Goal: Task Accomplishment & Management: Manage account settings

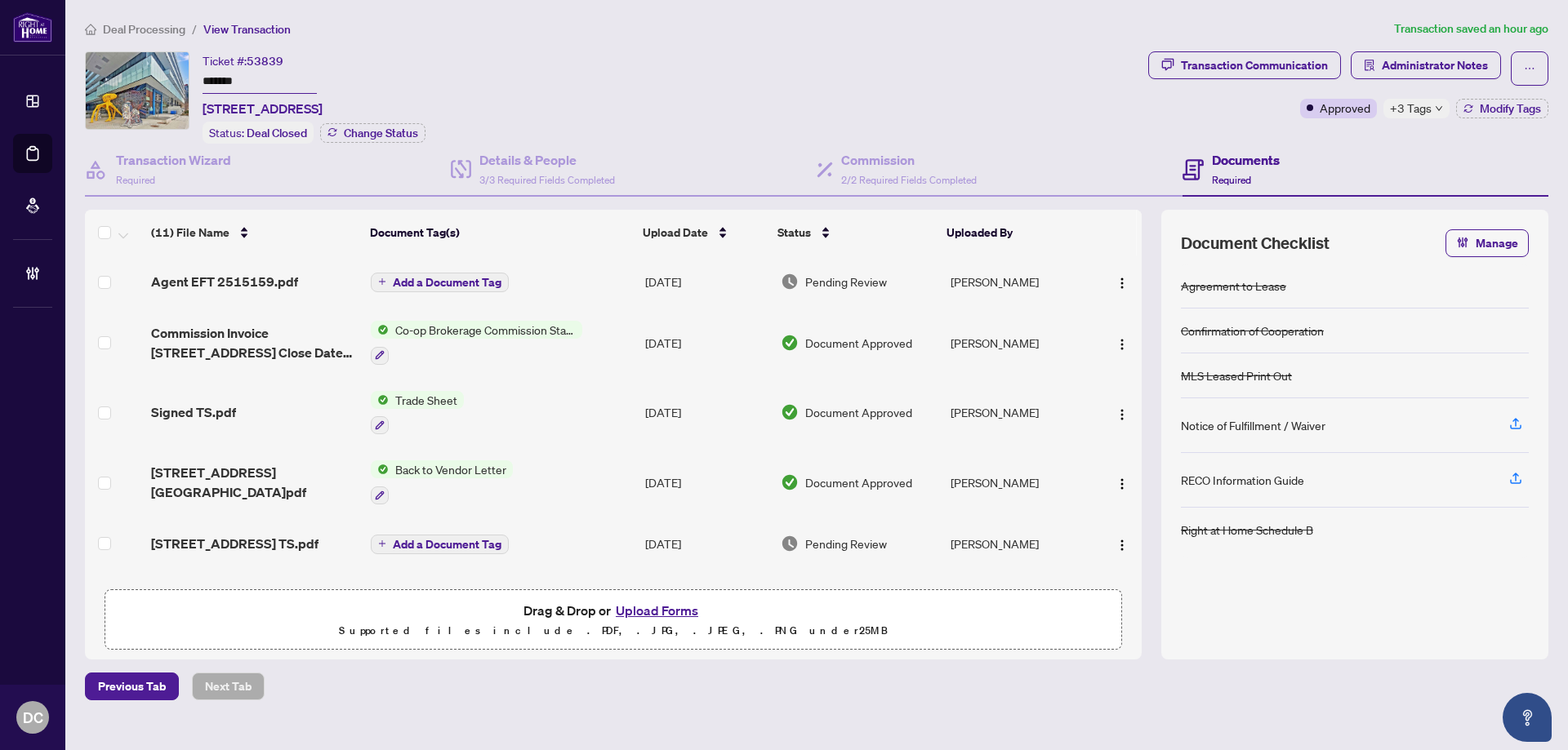
click at [1407, 99] on span "+3 Tags" at bounding box center [1411, 108] width 41 height 19
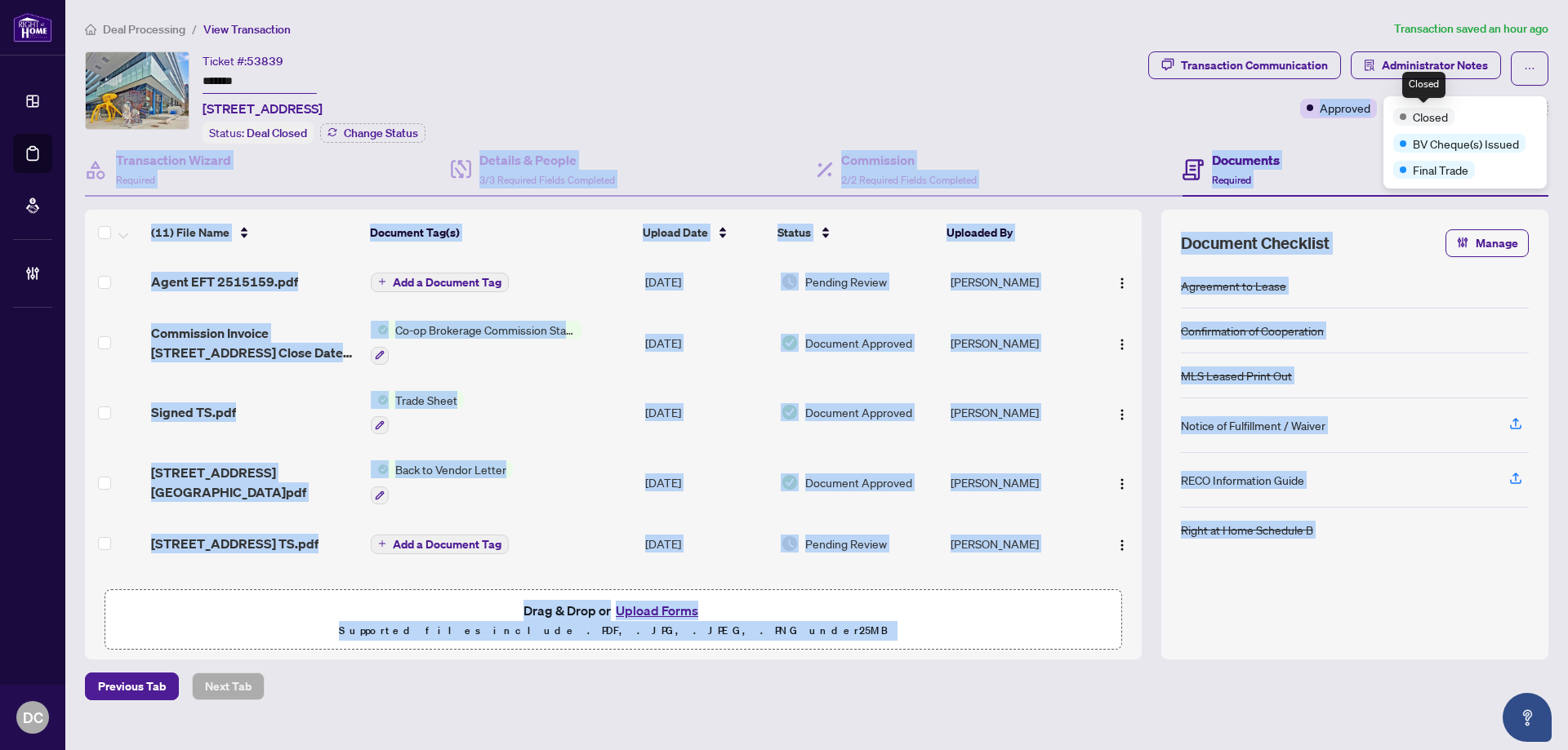
drag, startPoint x: 1408, startPoint y: 109, endPoint x: 1307, endPoint y: 142, distance: 106.3
click at [1307, 142] on body "Dashboard Deal Processing Mortgage Referrals Brokerage Management DC Dawn Chan …" at bounding box center [784, 375] width 1568 height 750
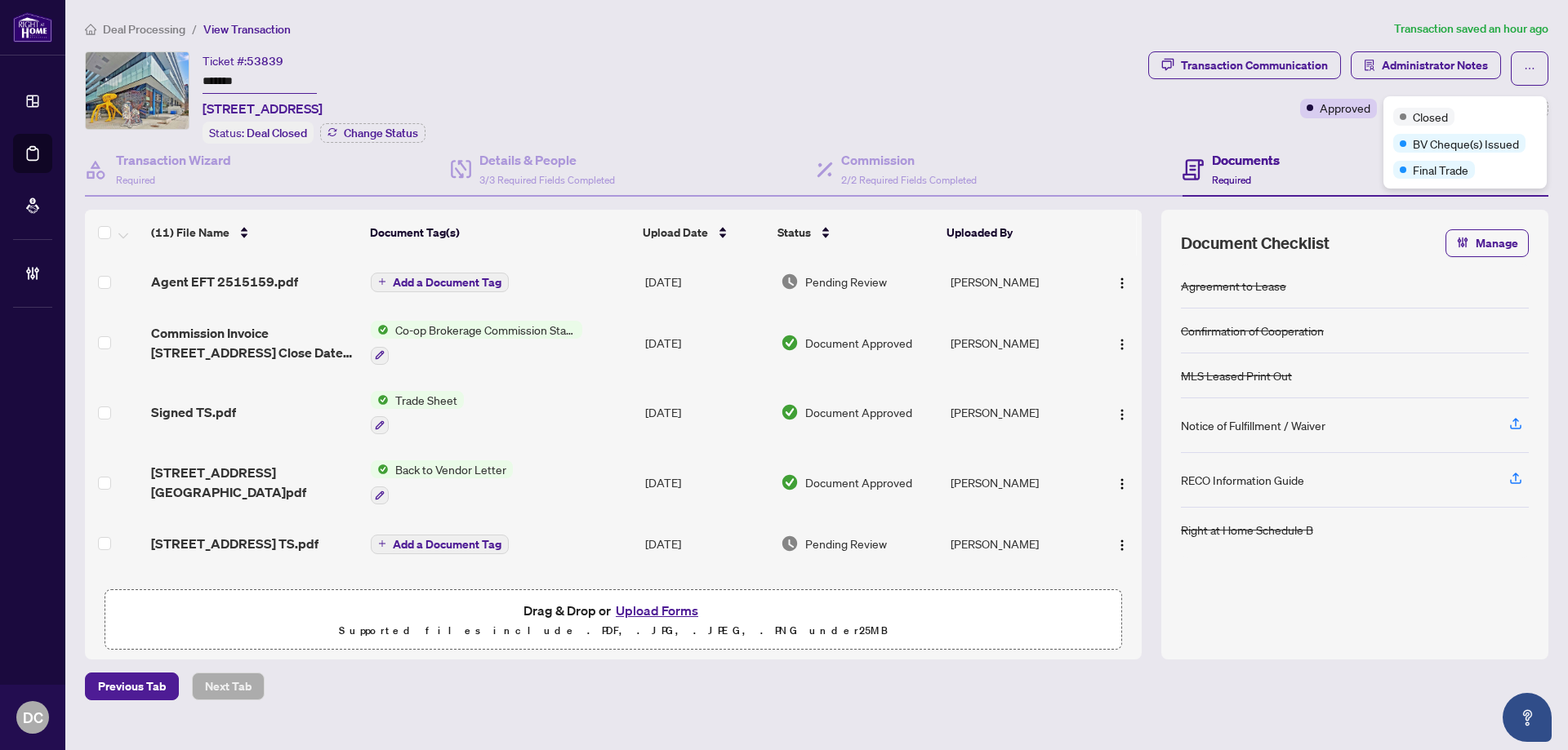
click at [323, 65] on div "Ticket #: 53839 ******* 733-161 Roehampton Ave, Toronto, Ontario M4P 0C8, Canada" at bounding box center [263, 84] width 120 height 67
click at [124, 38] on div "Deal Processing / View Transaction Transaction saved an hour ago Ticket #: 5383…" at bounding box center [816, 360] width 1477 height 681
click at [133, 33] on span "Deal Processing" at bounding box center [144, 30] width 82 height 14
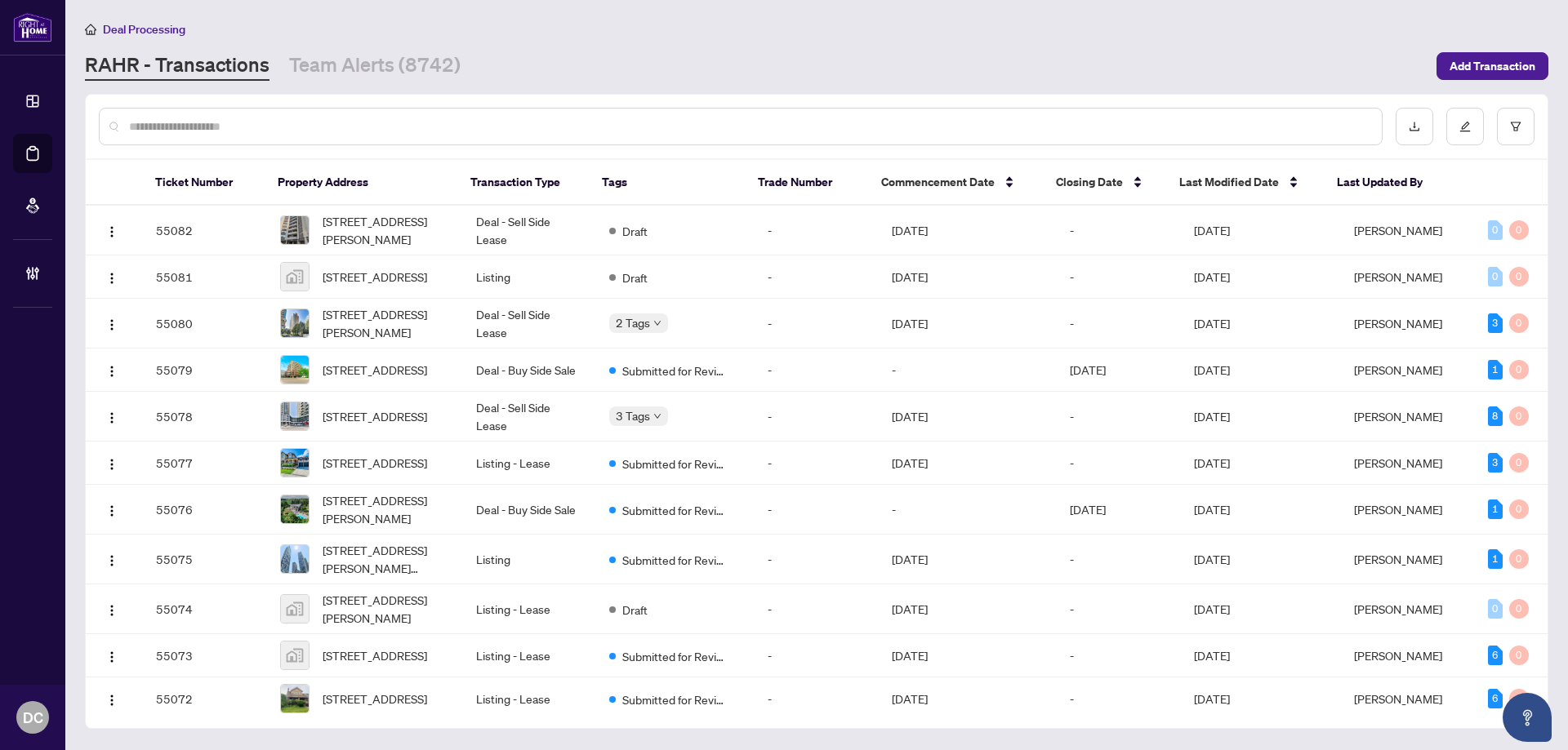
click at [367, 124] on input "text" at bounding box center [749, 126] width 1240 height 18
paste input "*******"
type input "*******"
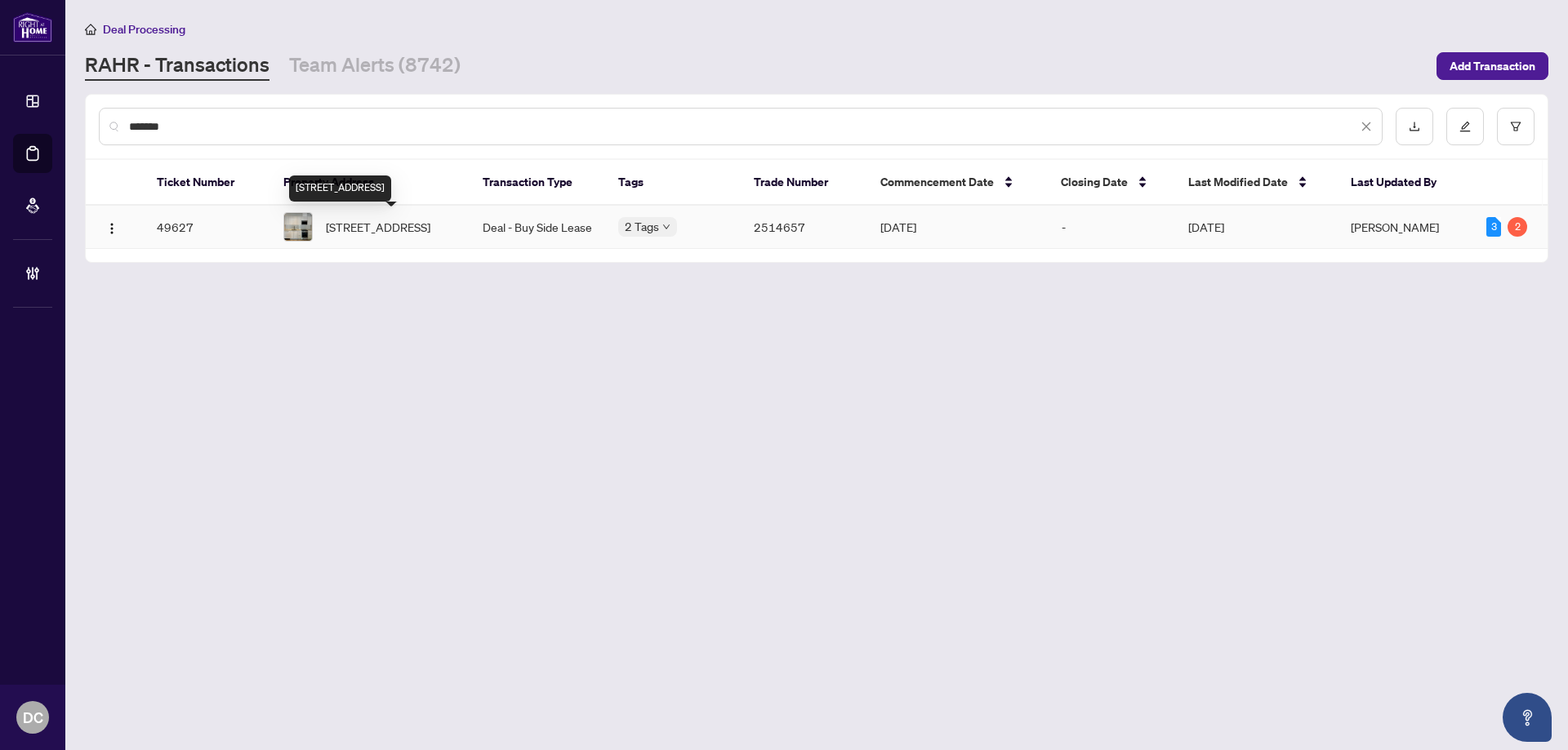
click at [409, 231] on span "106-4130 PARKSIDE VILLAGE Dr, Mississauga, Ontario L5B 0L7, Canada" at bounding box center [377, 227] width 105 height 18
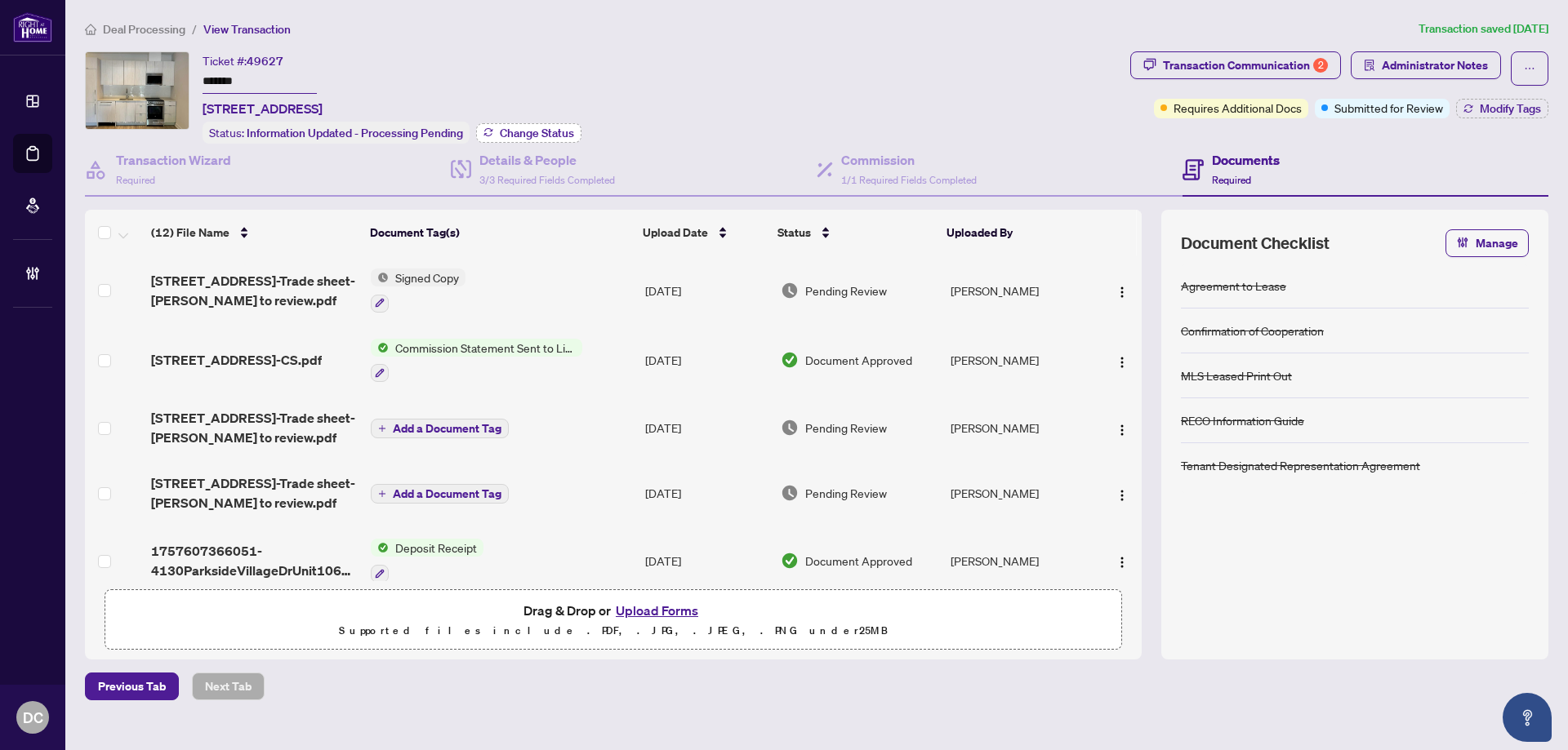
click at [524, 133] on span "Change Status" at bounding box center [537, 133] width 74 height 12
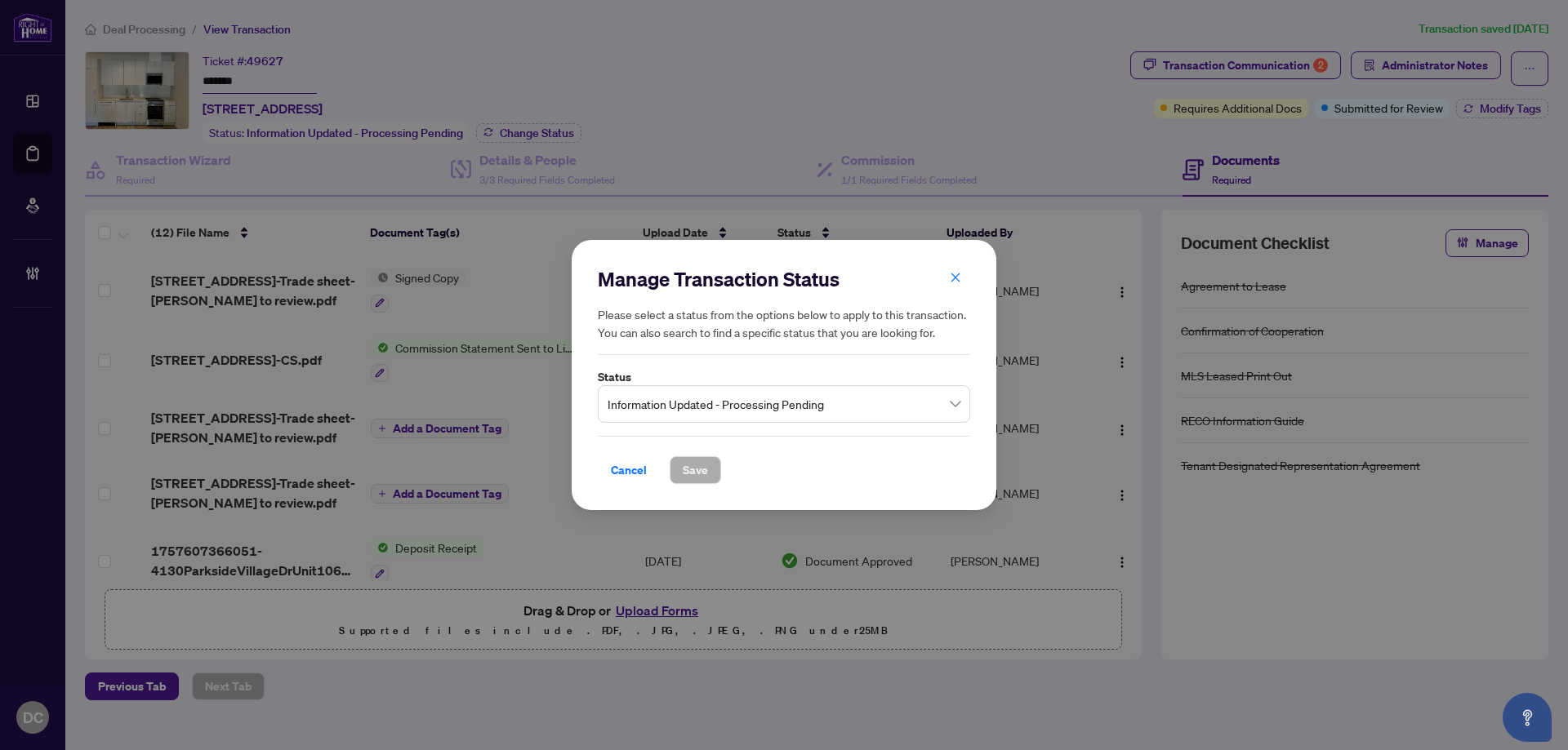
click at [732, 407] on span "Information Updated - Processing Pending" at bounding box center [784, 404] width 353 height 31
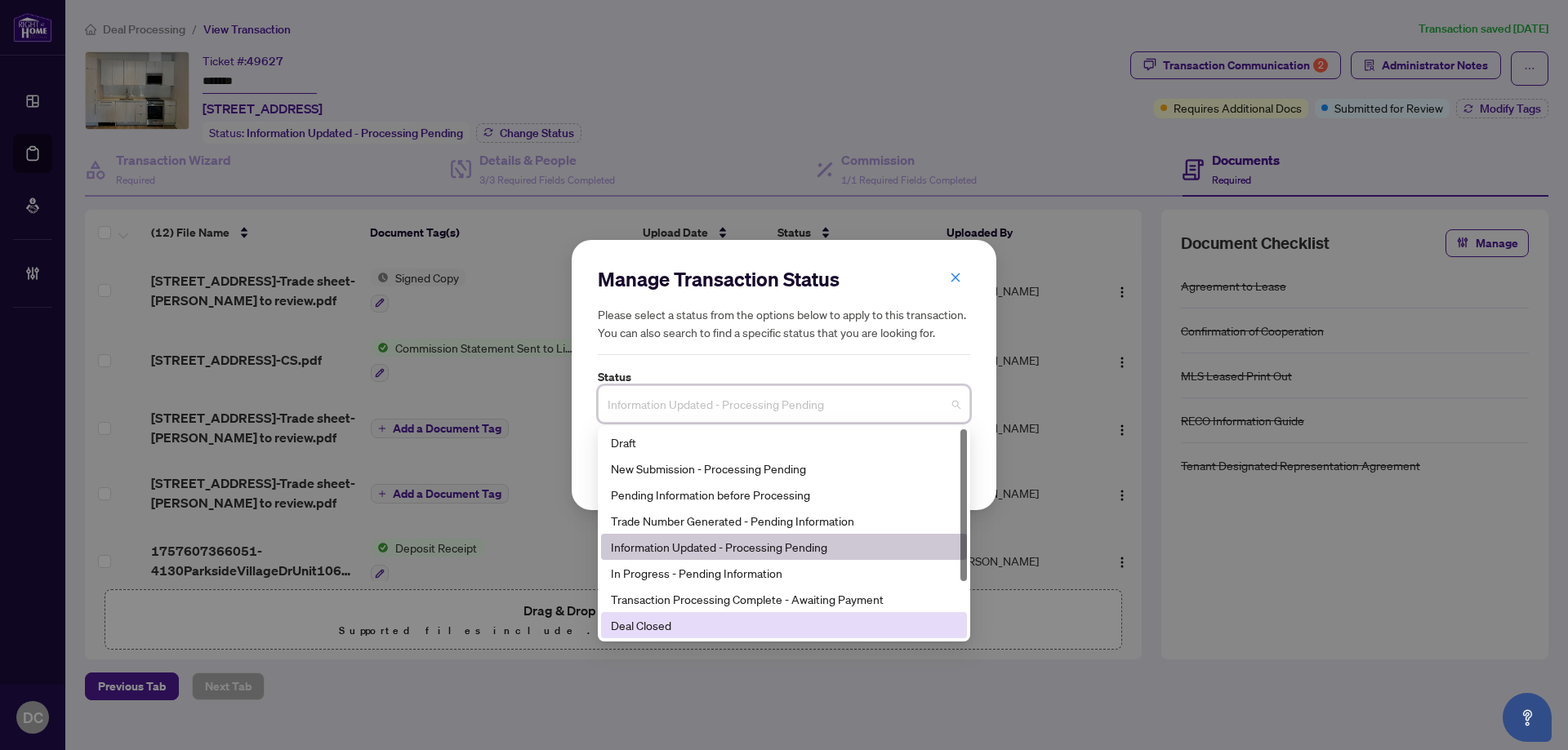
click at [657, 618] on div "Deal Closed" at bounding box center [784, 625] width 346 height 18
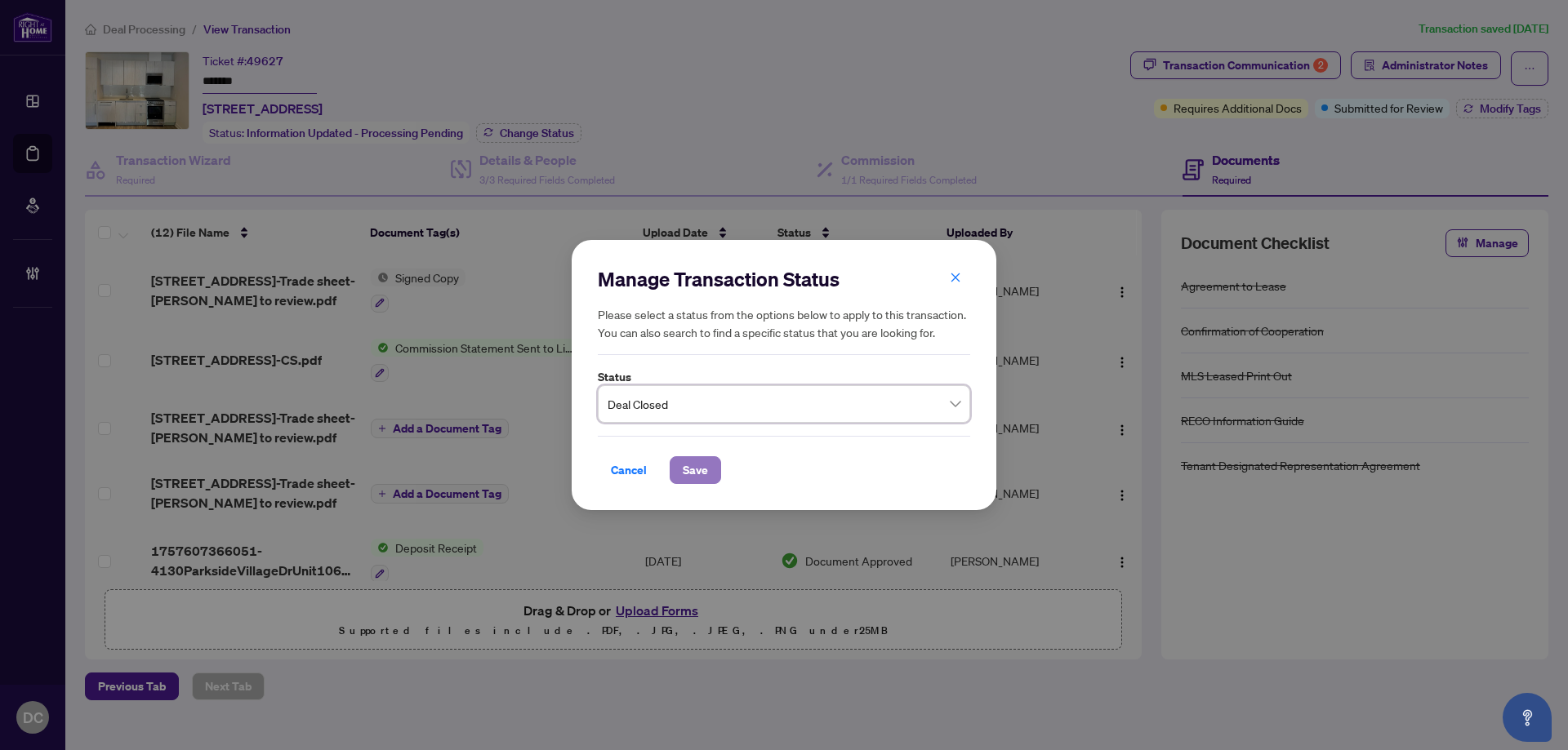
click at [694, 460] on span "Save" at bounding box center [696, 470] width 25 height 26
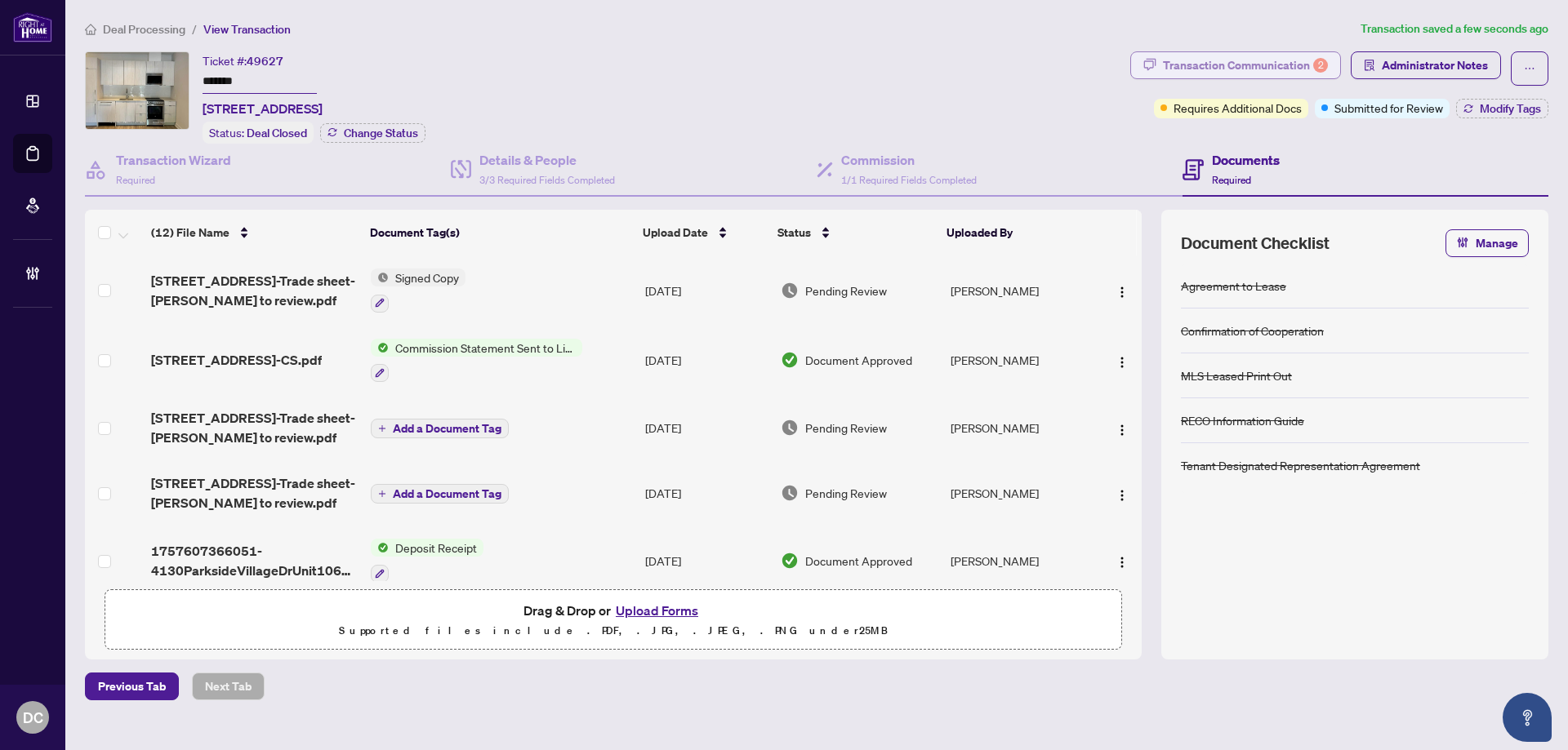
click at [1266, 54] on div "Transaction Communication 2" at bounding box center [1245, 65] width 165 height 26
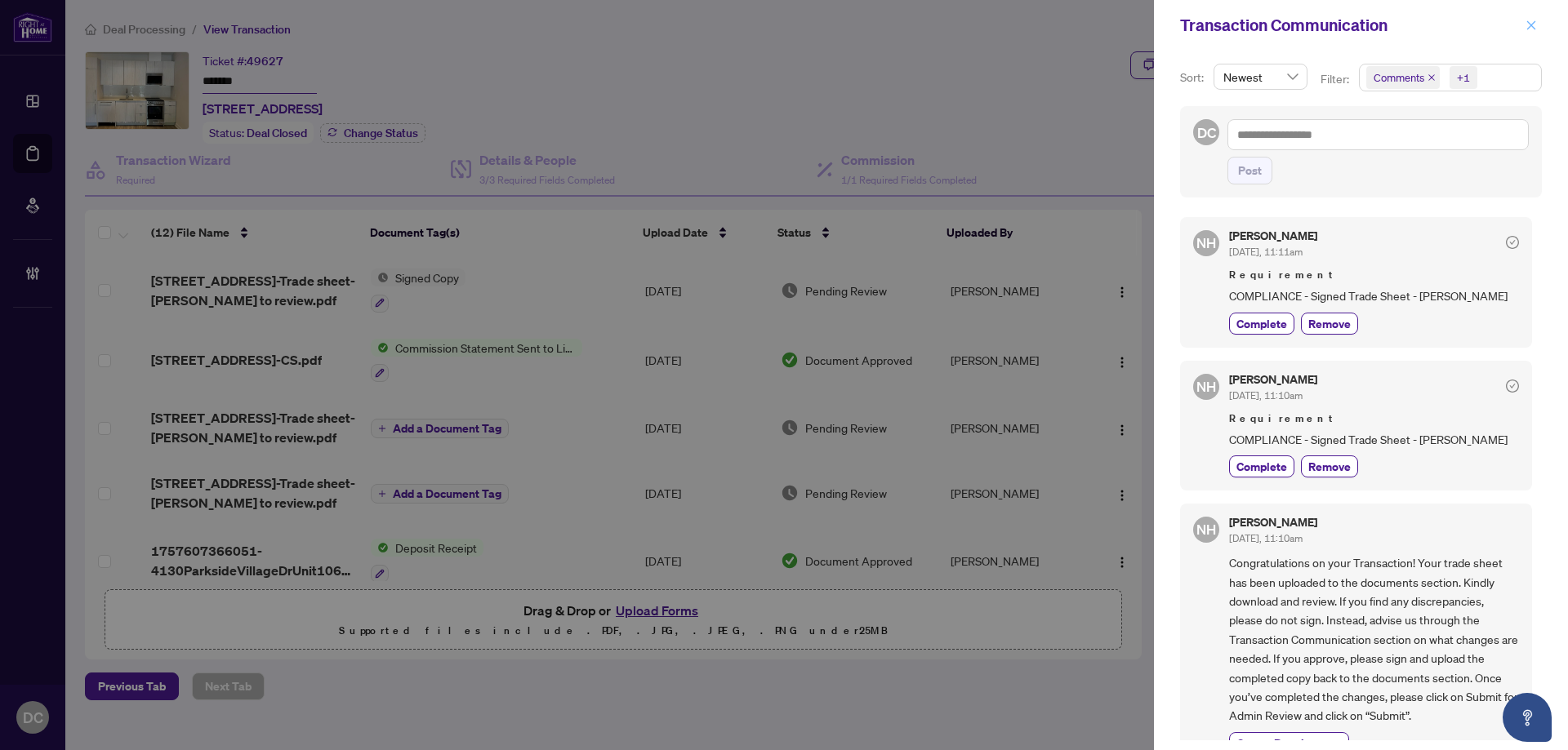
drag, startPoint x: 1524, startPoint y: 32, endPoint x: 1470, endPoint y: 32, distance: 54.0
click at [1523, 32] on button "button" at bounding box center [1531, 25] width 22 height 20
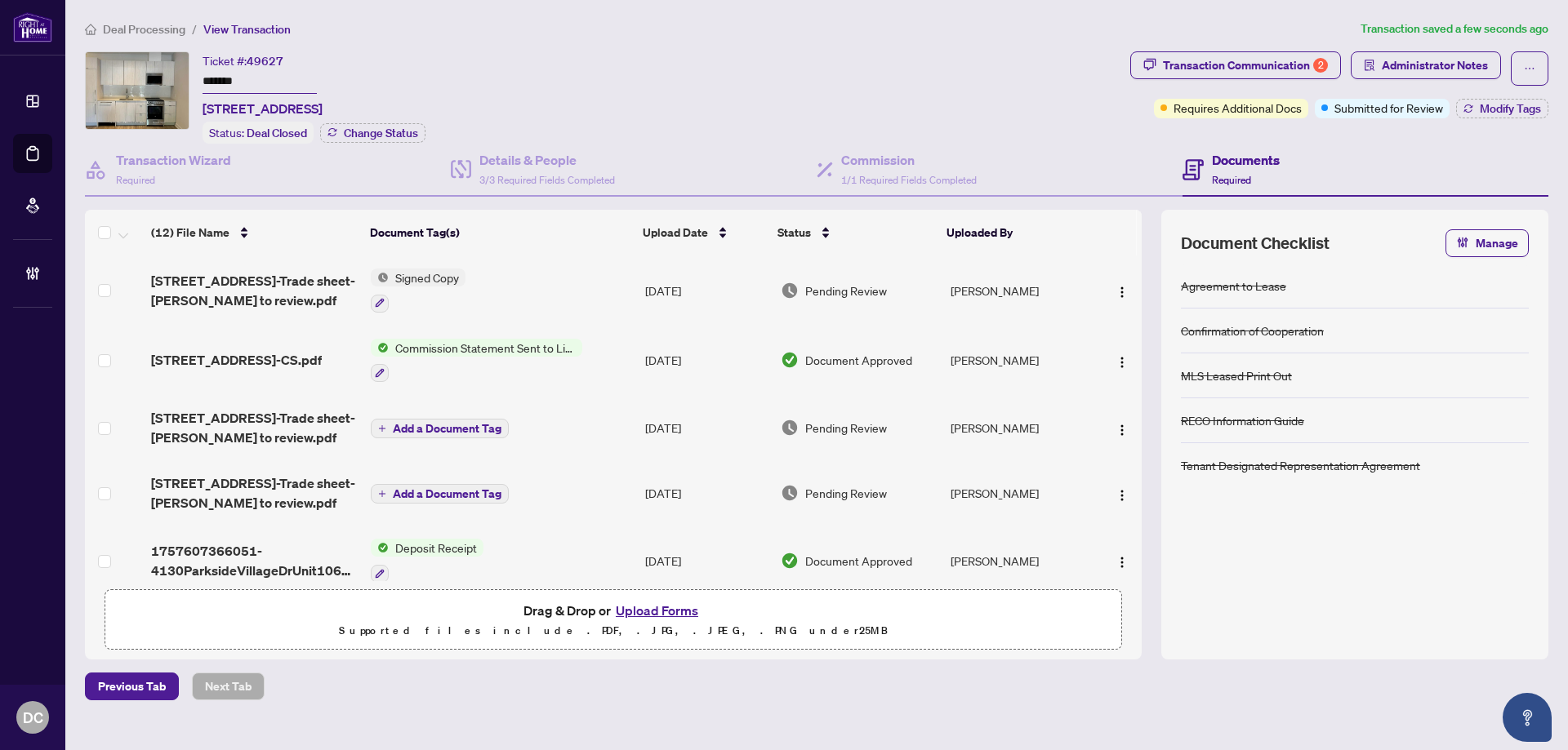
click at [544, 285] on td "Signed Copy" at bounding box center [501, 290] width 274 height 70
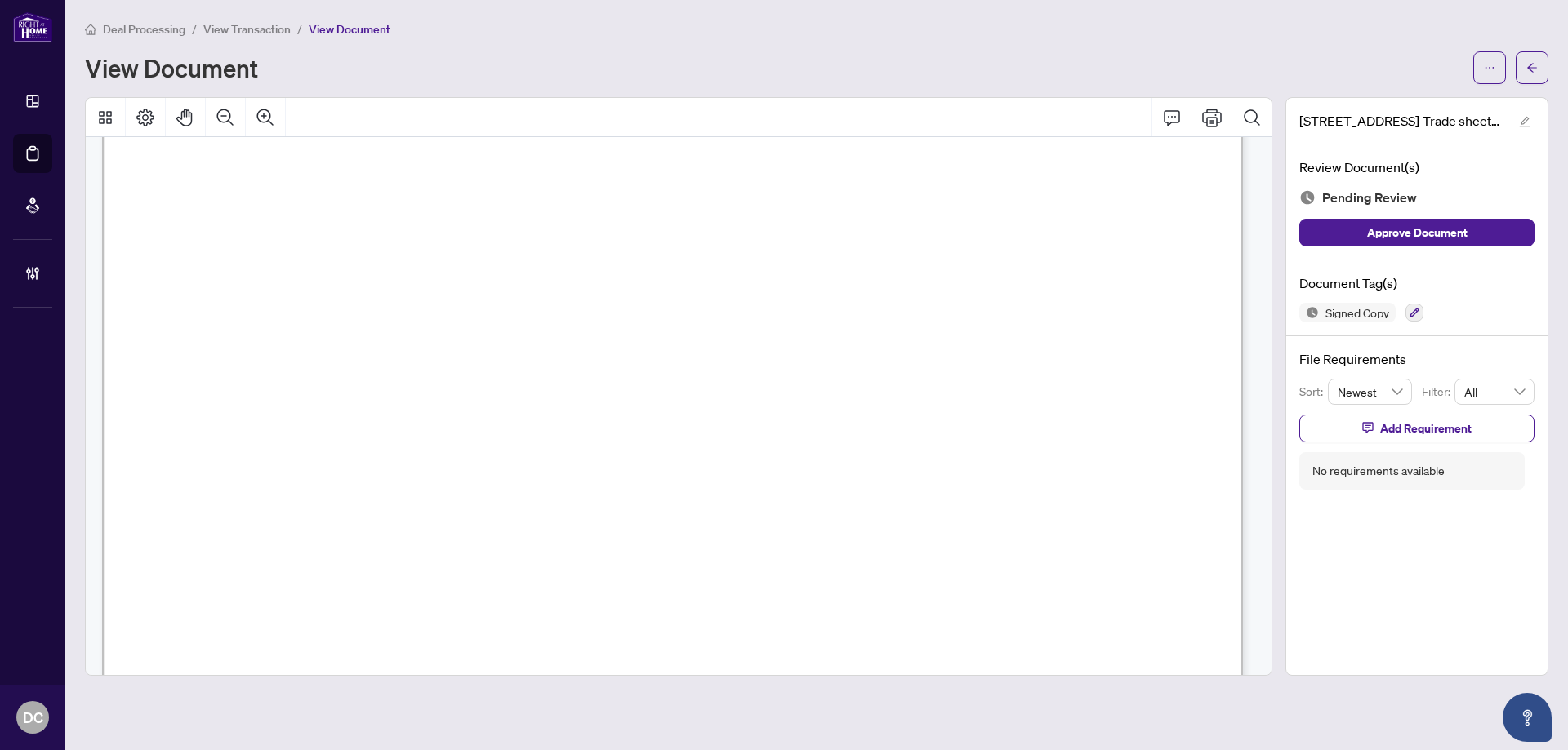
scroll to position [245, 0]
click at [1546, 69] on button "button" at bounding box center [1532, 67] width 32 height 32
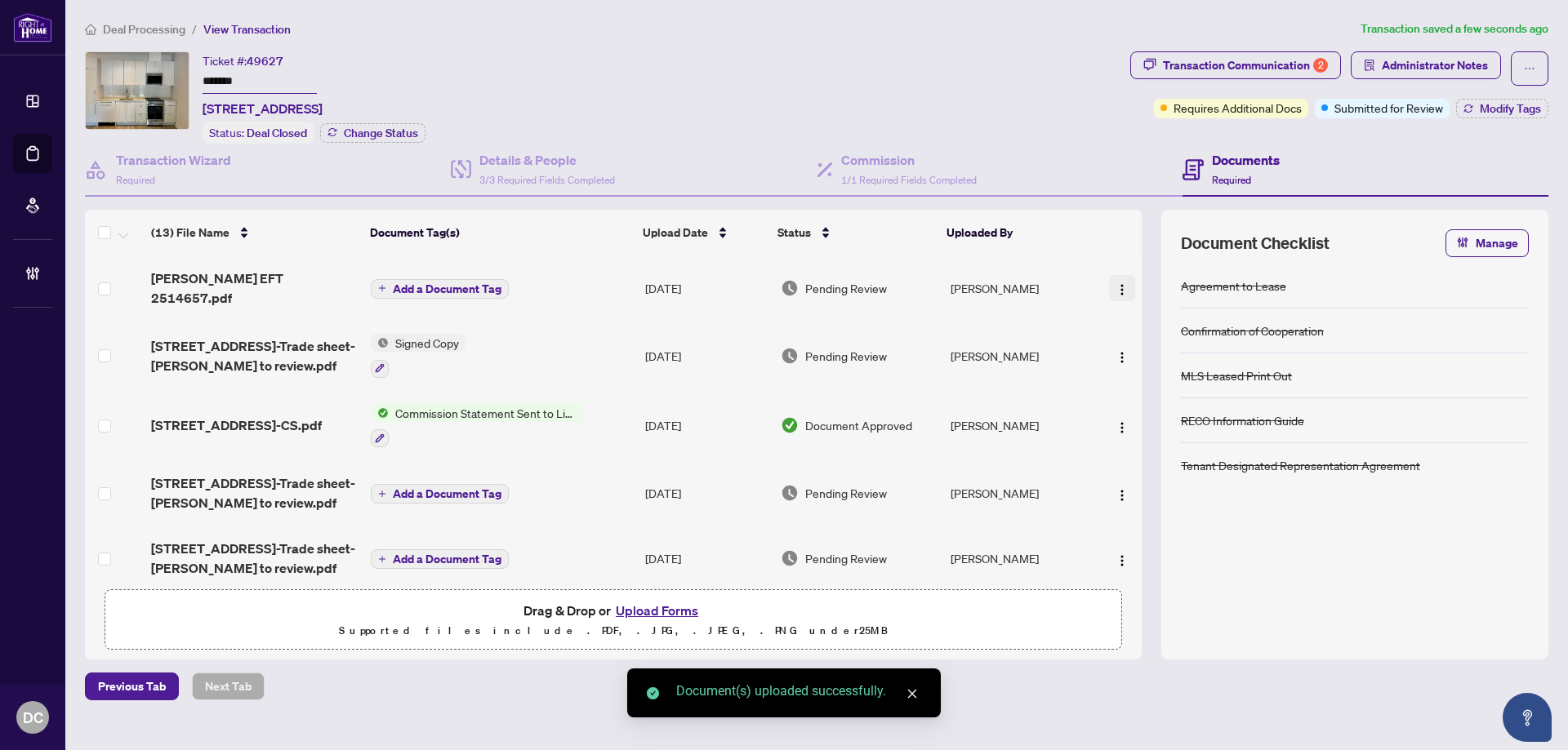
click at [1115, 288] on img "button" at bounding box center [1122, 289] width 13 height 13
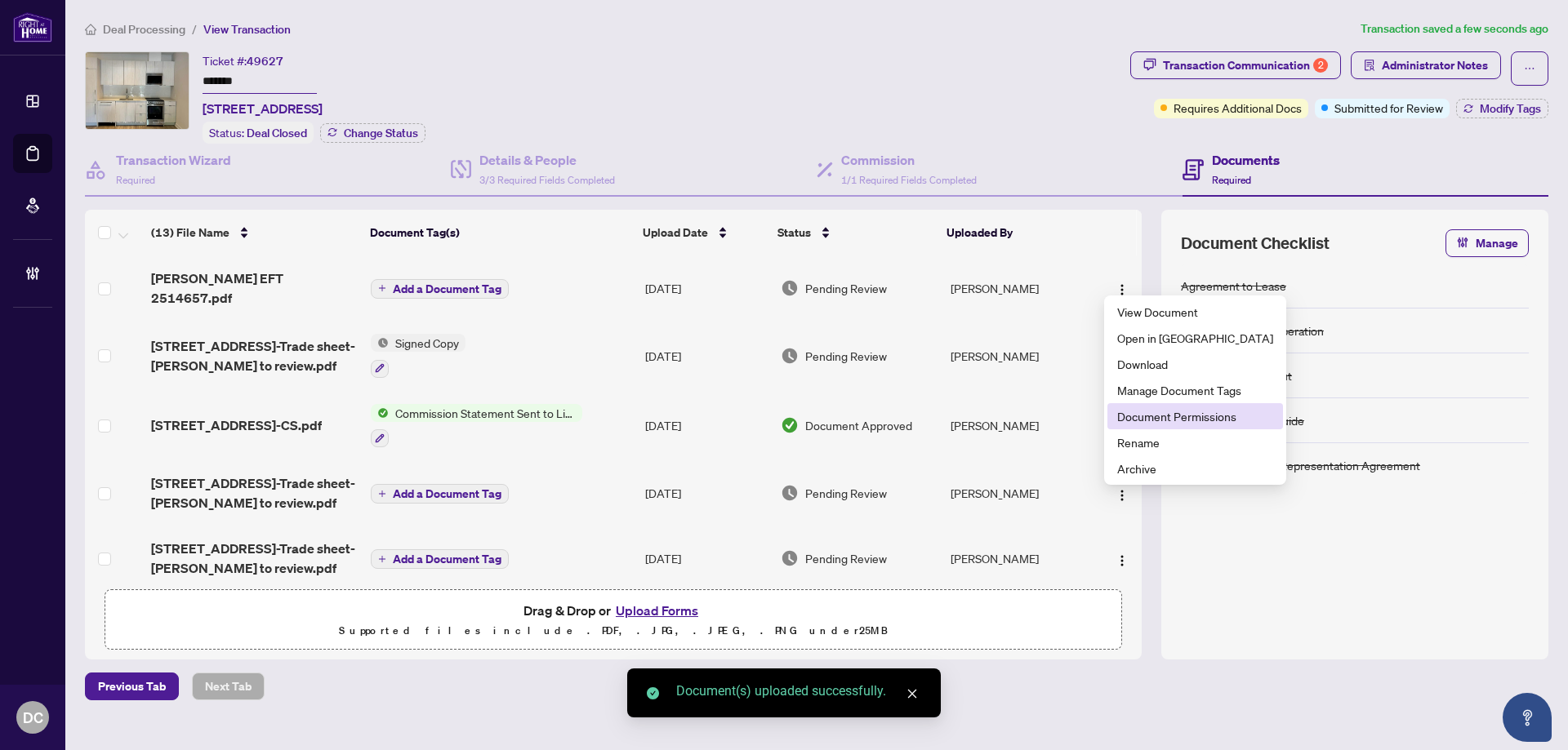
click at [1150, 415] on span "Document Permissions" at bounding box center [1195, 417] width 156 height 18
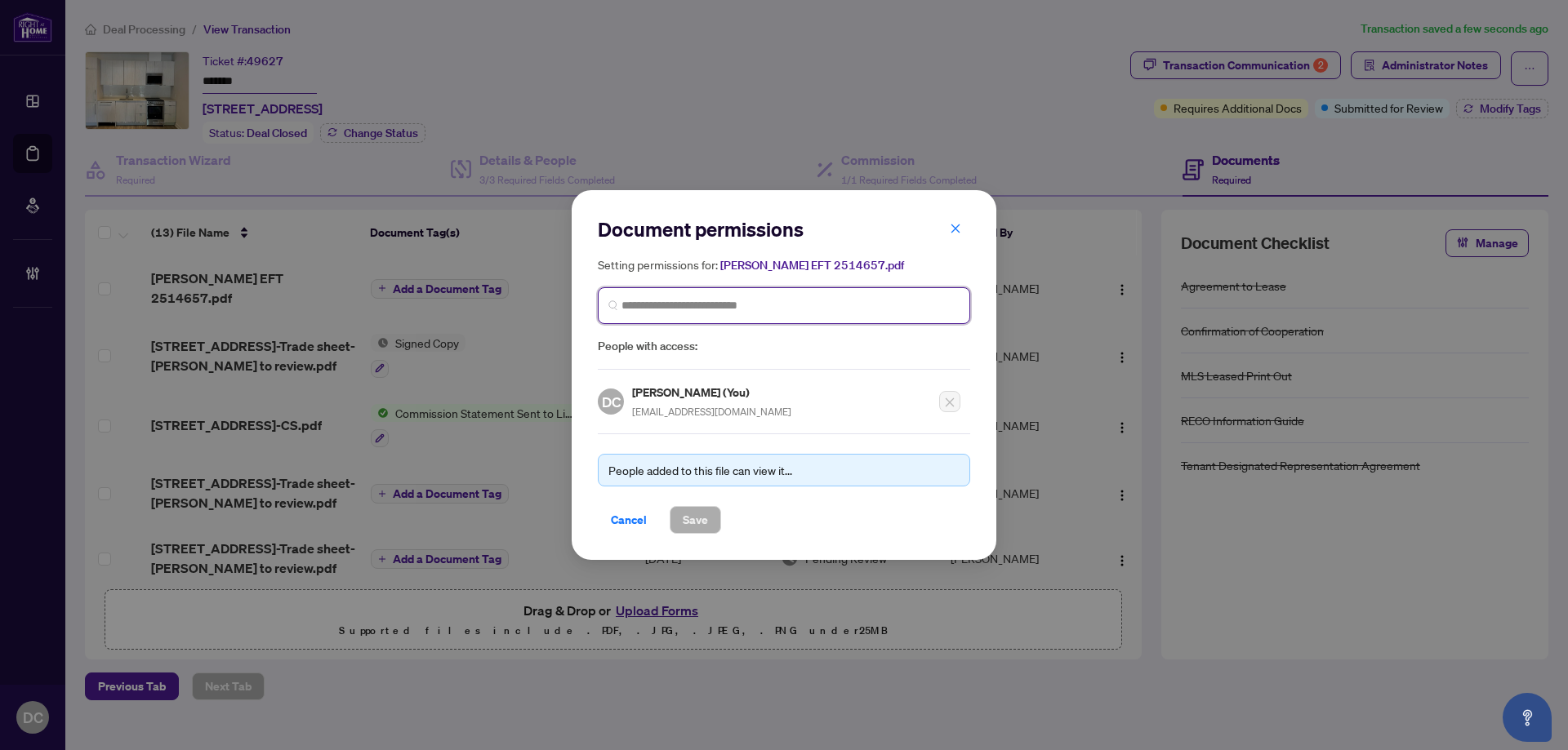
click at [648, 312] on input "search" at bounding box center [790, 306] width 338 height 17
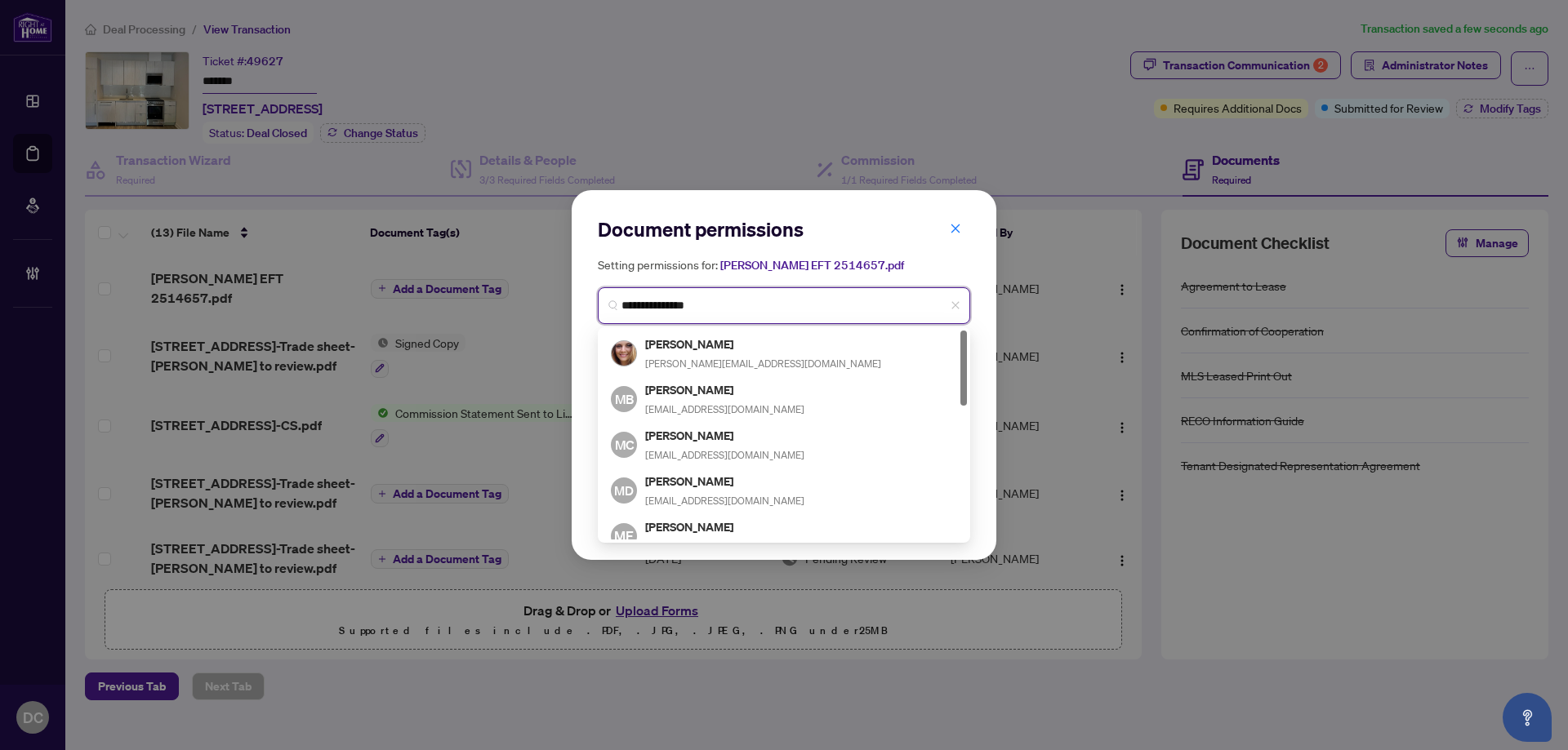
type input "**********"
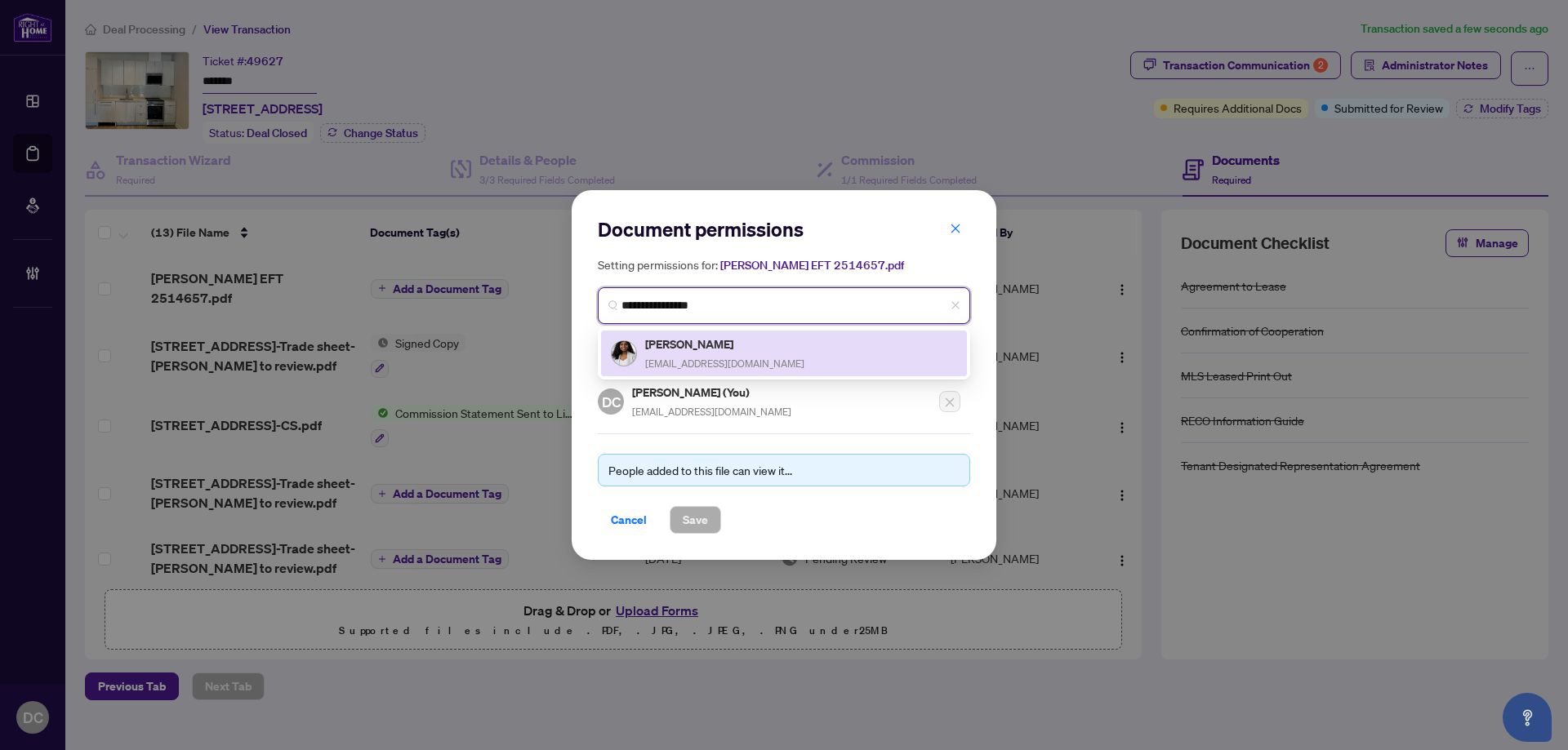
click at [666, 345] on h5 "Michelle Francis" at bounding box center [725, 344] width 160 height 19
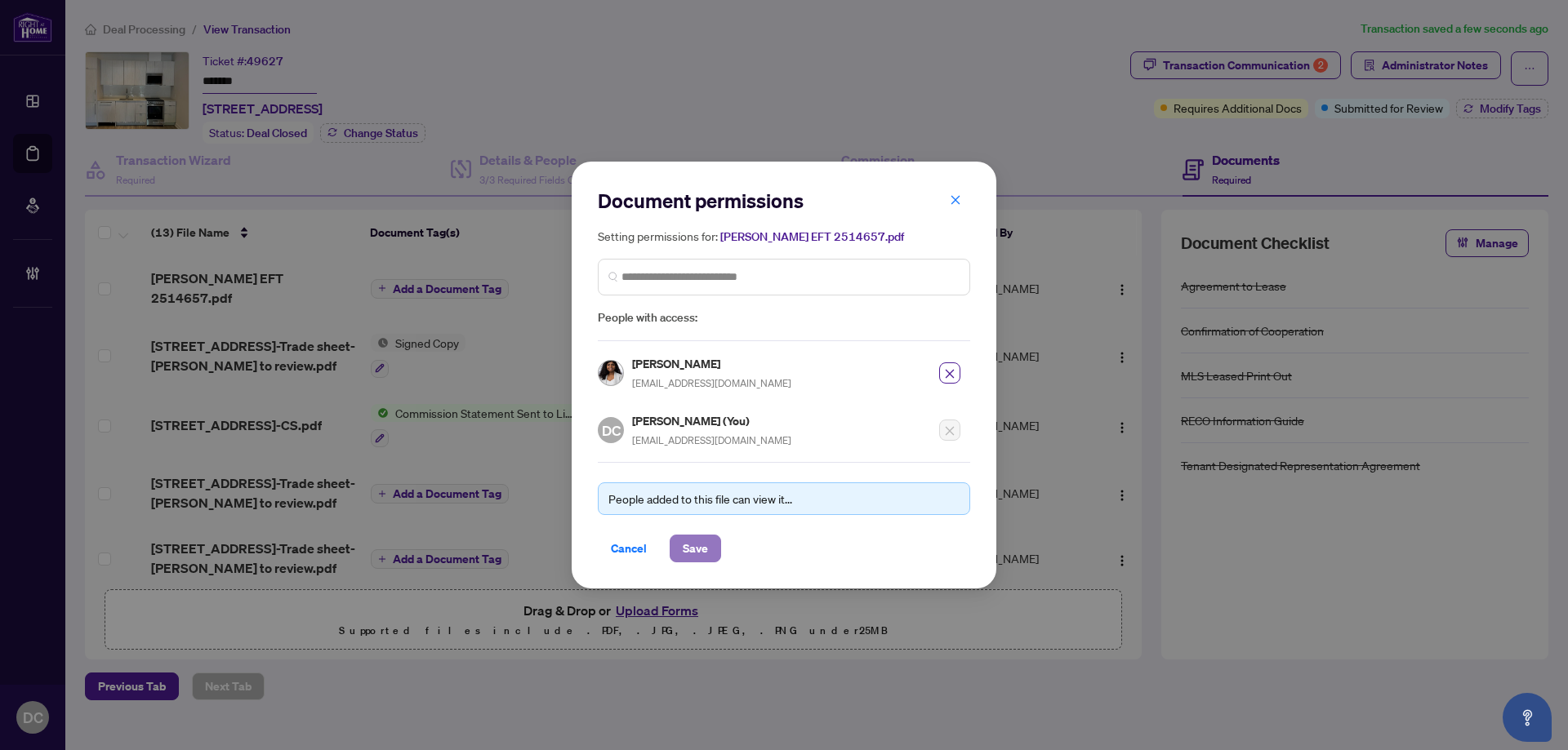
click at [681, 545] on button "Save" at bounding box center [695, 548] width 51 height 28
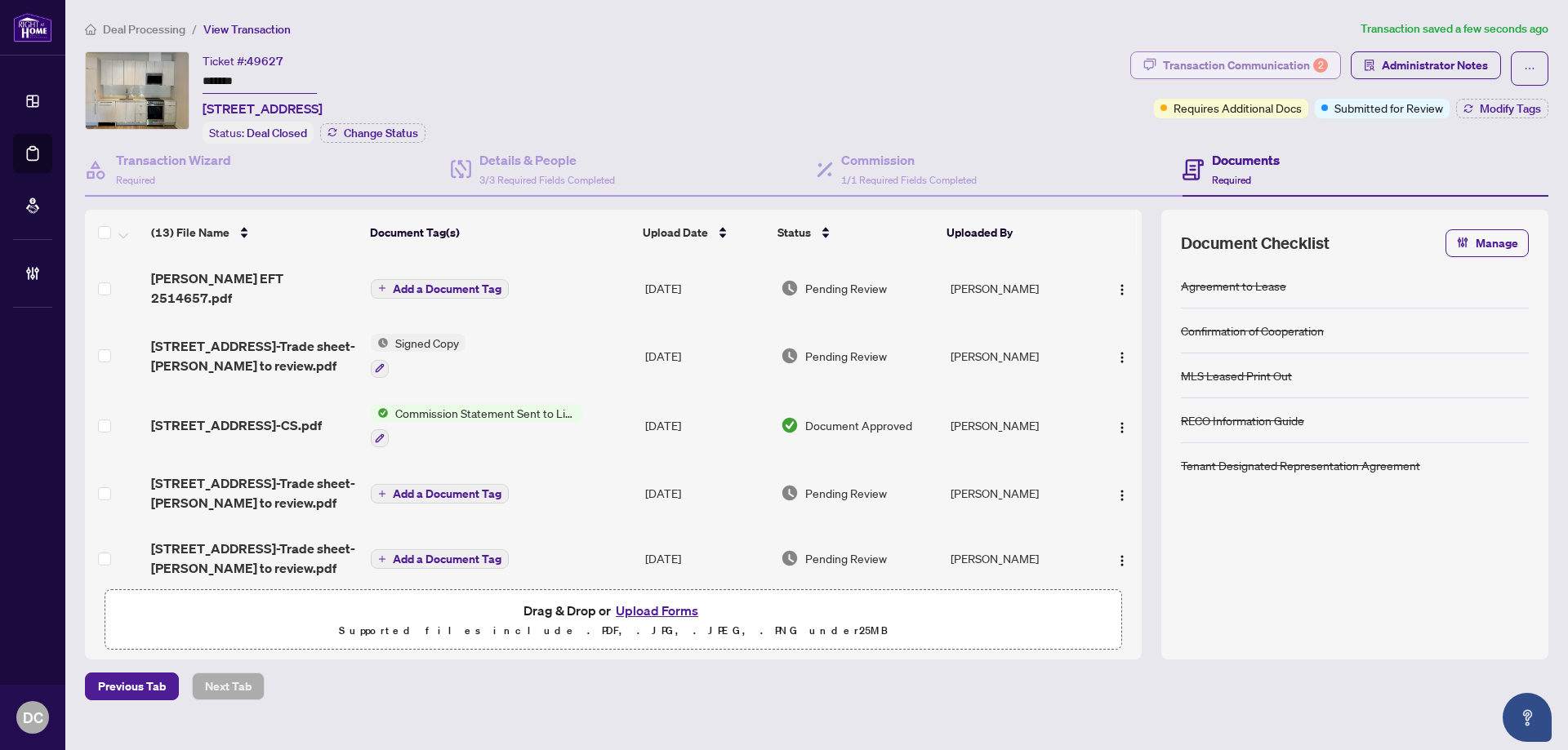
click at [1278, 65] on div "Transaction Communication 2" at bounding box center [1245, 65] width 165 height 26
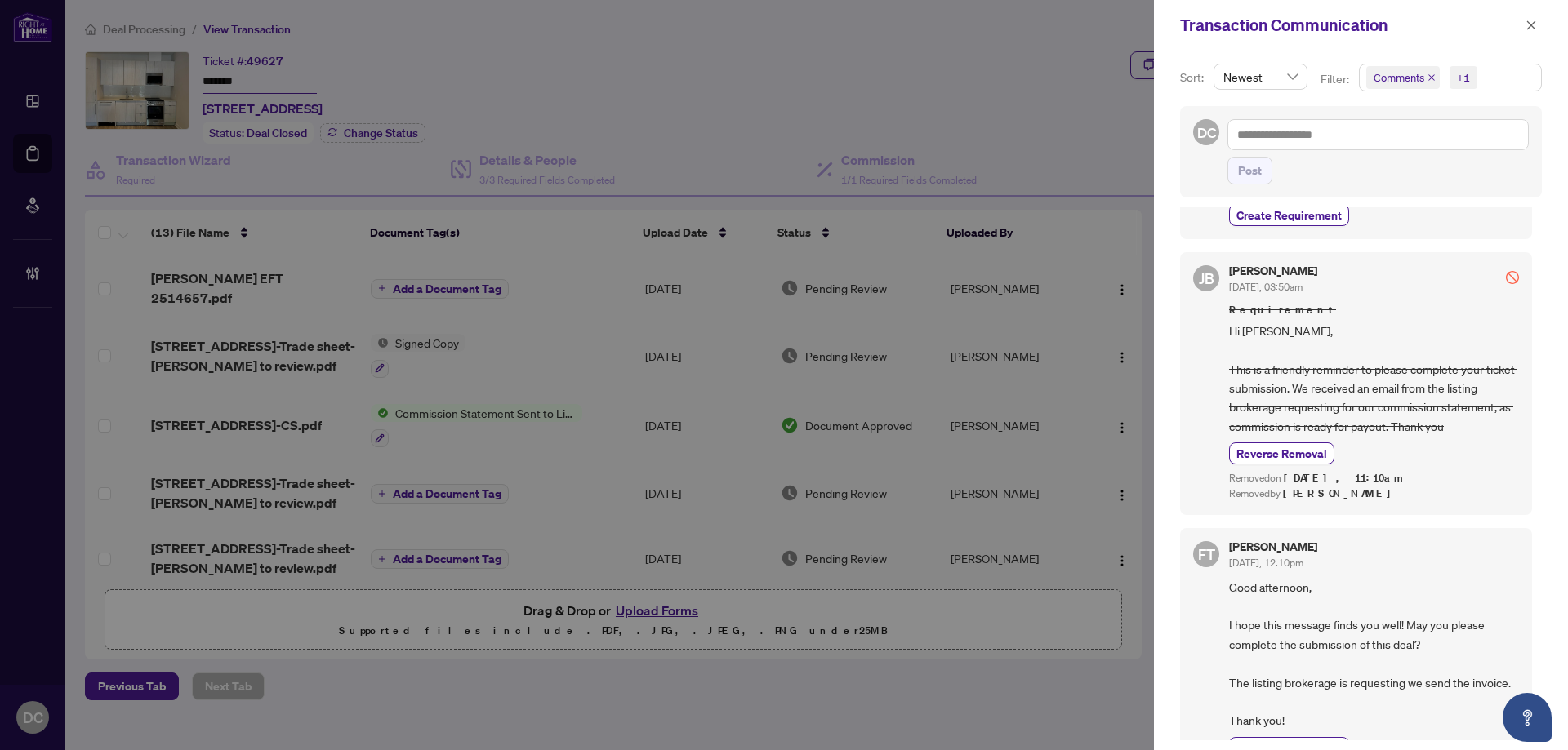
scroll to position [559, 0]
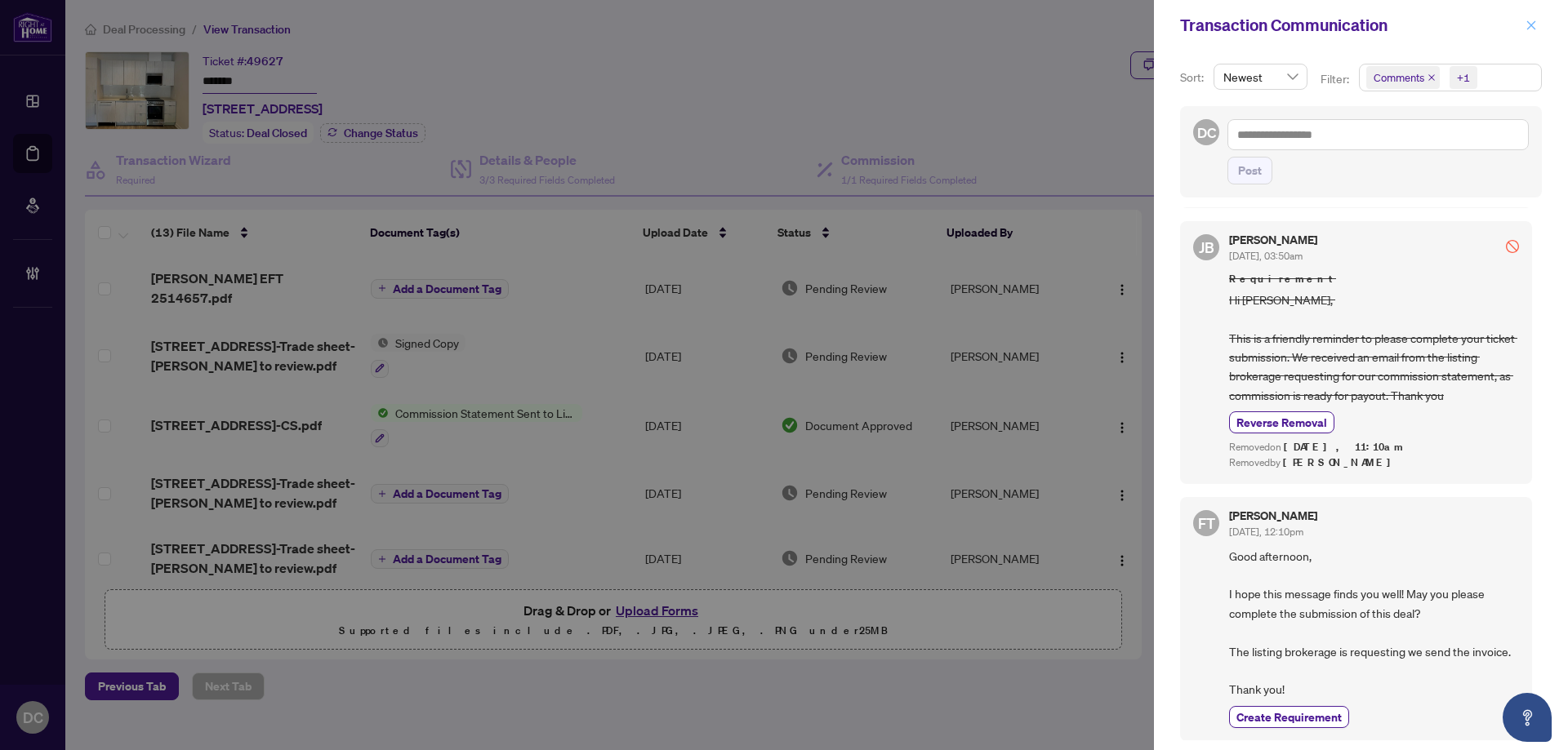
click at [1530, 31] on icon "close" at bounding box center [1531, 25] width 12 height 12
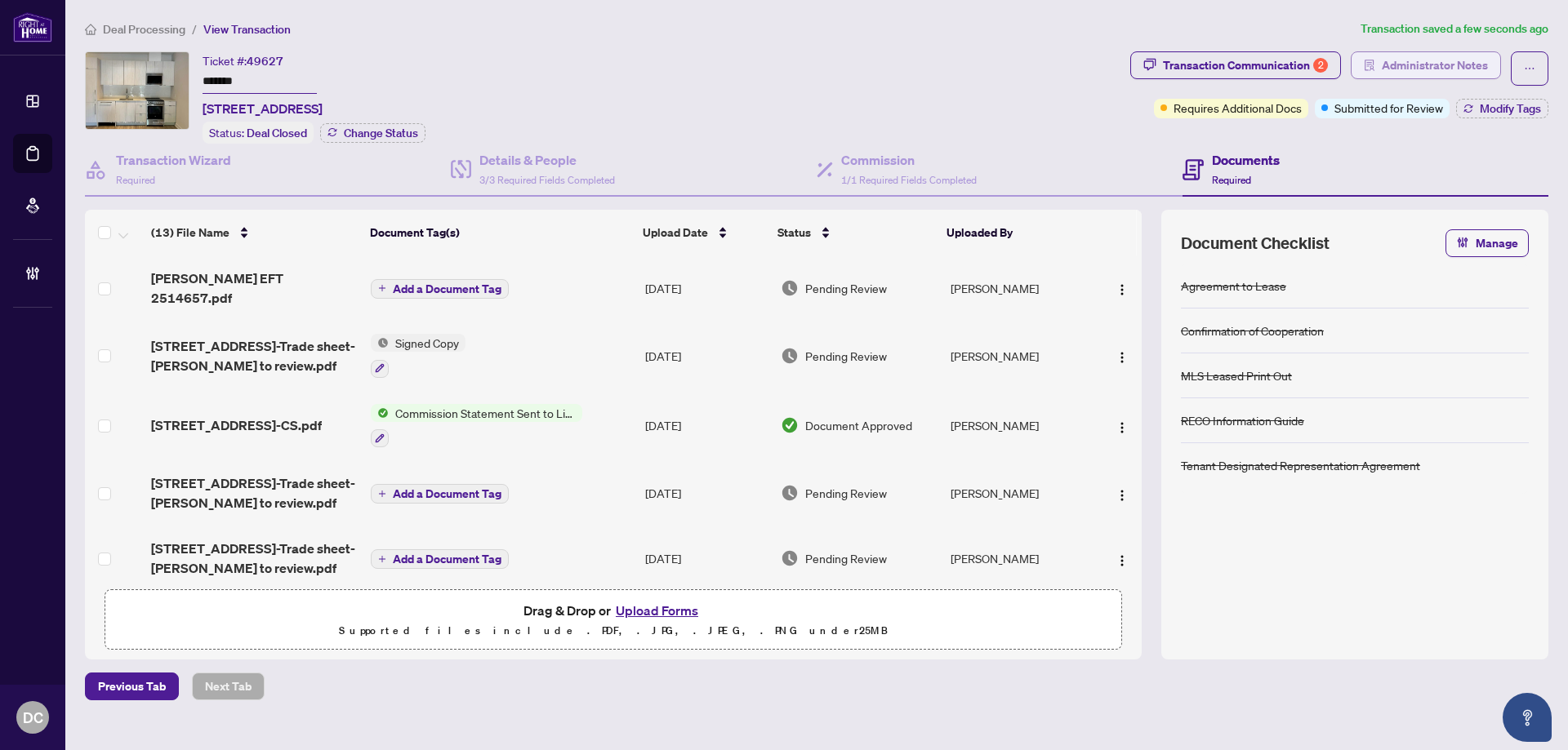
click at [1398, 69] on span "Administrator Notes" at bounding box center [1434, 65] width 106 height 26
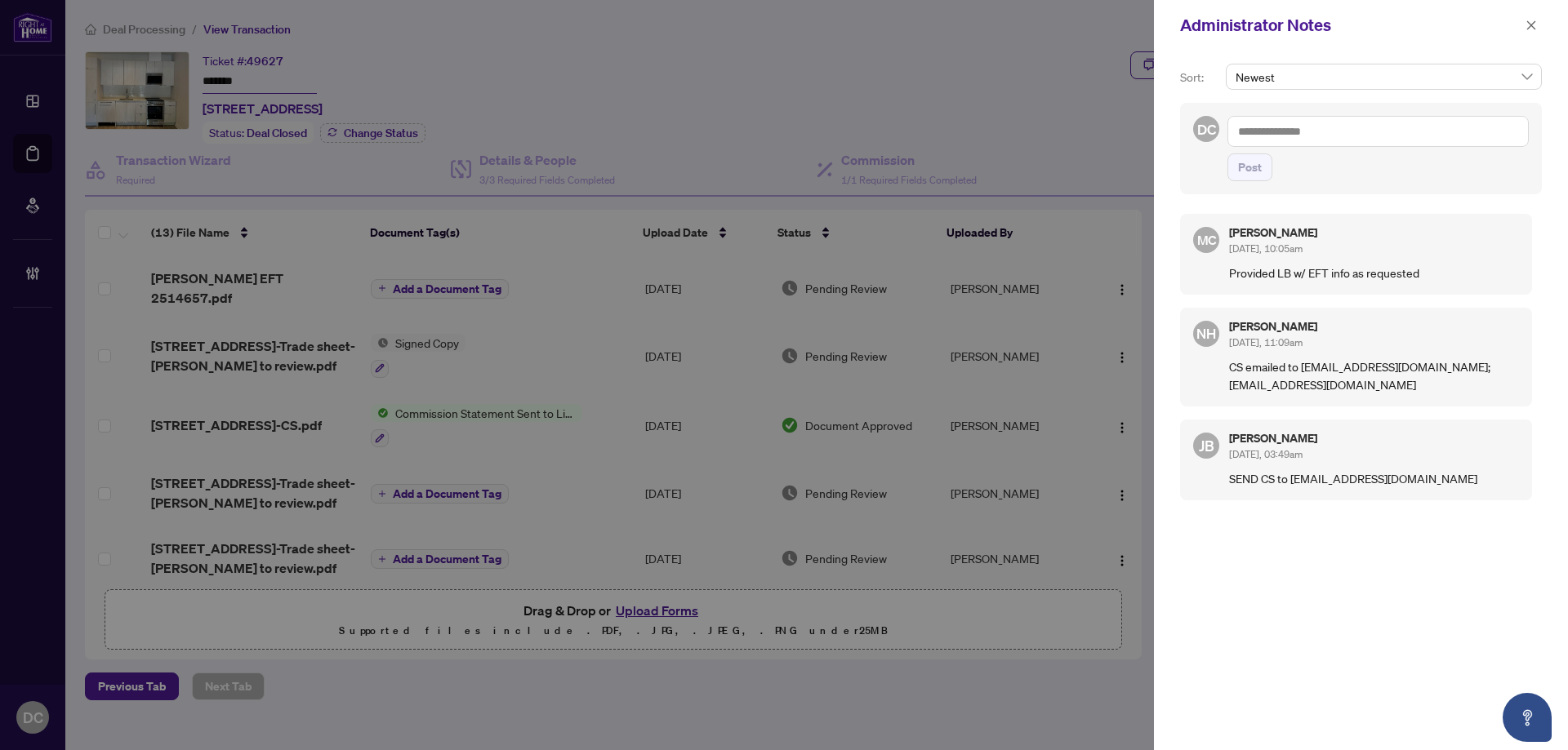
click at [1461, 142] on textarea at bounding box center [1378, 131] width 301 height 31
paste textarea "**********"
type textarea "**********"
click at [1264, 175] on button "Post" at bounding box center [1250, 167] width 45 height 28
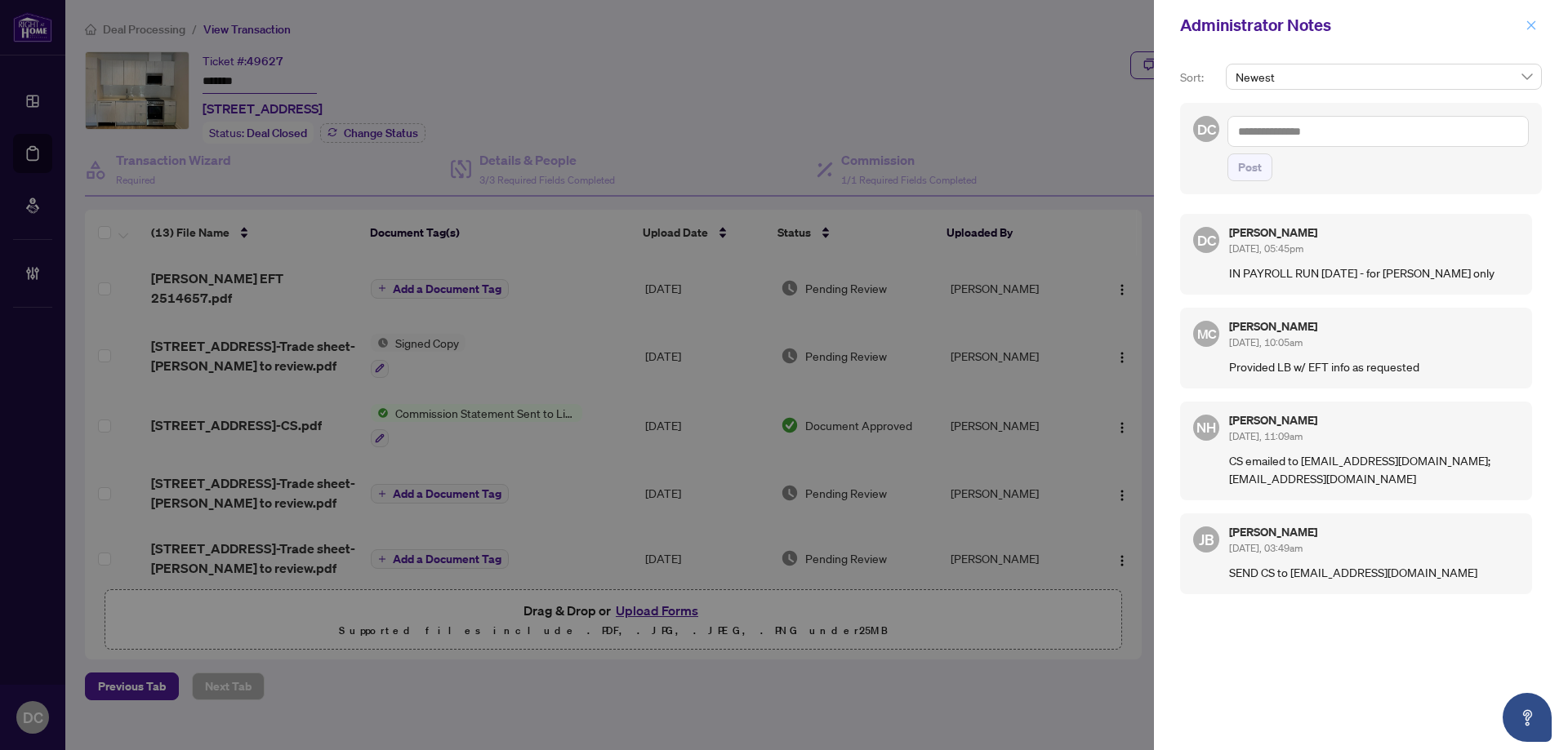
click at [1529, 26] on icon "close" at bounding box center [1531, 25] width 12 height 12
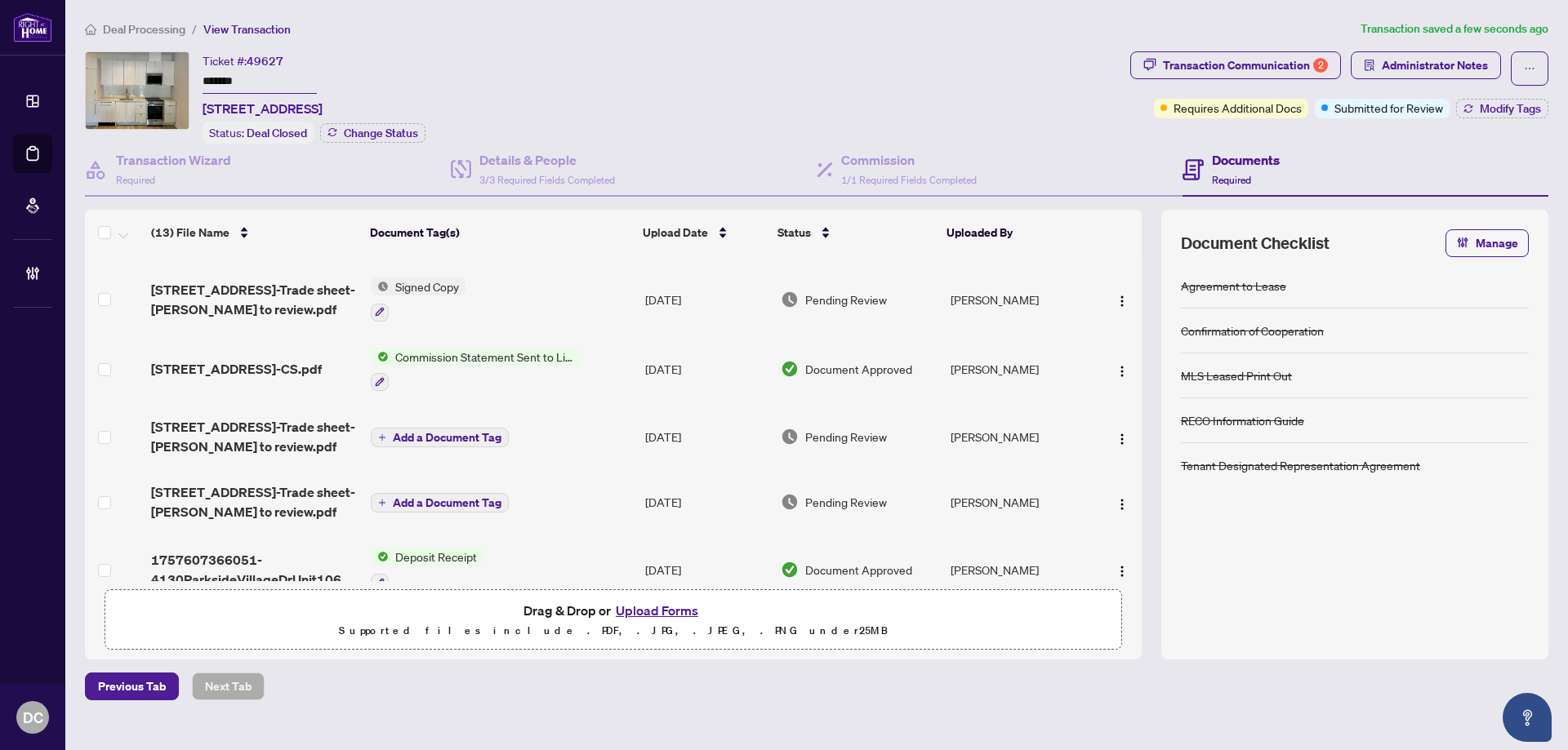
scroll to position [0, 0]
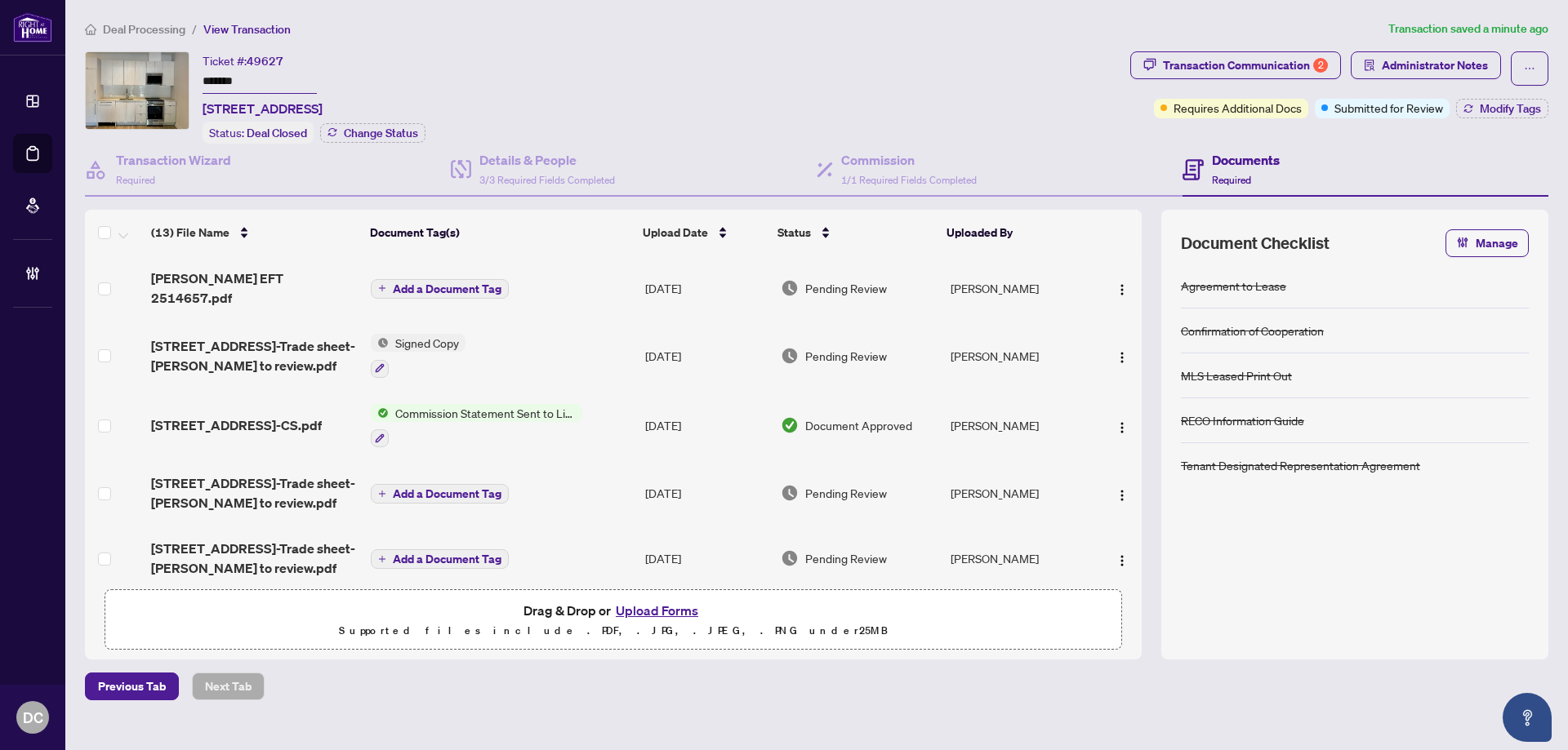
click at [140, 30] on span "Deal Processing" at bounding box center [144, 30] width 82 height 14
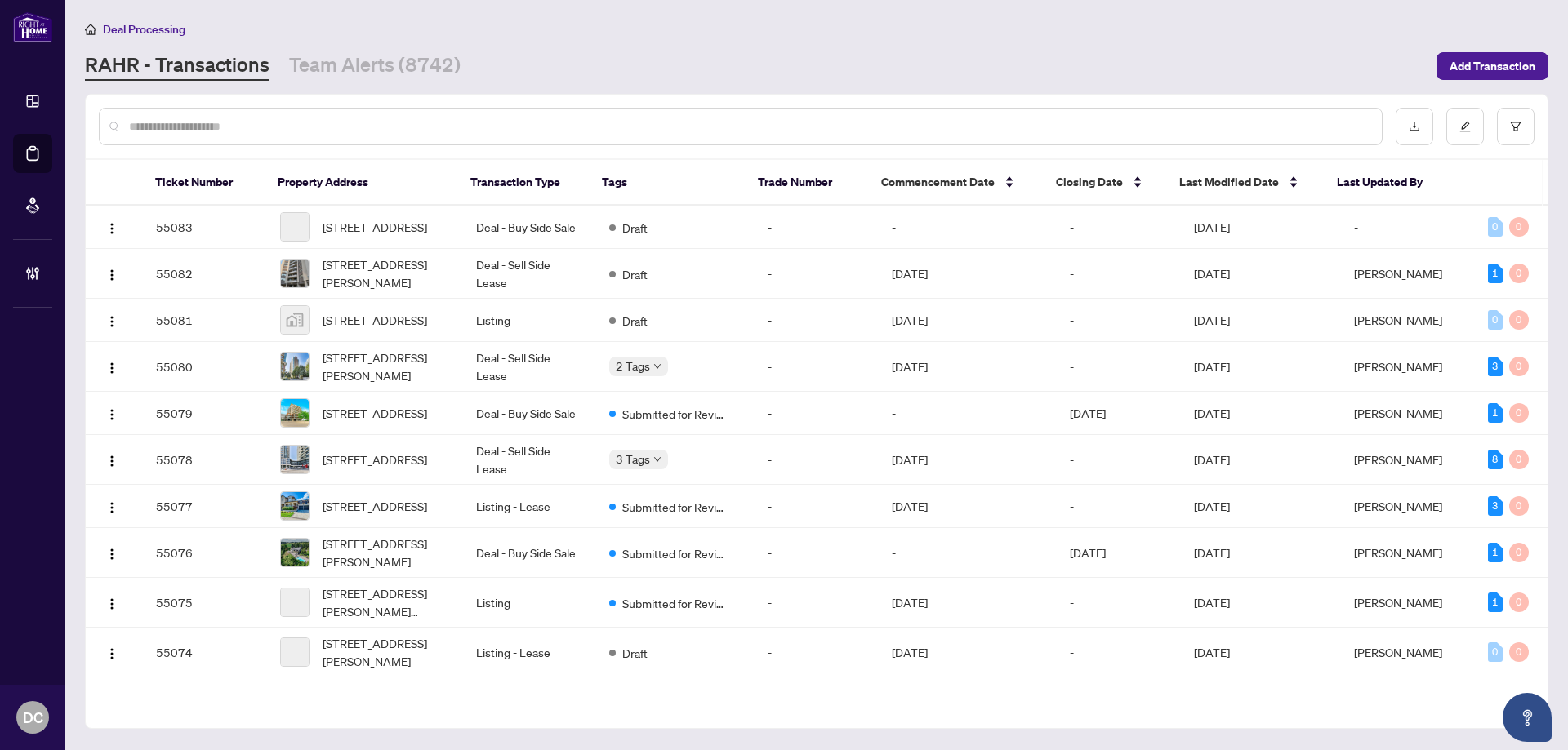
click at [496, 120] on input "text" at bounding box center [749, 126] width 1240 height 18
paste input "*******"
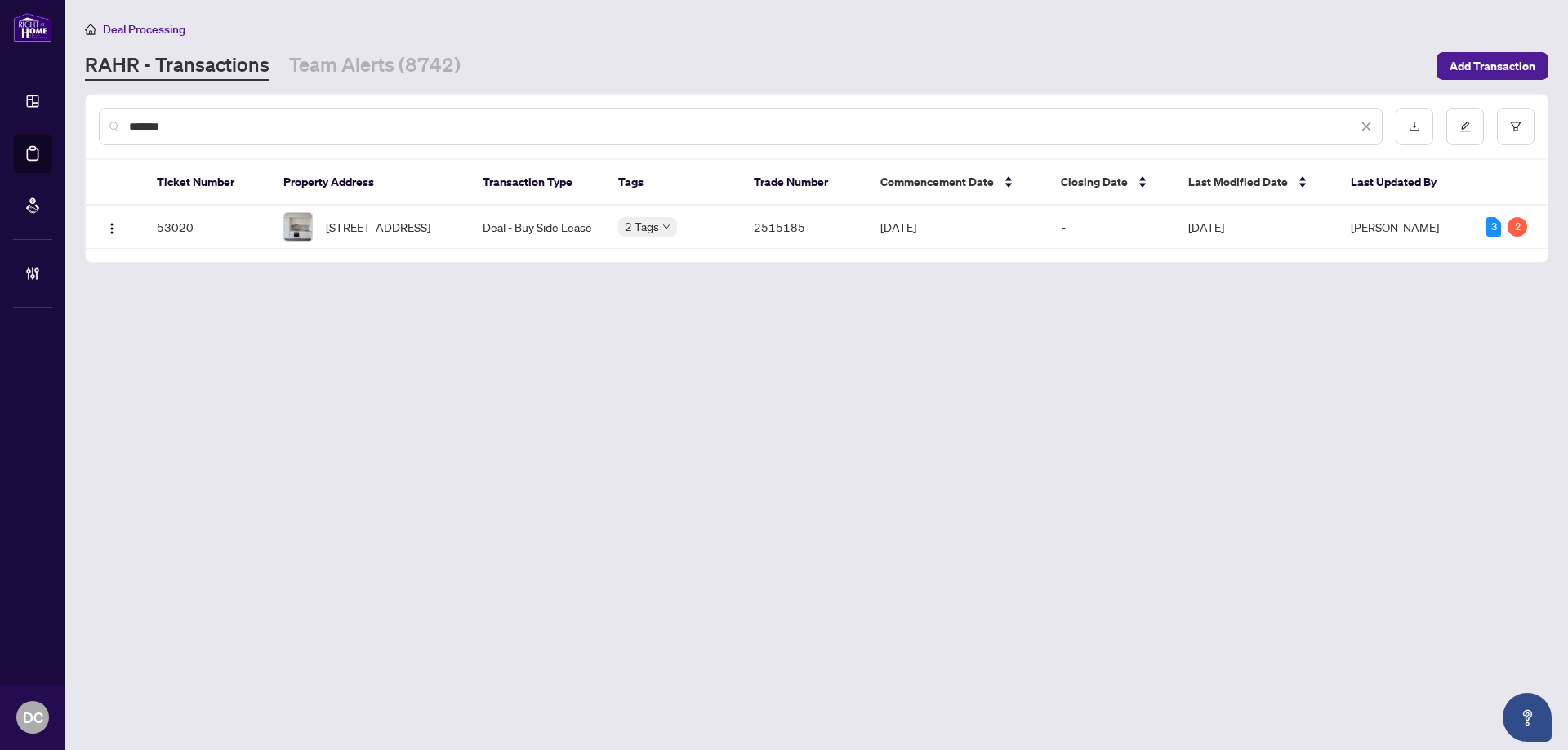
type input "*******"
click at [424, 224] on span "811-4015 The Exchange, Mississauga, Ontario L5B 0N9, Canada" at bounding box center [377, 227] width 105 height 18
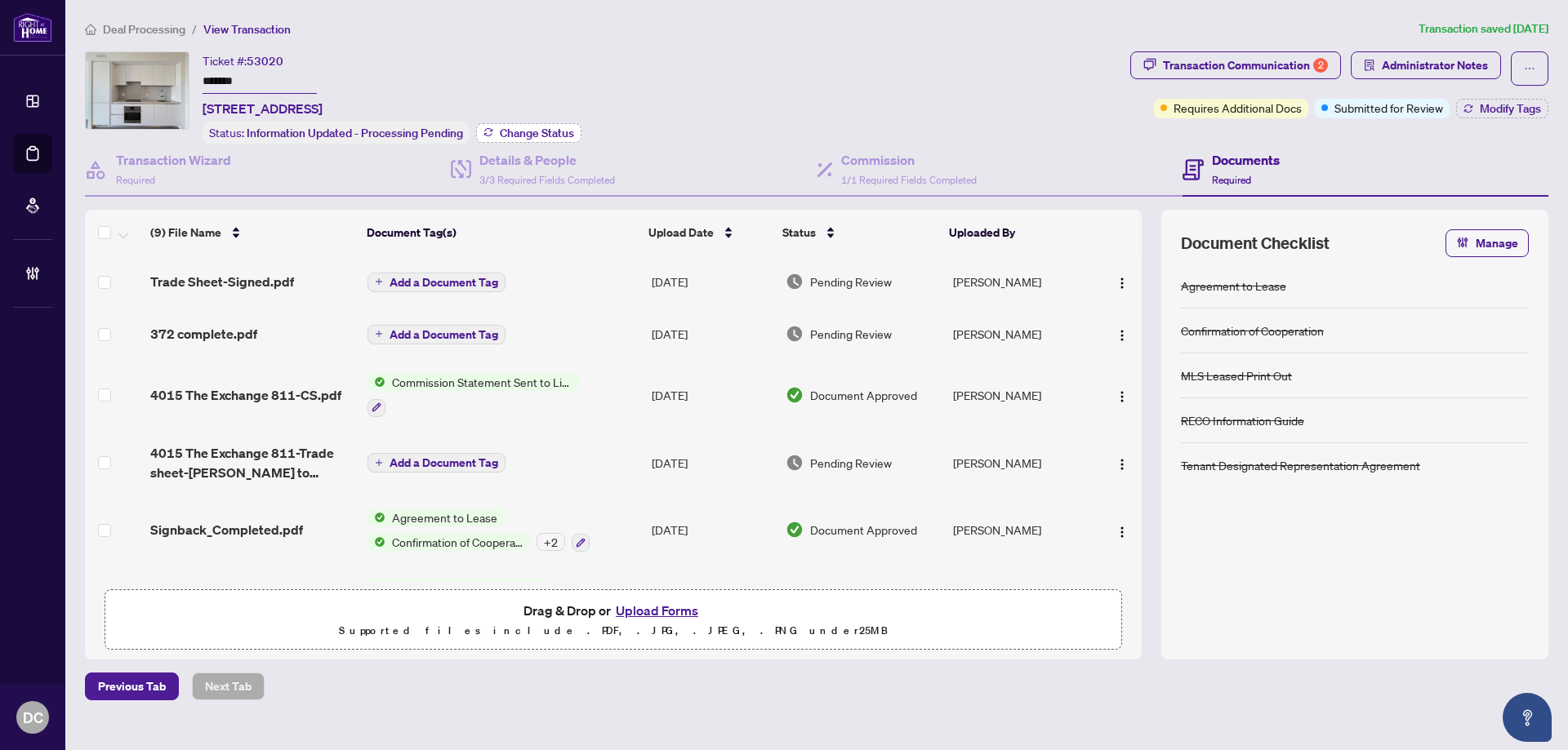
click at [541, 127] on span "Change Status" at bounding box center [537, 133] width 74 height 12
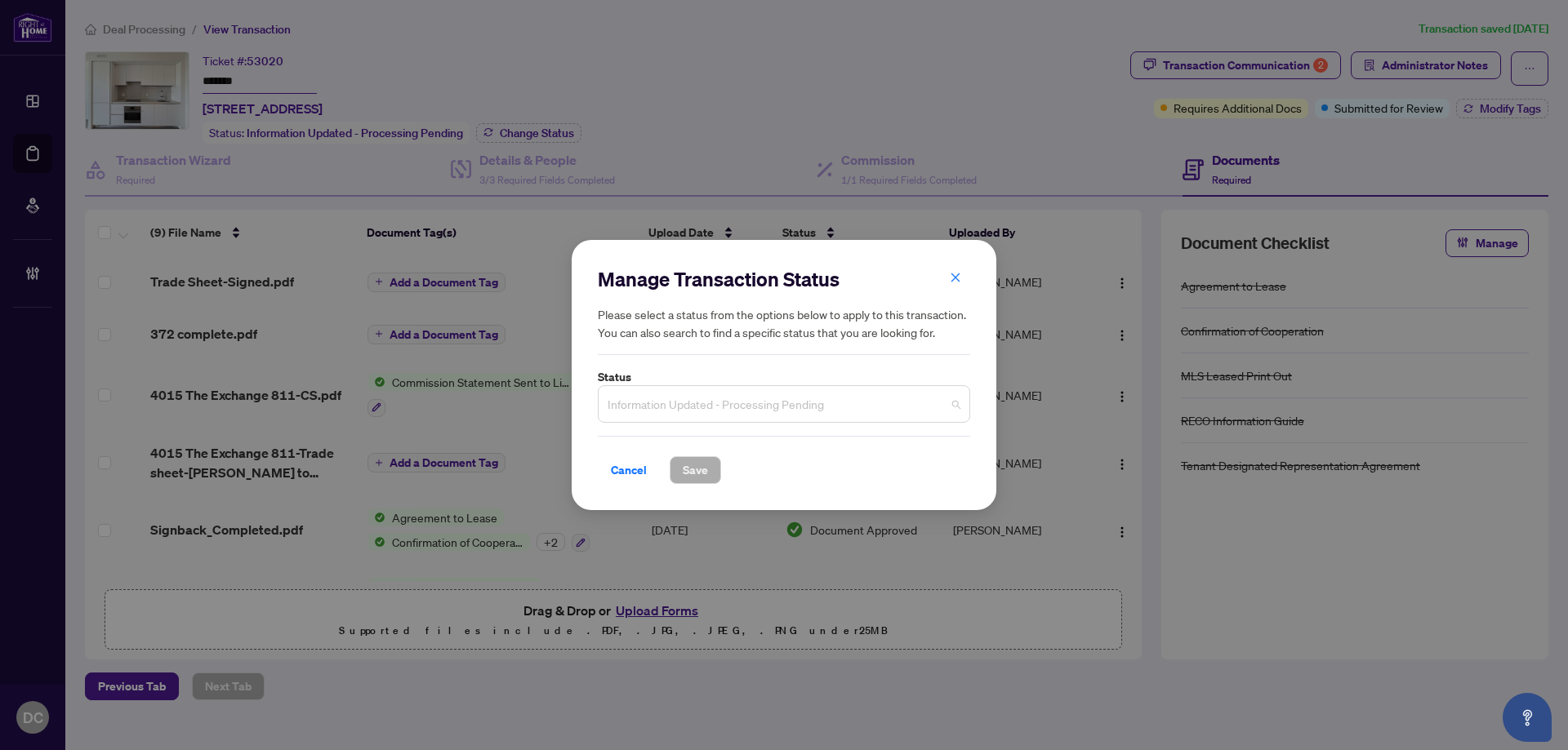
click at [670, 390] on span "Information Updated - Processing Pending" at bounding box center [784, 404] width 353 height 31
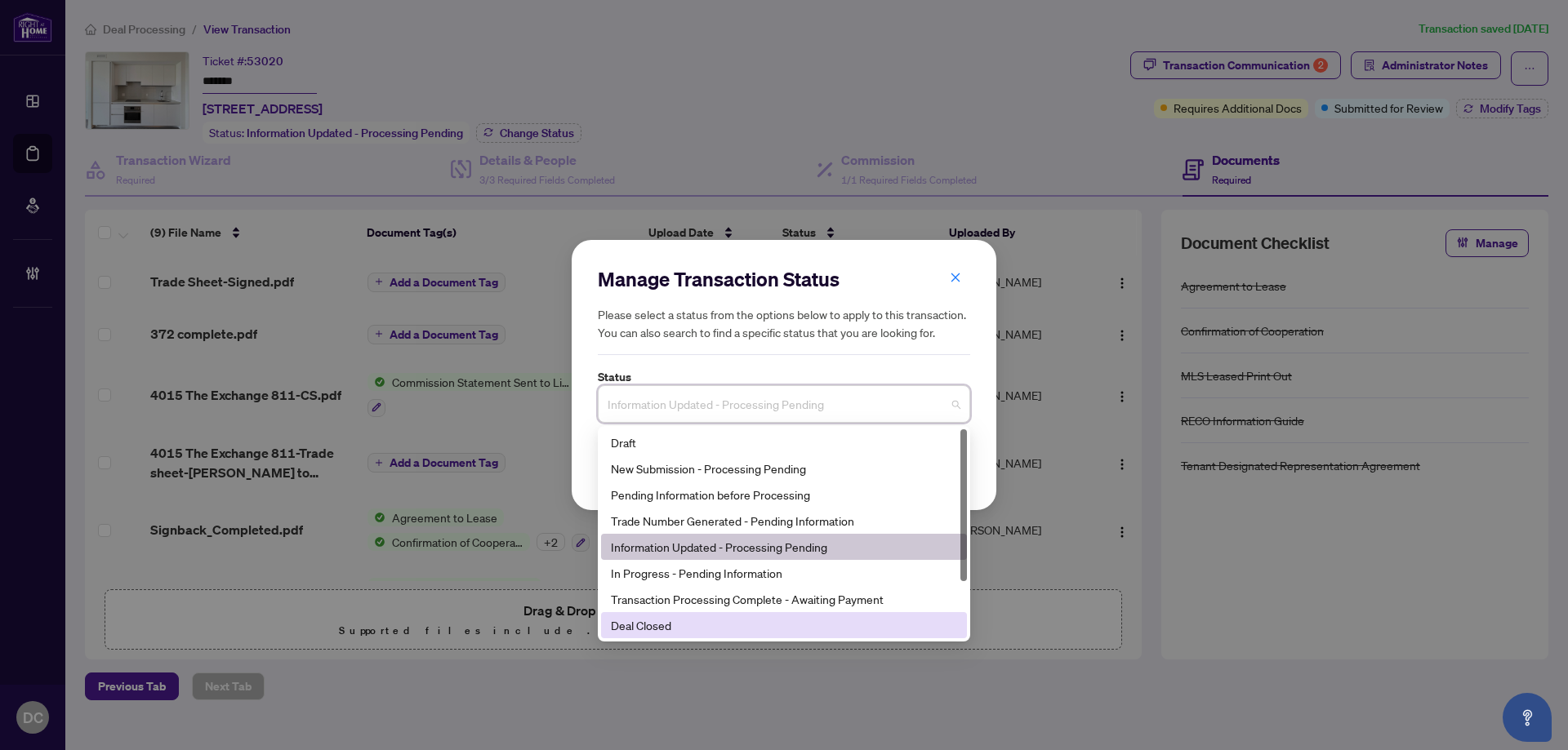
click at [658, 631] on div "Deal Closed" at bounding box center [784, 625] width 346 height 18
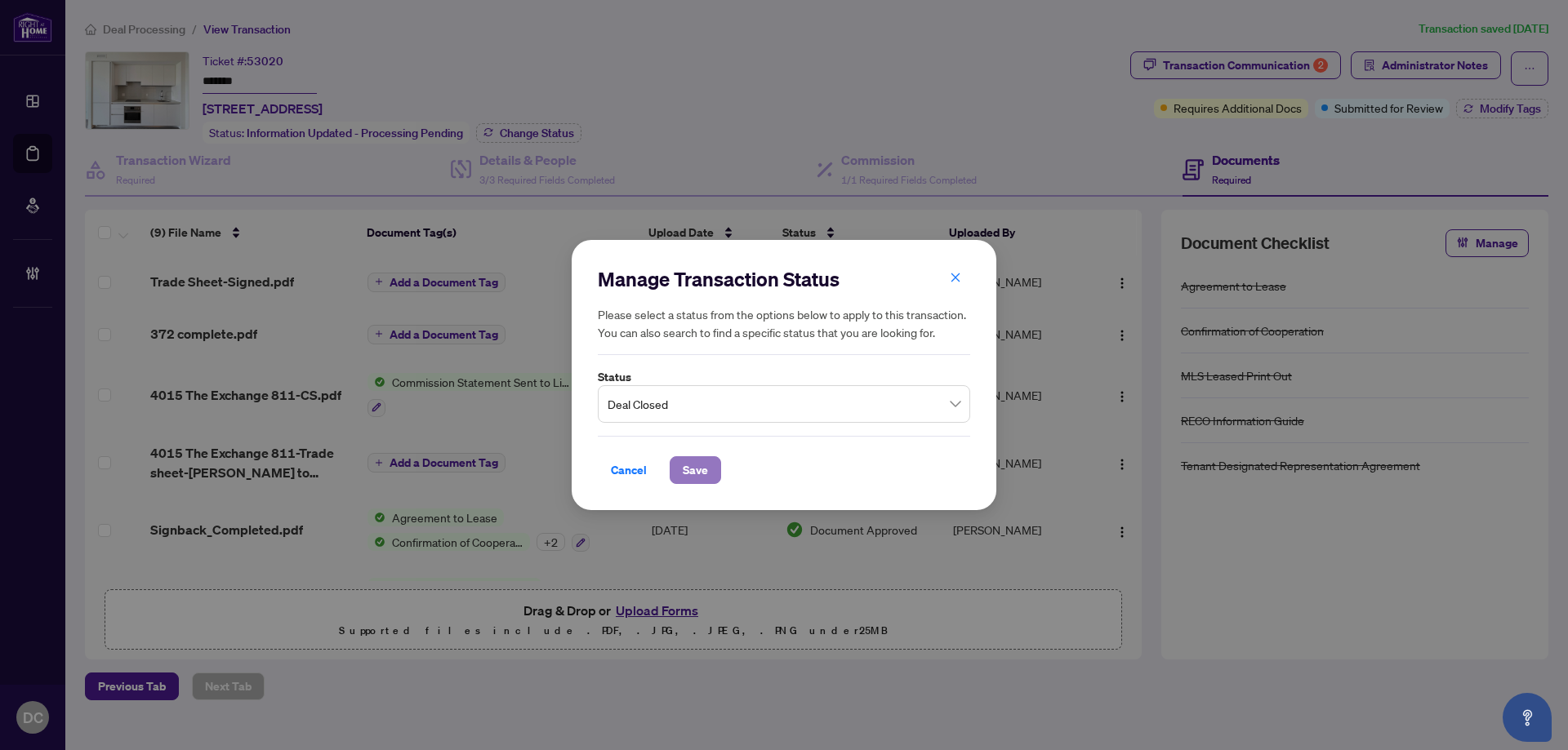
click at [690, 461] on span "Save" at bounding box center [696, 470] width 25 height 26
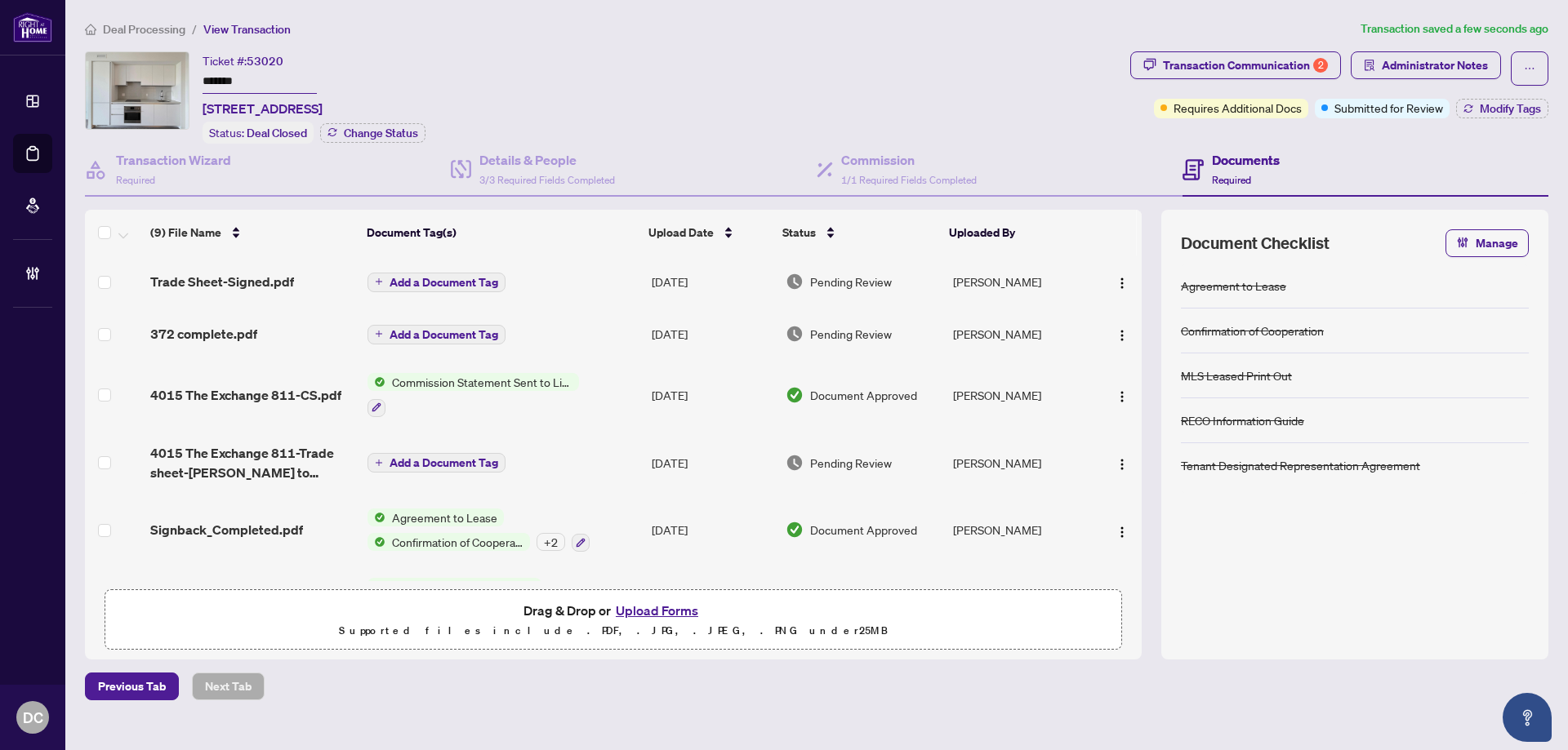
click at [553, 275] on td "Add a Document Tag" at bounding box center [503, 281] width 284 height 52
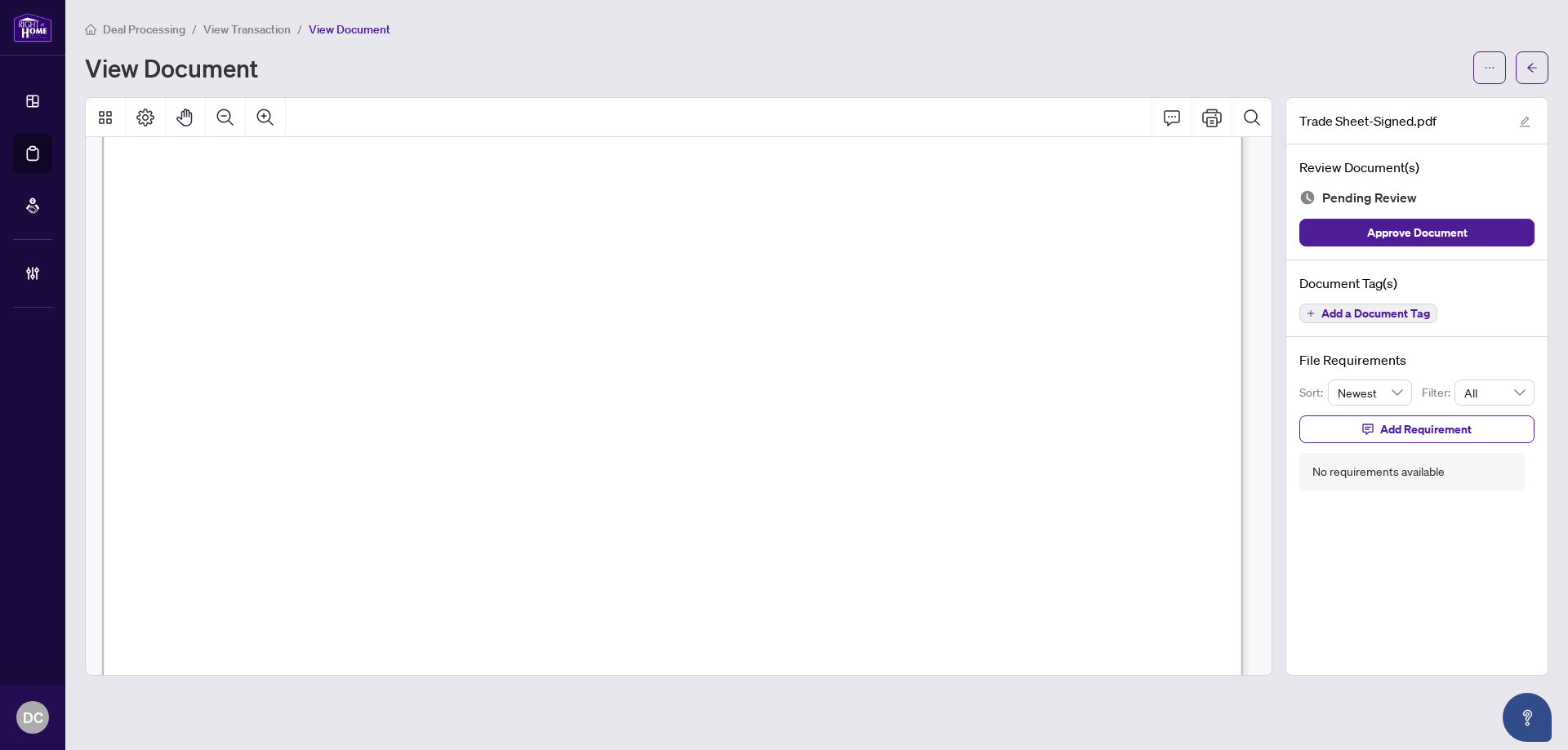
scroll to position [653, 0]
click at [1530, 72] on icon "arrow-left" at bounding box center [1532, 67] width 12 height 12
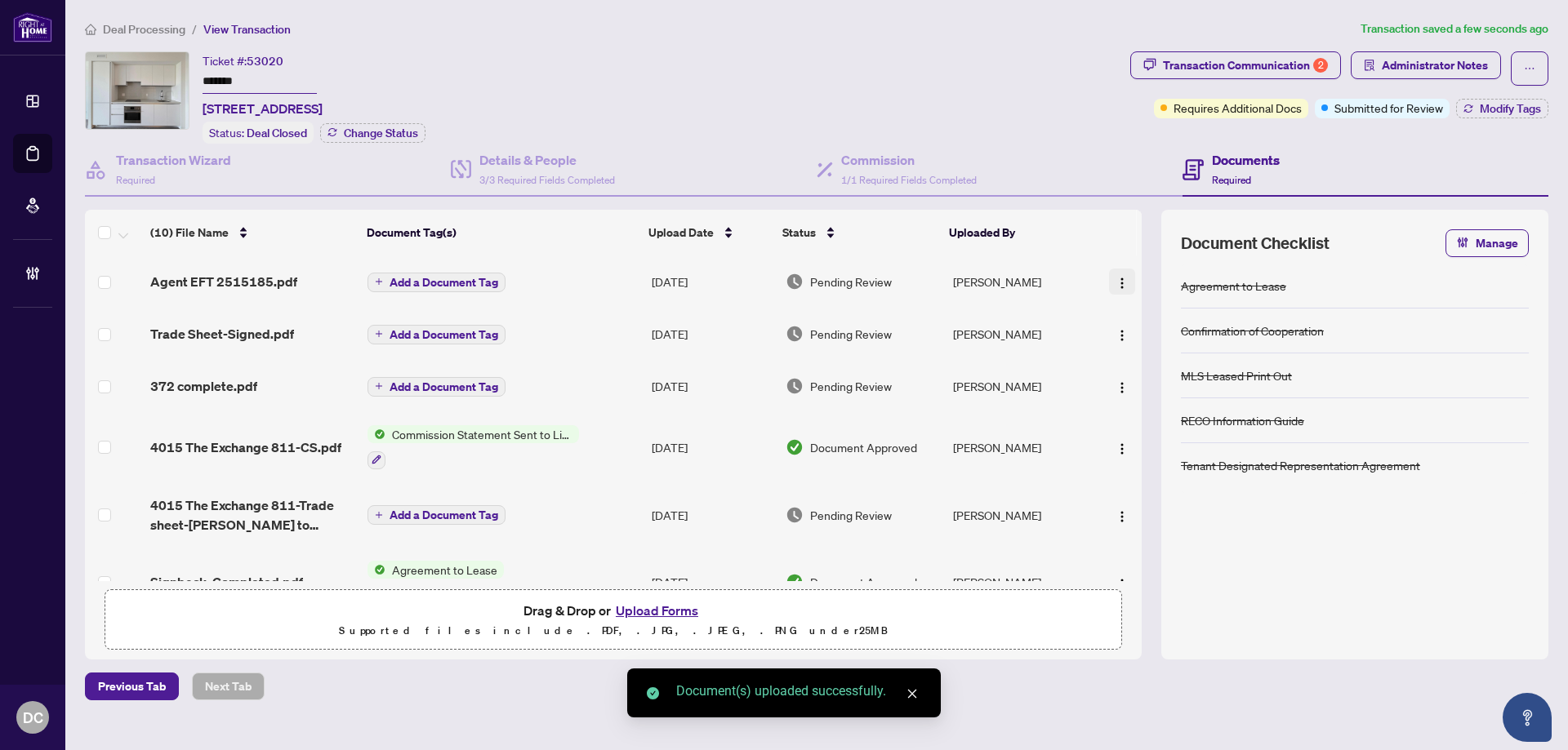
click at [1124, 286] on button "button" at bounding box center [1122, 281] width 26 height 26
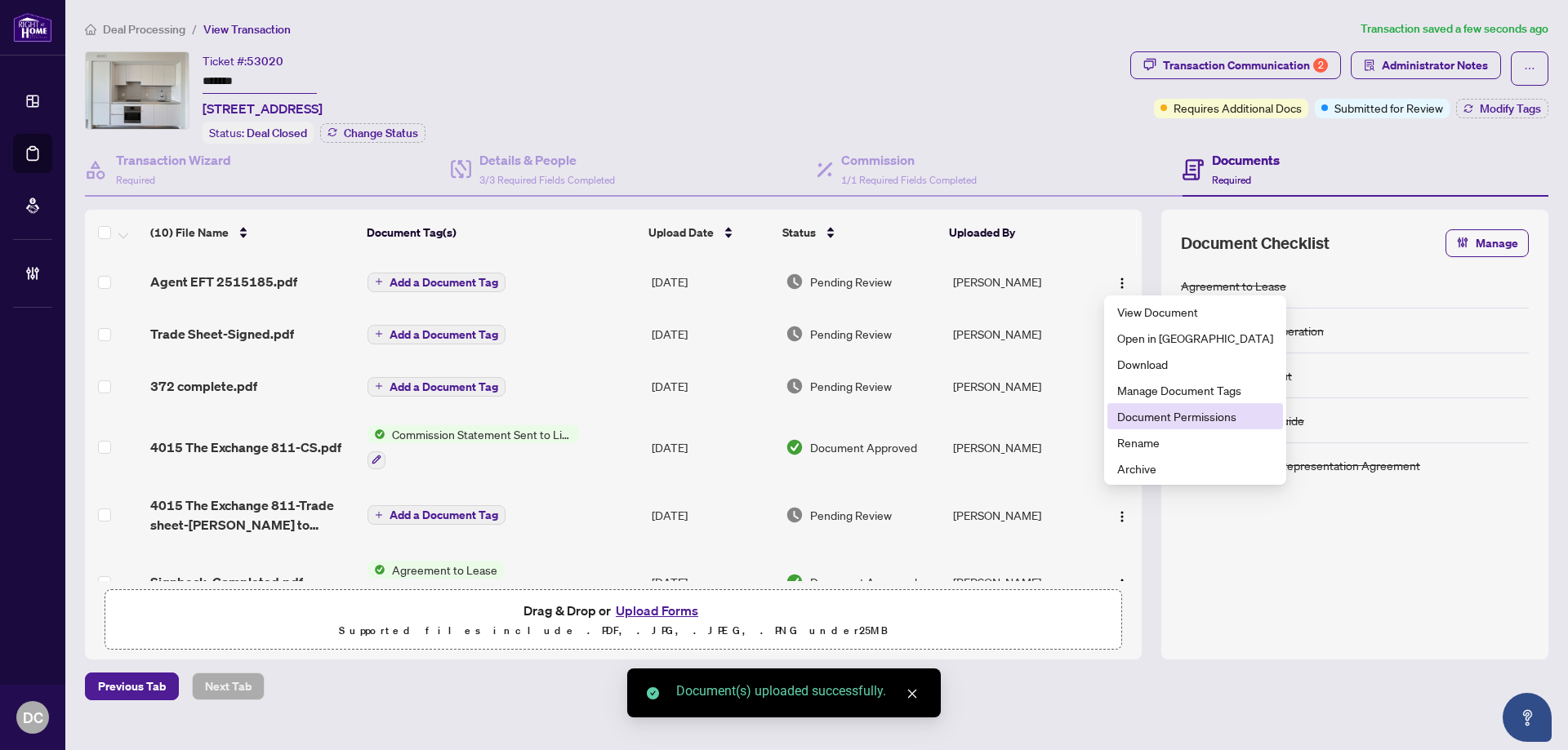
click at [1135, 413] on span "Document Permissions" at bounding box center [1195, 417] width 156 height 18
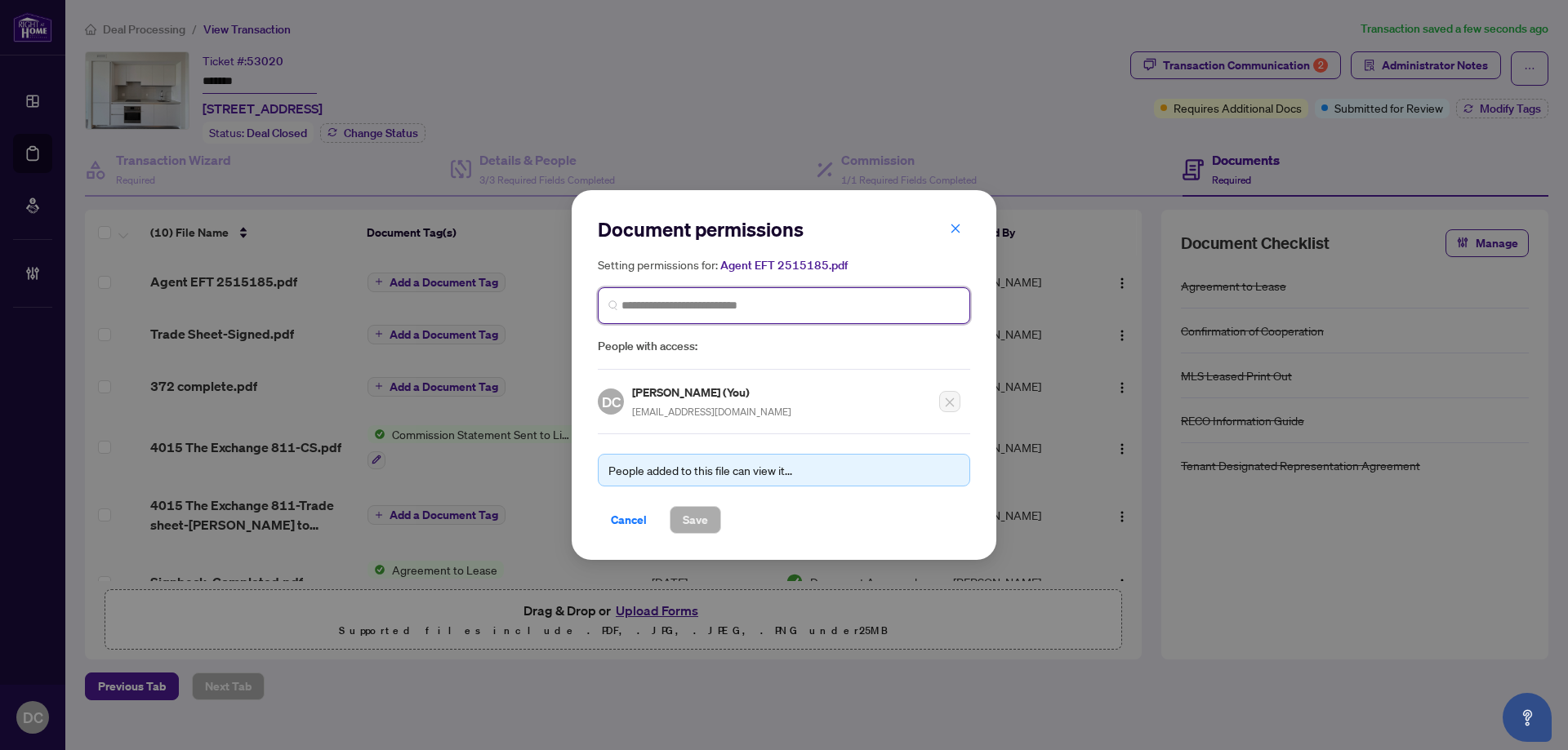
click at [893, 310] on input "search" at bounding box center [790, 306] width 338 height 17
click at [898, 307] on input "search" at bounding box center [790, 306] width 338 height 17
type input "********"
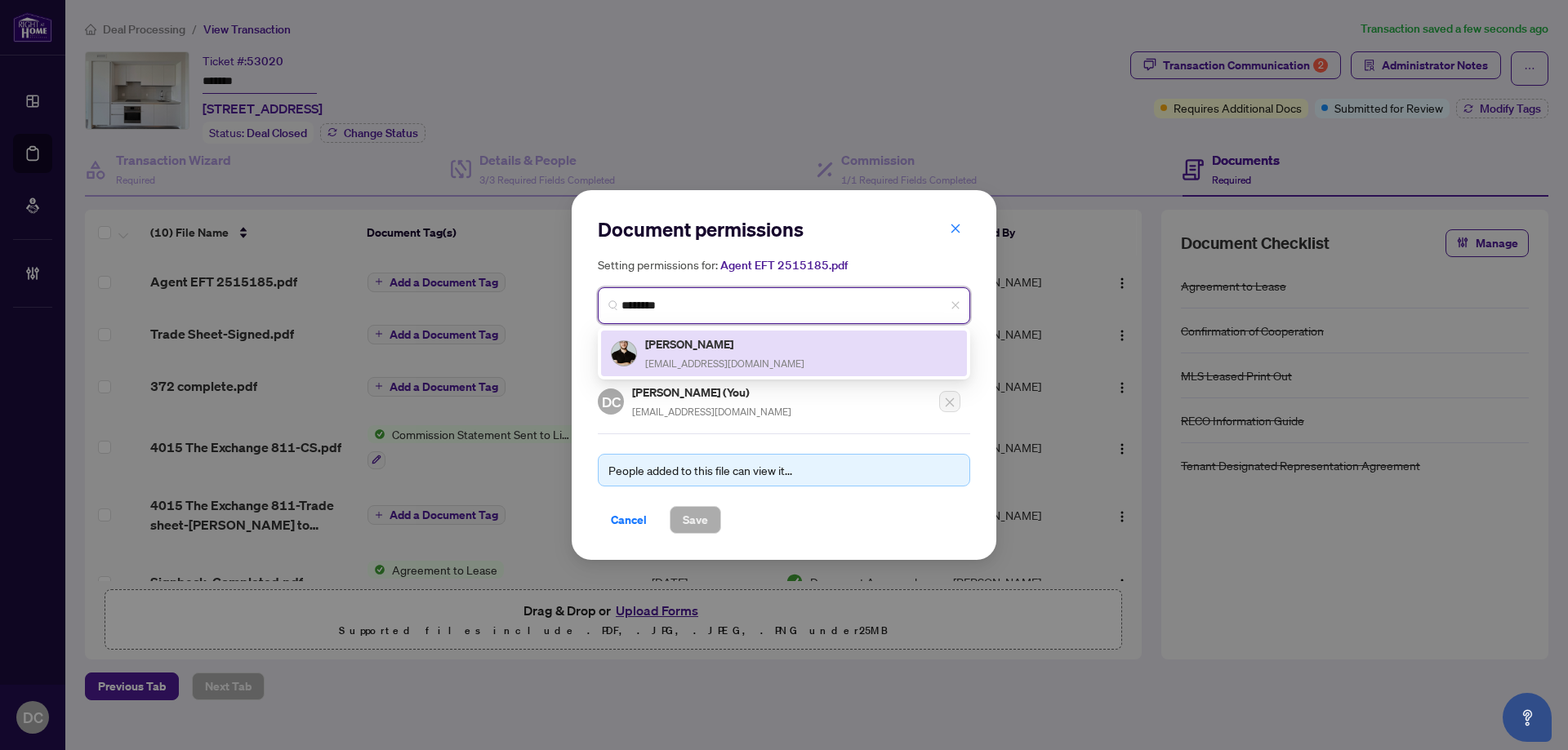
click at [809, 359] on div "Leo Avci realtorleoavci@gmail.com" at bounding box center [784, 354] width 346 height 38
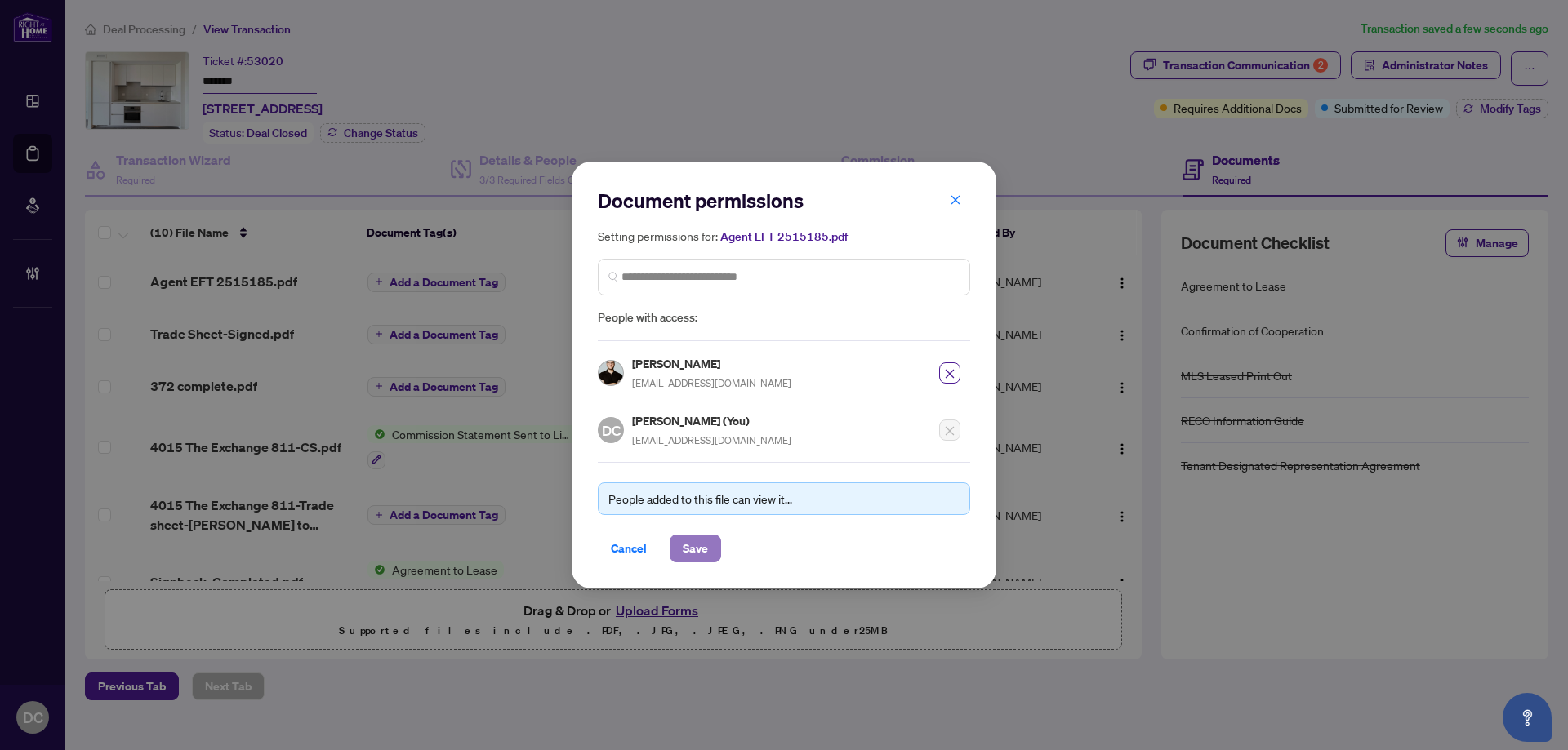
click at [710, 548] on button "Save" at bounding box center [695, 548] width 51 height 28
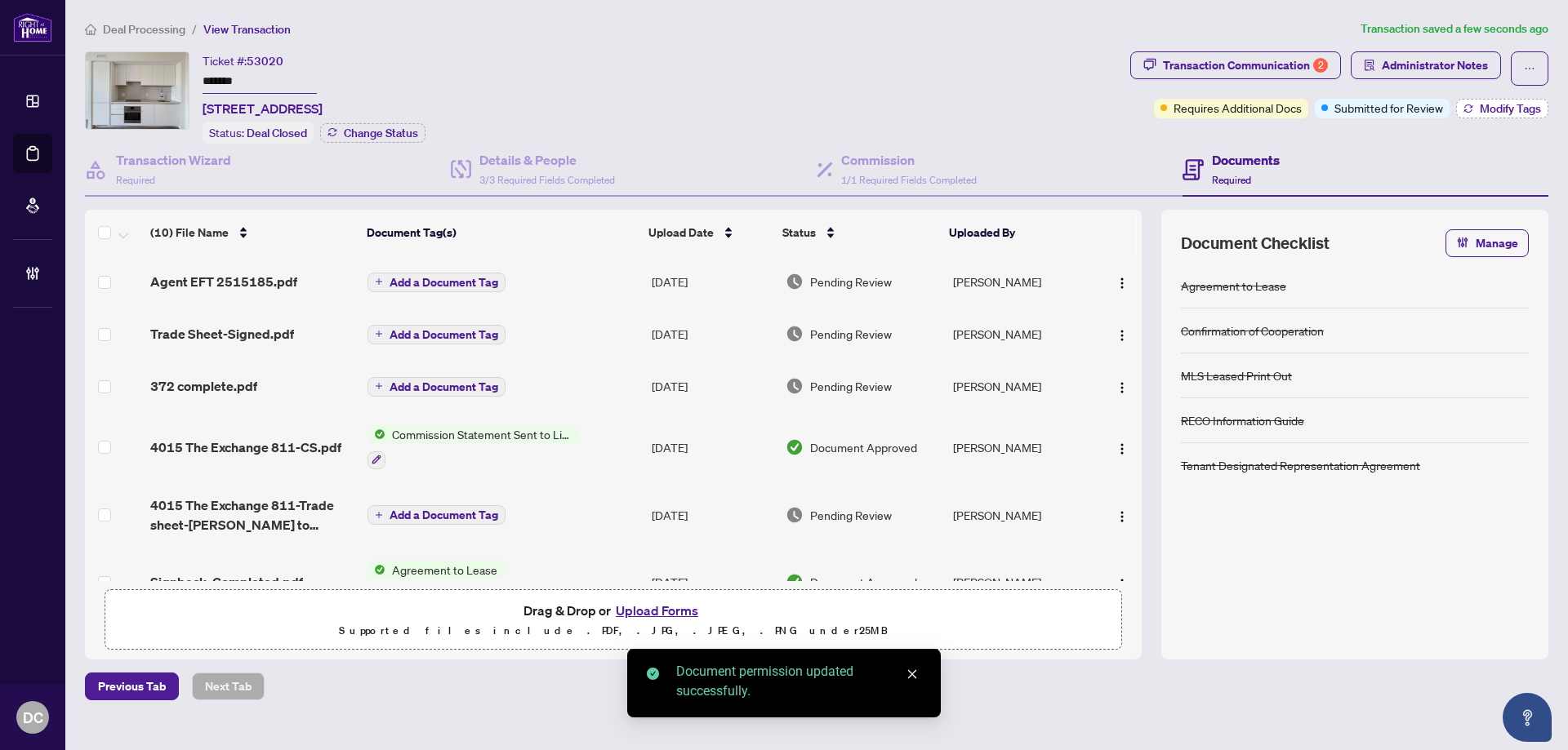
click at [1472, 109] on icon "button" at bounding box center [1468, 108] width 10 height 10
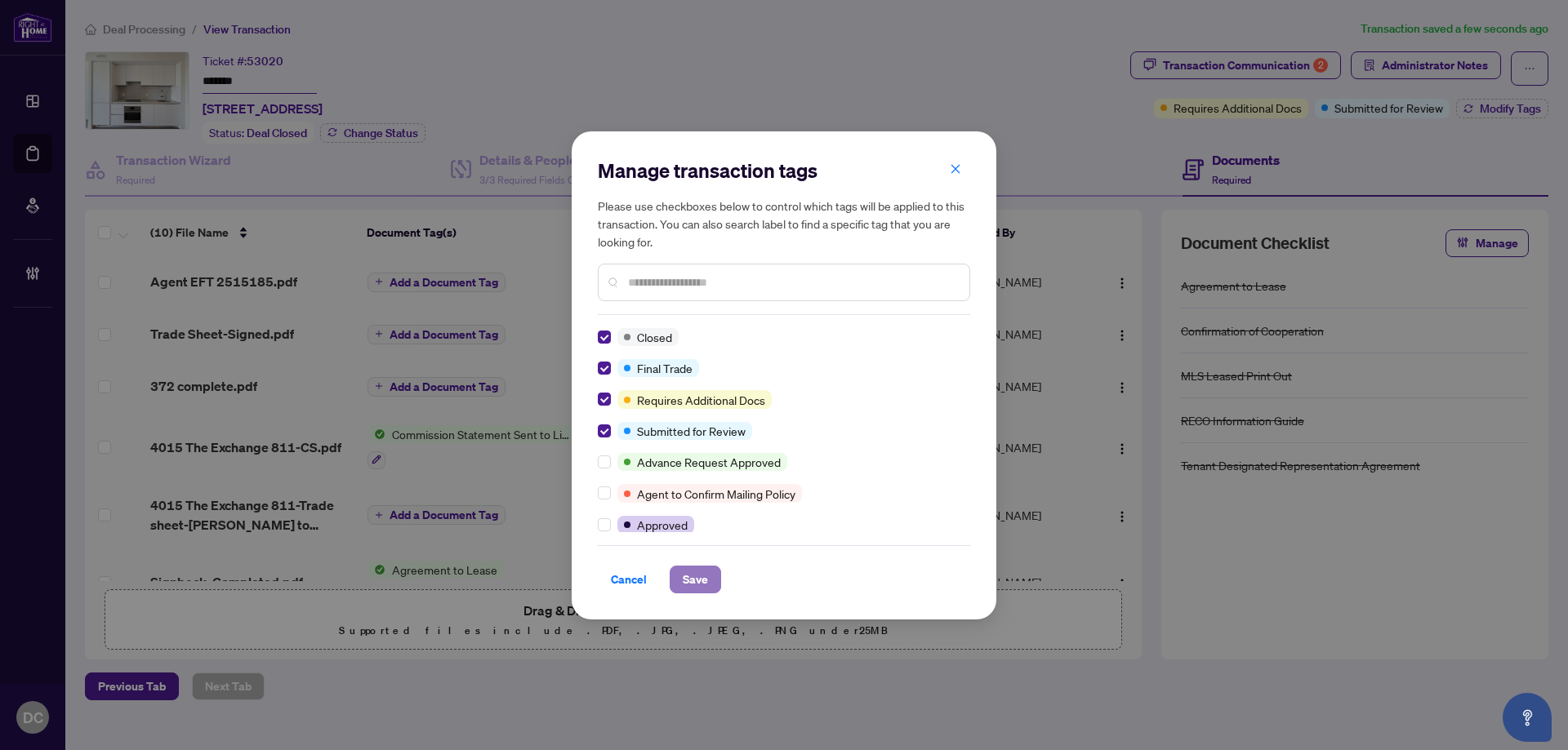
click at [691, 582] on span "Save" at bounding box center [696, 579] width 25 height 26
click at [1391, 80] on div "Manage transaction tags Please use checkboxes below to control which tags will …" at bounding box center [784, 375] width 1568 height 750
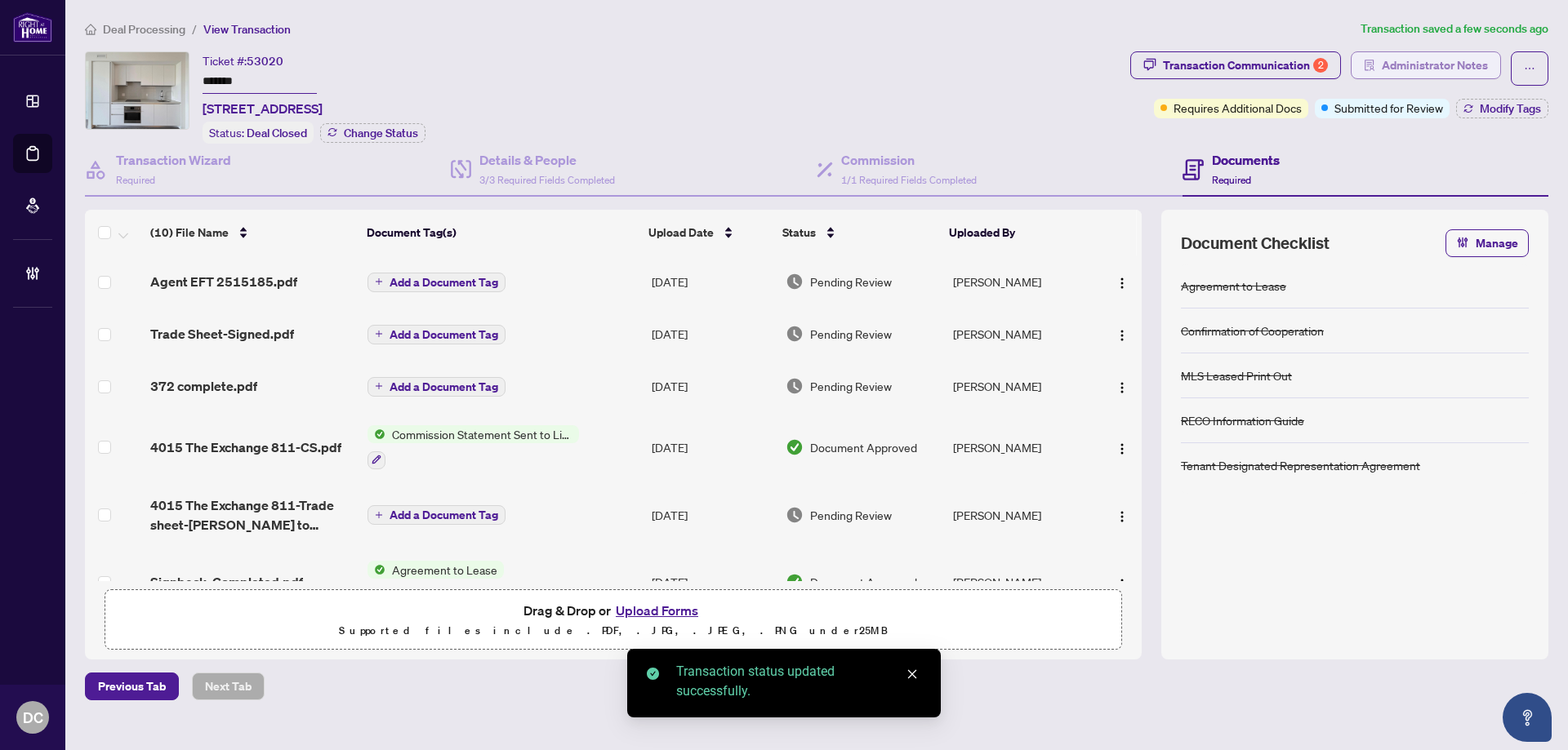
click at [1409, 69] on span "Administrator Notes" at bounding box center [1434, 65] width 106 height 26
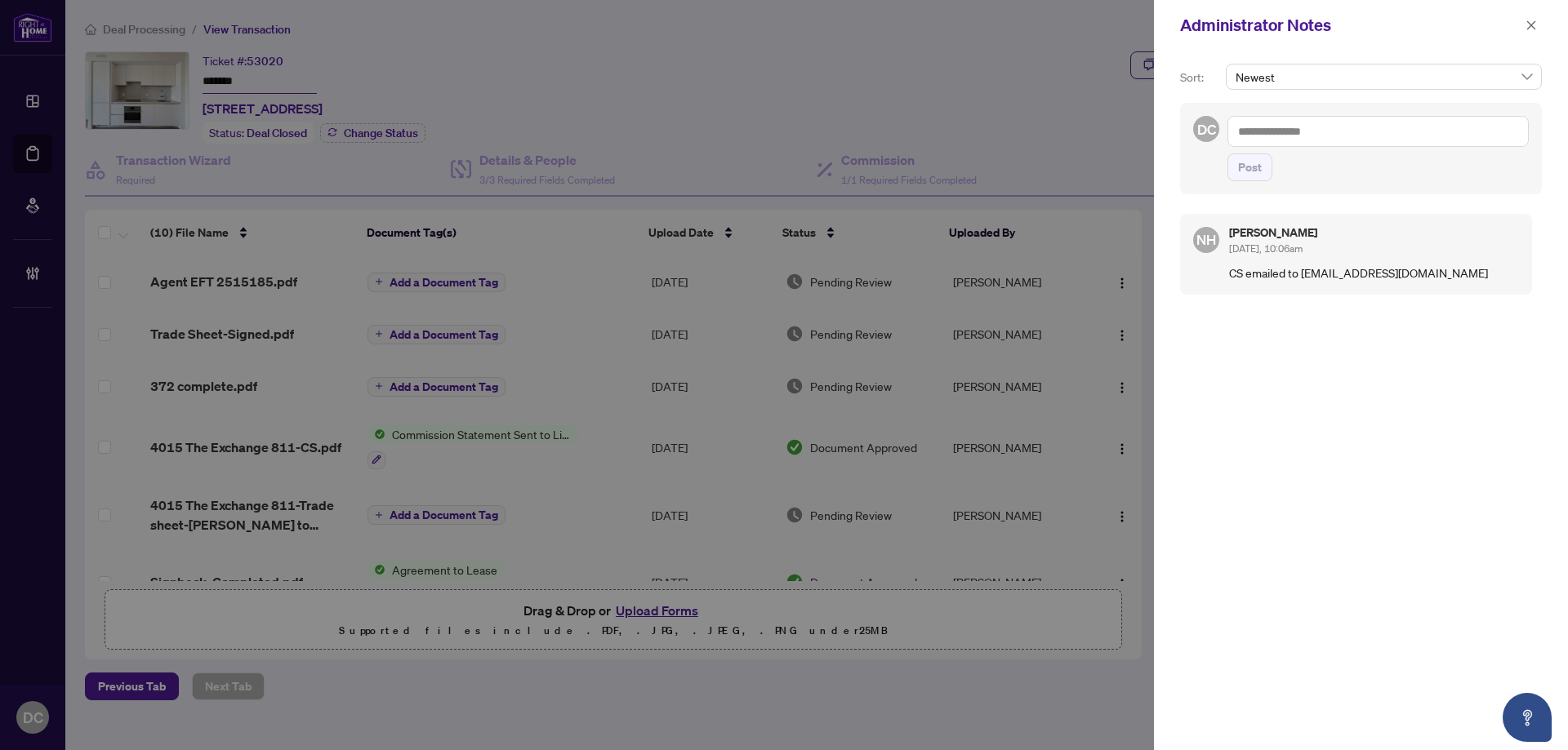
click at [1287, 130] on textarea at bounding box center [1378, 131] width 301 height 31
paste textarea "**********"
type textarea "**********"
click at [1242, 167] on span "Post" at bounding box center [1250, 167] width 23 height 26
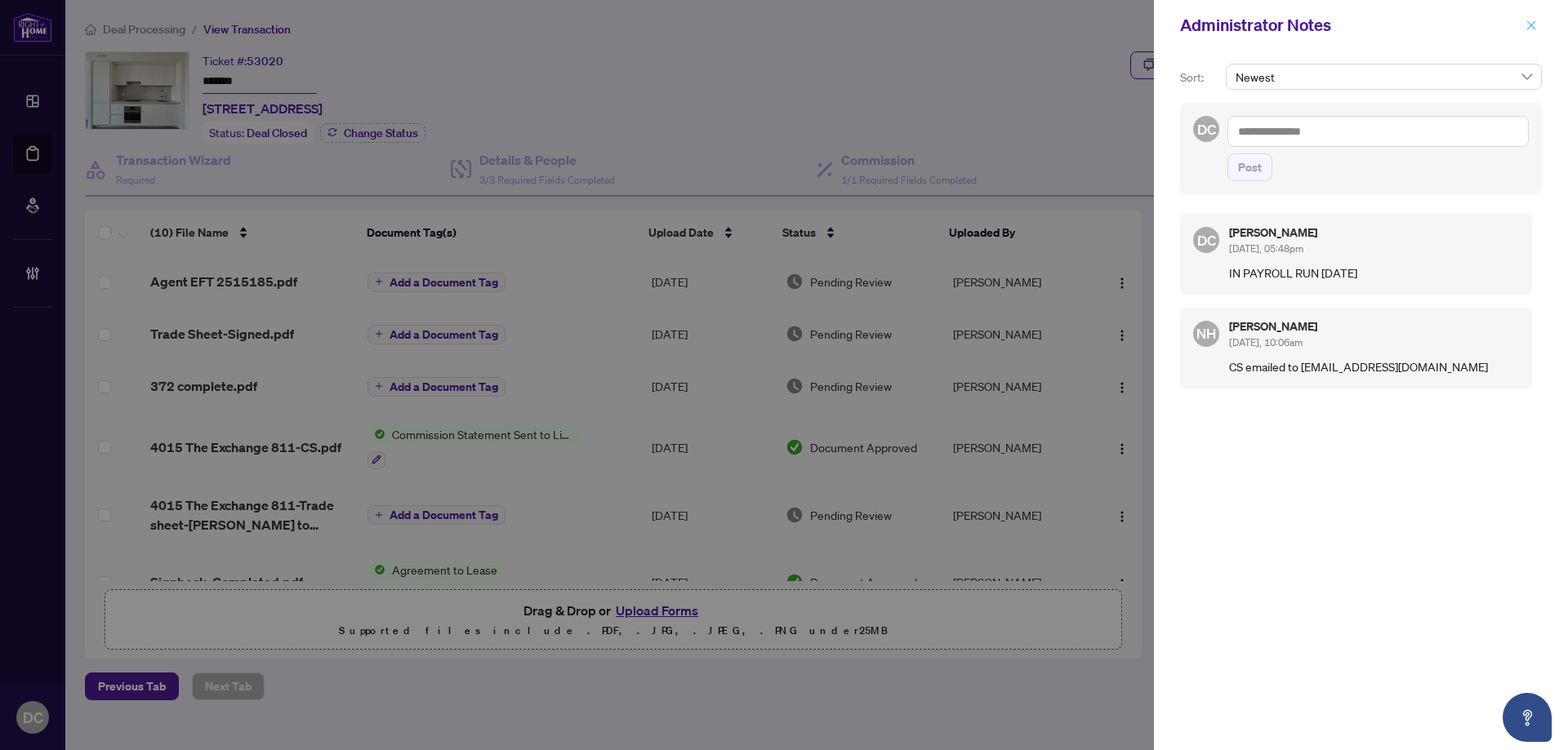
click at [1529, 22] on icon "close" at bounding box center [1532, 25] width 9 height 9
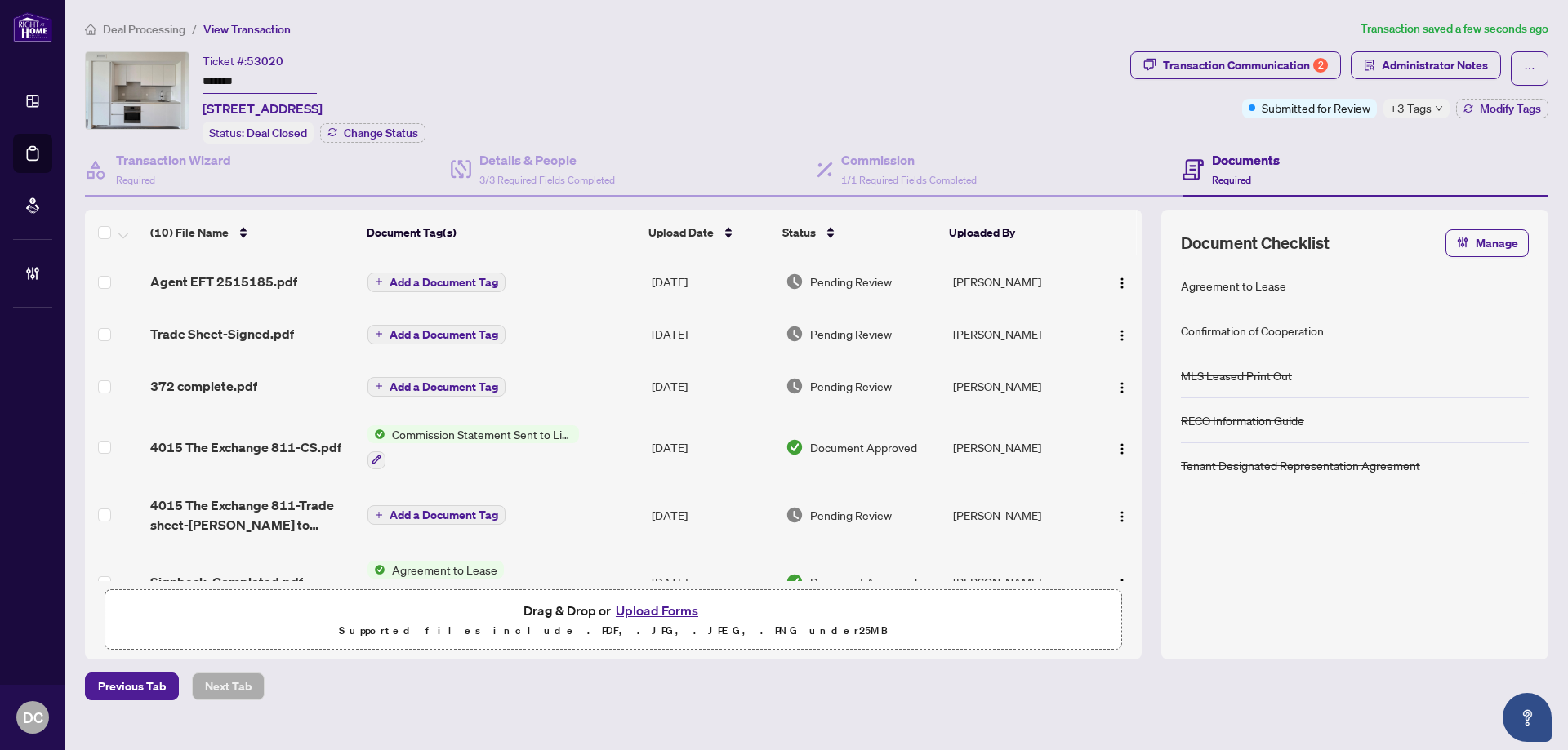
click at [1414, 114] on span "+3 Tags" at bounding box center [1411, 108] width 41 height 19
click at [335, 129] on icon "button" at bounding box center [332, 132] width 10 height 10
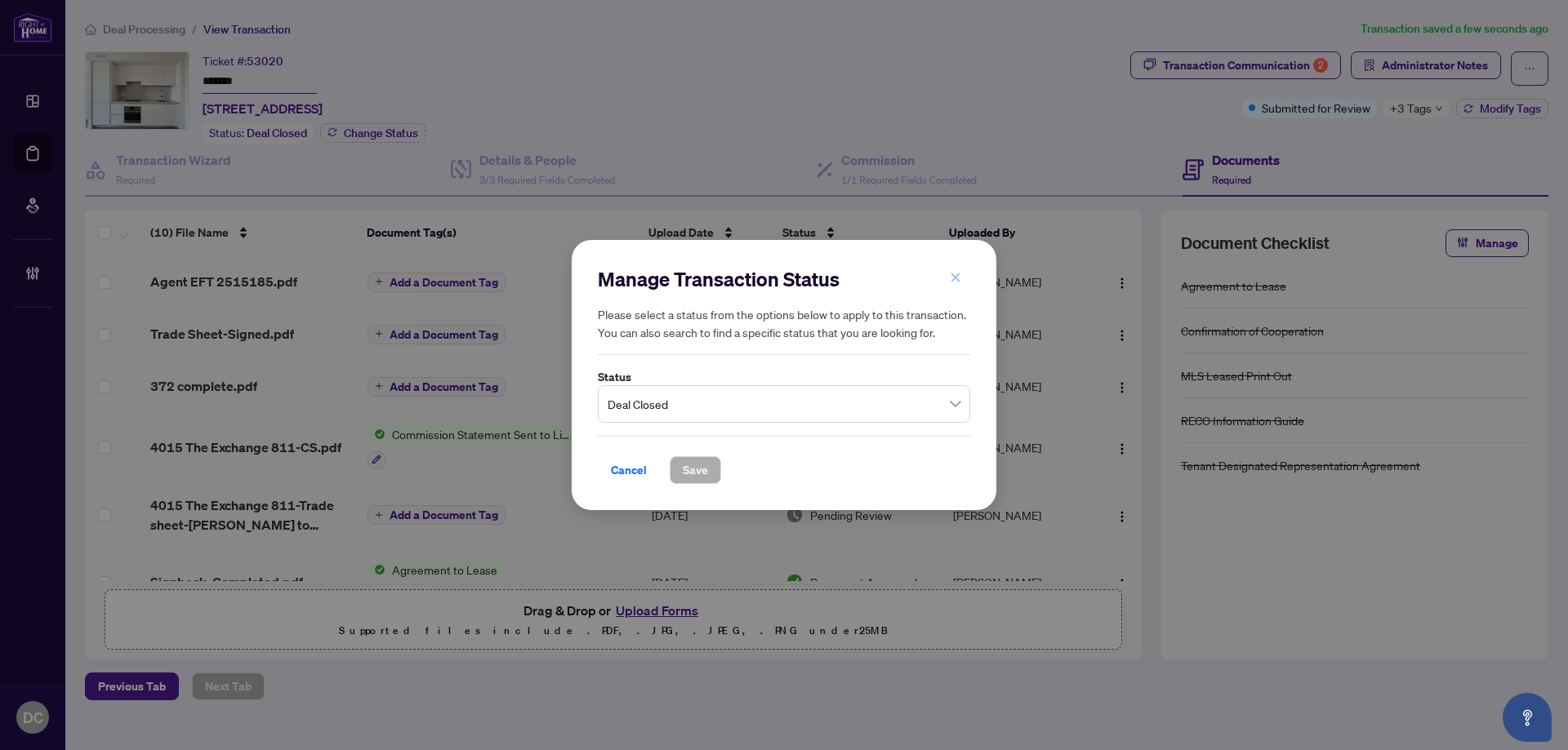
click at [952, 276] on icon "close" at bounding box center [956, 278] width 9 height 9
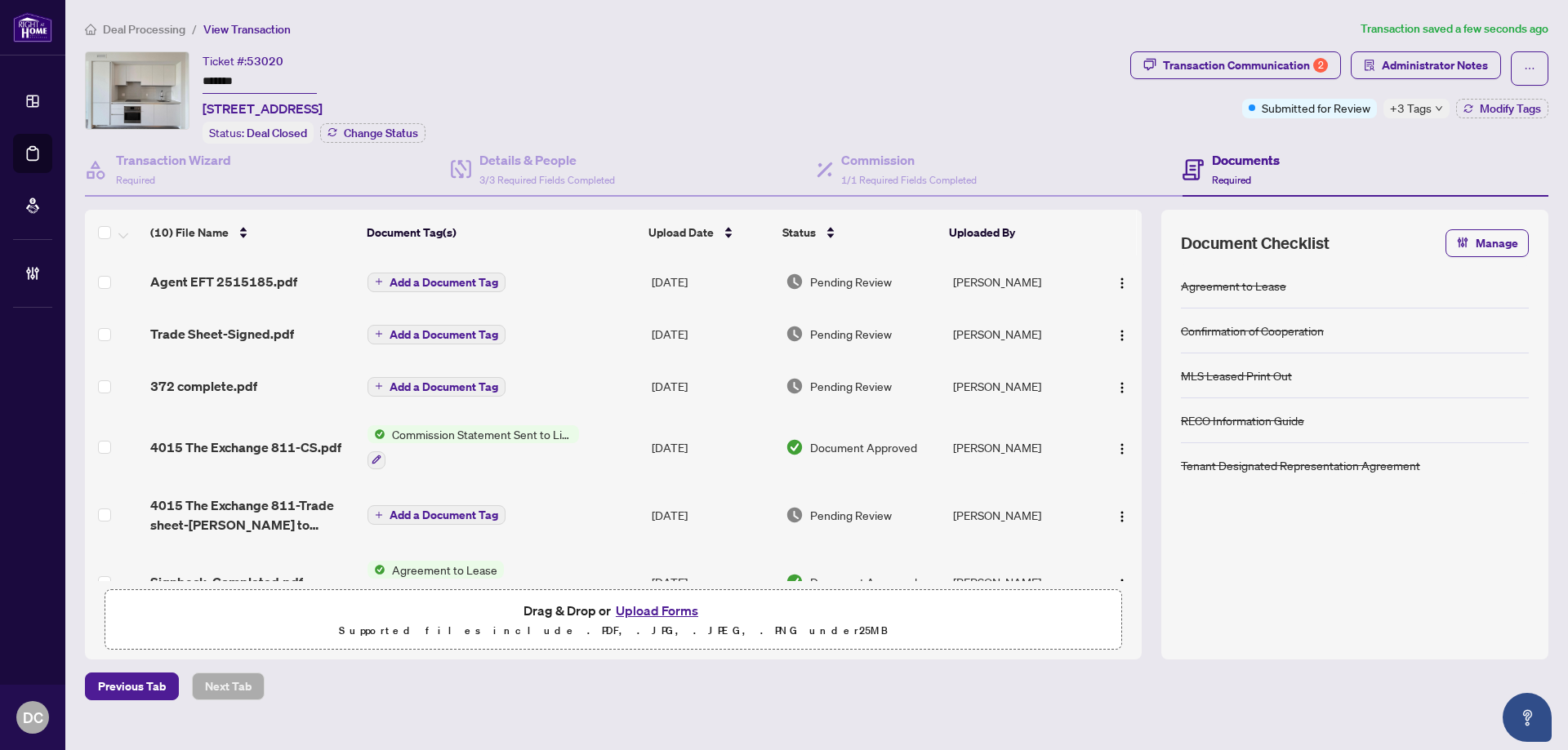
click at [155, 25] on span "Deal Processing" at bounding box center [144, 30] width 82 height 14
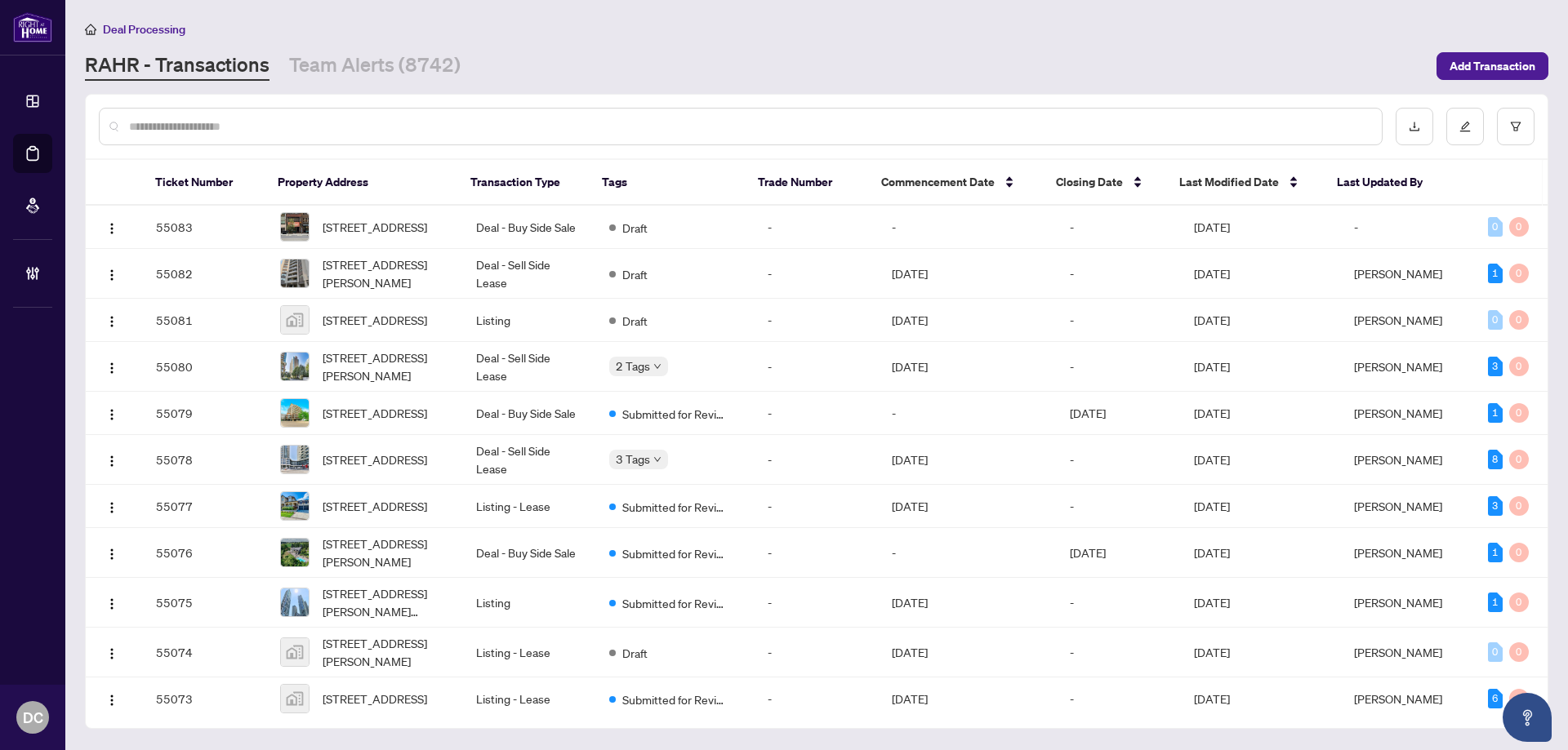
click at [407, 139] on div at bounding box center [741, 126] width 1284 height 38
click at [411, 125] on input "text" at bounding box center [749, 126] width 1240 height 18
paste input "*******"
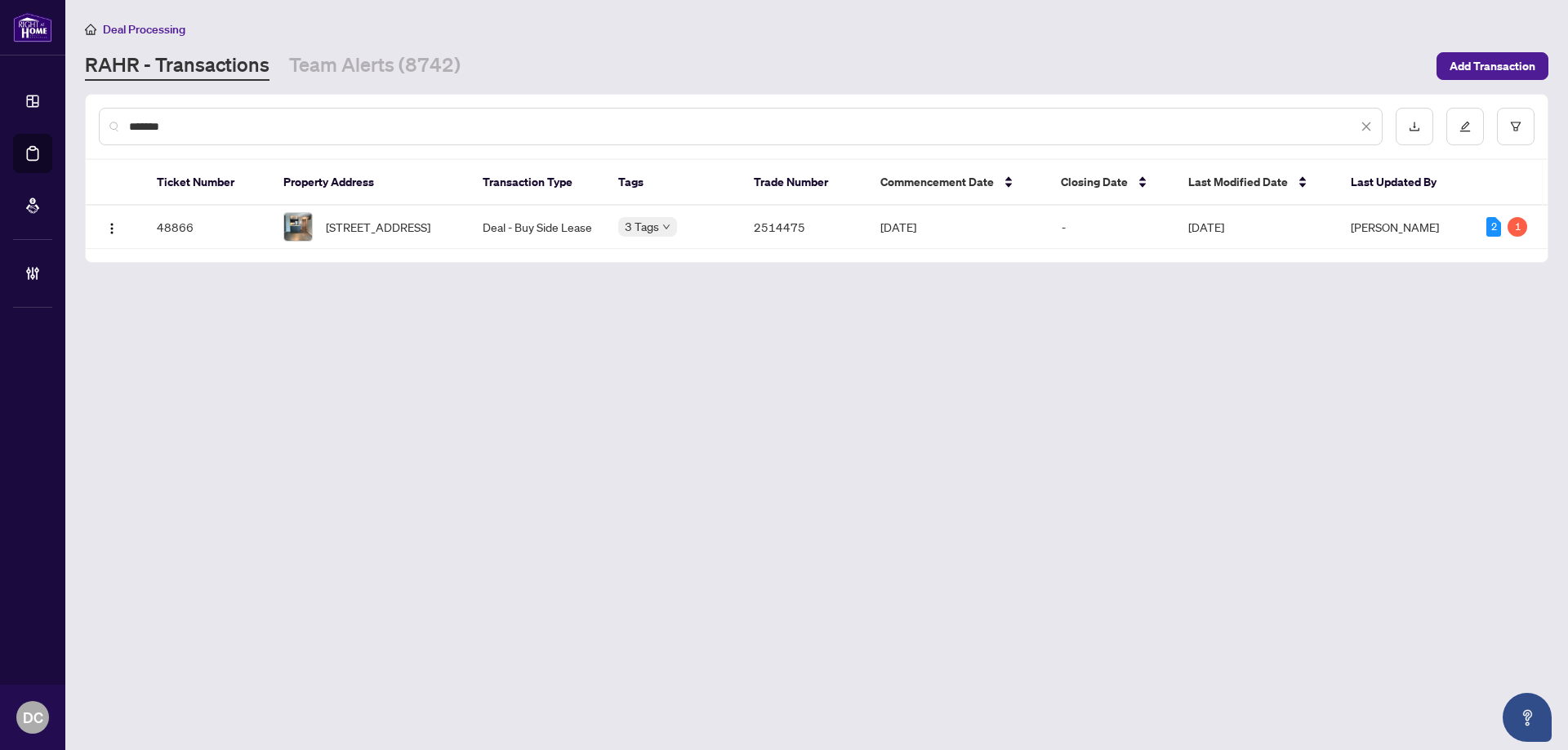
type input "*******"
click at [404, 236] on span "2105-125 Western Battery Rd, Toronto, Ontario M6K 3S2, Canada" at bounding box center [377, 227] width 105 height 18
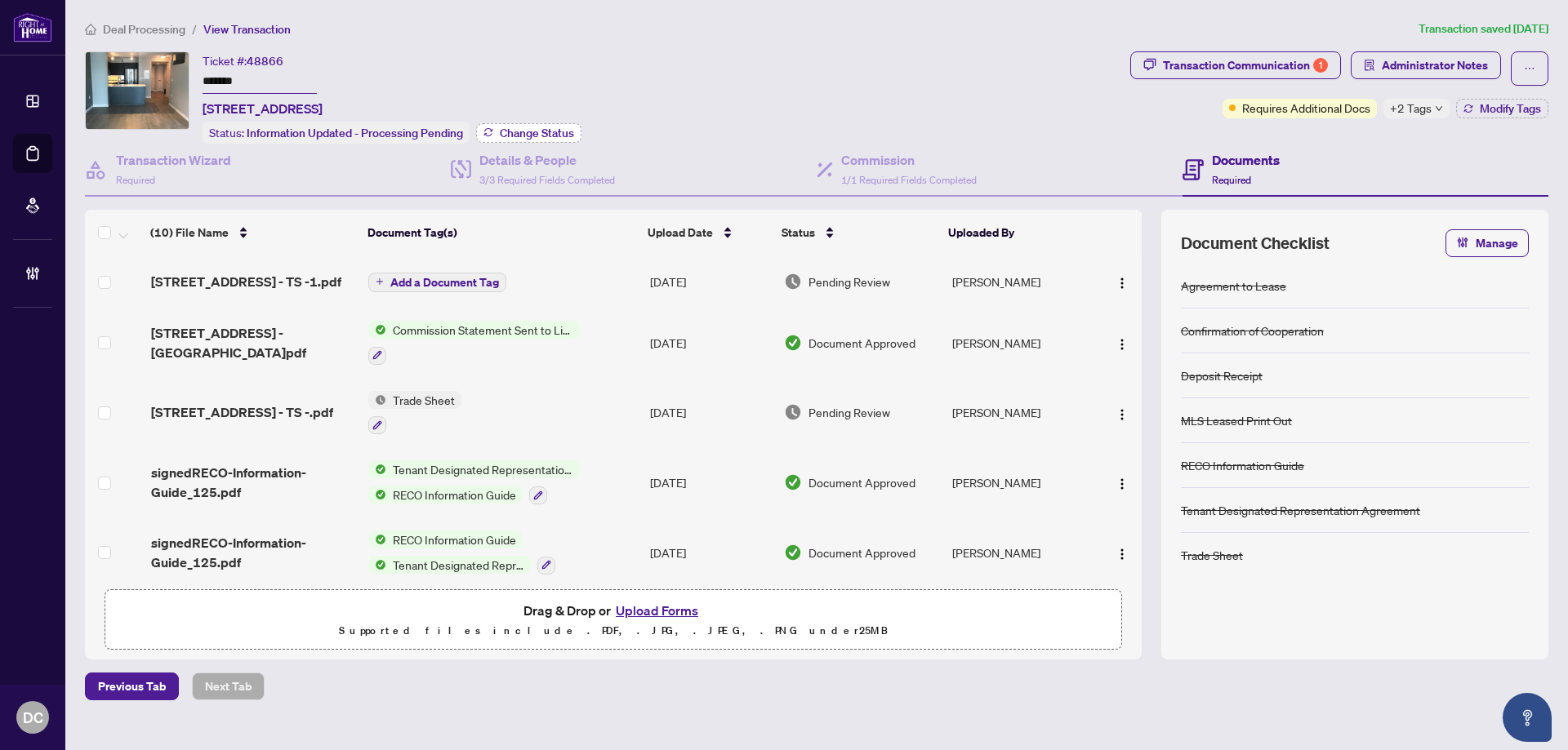
click at [567, 131] on span "Change Status" at bounding box center [537, 133] width 74 height 12
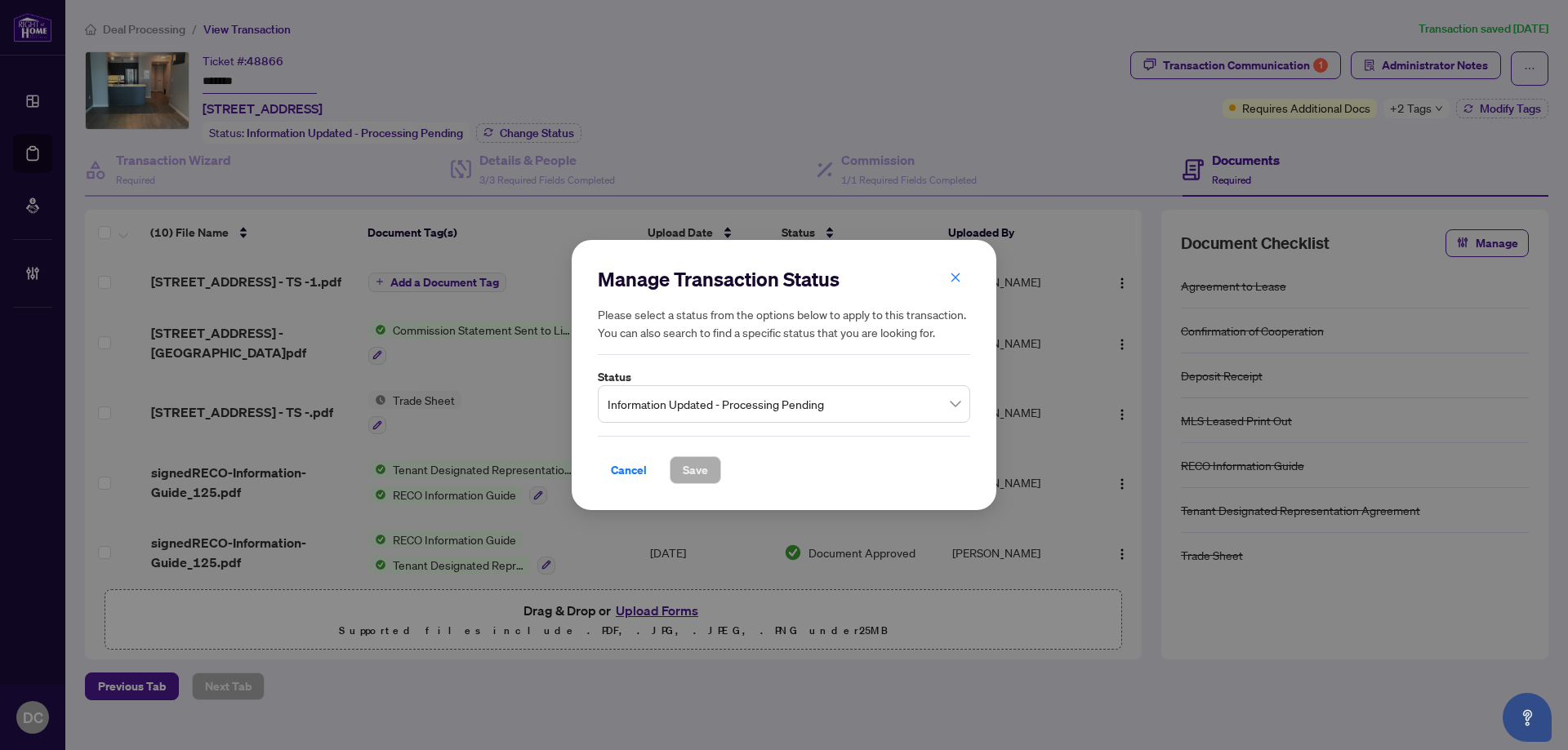
click at [782, 406] on span "Information Updated - Processing Pending" at bounding box center [784, 404] width 353 height 31
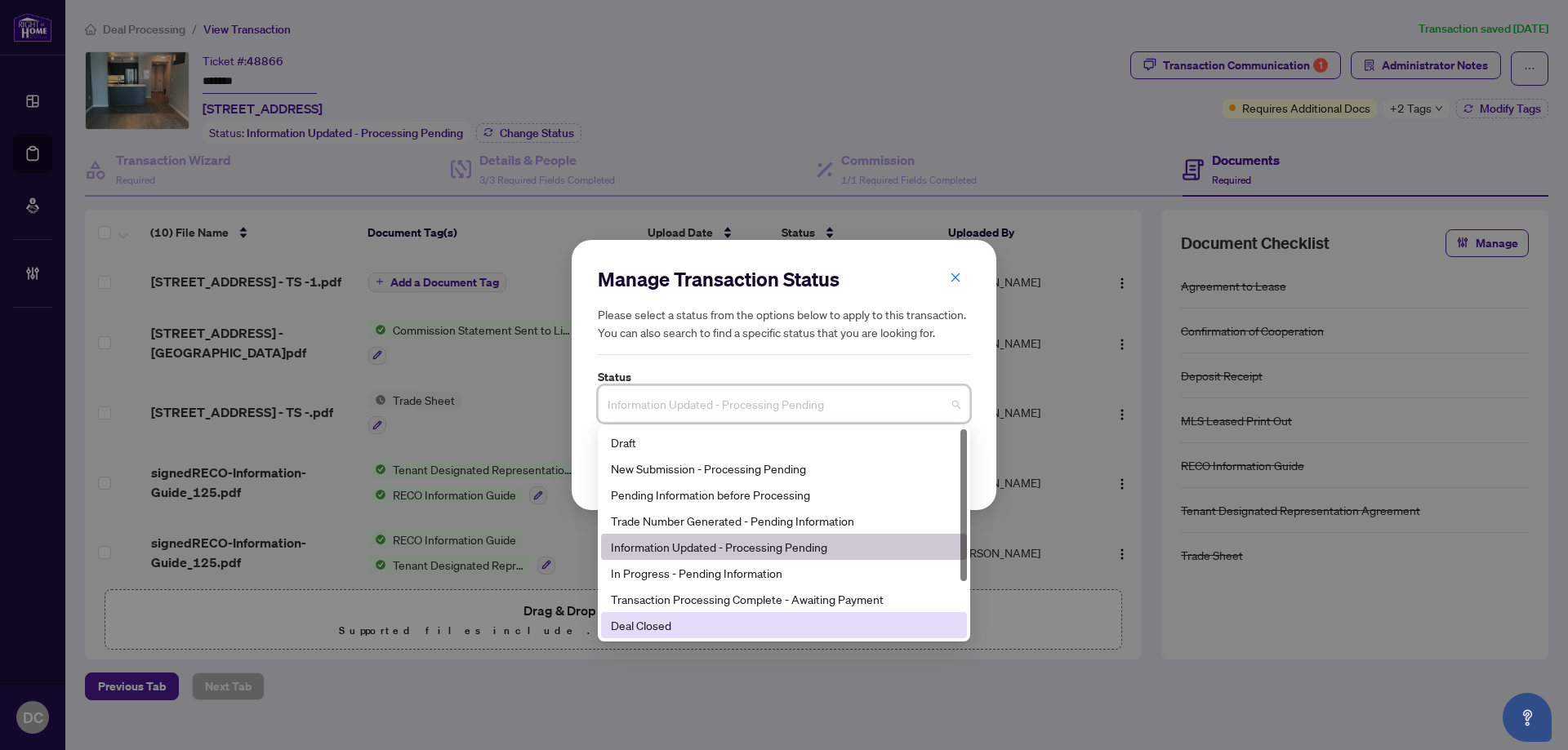
click at [748, 628] on div "Deal Closed" at bounding box center [784, 625] width 346 height 18
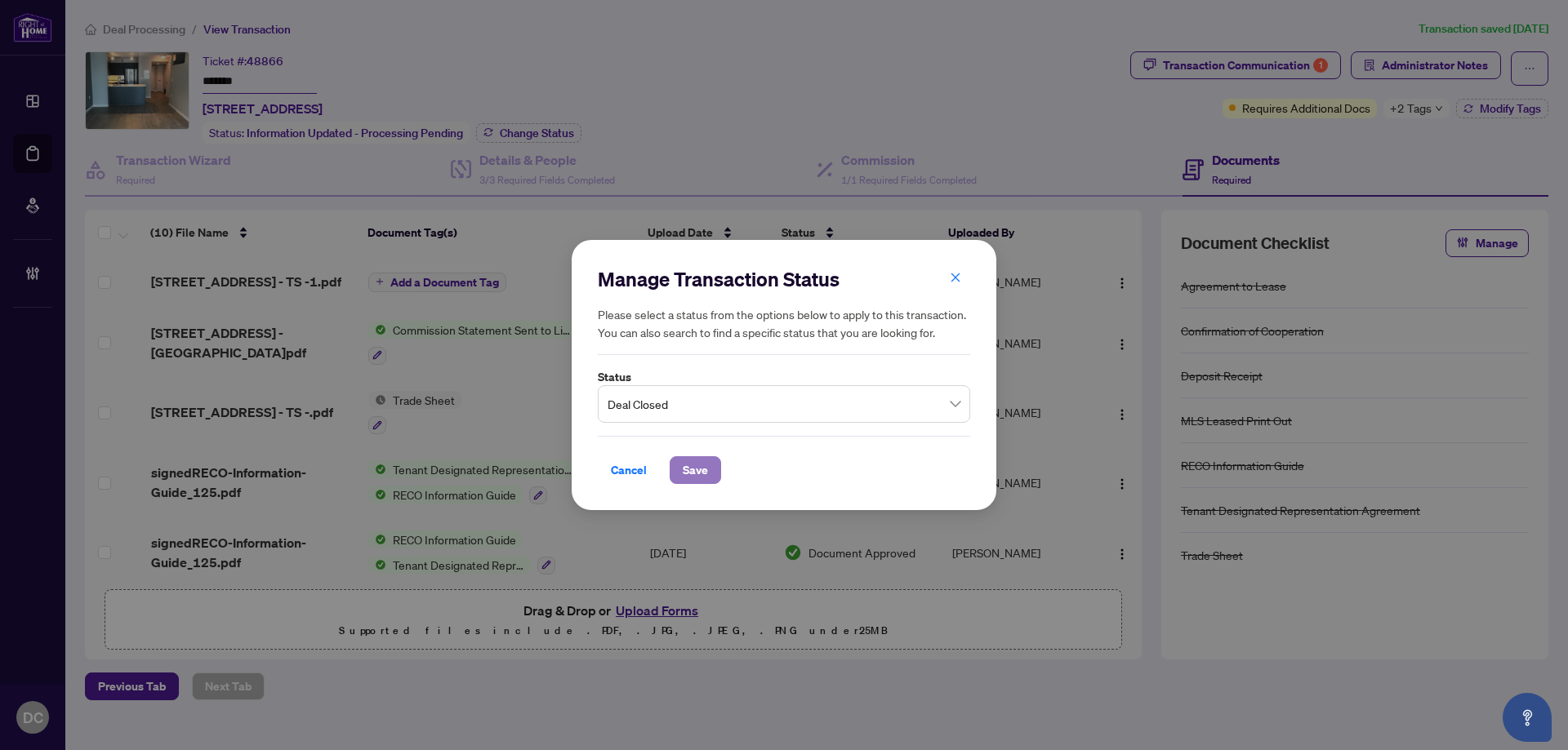
click at [709, 474] on button "Save" at bounding box center [695, 470] width 51 height 28
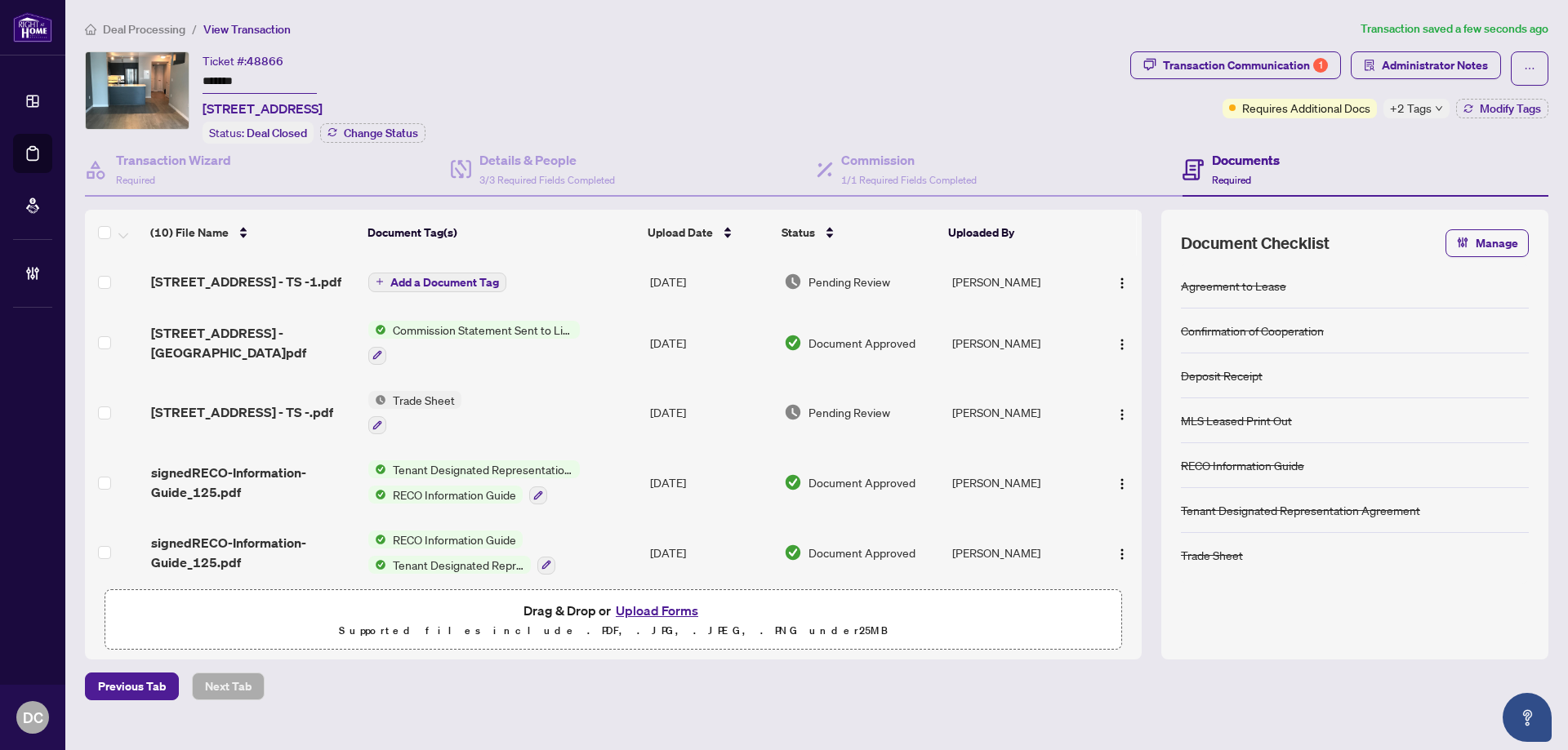
click at [1428, 116] on span "+2 Tags" at bounding box center [1411, 108] width 41 height 19
click at [1286, 148] on div "Documents Required" at bounding box center [1365, 169] width 366 height 53
click at [1498, 106] on span "Modify Tags" at bounding box center [1511, 108] width 61 height 12
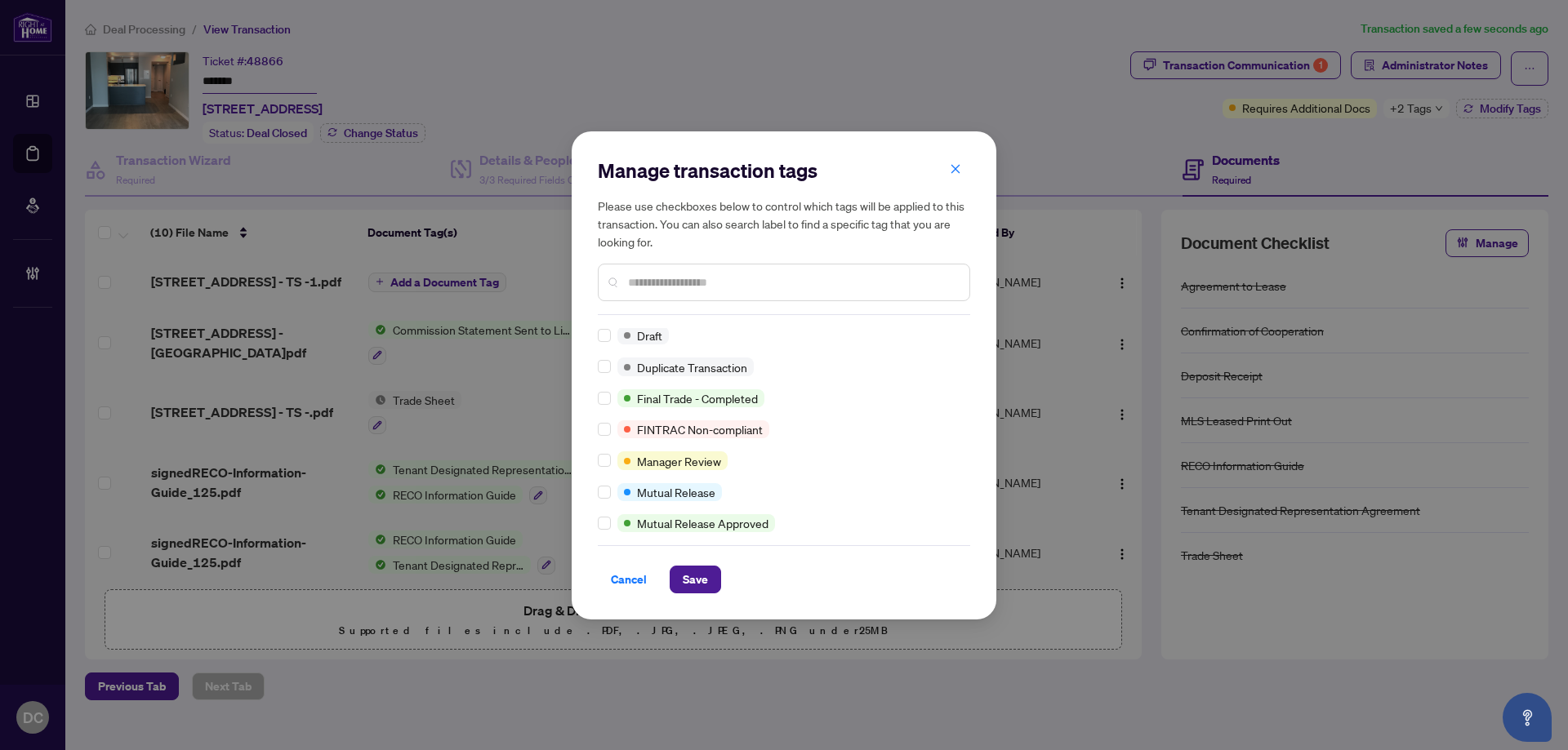
scroll to position [1, 0]
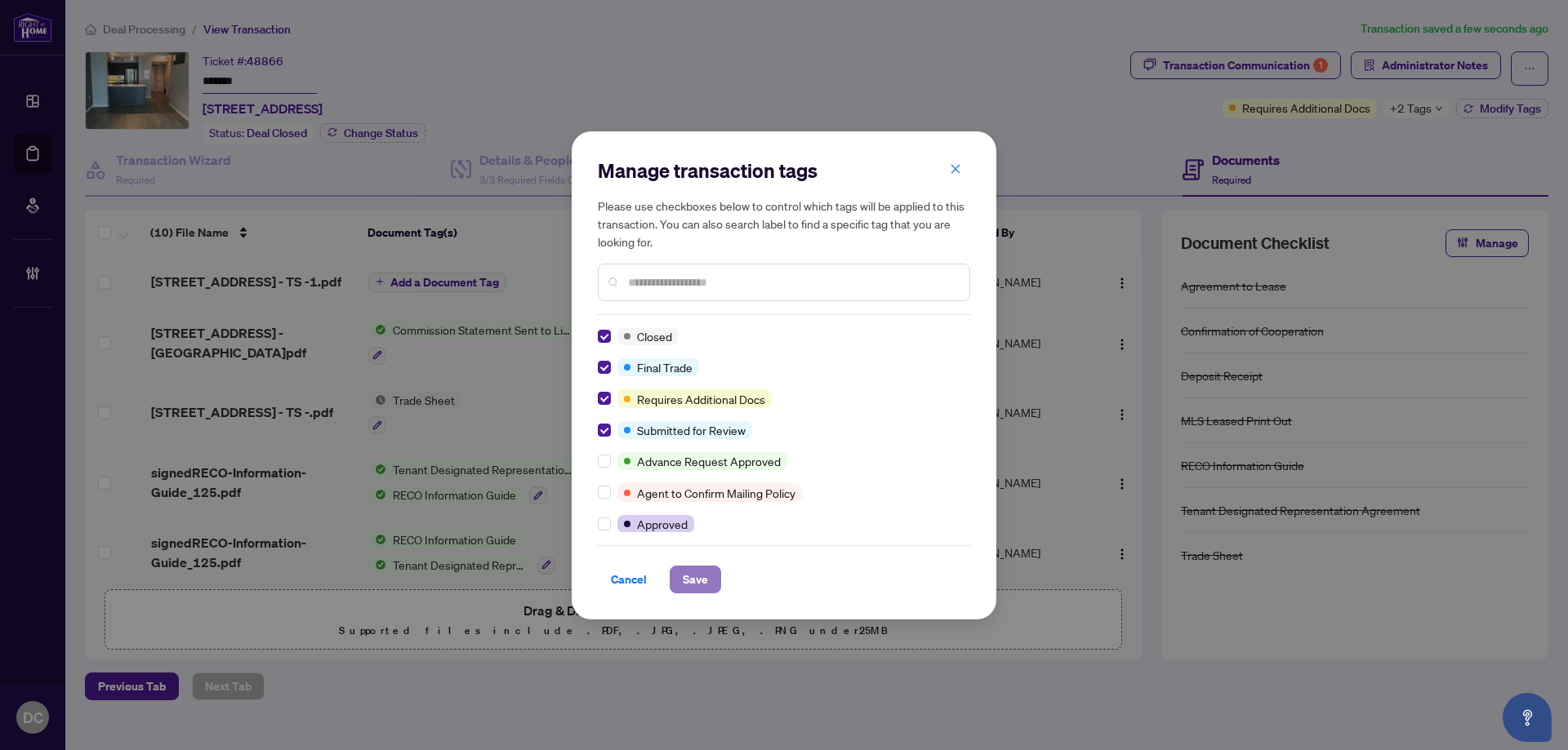
click at [697, 573] on span "Save" at bounding box center [696, 579] width 25 height 26
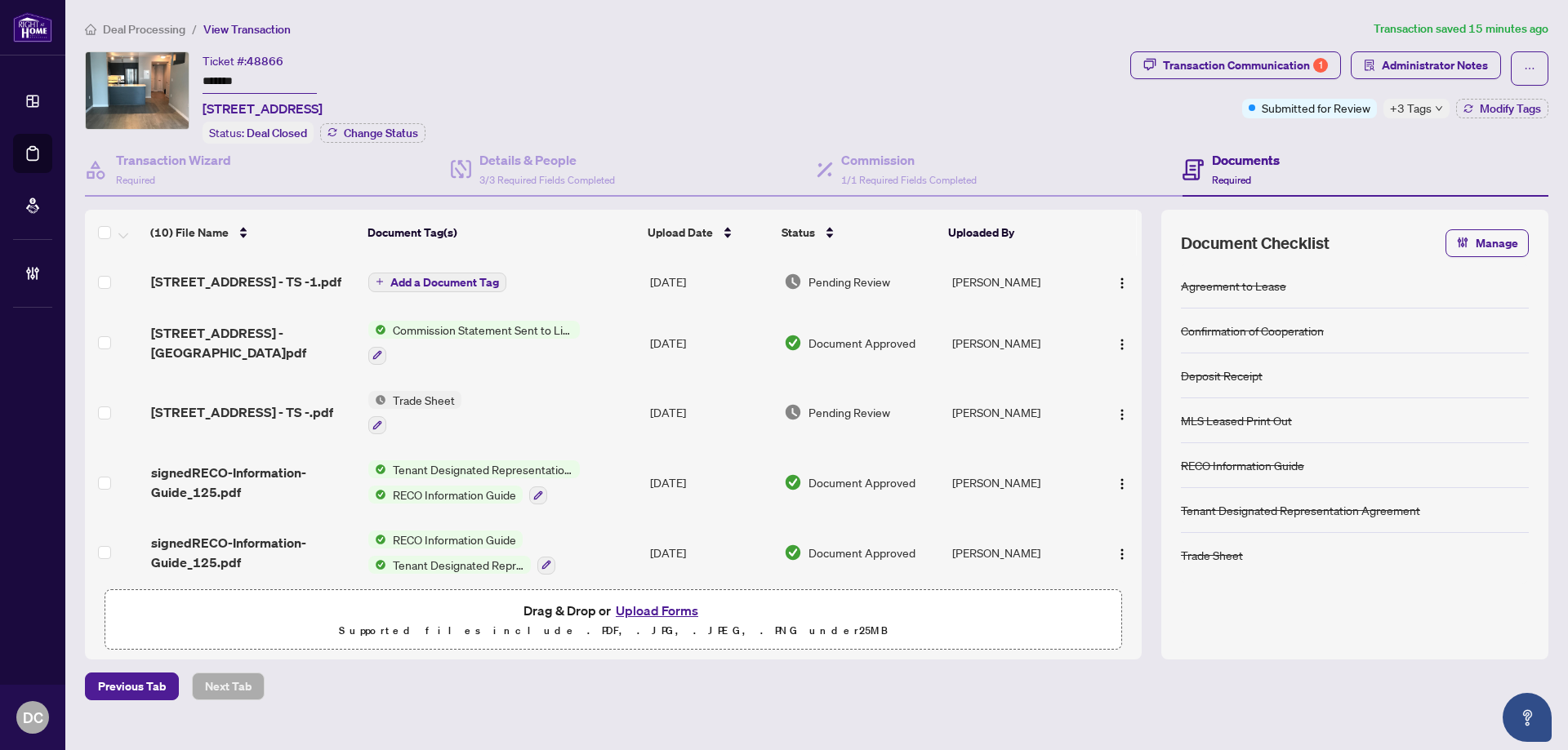
click at [1418, 108] on span "+3 Tags" at bounding box center [1411, 108] width 41 height 19
click at [1341, 137] on div "Transaction Communication 1 Administrator Notes Submitted for Review +3 Tags Mo…" at bounding box center [1339, 97] width 425 height 92
drag, startPoint x: 262, startPoint y: 81, endPoint x: 100, endPoint y: 78, distance: 162.0
click at [127, 83] on div "Ticket #: 48866 ******* 2105-125 Western Battery Rd, Toronto, Ontario M6K 3S2, …" at bounding box center [604, 97] width 1039 height 92
click at [1268, 67] on div "Transaction Communication 1" at bounding box center [1245, 65] width 165 height 26
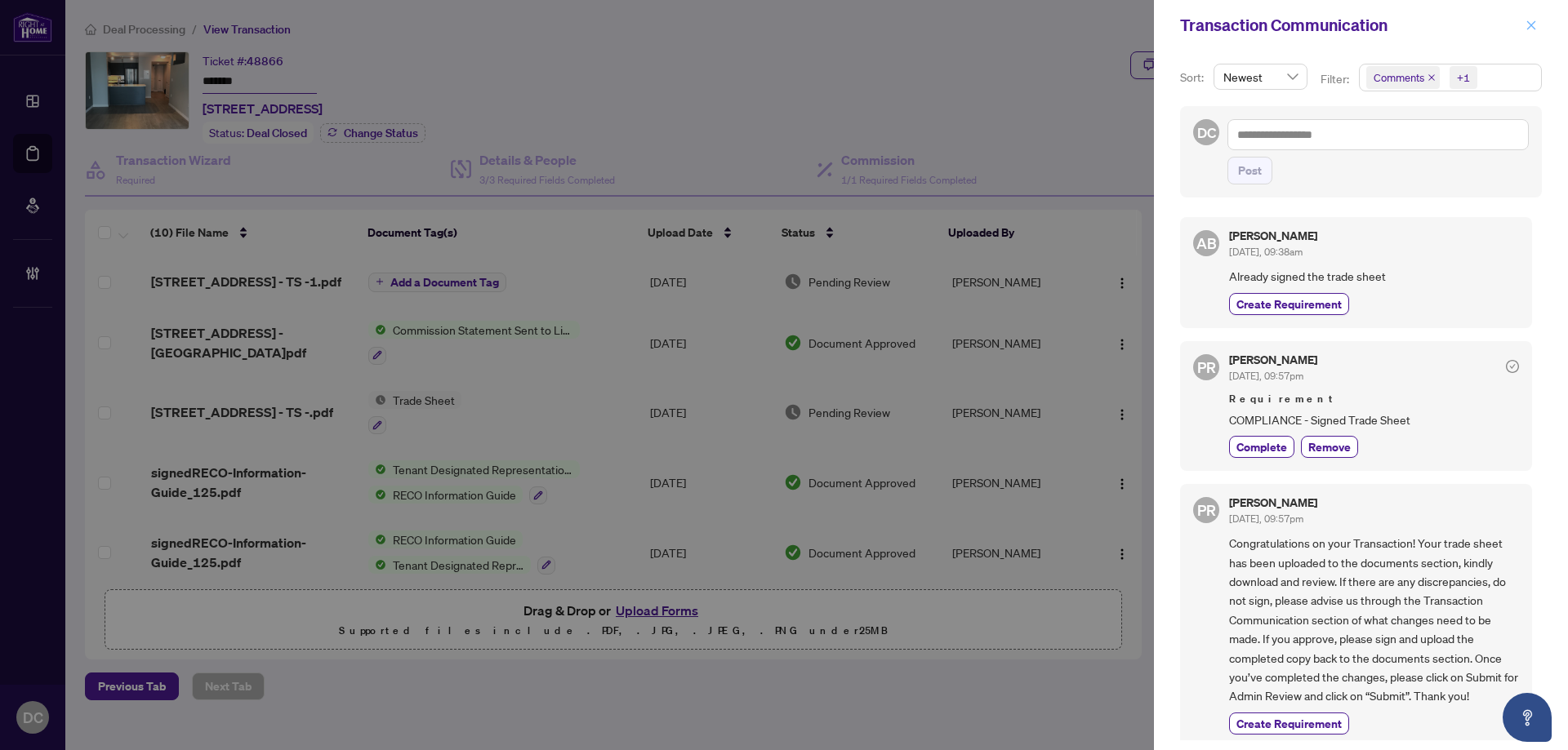
click at [1520, 22] on button "button" at bounding box center [1531, 25] width 22 height 20
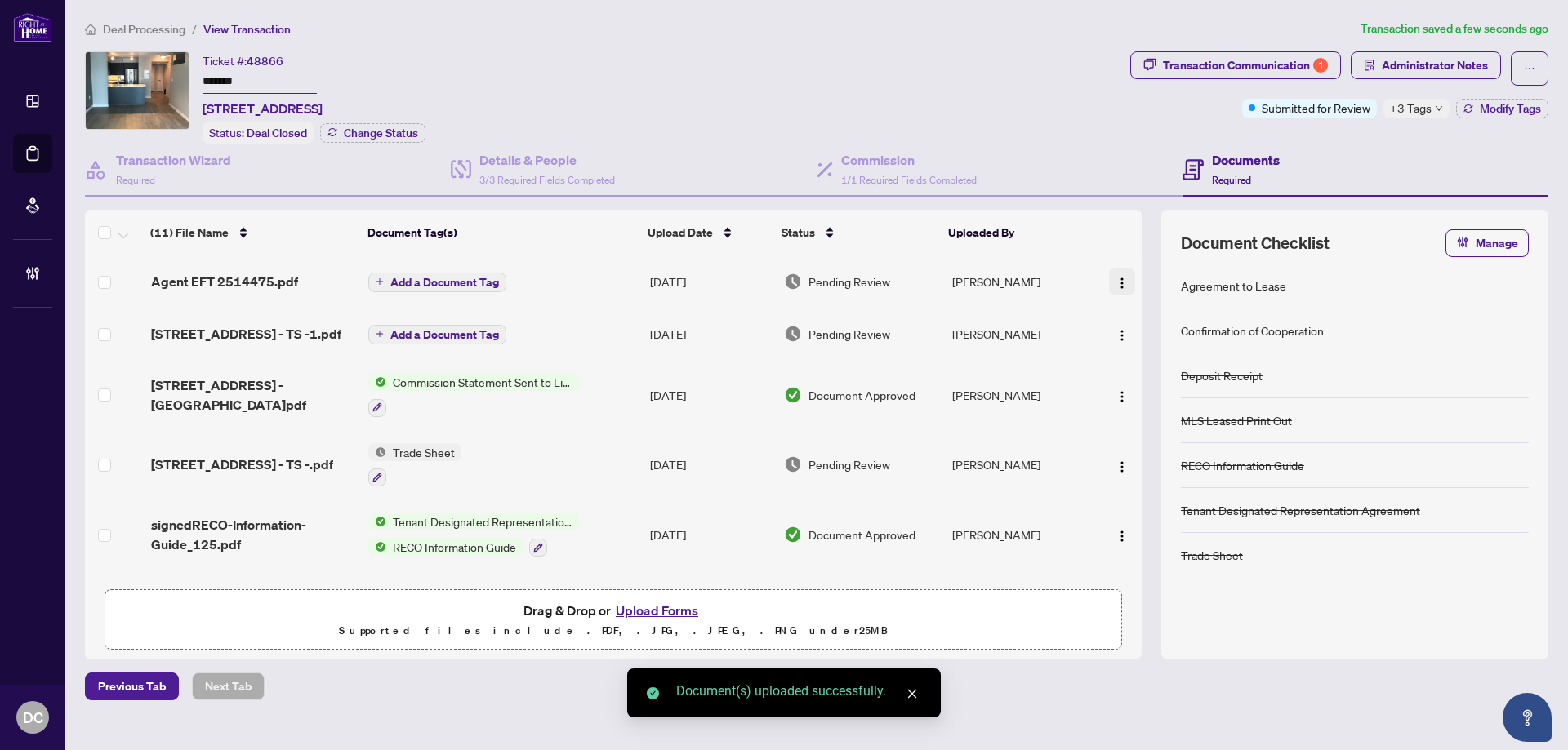
click at [1124, 280] on button "button" at bounding box center [1122, 281] width 26 height 26
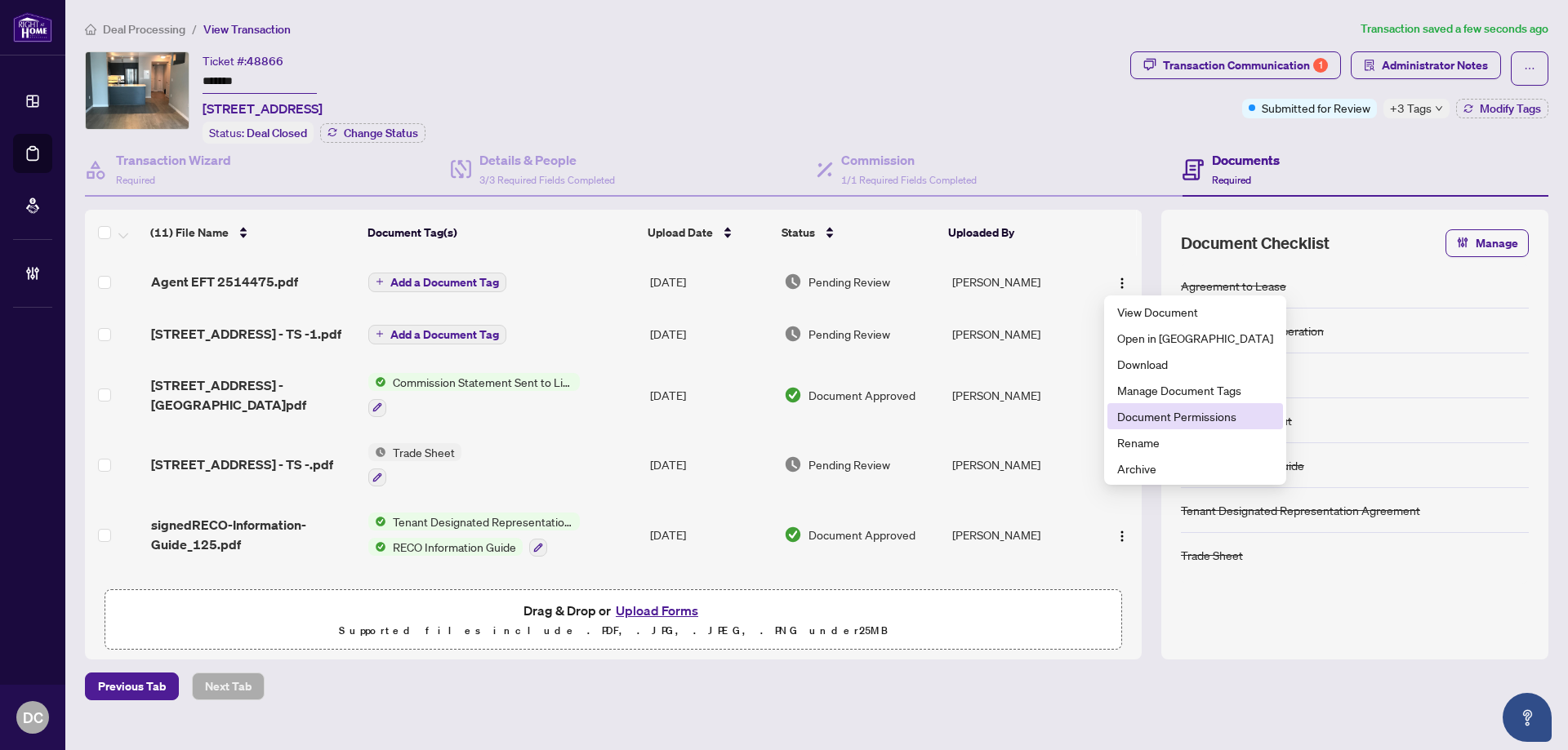
click at [1142, 422] on span "Document Permissions" at bounding box center [1195, 417] width 156 height 18
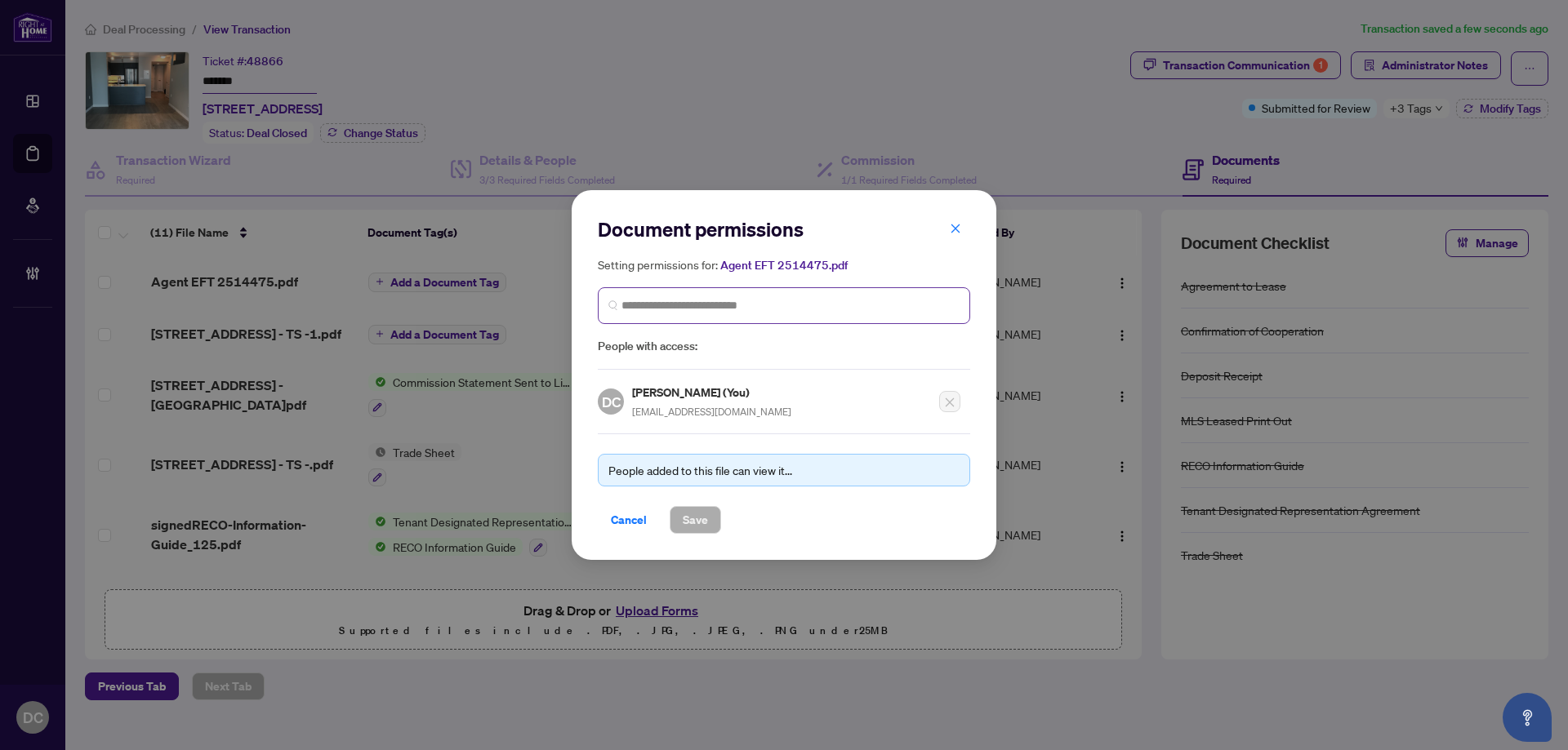
click at [760, 316] on span at bounding box center [784, 306] width 372 height 37
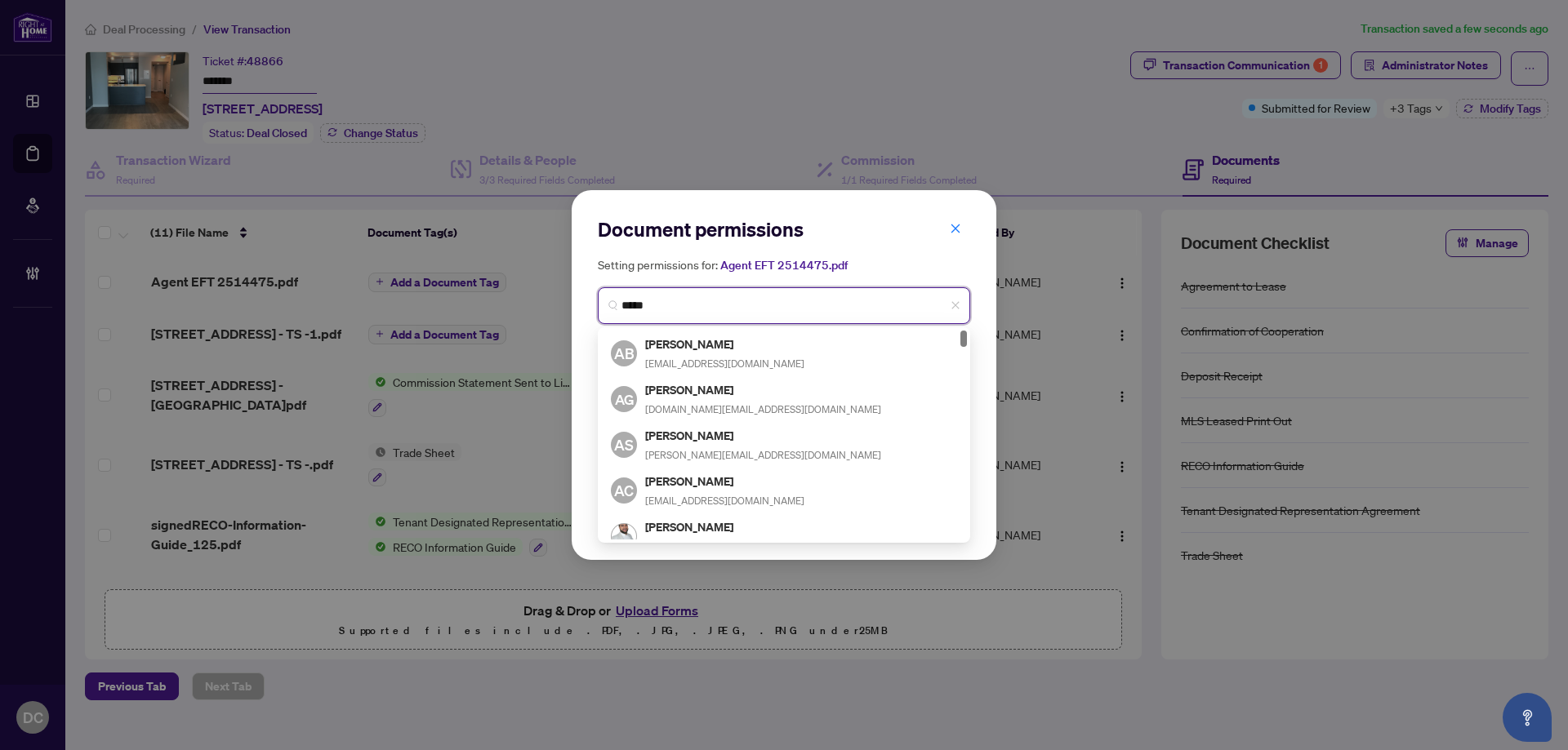
type input "******"
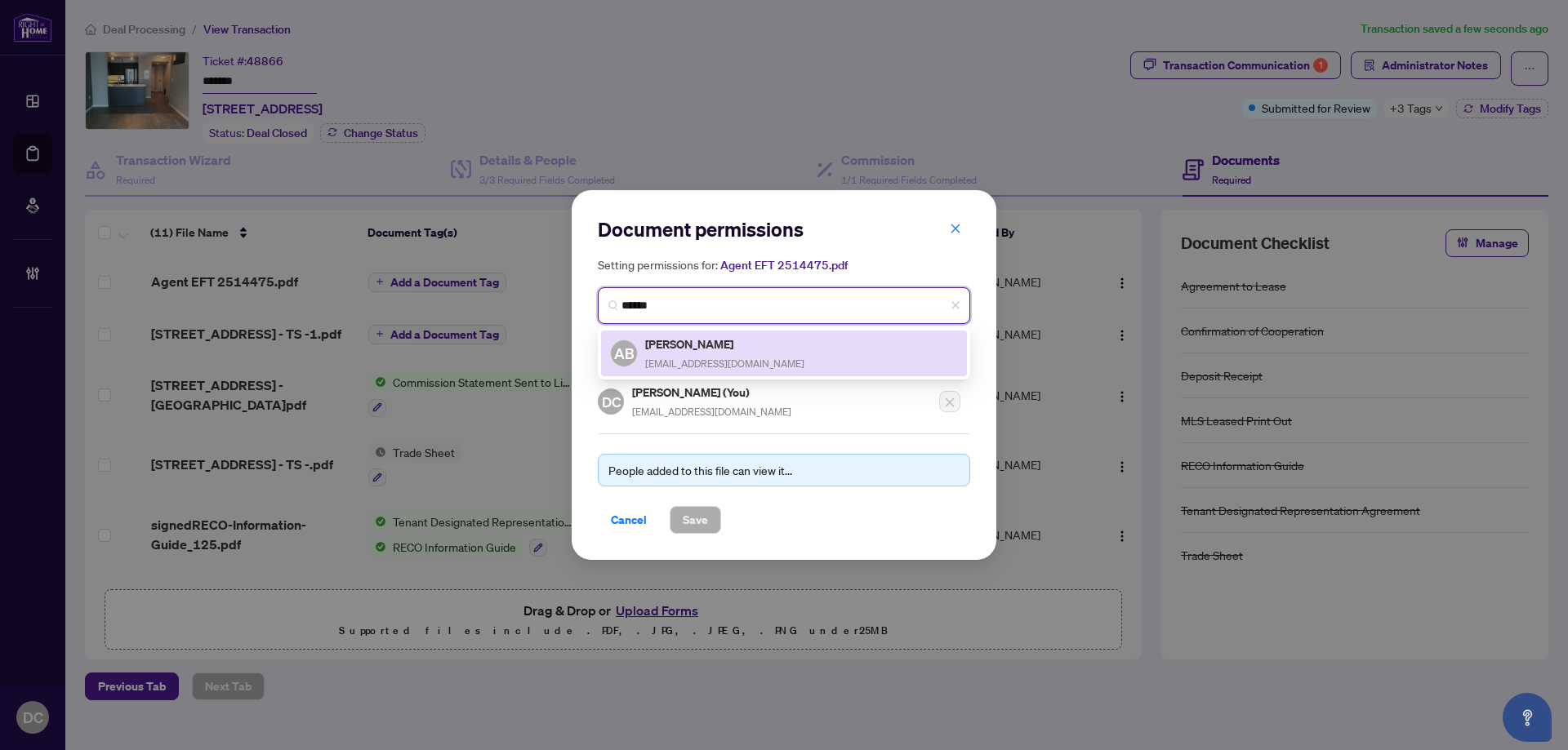
click at [733, 353] on div "Atefeh Bamdad atefehbamdad@yahoo.ca" at bounding box center [725, 354] width 160 height 38
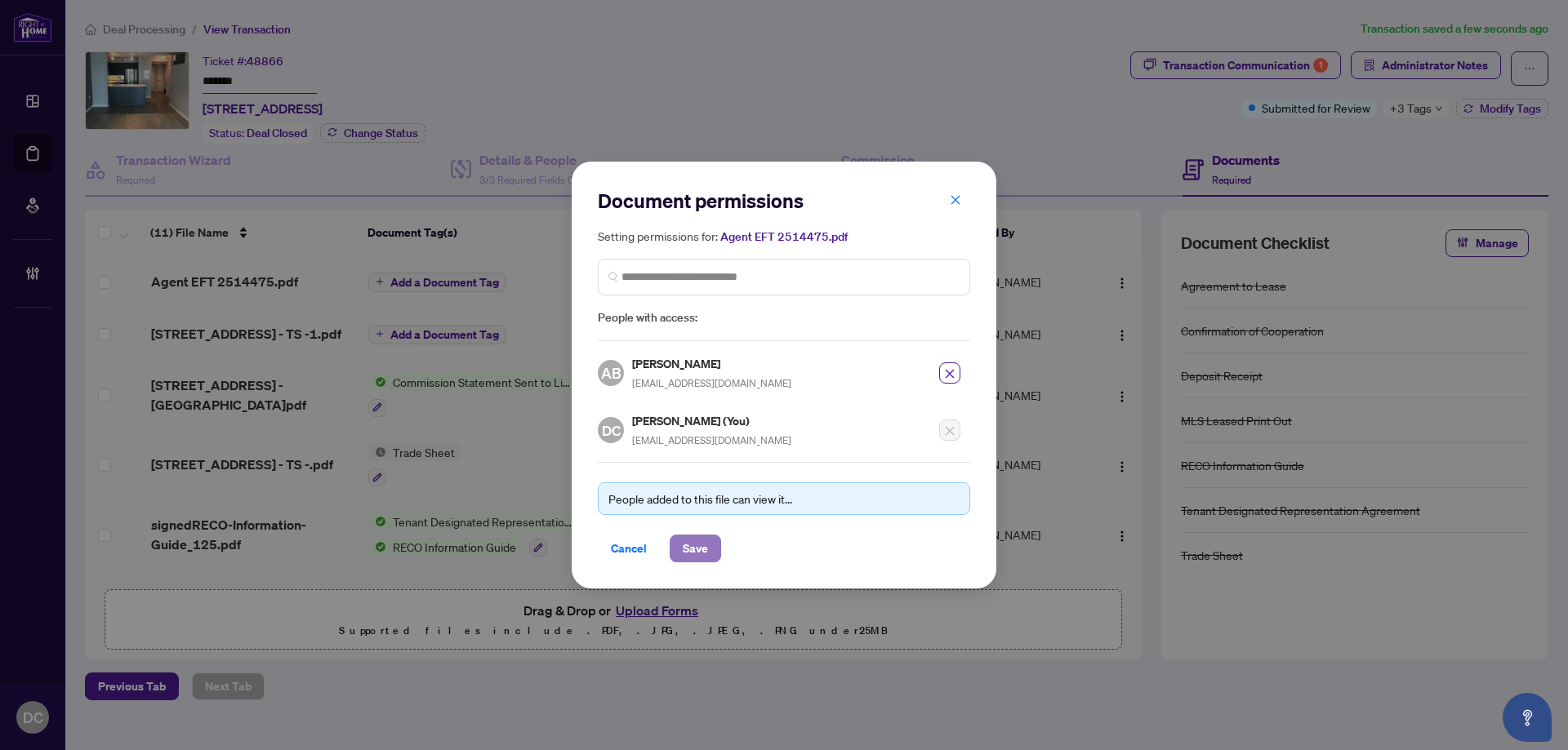
click at [685, 557] on span "Save" at bounding box center [696, 548] width 25 height 26
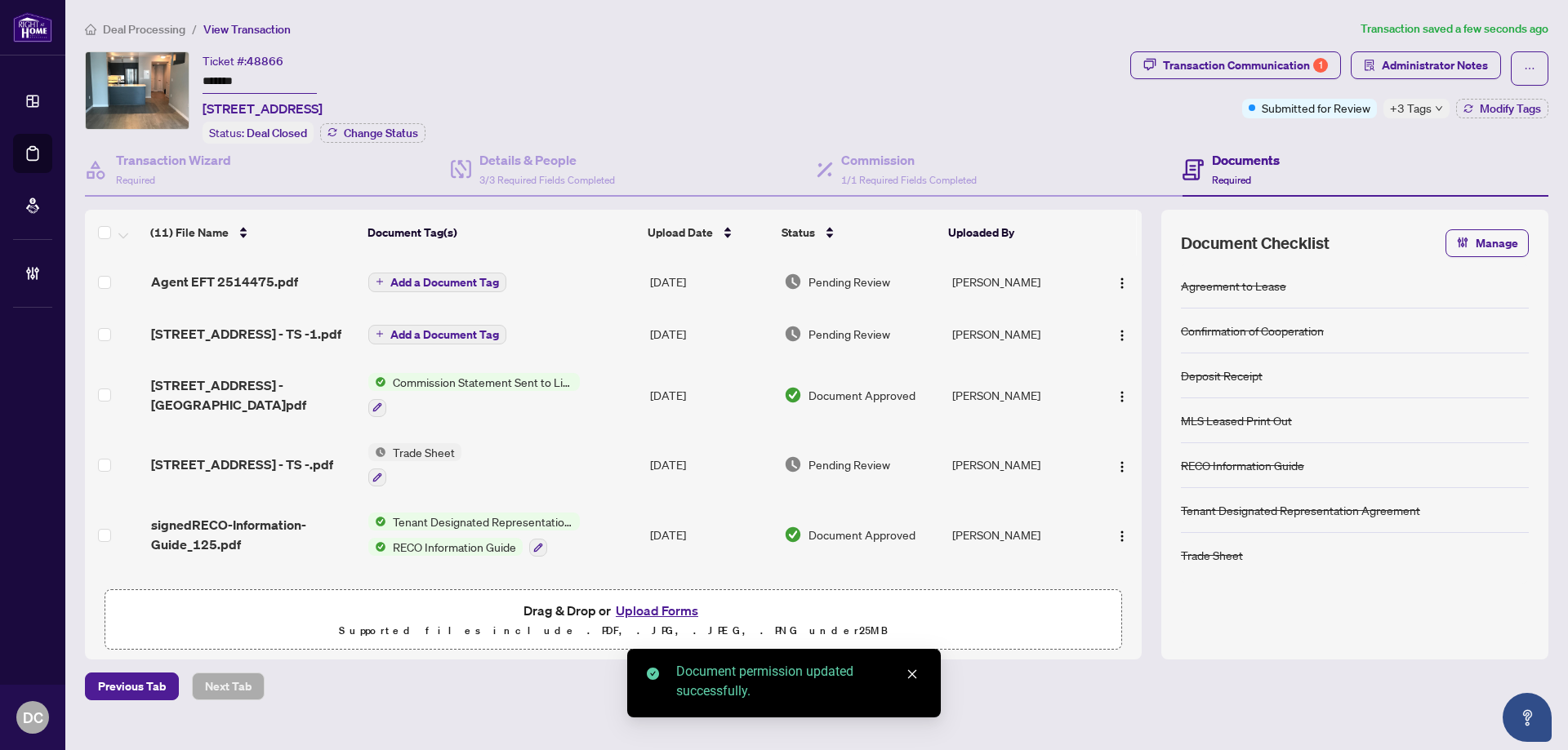
click at [1414, 108] on span "+3 Tags" at bounding box center [1411, 108] width 41 height 19
click at [1321, 143] on div "Documents Required" at bounding box center [1365, 169] width 366 height 53
click at [1422, 59] on span "Administrator Notes" at bounding box center [1434, 65] width 106 height 26
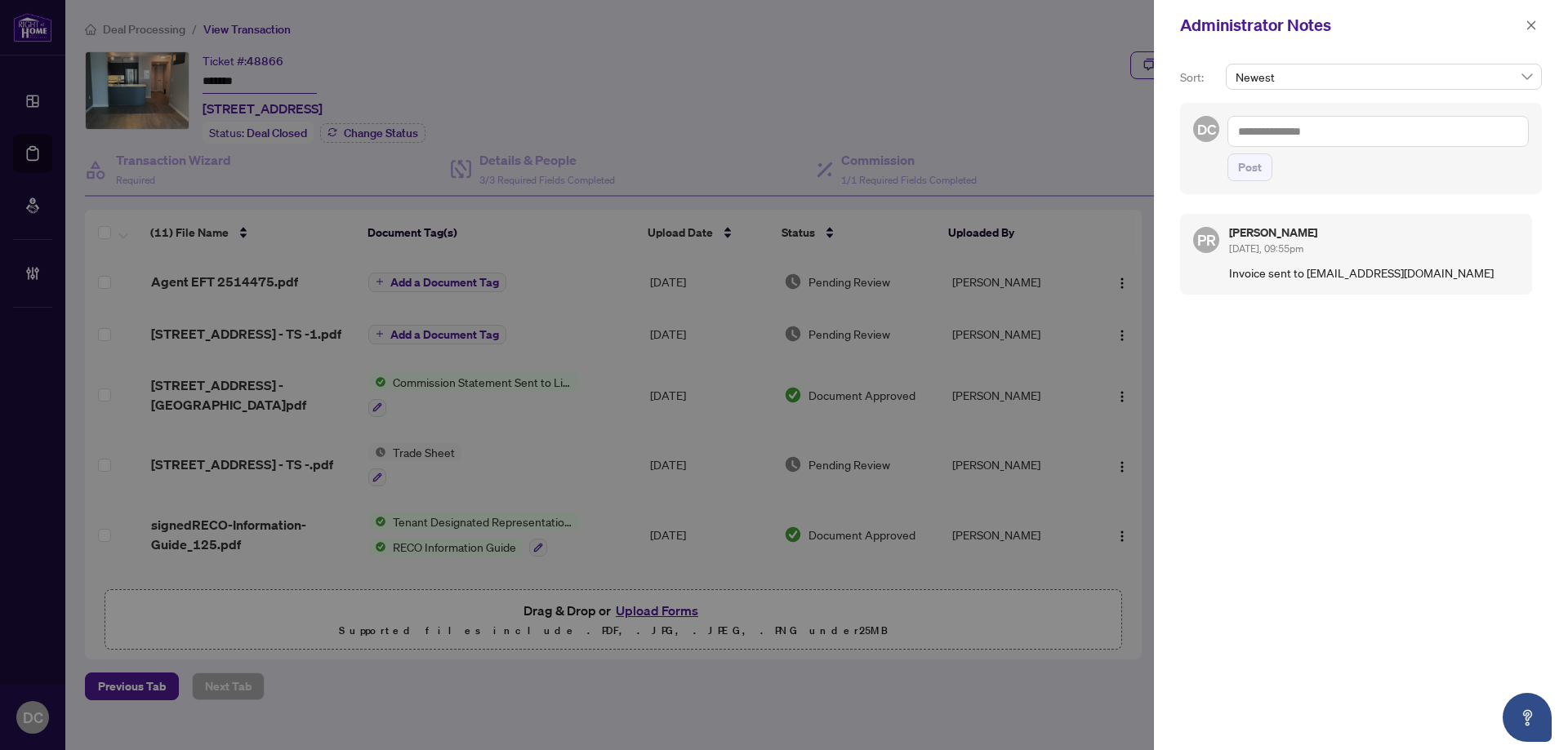
click at [1263, 131] on textarea at bounding box center [1378, 131] width 301 height 31
paste textarea "**********"
type textarea "**********"
click at [1250, 174] on span "Post" at bounding box center [1250, 167] width 23 height 26
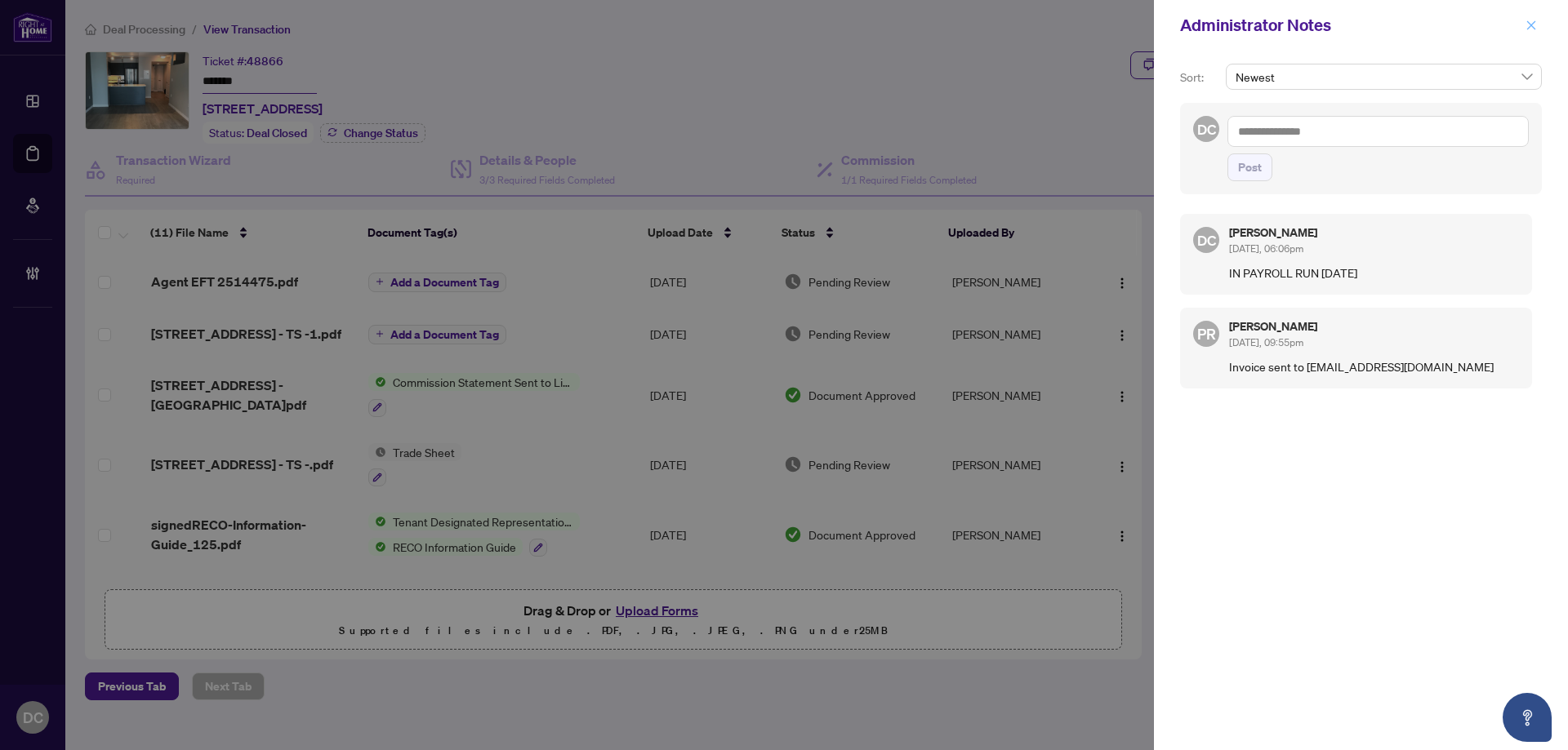
click at [1527, 24] on icon "close" at bounding box center [1531, 25] width 12 height 12
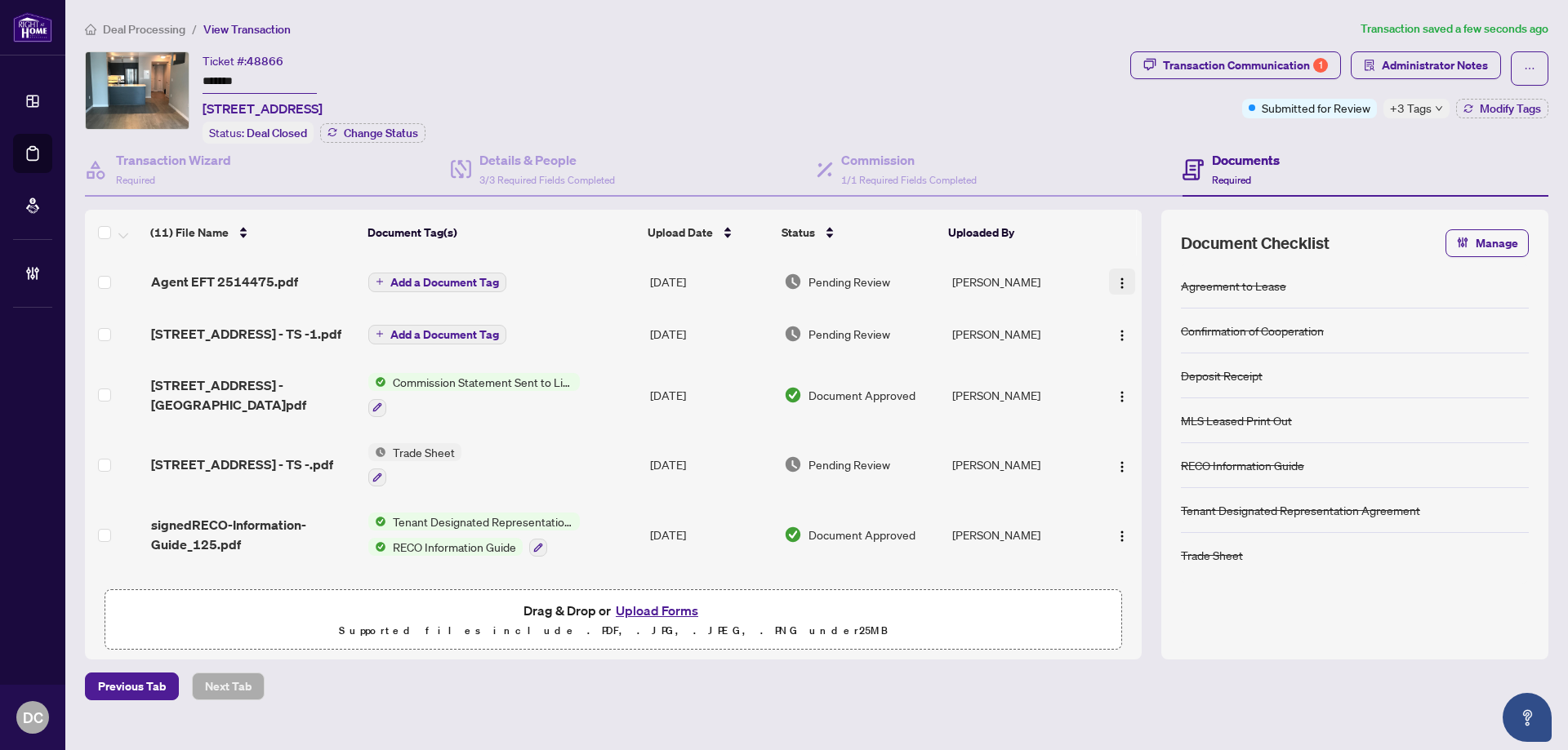
click at [1115, 281] on img "button" at bounding box center [1122, 283] width 13 height 13
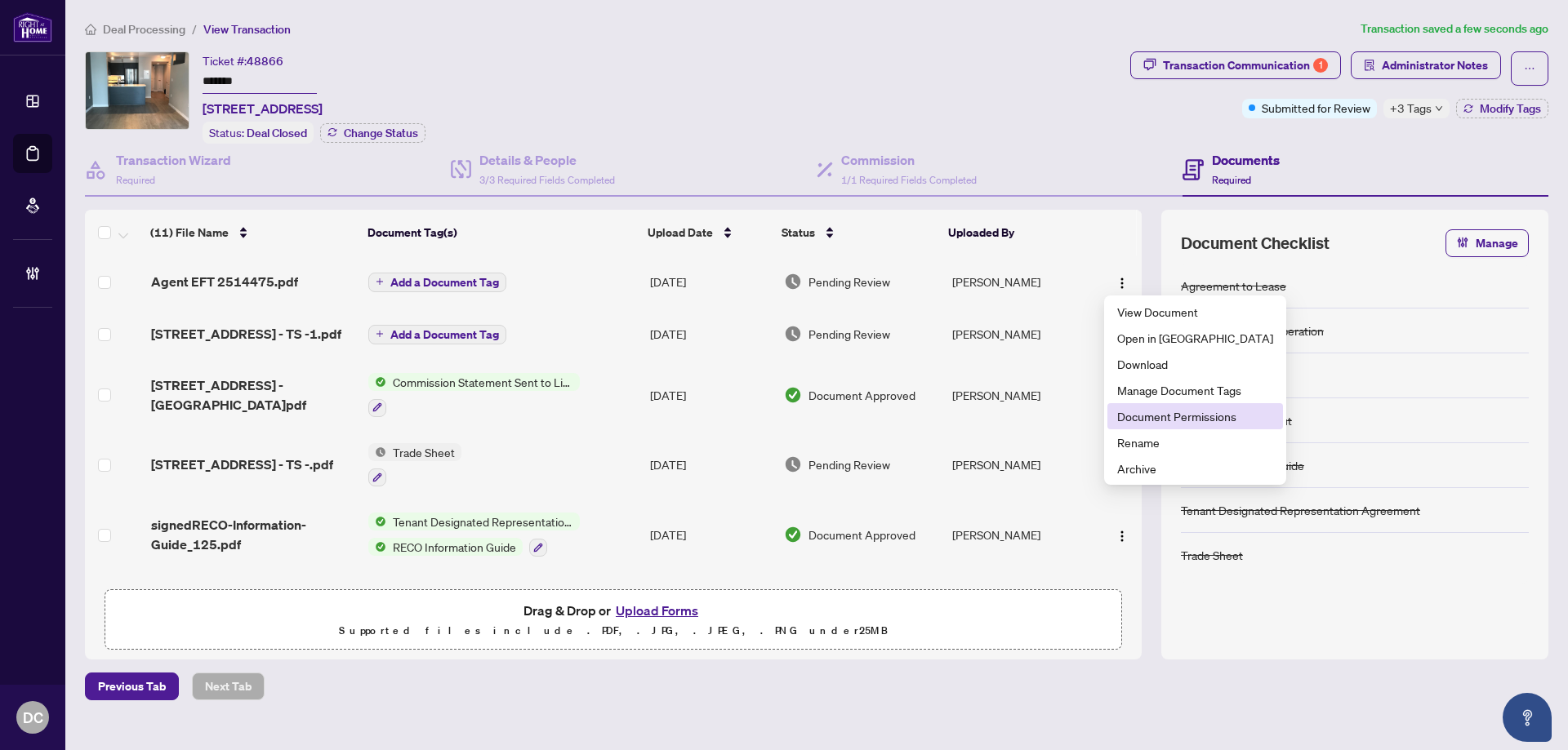
click at [1150, 418] on span "Document Permissions" at bounding box center [1195, 417] width 156 height 18
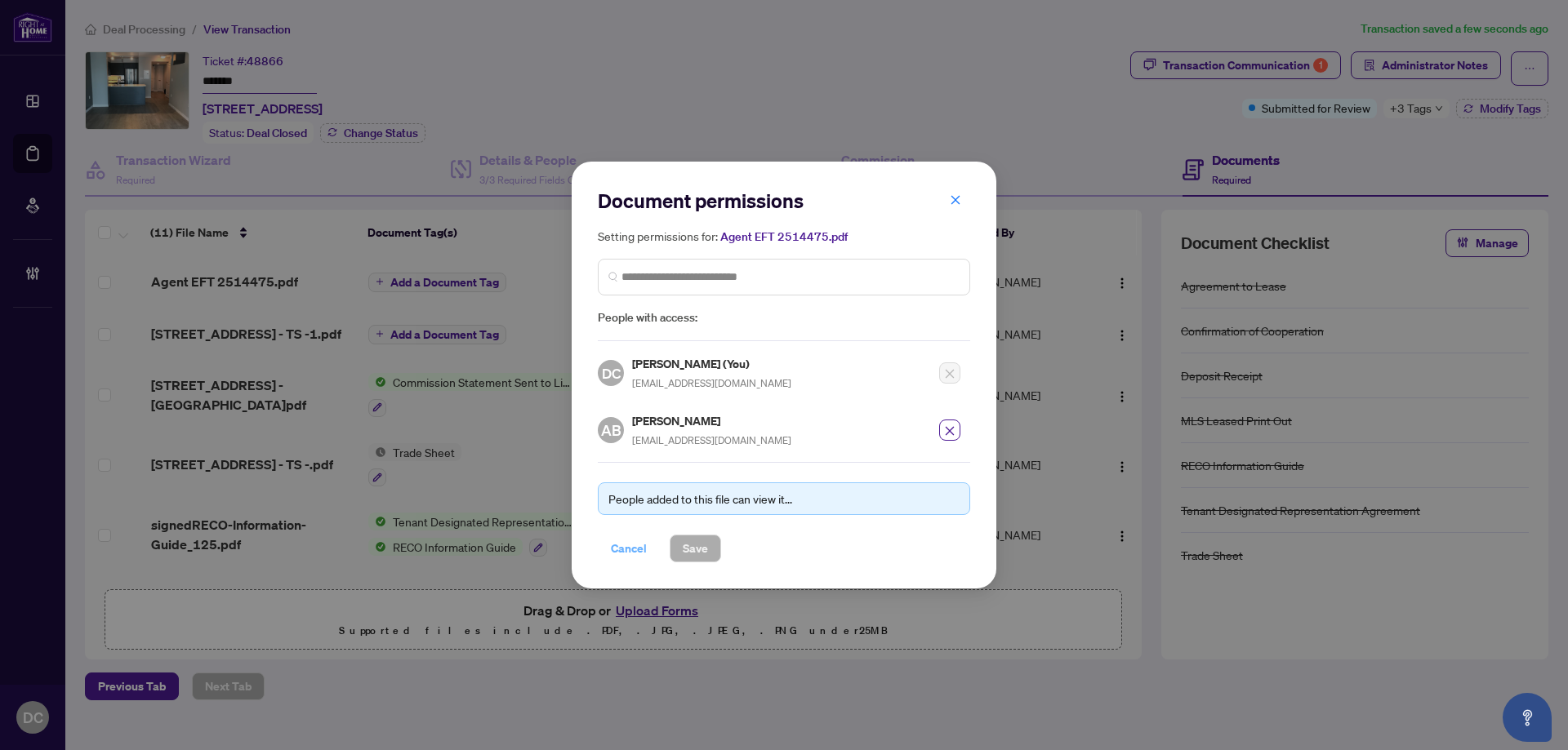
click at [629, 554] on span "Cancel" at bounding box center [628, 548] width 36 height 26
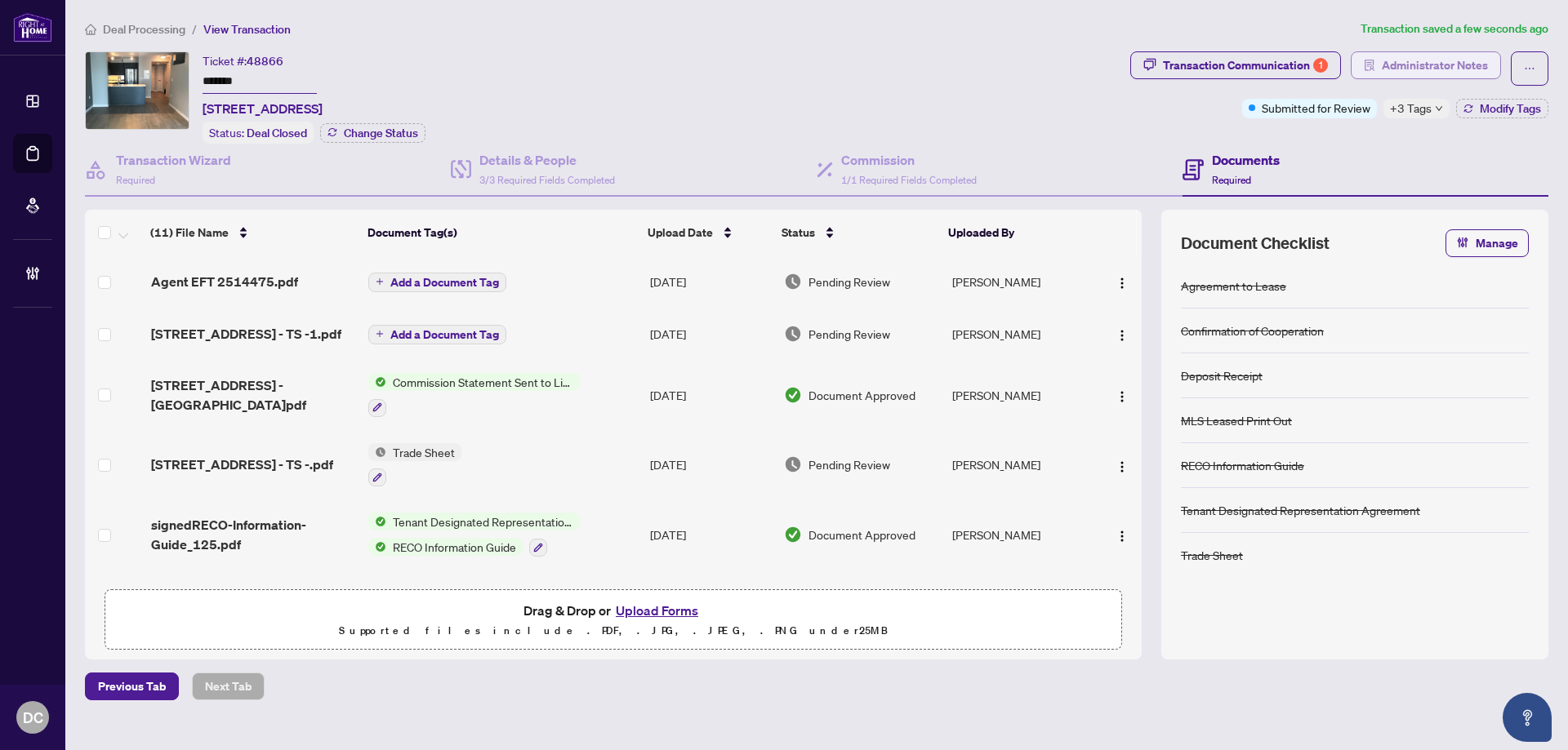
click at [1434, 59] on span "Administrator Notes" at bounding box center [1434, 65] width 106 height 26
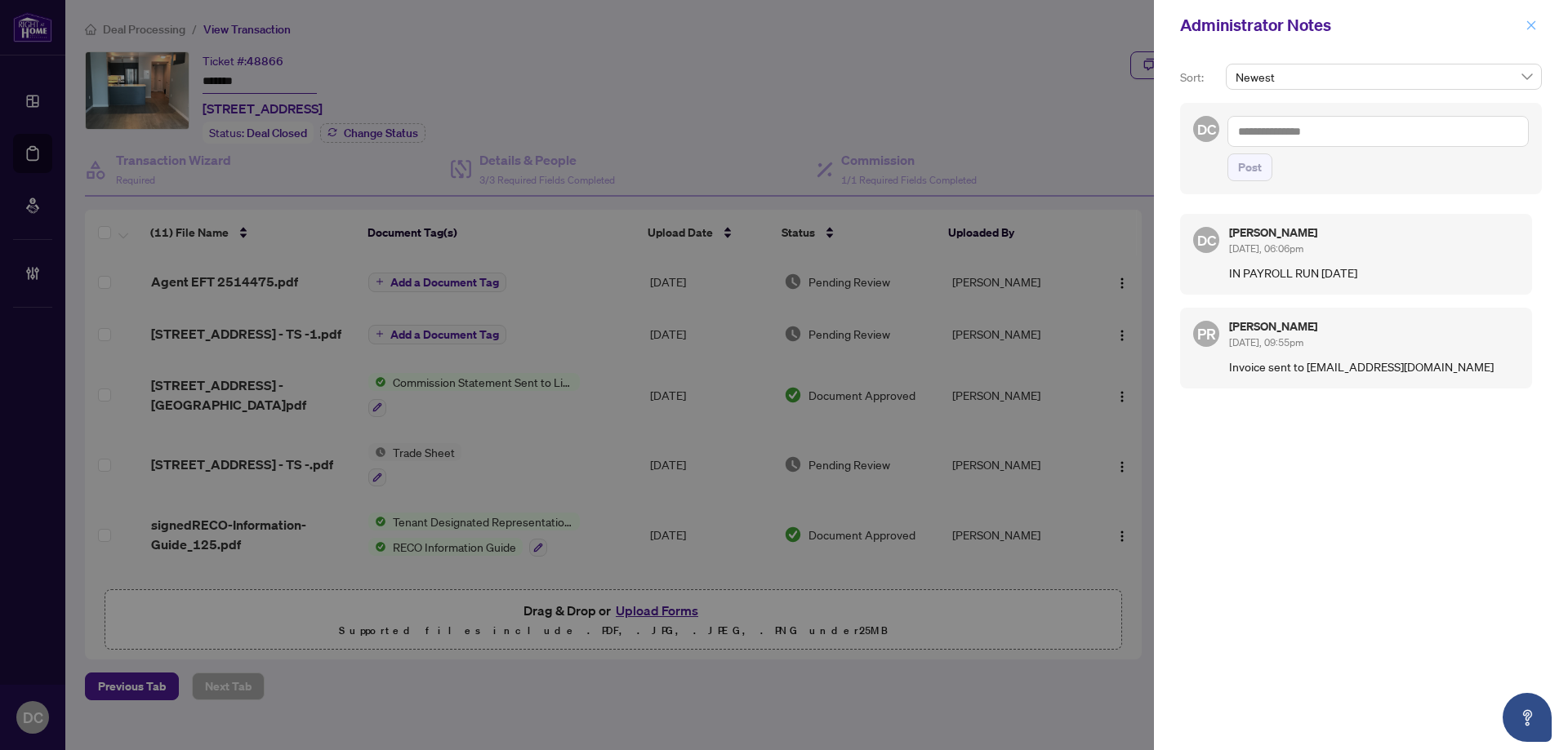
click at [1538, 22] on button "button" at bounding box center [1531, 25] width 22 height 20
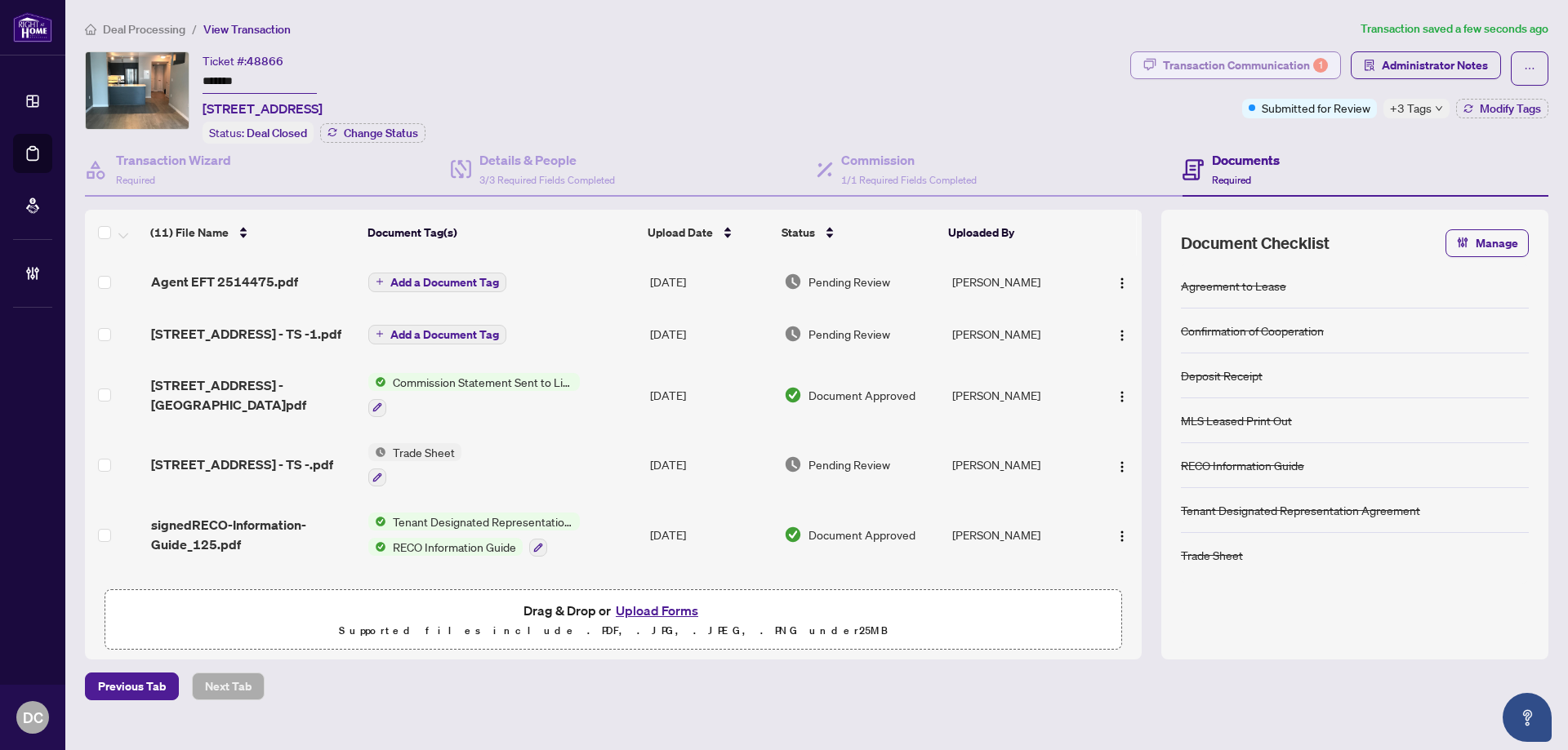
click at [1299, 69] on div "Transaction Communication 1" at bounding box center [1245, 65] width 165 height 26
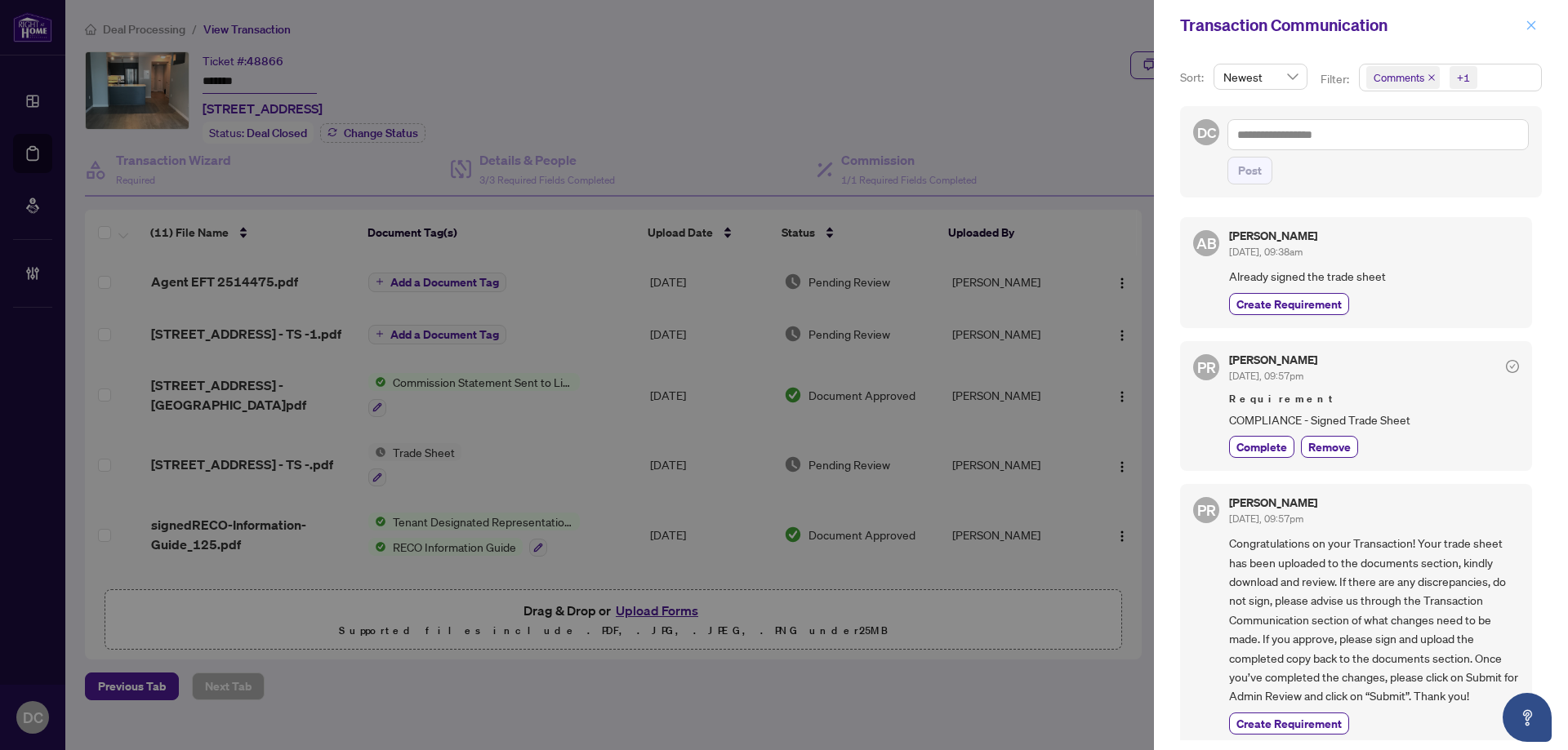
click at [1534, 26] on icon "close" at bounding box center [1531, 25] width 12 height 12
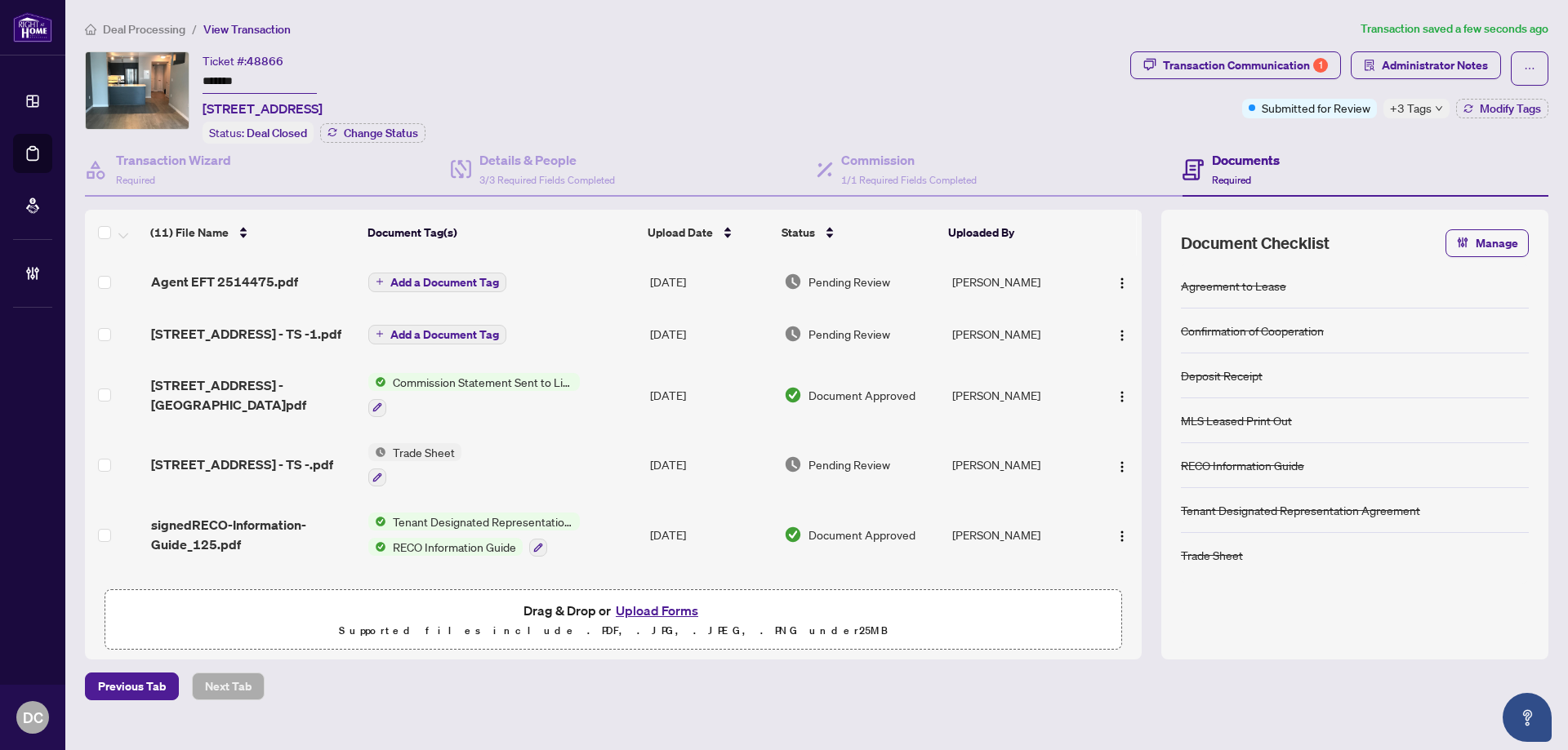
click at [476, 288] on button "Add a Document Tag" at bounding box center [437, 282] width 138 height 20
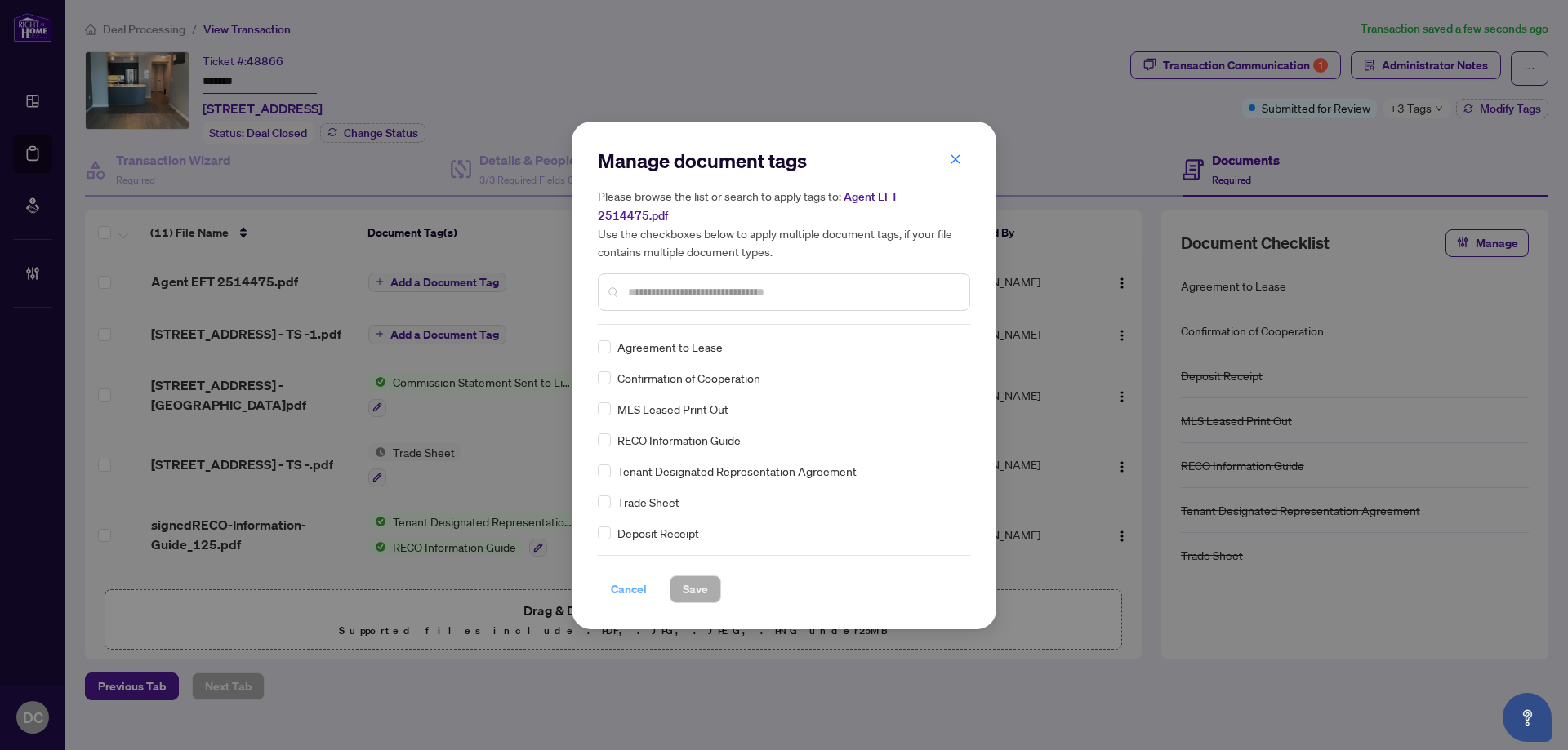
click at [615, 576] on span "Cancel" at bounding box center [628, 589] width 36 height 26
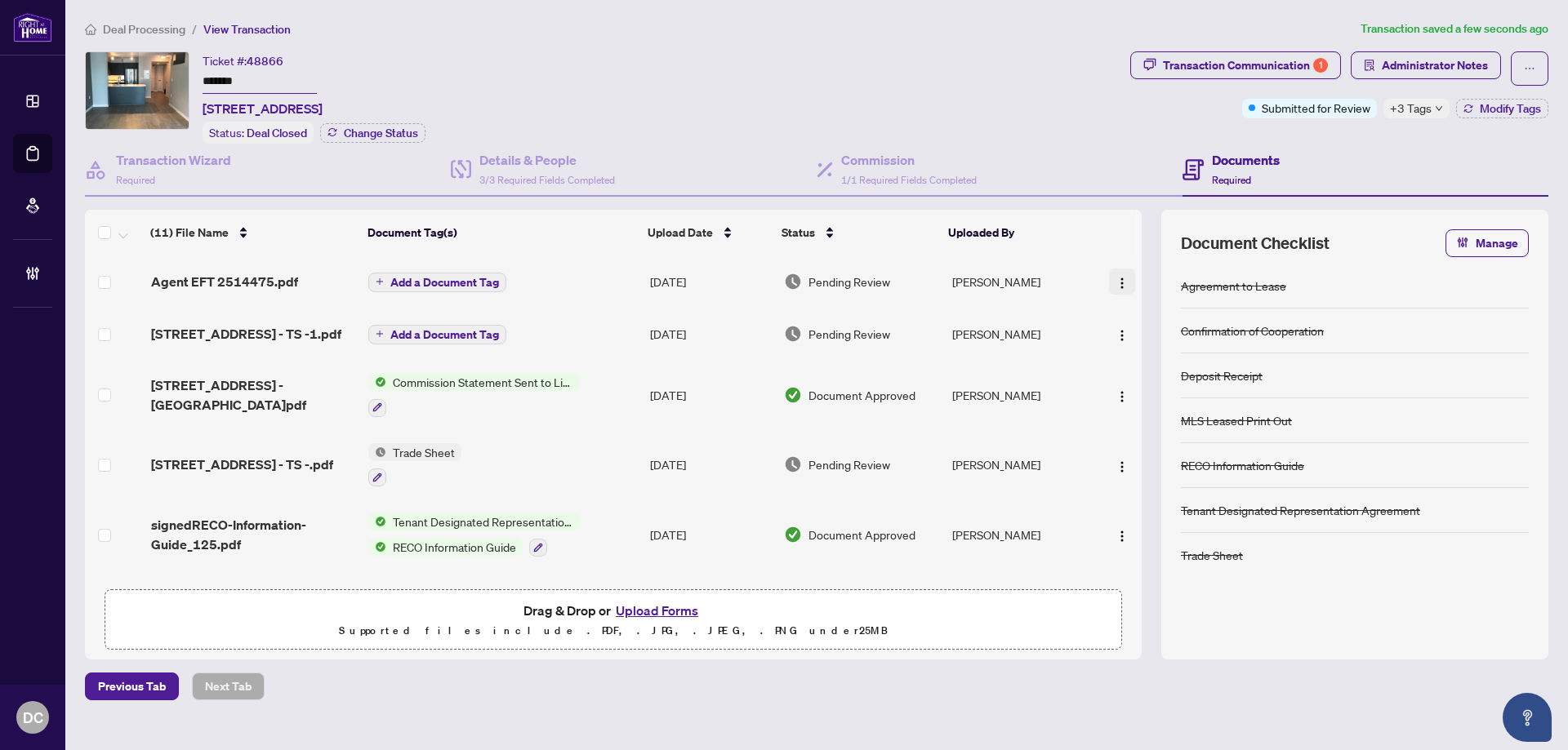
click at [1127, 283] on button "button" at bounding box center [1122, 281] width 26 height 26
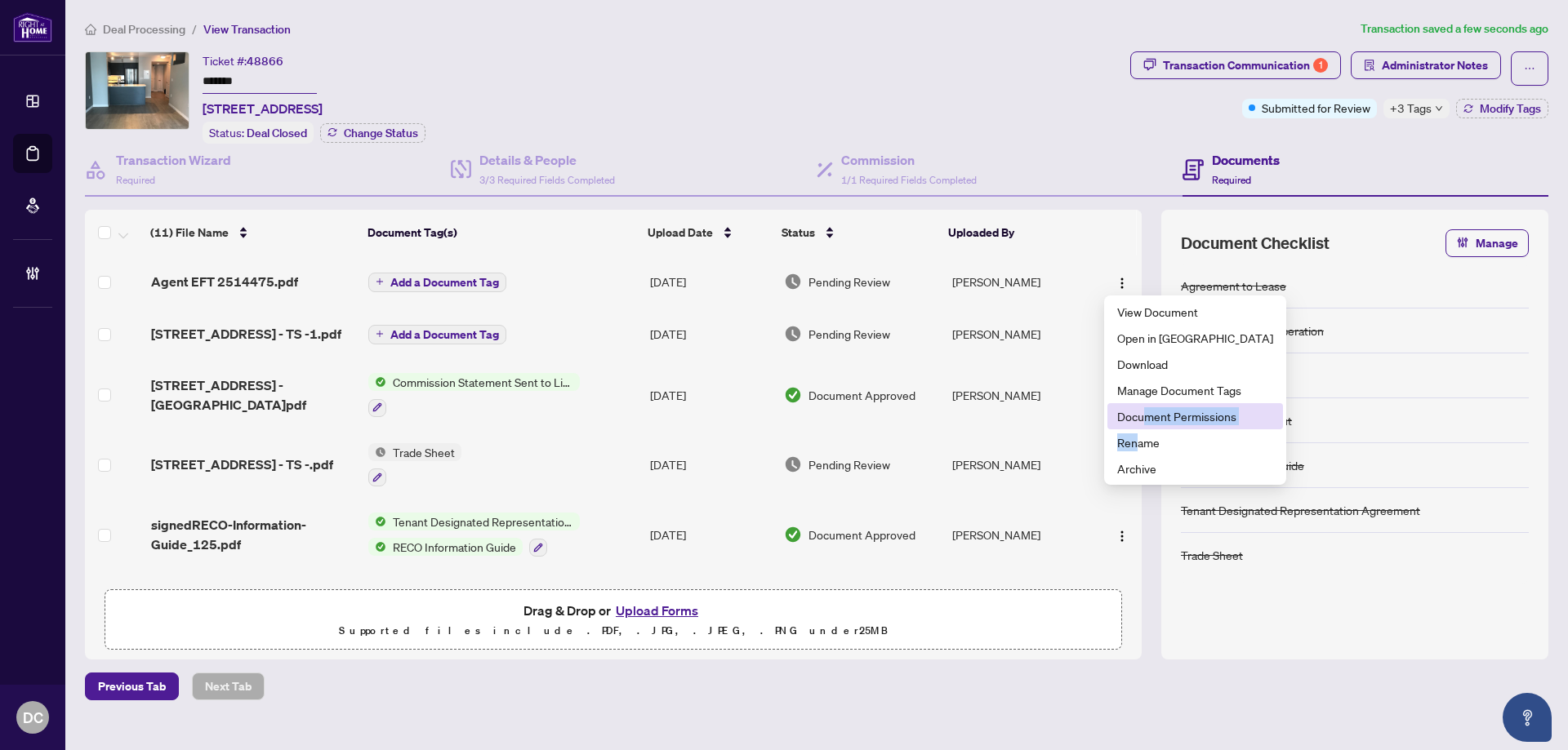
drag, startPoint x: 1135, startPoint y: 429, endPoint x: 1143, endPoint y: 412, distance: 18.8
click at [1143, 412] on ul "View Document Open in New Tab Download Manage Document Tags Document Permission…" at bounding box center [1195, 390] width 182 height 189
click at [1176, 416] on span "Document Permissions" at bounding box center [1195, 417] width 156 height 18
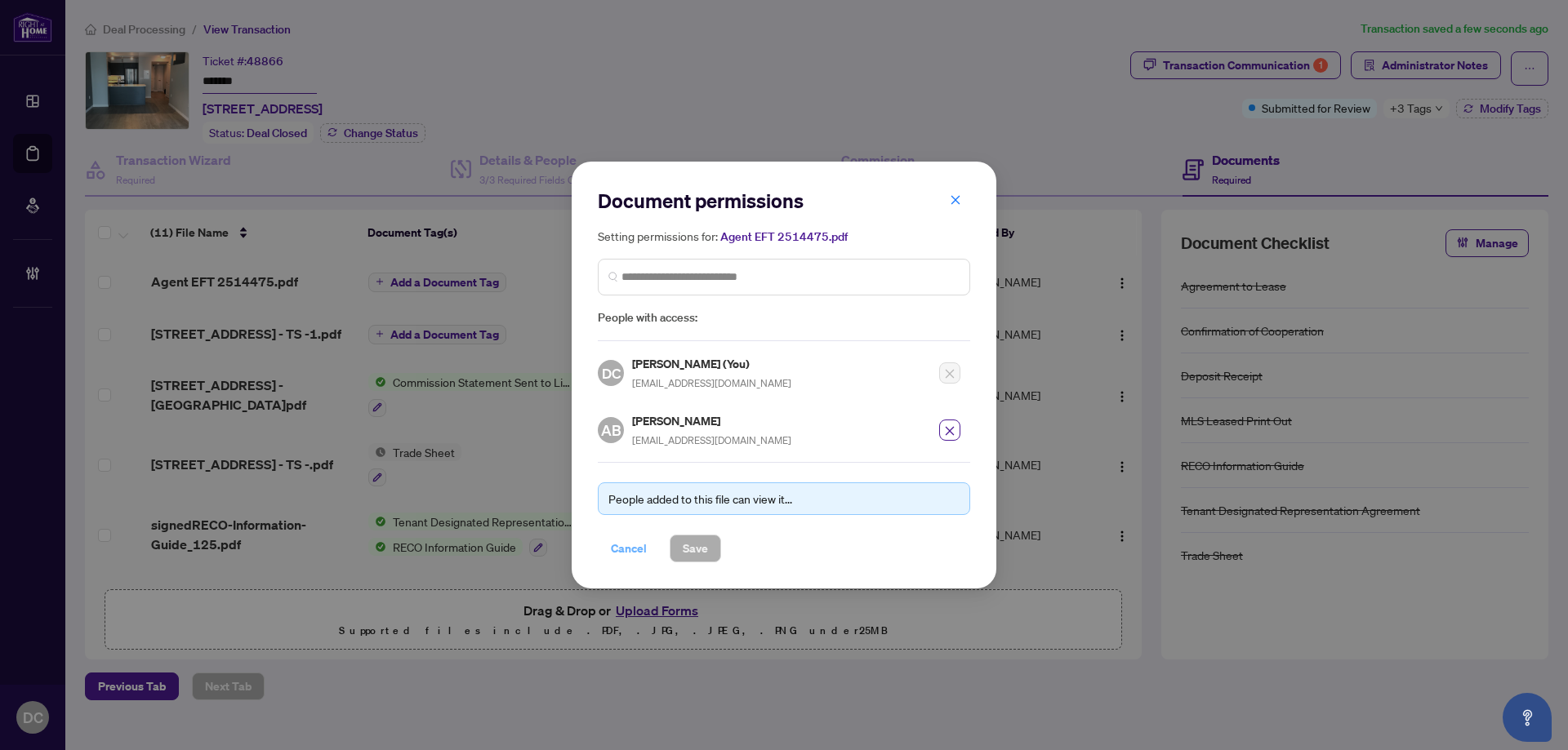
click at [617, 550] on span "Cancel" at bounding box center [628, 548] width 36 height 26
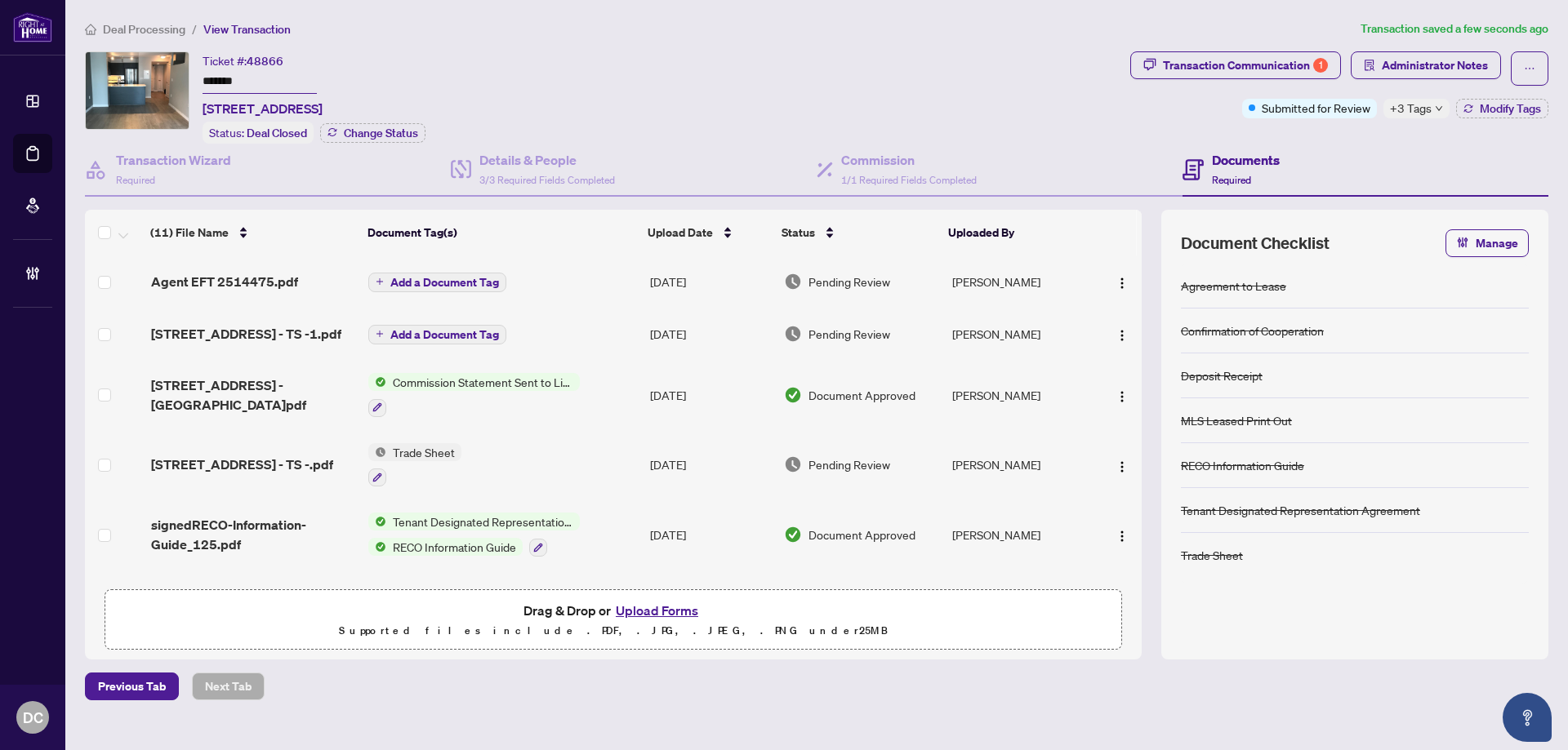
click at [155, 24] on span "Deal Processing" at bounding box center [144, 30] width 82 height 14
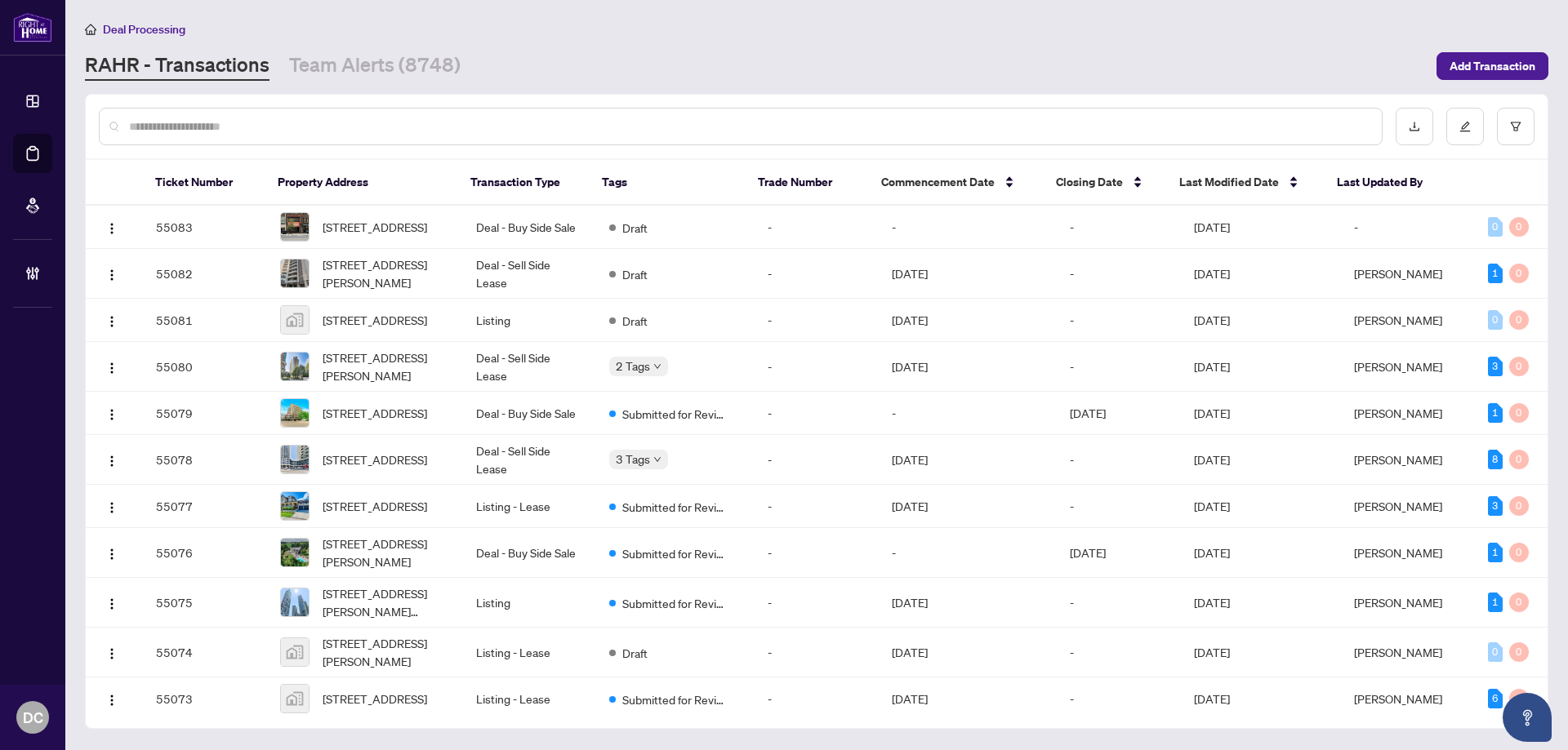
click at [332, 126] on input "text" at bounding box center [749, 126] width 1240 height 18
paste input "*******"
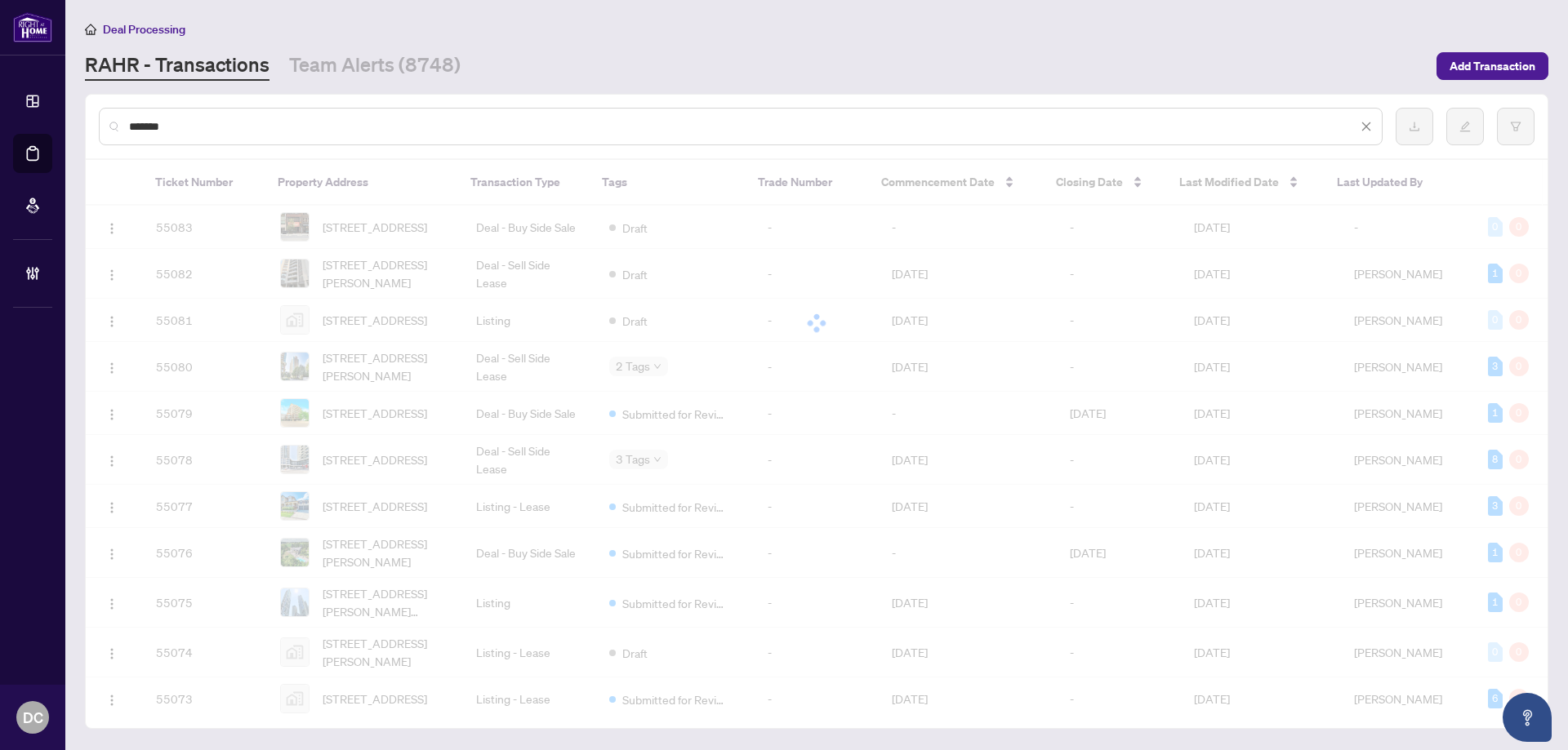
type input "*******"
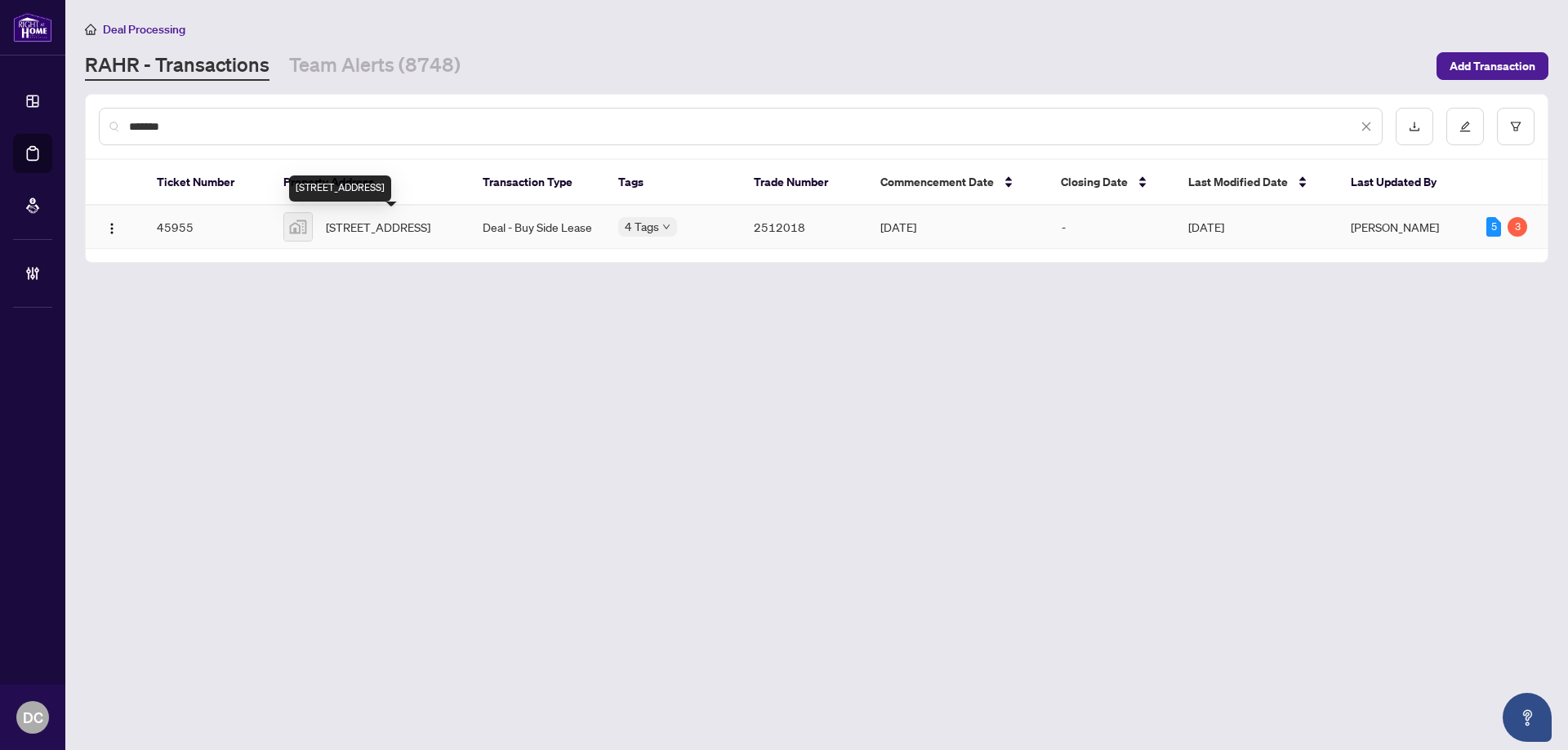
click at [403, 226] on span "215-223 St Clair Ave W, Toronto, ON, Canada" at bounding box center [377, 227] width 105 height 18
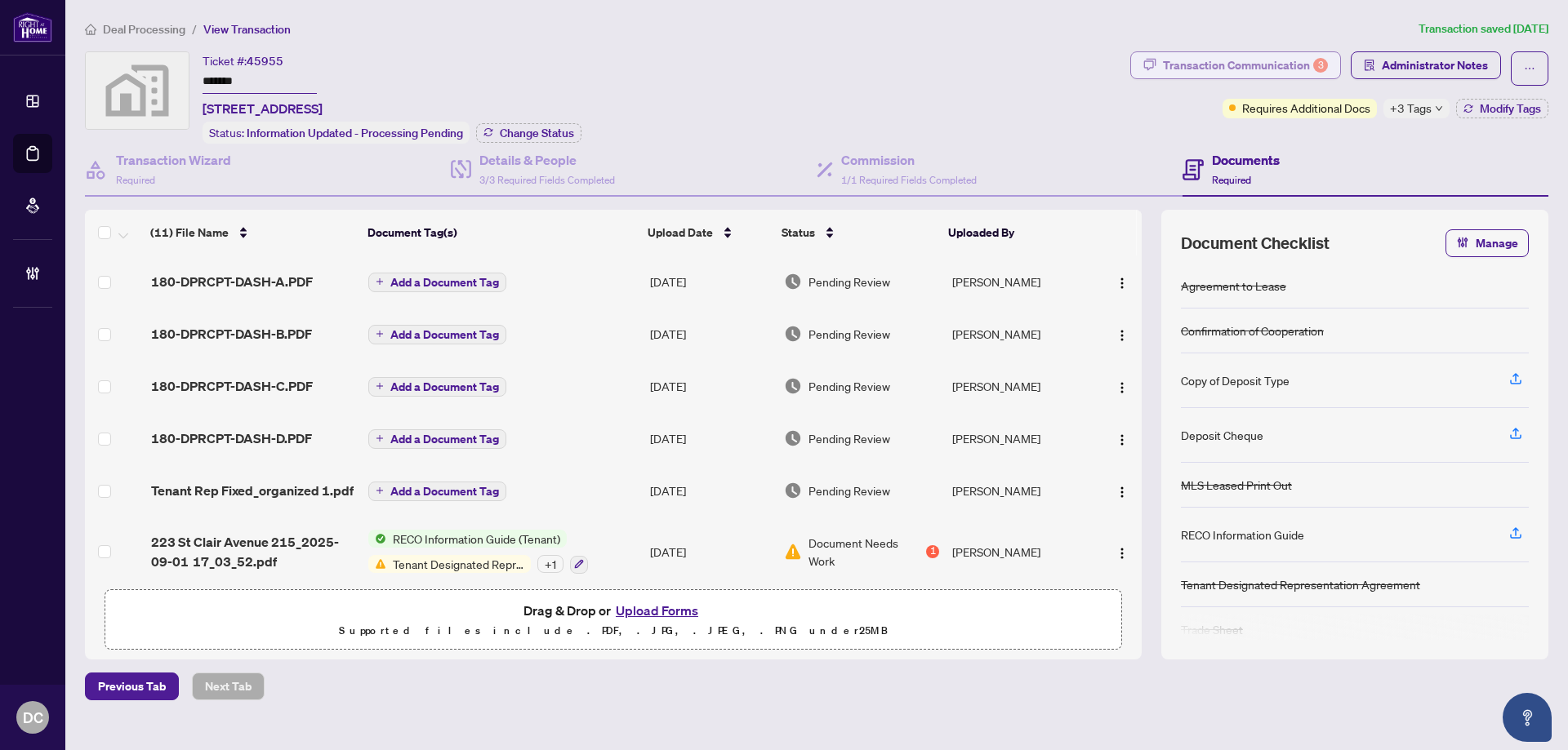
click at [1243, 60] on div "Transaction Communication 3" at bounding box center [1245, 65] width 165 height 26
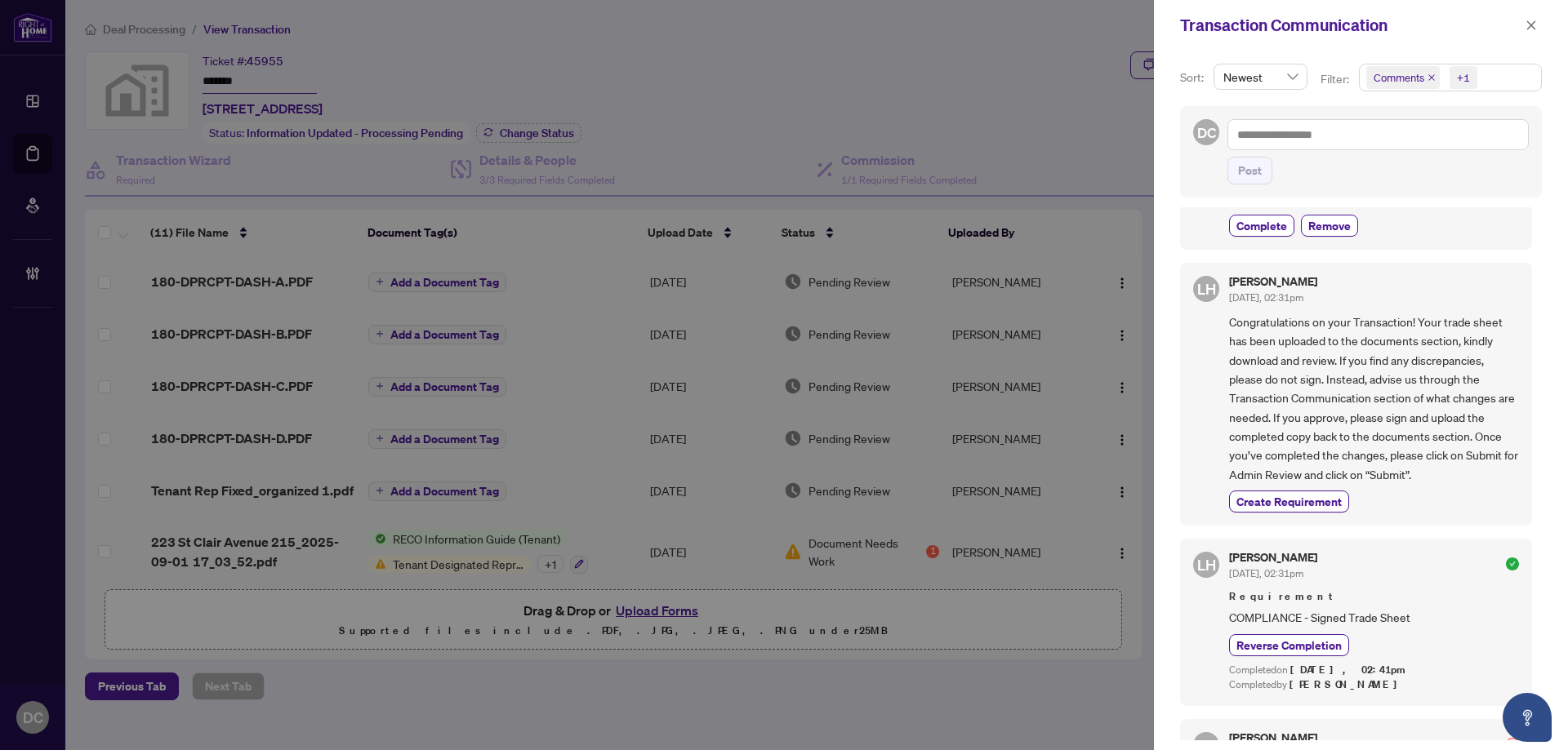
scroll to position [735, 0]
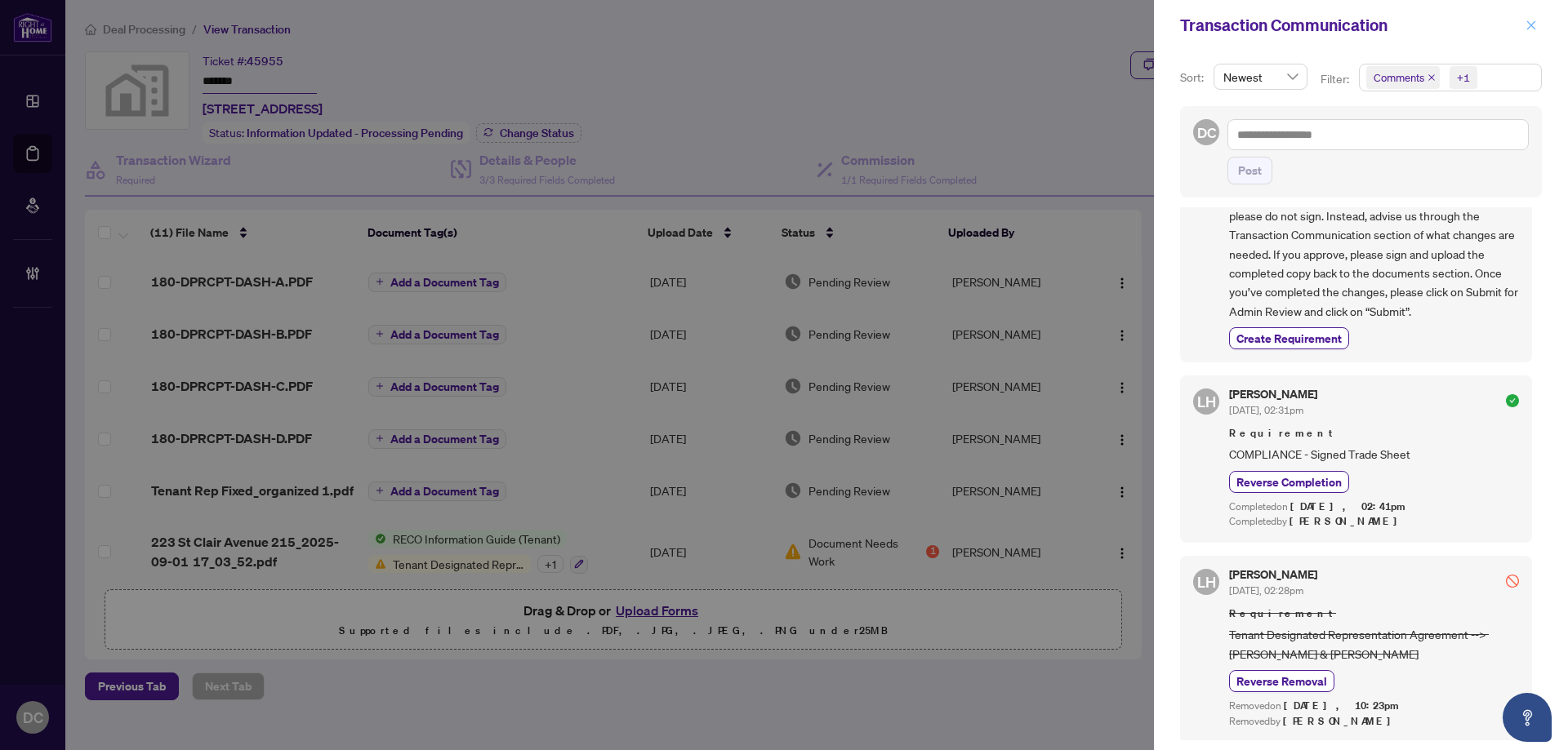
click at [1531, 25] on icon "close" at bounding box center [1532, 25] width 9 height 9
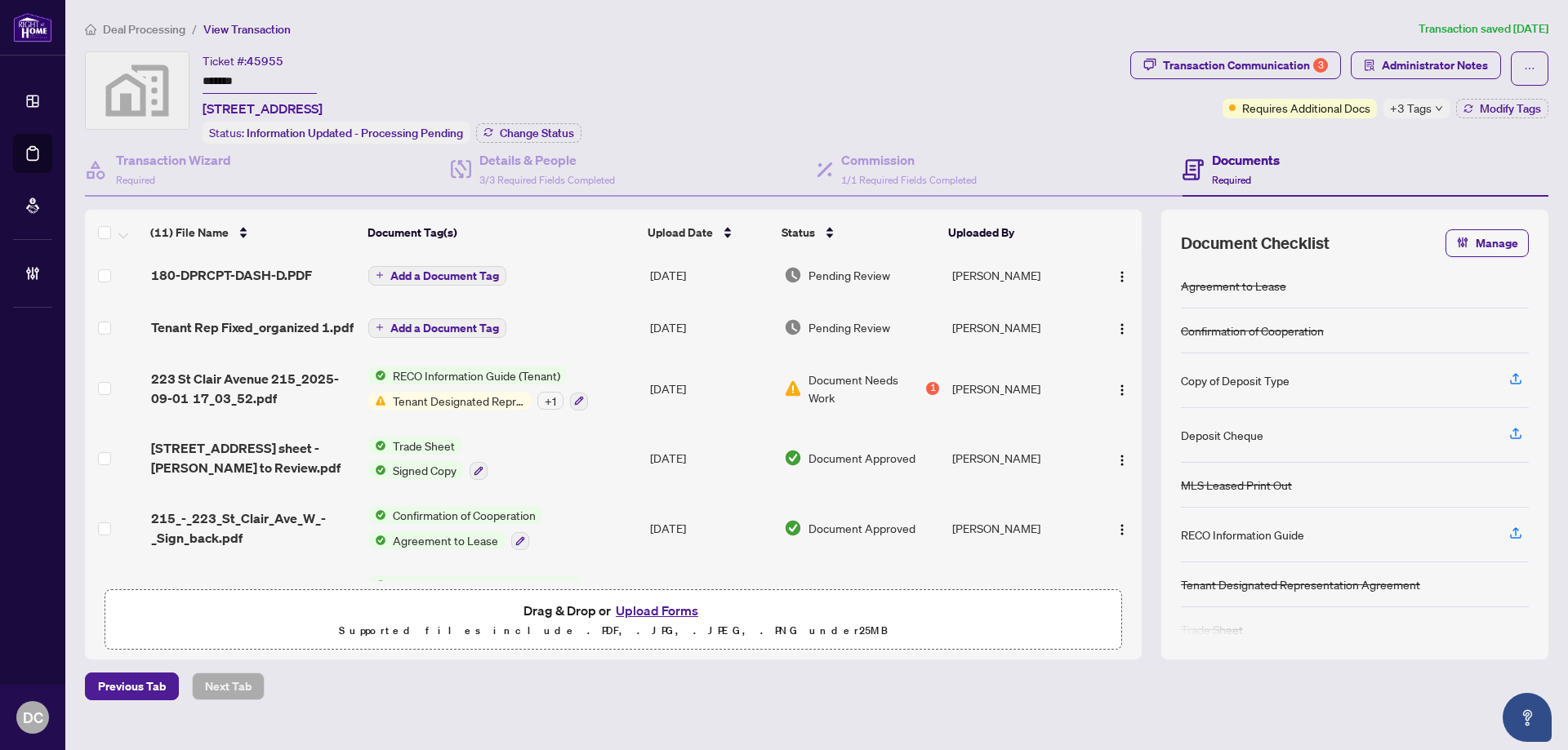
scroll to position [0, 0]
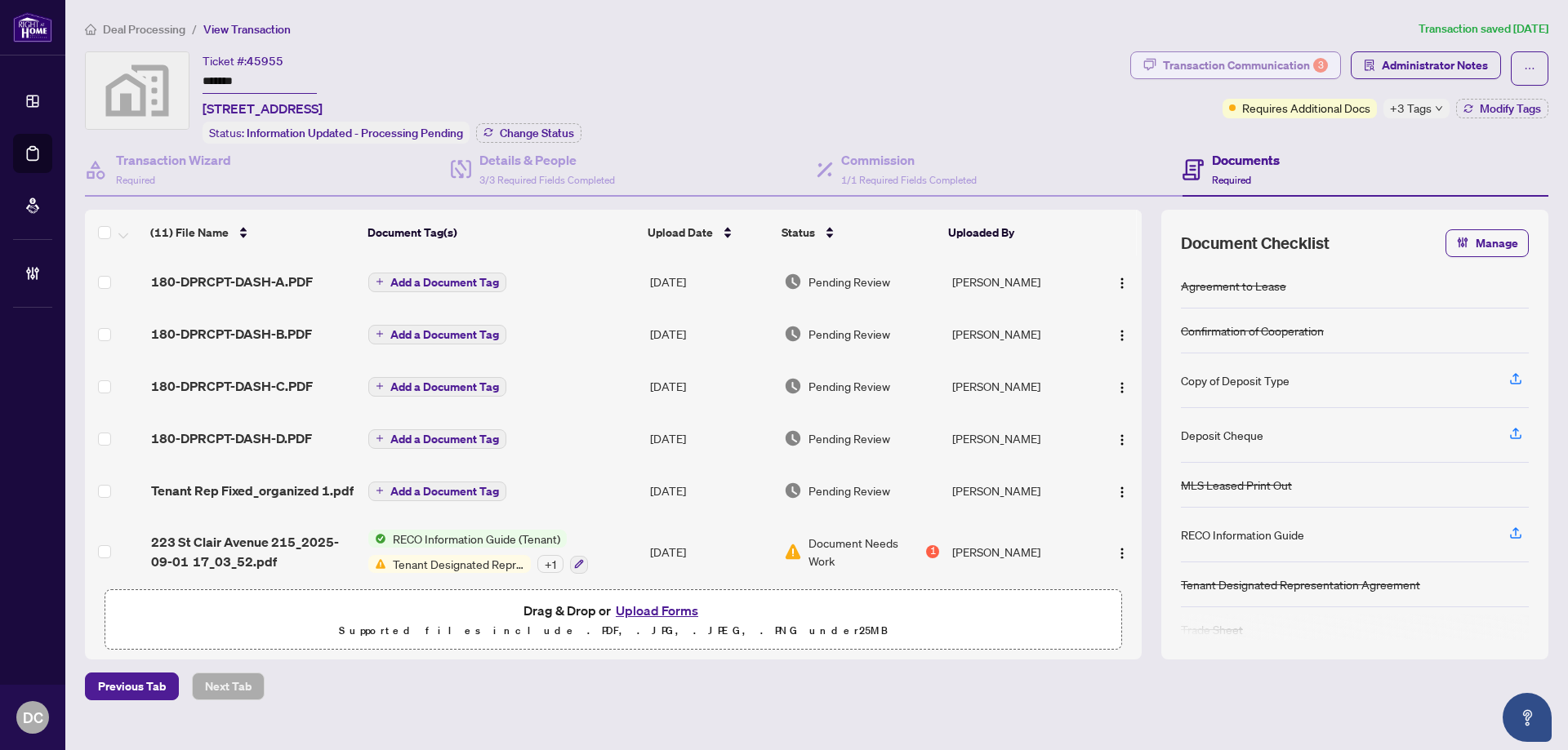
click at [1253, 69] on div "Transaction Communication 3" at bounding box center [1245, 65] width 165 height 26
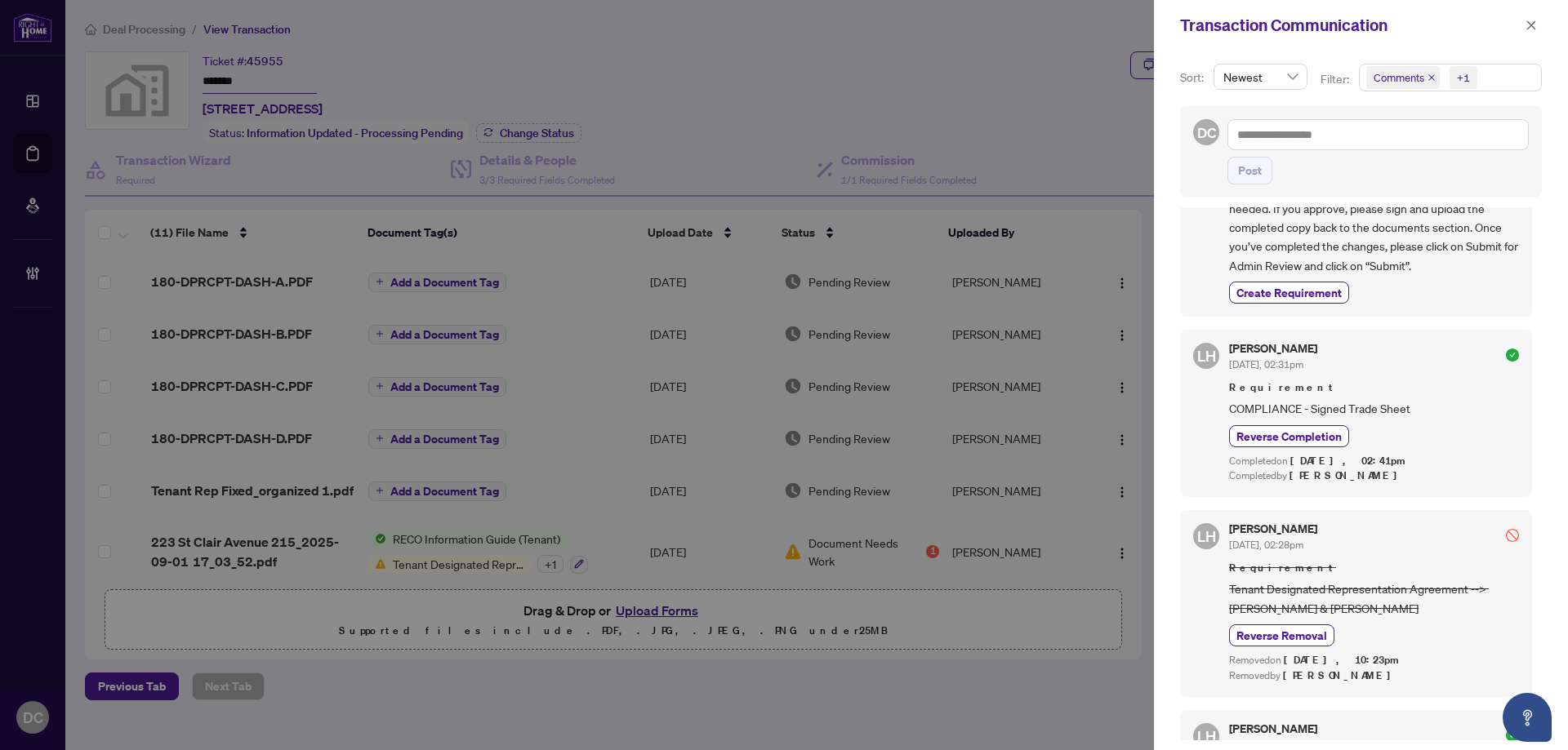
scroll to position [816, 0]
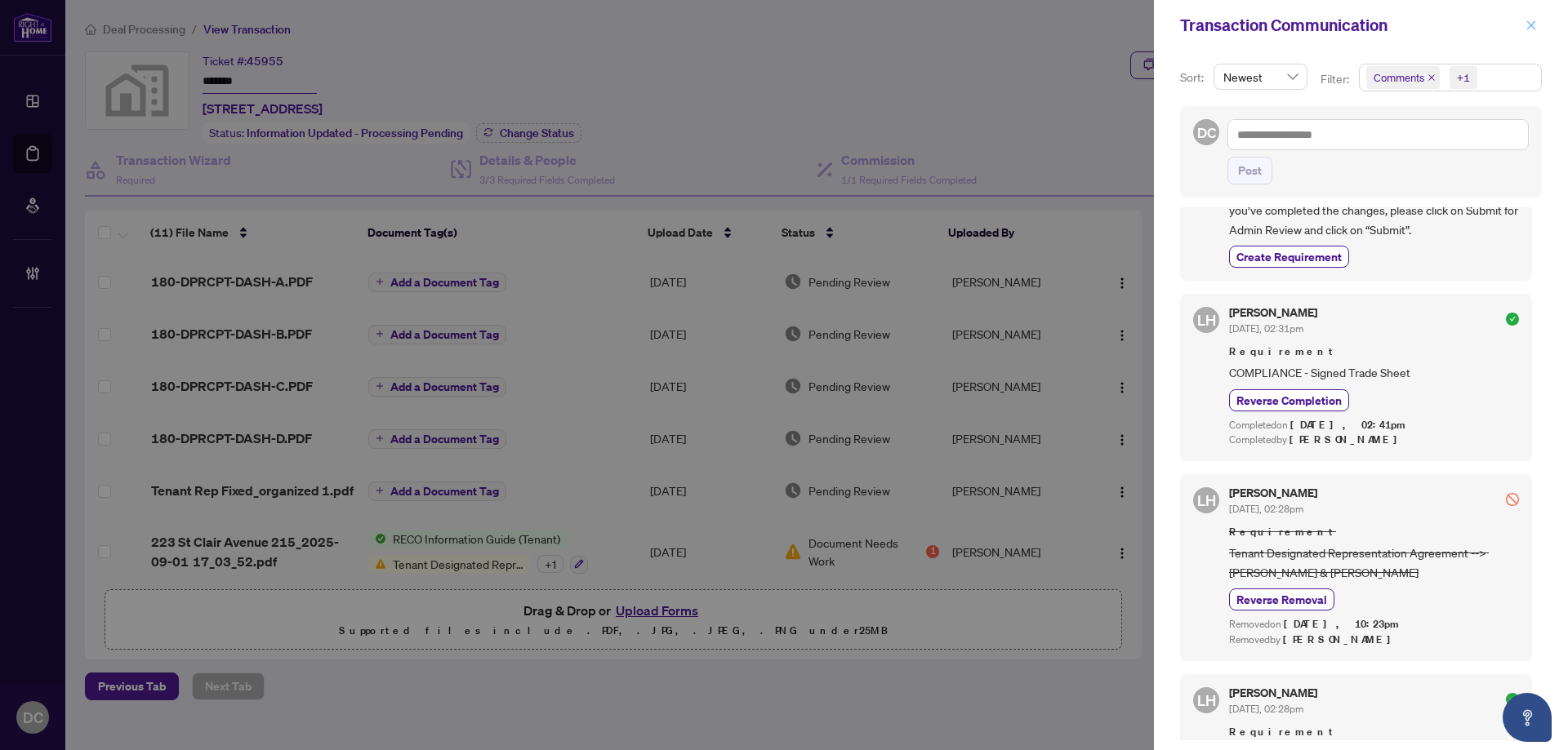
click at [1529, 22] on icon "close" at bounding box center [1532, 25] width 9 height 9
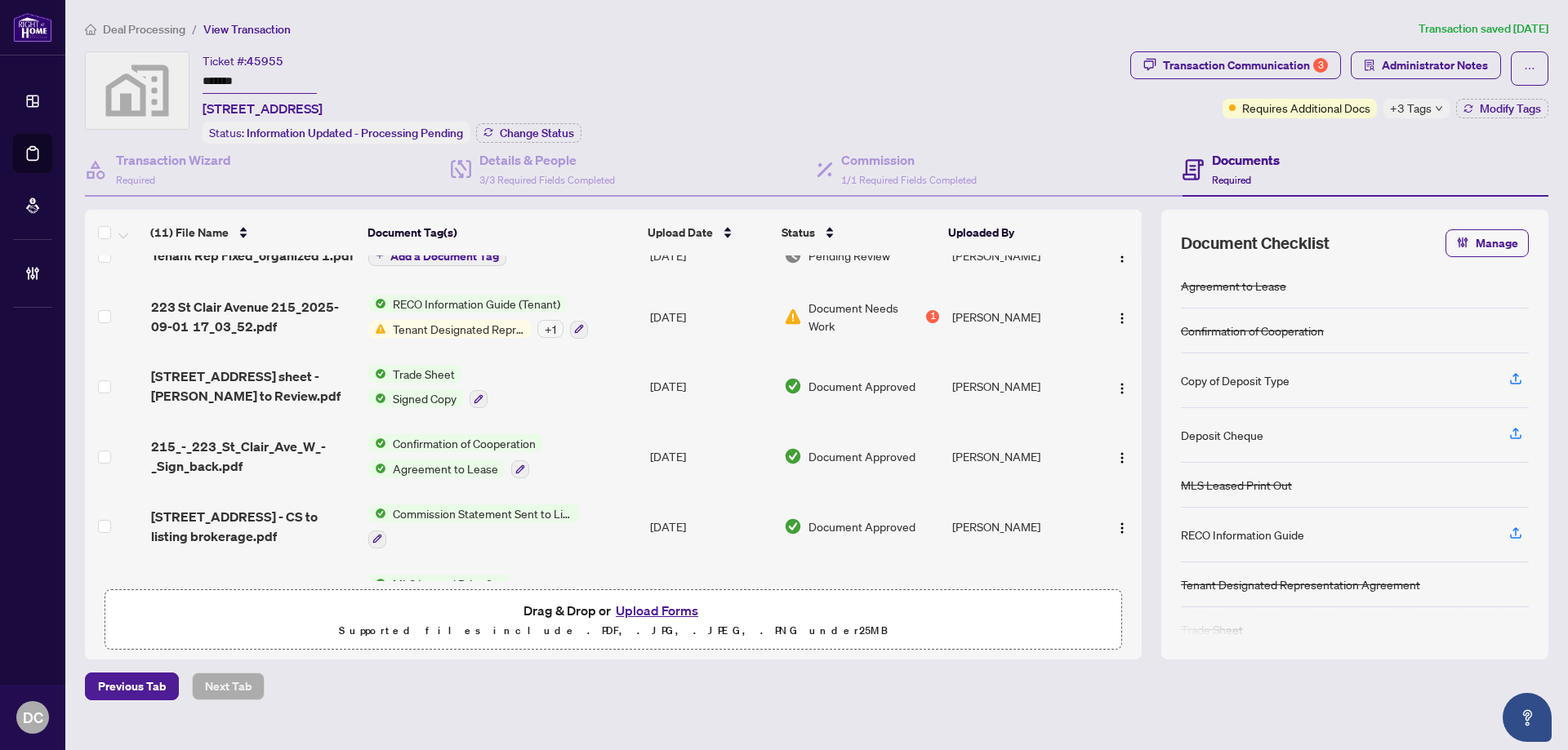
scroll to position [245, 0]
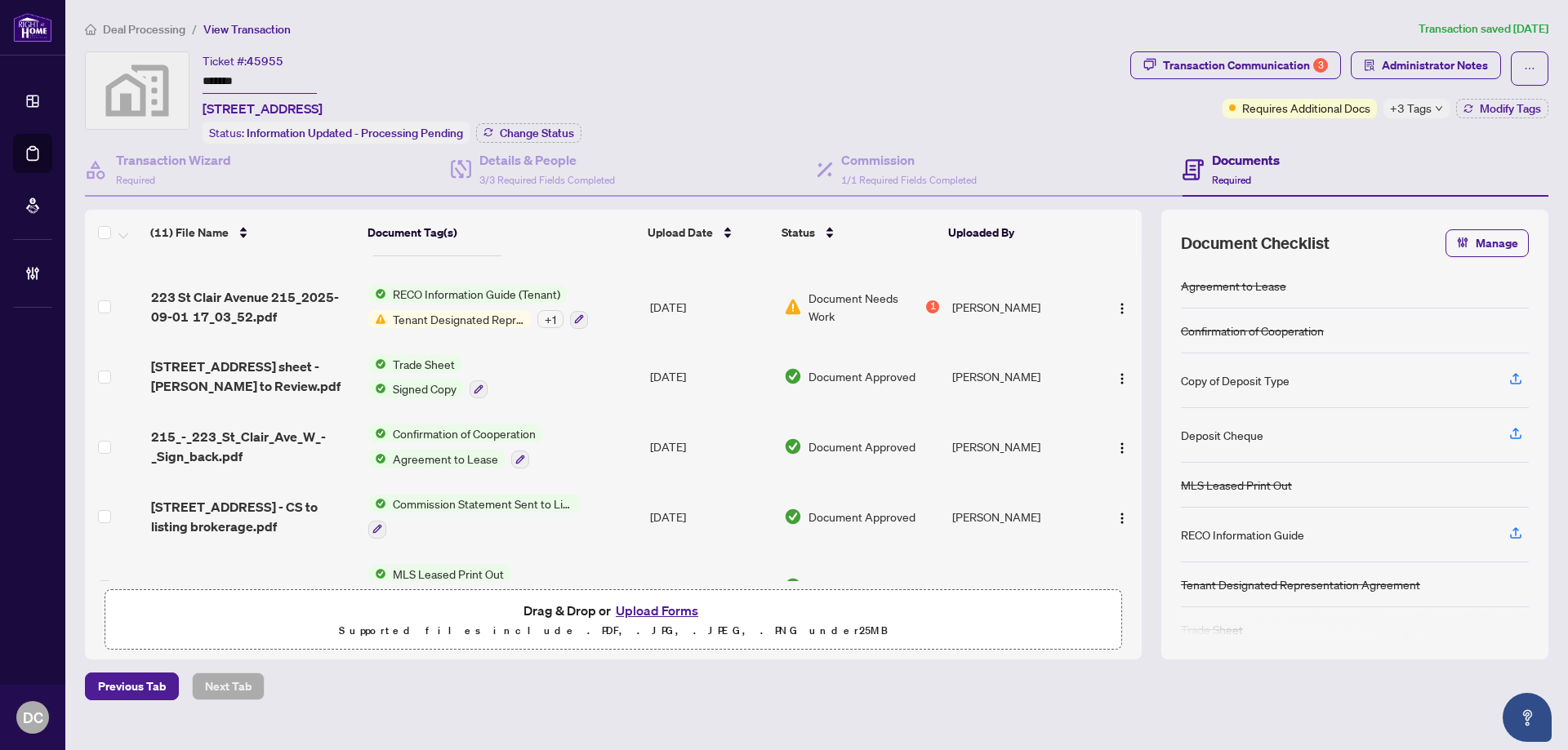
click at [622, 375] on td "Trade Sheet Signed Copy" at bounding box center [503, 377] width 282 height 70
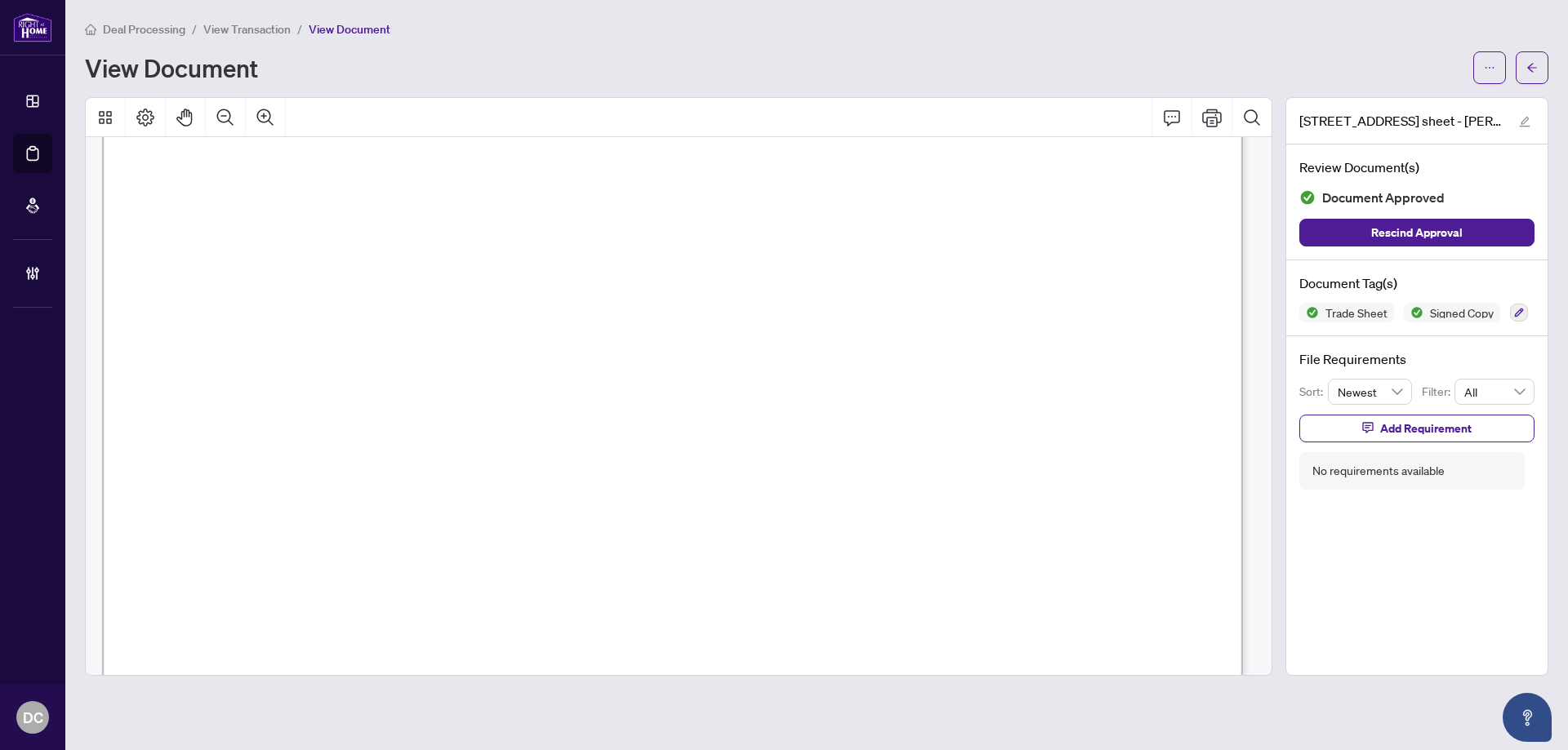
scroll to position [653, 0]
click at [1525, 65] on button "button" at bounding box center [1532, 67] width 32 height 32
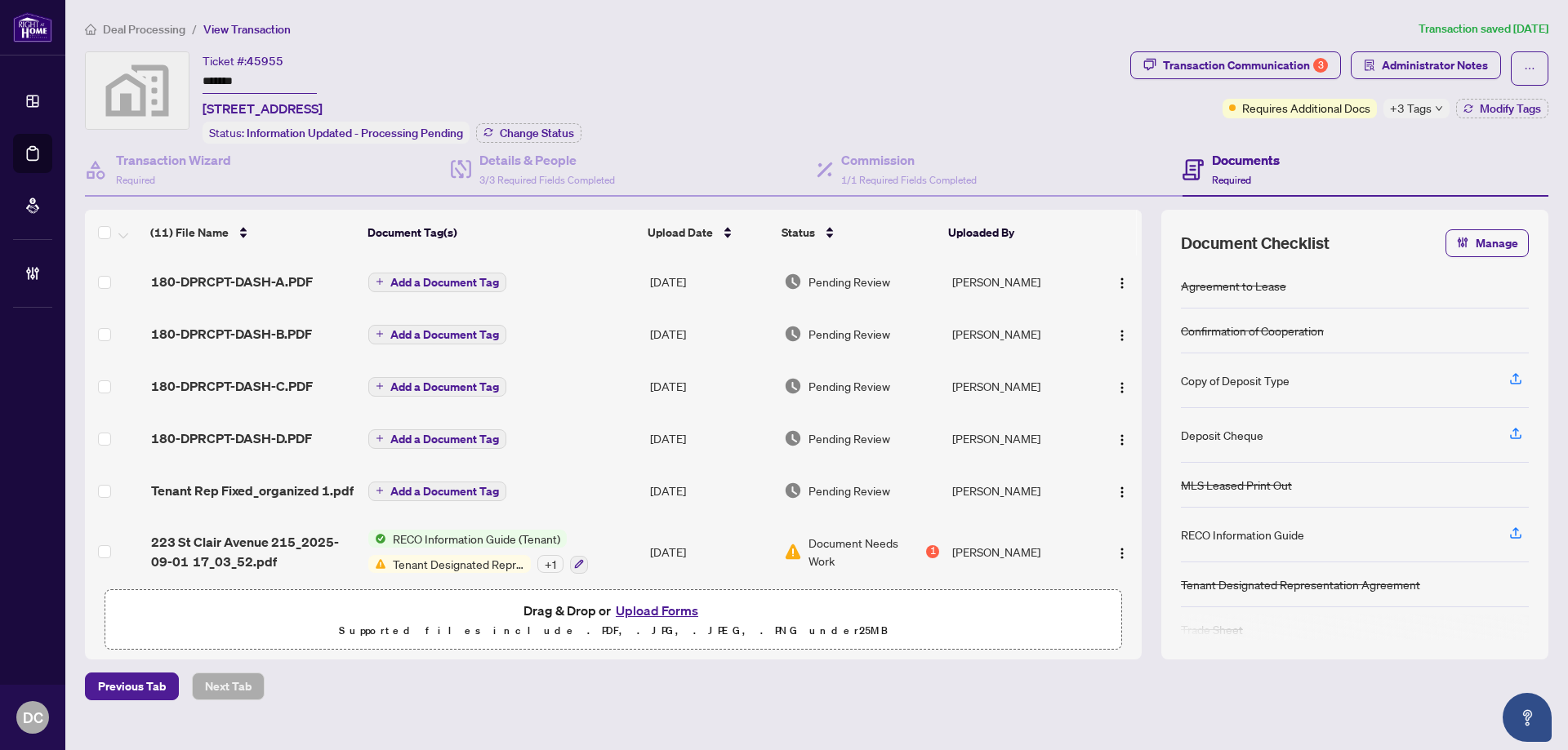
click at [1422, 108] on span "+3 Tags" at bounding box center [1411, 108] width 41 height 19
drag, startPoint x: 1327, startPoint y: 141, endPoint x: 1336, endPoint y: 141, distance: 9.0
click at [1327, 141] on div "Transaction Communication 3 Administrator Notes Requires Additional Docs +3 Tag…" at bounding box center [1339, 97] width 425 height 92
click at [1477, 108] on button "Modify Tags" at bounding box center [1502, 108] width 92 height 20
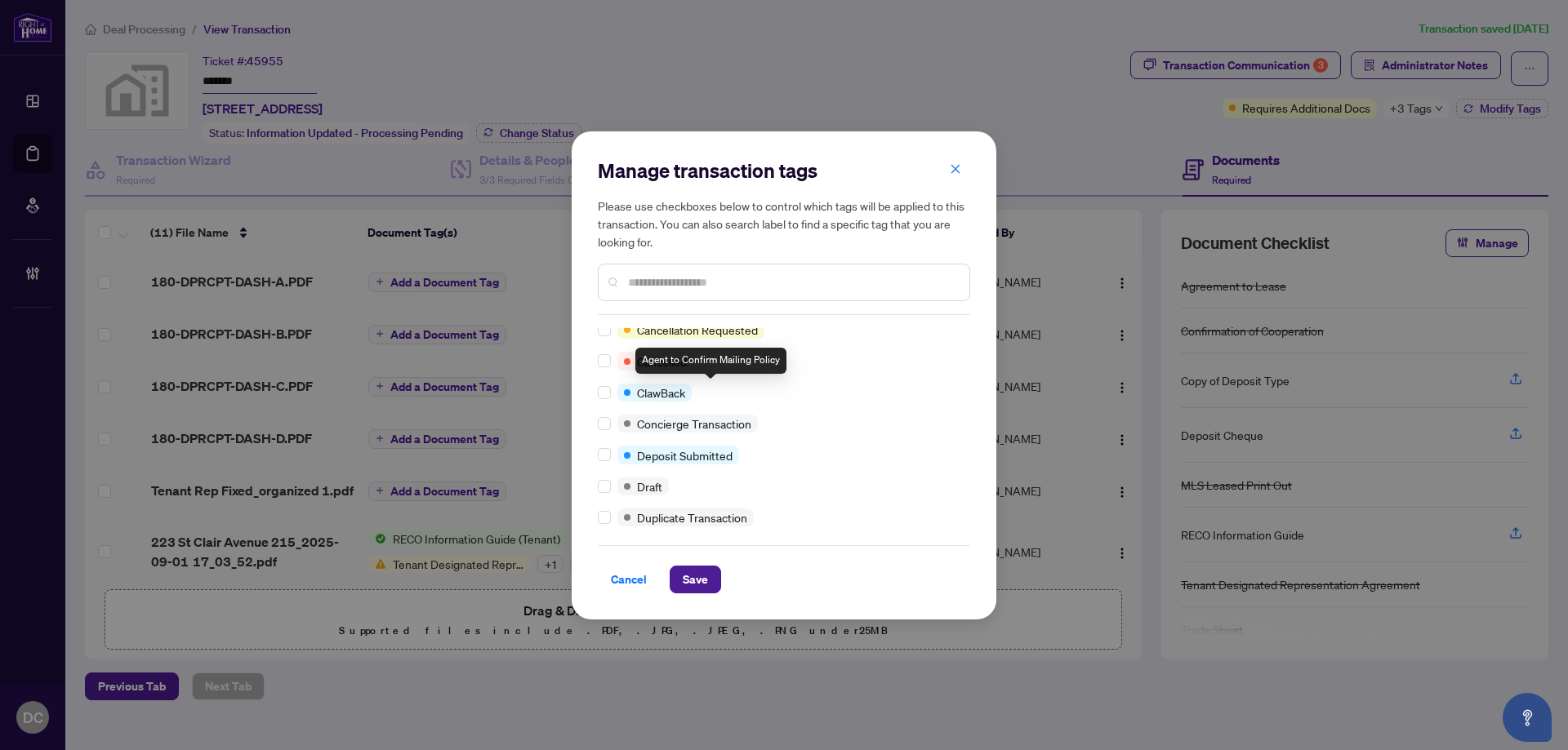
scroll to position [245, 0]
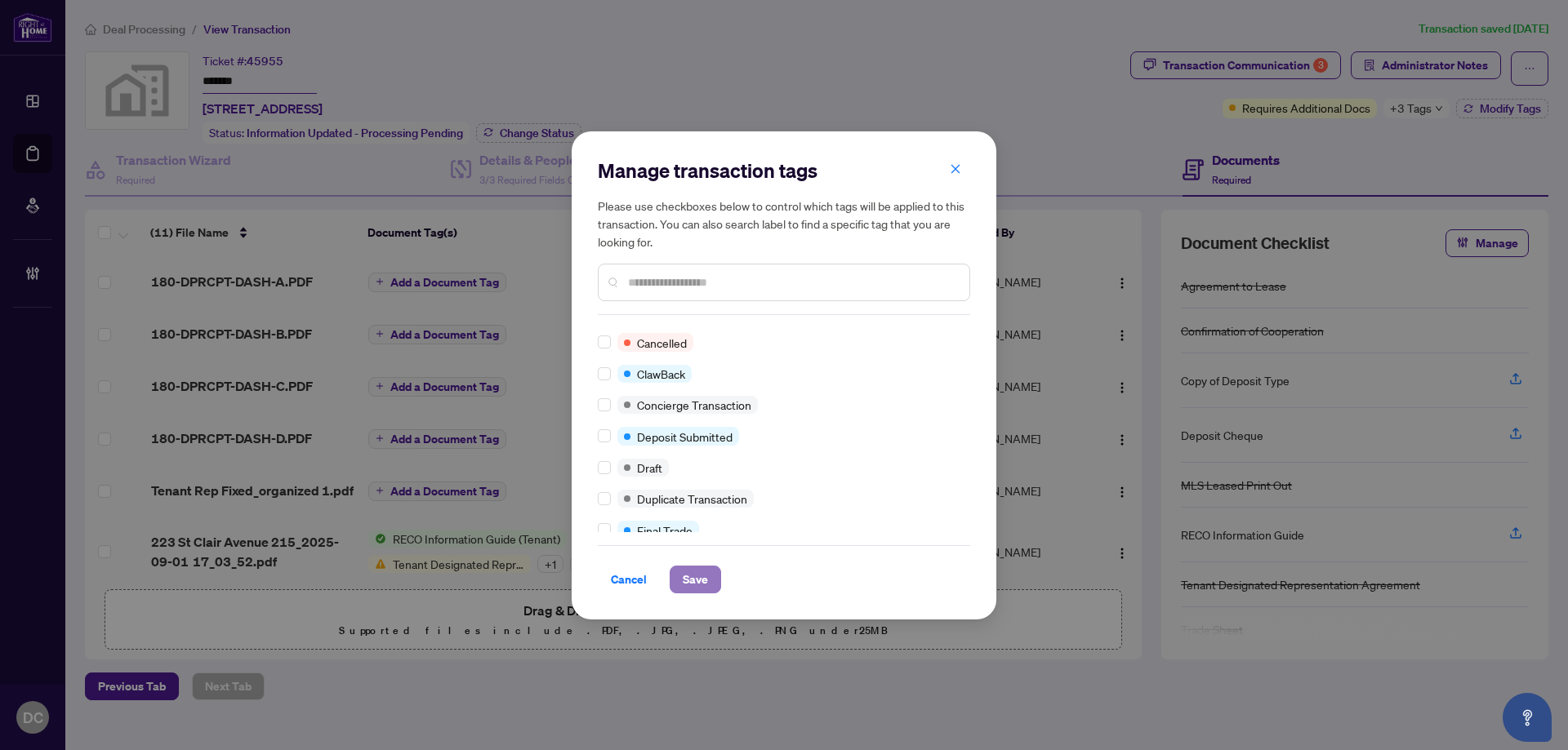
drag, startPoint x: 697, startPoint y: 582, endPoint x: 680, endPoint y: 573, distance: 19.2
click at [697, 581] on span "Save" at bounding box center [696, 579] width 25 height 26
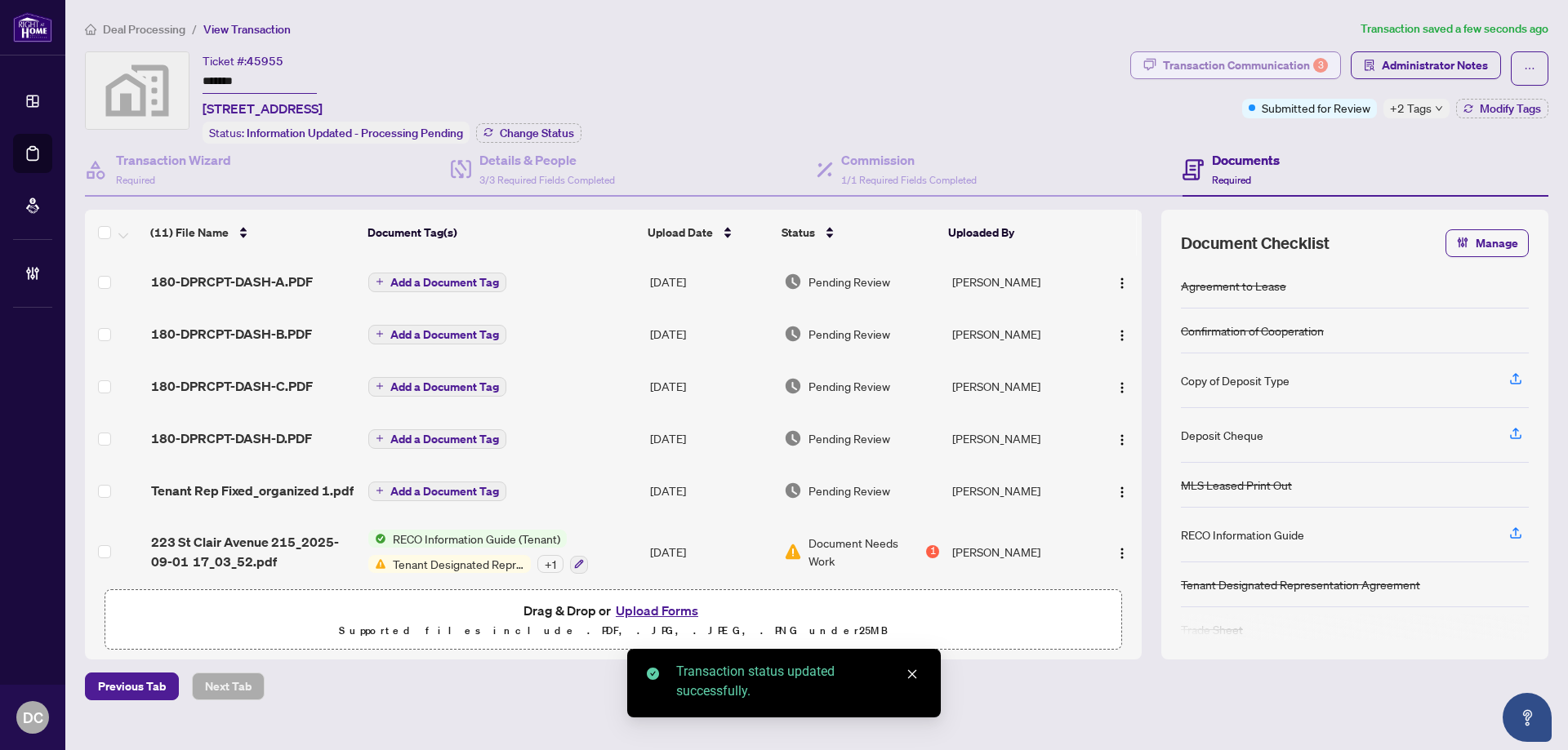
click at [1256, 78] on button "Transaction Communication 3" at bounding box center [1235, 65] width 211 height 28
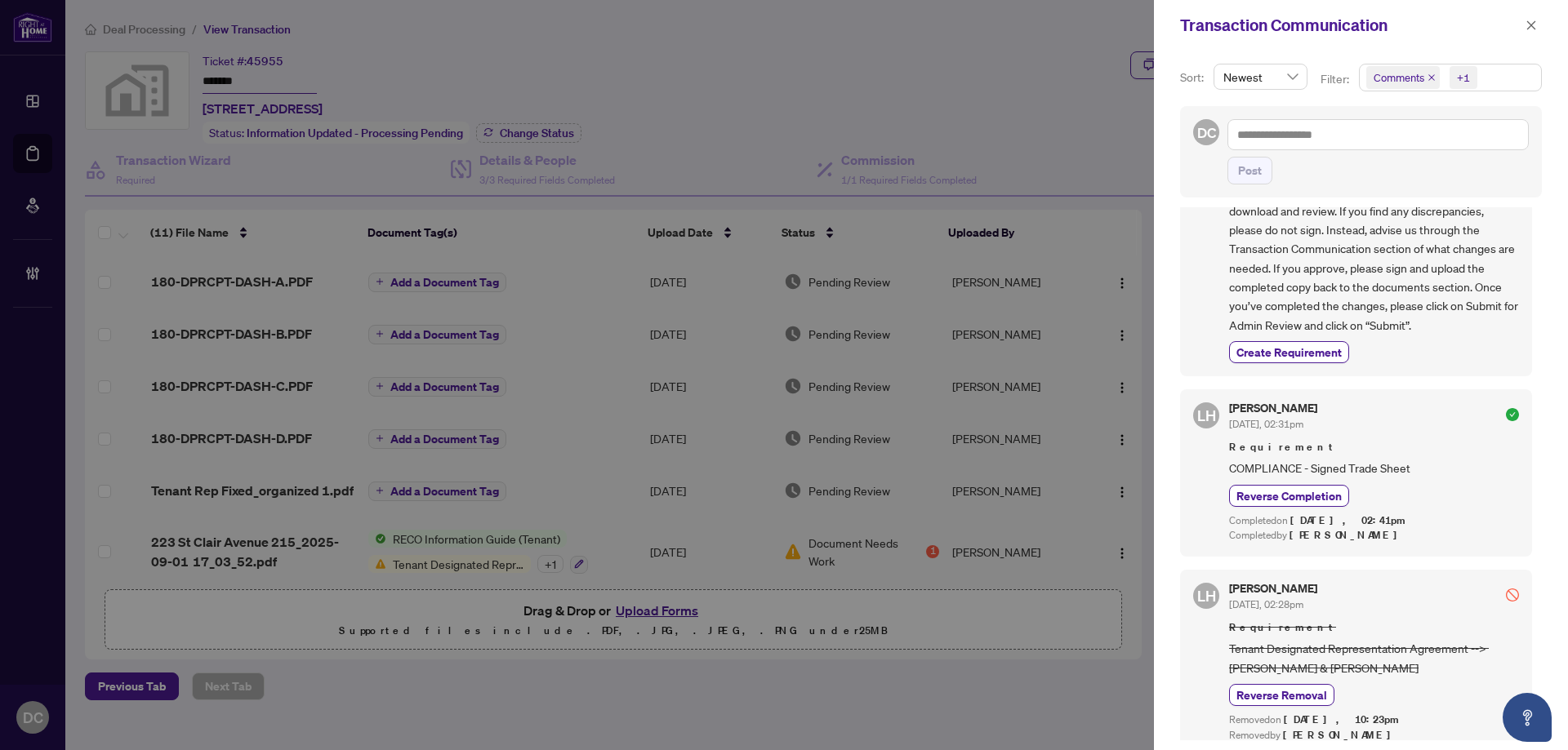
scroll to position [816, 0]
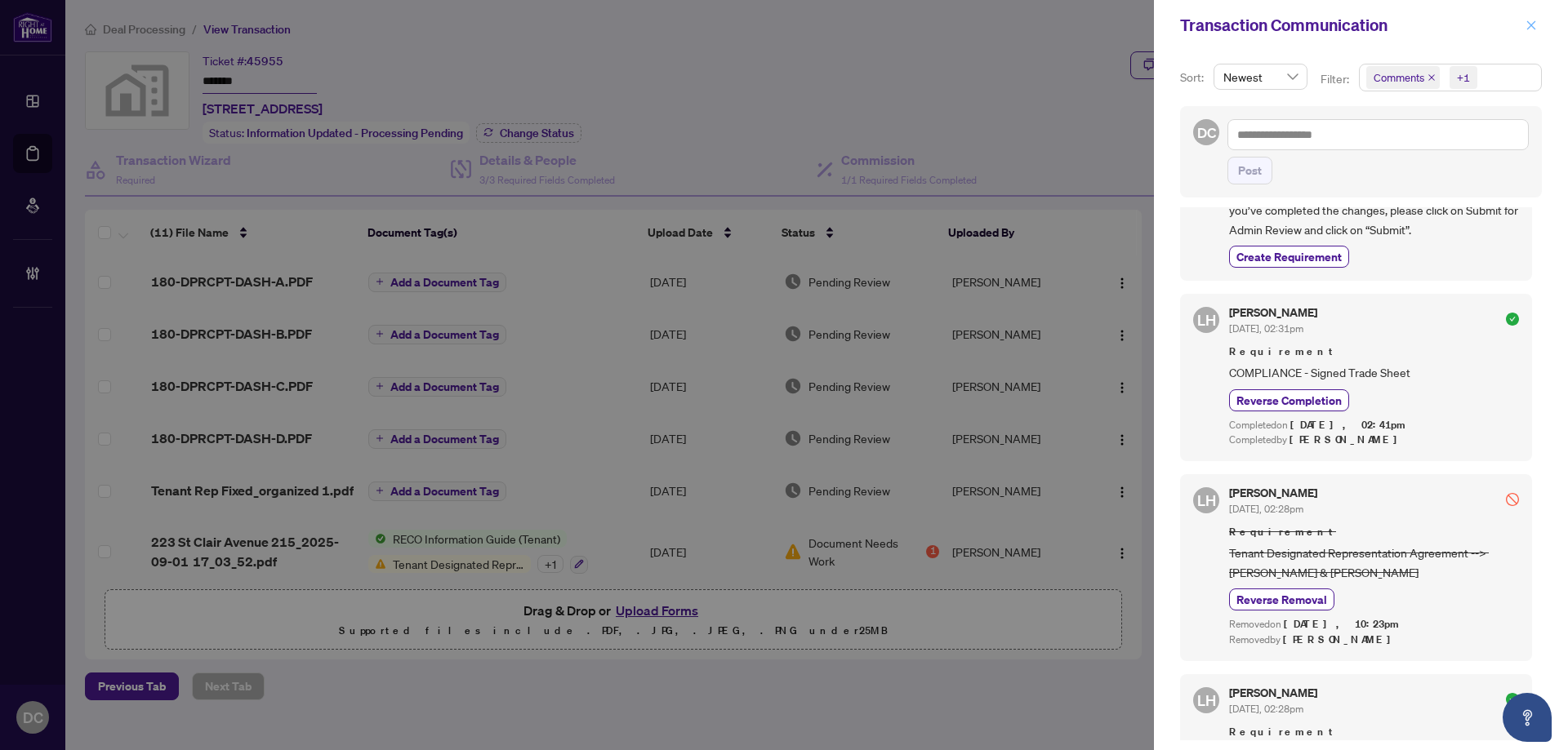
click at [1529, 32] on span "button" at bounding box center [1531, 25] width 12 height 26
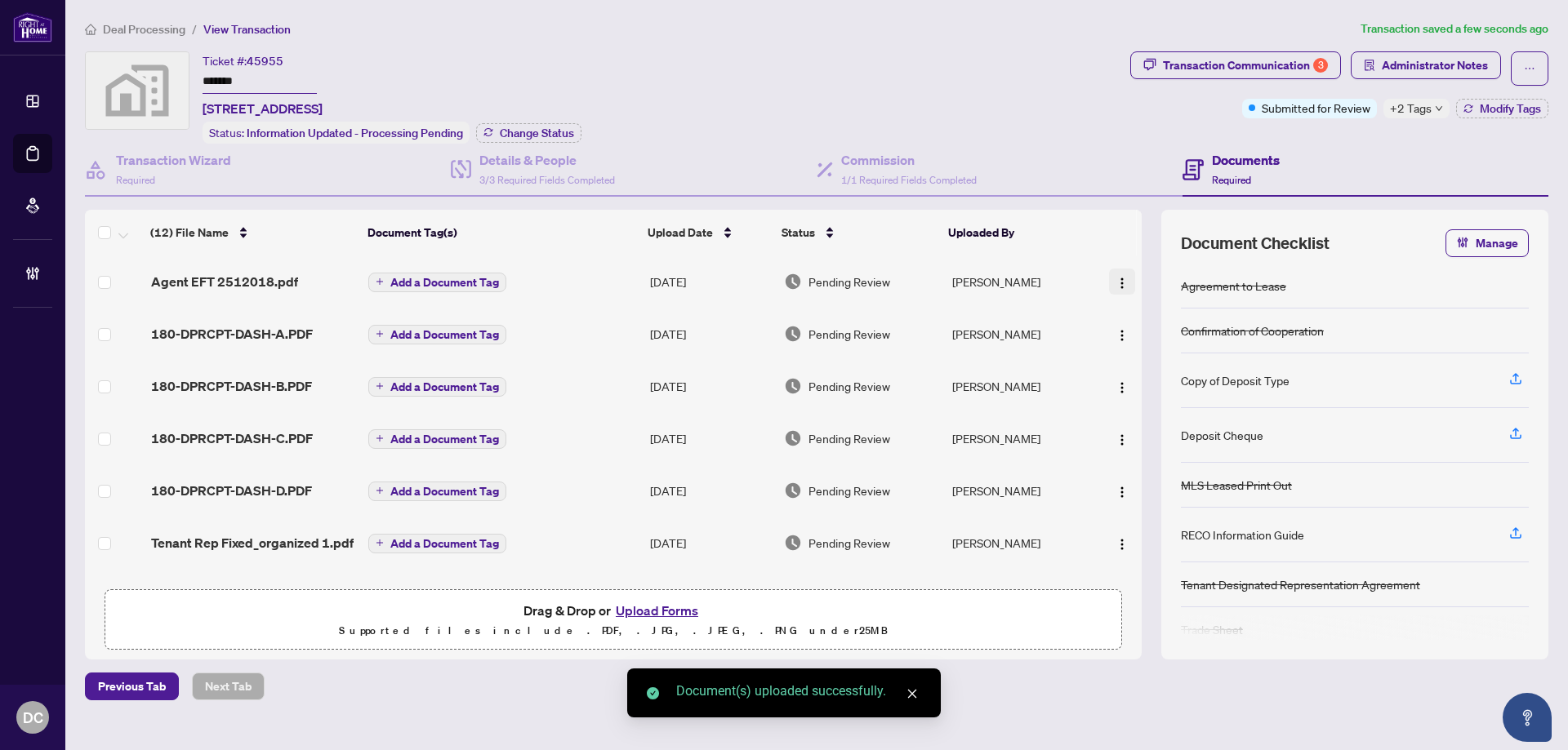
click at [1125, 280] on button "button" at bounding box center [1122, 281] width 26 height 26
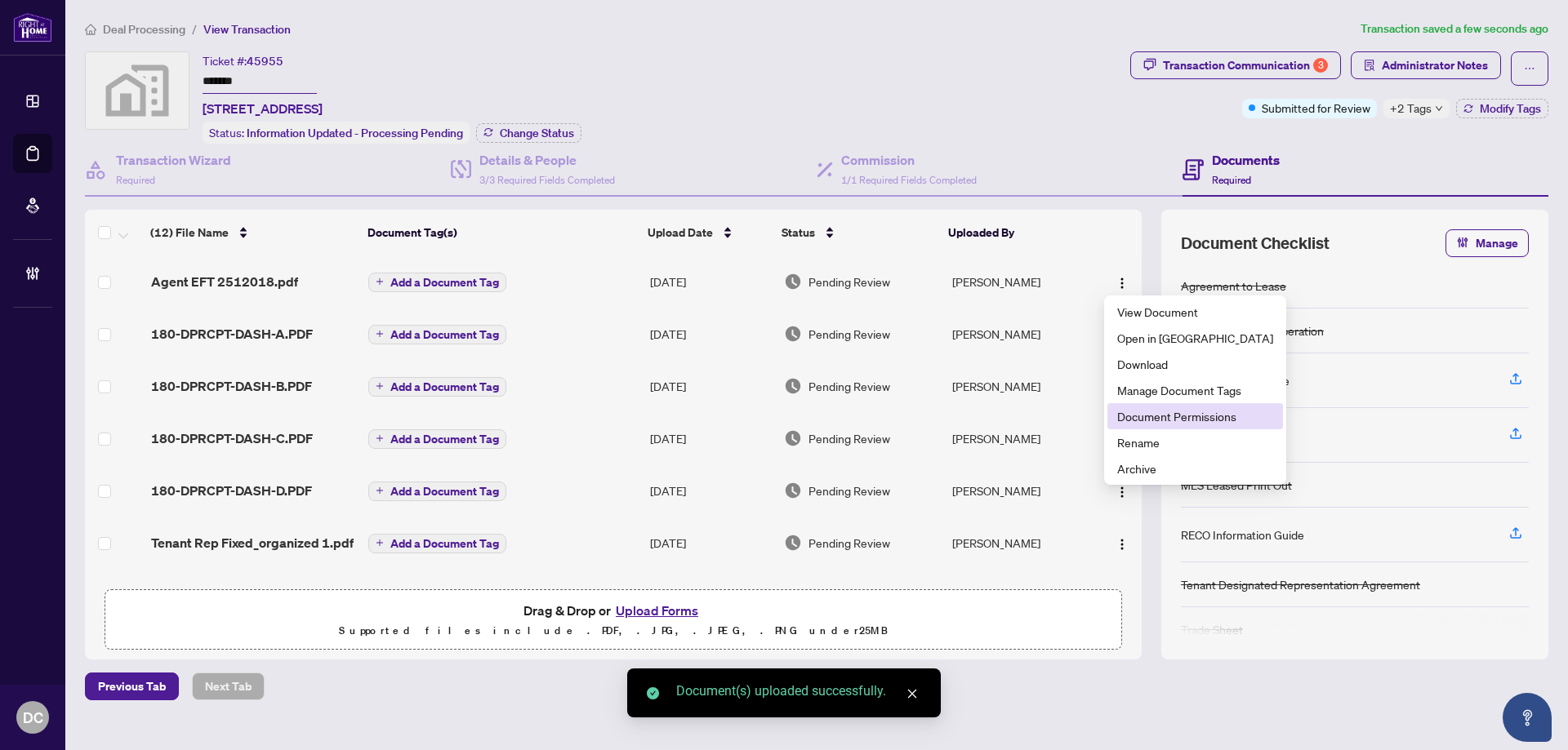
click at [1194, 414] on span "Document Permissions" at bounding box center [1195, 417] width 156 height 18
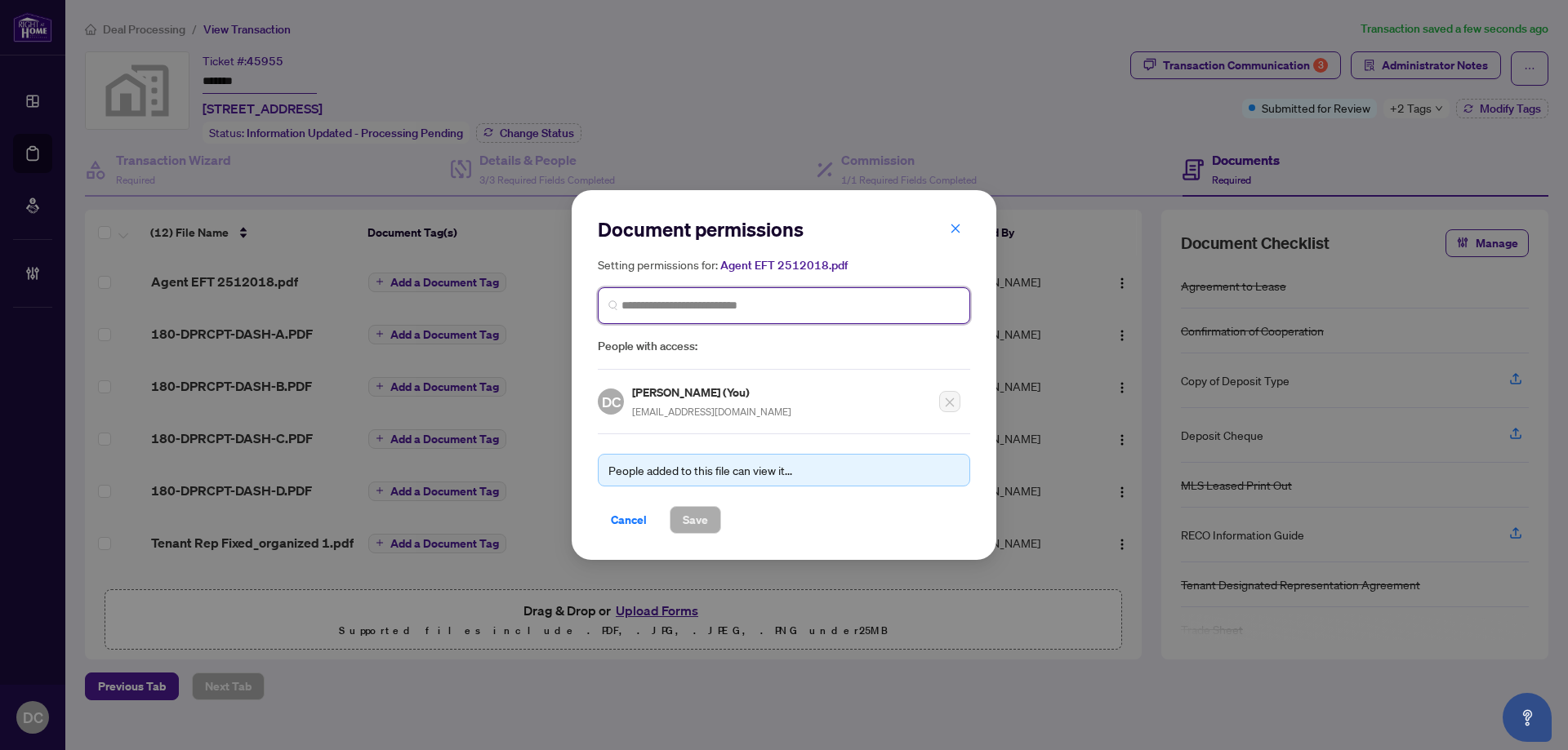
click at [826, 312] on input "search" at bounding box center [790, 306] width 338 height 17
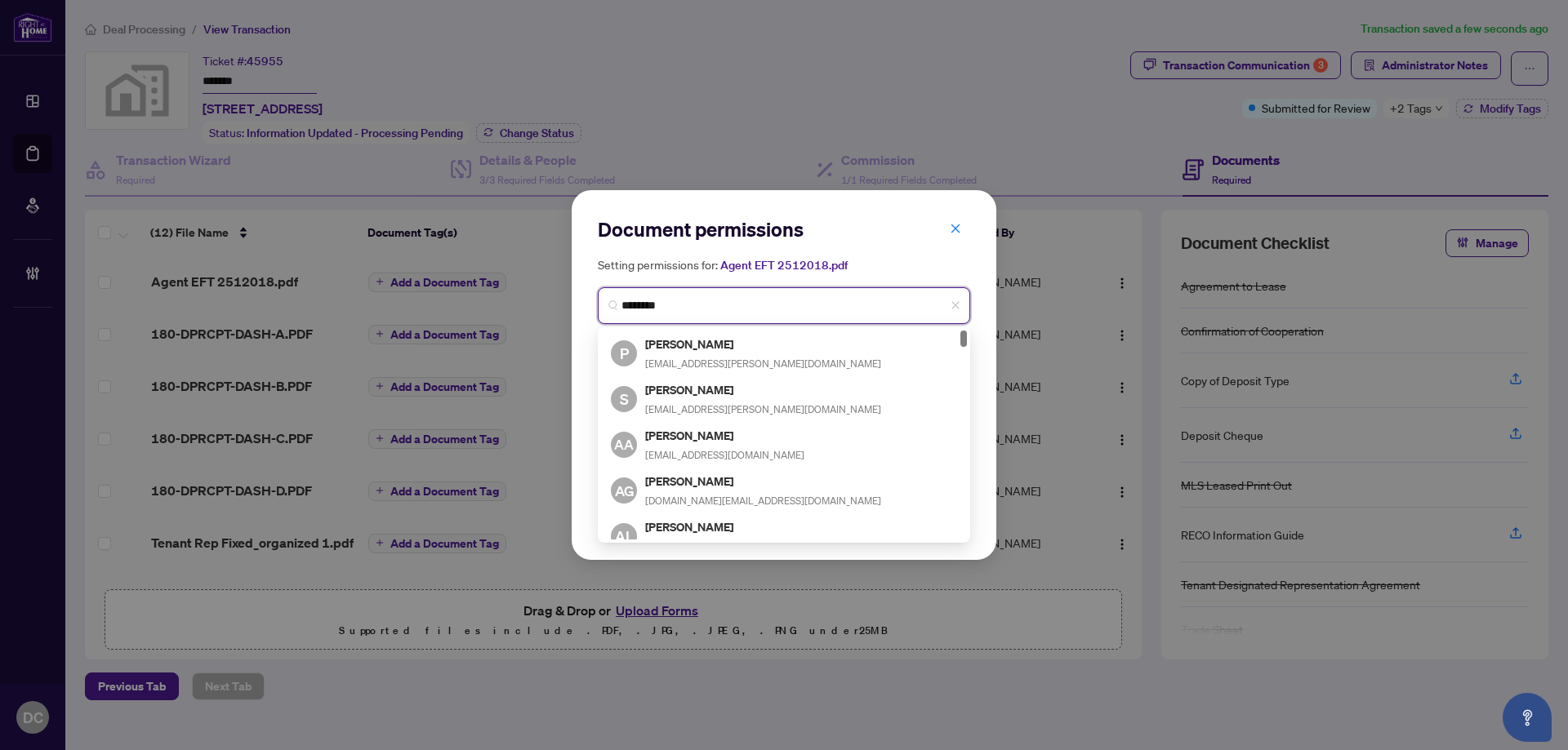
type input "*********"
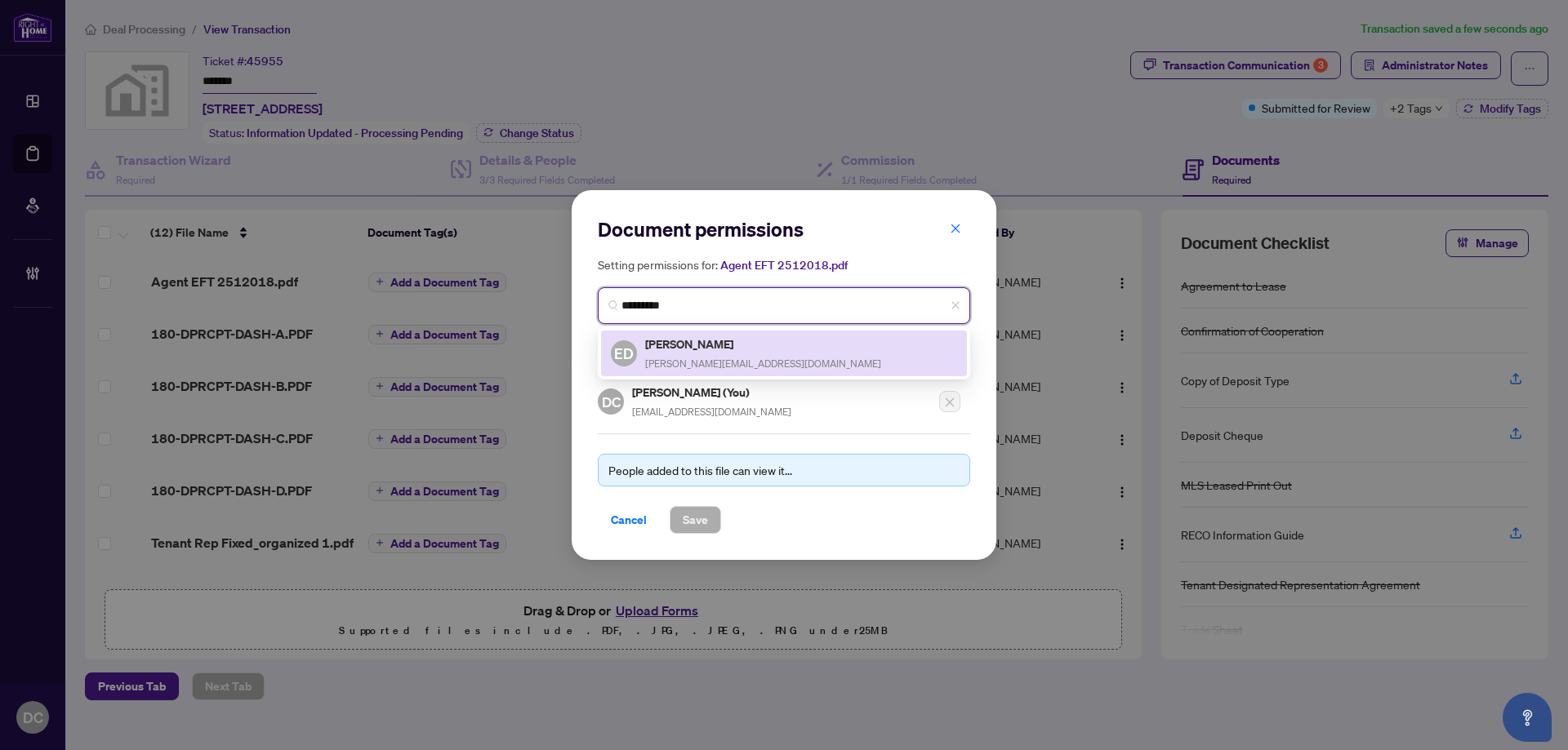
click at [783, 348] on div "ED Elena Day elena@elenadayhomes.com" at bounding box center [784, 354] width 346 height 38
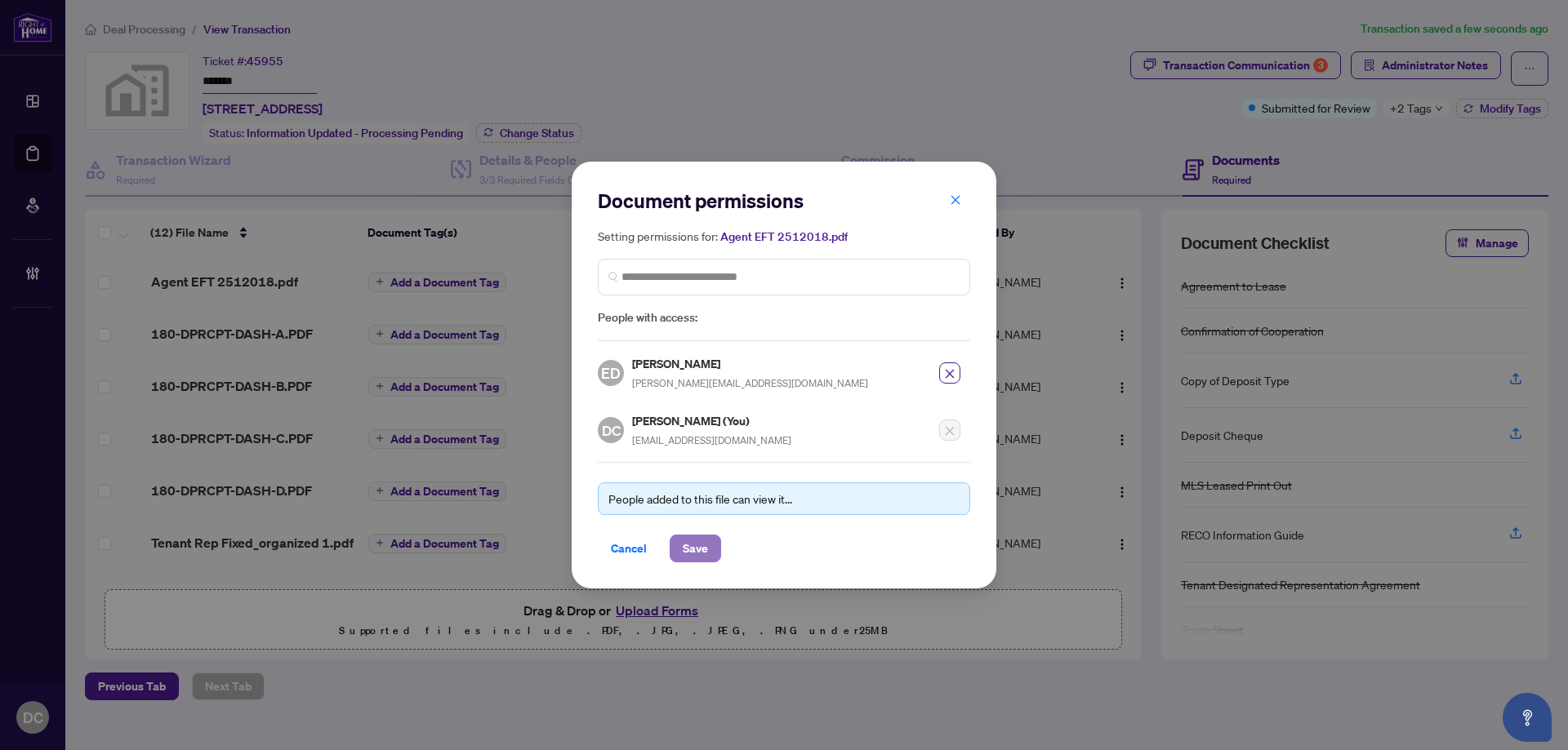
click at [706, 539] on span "Save" at bounding box center [696, 548] width 25 height 26
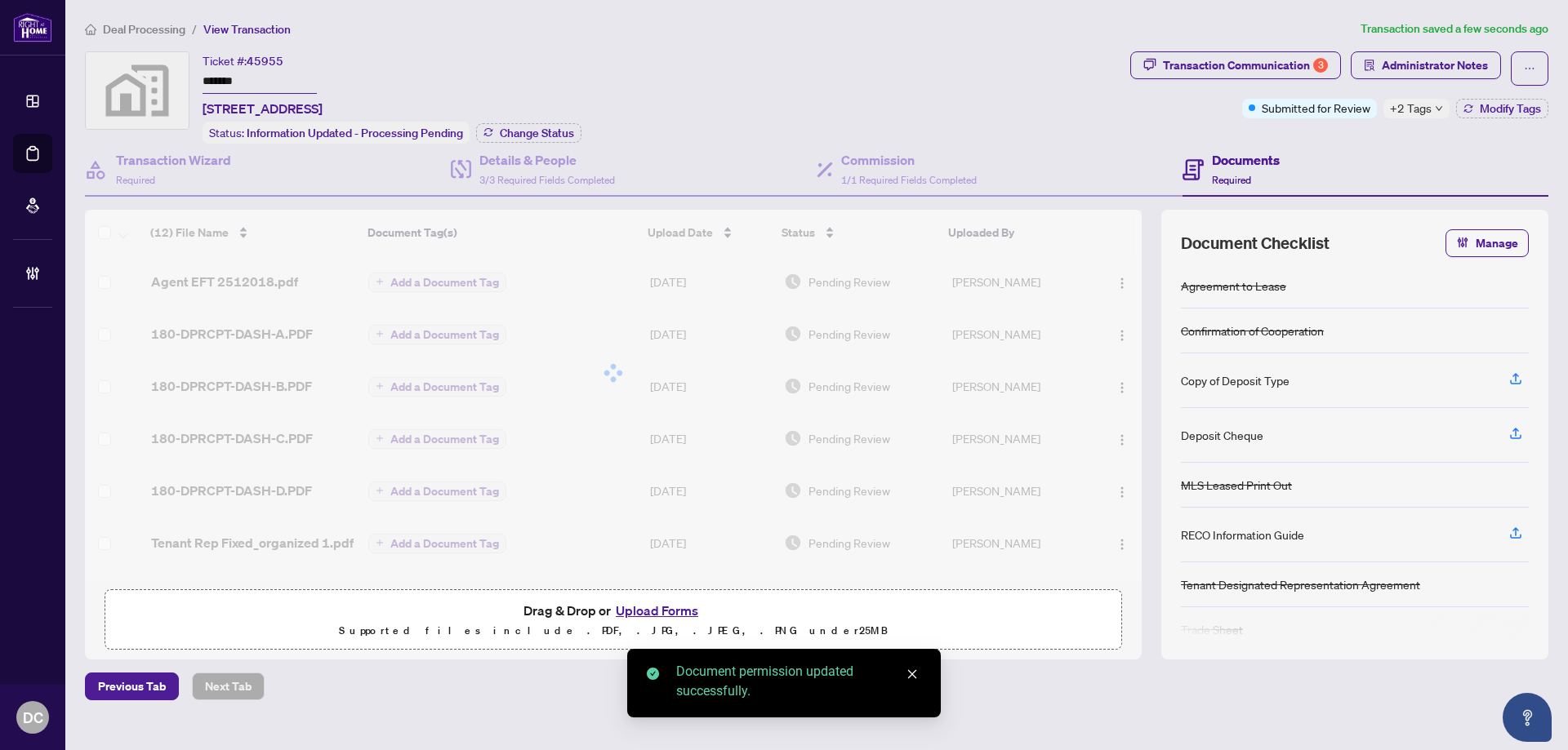
click at [1424, 104] on span "+2 Tags" at bounding box center [1411, 108] width 41 height 19
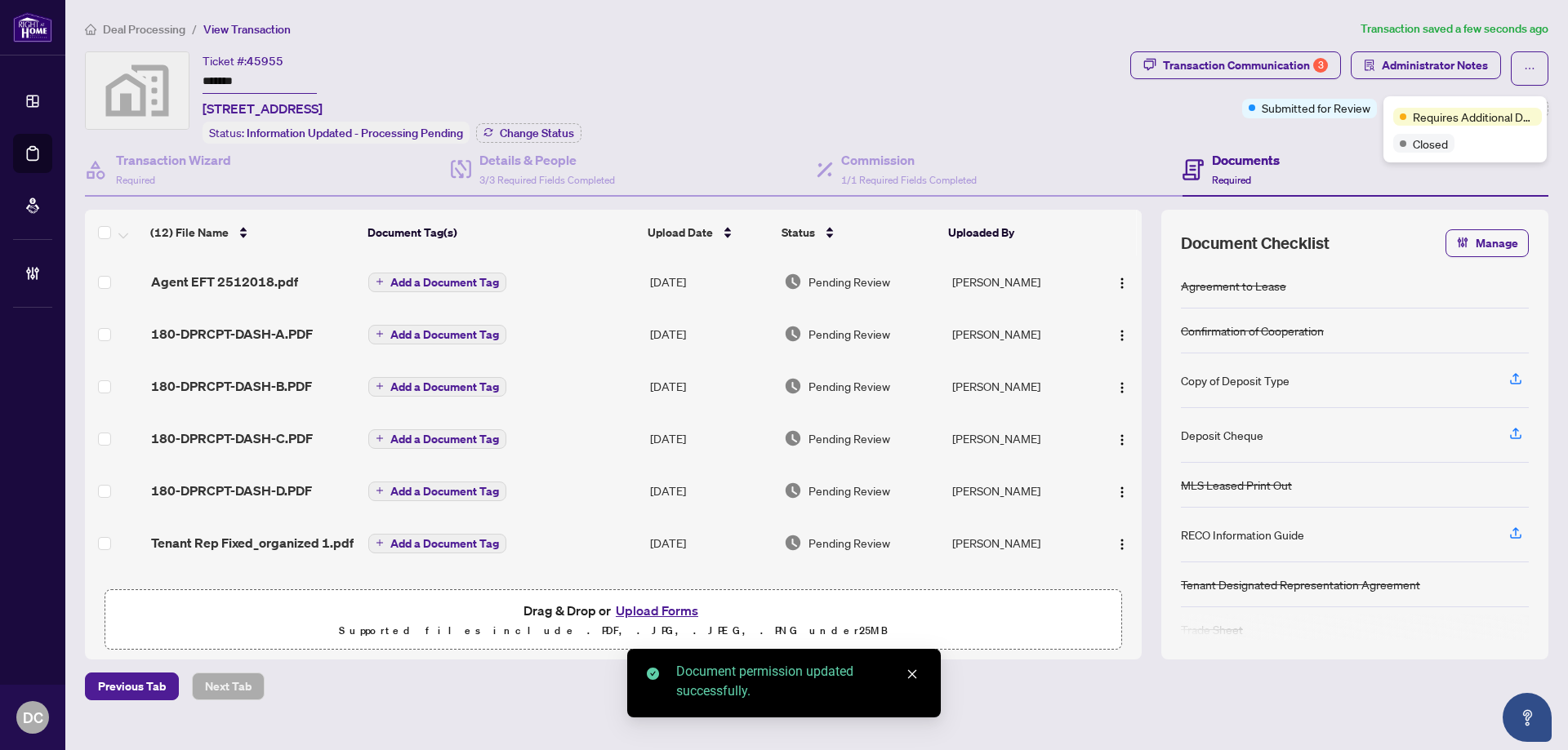
click at [1346, 133] on div "Transaction Communication 3 Administrator Notes Submitted for Review +2 Tags Mo…" at bounding box center [1339, 97] width 425 height 92
click at [1506, 114] on span "Modify Tags" at bounding box center [1511, 108] width 61 height 12
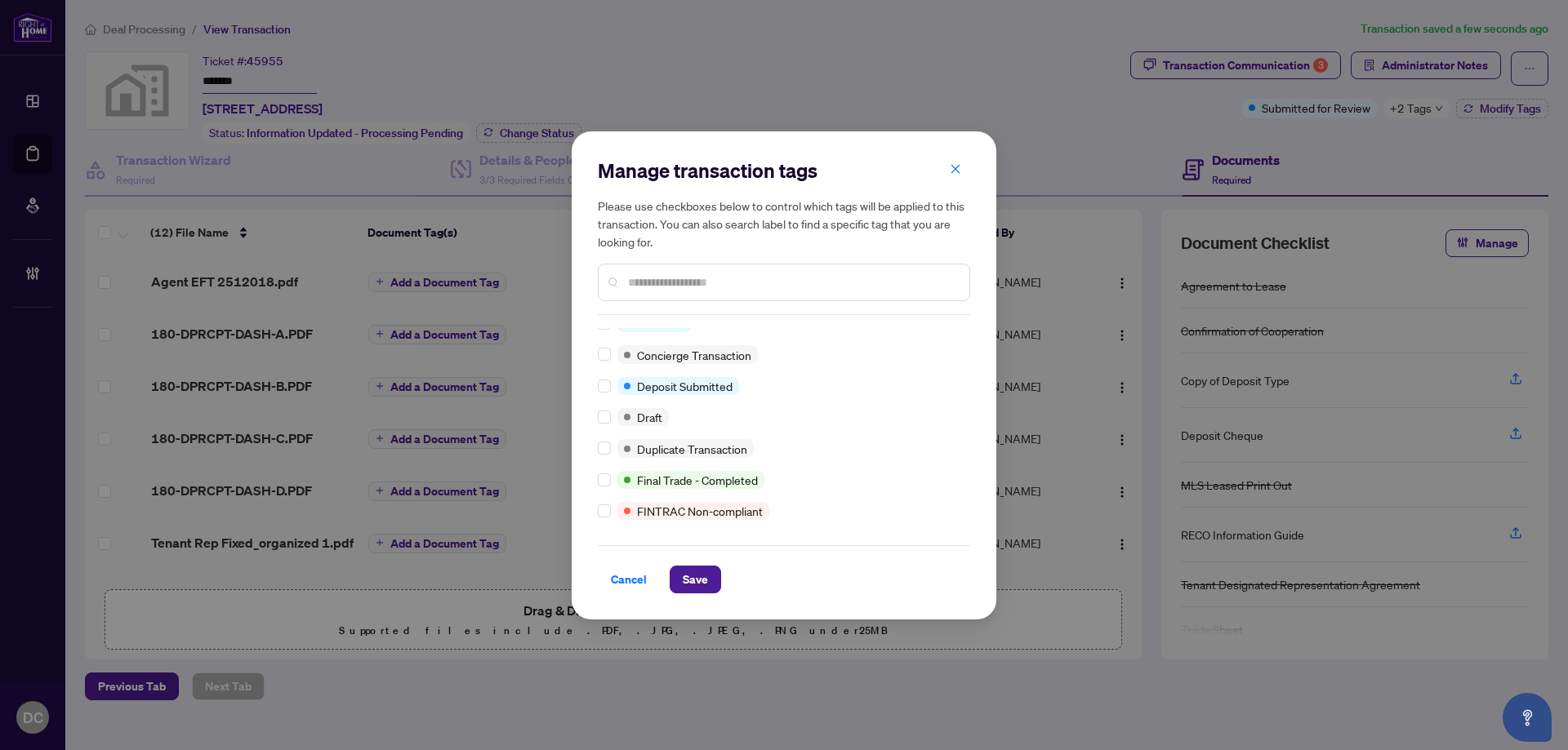
scroll to position [0, 0]
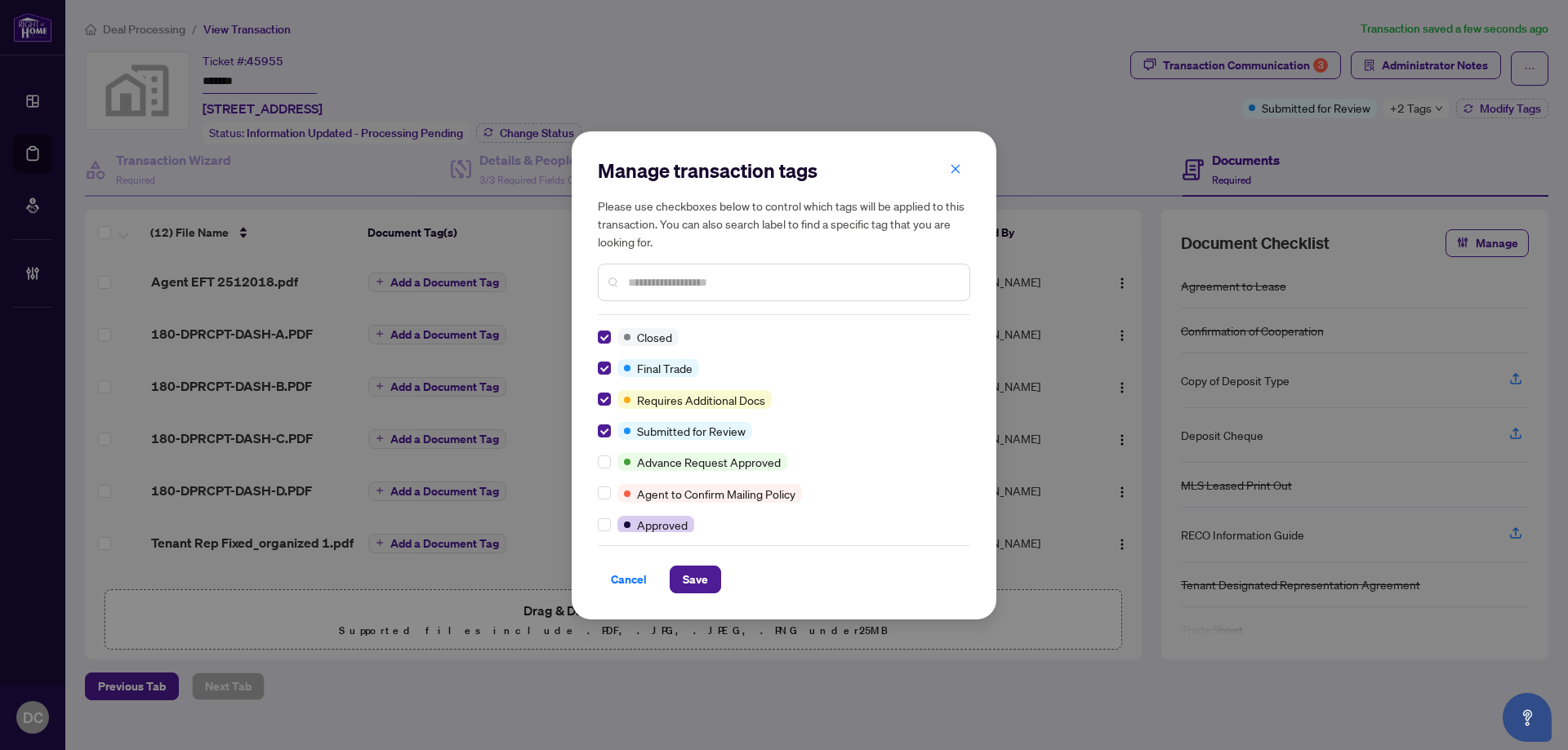
drag, startPoint x: 692, startPoint y: 582, endPoint x: 737, endPoint y: 509, distance: 85.8
click at [693, 582] on span "Save" at bounding box center [696, 579] width 25 height 26
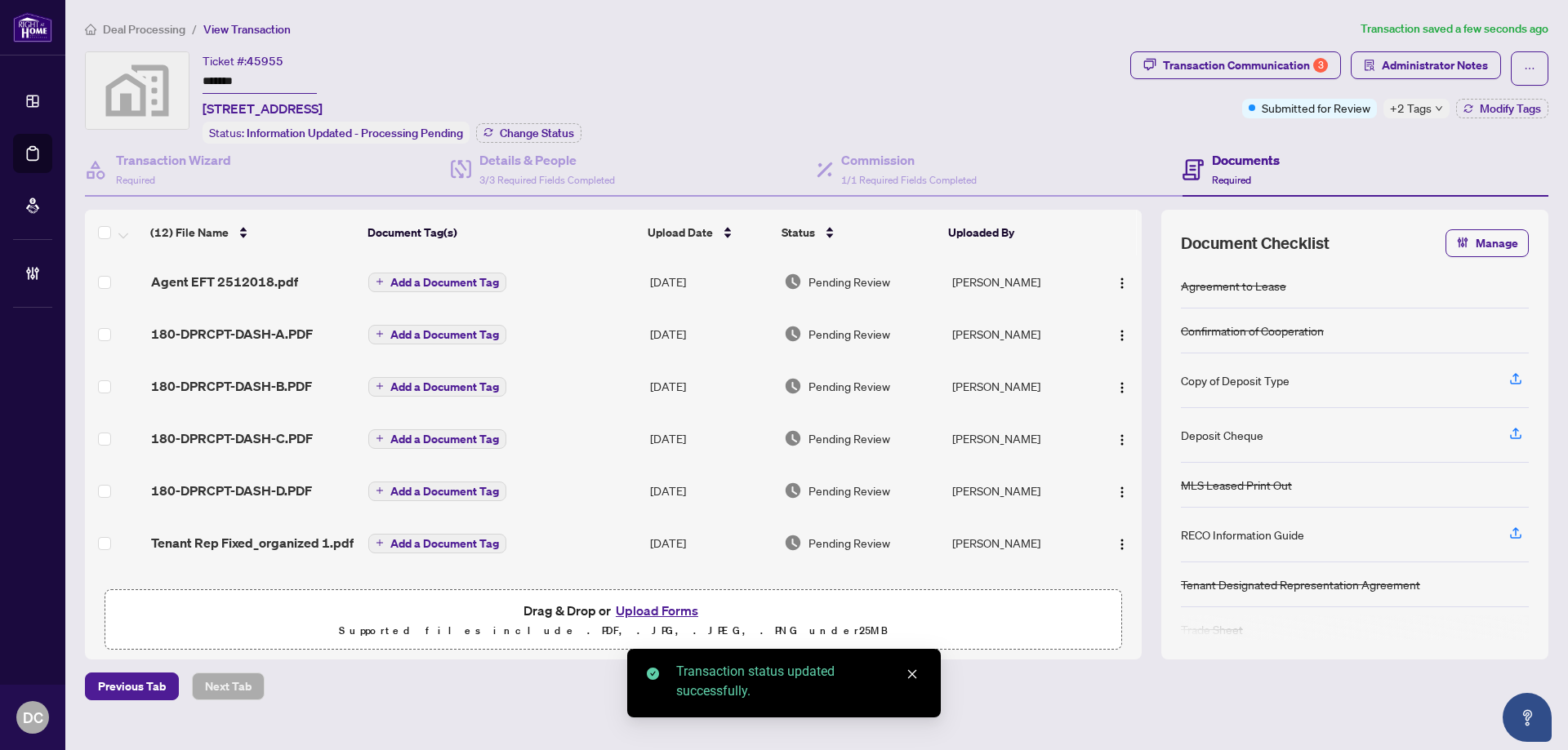
click at [1427, 56] on div "Manage transaction tags Please use checkboxes below to control which tags will …" at bounding box center [784, 375] width 1568 height 750
click at [1450, 65] on span "Administrator Notes" at bounding box center [1434, 65] width 106 height 26
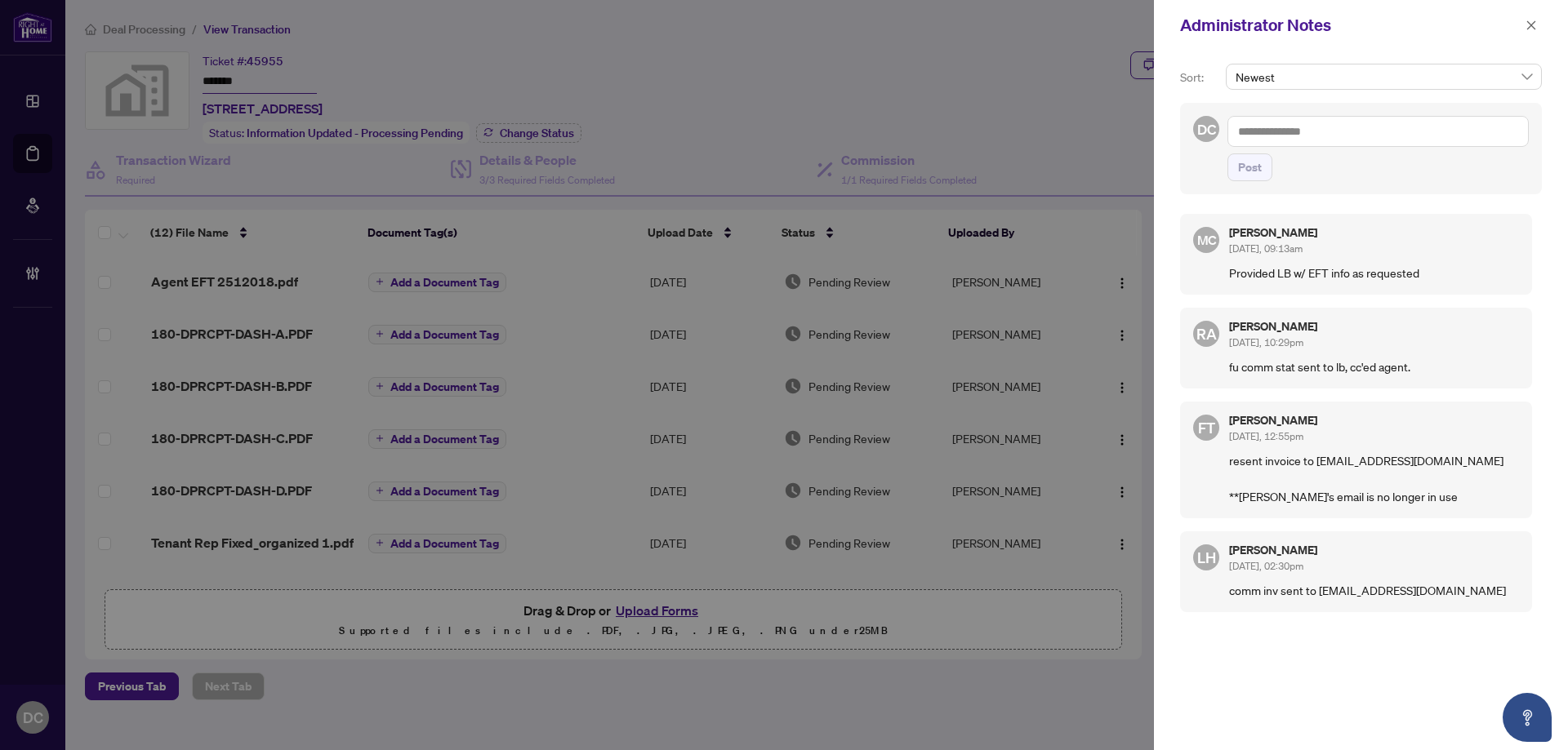
click at [1493, 133] on textarea at bounding box center [1378, 131] width 301 height 31
paste textarea "**********"
type textarea "**********"
click at [1264, 170] on button "Post" at bounding box center [1250, 167] width 45 height 28
click at [1533, 32] on span "button" at bounding box center [1531, 25] width 12 height 26
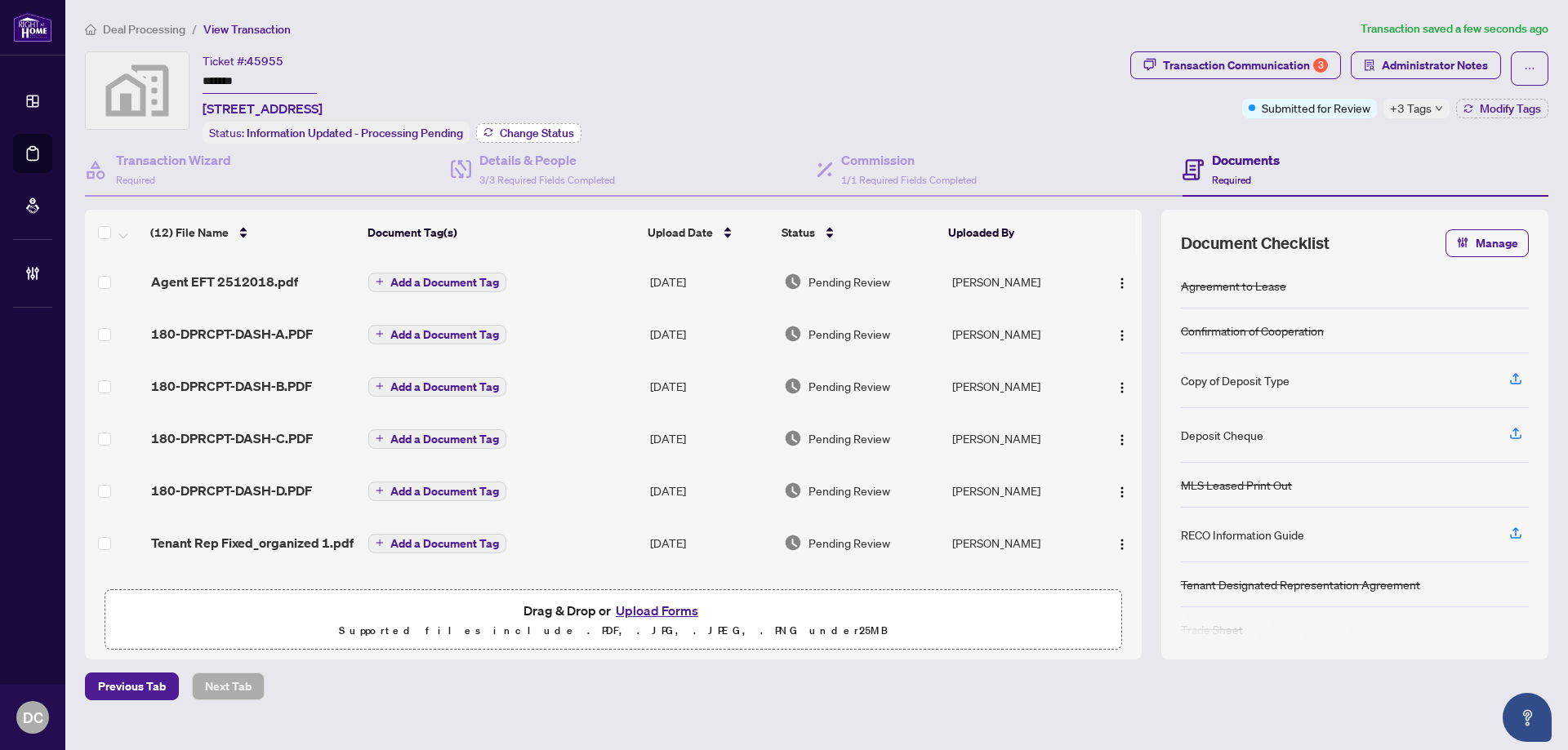
click at [560, 133] on span "Change Status" at bounding box center [537, 133] width 74 height 12
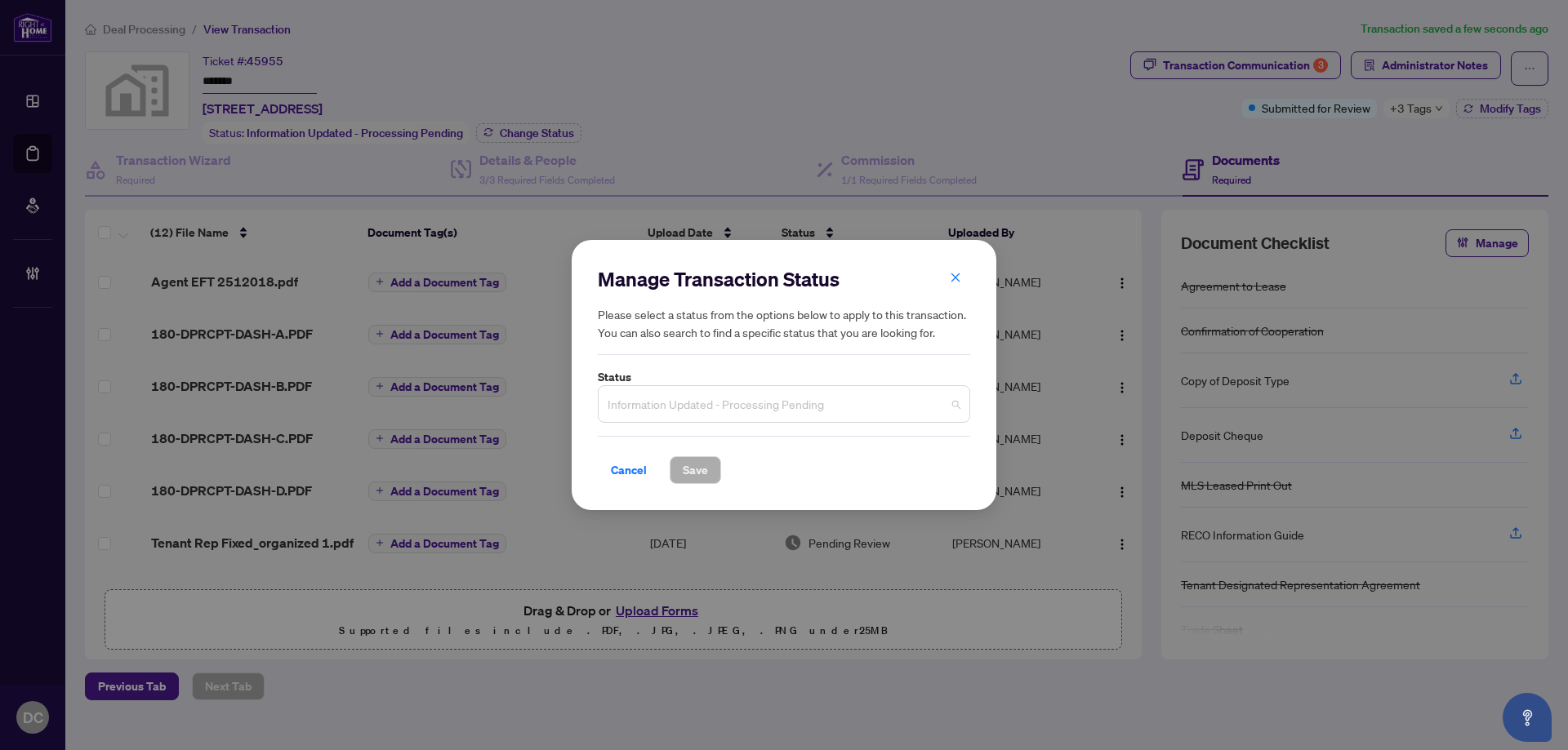
drag, startPoint x: 795, startPoint y: 397, endPoint x: 795, endPoint y: 386, distance: 11.0
click at [795, 398] on span "Information Updated - Processing Pending" at bounding box center [784, 404] width 353 height 31
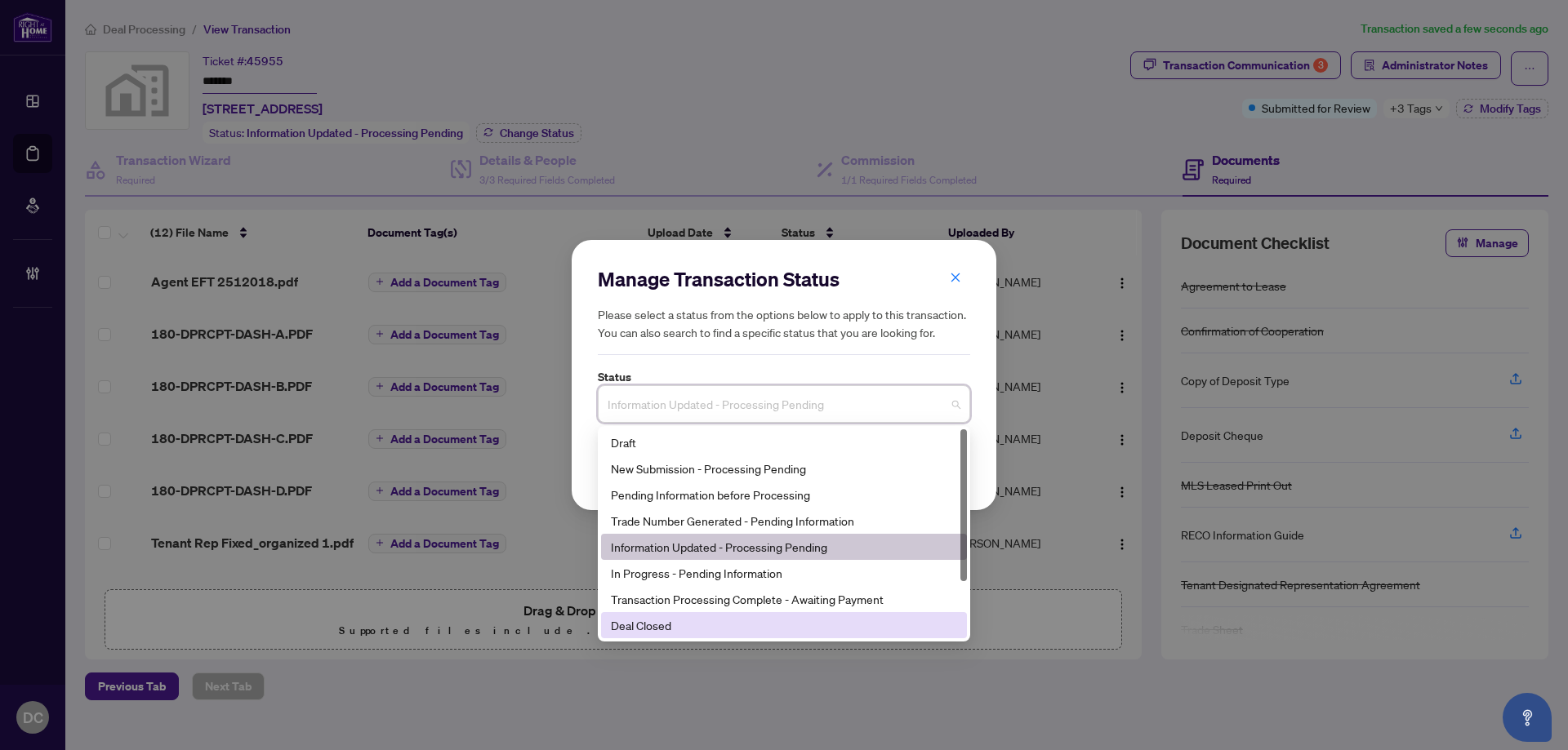
drag, startPoint x: 733, startPoint y: 631, endPoint x: 766, endPoint y: 607, distance: 40.8
click at [735, 629] on div "Deal Closed" at bounding box center [784, 625] width 346 height 18
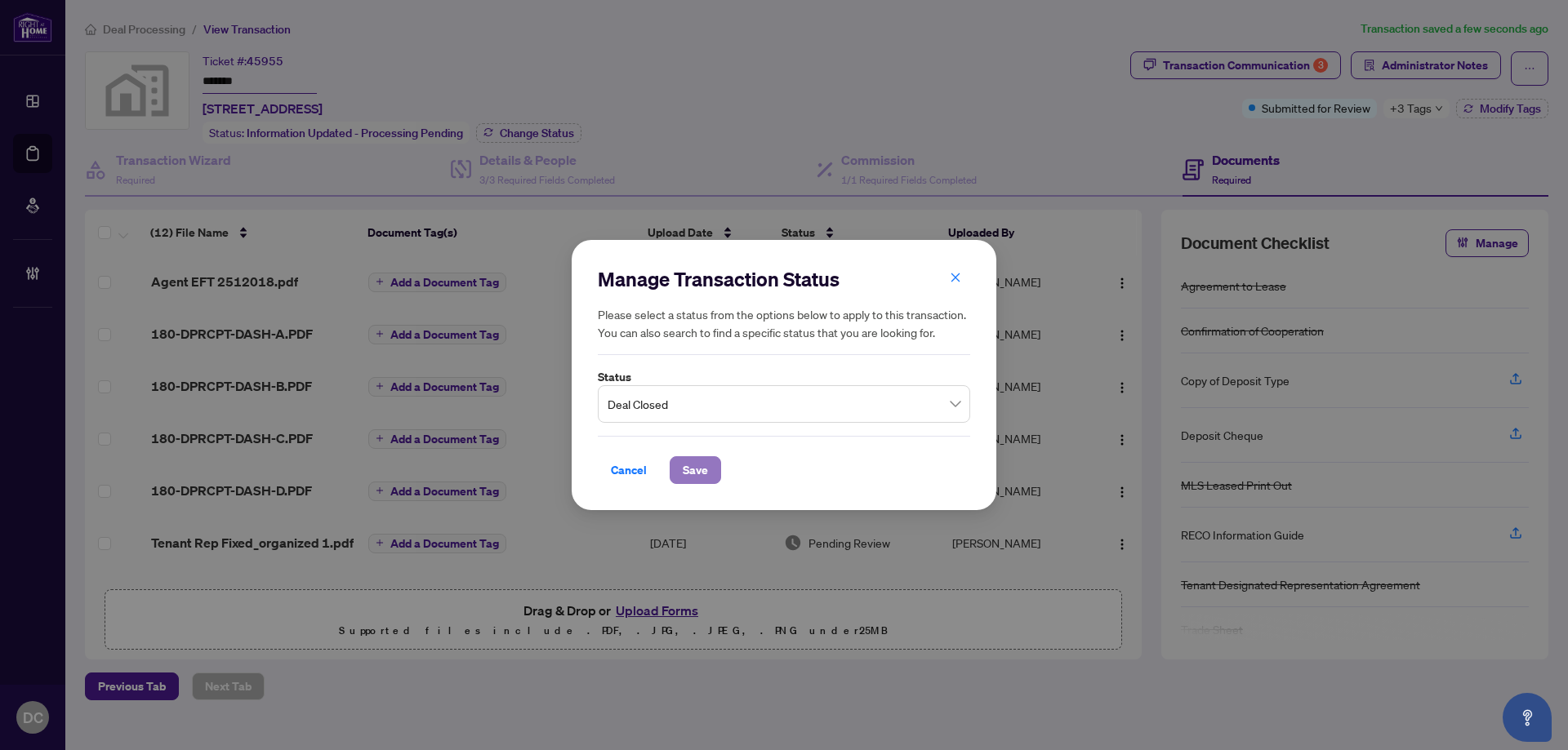
click at [695, 473] on span "Save" at bounding box center [696, 470] width 25 height 26
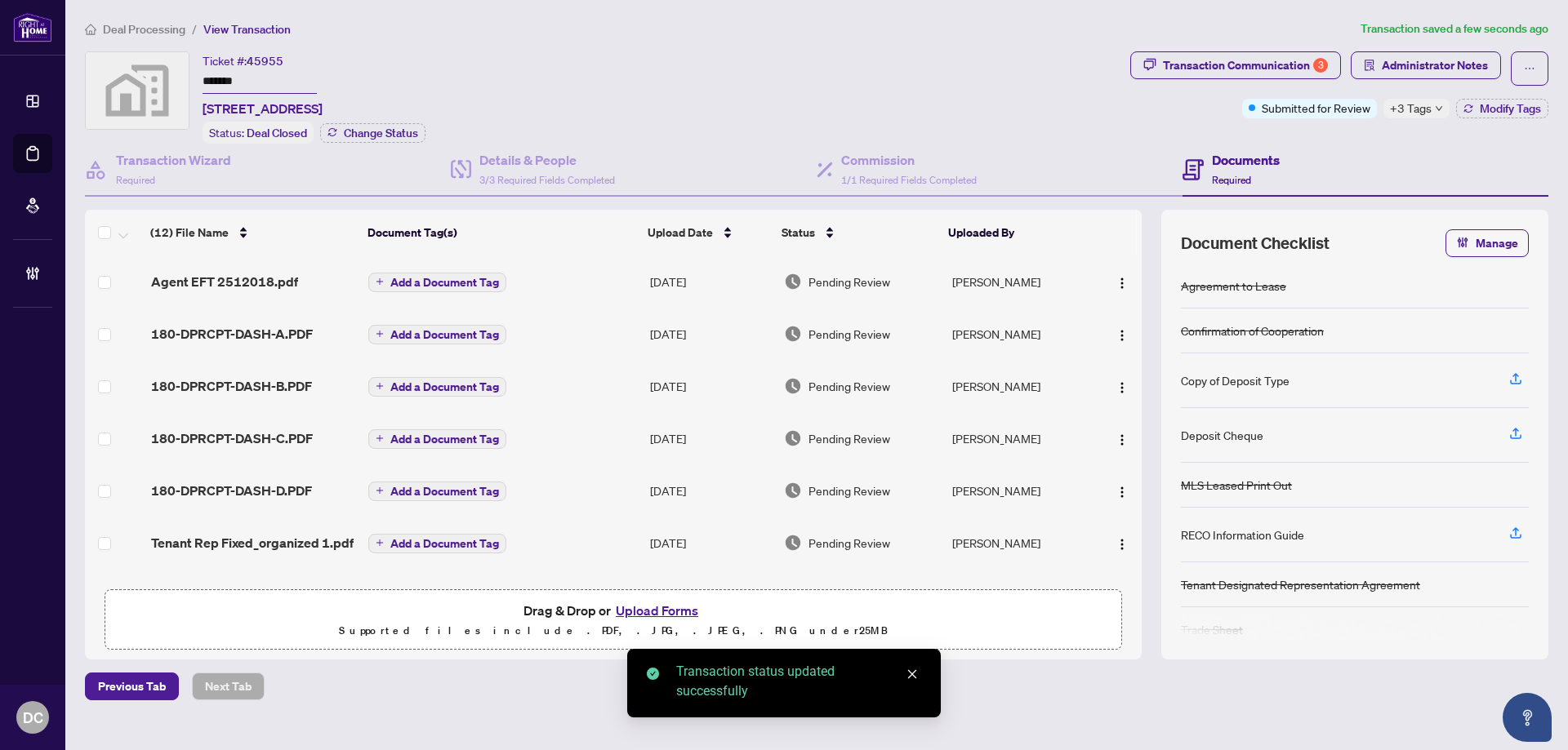
click at [163, 30] on span "Deal Processing" at bounding box center [144, 30] width 82 height 14
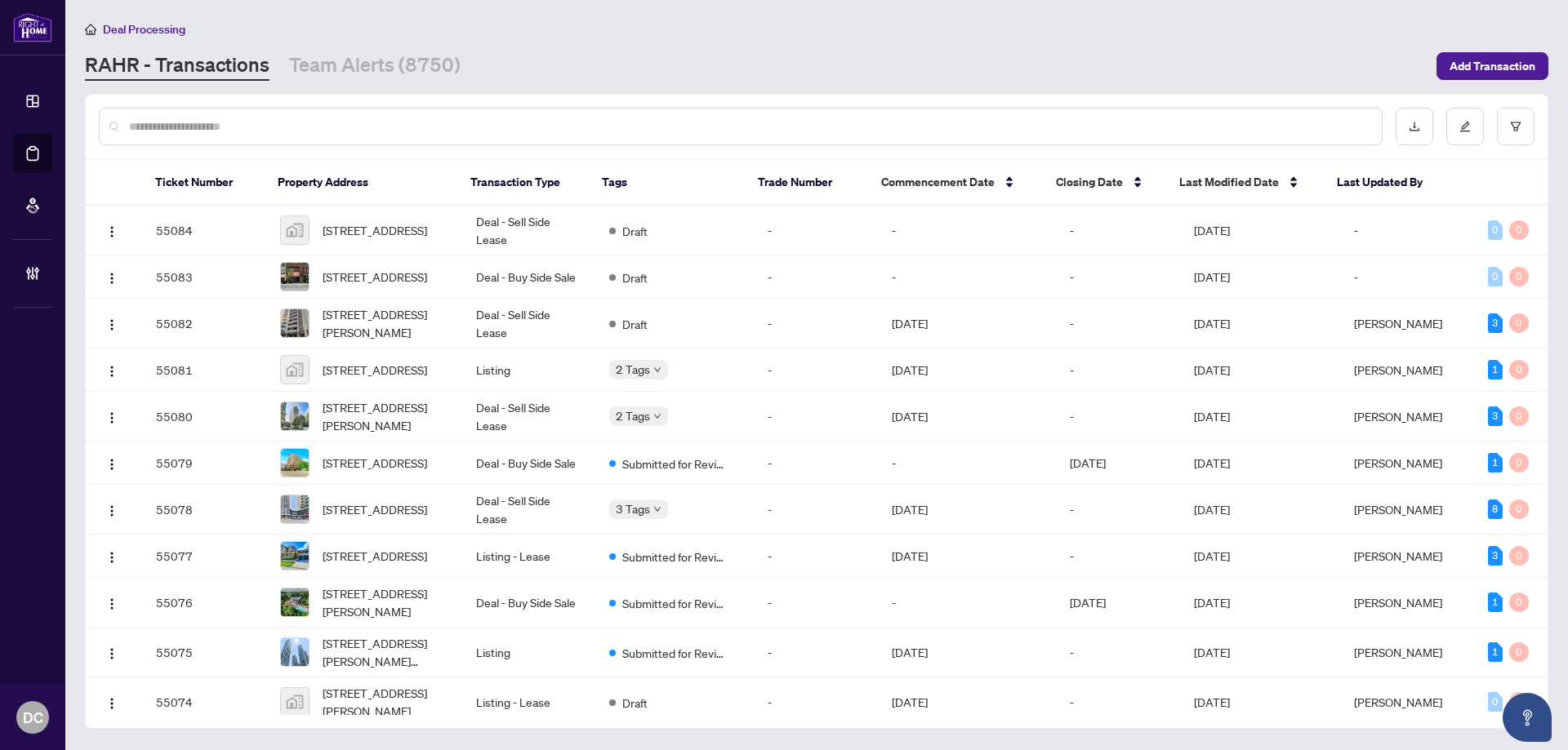
click at [304, 121] on input "text" at bounding box center [749, 126] width 1240 height 18
paste input "*******"
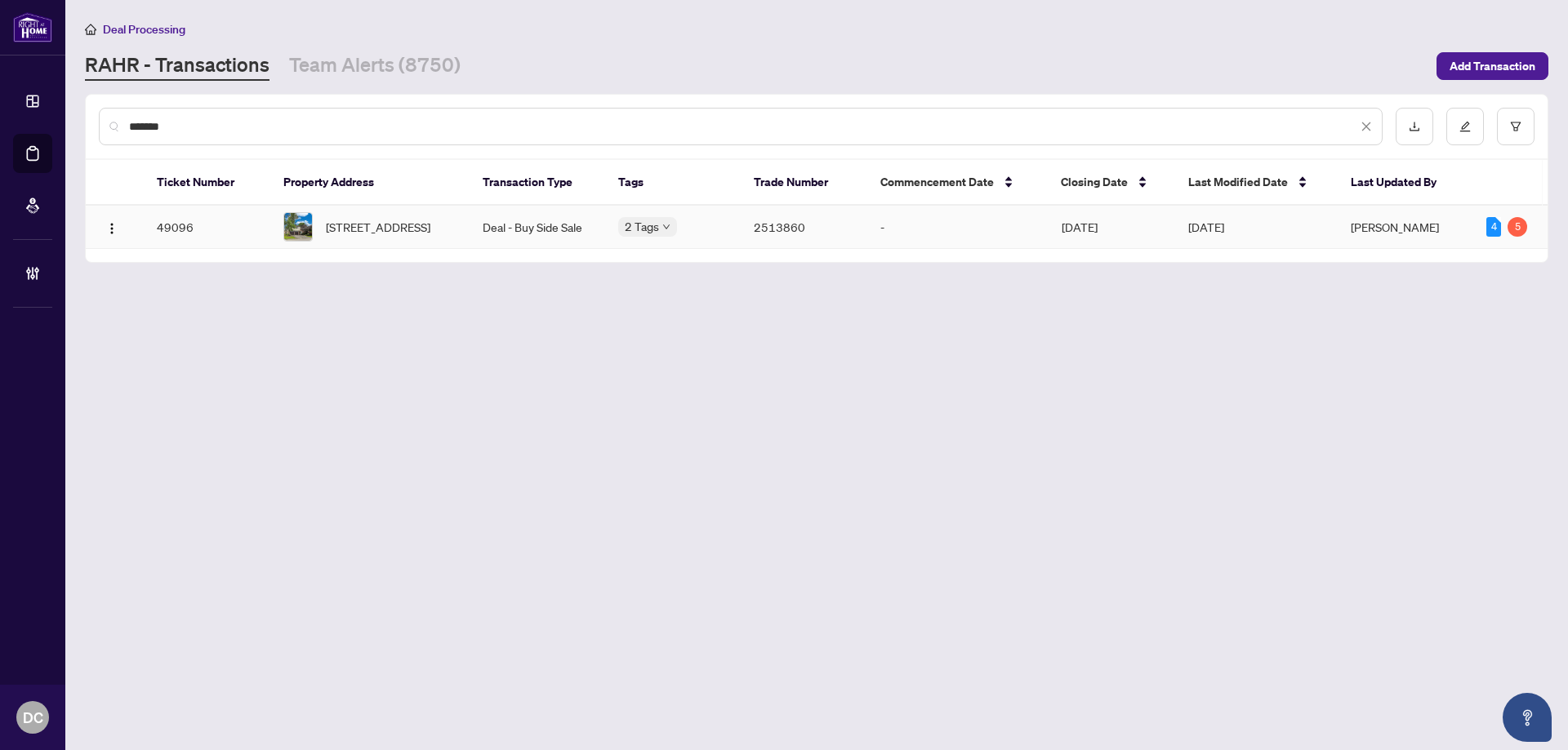
type input "*******"
click at [370, 225] on span "50 Applewood Cres, Kawartha Lakes, Ontario K9V 4X6, Canada" at bounding box center [377, 227] width 105 height 18
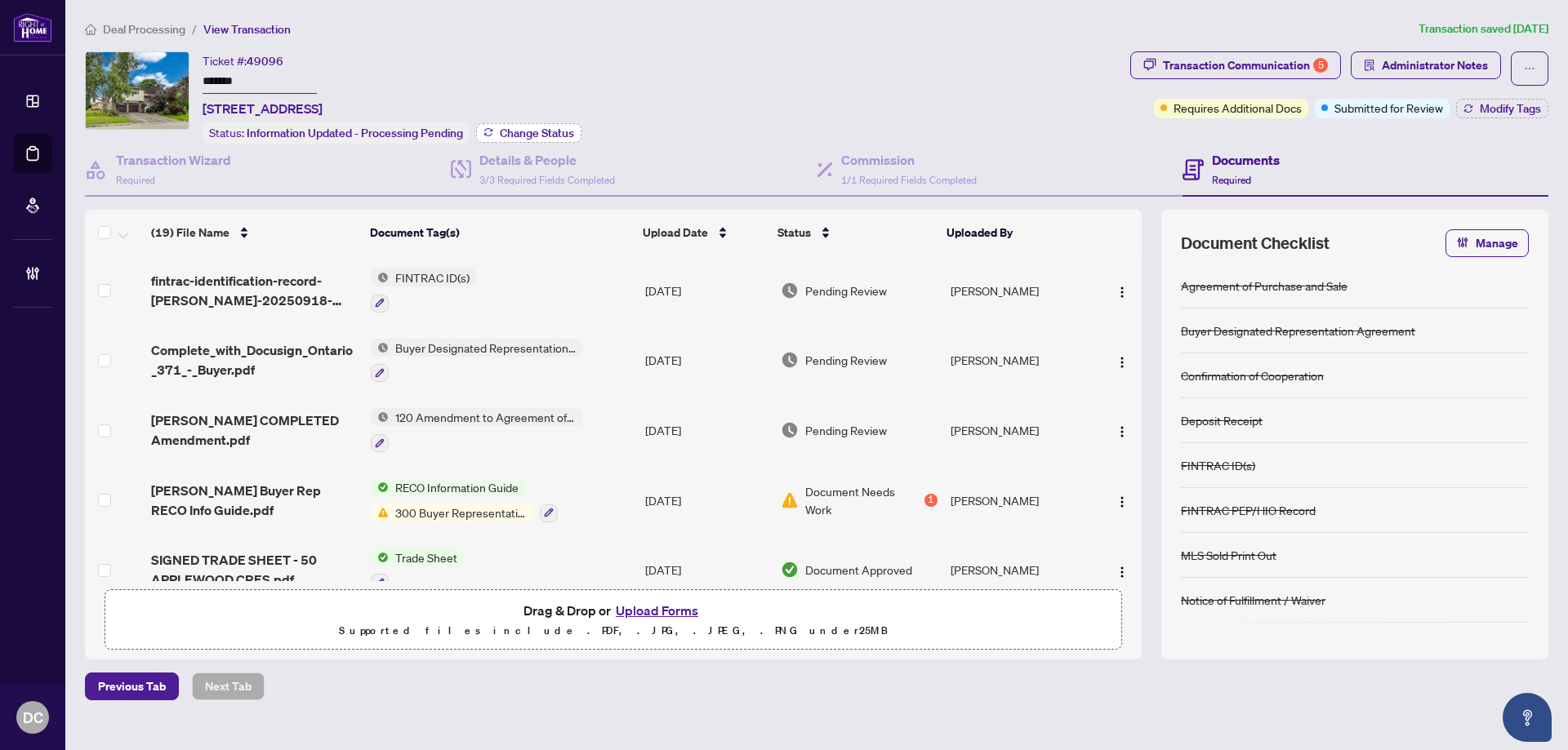
click at [506, 127] on span "Change Status" at bounding box center [537, 133] width 74 height 12
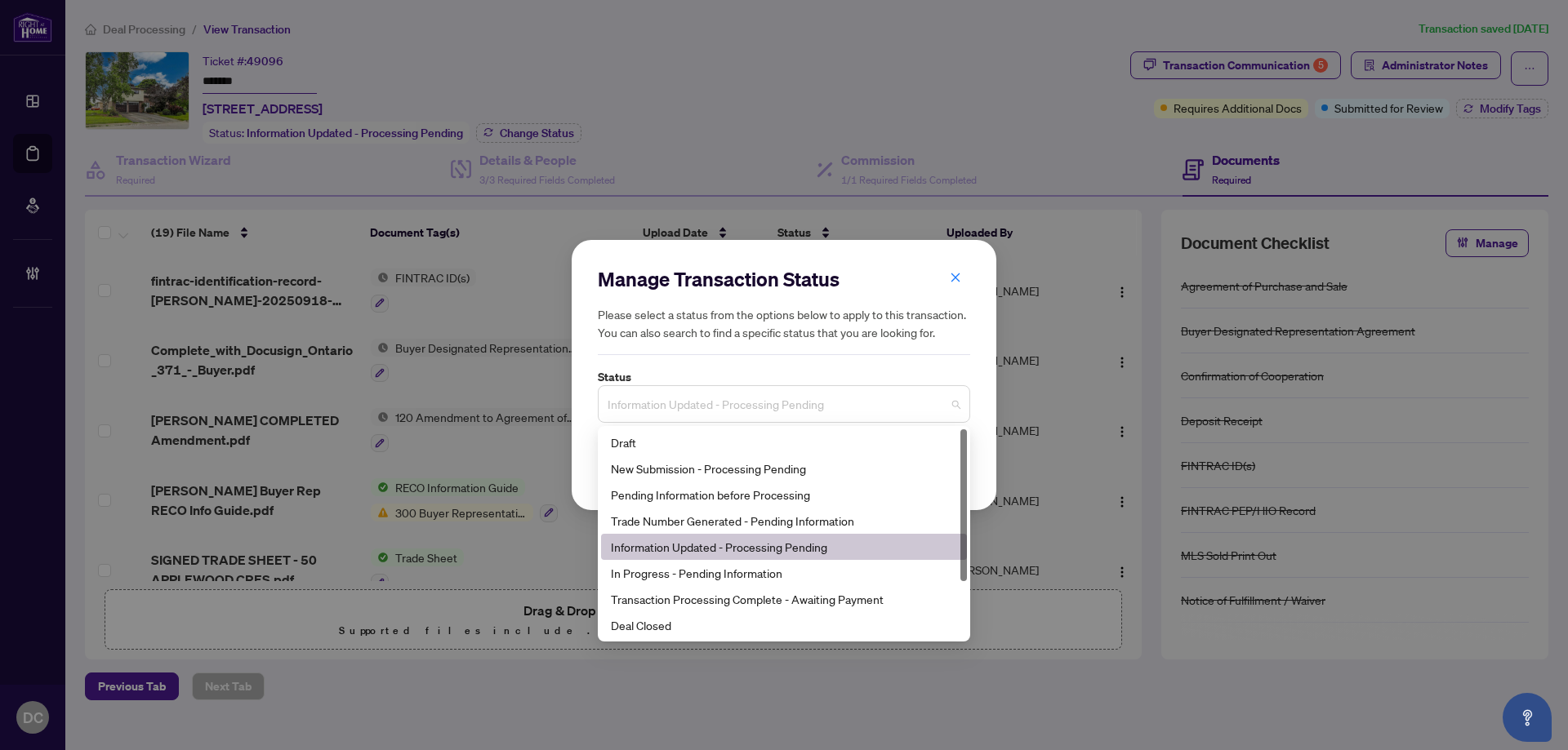
click at [723, 397] on span "Information Updated - Processing Pending" at bounding box center [784, 404] width 353 height 31
click at [698, 624] on div "Deal Closed" at bounding box center [784, 625] width 346 height 18
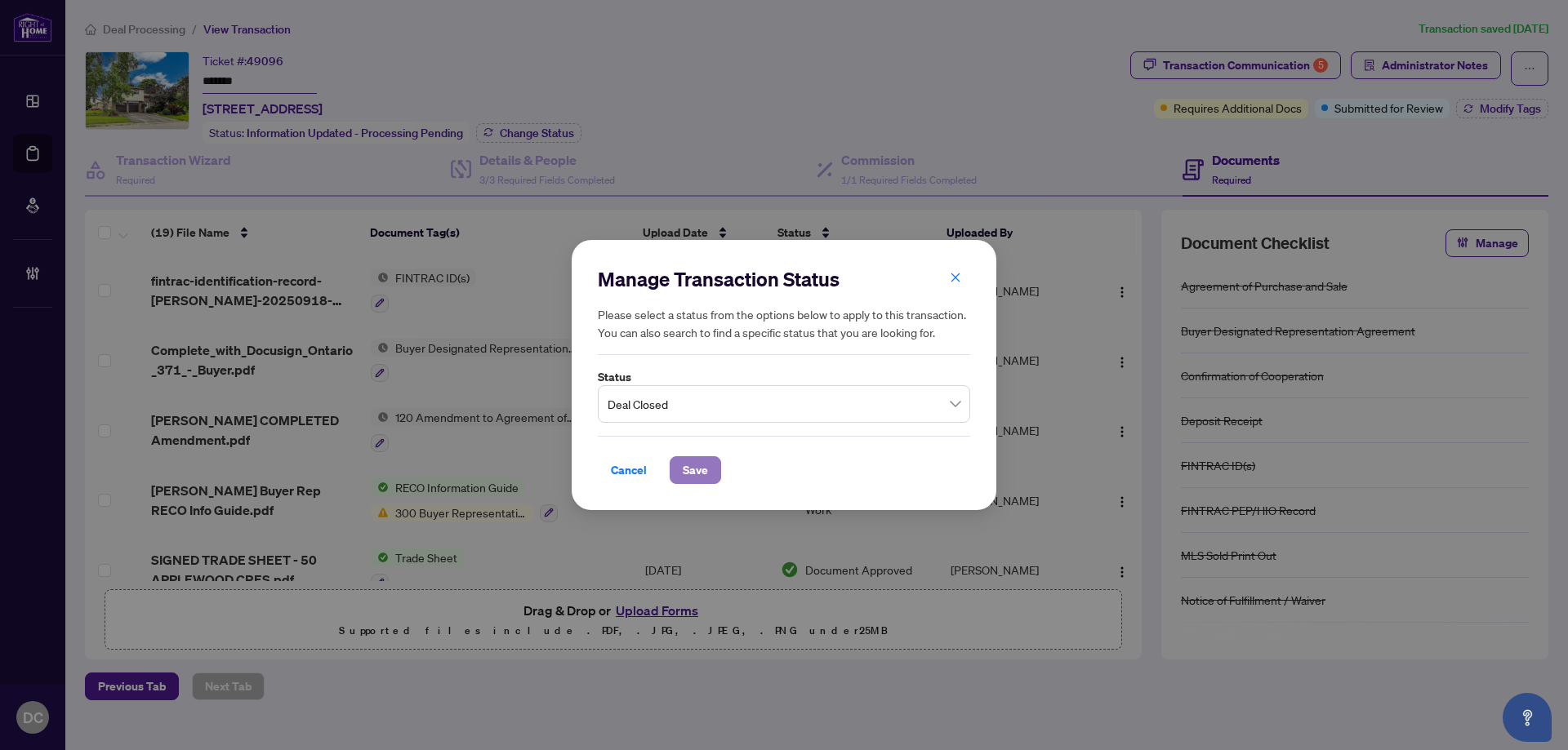
click at [686, 470] on span "Save" at bounding box center [696, 470] width 25 height 26
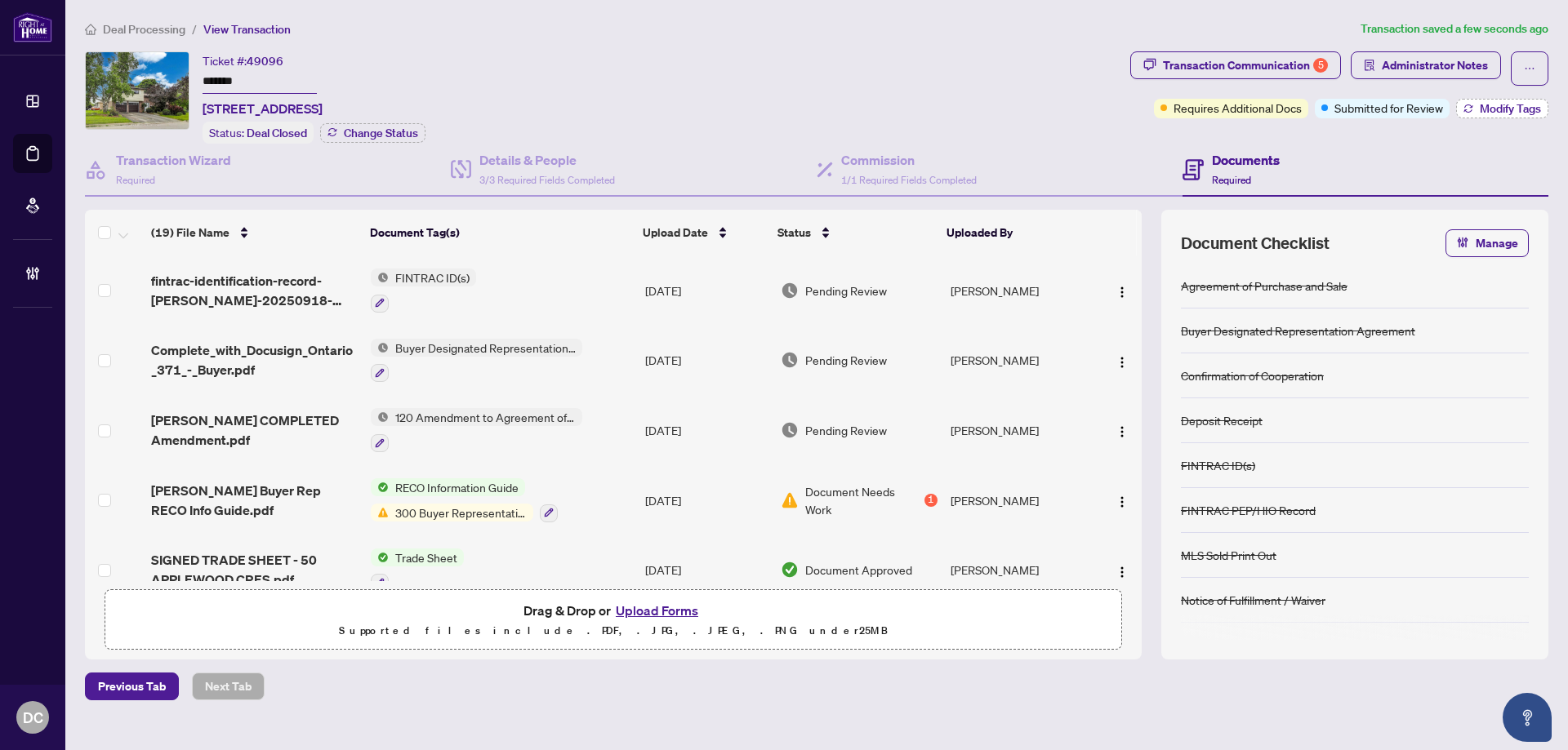
click at [1496, 116] on button "Modify Tags" at bounding box center [1502, 108] width 92 height 20
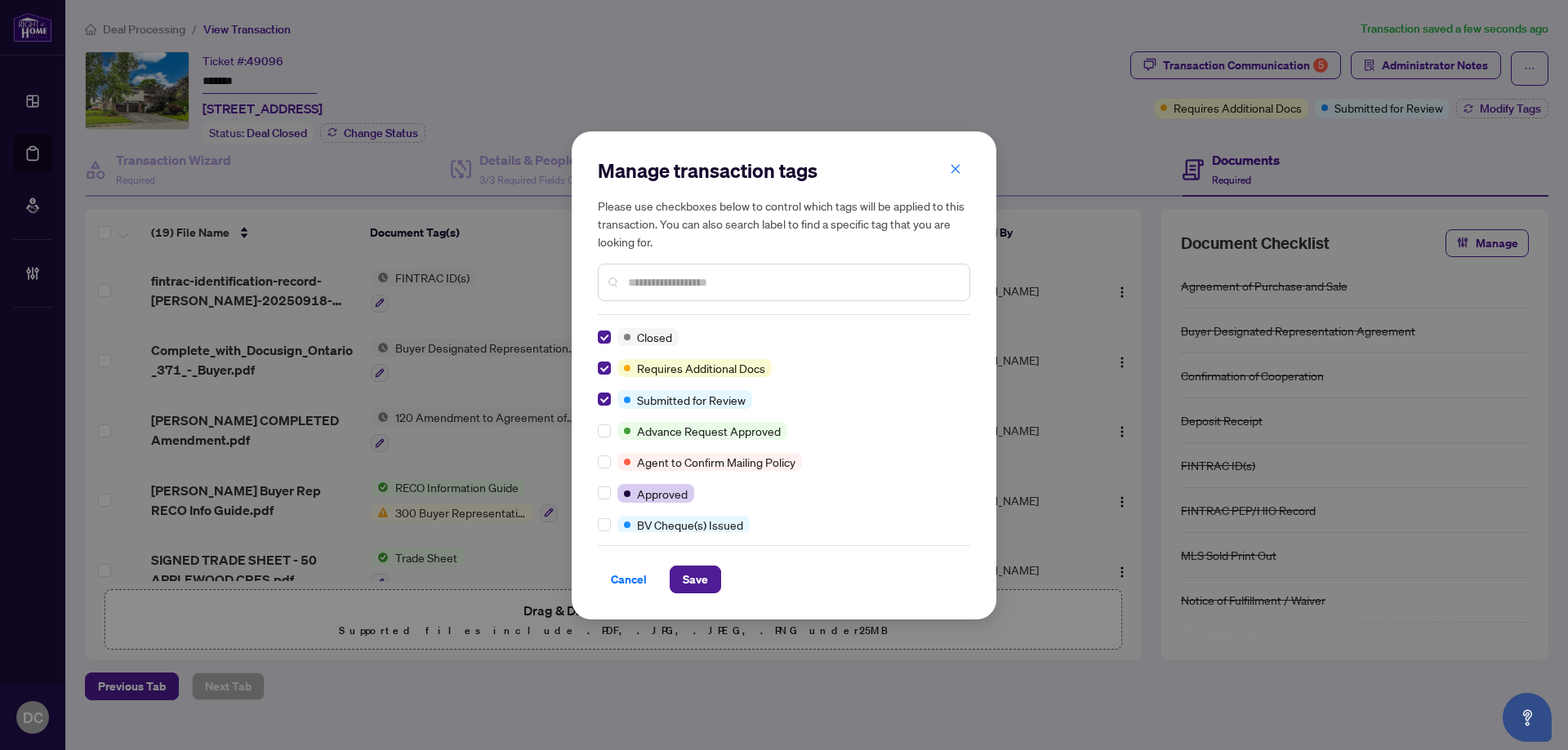
click at [717, 273] on input "text" at bounding box center [793, 282] width 328 height 18
type input "****"
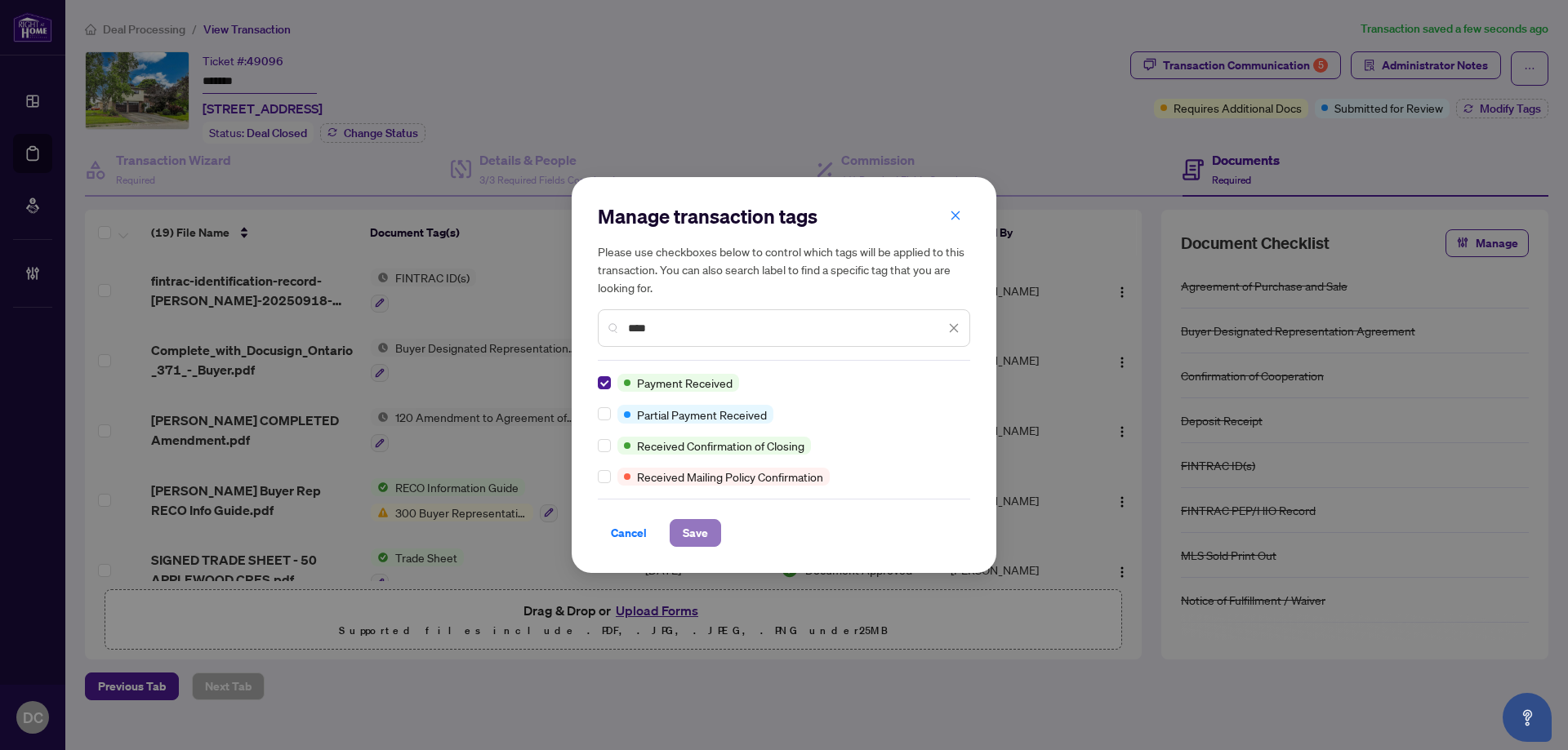
click at [706, 537] on span "Save" at bounding box center [696, 532] width 25 height 26
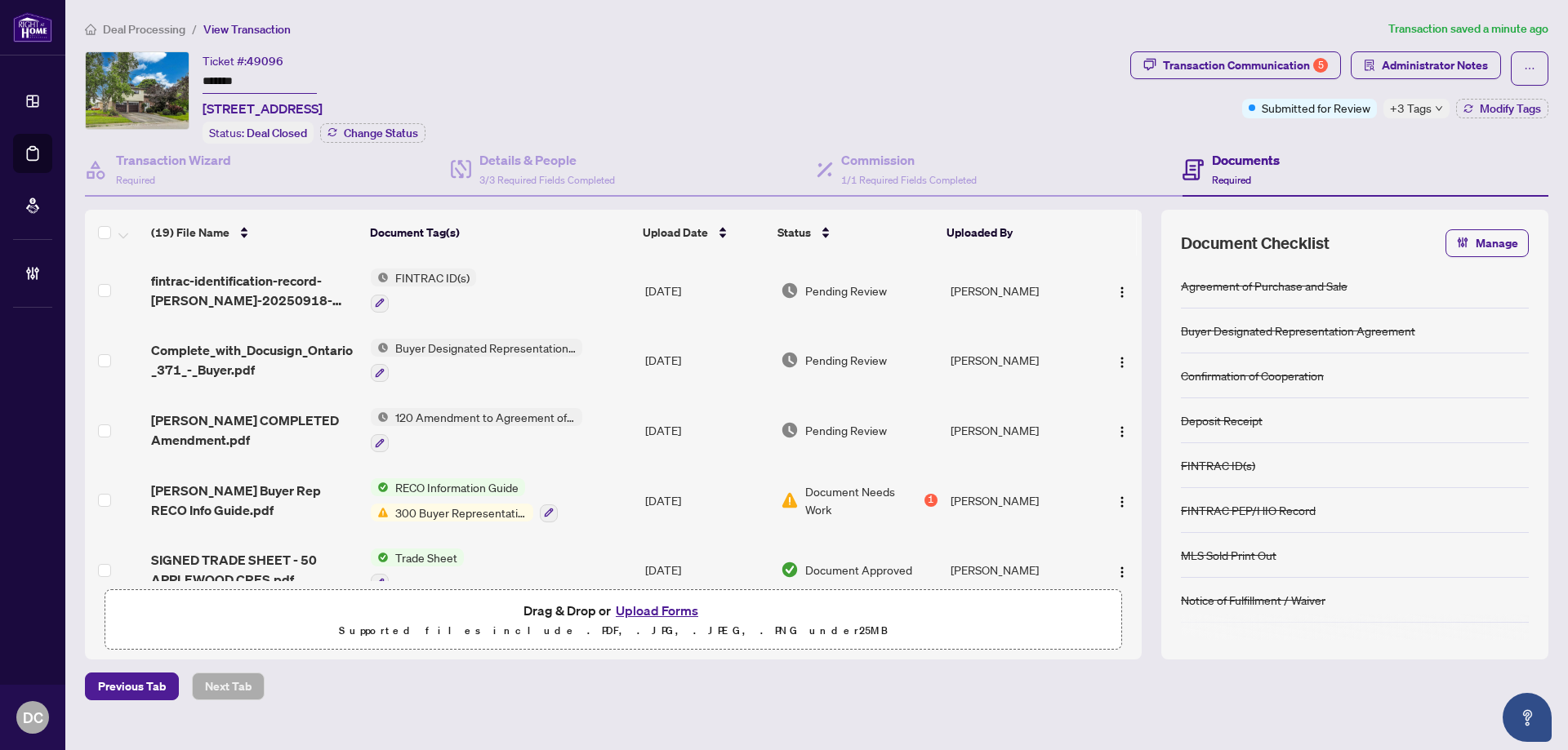
click at [1427, 105] on span "+3 Tags" at bounding box center [1411, 108] width 41 height 19
click at [129, 22] on span "Deal Processing" at bounding box center [144, 30] width 82 height 14
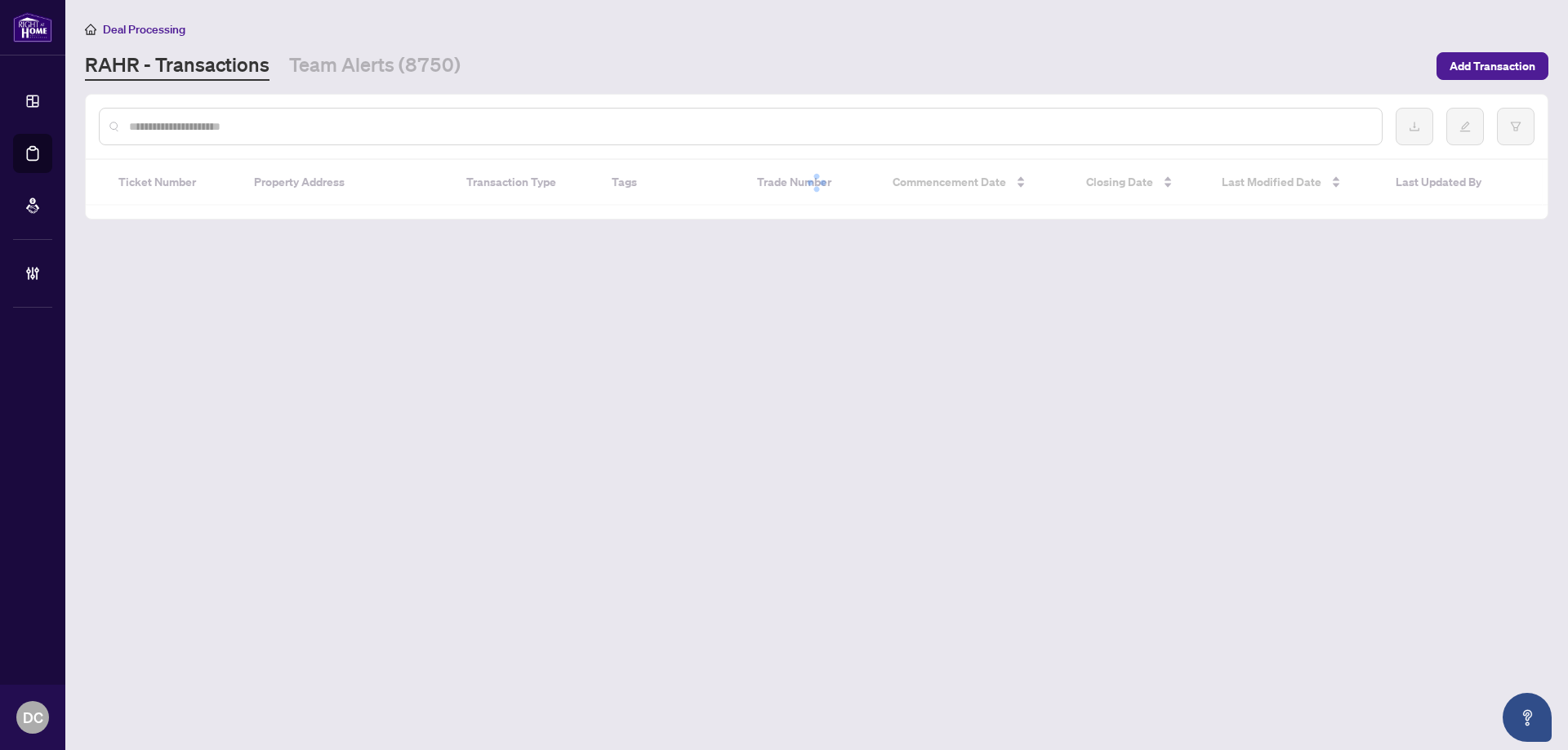
click at [216, 125] on input "text" at bounding box center [749, 126] width 1240 height 18
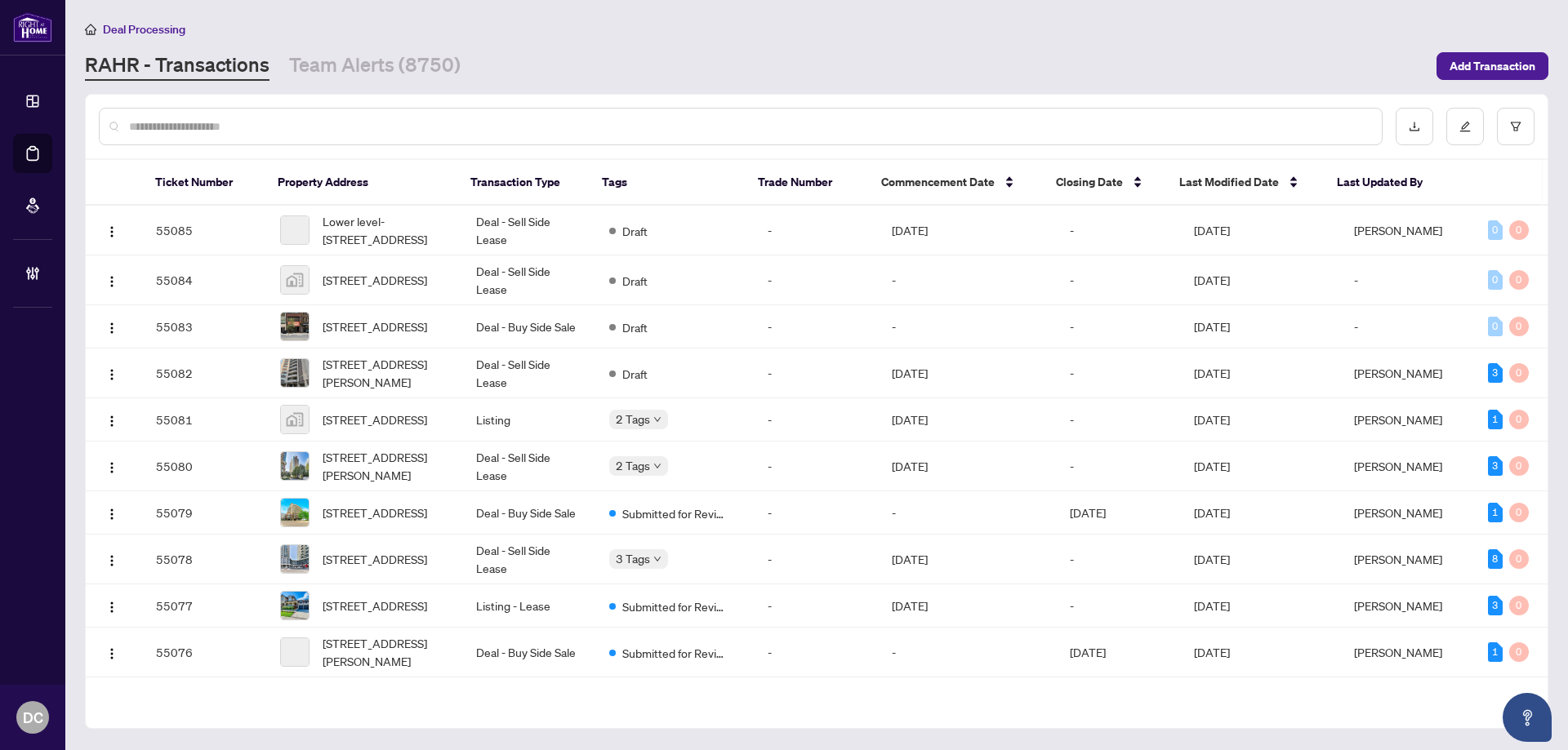
paste input "*******"
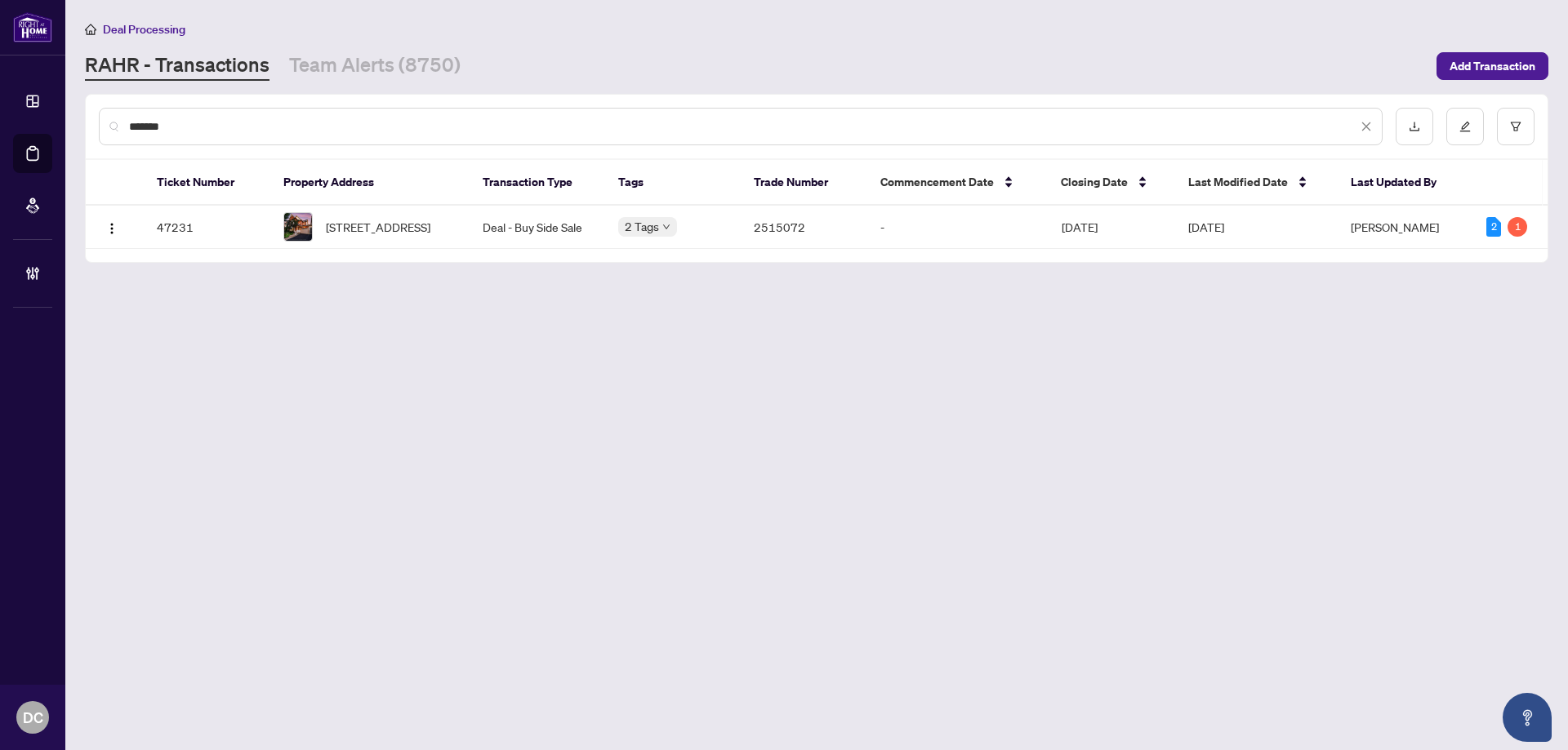
type input "*******"
click at [402, 236] on span "31 BLUE SKY Tr, Hamilton, Ontario L0R 2H8, Canada" at bounding box center [377, 227] width 105 height 18
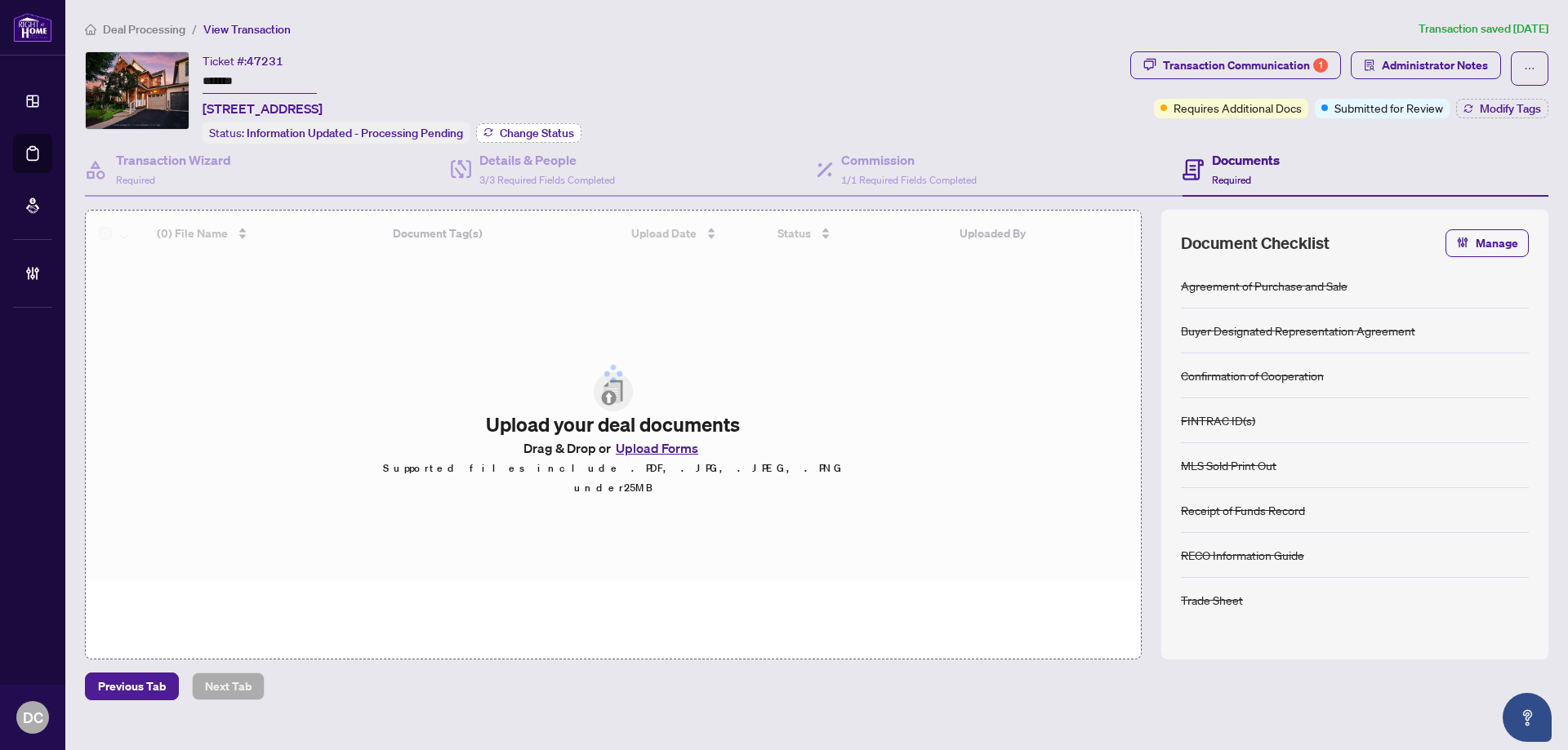
click at [512, 128] on span "Change Status" at bounding box center [537, 133] width 74 height 12
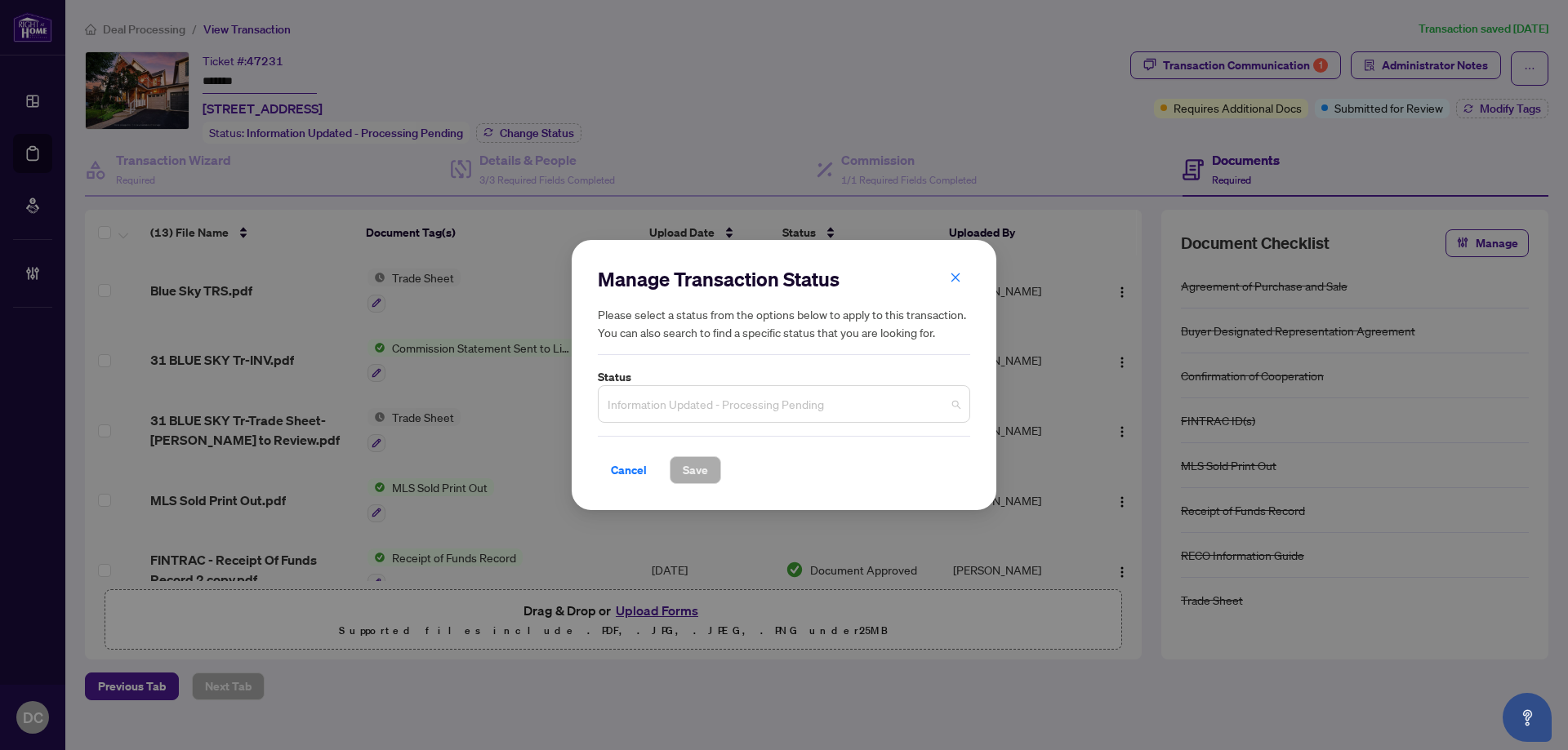
click at [777, 408] on span "Information Updated - Processing Pending" at bounding box center [784, 404] width 353 height 31
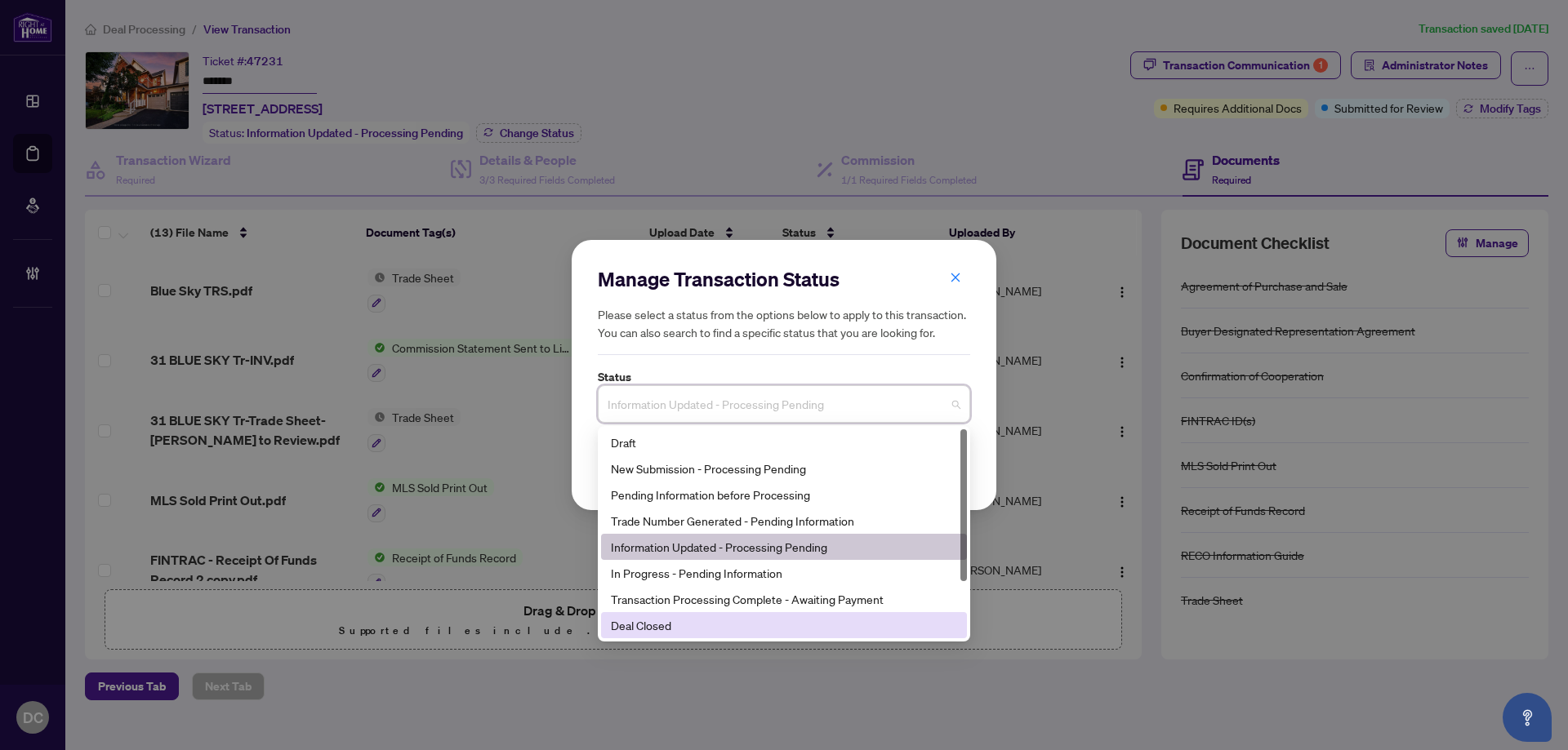
click at [688, 623] on div "Deal Closed" at bounding box center [784, 625] width 346 height 18
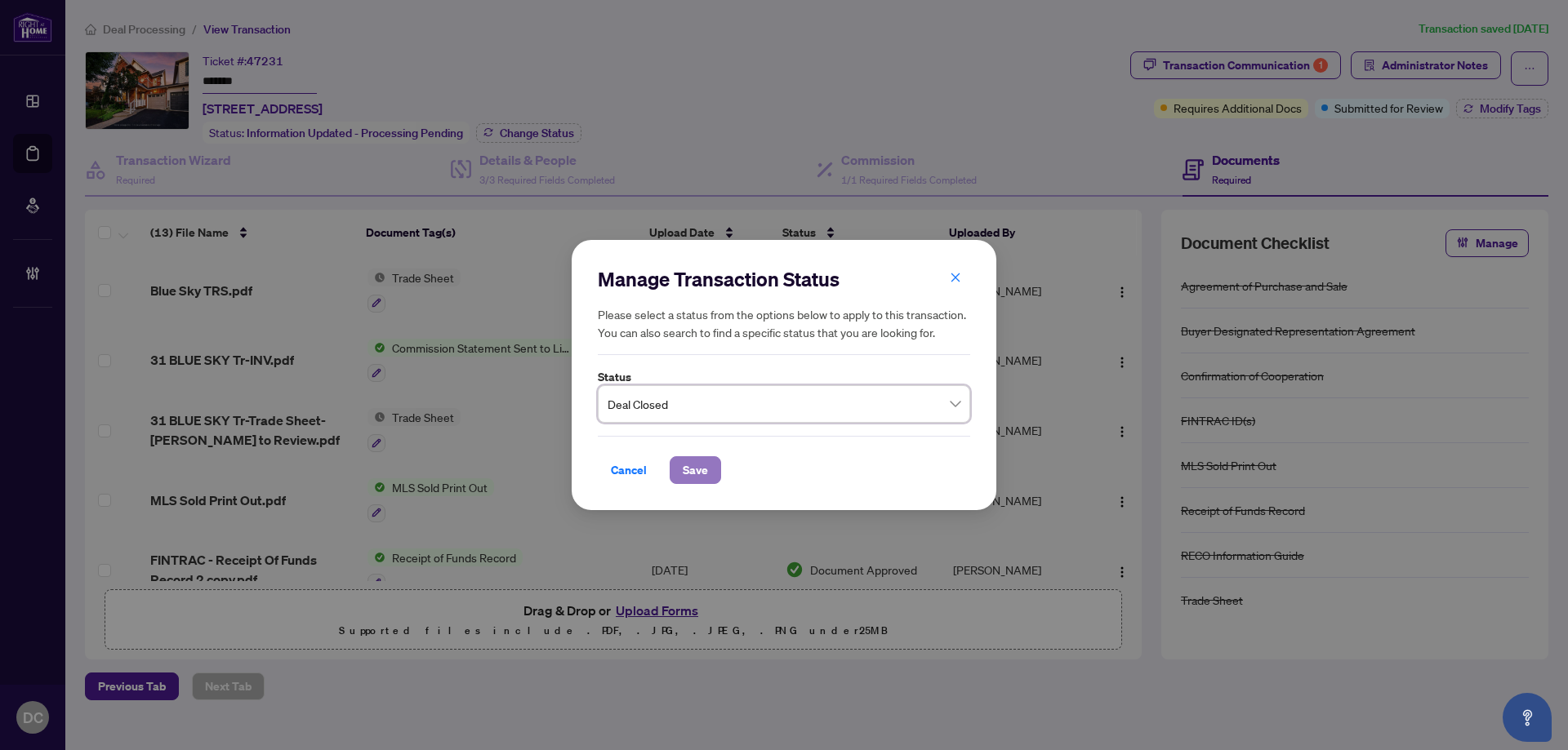
click at [702, 466] on span "Save" at bounding box center [696, 470] width 25 height 26
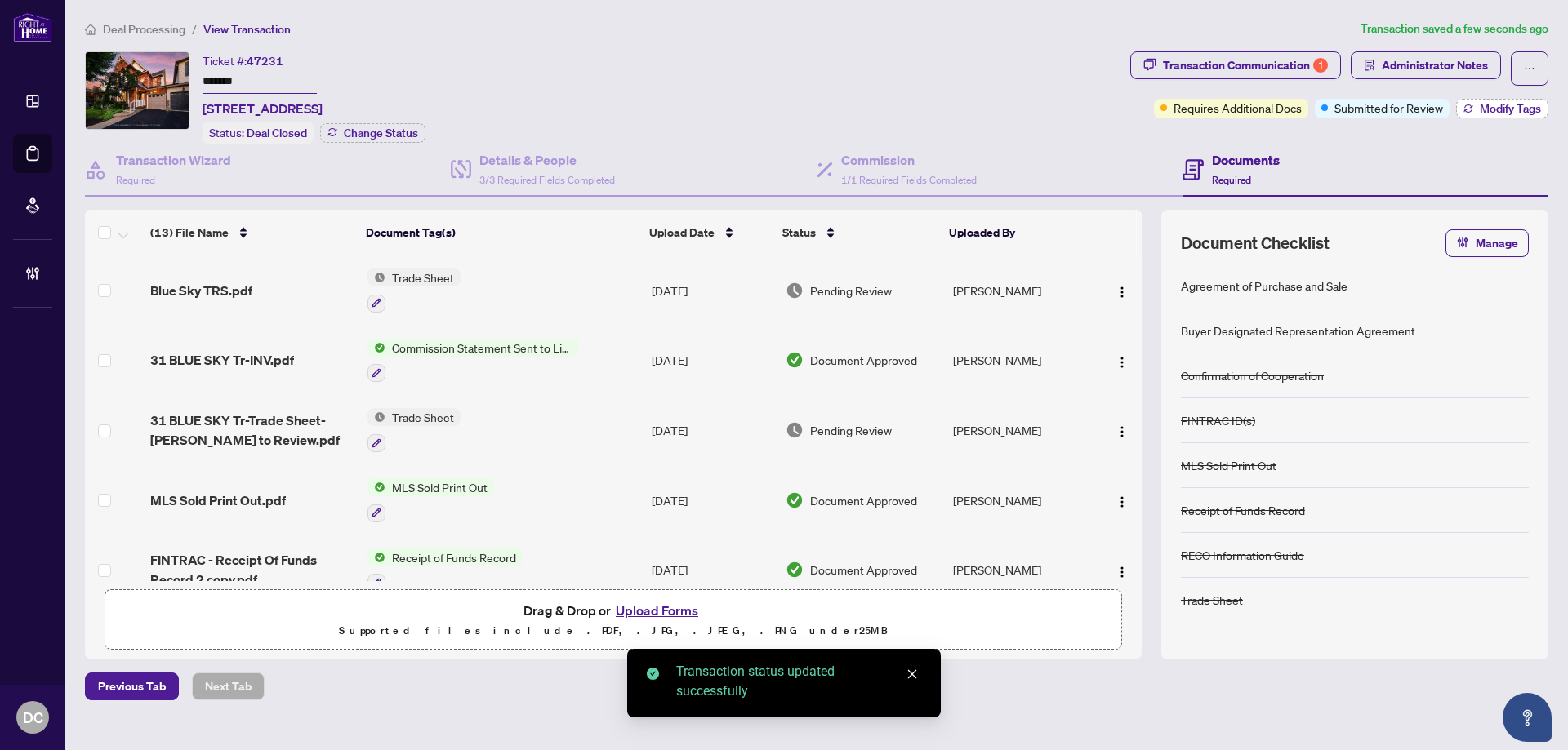
click at [1477, 109] on button "Modify Tags" at bounding box center [1502, 108] width 92 height 20
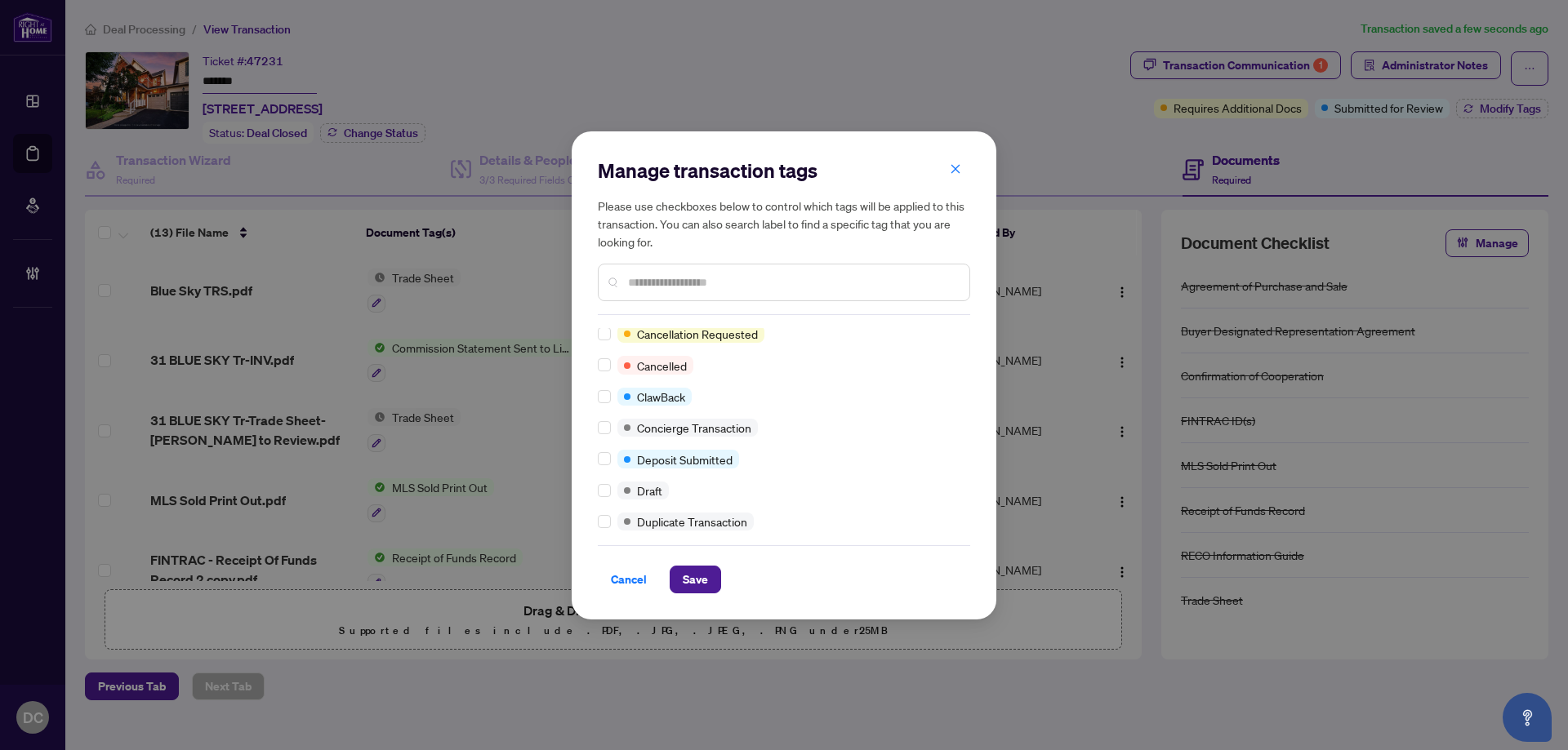
scroll to position [245, 0]
click at [684, 280] on input "text" at bounding box center [793, 282] width 328 height 18
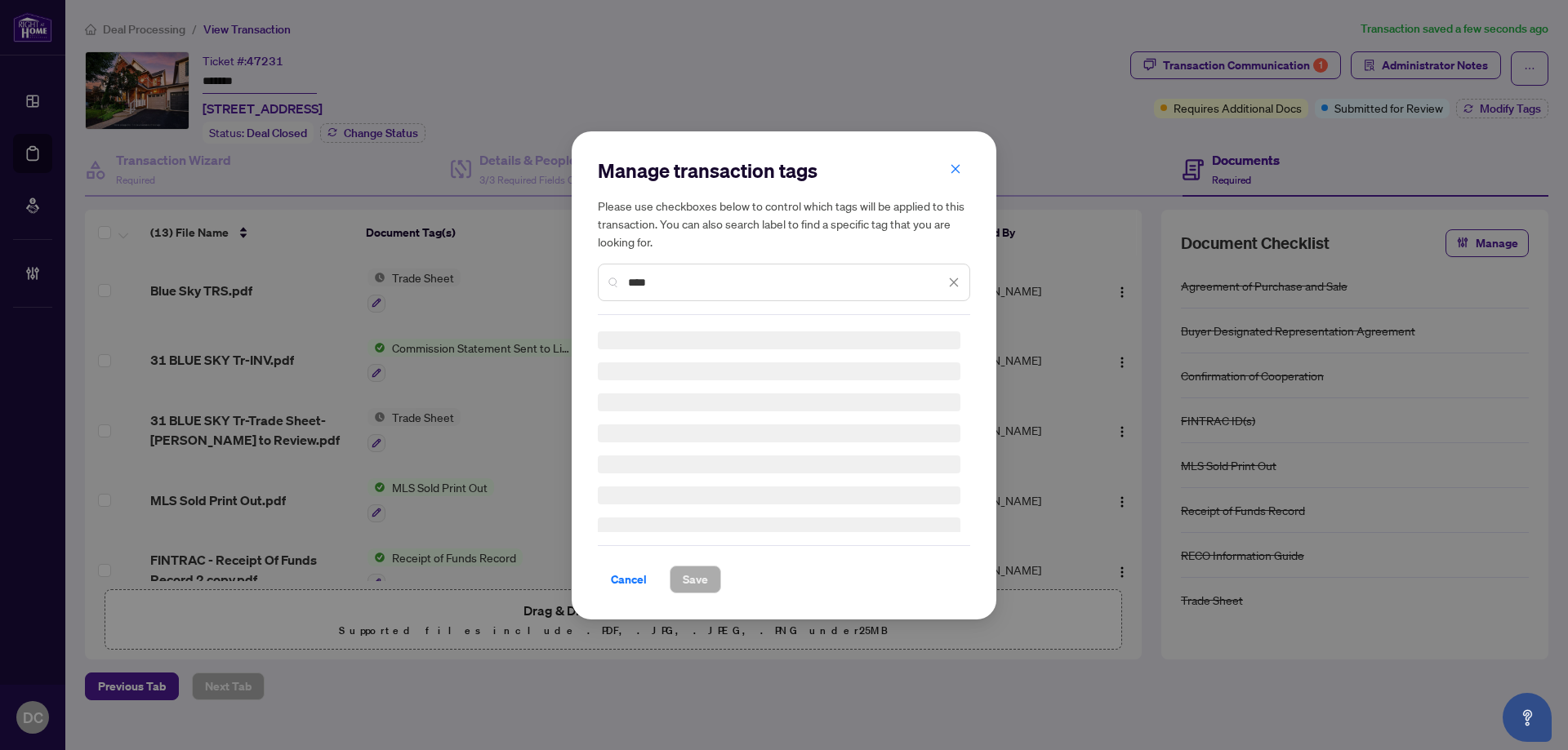
scroll to position [0, 0]
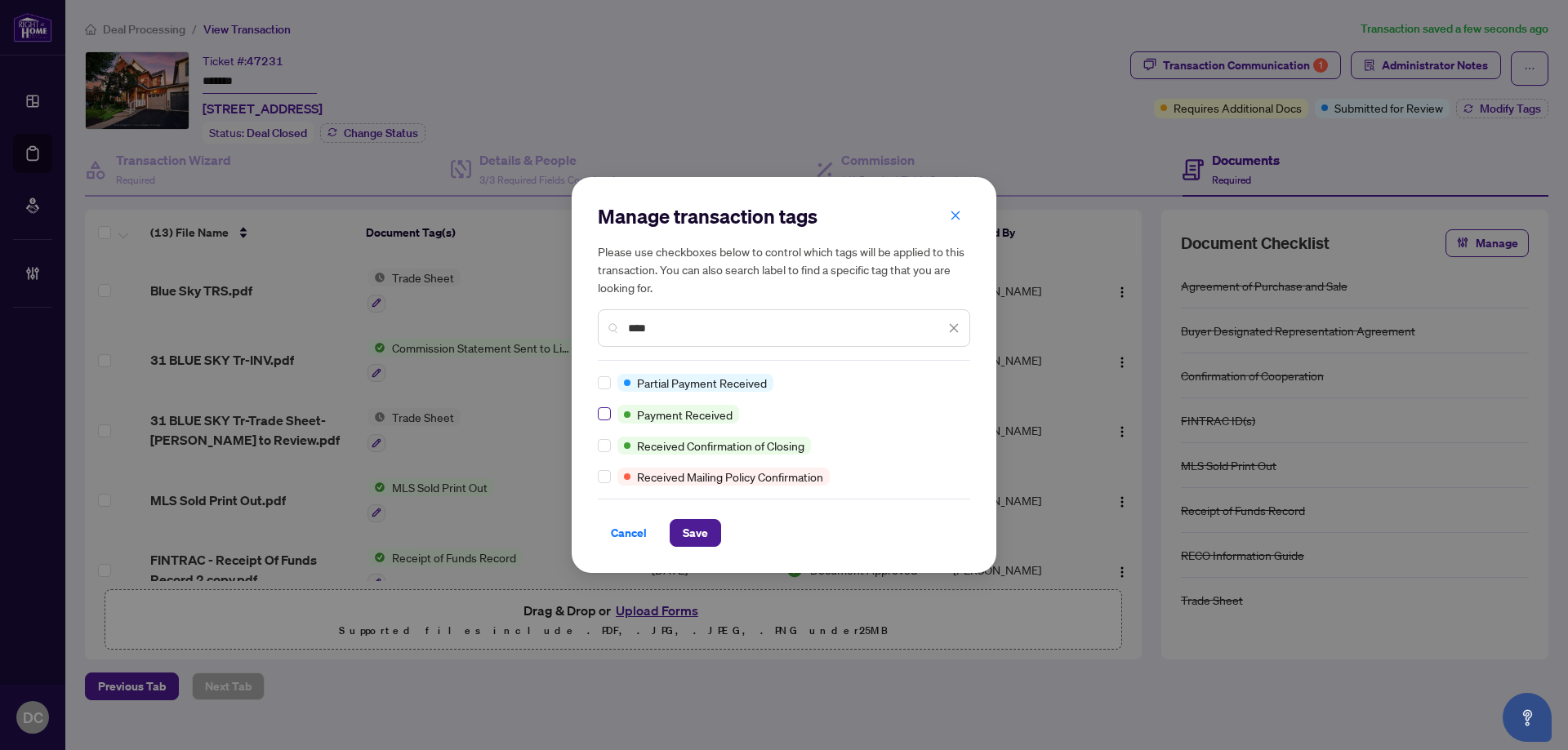
type input "****"
click at [689, 528] on span "Save" at bounding box center [696, 532] width 25 height 26
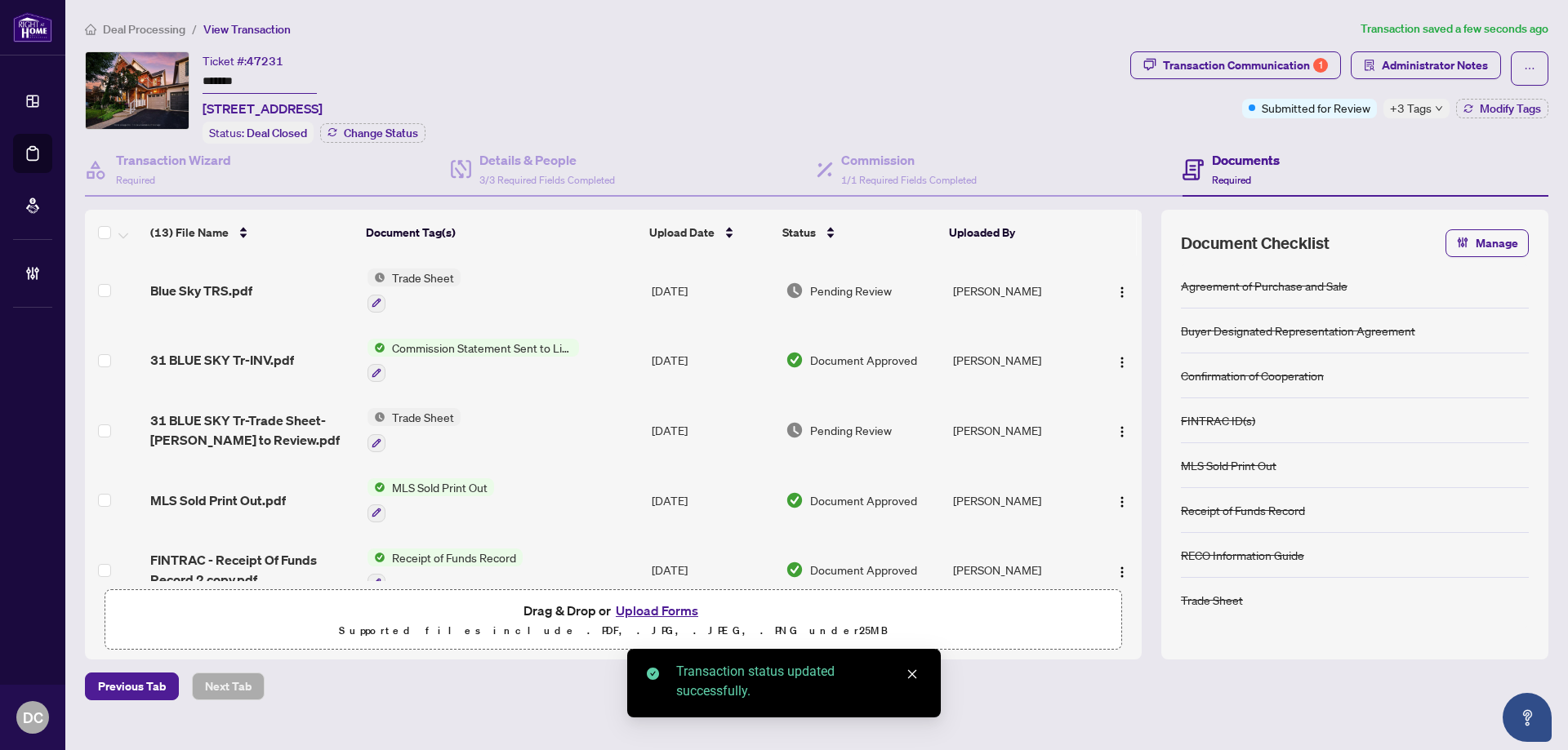
click at [549, 286] on td "Trade Sheet" at bounding box center [503, 290] width 284 height 70
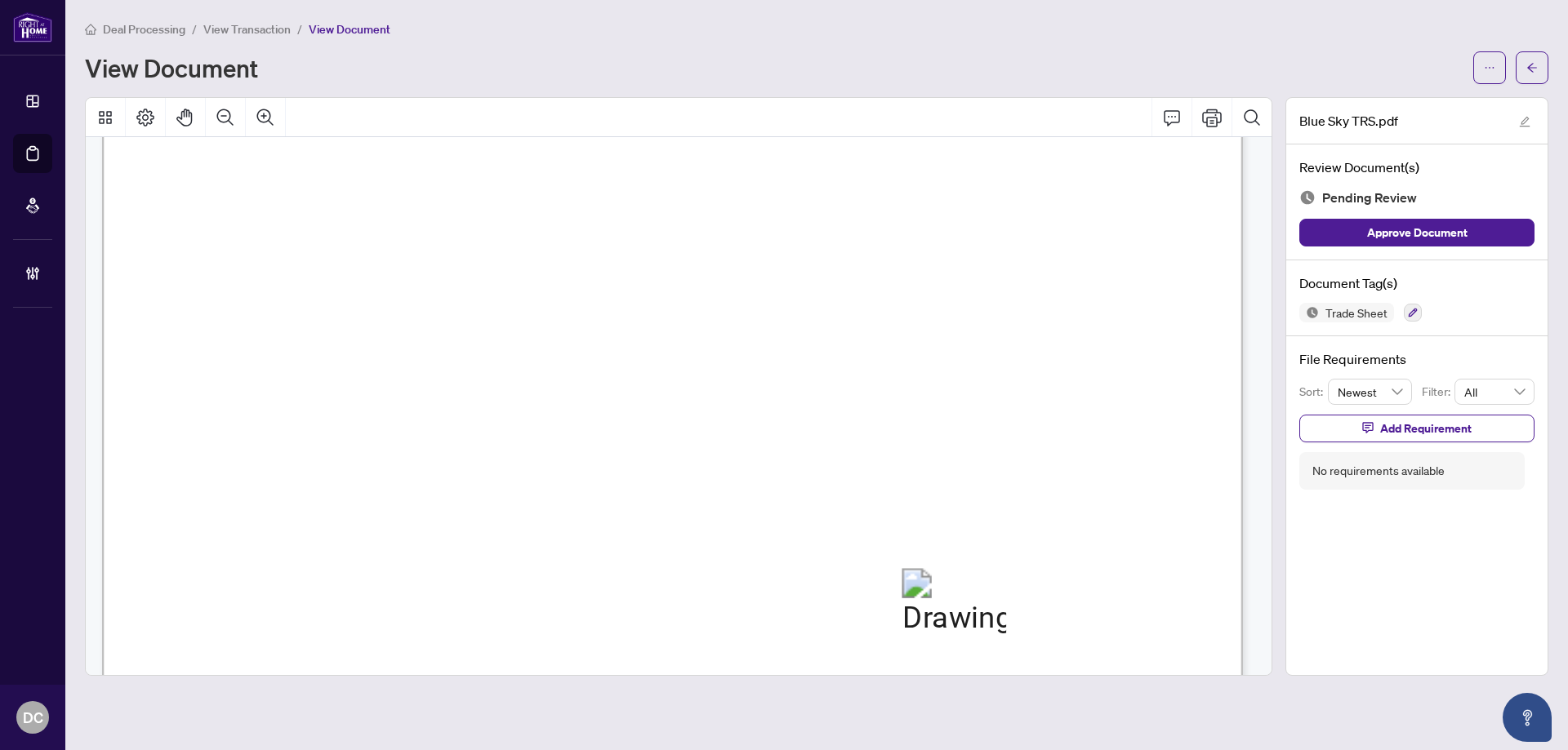
scroll to position [490, 0]
click at [1534, 60] on span "button" at bounding box center [1532, 67] width 12 height 26
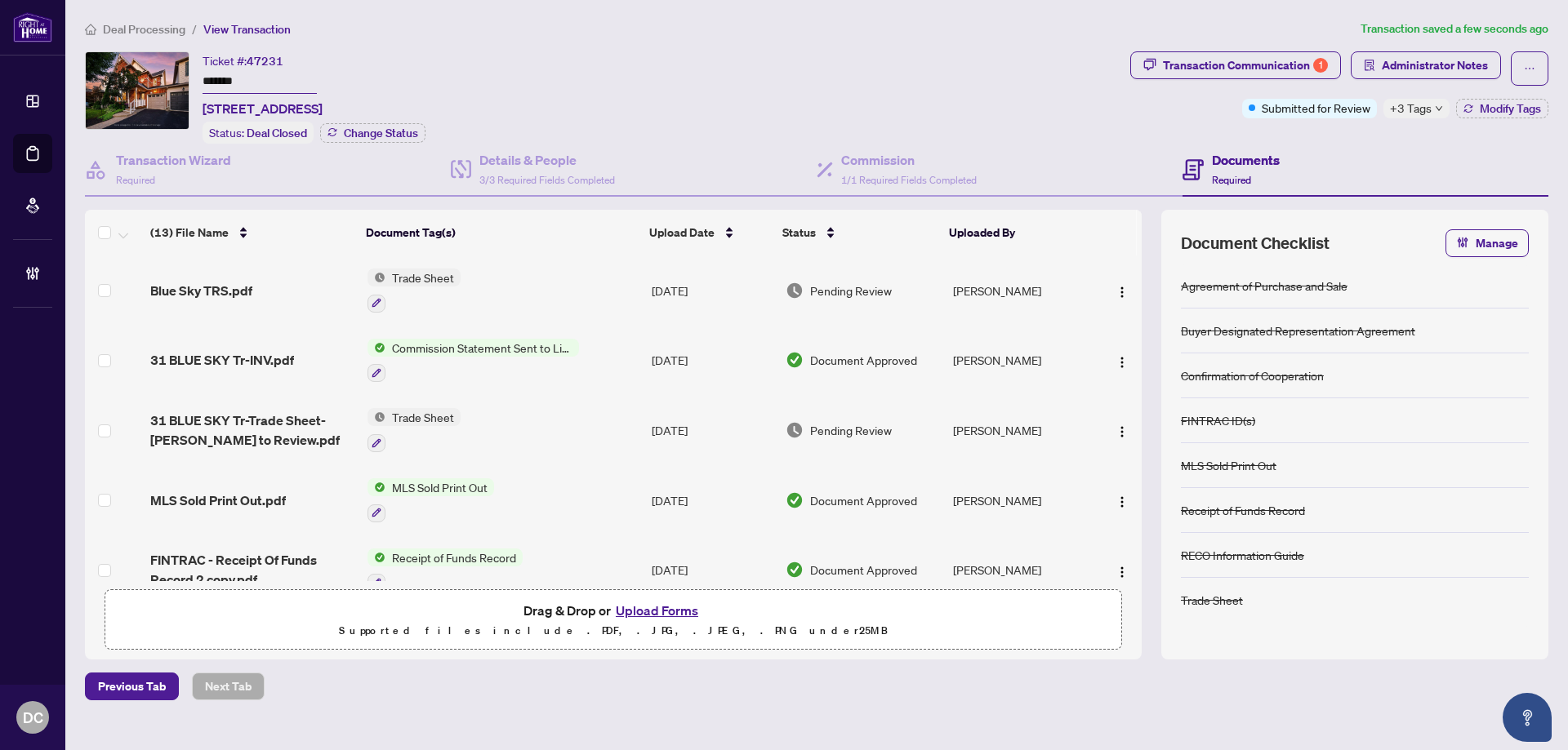
click at [1414, 106] on span "+3 Tags" at bounding box center [1411, 108] width 41 height 19
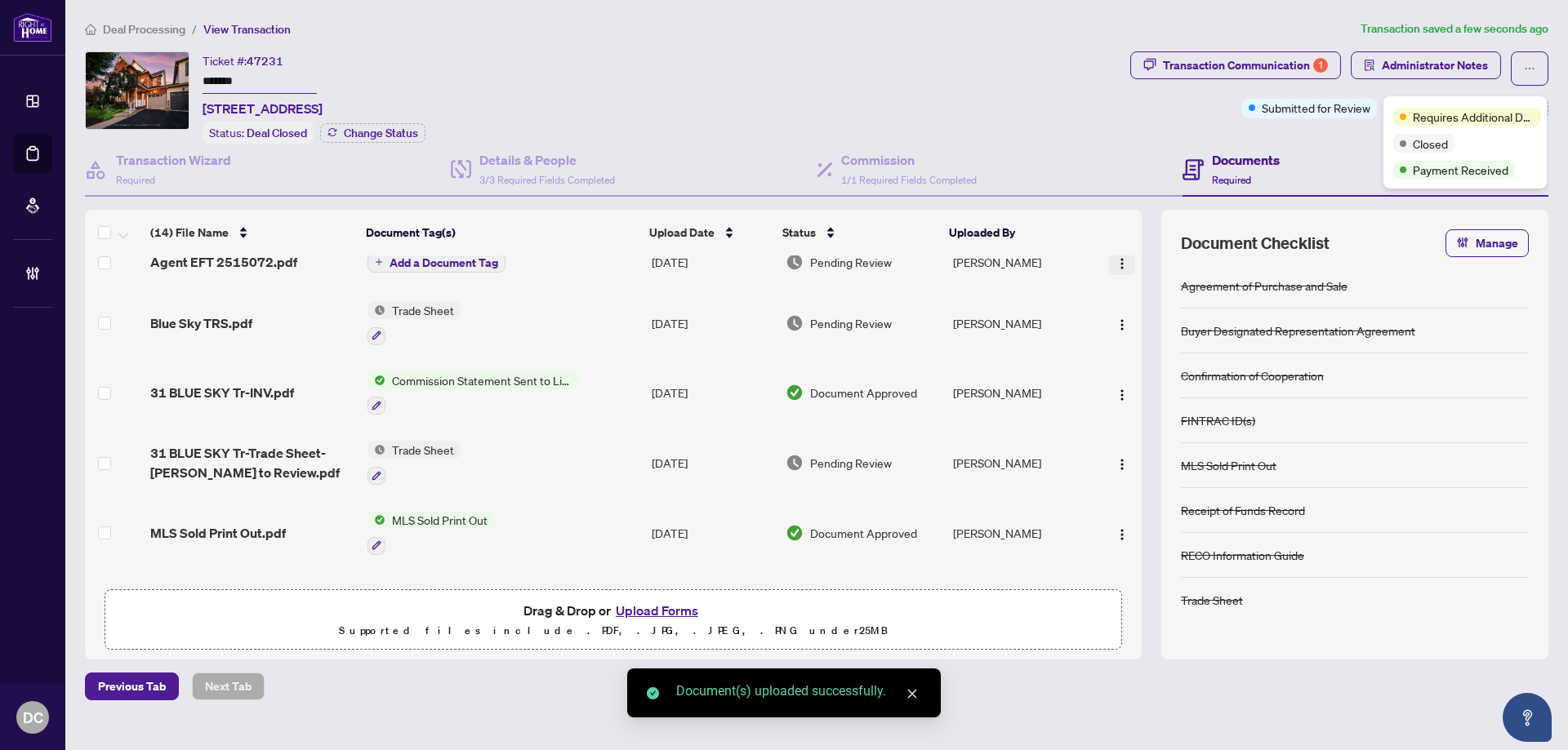
click at [1116, 257] on img "button" at bounding box center [1122, 263] width 13 height 13
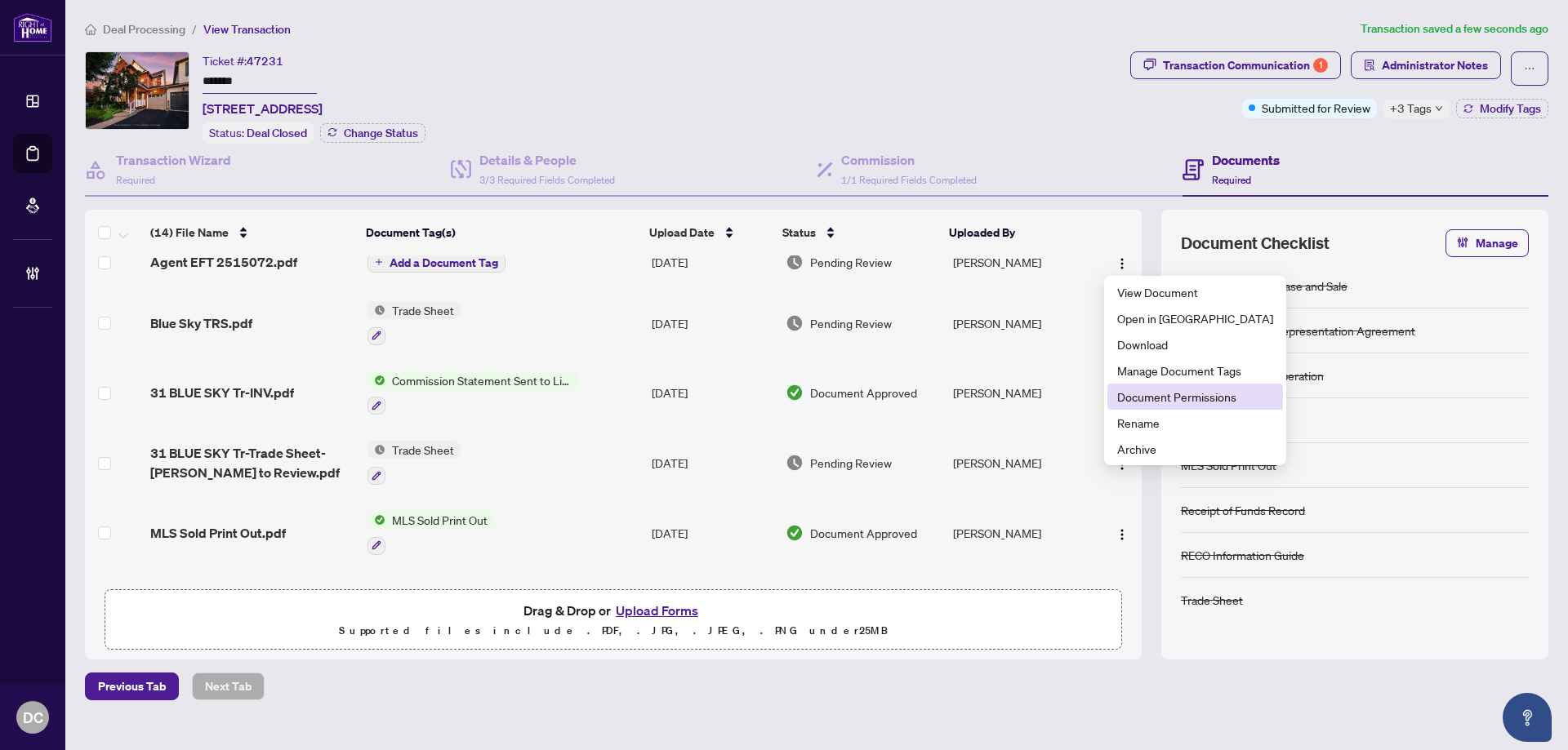
click at [1163, 396] on span "Document Permissions" at bounding box center [1195, 397] width 156 height 18
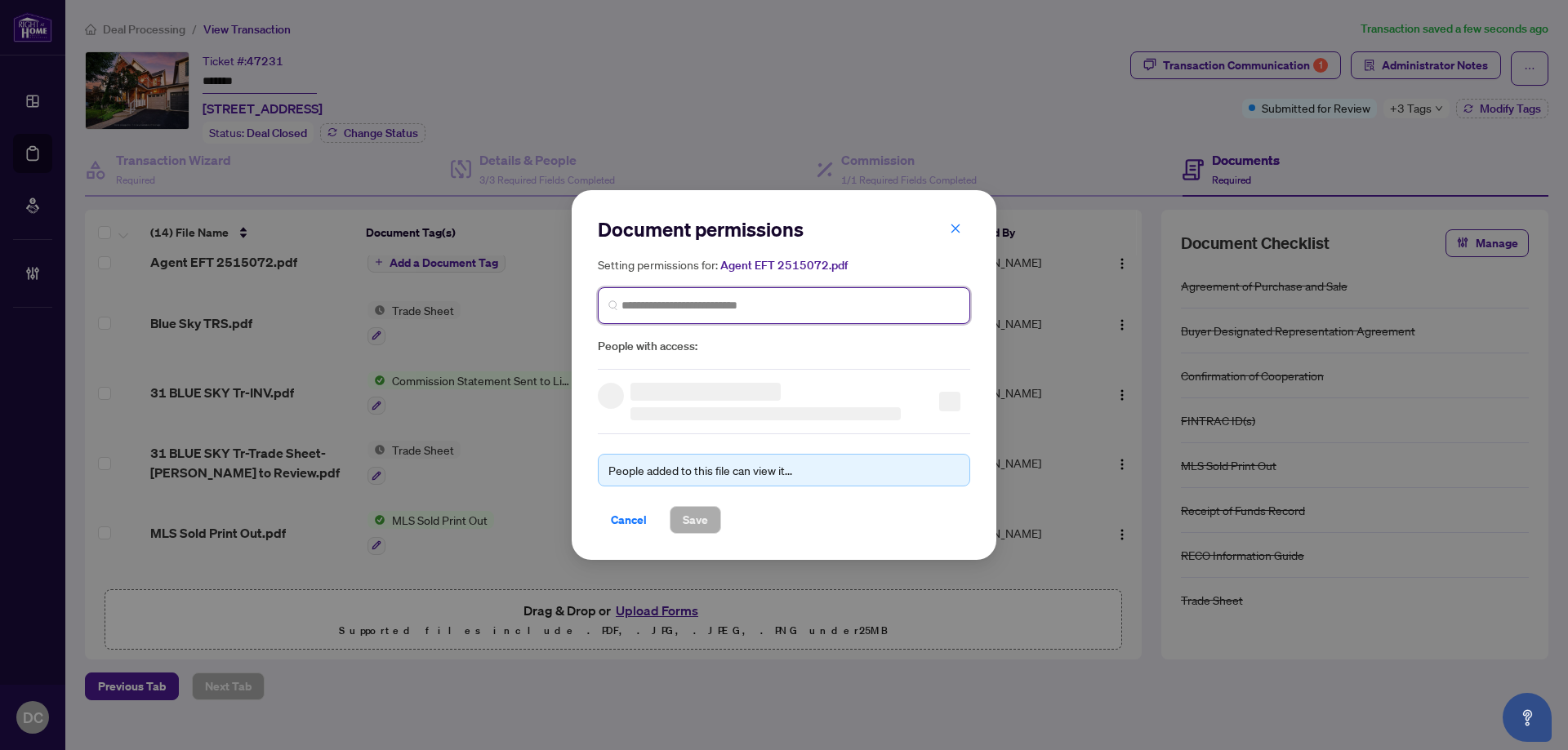
click at [773, 298] on input "search" at bounding box center [790, 306] width 338 height 17
type input "**********"
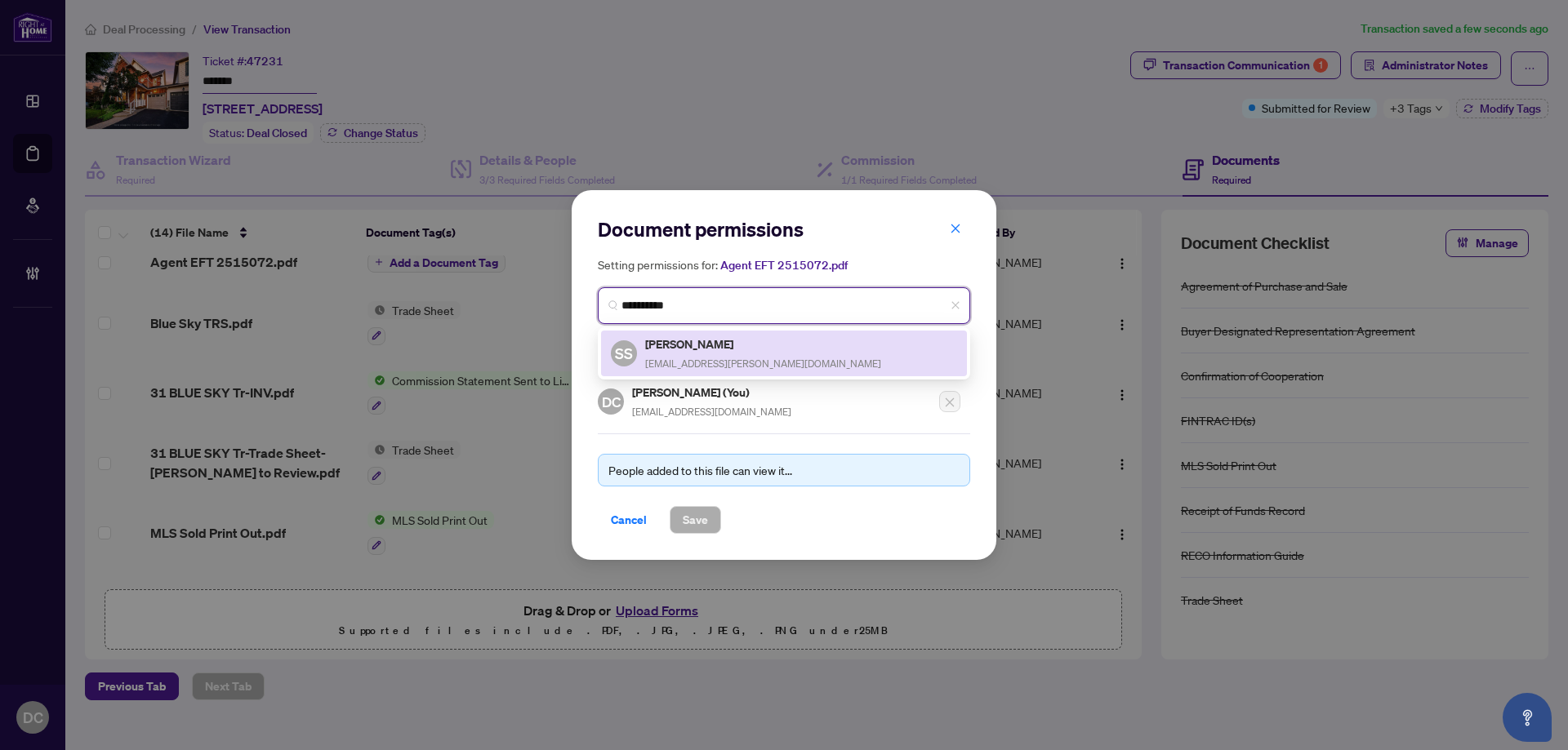
click at [737, 351] on div "SS Sheri Sullivan info@sheri.realtor" at bounding box center [784, 354] width 346 height 38
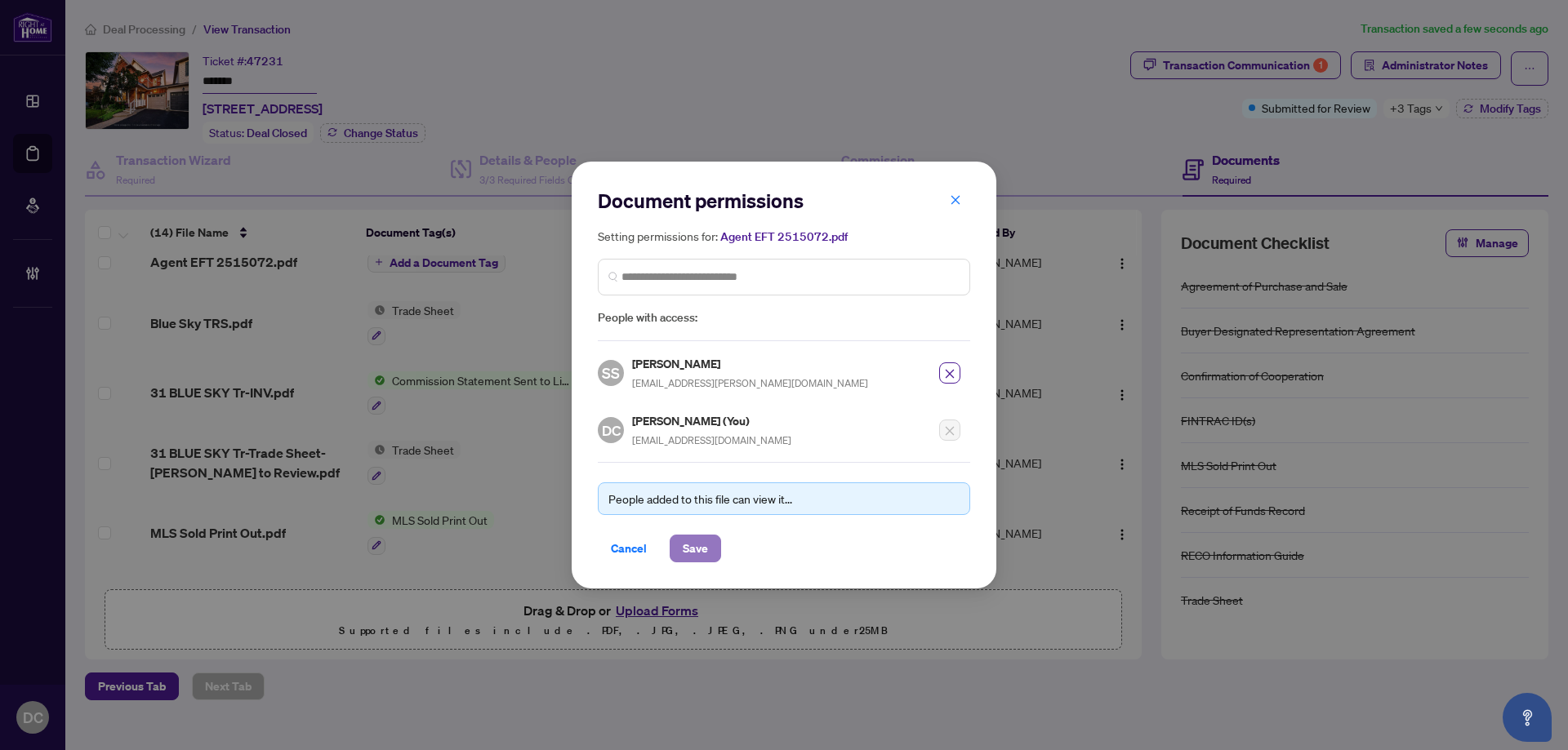
click at [700, 536] on span "Save" at bounding box center [696, 548] width 25 height 26
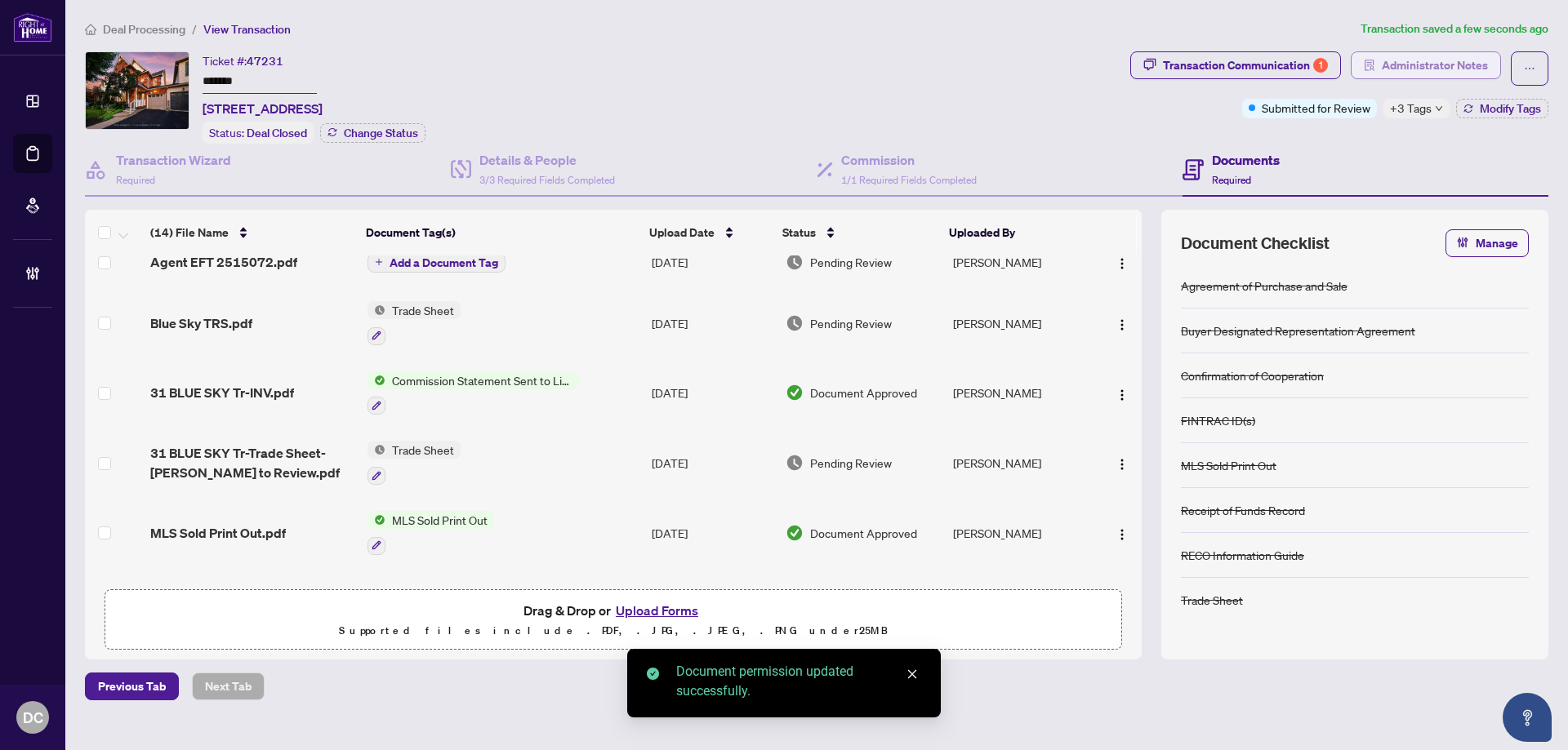
click at [1407, 56] on span "Administrator Notes" at bounding box center [1434, 65] width 106 height 26
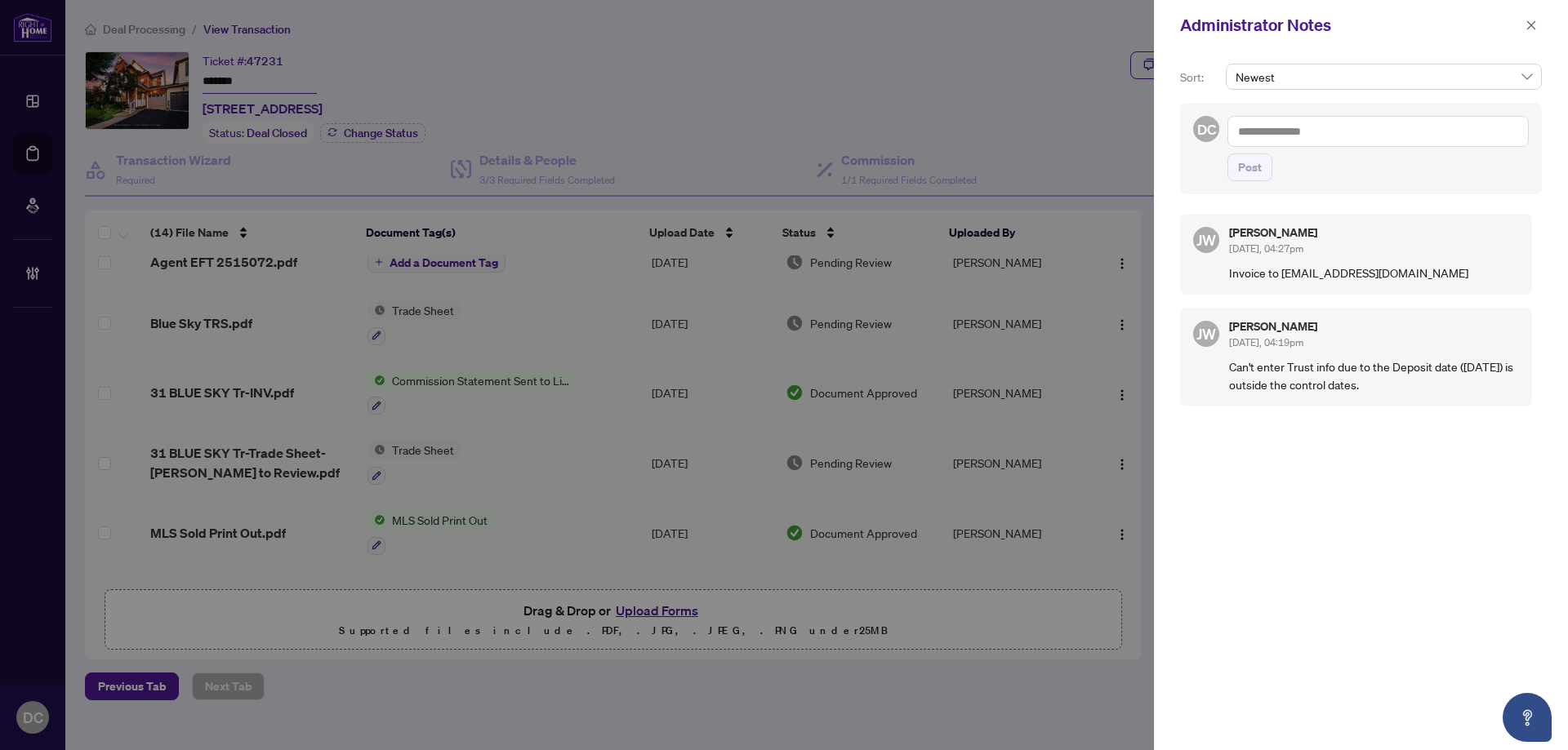
click at [1330, 137] on textarea at bounding box center [1378, 131] width 301 height 31
paste textarea "**********"
type textarea "**********"
click at [1255, 173] on span "Post" at bounding box center [1250, 167] width 23 height 26
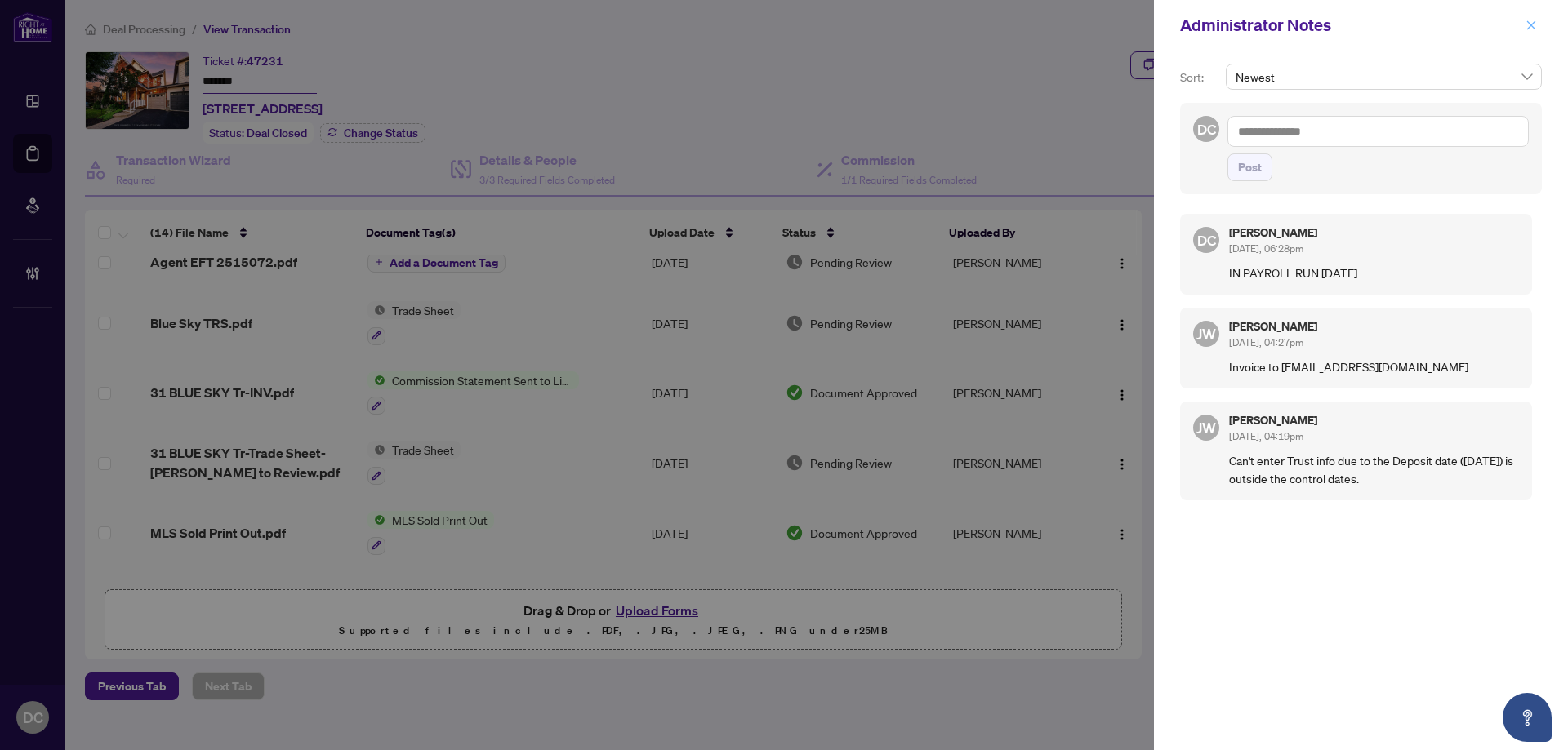
click at [1538, 30] on button "button" at bounding box center [1531, 25] width 22 height 20
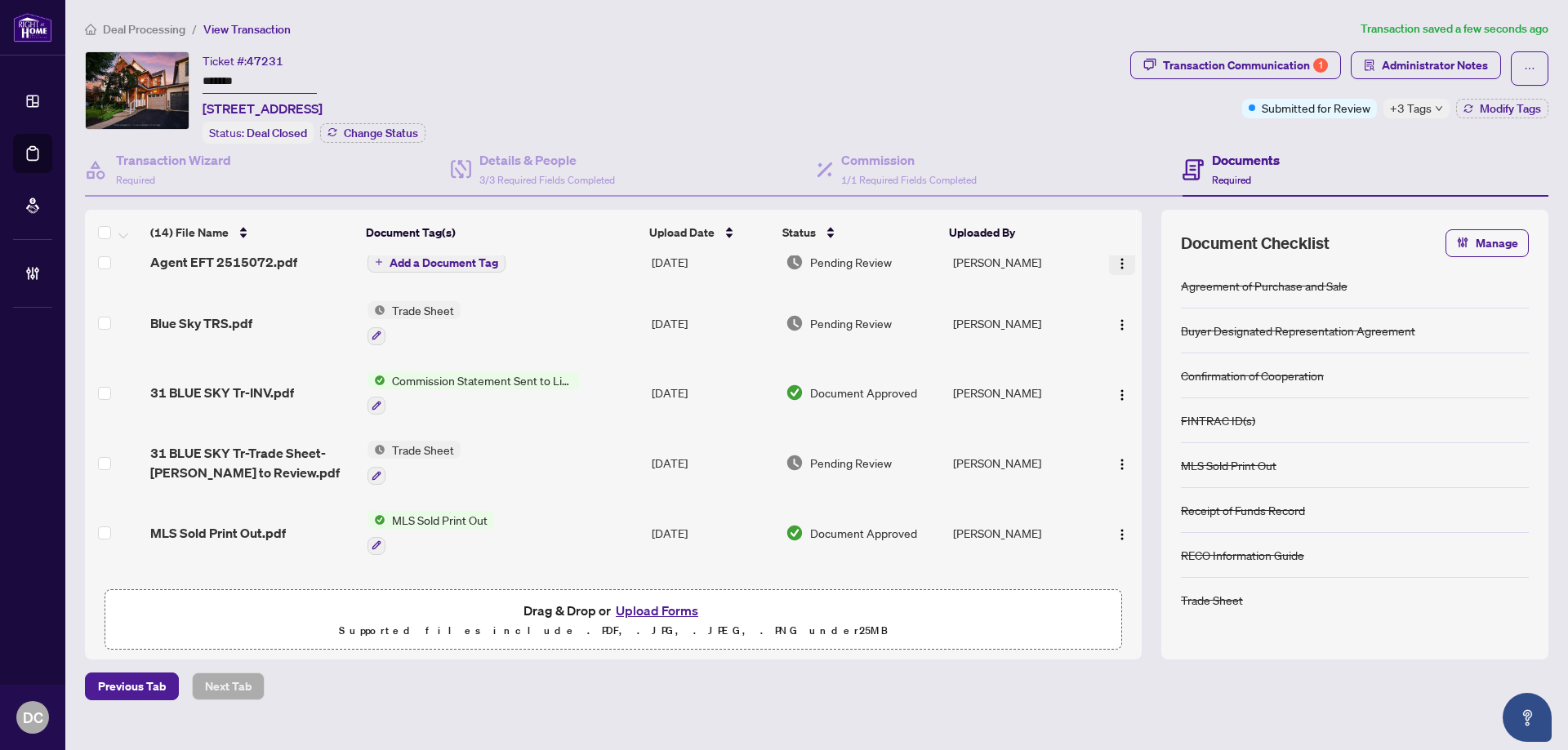
click at [1122, 259] on img "button" at bounding box center [1122, 263] width 13 height 13
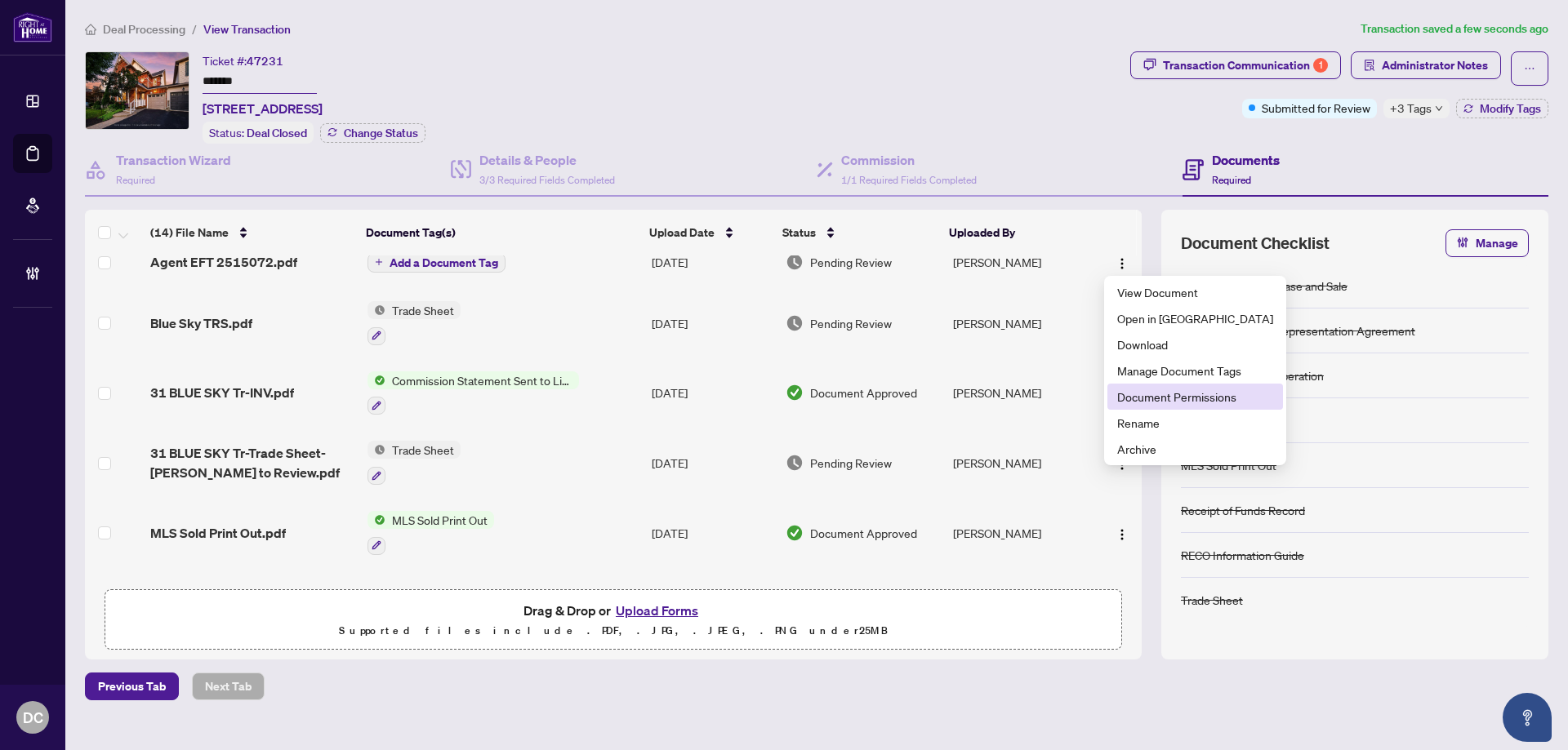
click at [1143, 392] on span "Document Permissions" at bounding box center [1195, 397] width 156 height 18
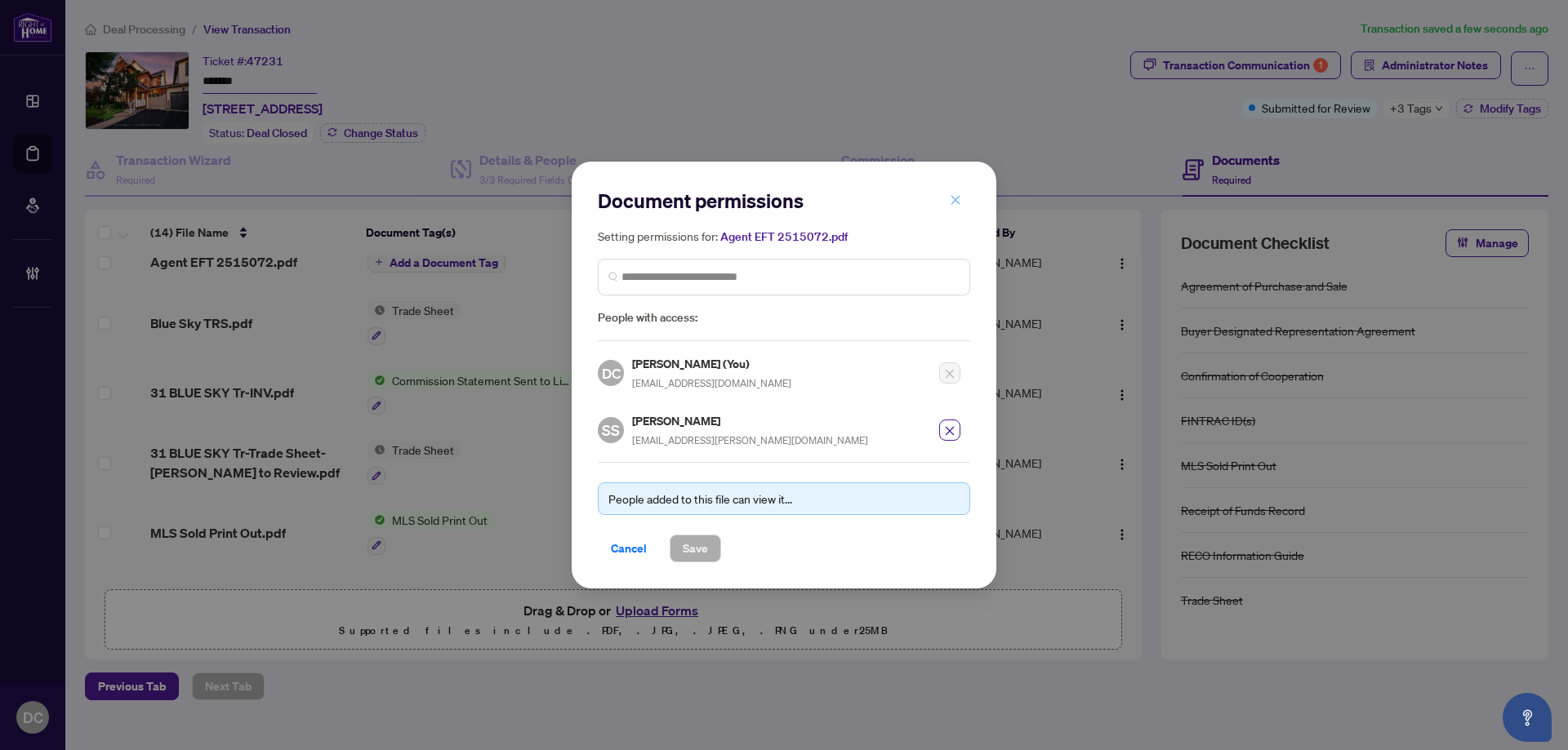
click at [953, 197] on icon "close" at bounding box center [956, 200] width 12 height 12
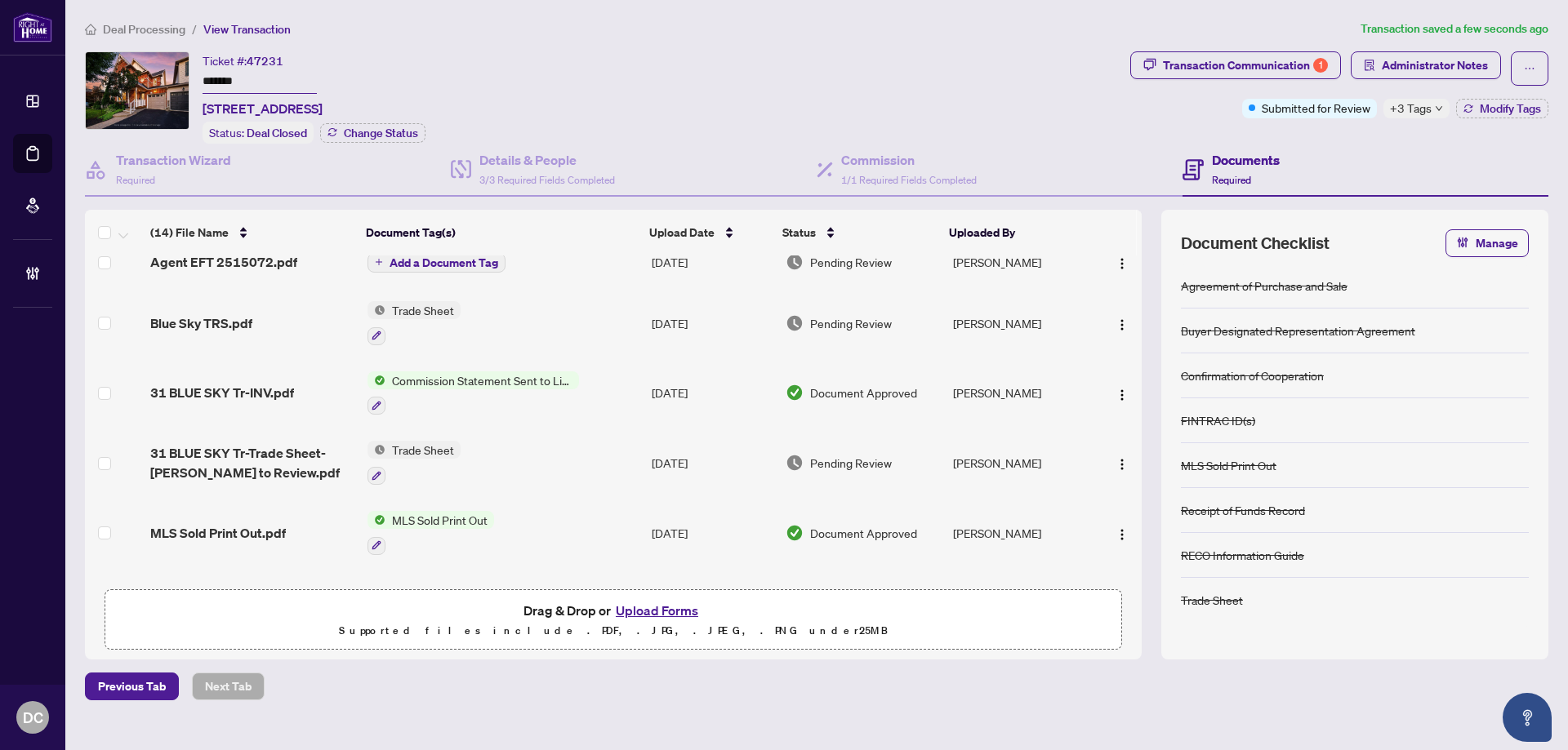
drag, startPoint x: 153, startPoint y: 27, endPoint x: 210, endPoint y: 4, distance: 61.5
click at [153, 27] on span "Deal Processing" at bounding box center [144, 30] width 82 height 14
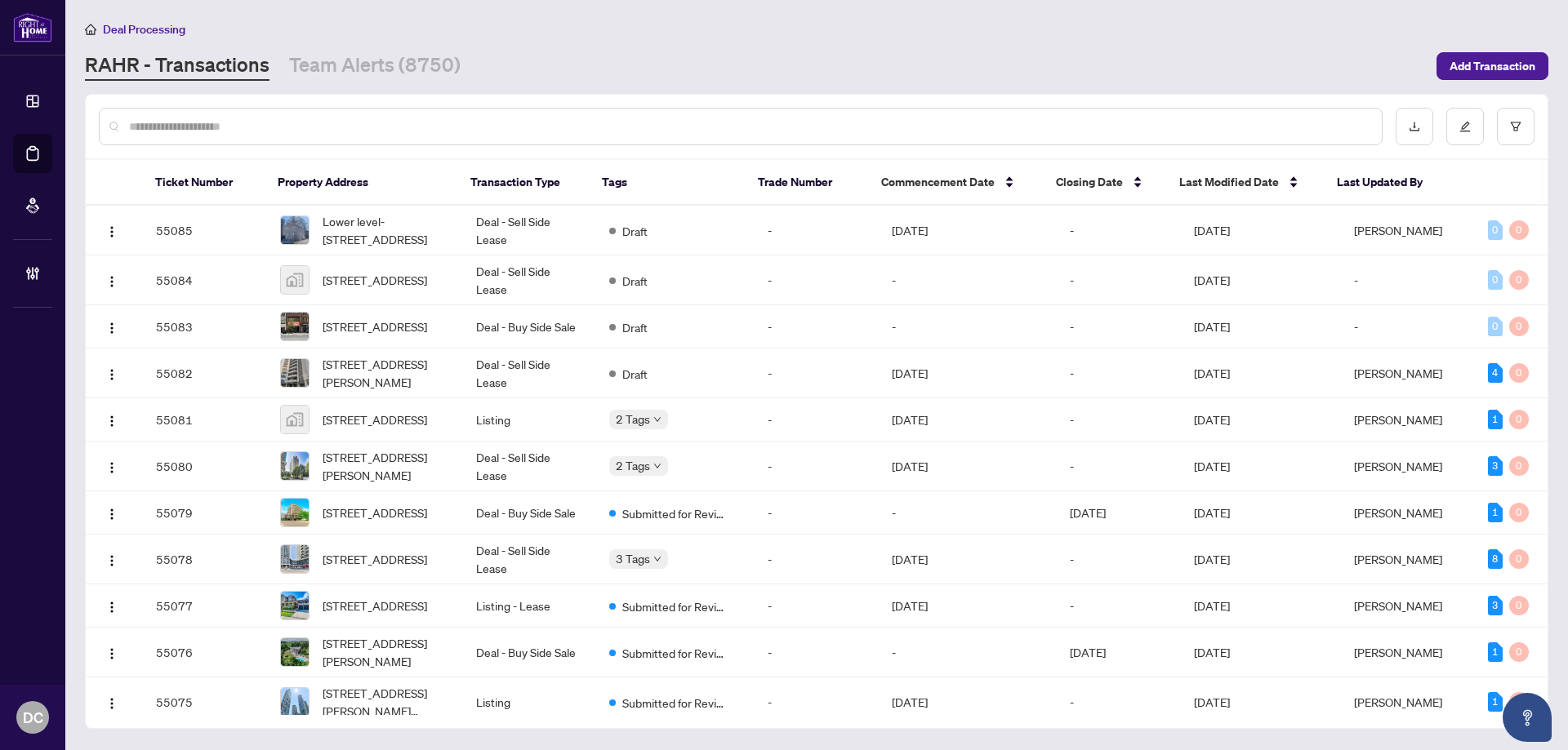
click at [300, 130] on input "text" at bounding box center [749, 126] width 1240 height 18
paste input "*******"
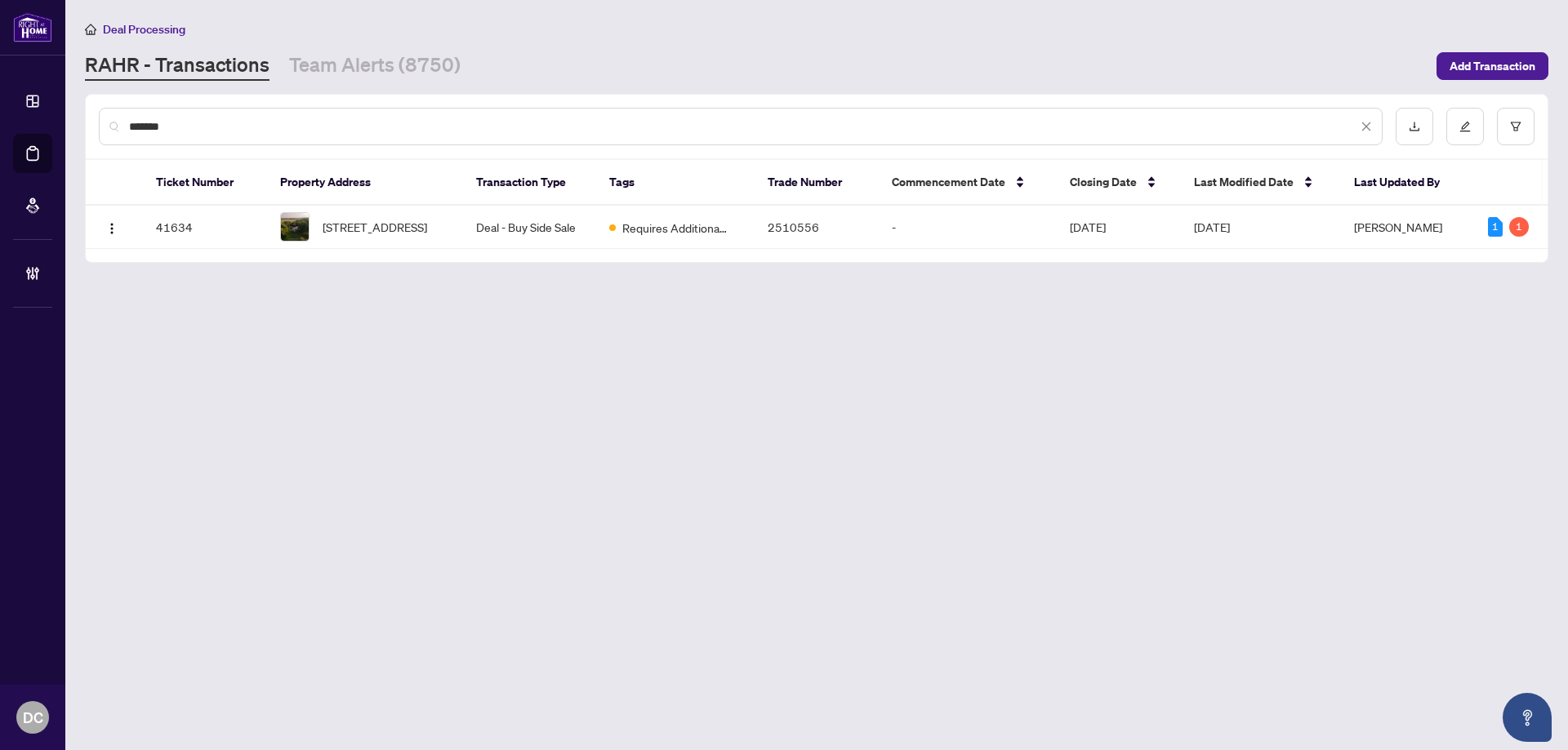
type input "*******"
click at [335, 223] on span "283 Rainbow Ridge Rd, Kawartha Lakes, Ontario K0M 2C0, Canada" at bounding box center [375, 227] width 105 height 18
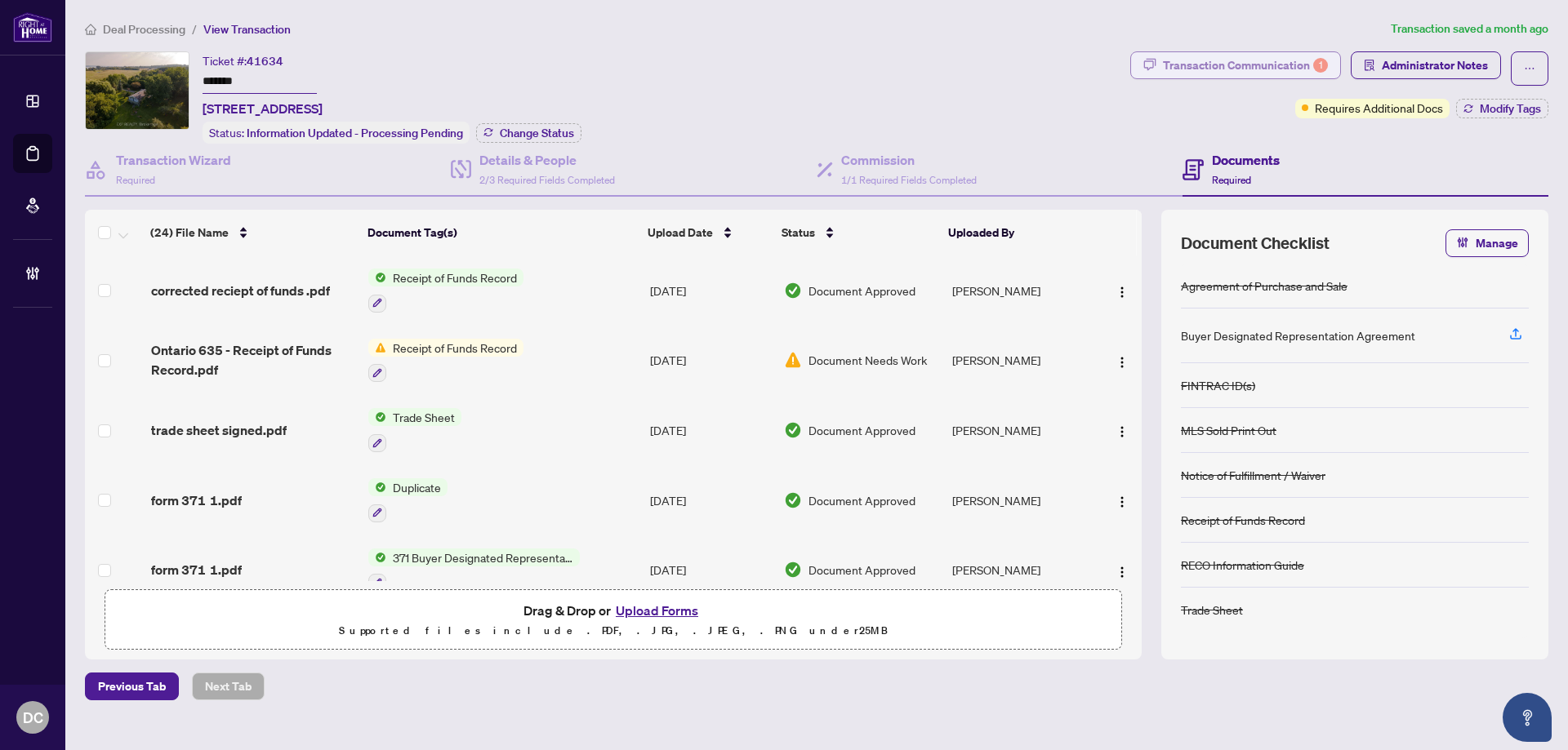
click at [1263, 65] on div "Transaction Communication 1" at bounding box center [1245, 65] width 165 height 26
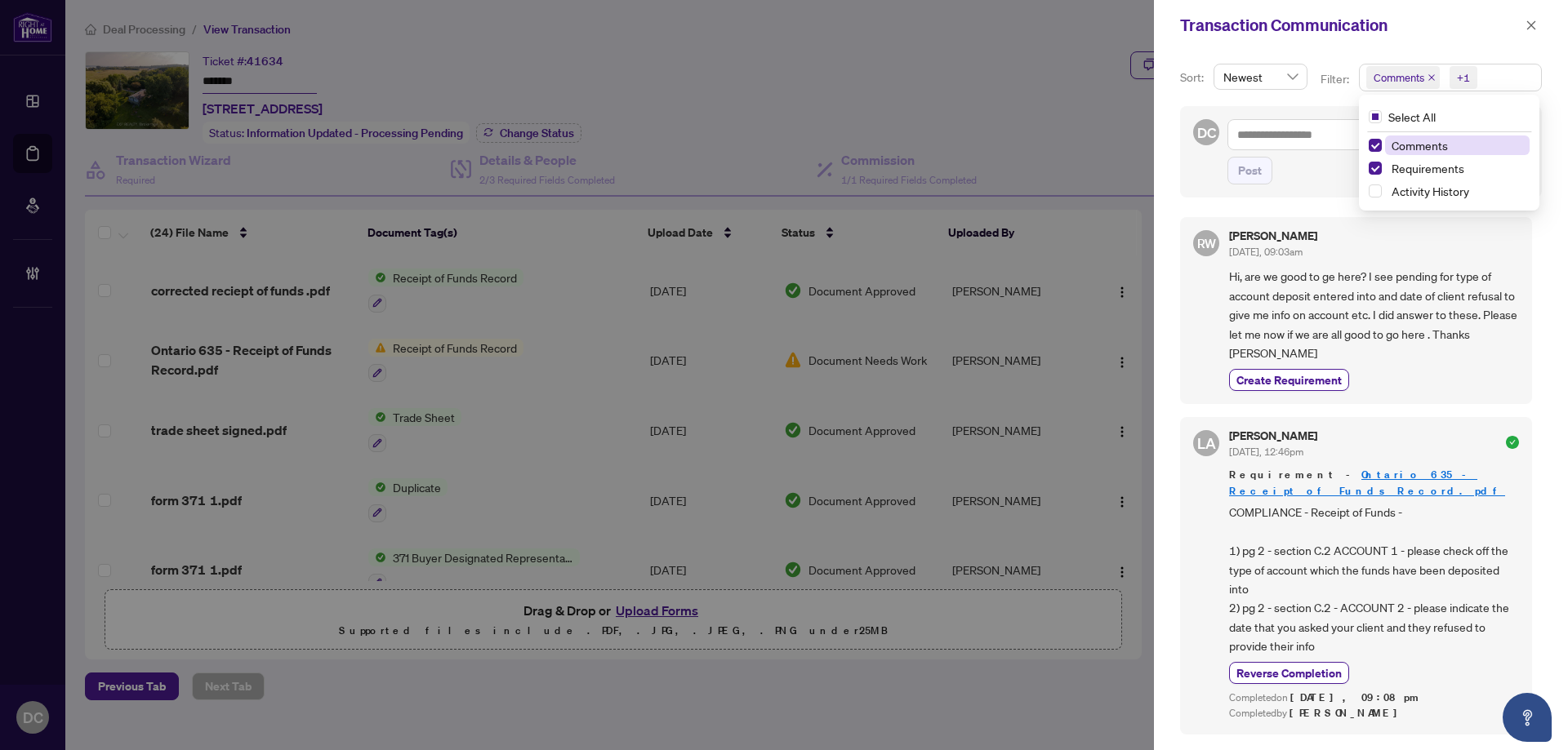
click at [1494, 84] on span "Comments +1" at bounding box center [1451, 77] width 181 height 26
click at [1450, 142] on span "Comments" at bounding box center [1457, 145] width 144 height 20
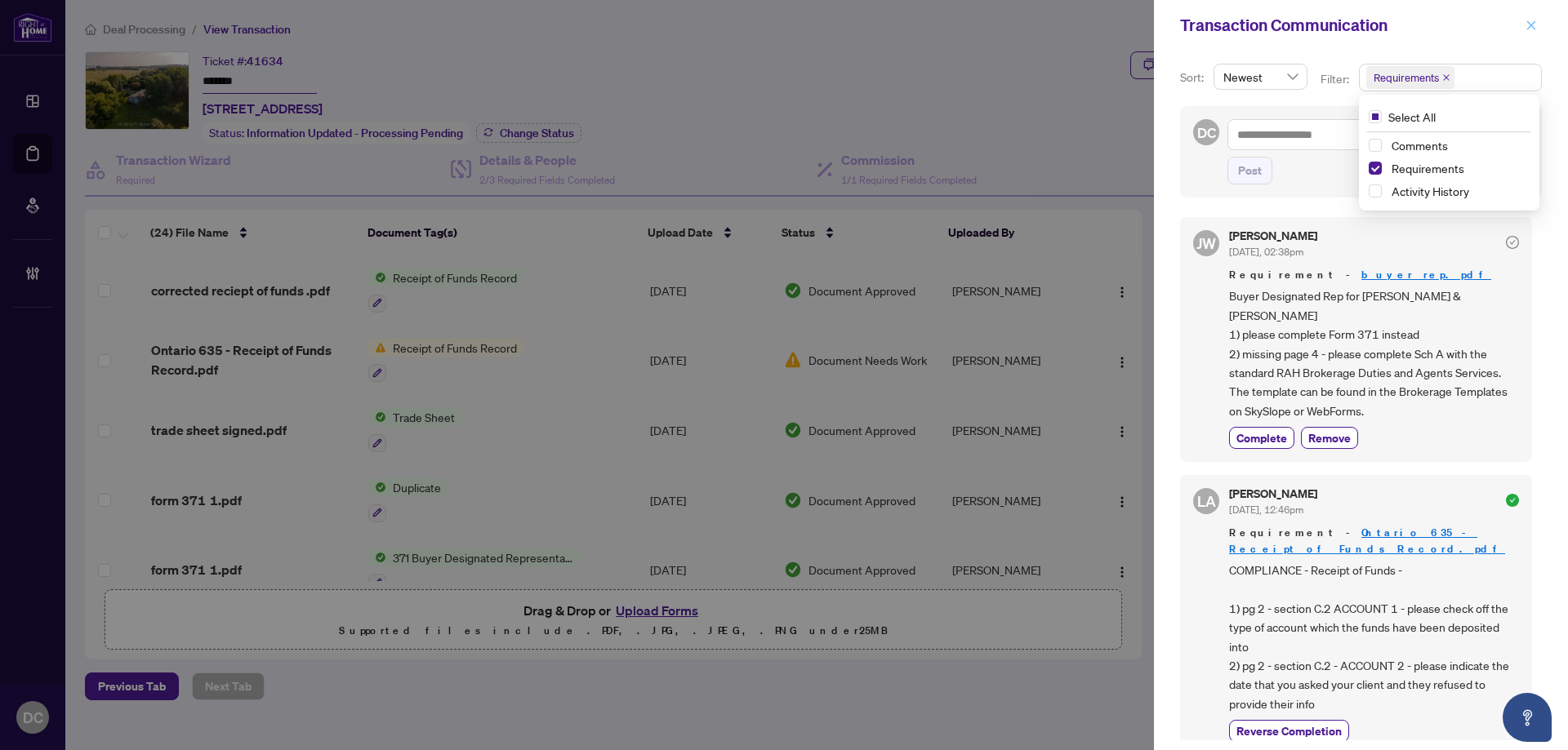
click at [1535, 26] on icon "close" at bounding box center [1531, 25] width 12 height 12
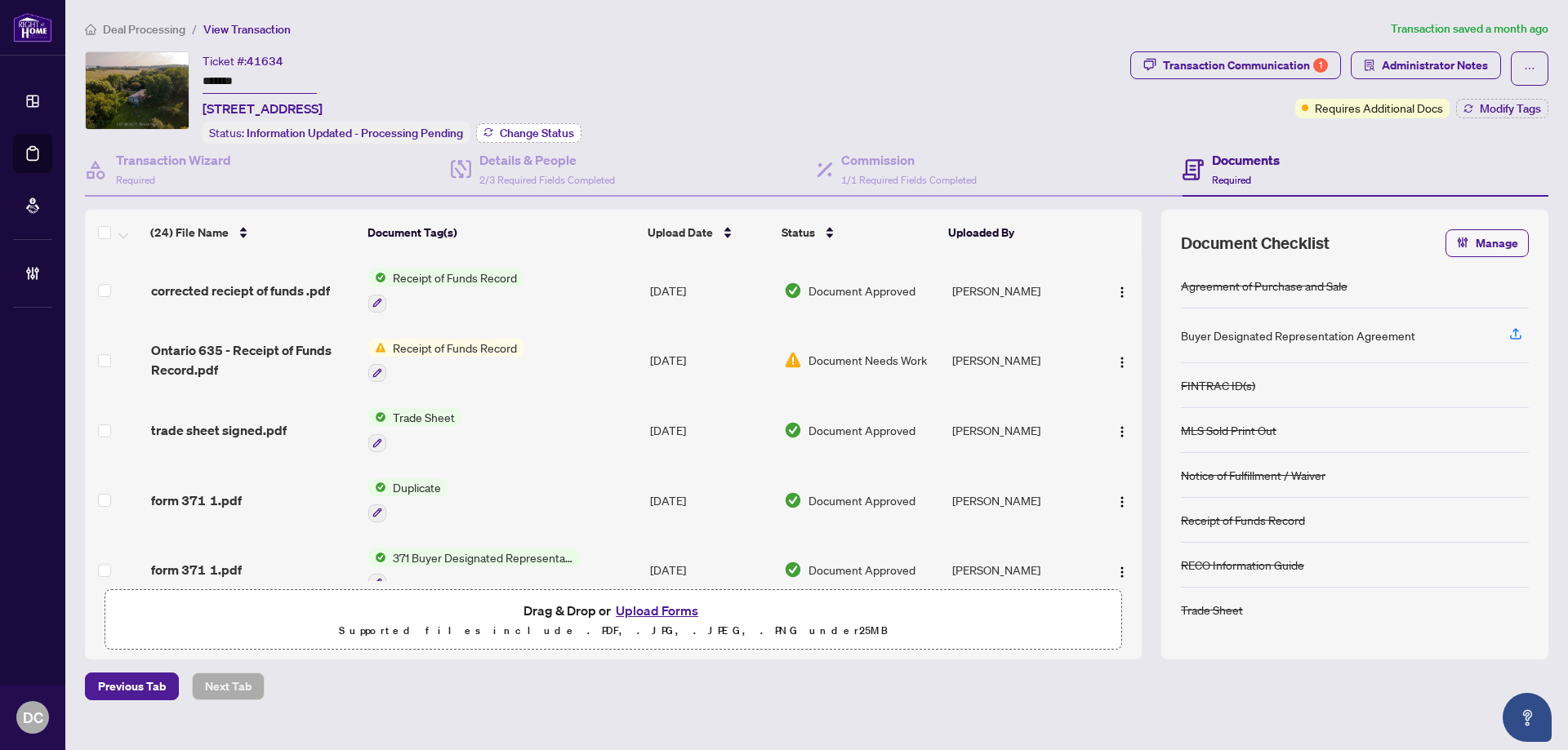
click at [557, 134] on span "Change Status" at bounding box center [537, 133] width 74 height 12
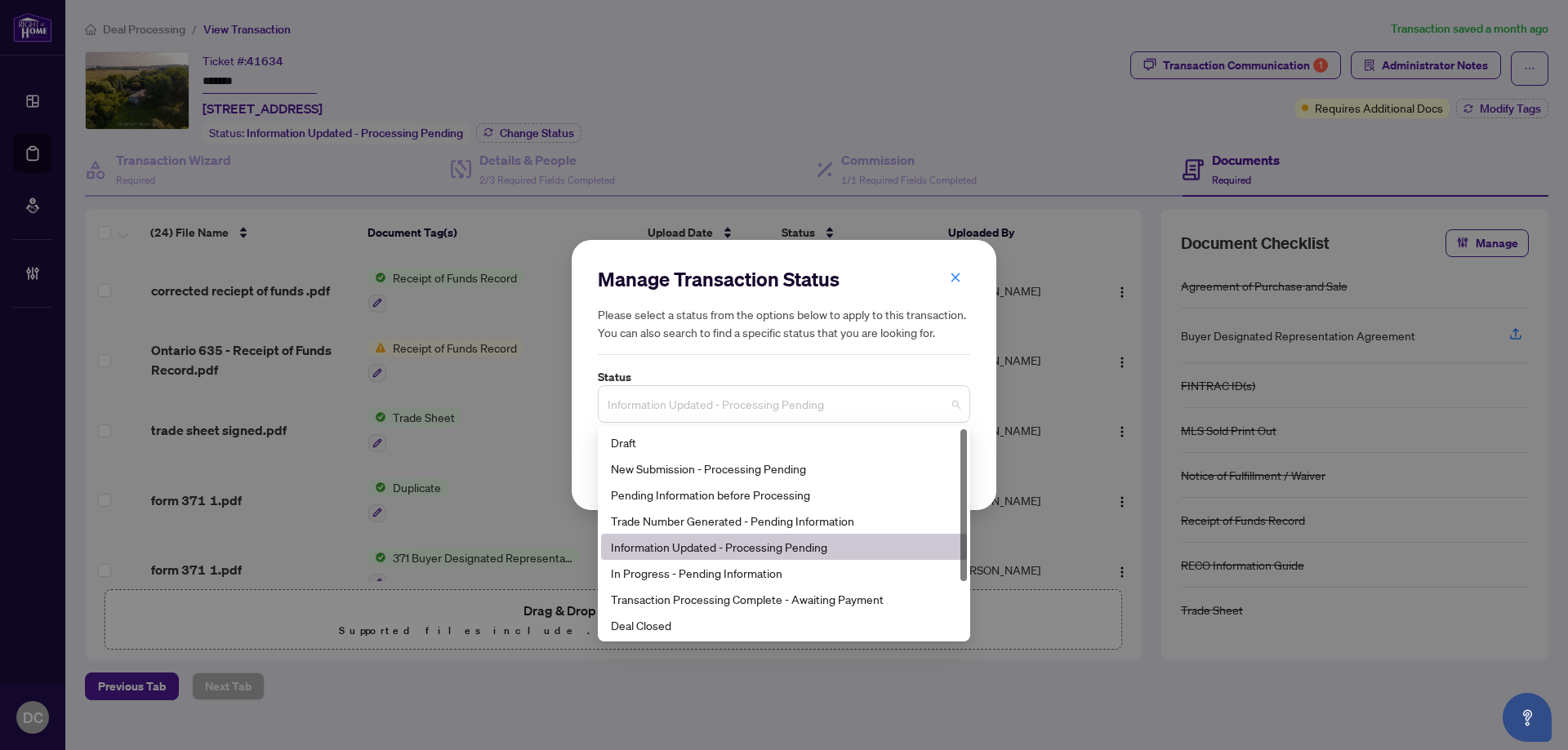
click at [801, 410] on span "Information Updated - Processing Pending" at bounding box center [784, 404] width 353 height 31
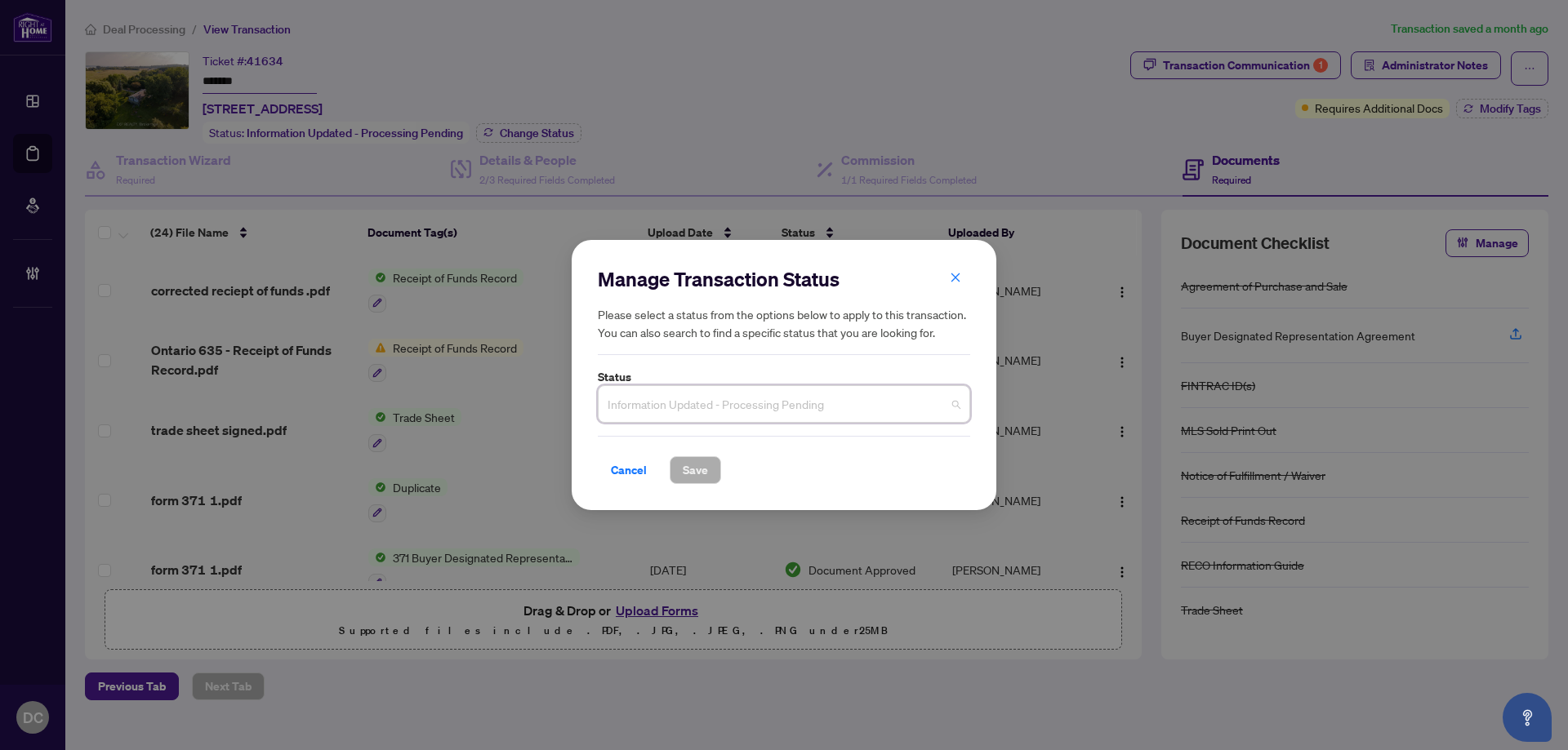
click at [765, 401] on span "Information Updated - Processing Pending" at bounding box center [784, 404] width 353 height 31
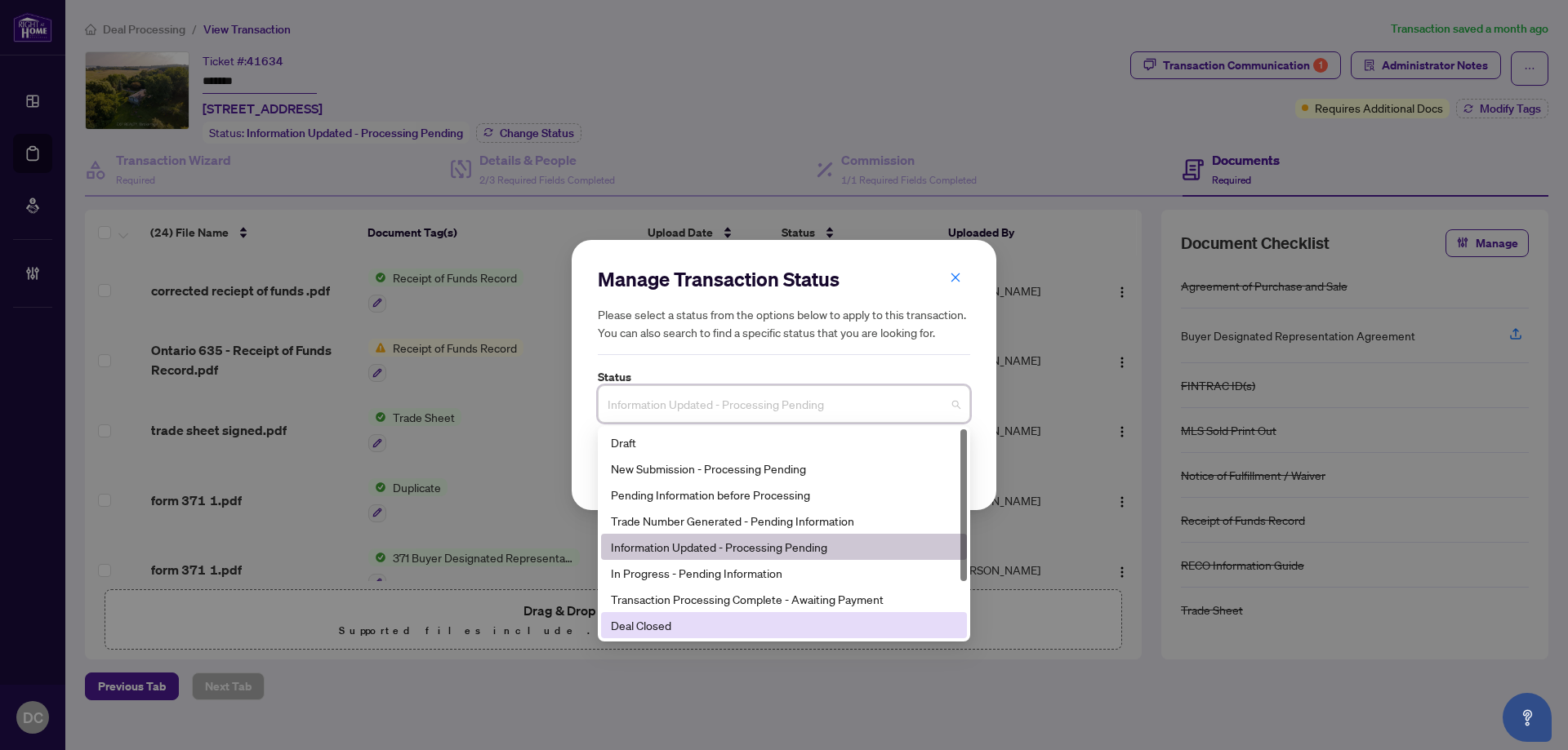
click at [689, 628] on div "Deal Closed" at bounding box center [784, 625] width 346 height 18
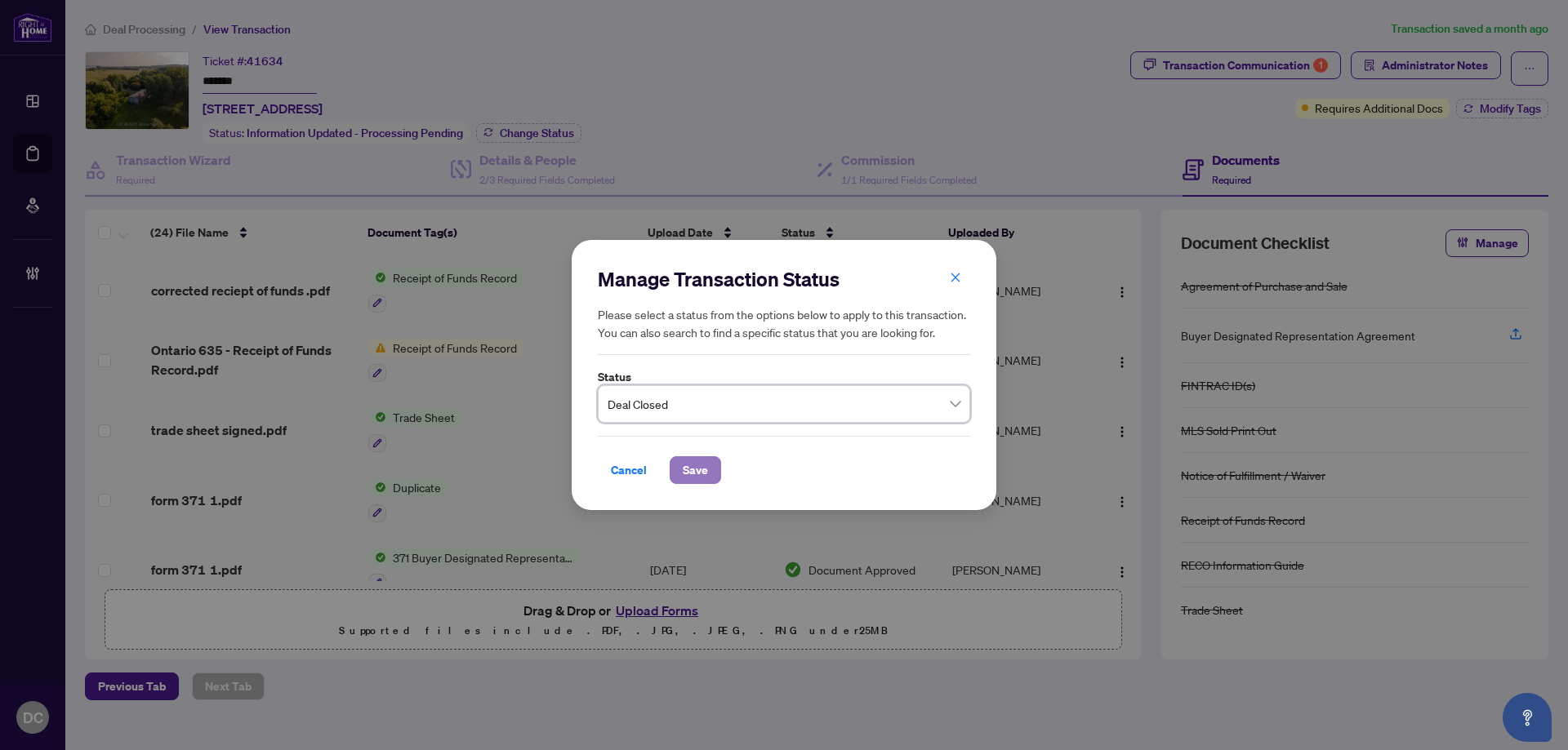
click at [689, 478] on span "Save" at bounding box center [696, 470] width 25 height 26
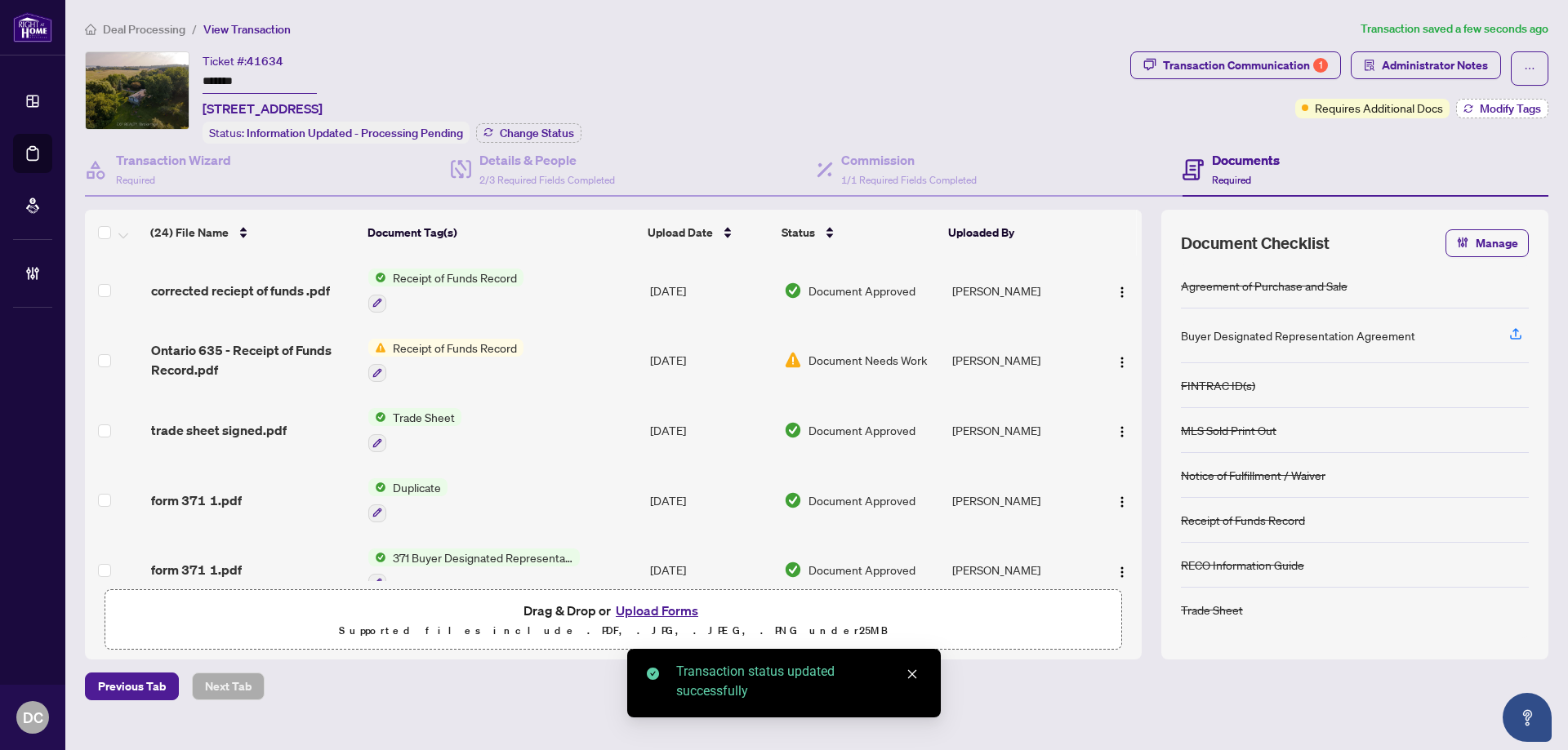
click at [1491, 106] on span "Modify Tags" at bounding box center [1511, 108] width 61 height 12
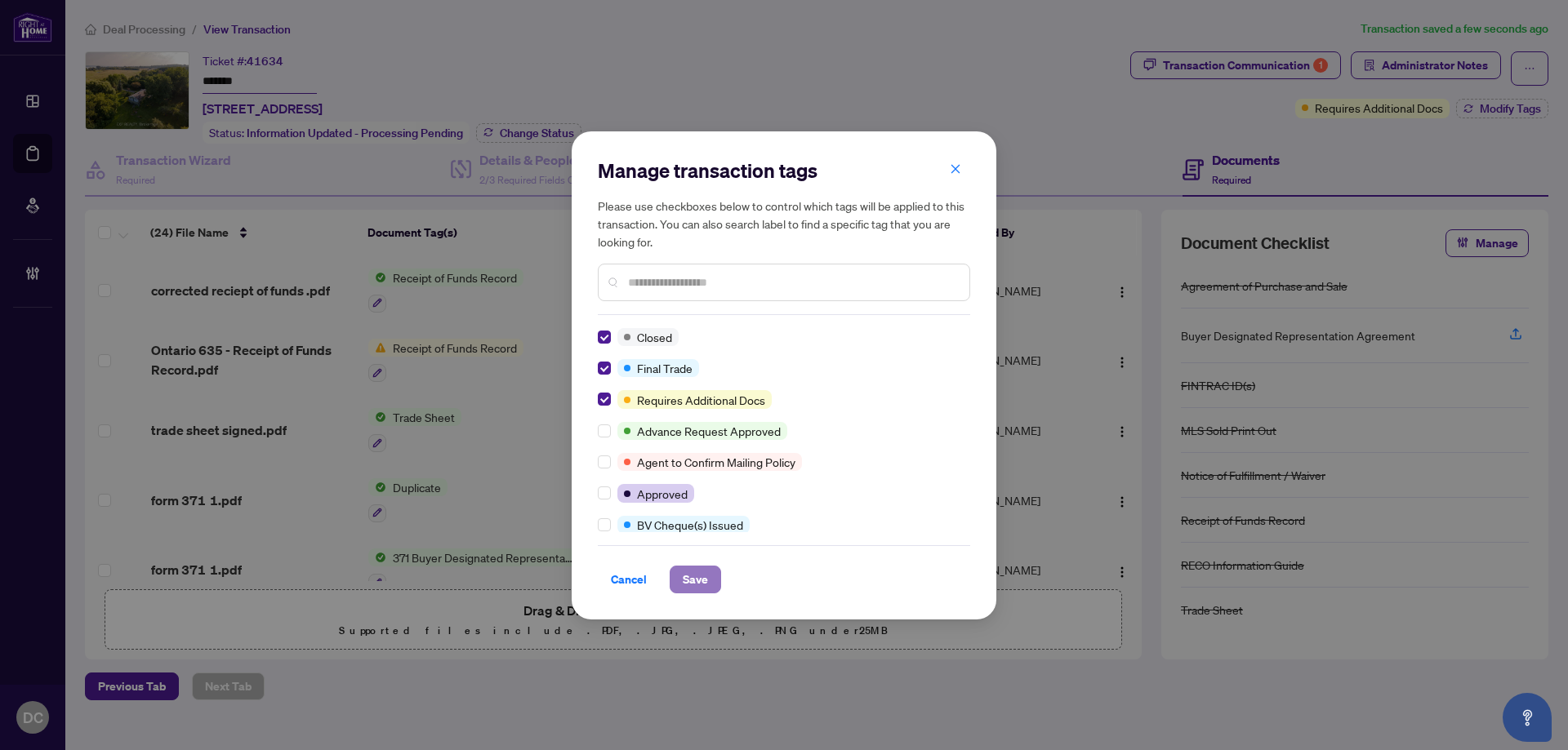
click at [691, 572] on span "Save" at bounding box center [696, 579] width 25 height 26
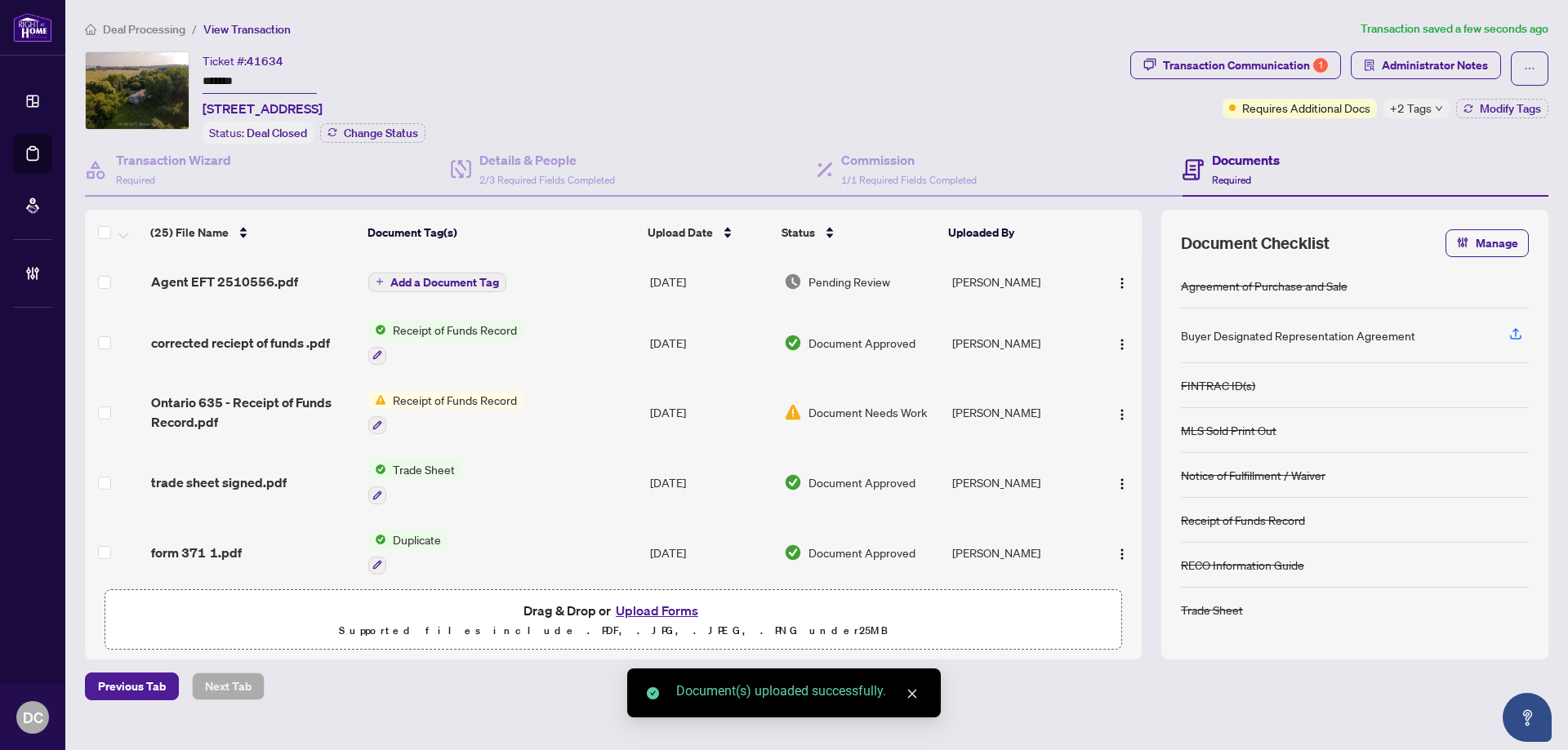
click at [1426, 95] on div "Transaction Communication 1 Administrator Notes Requires Additional Docs +2 Tag…" at bounding box center [1339, 84] width 418 height 67
click at [1422, 108] on span "+2 Tags" at bounding box center [1411, 108] width 41 height 19
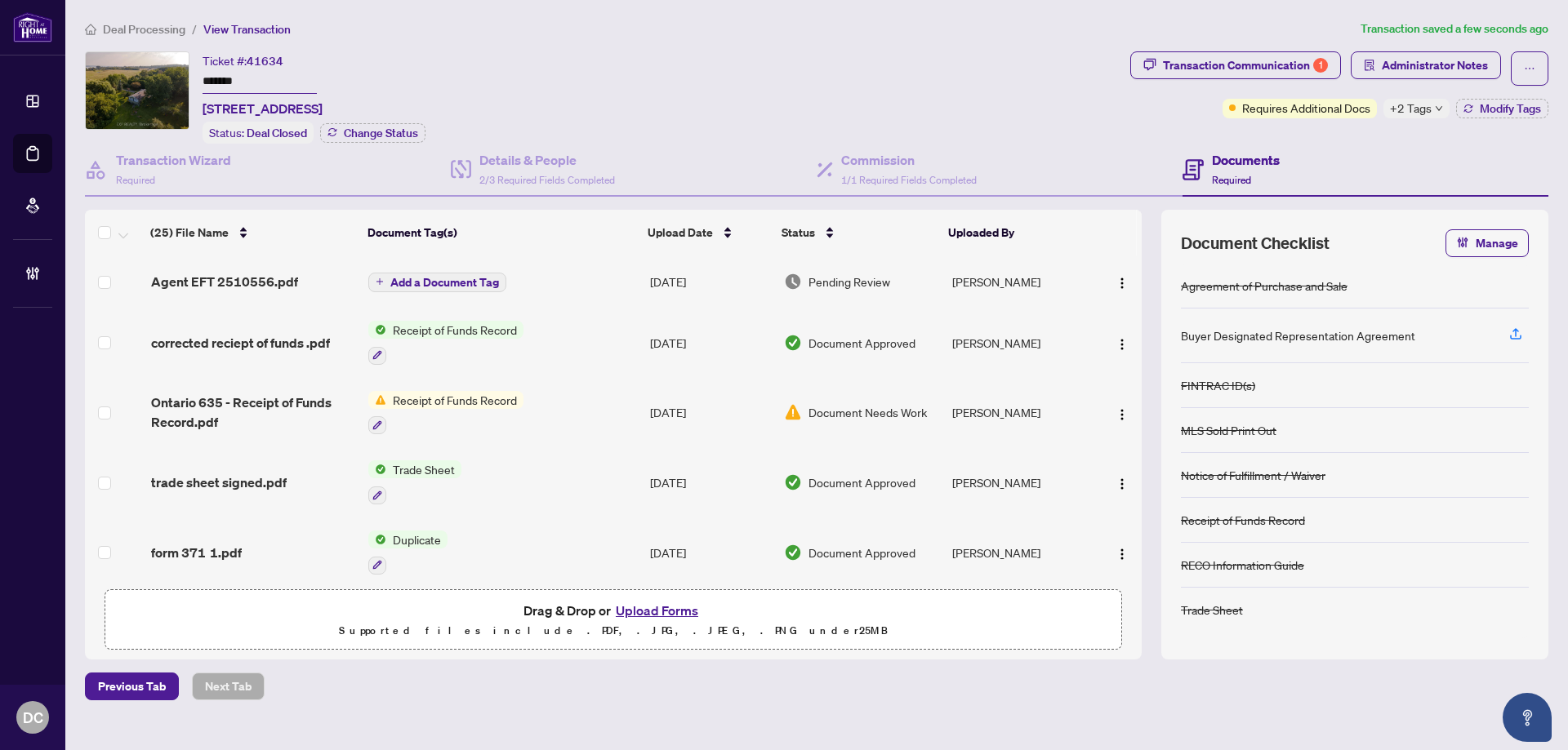
click at [1330, 159] on div "Documents Required" at bounding box center [1365, 169] width 366 height 53
click at [1124, 272] on button "button" at bounding box center [1122, 281] width 26 height 26
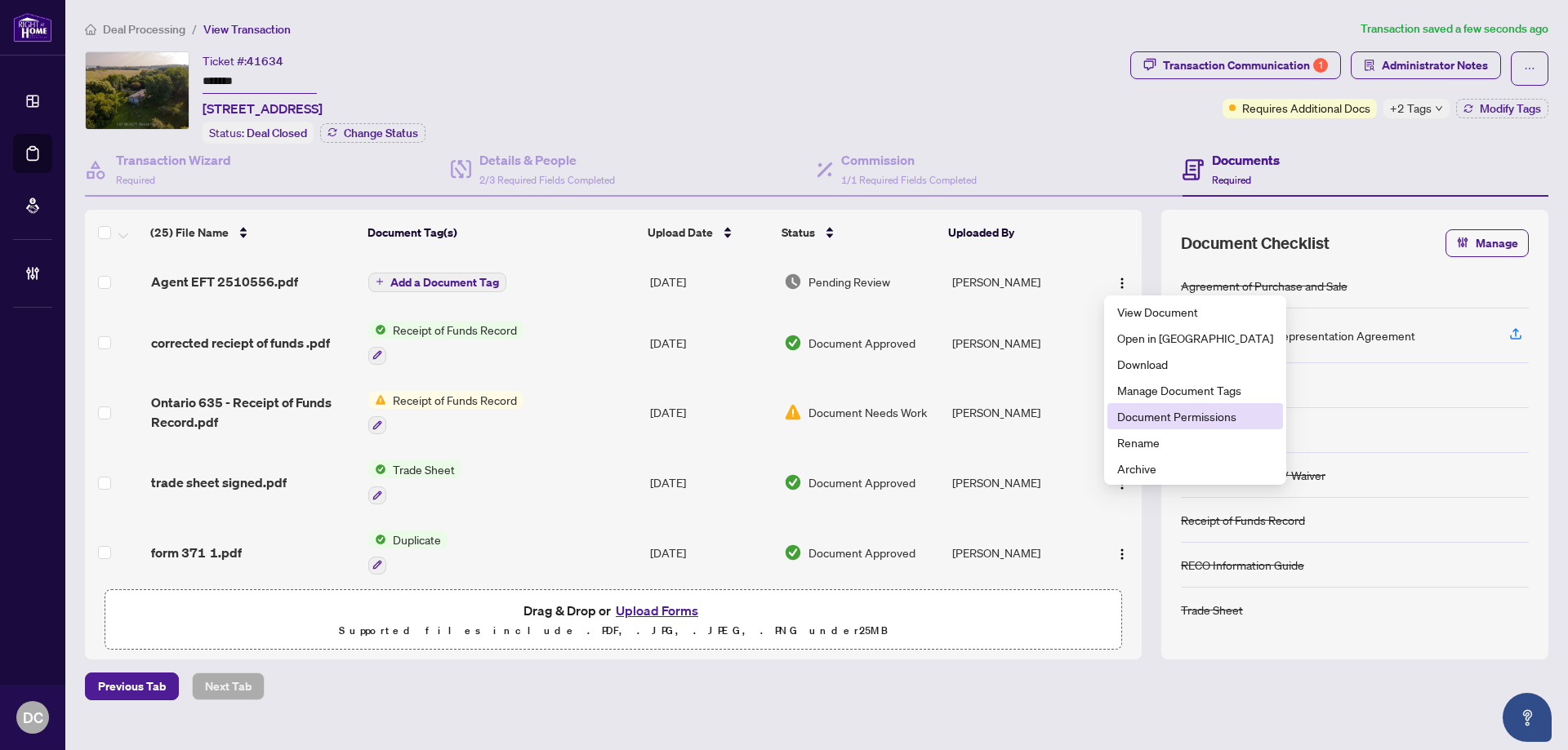
click at [1177, 419] on span "Document Permissions" at bounding box center [1195, 417] width 156 height 18
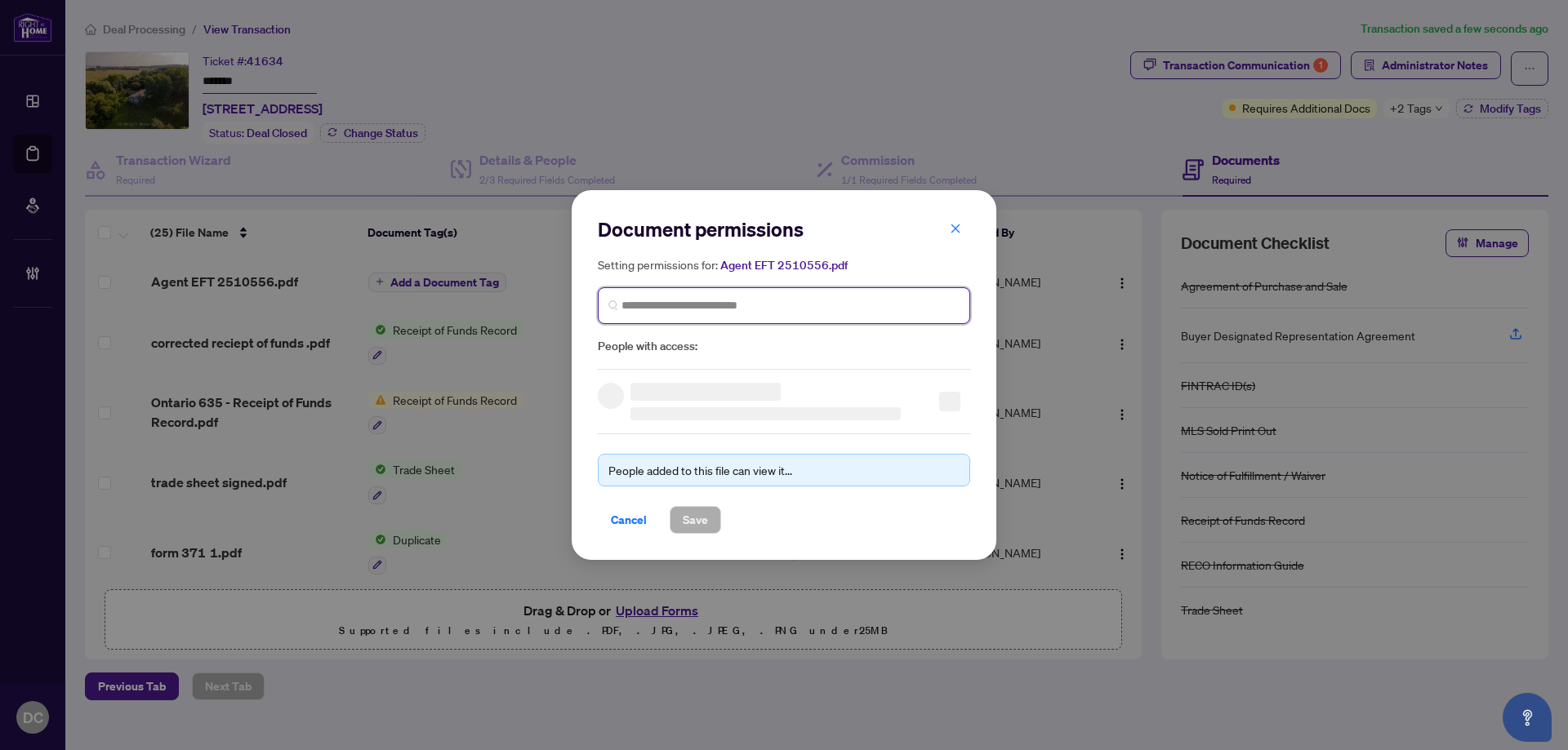
click at [775, 302] on input "search" at bounding box center [790, 306] width 338 height 17
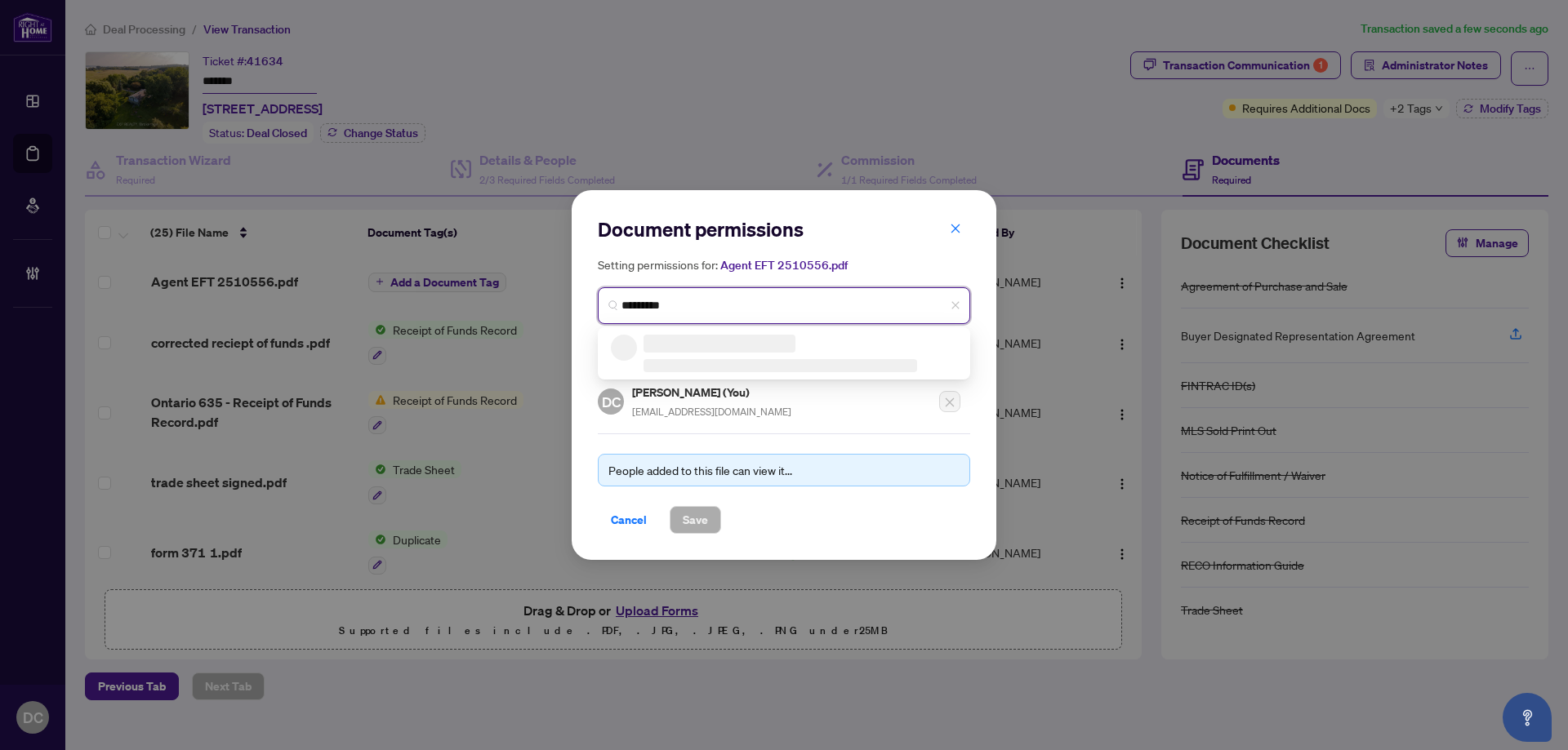
type input "*********"
click at [690, 304] on input "*********" at bounding box center [790, 306] width 338 height 17
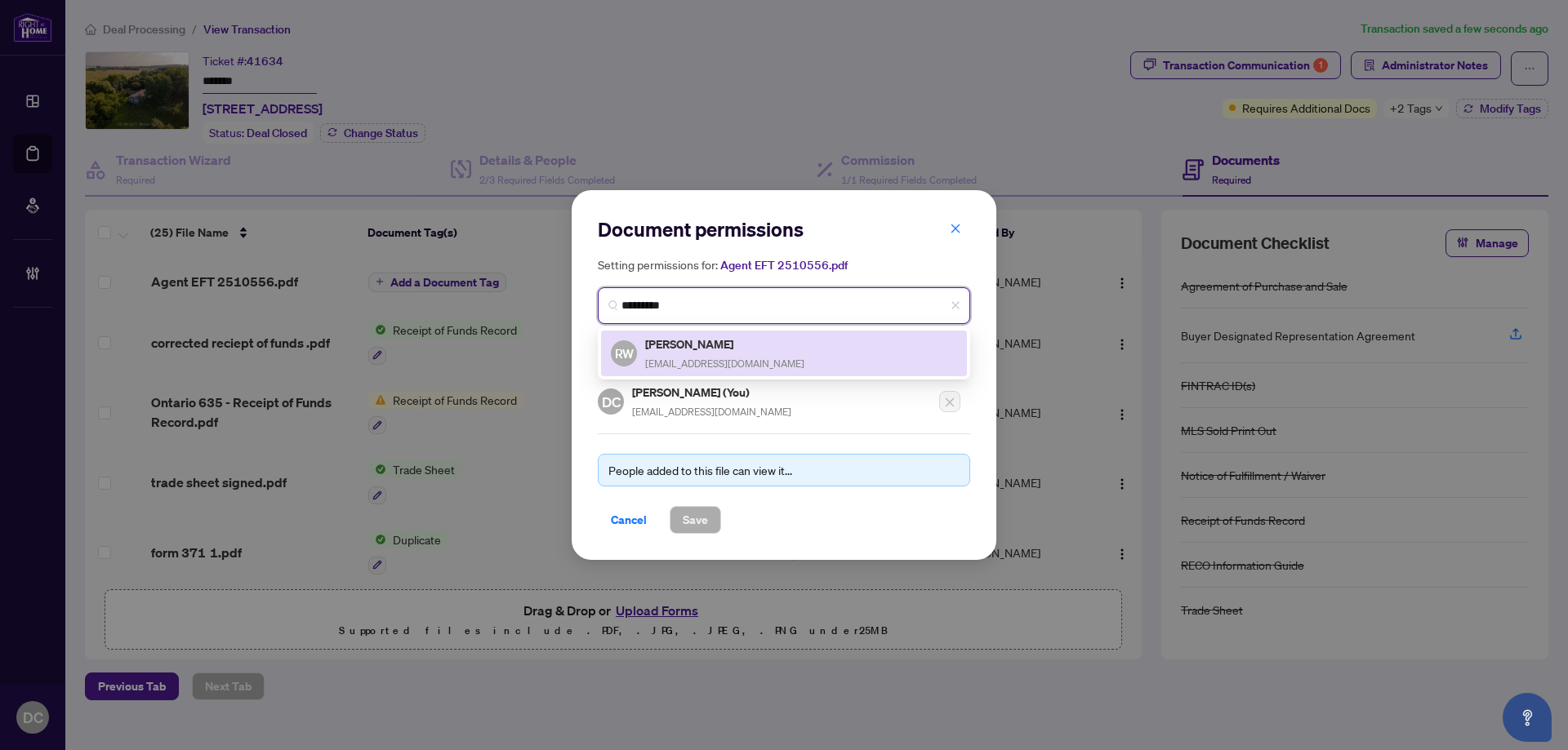
click at [694, 344] on h5 "Russell Whiteside" at bounding box center [725, 344] width 160 height 19
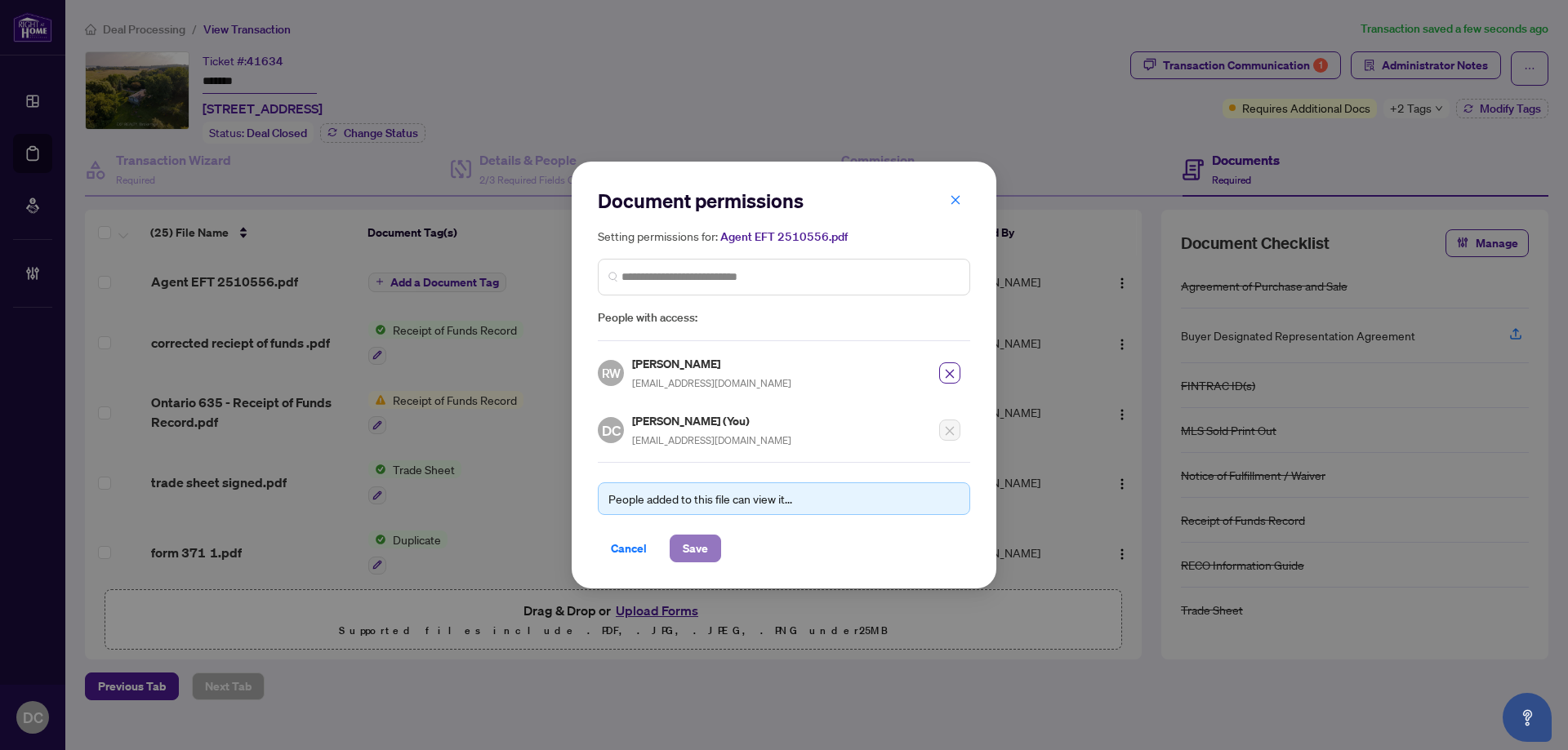
click at [706, 540] on span "Save" at bounding box center [696, 548] width 25 height 26
click at [1471, 69] on div "Document permissions Setting permissions for: Agent EFT 2510556.pdf 1036 RW Rus…" at bounding box center [784, 375] width 1568 height 750
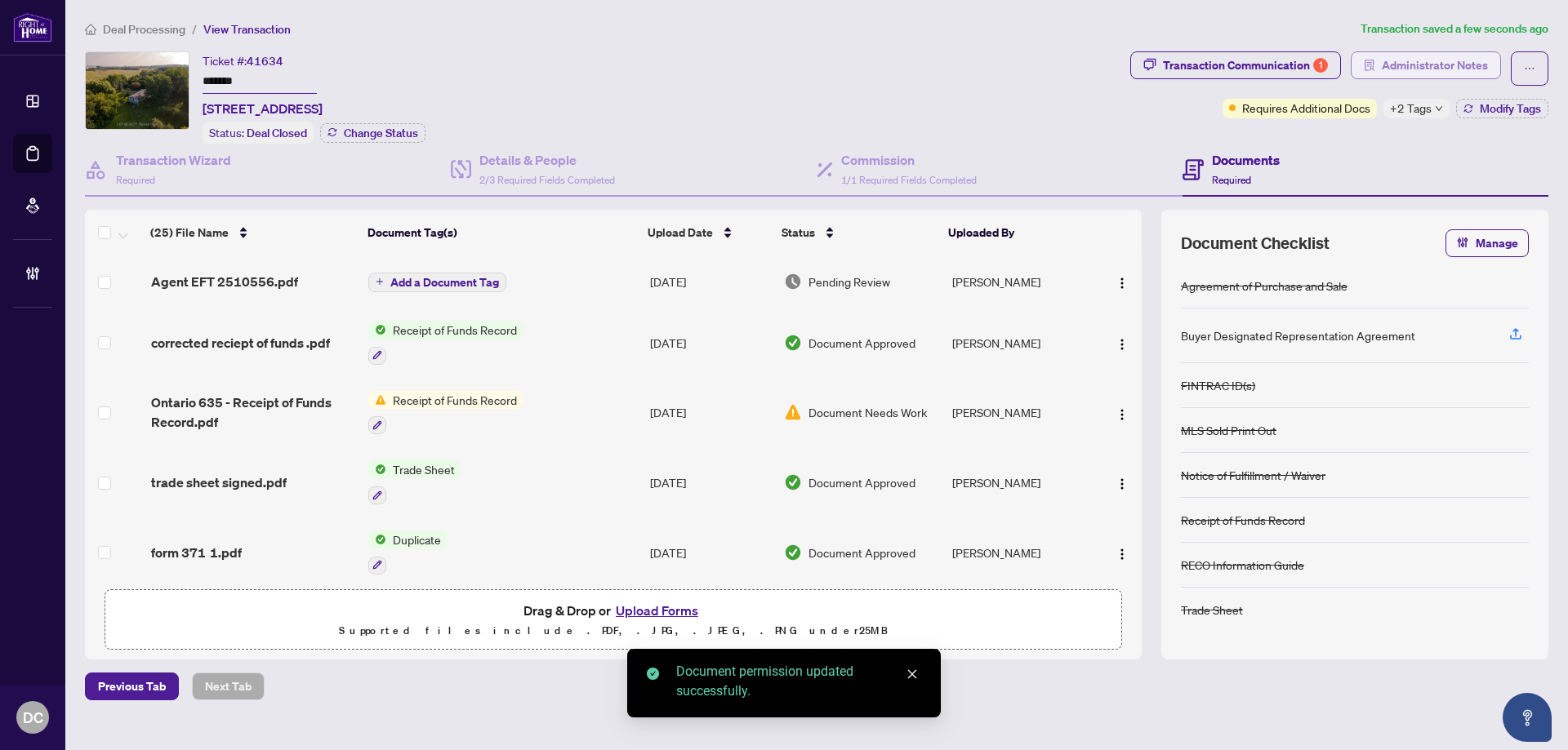
click at [1463, 60] on span "Administrator Notes" at bounding box center [1434, 65] width 106 height 26
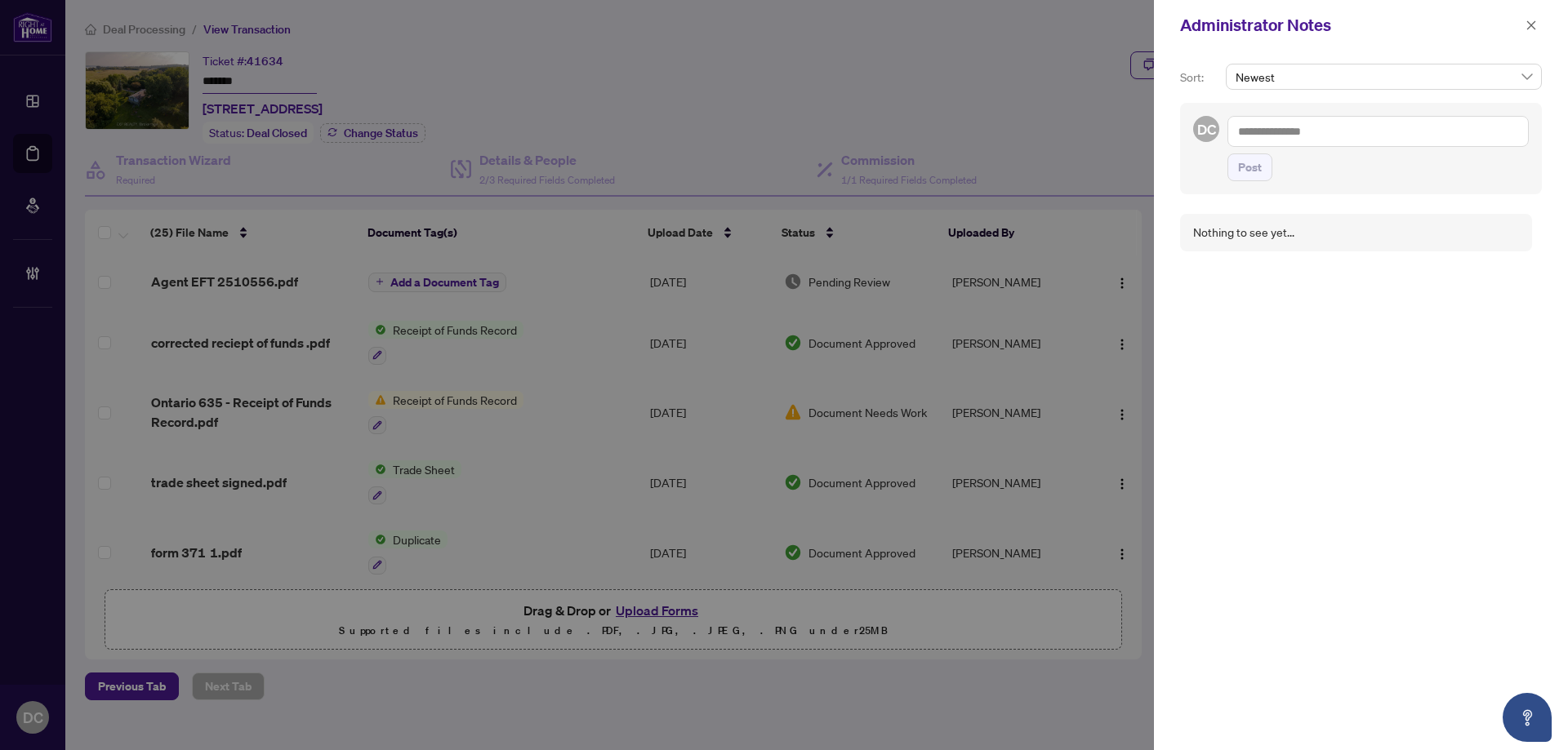
click at [1299, 124] on textarea at bounding box center [1378, 131] width 301 height 31
paste textarea "**********"
type textarea "**********"
click at [1260, 172] on span "Post" at bounding box center [1250, 167] width 23 height 26
click at [1529, 33] on span "button" at bounding box center [1531, 25] width 12 height 26
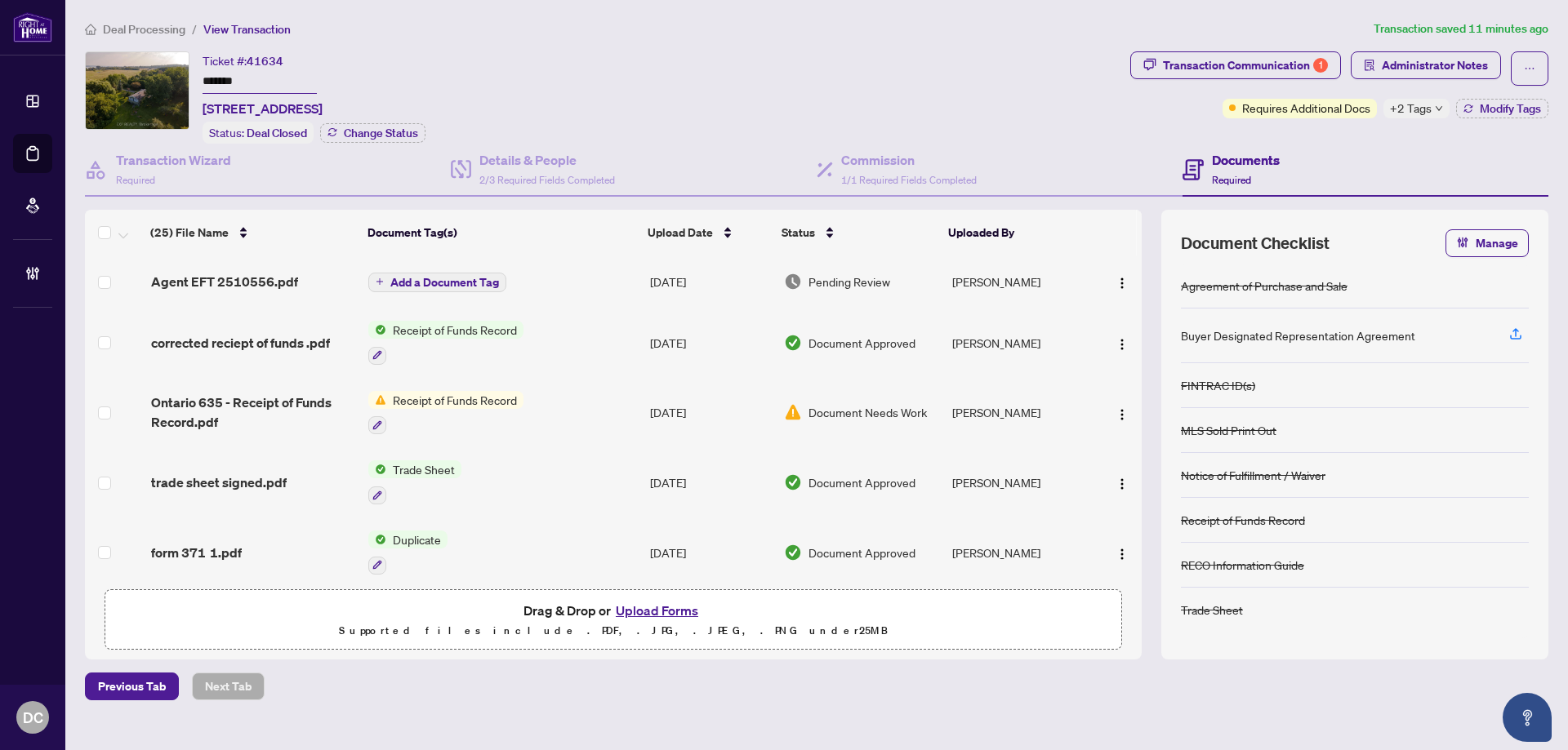
click at [1405, 111] on span "+2 Tags" at bounding box center [1411, 108] width 41 height 19
click at [151, 33] on span "Deal Processing" at bounding box center [144, 30] width 82 height 14
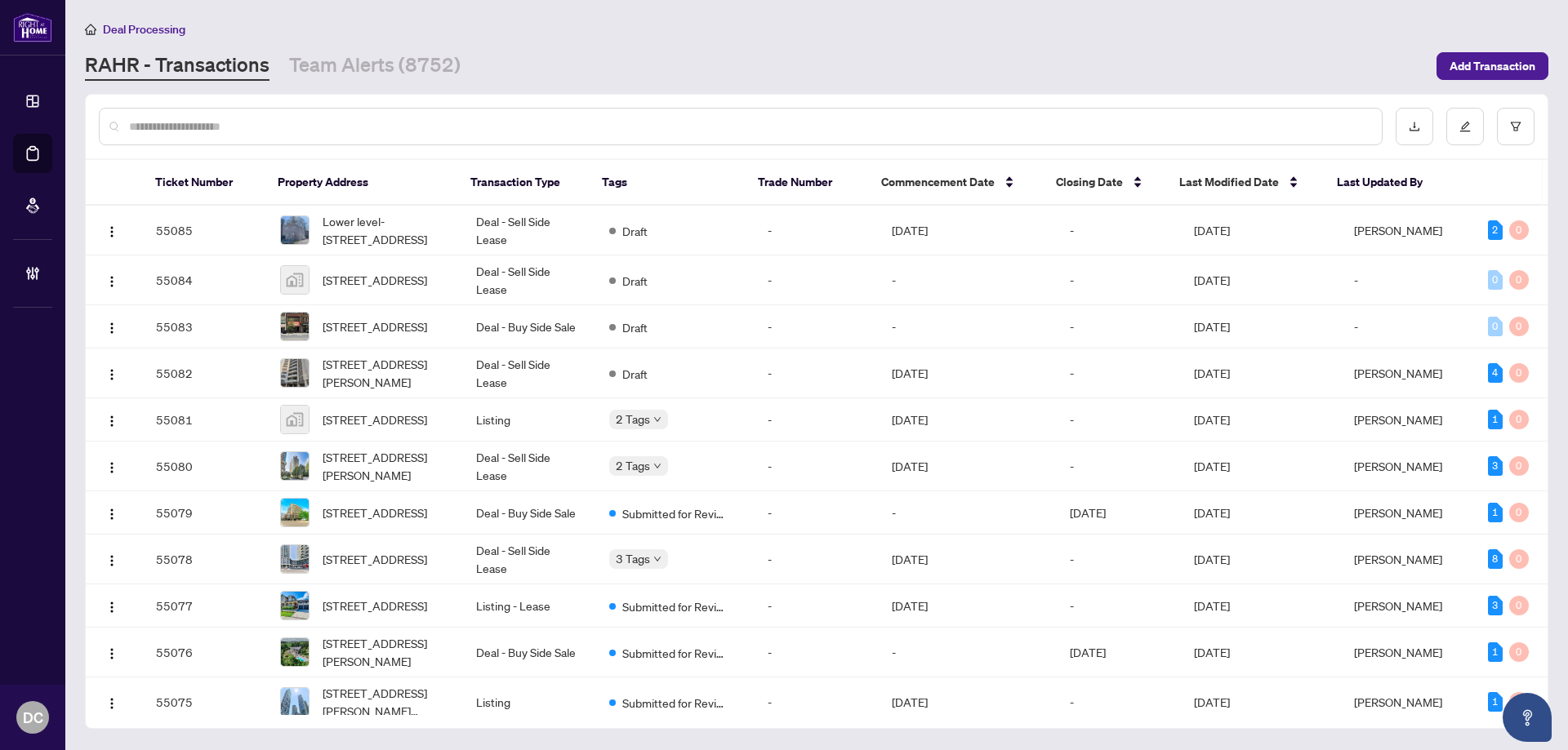
click at [384, 125] on input "text" at bounding box center [749, 126] width 1240 height 18
click at [560, 124] on input "text" at bounding box center [749, 126] width 1240 height 18
paste input "*******"
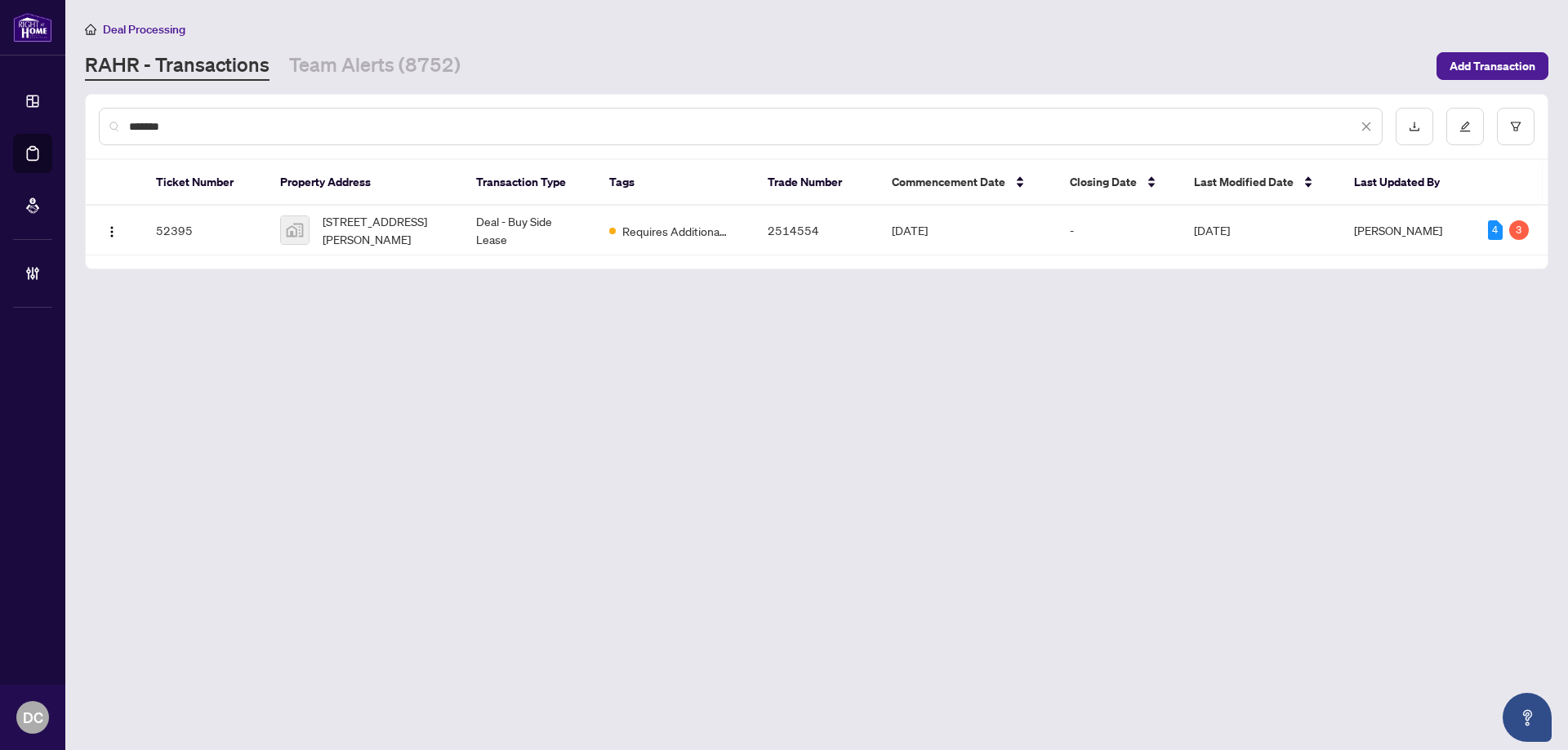
type input "*******"
click at [385, 232] on span "101-120 Canon Jackson Dr #101, York, Toronto, ON, Canada" at bounding box center [386, 230] width 127 height 36
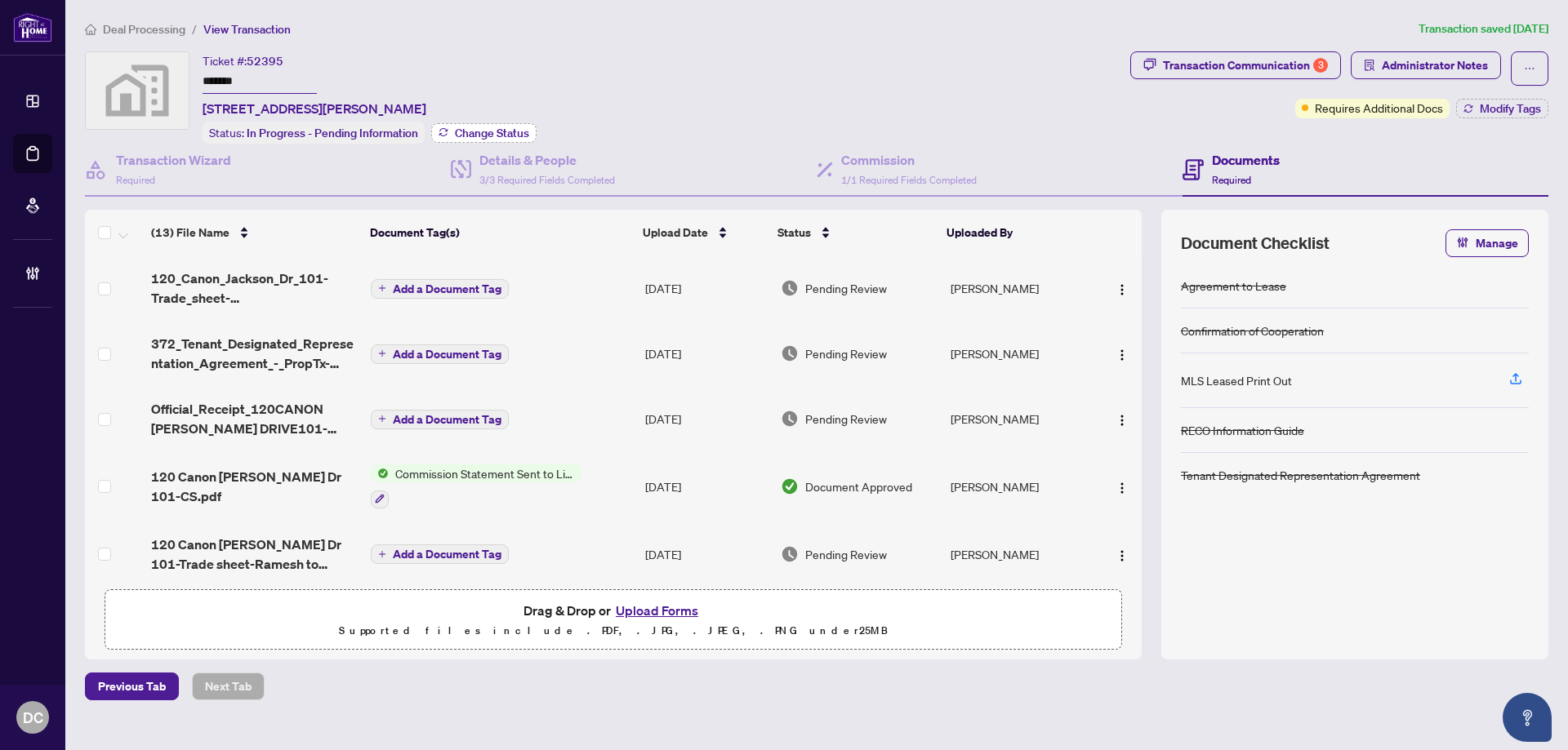
click at [503, 124] on button "Change Status" at bounding box center [484, 134] width 106 height 20
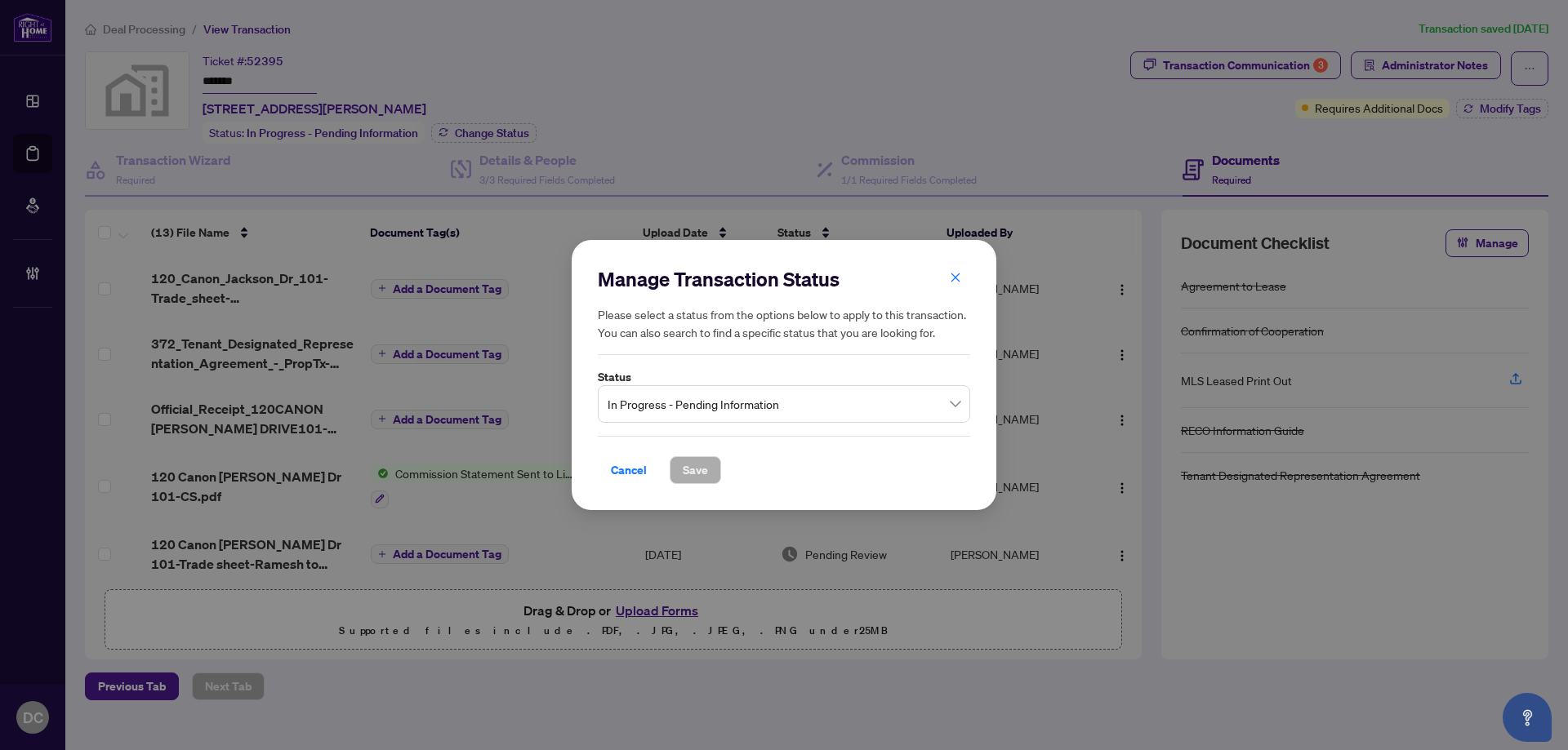
click at [721, 401] on span "In Progress - Pending Information" at bounding box center [784, 404] width 353 height 31
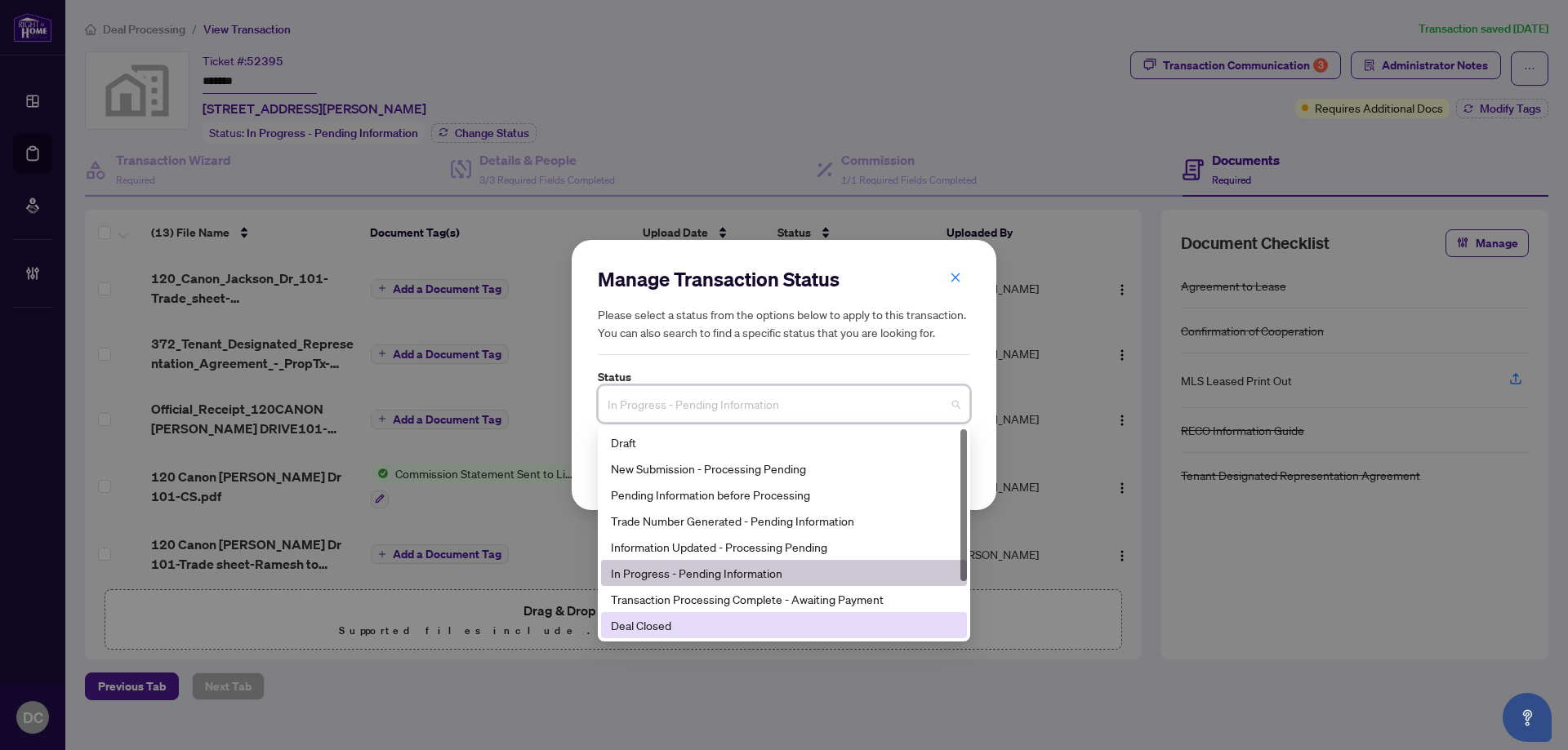
click at [669, 626] on div "Deal Closed" at bounding box center [784, 625] width 346 height 18
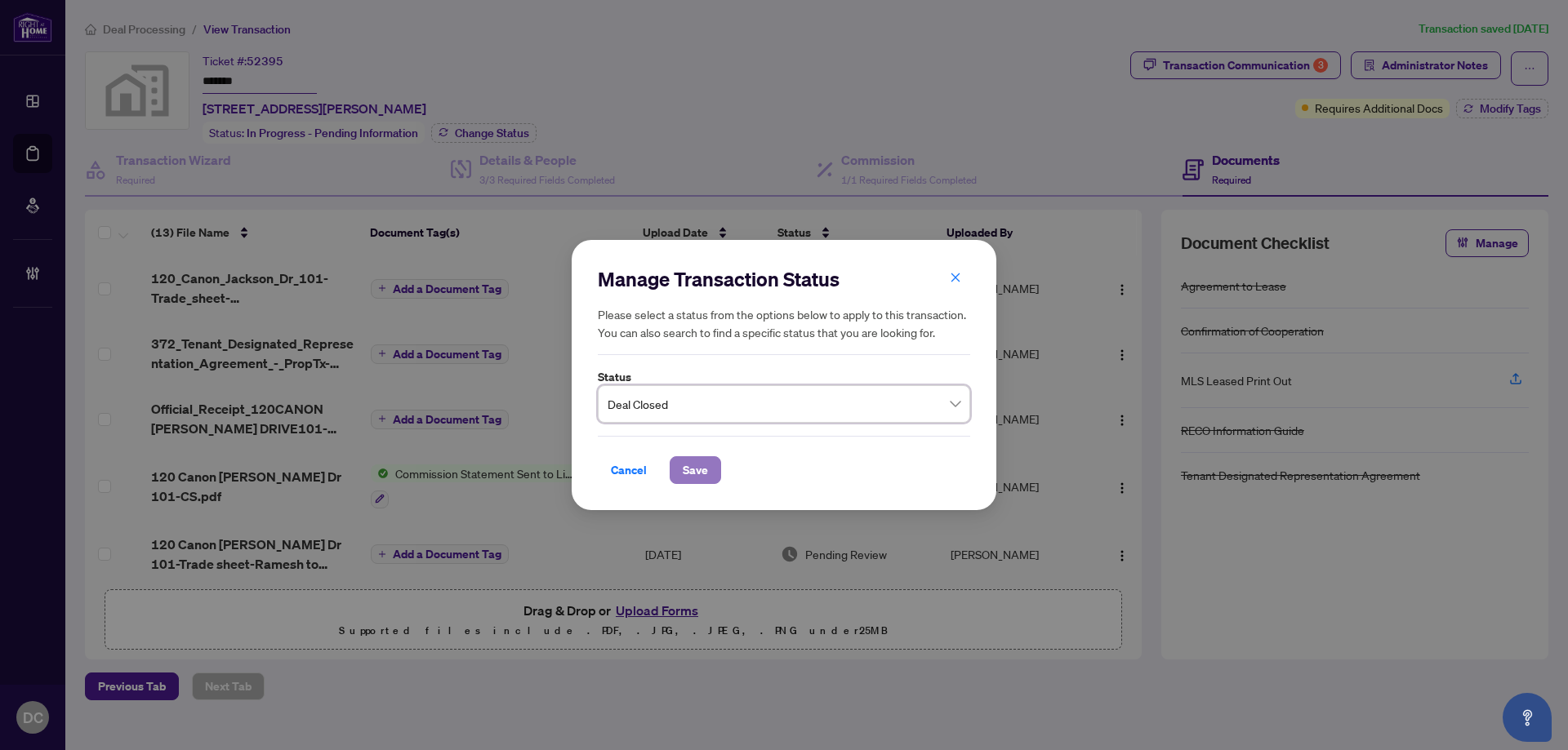
click at [691, 464] on span "Save" at bounding box center [696, 470] width 25 height 26
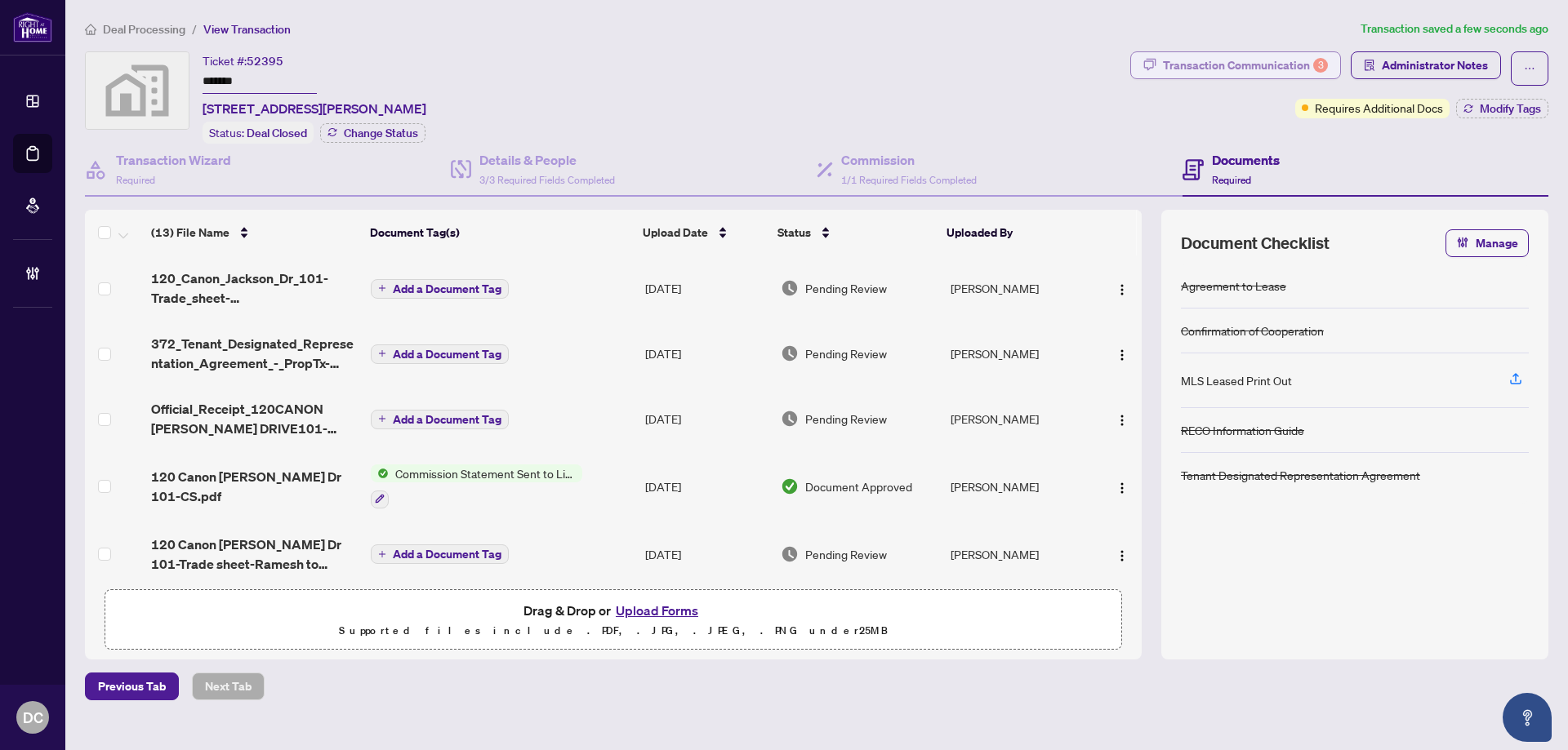
click at [1260, 67] on div "Transaction Communication 3" at bounding box center [1245, 65] width 165 height 26
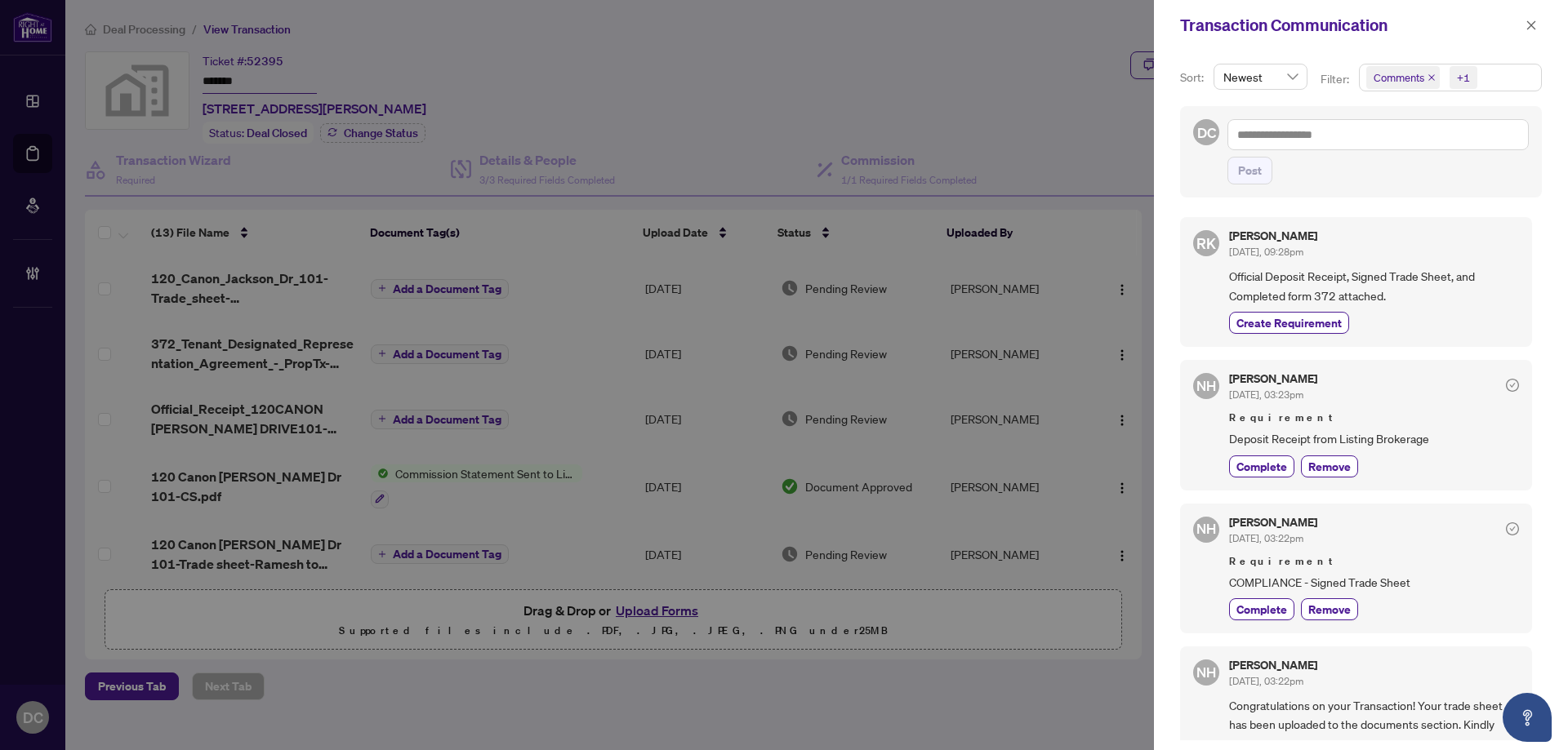
click at [1494, 82] on span "Comments +1" at bounding box center [1451, 77] width 181 height 26
click at [1445, 172] on span "Requirements" at bounding box center [1427, 168] width 73 height 14
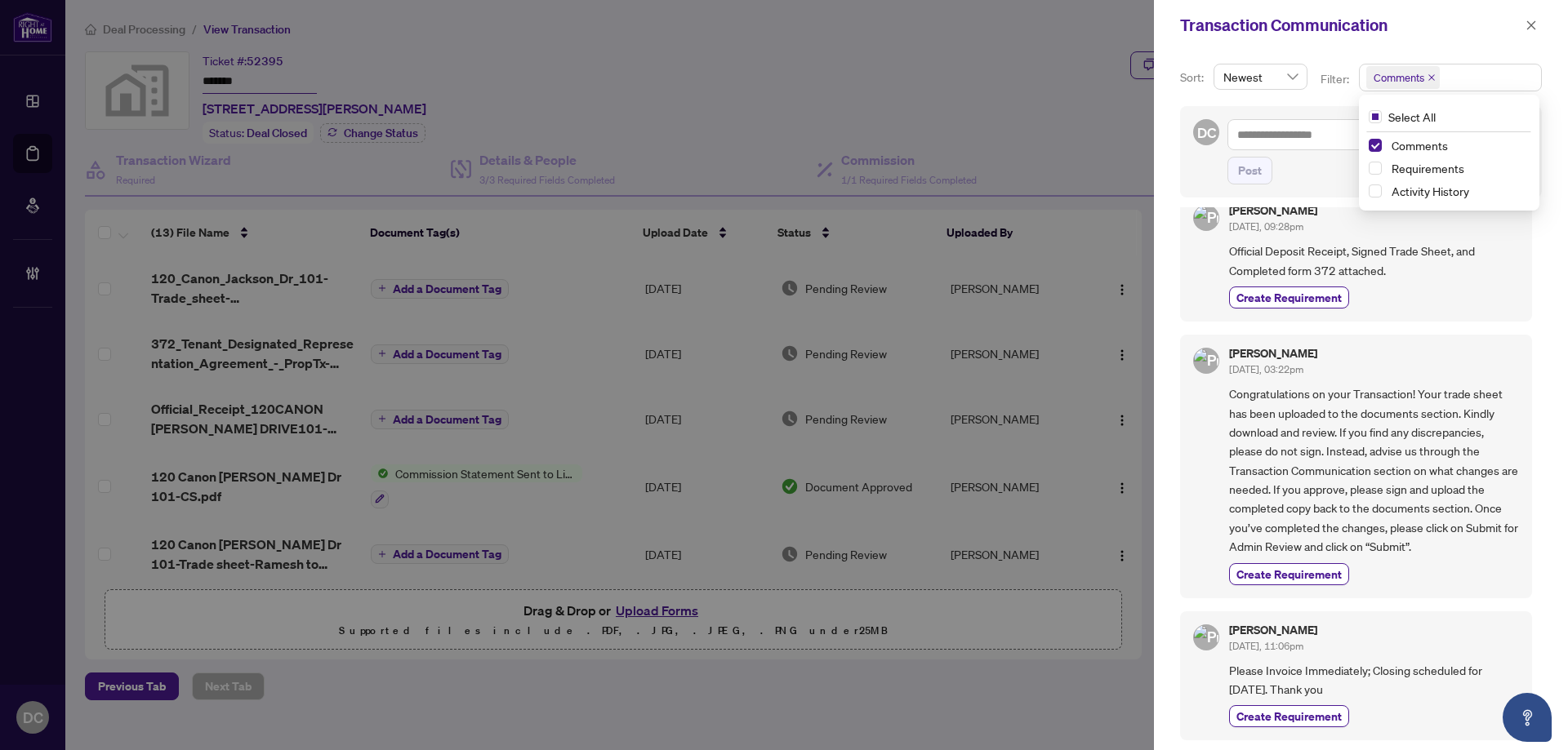
scroll to position [4, 0]
drag, startPoint x: 1526, startPoint y: 28, endPoint x: 1450, endPoint y: 23, distance: 76.2
click at [1526, 27] on icon "close" at bounding box center [1531, 25] width 12 height 12
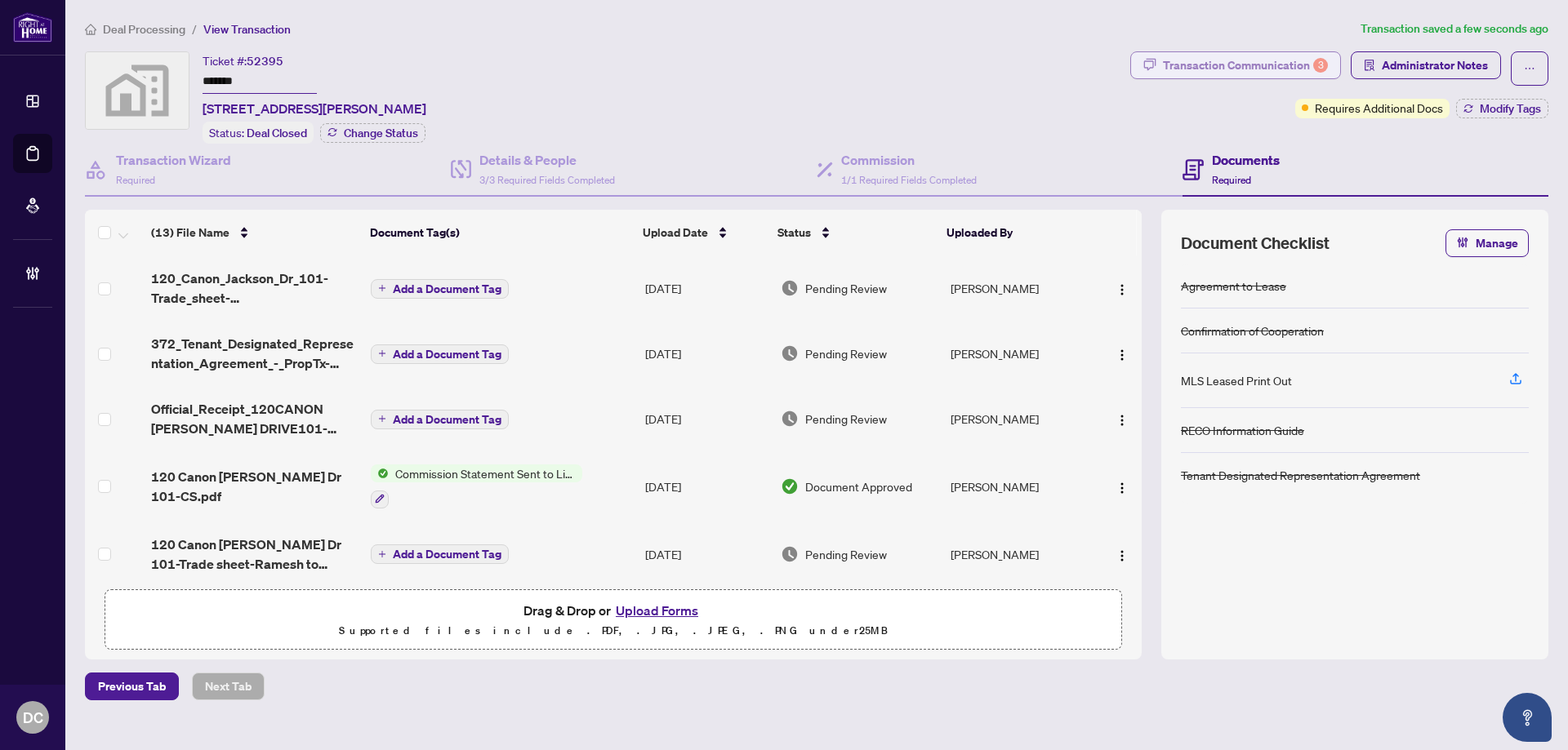
click at [1304, 69] on div "Transaction Communication 3" at bounding box center [1245, 65] width 165 height 26
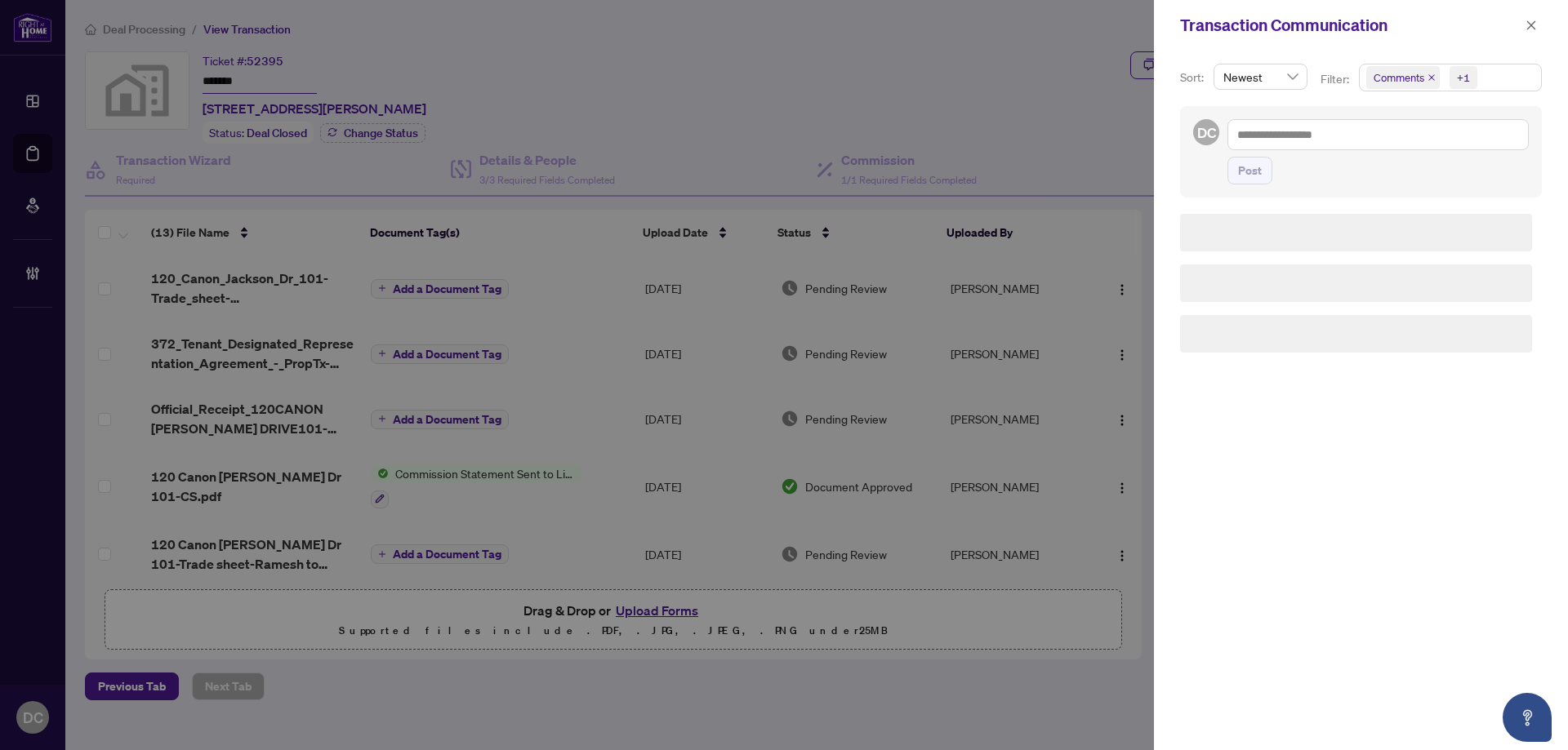
scroll to position [0, 0]
click at [1505, 79] on span "Comments +1" at bounding box center [1451, 77] width 181 height 26
click at [1444, 146] on span "Comments" at bounding box center [1419, 145] width 56 height 14
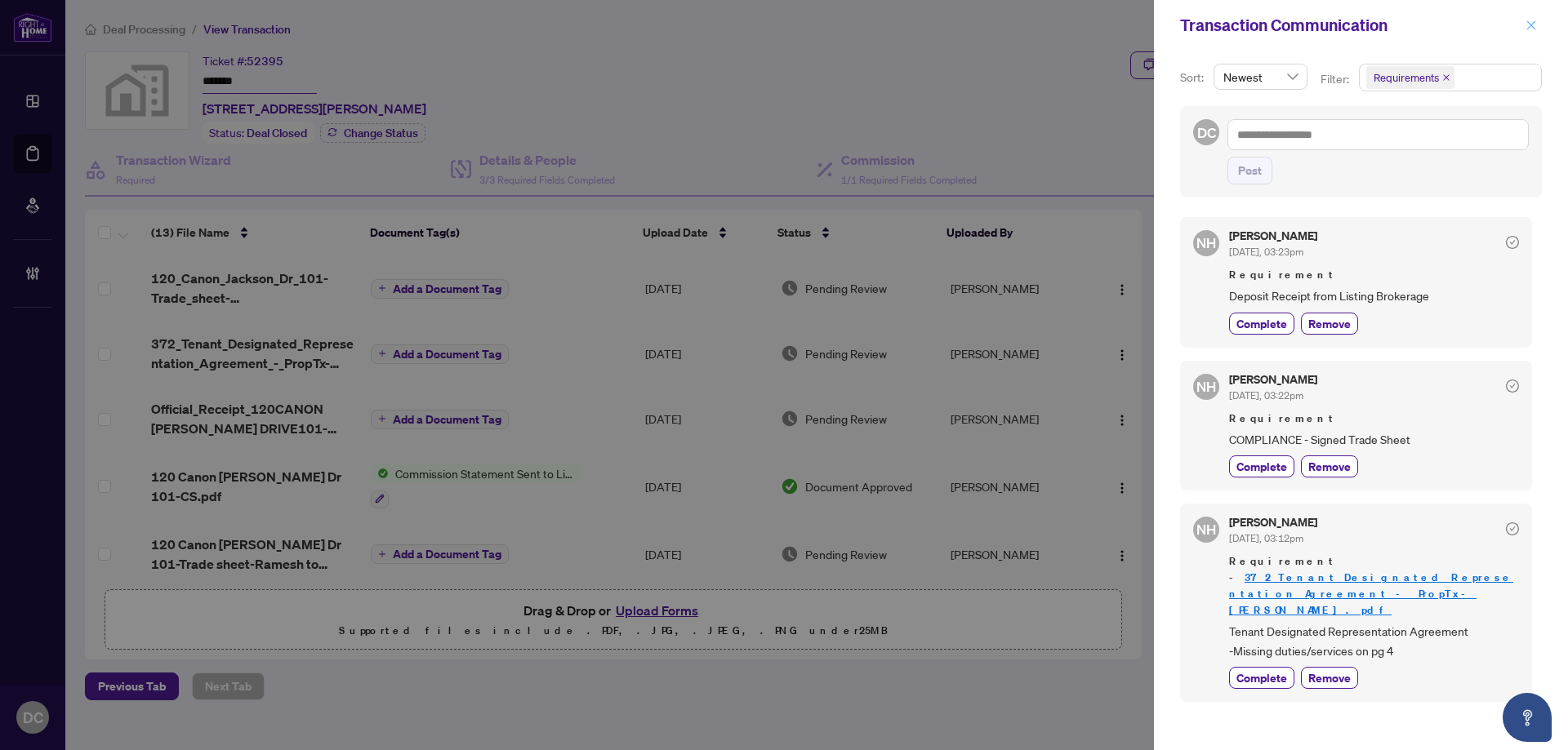
click at [1527, 27] on icon "close" at bounding box center [1531, 25] width 12 height 12
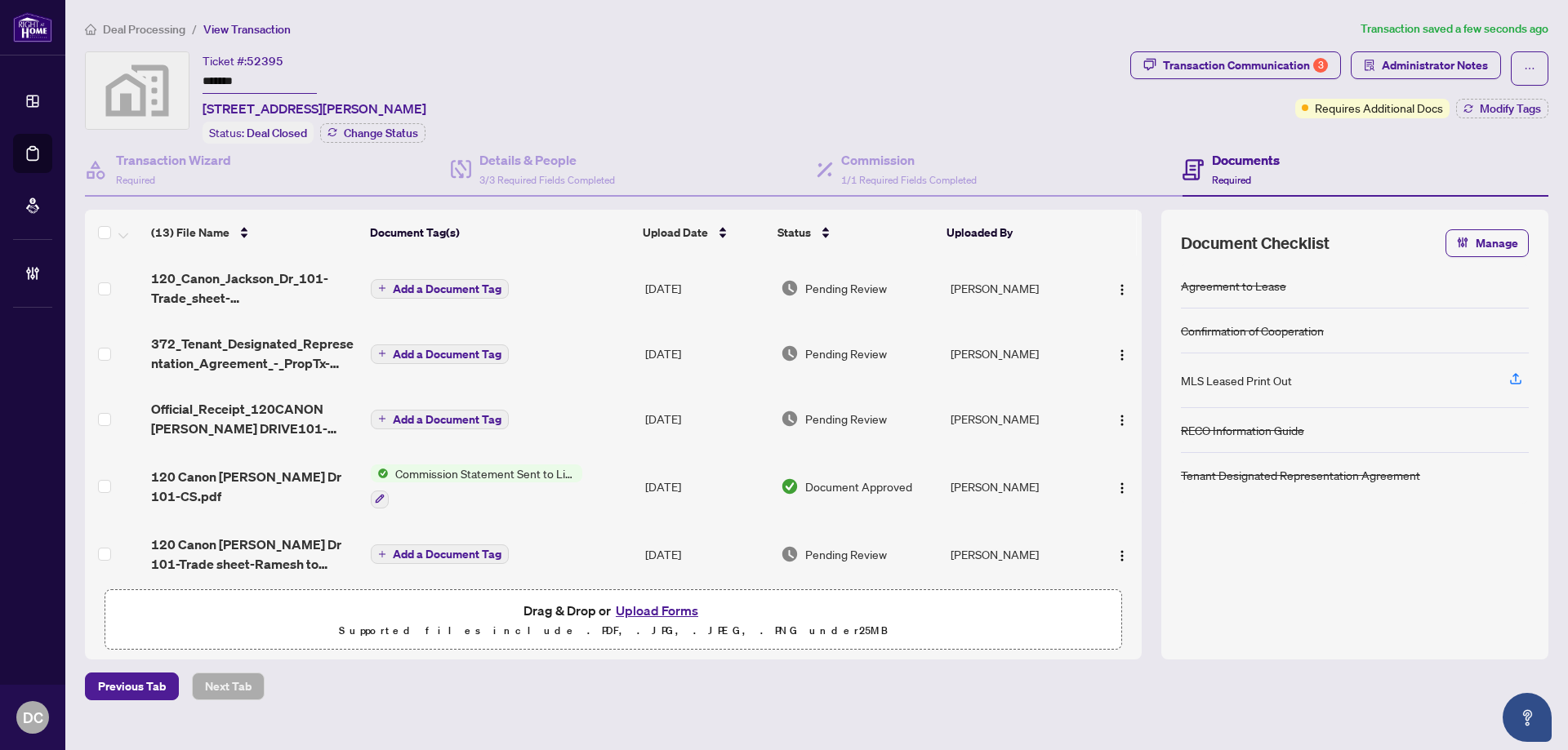
drag, startPoint x: 603, startPoint y: 288, endPoint x: 65, endPoint y: 215, distance: 542.9
click at [602, 288] on td "Add a Document Tag" at bounding box center [501, 288] width 274 height 65
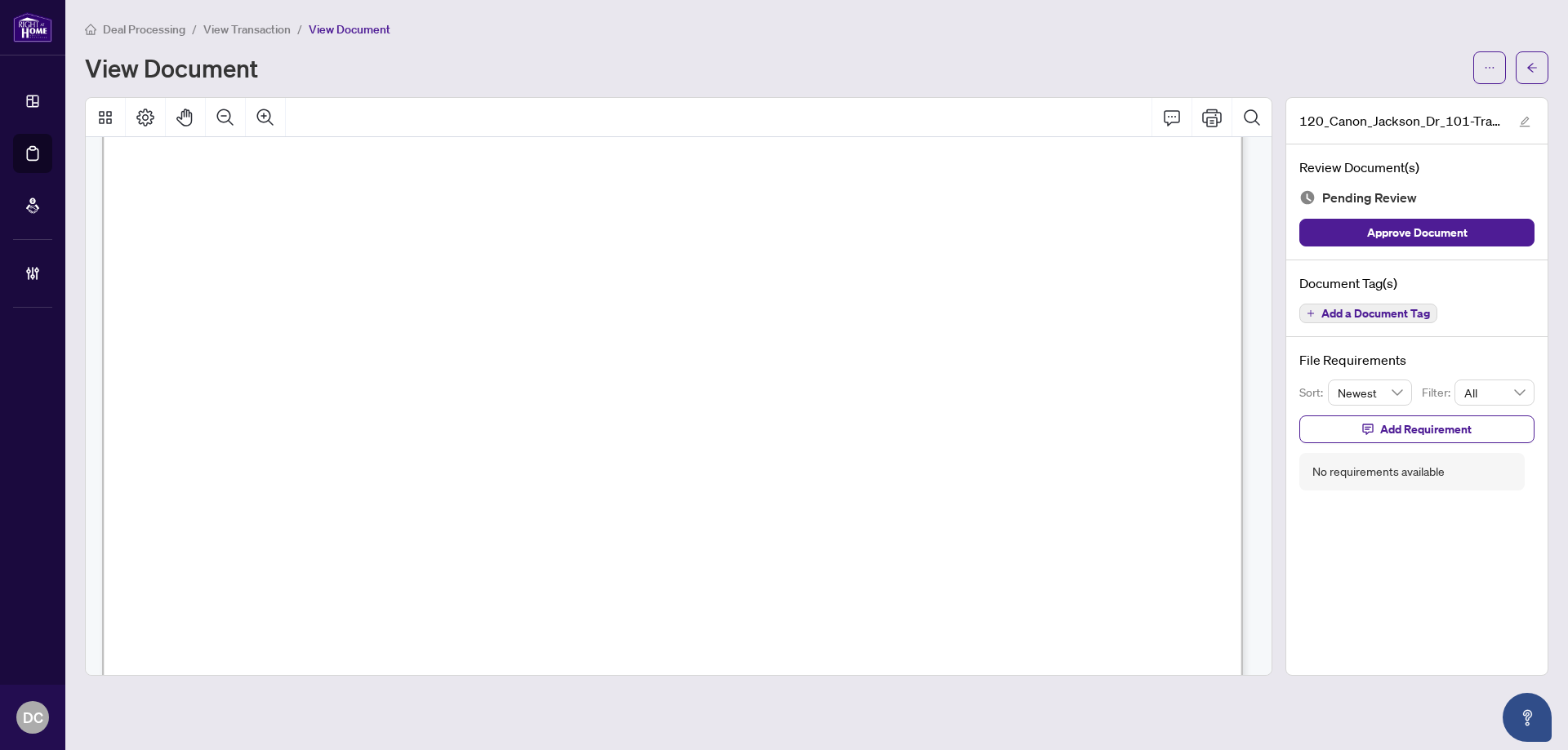
scroll to position [735, 0]
click at [1538, 69] on icon "arrow-left" at bounding box center [1532, 67] width 12 height 12
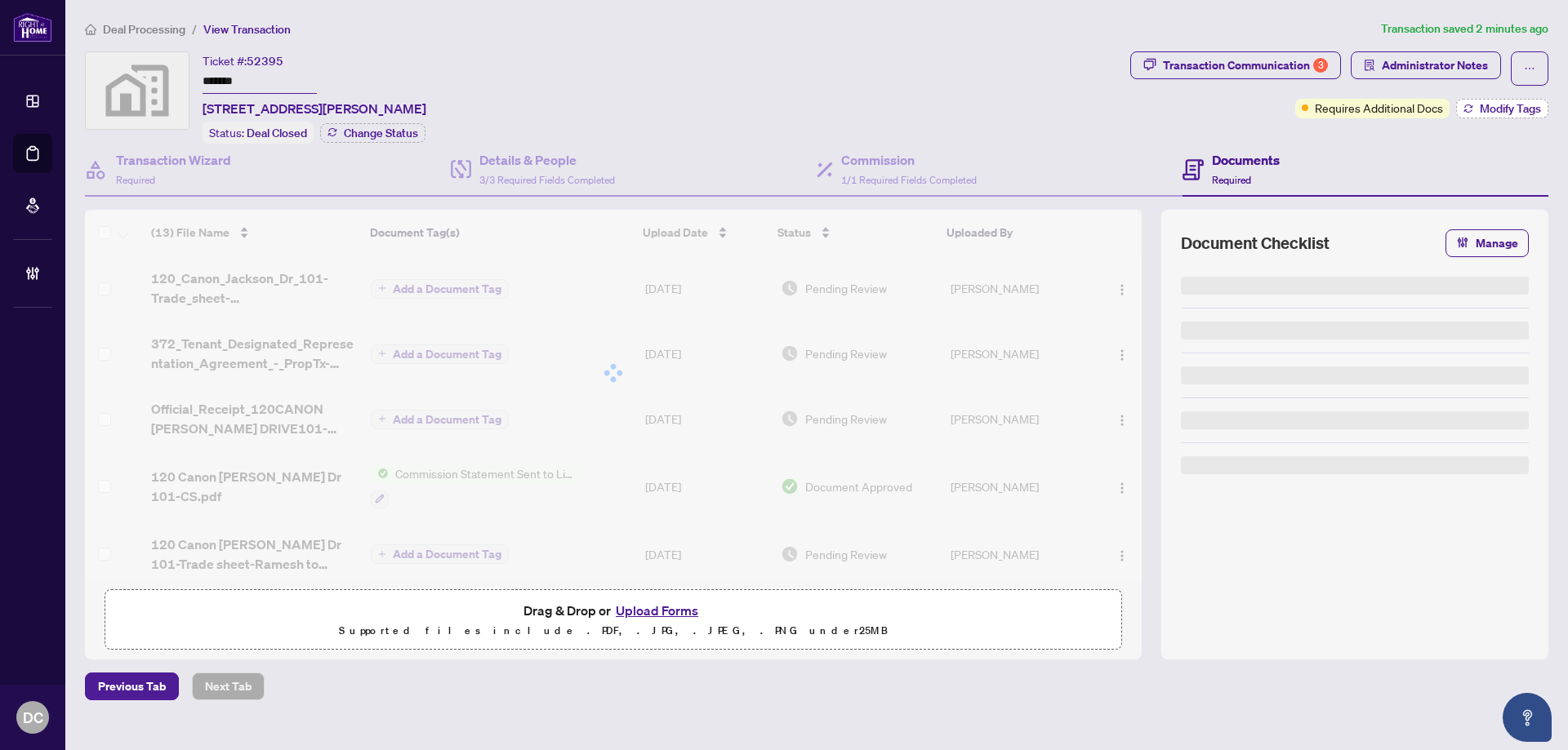
click at [1493, 110] on span "Modify Tags" at bounding box center [1511, 108] width 61 height 12
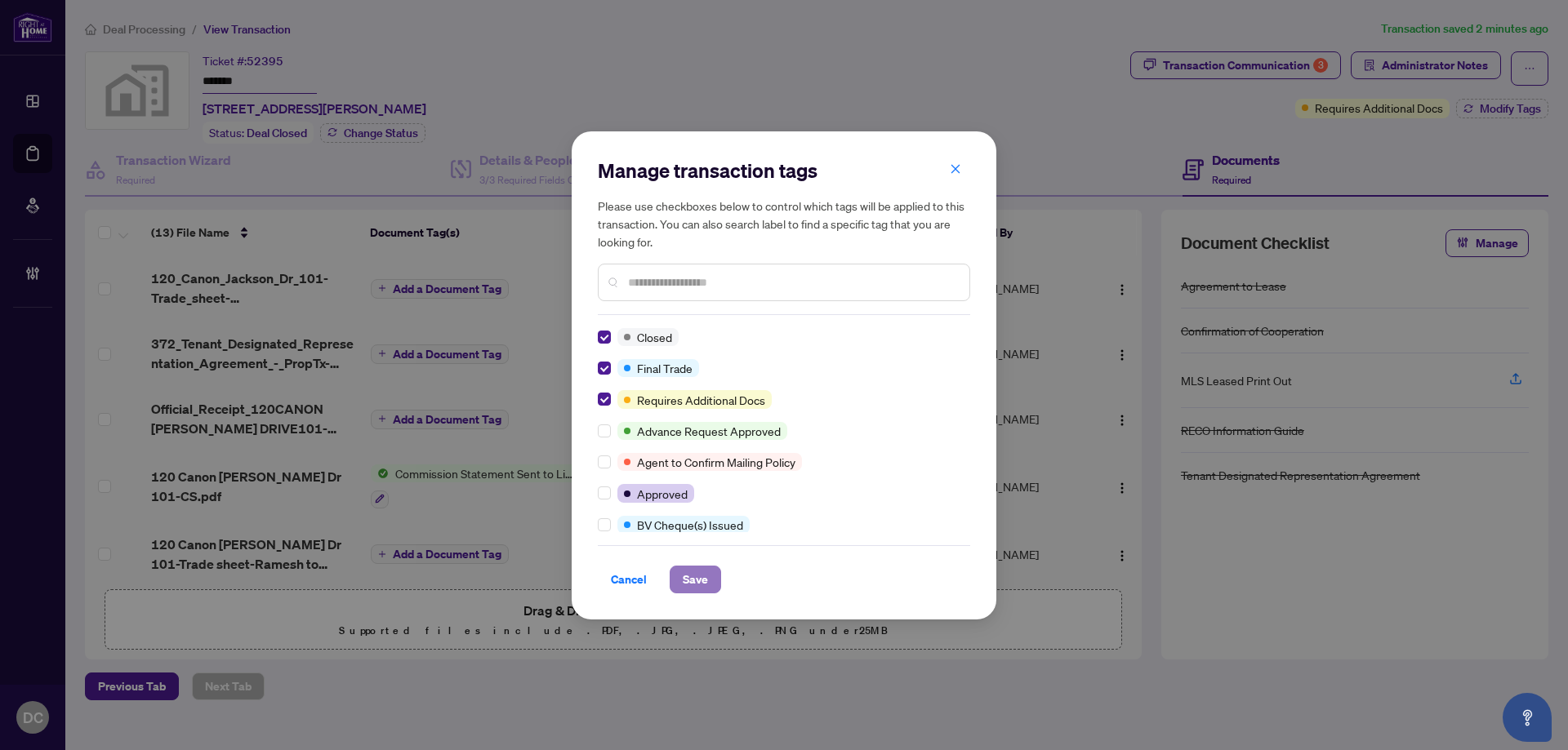
click at [696, 575] on span "Save" at bounding box center [696, 579] width 25 height 26
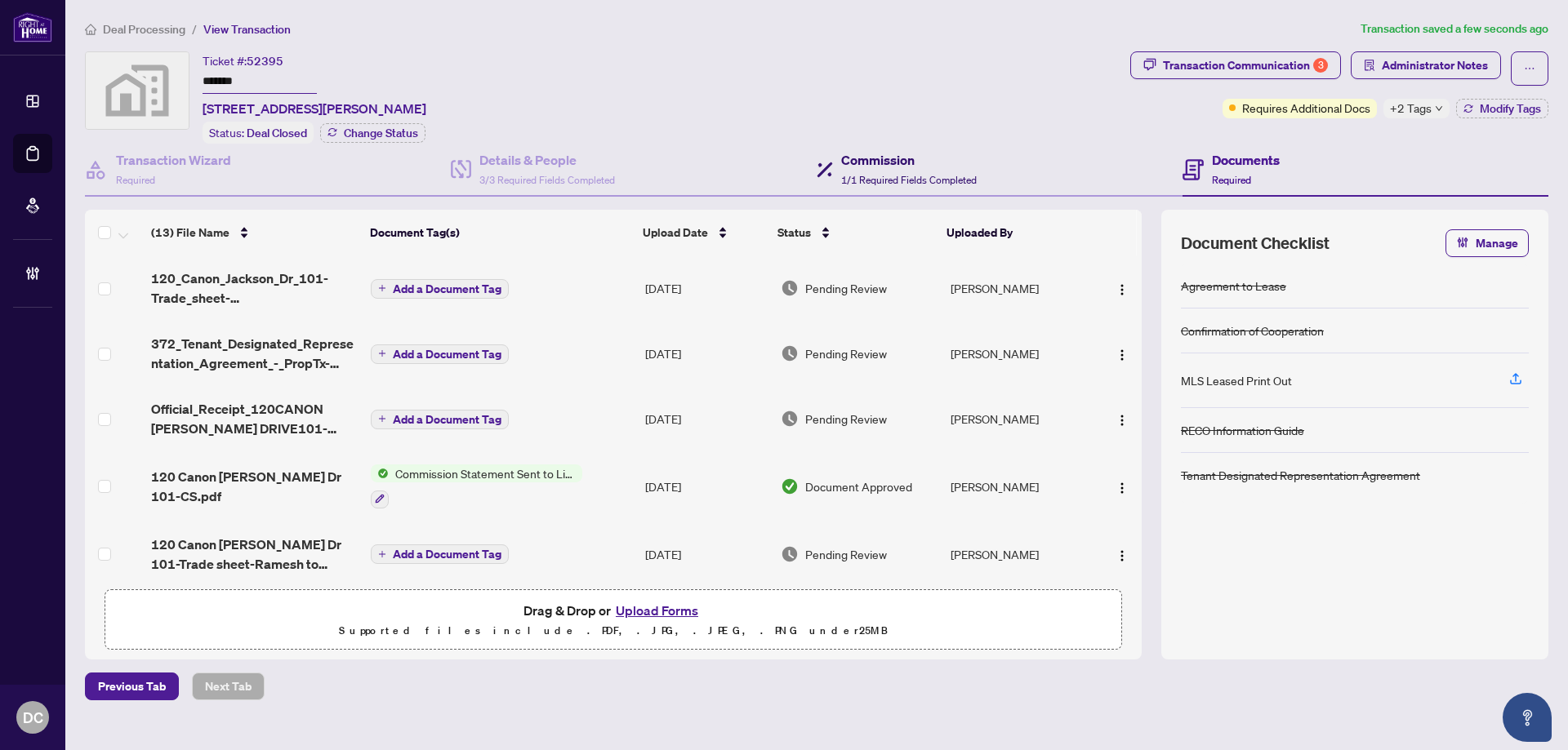
click at [883, 165] on h4 "Commission" at bounding box center [908, 160] width 135 height 20
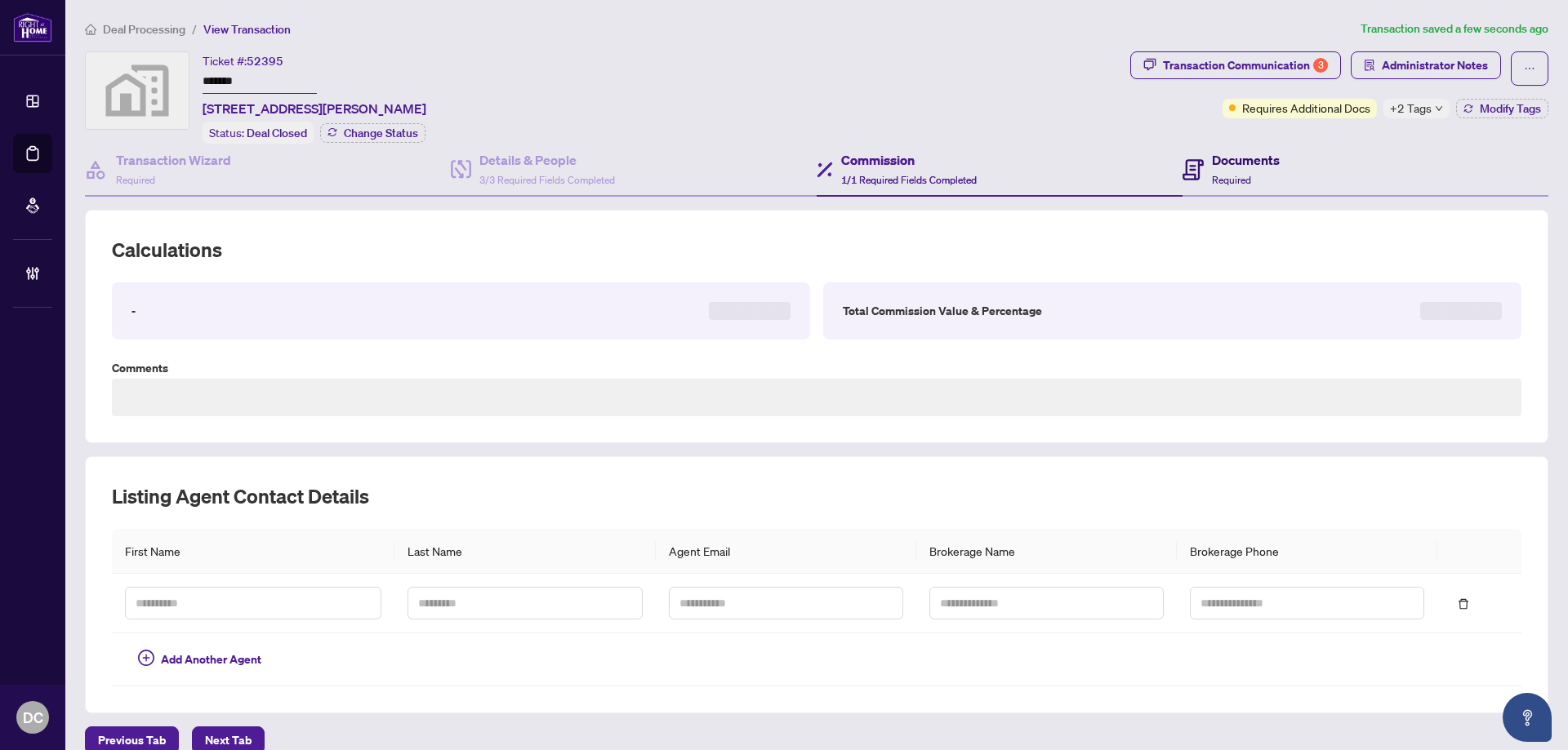
click at [1198, 164] on div "Documents Required" at bounding box center [1231, 169] width 97 height 39
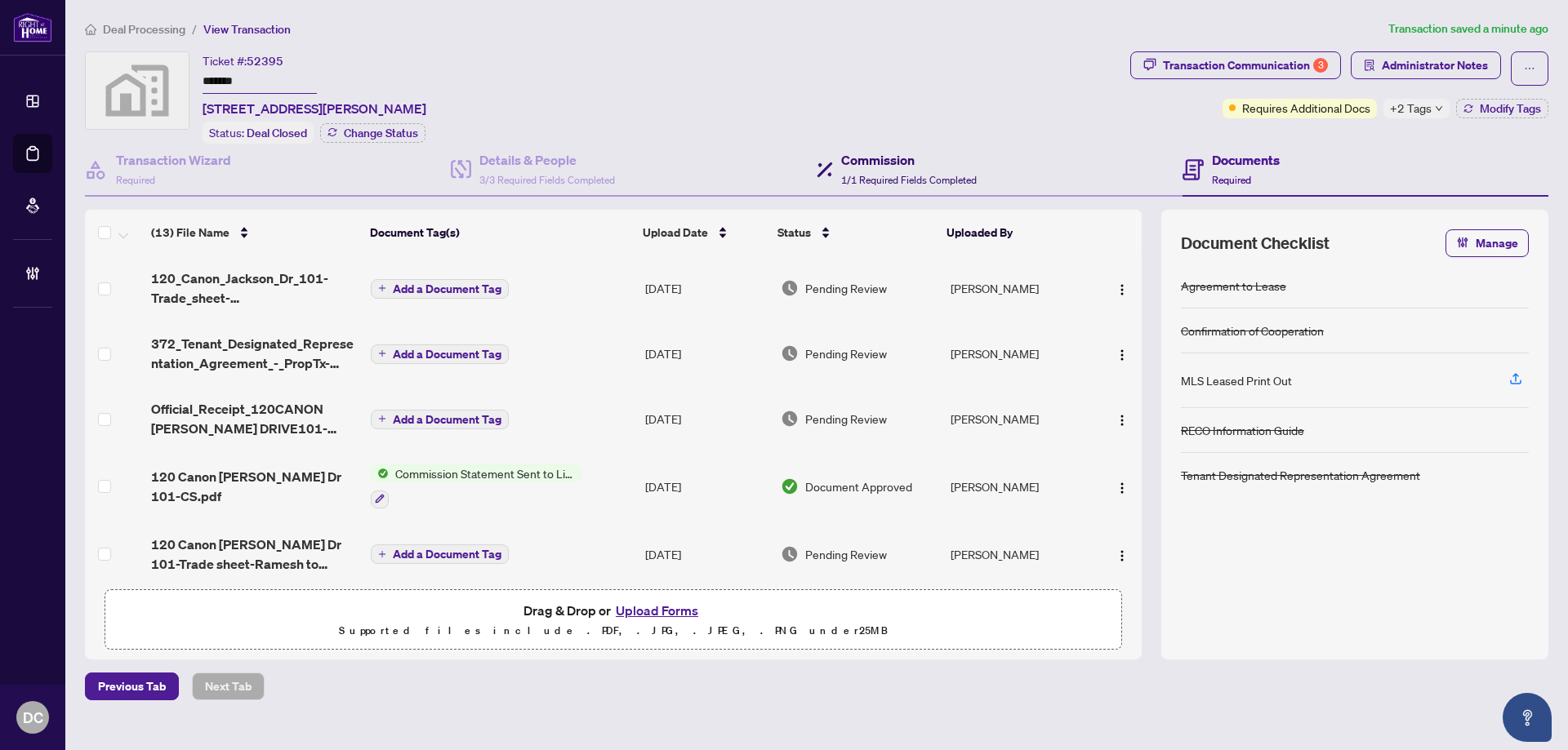
click at [877, 175] on span "1/1 Required Fields Completed" at bounding box center [908, 180] width 135 height 13
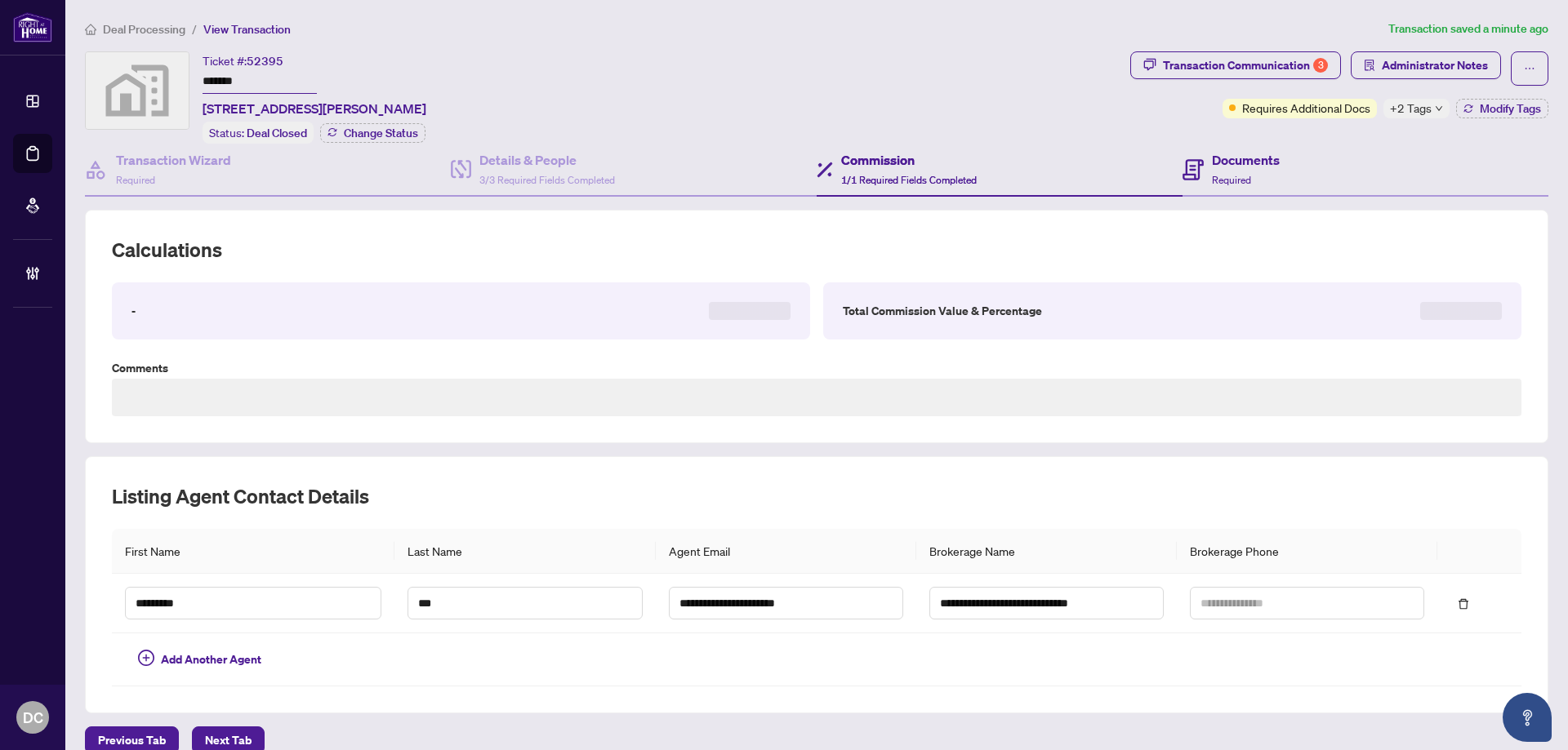
type textarea "**********"
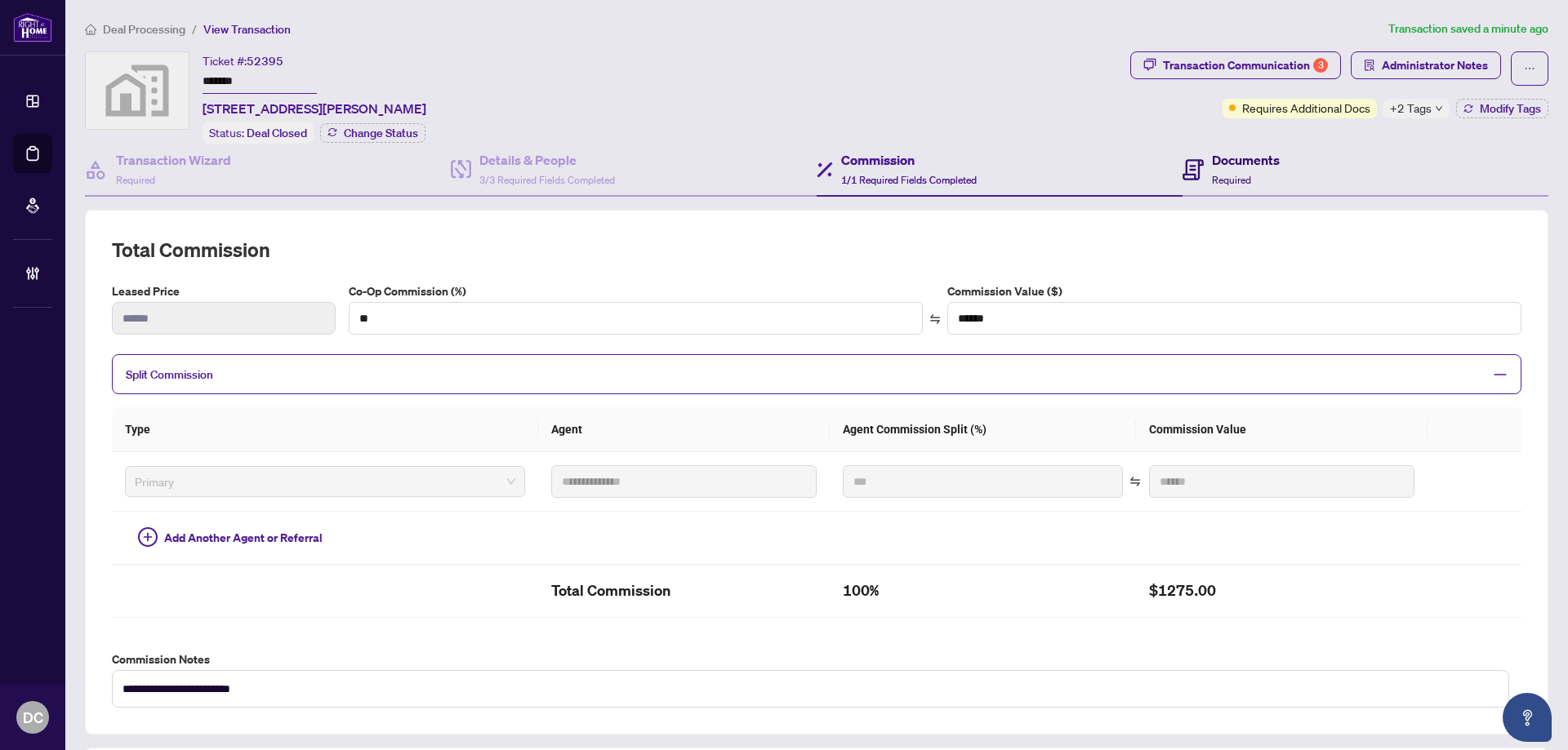
click at [1242, 179] on span "Required" at bounding box center [1232, 180] width 39 height 13
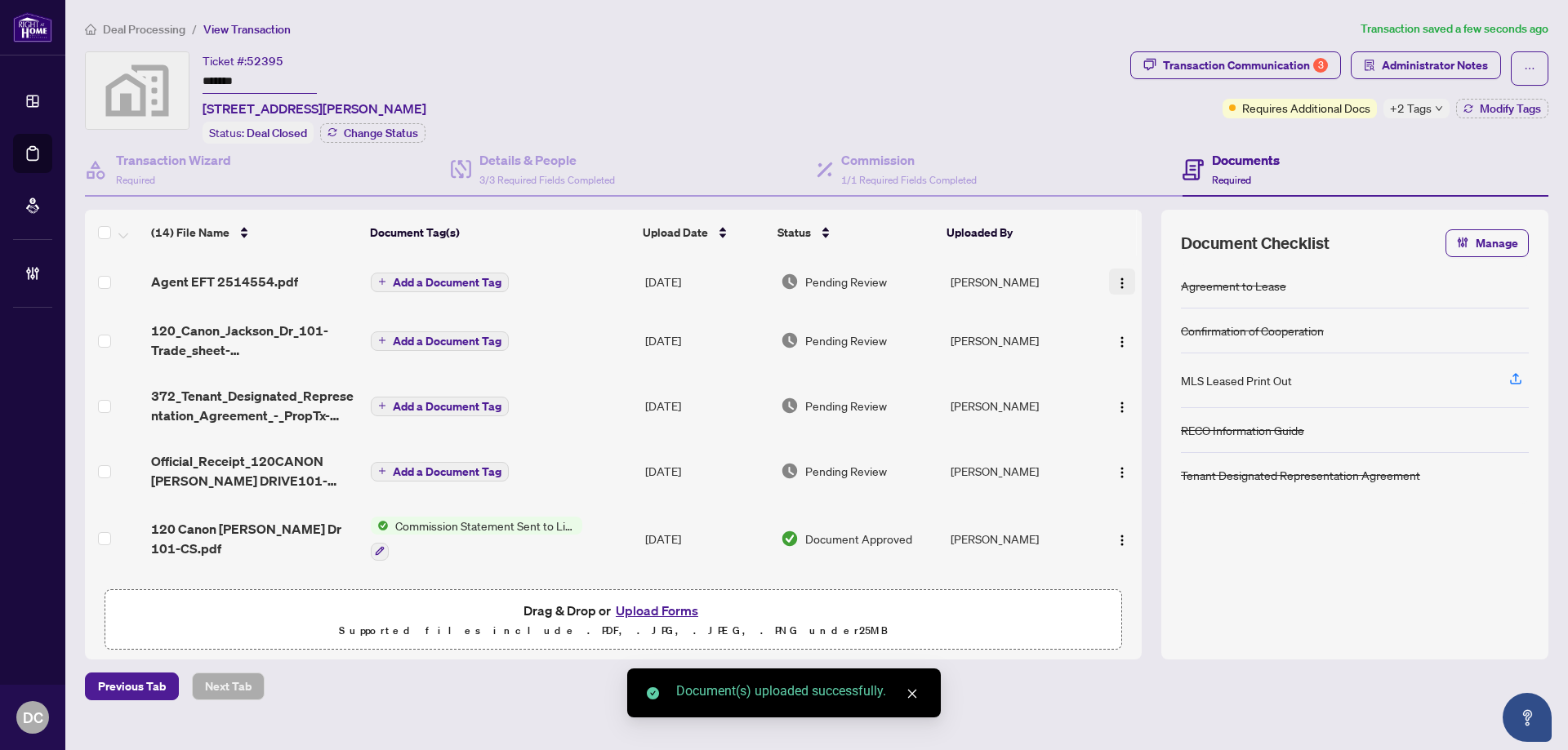
click at [1119, 281] on img "button" at bounding box center [1122, 283] width 13 height 13
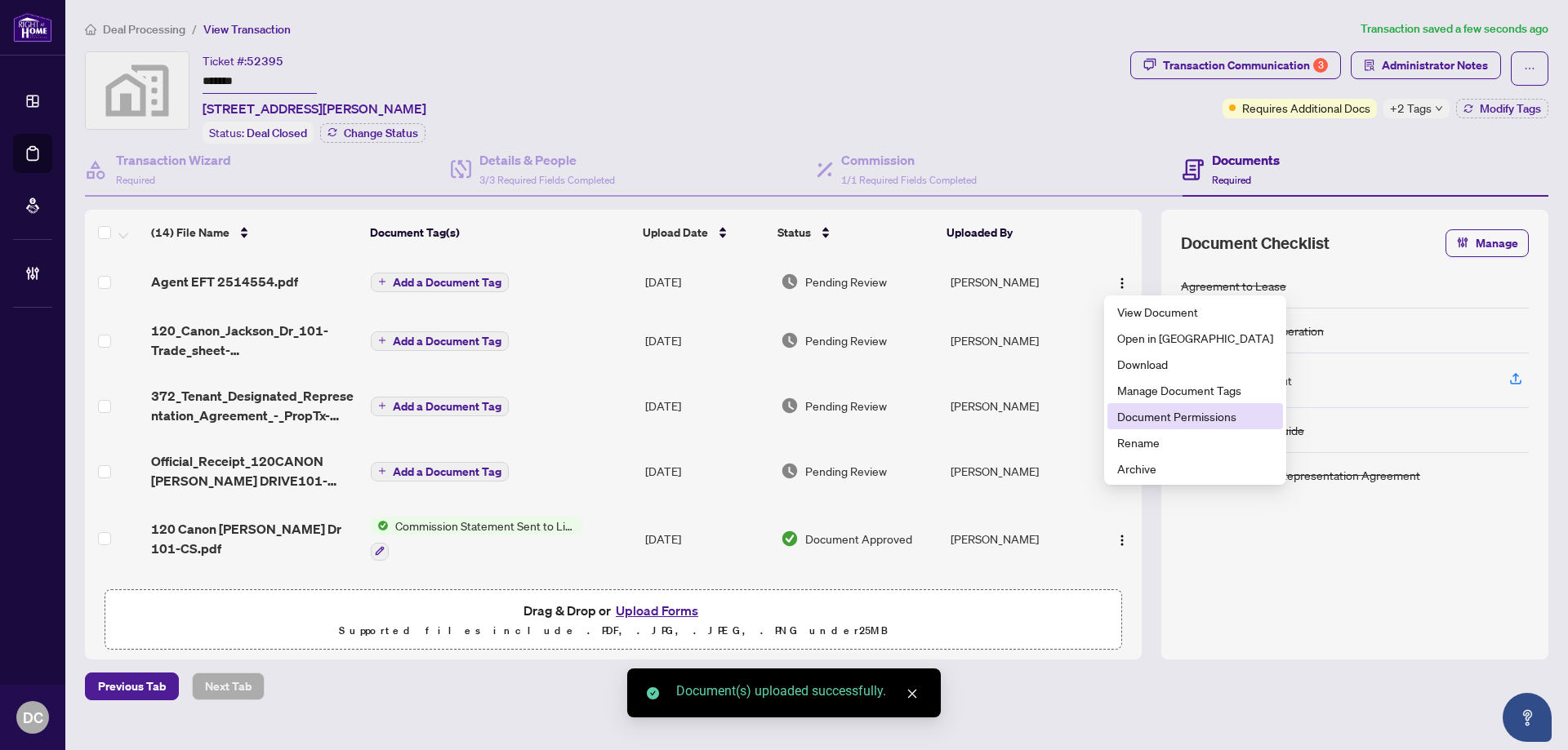
click at [1161, 411] on span "Document Permissions" at bounding box center [1195, 417] width 156 height 18
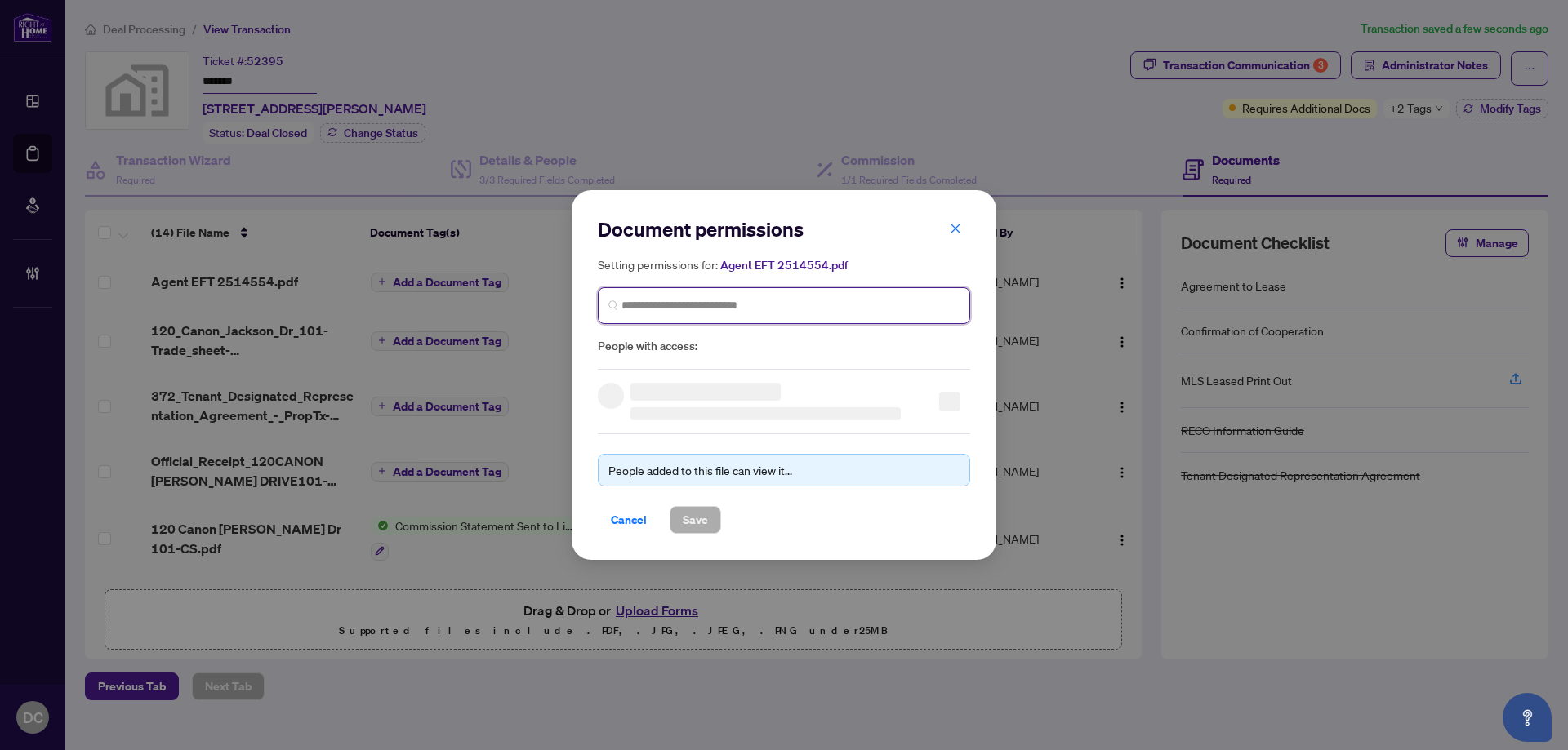
click at [715, 309] on input "search" at bounding box center [790, 306] width 338 height 17
type input "******"
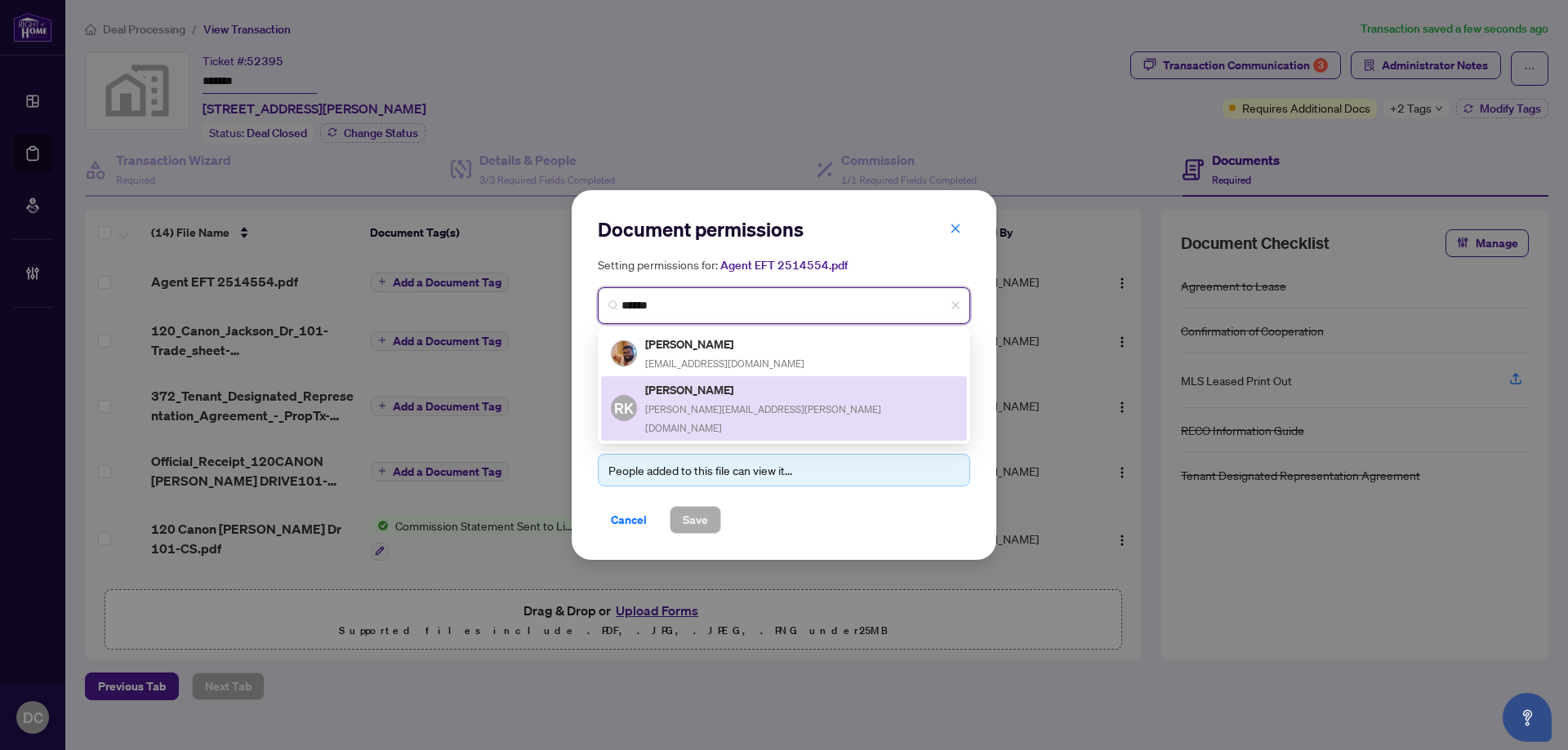
click at [704, 396] on h5 "Ramesh Karnani" at bounding box center [801, 390] width 312 height 19
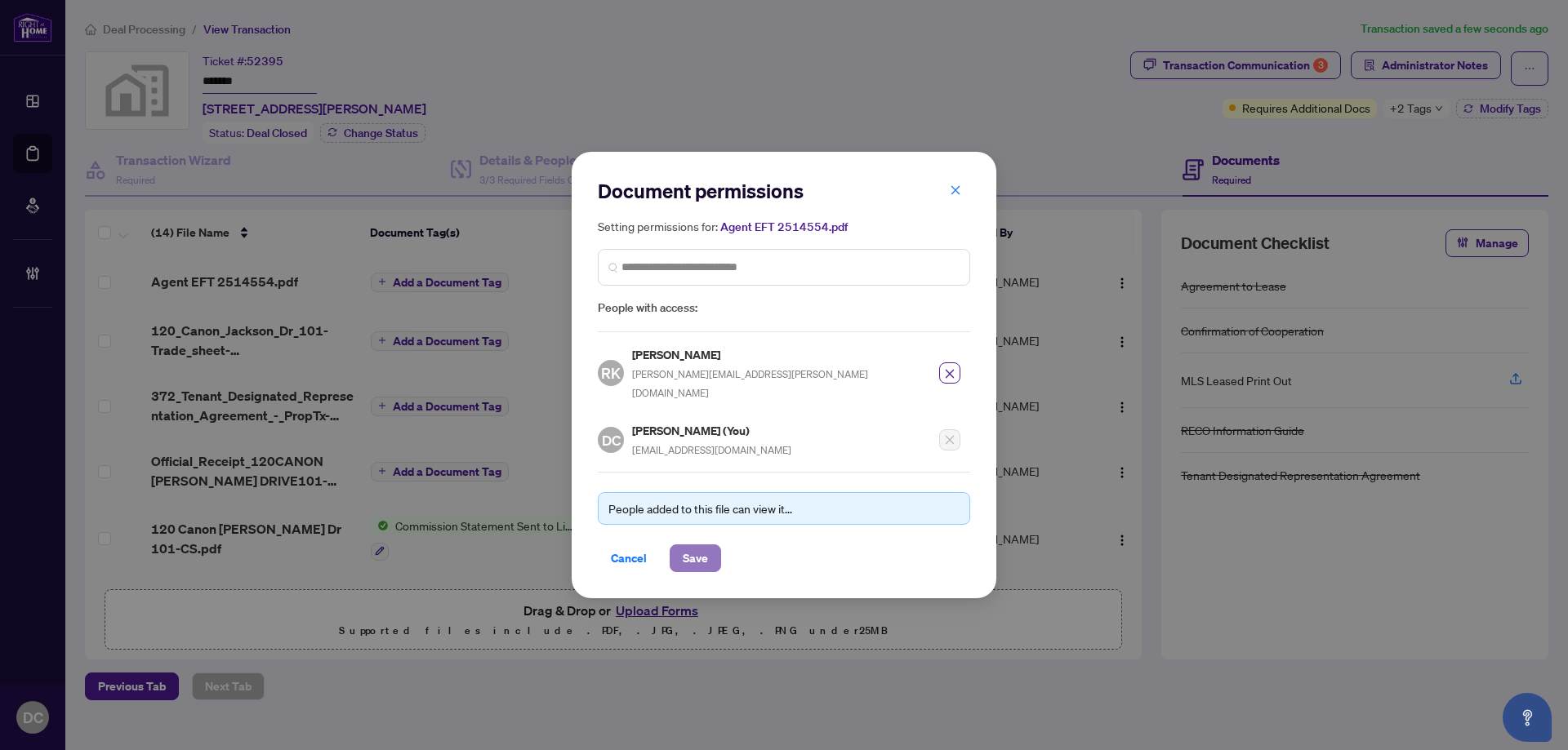
click at [683, 546] on span "Save" at bounding box center [696, 558] width 25 height 26
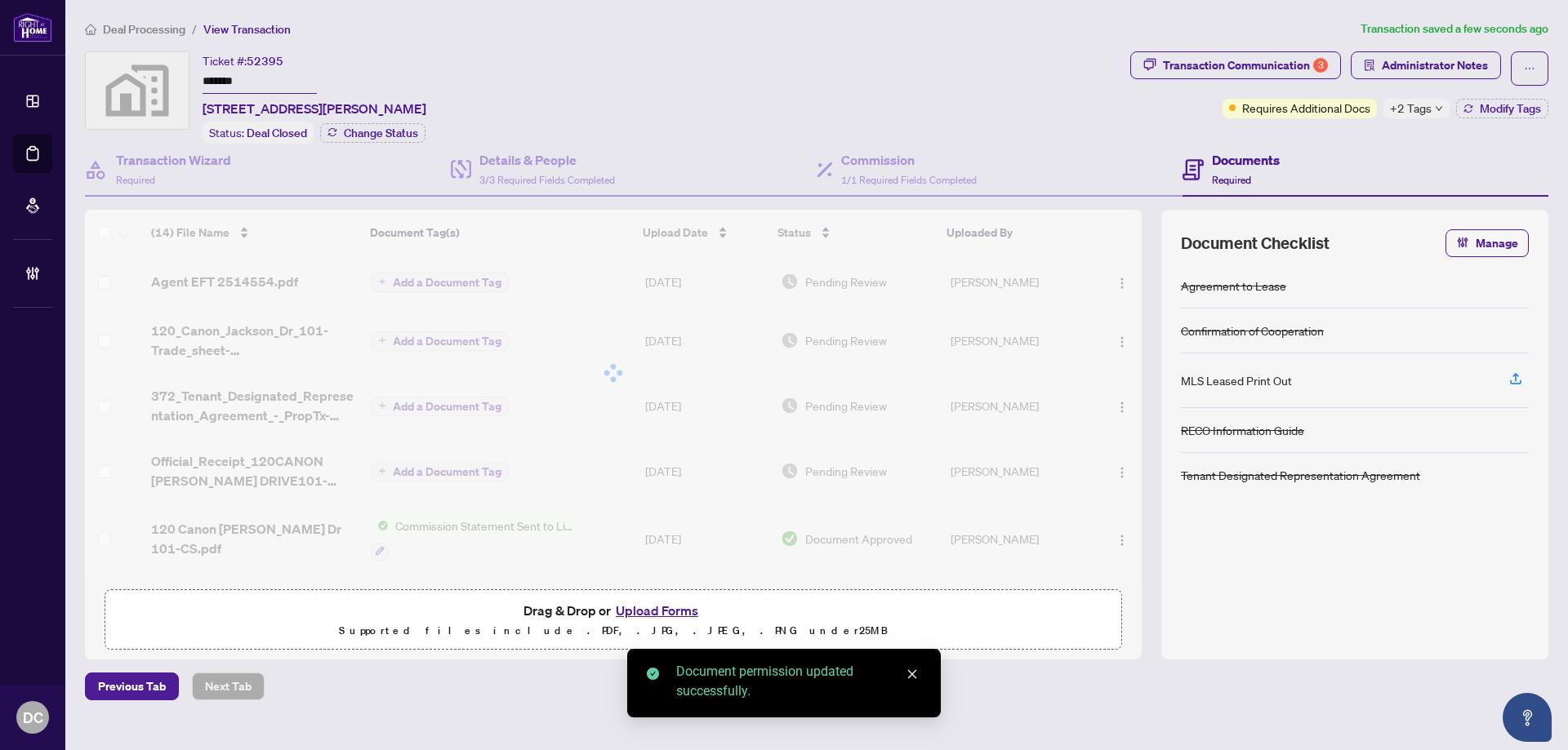
click at [1406, 112] on span "+2 Tags" at bounding box center [1411, 108] width 41 height 19
click at [1329, 145] on div "Documents Required" at bounding box center [1365, 169] width 366 height 53
click at [1398, 62] on span "Administrator Notes" at bounding box center [1434, 65] width 106 height 26
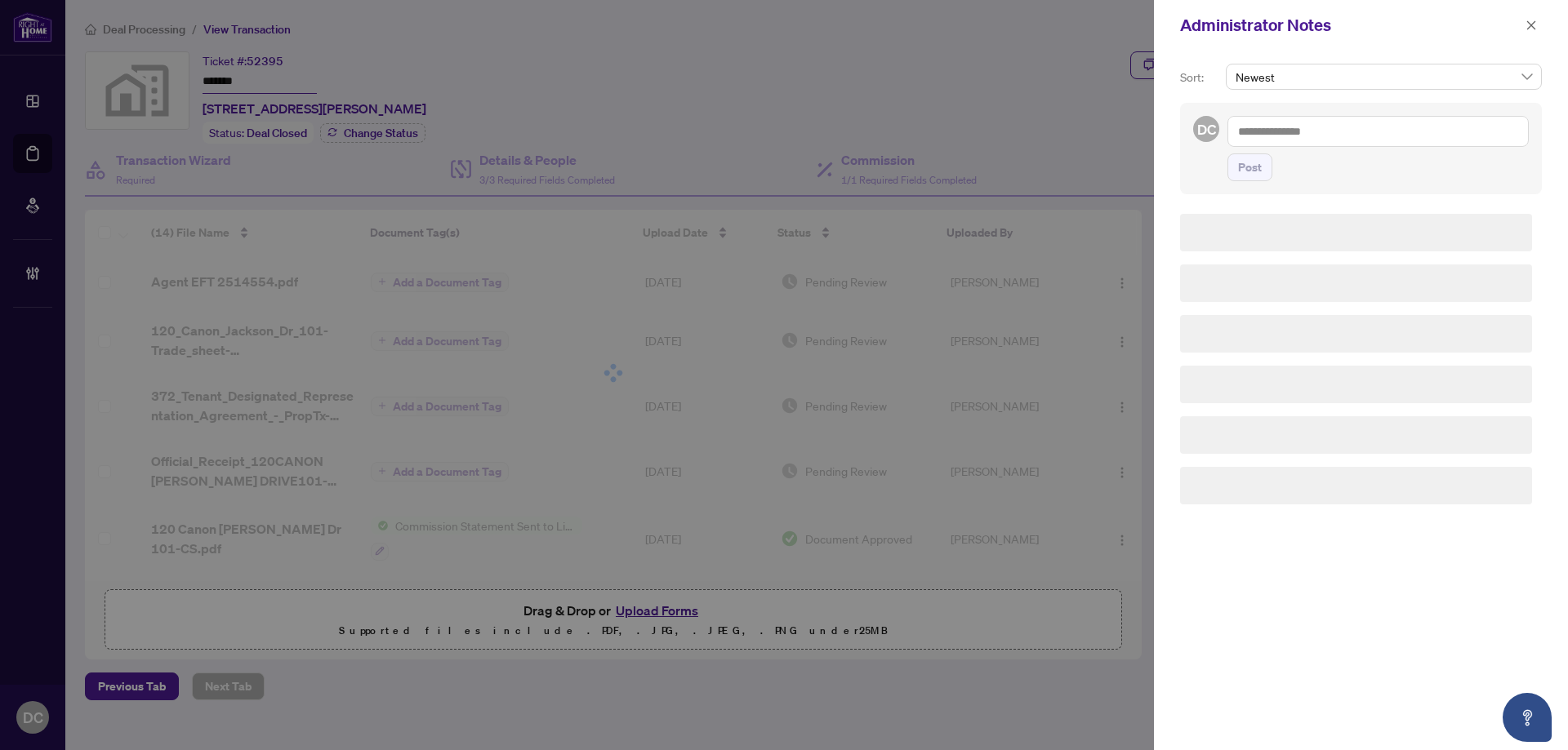
click at [1338, 130] on textarea at bounding box center [1378, 131] width 301 height 31
paste textarea "**********"
type textarea "**********"
click at [1256, 176] on span "Post" at bounding box center [1250, 167] width 23 height 26
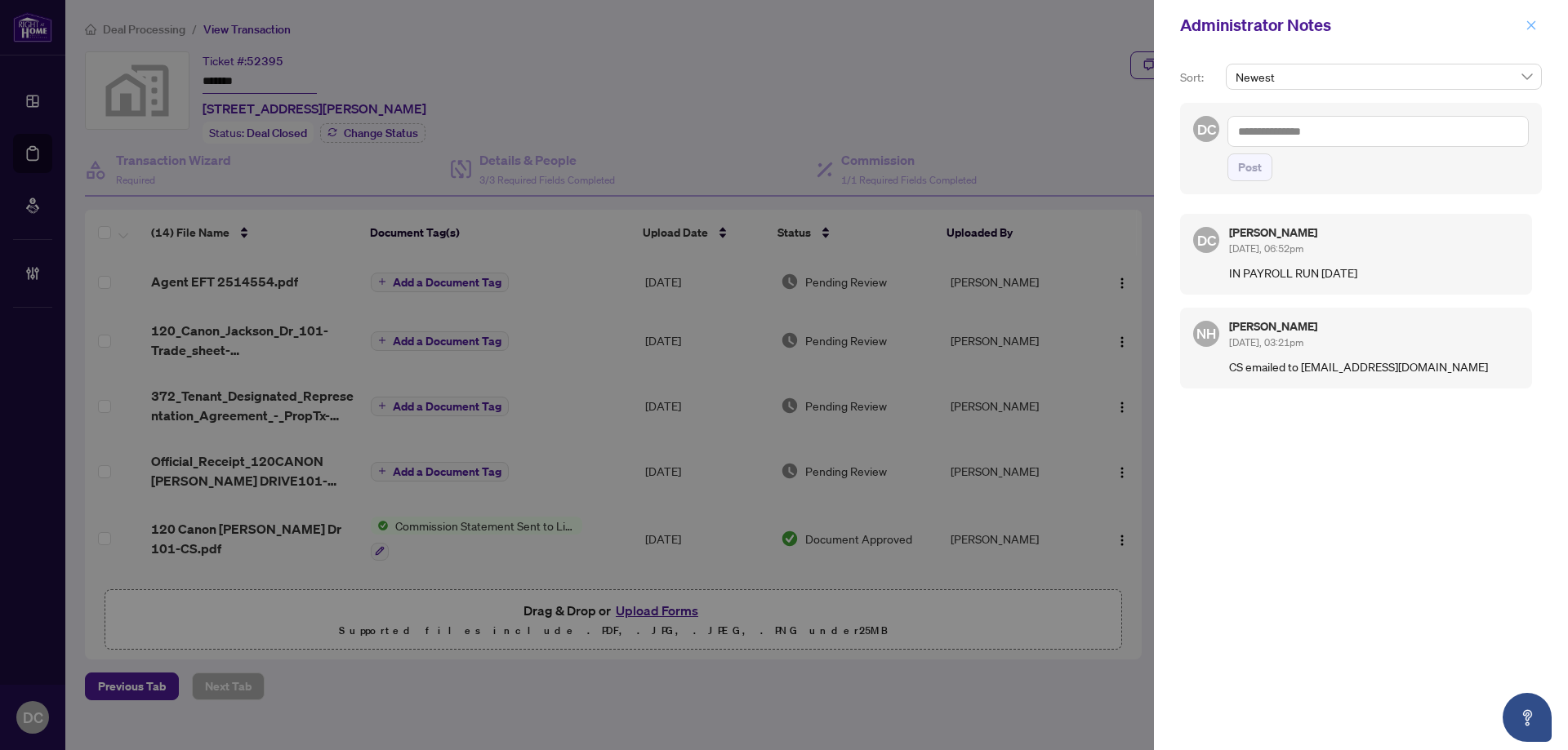
click at [1526, 24] on icon "close" at bounding box center [1531, 25] width 12 height 12
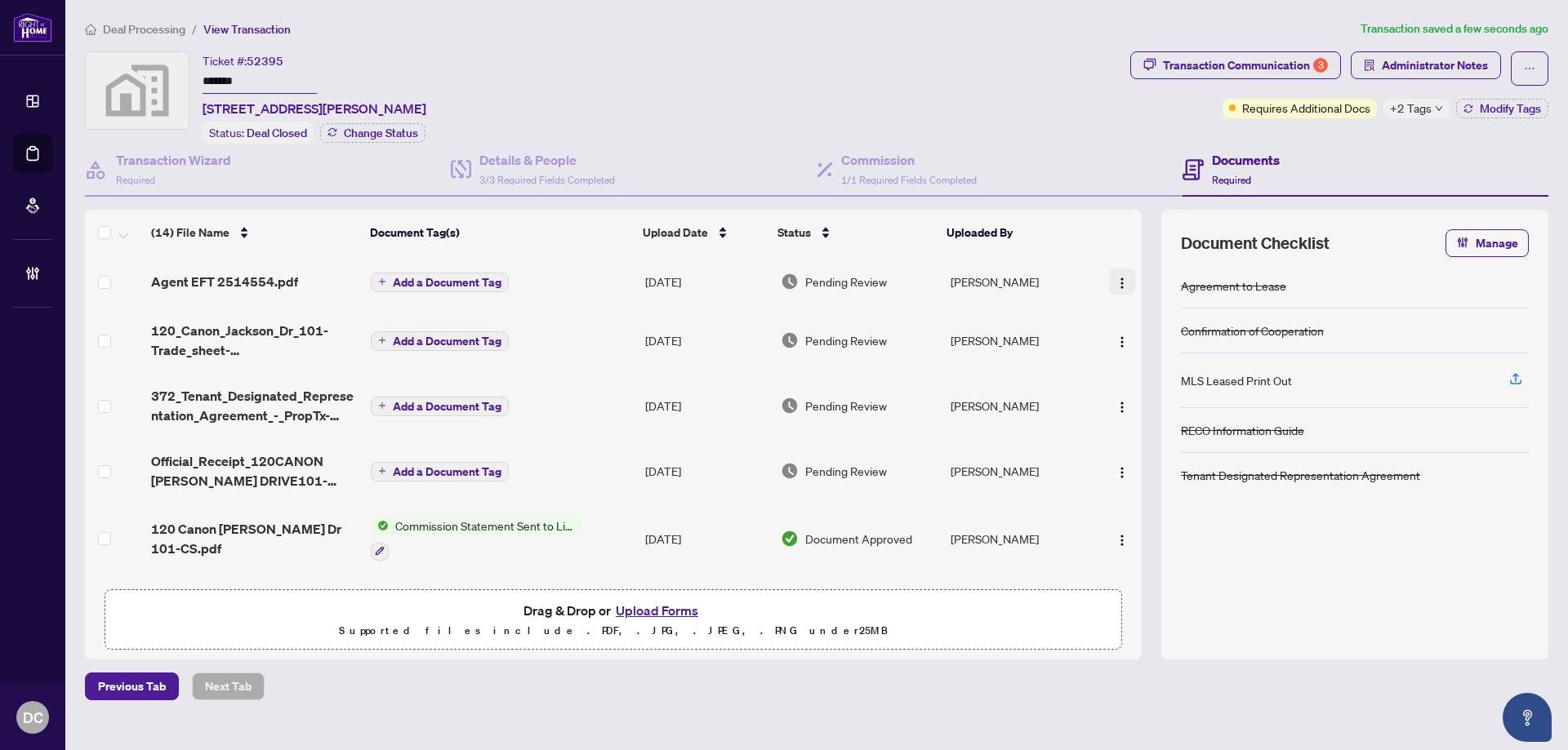
click at [1116, 277] on img "button" at bounding box center [1122, 283] width 13 height 13
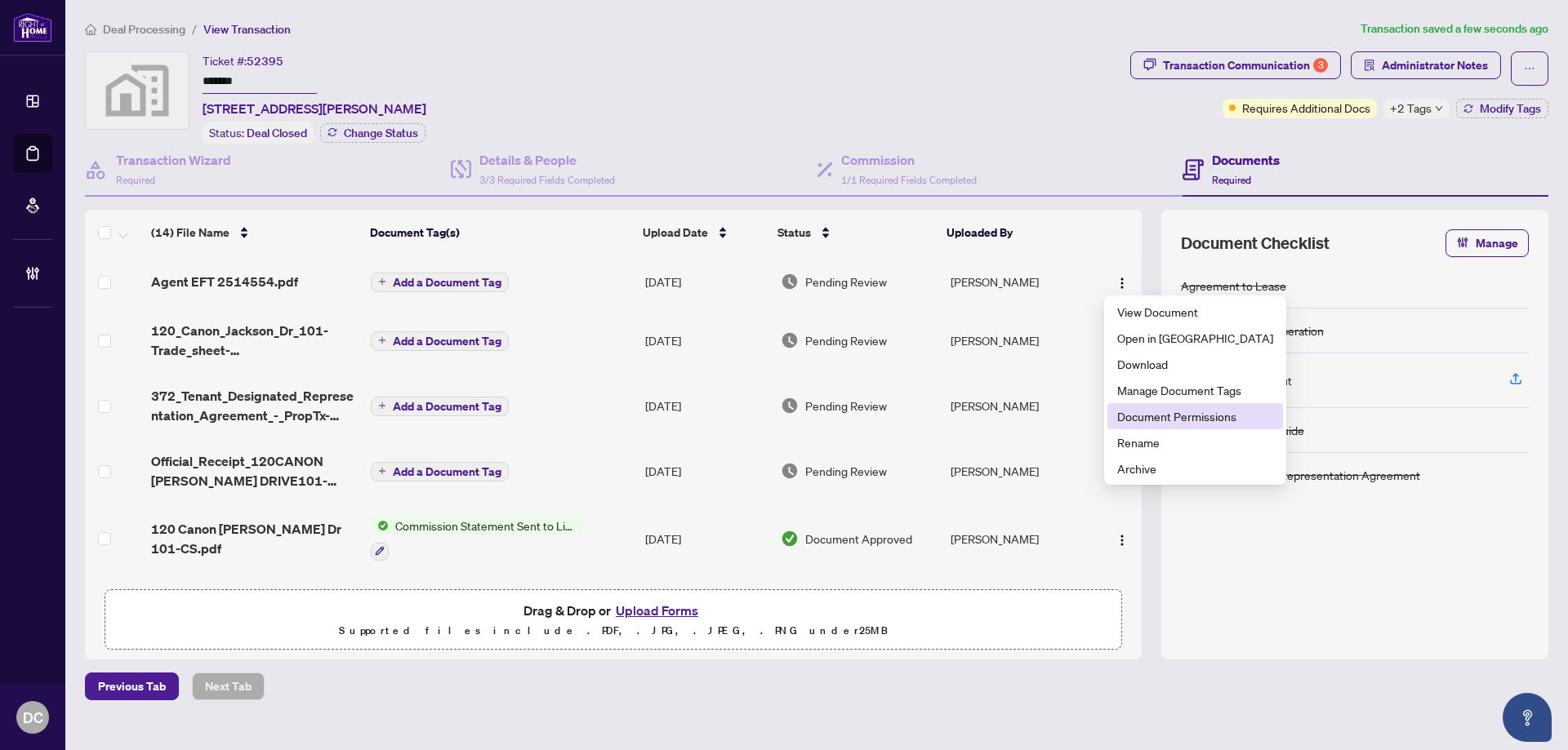
click at [1159, 417] on span "Document Permissions" at bounding box center [1195, 417] width 156 height 18
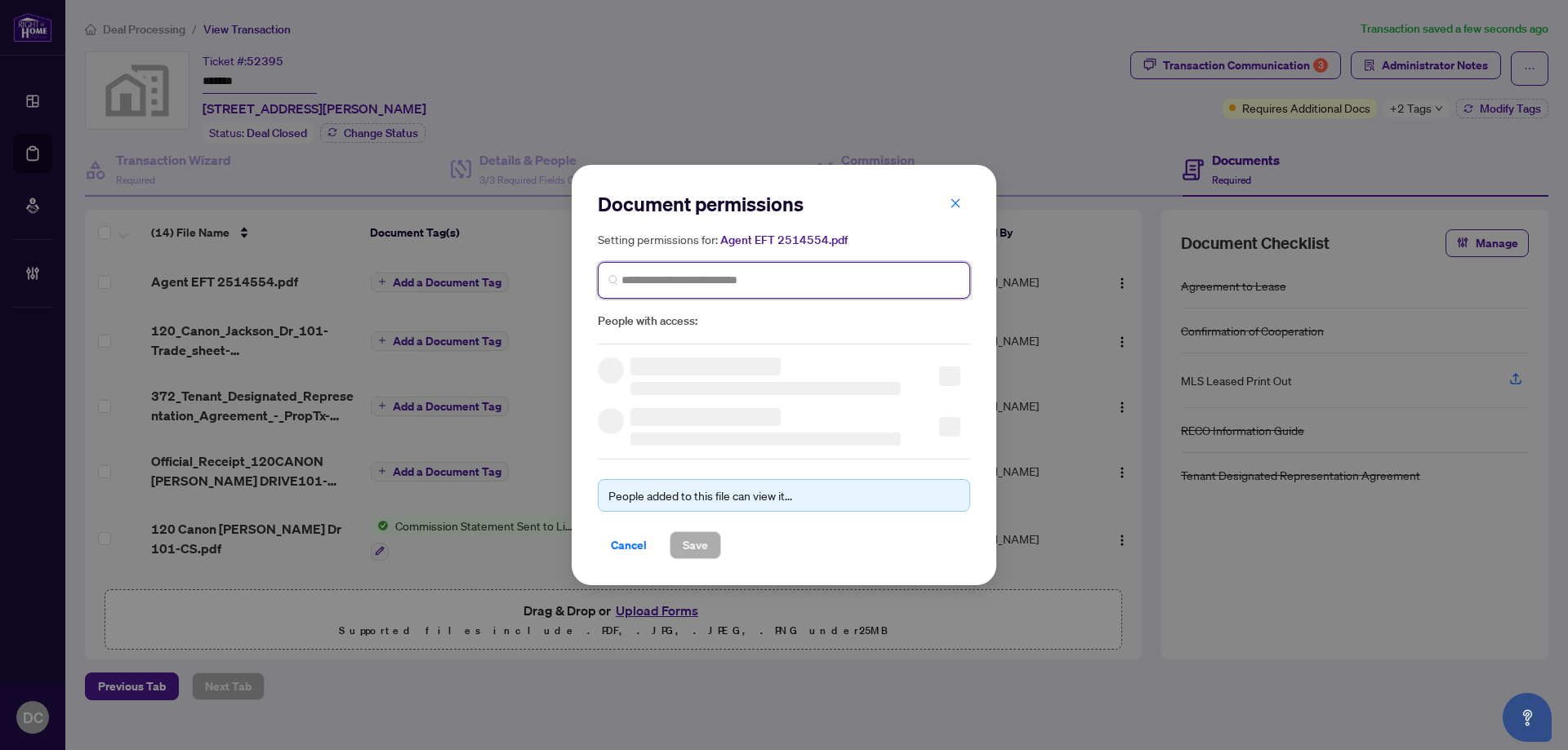
click at [820, 274] on input "search" at bounding box center [790, 280] width 338 height 17
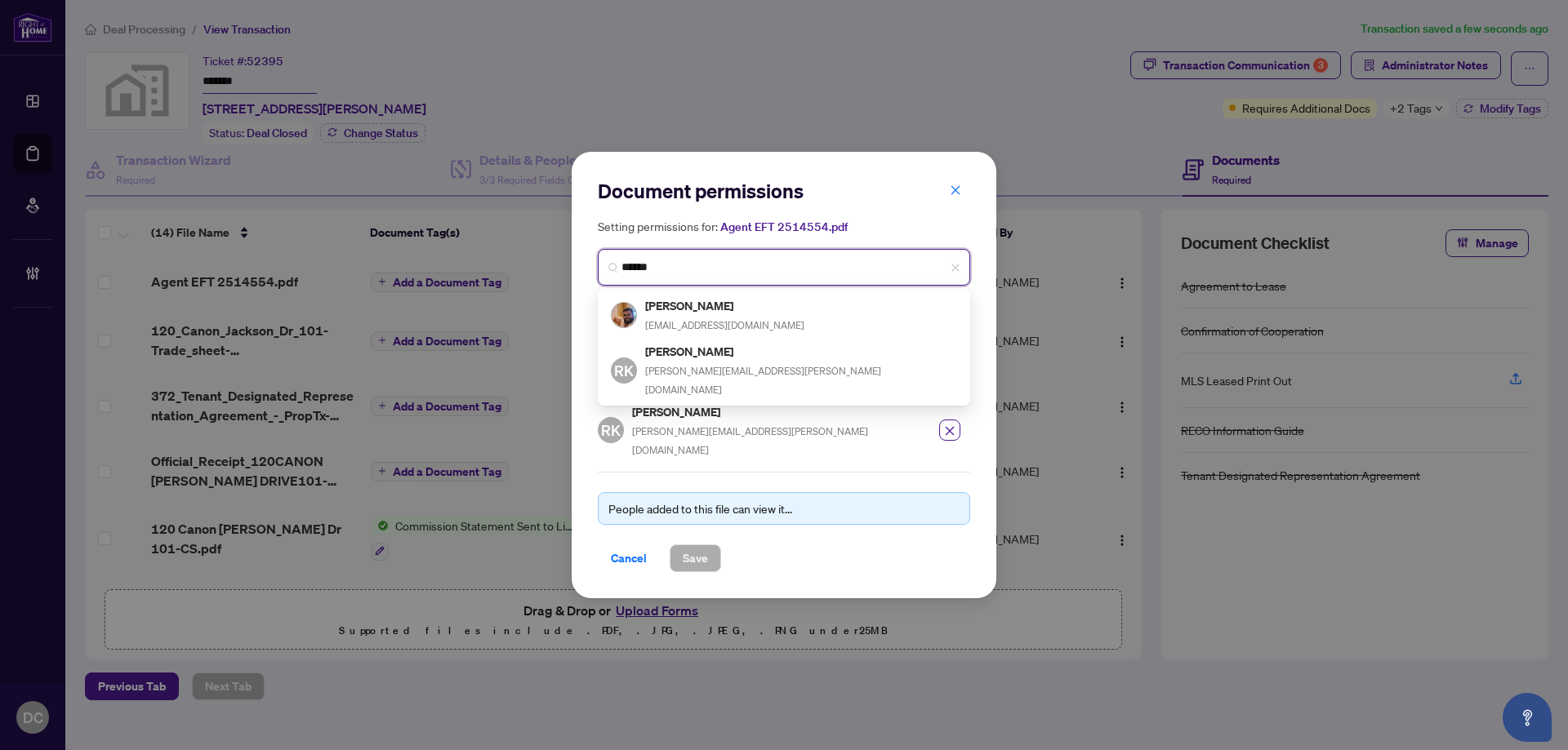
type input "******"
click at [727, 276] on input "******" at bounding box center [790, 267] width 338 height 17
click at [758, 276] on input "******" at bounding box center [790, 267] width 338 height 17
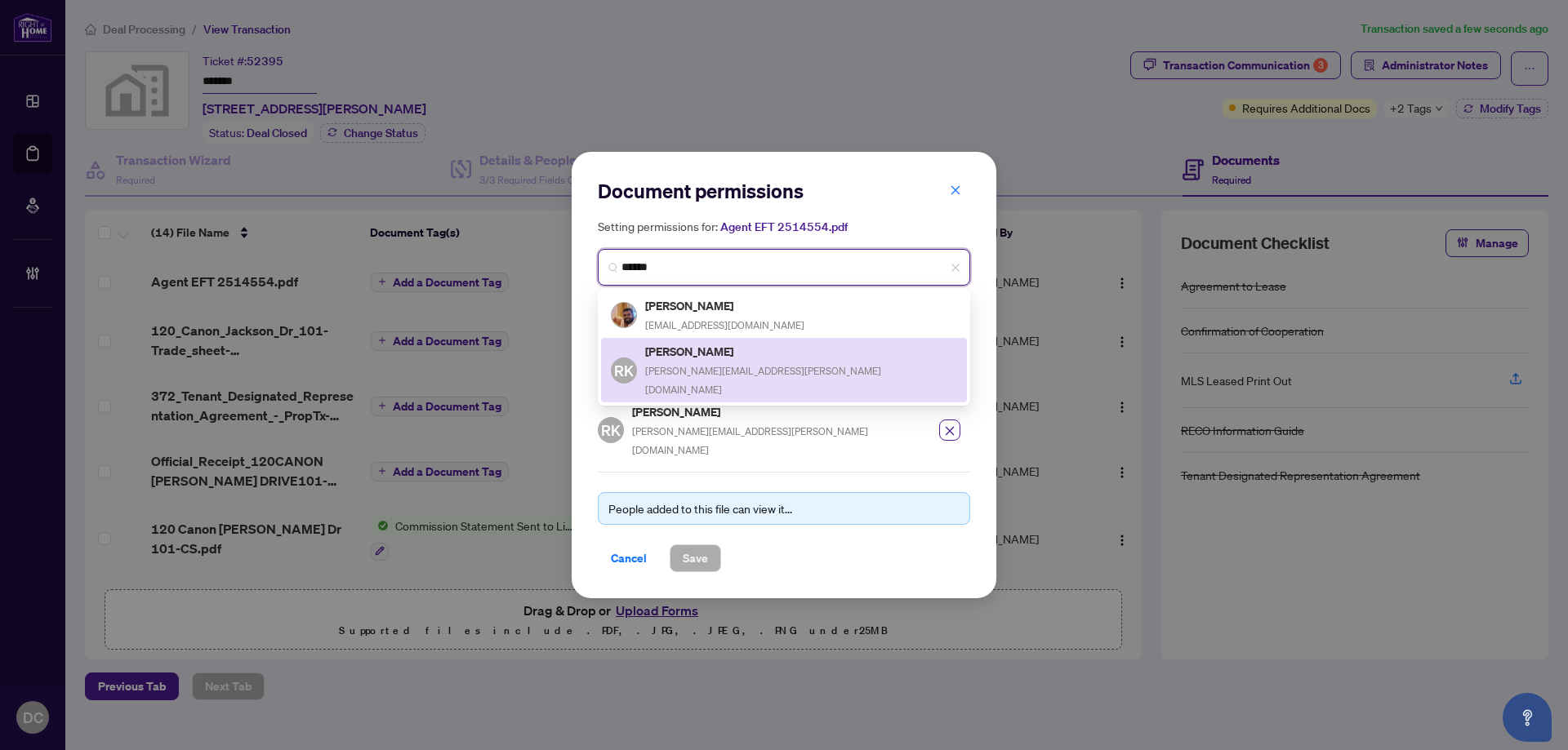
click at [733, 357] on h5 "Ramesh Karnani" at bounding box center [801, 351] width 312 height 19
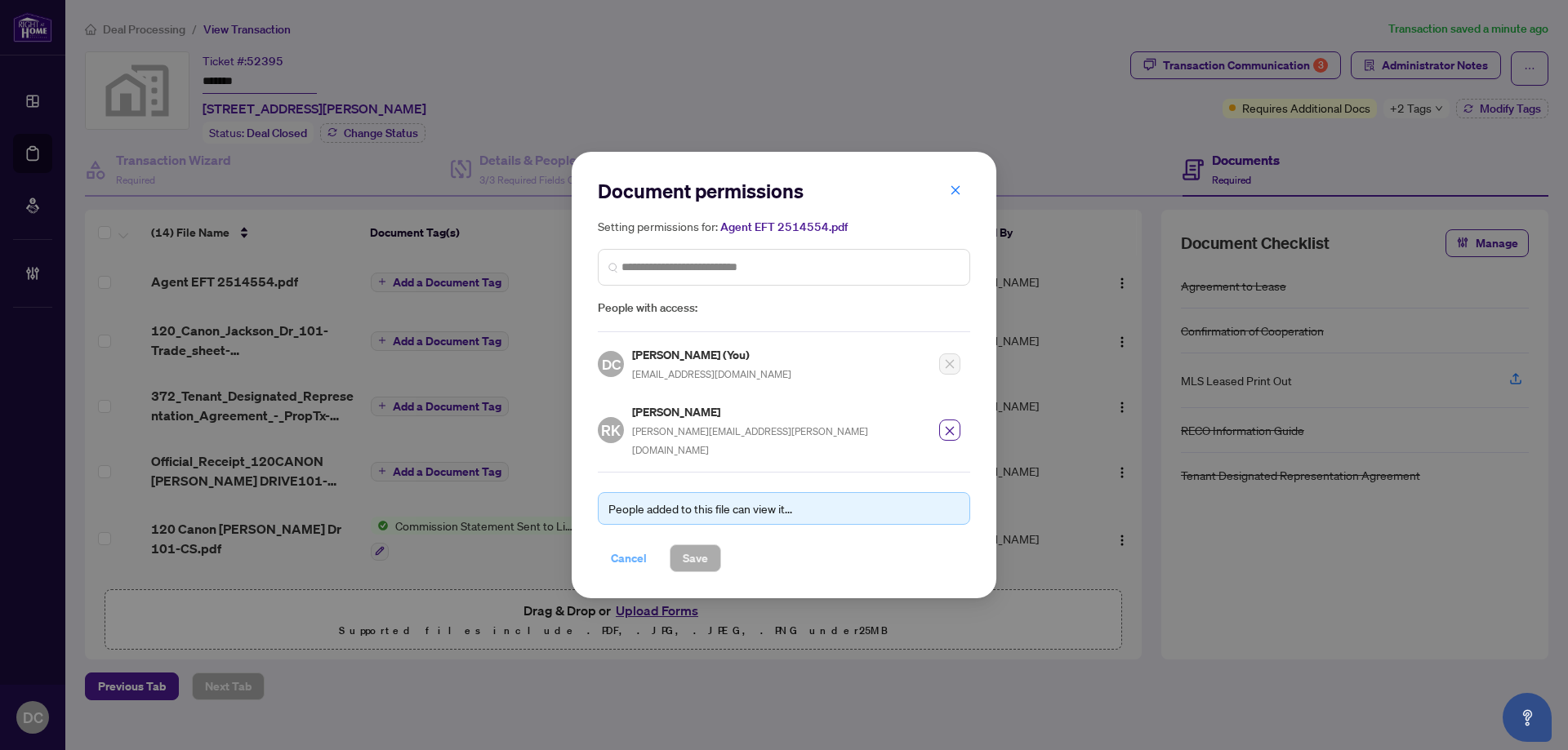
click at [639, 553] on span "Cancel" at bounding box center [628, 558] width 36 height 26
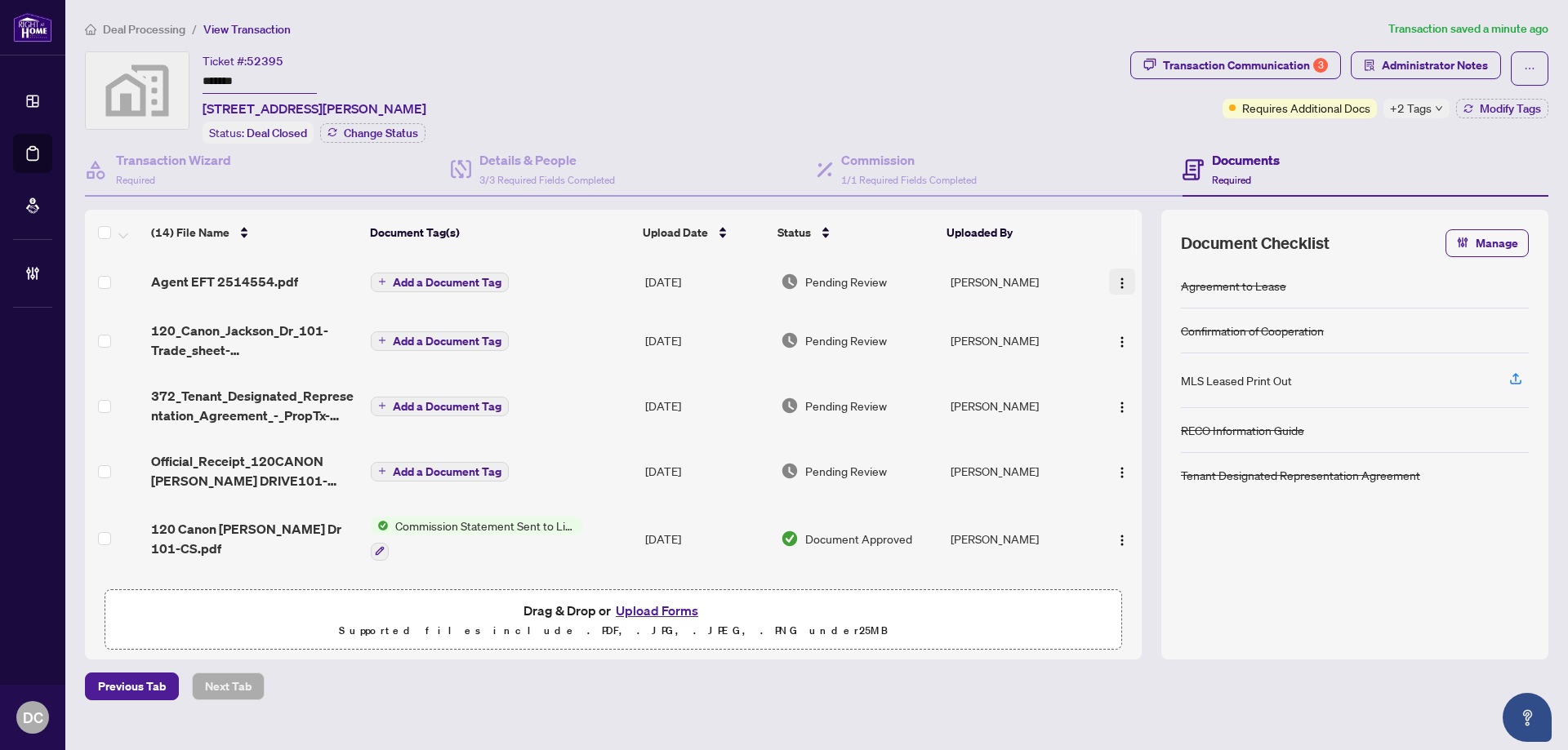
drag, startPoint x: 1117, startPoint y: 278, endPoint x: 1121, endPoint y: 288, distance: 10.8
click at [1117, 279] on img "button" at bounding box center [1122, 283] width 13 height 13
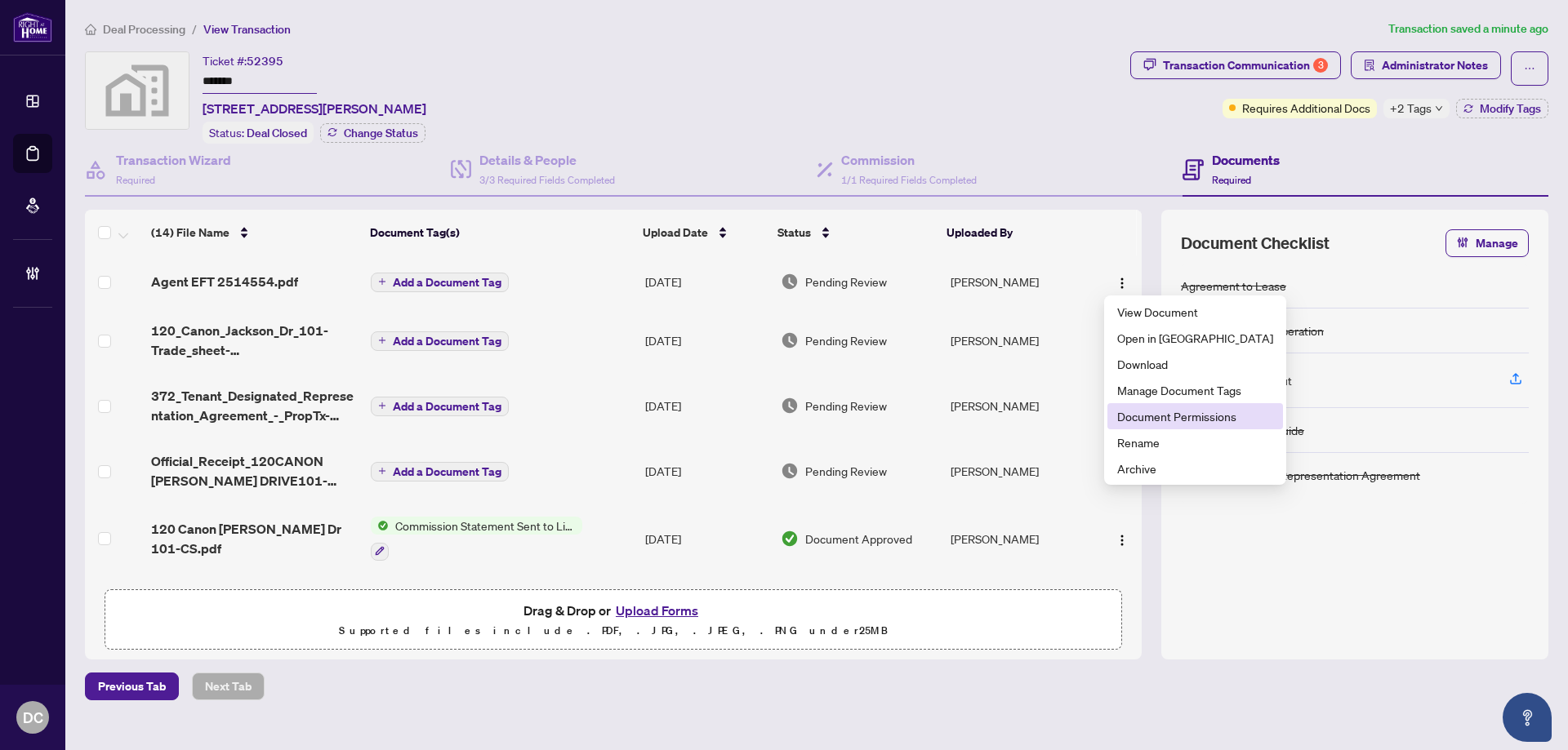
click at [1139, 417] on span "Document Permissions" at bounding box center [1195, 417] width 156 height 18
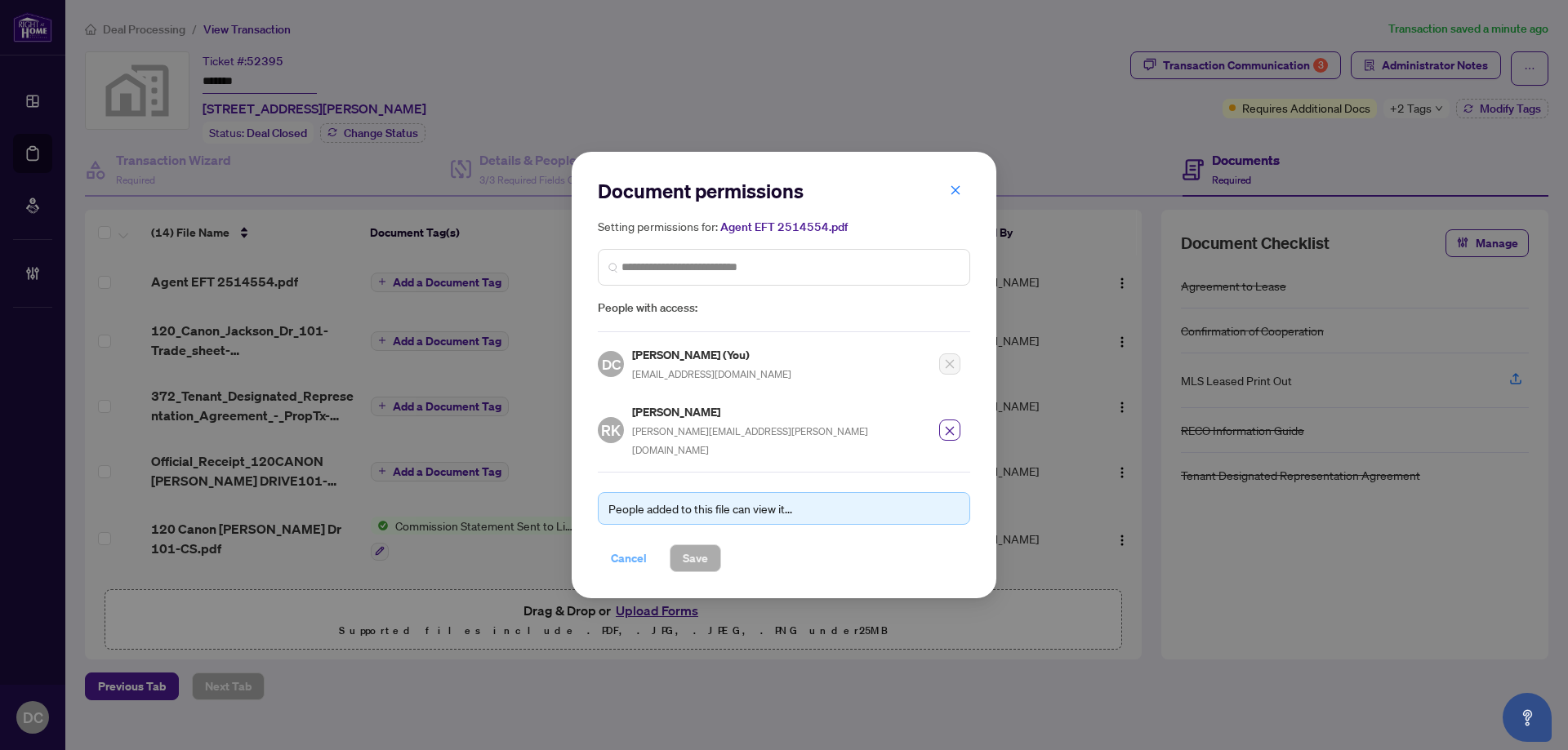
click at [631, 548] on span "Cancel" at bounding box center [628, 558] width 36 height 26
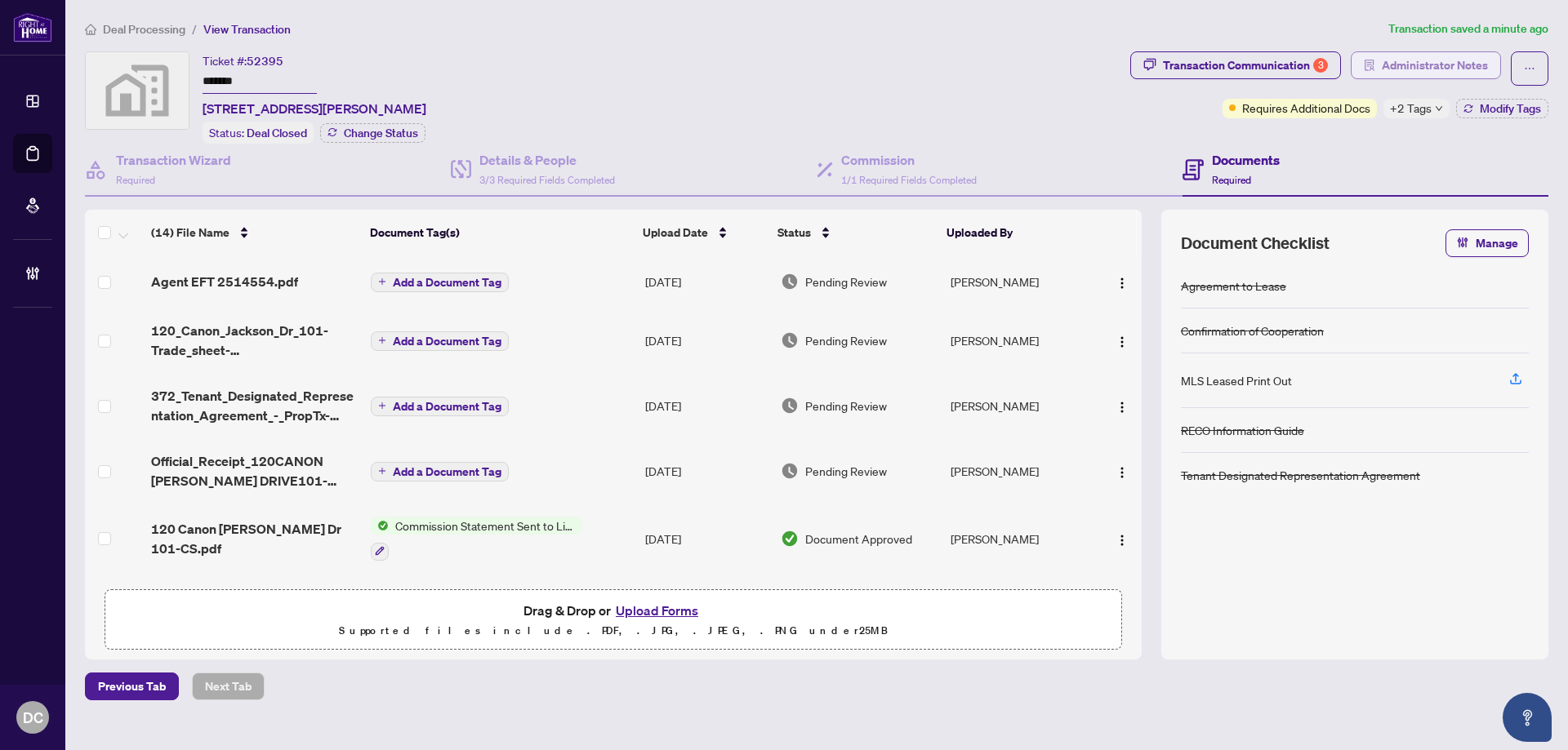
click at [1436, 68] on span "Administrator Notes" at bounding box center [1434, 65] width 106 height 26
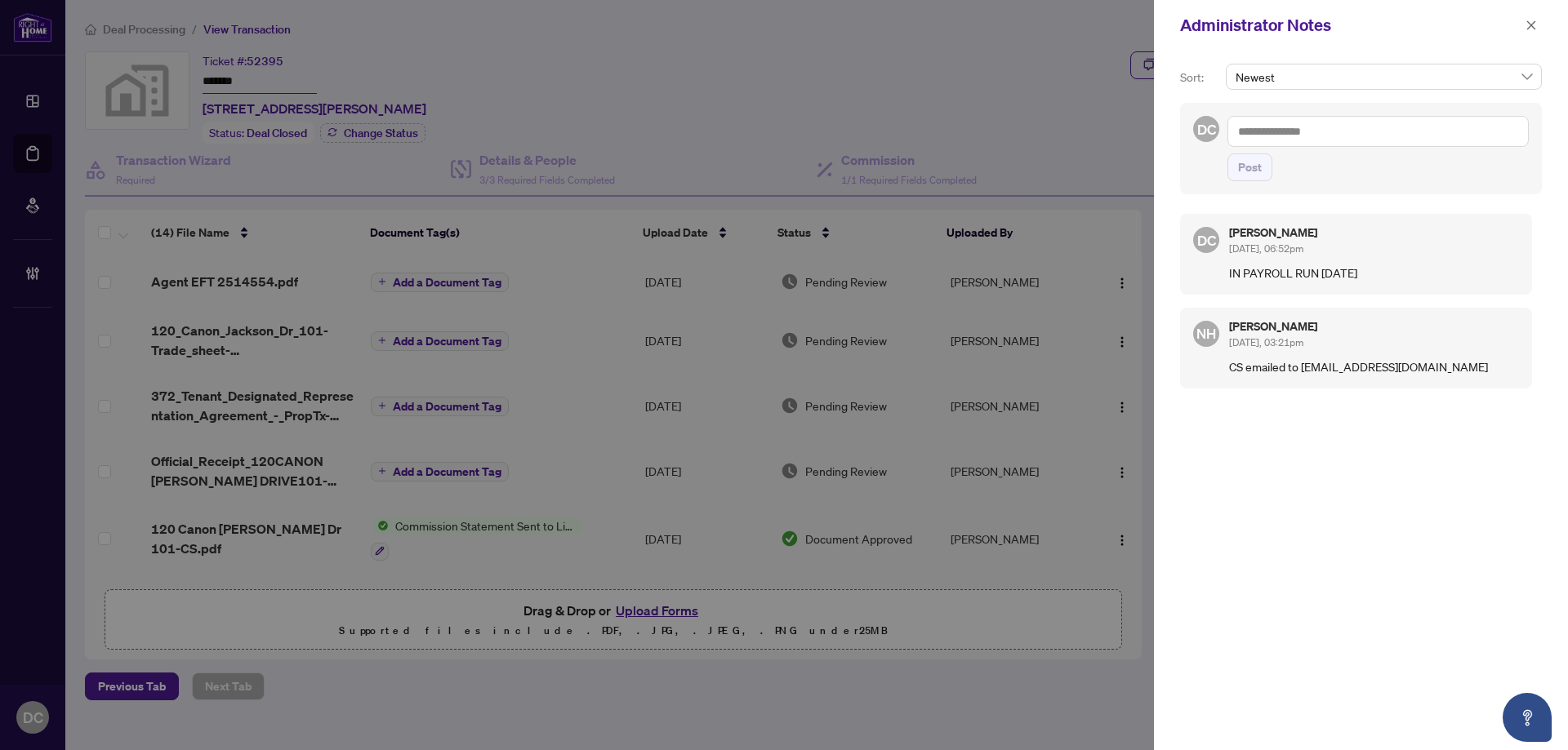
drag, startPoint x: 1529, startPoint y: 24, endPoint x: 1518, endPoint y: 18, distance: 12.5
click at [1529, 23] on icon "close" at bounding box center [1531, 25] width 12 height 12
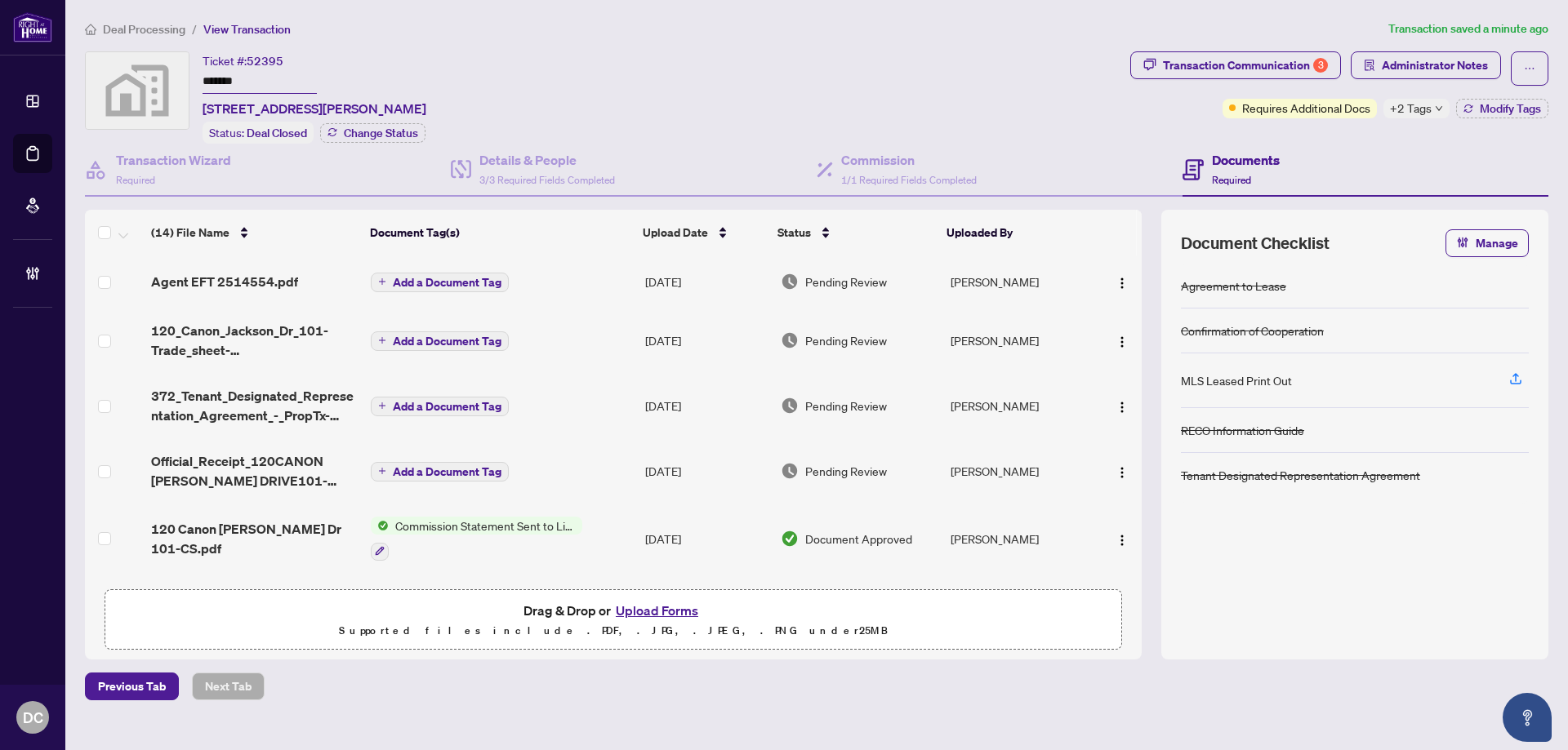
click at [166, 26] on span "Deal Processing" at bounding box center [144, 30] width 82 height 14
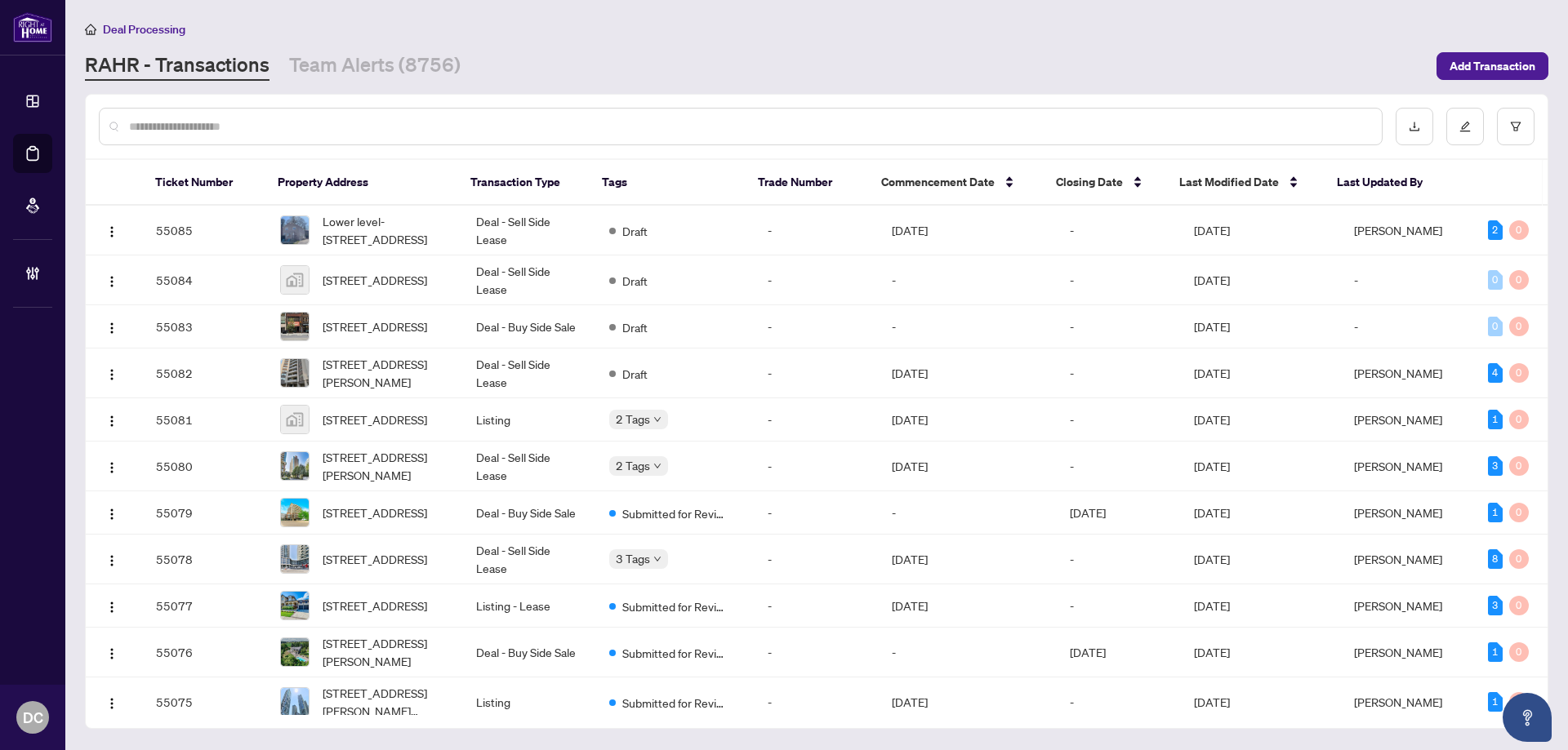
click at [277, 131] on input "text" at bounding box center [749, 126] width 1240 height 18
paste input "*******"
type input "*******"
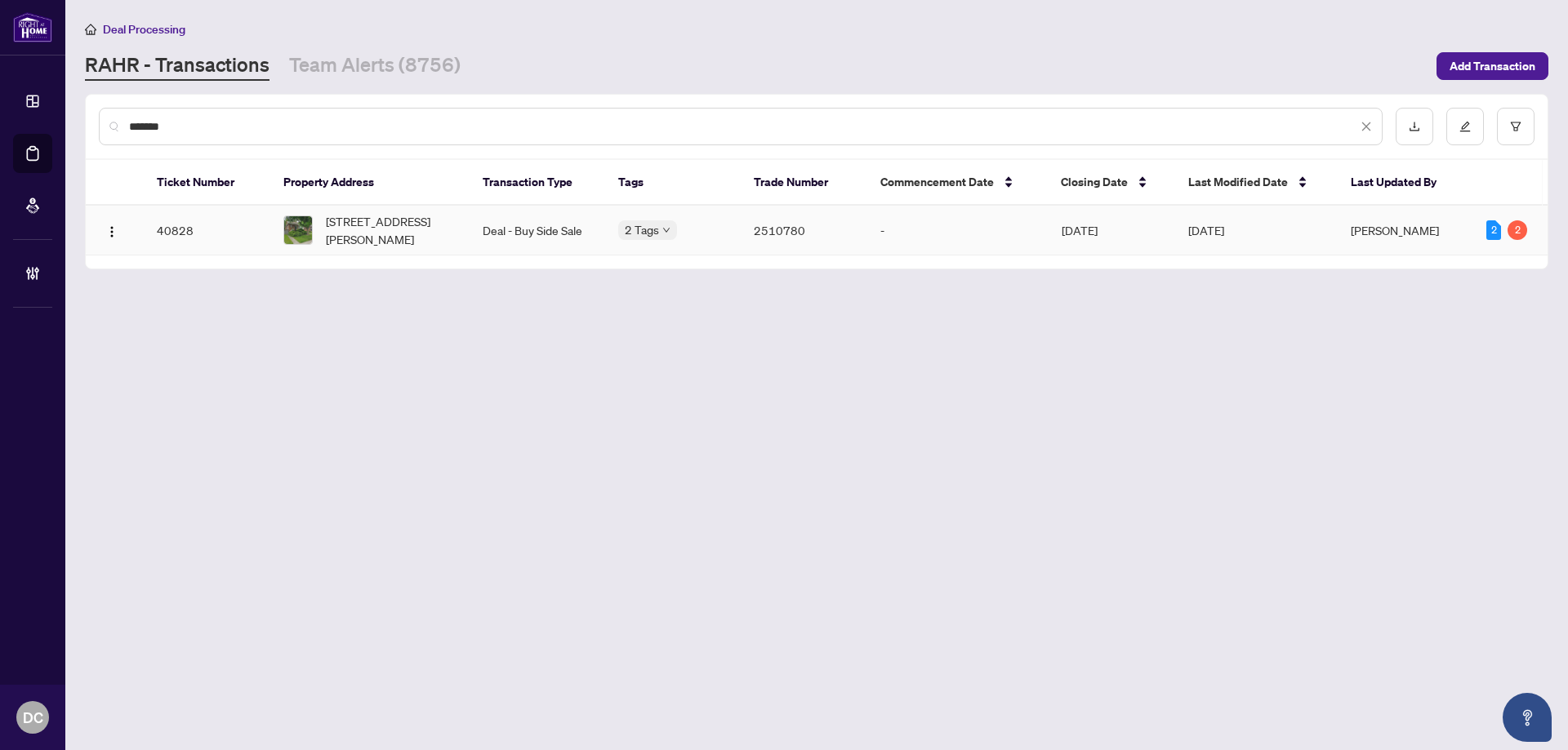
click at [372, 237] on span "531 Queensdale Ave, Hamilton, Ontario L8V 1L1, Canada" at bounding box center [391, 230] width 131 height 36
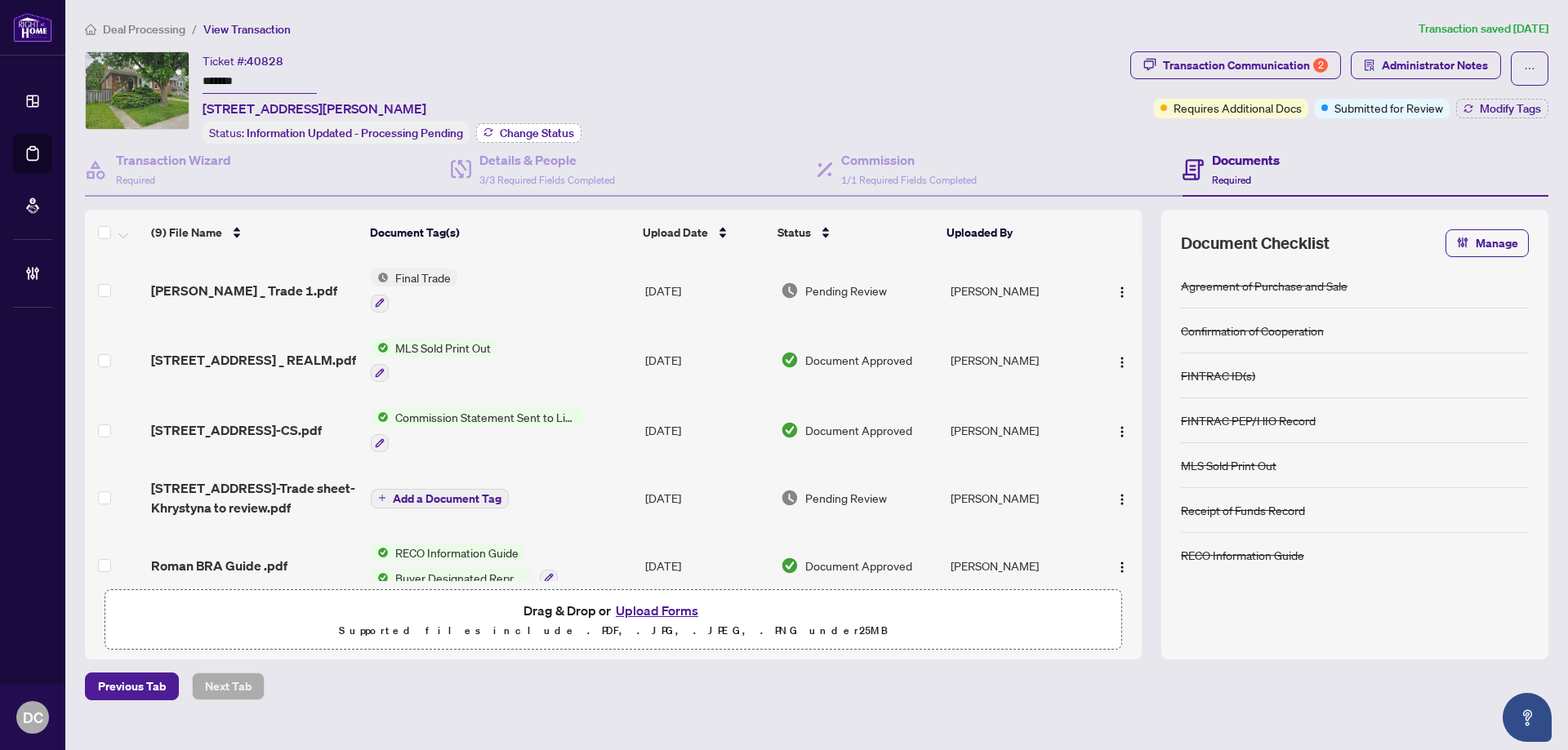
click at [533, 127] on span "Change Status" at bounding box center [537, 133] width 74 height 12
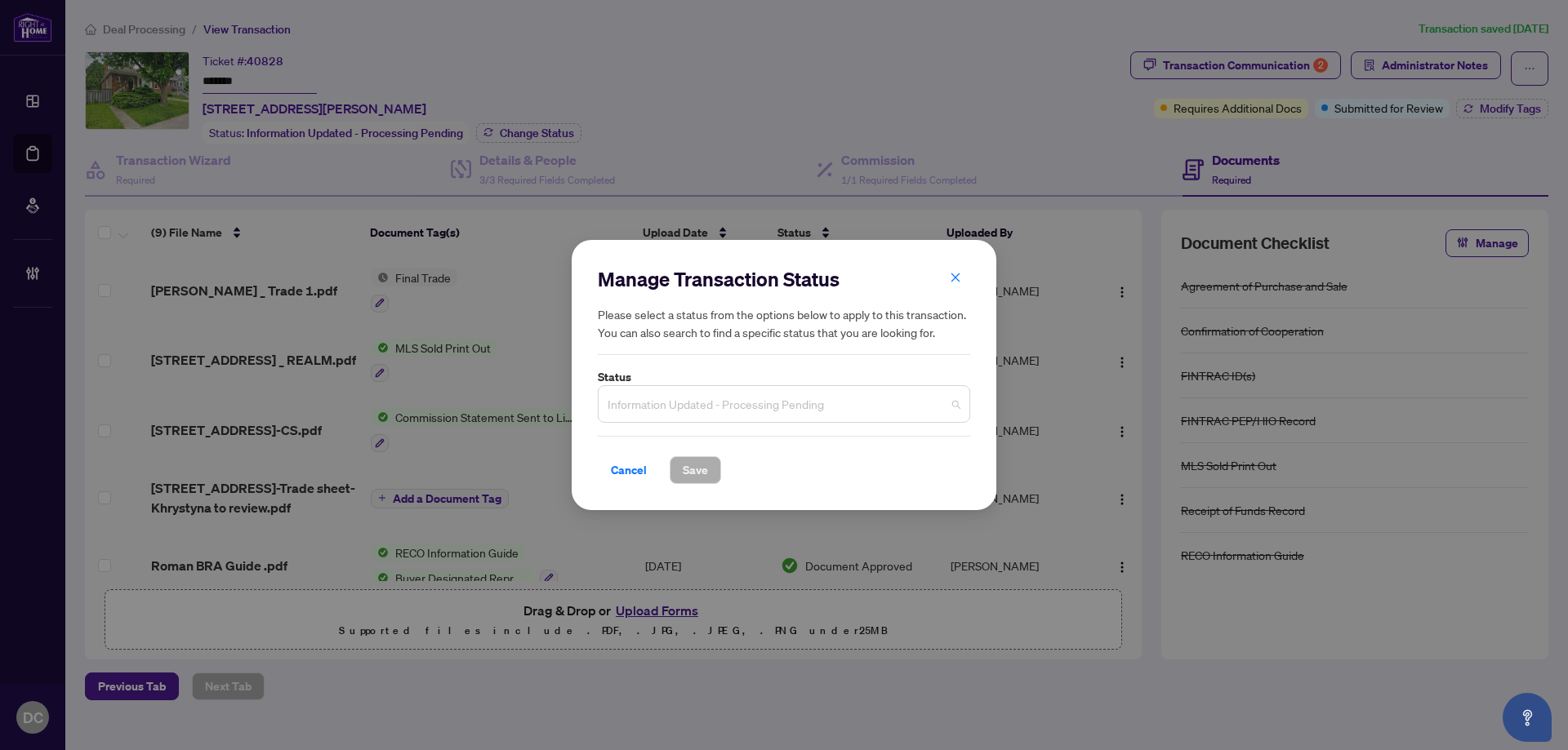
click at [762, 395] on span "Information Updated - Processing Pending" at bounding box center [784, 404] width 353 height 31
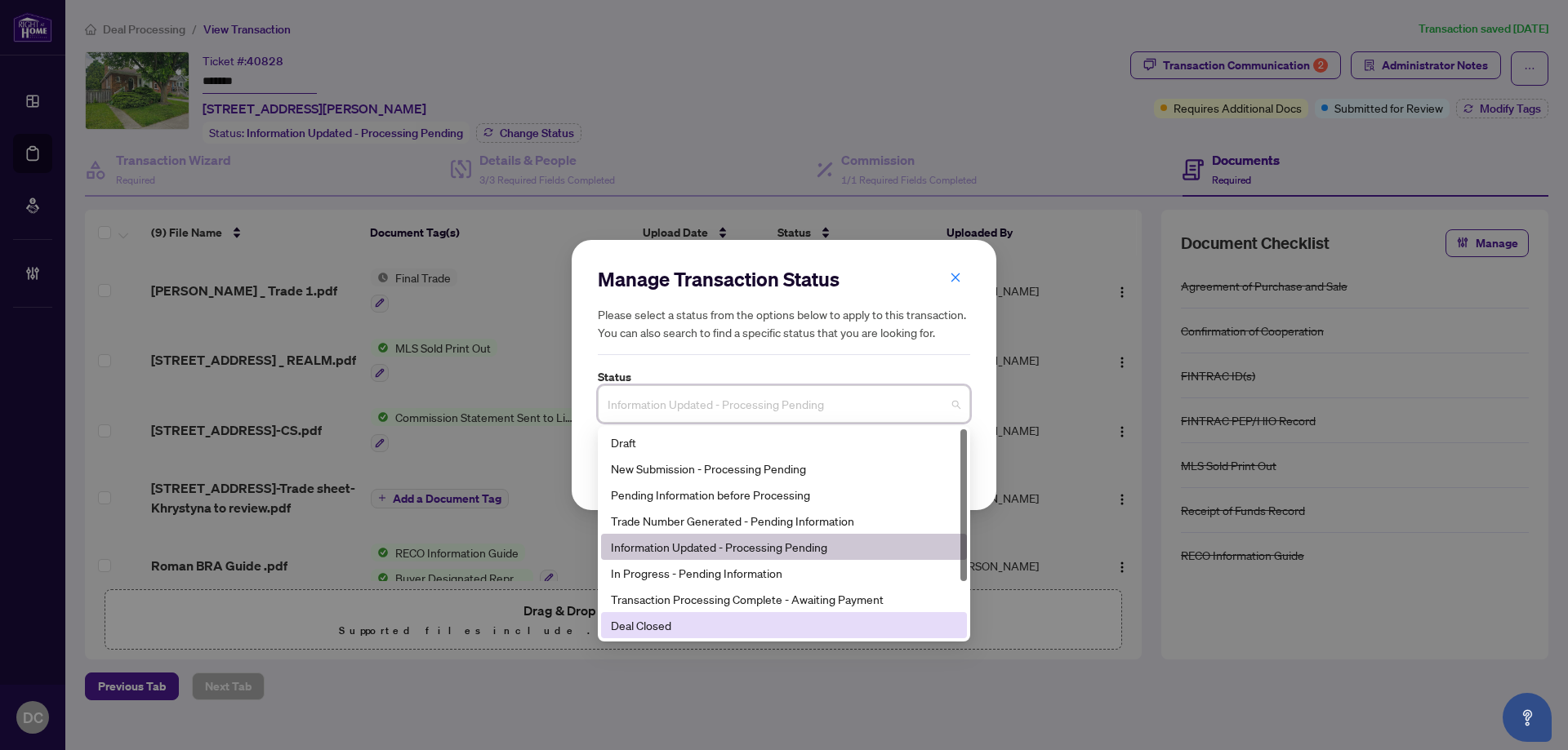
click at [680, 626] on div "Deal Closed" at bounding box center [784, 625] width 346 height 18
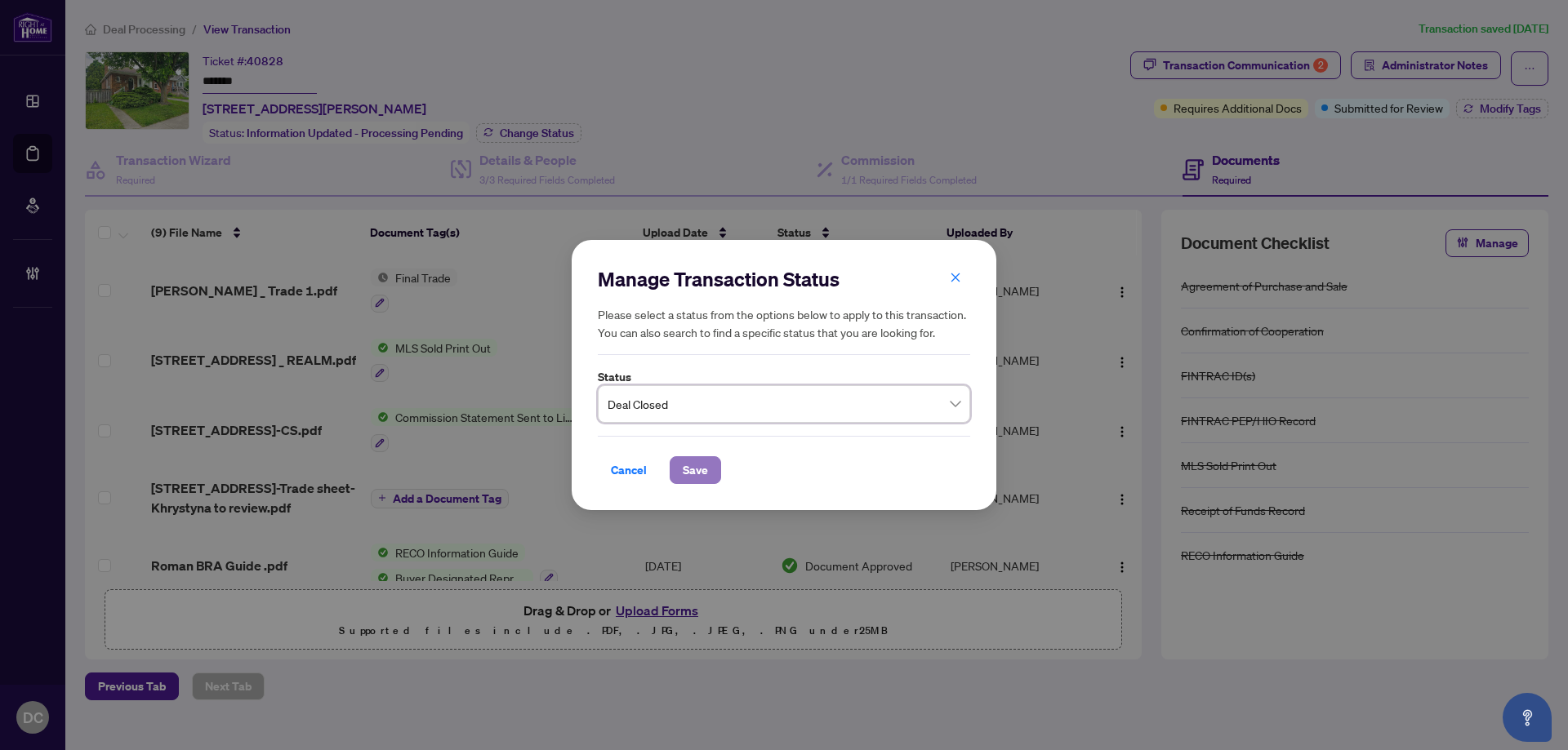
click at [697, 472] on span "Save" at bounding box center [696, 470] width 25 height 26
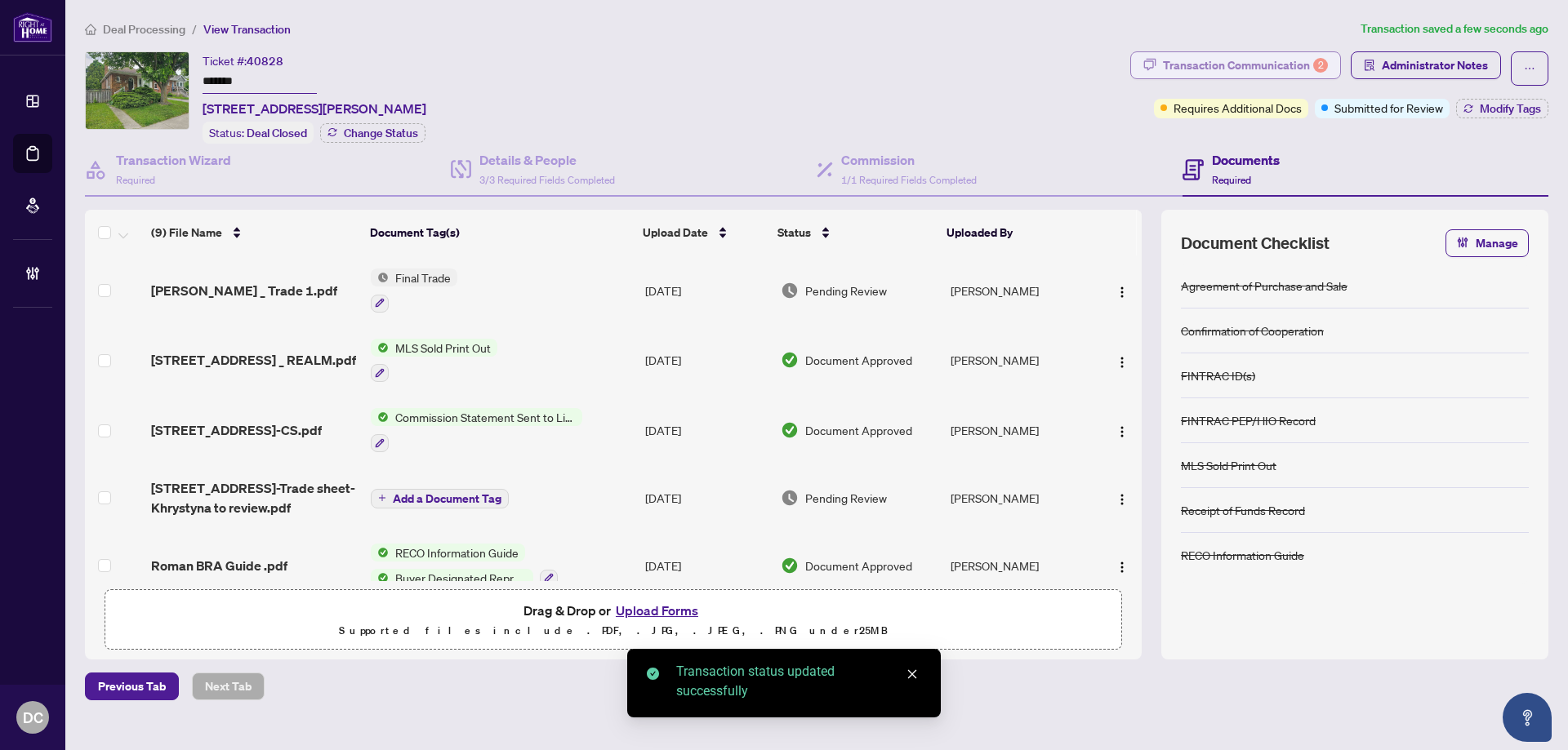
click at [1195, 63] on div "Transaction Communication 2" at bounding box center [1245, 65] width 165 height 26
type textarea "**********"
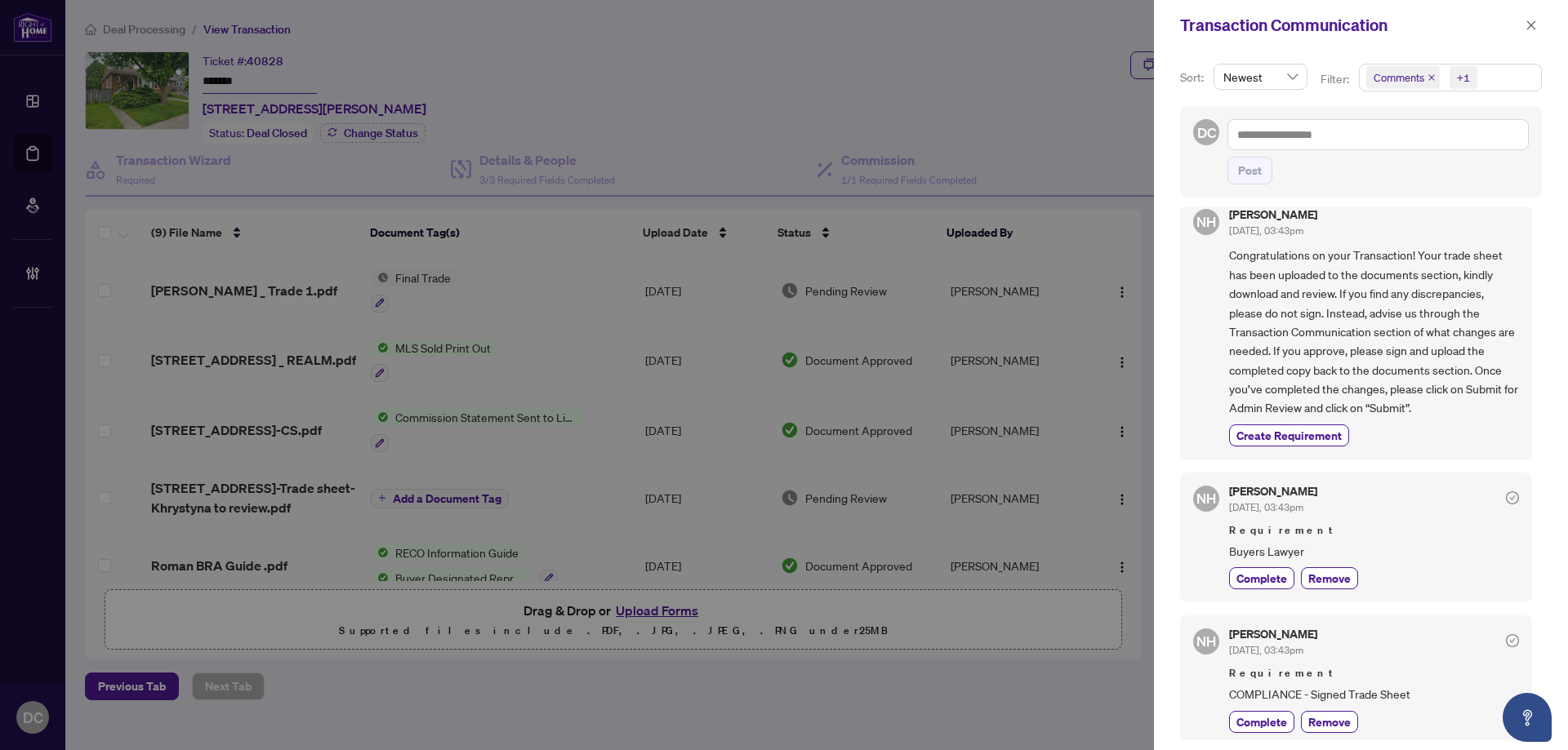
scroll to position [26, 0]
click at [1536, 26] on icon "close" at bounding box center [1531, 25] width 12 height 12
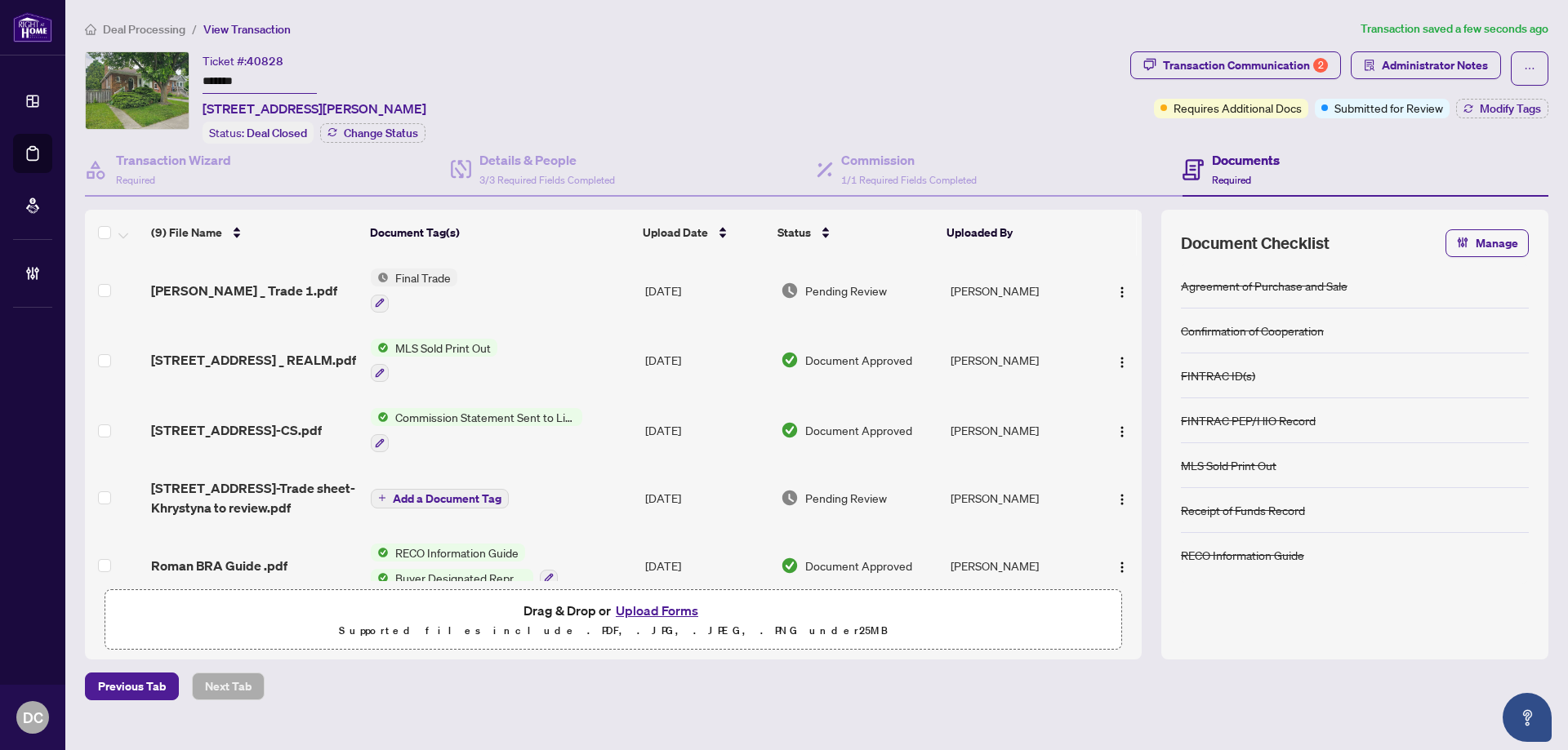
click at [593, 289] on td "Final Trade" at bounding box center [501, 290] width 274 height 70
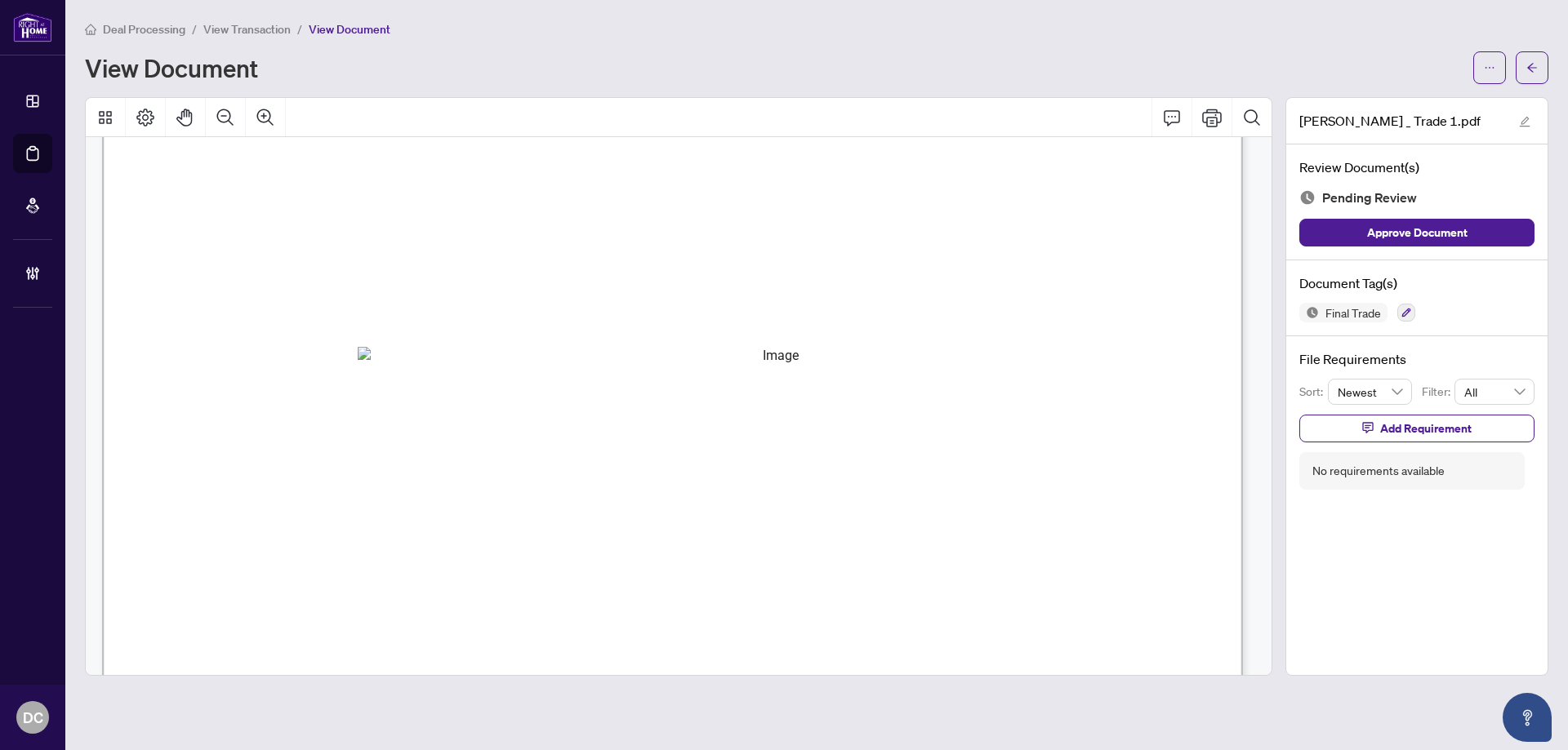
scroll to position [653, 0]
drag, startPoint x: 1526, startPoint y: 72, endPoint x: 48, endPoint y: 83, distance: 1478.0
click at [1526, 72] on button "button" at bounding box center [1532, 67] width 32 height 32
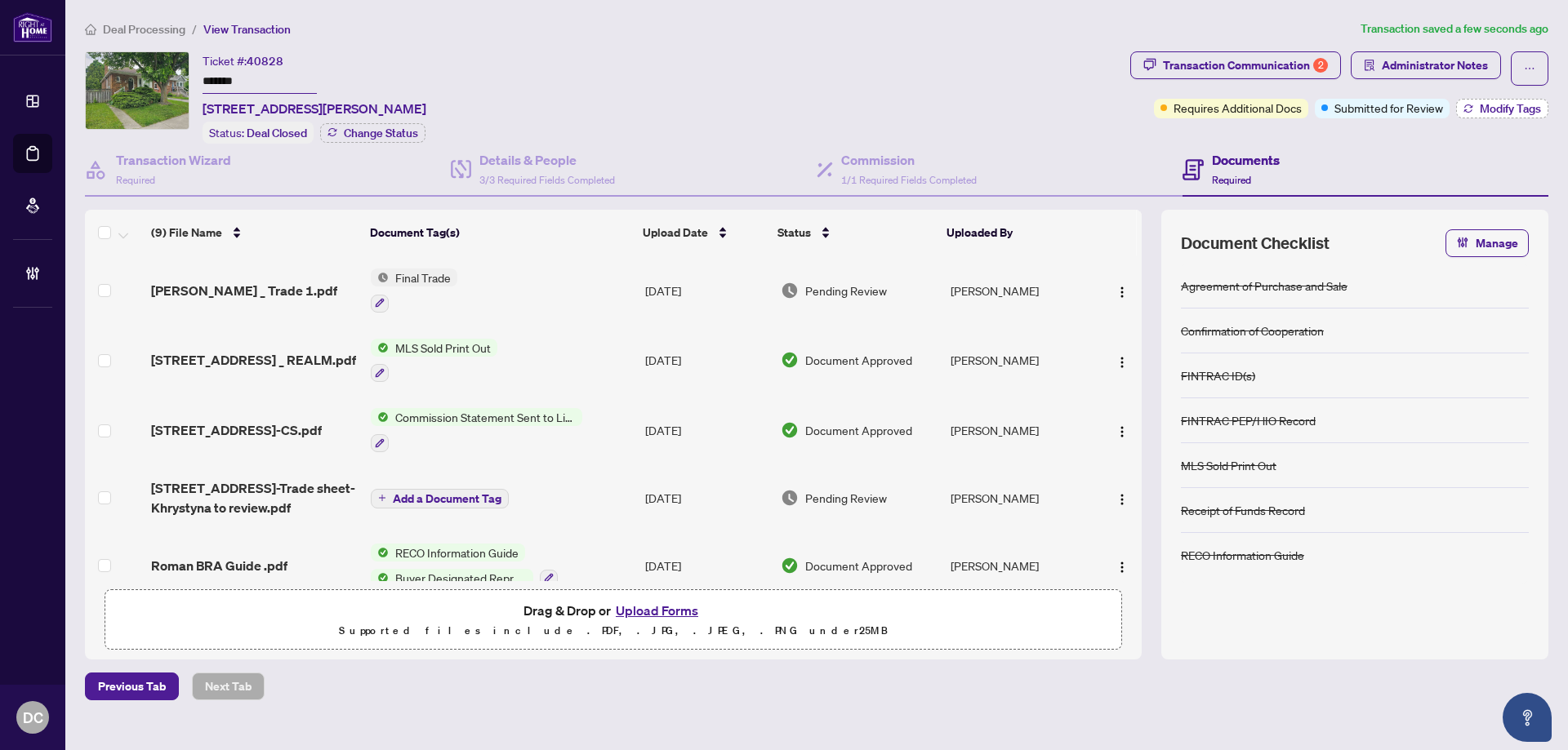
click at [1512, 103] on span "Modify Tags" at bounding box center [1511, 108] width 61 height 12
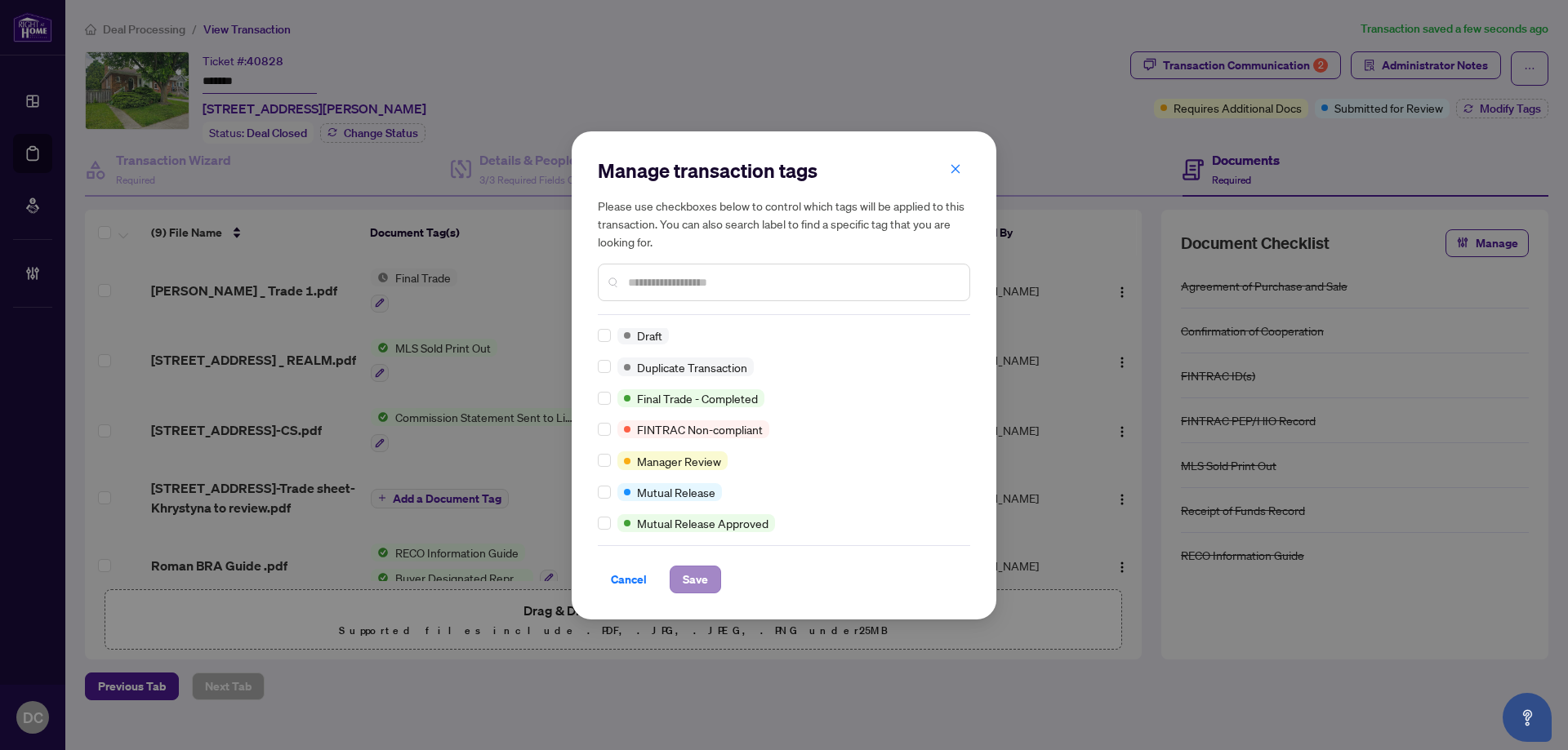
scroll to position [1, 0]
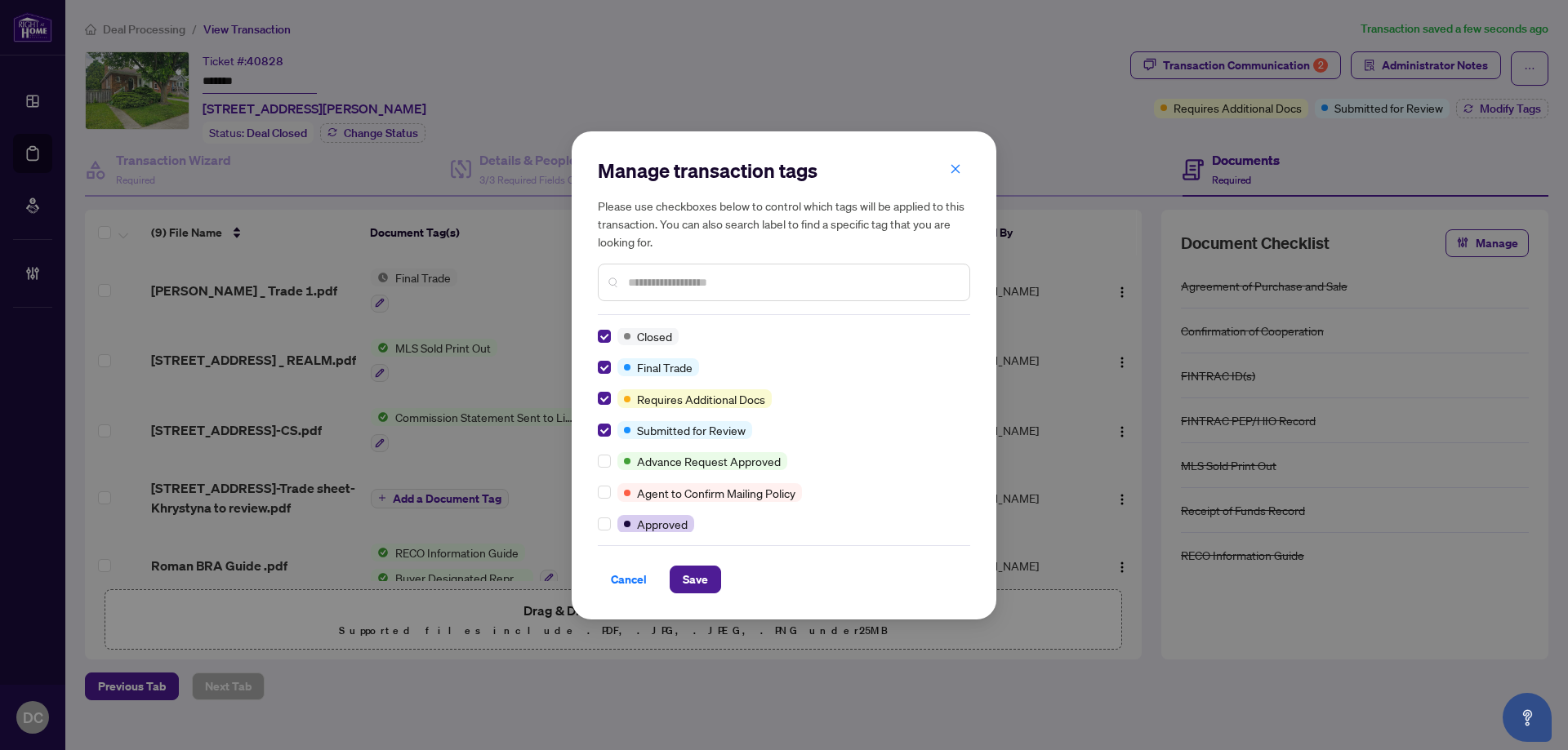
drag, startPoint x: 710, startPoint y: 577, endPoint x: 507, endPoint y: 532, distance: 207.9
click at [709, 577] on button "Save" at bounding box center [695, 579] width 51 height 28
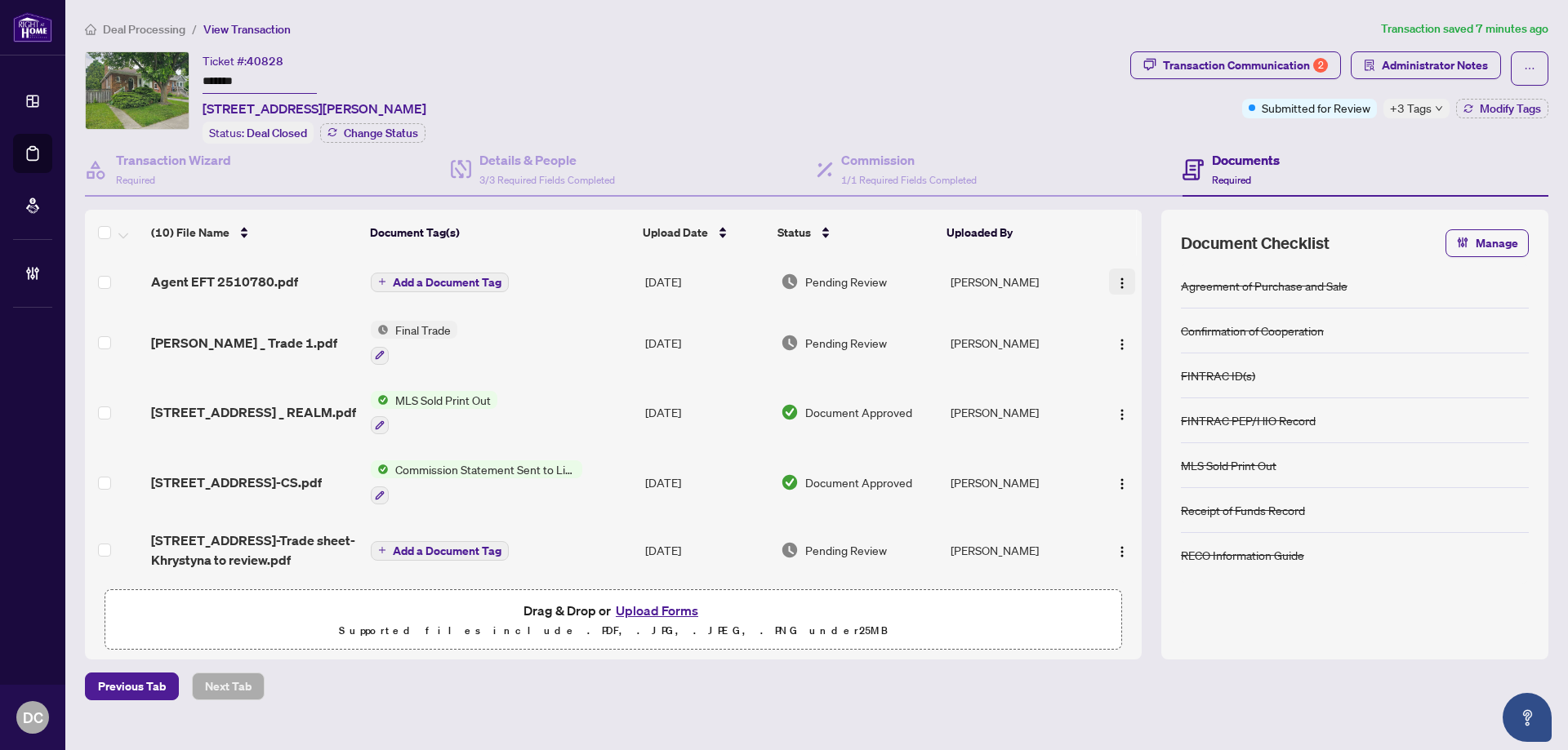
click at [1115, 277] on img "button" at bounding box center [1122, 283] width 13 height 13
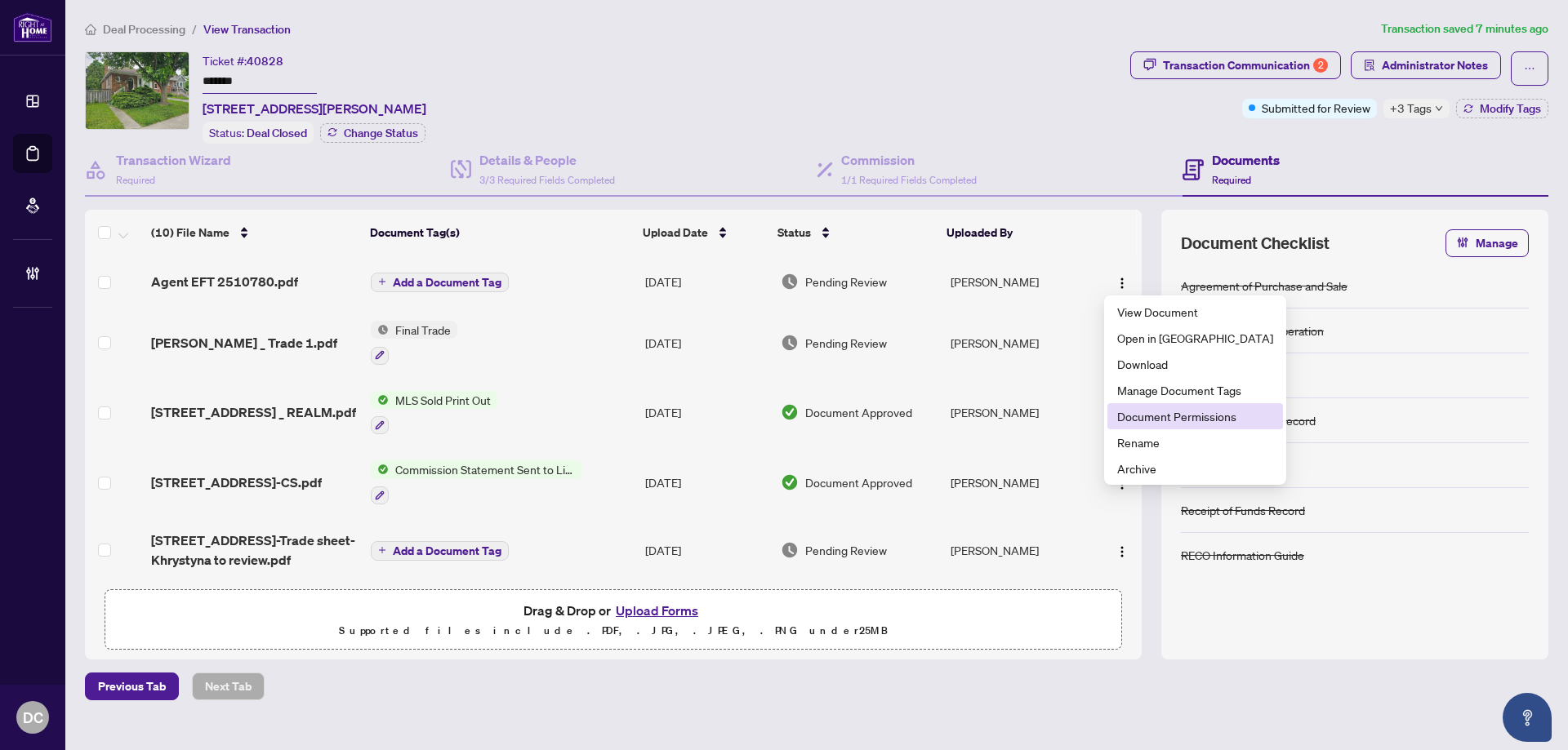
click at [1157, 418] on span "Document Permissions" at bounding box center [1195, 417] width 156 height 18
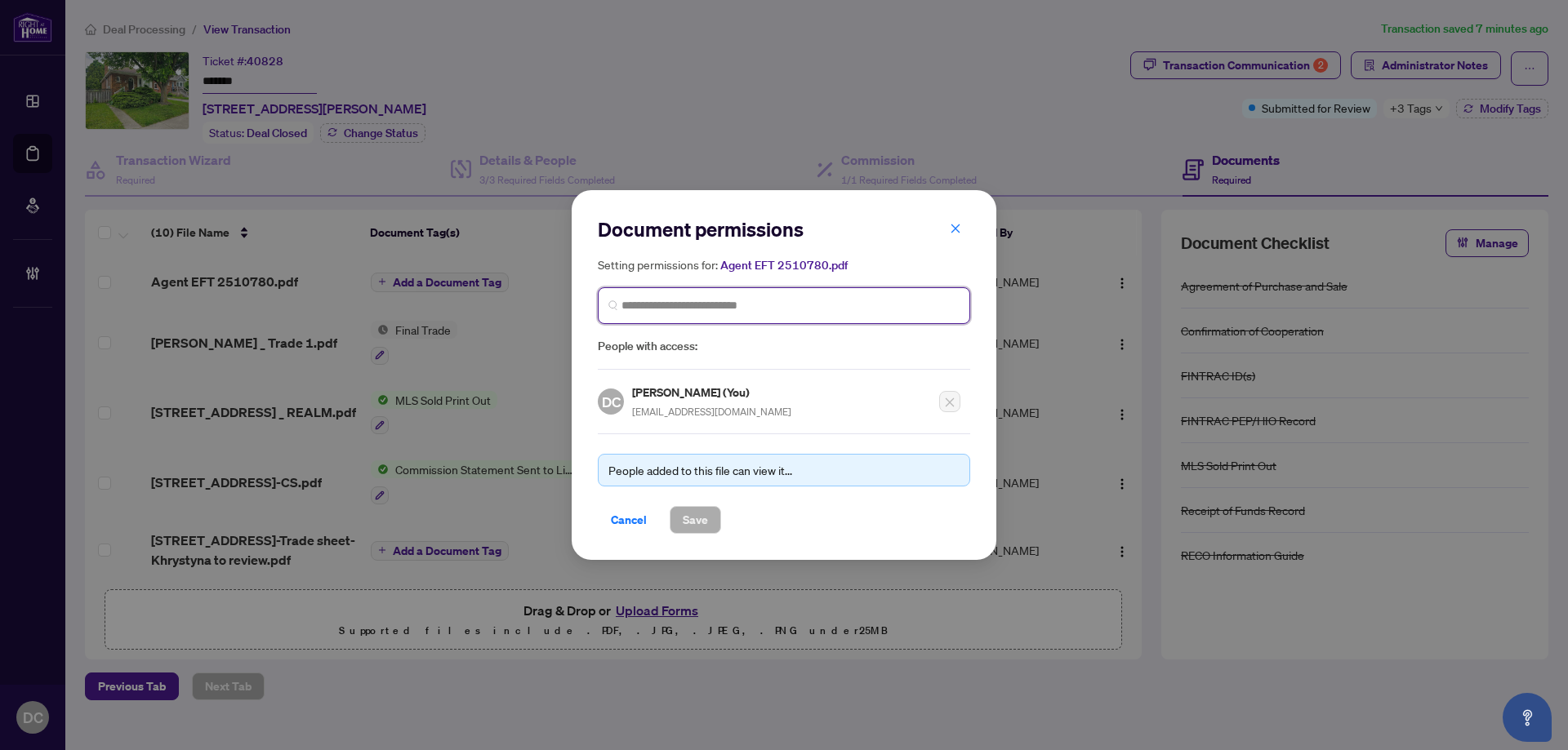
click at [767, 304] on input "search" at bounding box center [790, 306] width 338 height 17
click at [626, 307] on input "********" at bounding box center [790, 306] width 338 height 17
type input "*********"
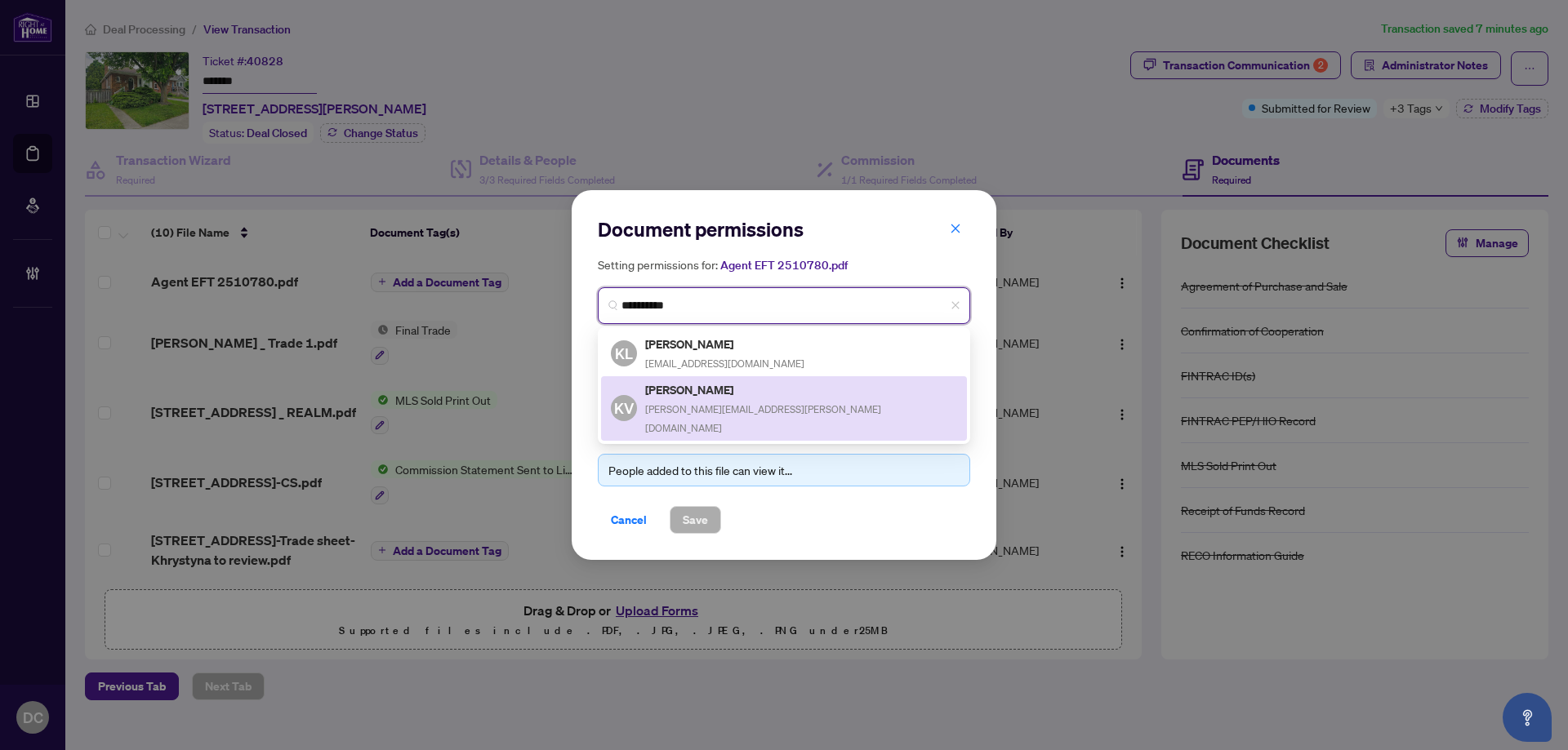
click at [719, 392] on h5 "Khrystyna Vereshchak" at bounding box center [801, 390] width 312 height 19
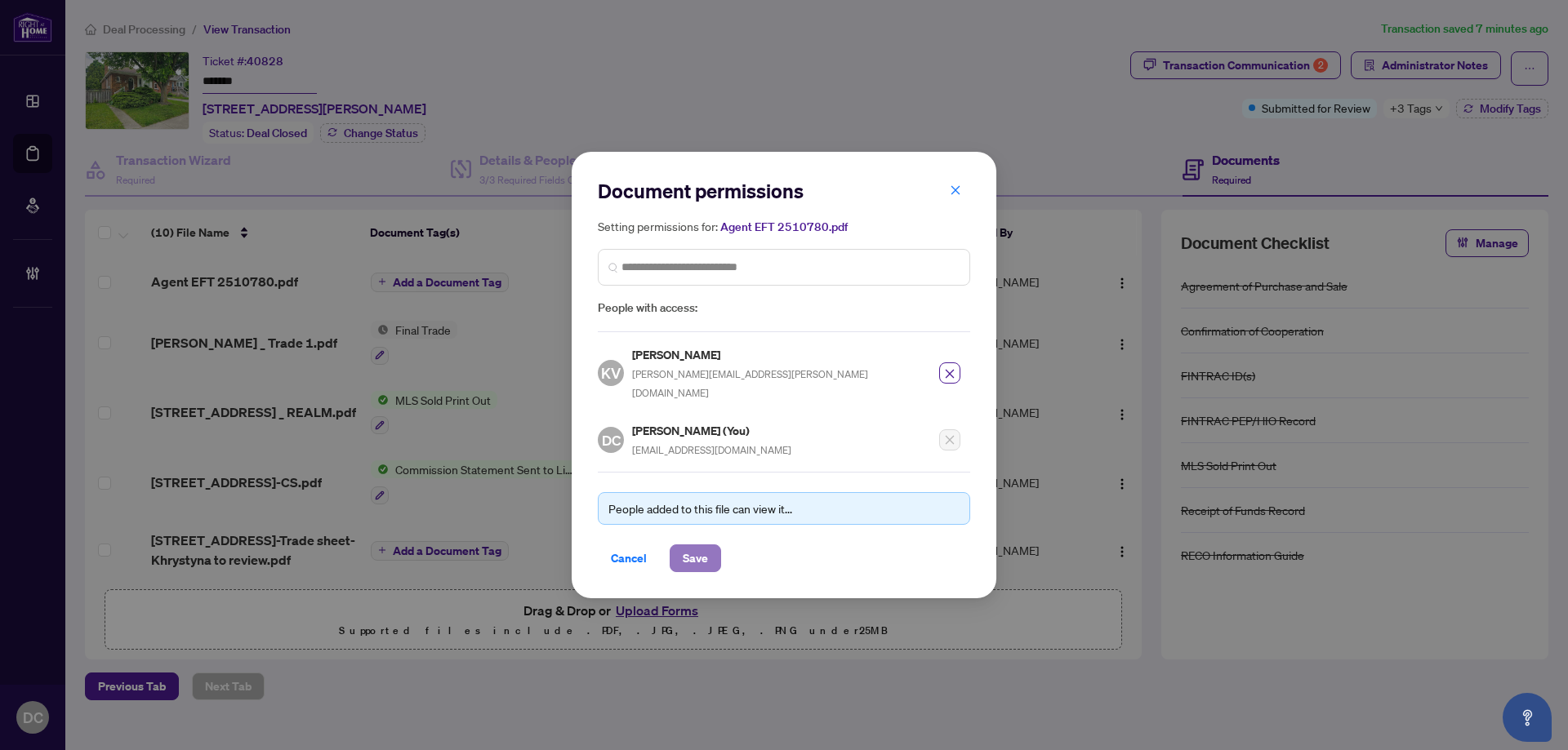
click at [703, 552] on span "Save" at bounding box center [696, 558] width 25 height 26
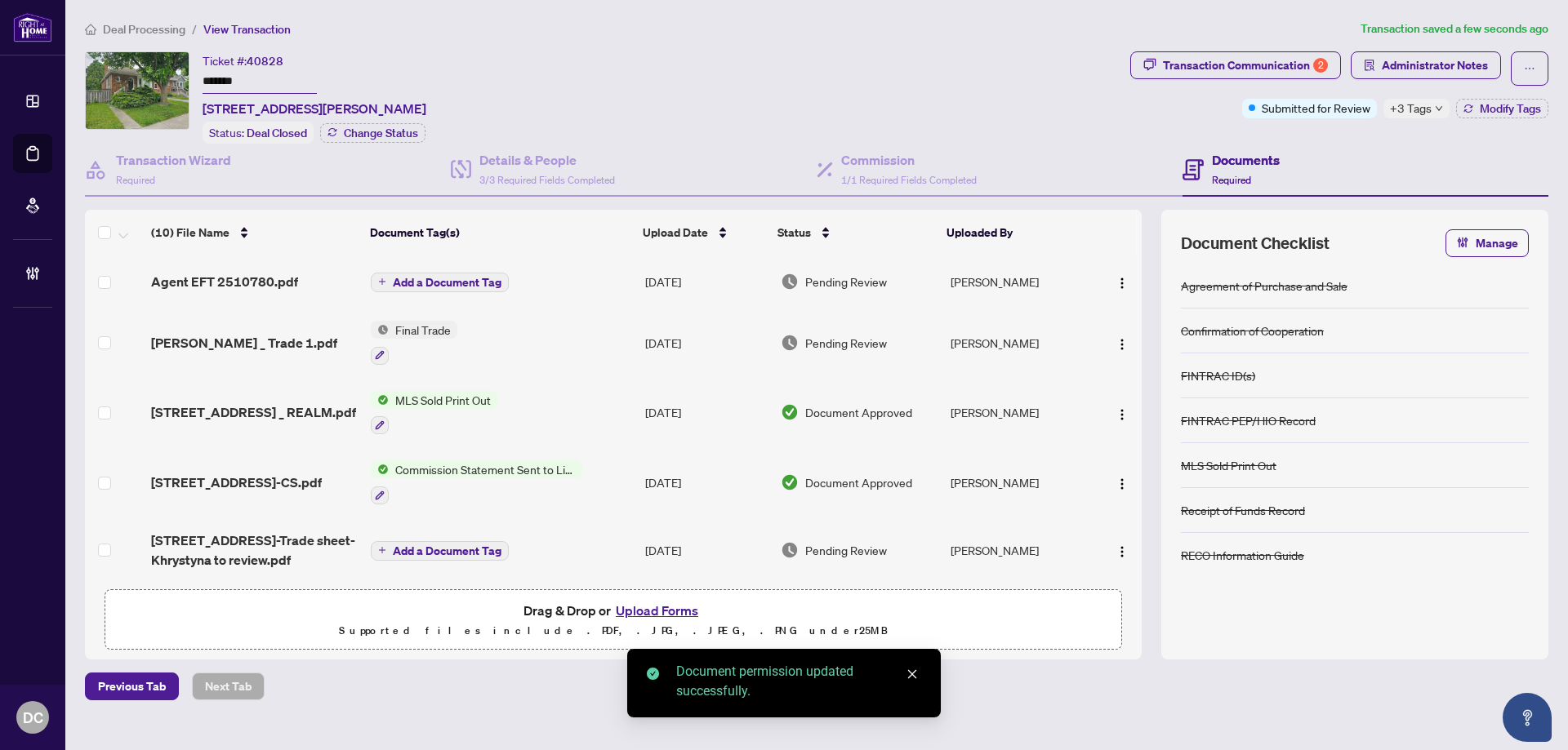
click at [1424, 111] on span "+3 Tags" at bounding box center [1411, 108] width 41 height 19
click at [1356, 143] on div "Documents Required" at bounding box center [1365, 169] width 366 height 53
click at [1409, 65] on span "Administrator Notes" at bounding box center [1434, 65] width 106 height 26
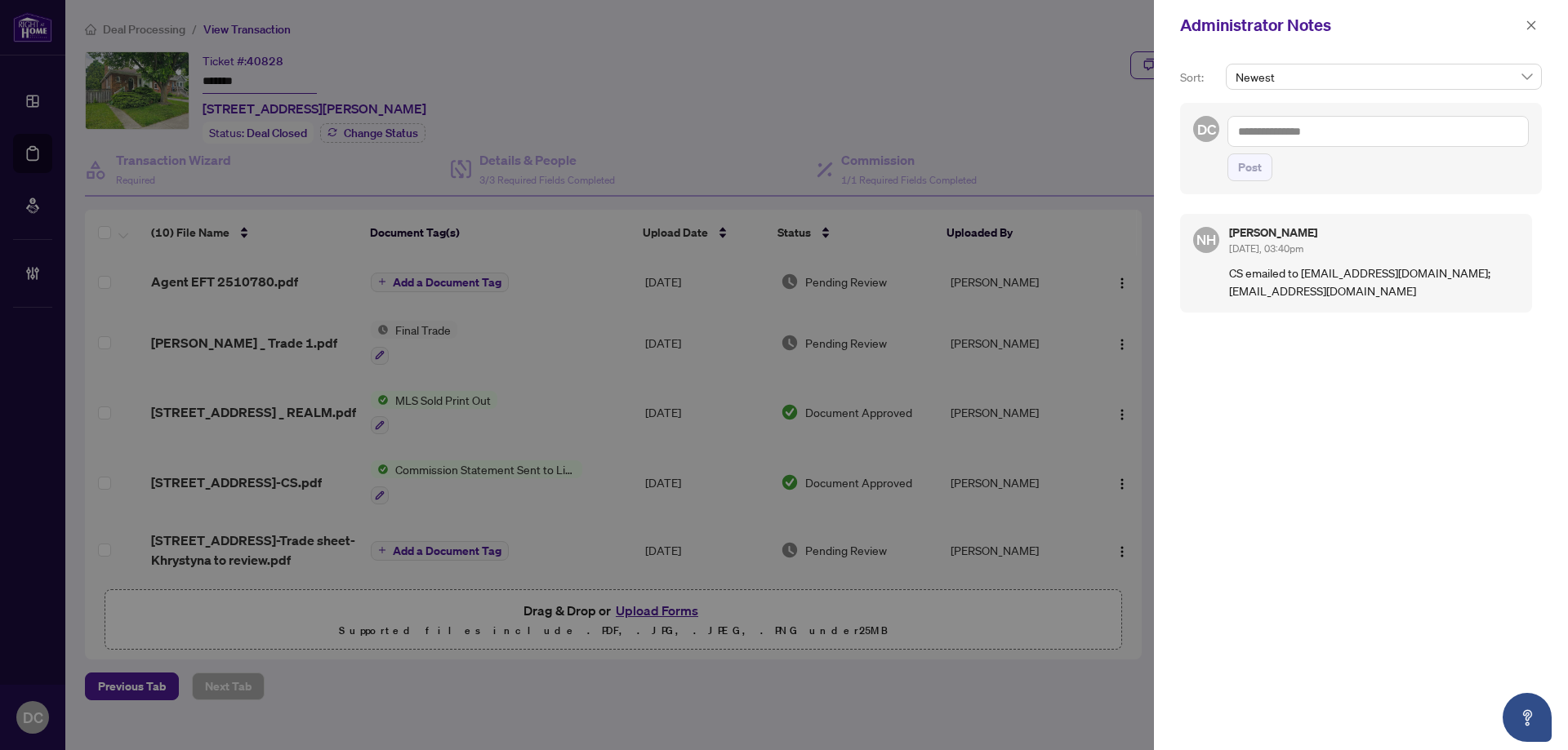
paste textarea "**********"
type textarea "**********"
click at [1264, 159] on button "Post" at bounding box center [1250, 167] width 45 height 28
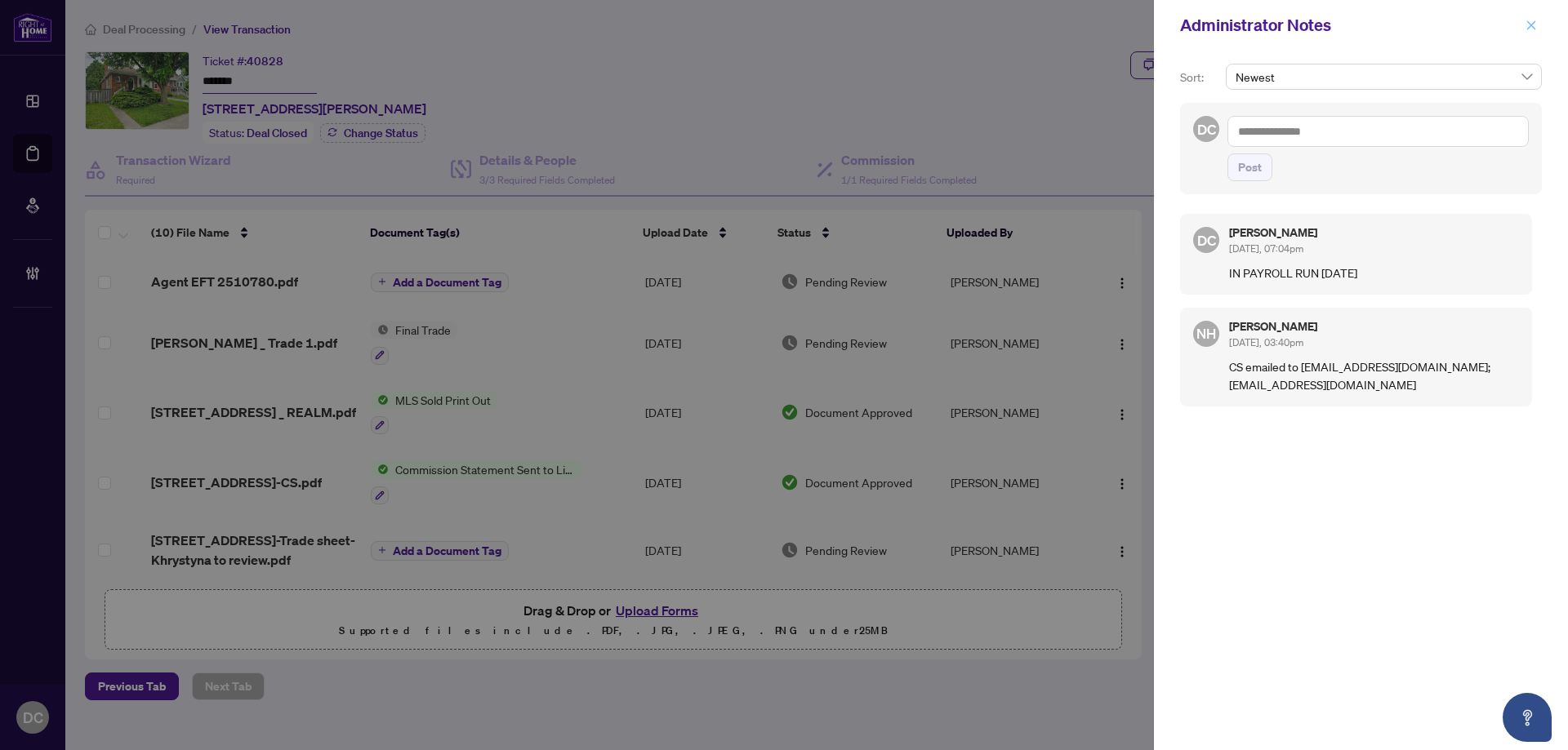
click at [1539, 28] on button "button" at bounding box center [1531, 25] width 22 height 20
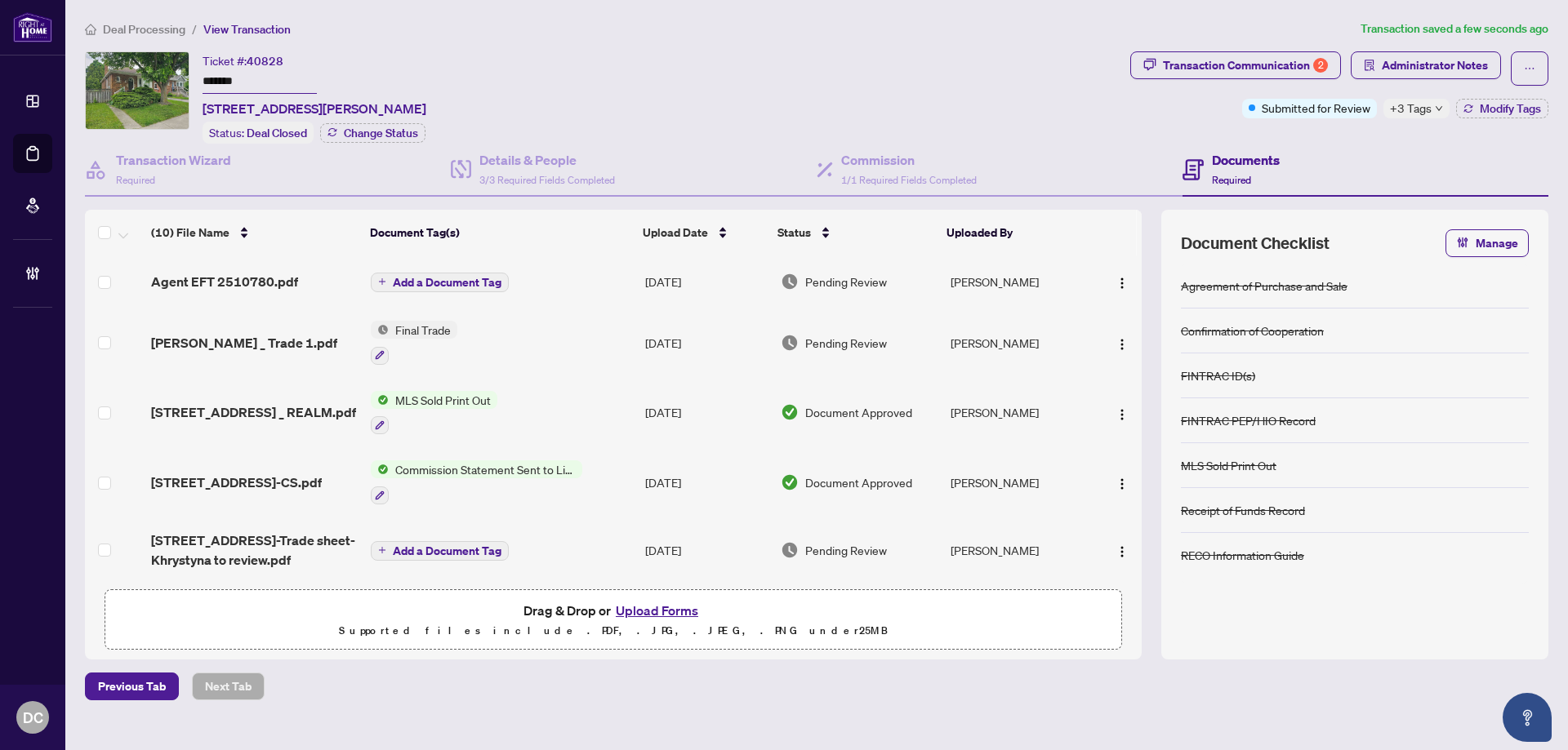
click at [109, 25] on span "Deal Processing" at bounding box center [144, 30] width 82 height 14
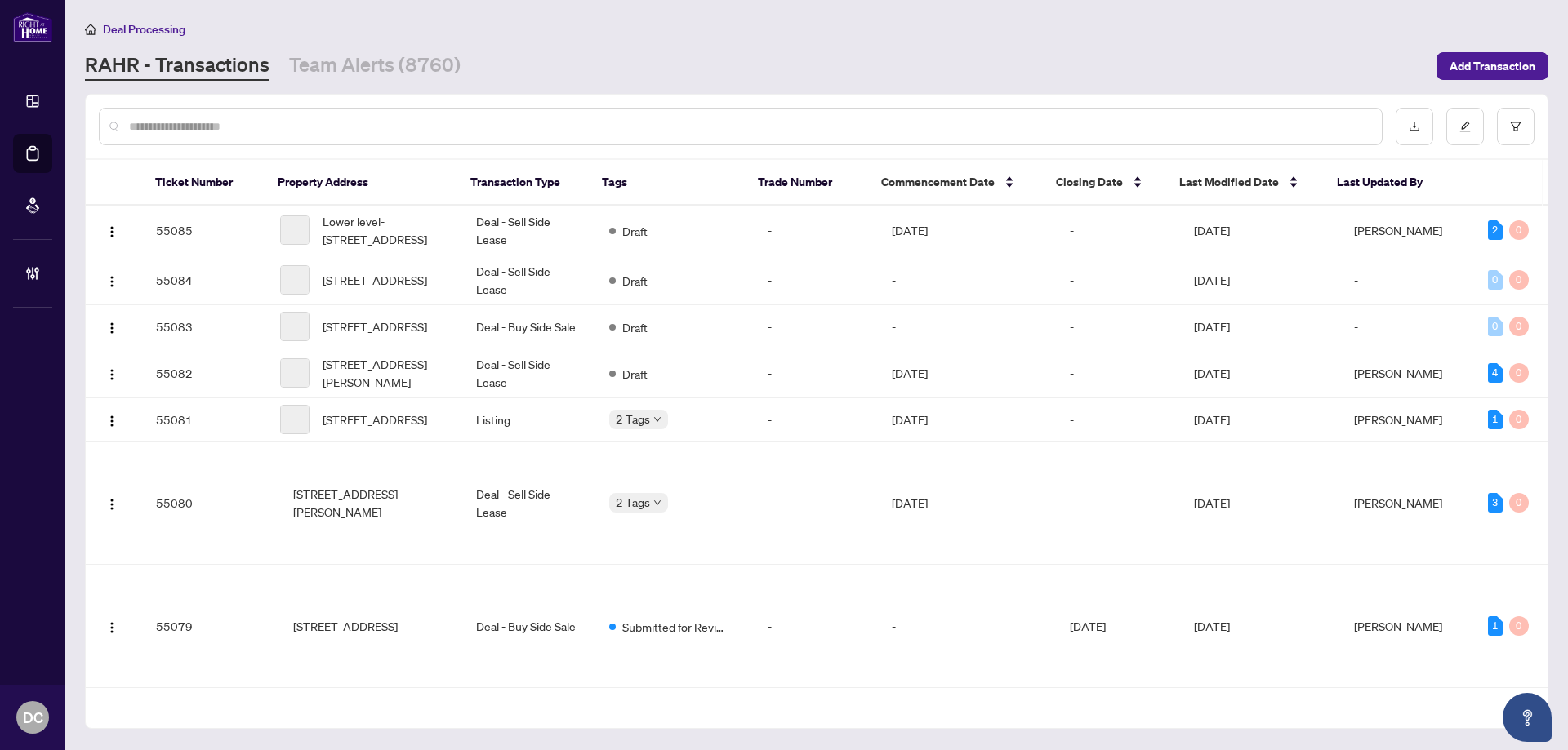
click at [425, 120] on input "text" at bounding box center [749, 126] width 1240 height 18
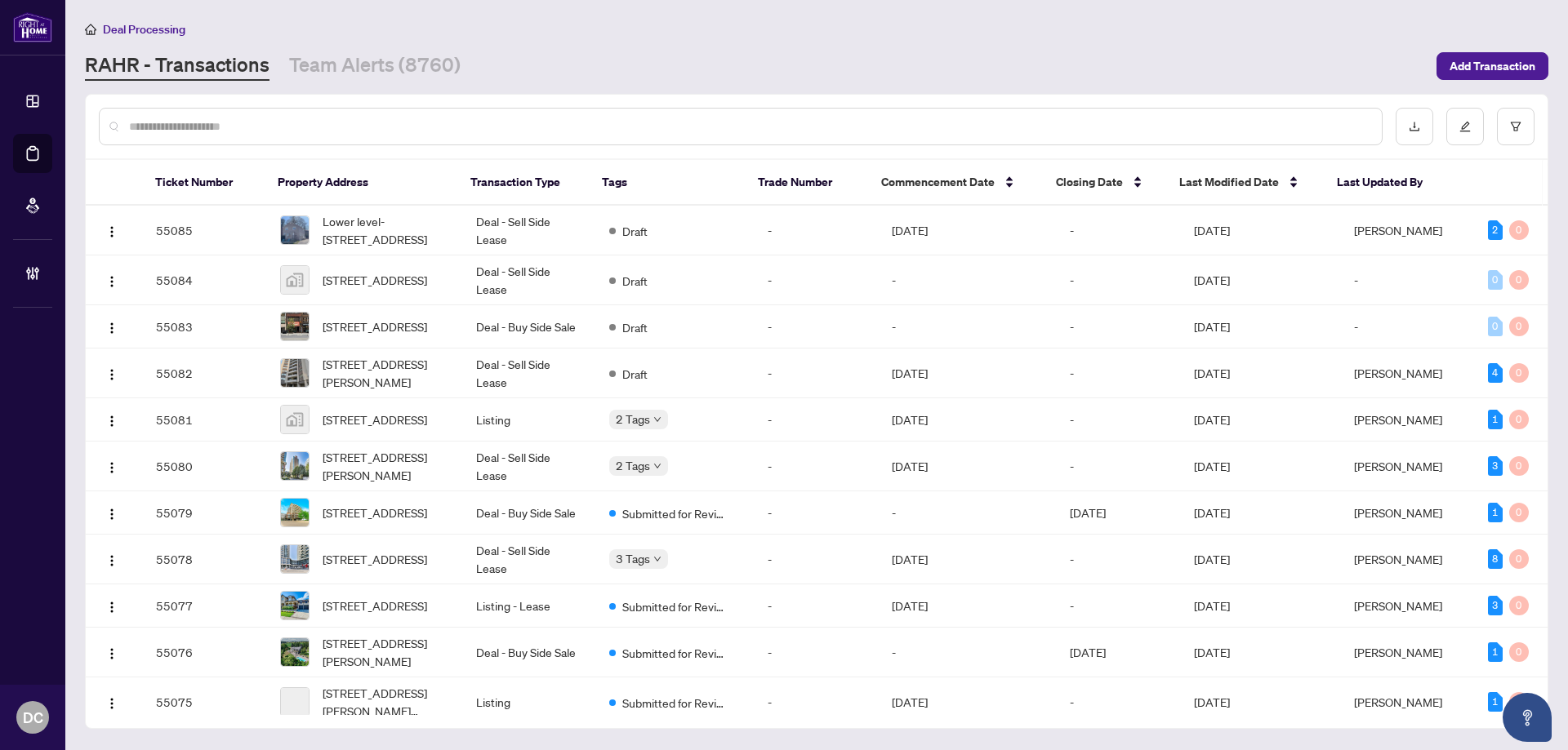
paste input "*******"
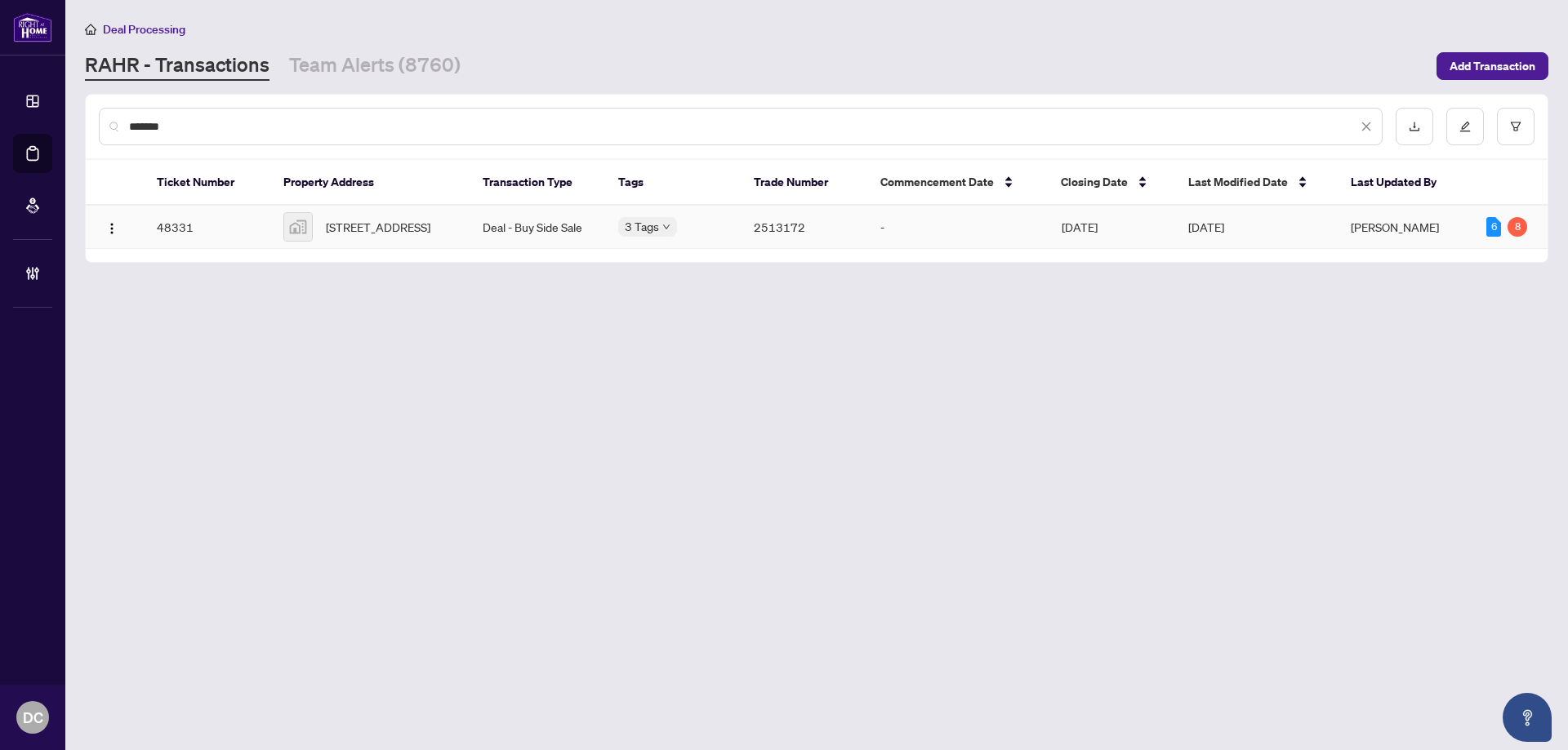
type input "*******"
click at [393, 236] on span "2219-25 Greenview Avenue unit 2219, North York, ON, Canada" at bounding box center [377, 227] width 105 height 18
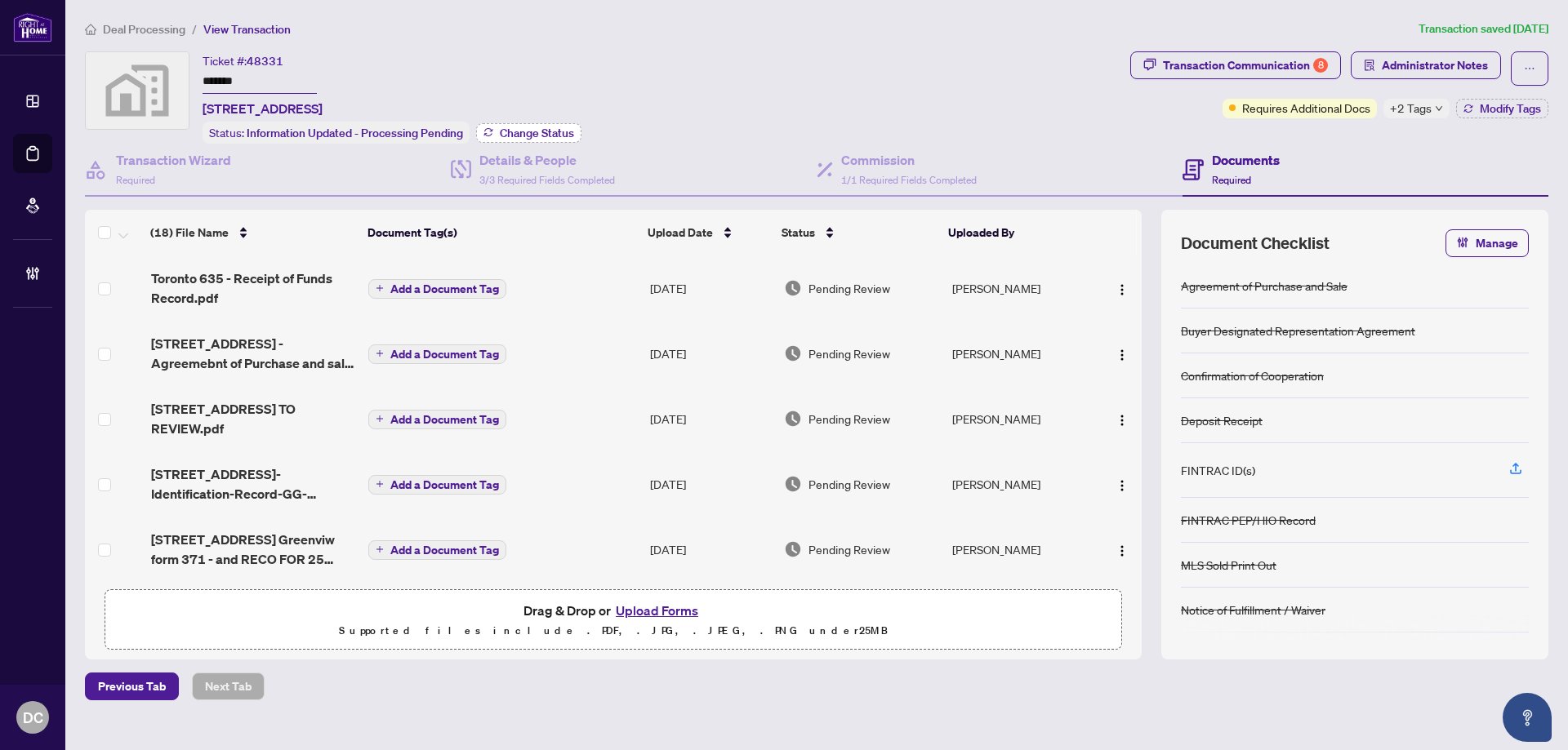
click at [516, 130] on span "Change Status" at bounding box center [537, 133] width 74 height 12
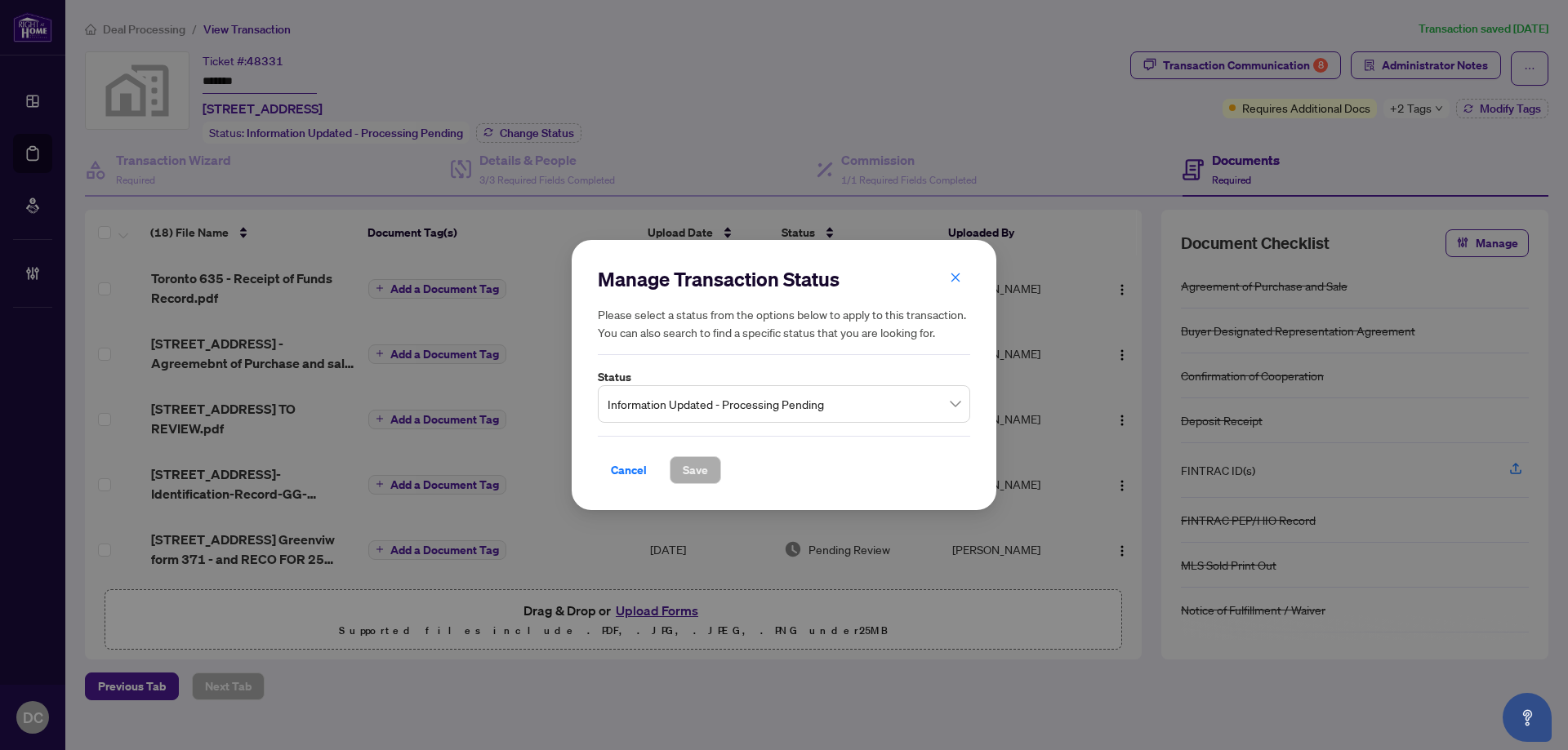
click at [735, 414] on span "Information Updated - Processing Pending" at bounding box center [784, 404] width 353 height 31
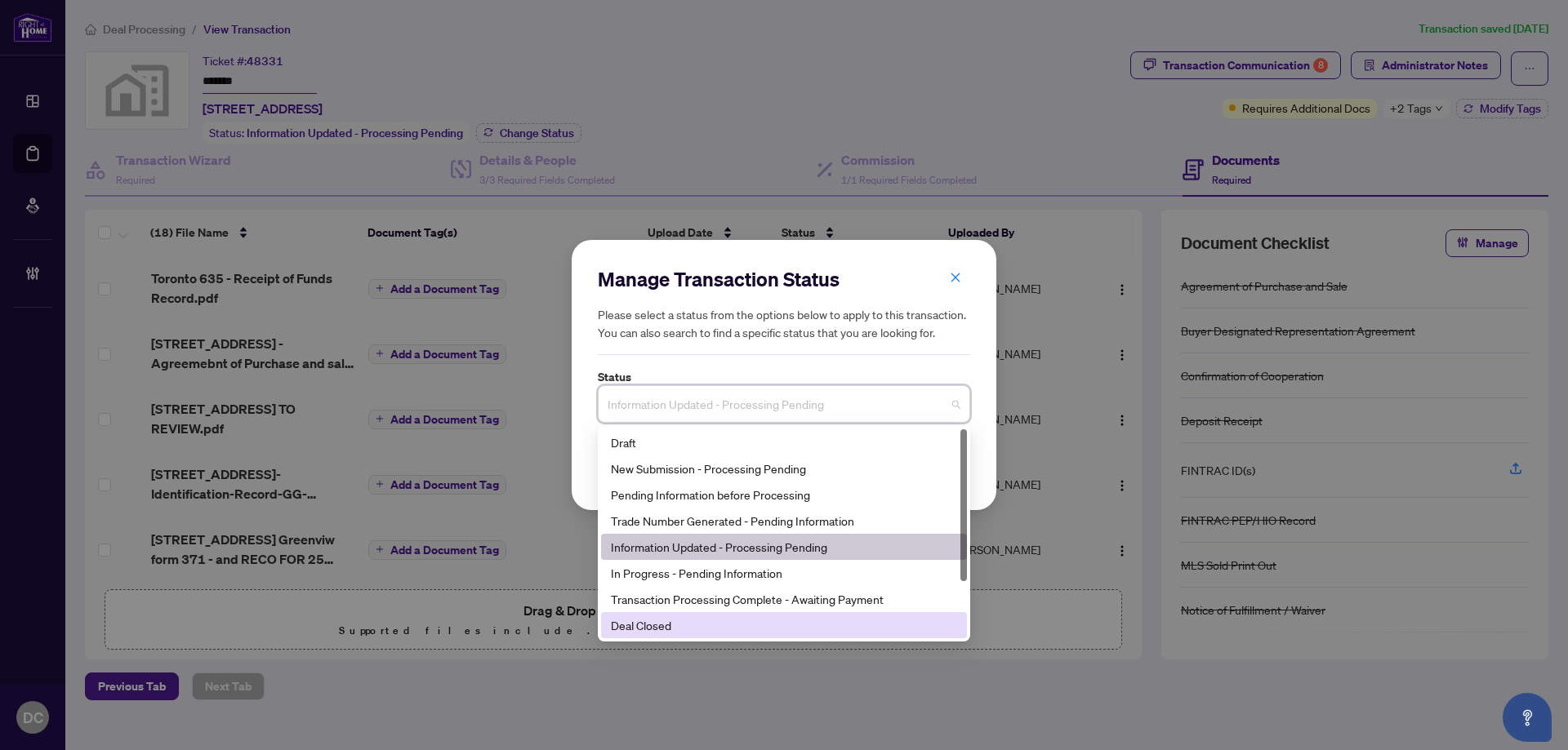
click at [715, 619] on div "Deal Closed" at bounding box center [784, 625] width 346 height 18
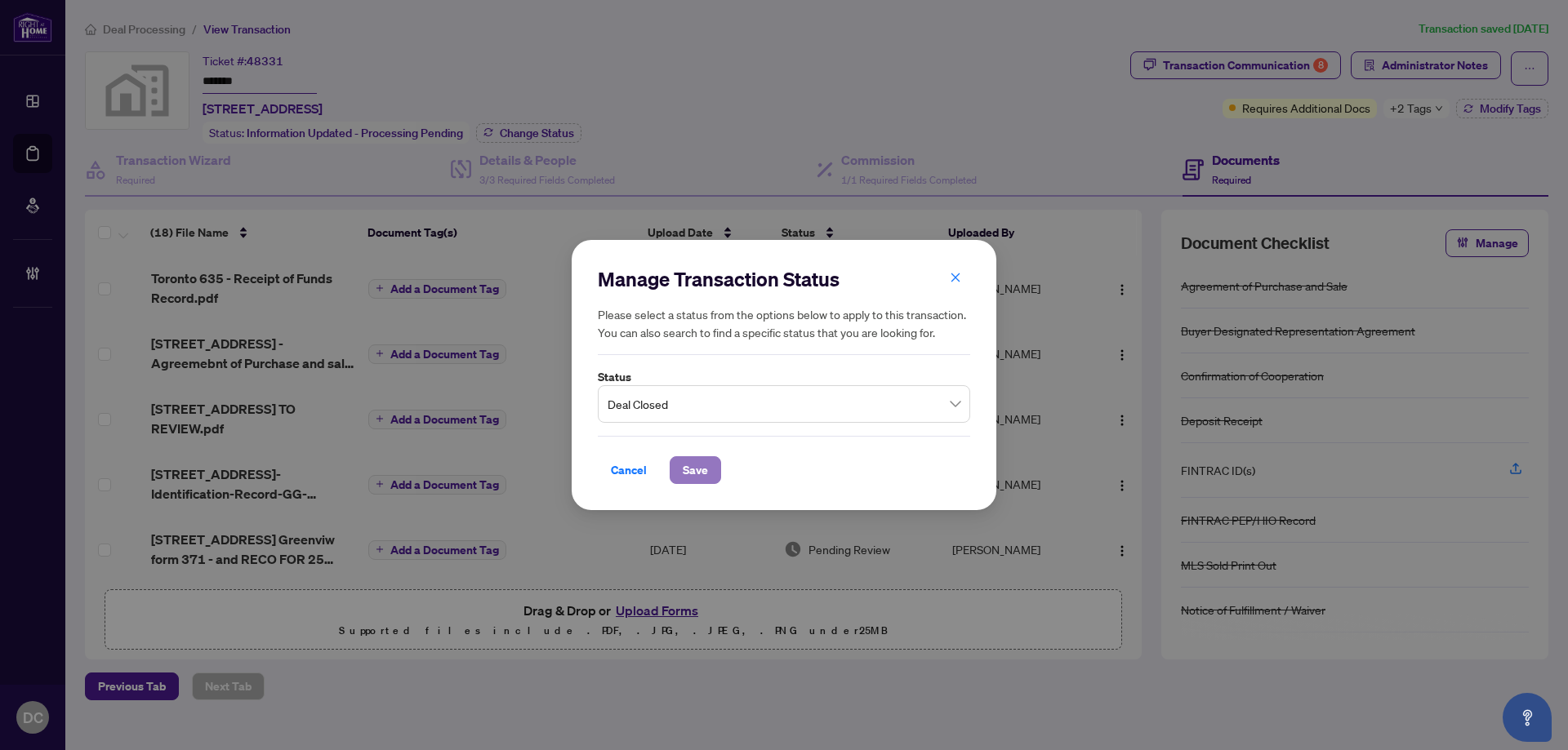
click at [684, 480] on span "Save" at bounding box center [696, 470] width 25 height 26
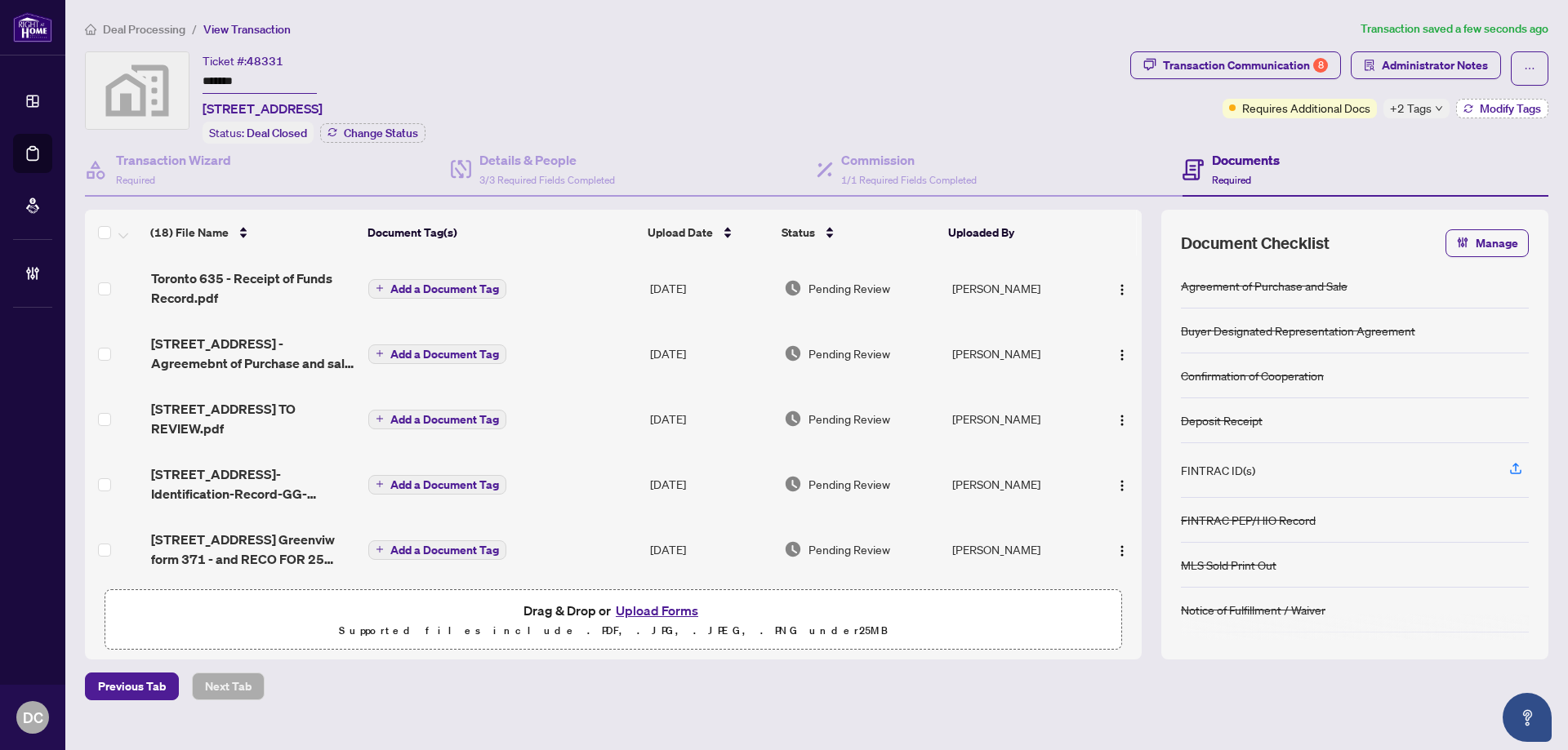
click at [1480, 106] on span "Modify Tags" at bounding box center [1511, 108] width 61 height 12
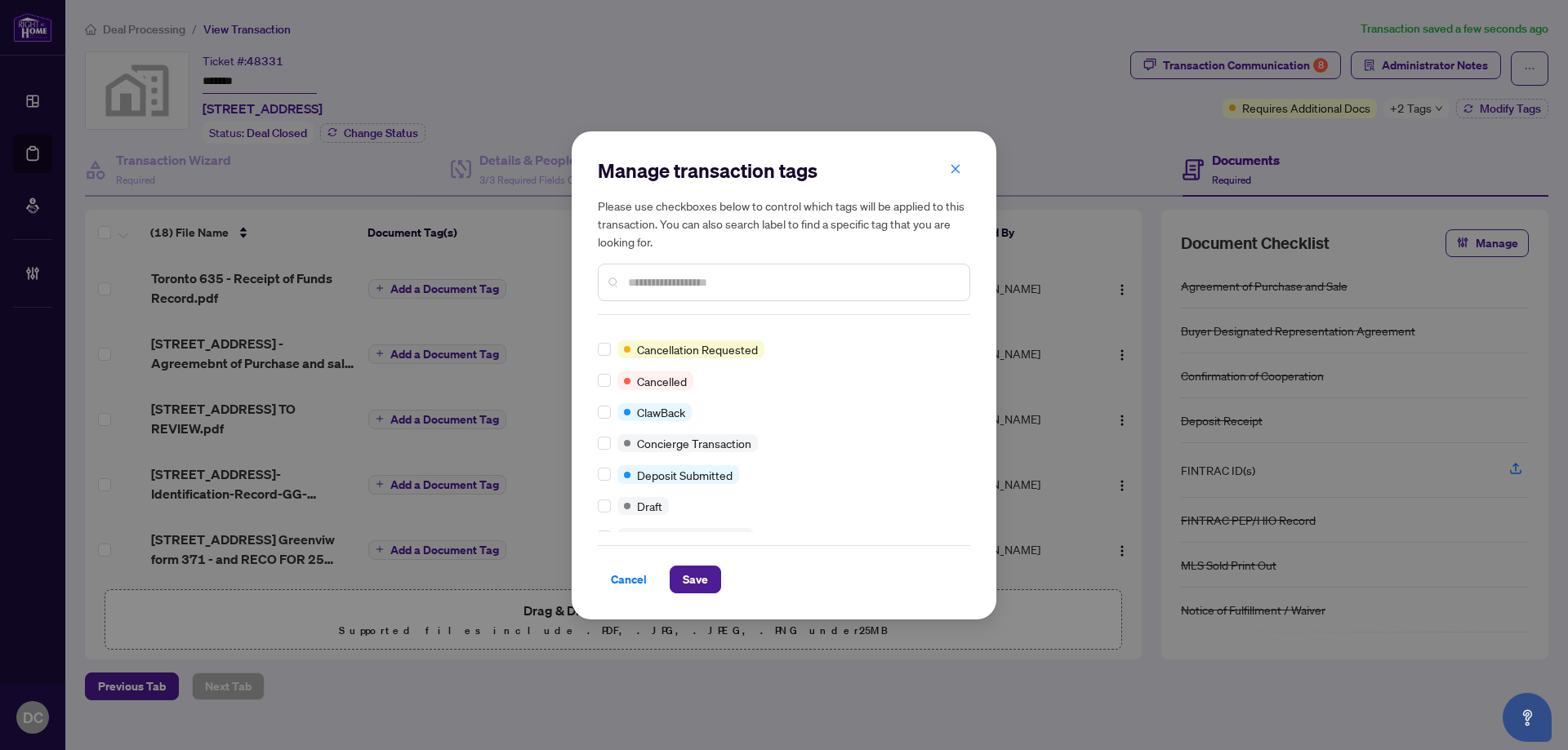
scroll to position [163, 0]
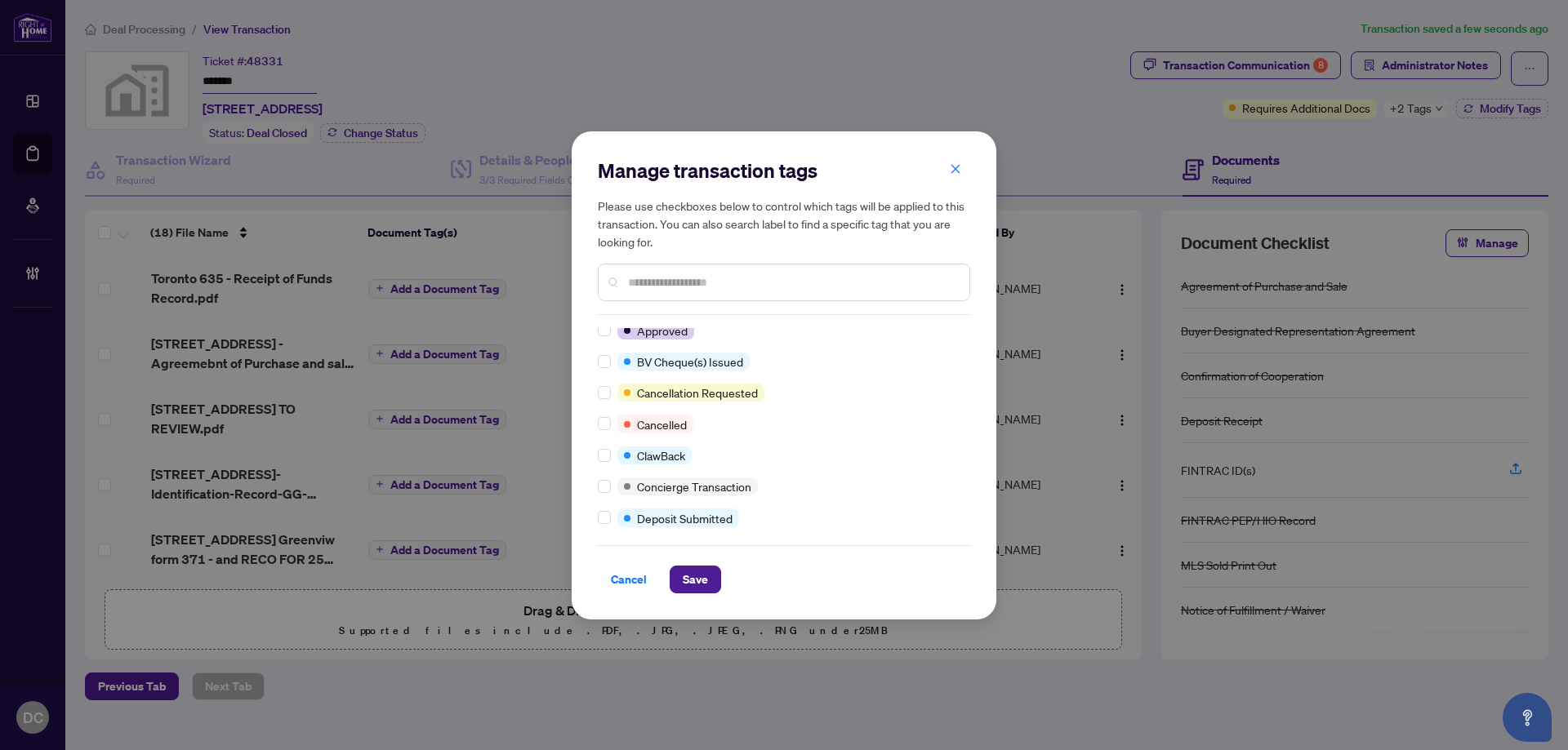
click at [671, 289] on input "text" at bounding box center [793, 282] width 328 height 18
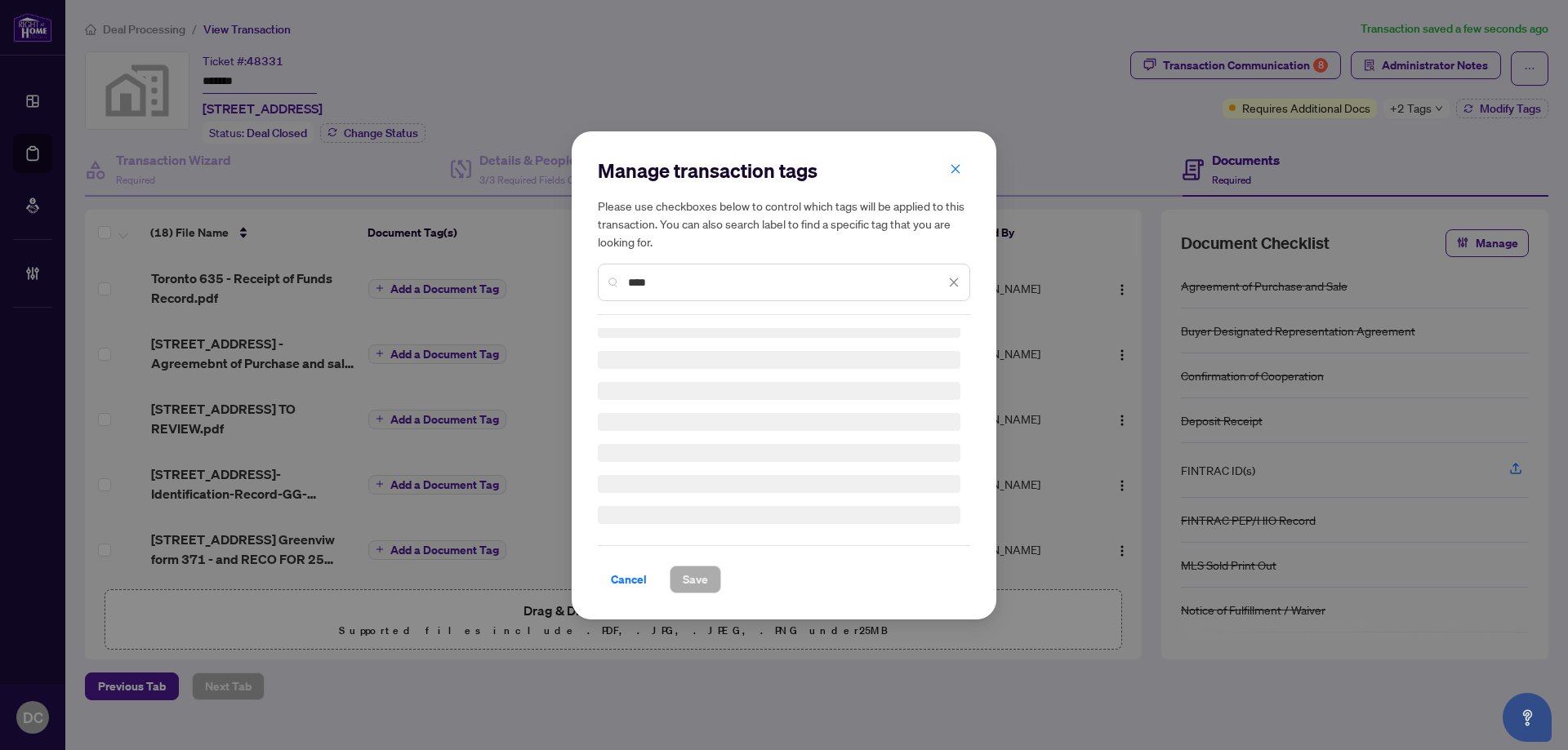
type input "****"
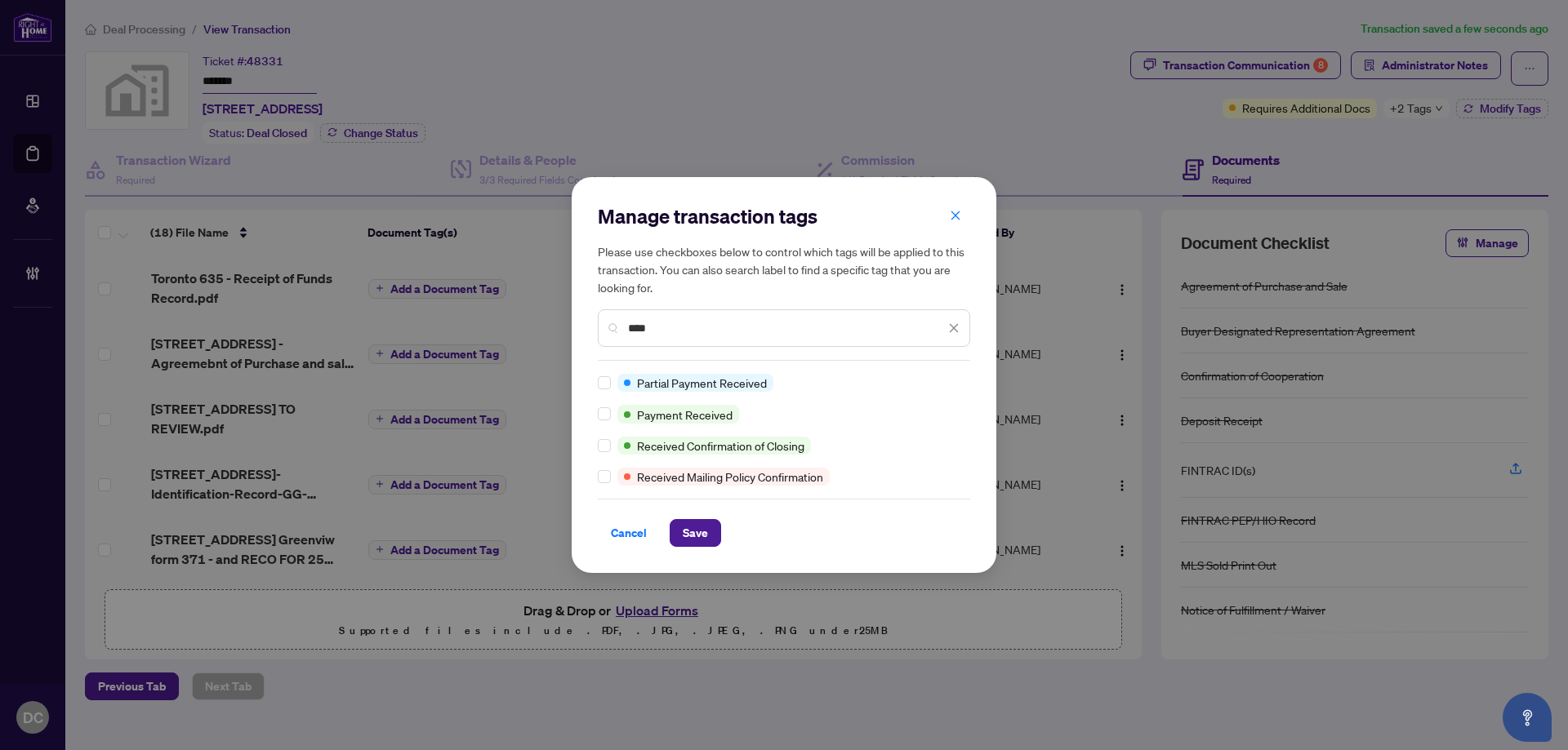
scroll to position [0, 0]
click at [697, 528] on span "Save" at bounding box center [696, 532] width 25 height 26
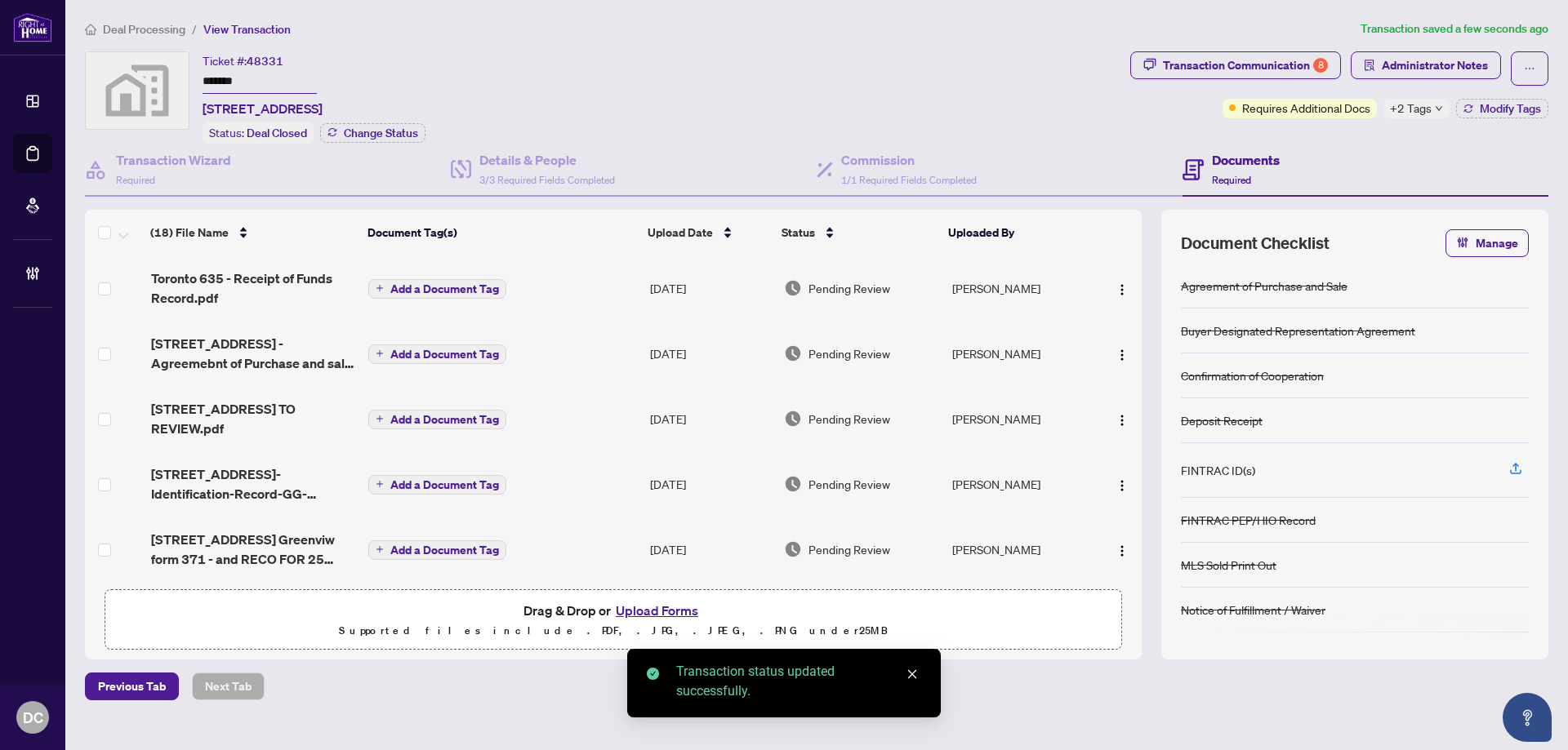
click at [864, 74] on div "Ticket #: 48331 ******* 2219-25 Greenview Avenue unit 2219, North York, ON, Can…" at bounding box center [604, 97] width 1039 height 92
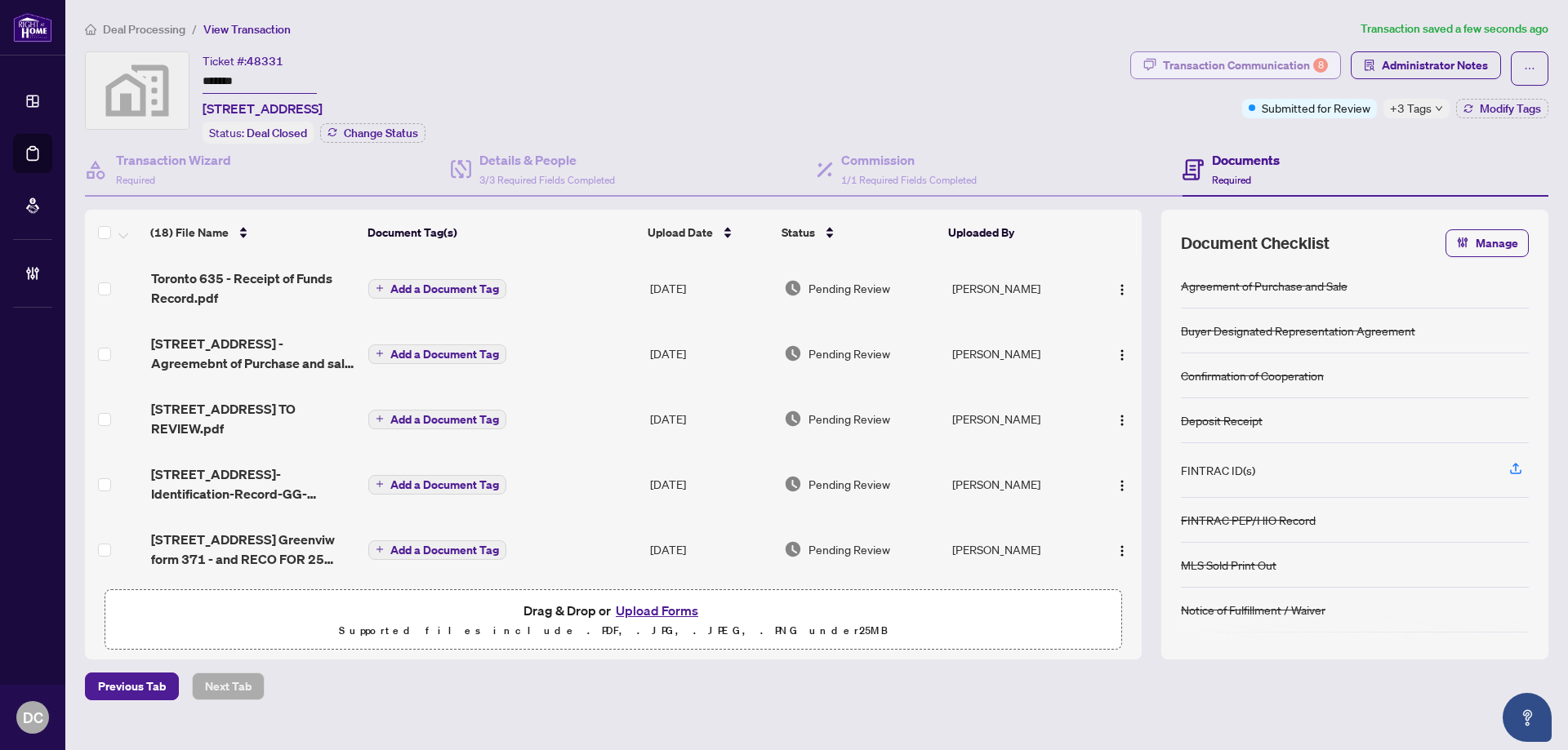
click at [1228, 55] on div "Transaction Communication 8" at bounding box center [1245, 65] width 165 height 26
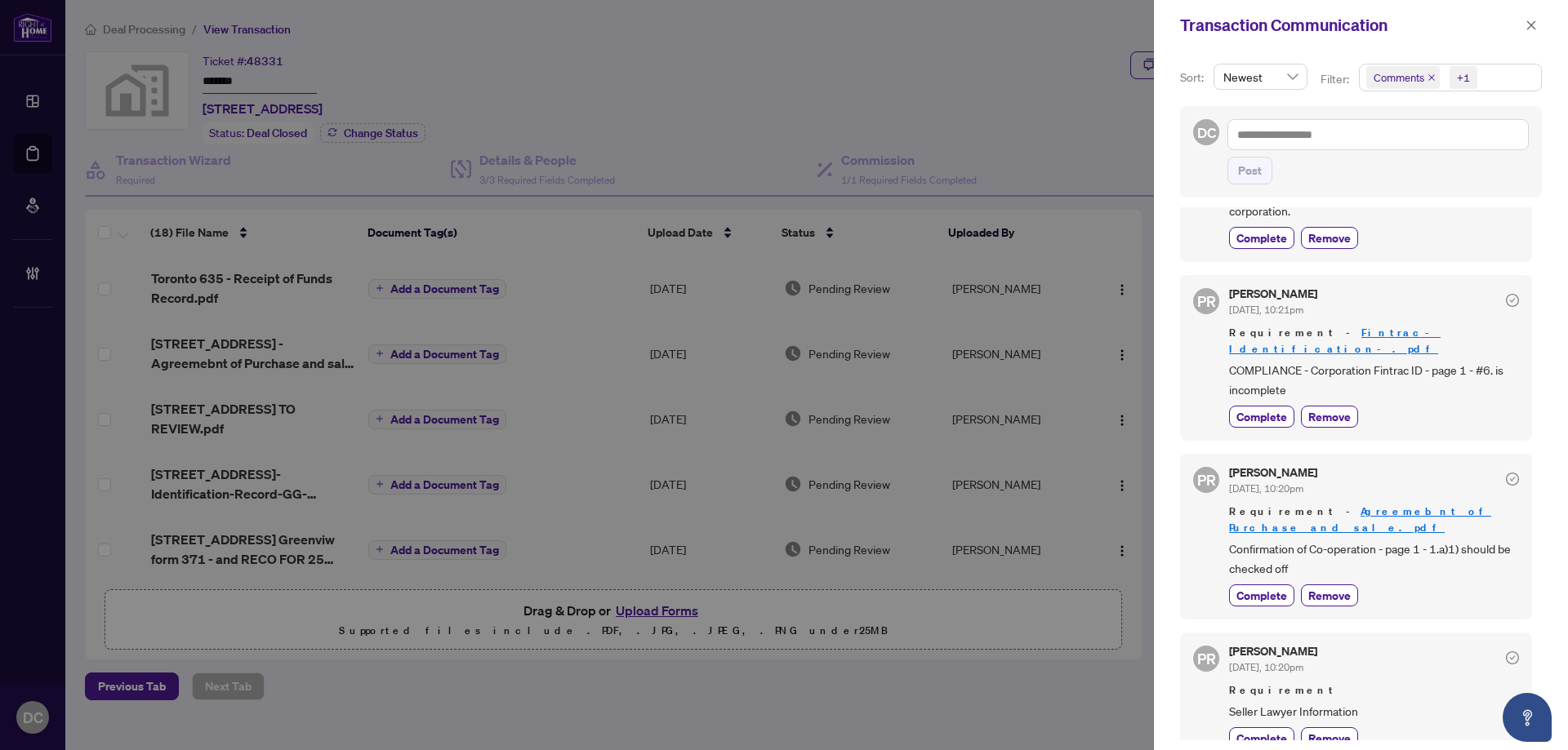
scroll to position [409, 0]
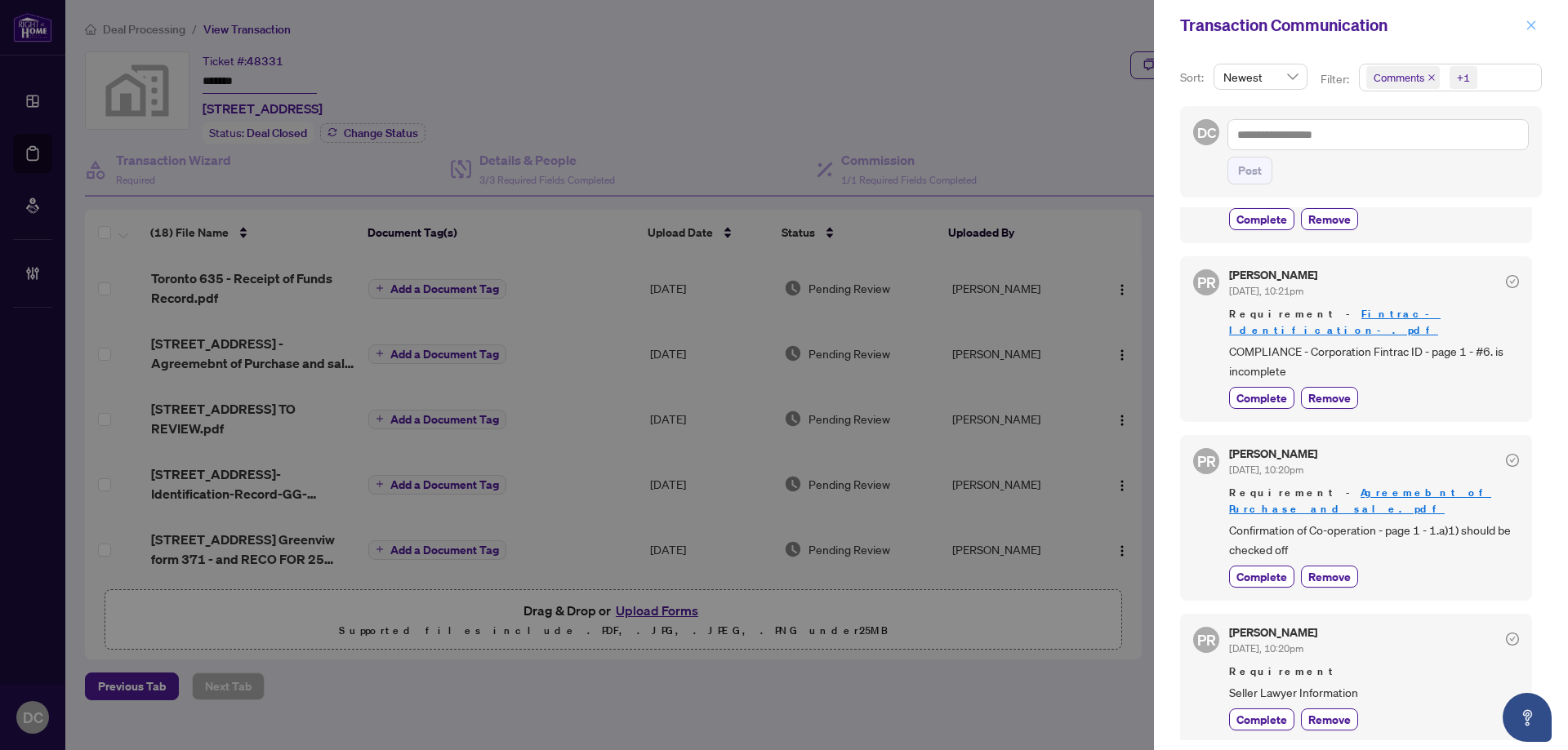
click at [1529, 36] on span "button" at bounding box center [1531, 25] width 12 height 26
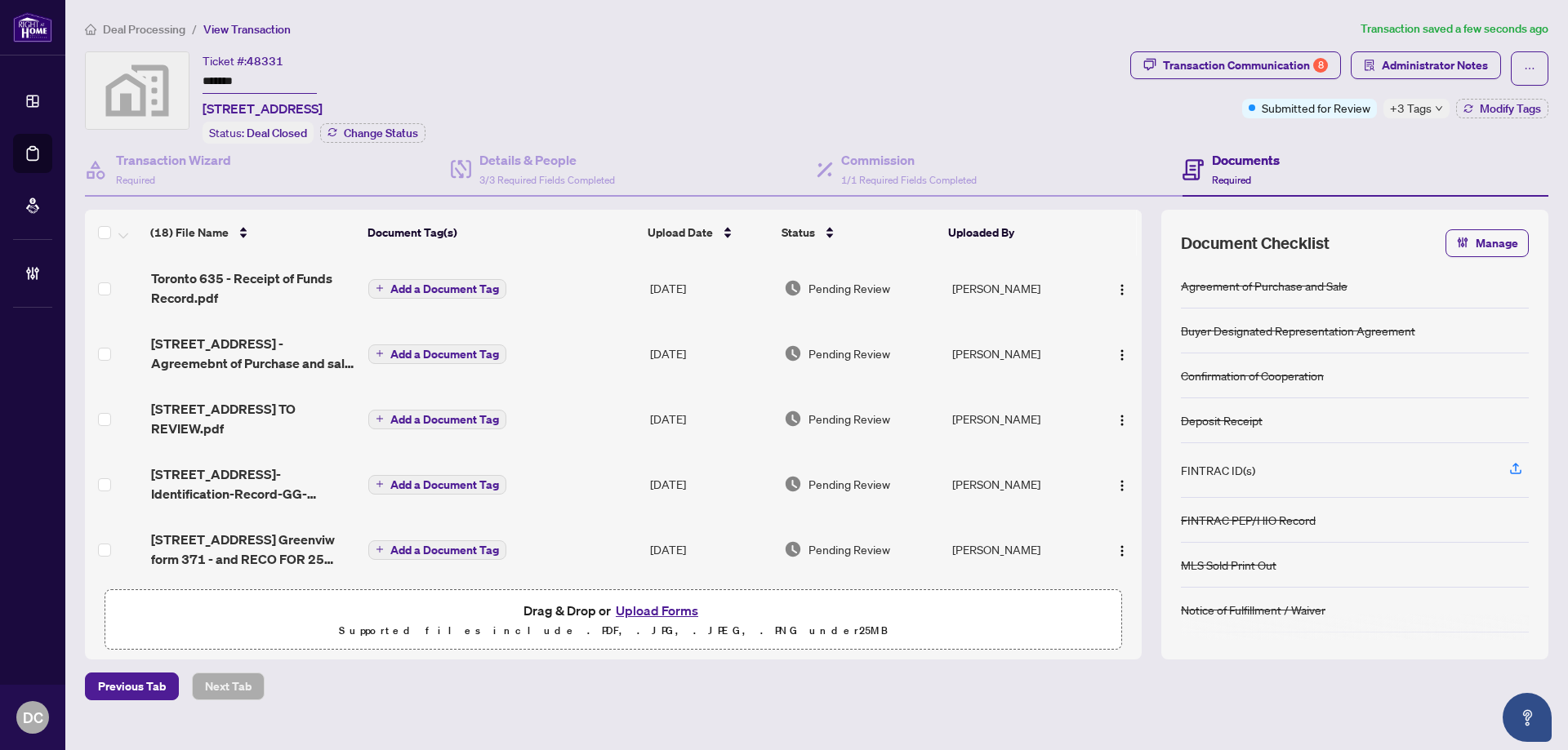
click at [1420, 113] on span "+3 Tags" at bounding box center [1411, 108] width 41 height 19
click at [178, 30] on span "Deal Processing" at bounding box center [144, 30] width 82 height 14
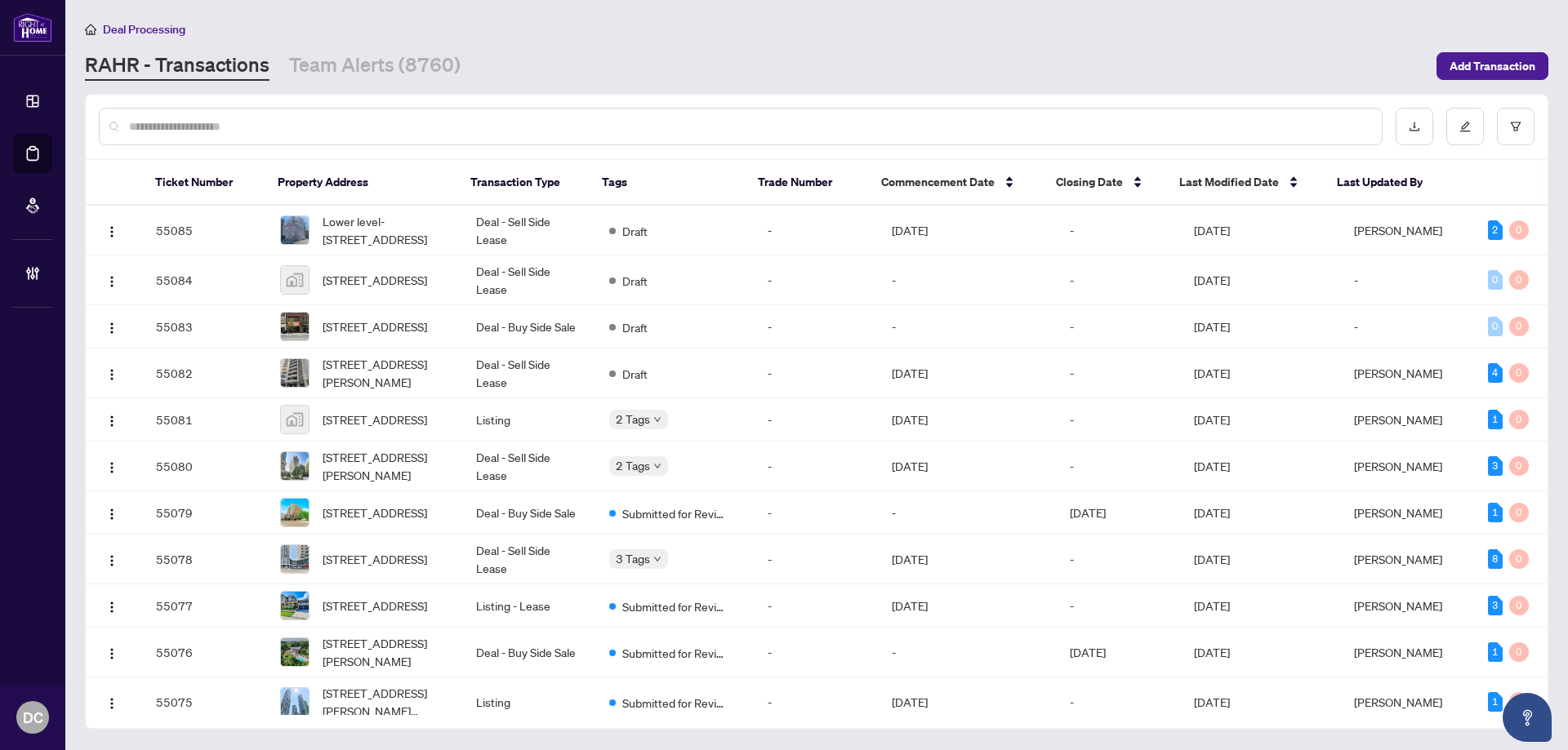
click at [429, 115] on div at bounding box center [741, 126] width 1284 height 38
click at [439, 125] on input "text" at bounding box center [749, 126] width 1240 height 18
paste input "*******"
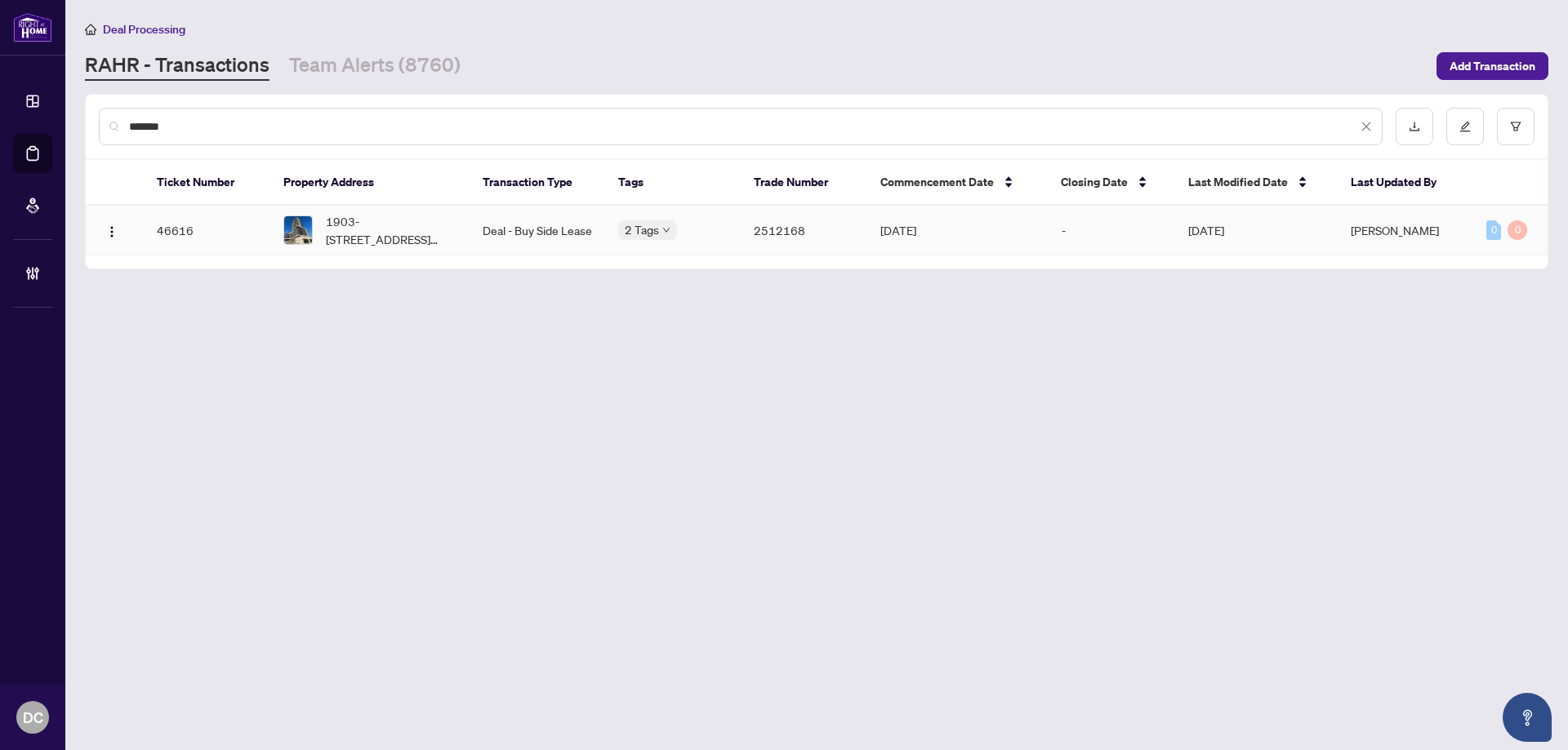
type input "*******"
click at [377, 234] on span "1903-1455 Celebration Dr, Pickering, Ontario L1W 1L8, Canada" at bounding box center [391, 230] width 131 height 36
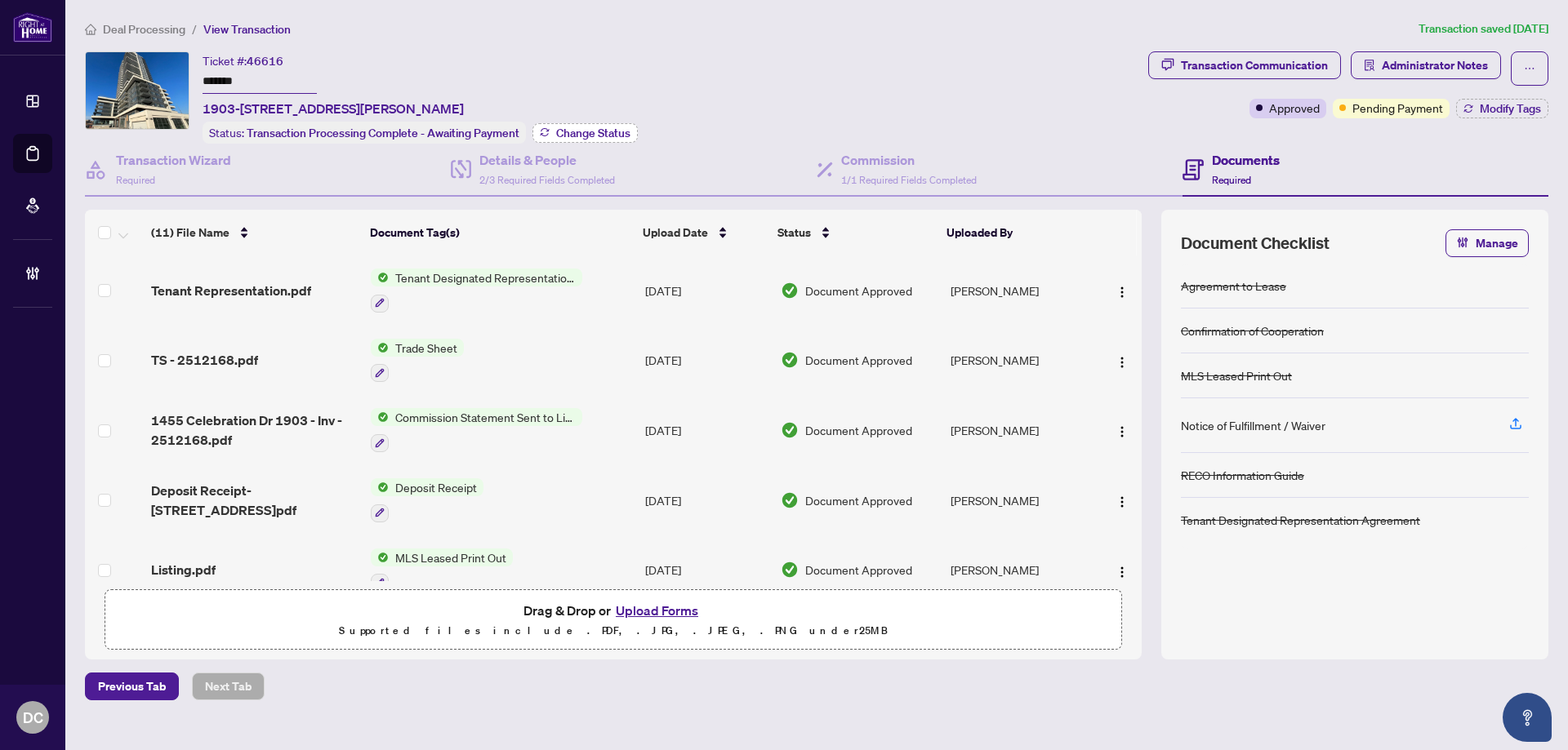
click at [580, 133] on span "Change Status" at bounding box center [593, 133] width 74 height 12
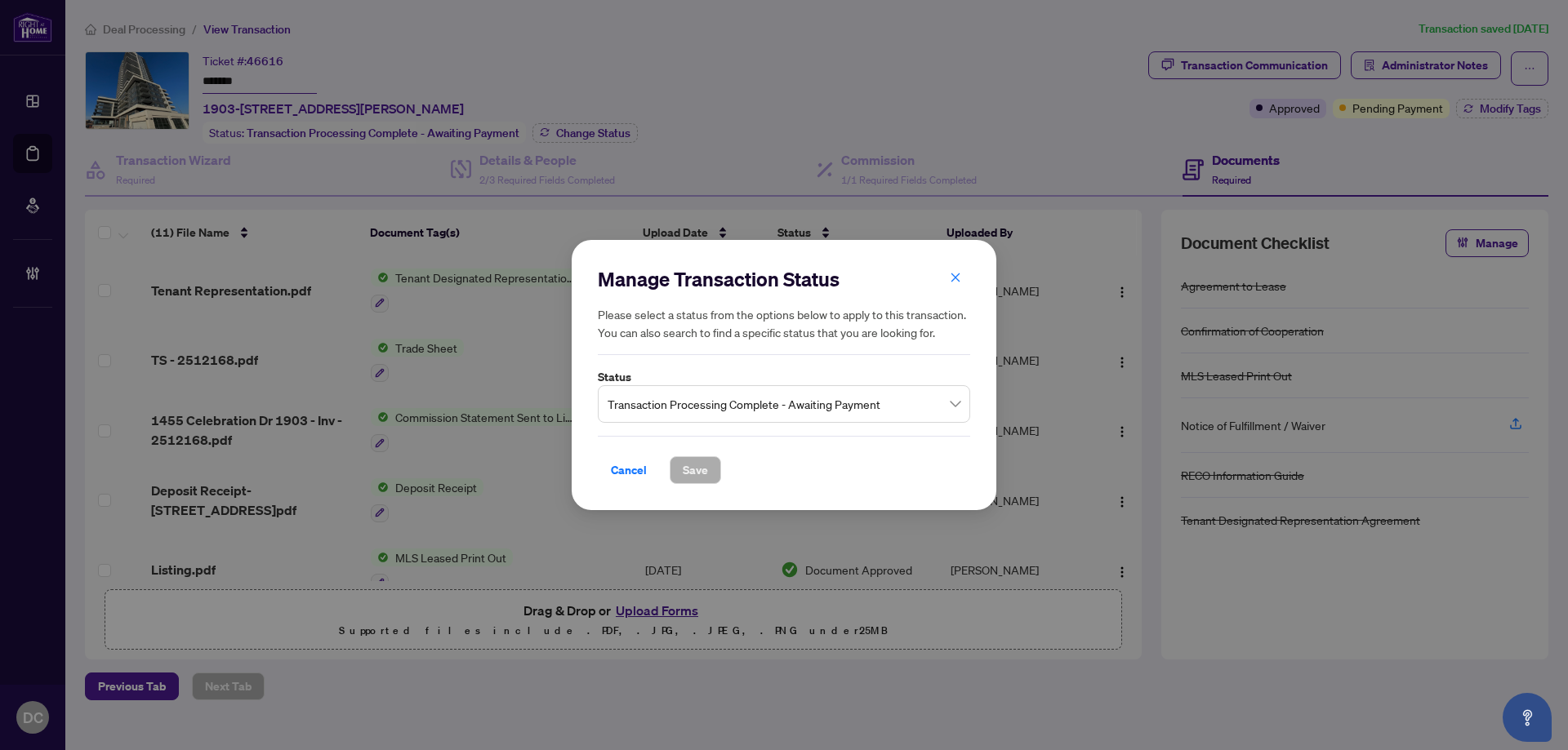
click at [771, 401] on span "Transaction Processing Complete - Awaiting Payment" at bounding box center [784, 404] width 353 height 31
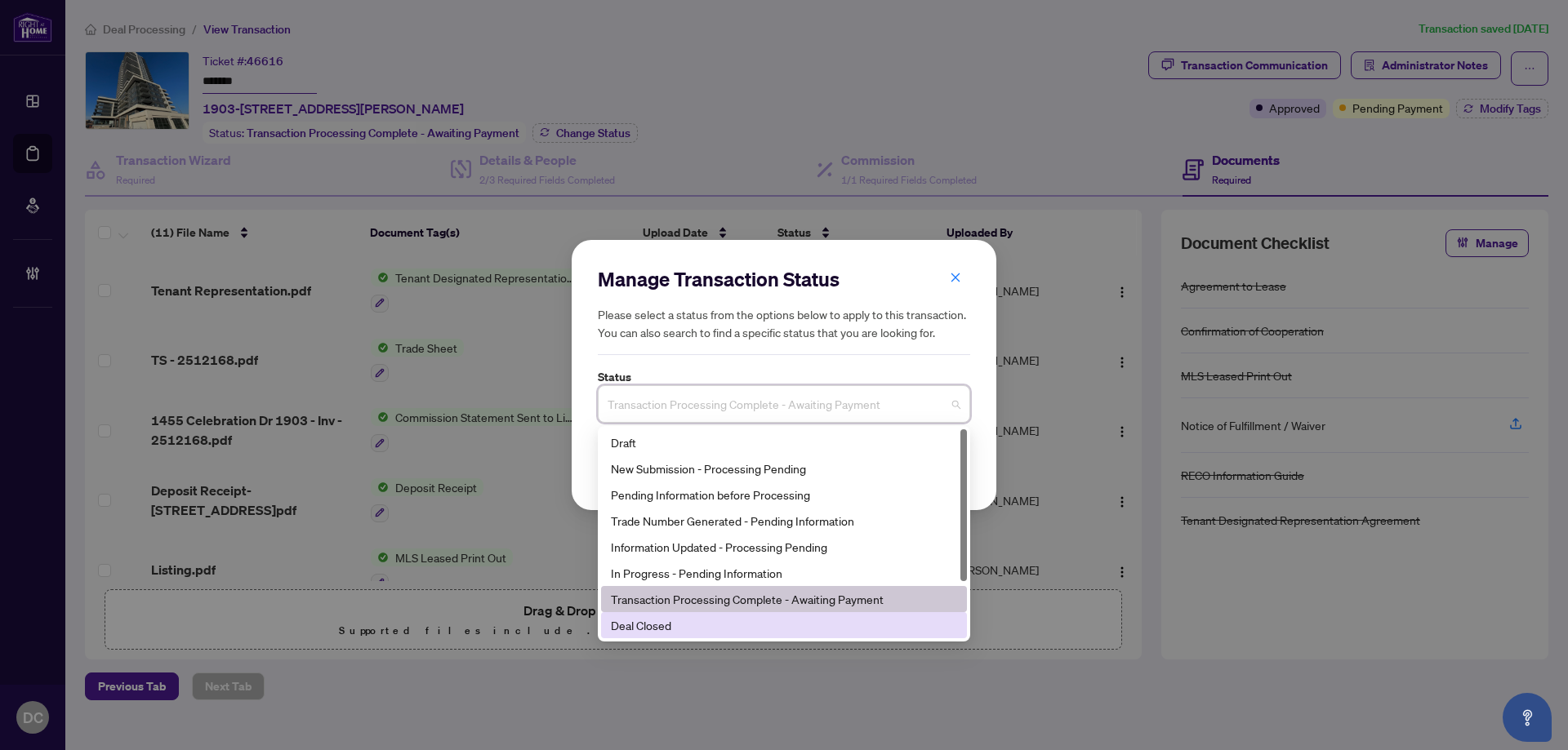
click at [674, 623] on div "Deal Closed" at bounding box center [784, 625] width 346 height 18
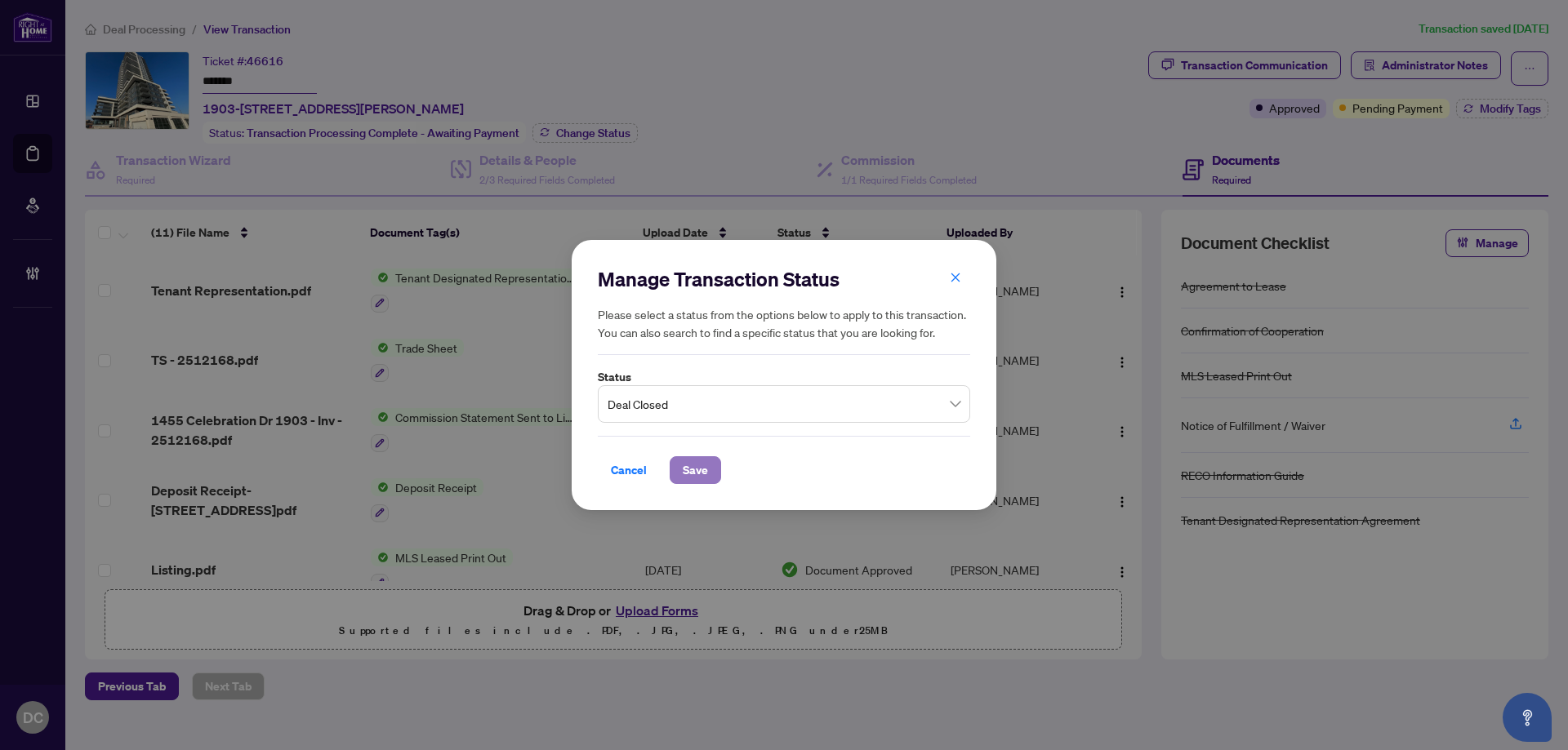
click at [692, 463] on span "Save" at bounding box center [696, 470] width 25 height 26
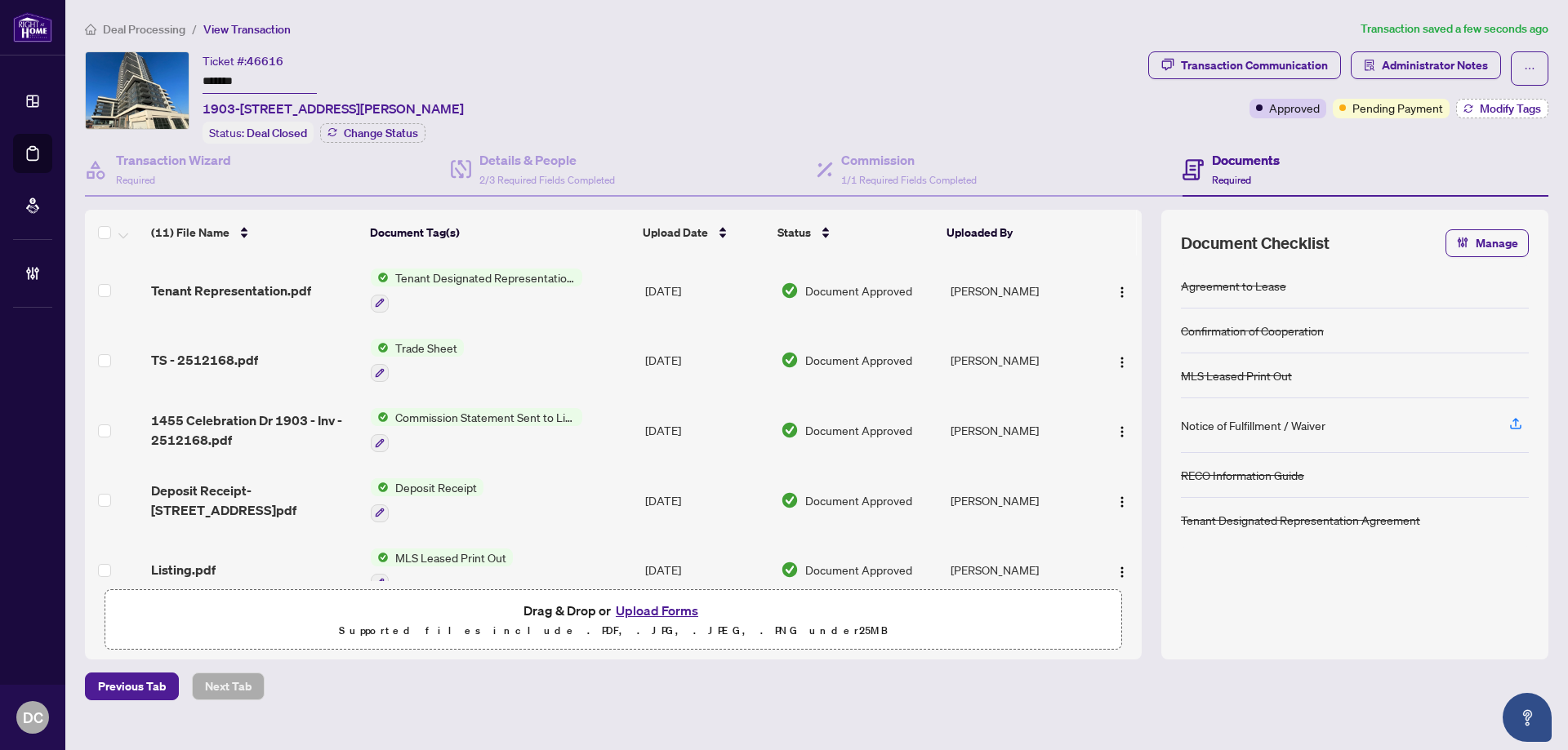
click at [1492, 114] on span "Modify Tags" at bounding box center [1511, 108] width 61 height 12
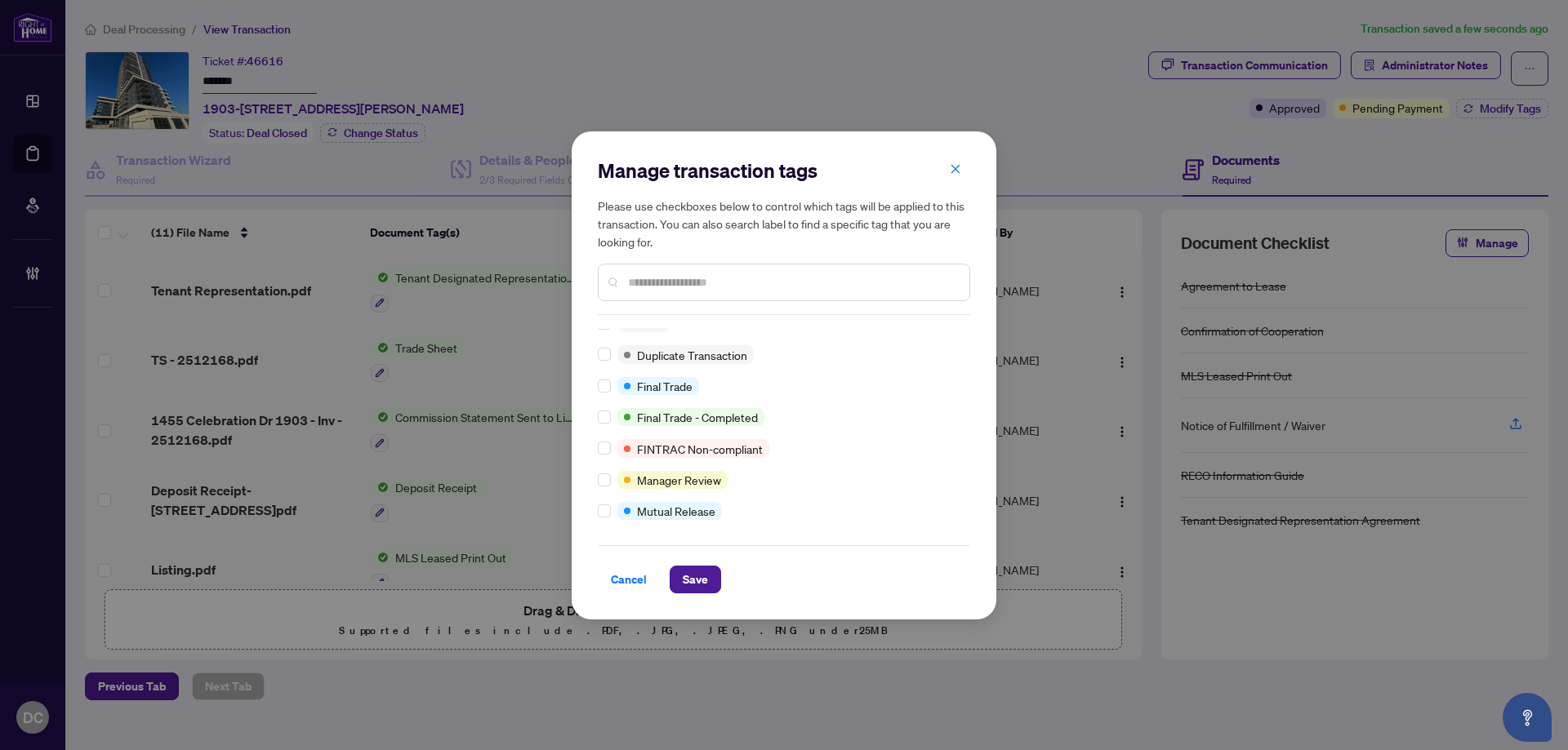
scroll to position [13, 0]
click at [702, 572] on span "Save" at bounding box center [696, 579] width 25 height 26
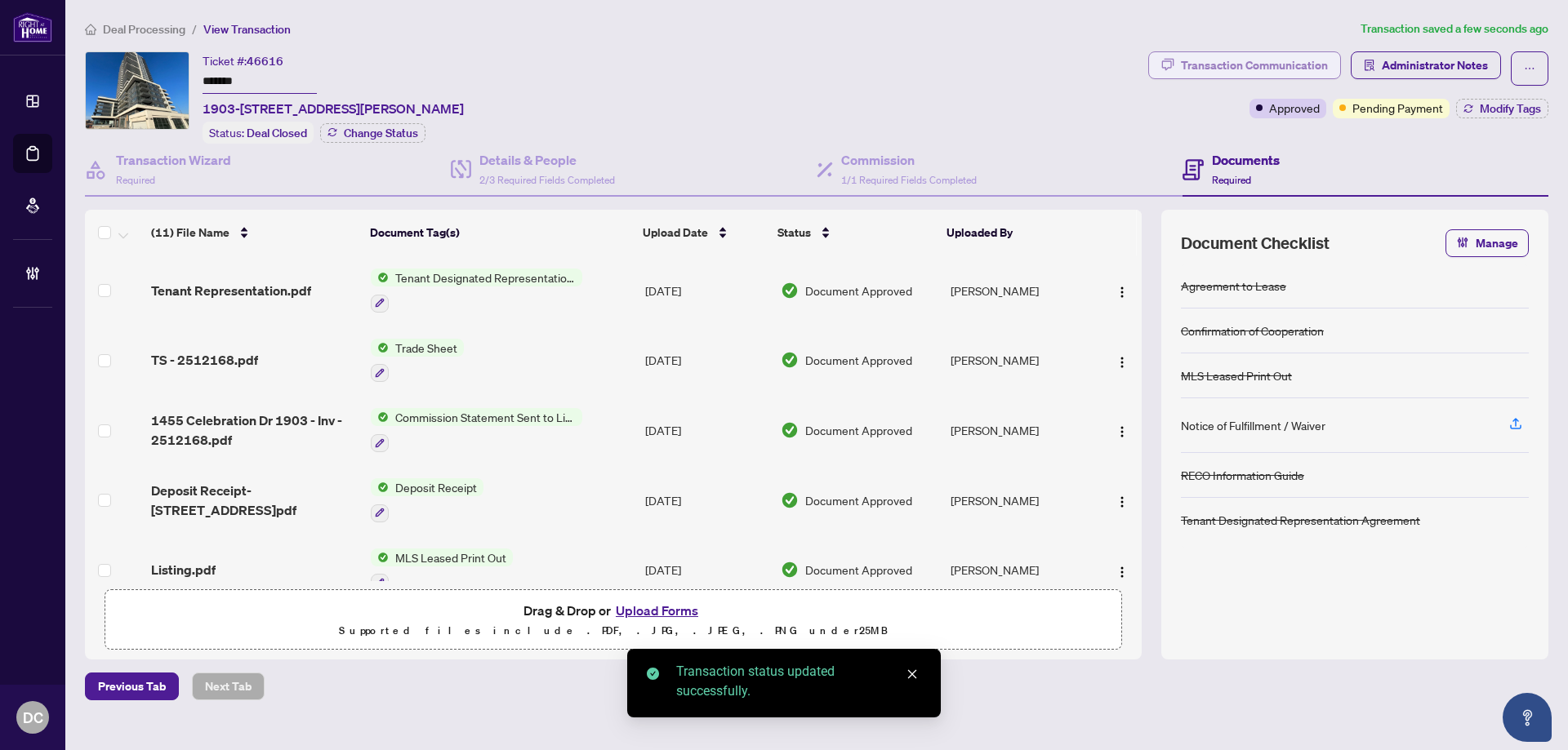
click at [1202, 62] on div "Transaction Communication" at bounding box center [1254, 65] width 147 height 26
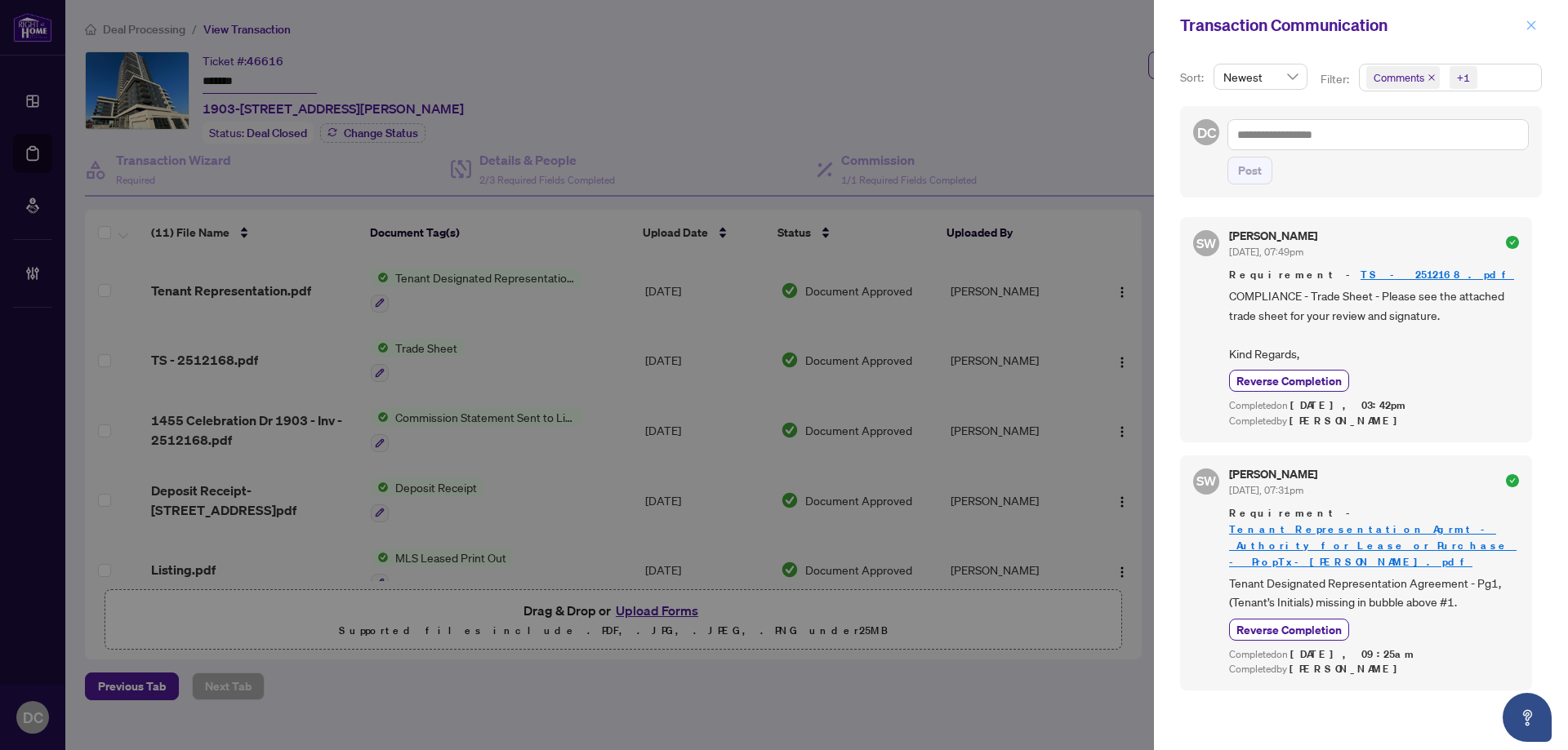
click at [1527, 22] on icon "close" at bounding box center [1531, 25] width 12 height 12
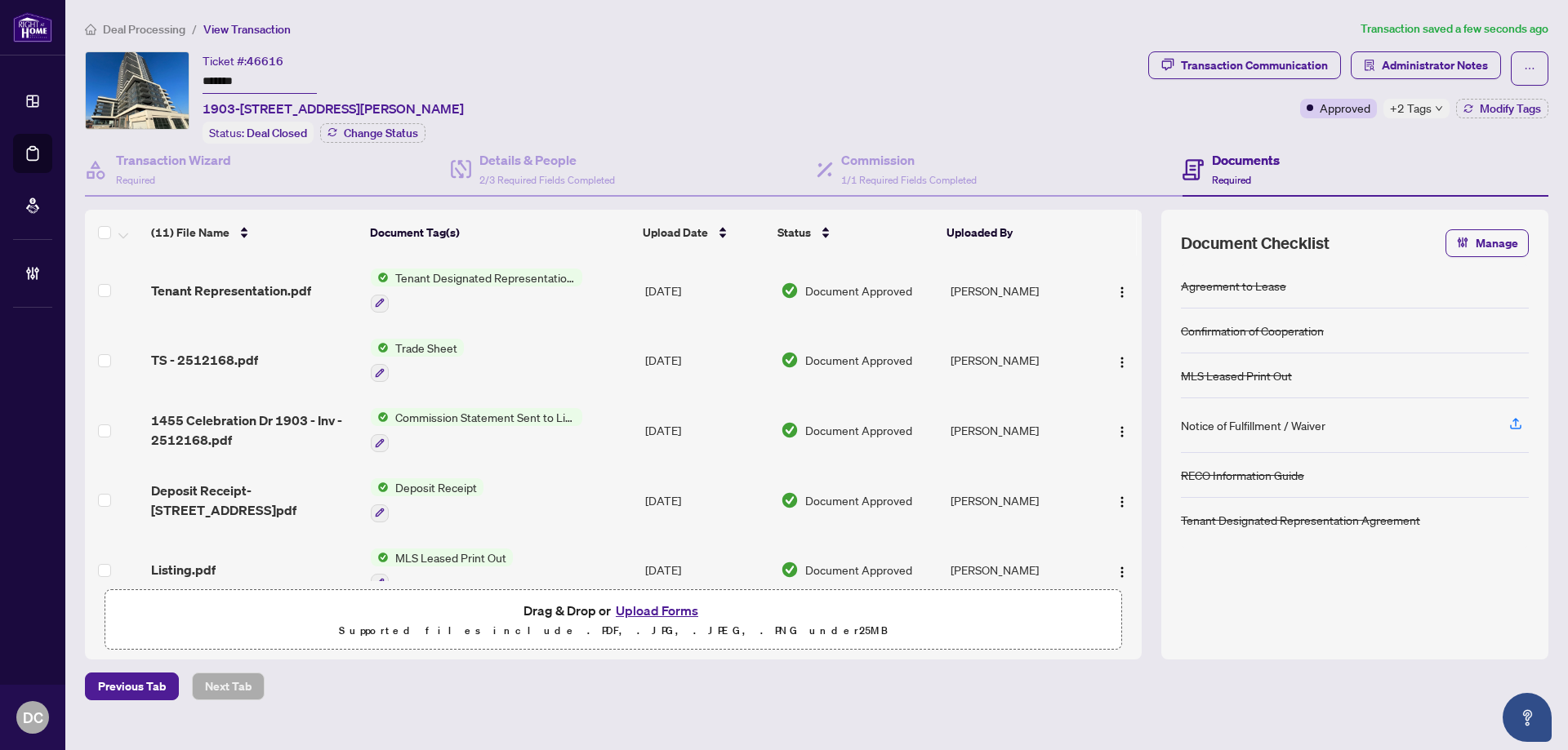
click at [1439, 111] on icon "down" at bounding box center [1439, 108] width 8 height 8
click at [1376, 139] on div "Transaction Communication Administrator Notes Approved +2 Tags Modify Tags" at bounding box center [1348, 97] width 407 height 92
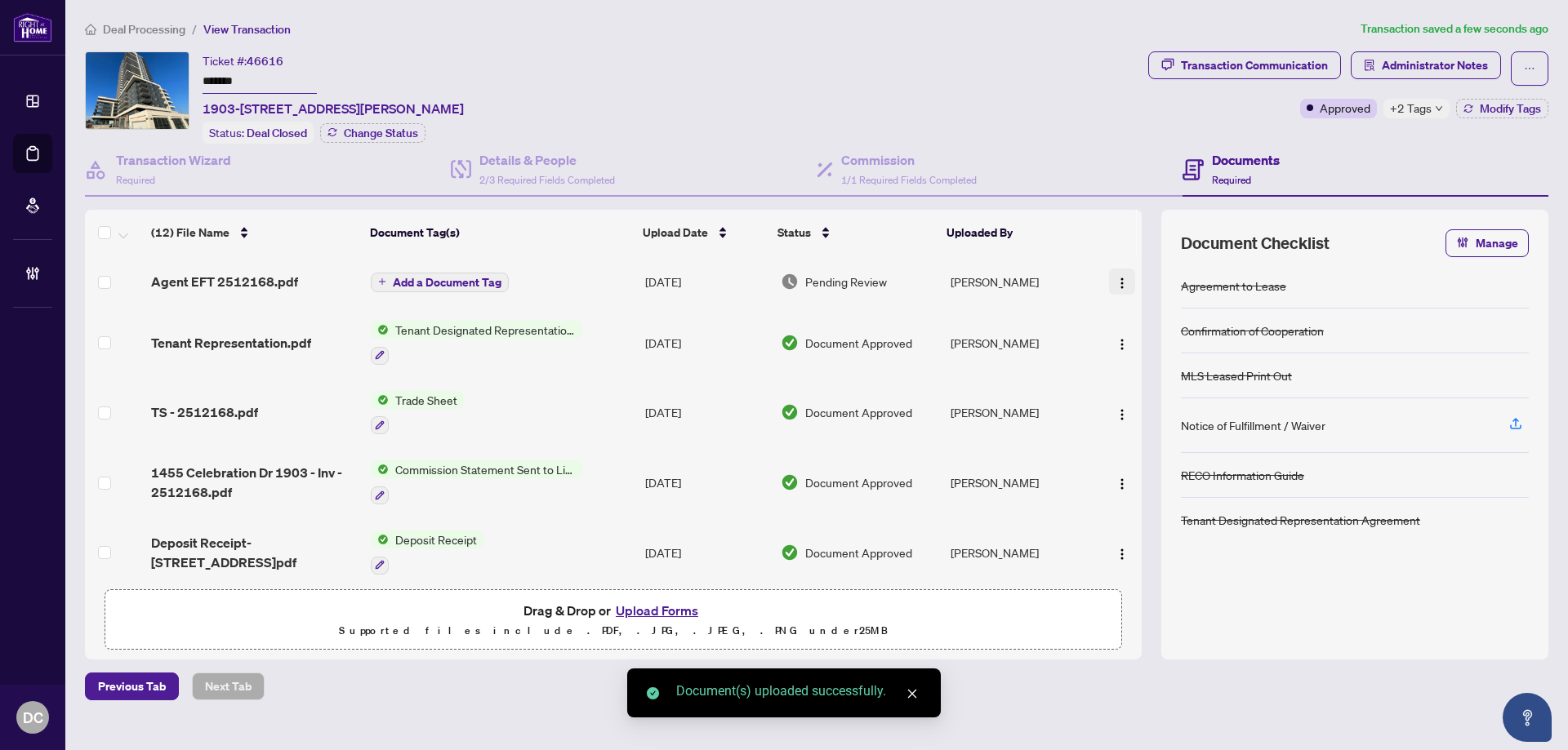
click at [1115, 285] on img "button" at bounding box center [1122, 283] width 13 height 13
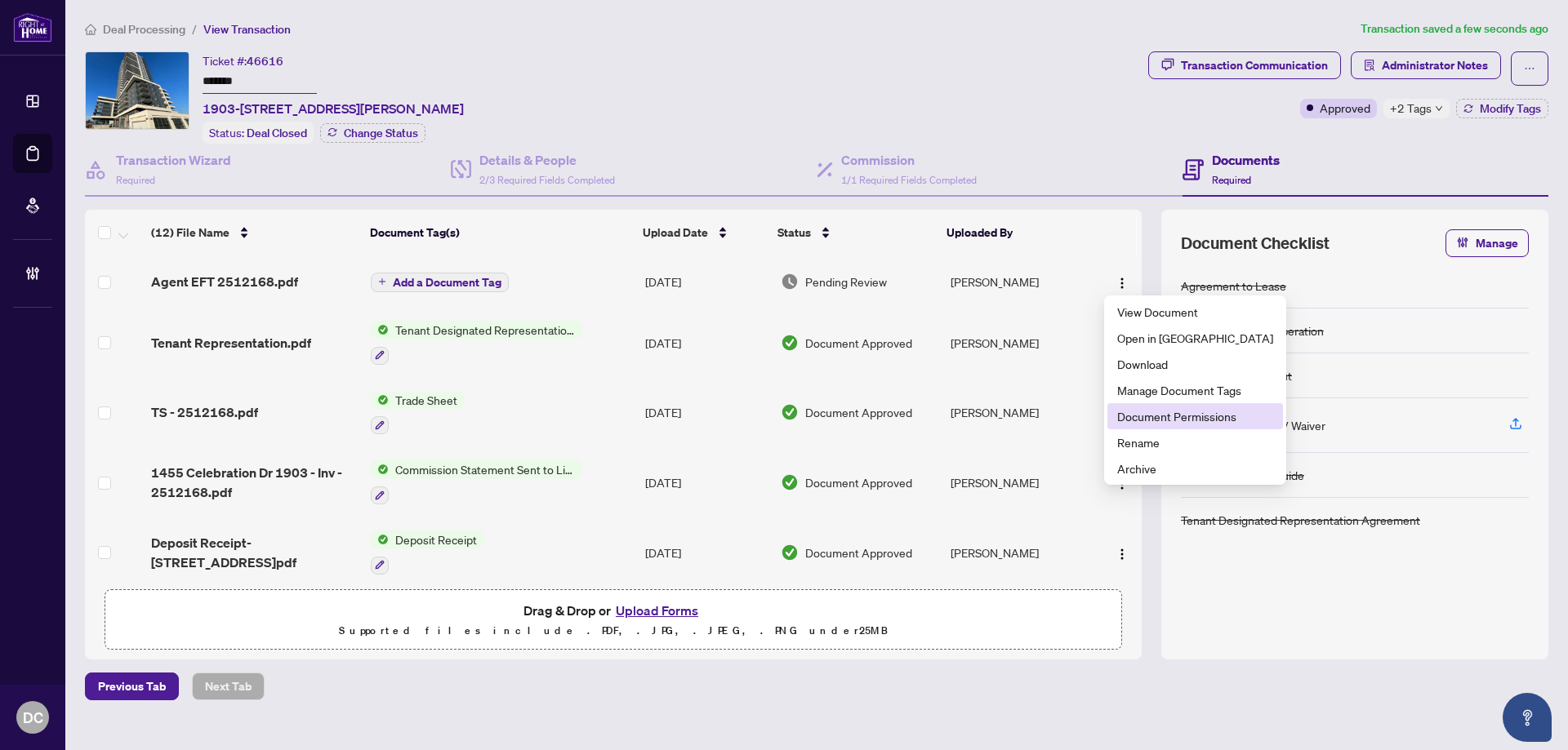
click at [1146, 410] on span "Document Permissions" at bounding box center [1195, 417] width 156 height 18
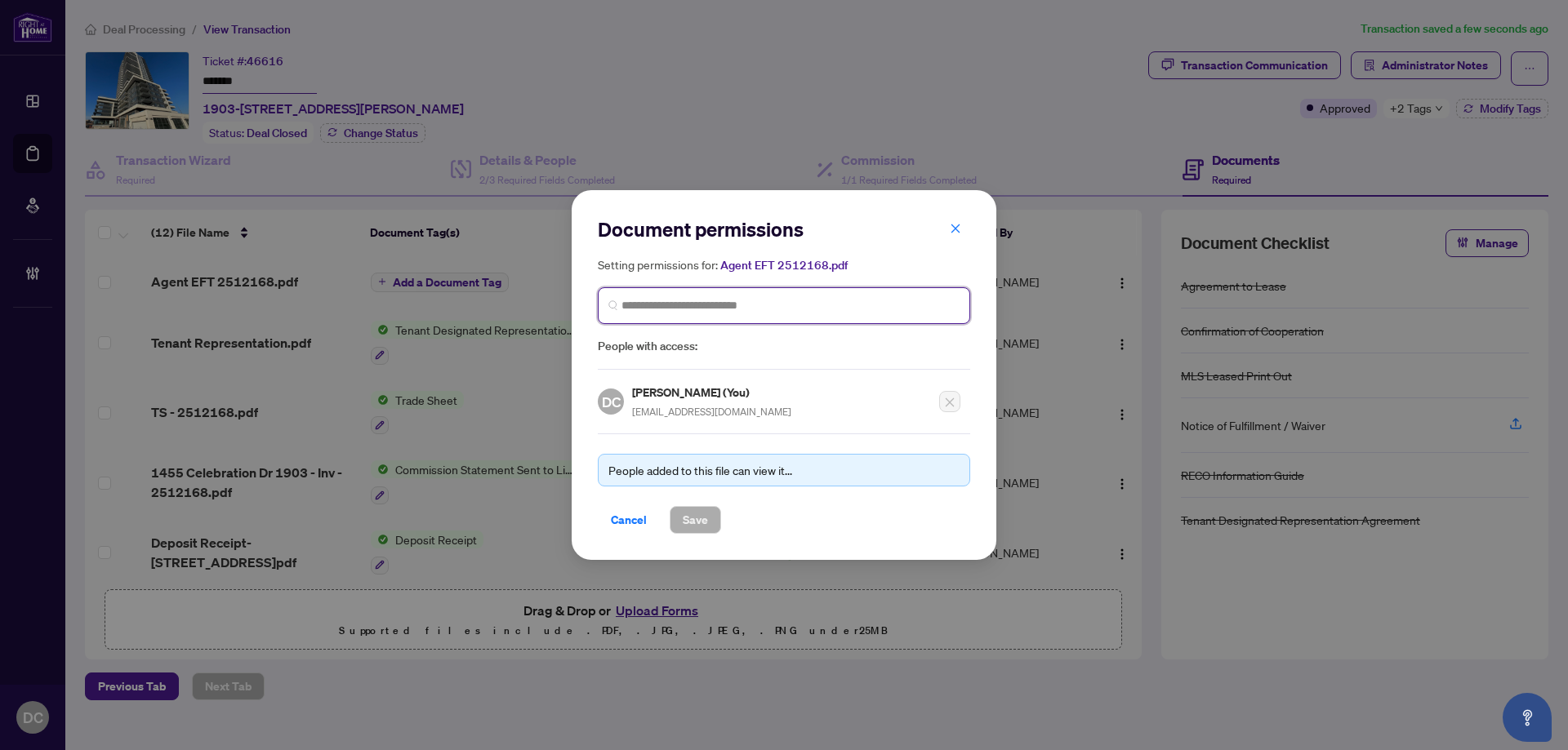
click at [818, 306] on input "search" at bounding box center [790, 306] width 338 height 17
type input "**********"
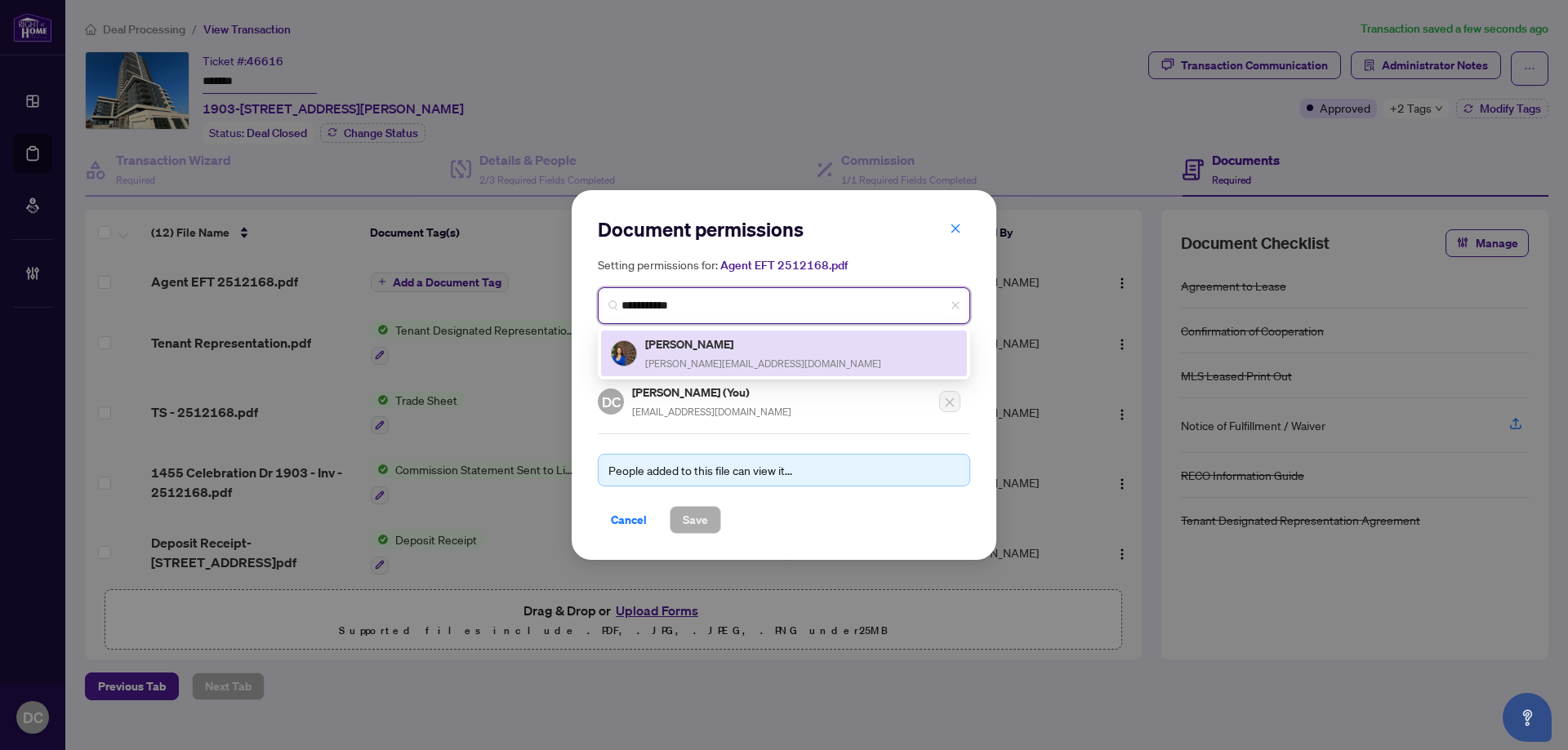
click at [779, 342] on div "Sherrie Couture sherrie.couture@gmail.com" at bounding box center [784, 354] width 346 height 38
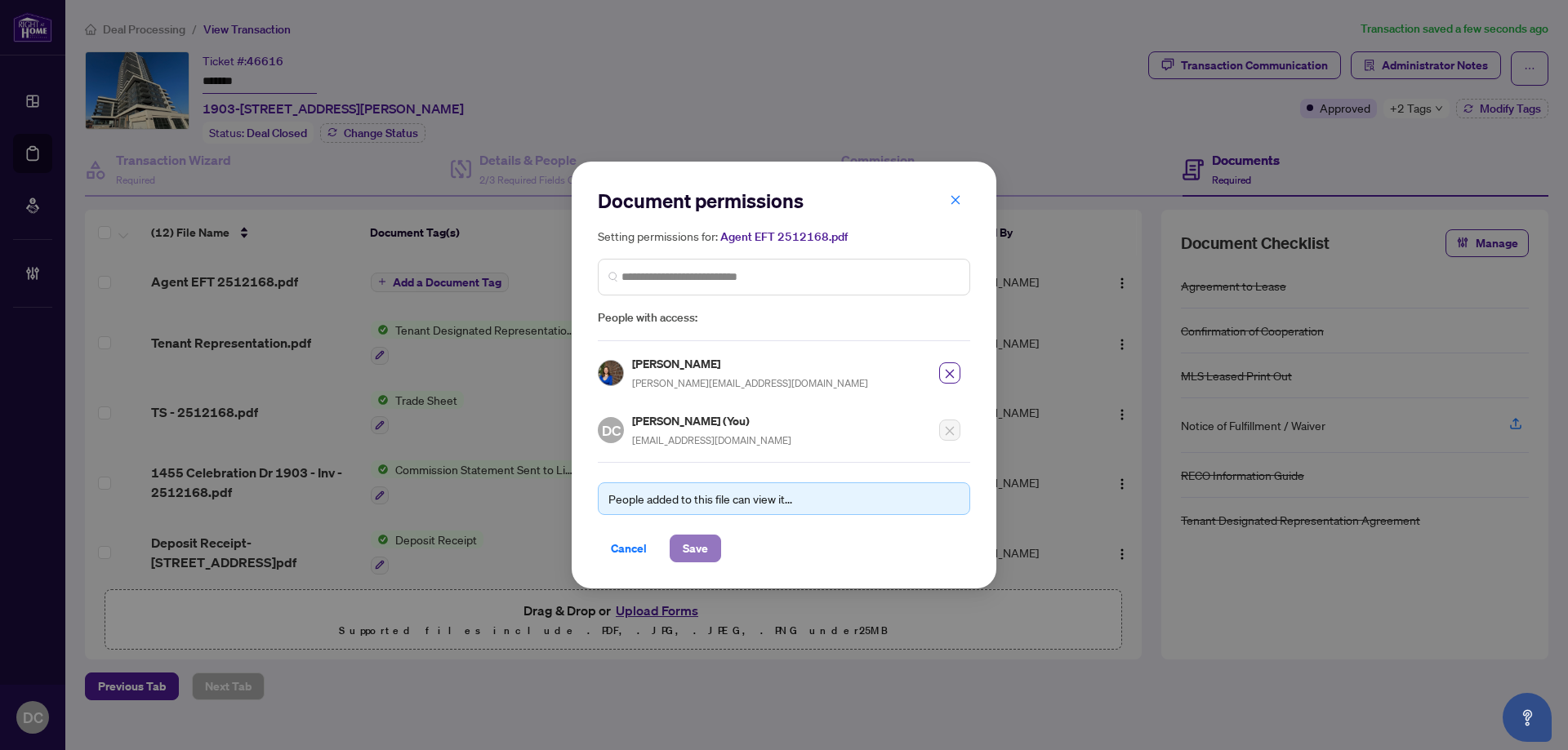
click at [670, 541] on button "Save" at bounding box center [695, 548] width 51 height 28
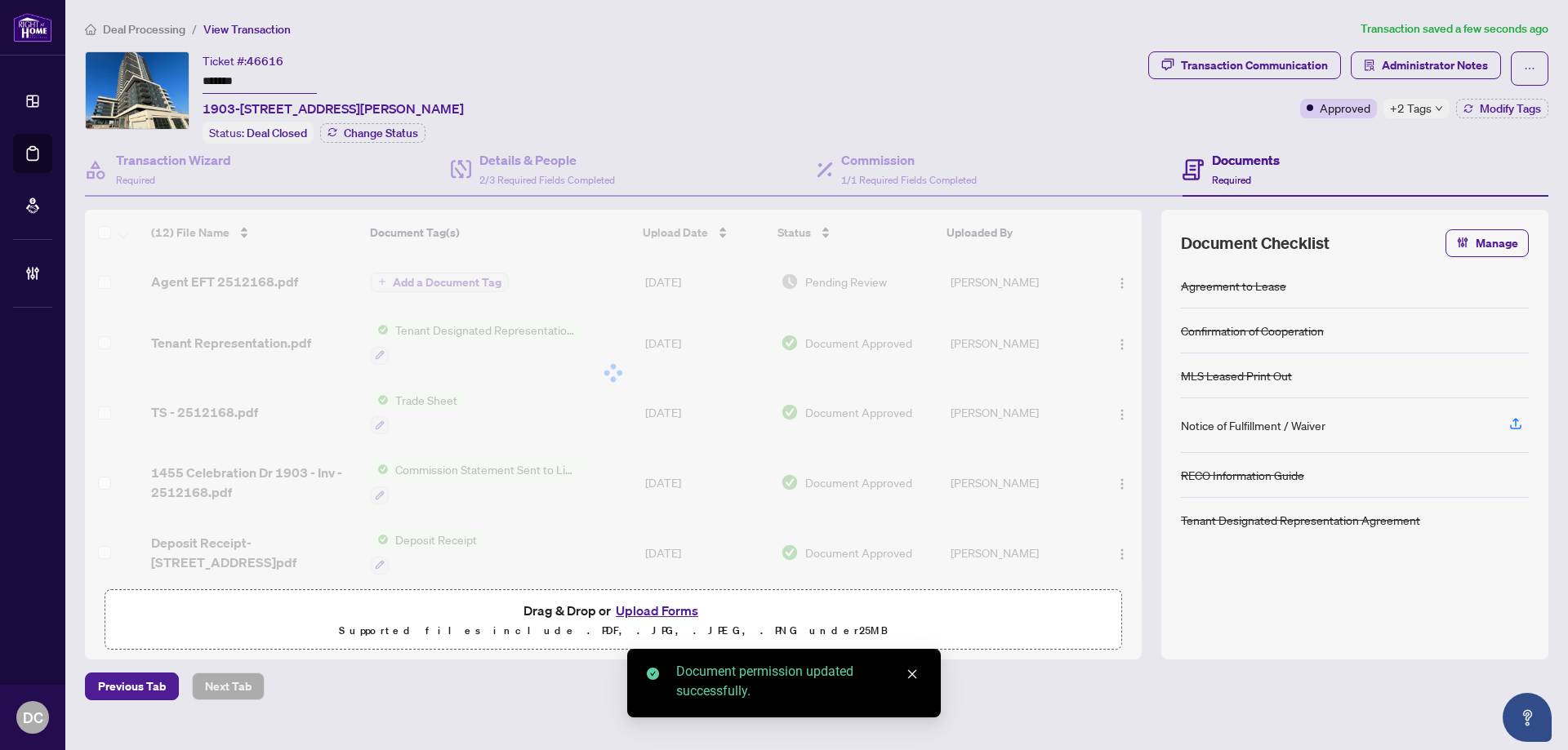
click at [1448, 117] on div "Transaction Communication Administrator Notes Approved +2 Tags Modify Tags" at bounding box center [1348, 97] width 407 height 92
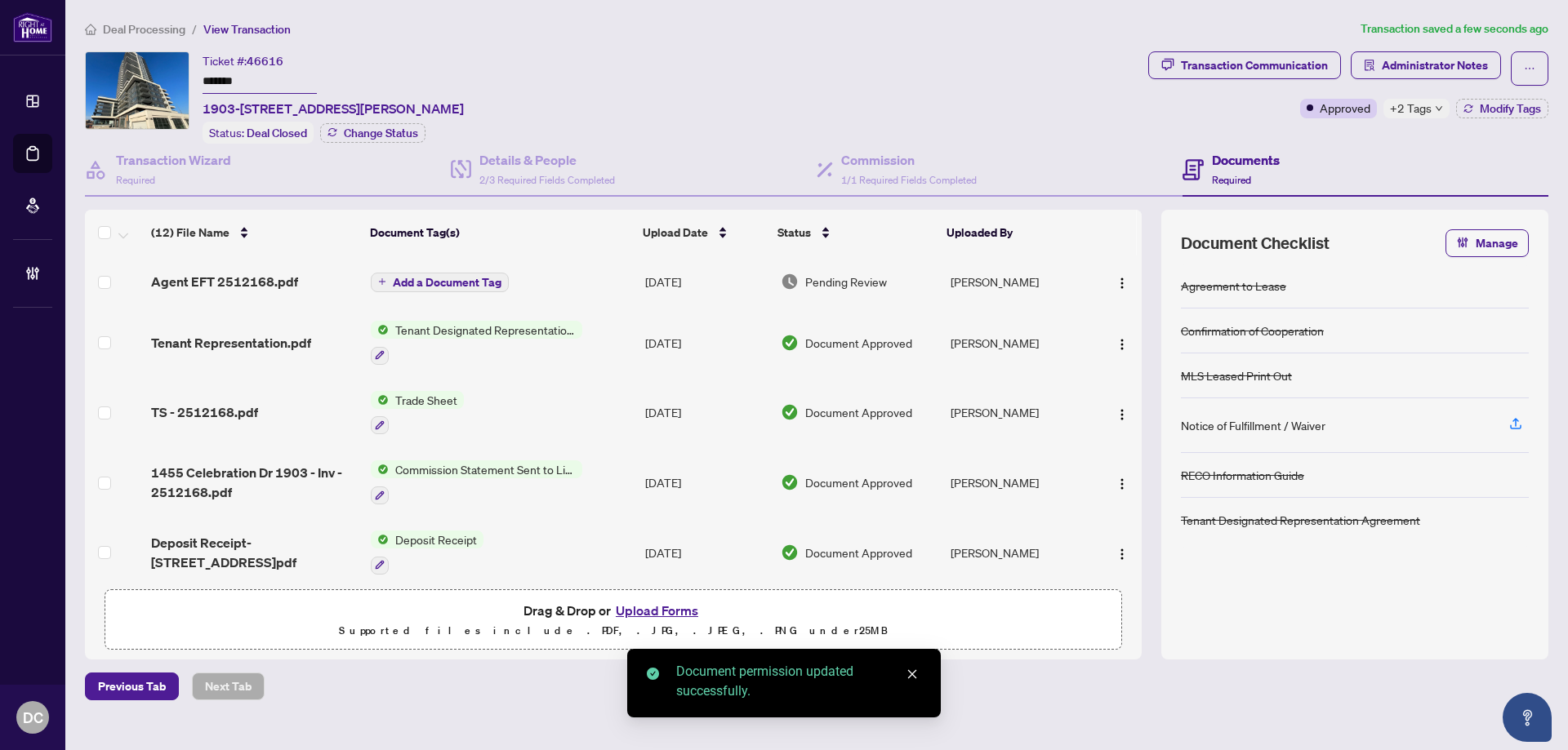
click at [1436, 114] on div "+2 Tags" at bounding box center [1416, 108] width 66 height 20
click at [1418, 65] on span "Administrator Notes" at bounding box center [1434, 65] width 106 height 26
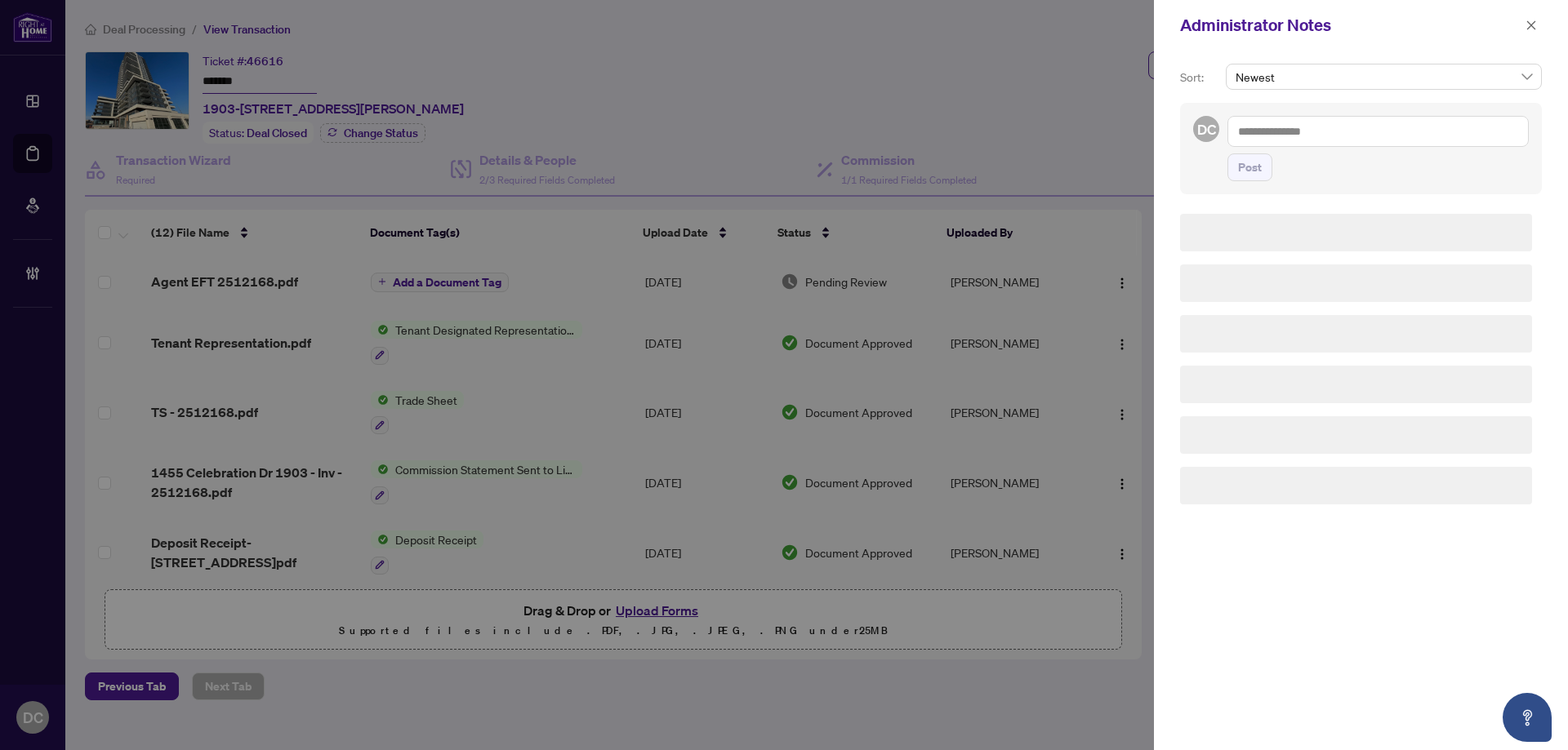
click at [1311, 114] on div "DC Post" at bounding box center [1361, 149] width 362 height 91
click at [1318, 125] on textarea at bounding box center [1378, 131] width 301 height 31
paste textarea "**********"
type textarea "**********"
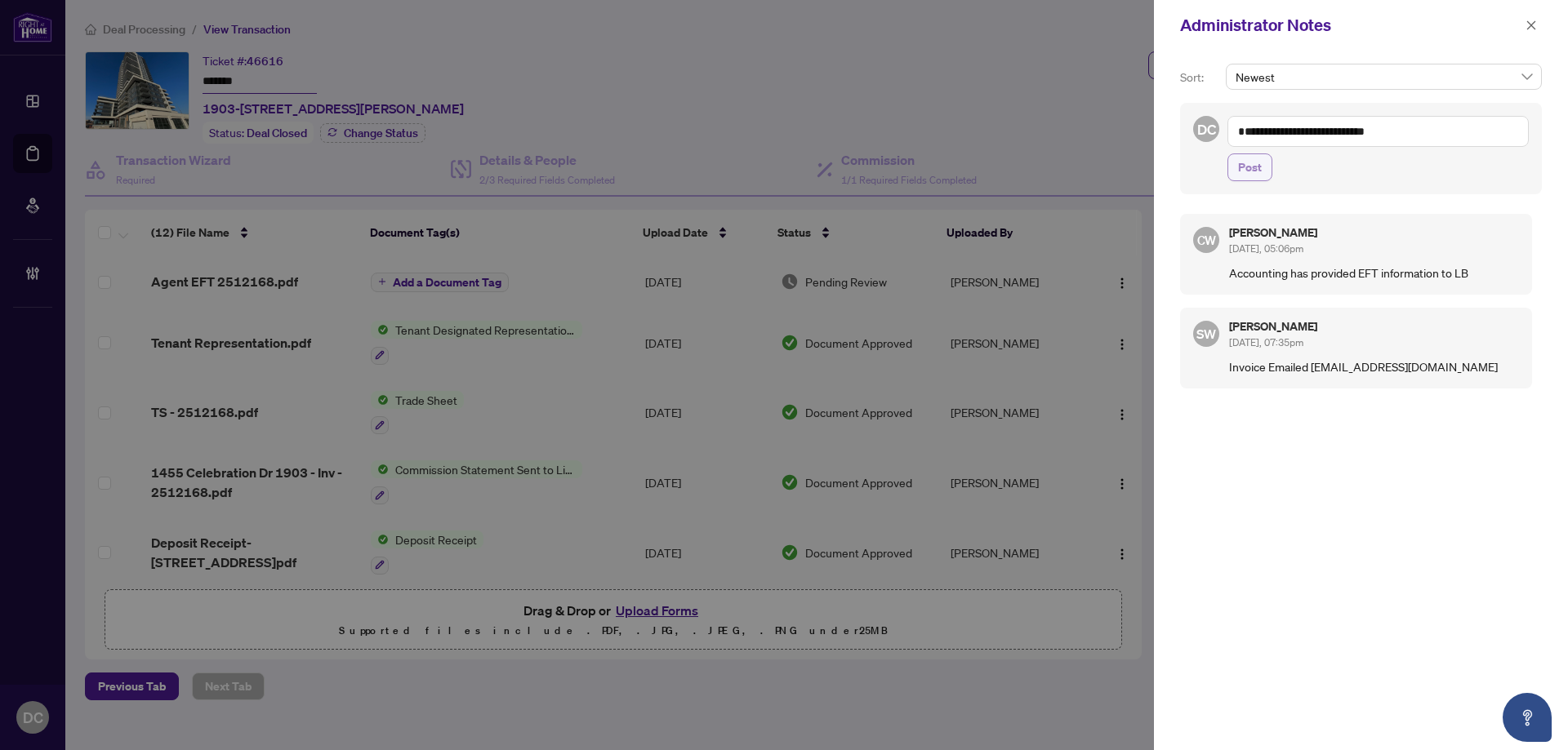
click at [1264, 171] on button "Post" at bounding box center [1250, 167] width 45 height 28
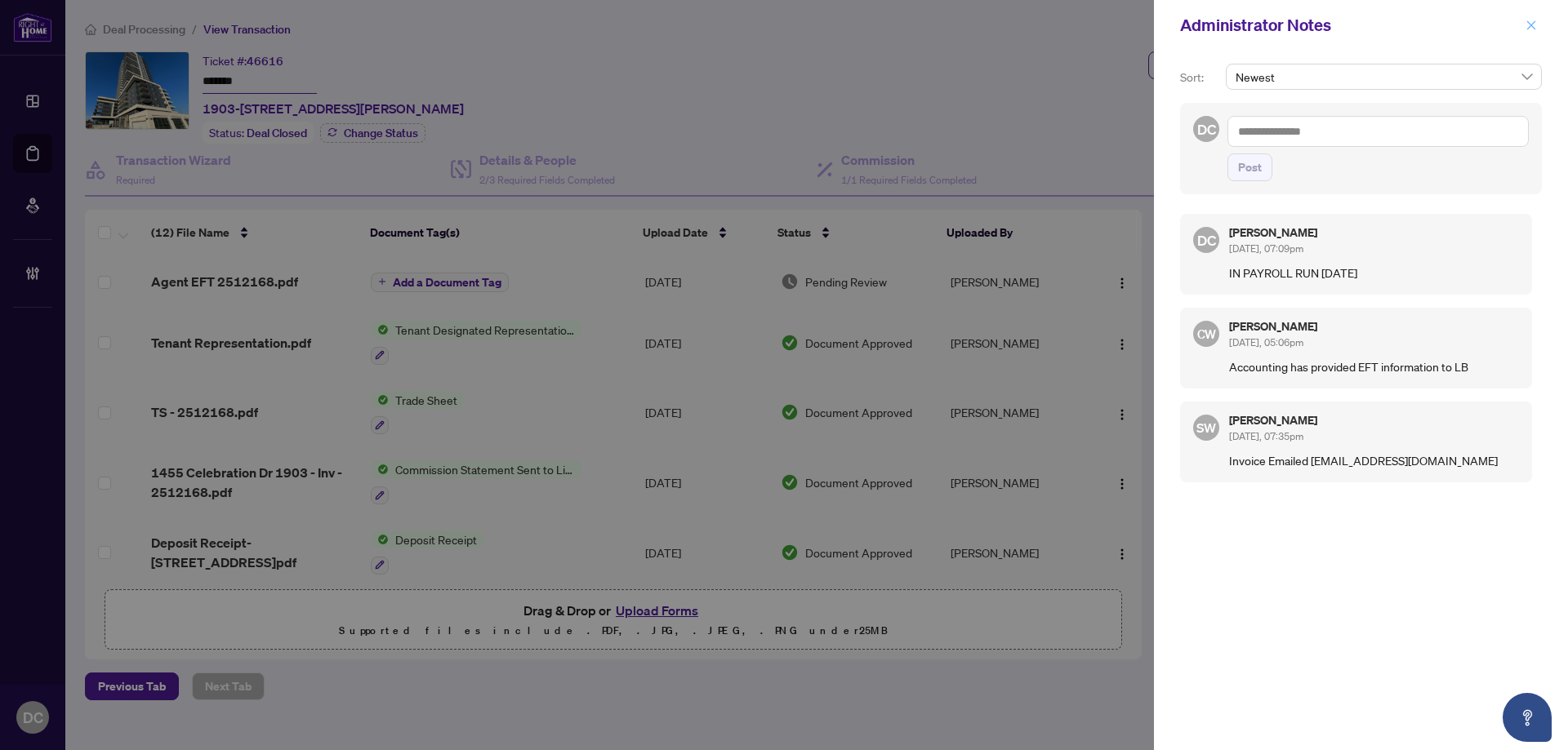
click at [1528, 26] on icon "close" at bounding box center [1531, 25] width 12 height 12
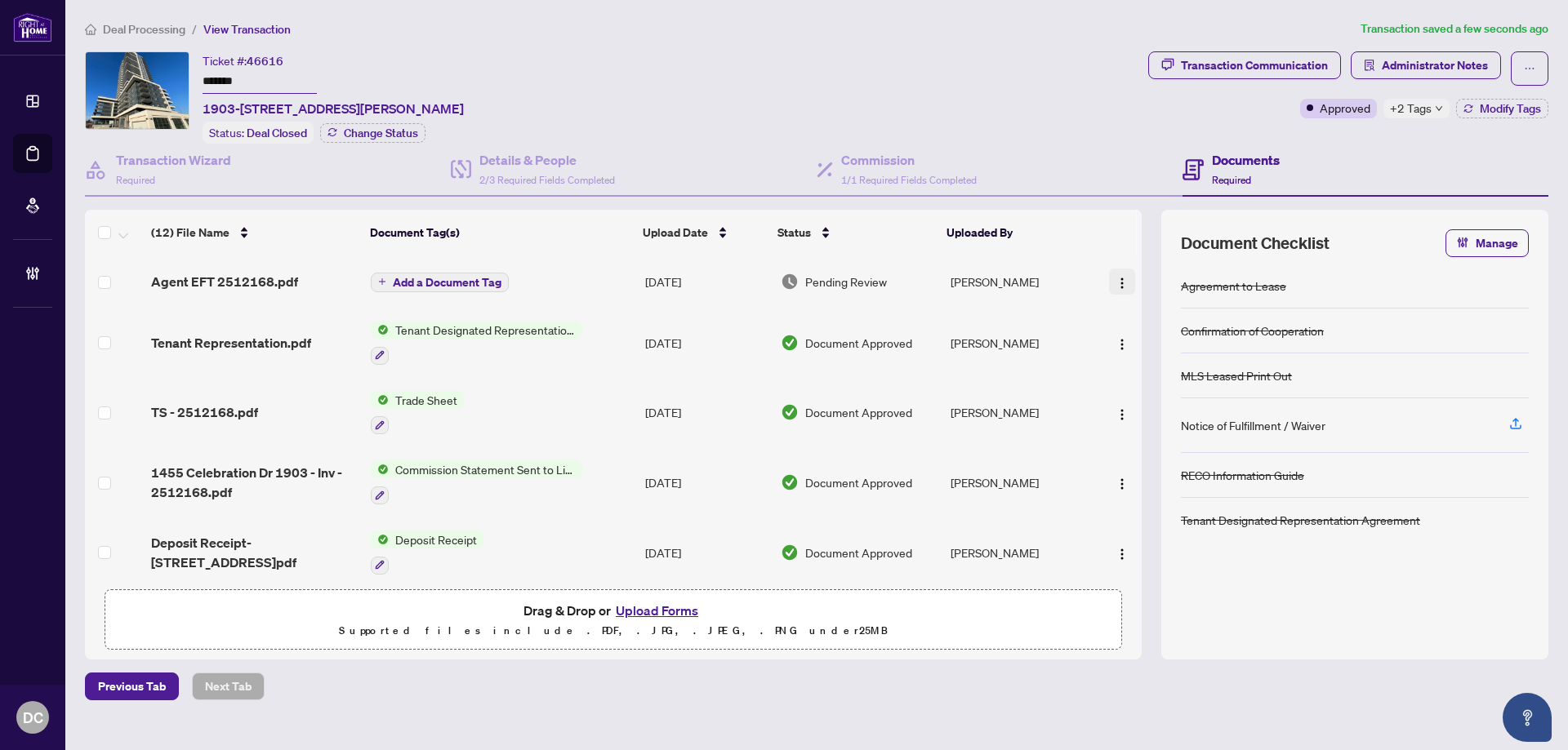
click at [1116, 269] on button "button" at bounding box center [1122, 281] width 26 height 26
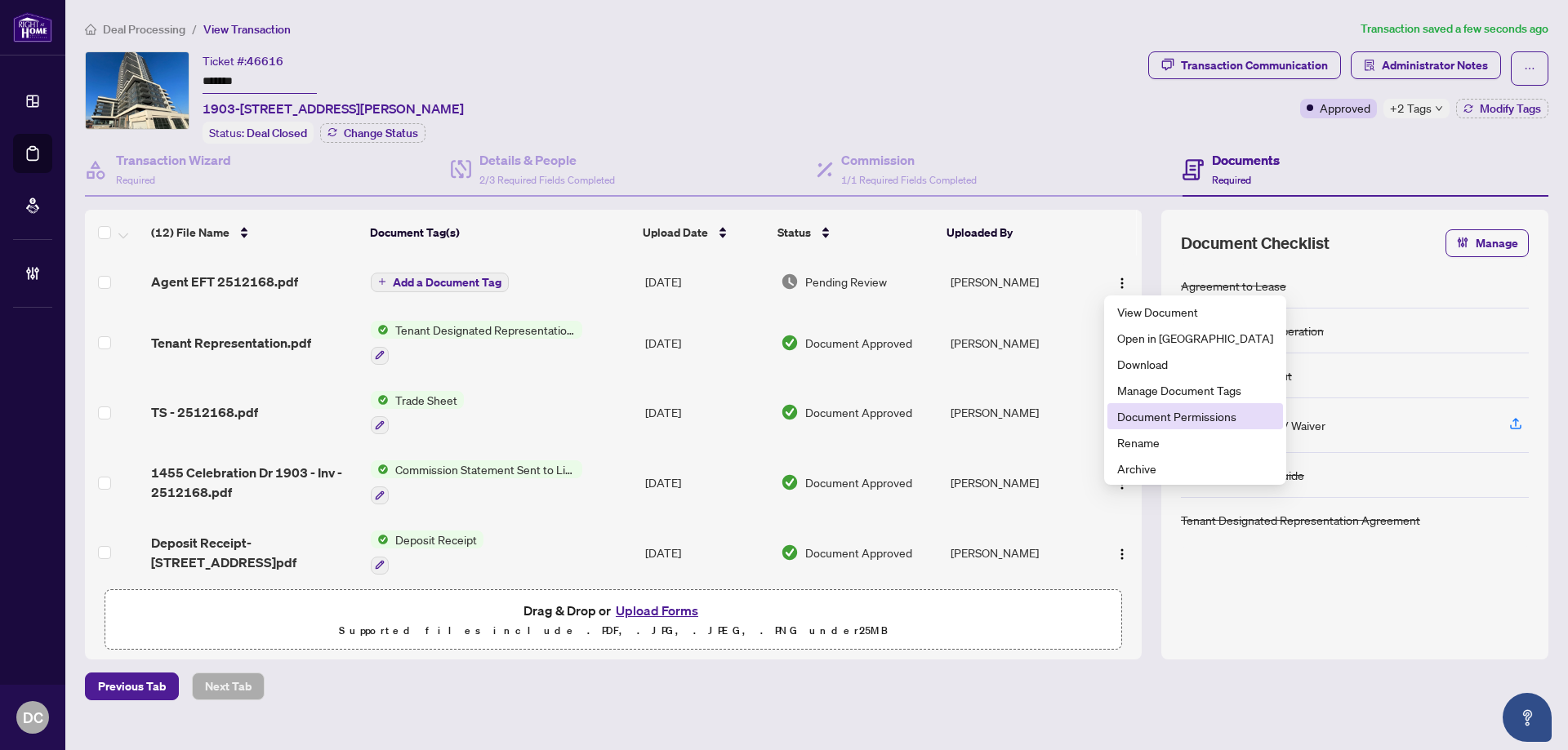
click at [1155, 411] on span "Document Permissions" at bounding box center [1195, 417] width 156 height 18
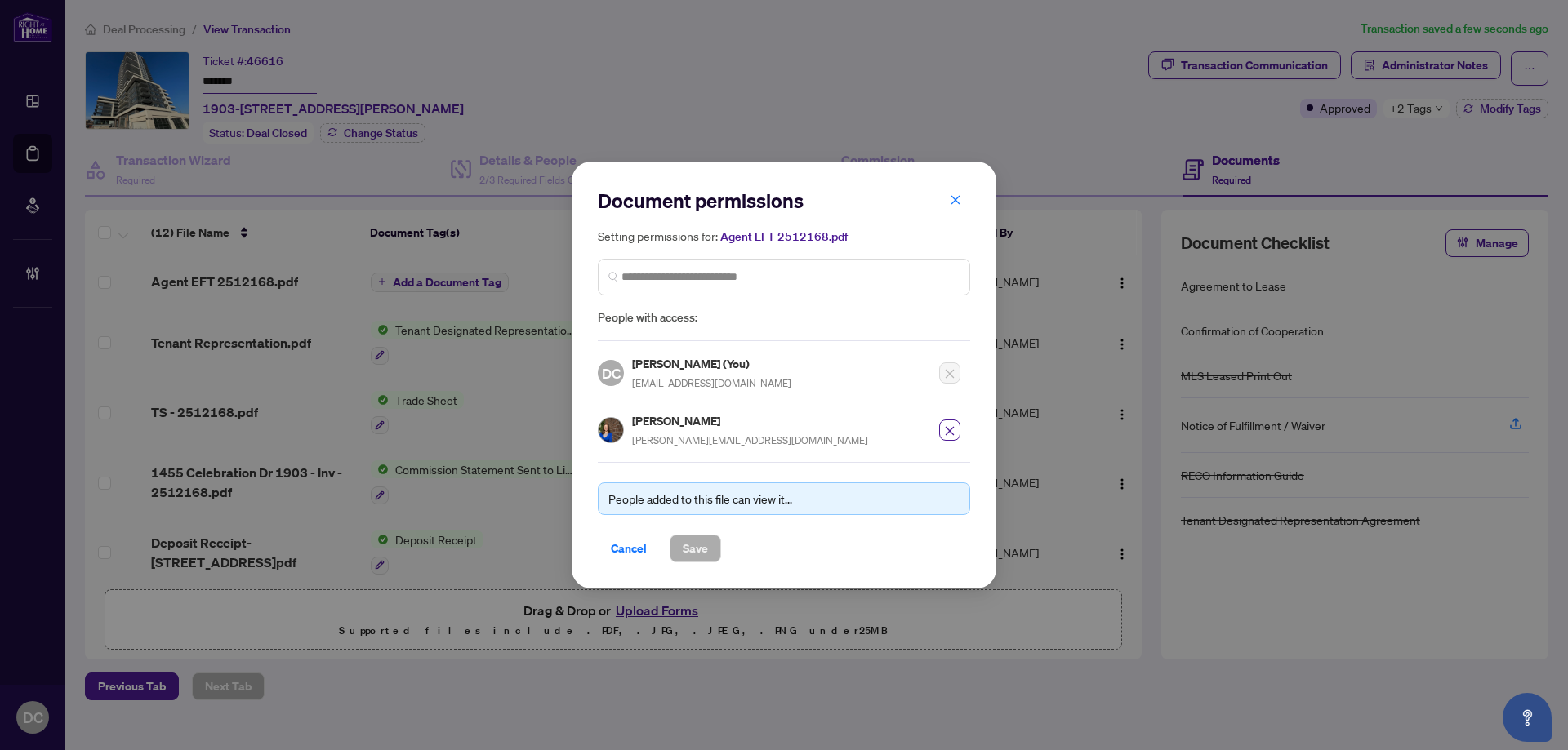
click at [623, 544] on span "Cancel" at bounding box center [628, 548] width 36 height 26
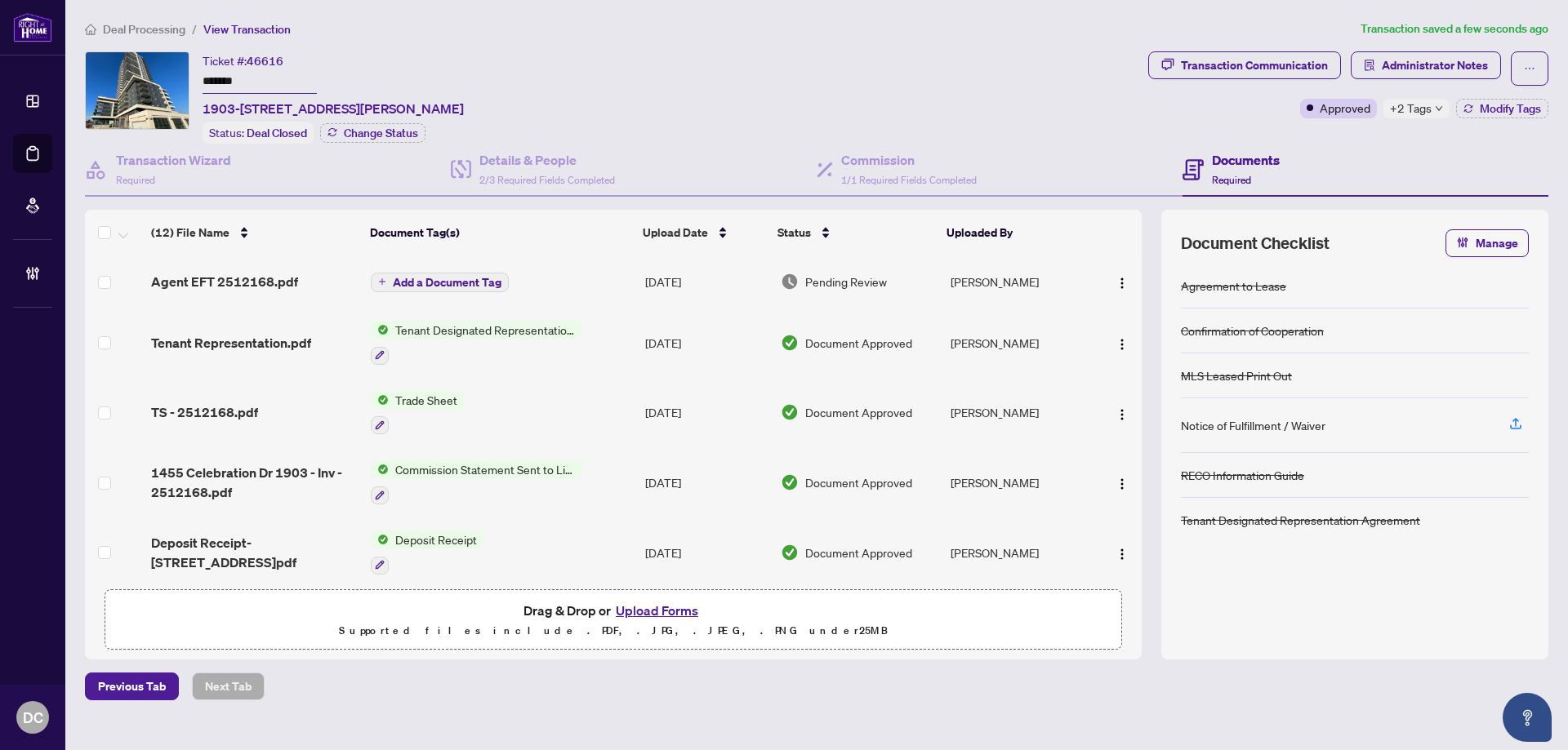
click at [177, 37] on li "Deal Processing" at bounding box center [135, 29] width 100 height 19
click at [171, 24] on span "Deal Processing" at bounding box center [144, 30] width 82 height 14
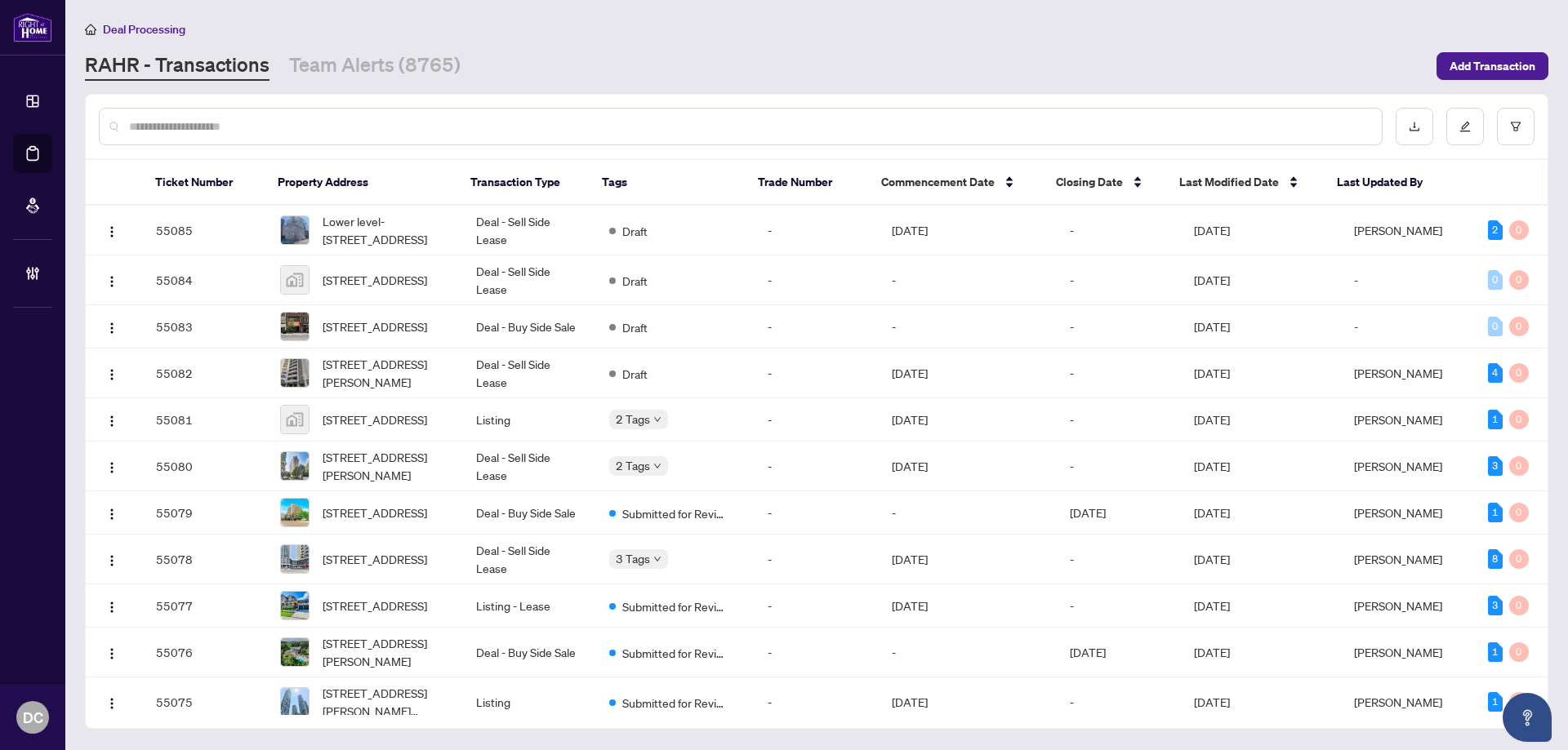
click at [362, 120] on input "text" at bounding box center [749, 126] width 1240 height 18
paste input "*******"
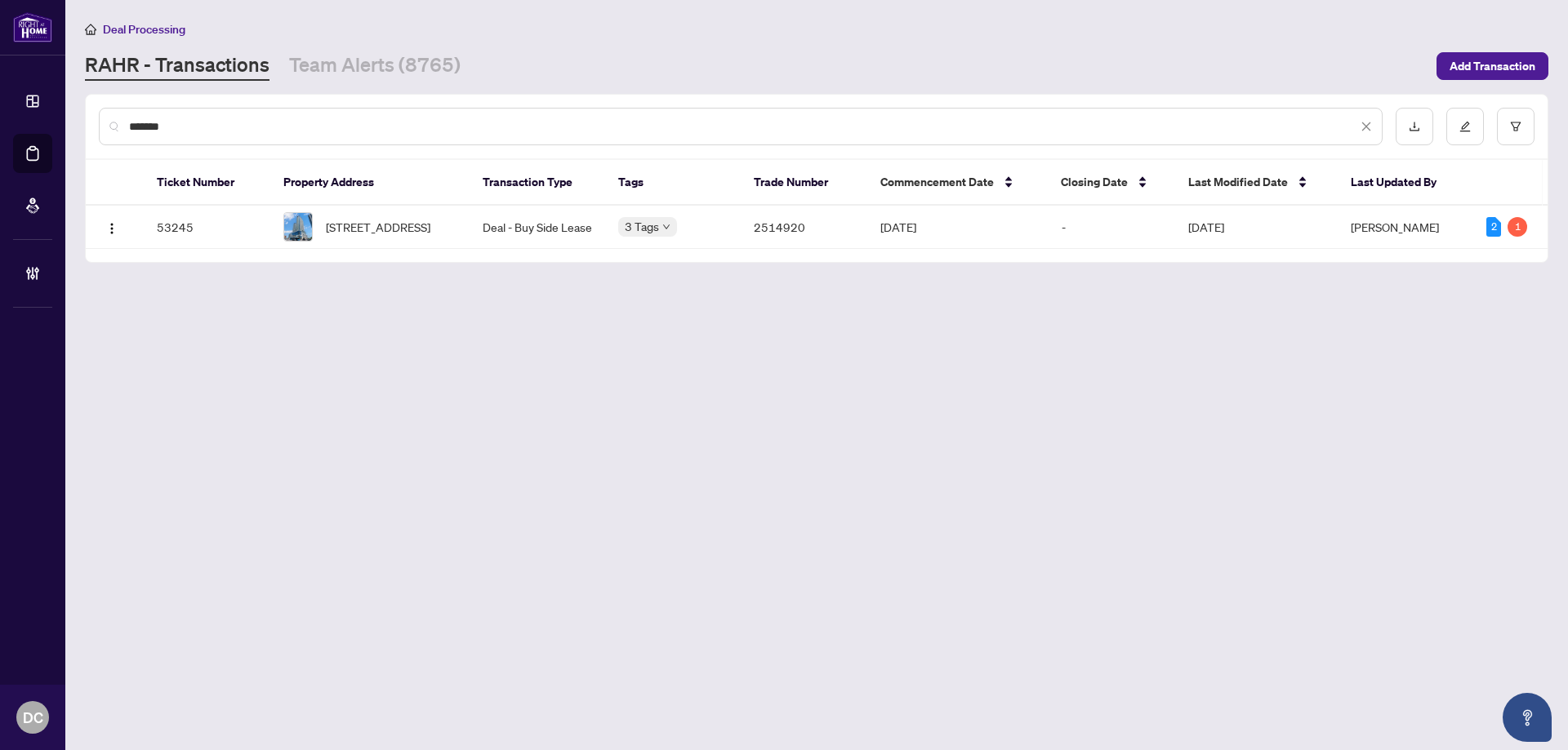
type input "*******"
click at [398, 225] on span "404-8 Olympic Garden Dr, Toronto, Ontario M2M 0B9, Canada" at bounding box center [377, 227] width 105 height 18
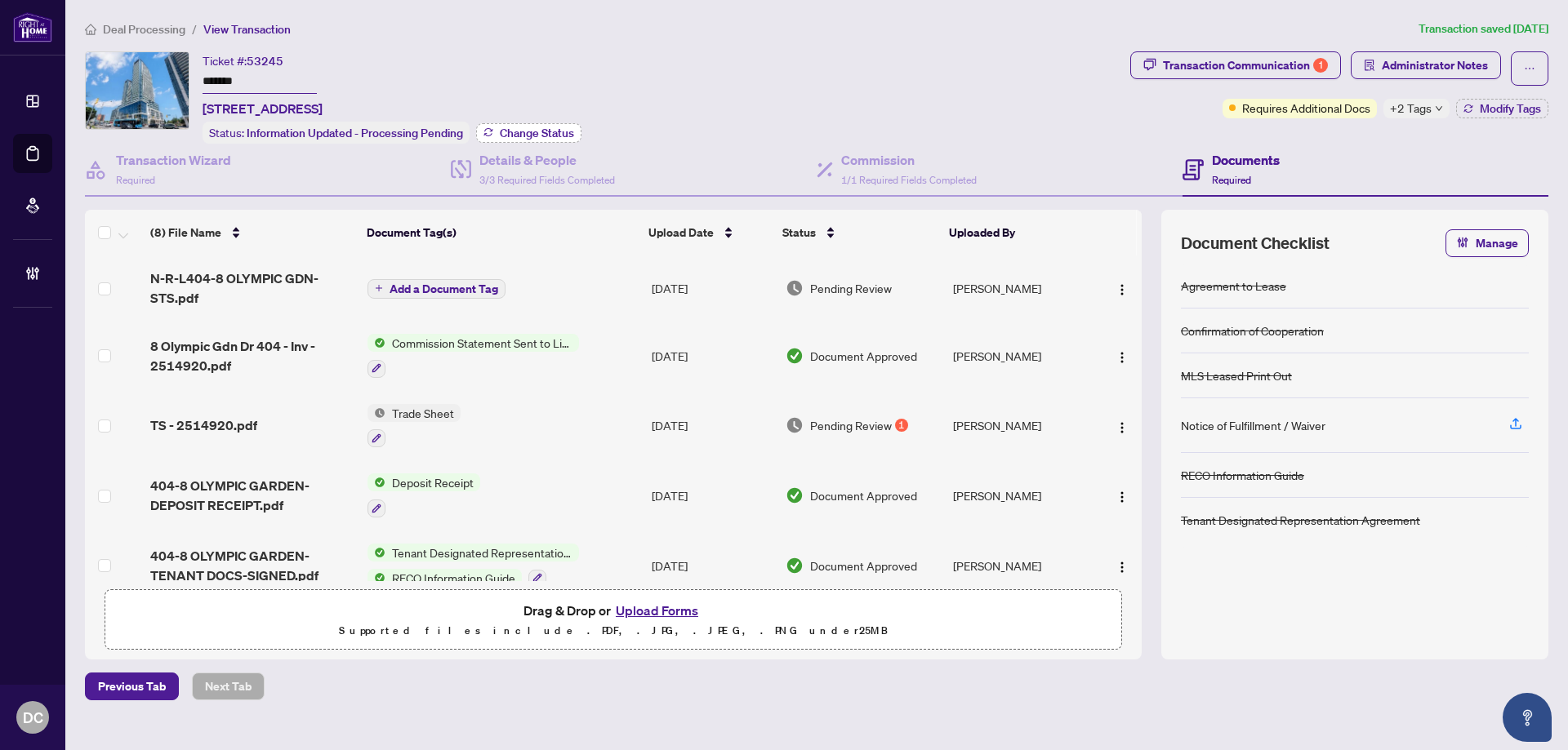
click at [528, 132] on span "Change Status" at bounding box center [537, 133] width 74 height 12
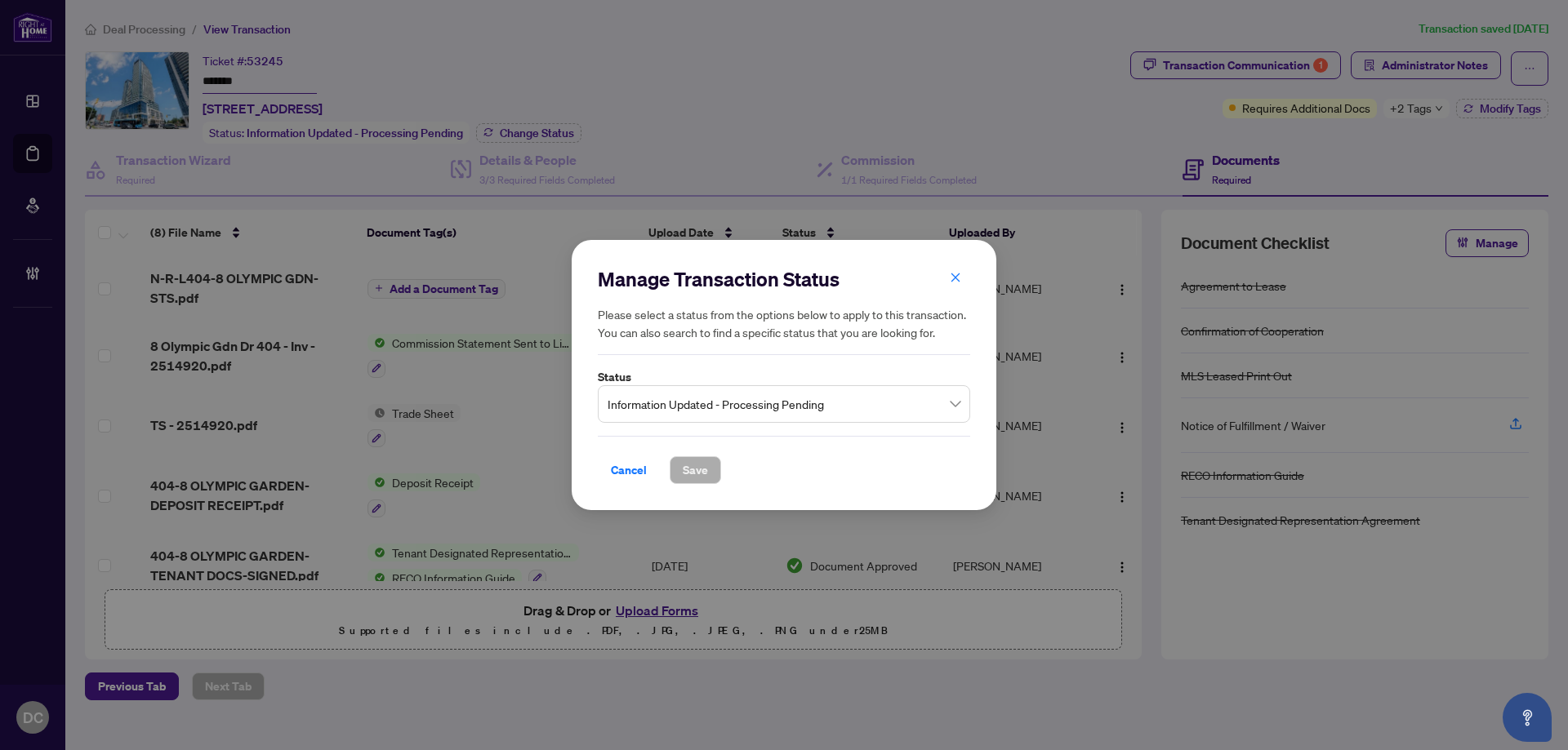
click at [746, 410] on span "Information Updated - Processing Pending" at bounding box center [784, 404] width 353 height 31
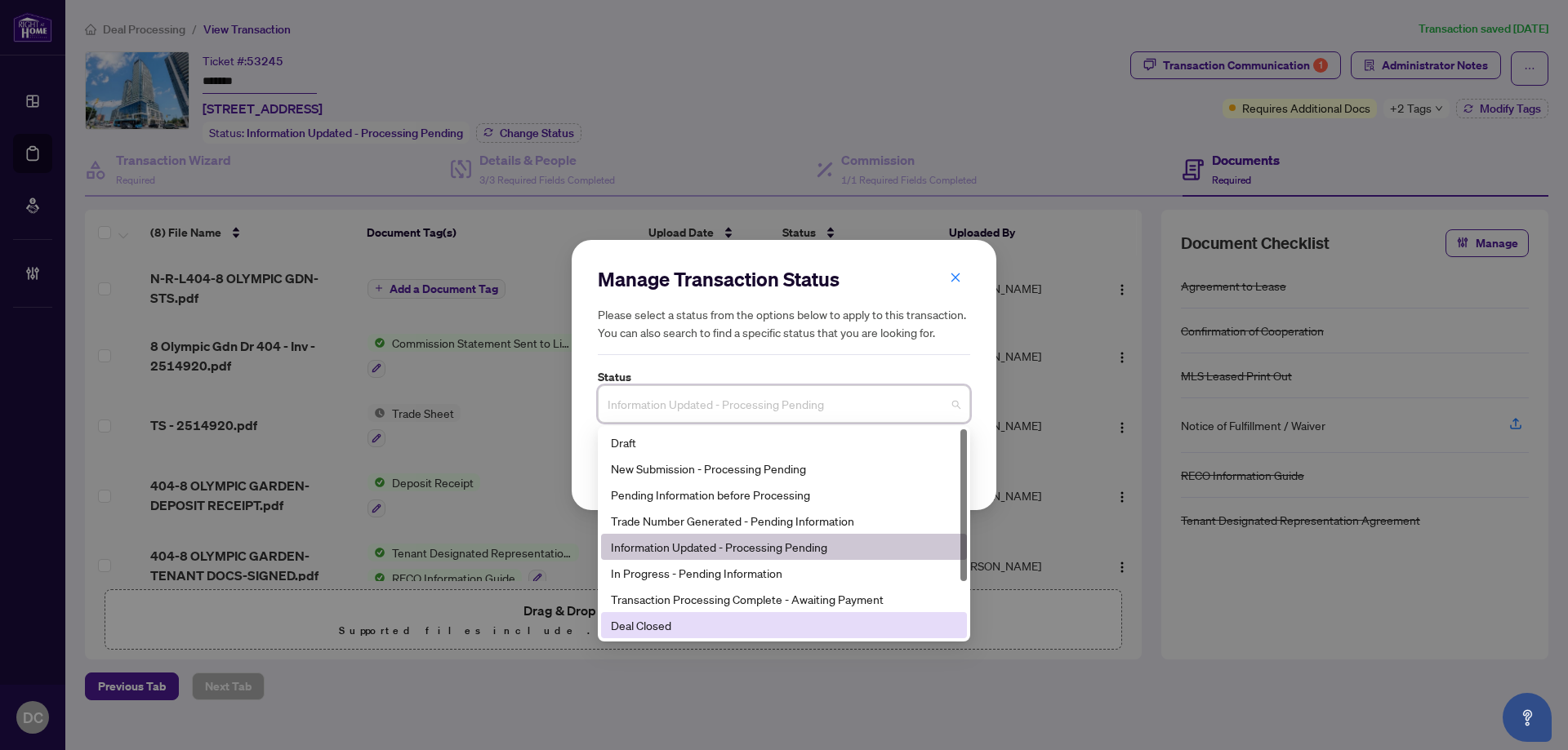
click at [642, 628] on div "Deal Closed" at bounding box center [784, 625] width 346 height 18
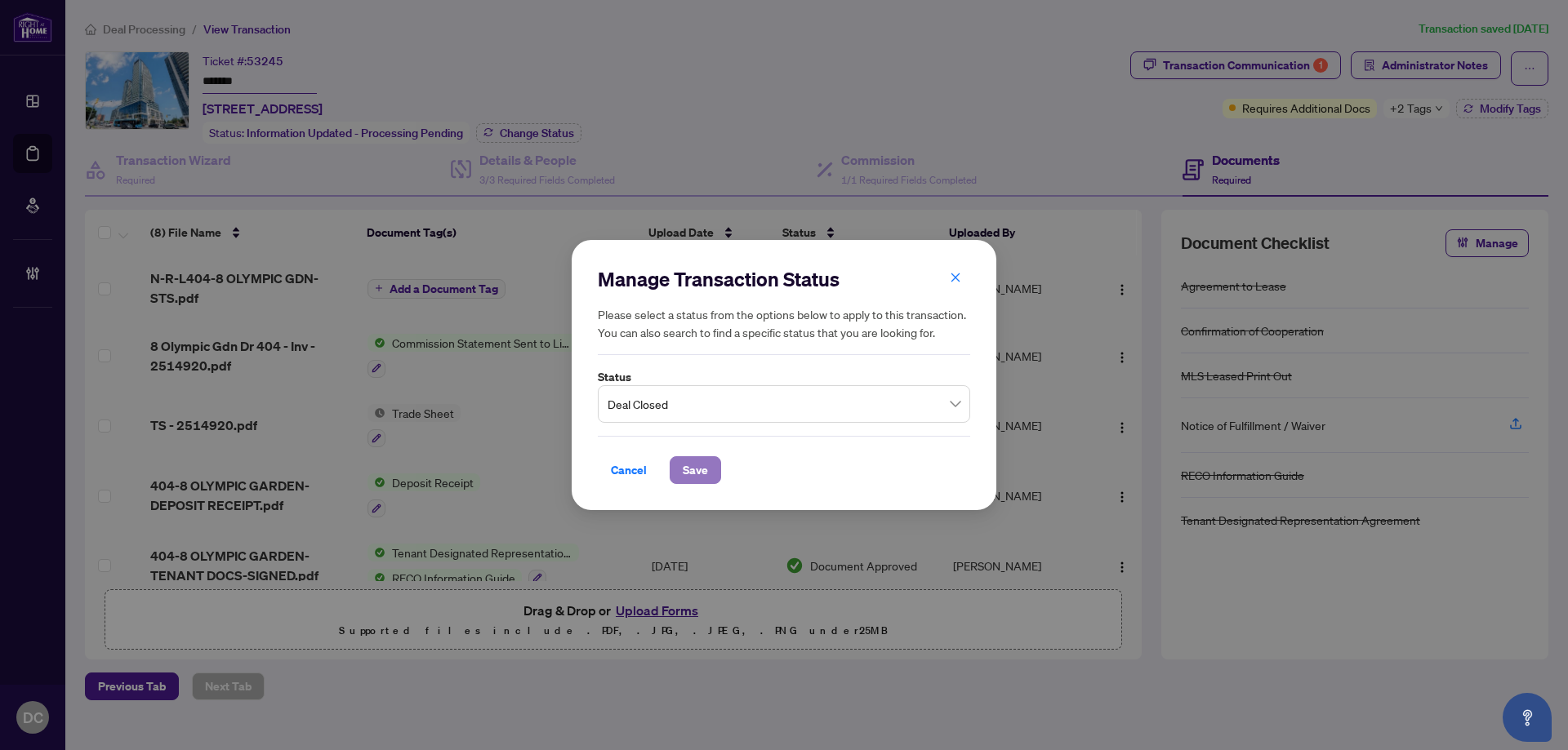
click at [704, 458] on span "Save" at bounding box center [696, 470] width 25 height 26
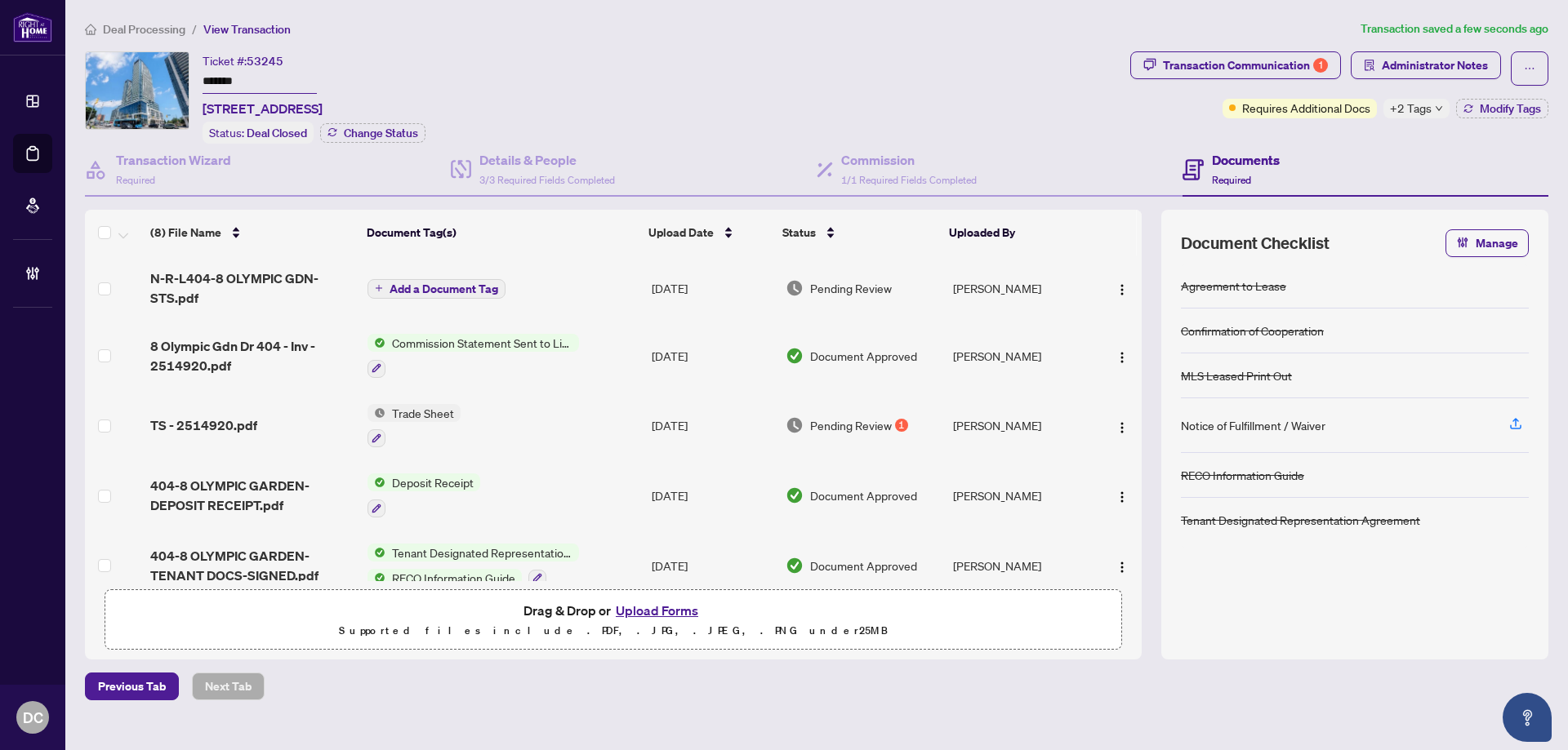
click at [571, 303] on td "Add a Document Tag" at bounding box center [503, 288] width 284 height 65
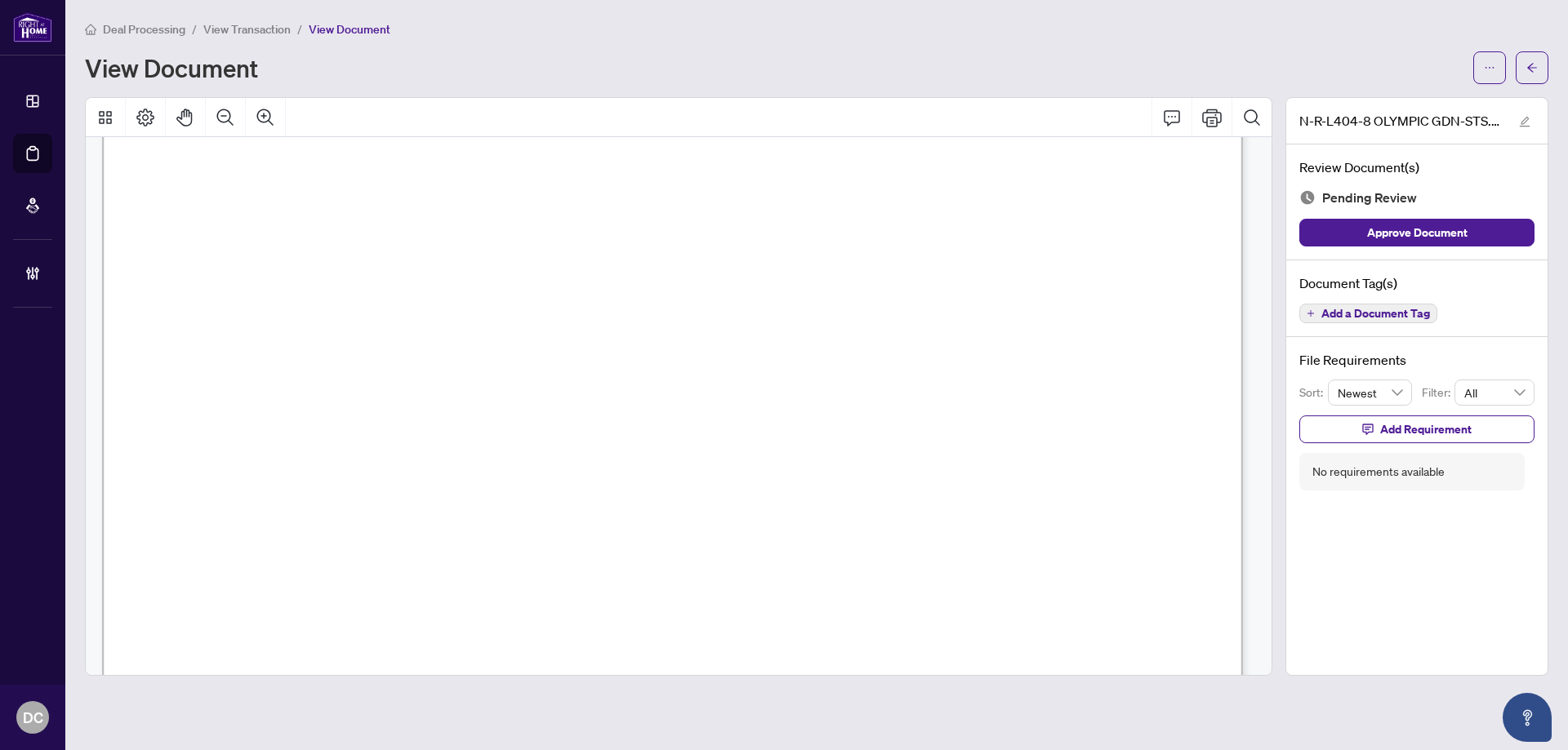
scroll to position [409, 0]
click at [1538, 43] on div "Deal Processing / View Transaction / View Document View Document" at bounding box center [817, 52] width 1464 height 65
click at [1538, 60] on button "button" at bounding box center [1532, 67] width 32 height 32
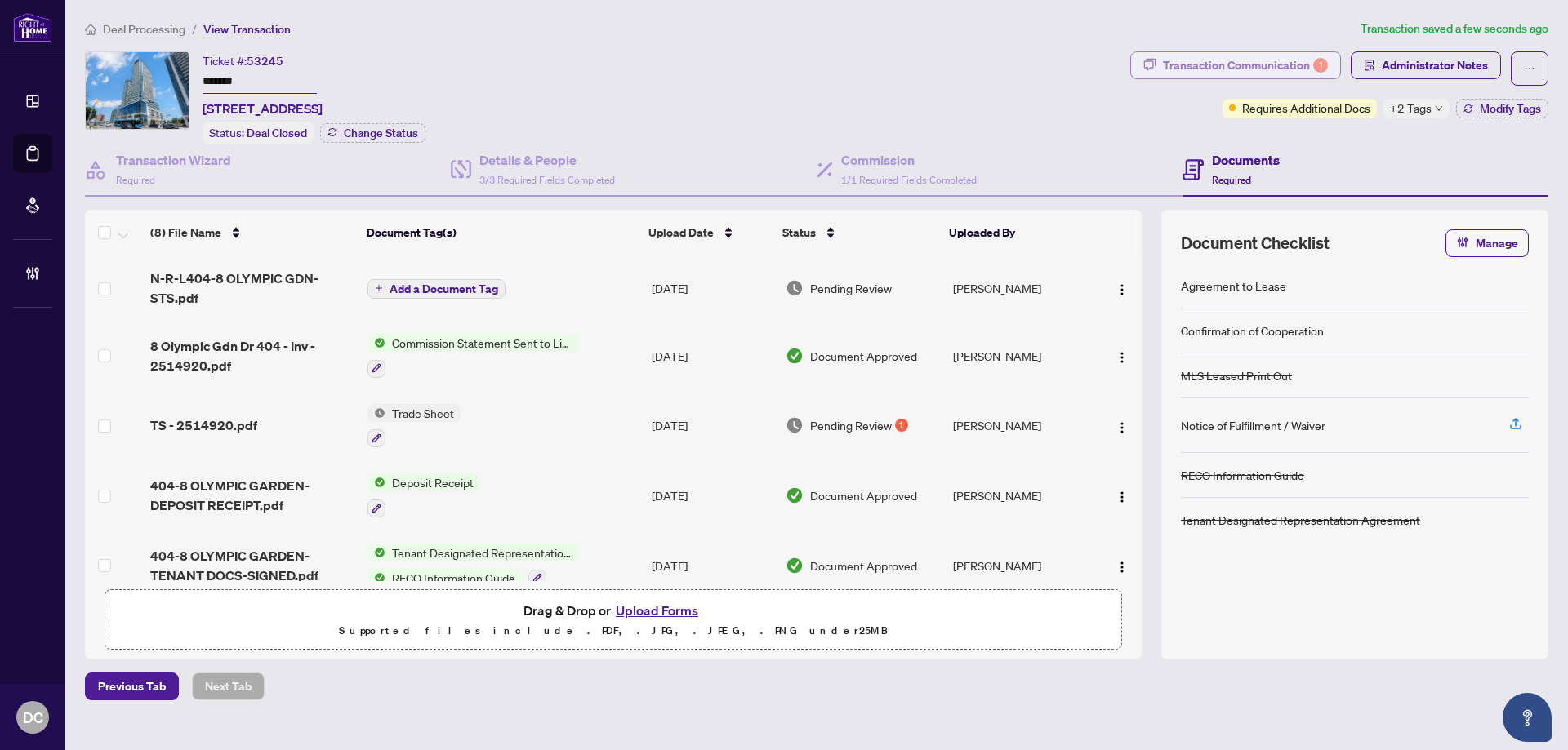
click at [1251, 62] on div "Transaction Communication 1" at bounding box center [1245, 65] width 165 height 26
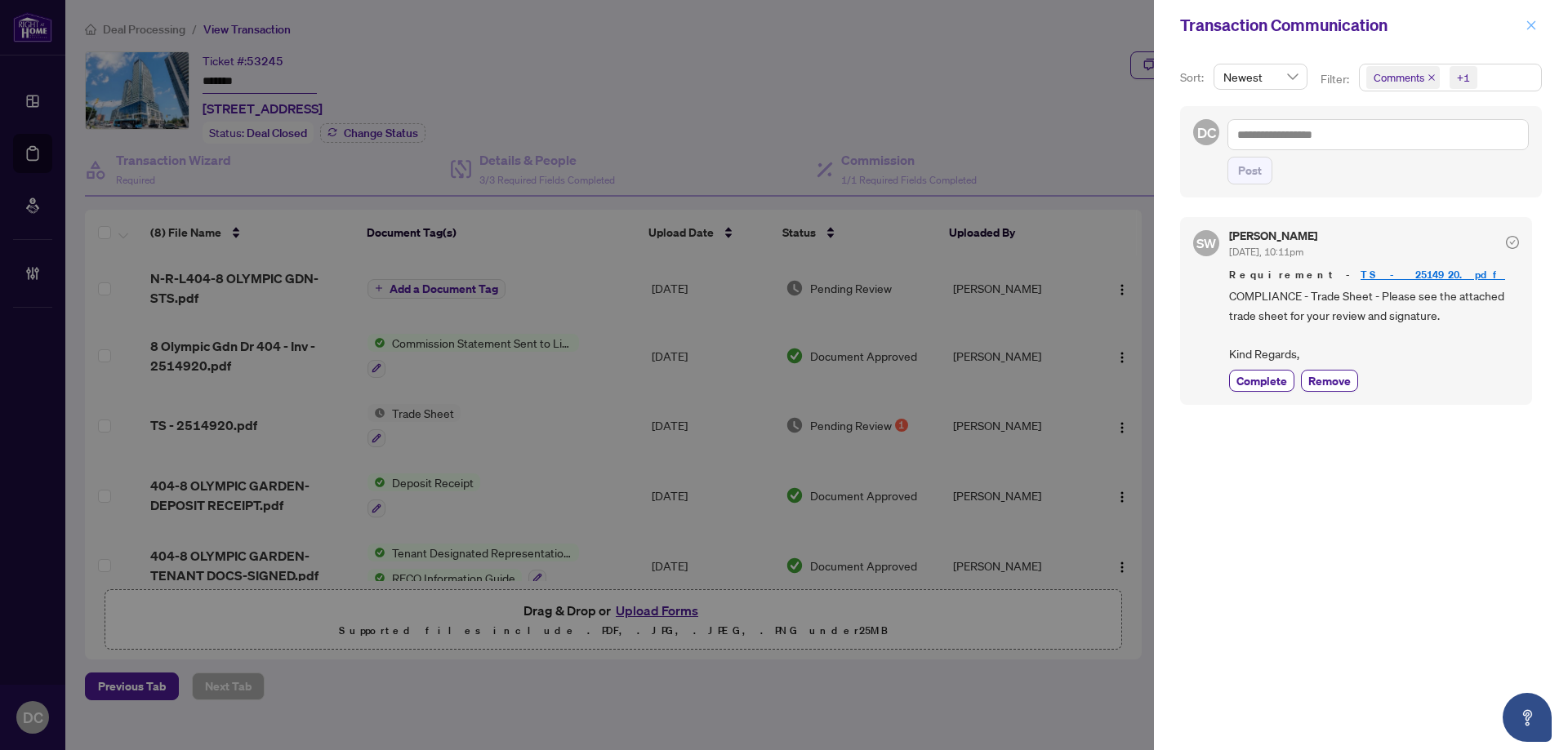
click at [1538, 25] on button "button" at bounding box center [1531, 25] width 22 height 20
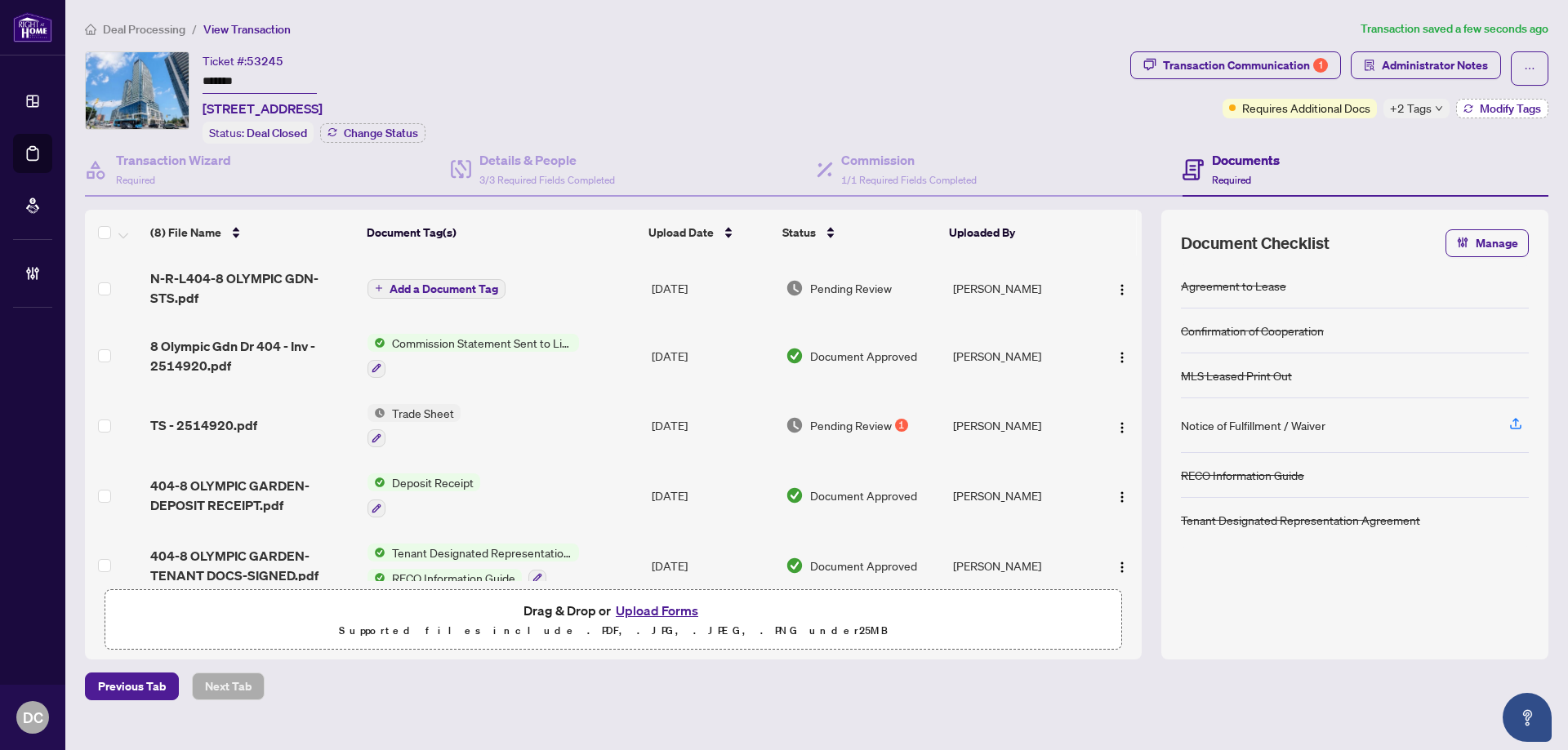
click at [1507, 106] on span "Modify Tags" at bounding box center [1511, 108] width 61 height 12
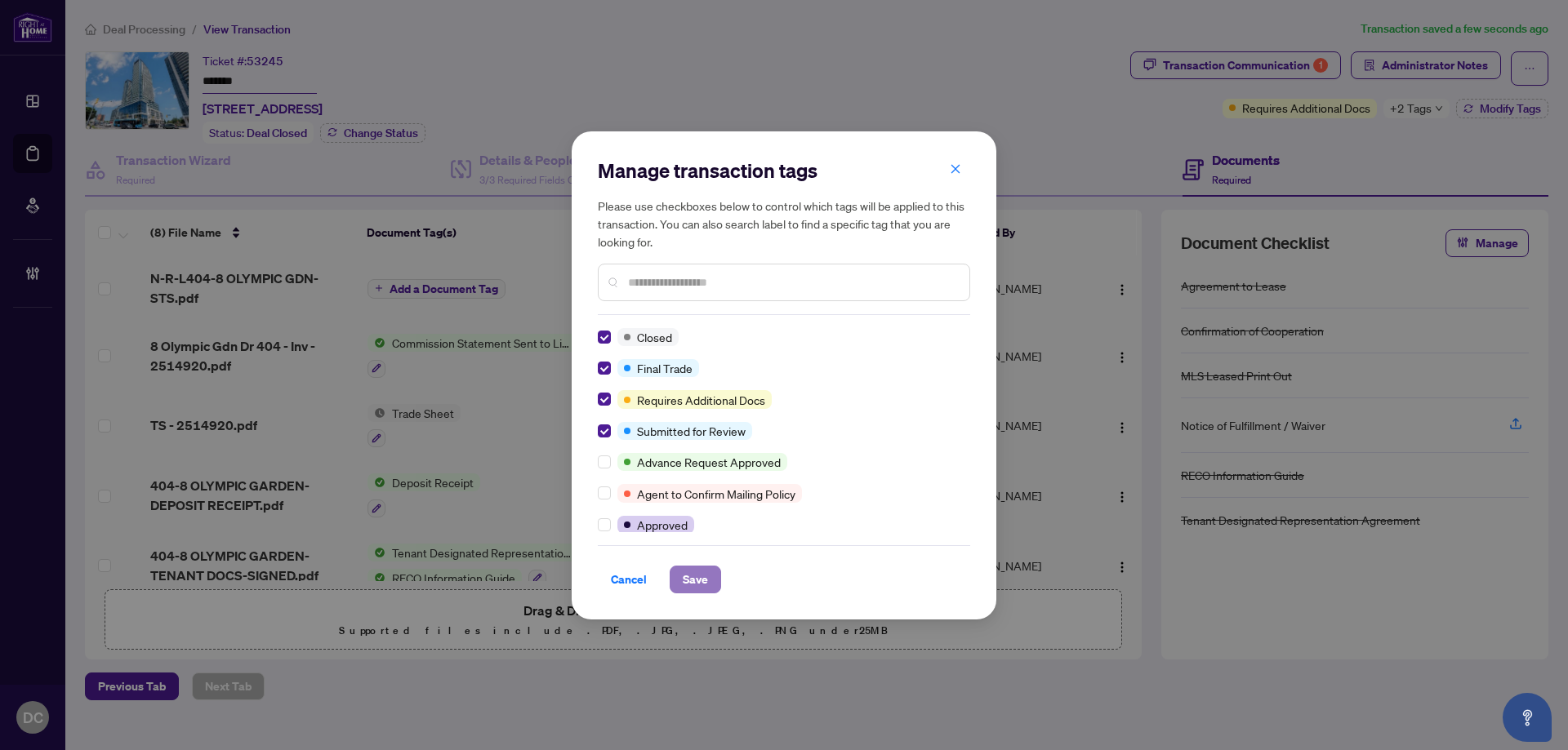
click at [708, 585] on button "Save" at bounding box center [695, 579] width 51 height 28
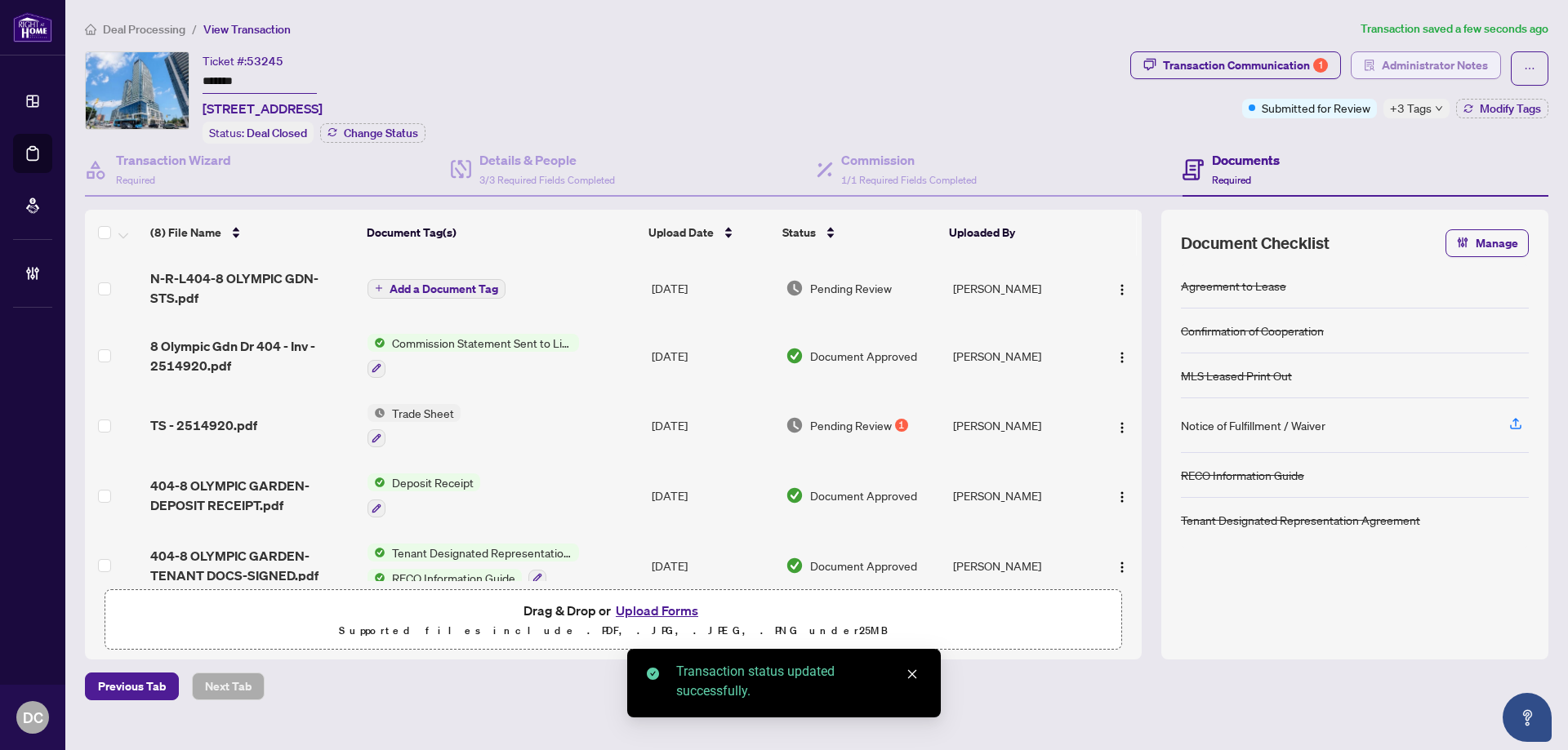
click at [1413, 69] on span "Administrator Notes" at bounding box center [1434, 65] width 106 height 26
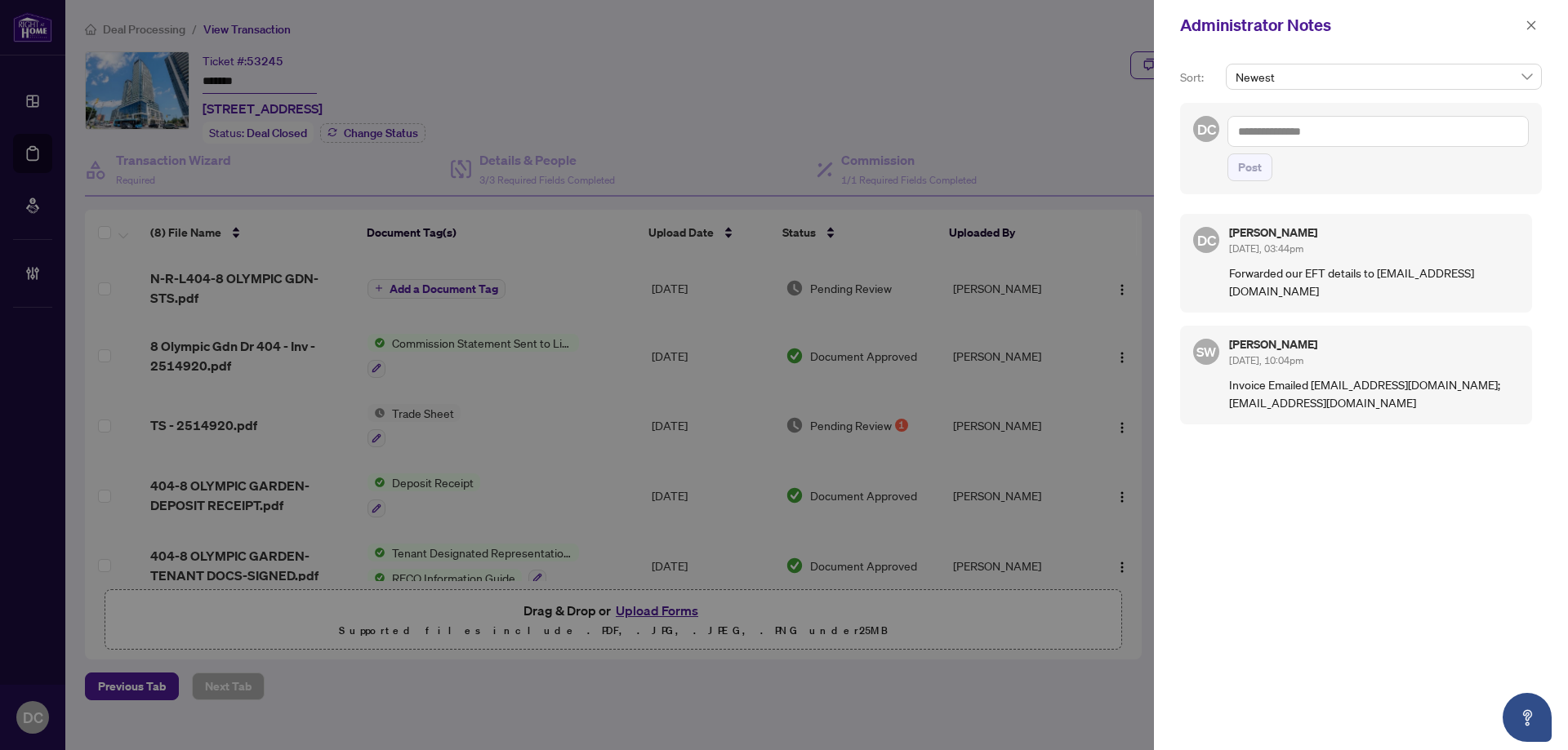
click at [1356, 134] on textarea at bounding box center [1378, 131] width 301 height 31
paste textarea "**********"
type textarea "**********"
drag, startPoint x: 1252, startPoint y: 167, endPoint x: 1325, endPoint y: 140, distance: 77.8
click at [1252, 166] on span "Post" at bounding box center [1250, 167] width 23 height 26
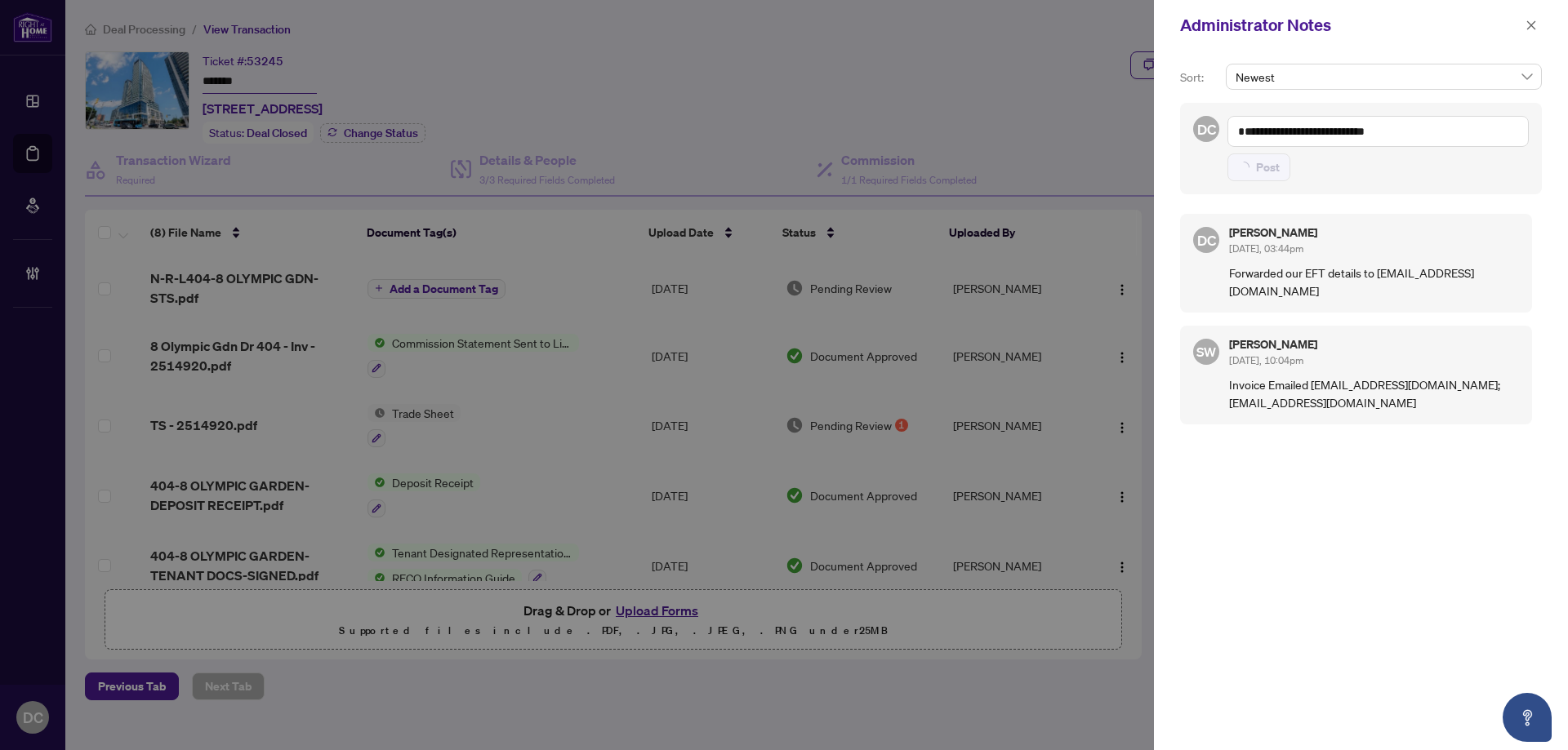
drag, startPoint x: 1533, startPoint y: 26, endPoint x: 914, endPoint y: 3, distance: 619.4
click at [1532, 26] on icon "close" at bounding box center [1531, 25] width 12 height 12
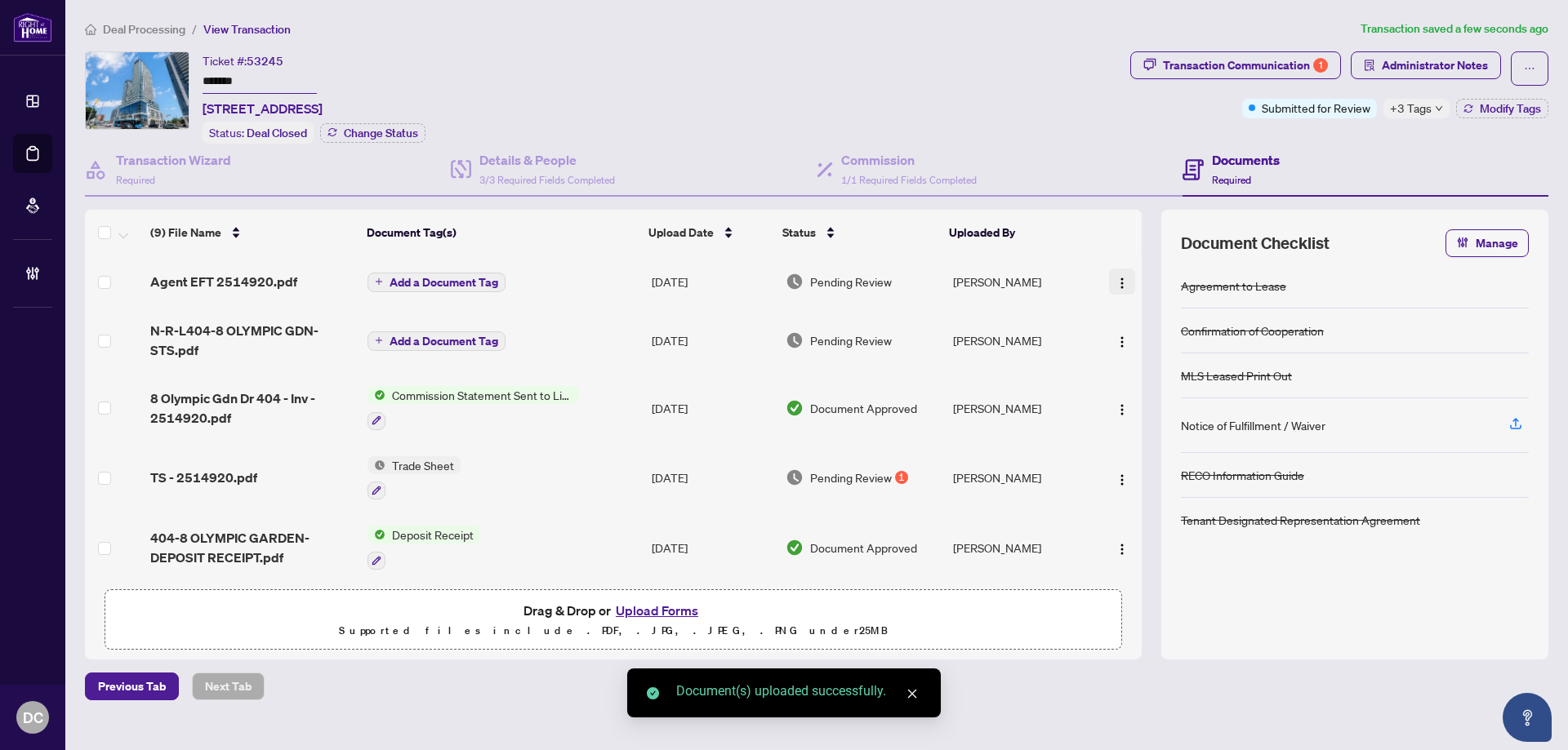
click at [1117, 283] on img "button" at bounding box center [1122, 283] width 13 height 13
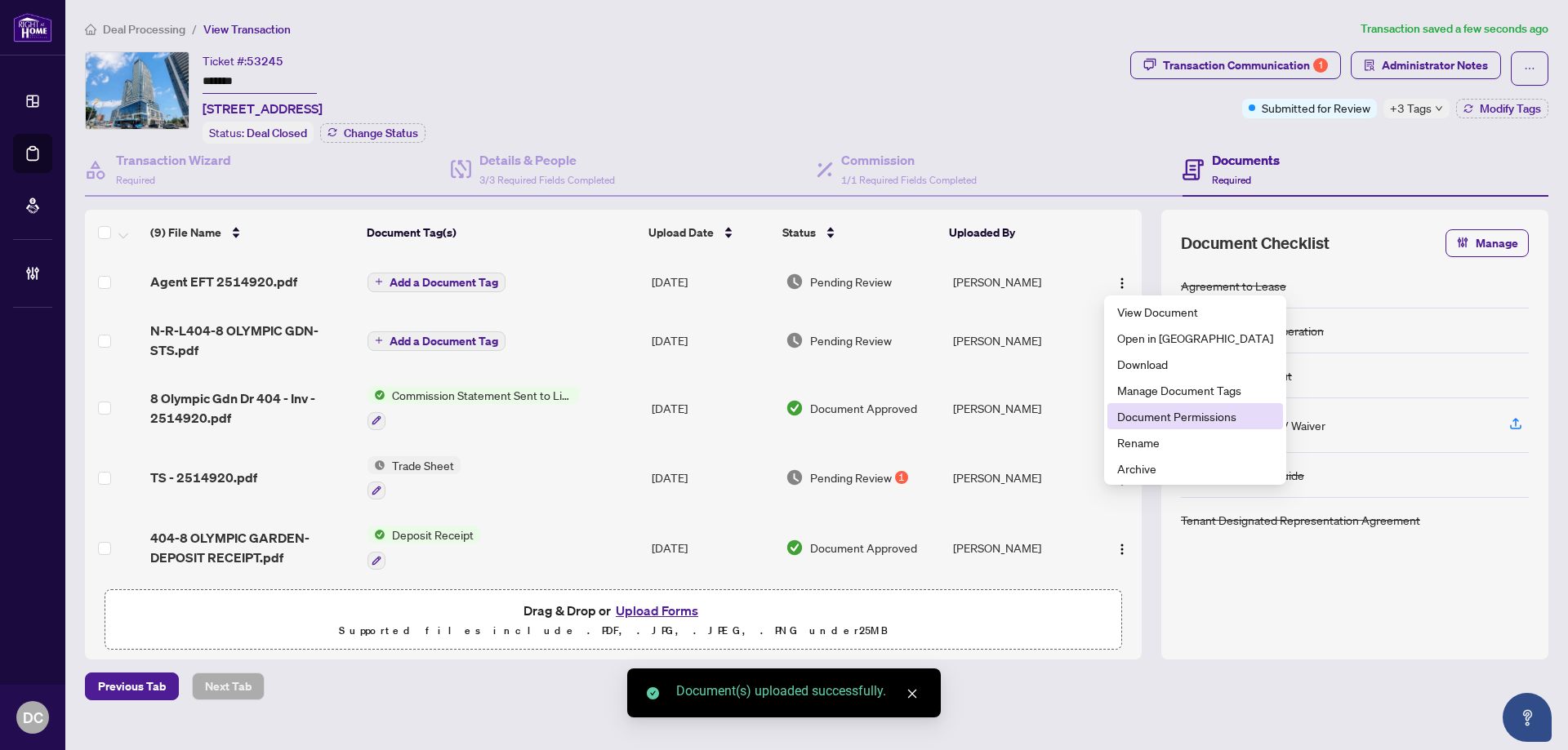
click at [1180, 418] on span "Document Permissions" at bounding box center [1195, 417] width 156 height 18
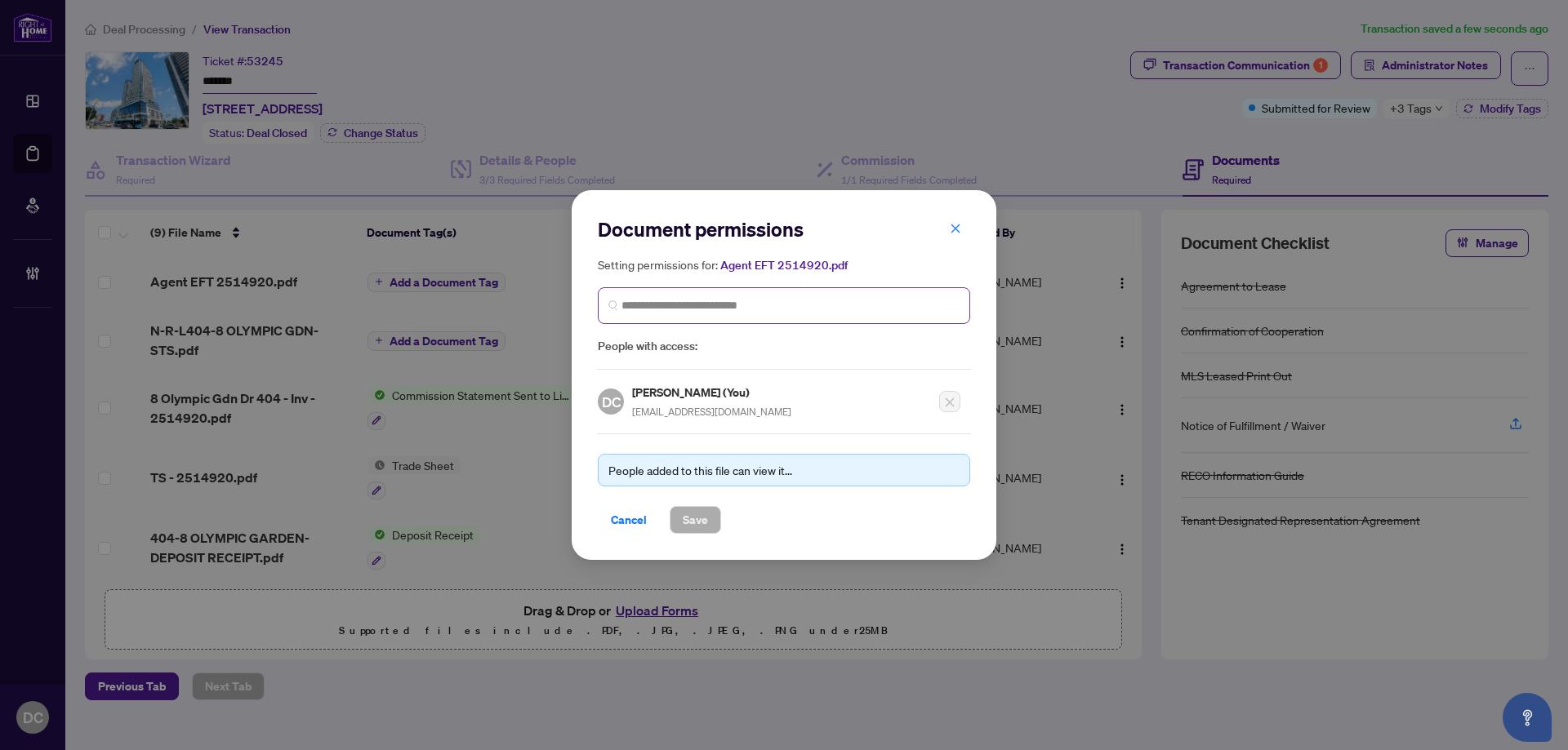
click at [725, 315] on span at bounding box center [784, 306] width 372 height 37
type input "********"
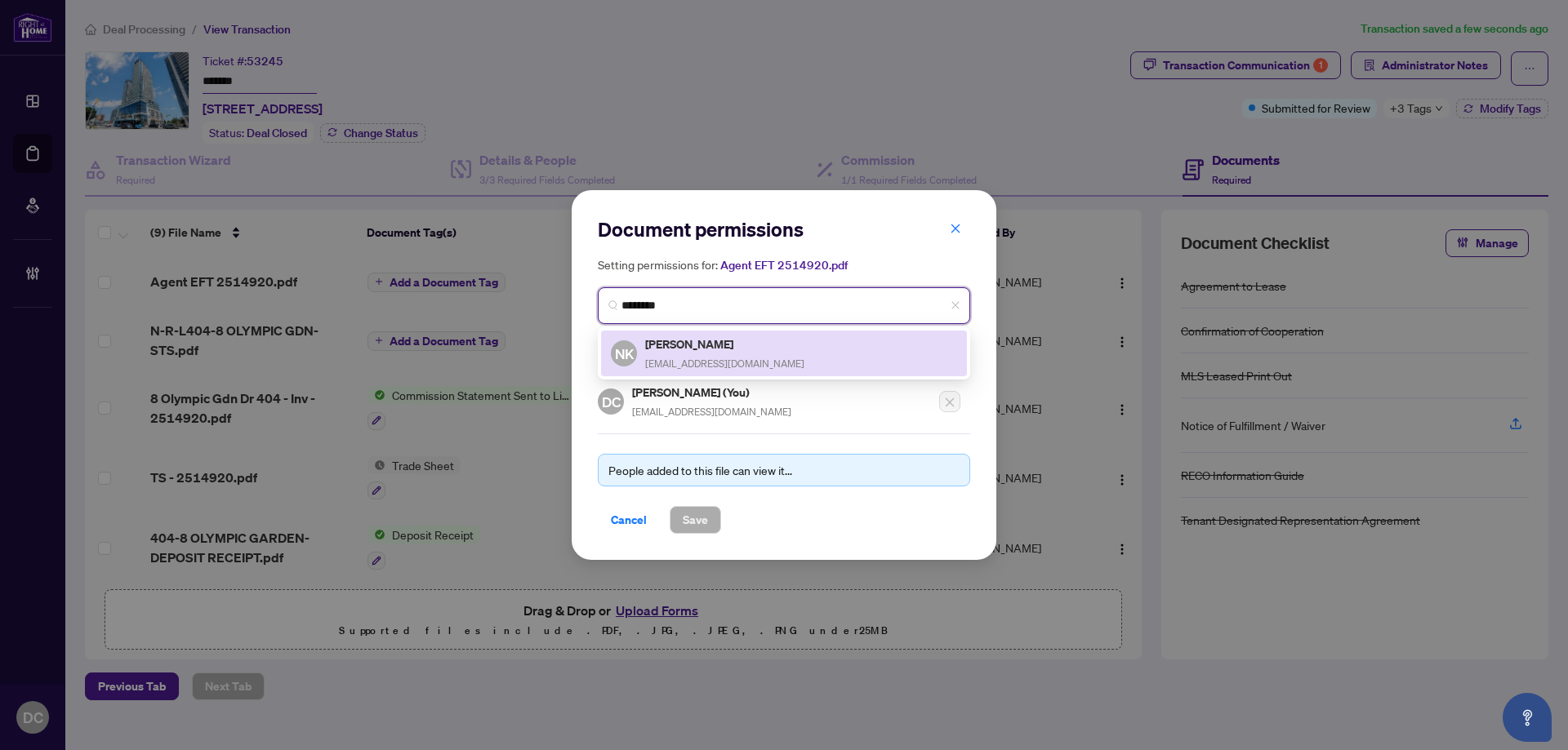
click at [707, 344] on h5 "Noreen Kho" at bounding box center [725, 344] width 160 height 19
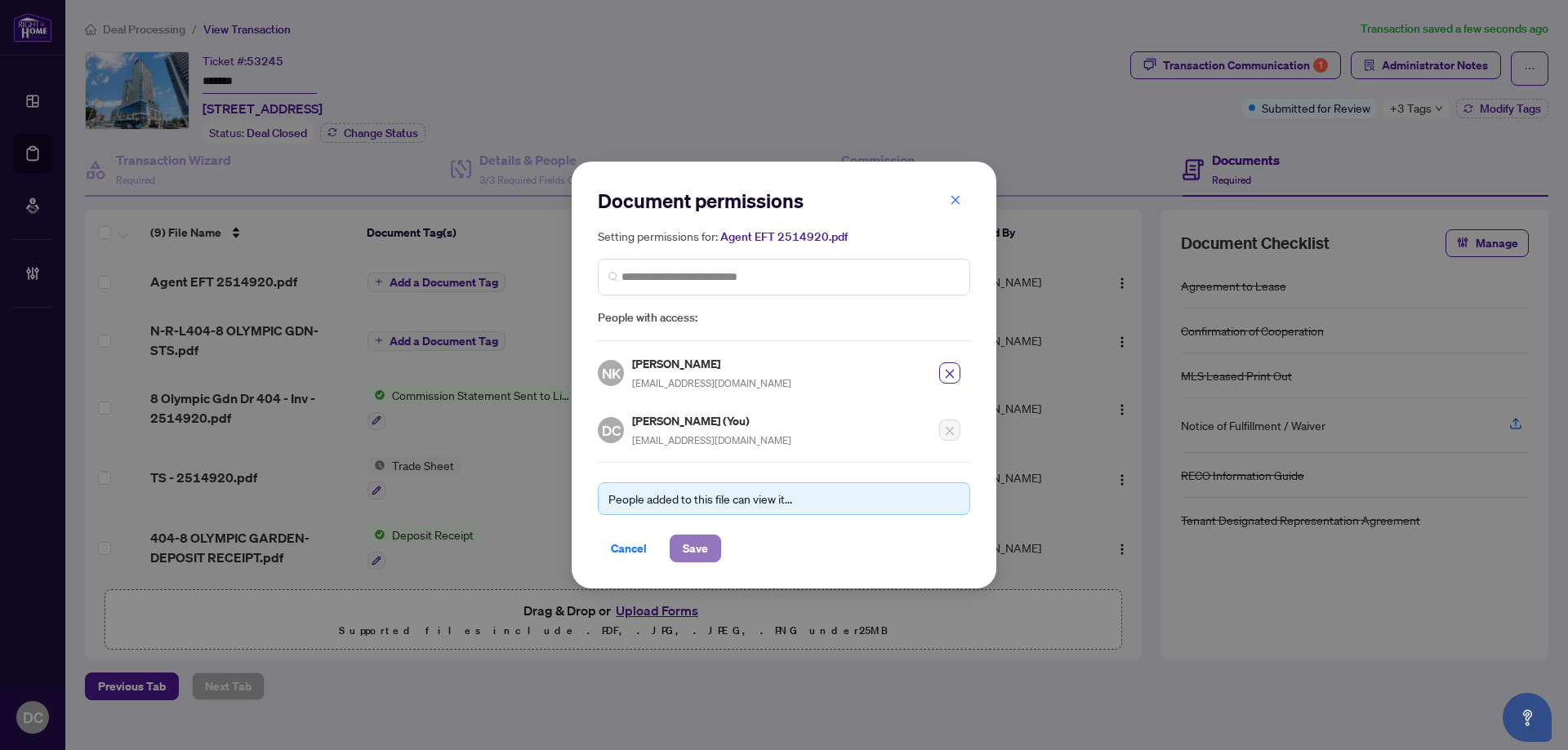
click at [696, 544] on span "Save" at bounding box center [696, 548] width 25 height 26
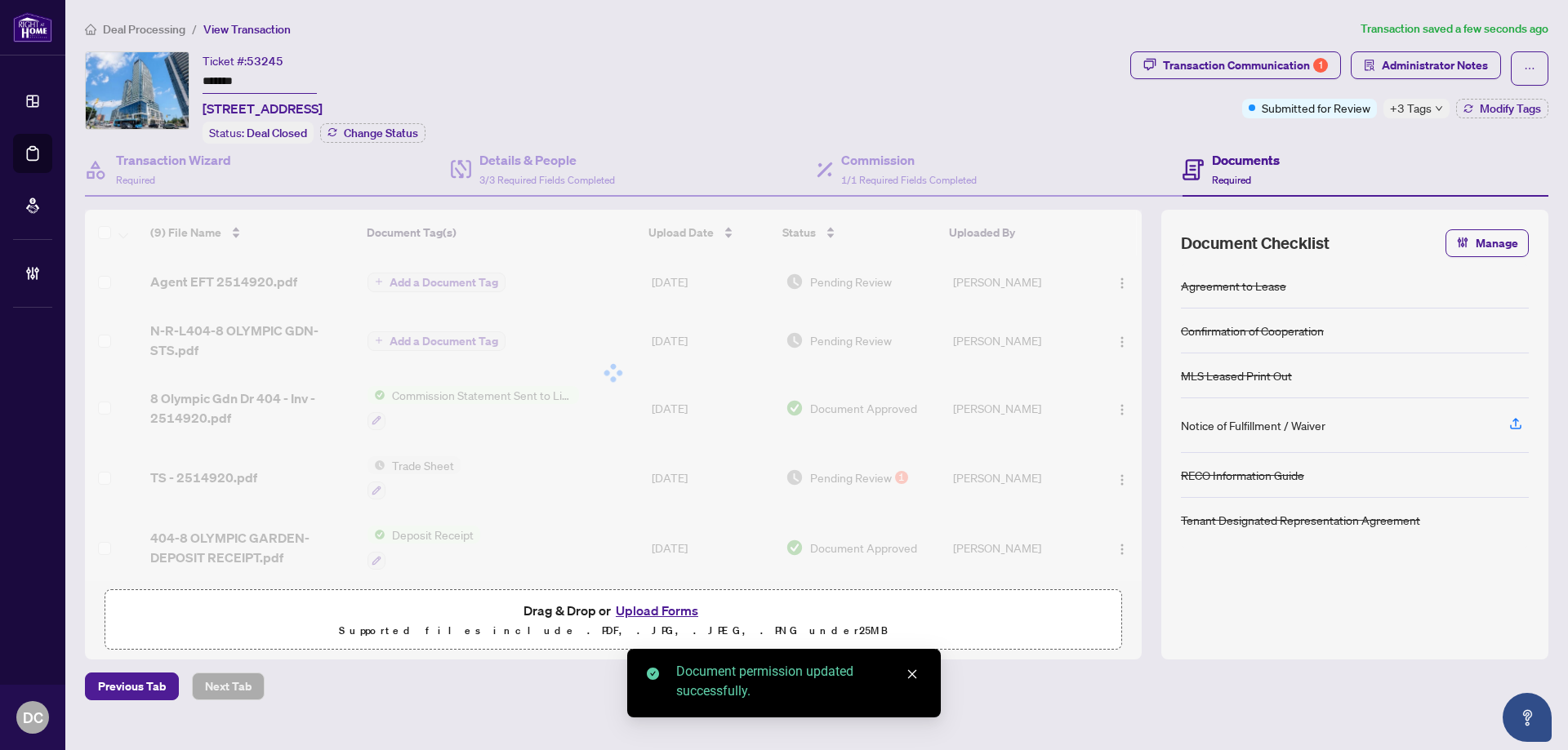
click at [1425, 116] on div "Document permissions Setting permissions for: Agent EFT 2514920.pdf 33 NK Noree…" at bounding box center [784, 375] width 1568 height 750
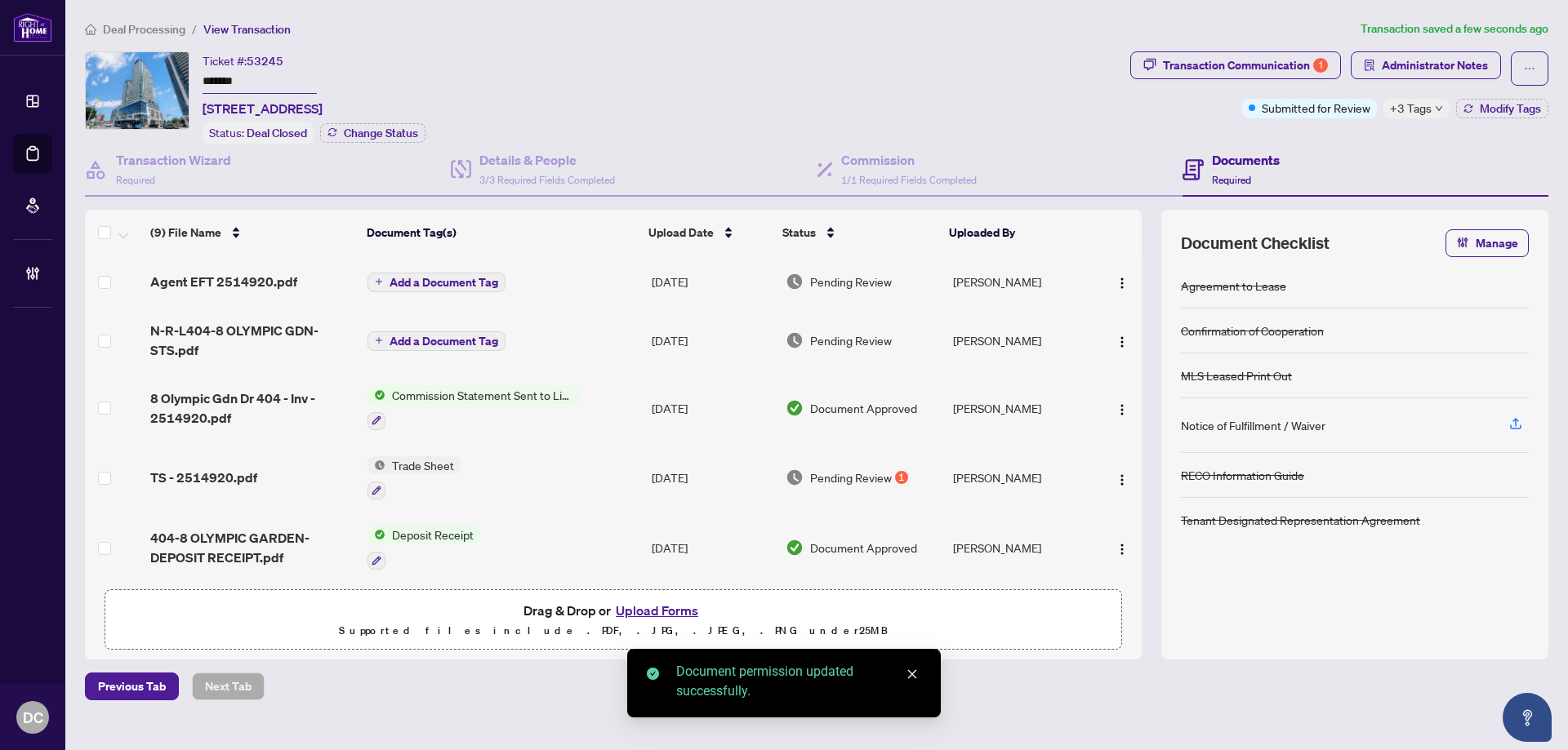
drag, startPoint x: 1472, startPoint y: 108, endPoint x: 1388, endPoint y: 106, distance: 84.0
click at [1388, 106] on div "Submitted for Review +3 Tags Modify Tags" at bounding box center [1396, 108] width 307 height 20
click at [1390, 107] on div "+3 Tags" at bounding box center [1416, 108] width 66 height 20
click at [1413, 72] on span "Administrator Notes" at bounding box center [1434, 65] width 106 height 26
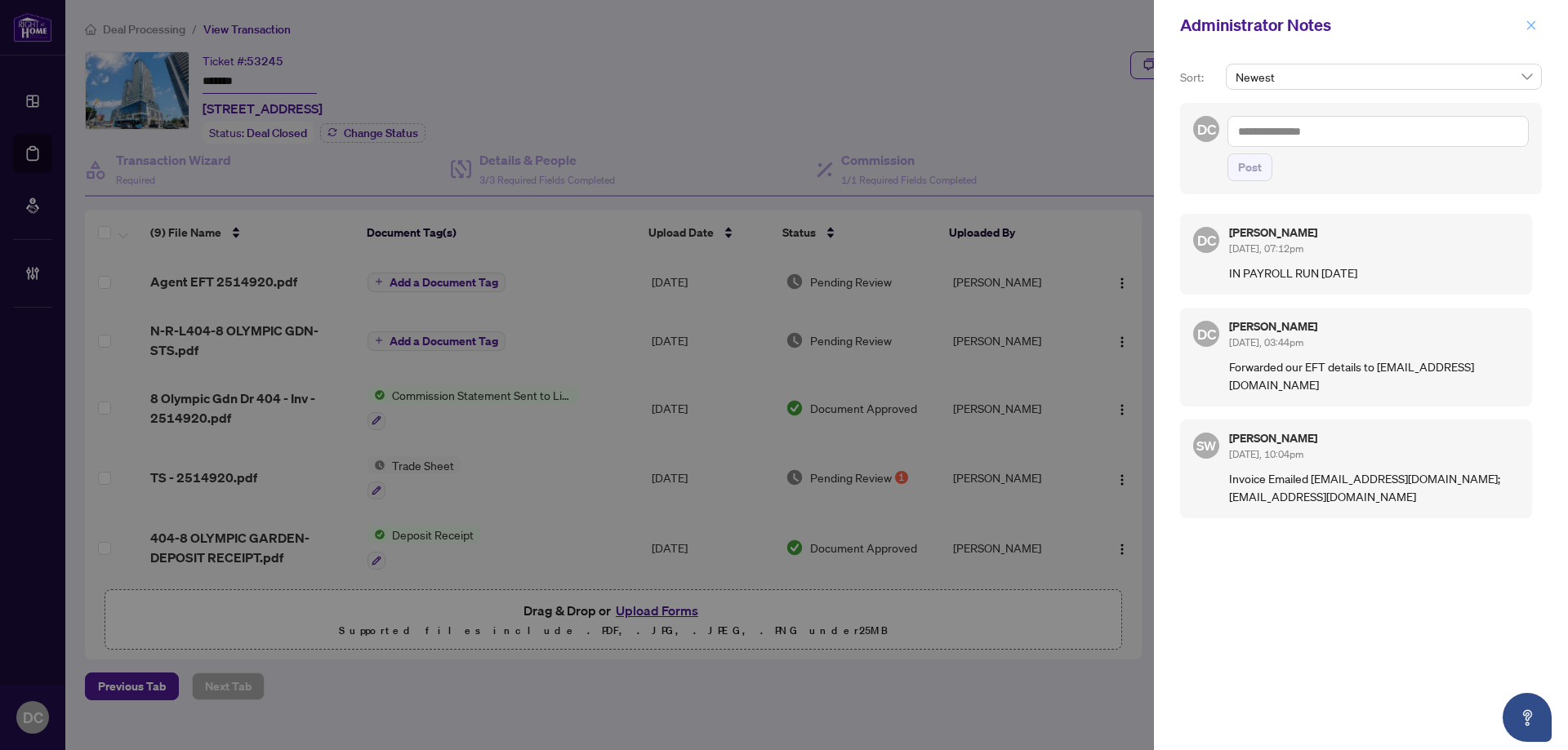
click at [1533, 23] on icon "close" at bounding box center [1532, 25] width 9 height 9
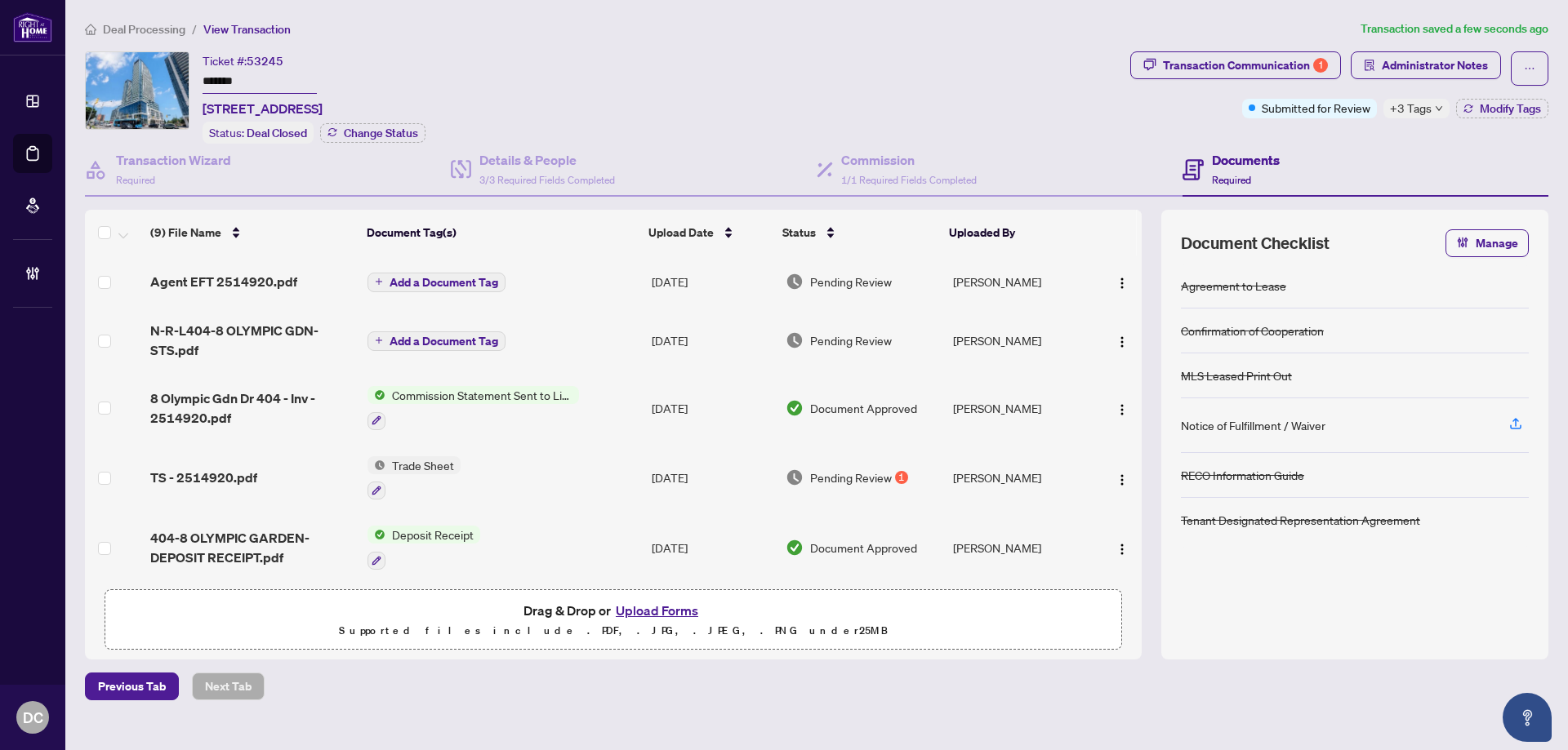
click at [186, 32] on ol "Deal Processing / View Transaction" at bounding box center [720, 29] width 1269 height 19
click at [169, 28] on span "Deal Processing" at bounding box center [144, 30] width 82 height 14
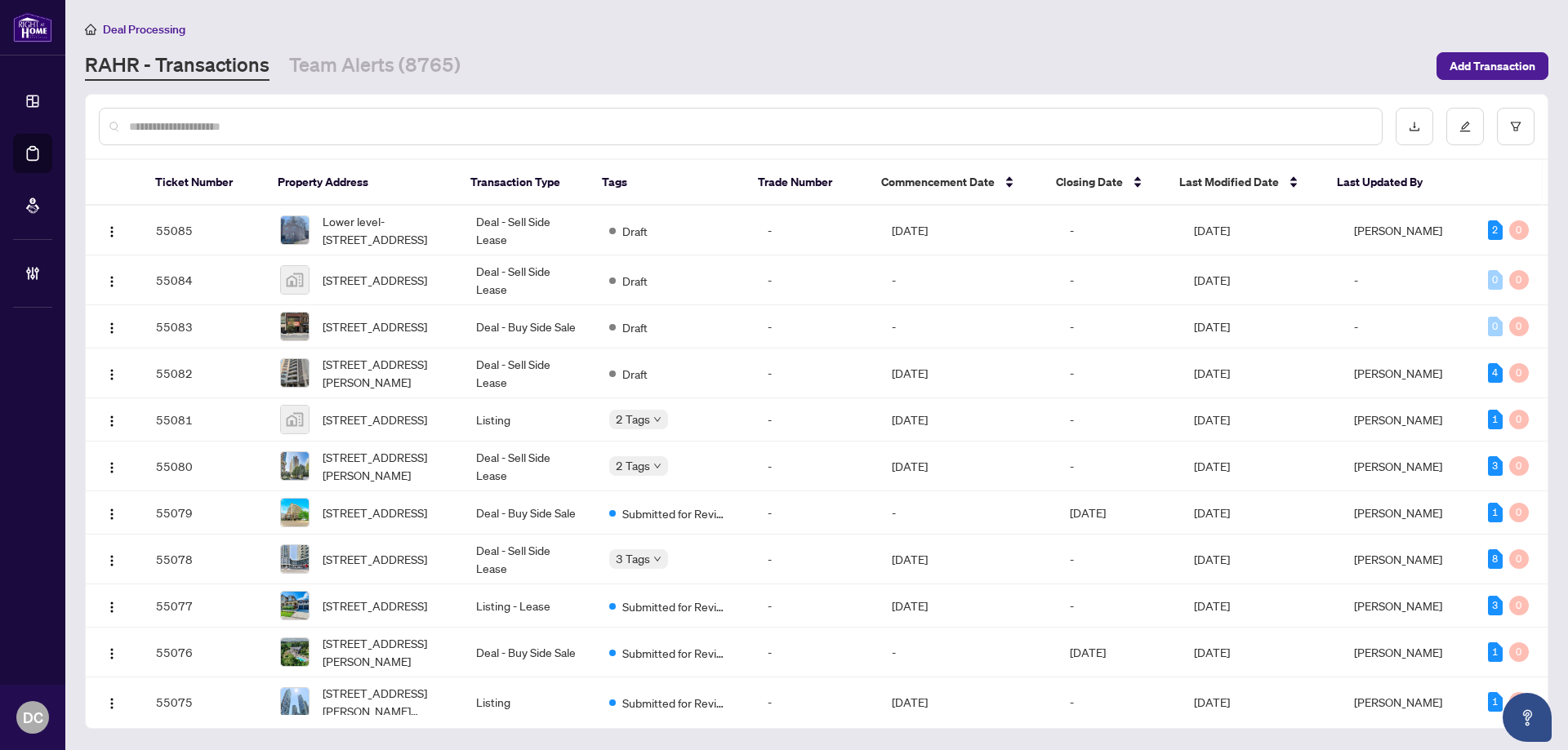
click at [463, 125] on input "text" at bounding box center [749, 126] width 1240 height 18
paste input "*******"
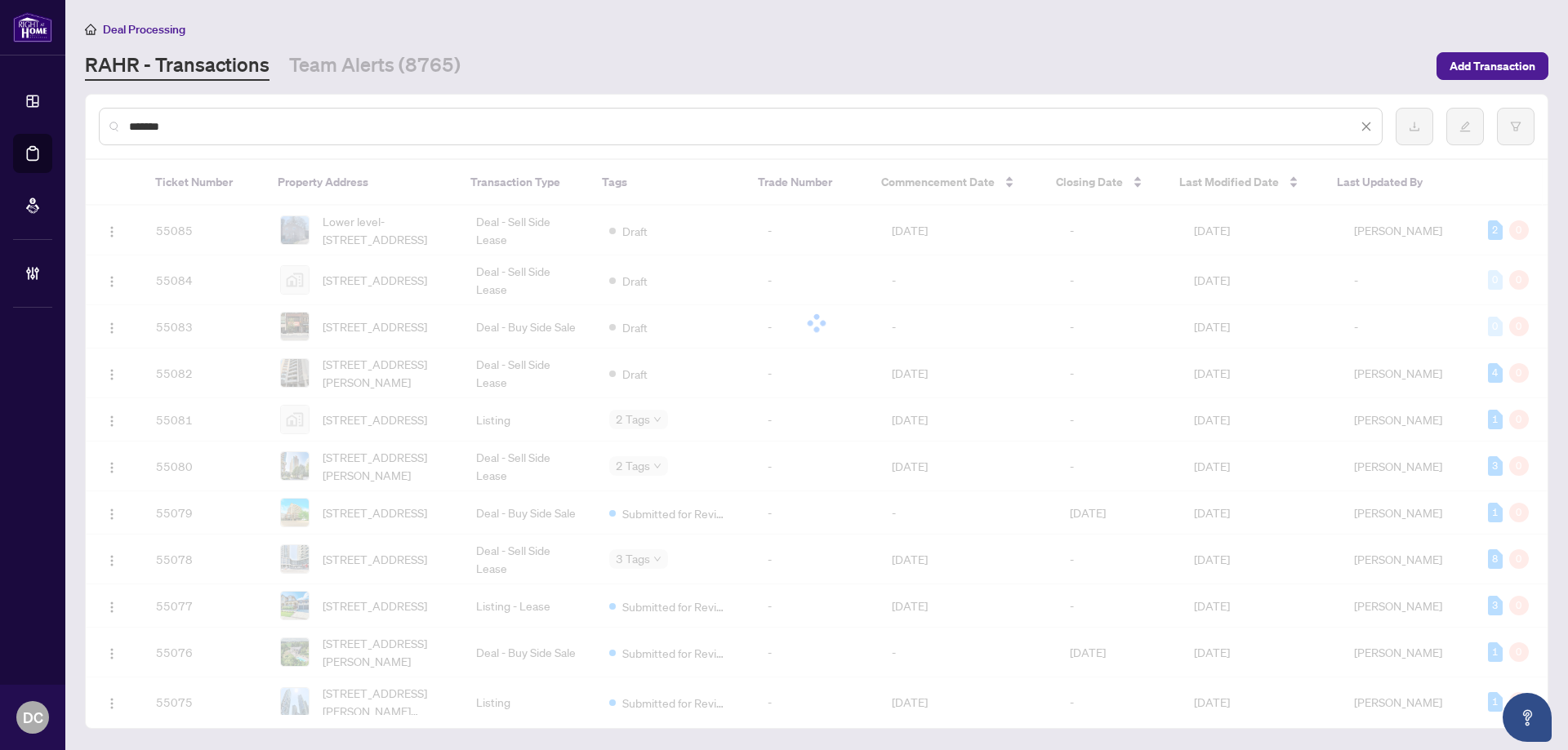
type input "*******"
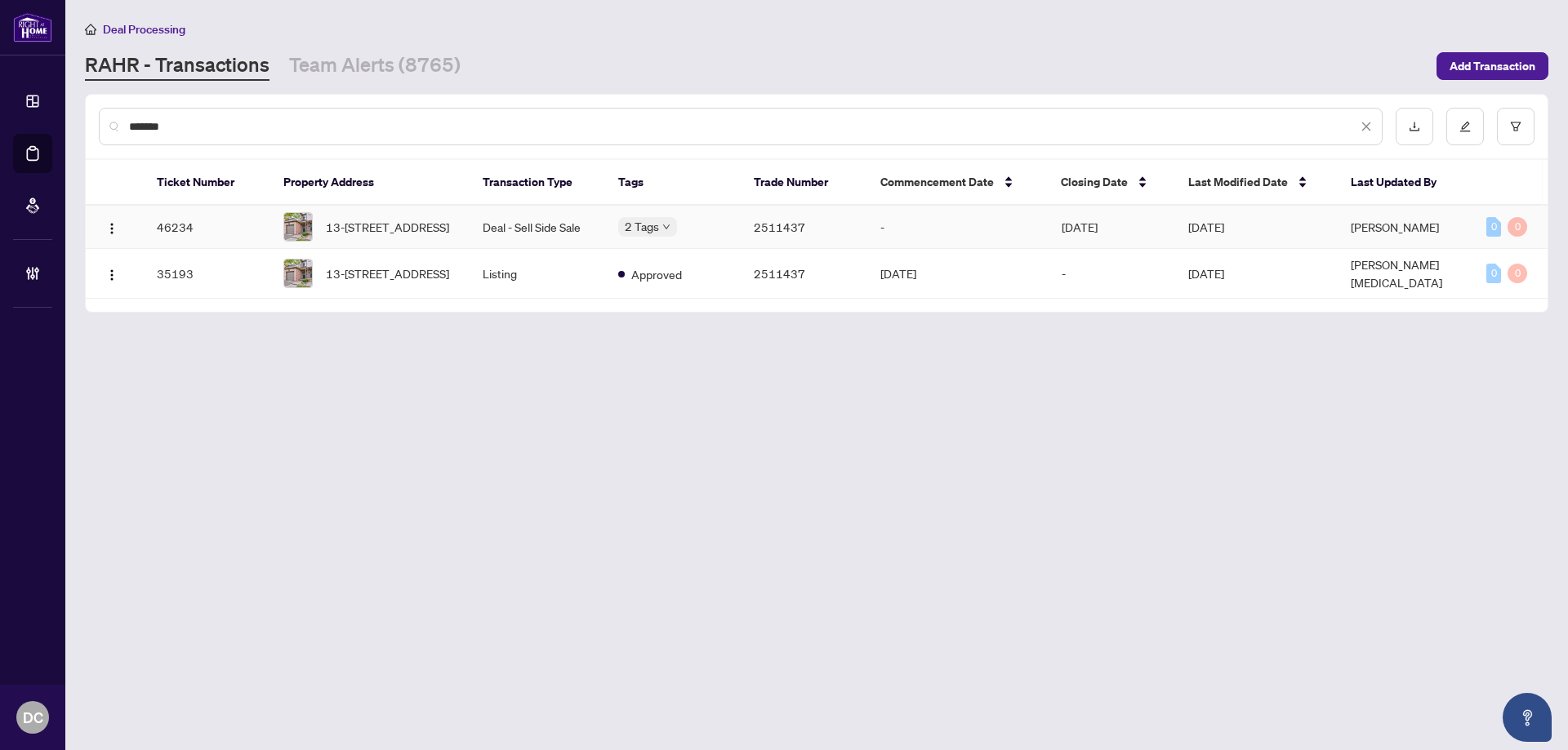
click at [414, 218] on span "13-4600 Kimbermount Ave, Mississauga, Ontario L5M 5W7, Canada" at bounding box center [387, 227] width 124 height 18
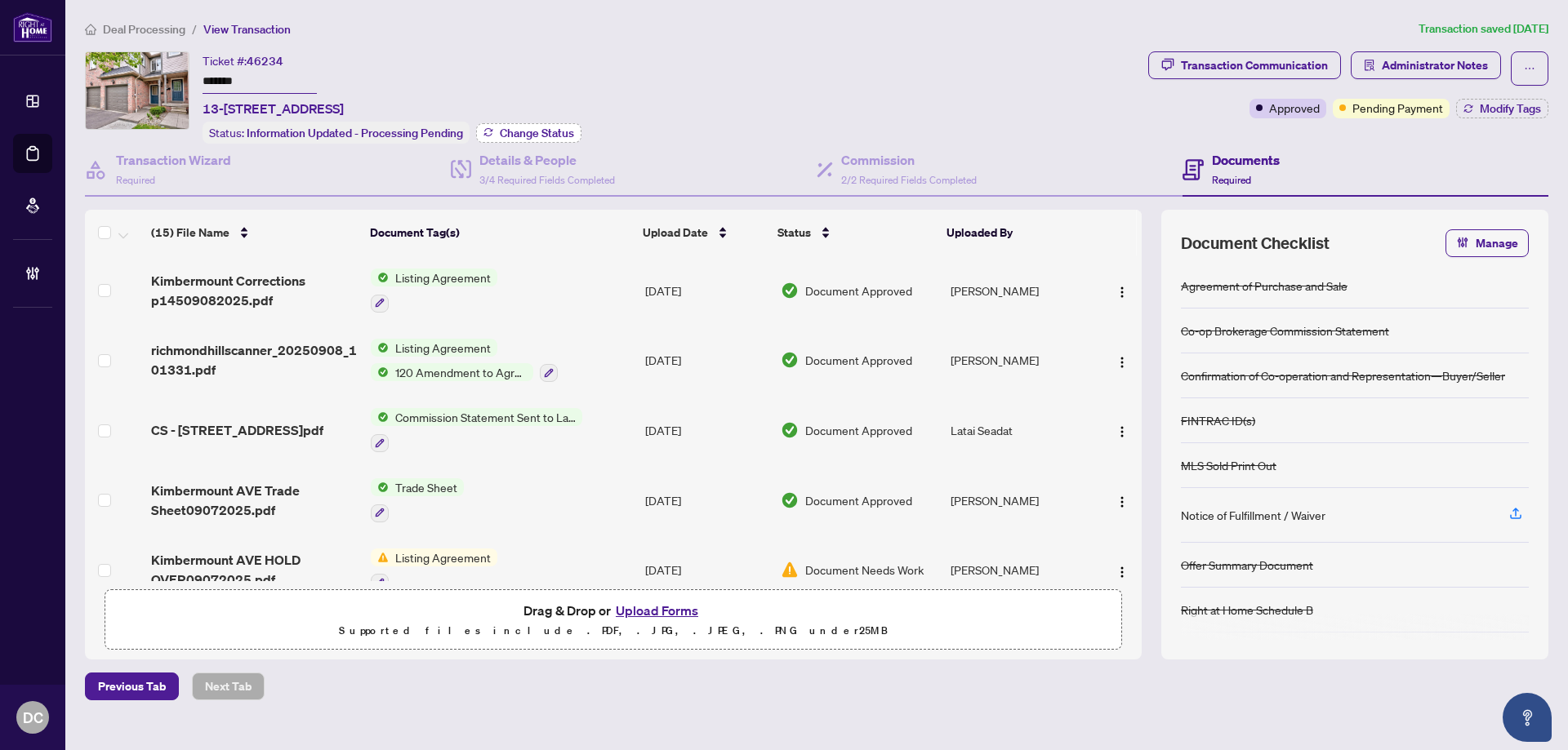
click at [534, 130] on span "Change Status" at bounding box center [537, 133] width 74 height 12
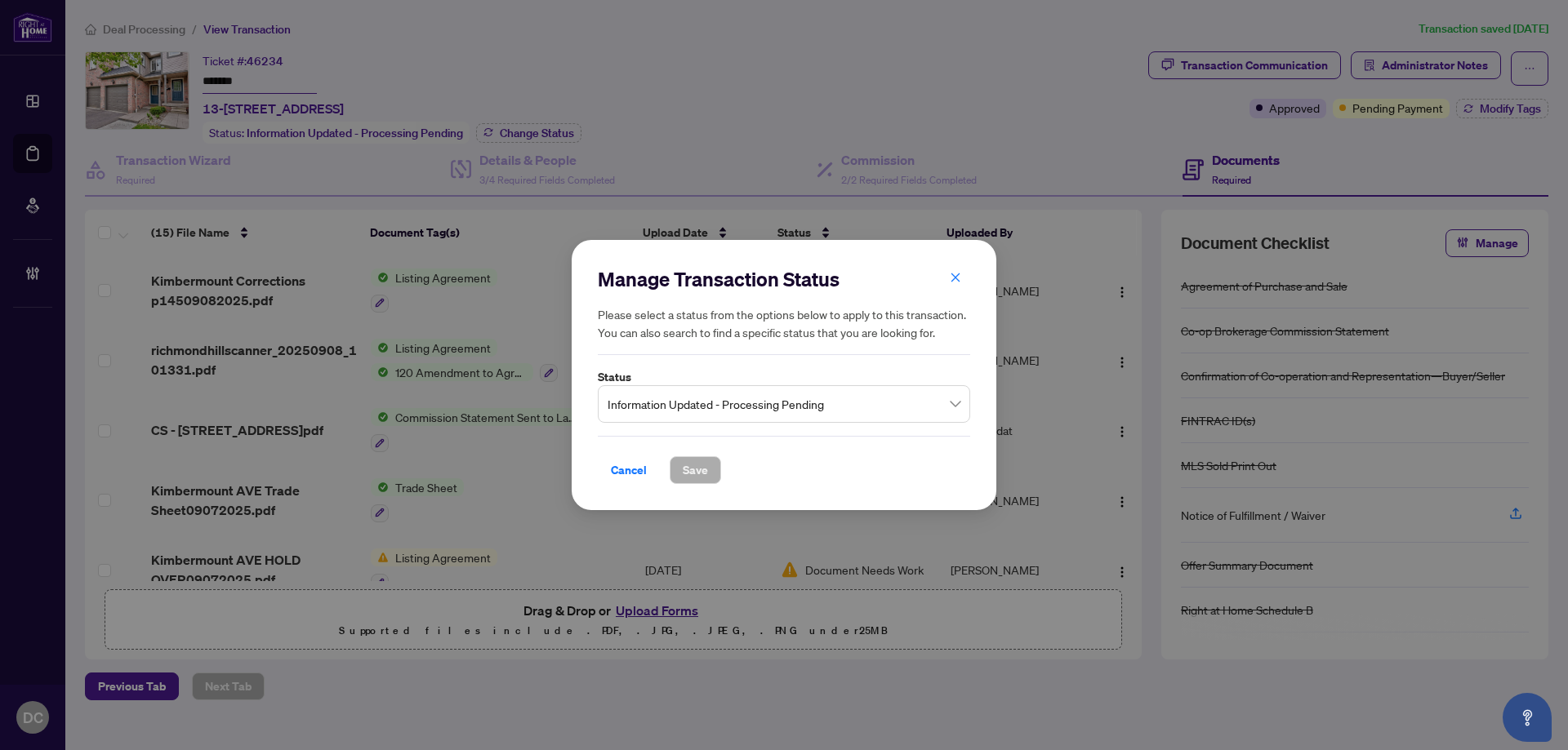
click at [798, 413] on span "Information Updated - Processing Pending" at bounding box center [784, 404] width 353 height 31
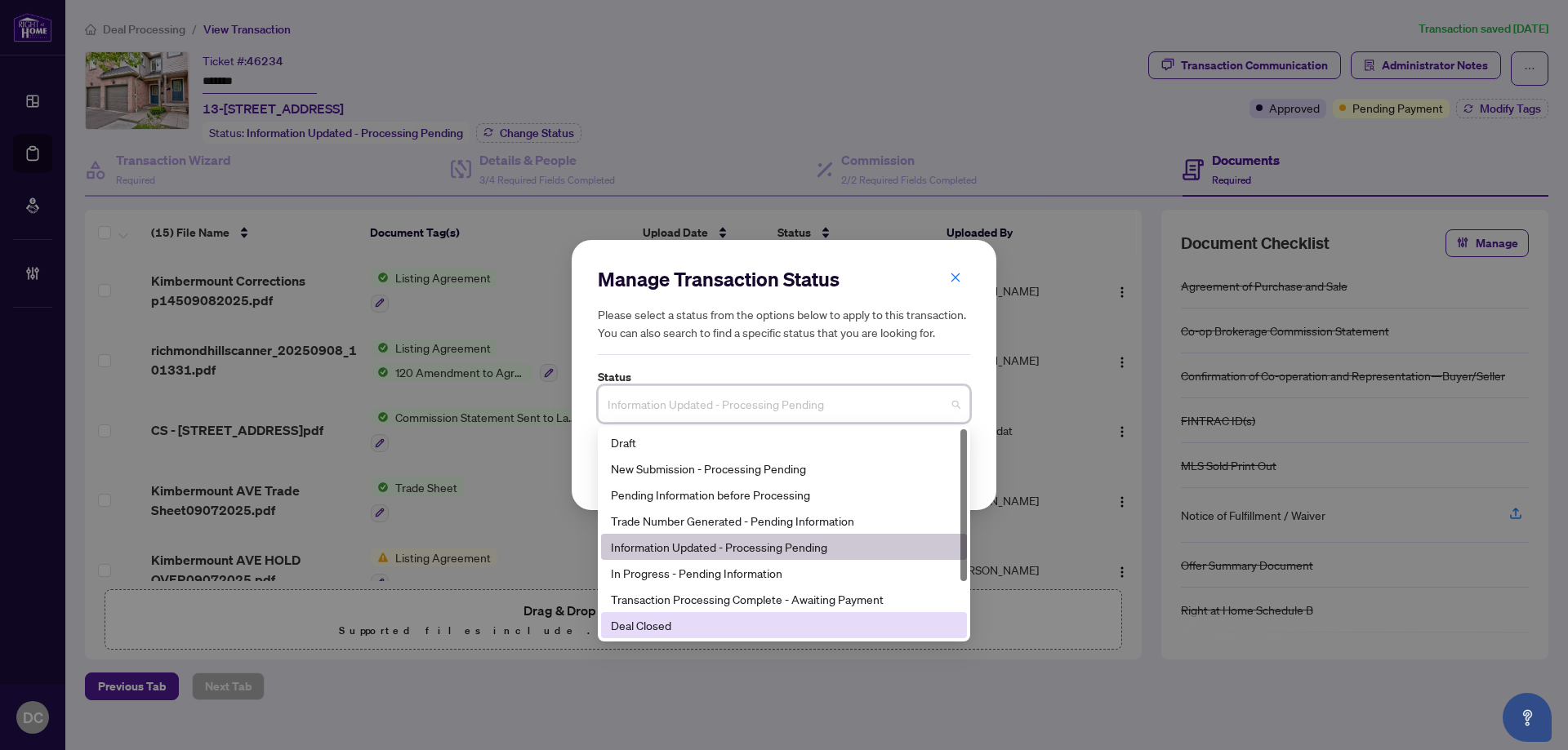
click at [697, 633] on div "Deal Closed" at bounding box center [784, 625] width 346 height 18
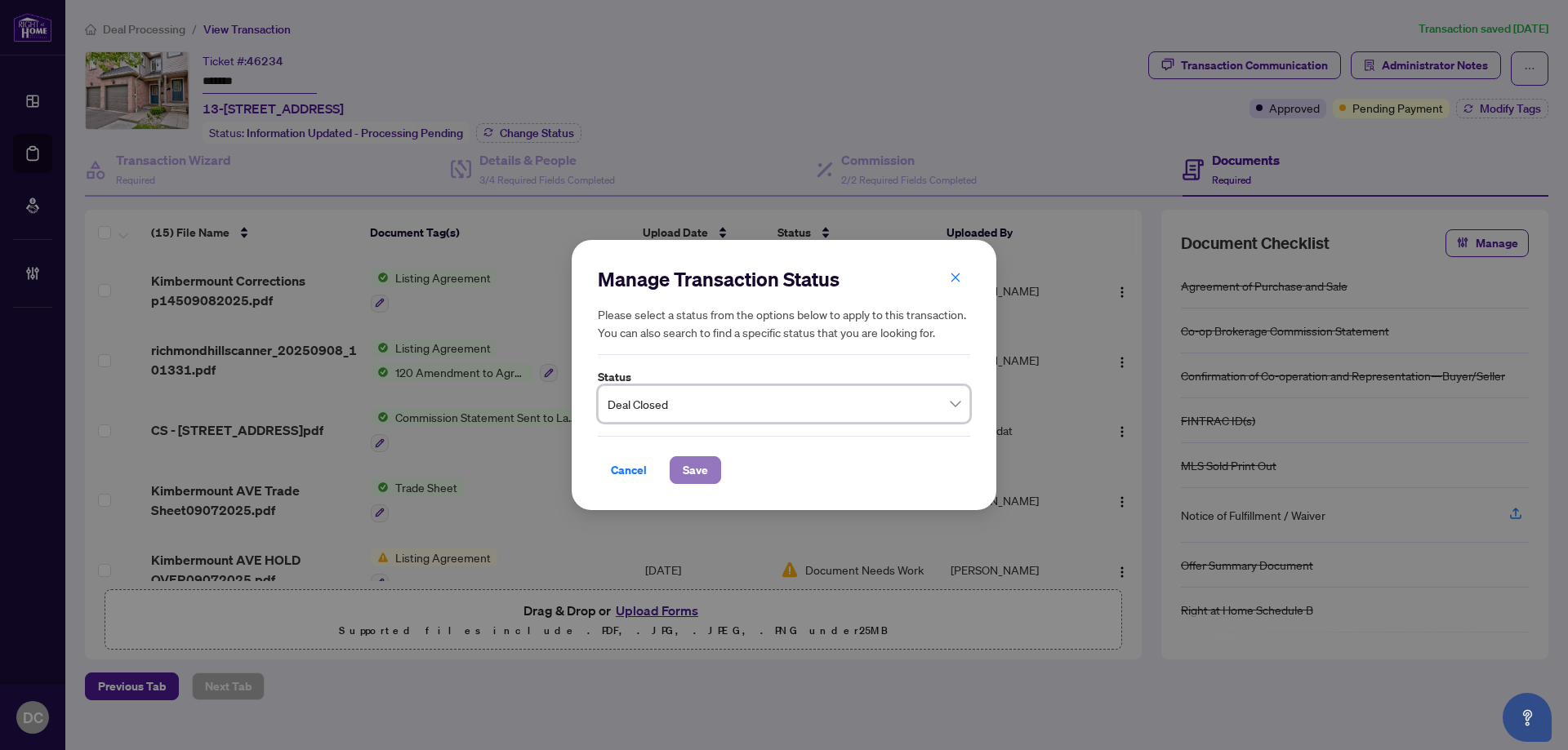
click at [685, 467] on span "Save" at bounding box center [696, 470] width 25 height 26
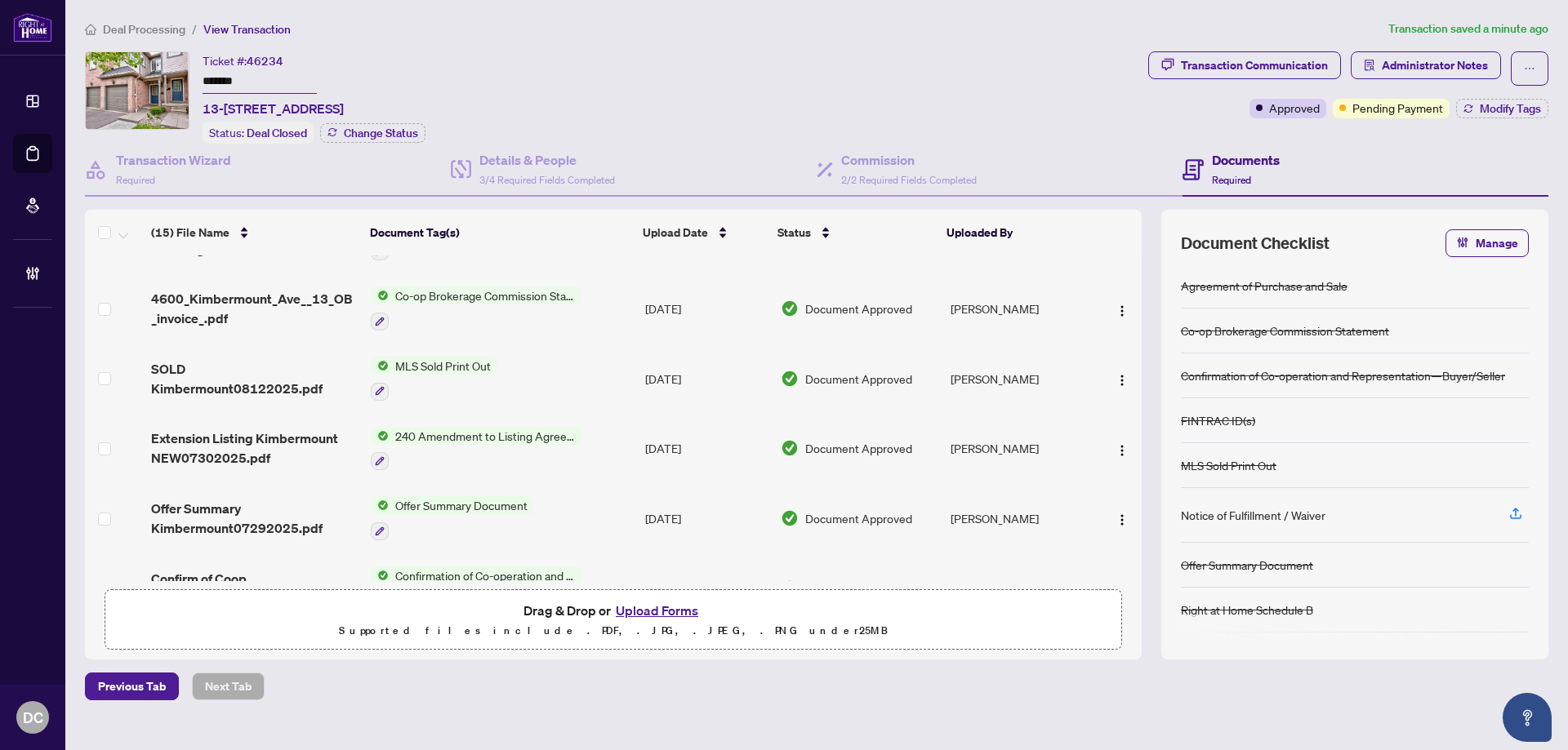
scroll to position [490, 0]
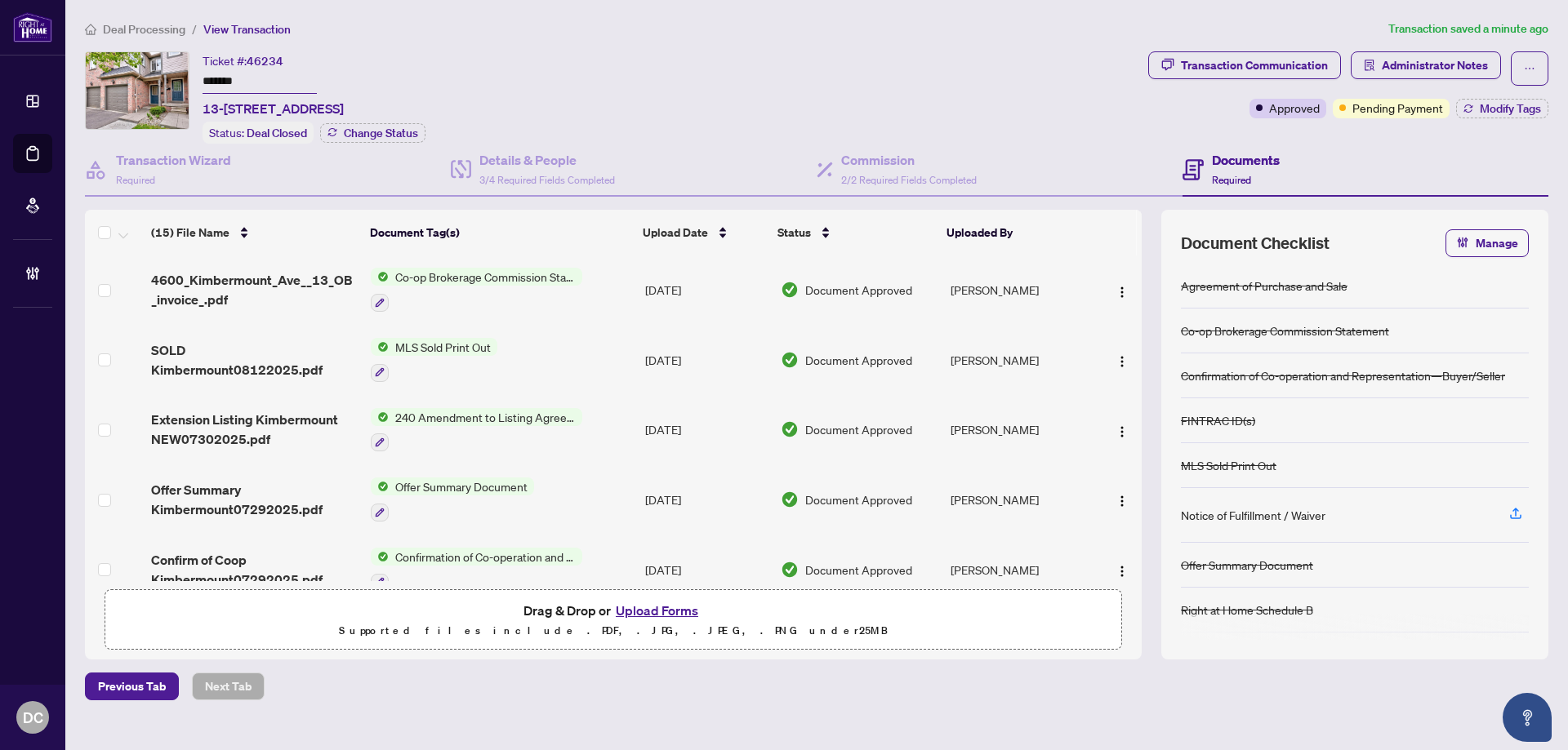
click at [584, 278] on td "Co-op Brokerage Commission Statement" at bounding box center [501, 289] width 274 height 70
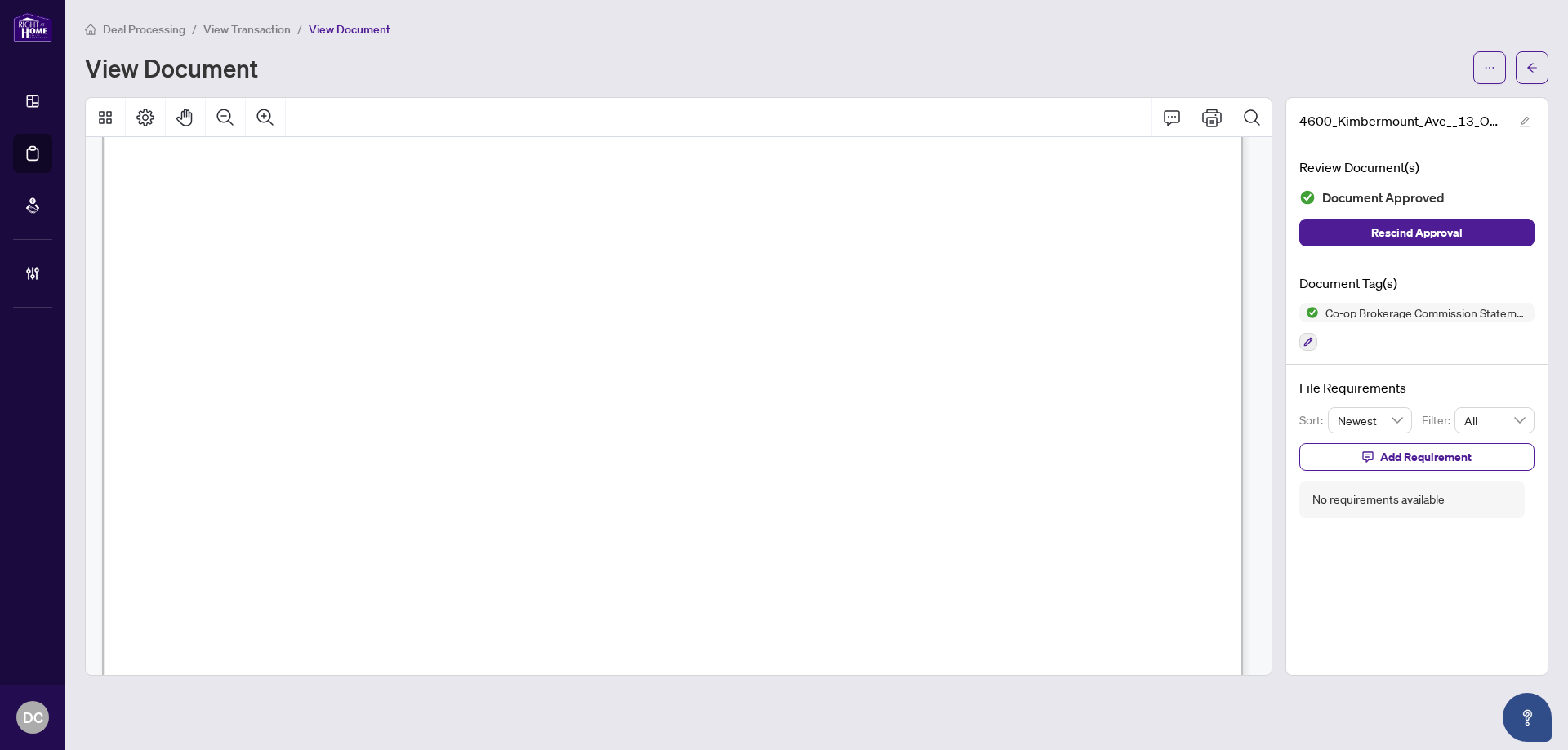
scroll to position [572, 0]
click at [1530, 76] on span "button" at bounding box center [1532, 67] width 12 height 26
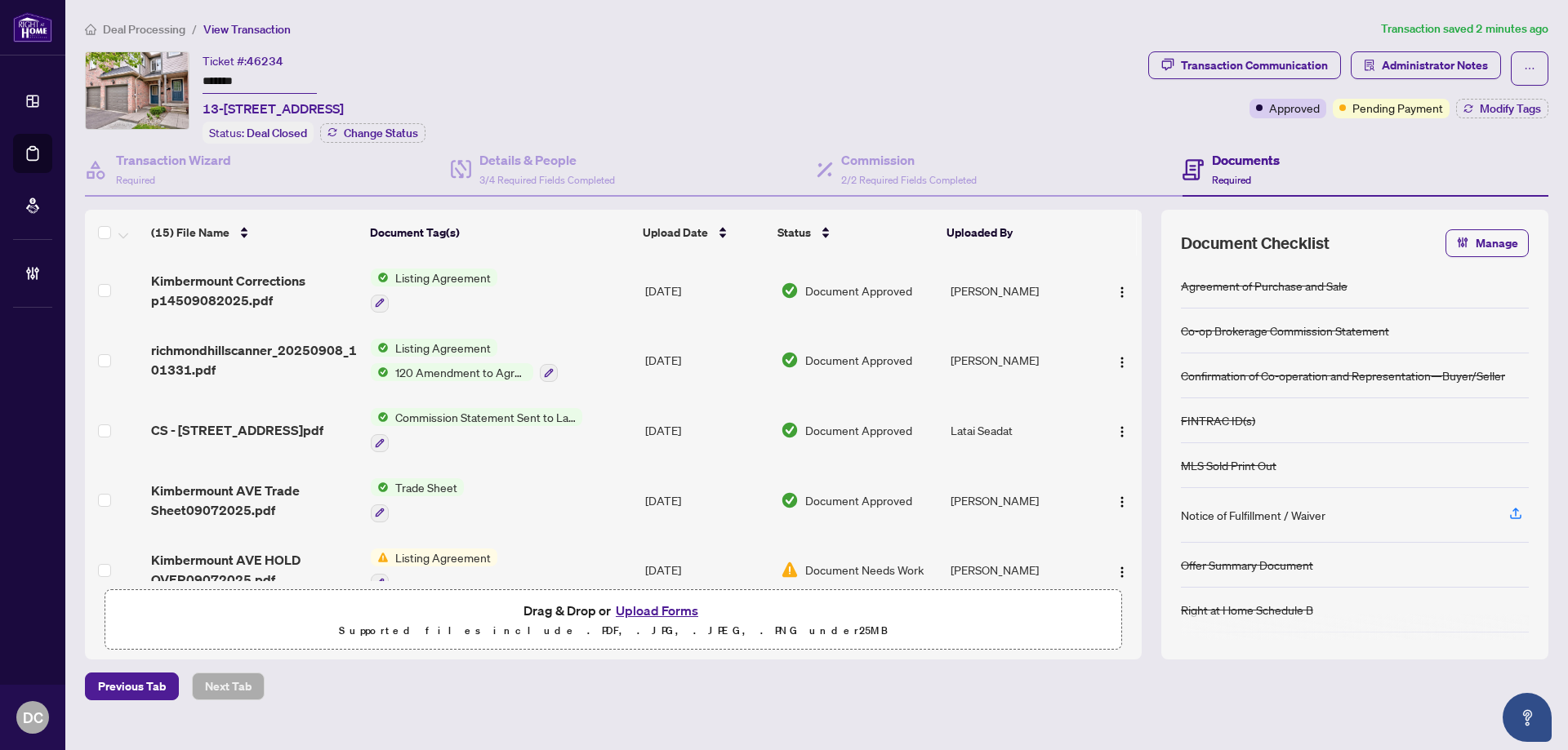
click at [1457, 116] on div "Approved Pending Payment Modify Tags" at bounding box center [1399, 108] width 299 height 20
click at [1468, 112] on icon "button" at bounding box center [1468, 108] width 10 height 10
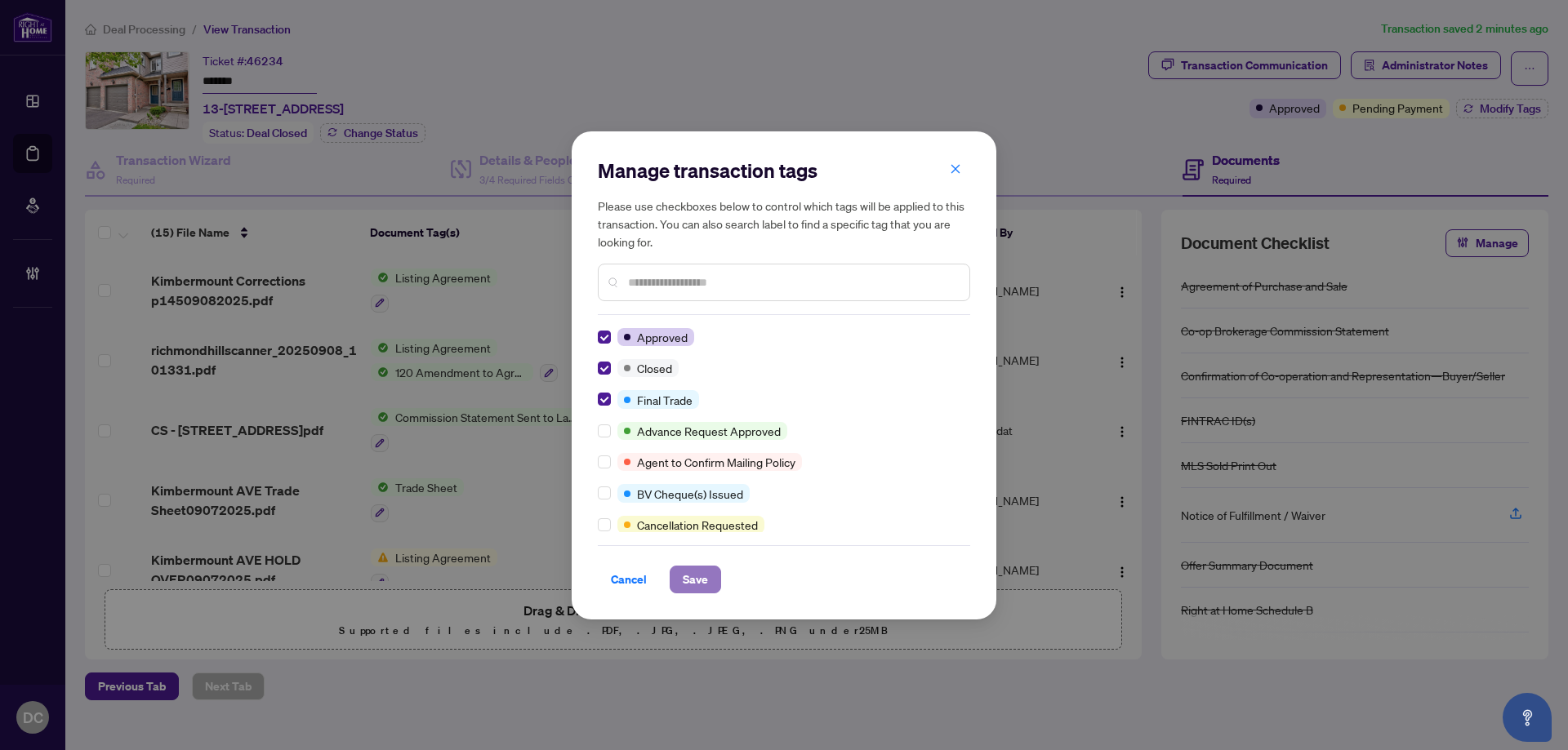
click at [683, 584] on span "Save" at bounding box center [696, 579] width 25 height 26
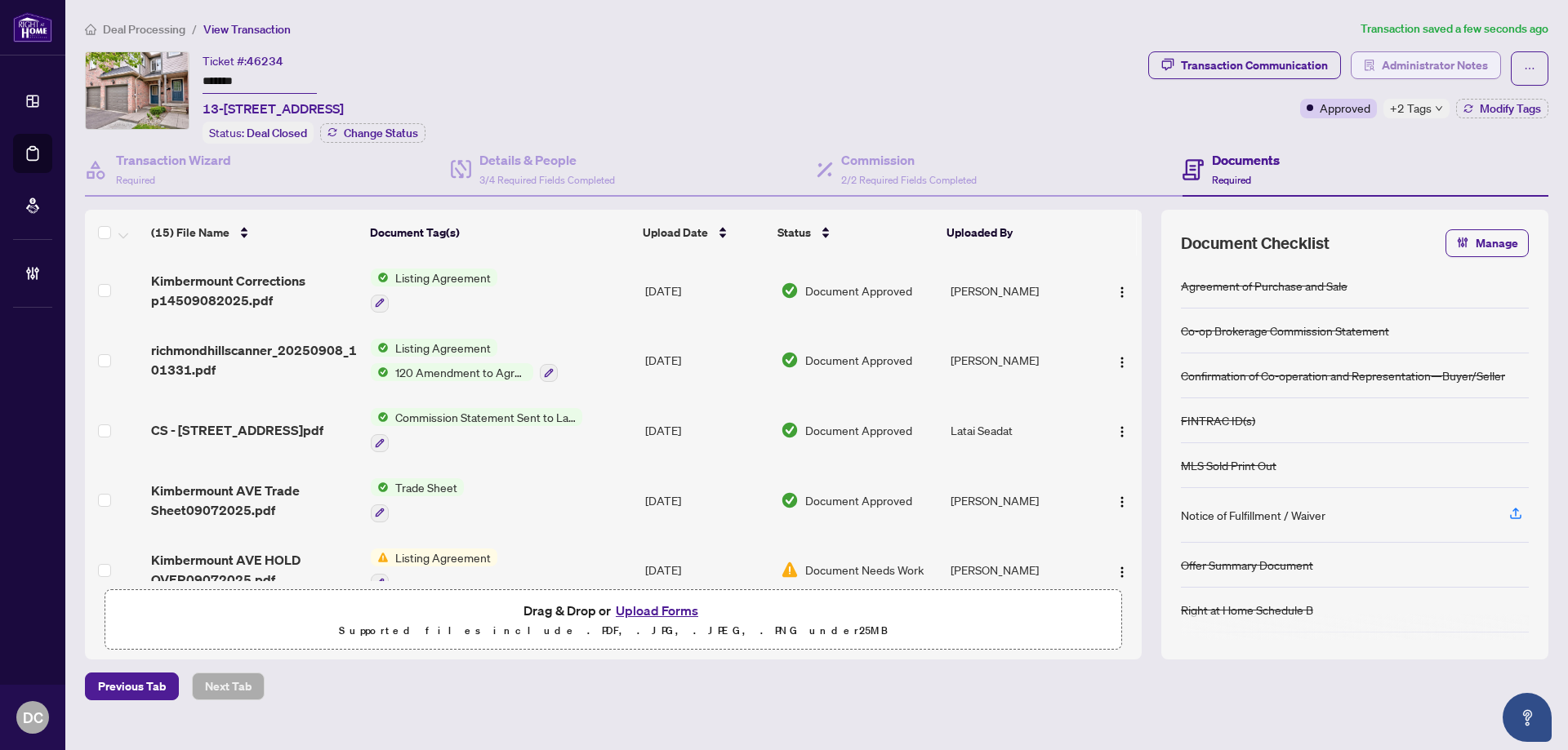
click at [1373, 67] on icon "solution" at bounding box center [1369, 65] width 12 height 12
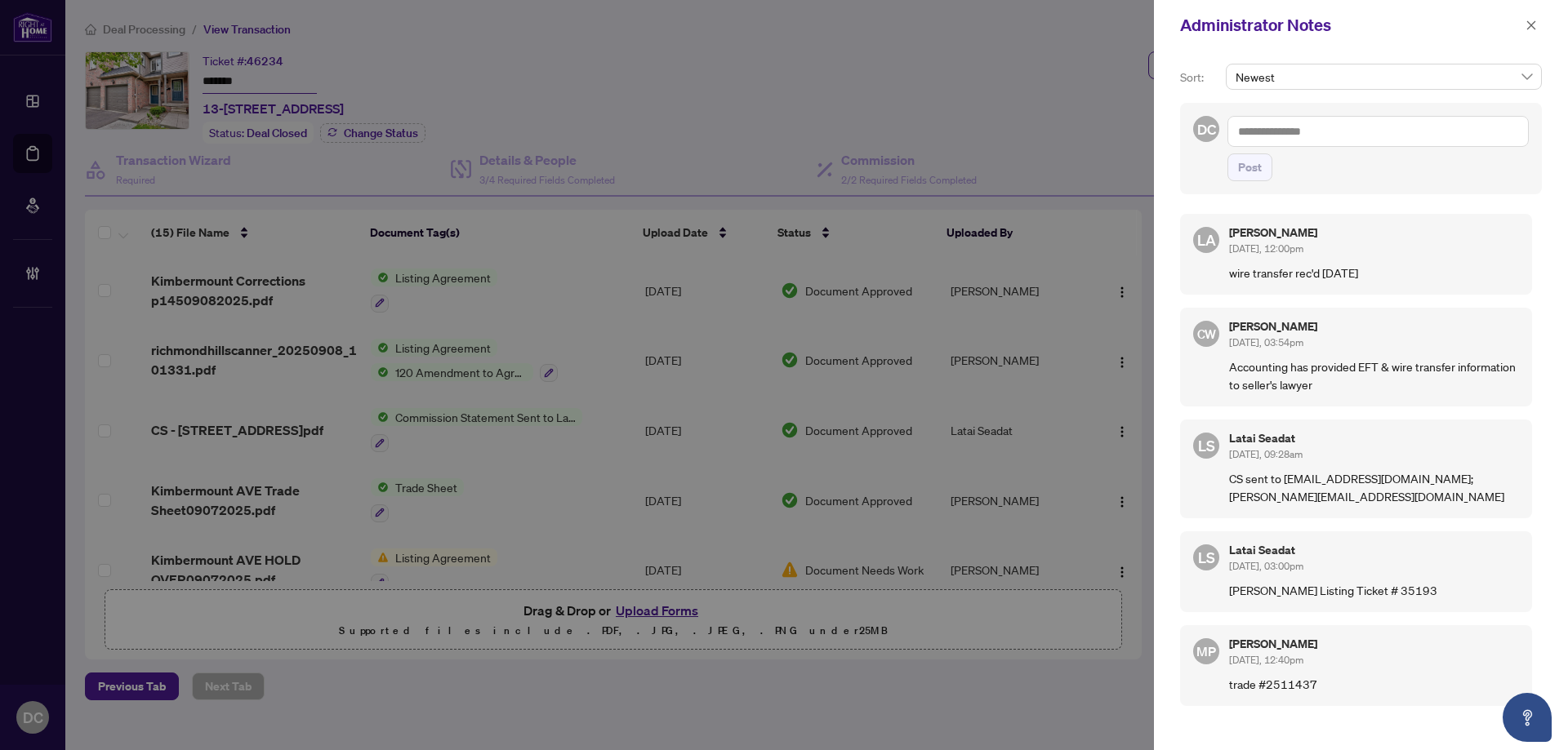
click at [1338, 131] on textarea at bounding box center [1378, 131] width 301 height 31
paste textarea "*******"
type textarea "*******"
drag, startPoint x: 1334, startPoint y: 136, endPoint x: 1109, endPoint y: 130, distance: 225.1
click at [1111, 130] on div "Administrator Notes Sort: Newest DC 2511437 ******* Post LA Luna Almuhanna Sep/…" at bounding box center [784, 375] width 1568 height 750
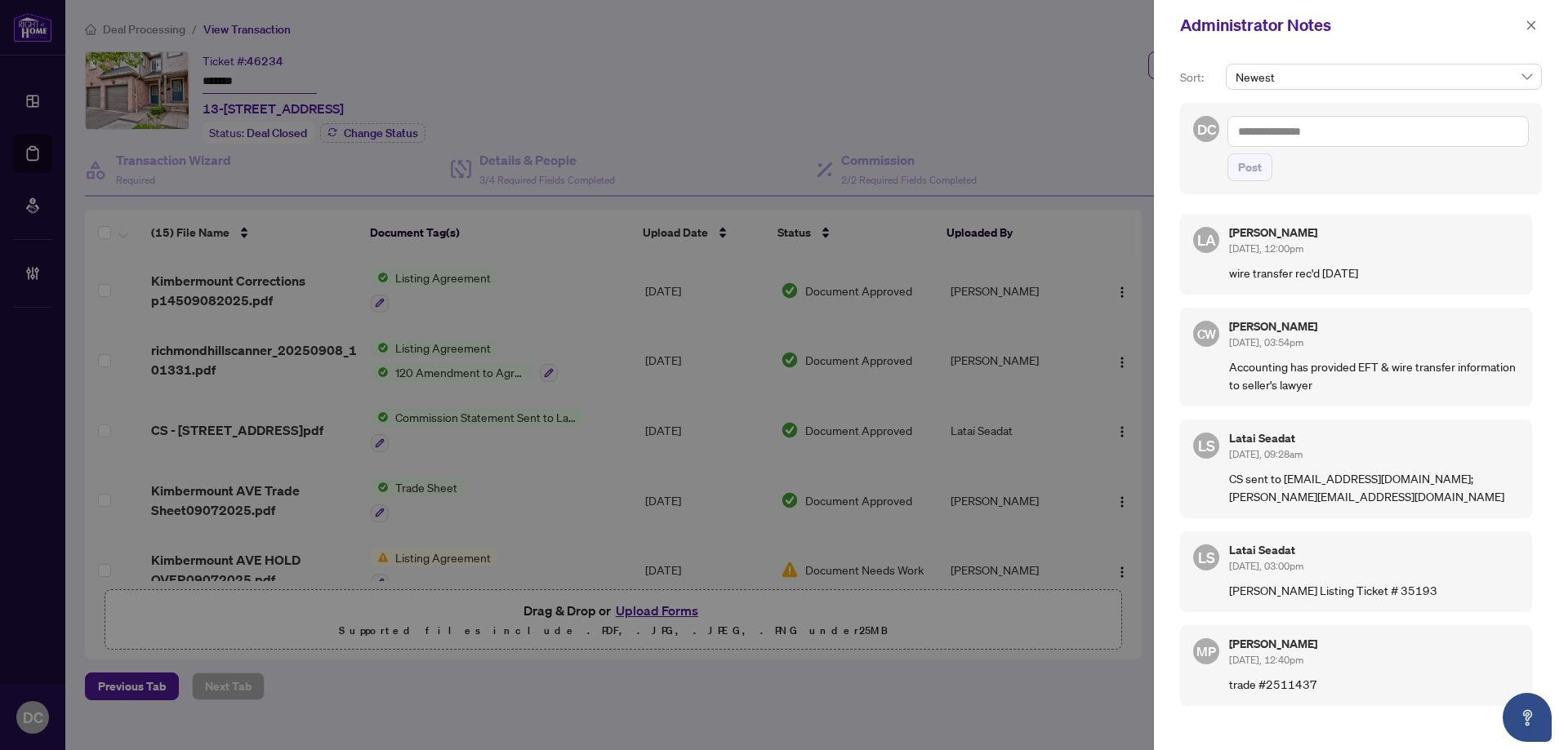
click at [1341, 134] on textarea at bounding box center [1378, 131] width 301 height 31
paste textarea "**********"
type textarea "**********"
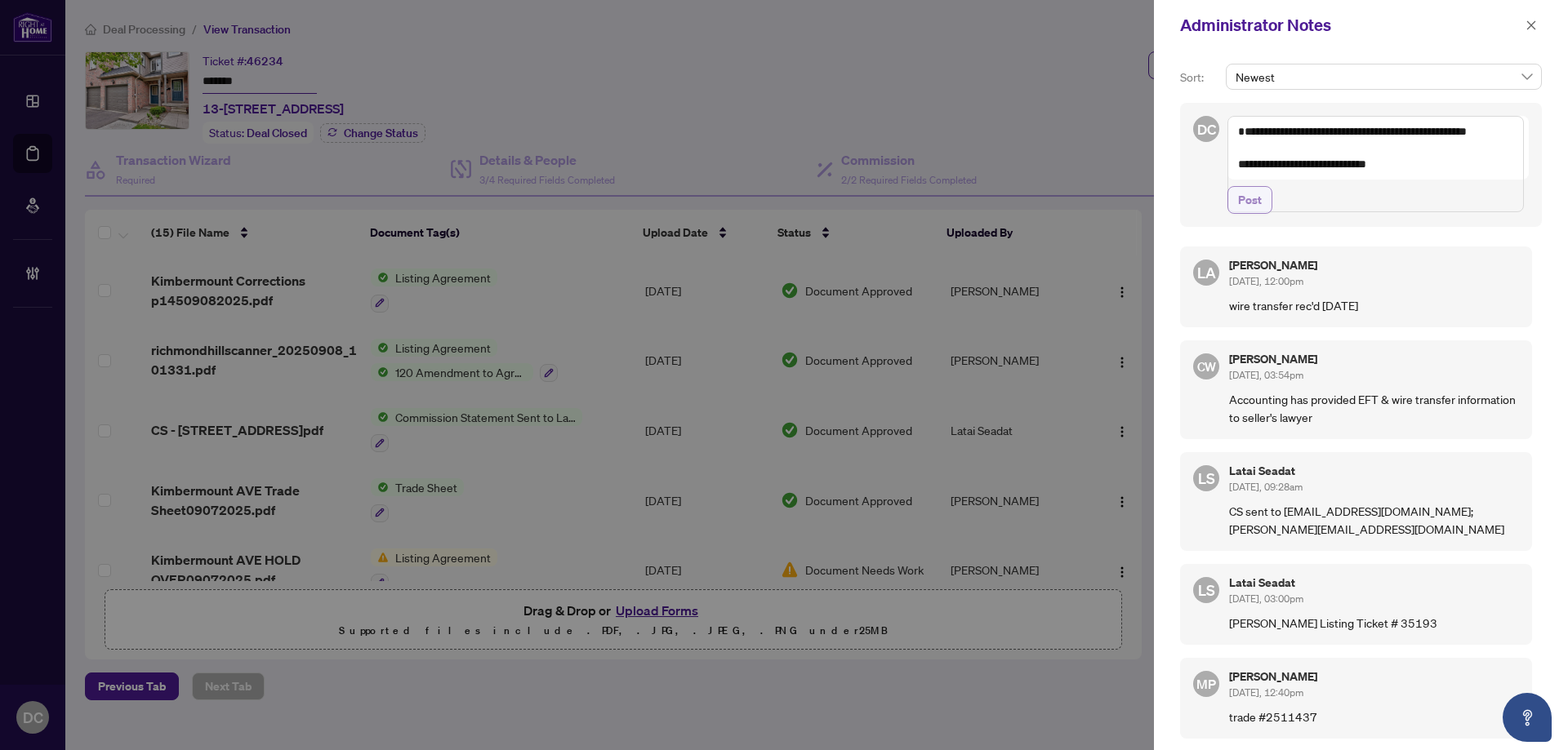
click at [1246, 213] on span "Post" at bounding box center [1250, 200] width 23 height 26
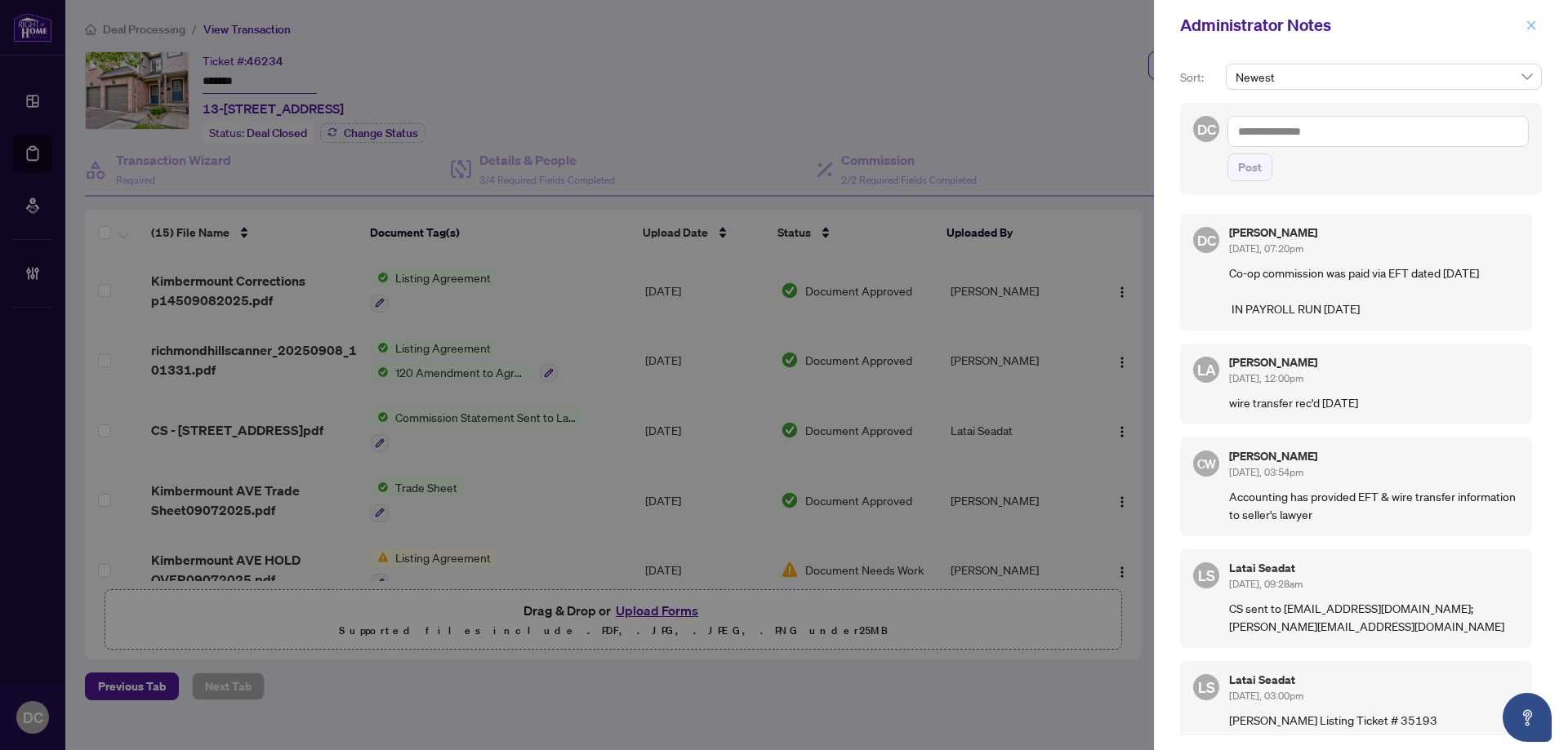
click at [1527, 20] on icon "close" at bounding box center [1531, 25] width 12 height 12
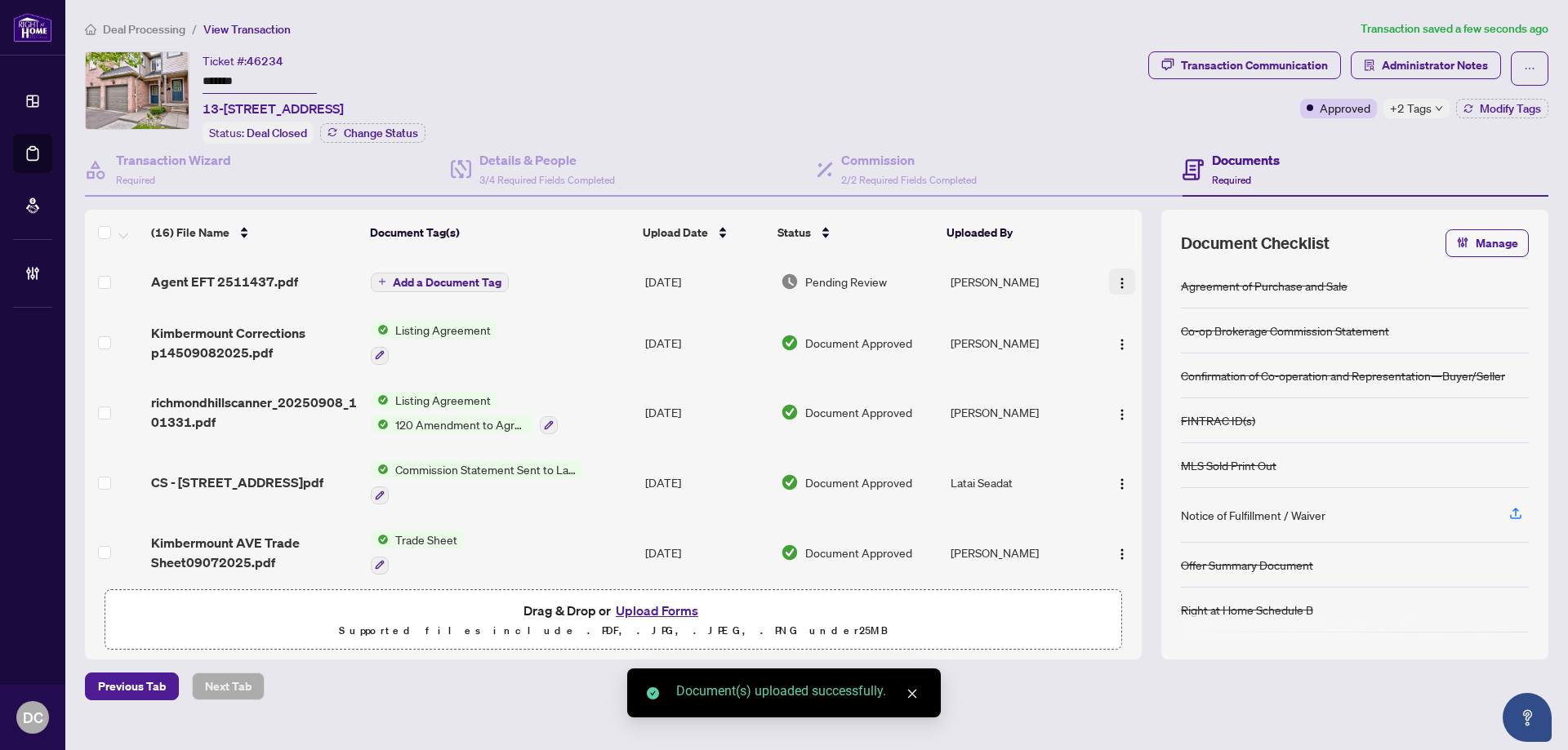
click at [1118, 280] on img "button" at bounding box center [1122, 283] width 13 height 13
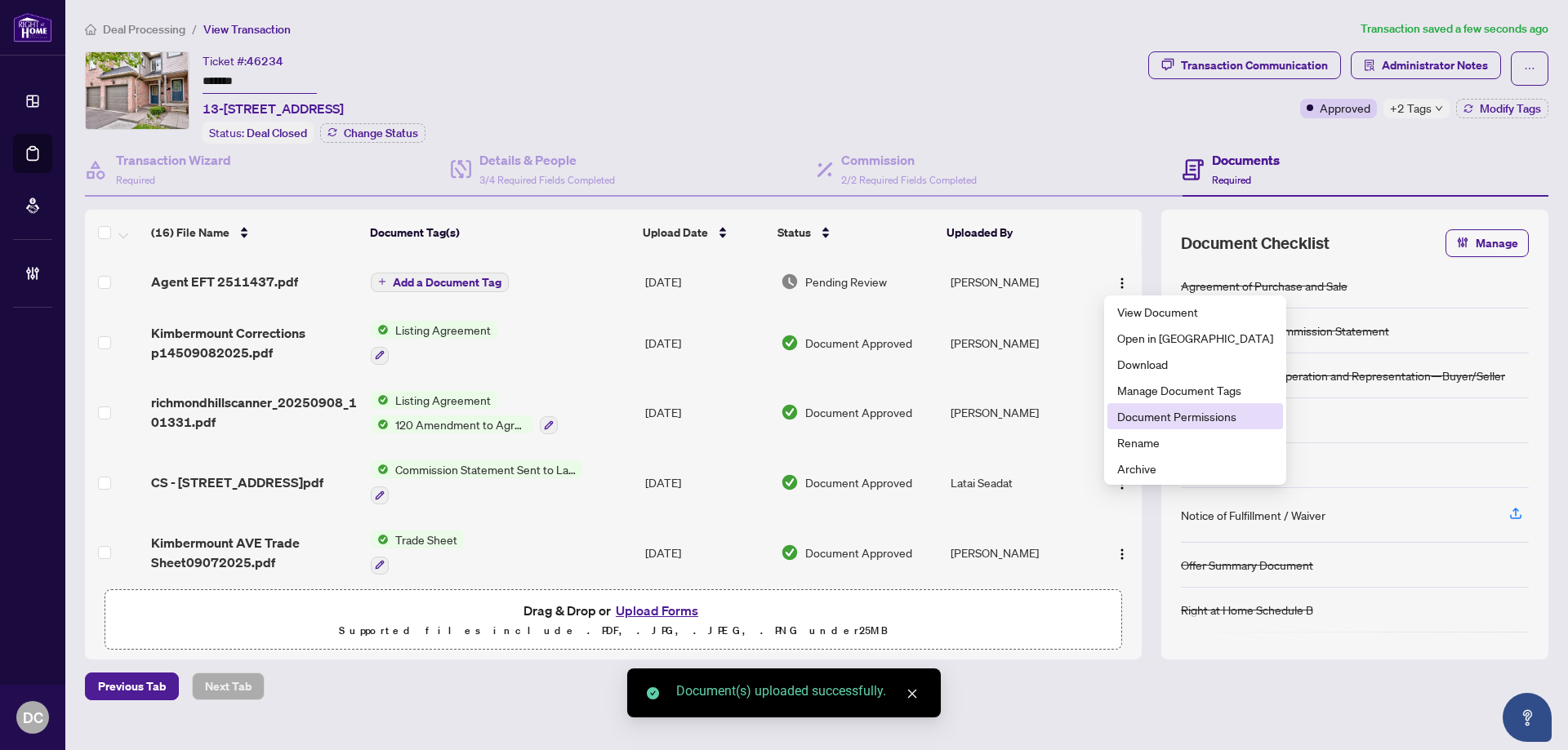
click at [1161, 416] on span "Document Permissions" at bounding box center [1195, 417] width 156 height 18
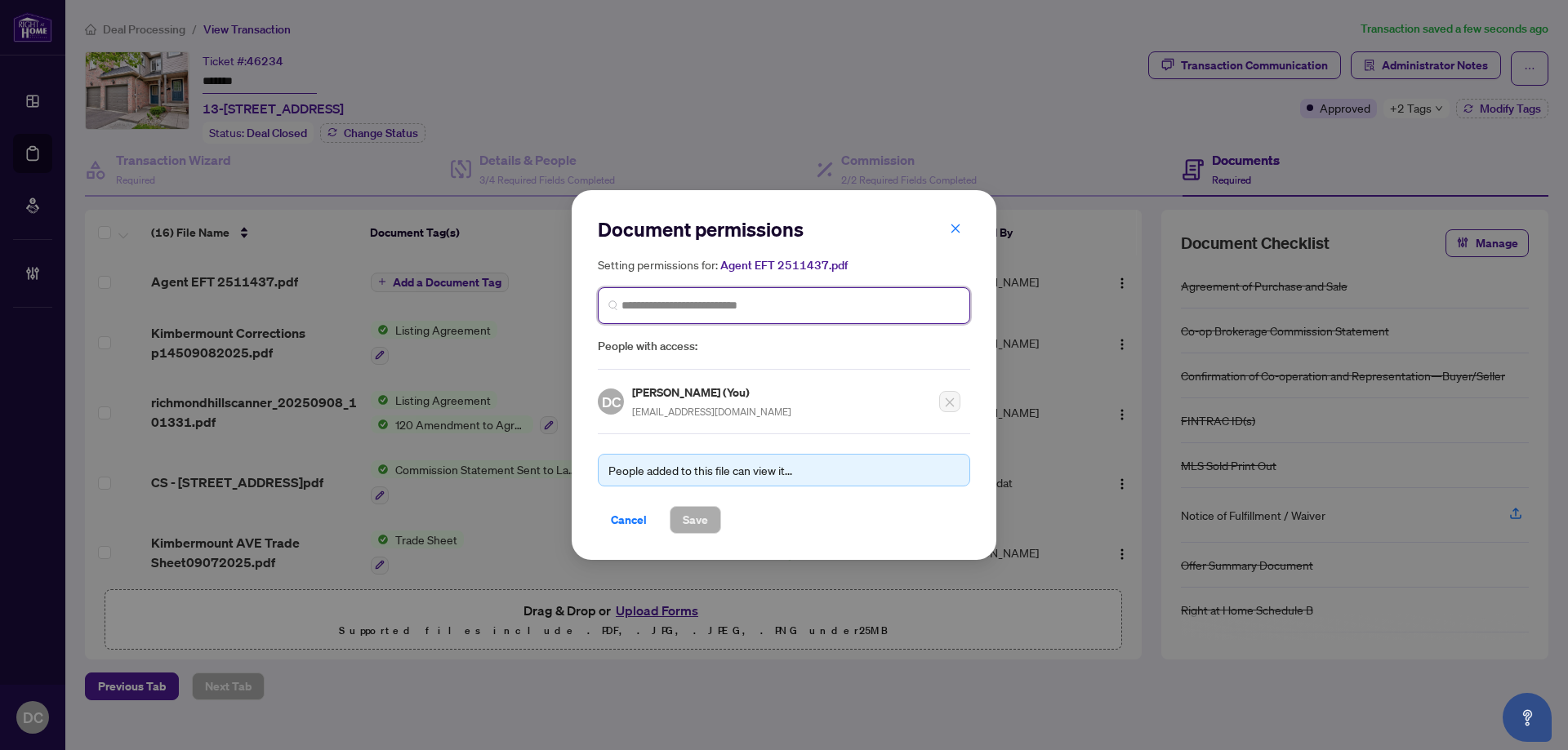
click at [684, 309] on input "search" at bounding box center [790, 306] width 338 height 17
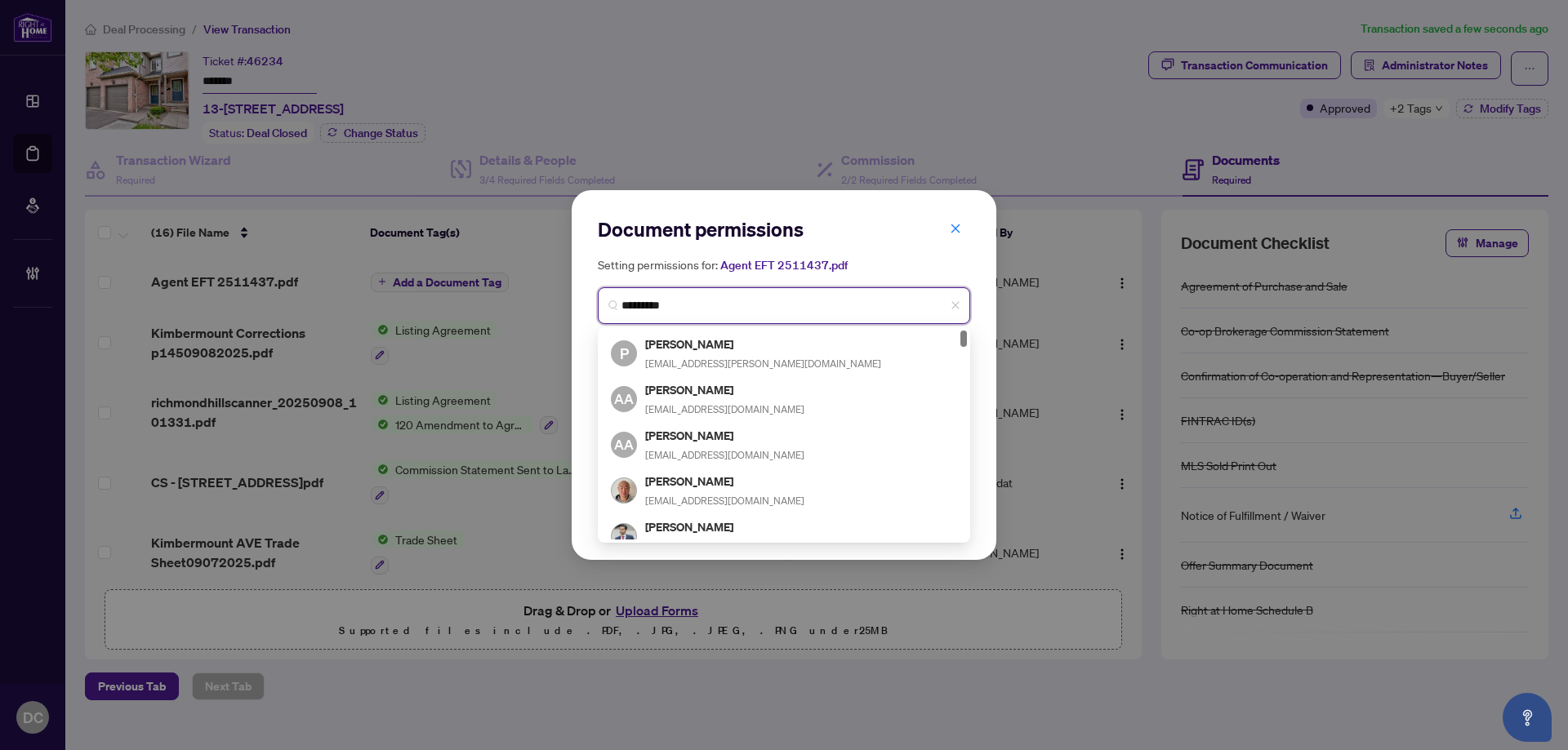
type input "**********"
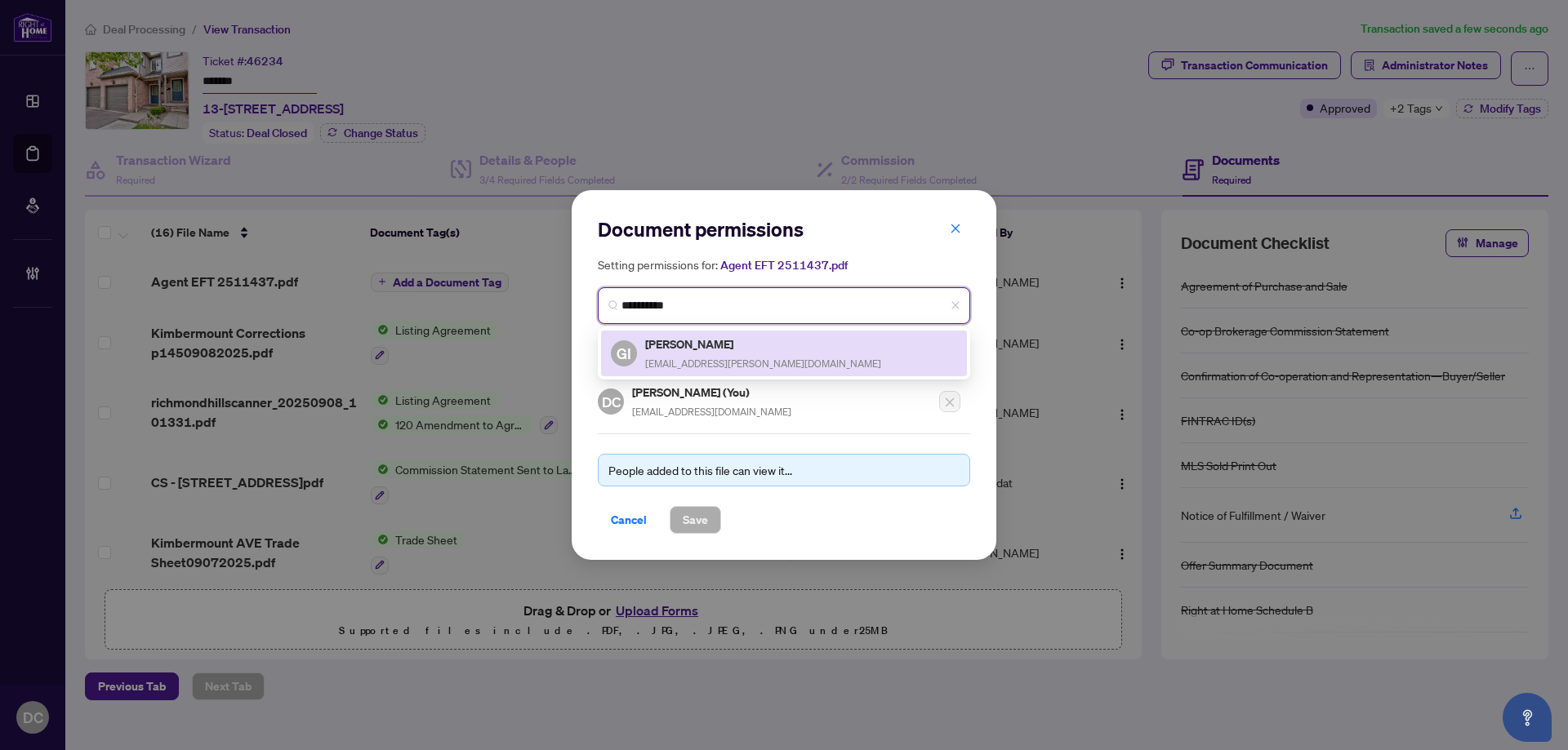
click at [670, 349] on h5 "Godwin Ifejika" at bounding box center [763, 344] width 236 height 19
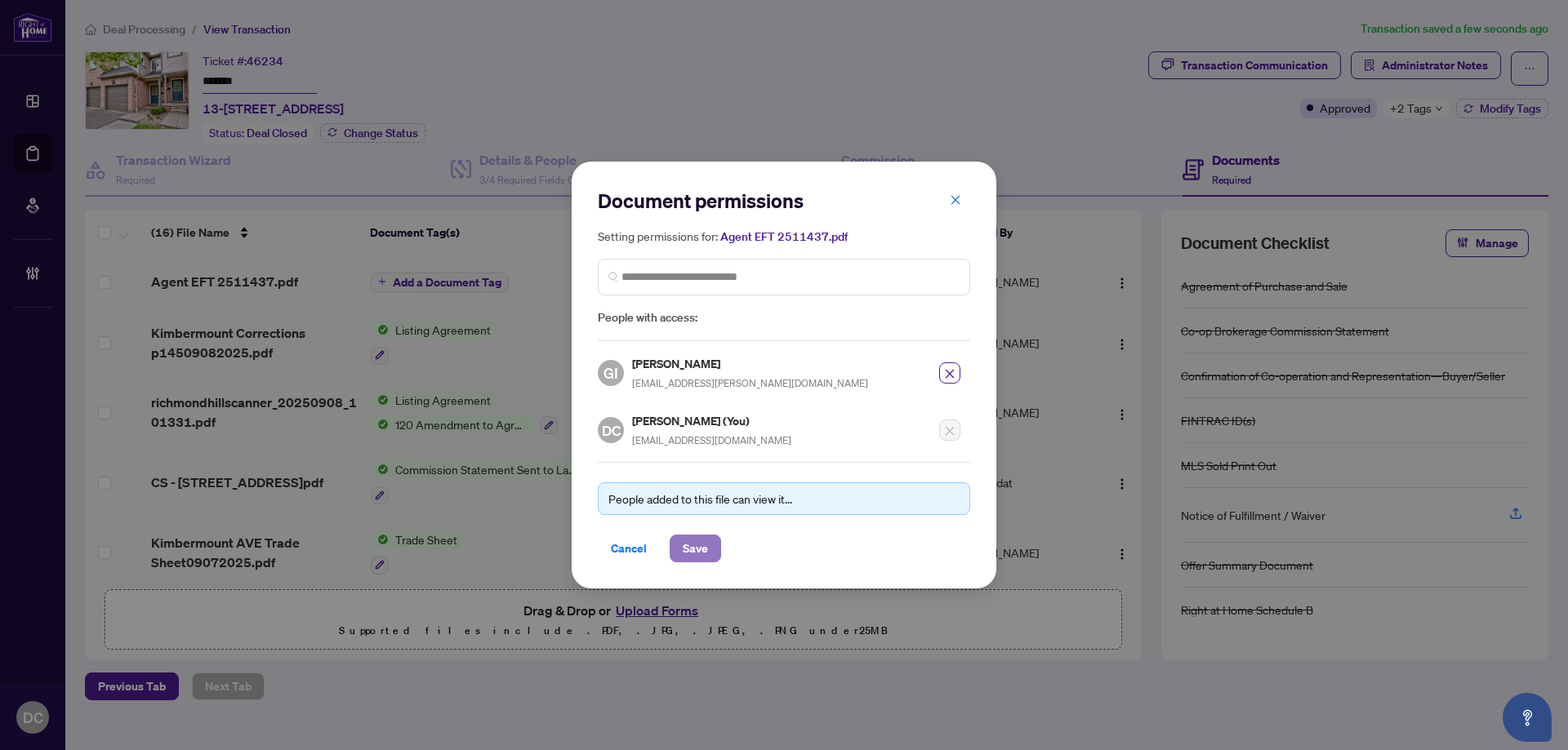
click at [703, 543] on span "Save" at bounding box center [696, 548] width 25 height 26
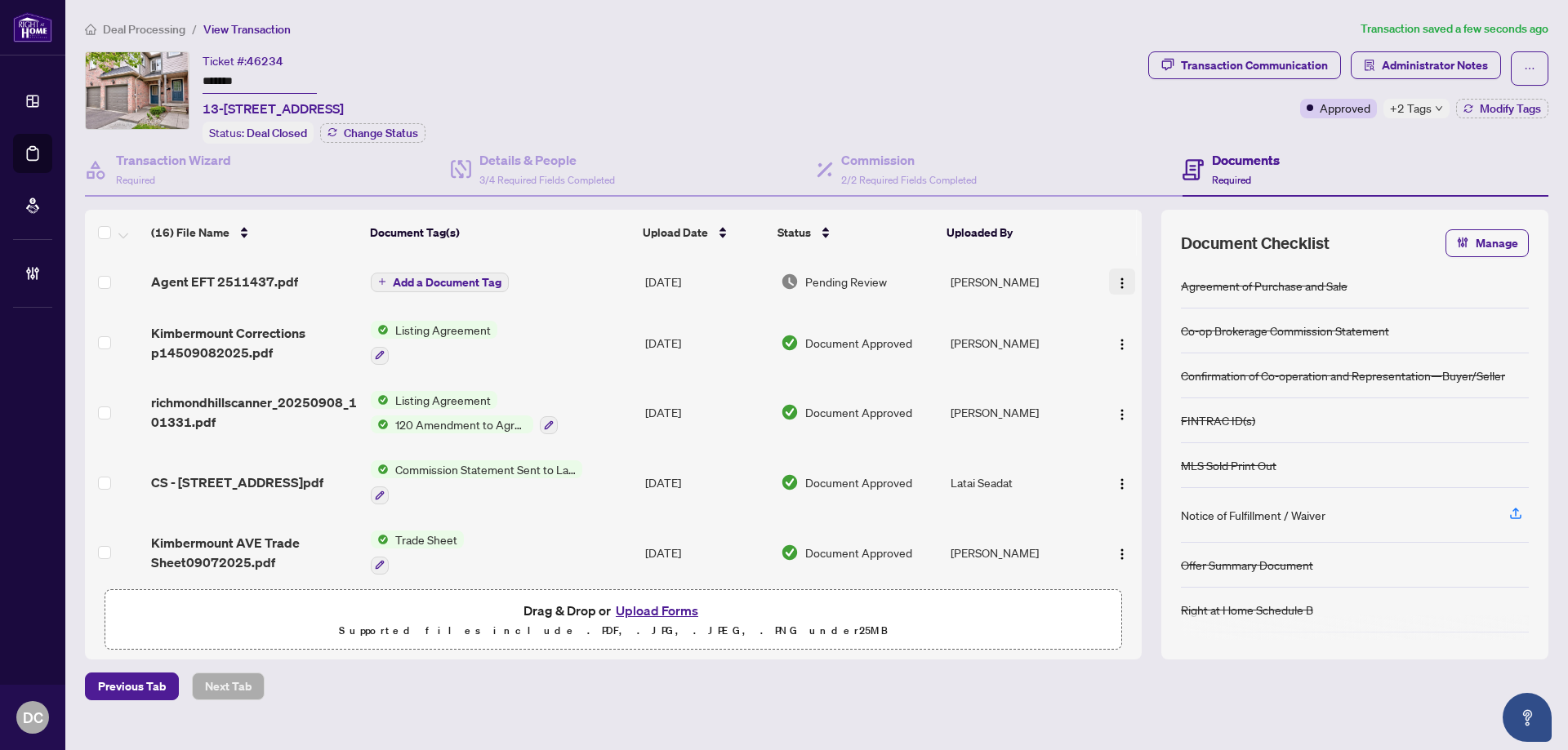
click at [1122, 279] on img "button" at bounding box center [1122, 283] width 13 height 13
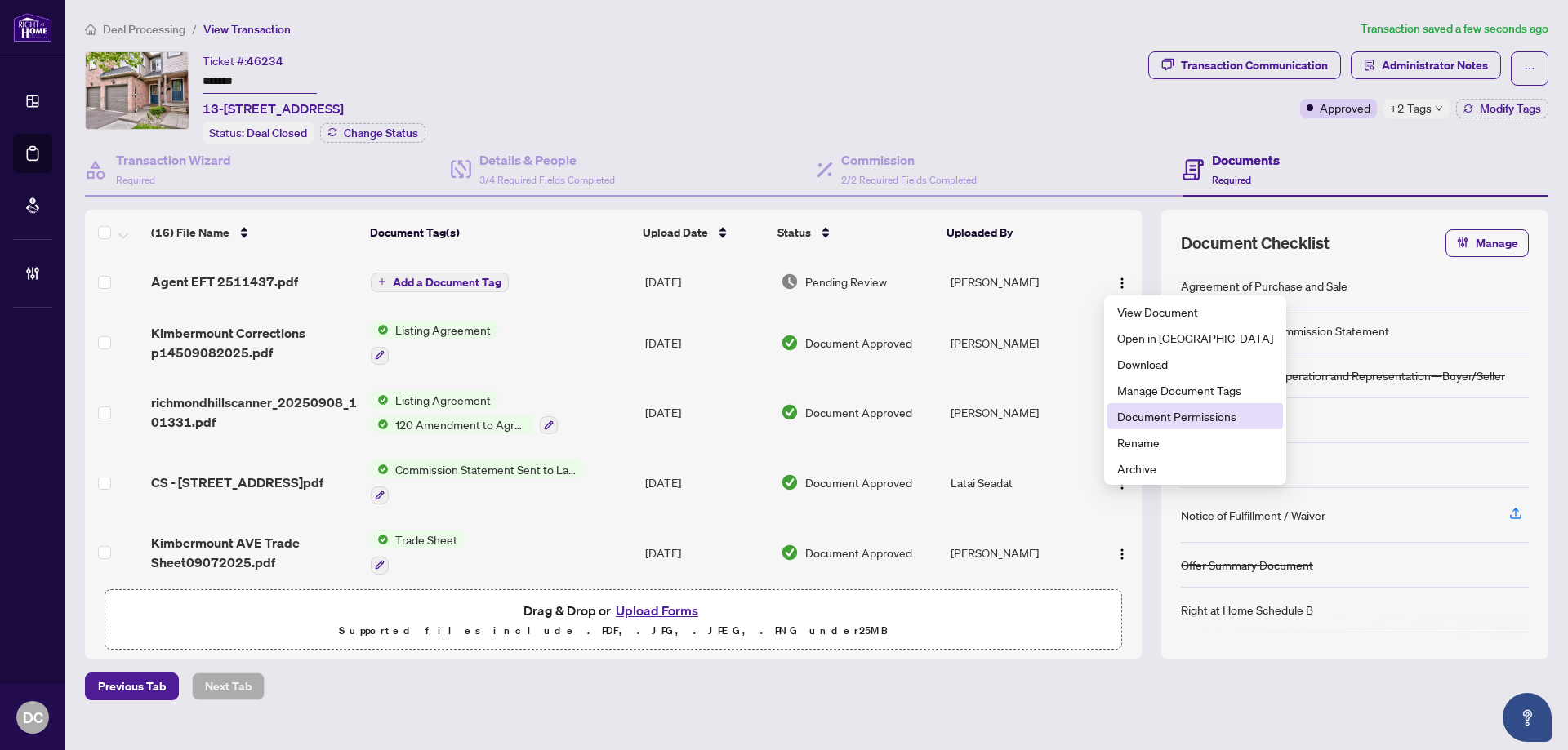
click at [1161, 414] on span "Document Permissions" at bounding box center [1195, 417] width 156 height 18
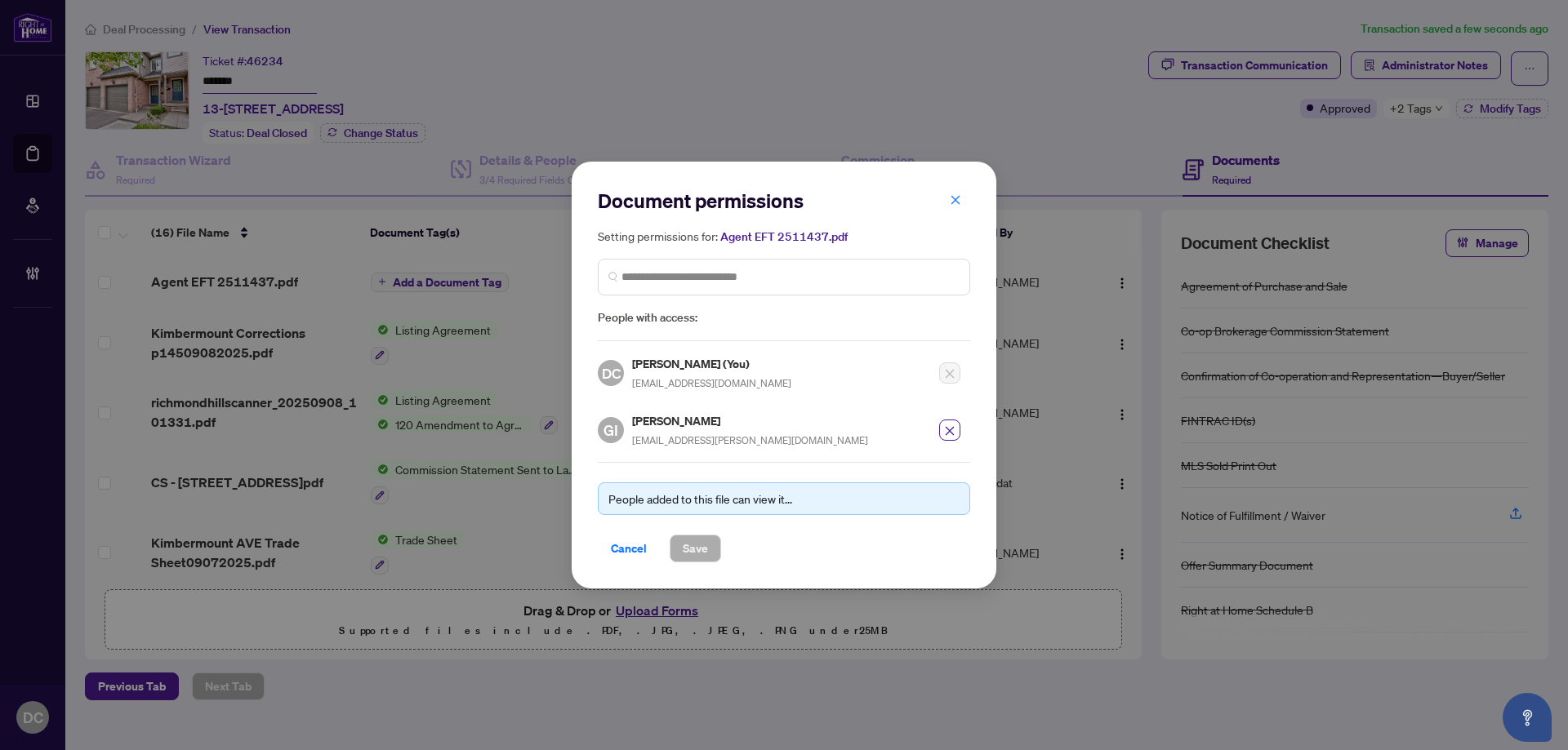
click at [957, 205] on icon "close" at bounding box center [956, 200] width 12 height 12
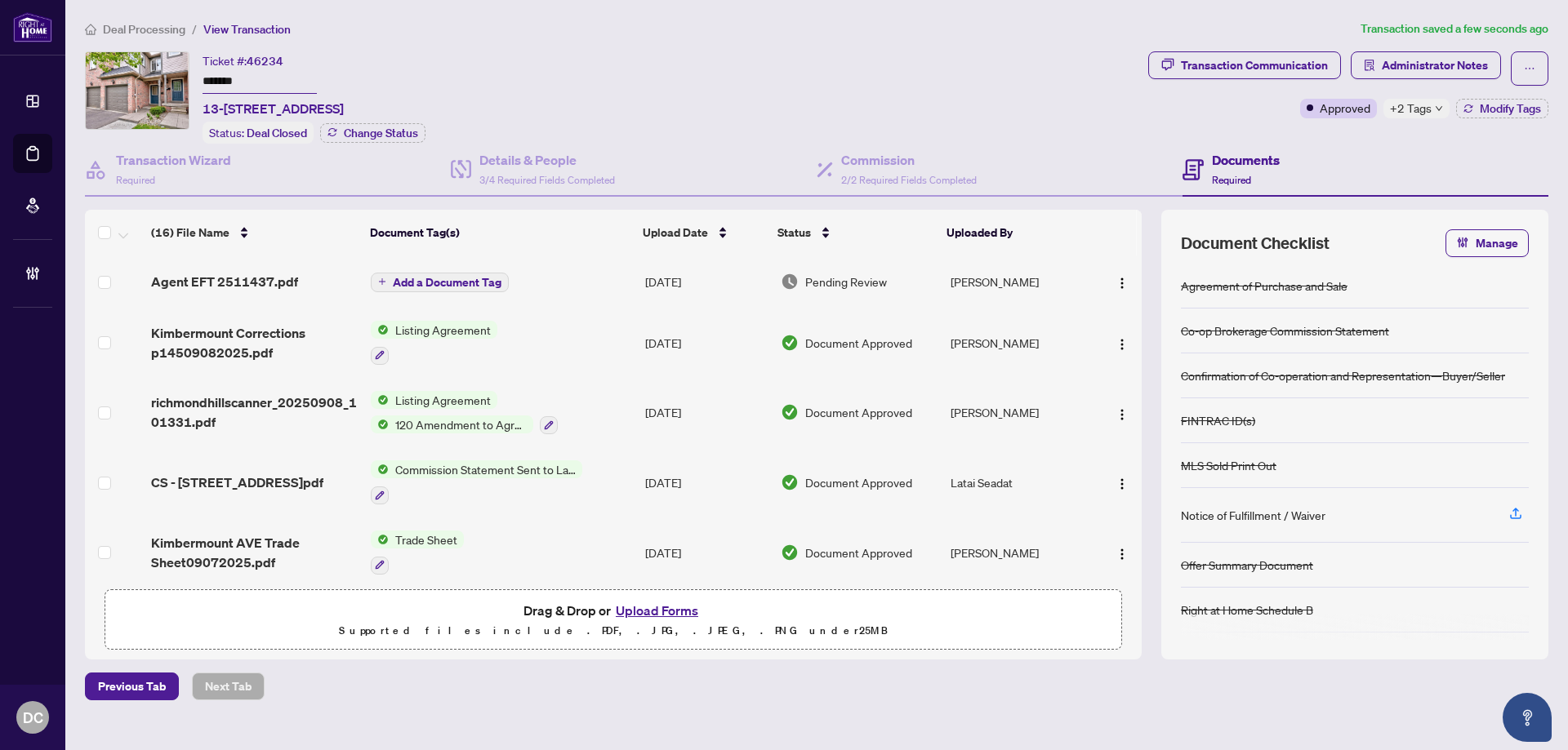
click at [1412, 110] on span "+2 Tags" at bounding box center [1411, 108] width 41 height 19
click at [145, 25] on span "Deal Processing" at bounding box center [144, 30] width 82 height 14
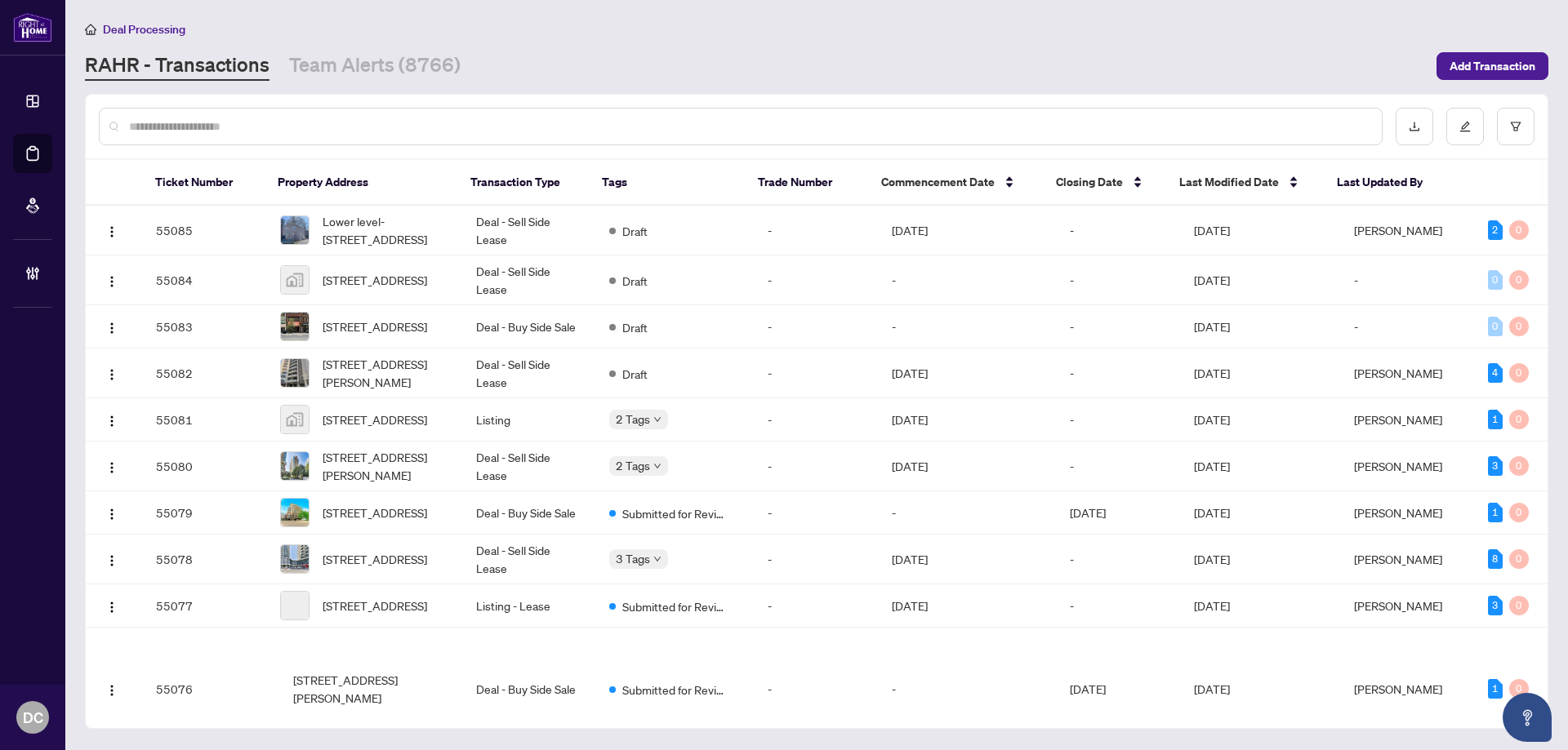
click at [304, 129] on input "text" at bounding box center [749, 126] width 1240 height 18
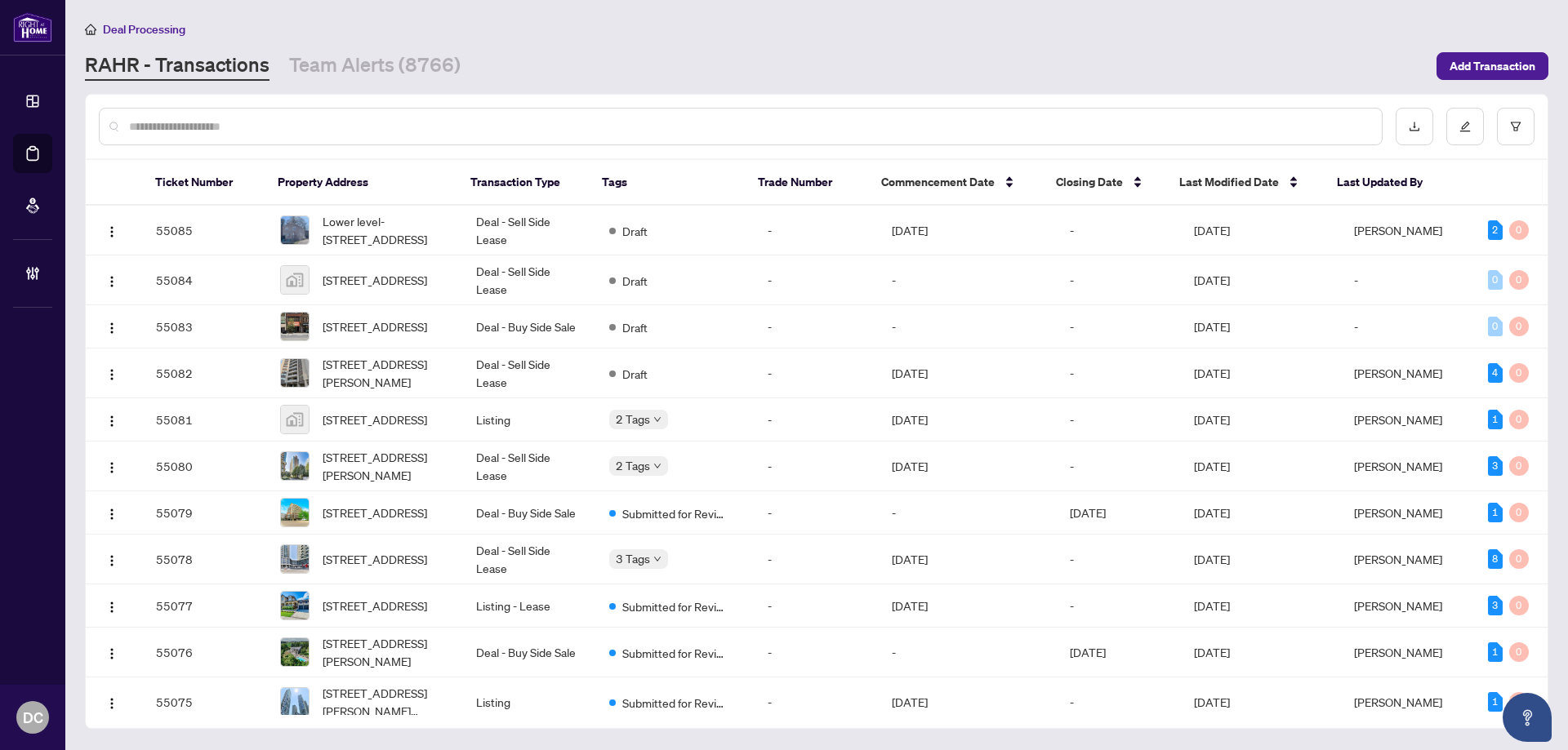
paste input "*******"
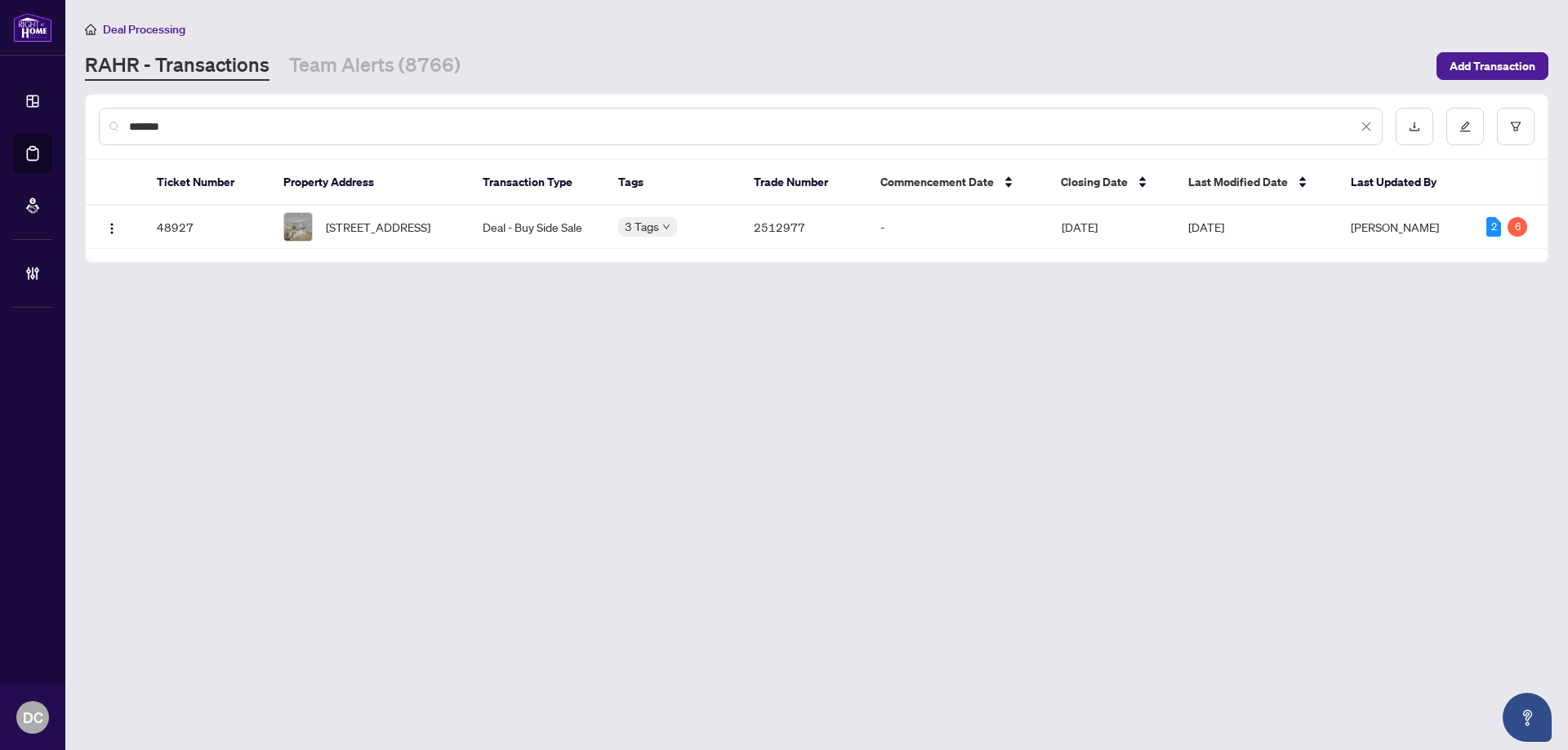
type input "*******"
click at [373, 232] on span "192 Edgehill Dr, Barrie, Ontario L4N 1M1, Canada" at bounding box center [377, 227] width 105 height 18
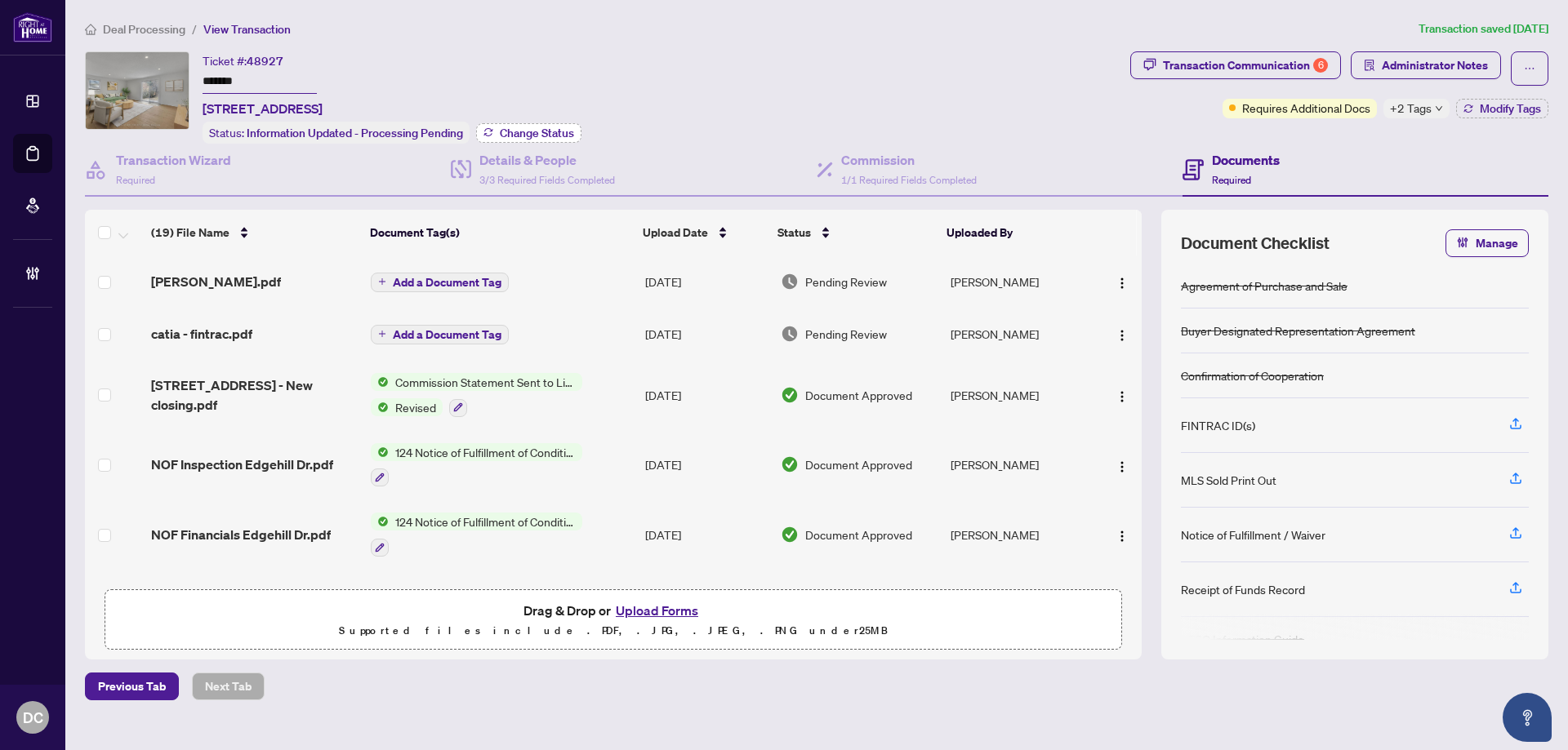
click at [511, 128] on span "Change Status" at bounding box center [537, 133] width 74 height 12
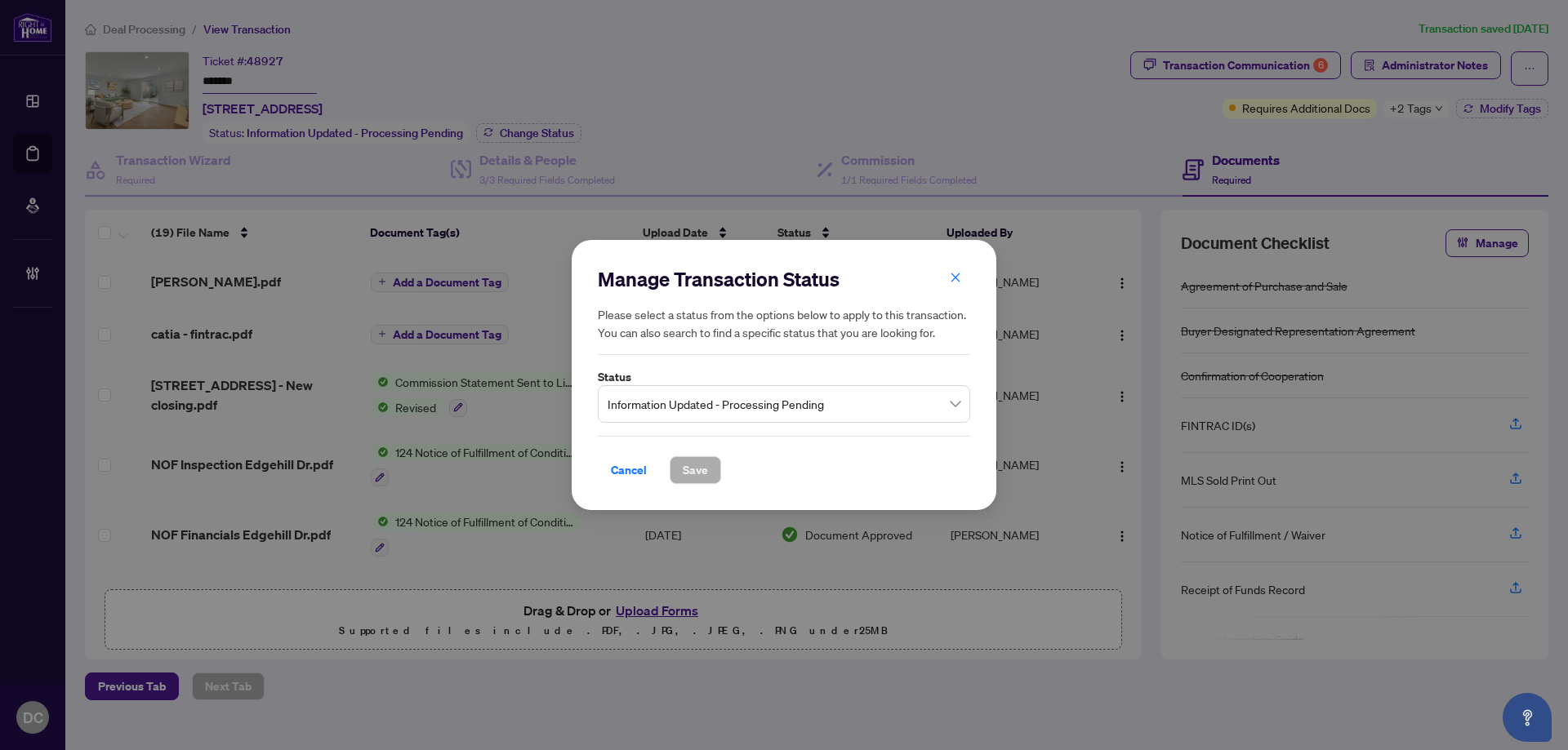
click at [749, 405] on span "Information Updated - Processing Pending" at bounding box center [784, 404] width 353 height 31
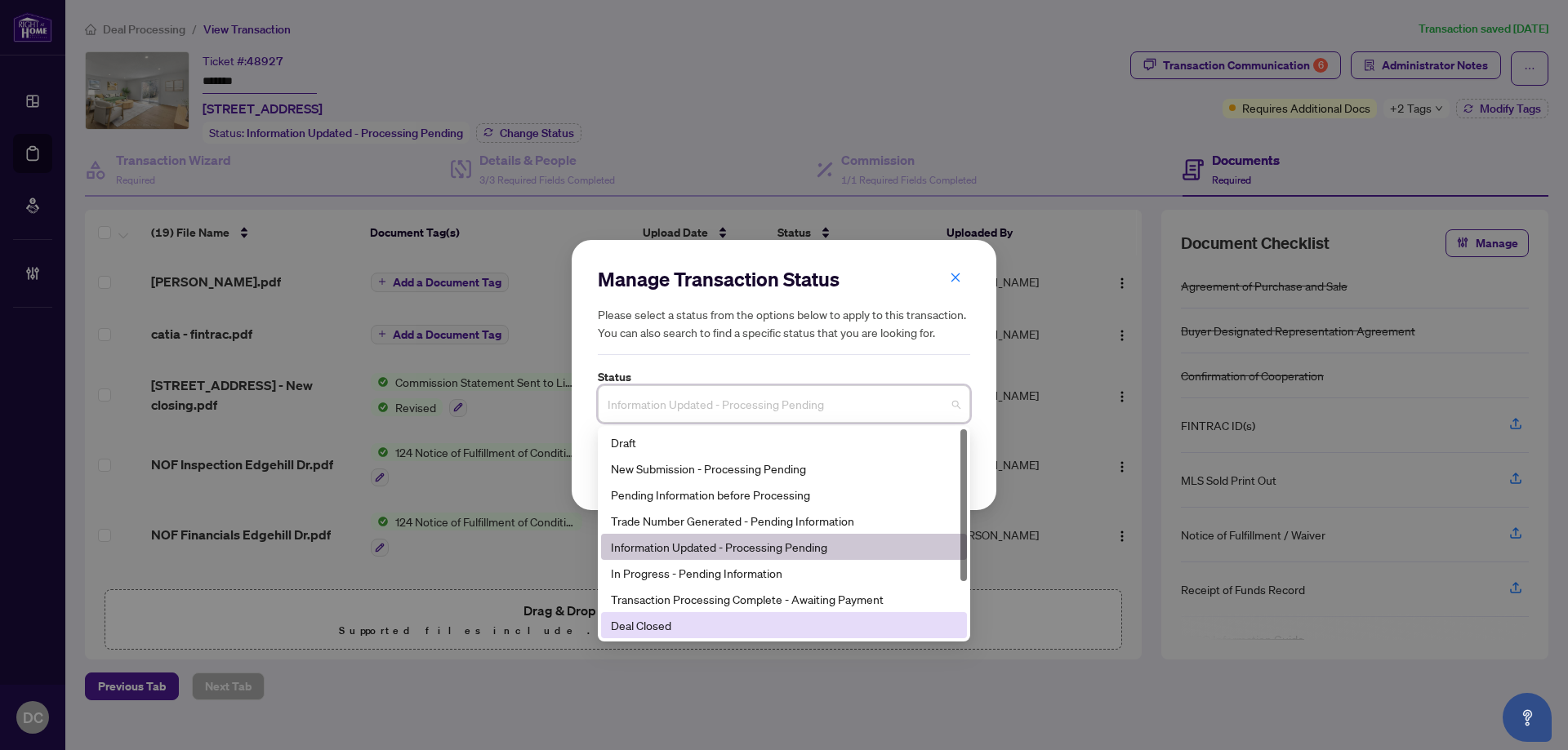
click at [657, 624] on div "Deal Closed" at bounding box center [784, 625] width 346 height 18
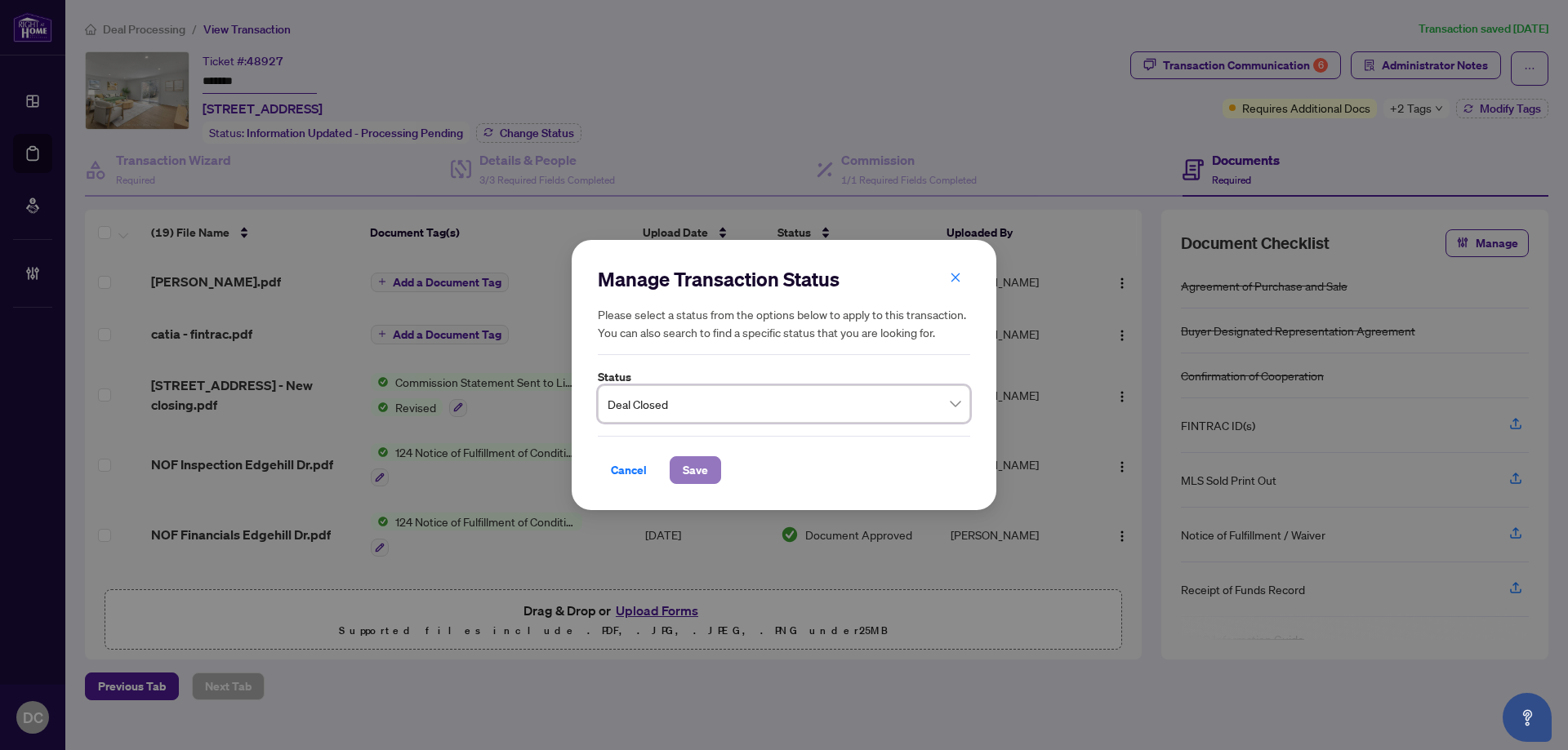
click at [710, 473] on button "Save" at bounding box center [695, 470] width 51 height 28
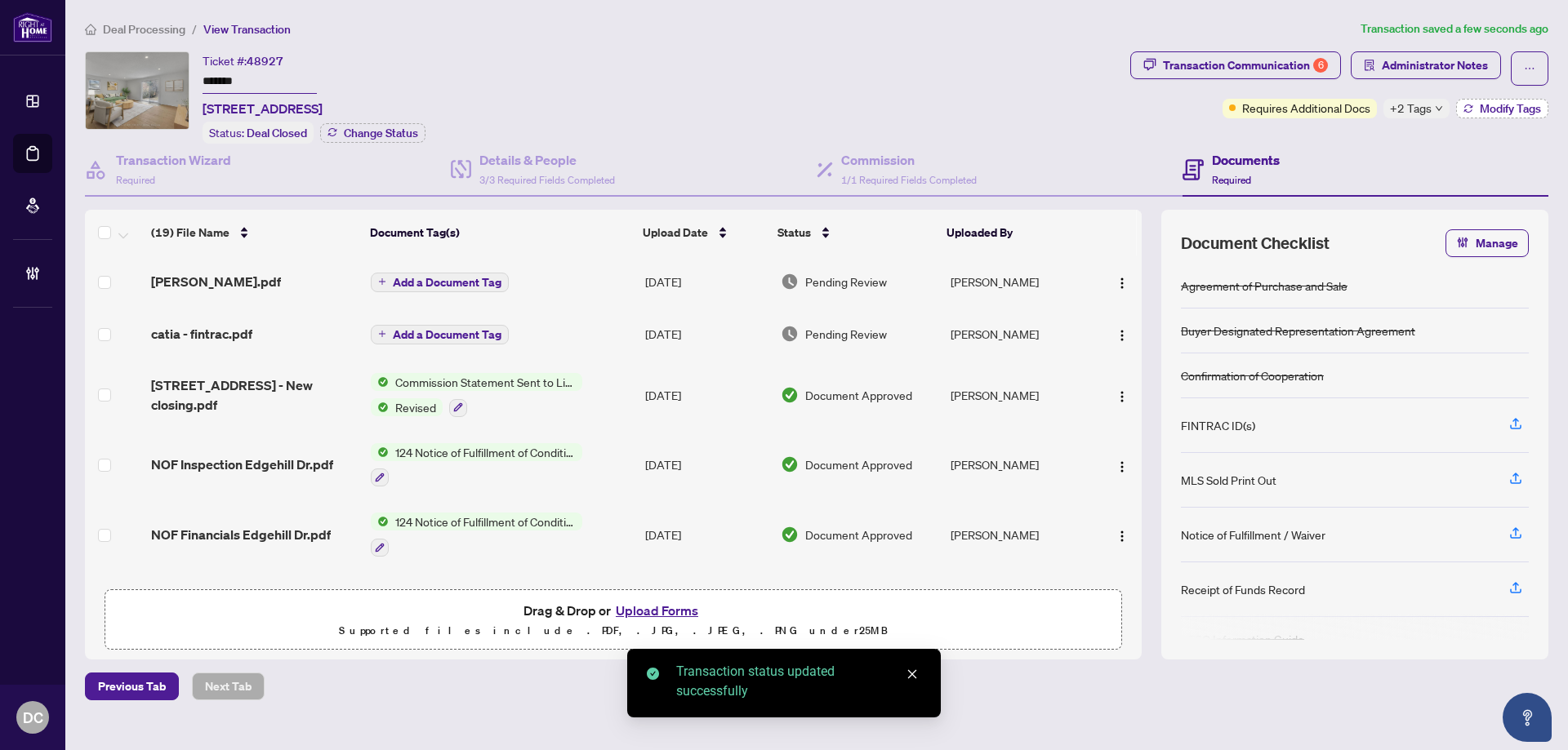
click at [1464, 109] on icon "button" at bounding box center [1468, 111] width 8 height 4
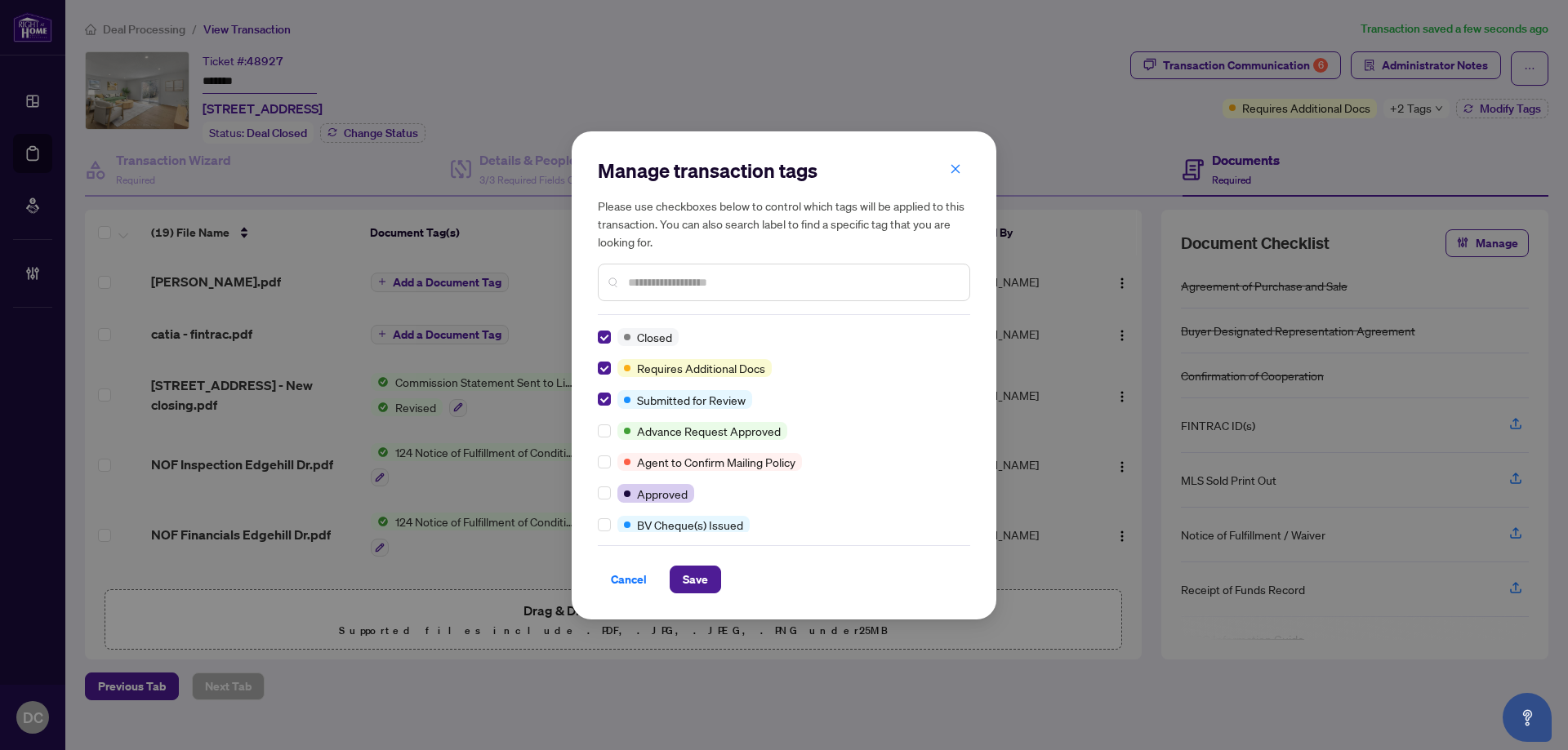
click at [710, 279] on input "text" at bounding box center [793, 282] width 328 height 18
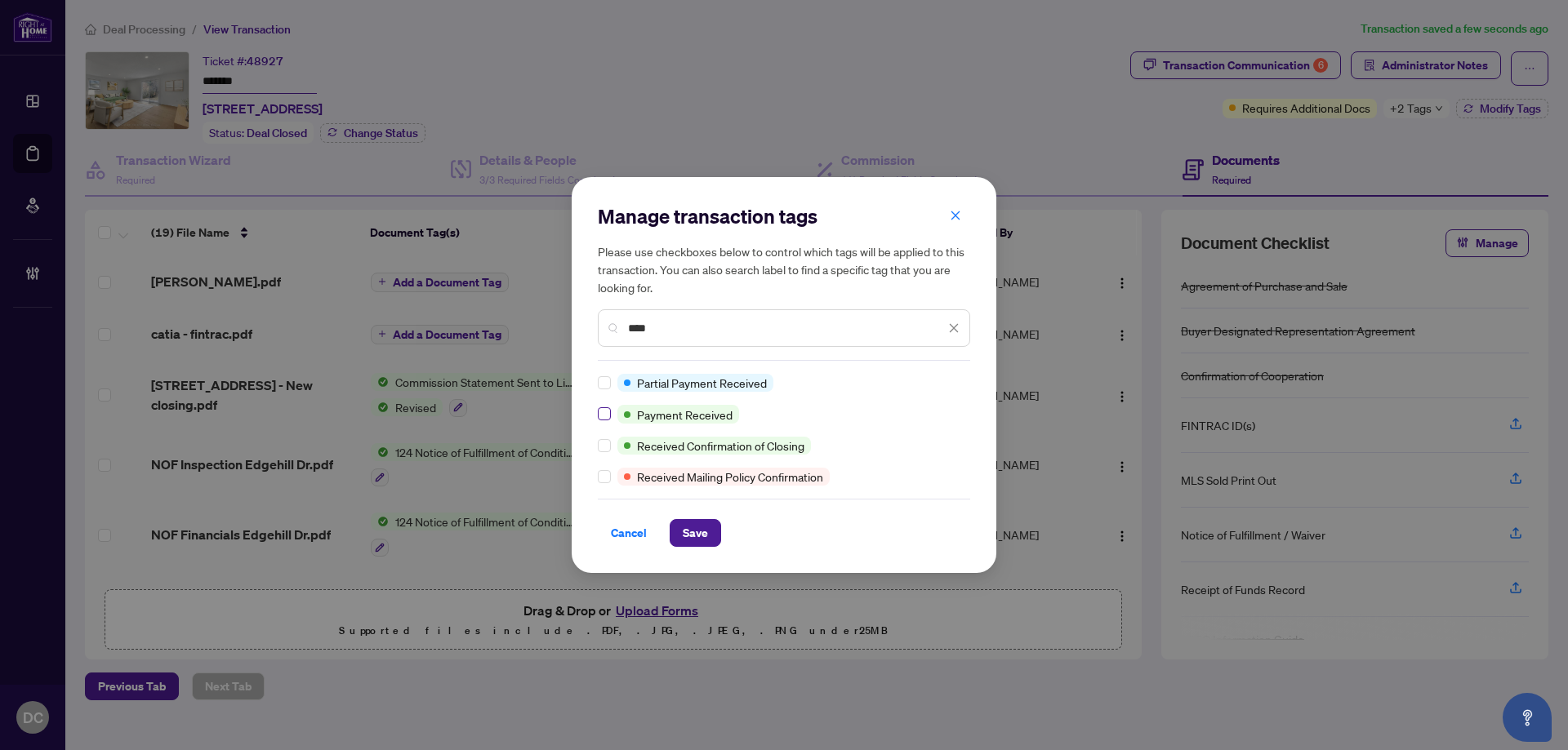
type input "****"
click at [688, 534] on span "Save" at bounding box center [696, 532] width 25 height 26
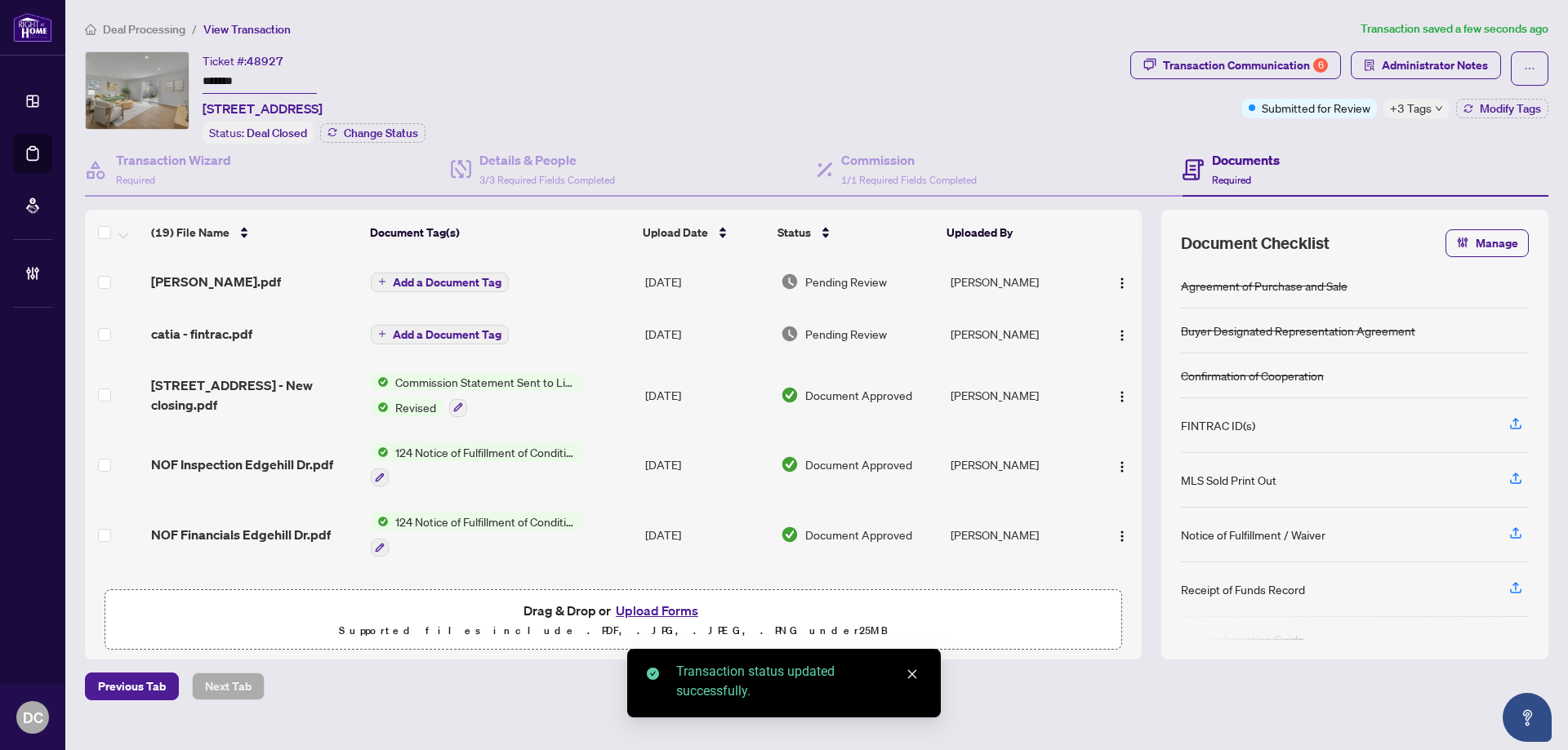
click at [1407, 106] on span "+3 Tags" at bounding box center [1411, 108] width 41 height 19
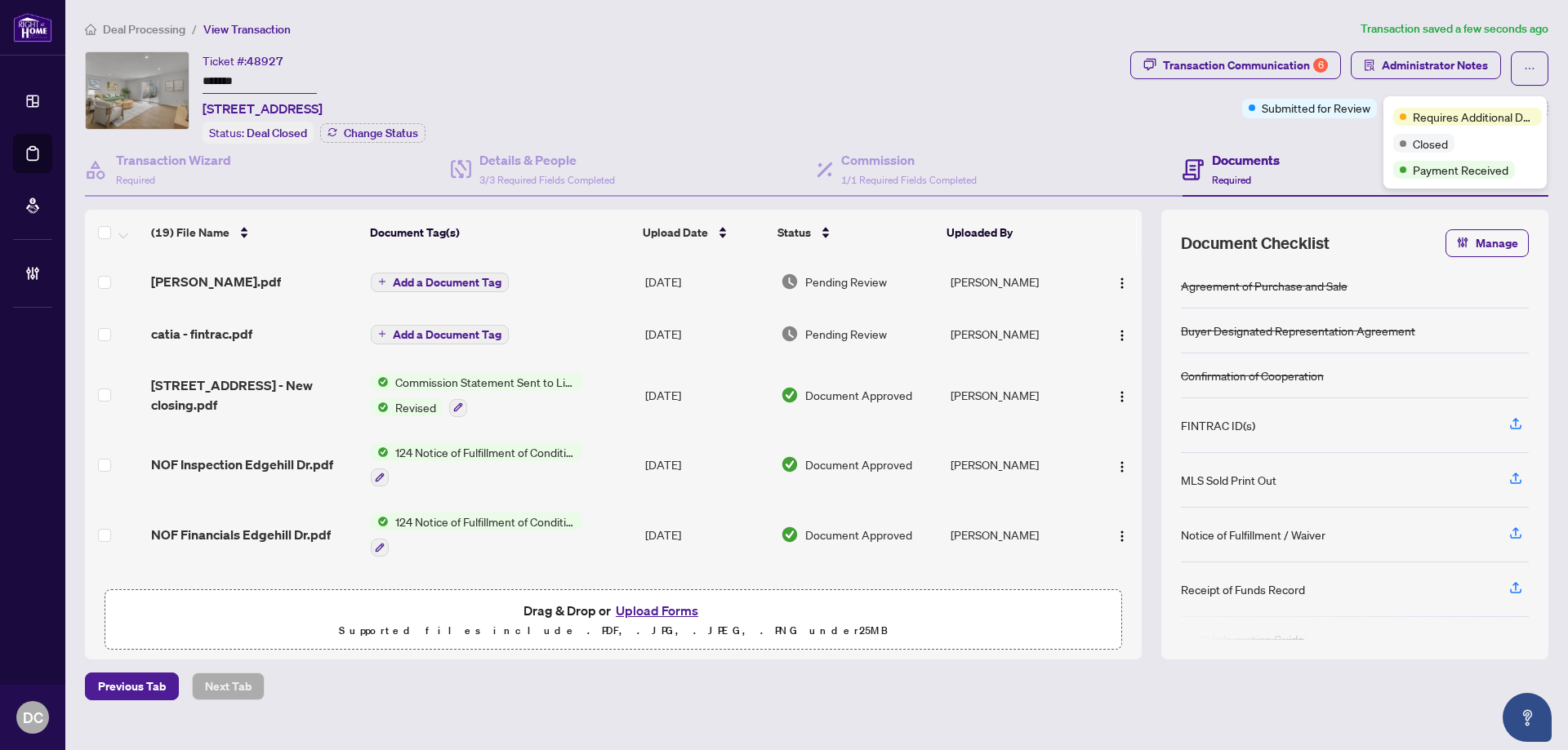
click at [1337, 143] on div "Documents Required" at bounding box center [1365, 169] width 366 height 53
click at [1428, 111] on span "+3 Tags" at bounding box center [1411, 108] width 41 height 19
click at [1354, 143] on div "Documents Required" at bounding box center [1365, 169] width 366 height 53
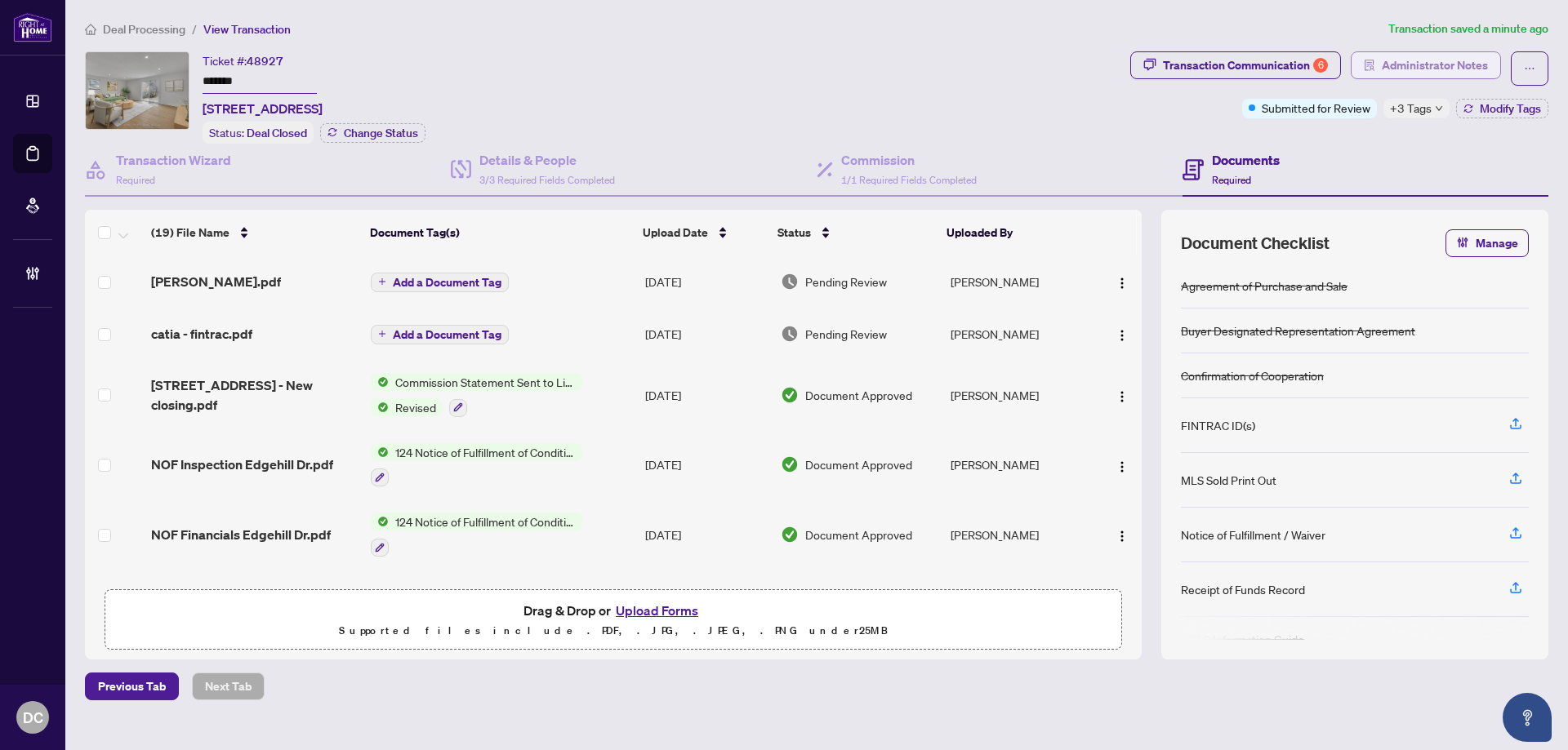
click at [1488, 65] on button "Administrator Notes" at bounding box center [1426, 65] width 151 height 28
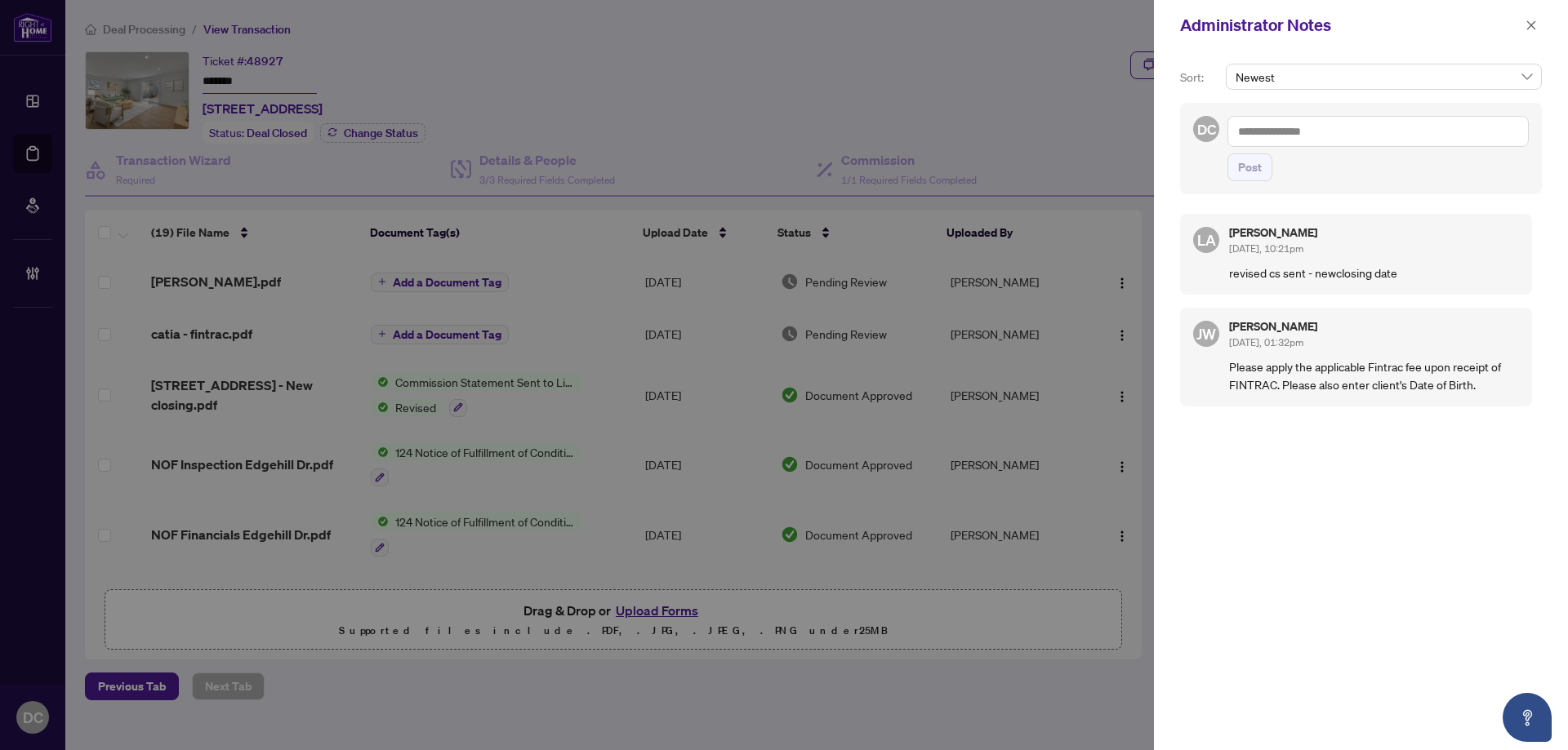
click at [1347, 128] on textarea at bounding box center [1378, 131] width 301 height 31
paste textarea "**********"
type textarea "**********"
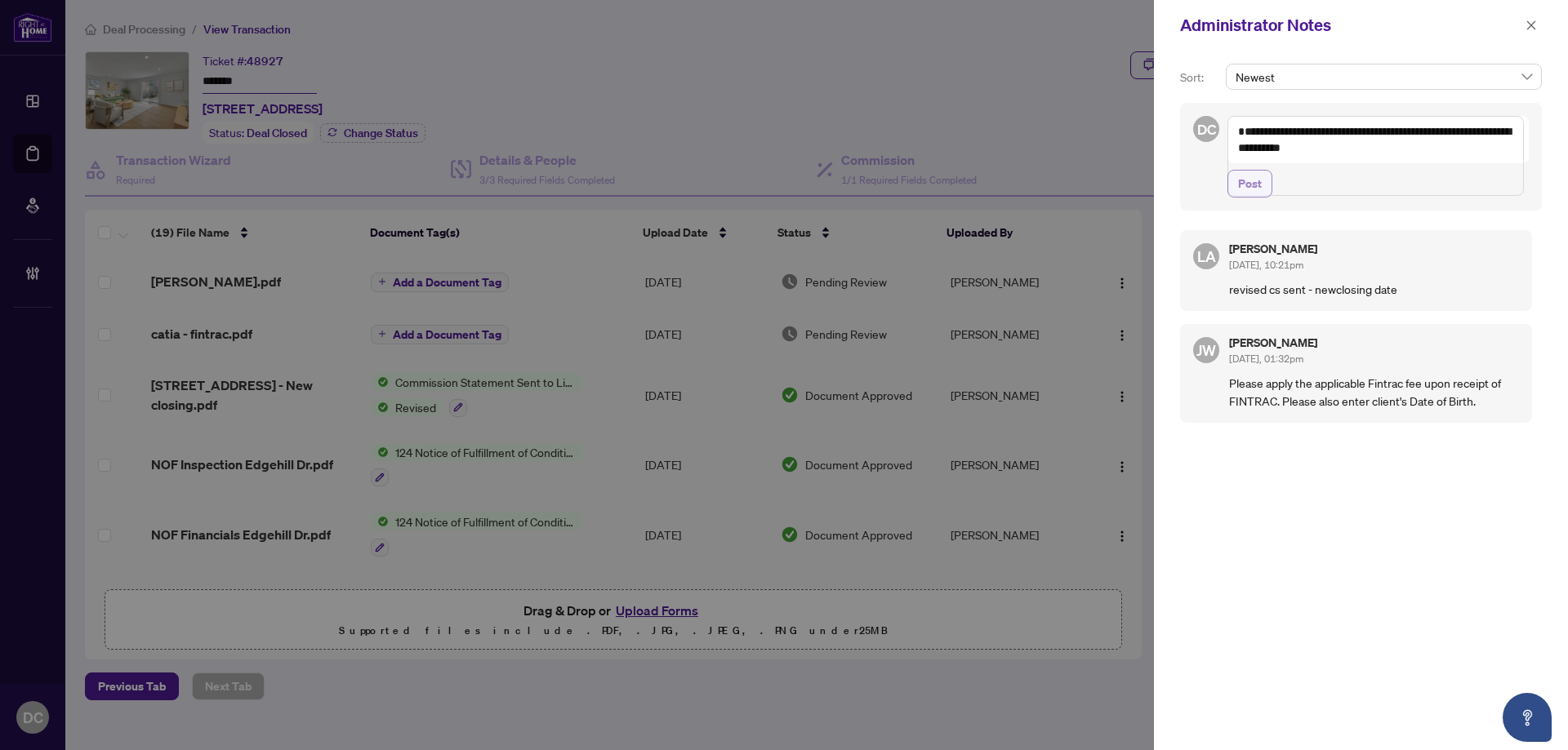
click at [1254, 197] on span "Post" at bounding box center [1250, 183] width 23 height 26
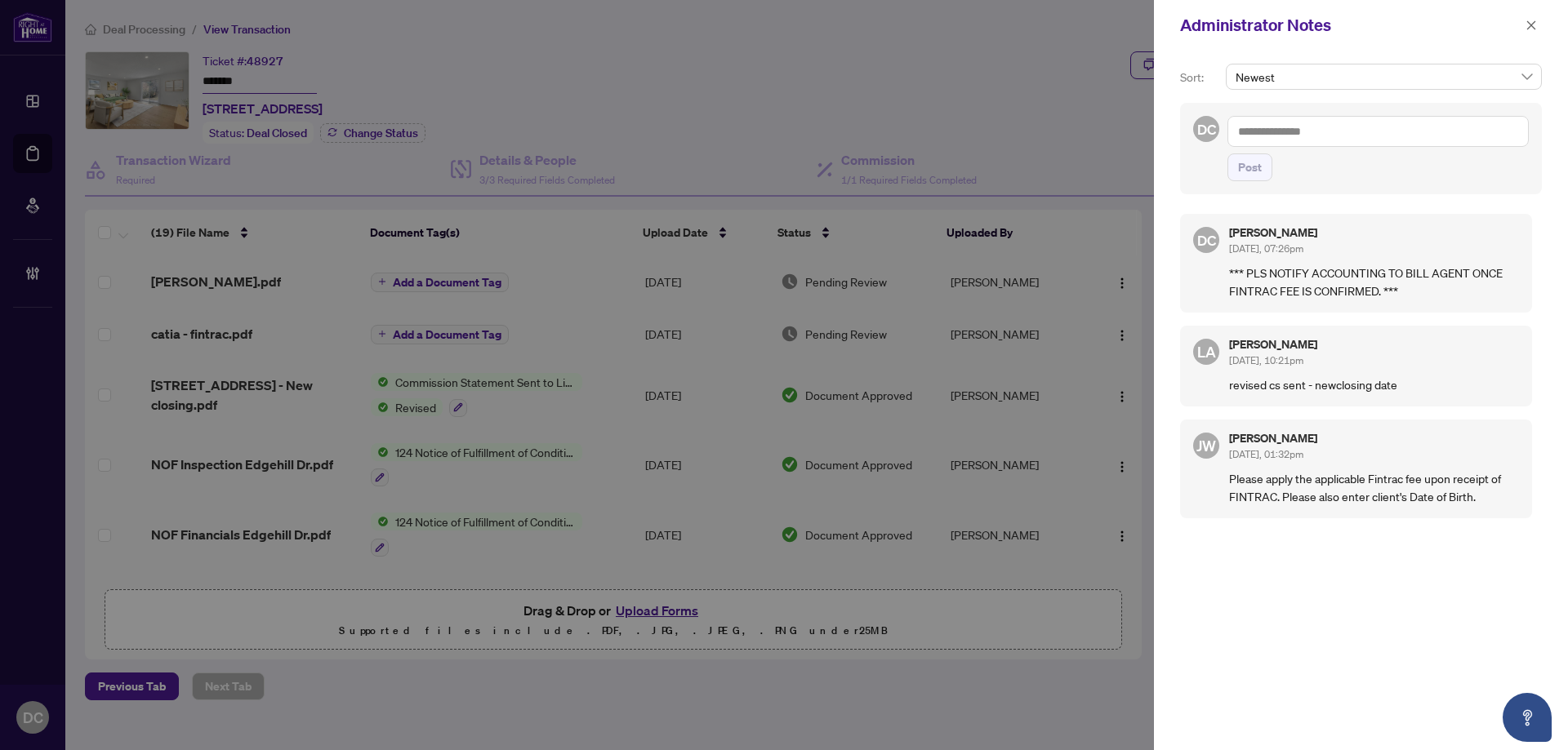
click at [1519, 26] on div "Administrator Notes" at bounding box center [1350, 25] width 341 height 24
click at [1522, 26] on button "button" at bounding box center [1531, 25] width 22 height 20
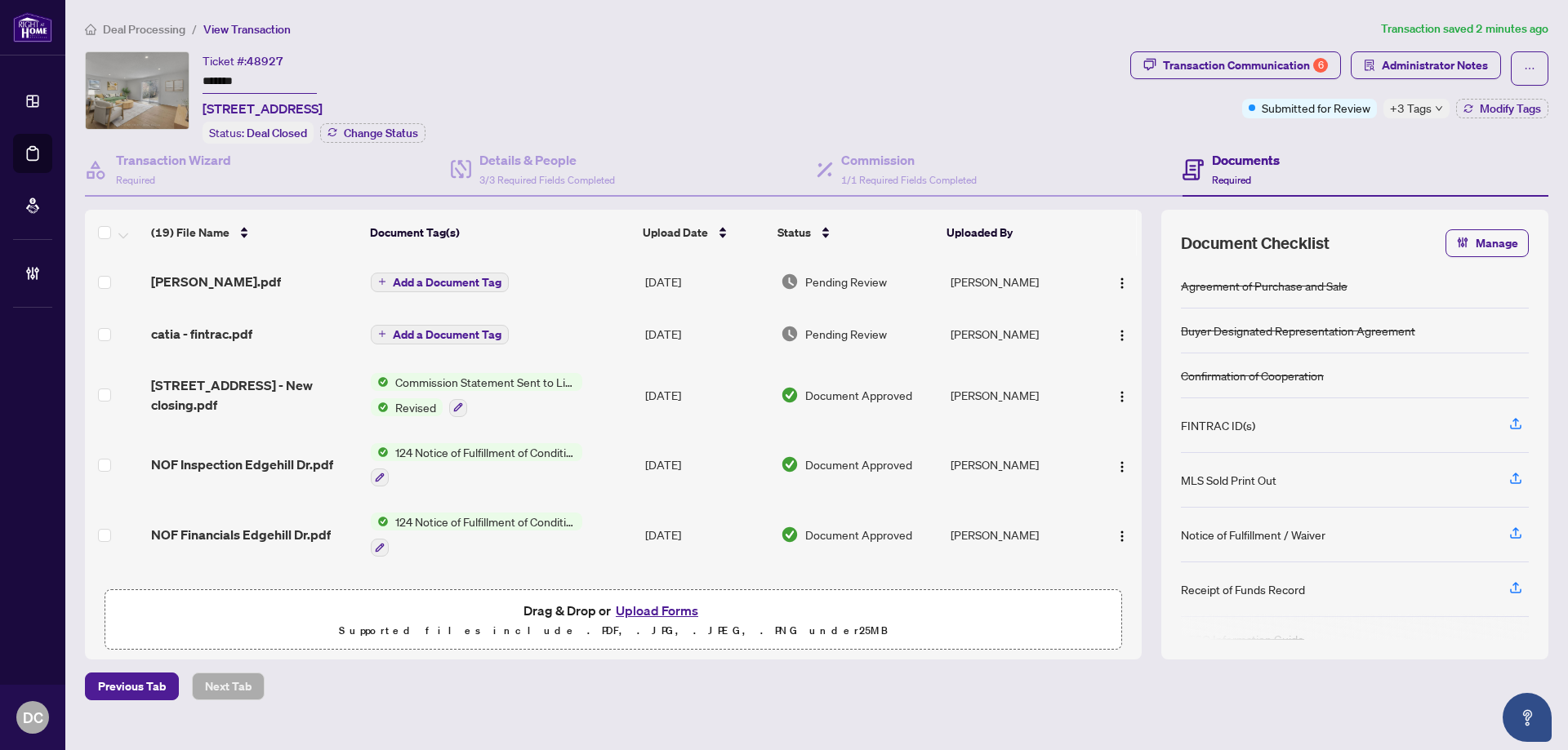
click at [131, 31] on span "Deal Processing" at bounding box center [144, 30] width 82 height 14
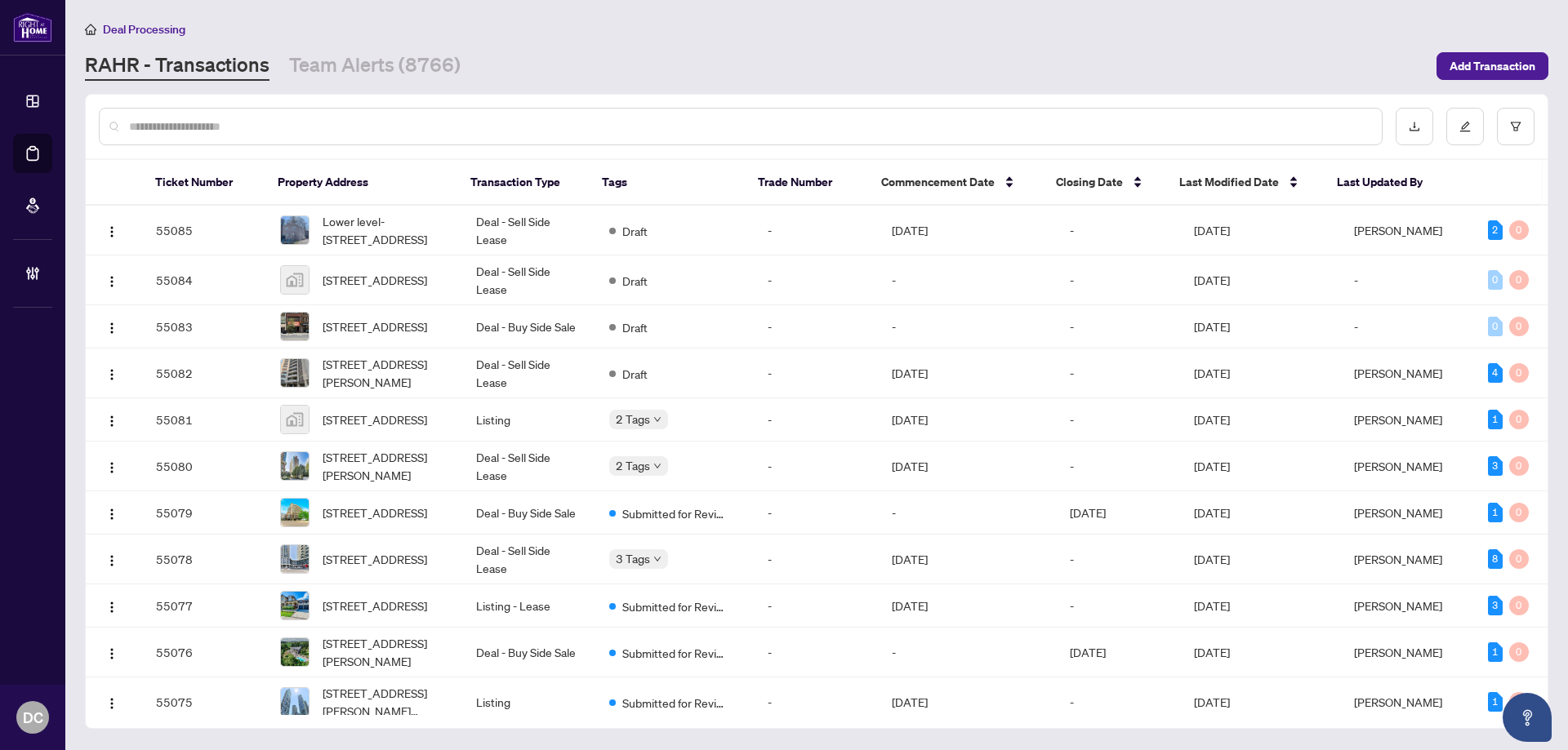
click at [390, 108] on div at bounding box center [741, 126] width 1284 height 38
click at [393, 119] on input "text" at bounding box center [749, 126] width 1240 height 18
paste input "*******"
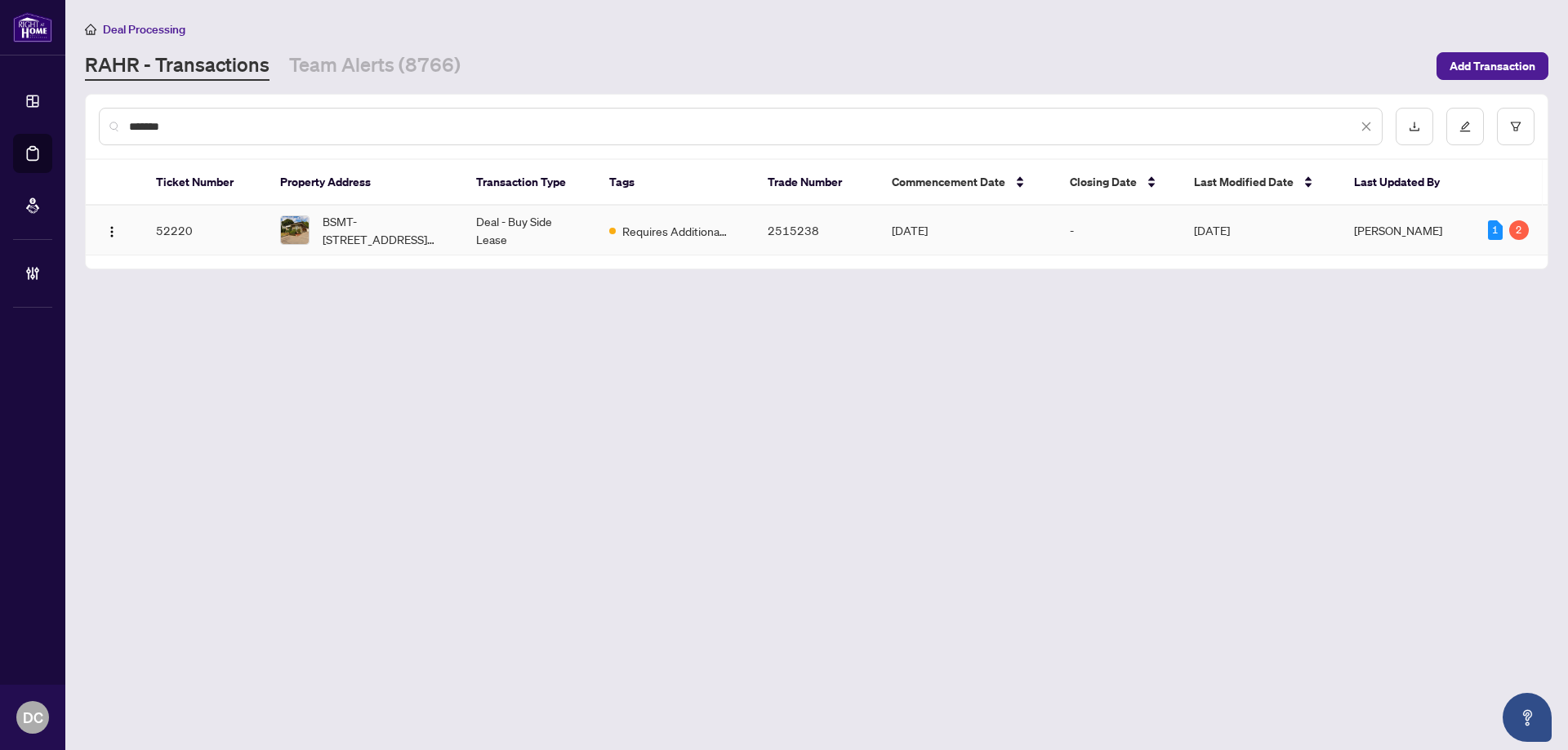
type input "*******"
click at [327, 237] on span "BSMT-415 Stevenson Rd, Oshawa, Ontario L1J 5N7, Canada" at bounding box center [386, 230] width 127 height 36
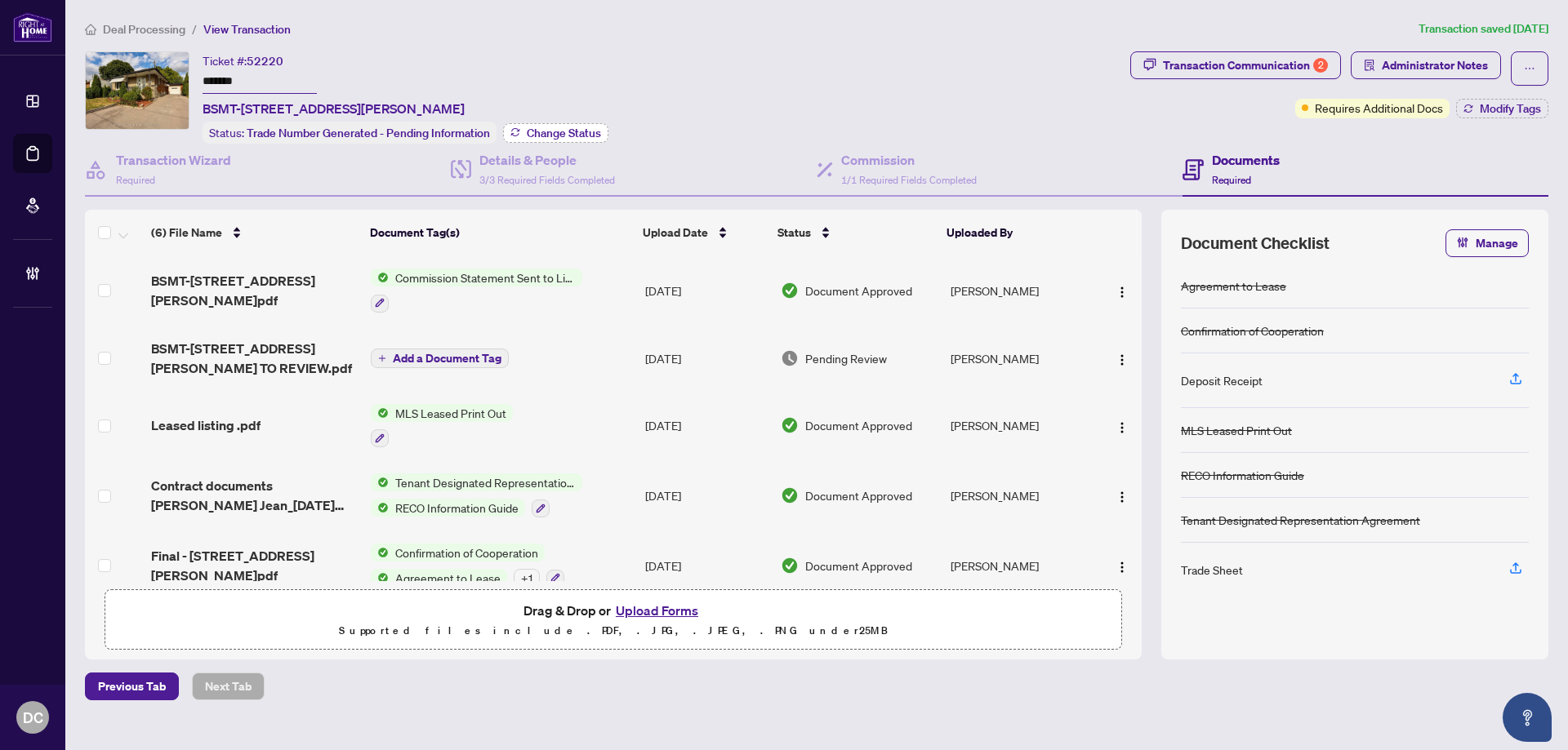
click at [546, 127] on span "Change Status" at bounding box center [564, 133] width 74 height 12
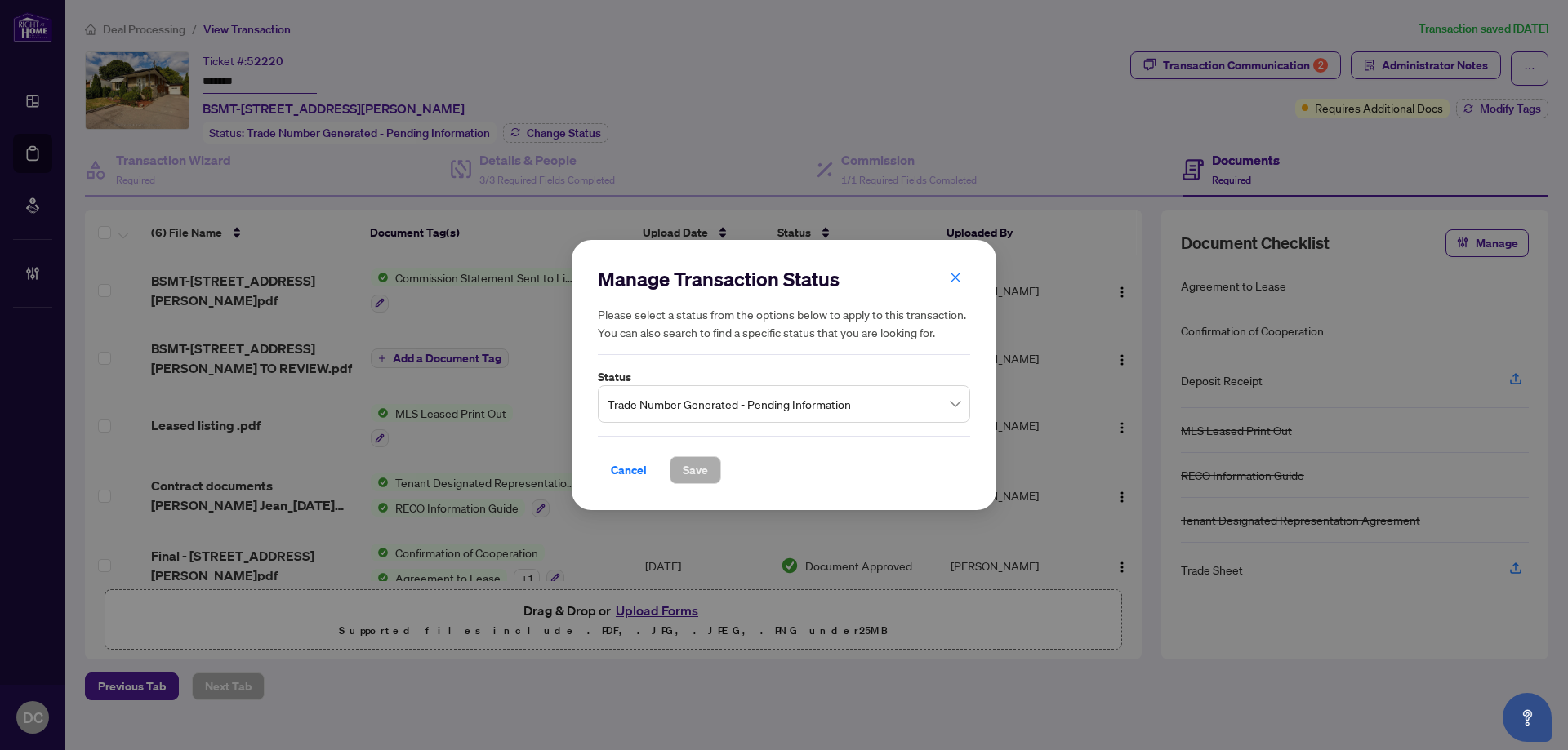
click at [834, 399] on span "Trade Number Generated - Pending Information" at bounding box center [784, 404] width 353 height 31
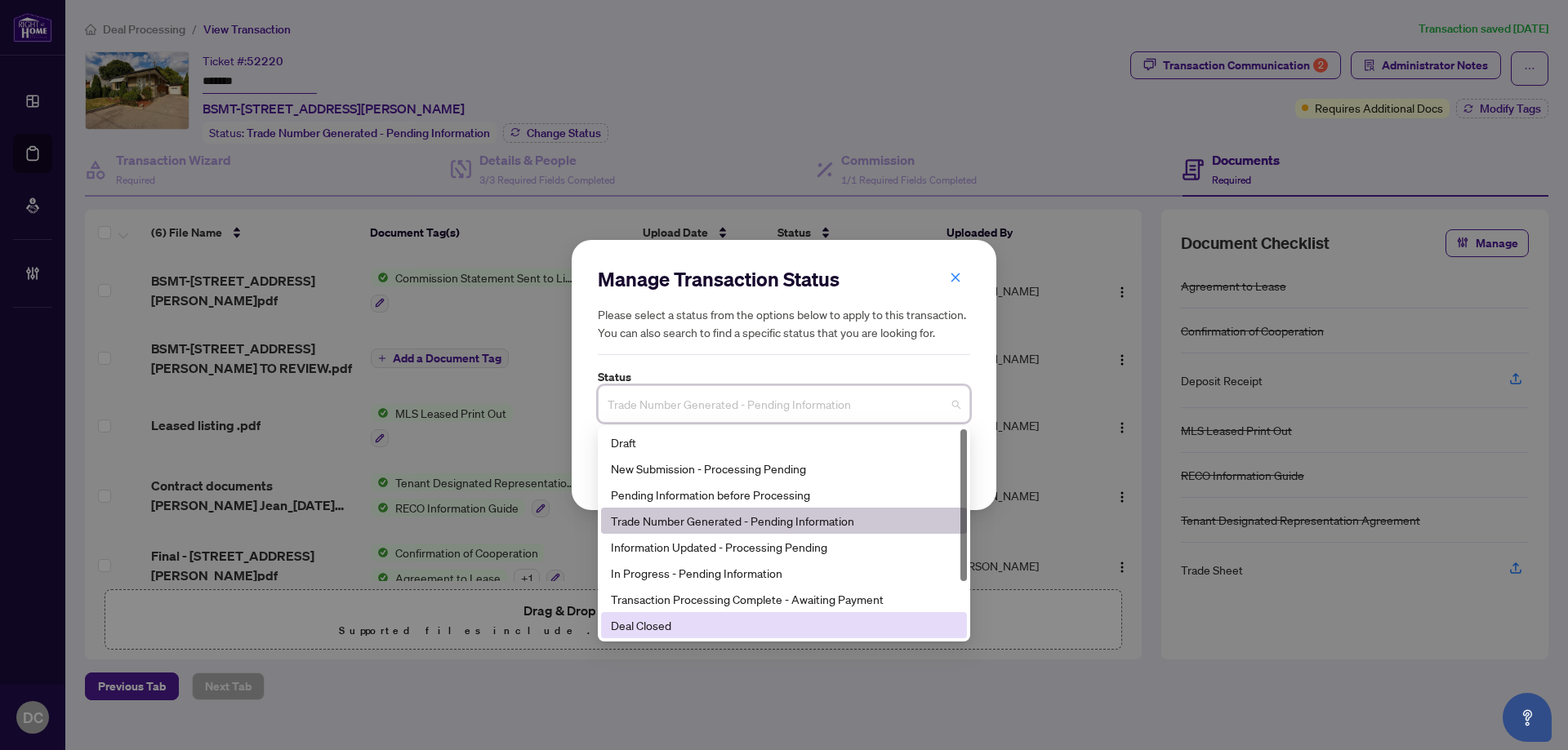
click at [728, 628] on div "Deal Closed" at bounding box center [784, 625] width 346 height 18
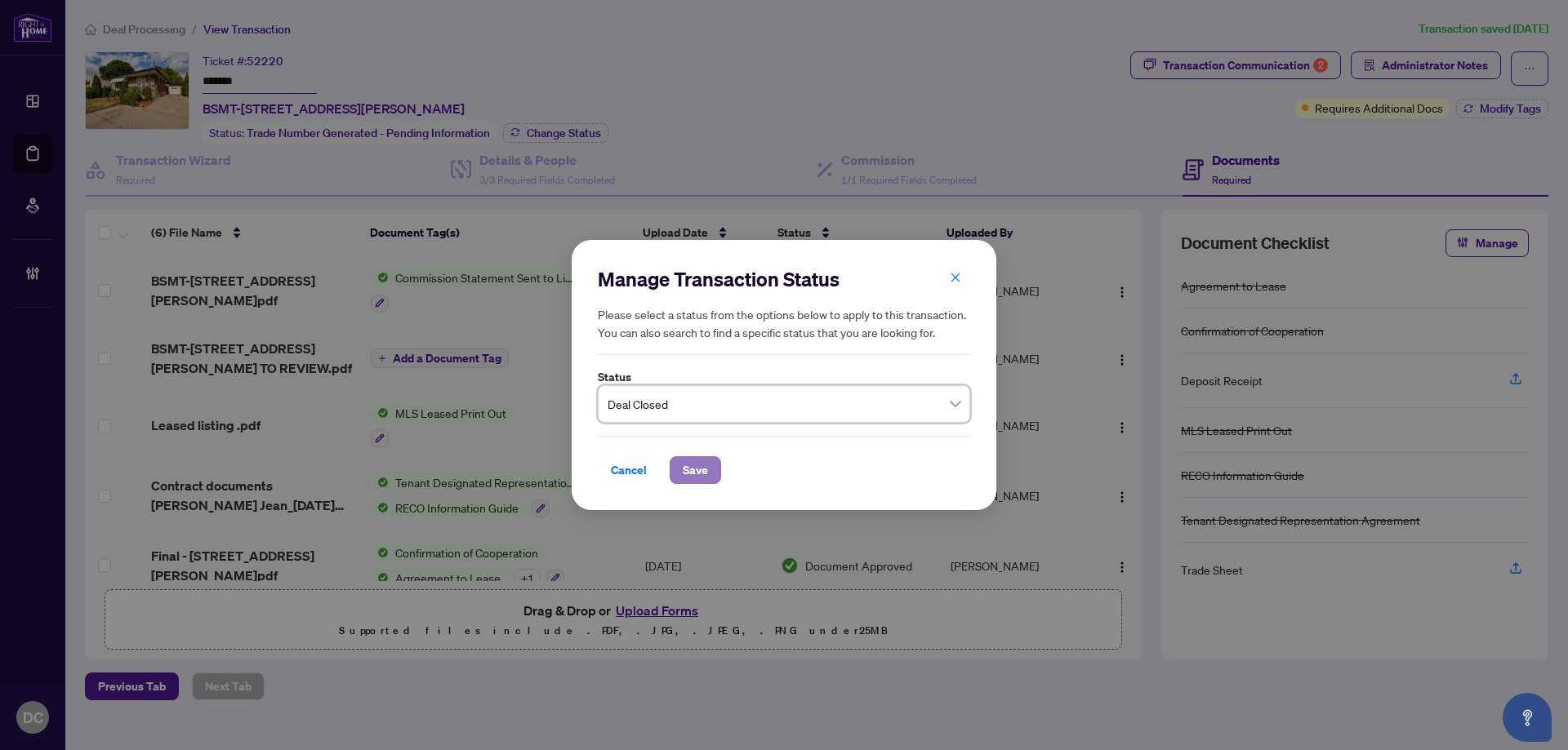
click at [703, 468] on span "Save" at bounding box center [696, 470] width 25 height 26
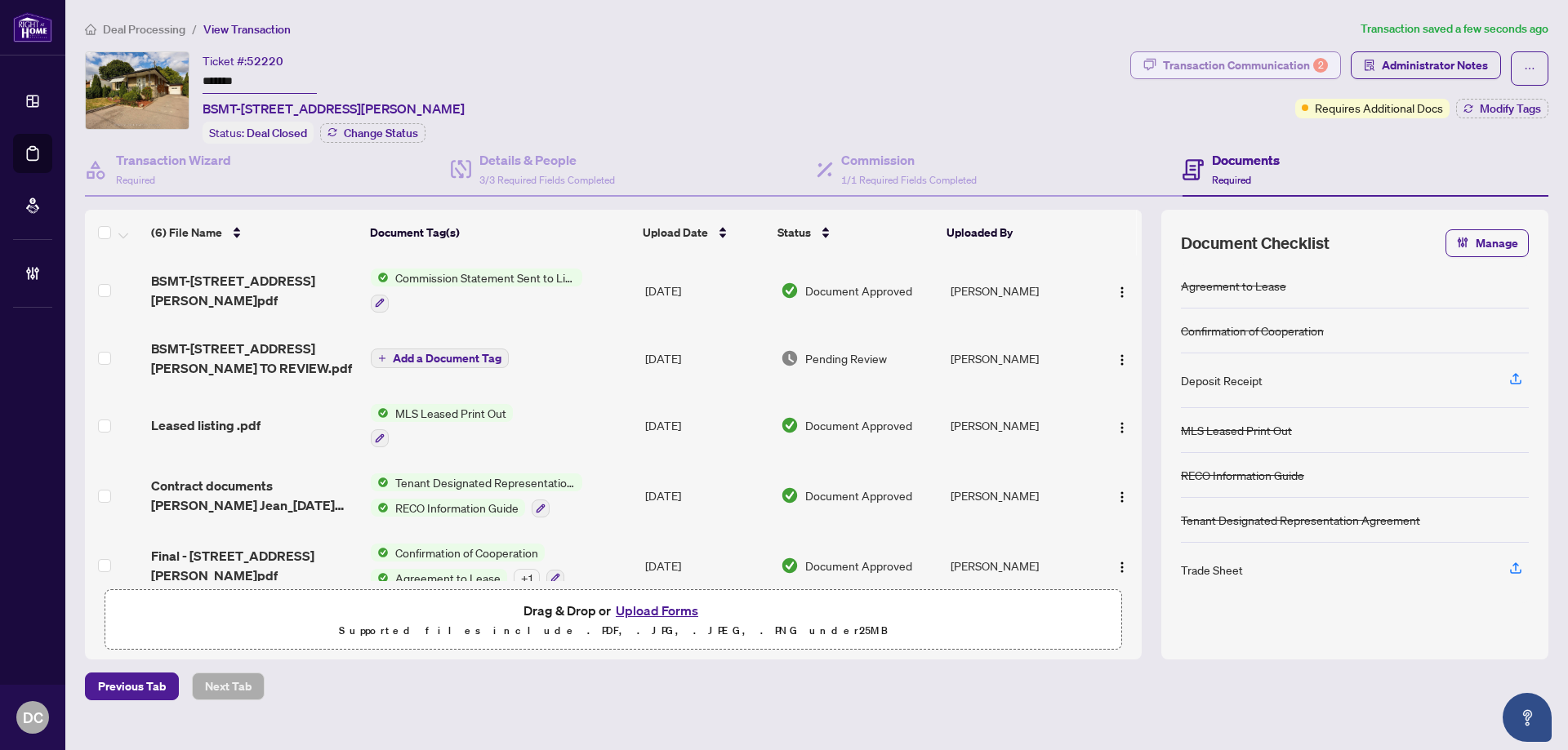
click at [1217, 57] on div "Transaction Communication 2" at bounding box center [1245, 65] width 165 height 26
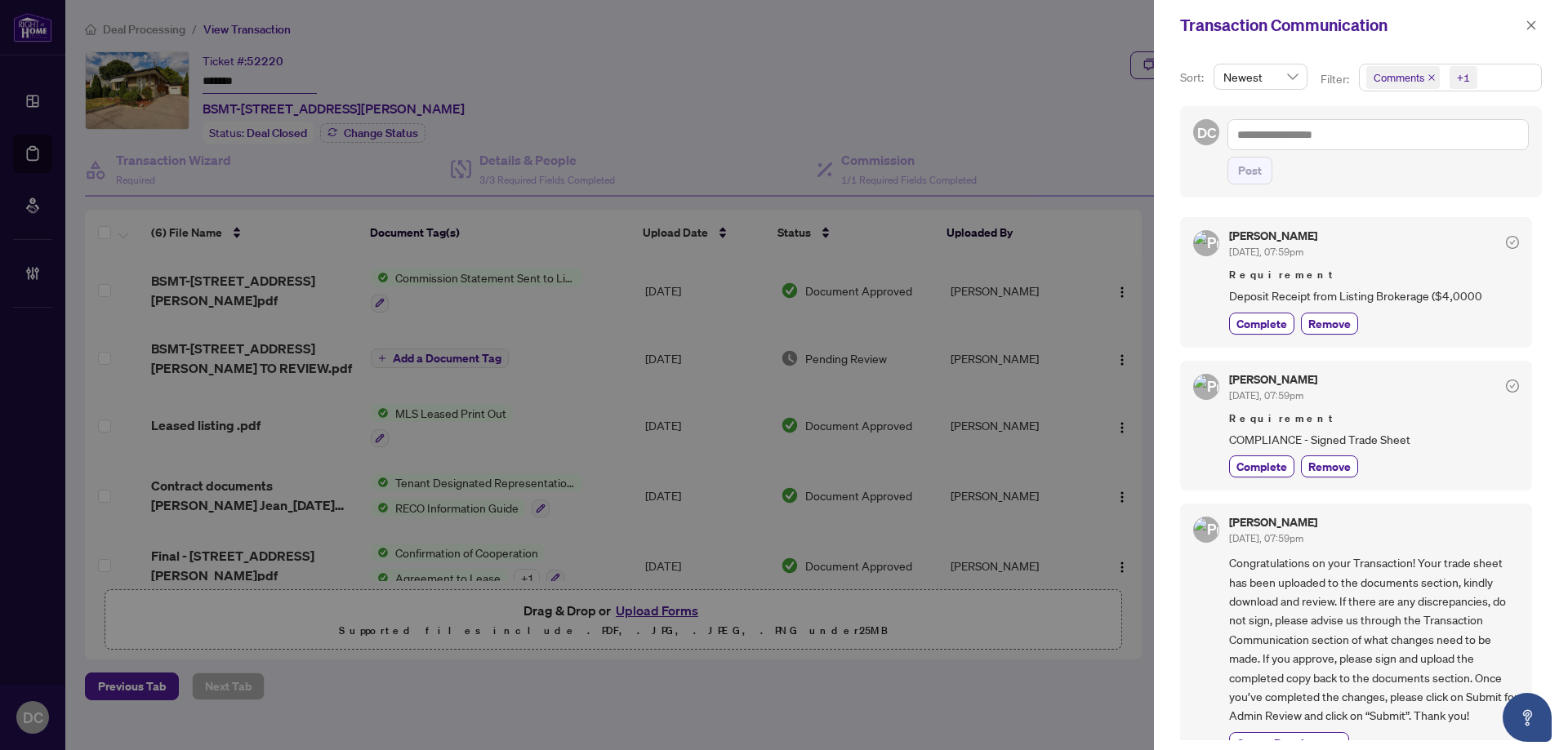
click at [1522, 73] on span "Comments +1" at bounding box center [1451, 77] width 181 height 26
click at [1436, 142] on span "Comments" at bounding box center [1419, 145] width 56 height 14
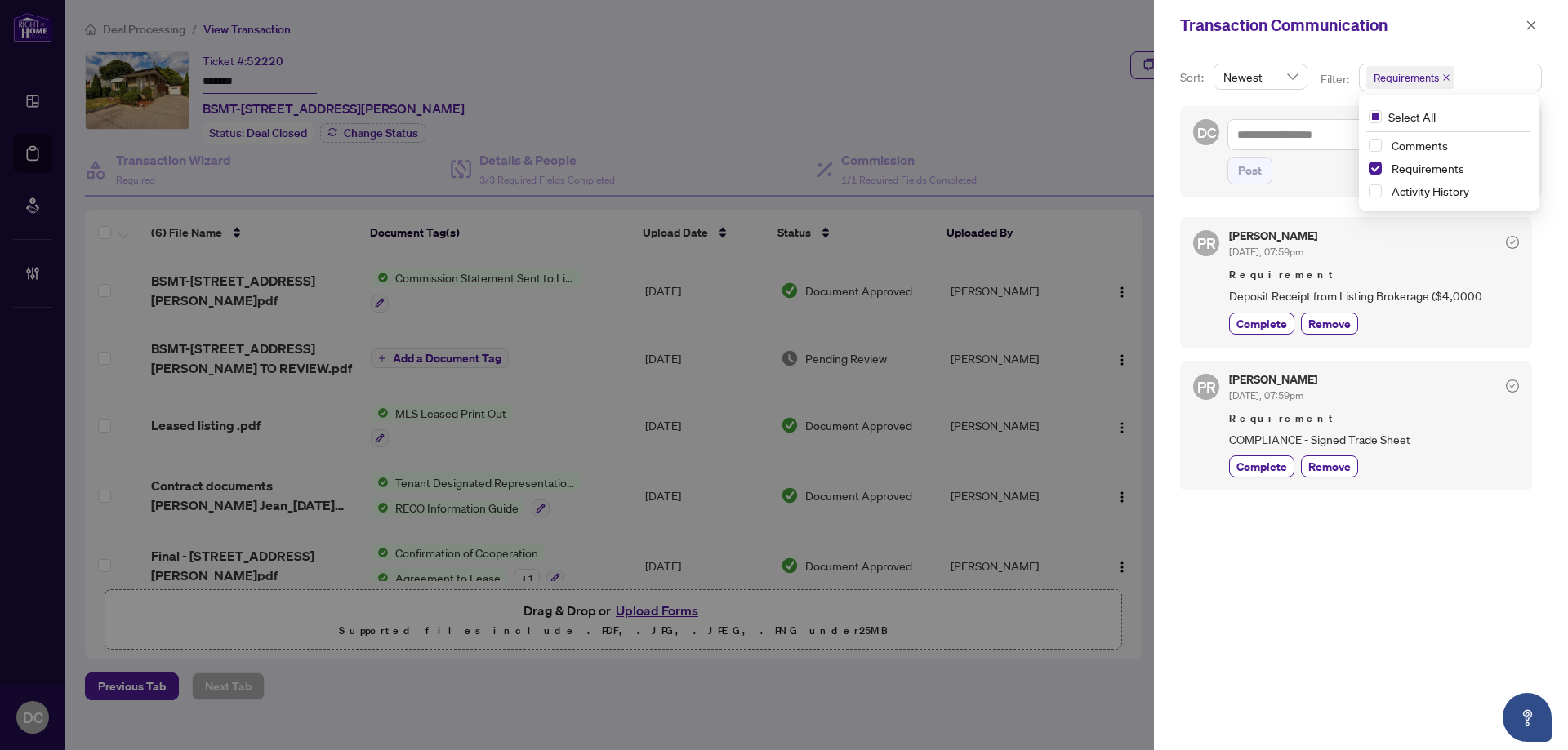
scroll to position [4, 0]
click at [1437, 318] on div "Complete Remove" at bounding box center [1373, 320] width 290 height 22
click at [1525, 26] on button "button" at bounding box center [1531, 25] width 22 height 20
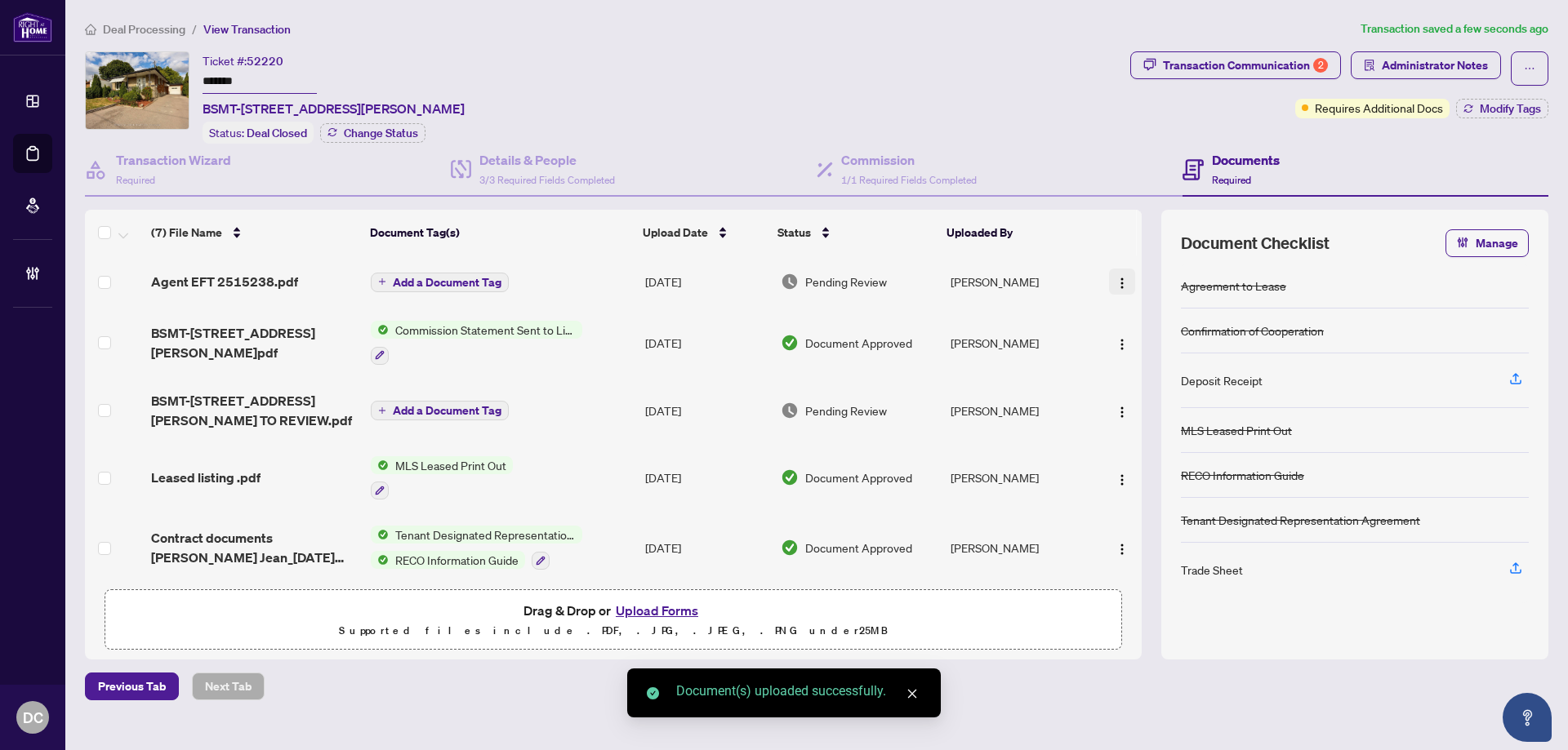
click at [1118, 277] on img "button" at bounding box center [1122, 283] width 13 height 13
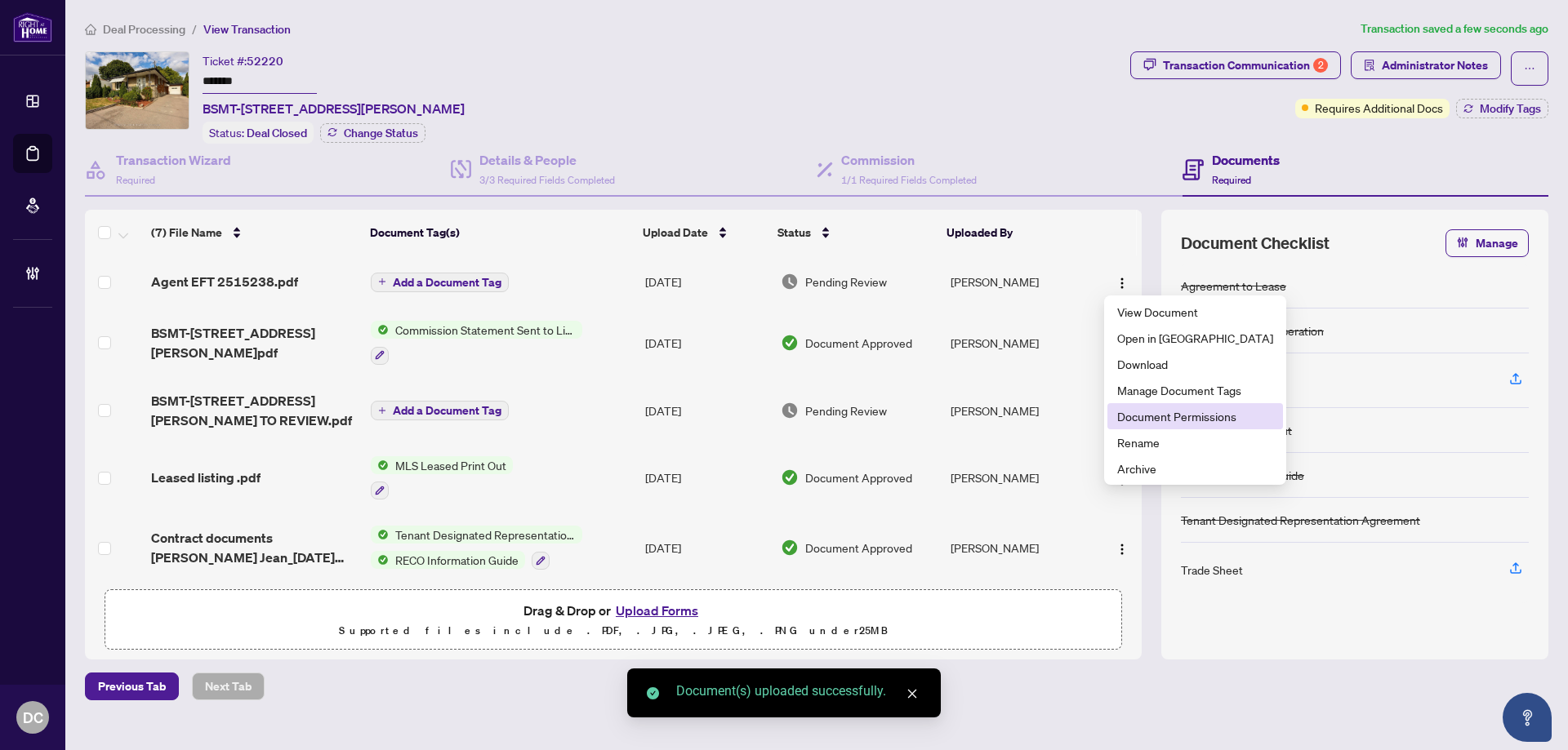
click at [1148, 414] on span "Document Permissions" at bounding box center [1195, 417] width 156 height 18
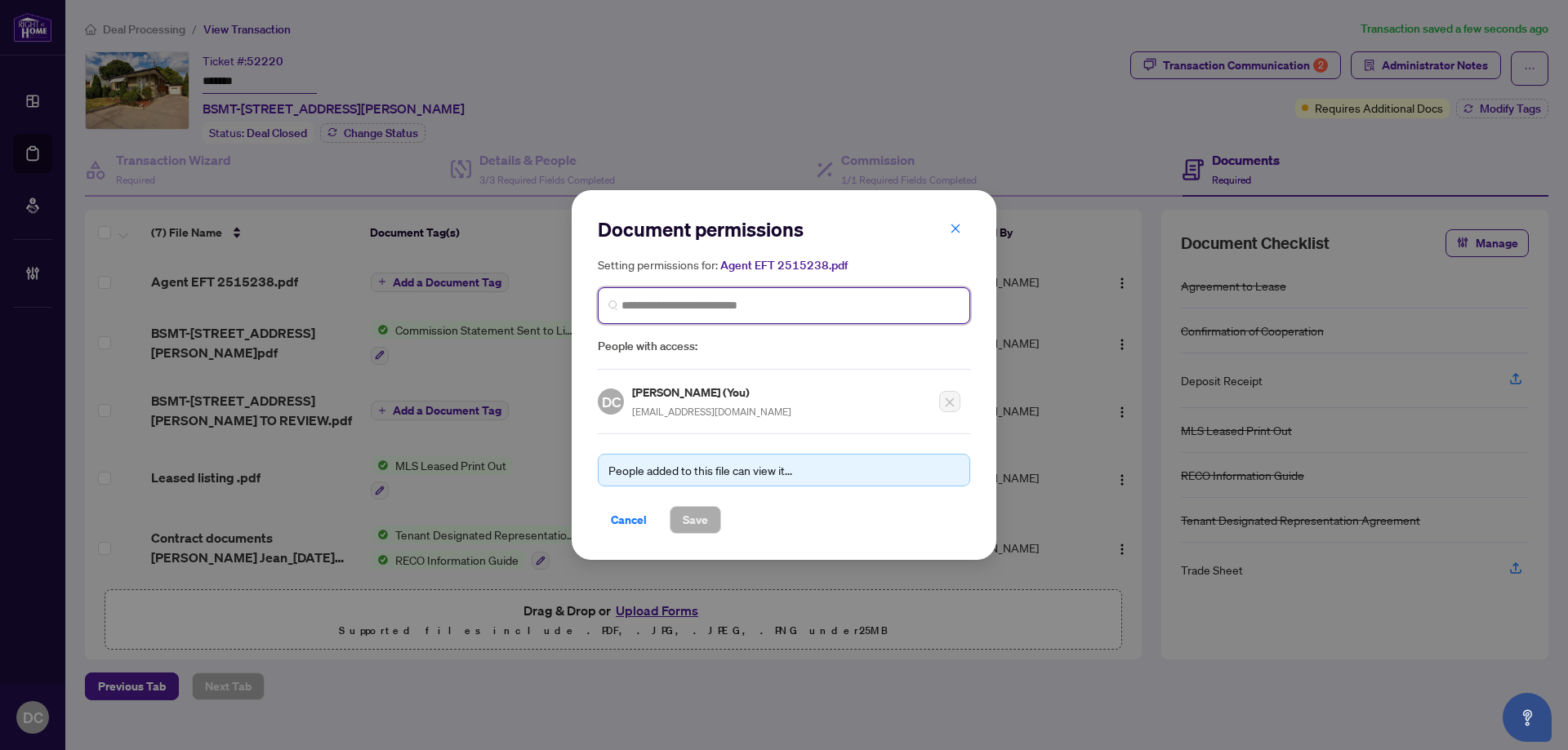
click at [803, 302] on input "search" at bounding box center [790, 306] width 338 height 17
type input "********"
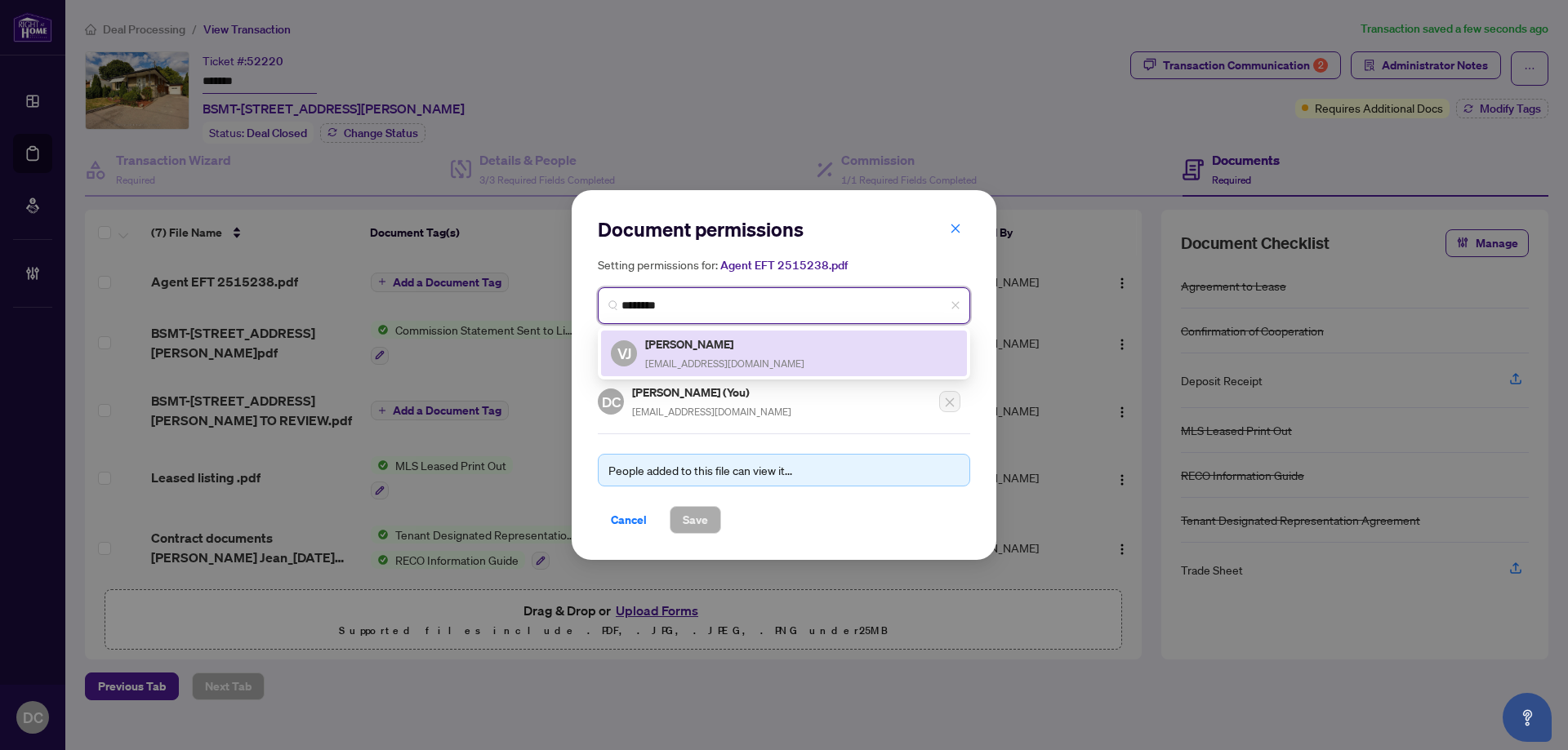
click at [748, 359] on div "VJ Violette Jouri v_jouri@icloud.com" at bounding box center [784, 354] width 346 height 38
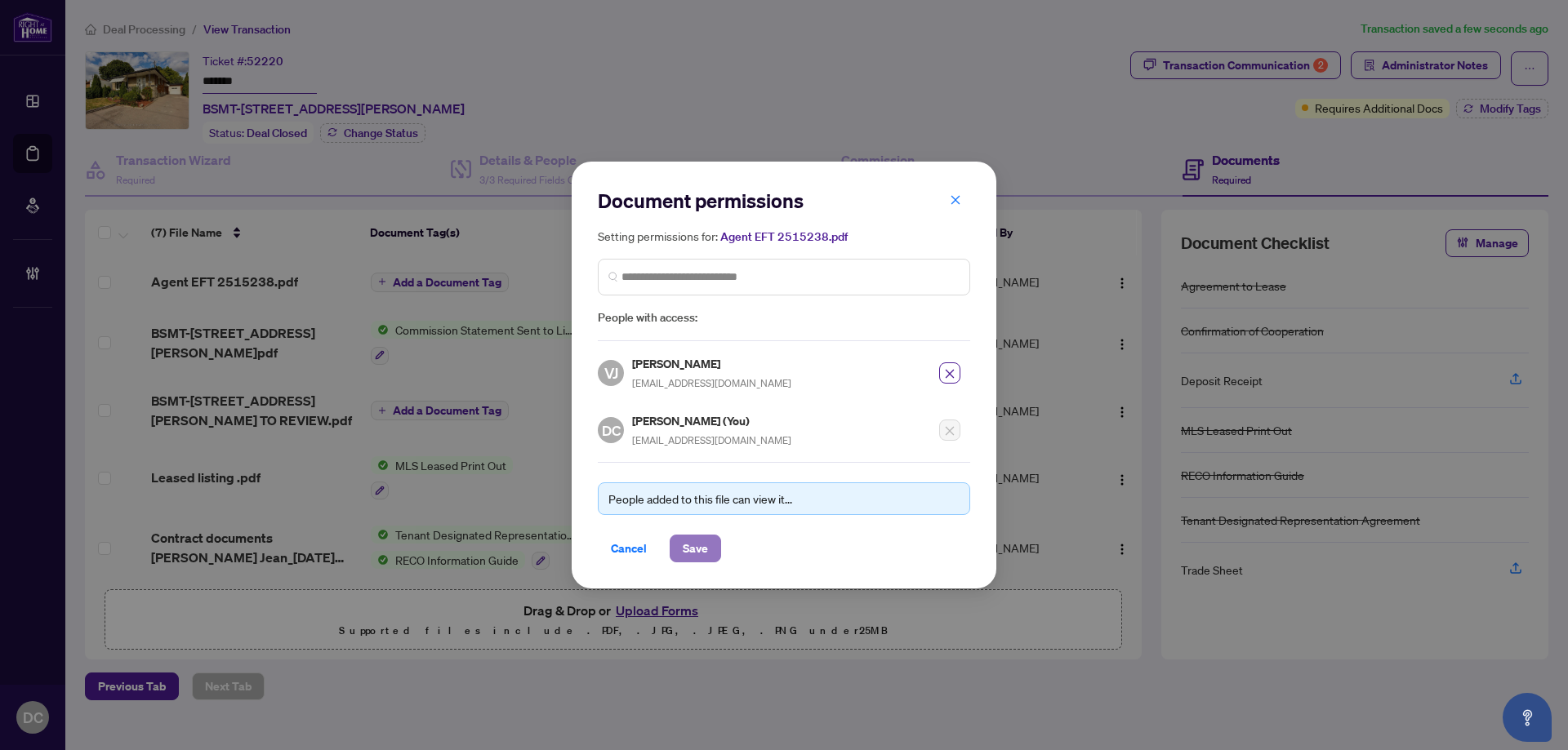
click at [702, 546] on span "Save" at bounding box center [696, 548] width 25 height 26
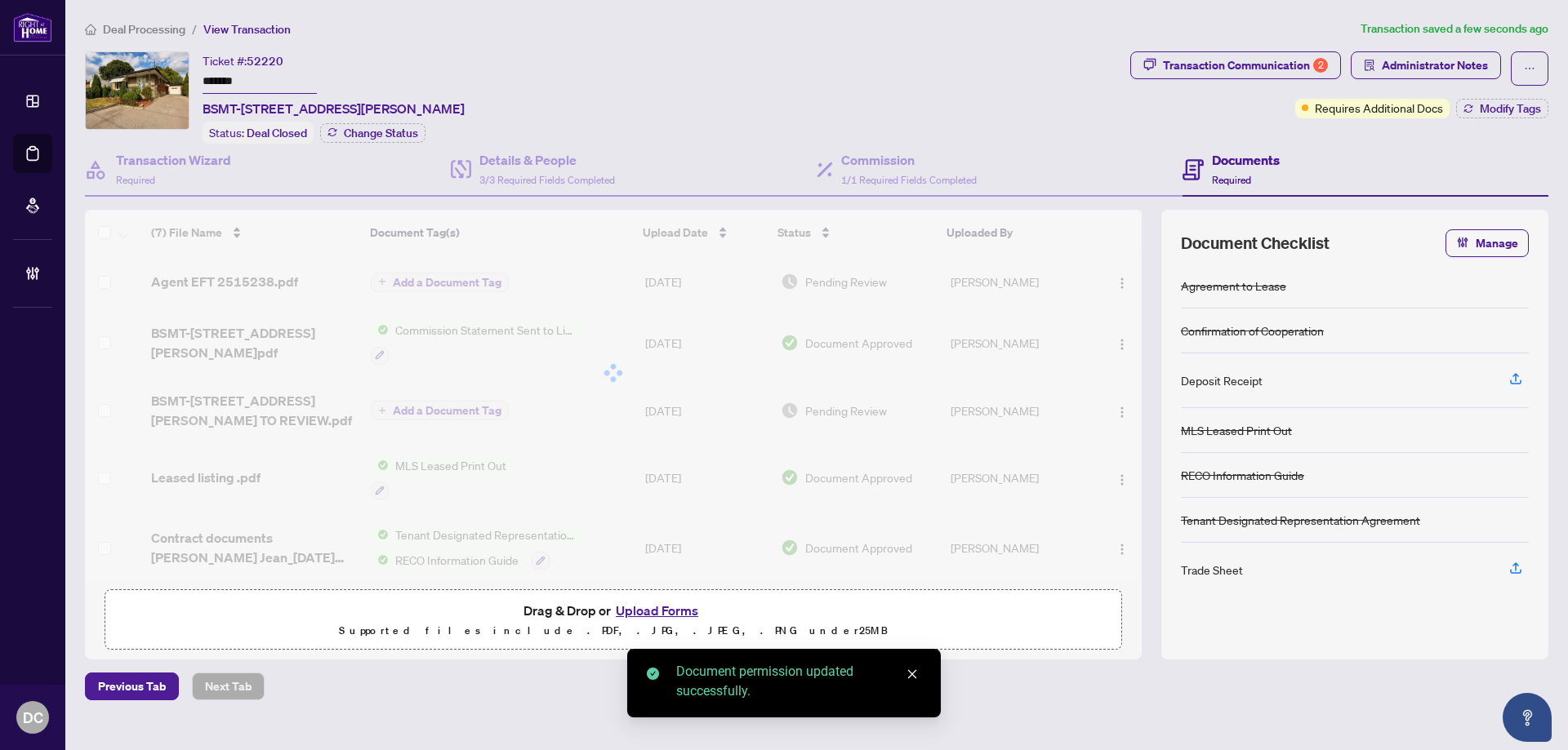
click at [1468, 70] on div "Document permissions Setting permissions for: Agent EFT 2515238.pdf 5574 VJ Vio…" at bounding box center [784, 375] width 1568 height 750
click at [1402, 61] on span "Administrator Notes" at bounding box center [1434, 65] width 106 height 26
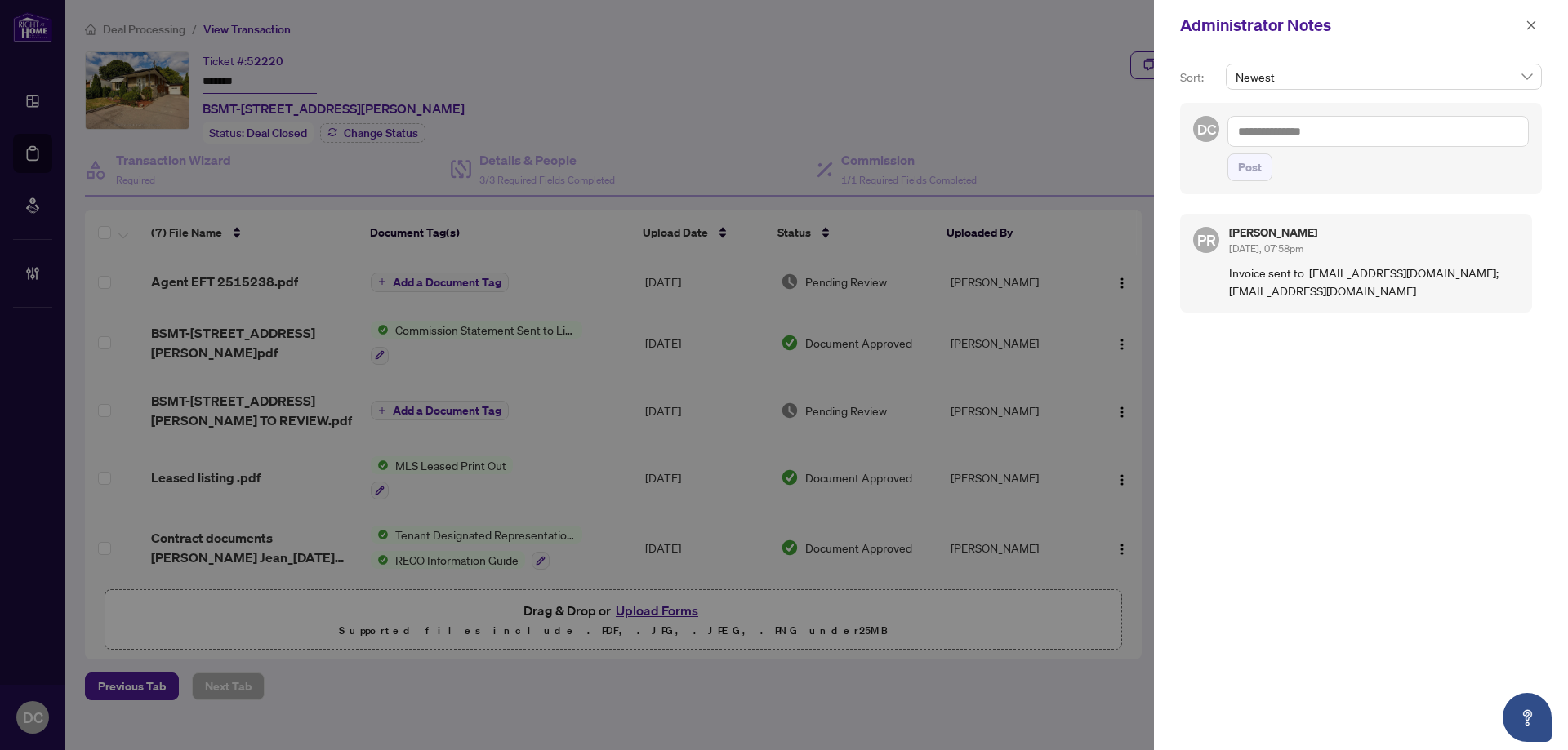
click at [1434, 130] on textarea at bounding box center [1378, 131] width 301 height 31
paste textarea "**********"
type textarea "**********"
click at [1247, 168] on span "Post" at bounding box center [1250, 167] width 23 height 26
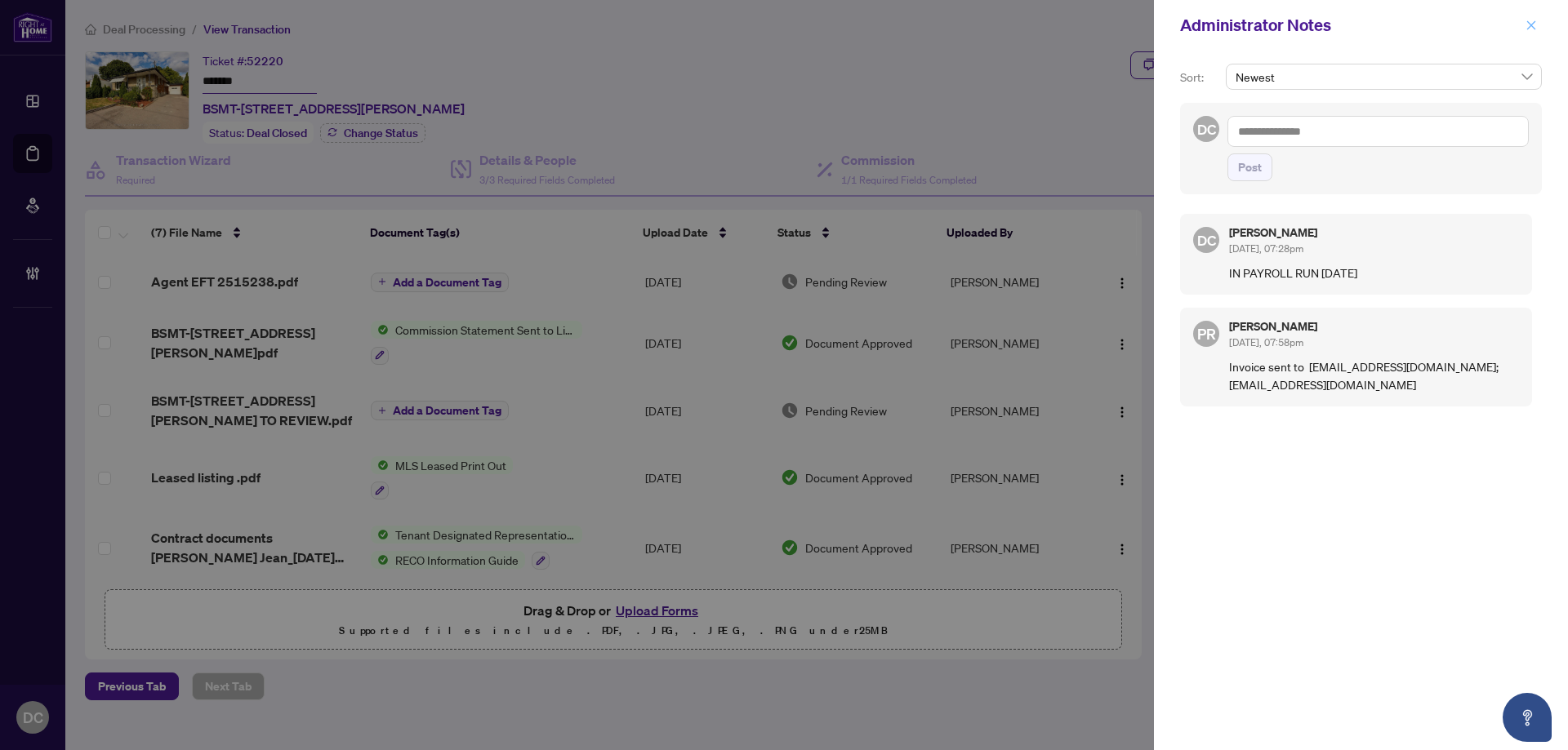
click at [1531, 23] on icon "close" at bounding box center [1531, 25] width 12 height 12
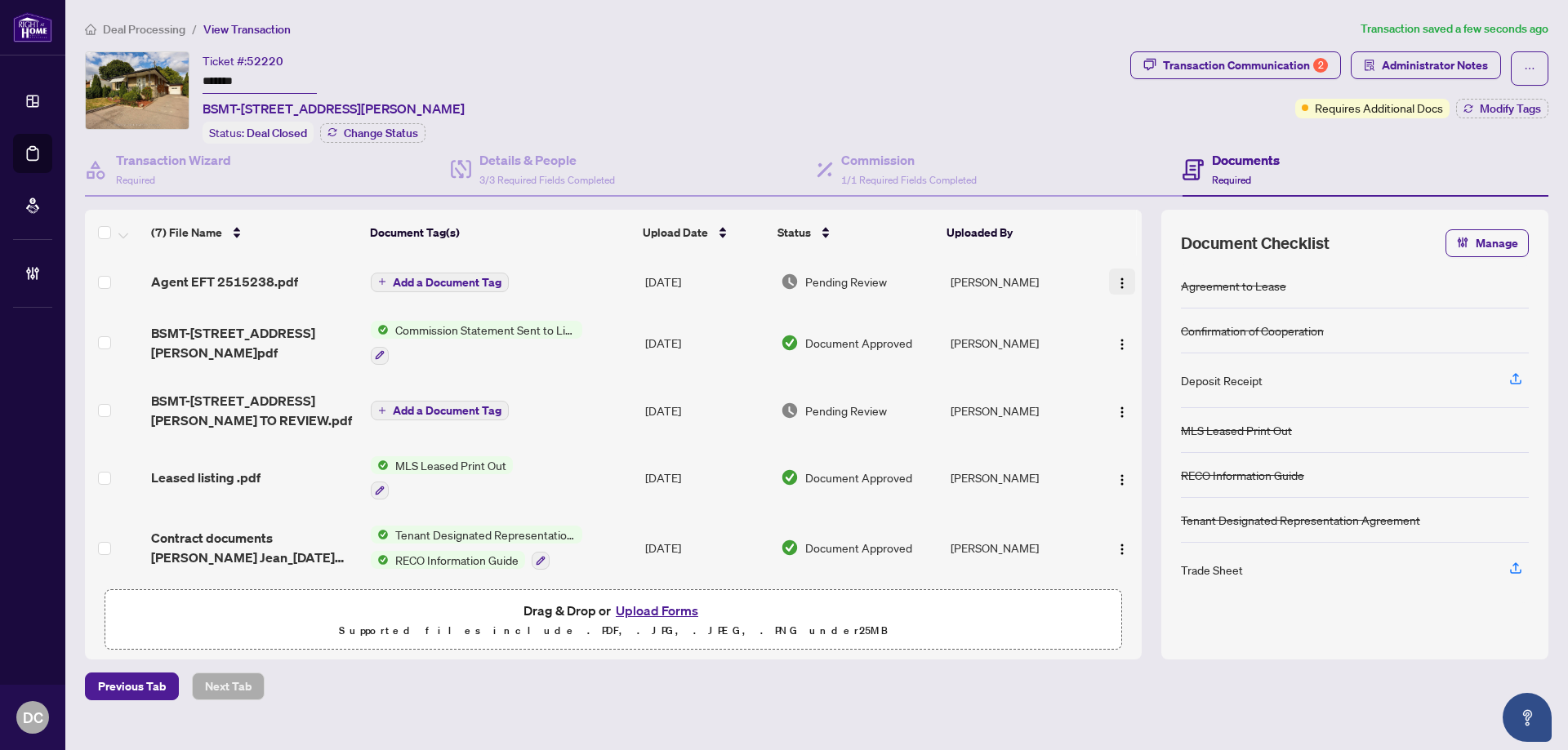
click at [1123, 284] on img "button" at bounding box center [1122, 283] width 13 height 13
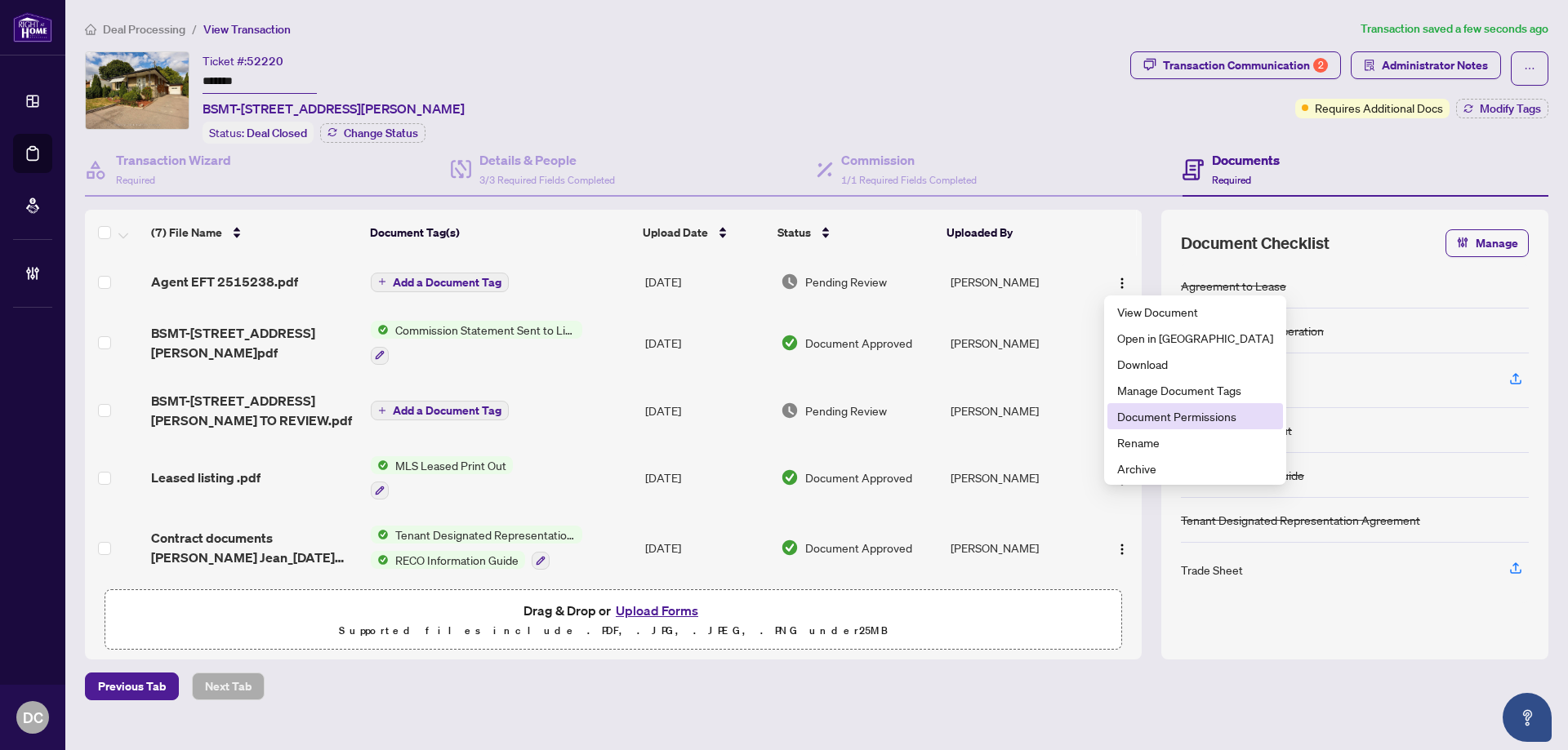
click at [1152, 416] on span "Document Permissions" at bounding box center [1195, 417] width 156 height 18
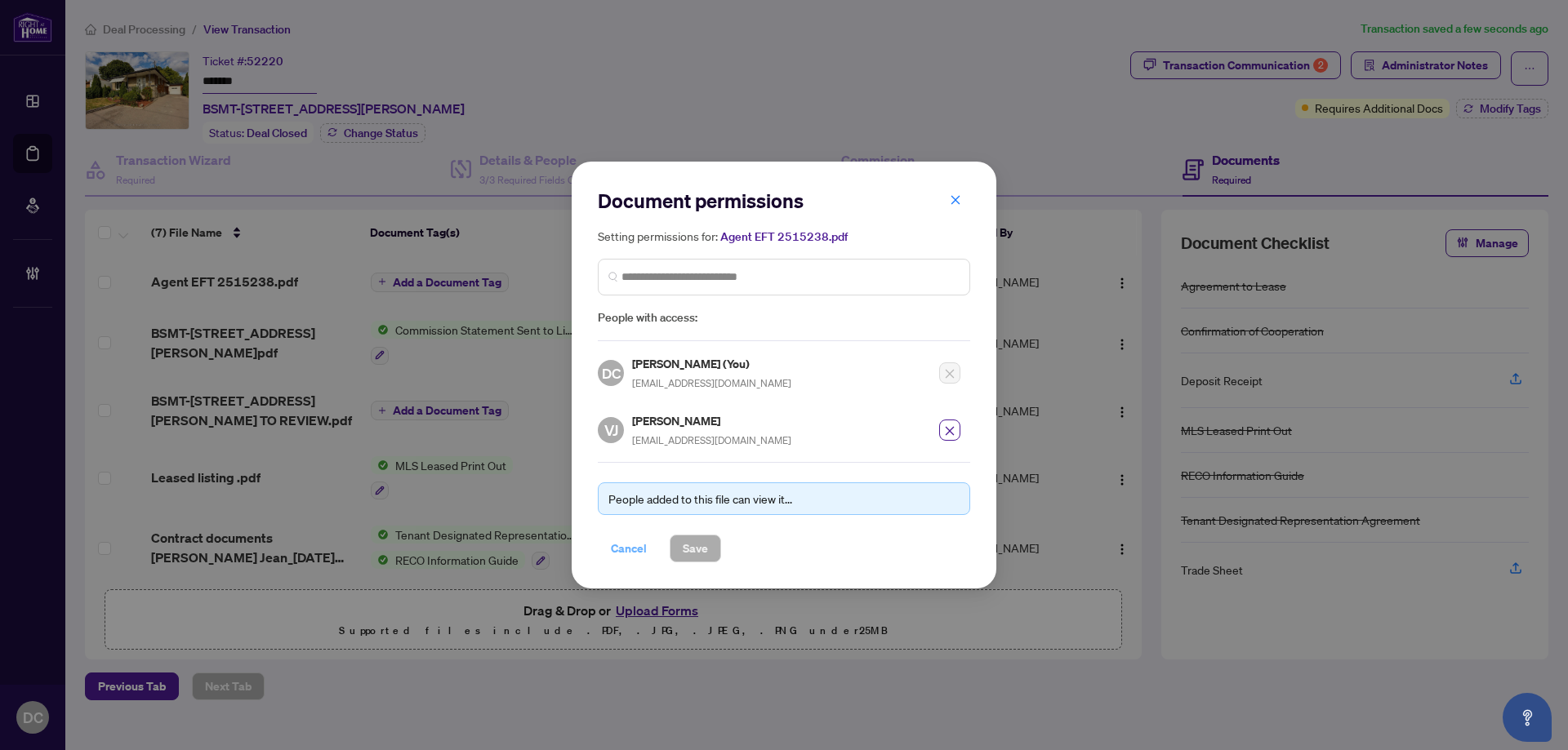
click at [635, 551] on span "Cancel" at bounding box center [628, 548] width 36 height 26
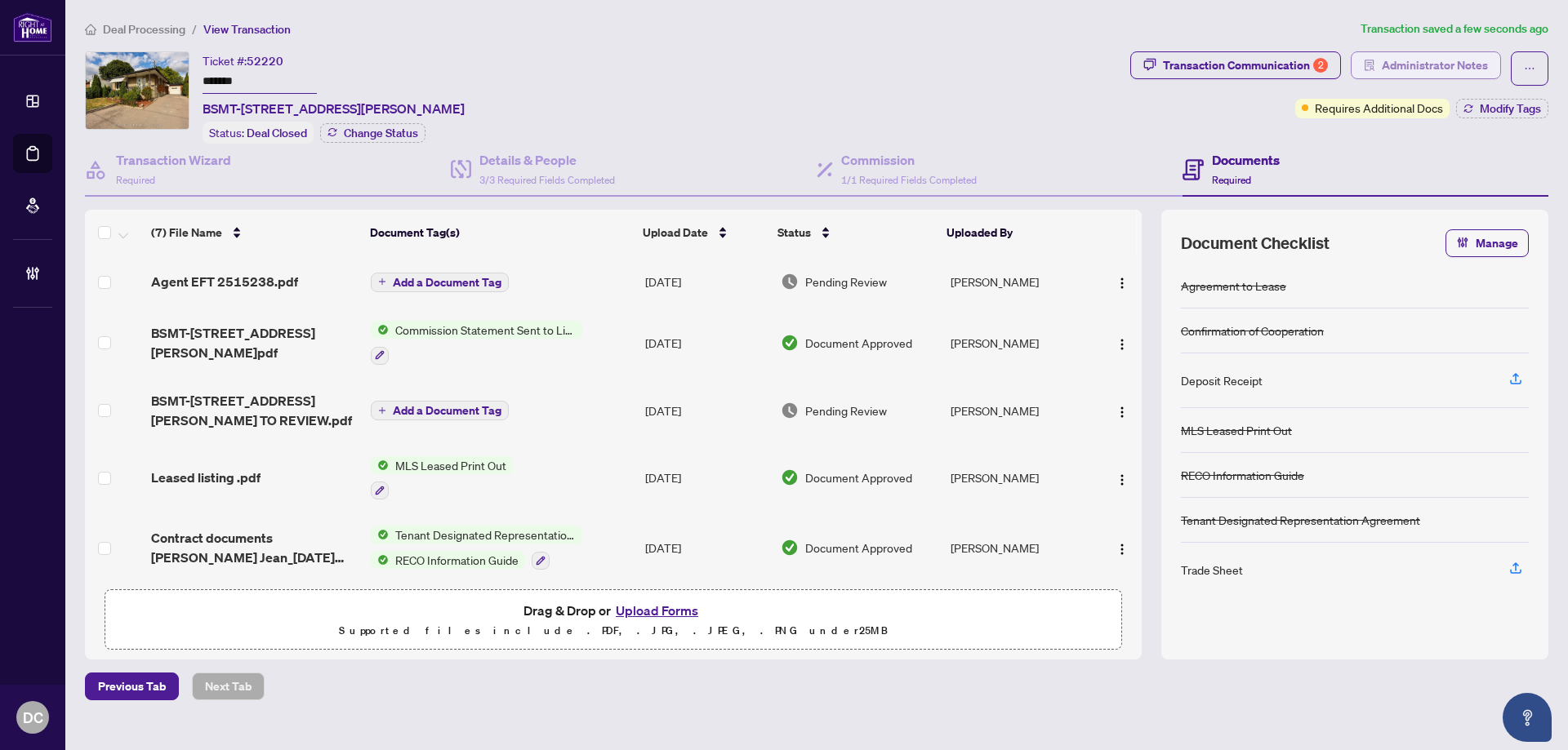
click at [1480, 73] on span "Administrator Notes" at bounding box center [1434, 65] width 106 height 26
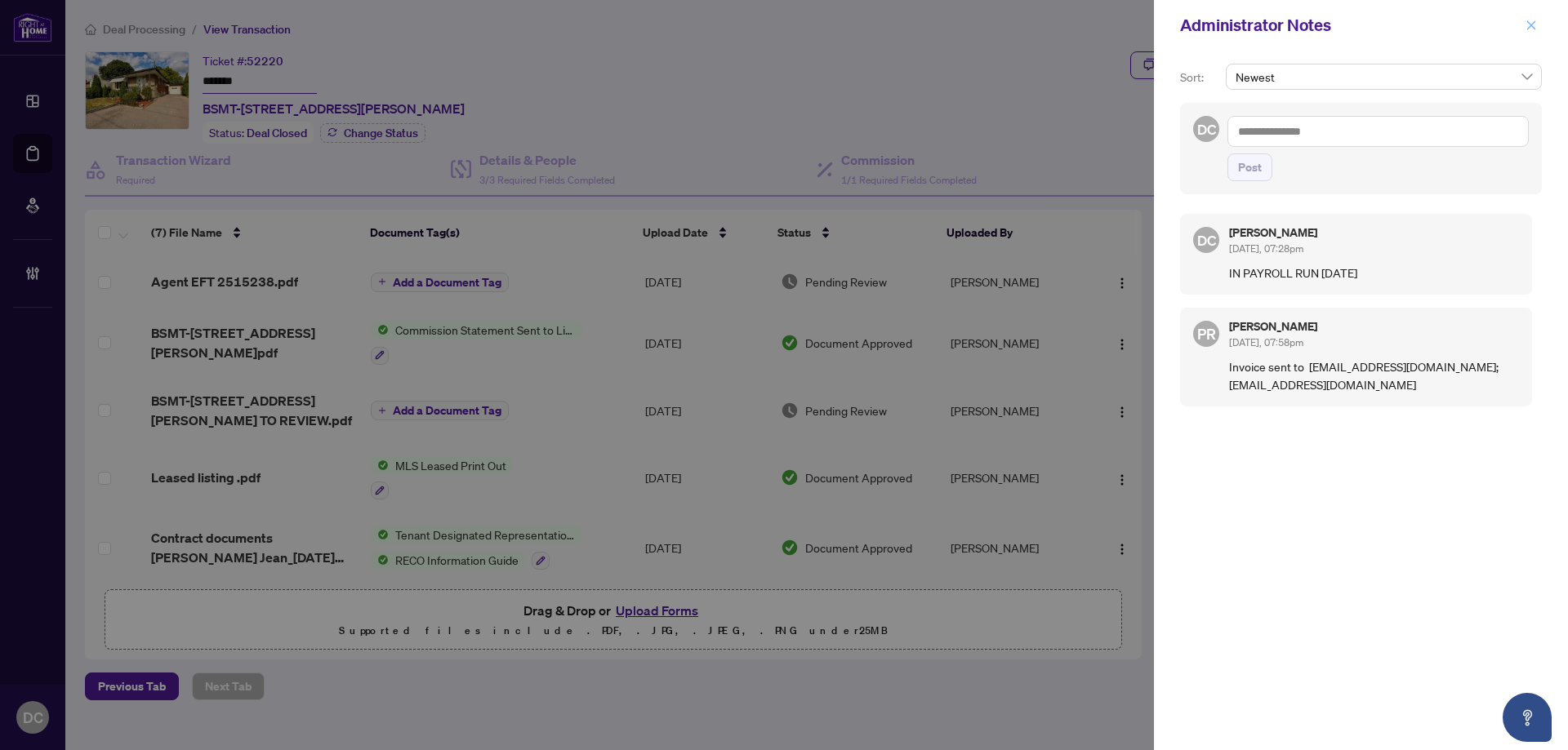
click at [1529, 27] on icon "close" at bounding box center [1532, 25] width 9 height 9
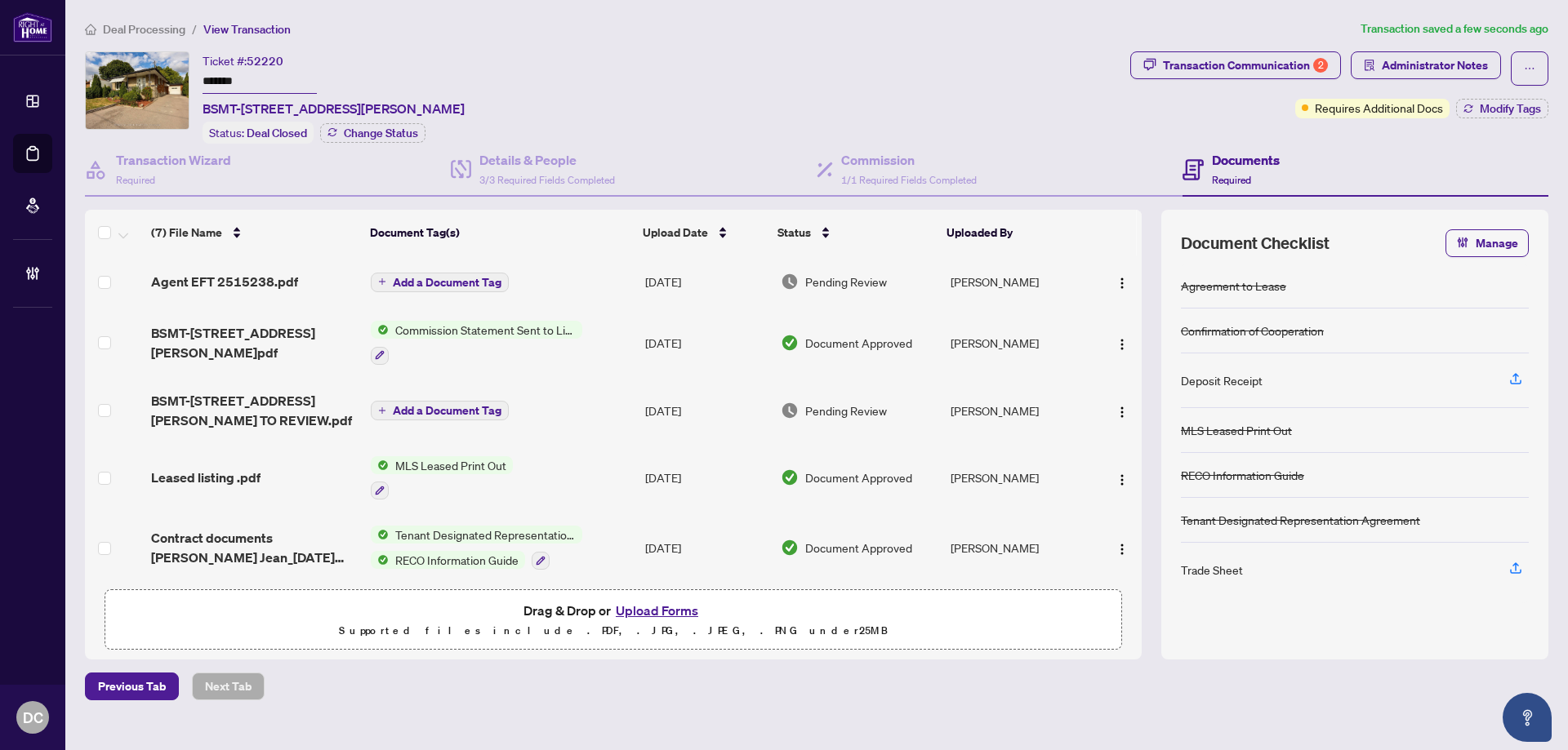
click at [172, 30] on span "Deal Processing" at bounding box center [144, 30] width 82 height 14
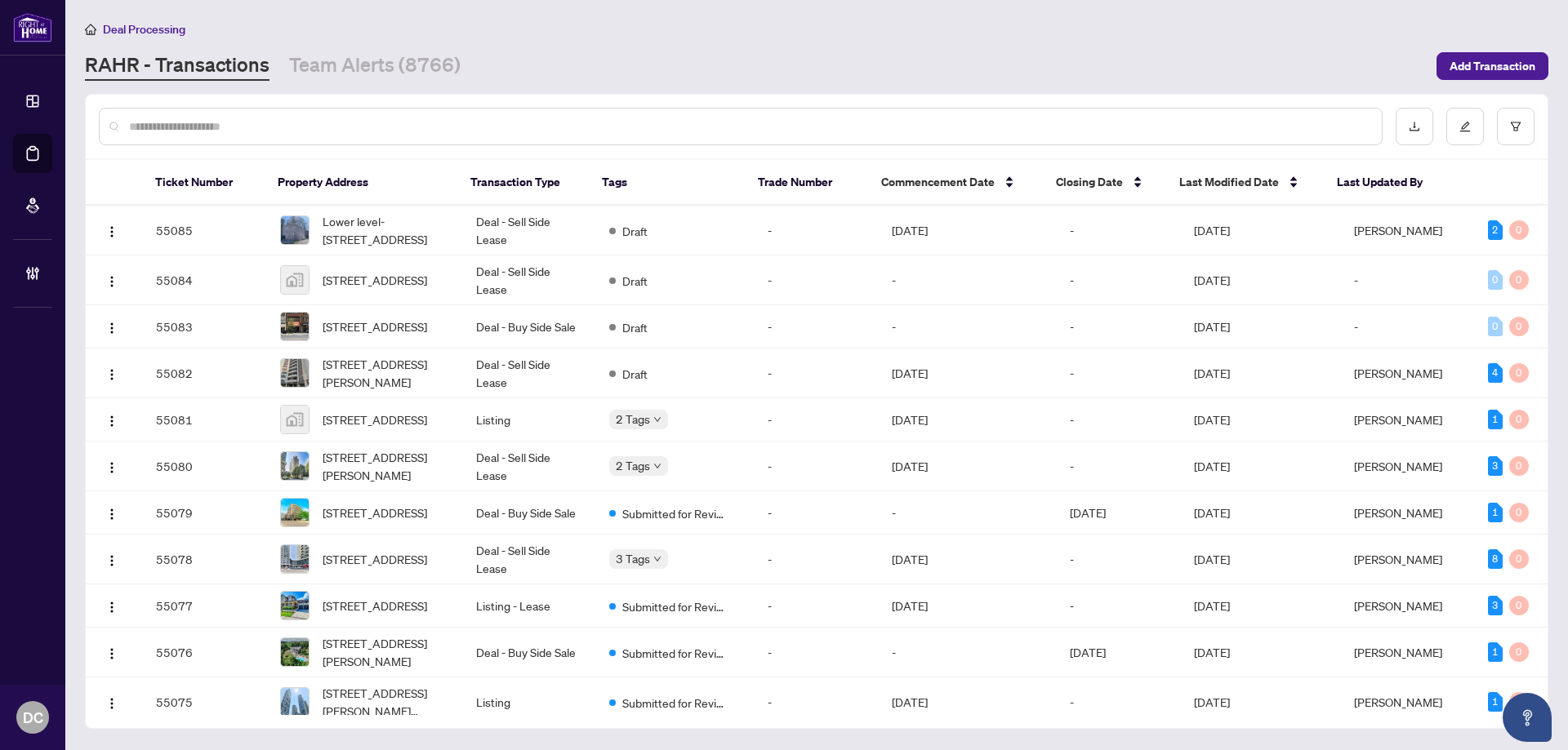
click at [367, 132] on input "text" at bounding box center [749, 126] width 1240 height 18
paste input "*******"
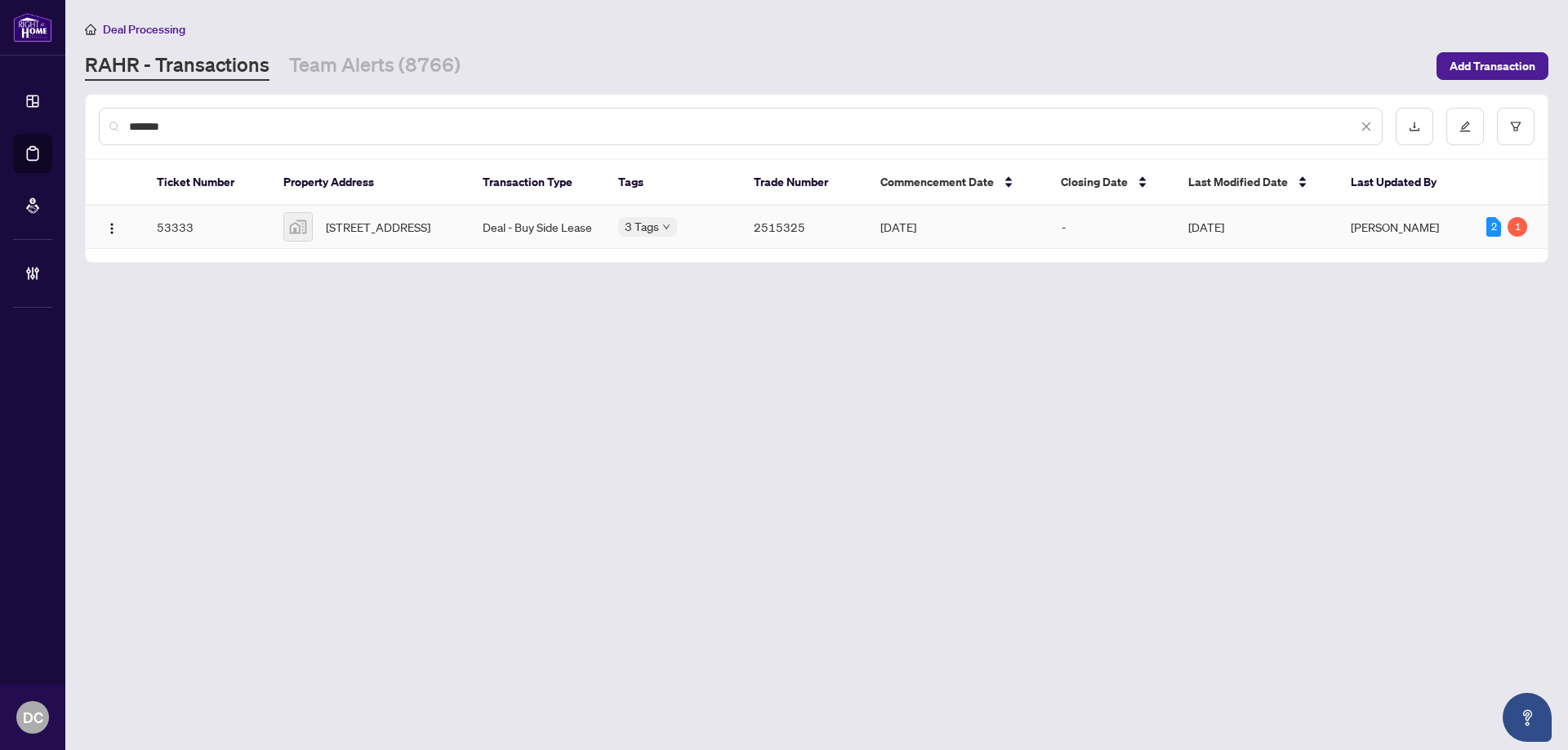
type input "*******"
click at [399, 236] on span "1900 Simcoe Street North #616, Oshawa, Ontario L1G 0C1, Canada" at bounding box center [377, 227] width 105 height 18
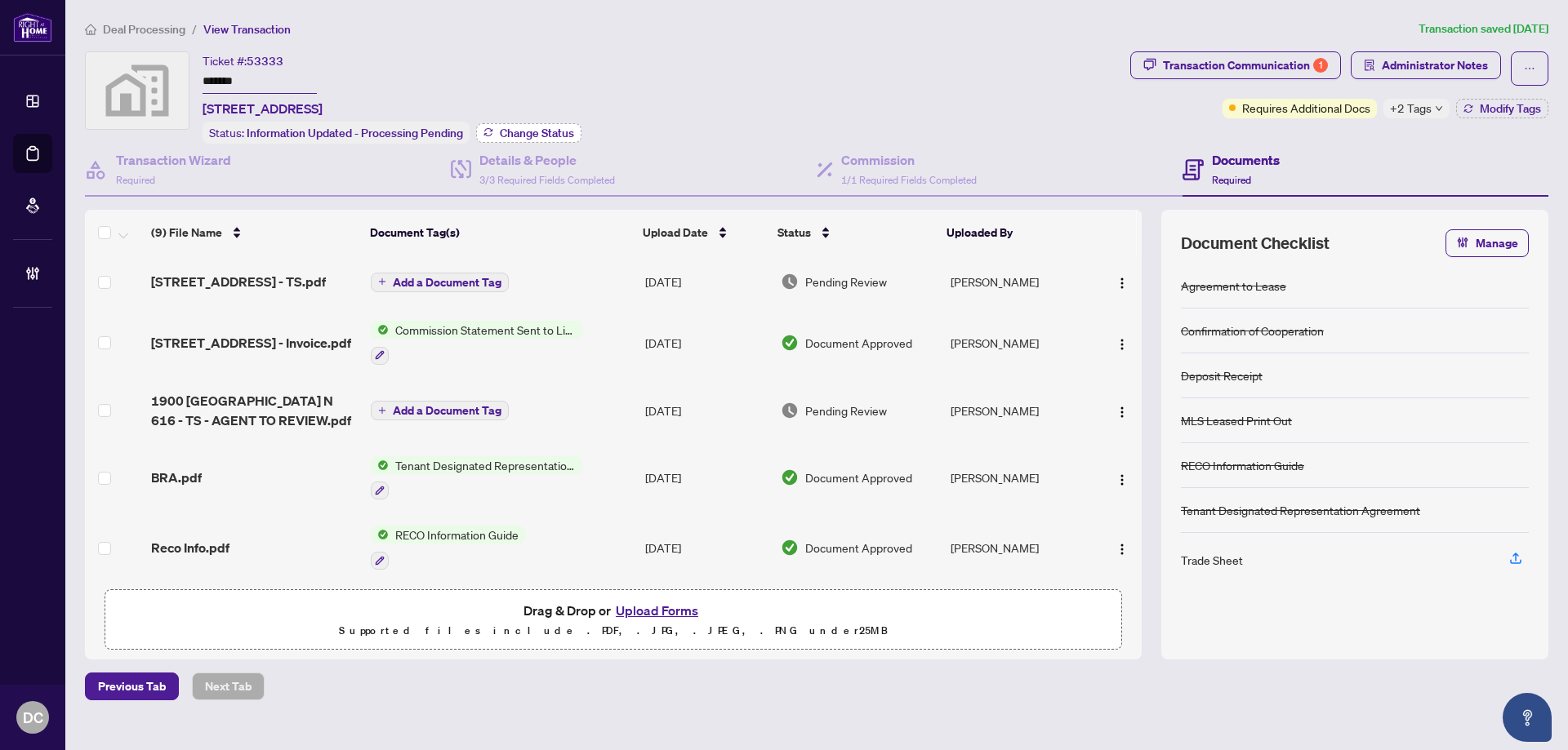
click at [560, 138] on button "Change Status" at bounding box center [529, 134] width 106 height 20
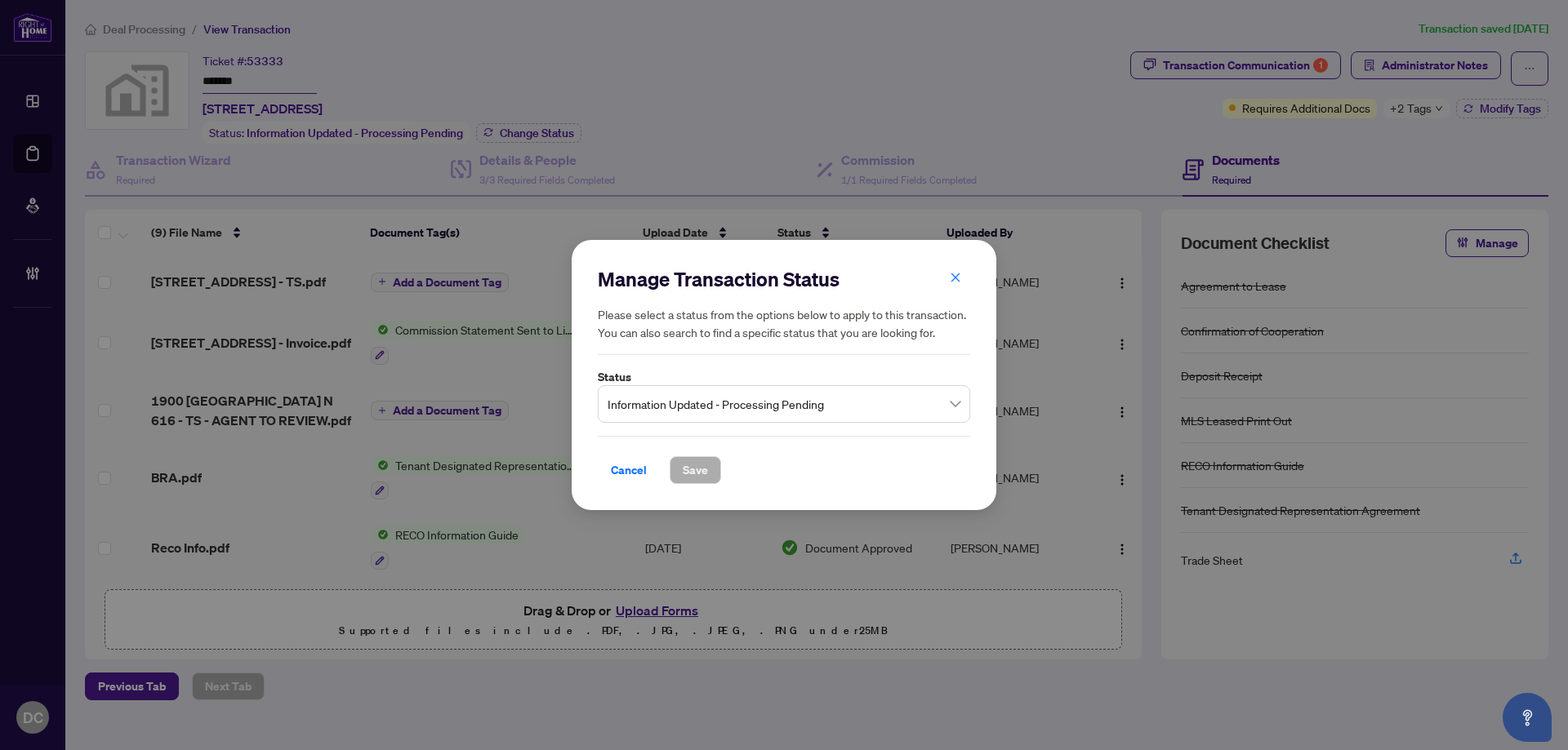
click at [814, 416] on span "Information Updated - Processing Pending" at bounding box center [784, 404] width 353 height 31
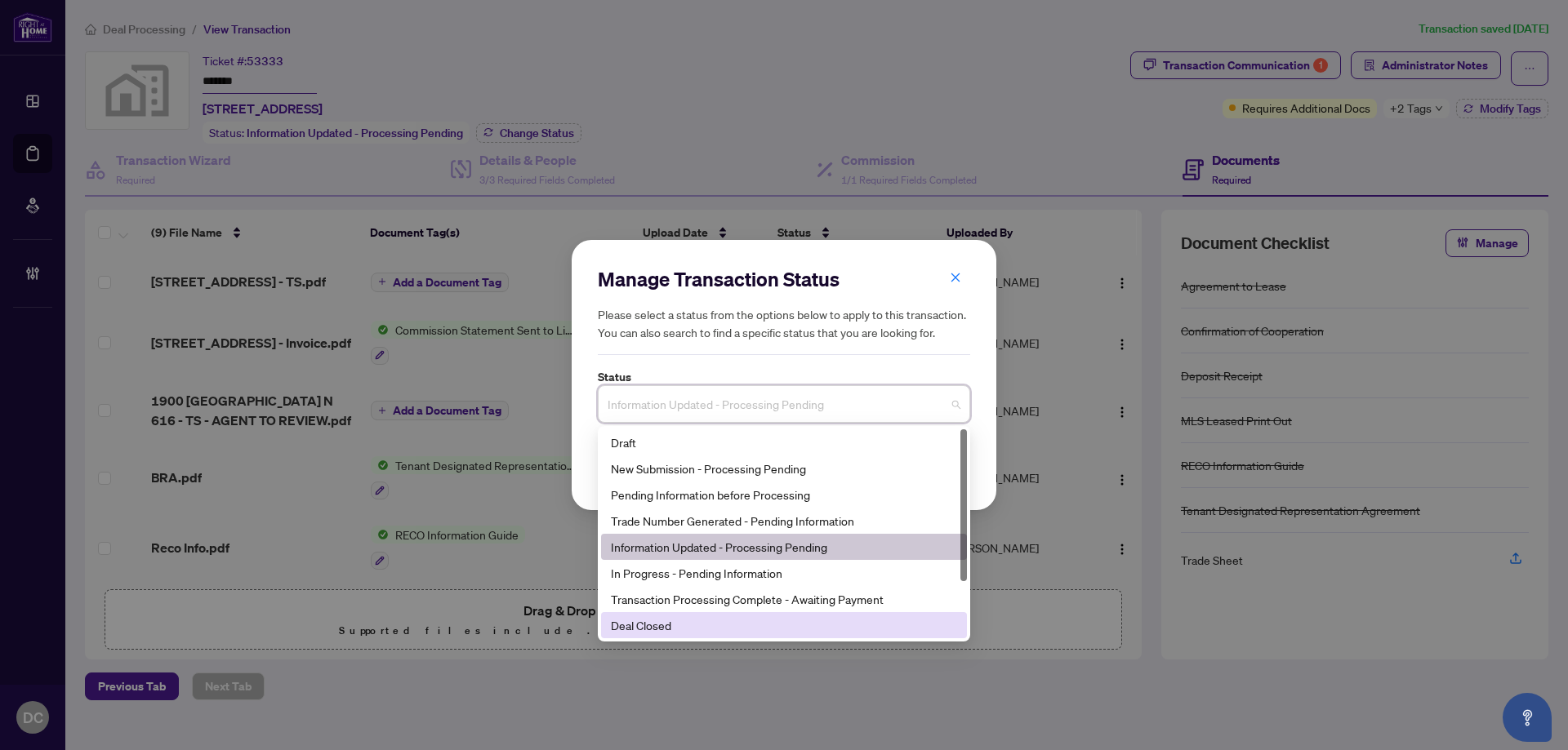
click at [689, 625] on div "Deal Closed" at bounding box center [784, 625] width 346 height 18
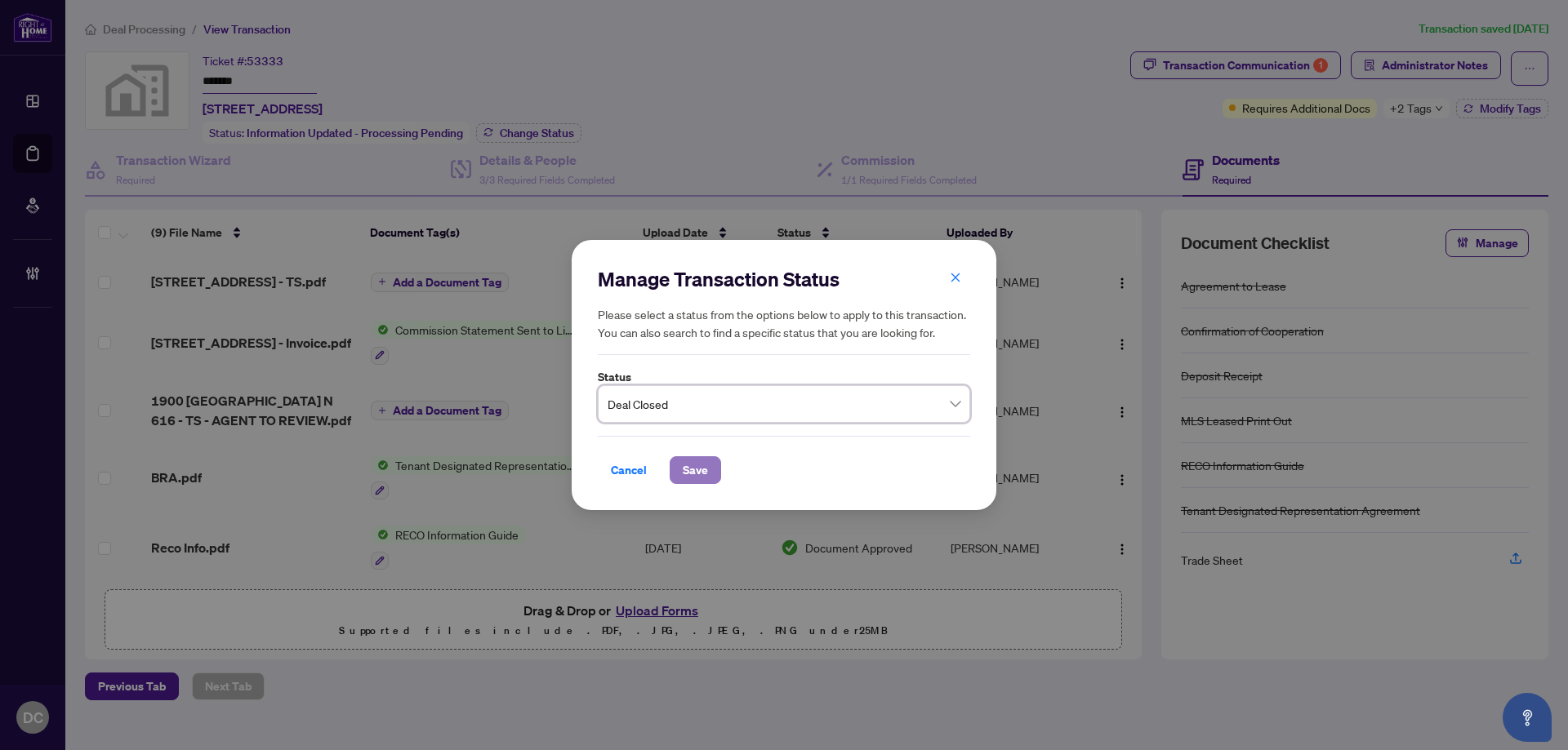
click at [689, 467] on span "Save" at bounding box center [696, 470] width 25 height 26
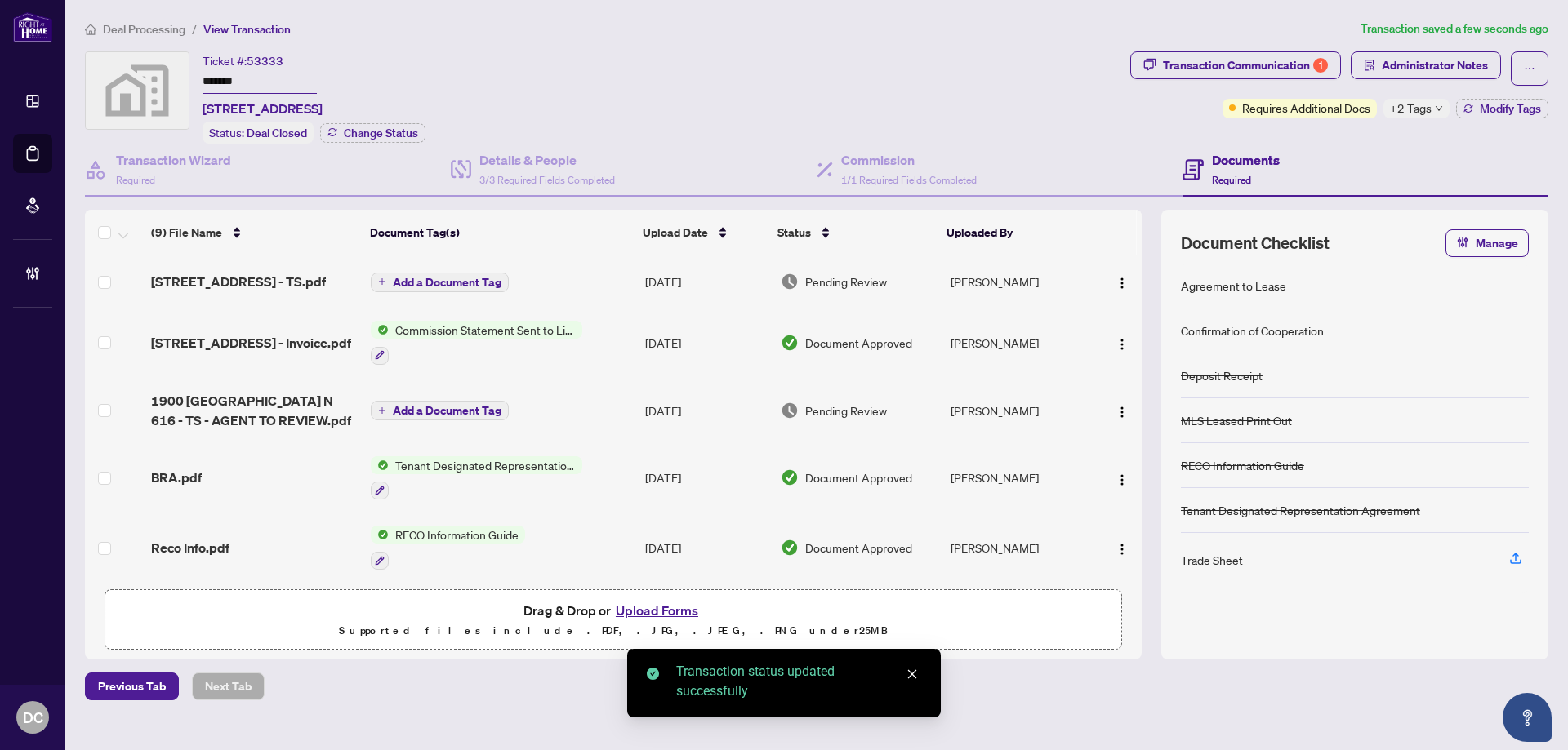
click at [1512, 118] on div "Transaction Communication 1 Administrator Notes Requires Additional Docs +2 Tag…" at bounding box center [1339, 97] width 425 height 92
click at [1501, 104] on span "Modify Tags" at bounding box center [1511, 108] width 61 height 12
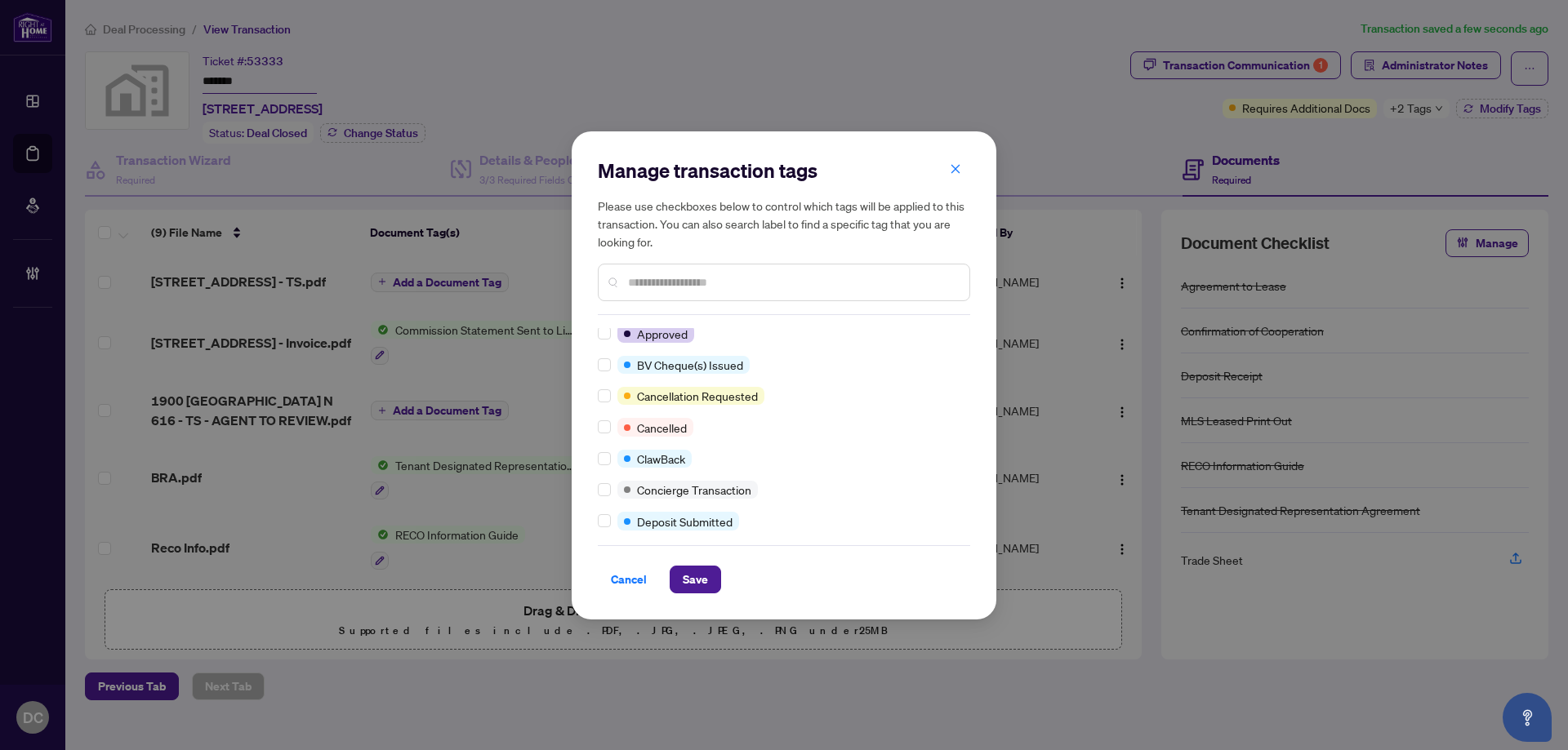
scroll to position [163, 0]
click at [687, 289] on input "text" at bounding box center [793, 282] width 328 height 18
type input "****"
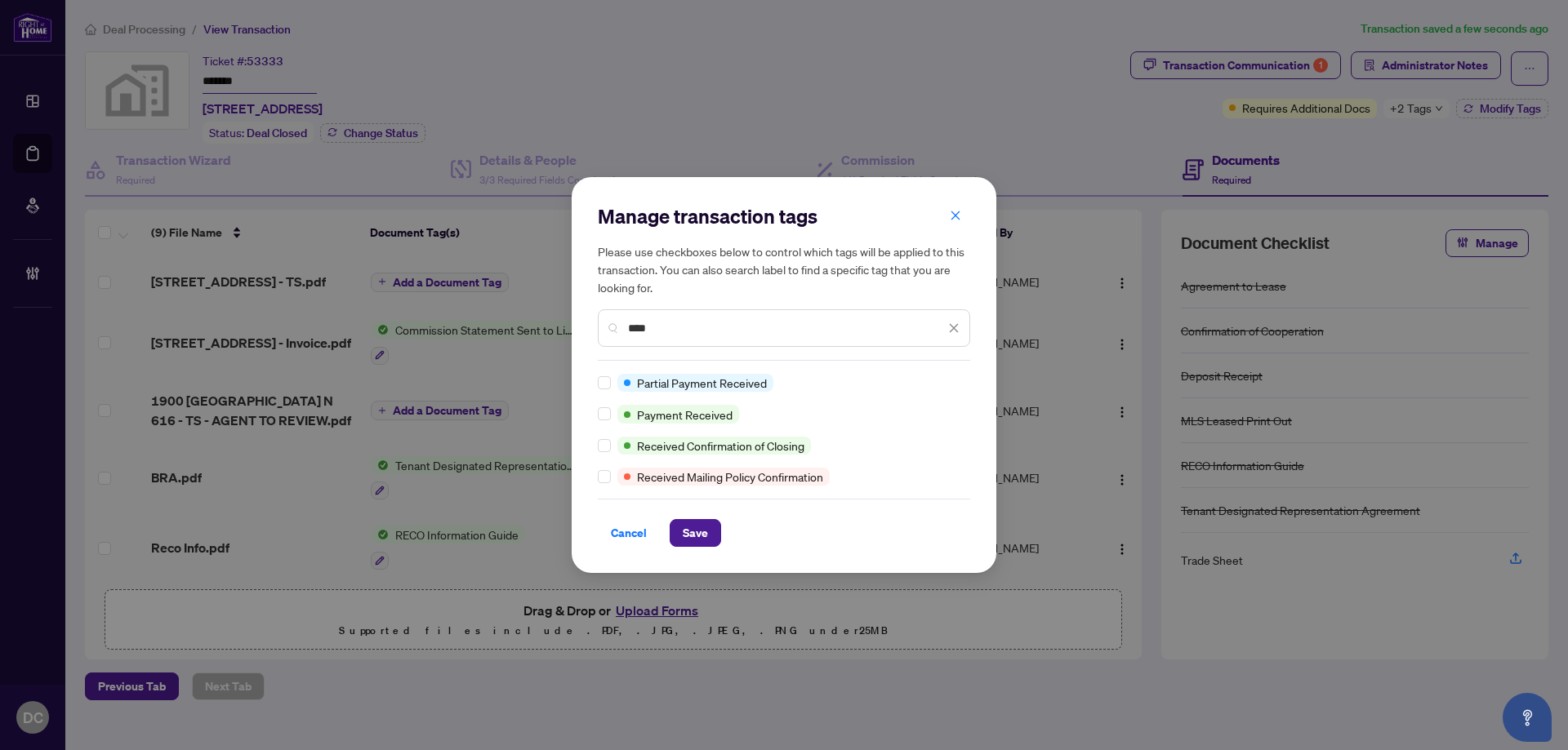
scroll to position [0, 0]
drag, startPoint x: 706, startPoint y: 529, endPoint x: 1177, endPoint y: 214, distance: 566.6
click at [707, 528] on span "Save" at bounding box center [696, 532] width 25 height 26
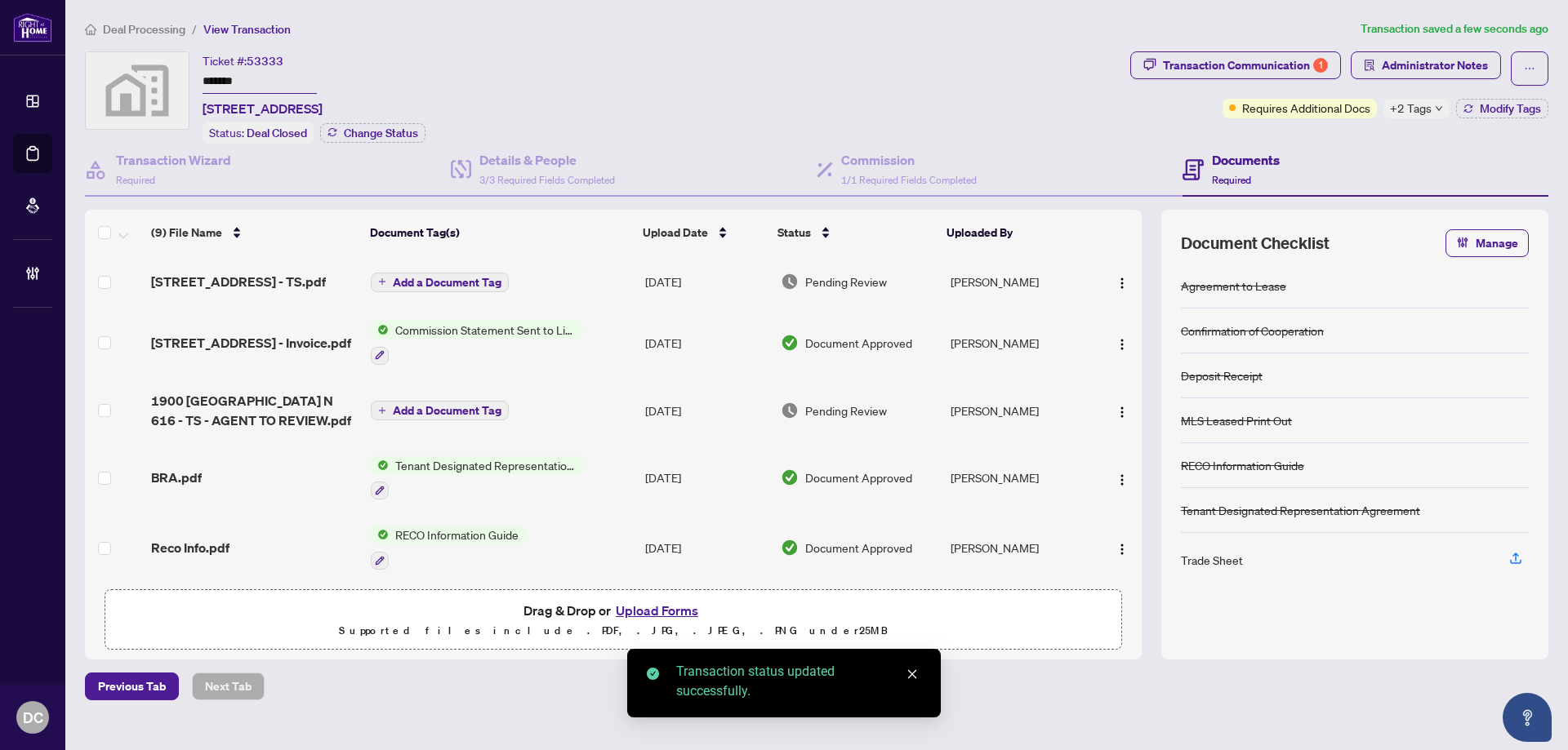
click at [1278, 67] on div "Manage transaction tags Please use checkboxes below to control which tags will …" at bounding box center [784, 375] width 1568 height 750
click at [1279, 65] on div "Transaction Communication 1" at bounding box center [1245, 65] width 165 height 26
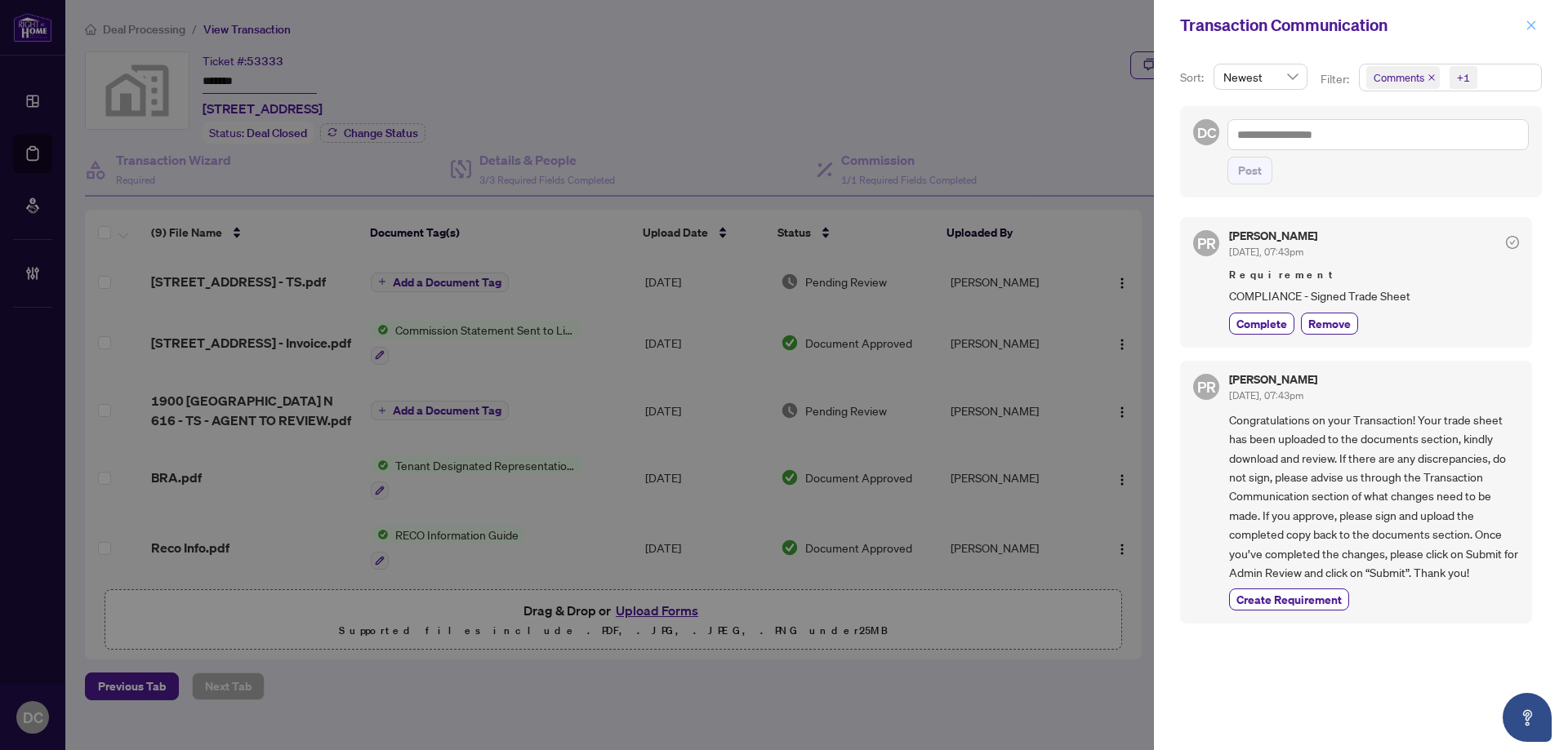
click at [1539, 23] on button "button" at bounding box center [1531, 25] width 22 height 20
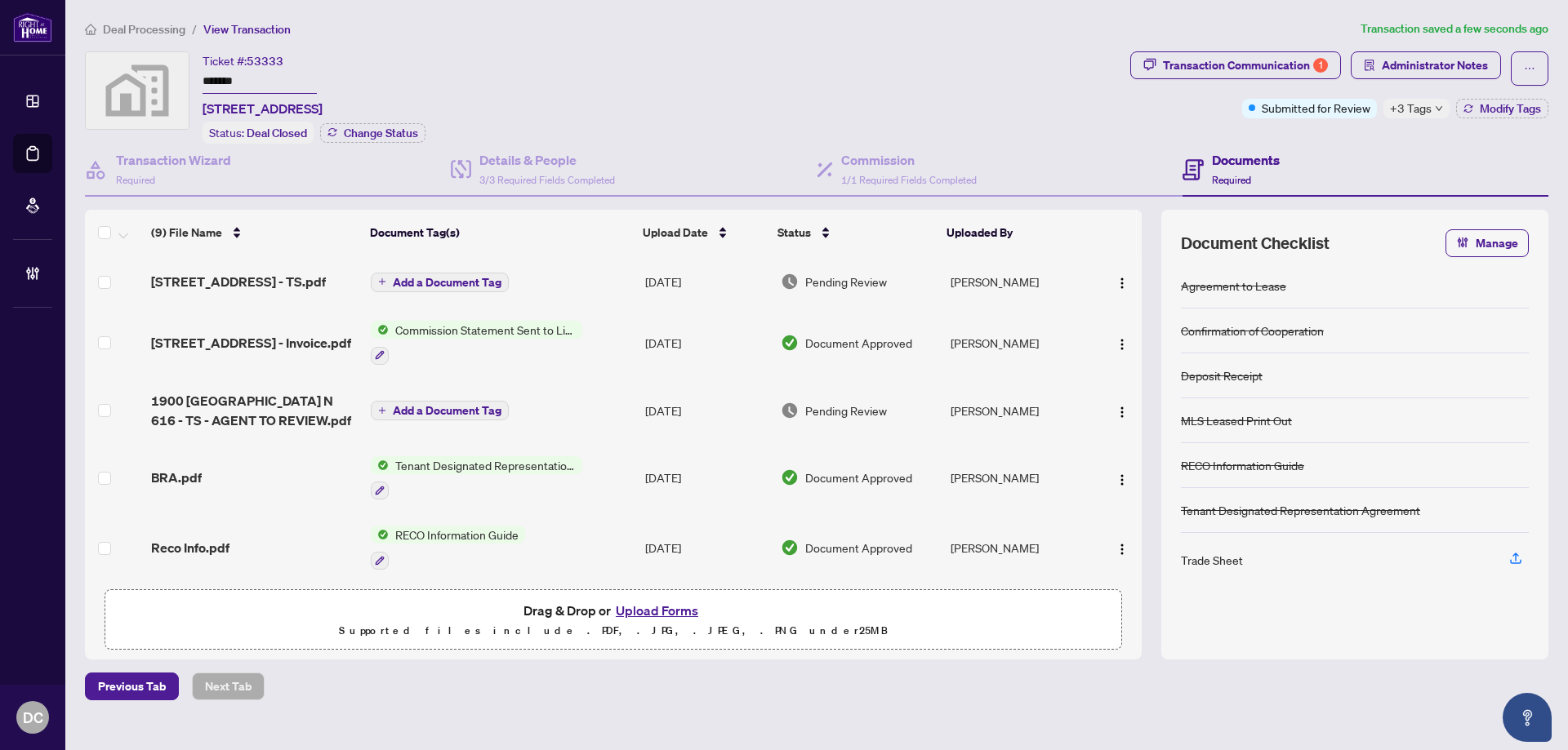
click at [574, 280] on td "Add a Document Tag" at bounding box center [501, 281] width 274 height 52
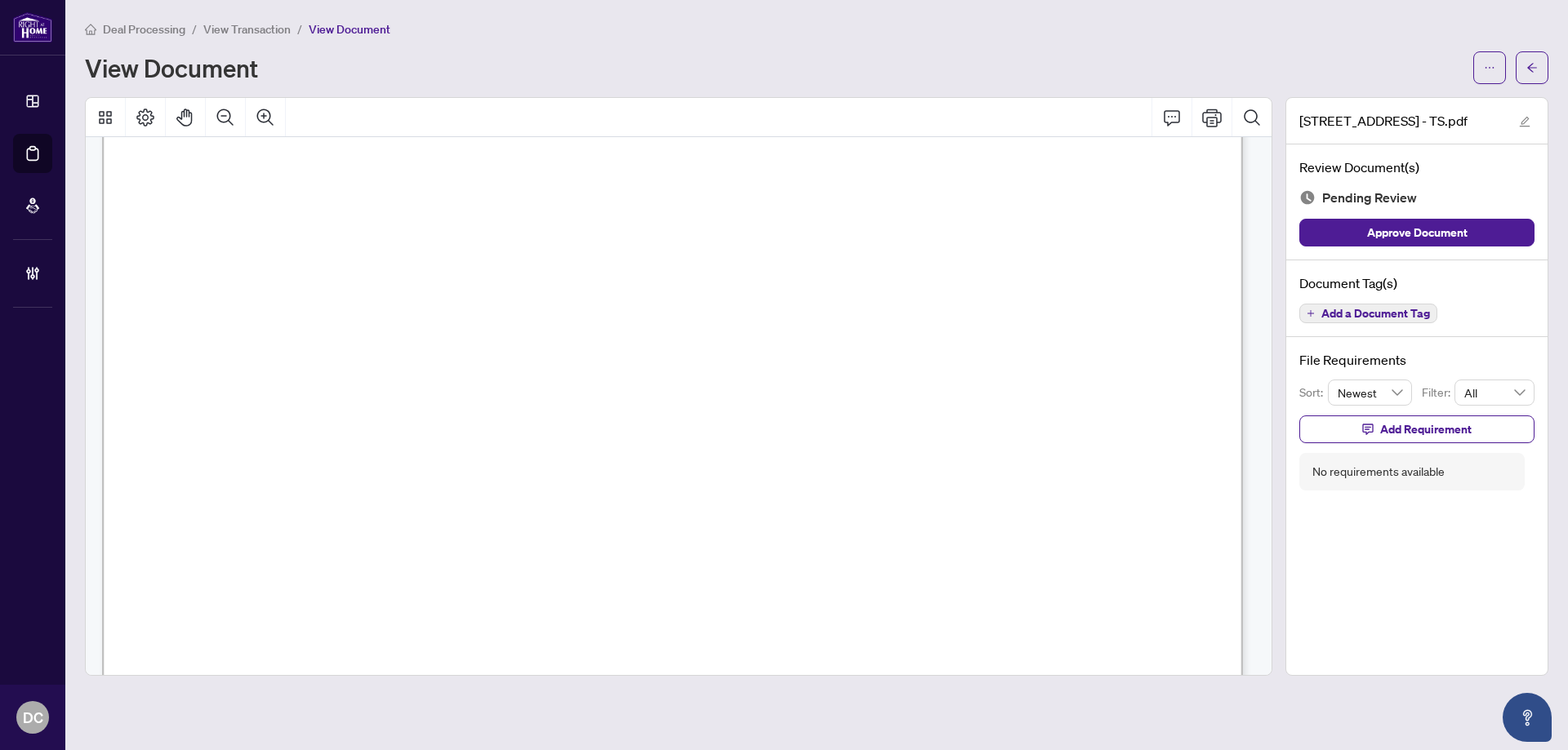
scroll to position [572, 0]
click at [1540, 75] on button "button" at bounding box center [1532, 67] width 32 height 32
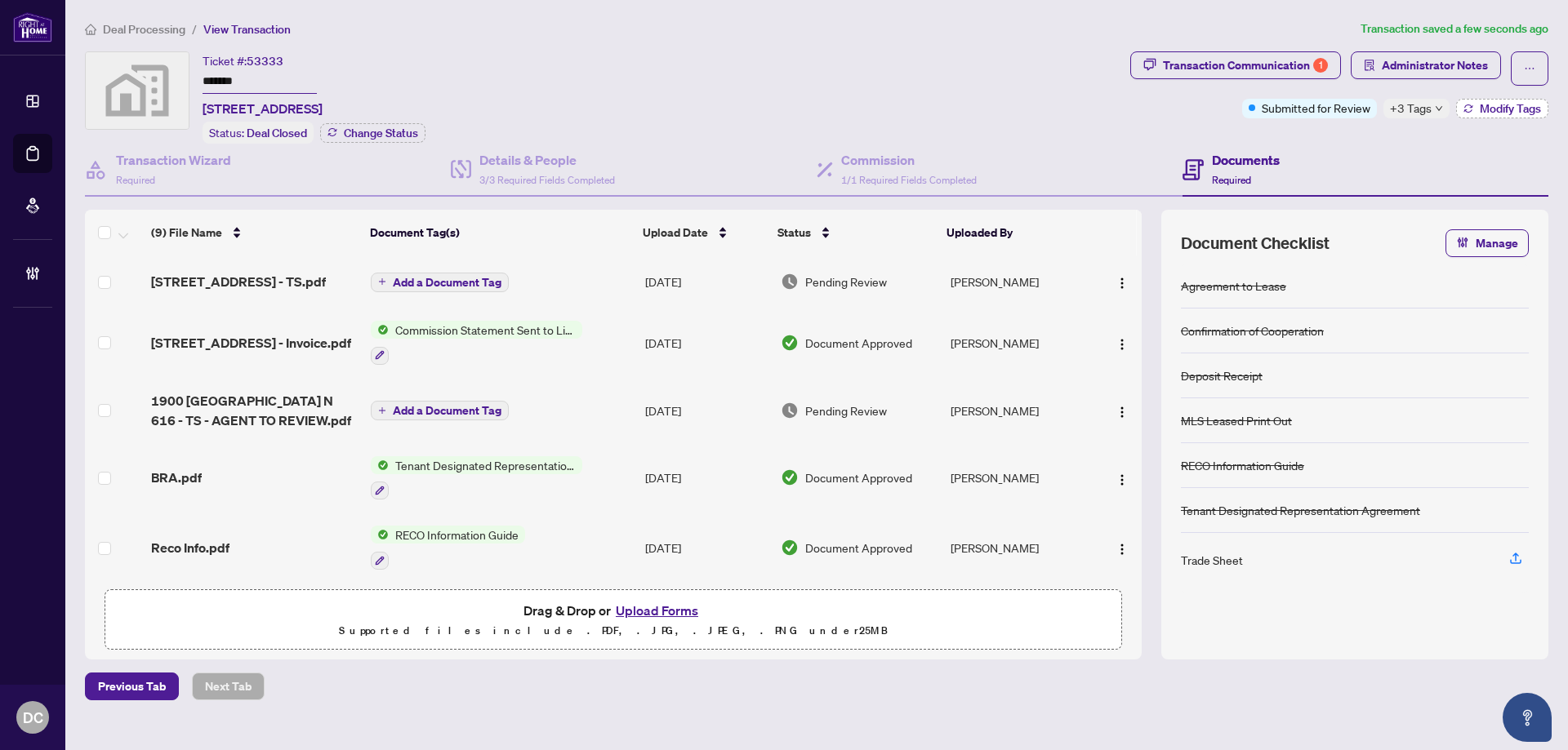
click at [1488, 107] on span "Modify Tags" at bounding box center [1511, 108] width 61 height 12
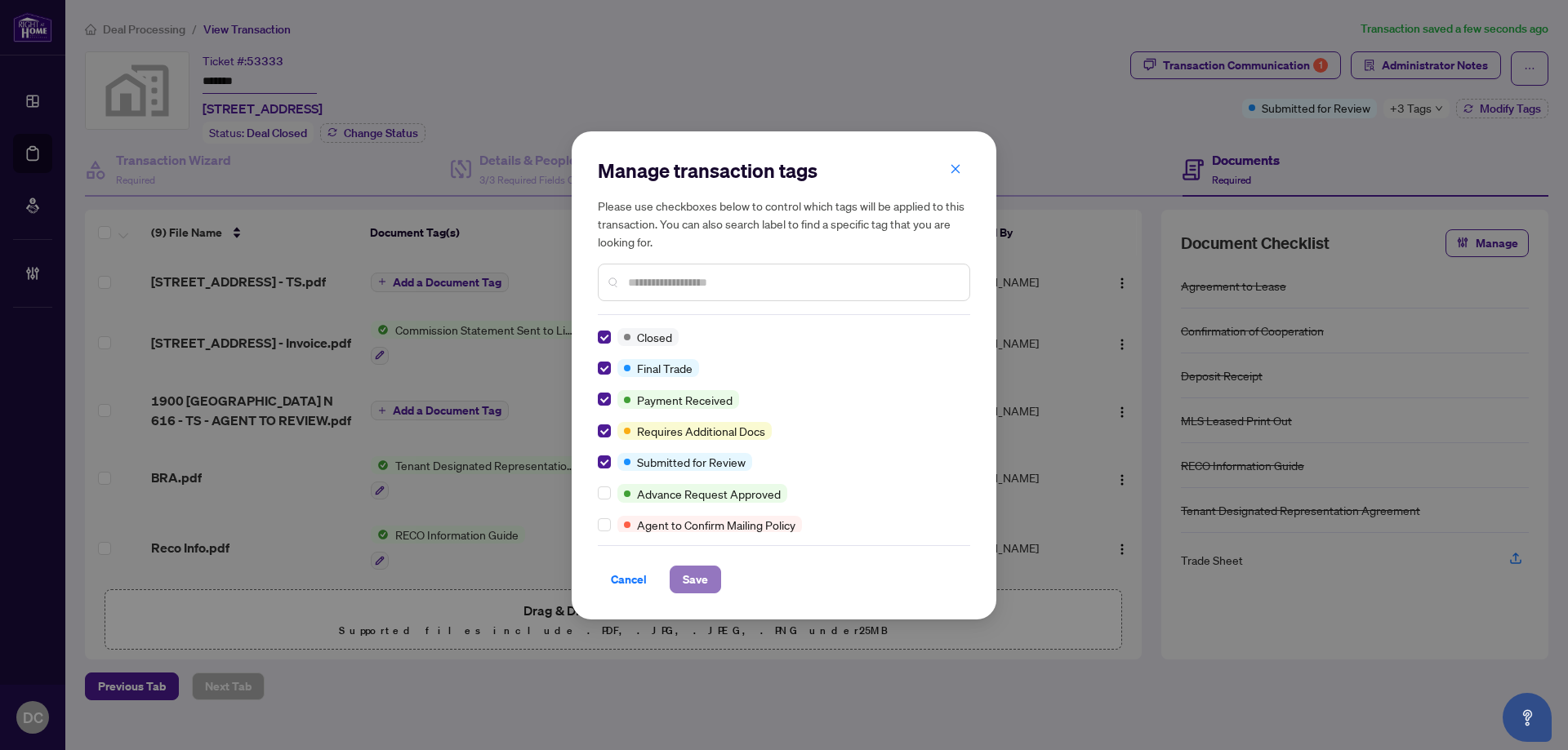
click at [720, 582] on button "Save" at bounding box center [695, 579] width 51 height 28
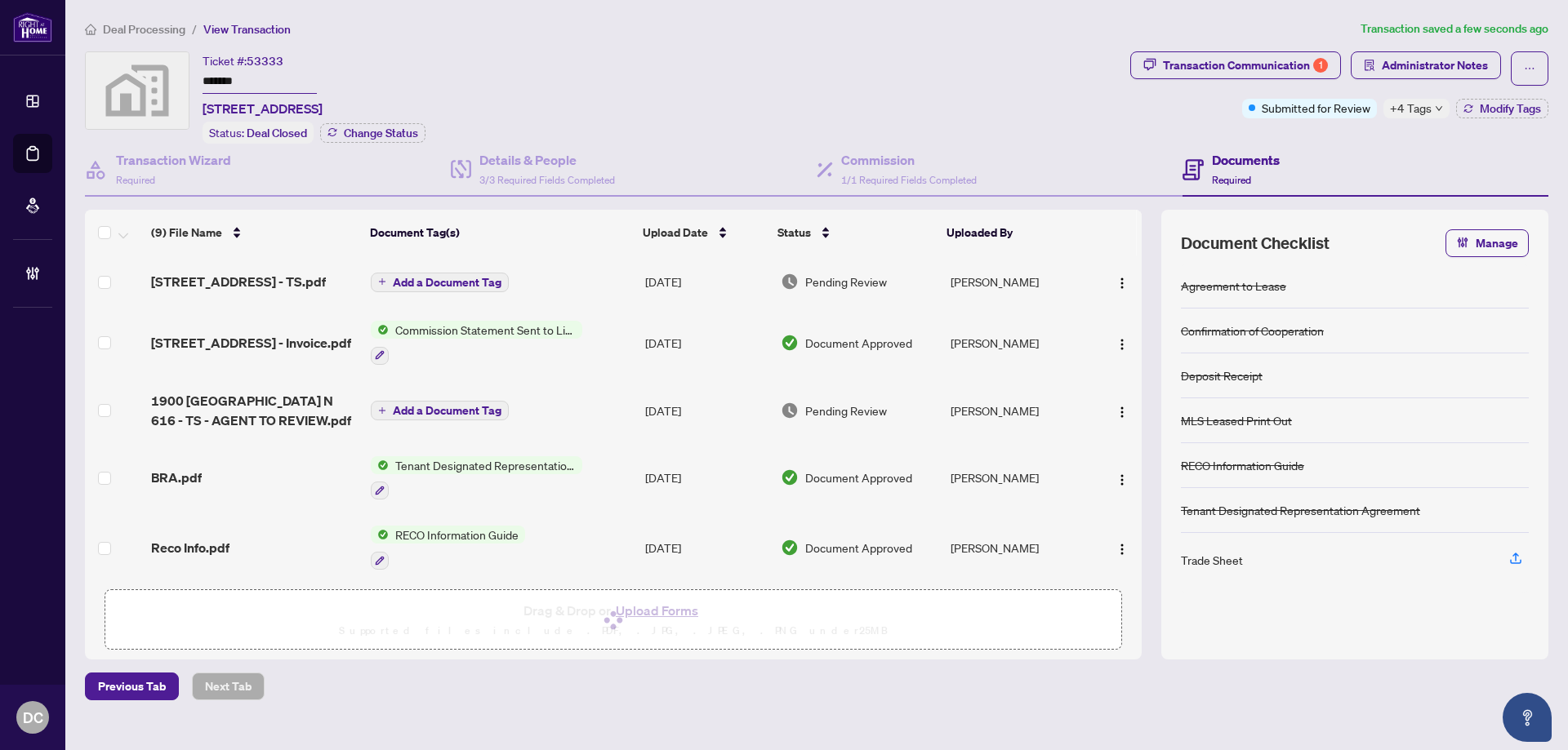
click at [1399, 112] on span "+4 Tags" at bounding box center [1411, 108] width 41 height 19
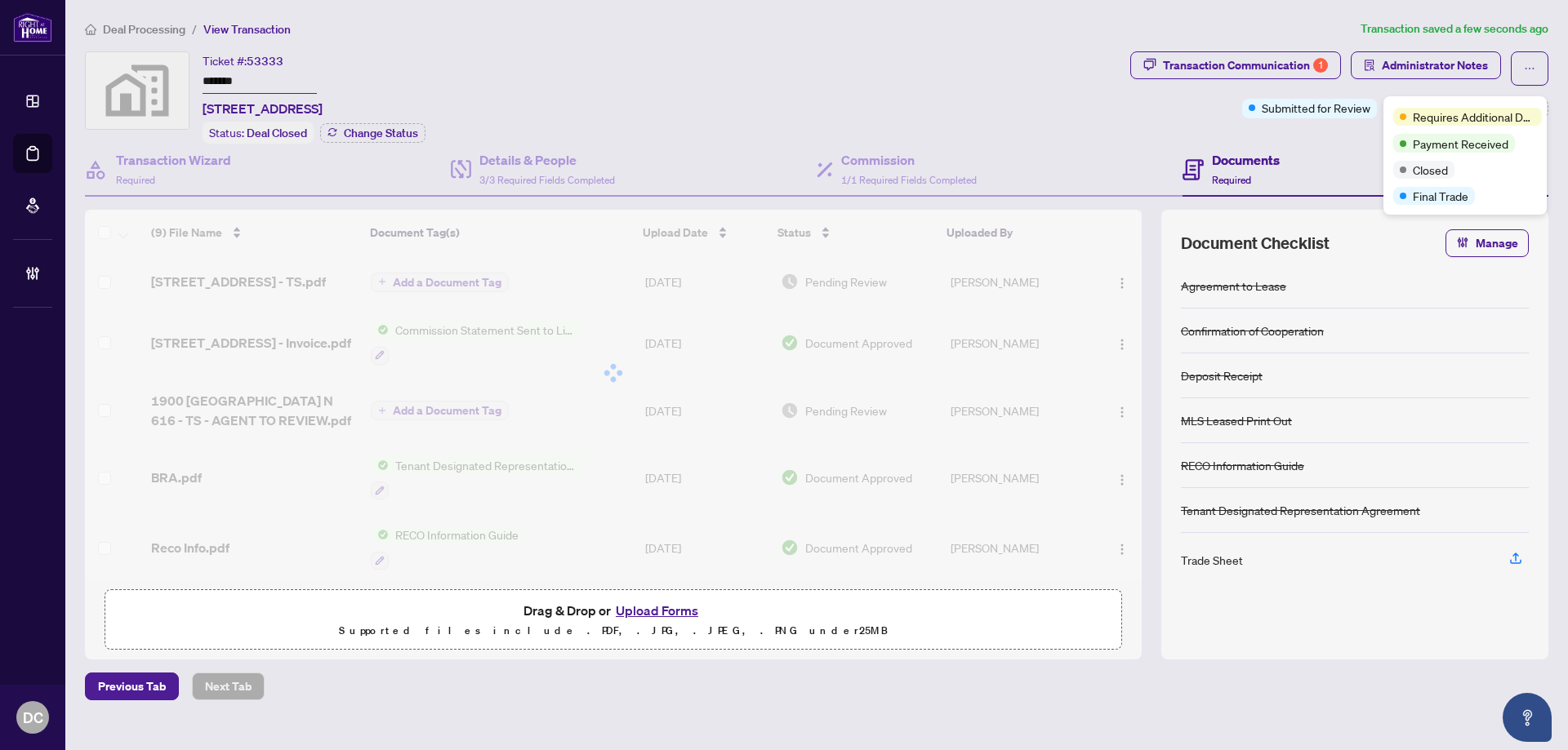
click at [1328, 143] on div "Documents Required" at bounding box center [1365, 169] width 366 height 53
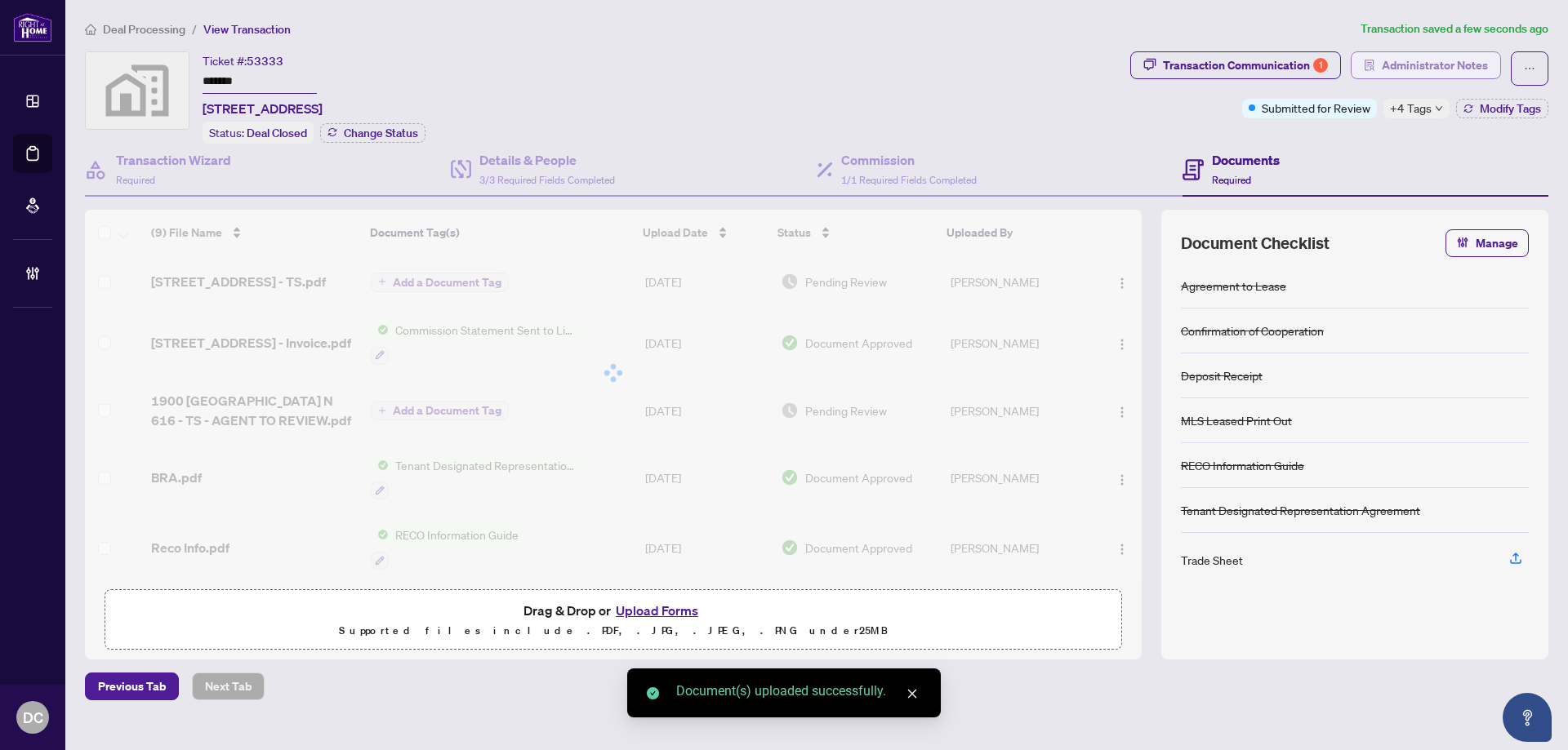
click at [1428, 51] on button "Administrator Notes" at bounding box center [1426, 65] width 151 height 28
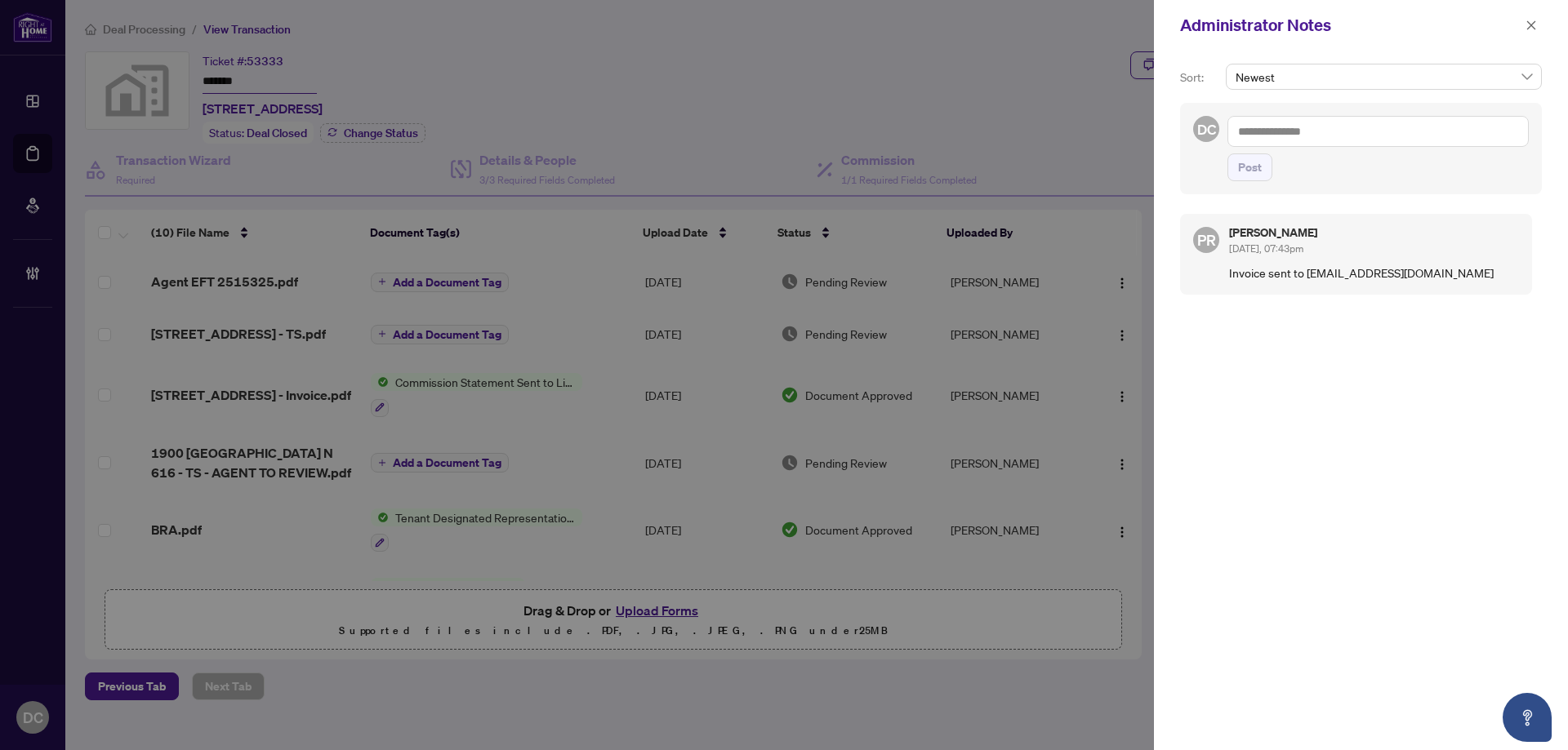
click at [1295, 128] on textarea at bounding box center [1378, 131] width 301 height 31
paste textarea "**********"
type textarea "**********"
drag, startPoint x: 1259, startPoint y: 176, endPoint x: 1267, endPoint y: 169, distance: 10.6
click at [1260, 174] on span "Post" at bounding box center [1250, 167] width 23 height 26
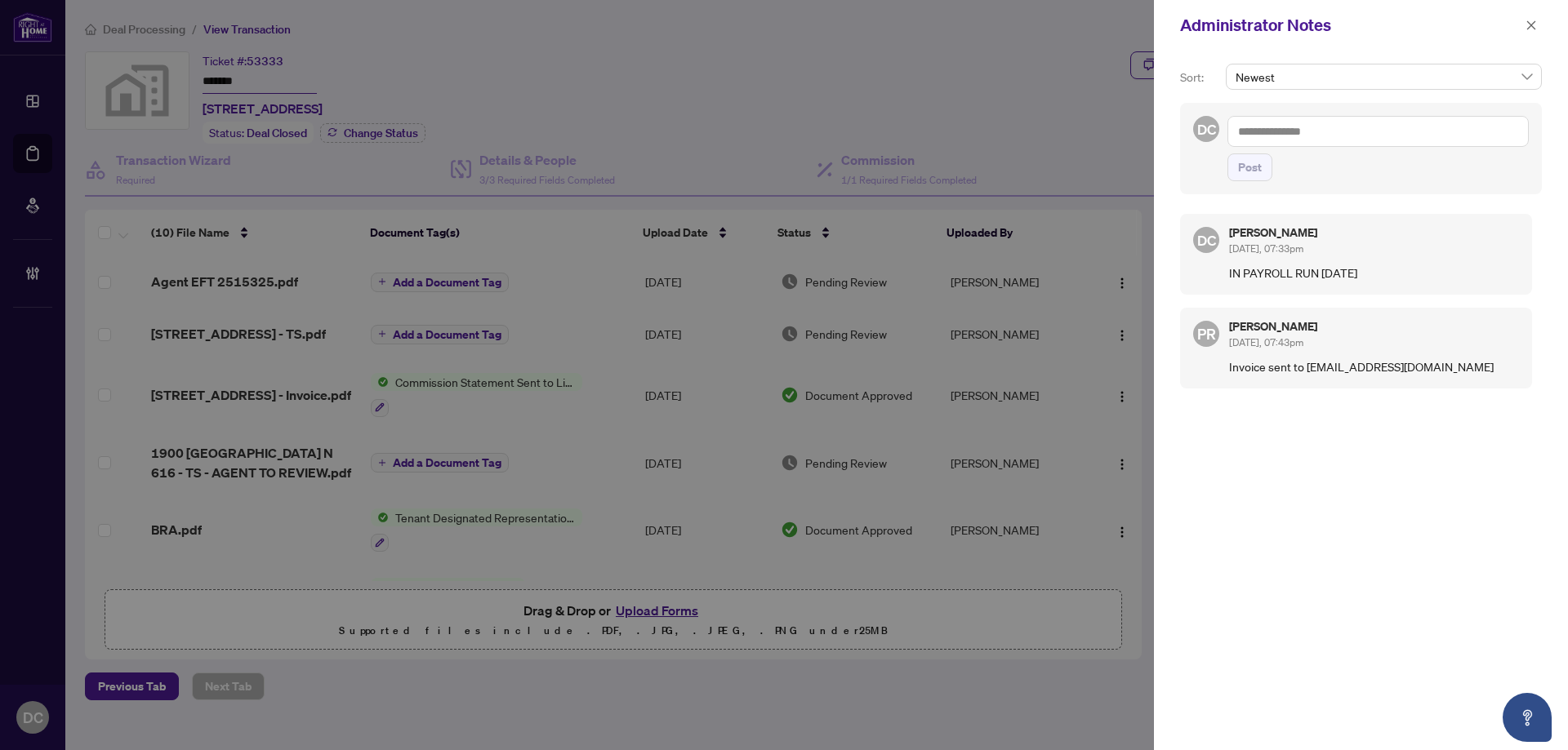
click at [1532, 33] on span "button" at bounding box center [1531, 25] width 12 height 26
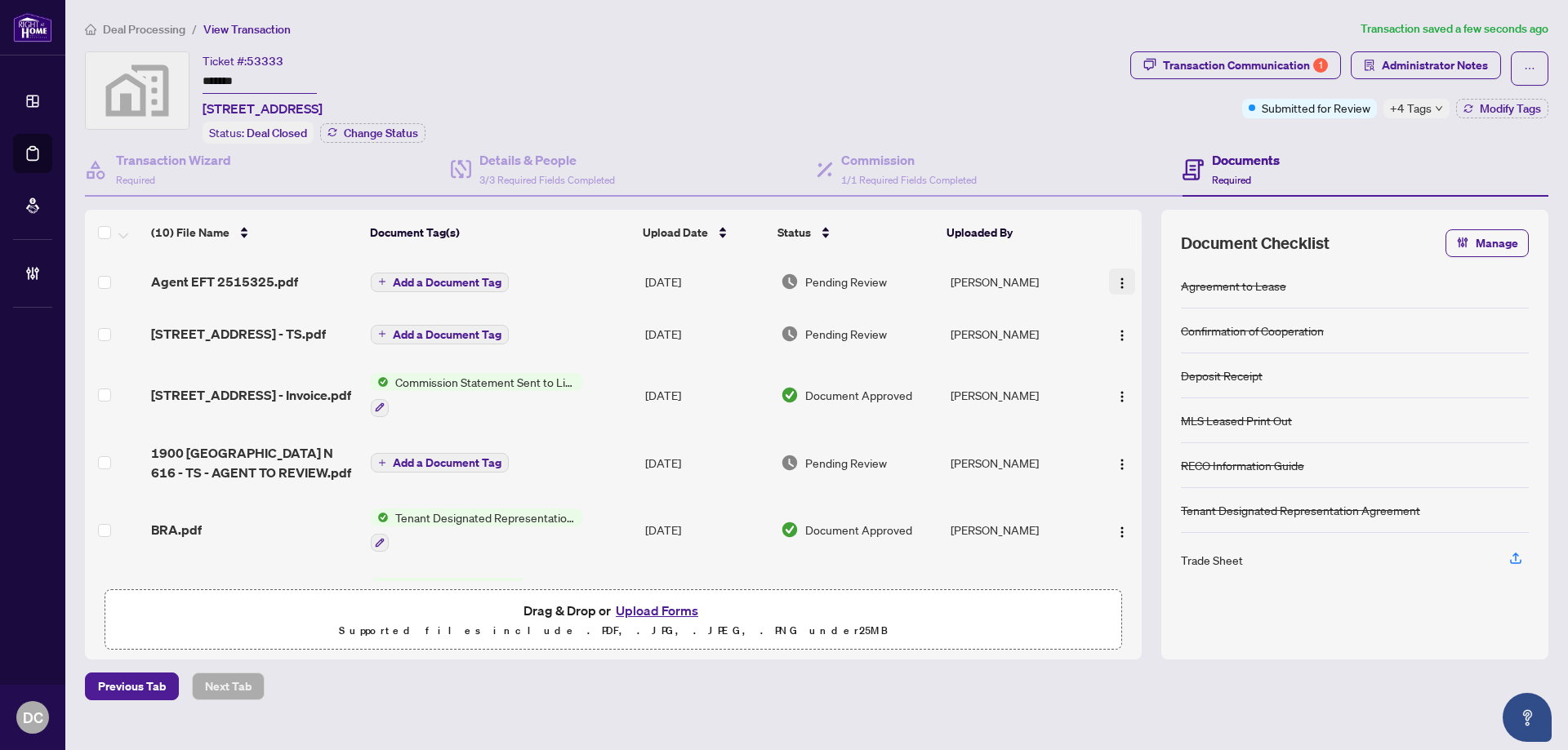
click at [1121, 280] on img "button" at bounding box center [1122, 283] width 13 height 13
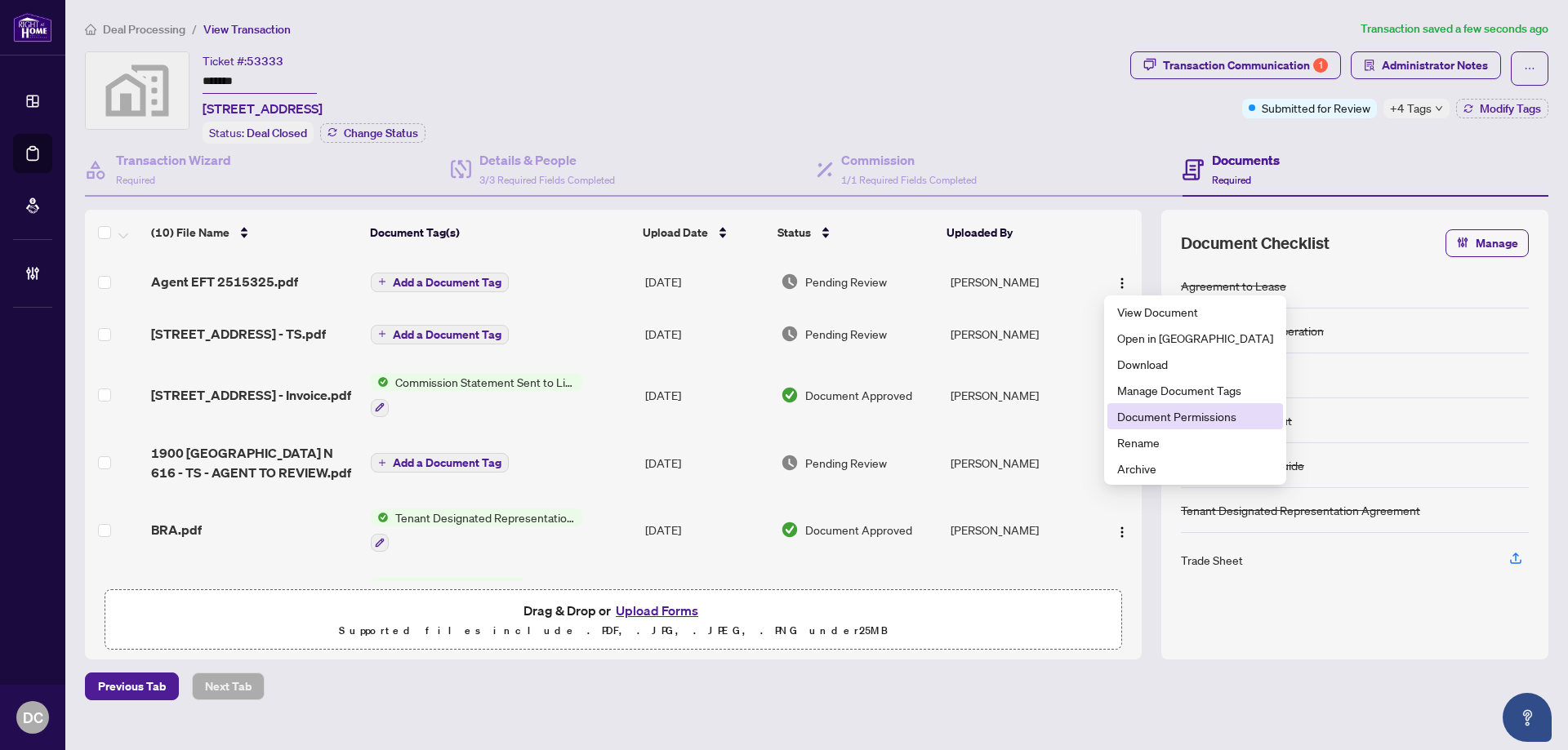
click at [1157, 412] on span "Document Permissions" at bounding box center [1195, 417] width 156 height 18
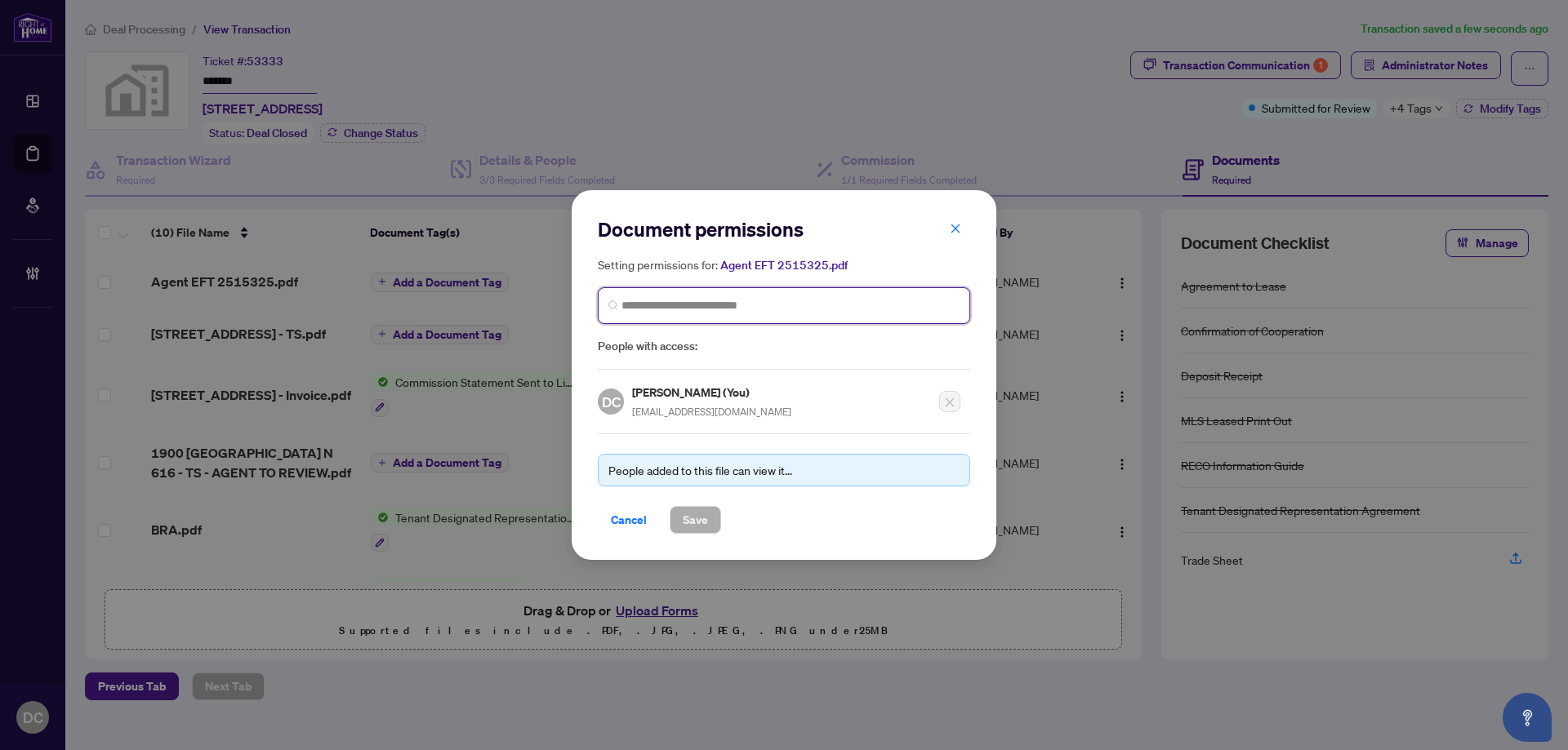
click at [692, 301] on input "search" at bounding box center [790, 306] width 338 height 17
click at [692, 301] on input "**" at bounding box center [790, 306] width 338 height 17
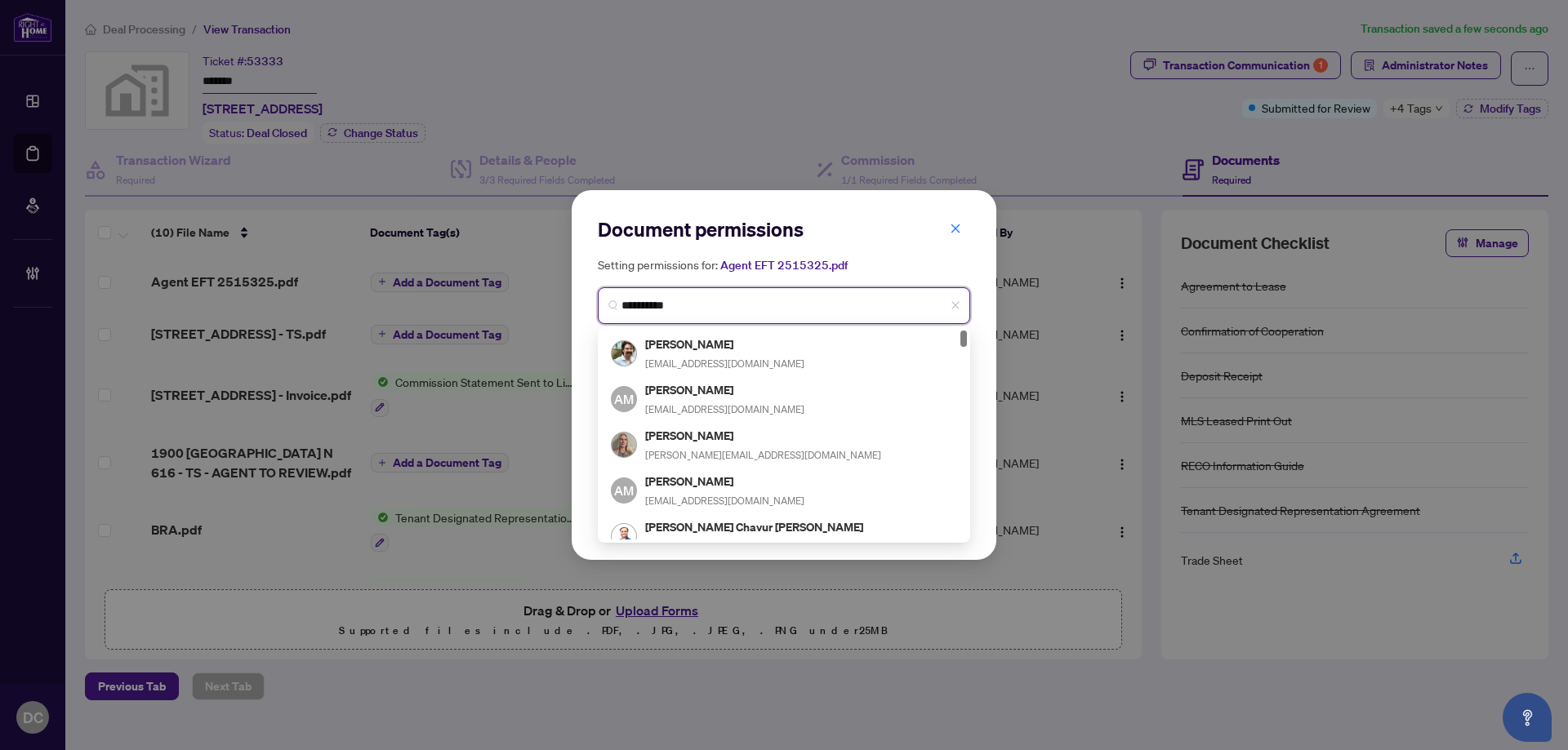
type input "**********"
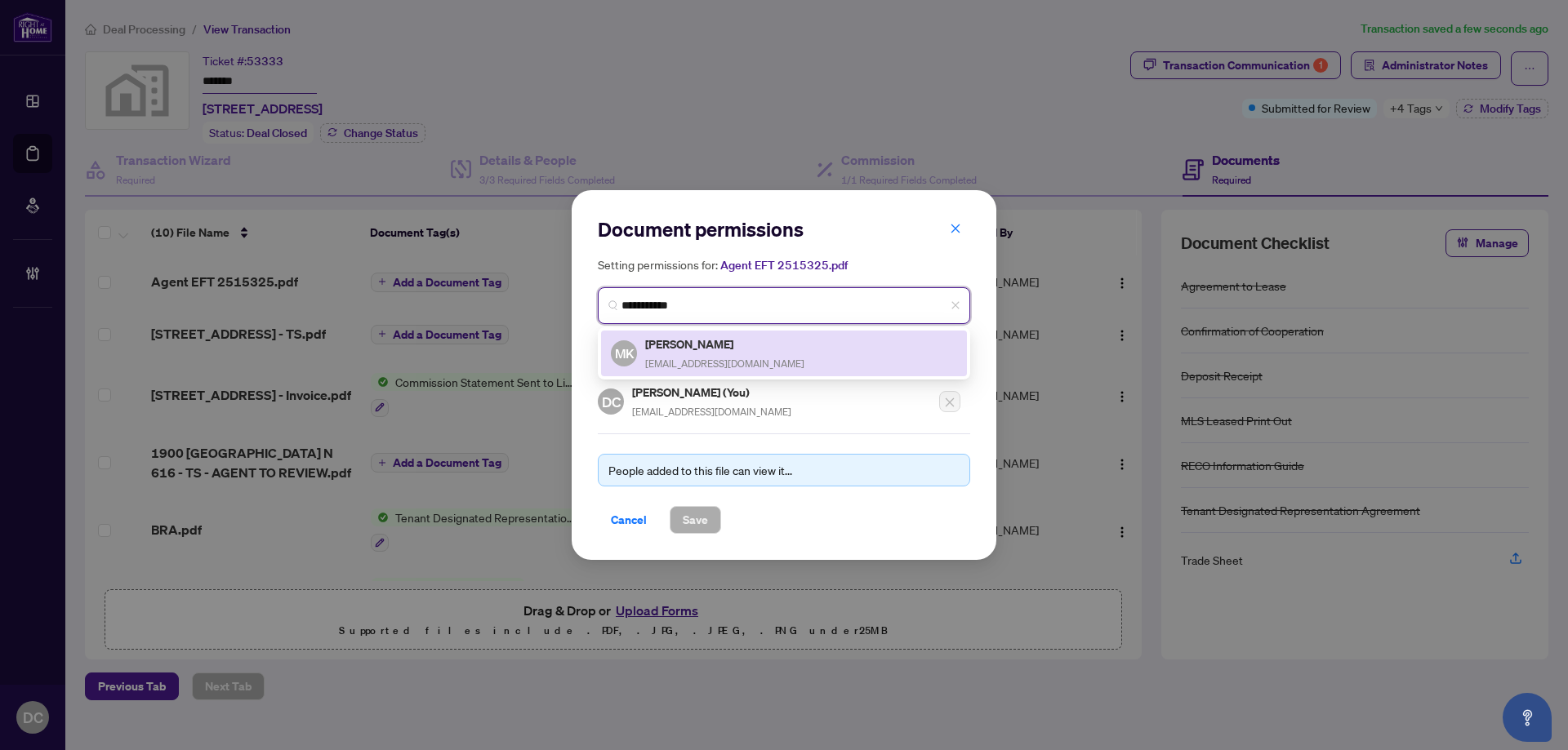
click at [679, 346] on h5 "Mural Kameswara" at bounding box center [725, 344] width 160 height 19
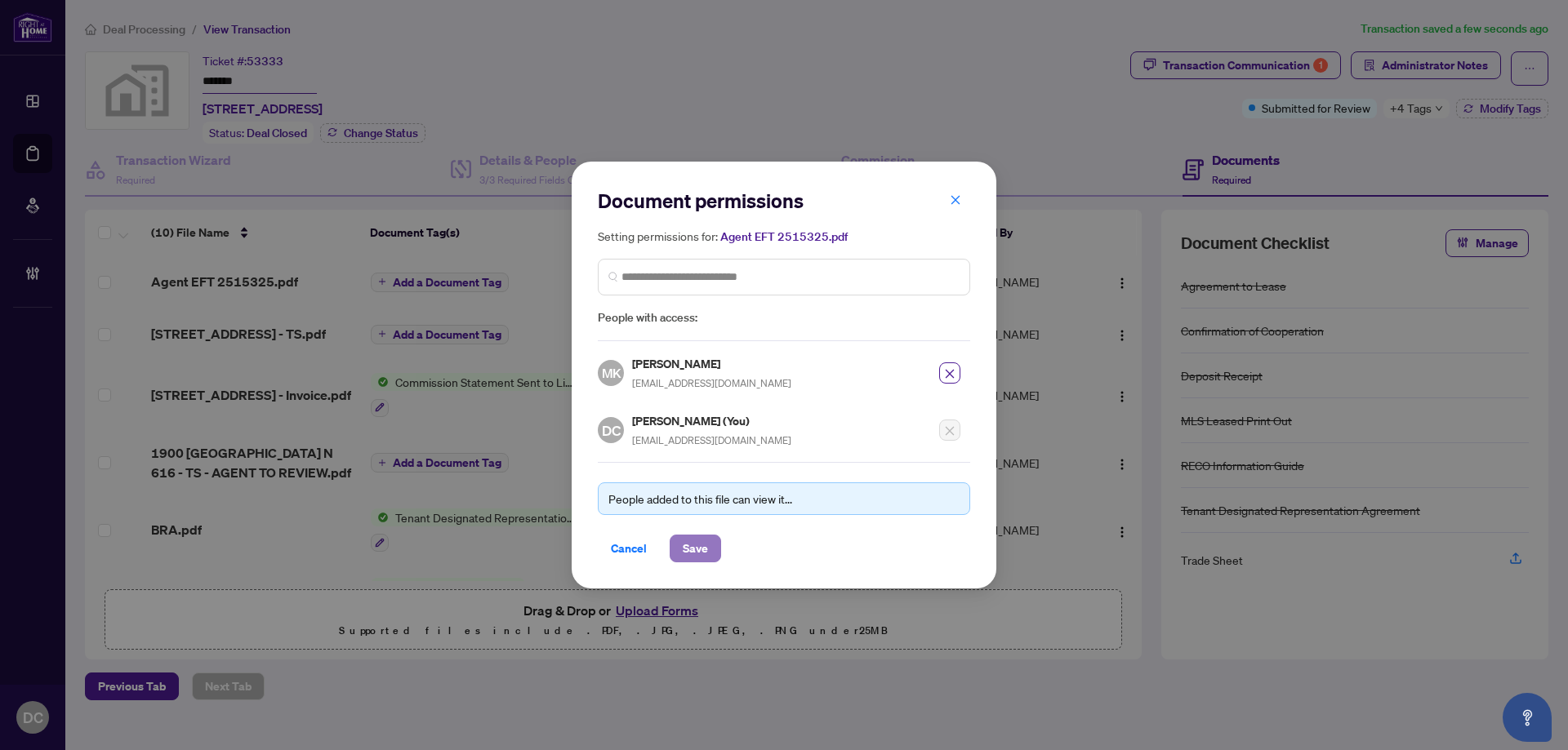
click at [701, 560] on span "Save" at bounding box center [696, 548] width 25 height 26
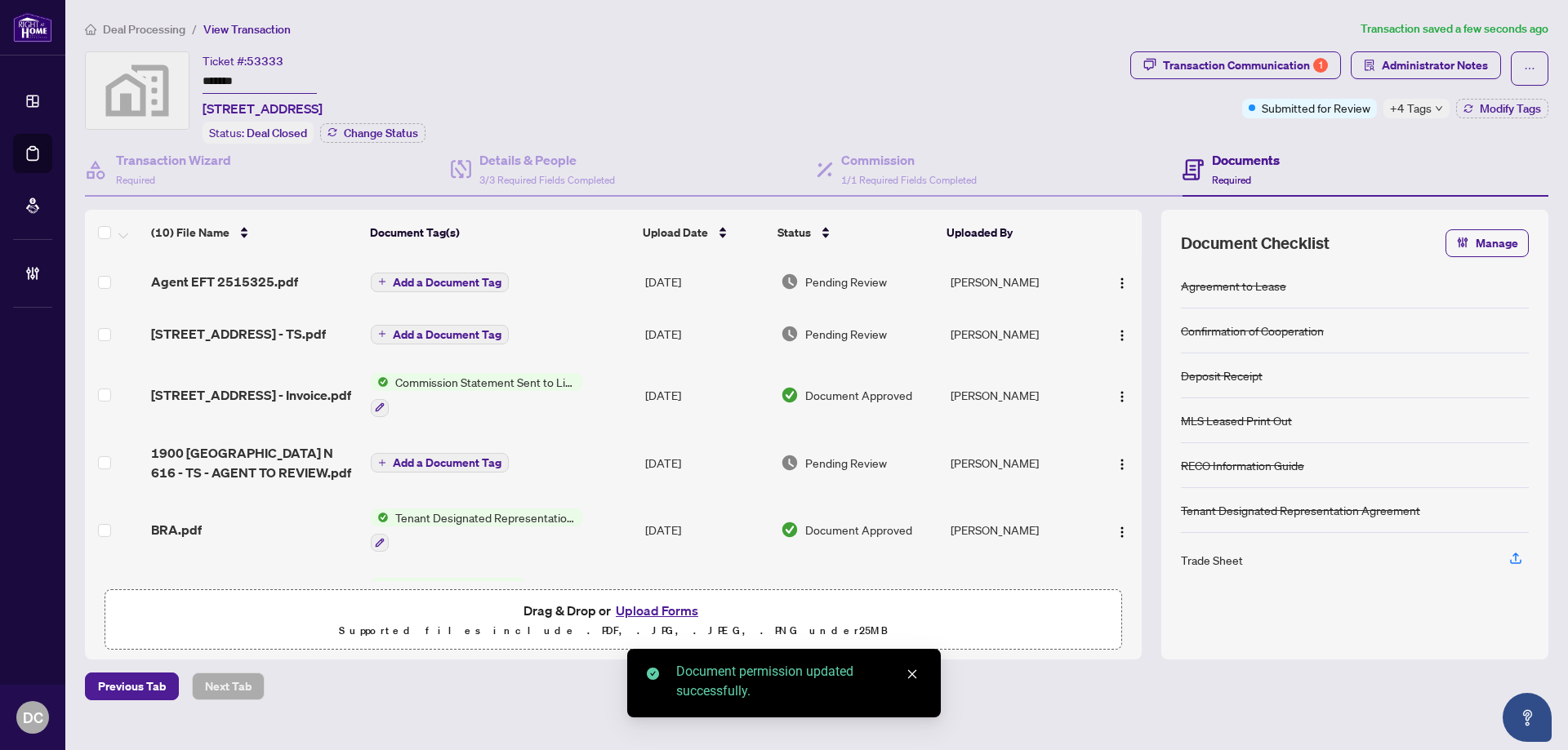
click at [143, 32] on span "Deal Processing" at bounding box center [144, 30] width 82 height 14
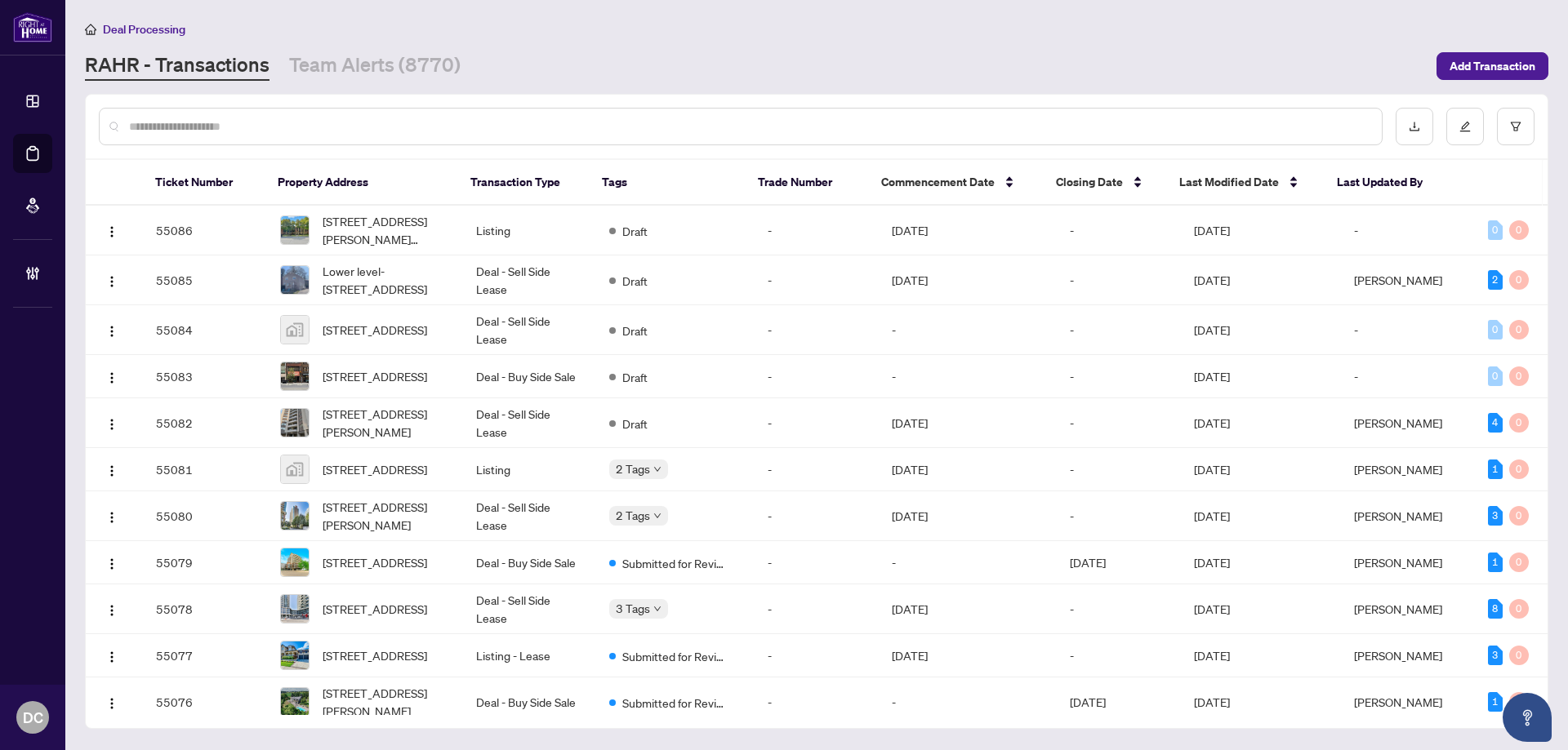
click at [423, 124] on input "text" at bounding box center [749, 126] width 1240 height 18
paste input "*******"
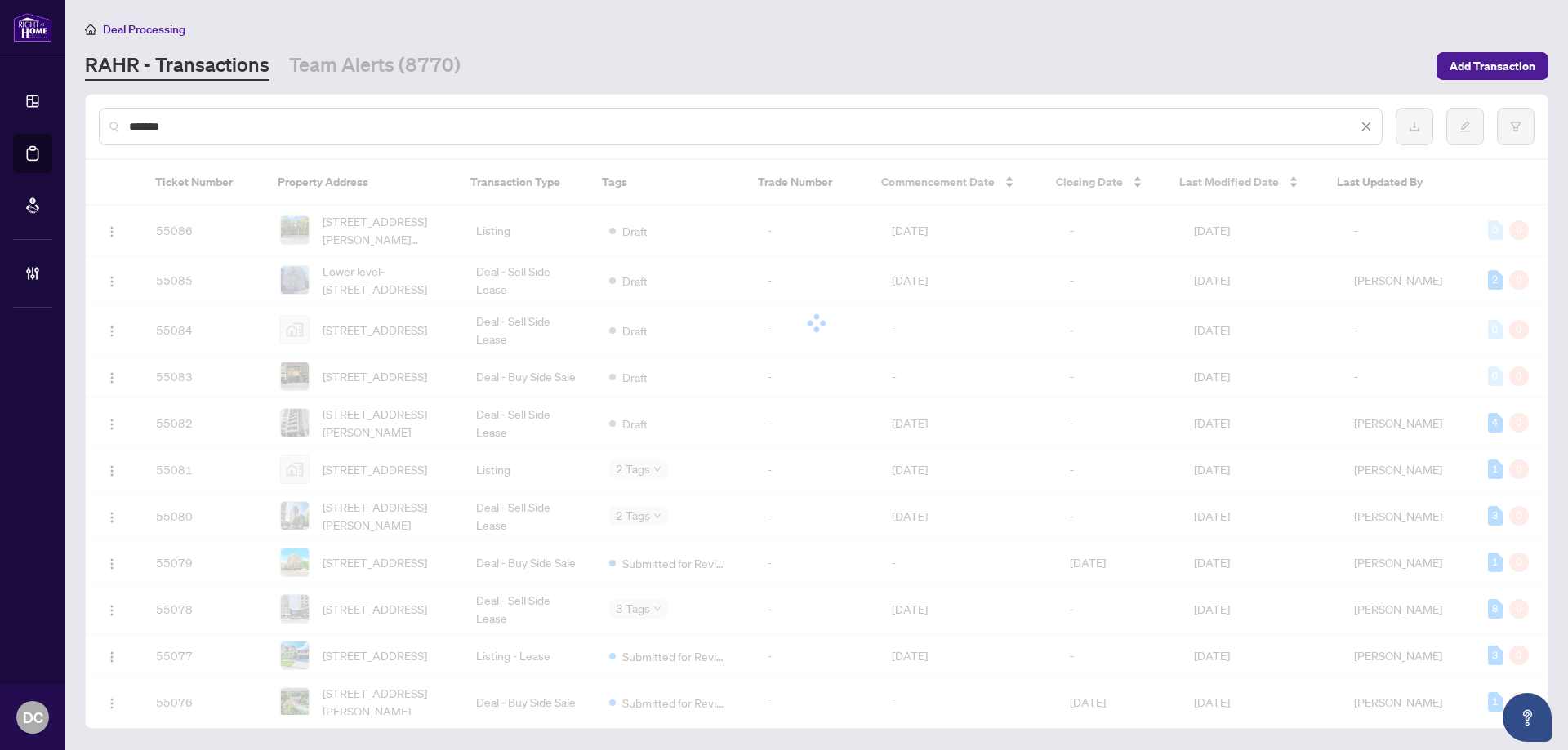
type input "*******"
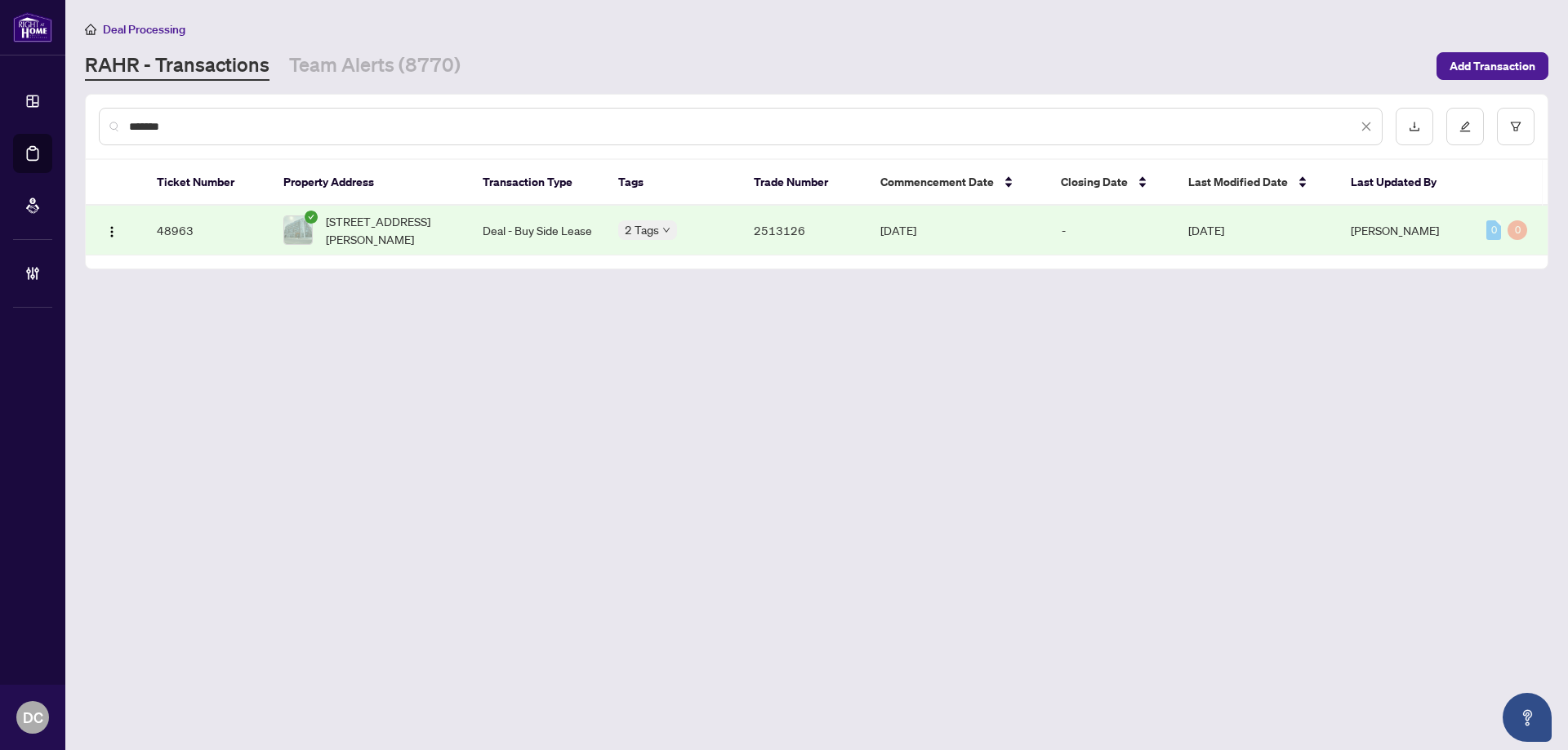
click at [368, 236] on span "405-3005 Pine Glen Rd, Oakville, Ontario L6M 4J3, Canada" at bounding box center [391, 230] width 131 height 36
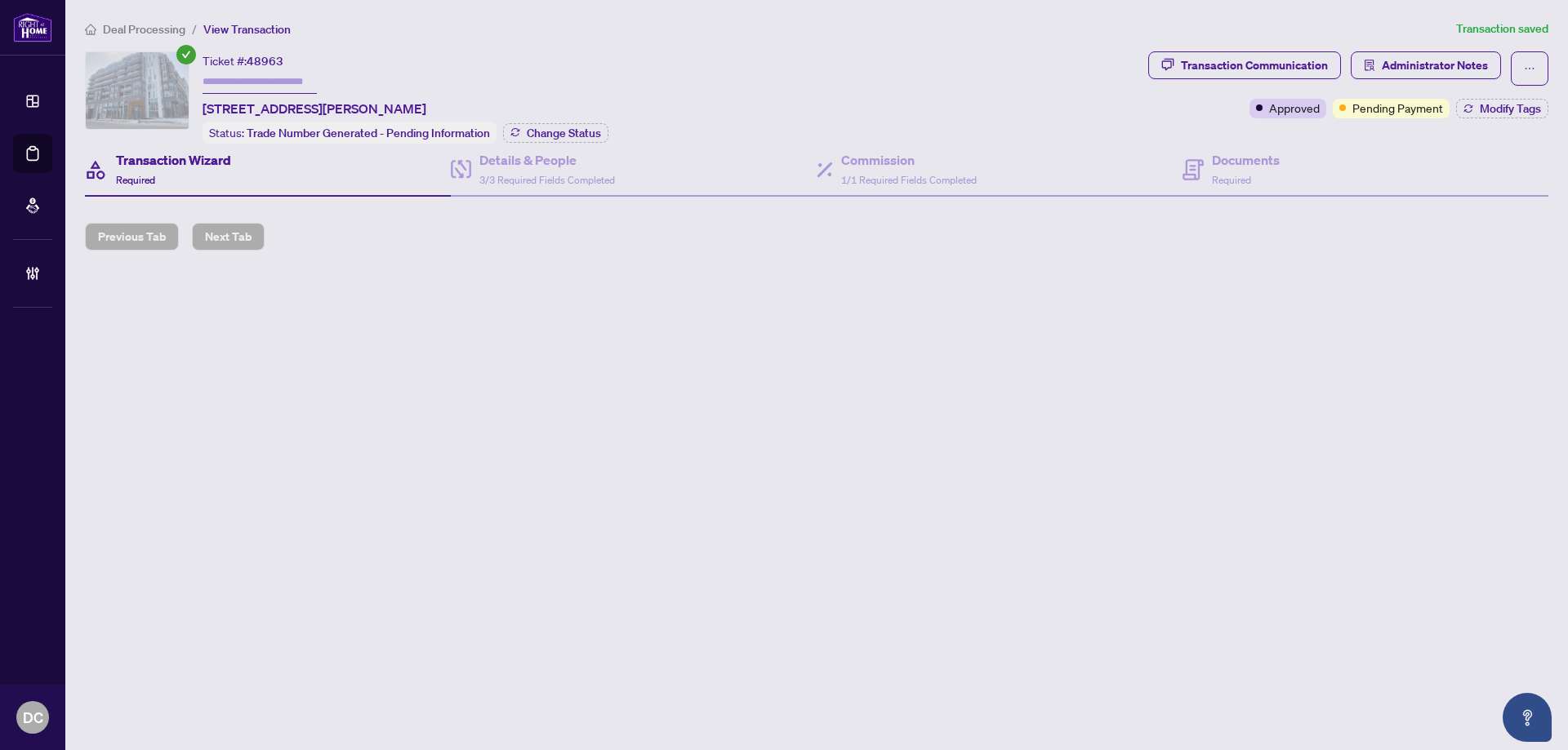
type input "*******"
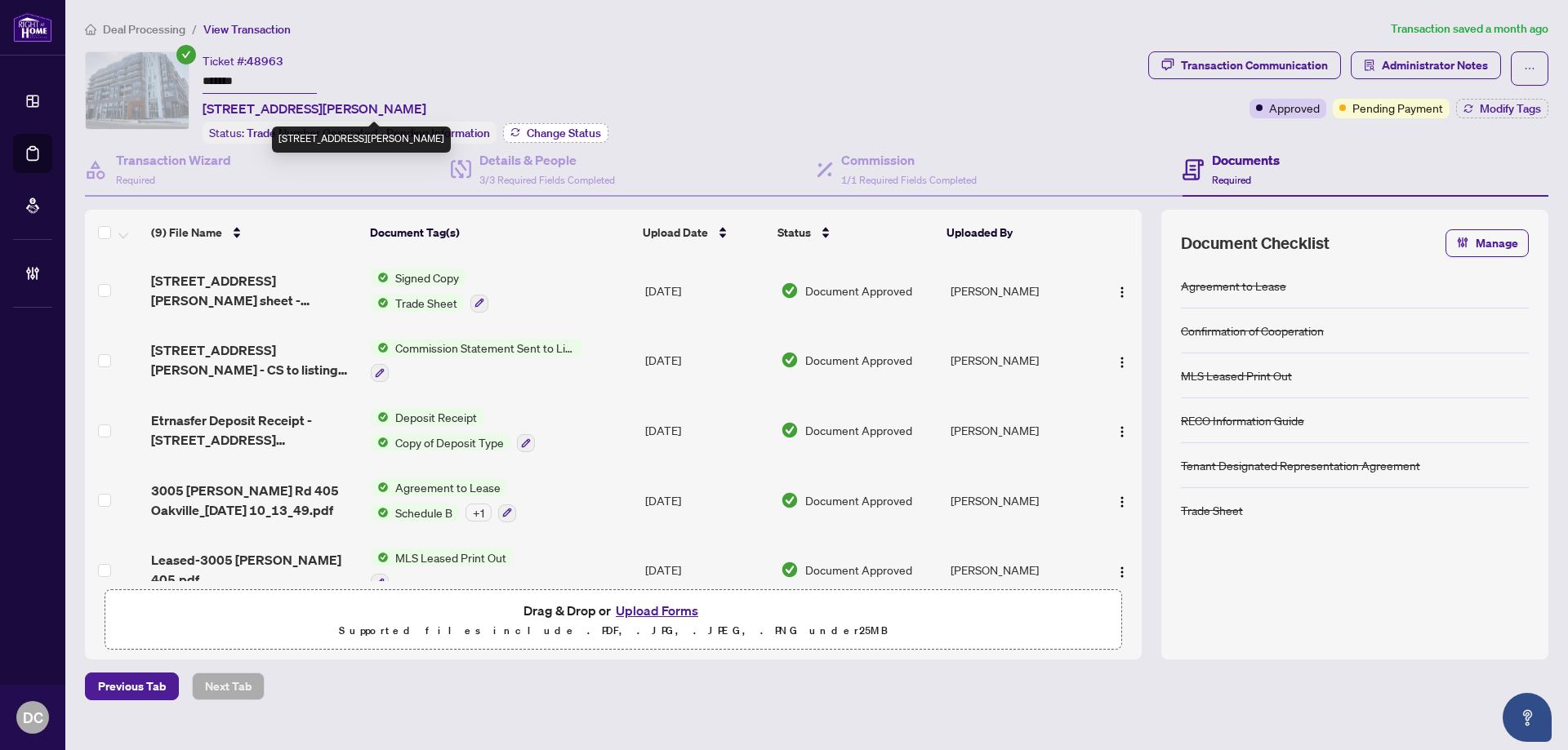
click at [538, 130] on span "Change Status" at bounding box center [564, 133] width 74 height 12
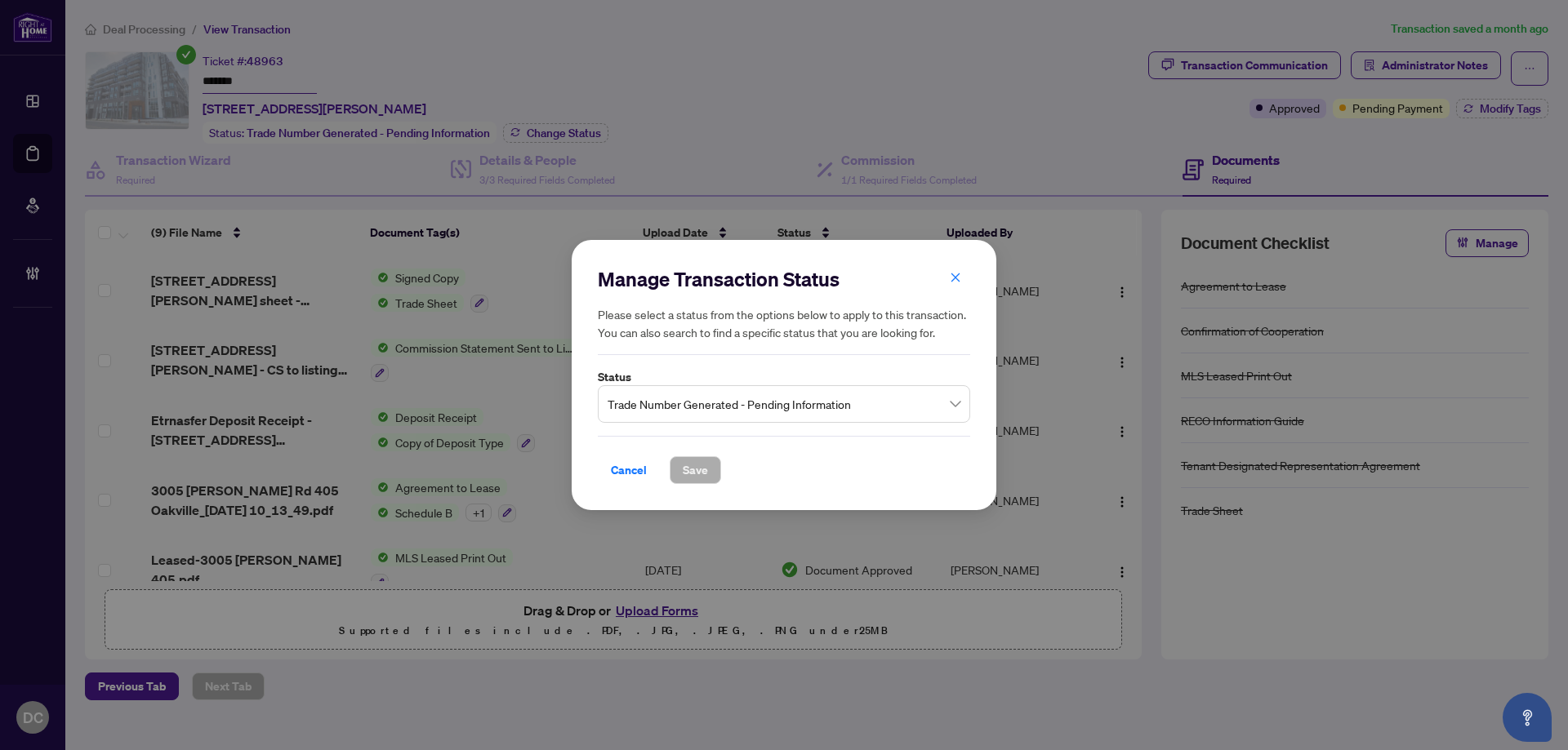
click at [836, 413] on span "Trade Number Generated - Pending Information" at bounding box center [784, 404] width 353 height 31
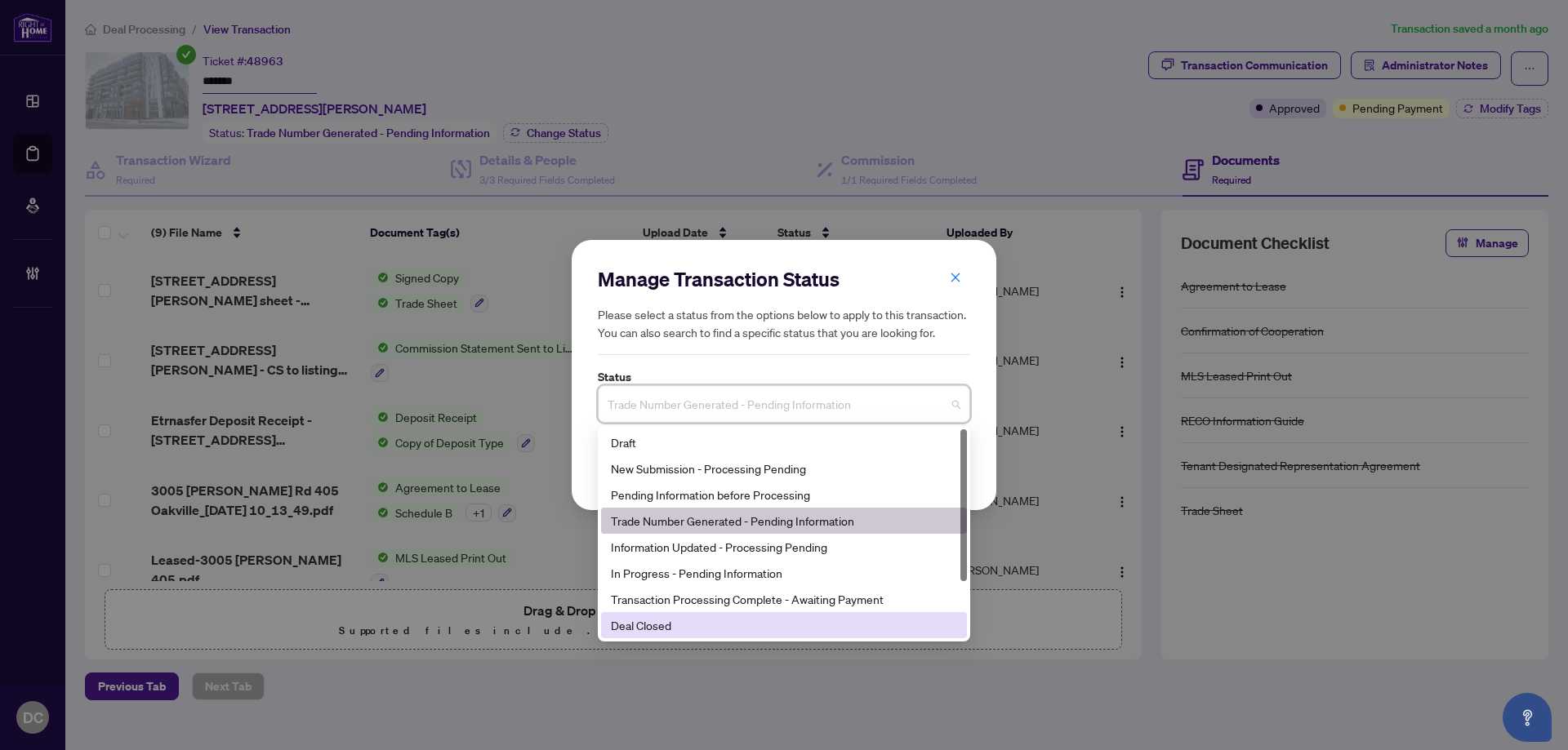
click at [697, 629] on div "Deal Closed" at bounding box center [784, 625] width 346 height 18
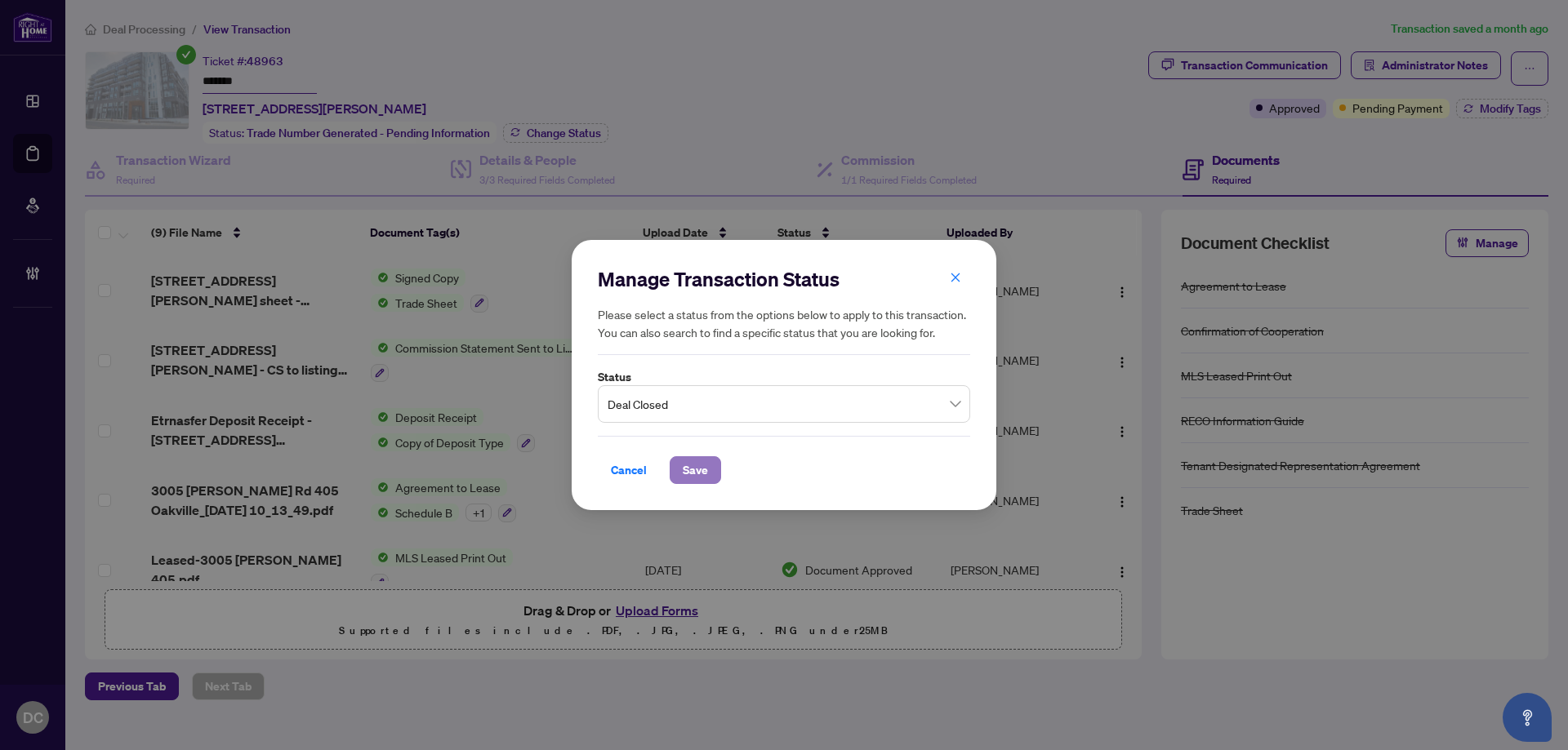
click at [689, 477] on span "Save" at bounding box center [696, 470] width 25 height 26
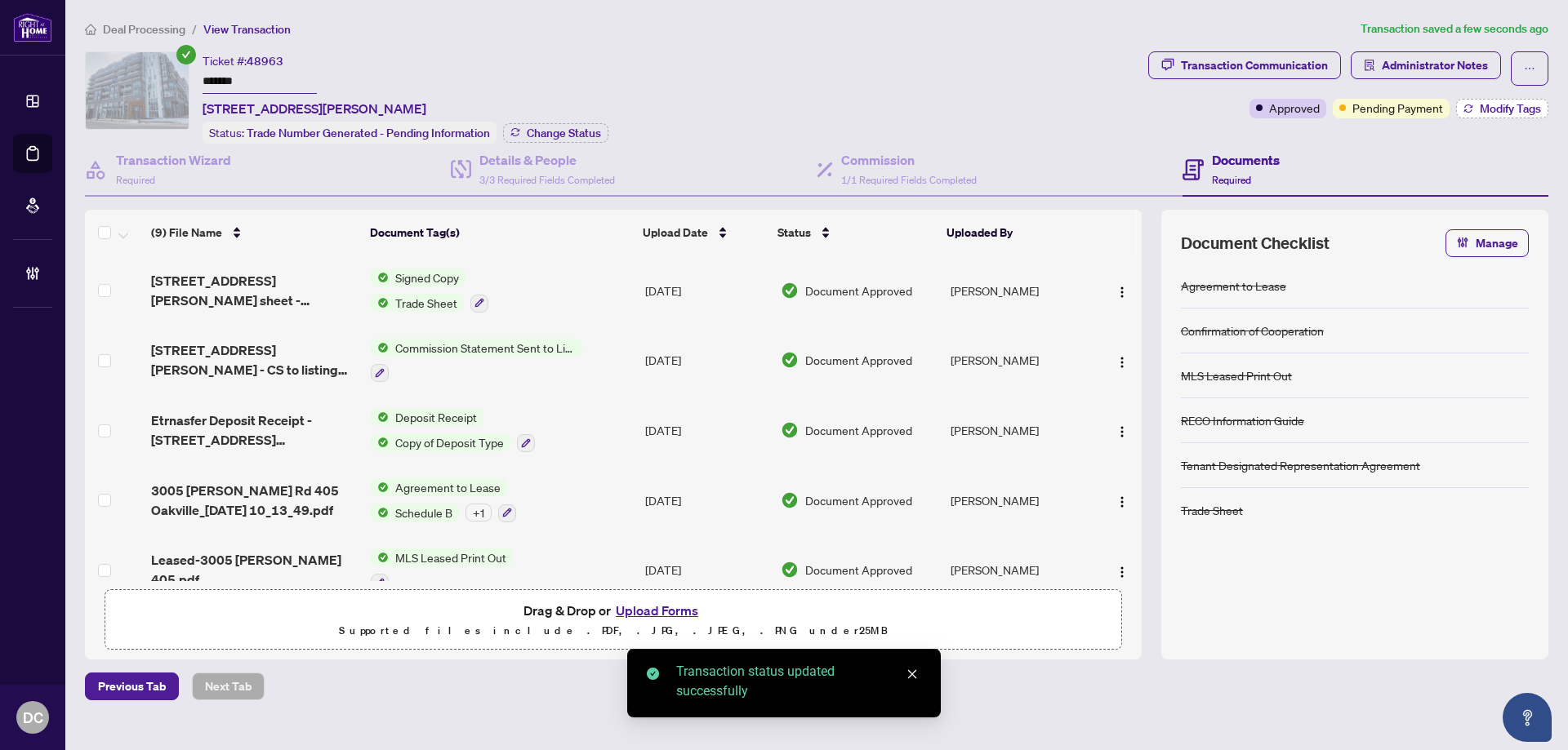
click at [1525, 109] on span "Modify Tags" at bounding box center [1511, 108] width 61 height 12
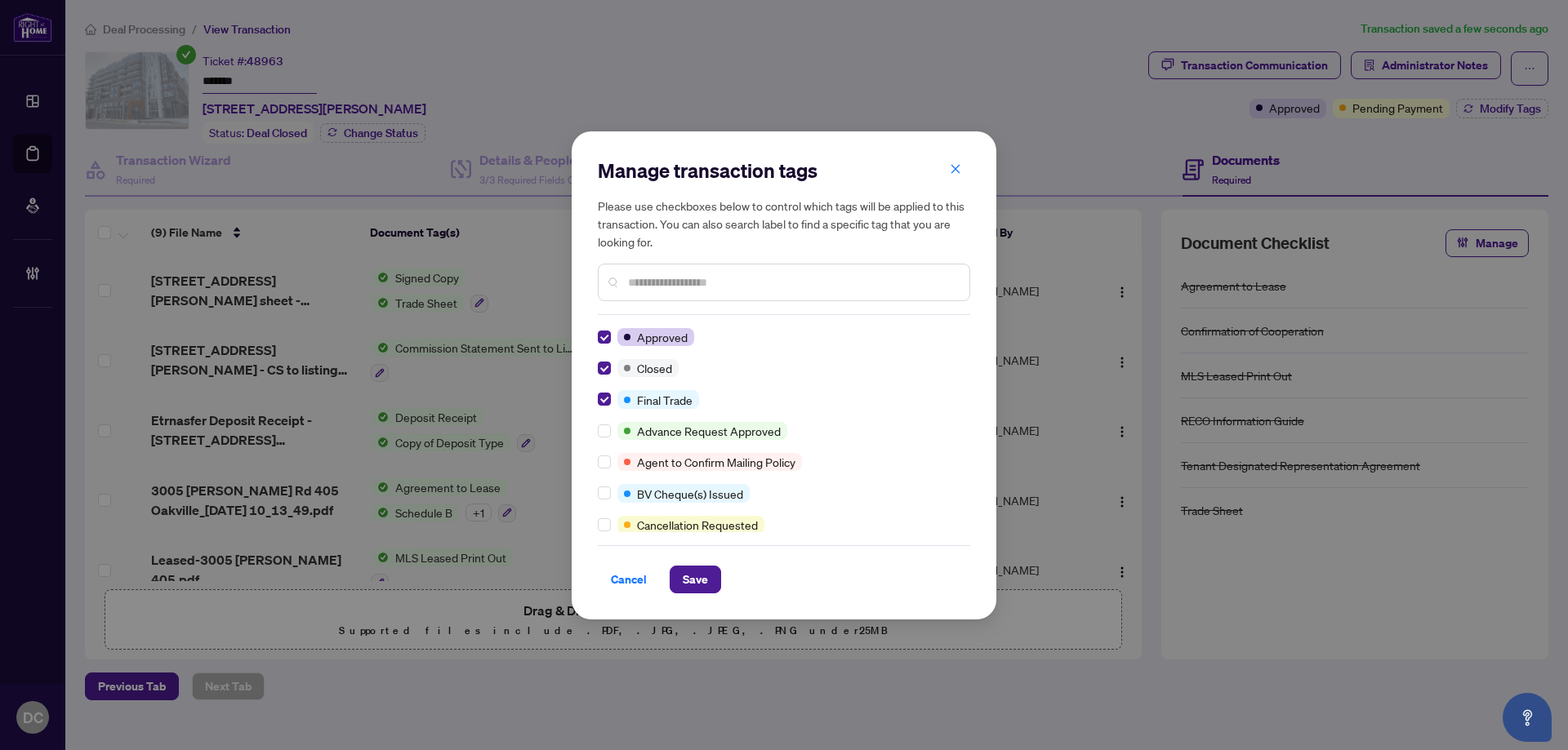
click at [691, 595] on div "Manage transaction tags Please use checkboxes below to control which tags will …" at bounding box center [784, 375] width 425 height 488
click at [700, 579] on span "Save" at bounding box center [696, 579] width 25 height 26
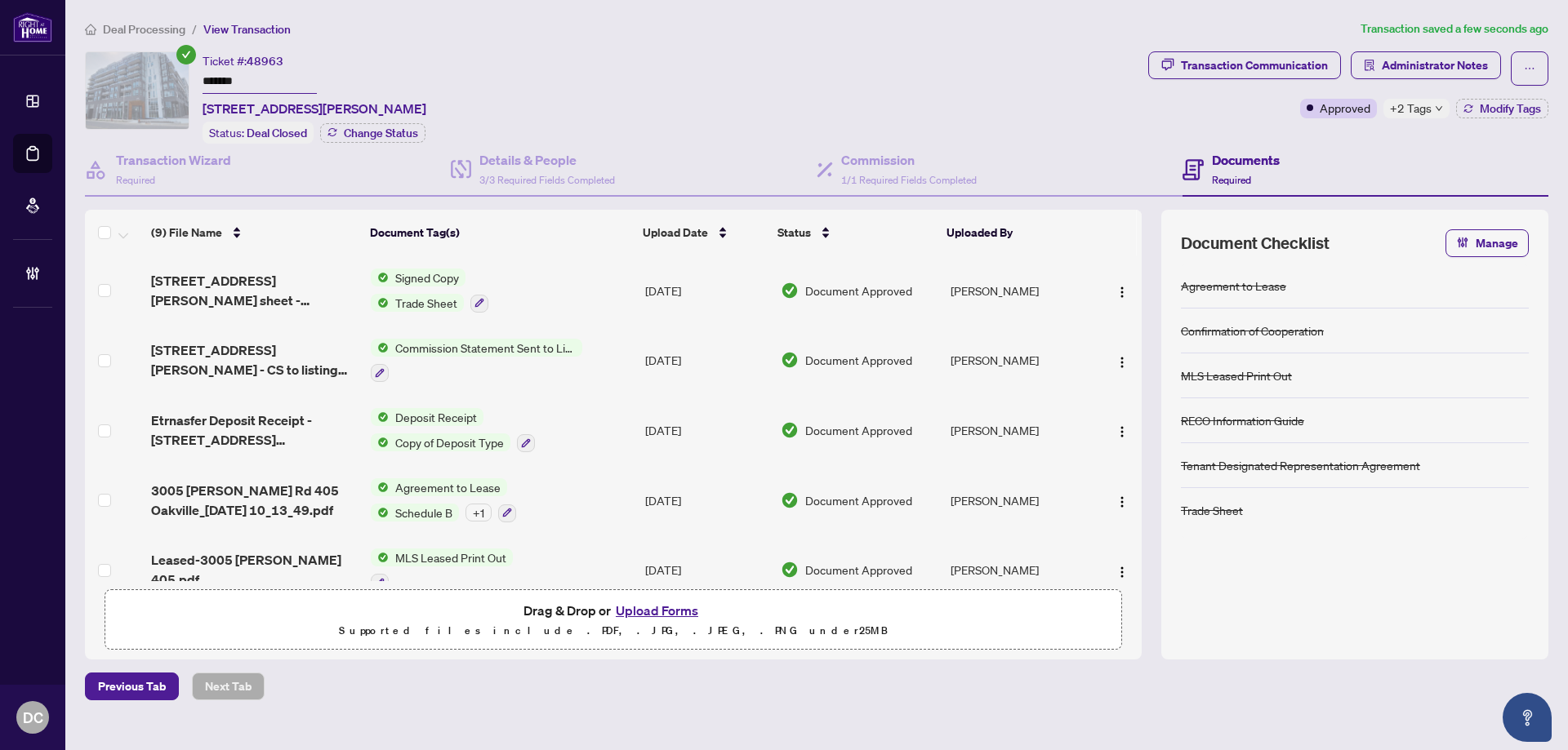
click at [1429, 105] on span "+2 Tags" at bounding box center [1411, 108] width 41 height 19
click at [1330, 143] on div "Documents Required" at bounding box center [1365, 169] width 366 height 53
click at [1382, 75] on span "Administrator Notes" at bounding box center [1434, 65] width 106 height 26
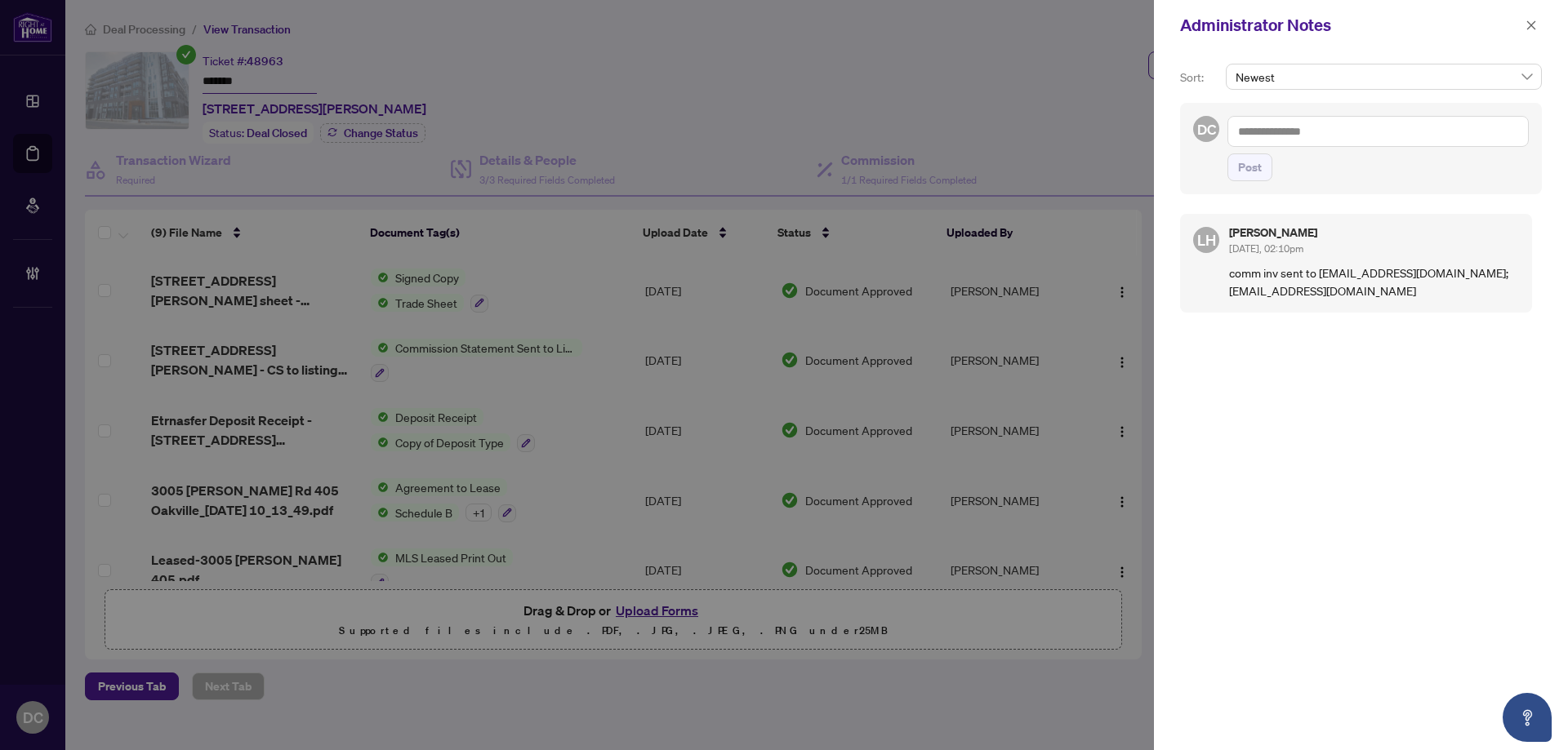
click at [1303, 132] on textarea at bounding box center [1378, 131] width 301 height 31
paste textarea "**********"
type textarea "**********"
click at [1260, 172] on span "Post" at bounding box center [1250, 167] width 23 height 26
click at [1531, 22] on icon "close" at bounding box center [1531, 25] width 12 height 12
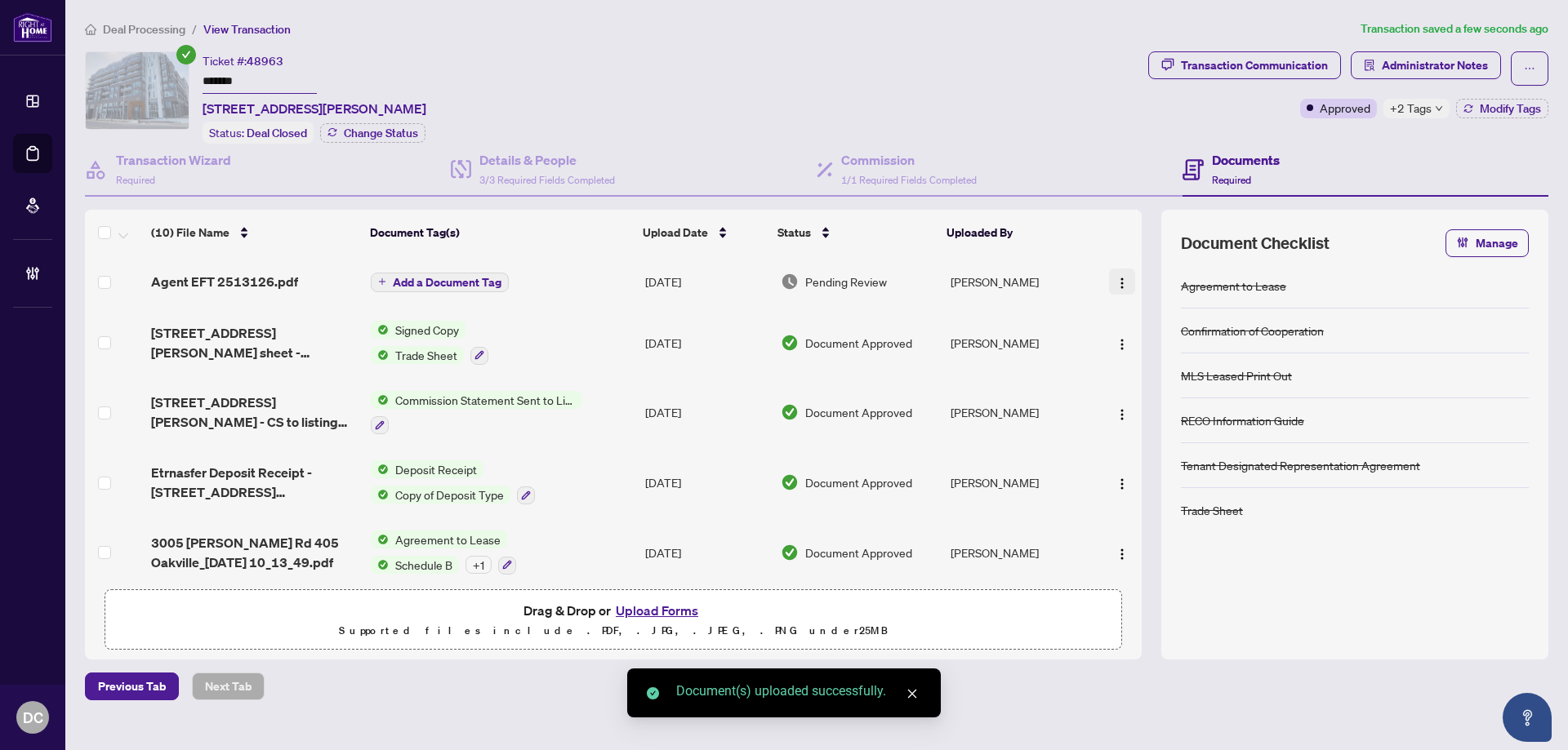
click at [1115, 279] on img "button" at bounding box center [1122, 283] width 13 height 13
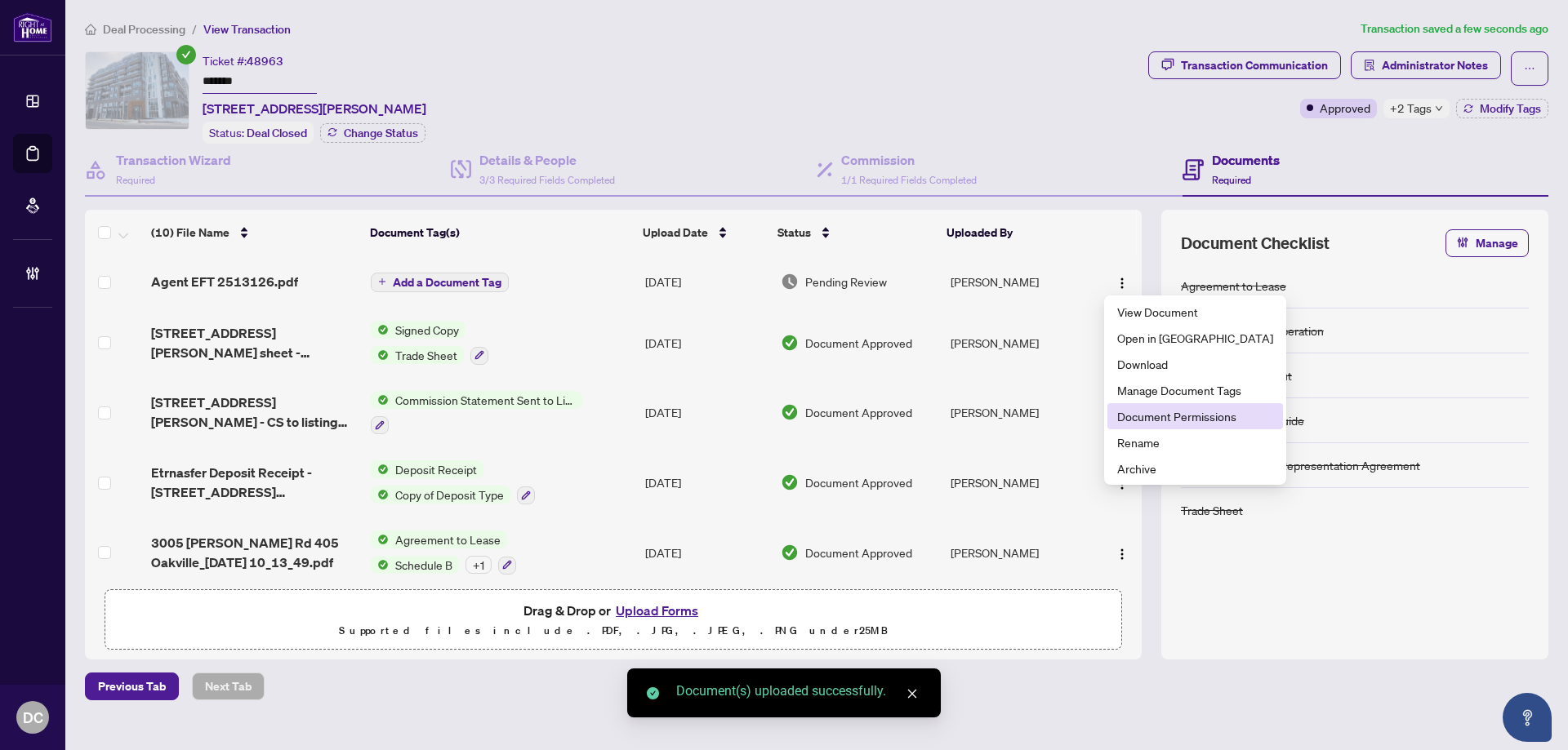
click at [1150, 418] on span "Document Permissions" at bounding box center [1195, 417] width 156 height 18
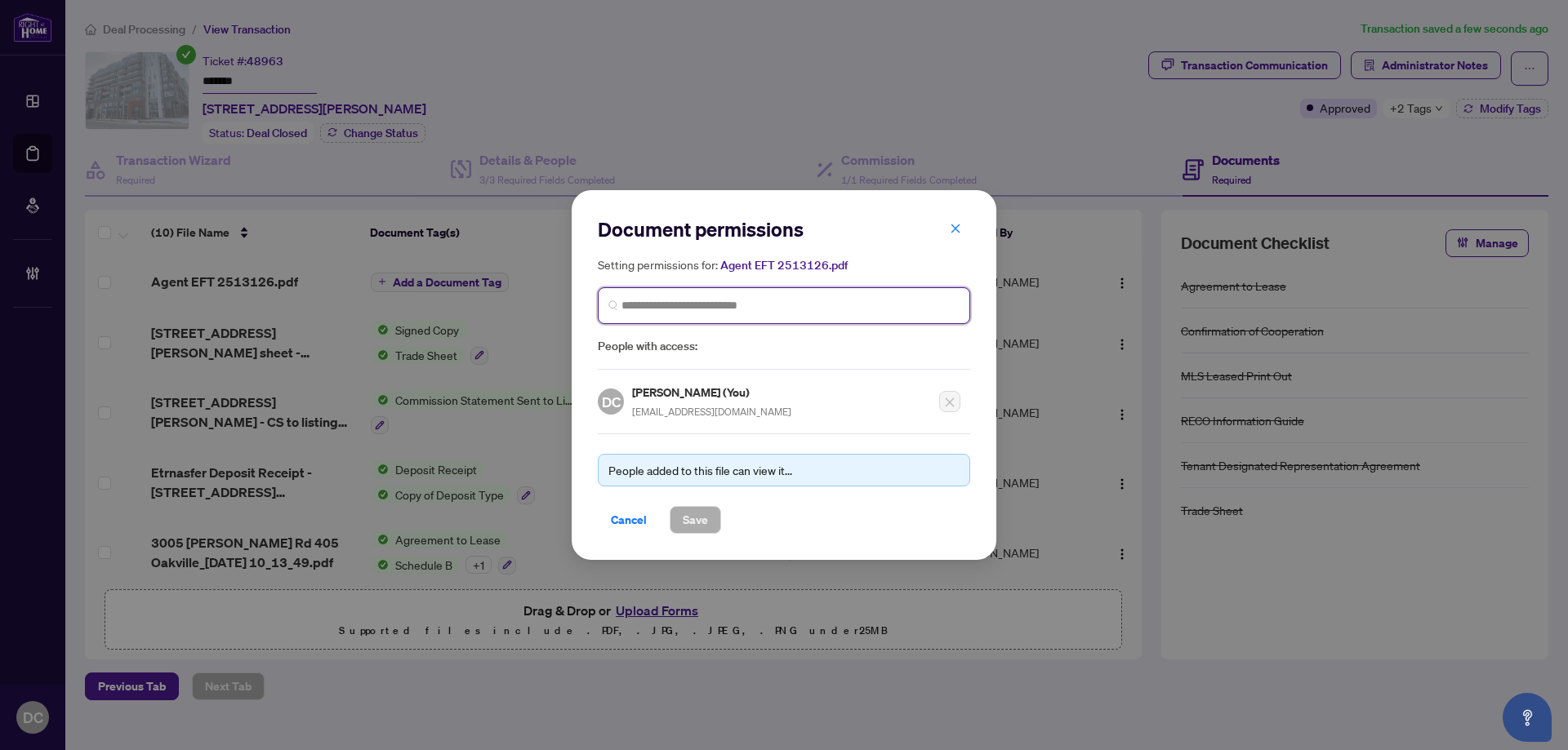
click at [696, 298] on input "search" at bounding box center [790, 306] width 338 height 17
type input "**********"
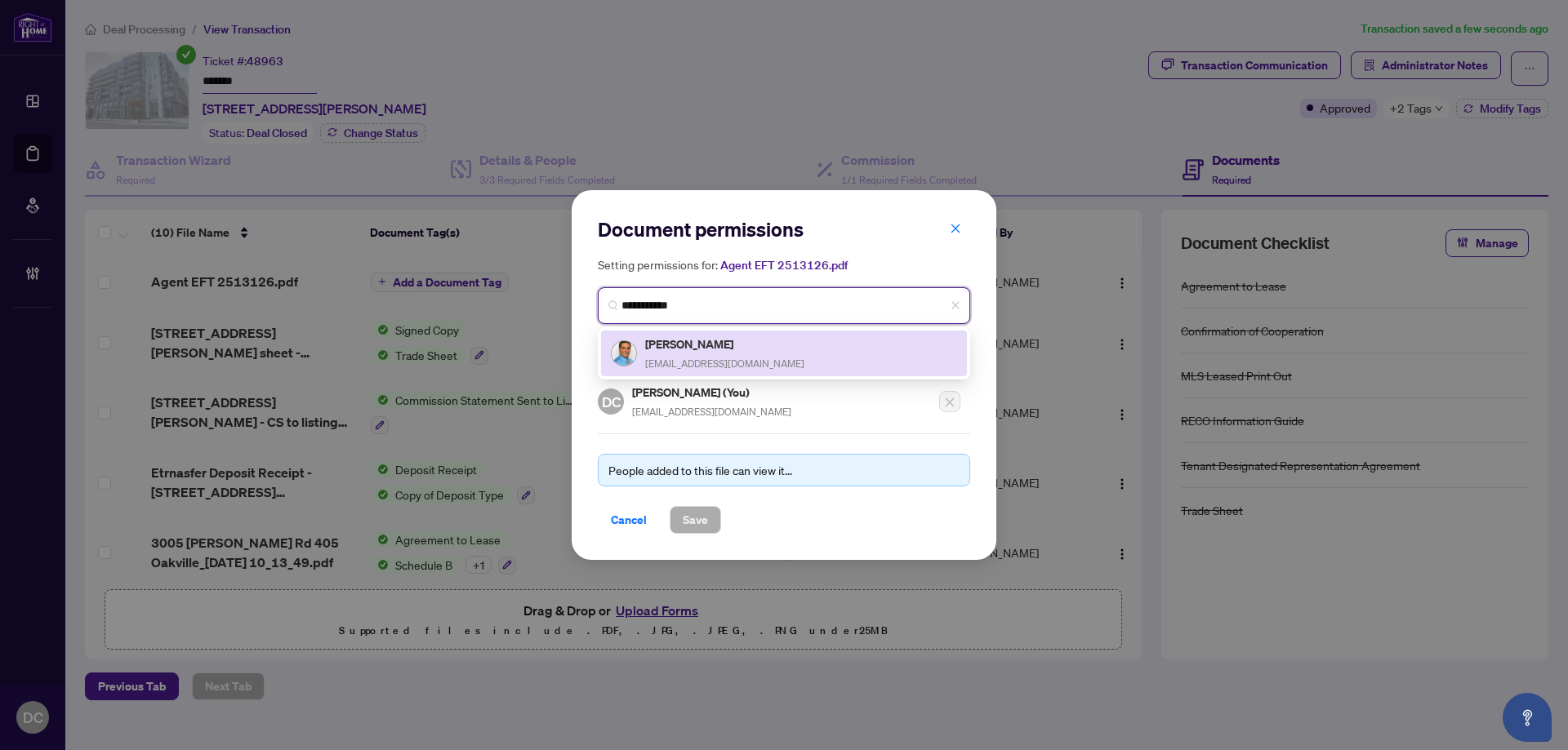
click at [666, 342] on h5 "Shamsher Randhawa" at bounding box center [725, 344] width 160 height 19
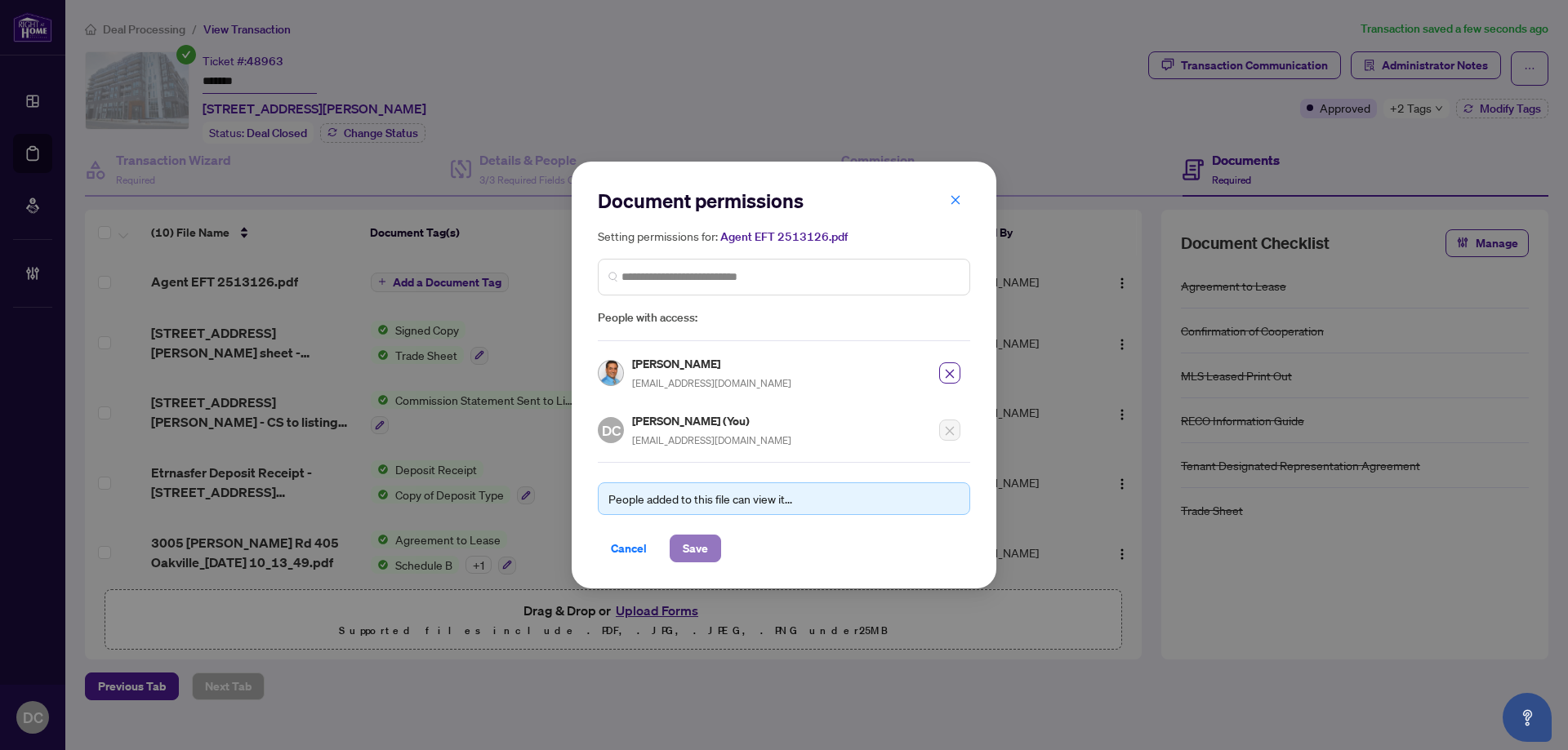
click at [688, 537] on span "Save" at bounding box center [696, 548] width 25 height 26
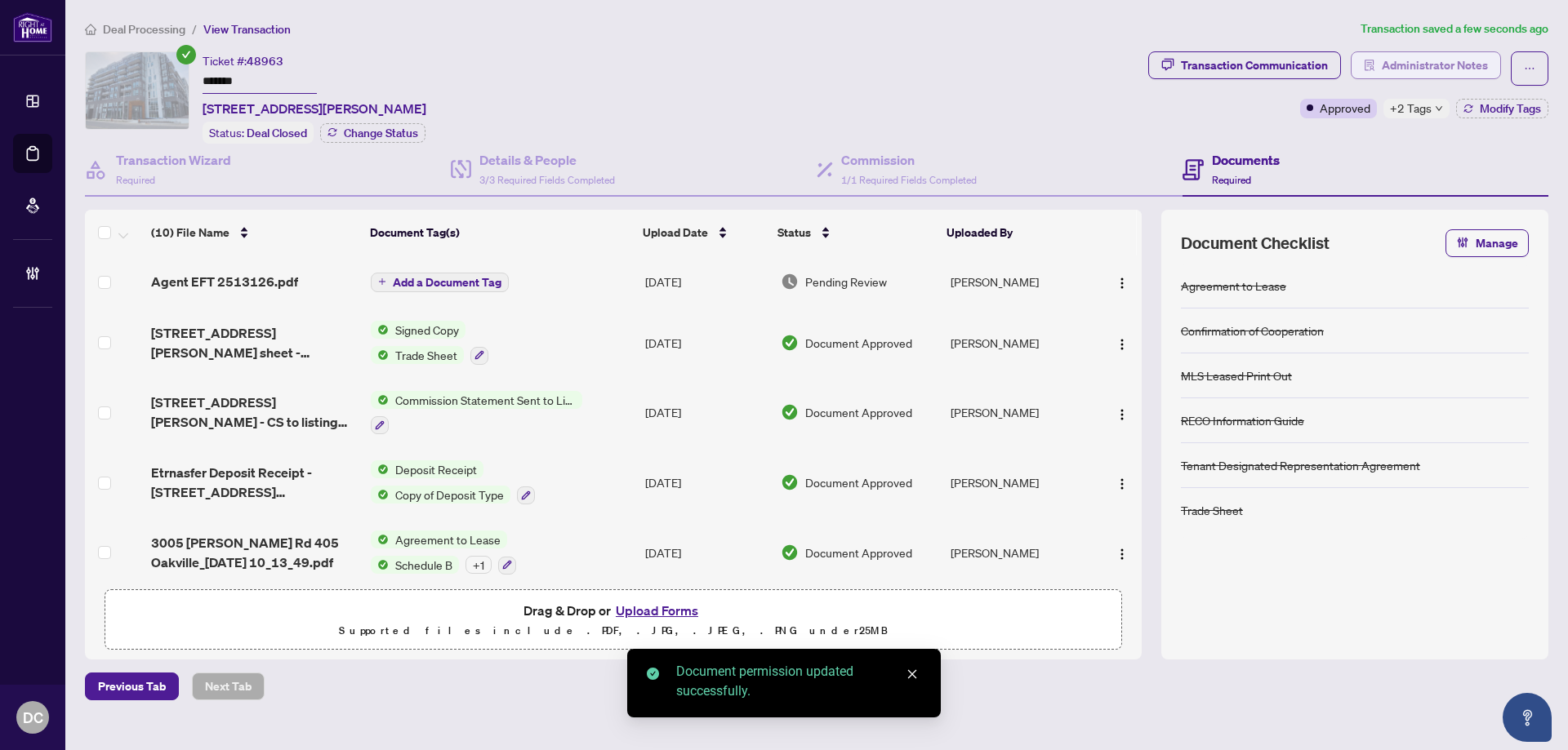
click at [1444, 68] on span "Administrator Notes" at bounding box center [1434, 65] width 106 height 26
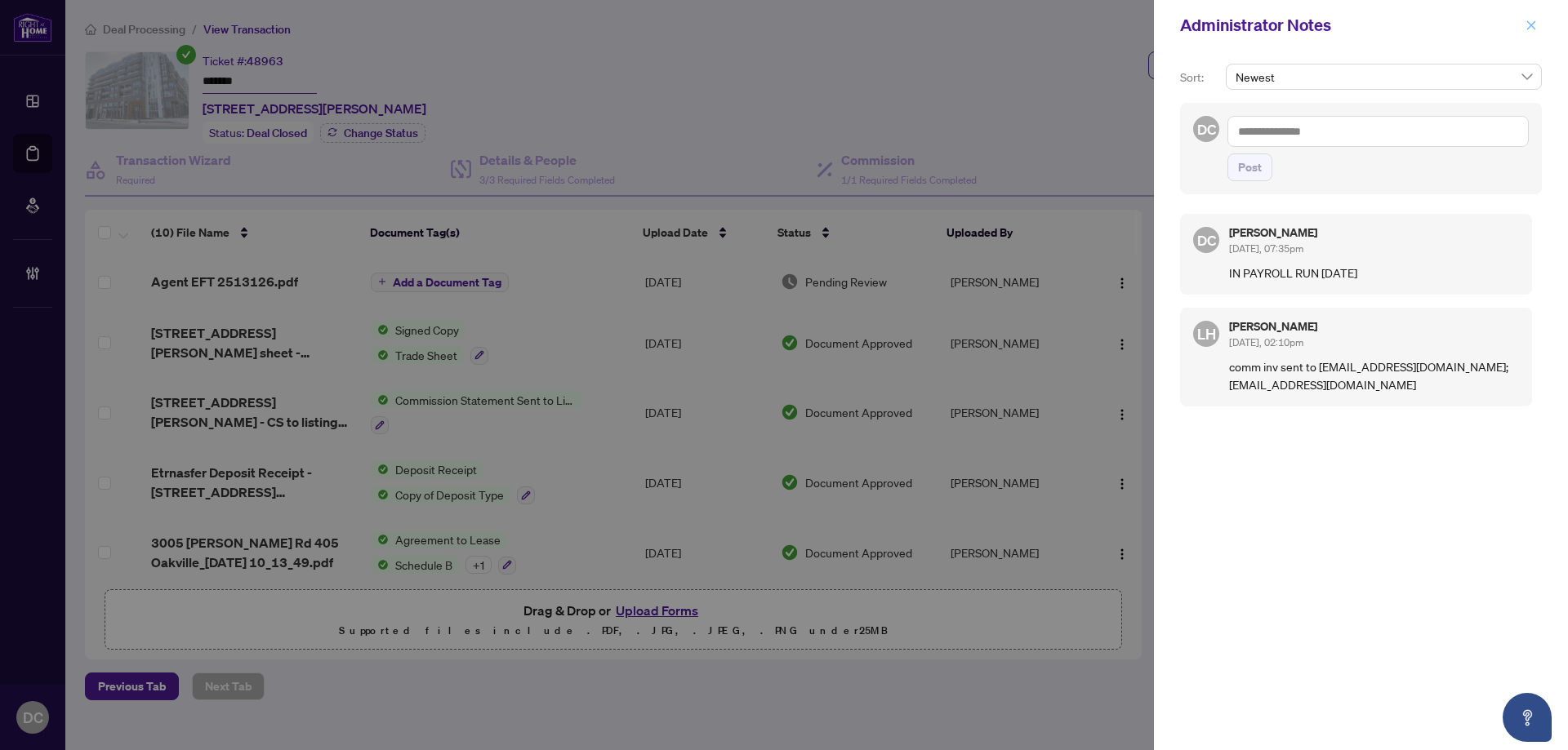
click at [1534, 28] on icon "close" at bounding box center [1532, 25] width 9 height 9
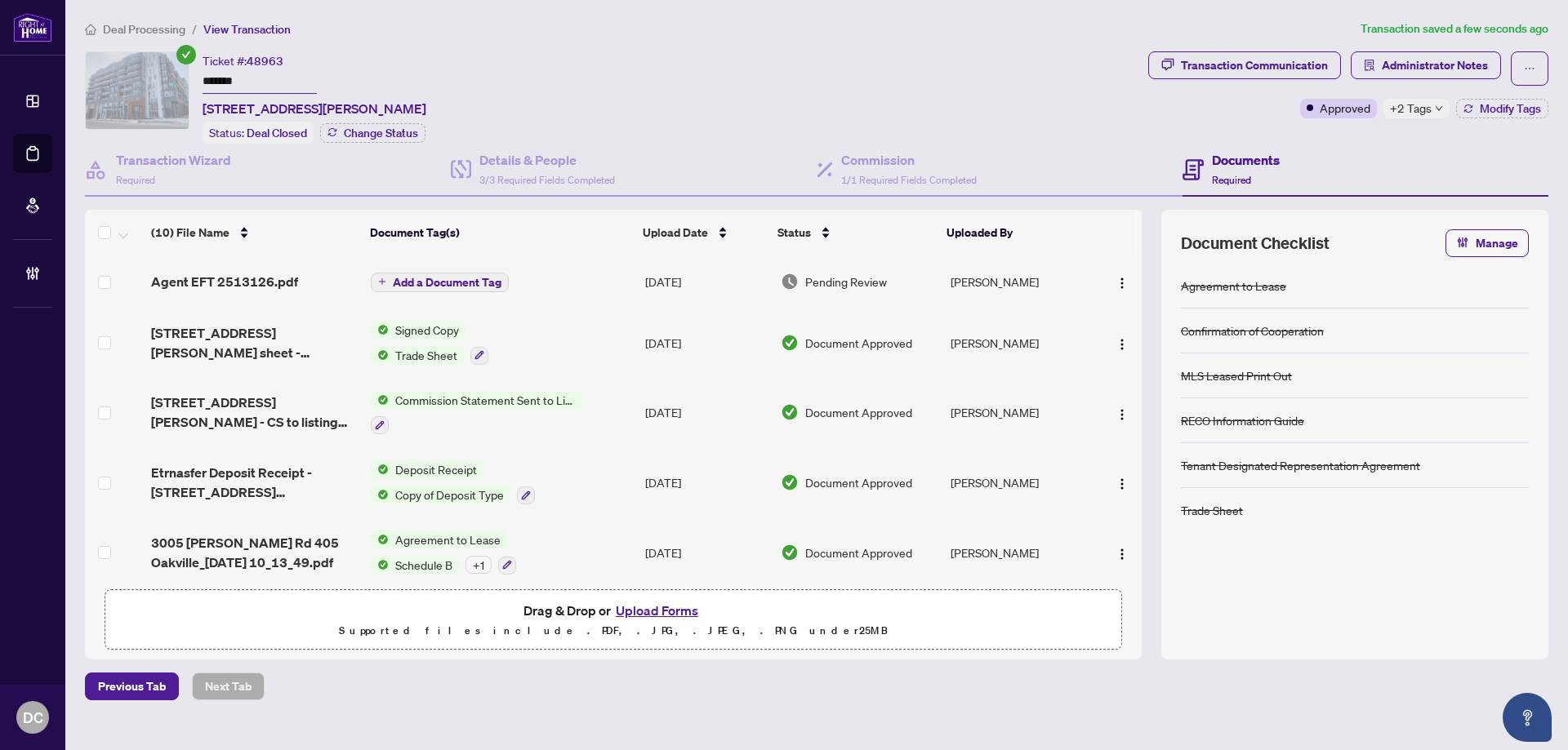
click at [106, 32] on span "Deal Processing" at bounding box center [144, 30] width 82 height 14
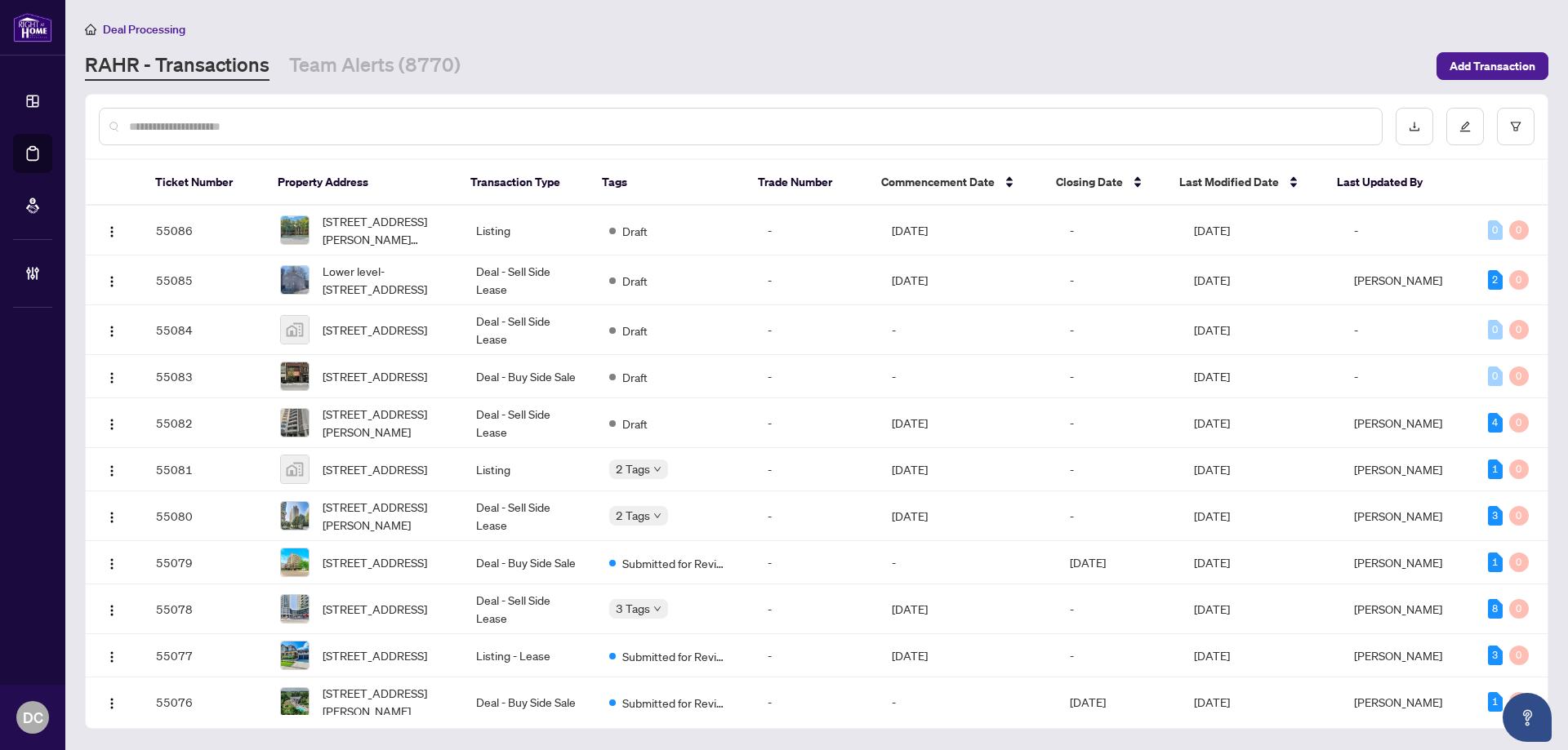
click at [372, 117] on input "text" at bounding box center [749, 126] width 1240 height 18
paste input "*******"
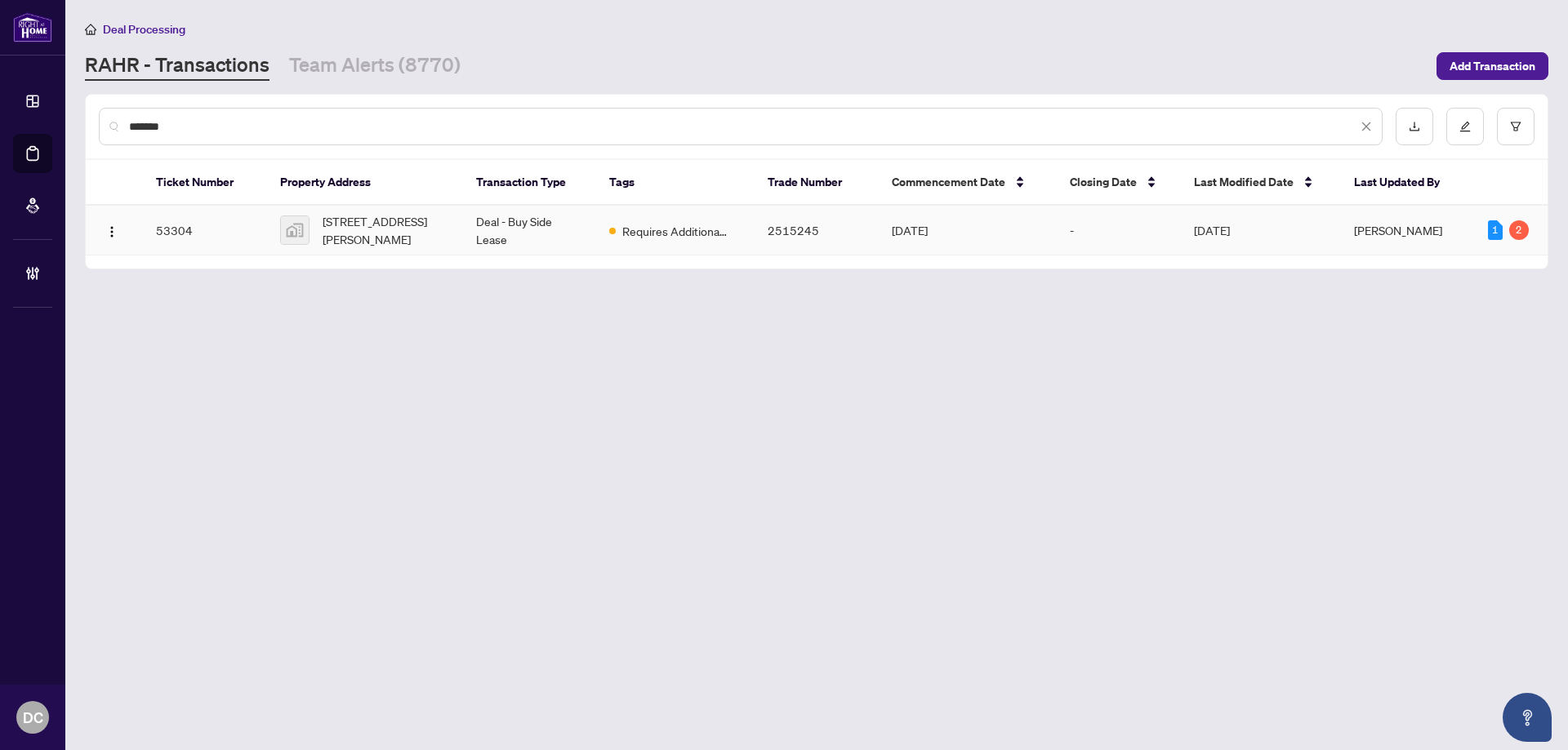
type input "*******"
click at [432, 220] on span "50 O'Neill Road #801, North York, ON, Canada" at bounding box center [386, 230] width 127 height 36
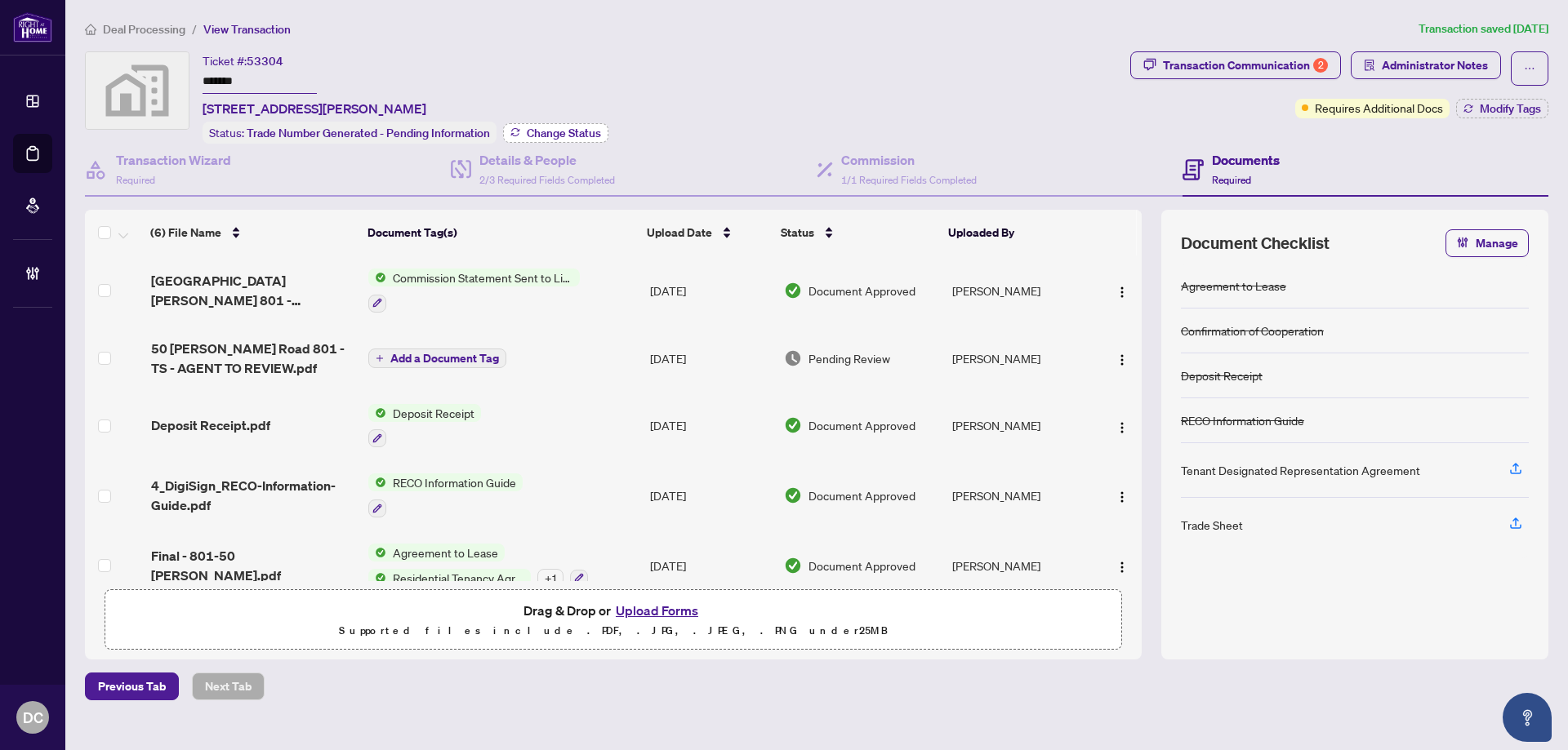
click at [554, 137] on span "Change Status" at bounding box center [564, 133] width 74 height 12
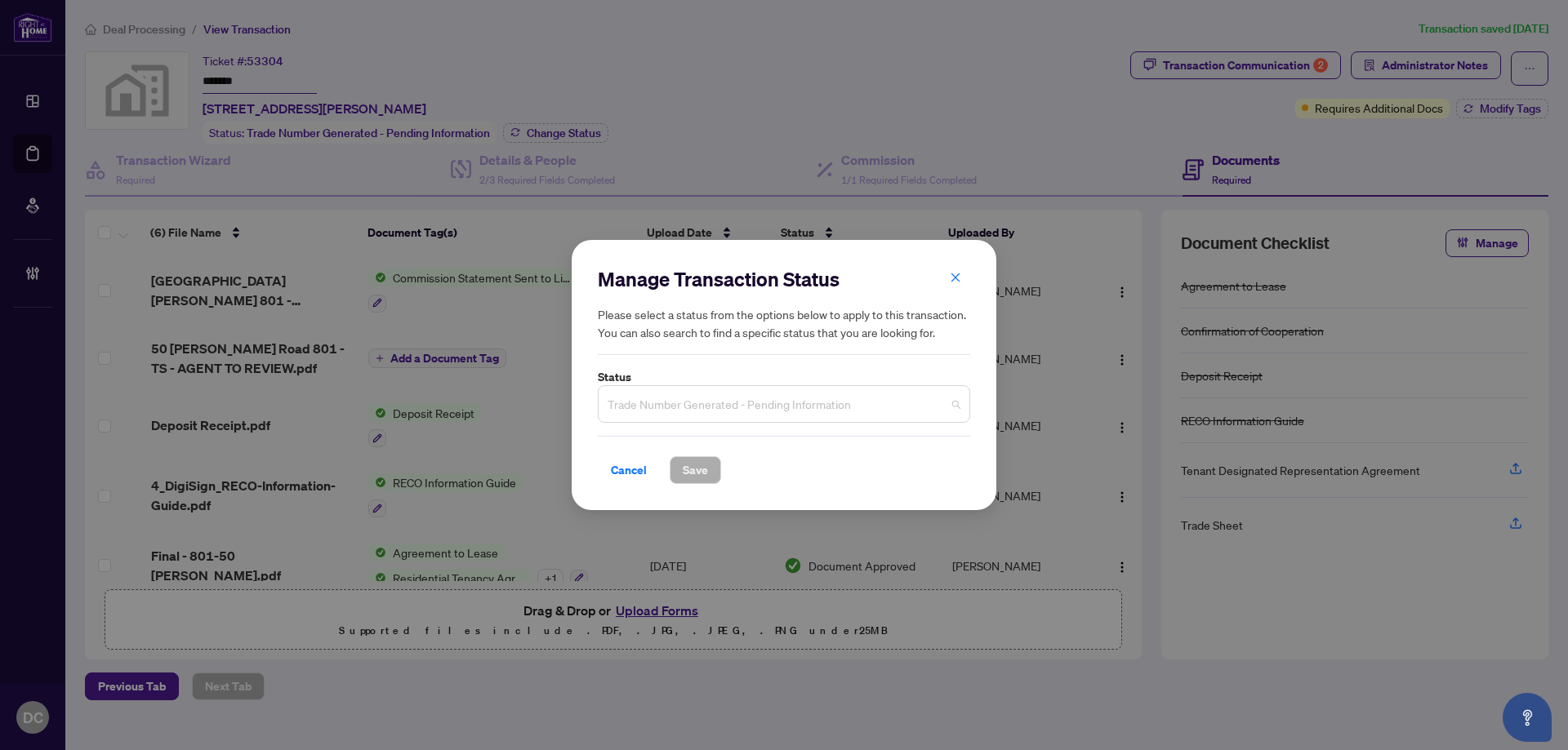
click at [733, 409] on span "Trade Number Generated - Pending Information" at bounding box center [784, 404] width 353 height 31
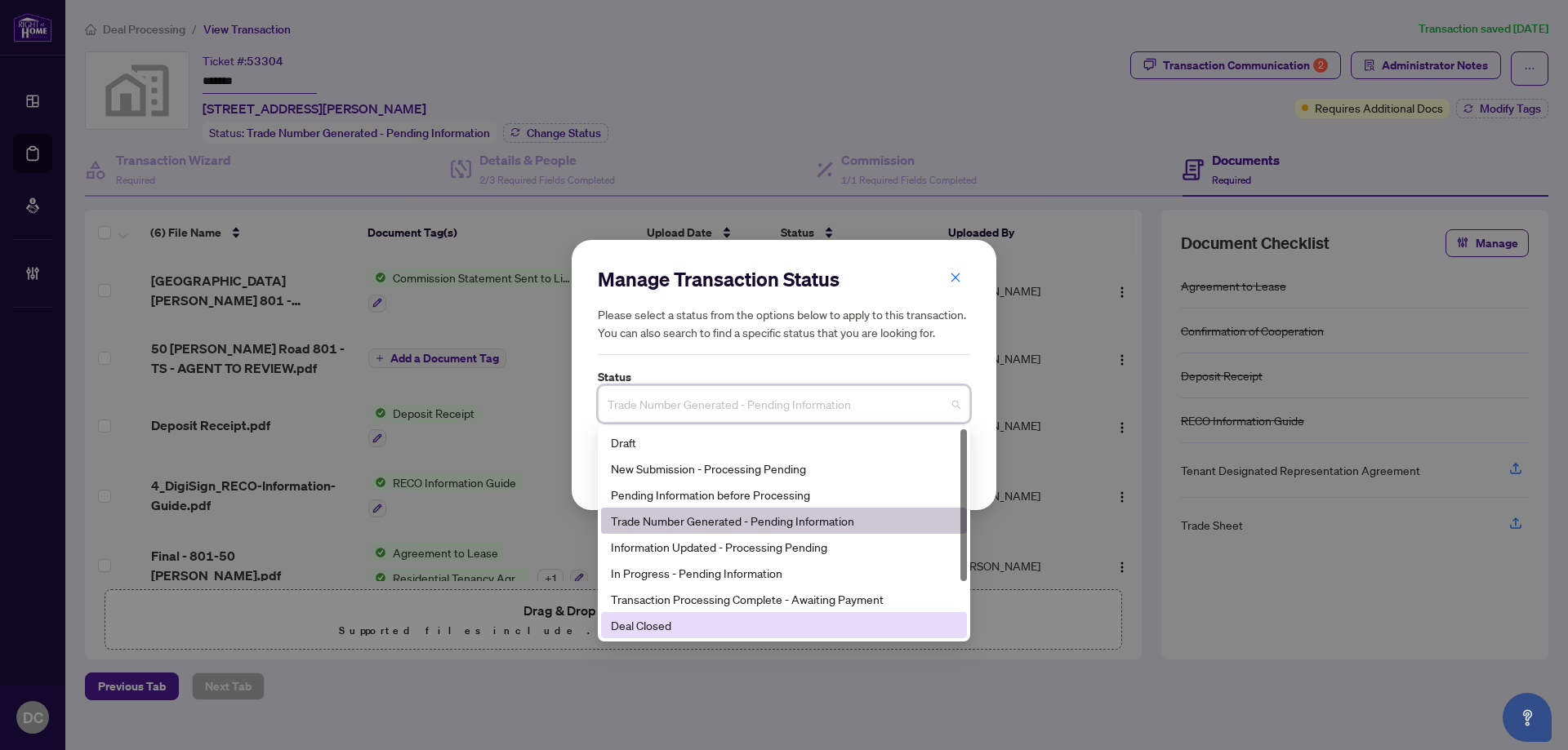
click at [639, 632] on div "Deal Closed" at bounding box center [784, 625] width 346 height 18
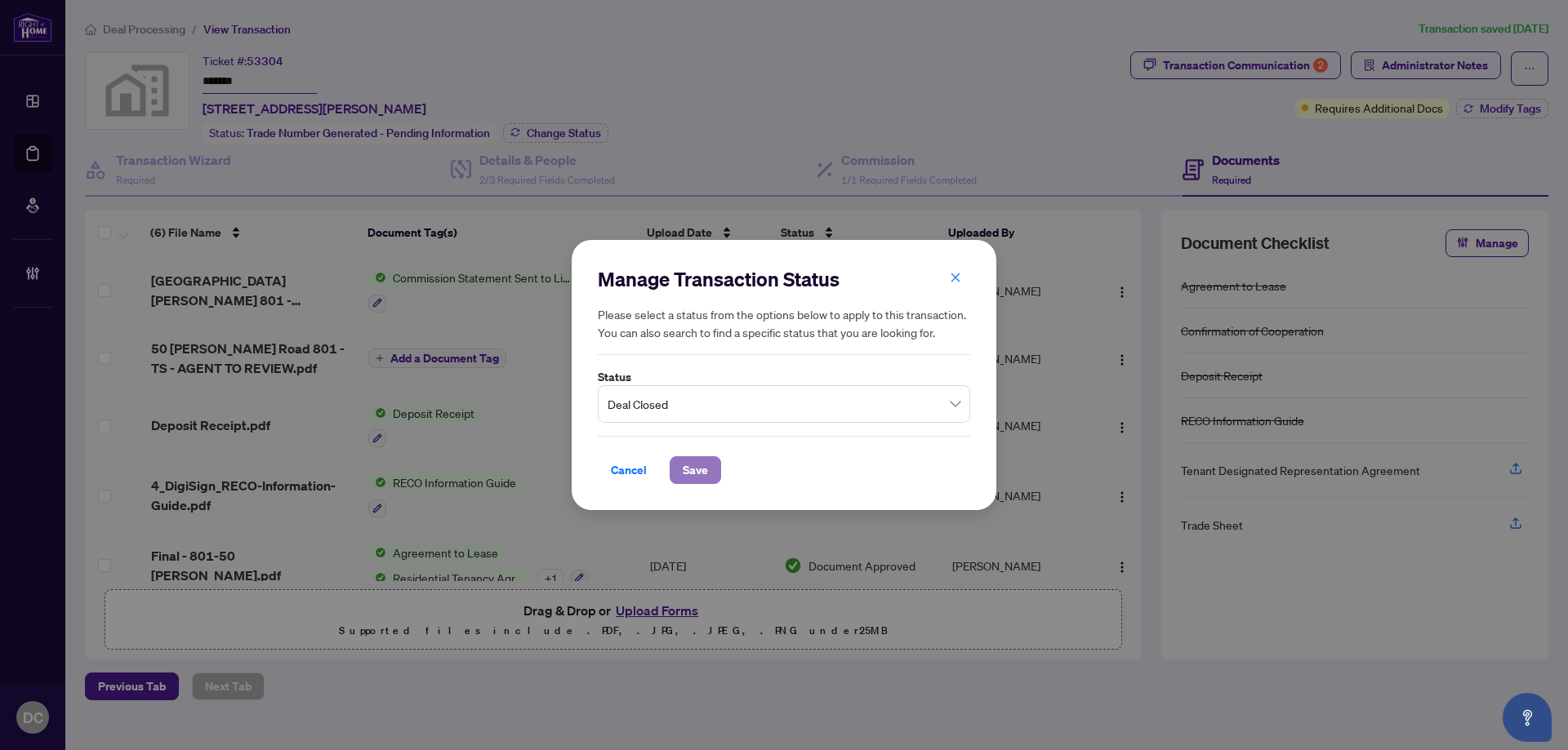
click at [709, 470] on button "Save" at bounding box center [695, 470] width 51 height 28
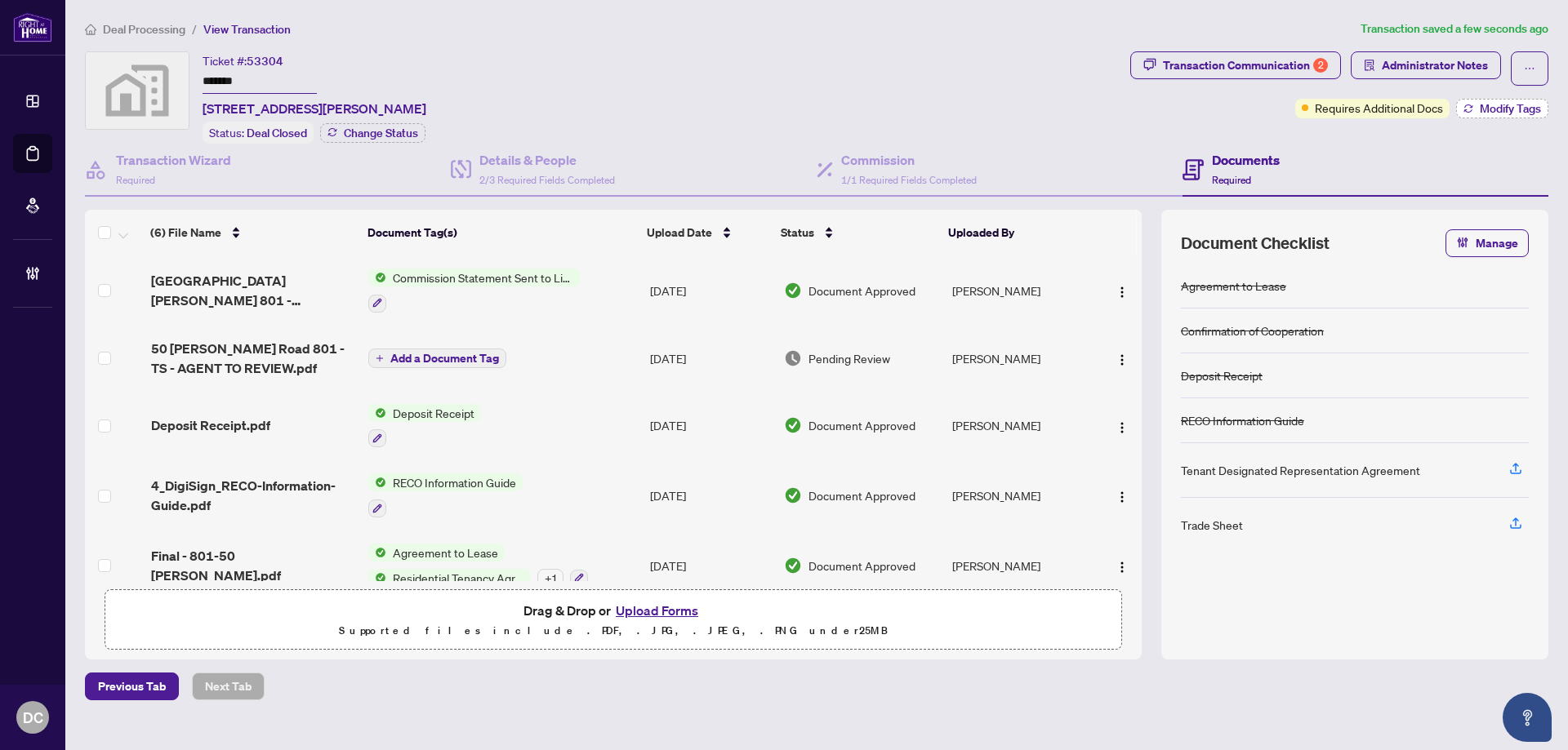
click at [1510, 110] on span "Modify Tags" at bounding box center [1511, 108] width 61 height 12
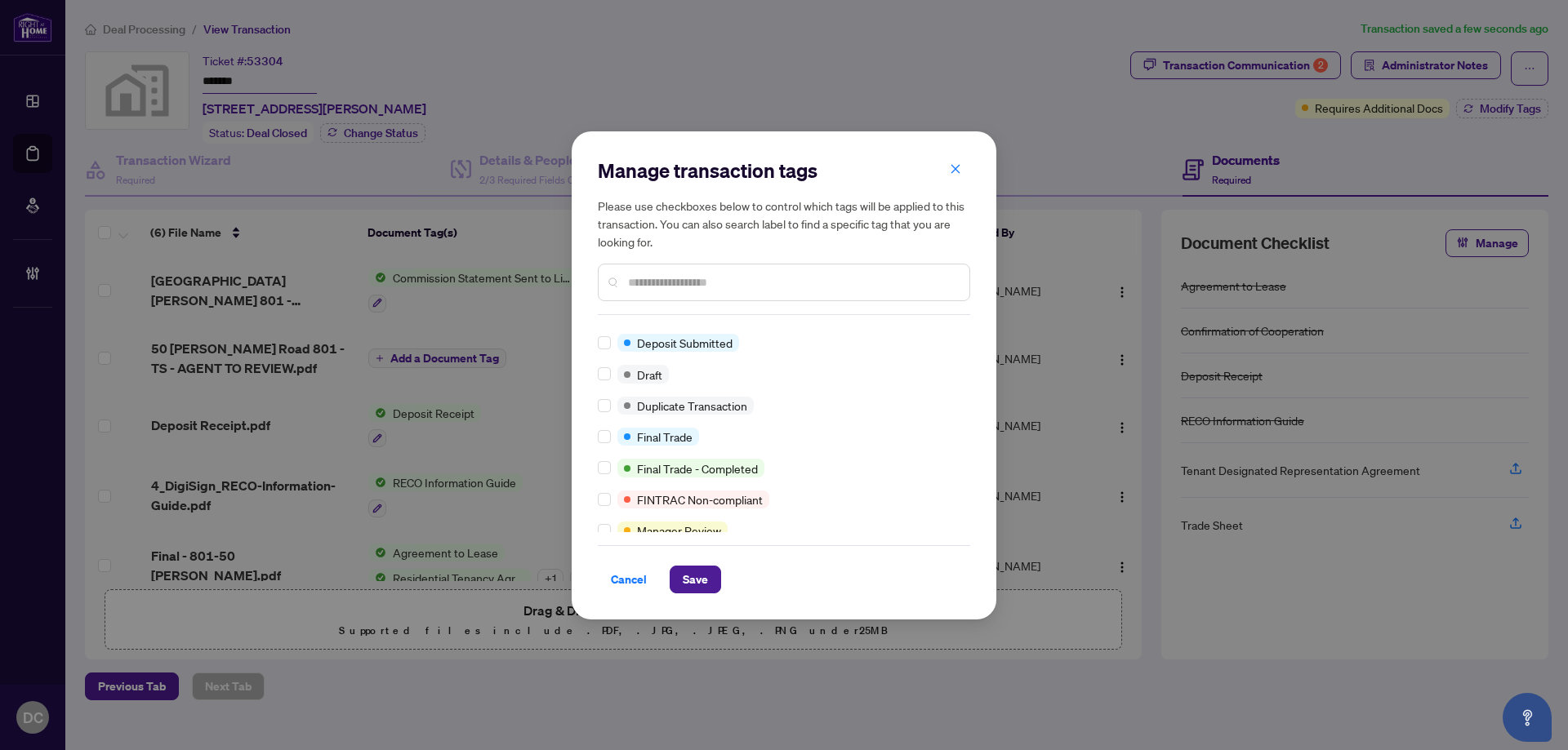
scroll to position [326, 0]
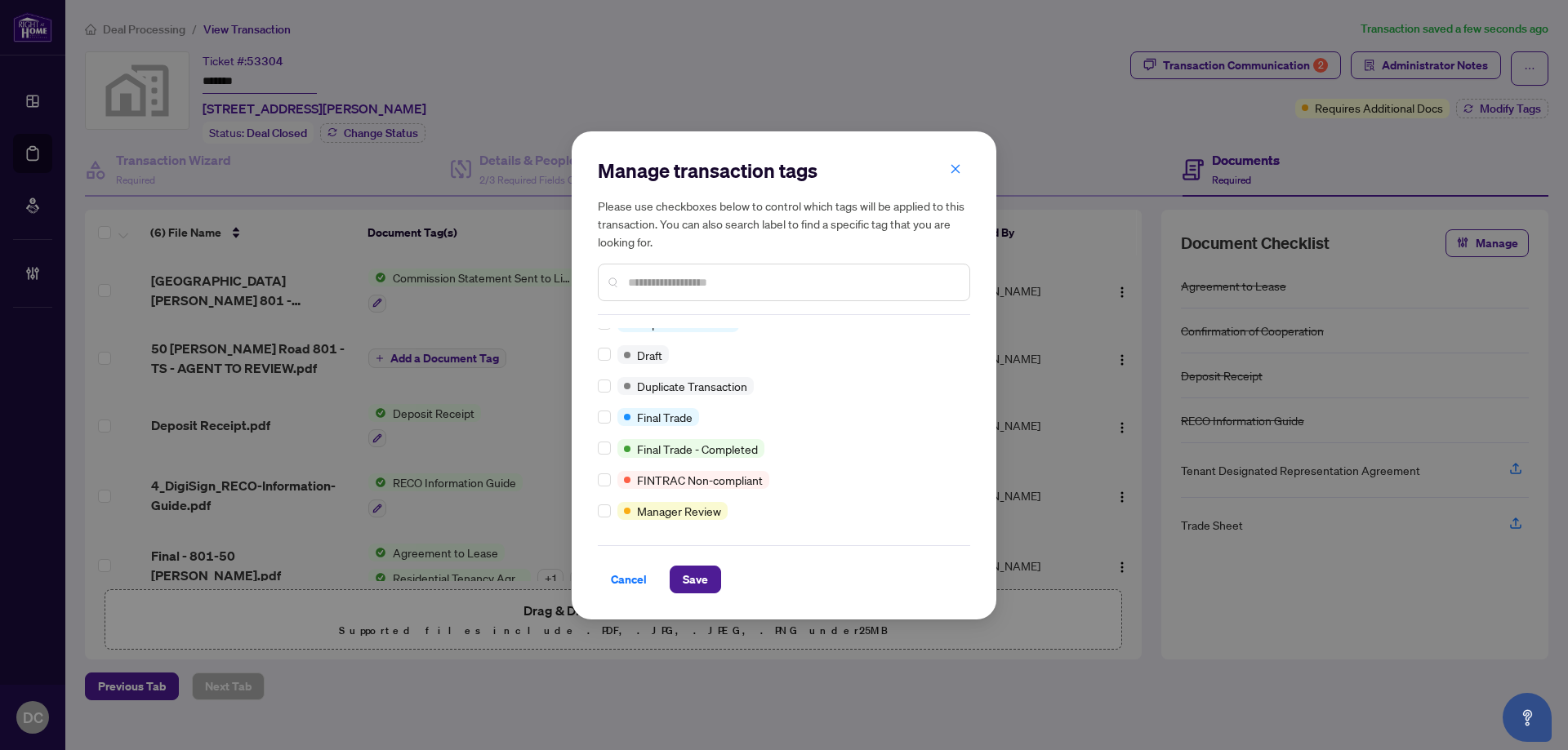
click at [611, 427] on div at bounding box center [608, 418] width 20 height 18
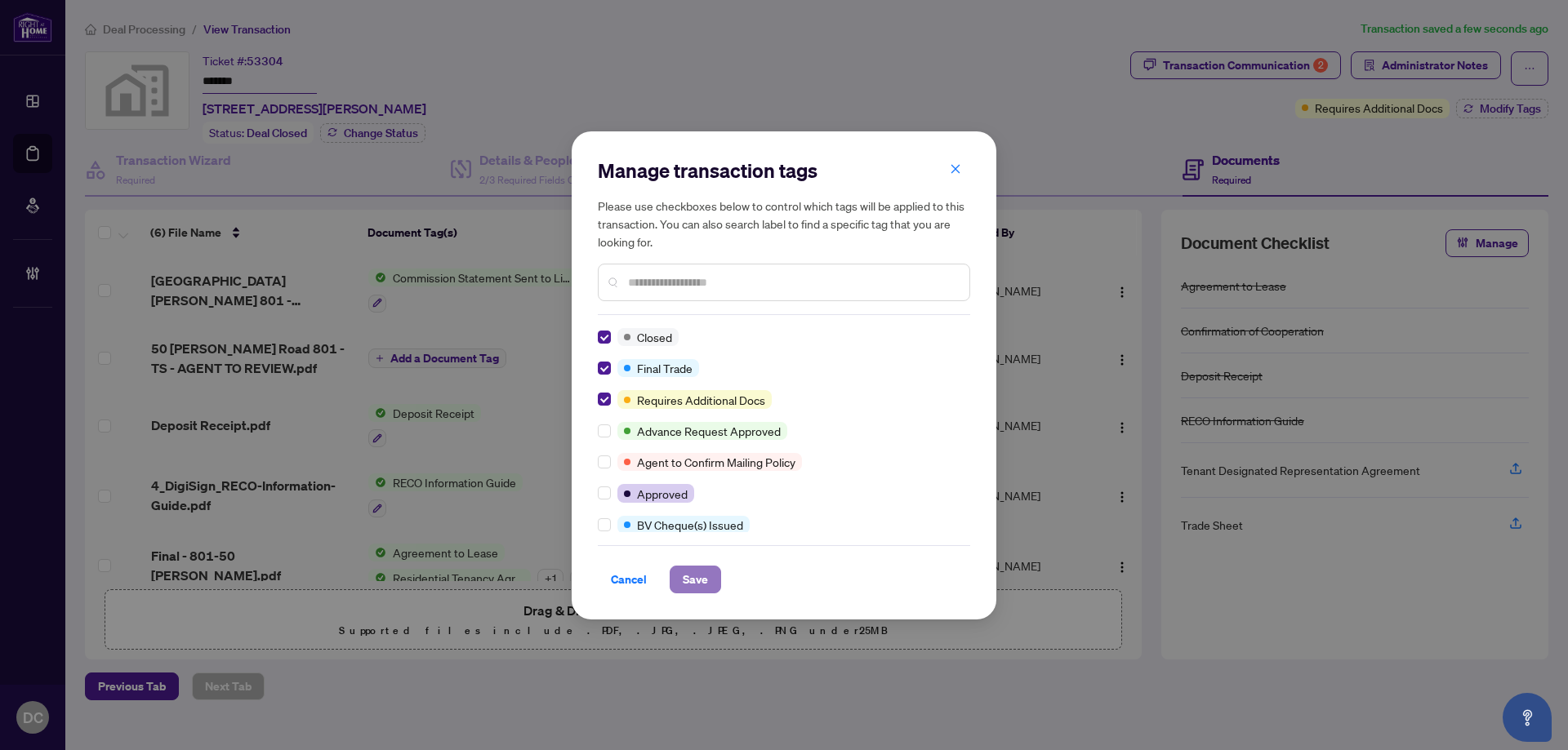
click at [695, 575] on span "Save" at bounding box center [696, 579] width 25 height 26
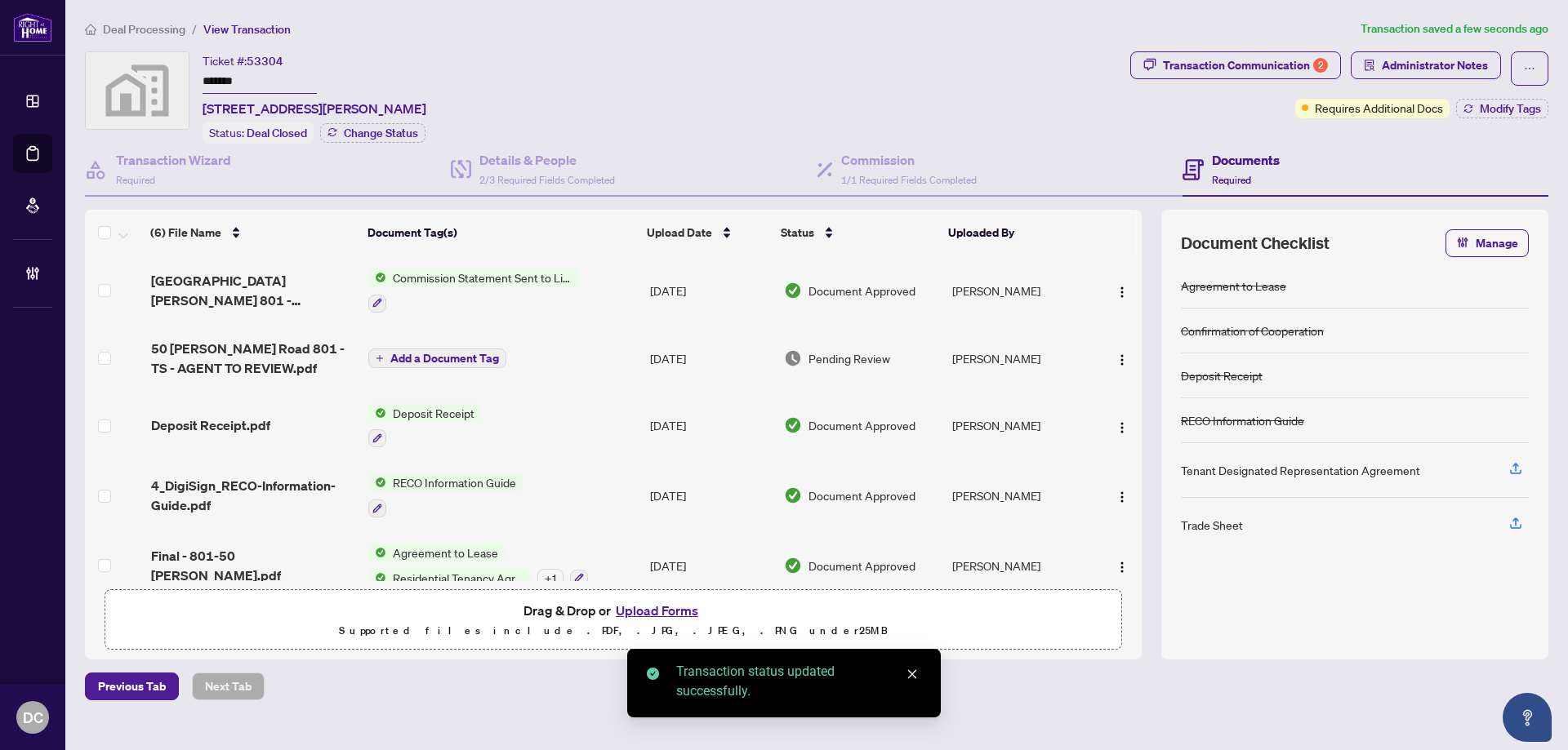
click at [1252, 60] on div "Manage transaction tags Please use checkboxes below to control which tags will …" at bounding box center [784, 375] width 1568 height 750
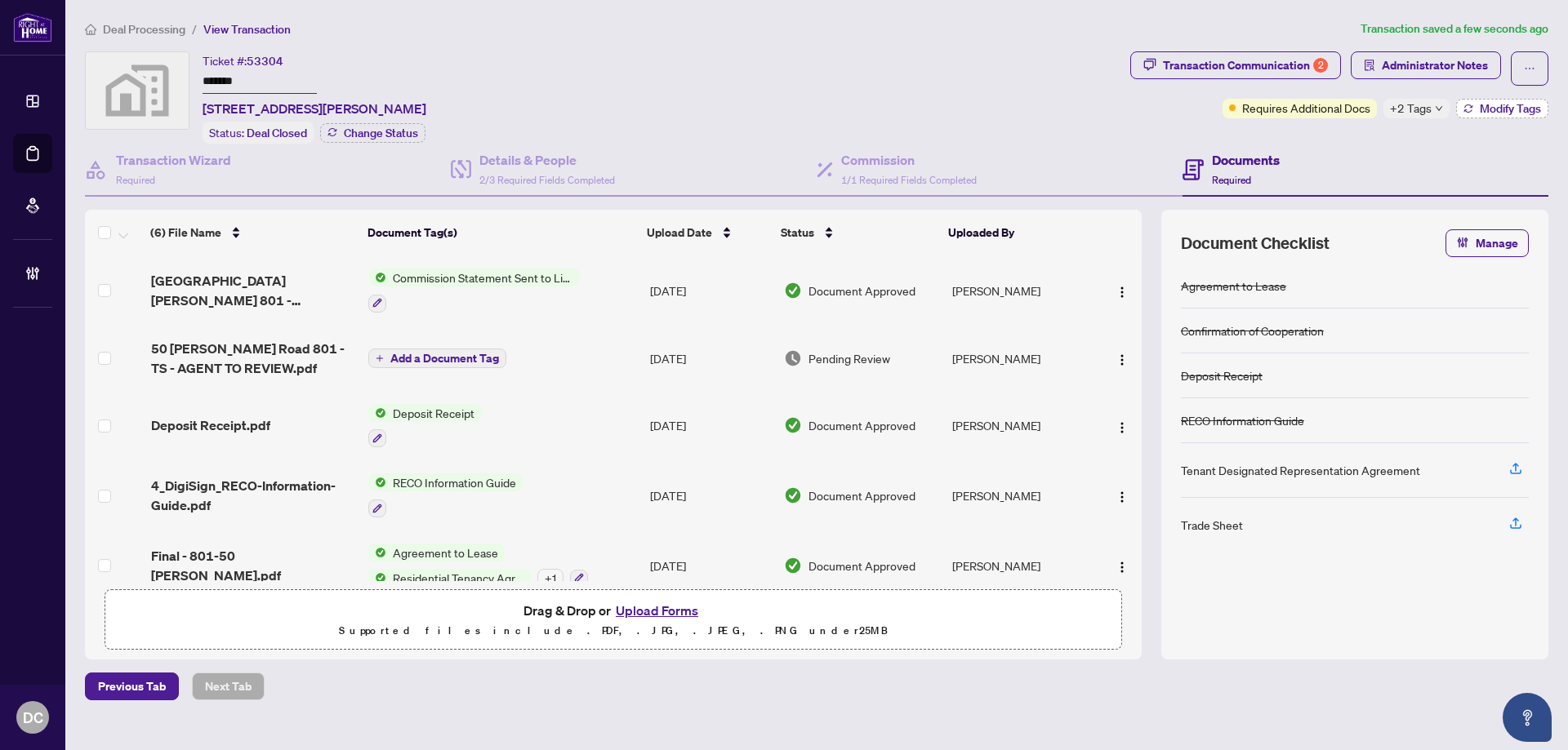
click at [1508, 109] on span "Modify Tags" at bounding box center [1511, 108] width 61 height 12
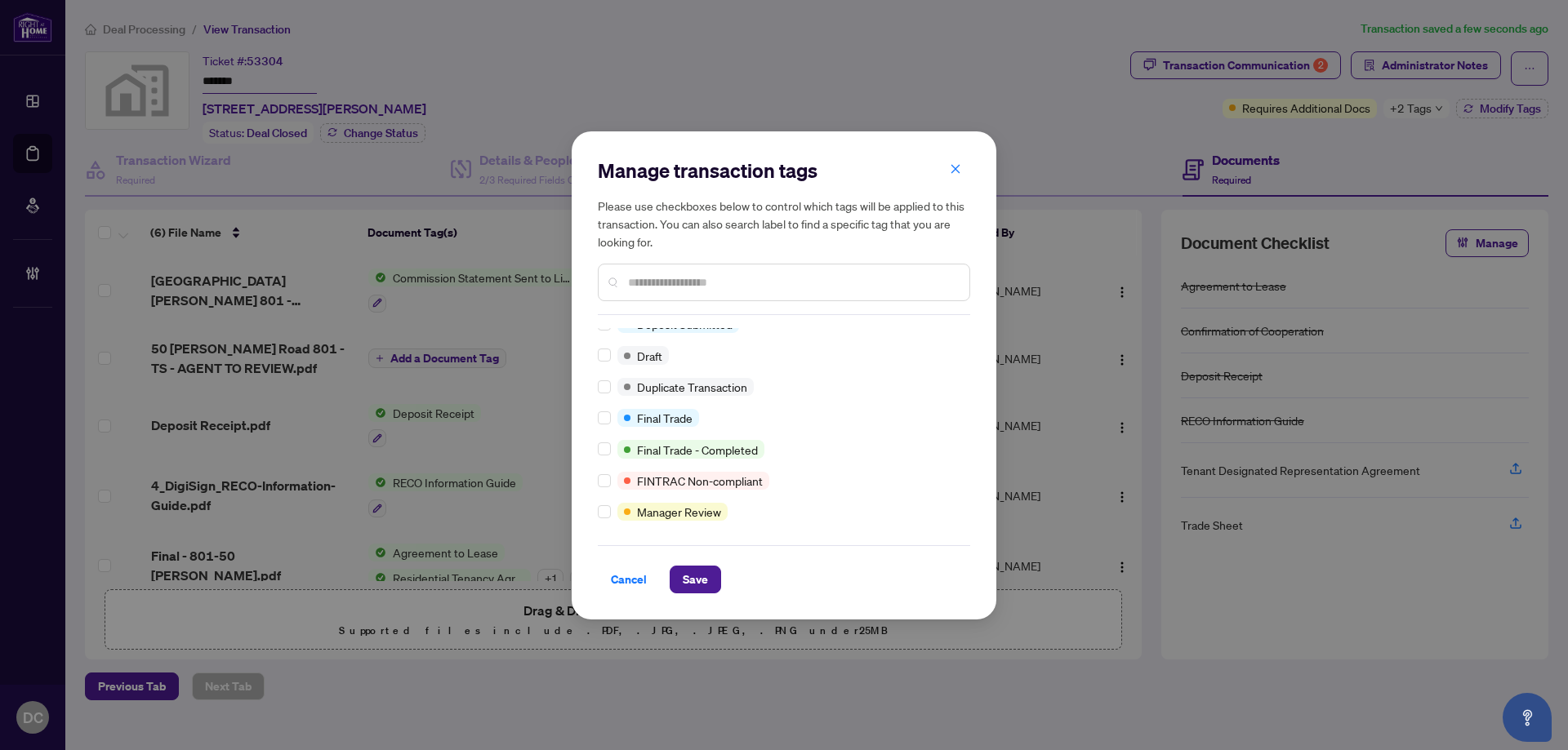
scroll to position [326, 0]
click at [698, 289] on input "text" at bounding box center [793, 282] width 328 height 18
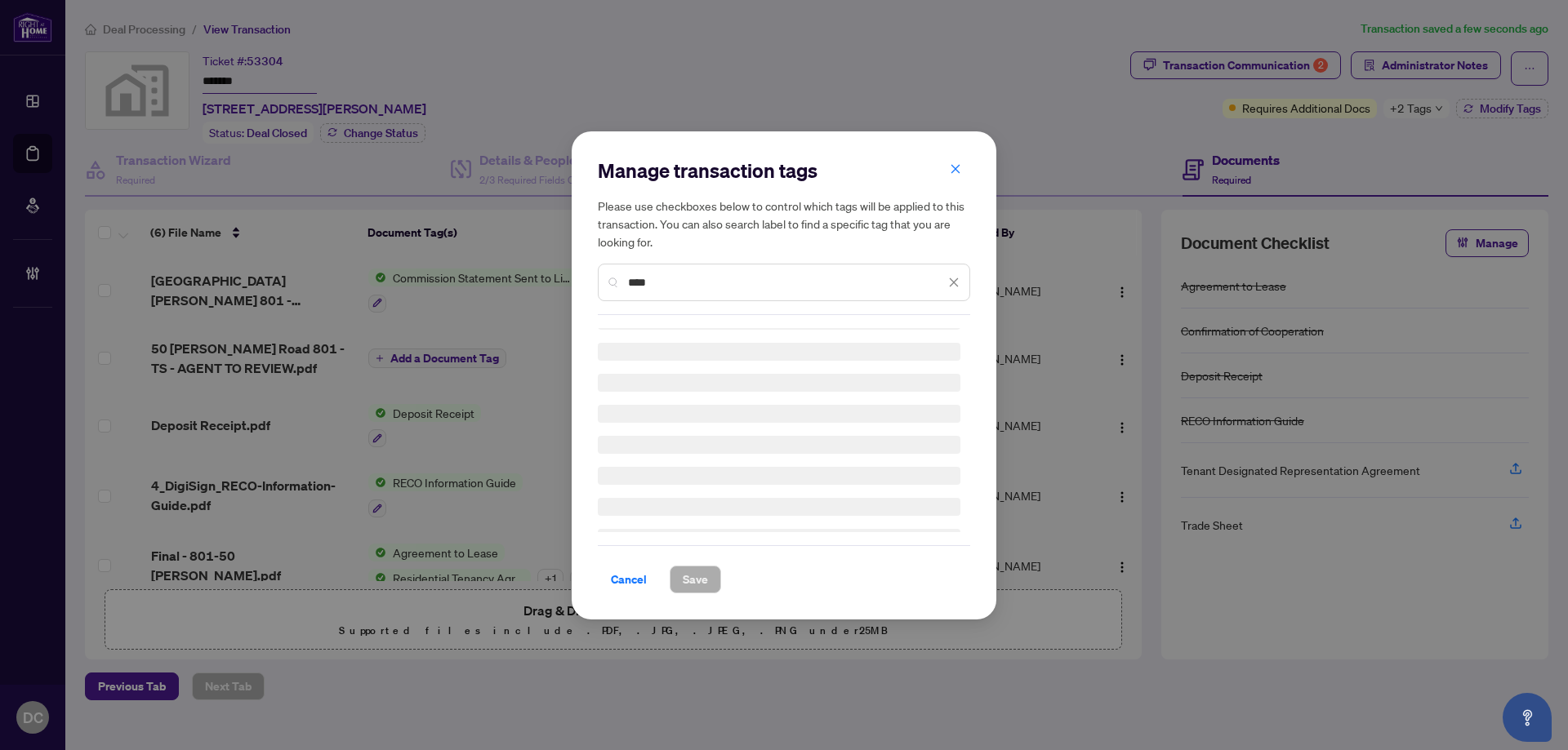
scroll to position [0, 0]
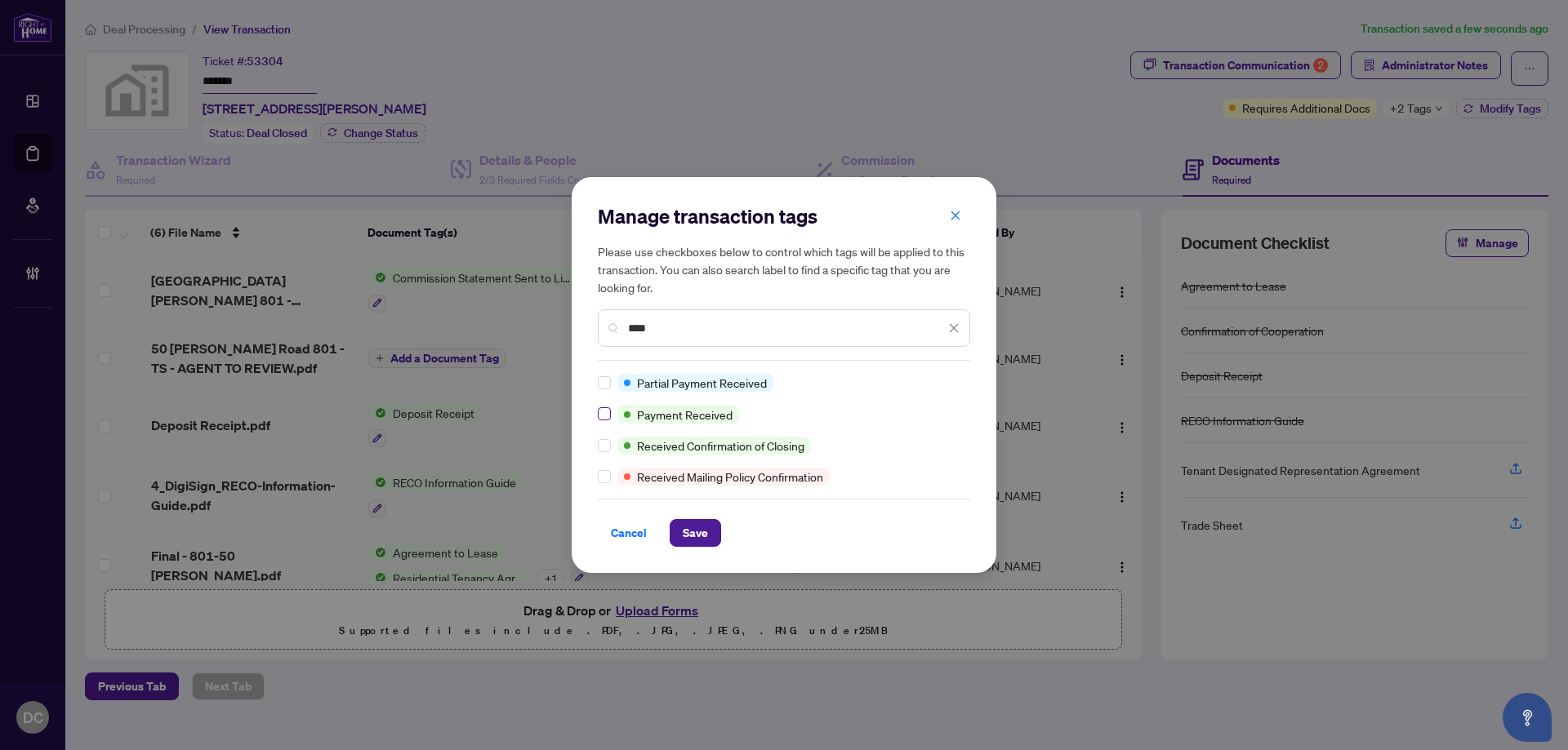
type input "****"
drag, startPoint x: 697, startPoint y: 539, endPoint x: 887, endPoint y: 439, distance: 214.7
click at [698, 539] on span "Save" at bounding box center [696, 532] width 25 height 26
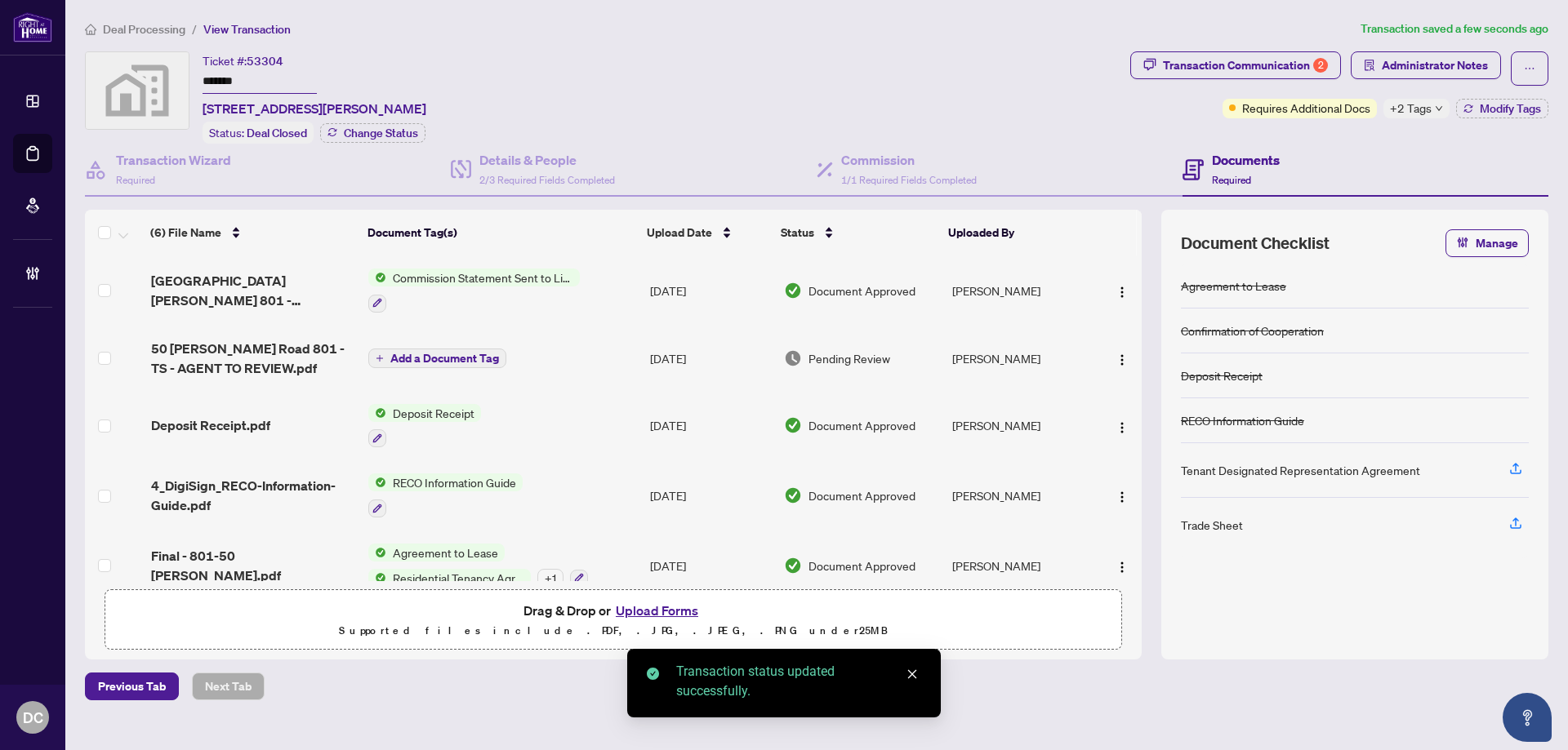
click at [1250, 75] on div "Transaction Communication 2" at bounding box center [1245, 65] width 165 height 26
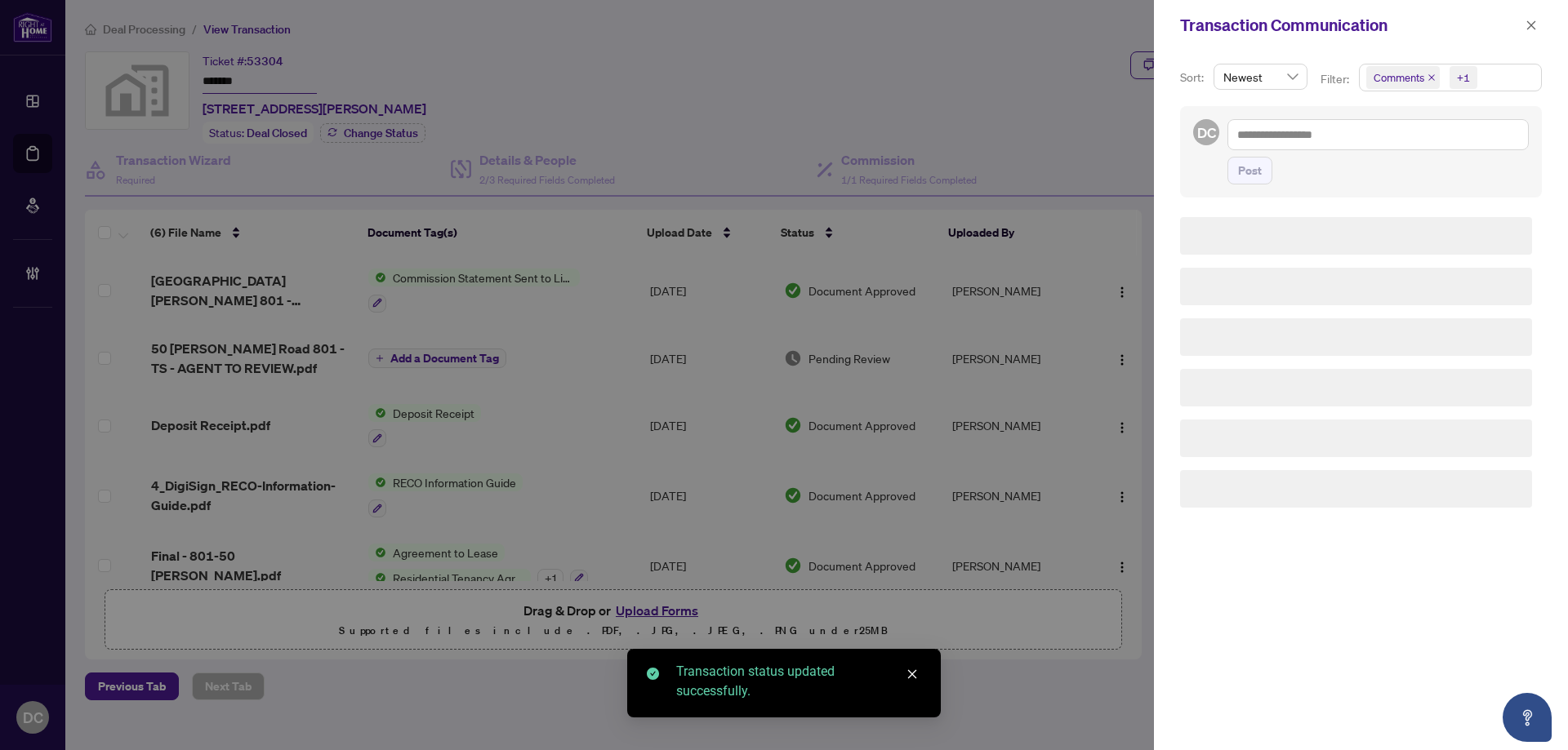
click at [1260, 61] on div "Sort: Newest Filter: Comments +1 DC Post" at bounding box center [1361, 400] width 414 height 700
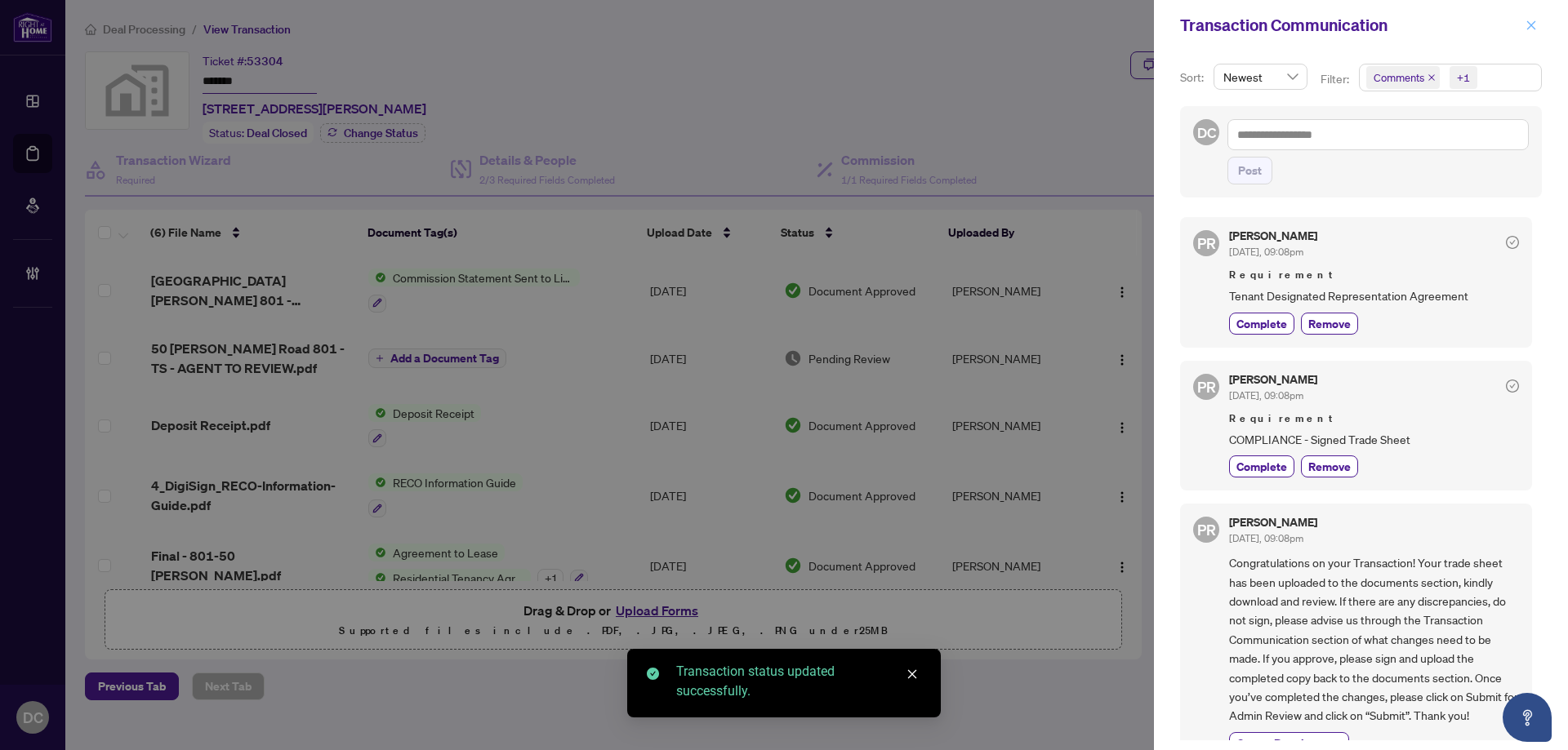
click at [1531, 25] on icon "close" at bounding box center [1532, 25] width 9 height 9
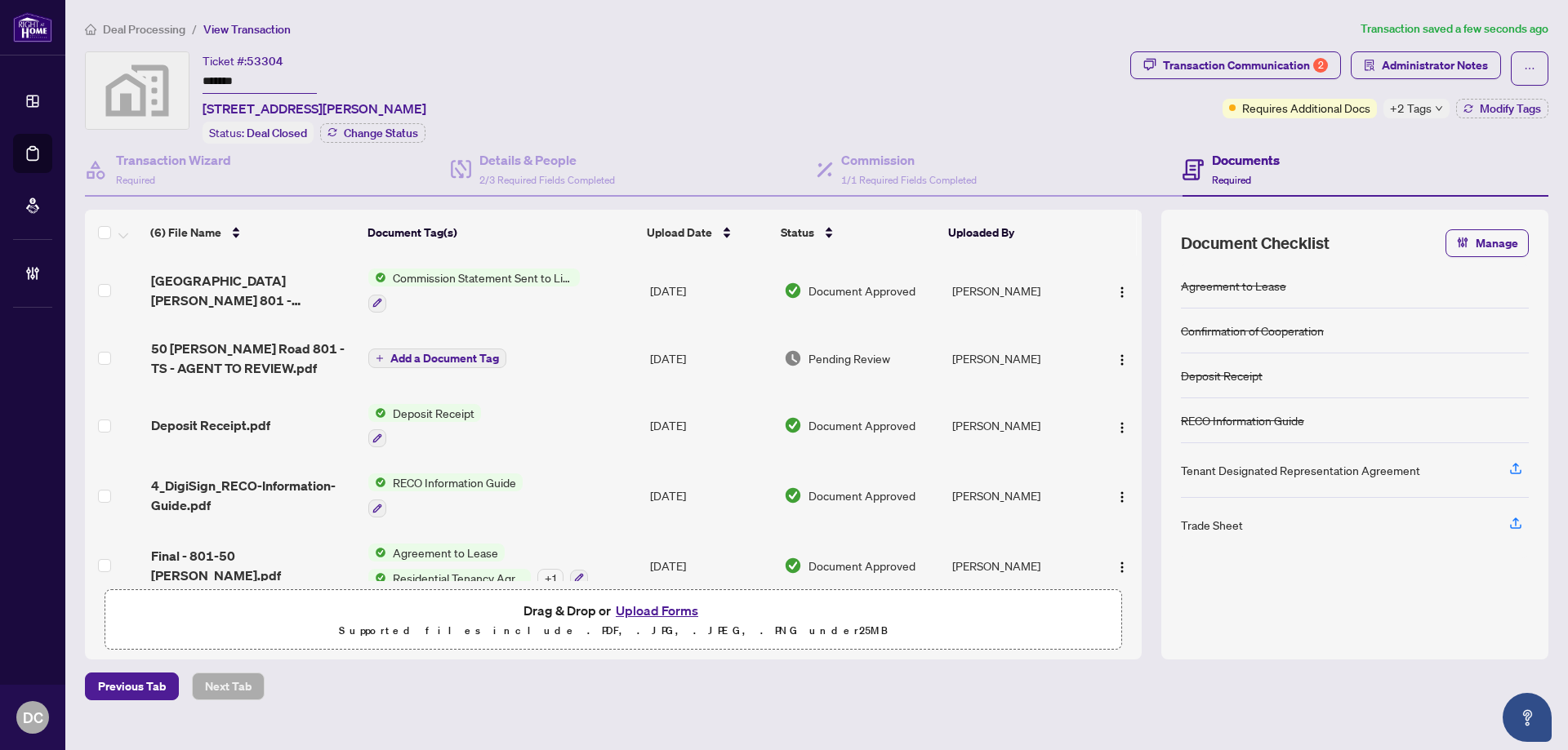
click at [1425, 106] on span "+2 Tags" at bounding box center [1411, 108] width 41 height 19
click at [1256, 144] on div "Documents Required" at bounding box center [1365, 169] width 366 height 53
click at [160, 32] on span "Deal Processing" at bounding box center [144, 30] width 82 height 14
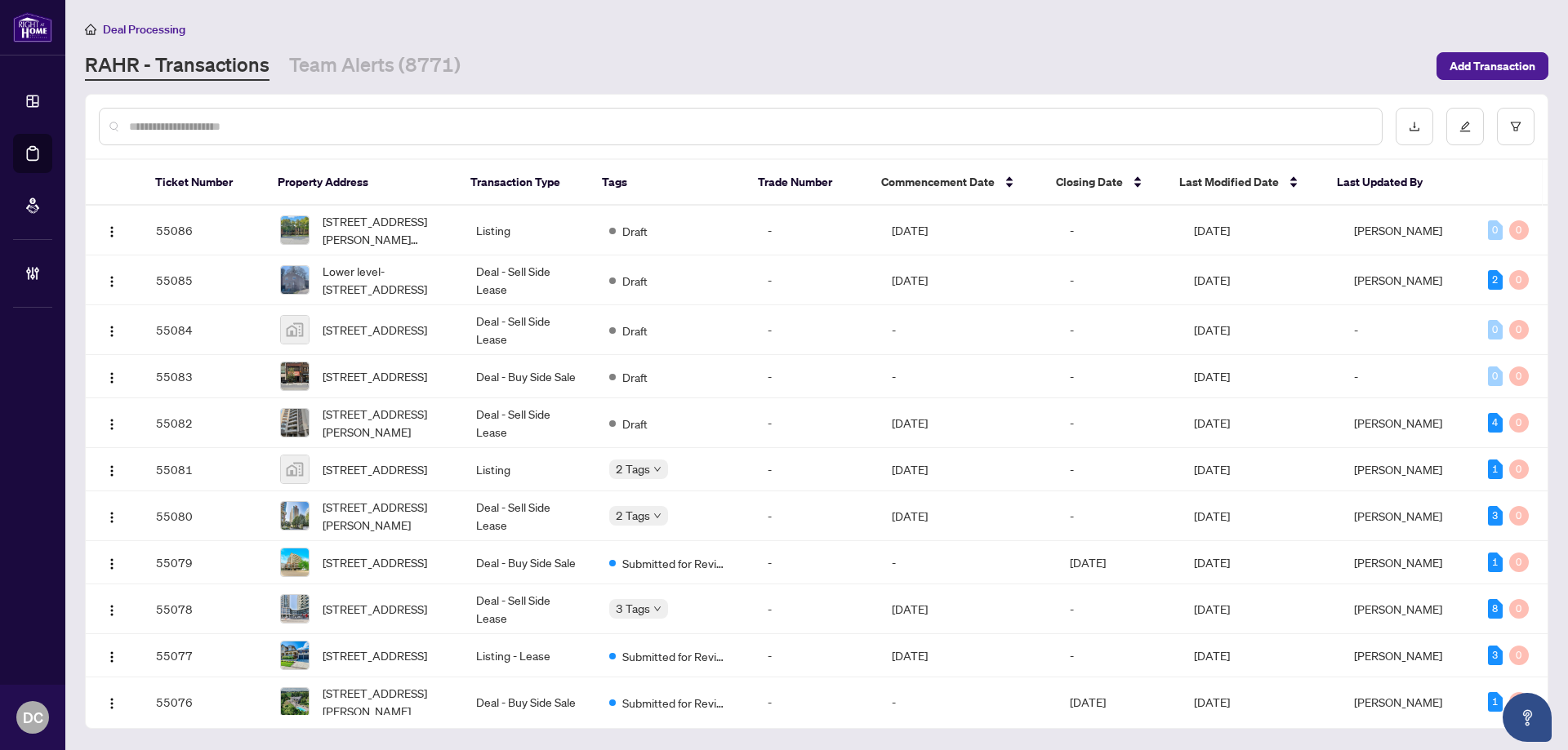
click at [413, 129] on input "text" at bounding box center [749, 126] width 1240 height 18
paste input "*******"
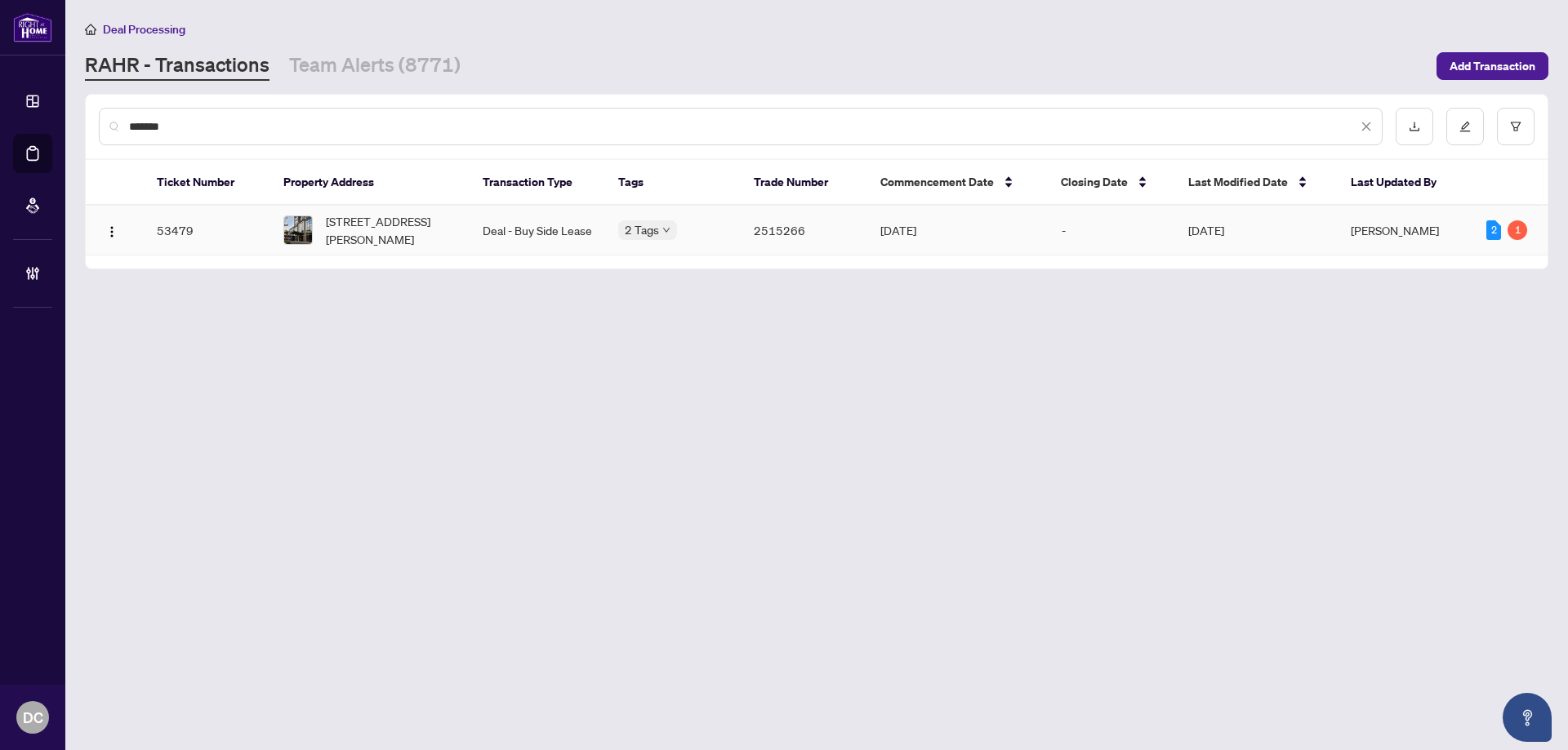
type input "*******"
click at [372, 216] on span "1910-7 Mabelle Ave, Toronto, Ontario M9A 0C9, Canada" at bounding box center [391, 230] width 131 height 36
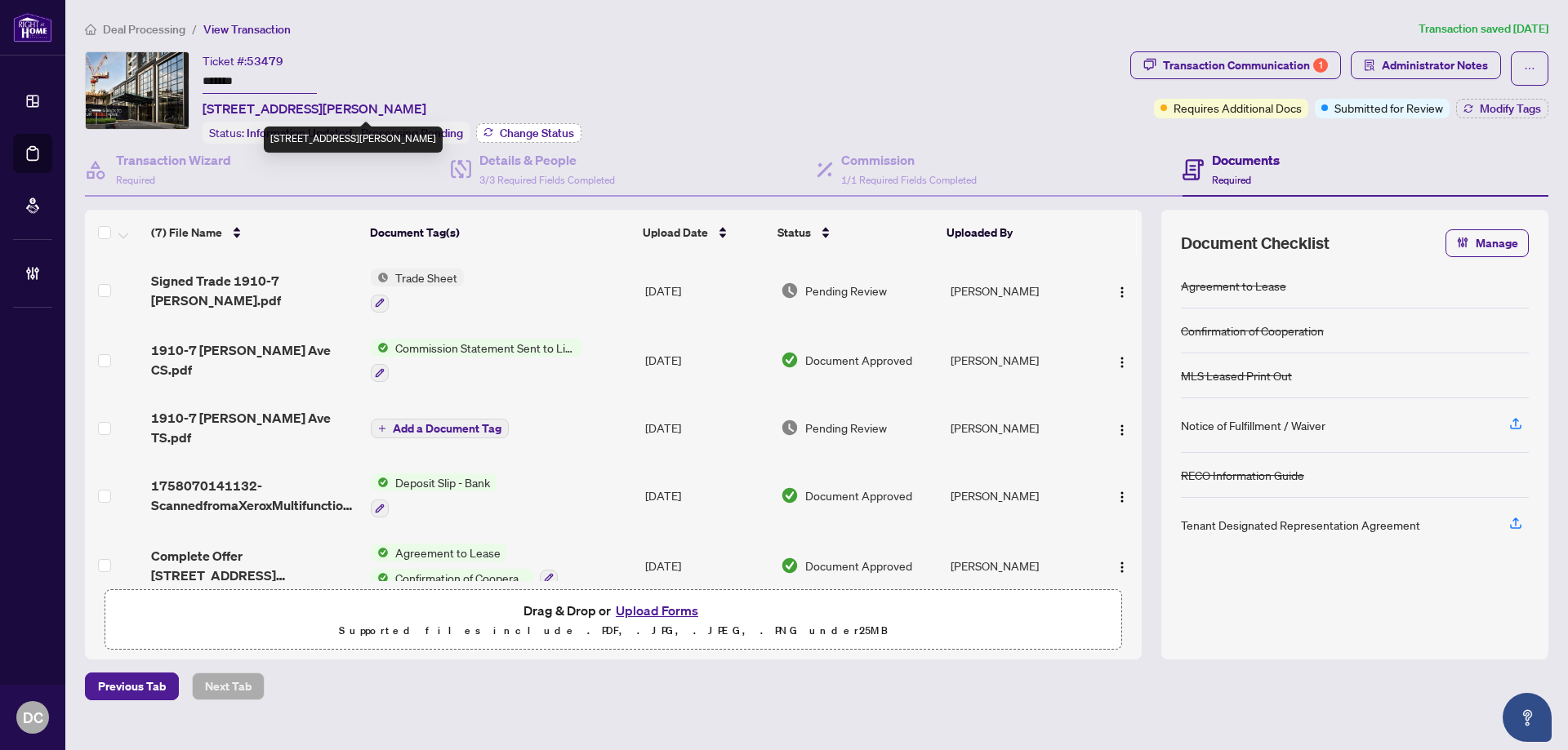
click at [509, 129] on span "Change Status" at bounding box center [537, 133] width 74 height 12
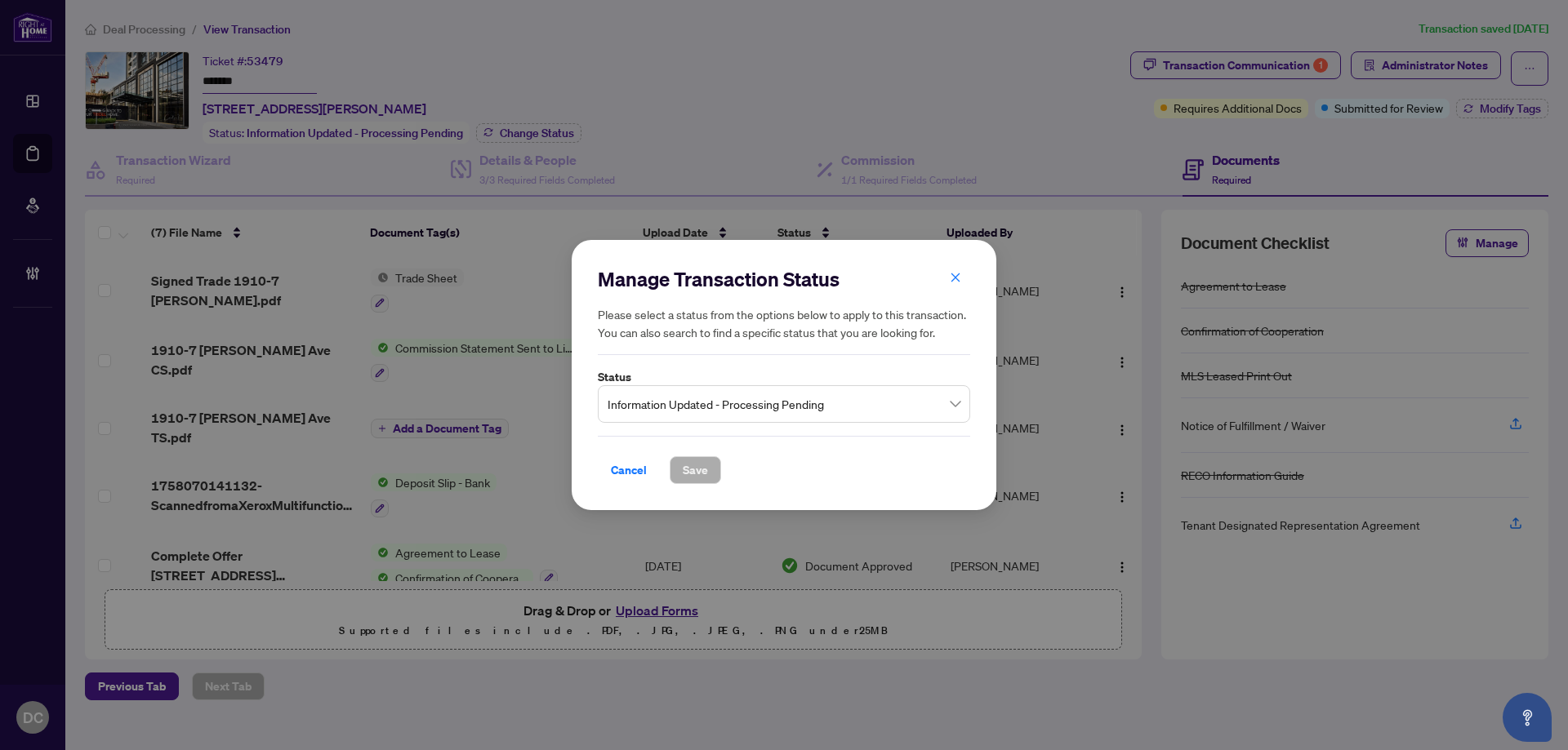
click at [749, 401] on span "Information Updated - Processing Pending" at bounding box center [784, 404] width 353 height 31
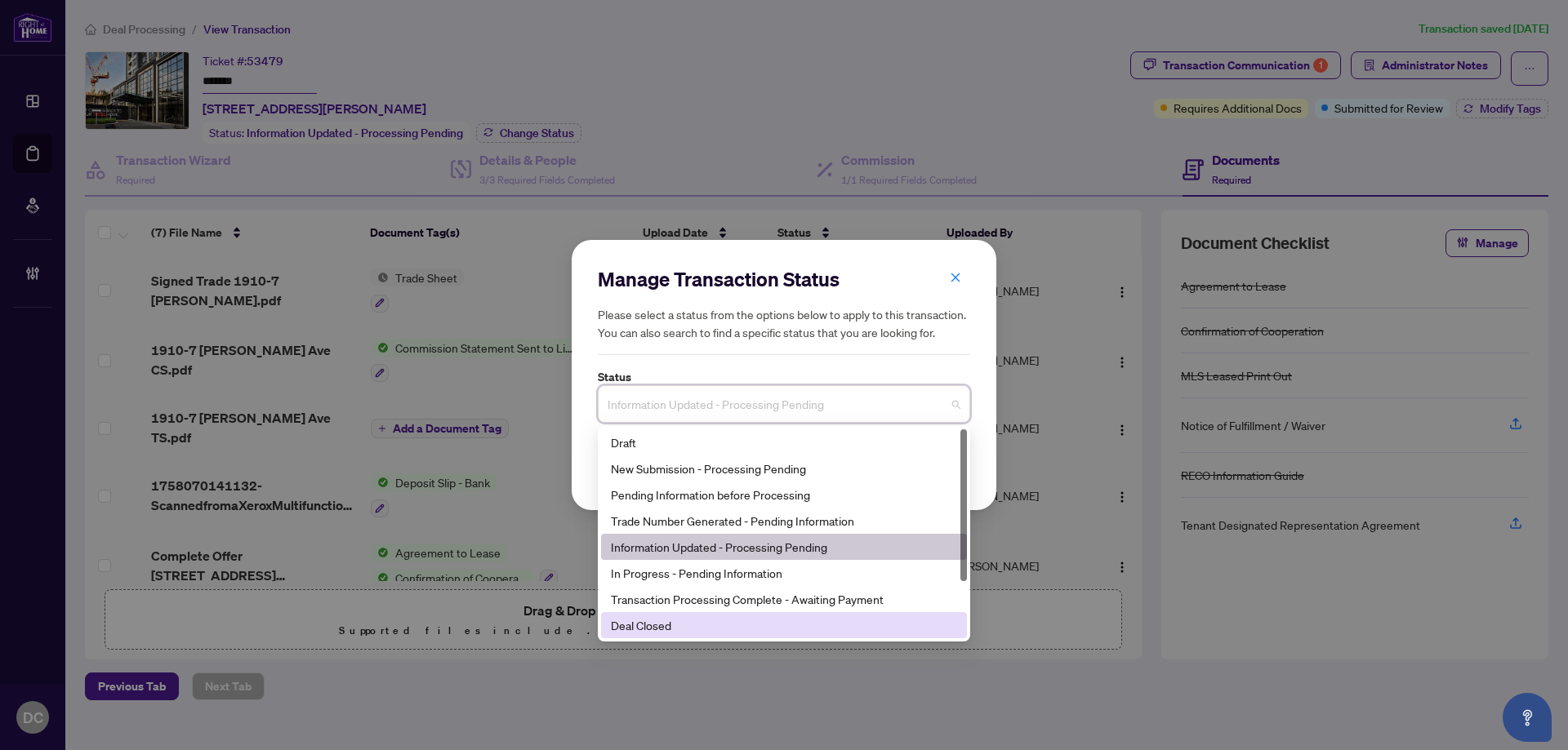
click at [629, 619] on div "Deal Closed" at bounding box center [784, 625] width 346 height 18
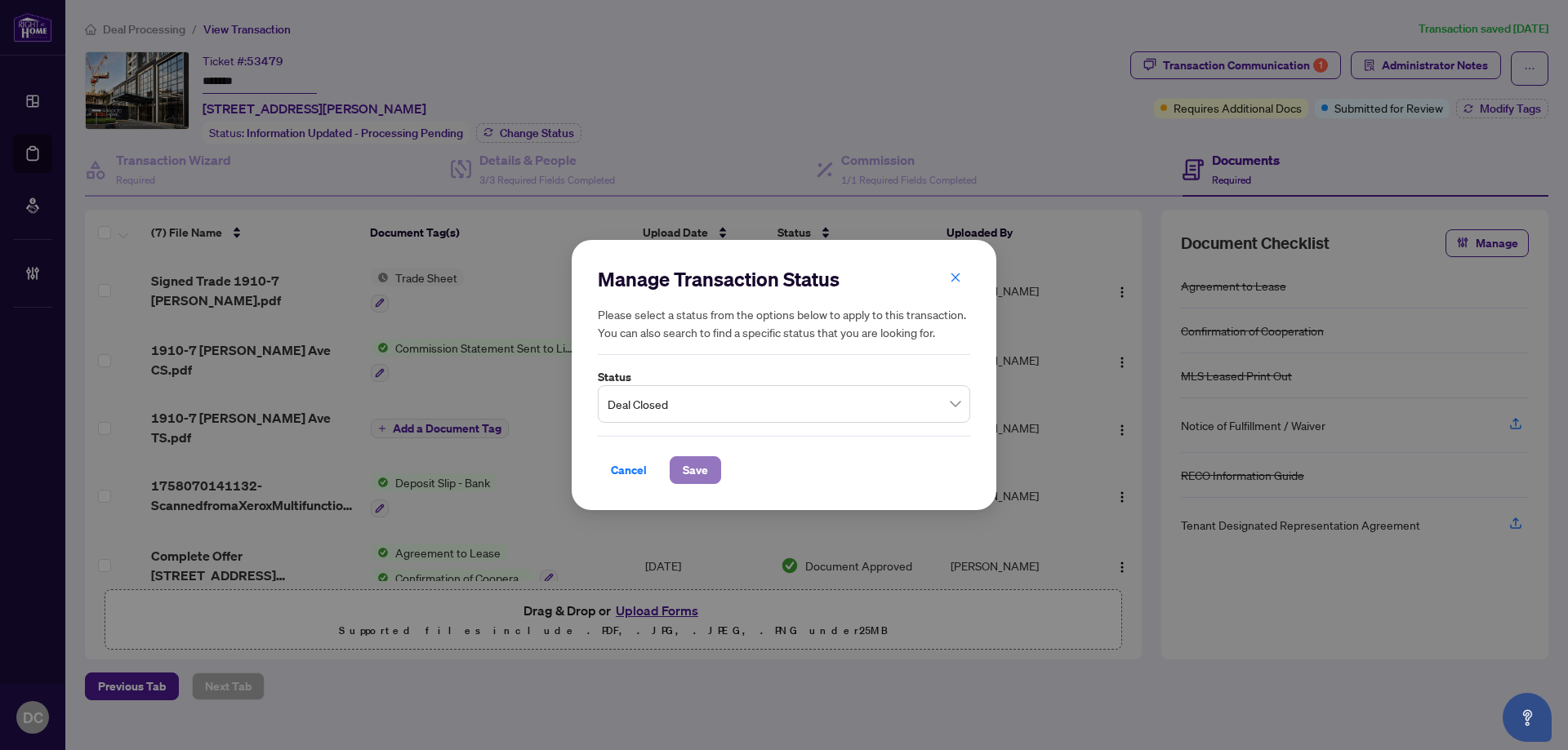
click at [692, 464] on span "Save" at bounding box center [696, 470] width 25 height 26
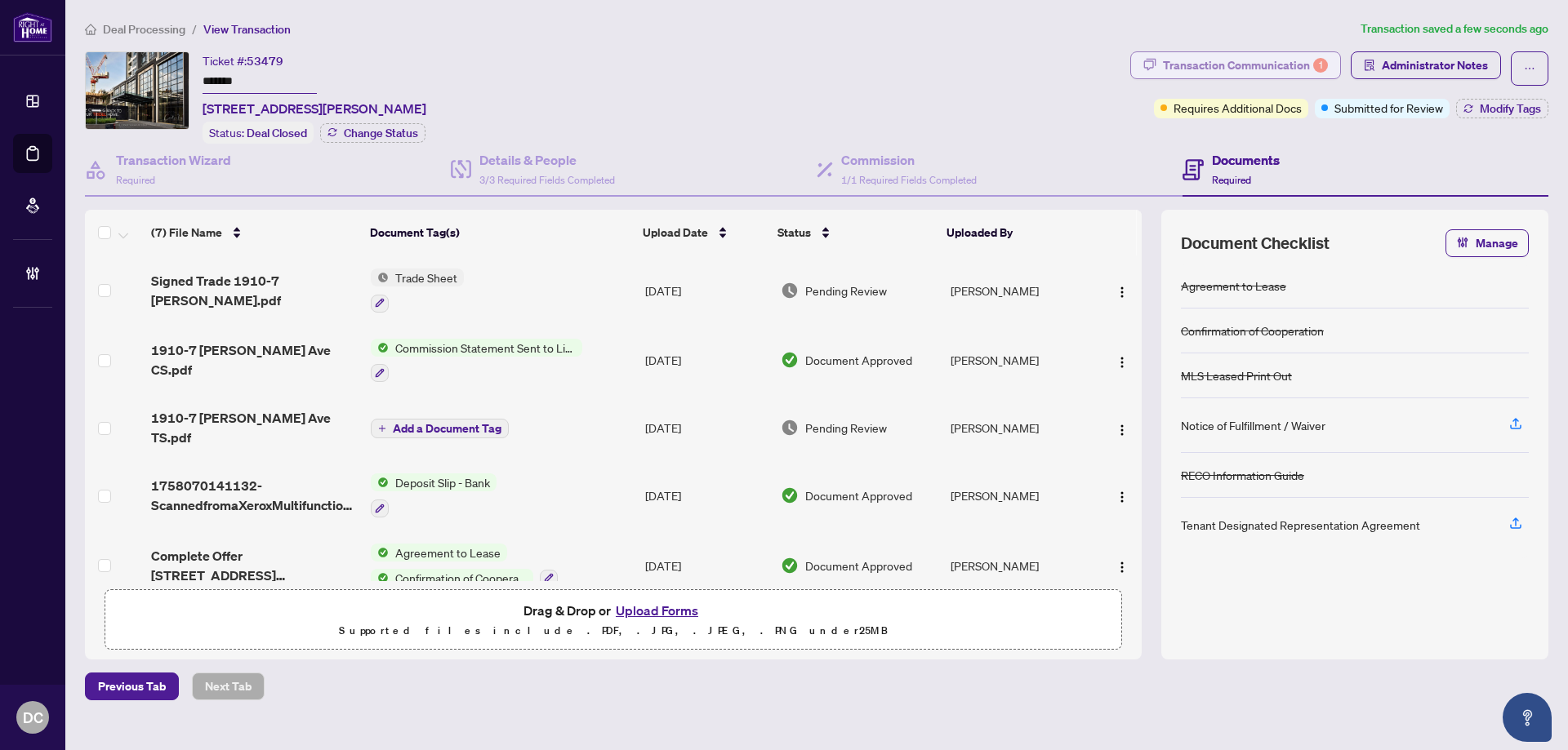
click at [1291, 74] on div "Transaction Communication 1" at bounding box center [1245, 65] width 165 height 26
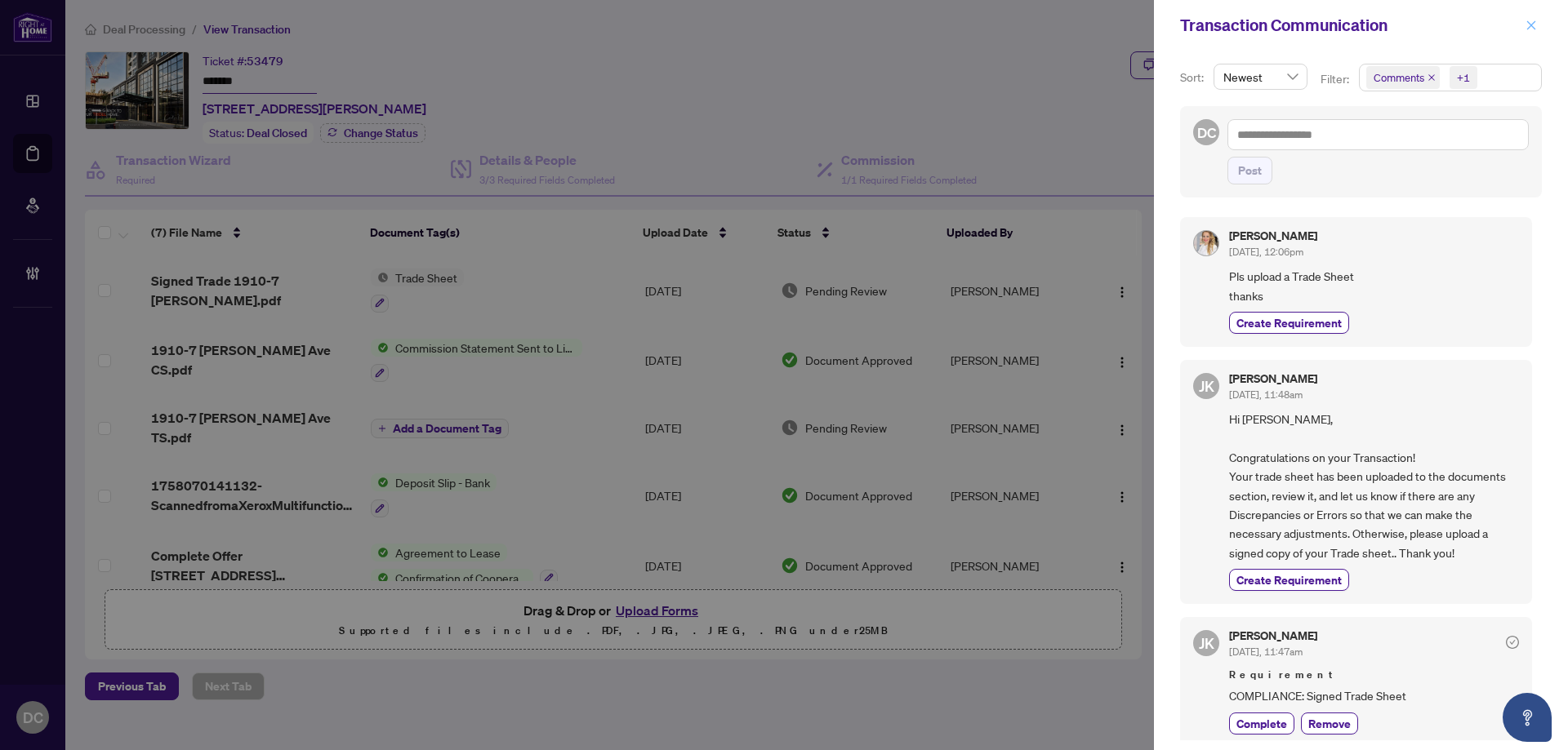
click at [1530, 25] on icon "close" at bounding box center [1532, 25] width 9 height 9
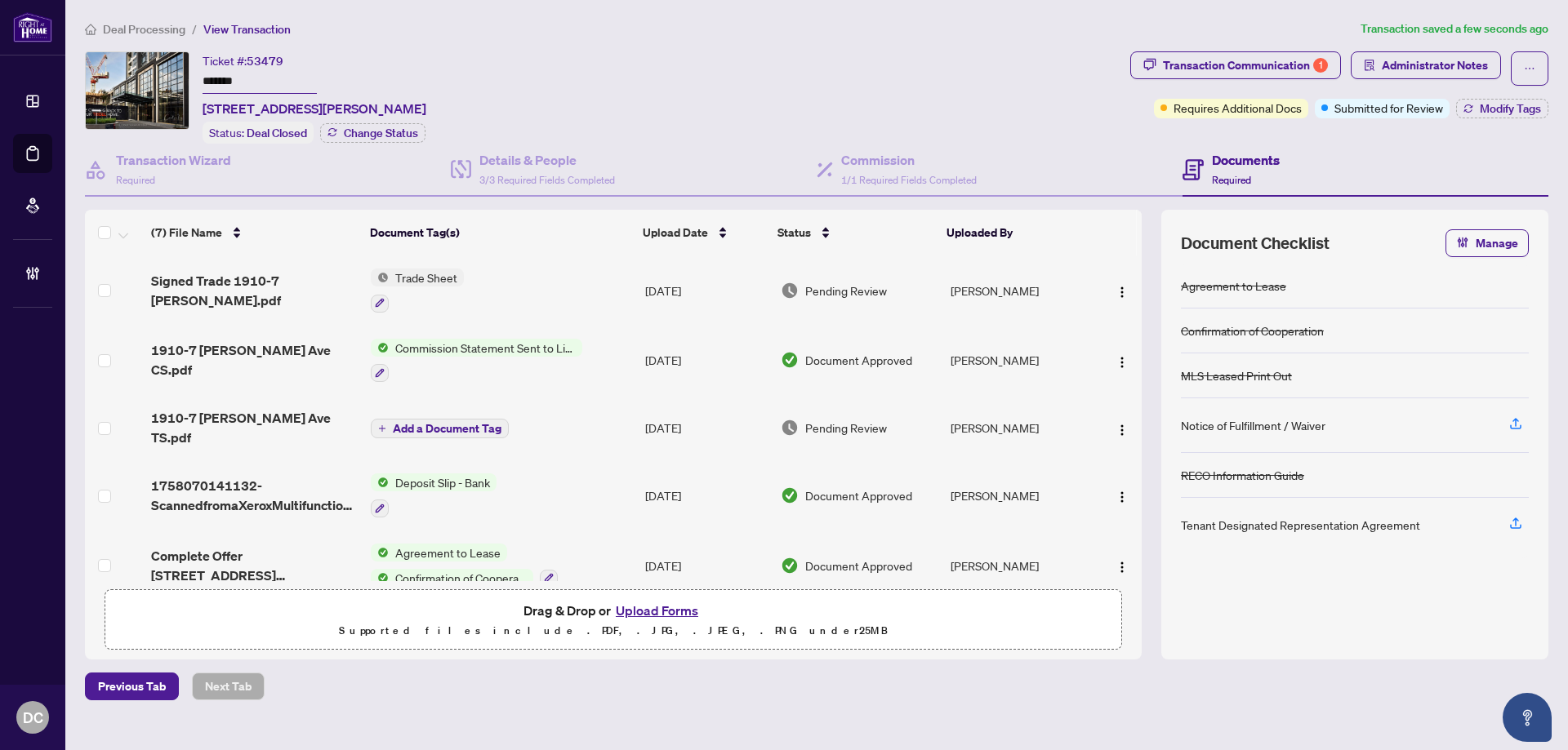
click at [542, 283] on td "Trade Sheet" at bounding box center [501, 290] width 274 height 70
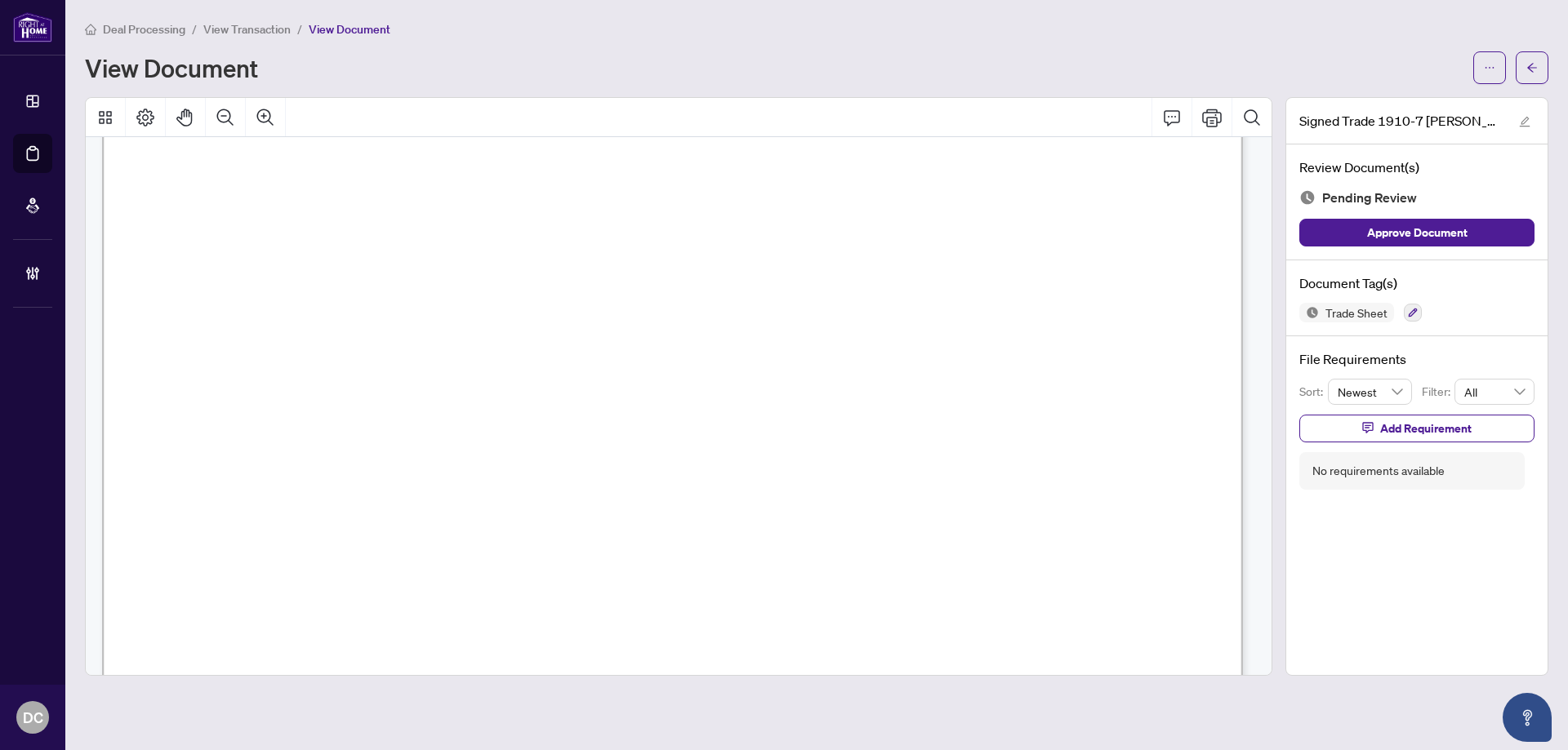
scroll to position [653, 0]
click at [1540, 55] on button "button" at bounding box center [1532, 67] width 32 height 32
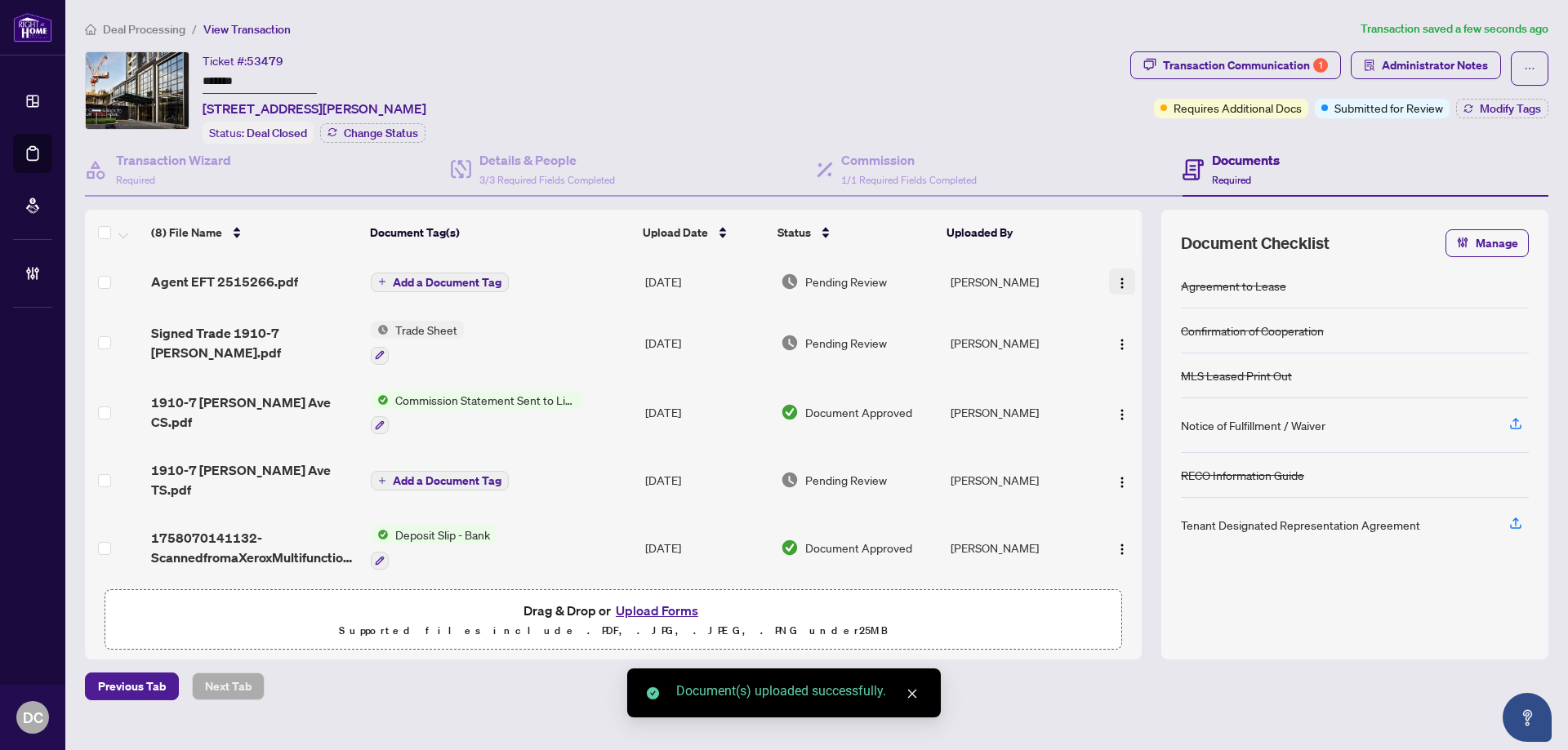
click at [1116, 280] on img "button" at bounding box center [1122, 283] width 13 height 13
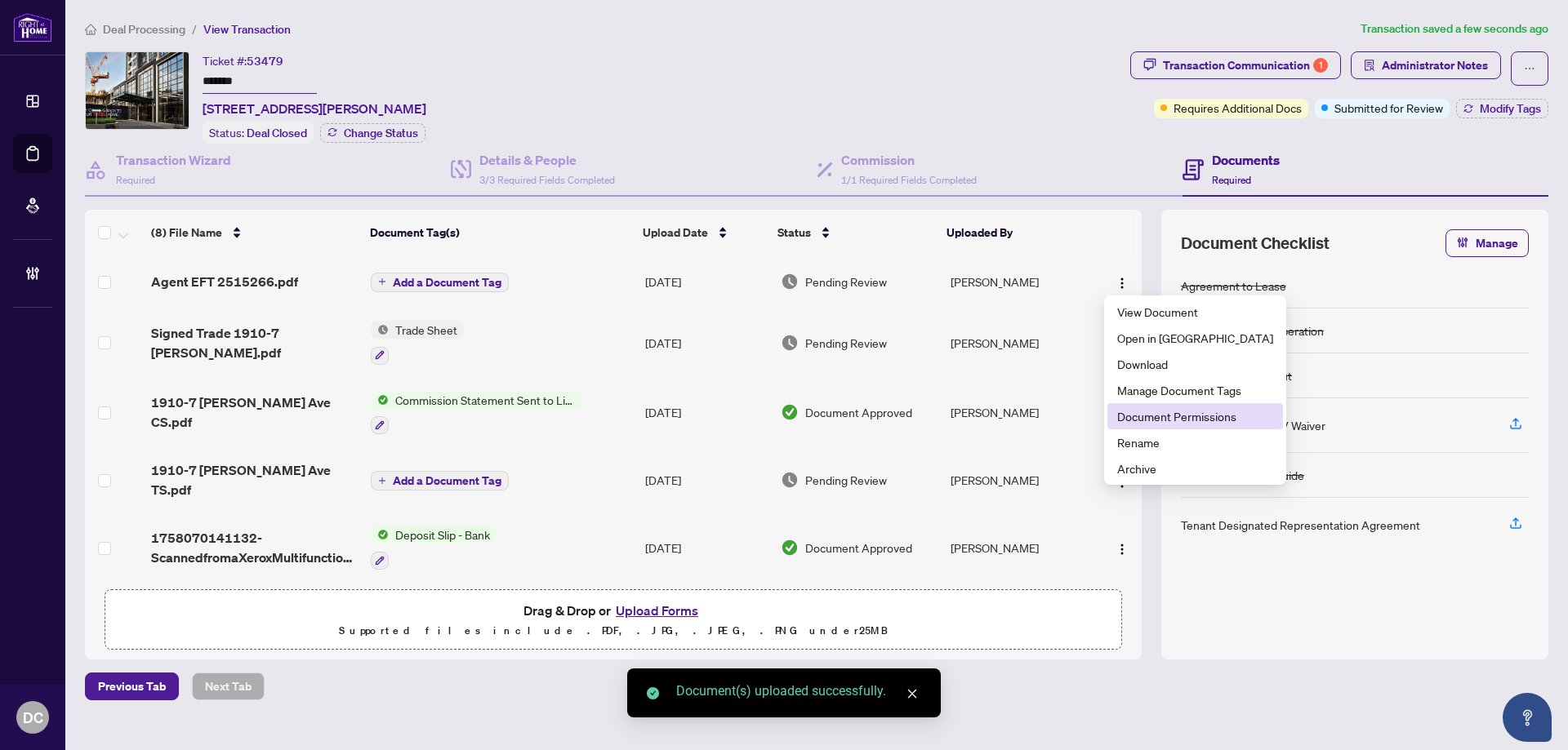
click at [1154, 416] on span "Document Permissions" at bounding box center [1195, 417] width 156 height 18
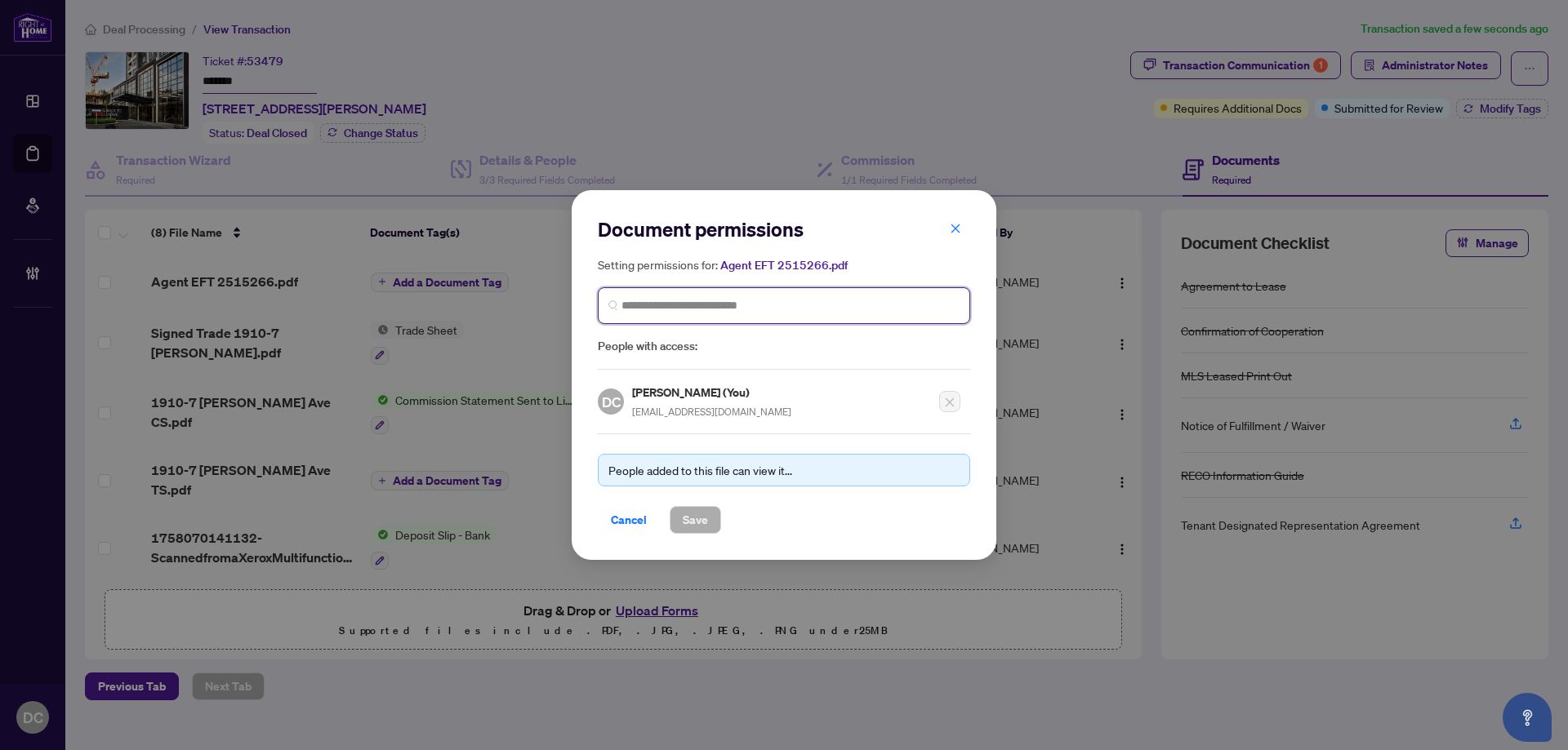
click at [729, 304] on input "search" at bounding box center [790, 306] width 338 height 17
type input "*******"
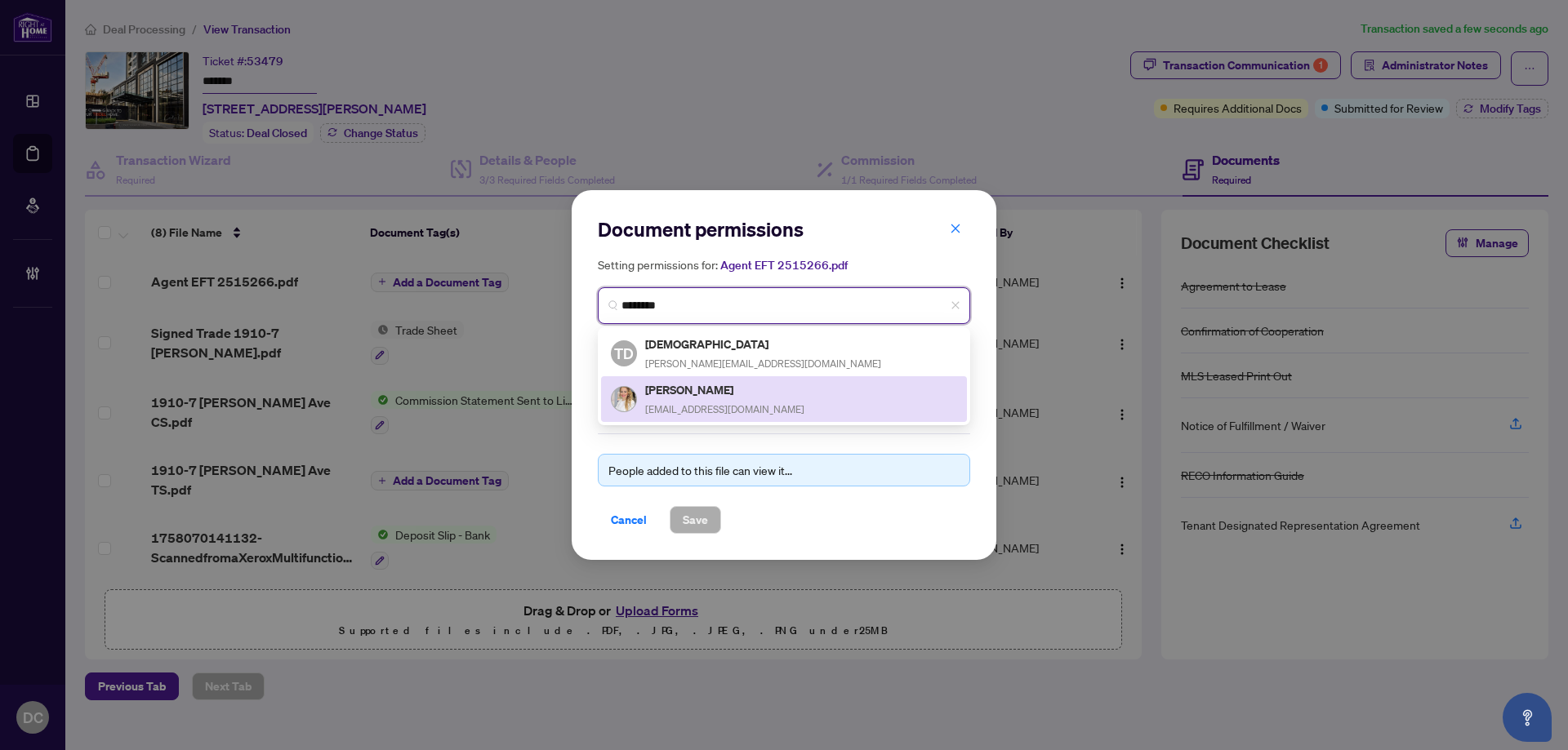
click at [716, 399] on div "Tetiana Iashchenko itetiana999@gmail.com" at bounding box center [725, 400] width 160 height 38
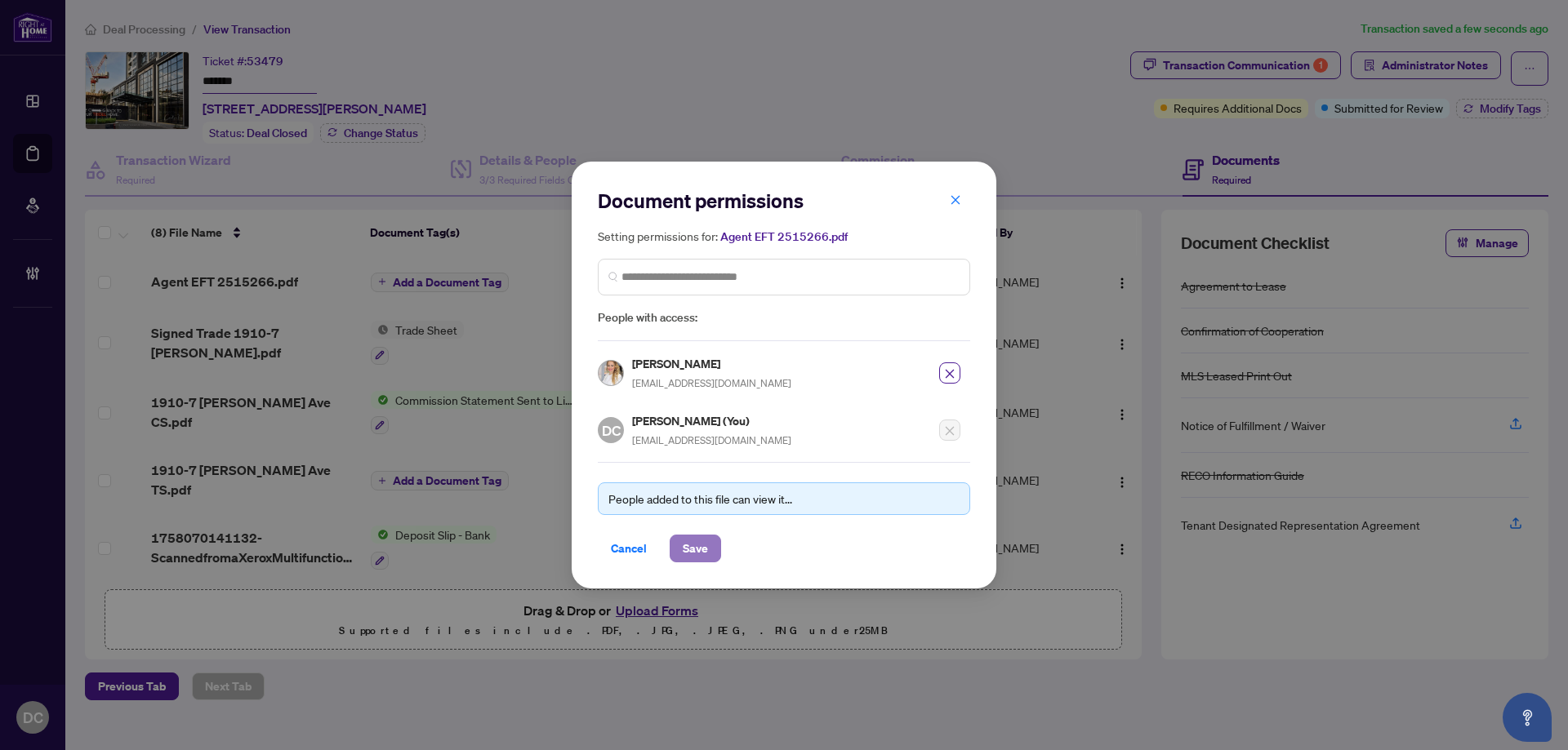
click at [675, 538] on button "Save" at bounding box center [695, 548] width 51 height 28
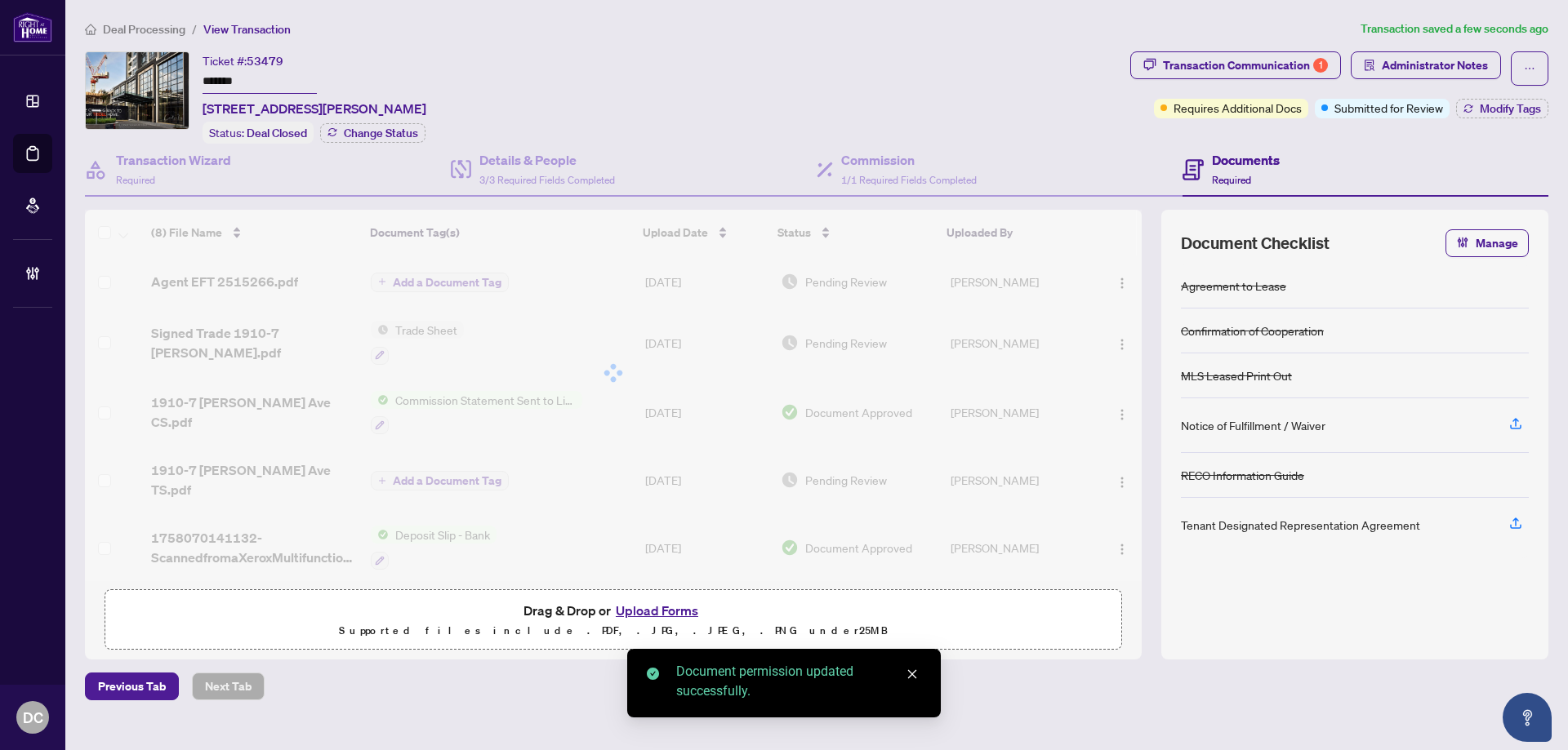
click at [1417, 111] on span "Submitted for Review" at bounding box center [1389, 108] width 108 height 18
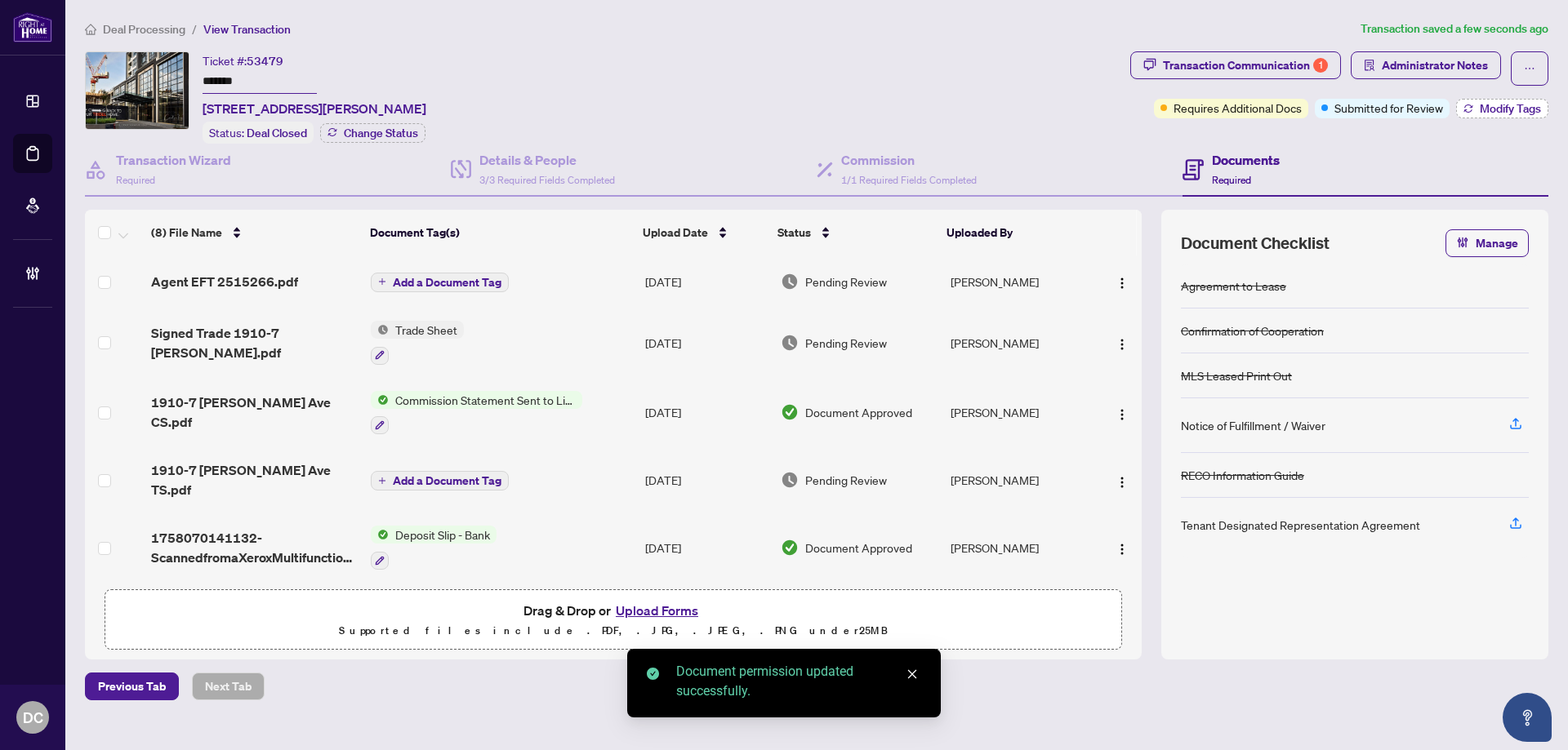
click at [1476, 111] on button "Modify Tags" at bounding box center [1502, 108] width 92 height 20
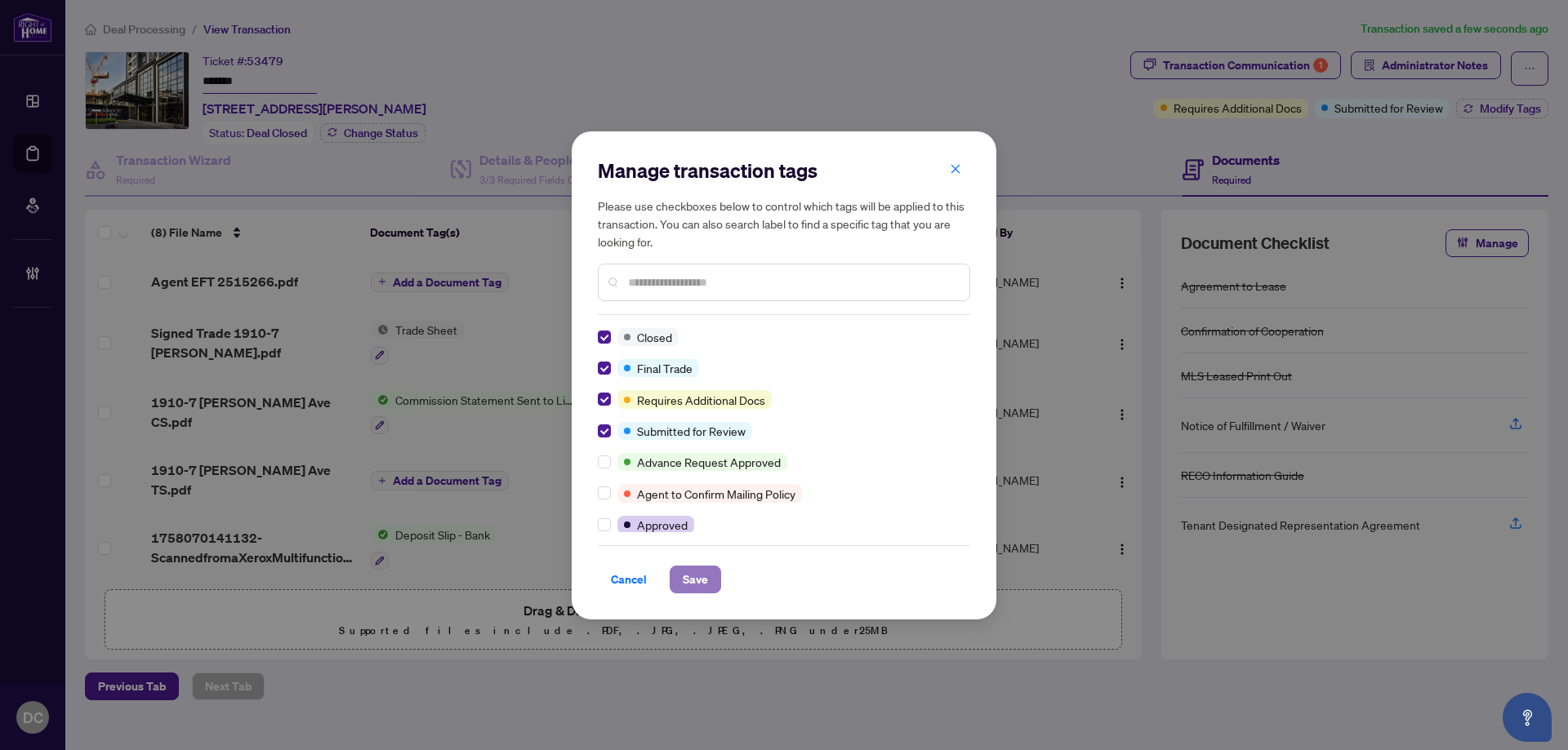
click at [689, 578] on span "Save" at bounding box center [696, 579] width 25 height 26
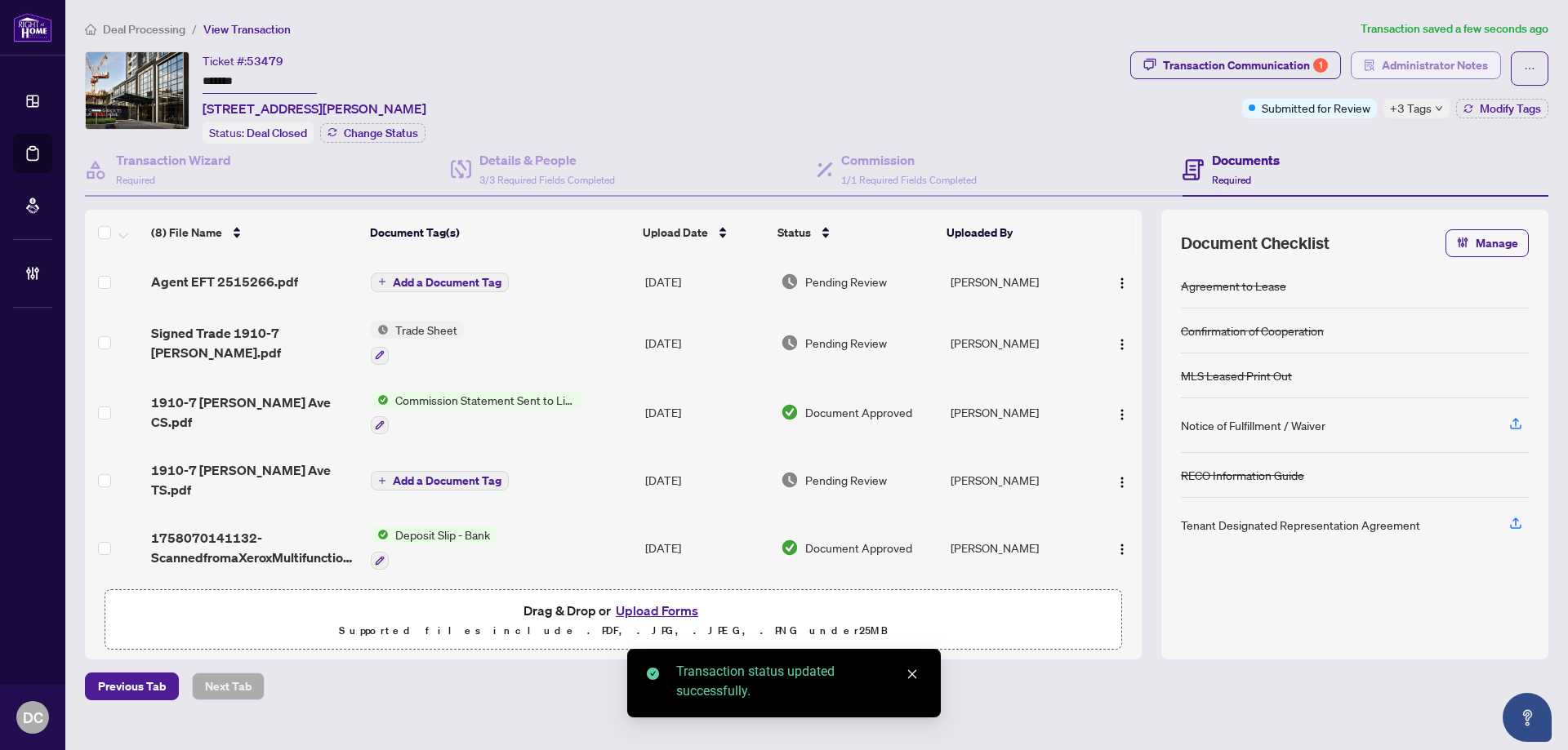
click at [1435, 66] on span "Administrator Notes" at bounding box center [1434, 65] width 106 height 26
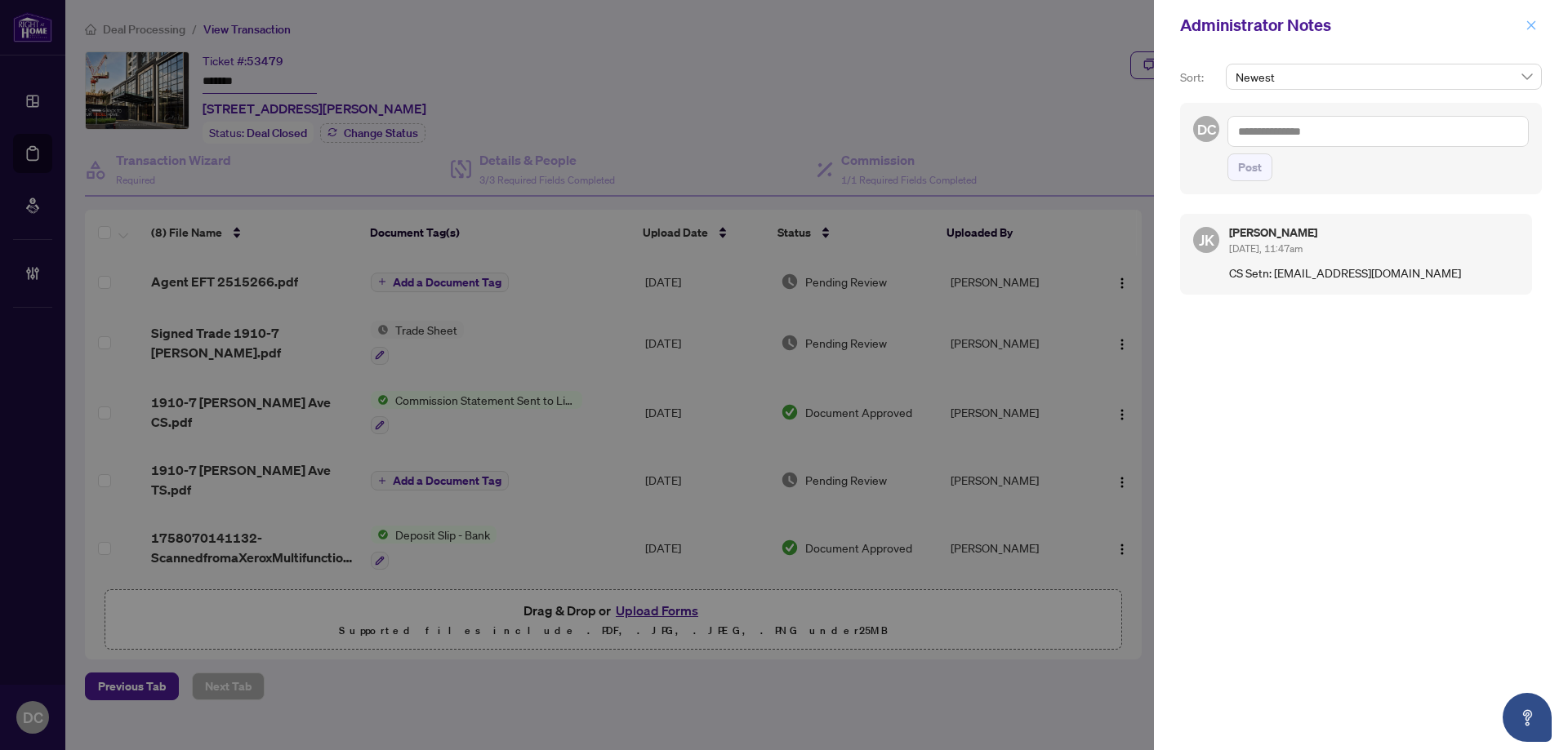
click at [1540, 23] on button "button" at bounding box center [1531, 25] width 22 height 20
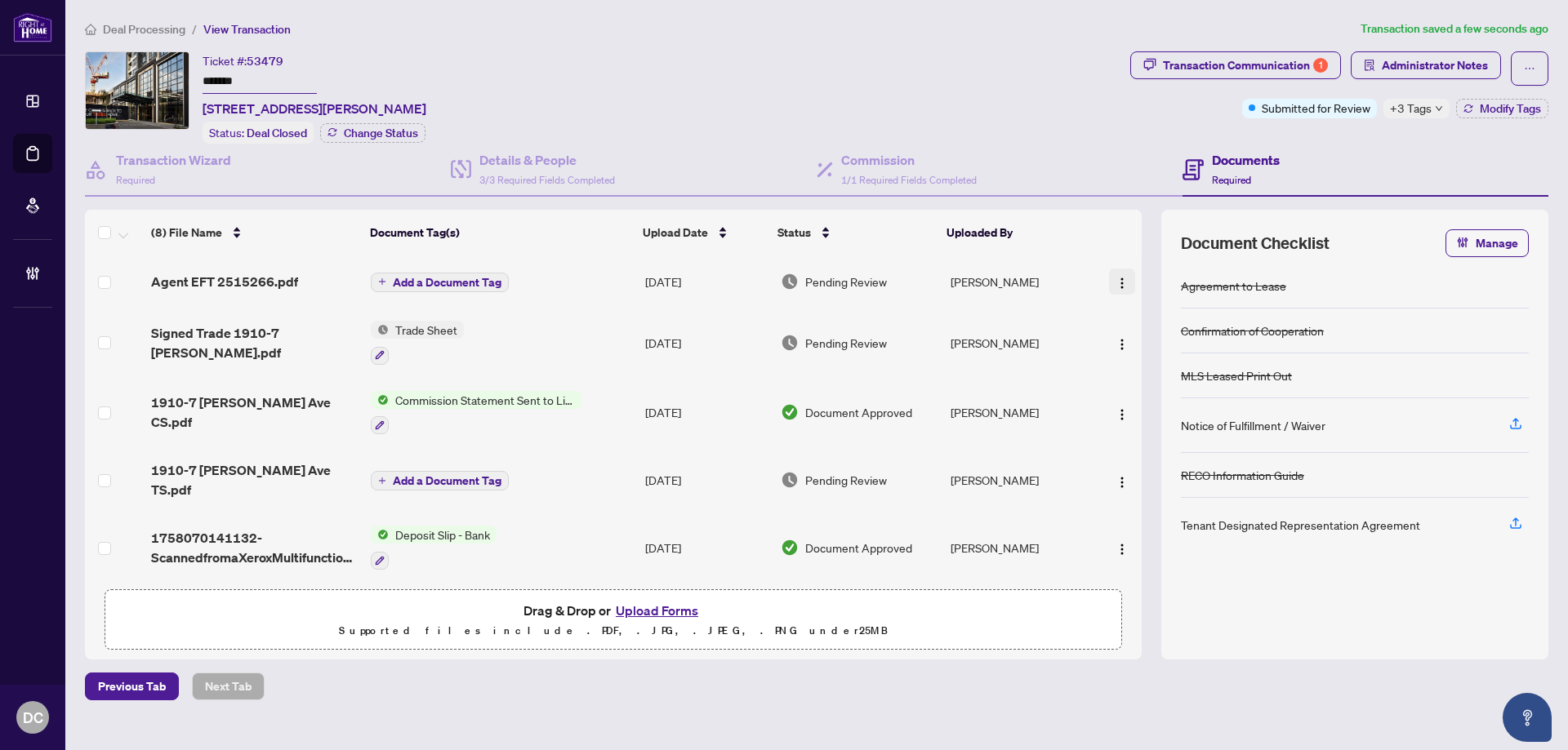
click at [1115, 280] on img "button" at bounding box center [1122, 283] width 13 height 13
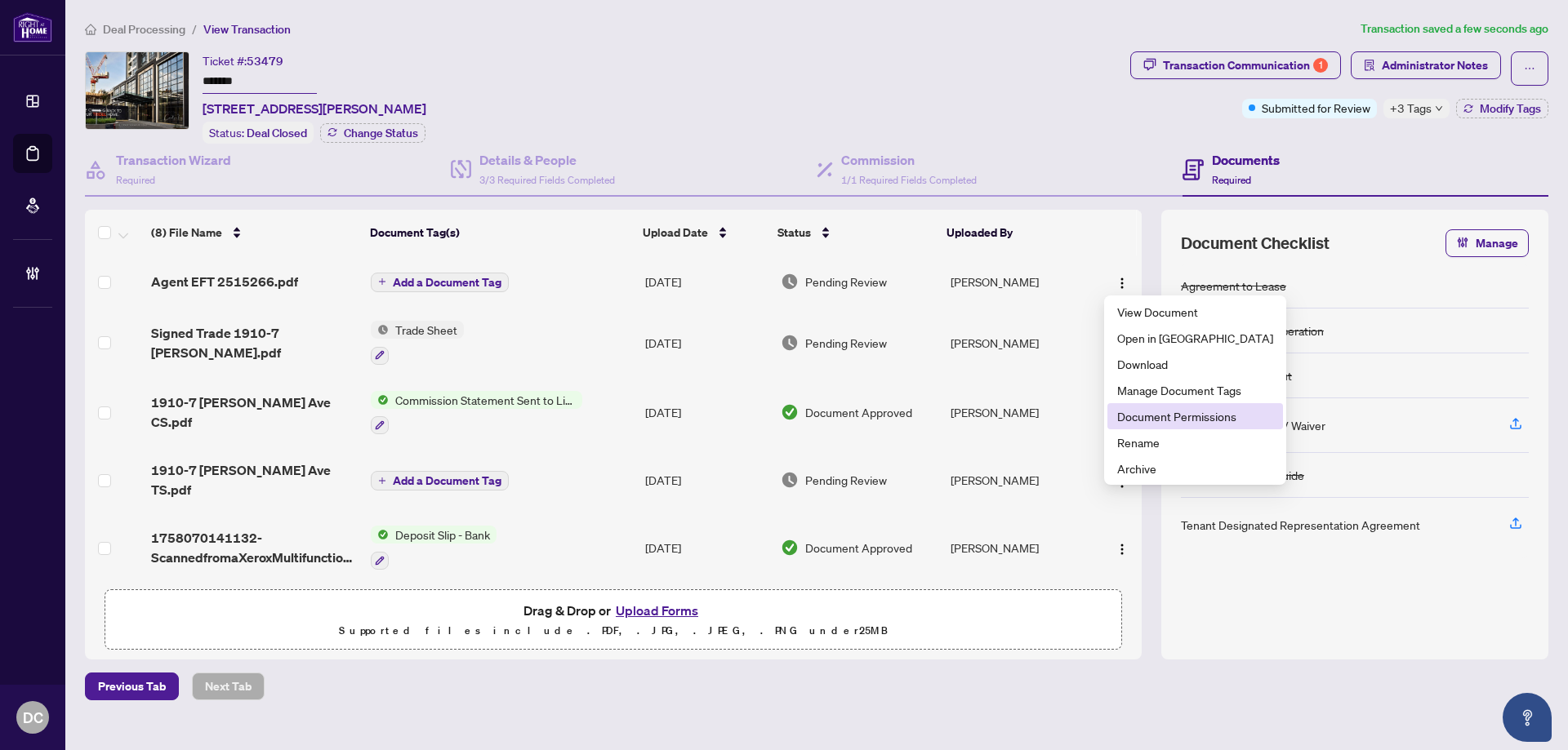
click at [1155, 418] on span "Document Permissions" at bounding box center [1195, 417] width 156 height 18
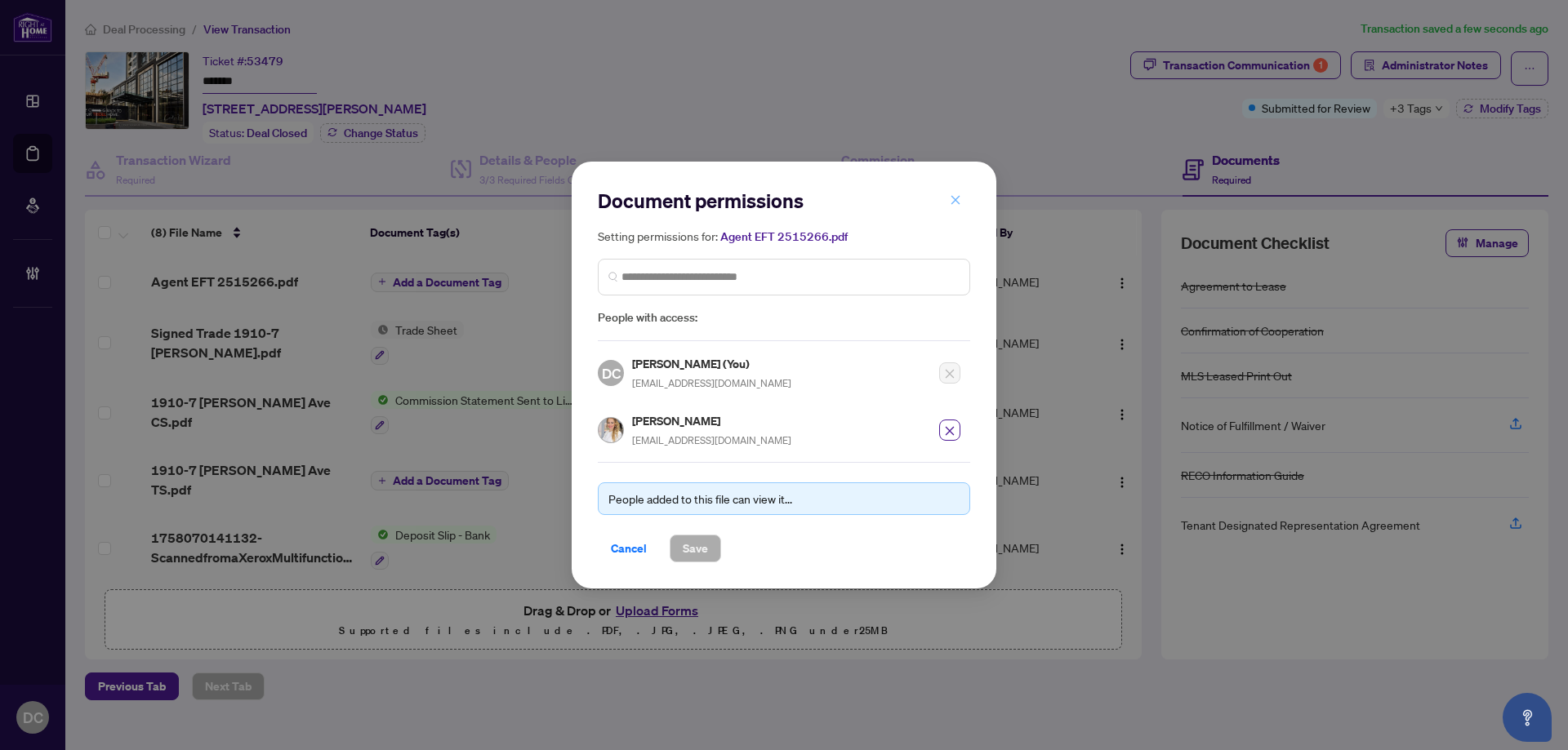
click at [955, 202] on icon "close" at bounding box center [956, 200] width 12 height 12
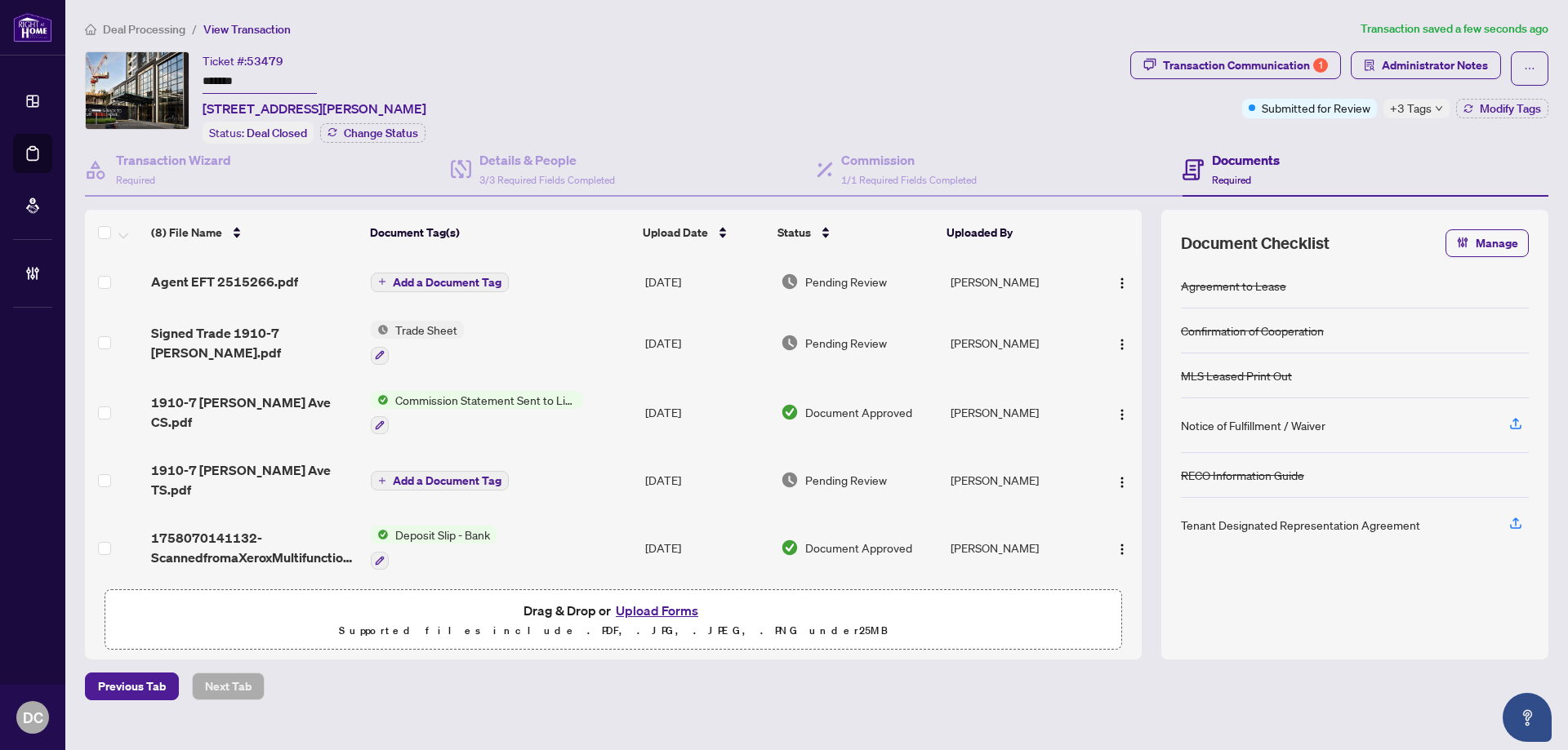
click at [135, 26] on span "Deal Processing" at bounding box center [144, 30] width 82 height 14
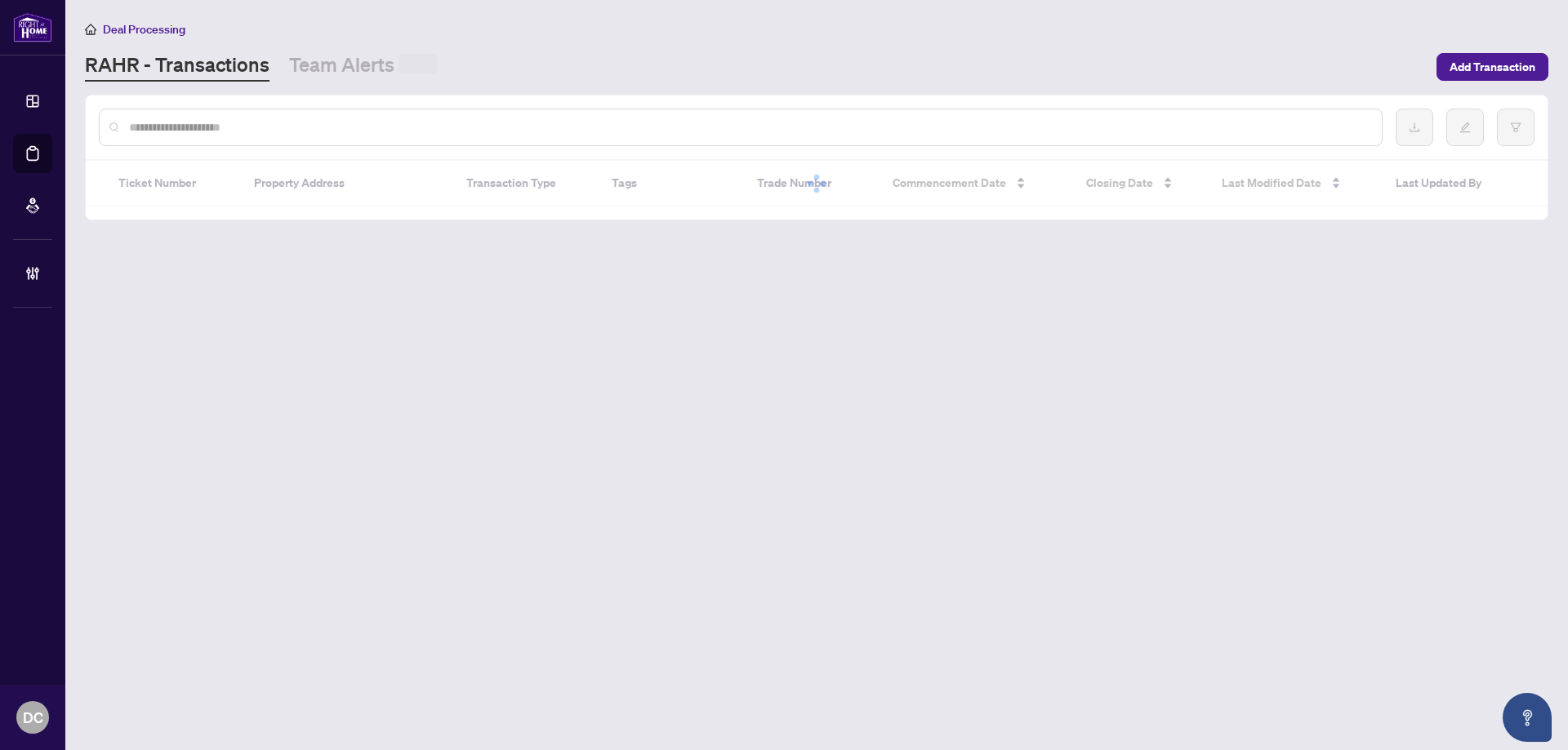
click at [299, 133] on input "text" at bounding box center [749, 127] width 1240 height 18
paste input "*******"
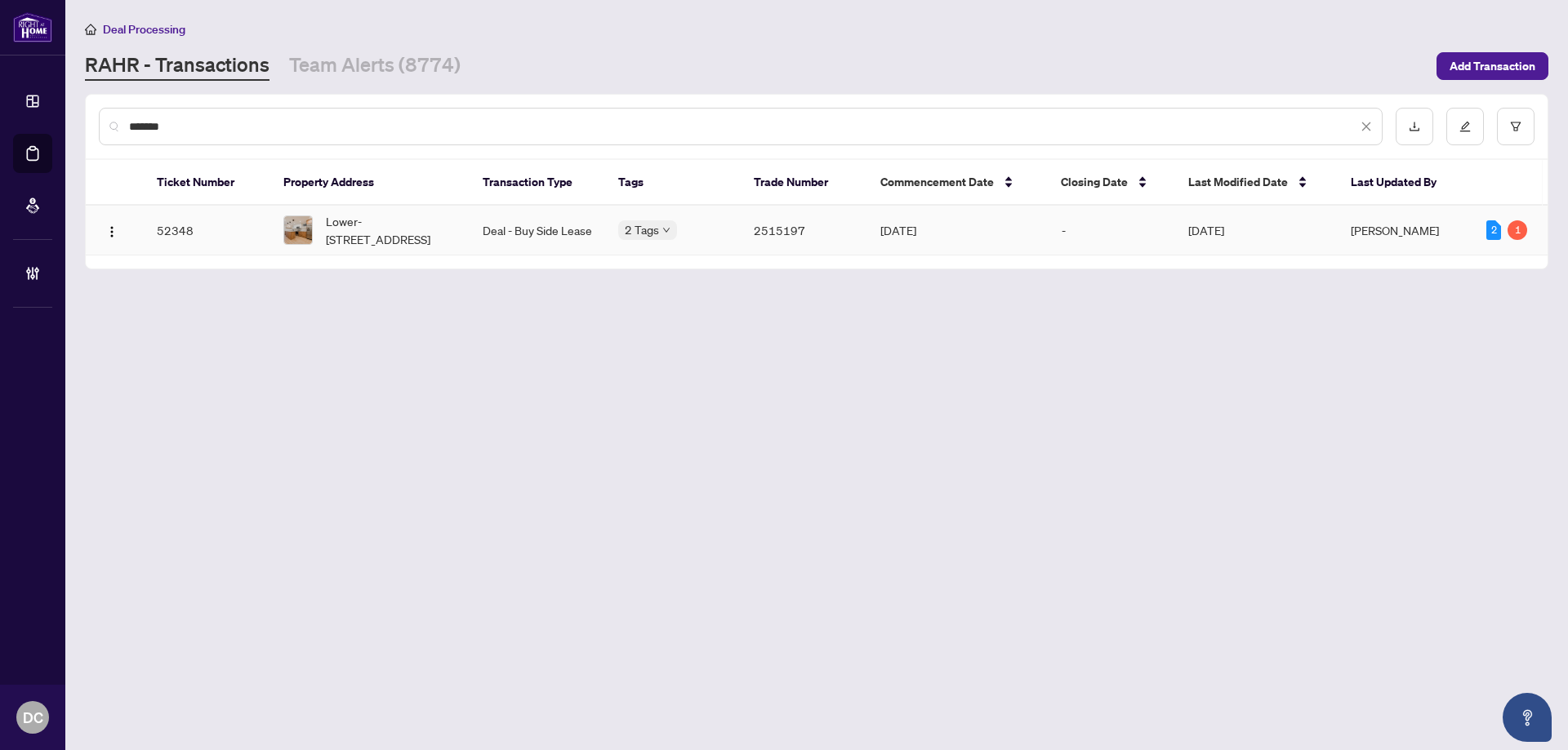
type input "*******"
click at [407, 243] on span "Lower-20 Wineva Ave, Toronto, Ontario M4E 2S9, Canada" at bounding box center [391, 230] width 131 height 36
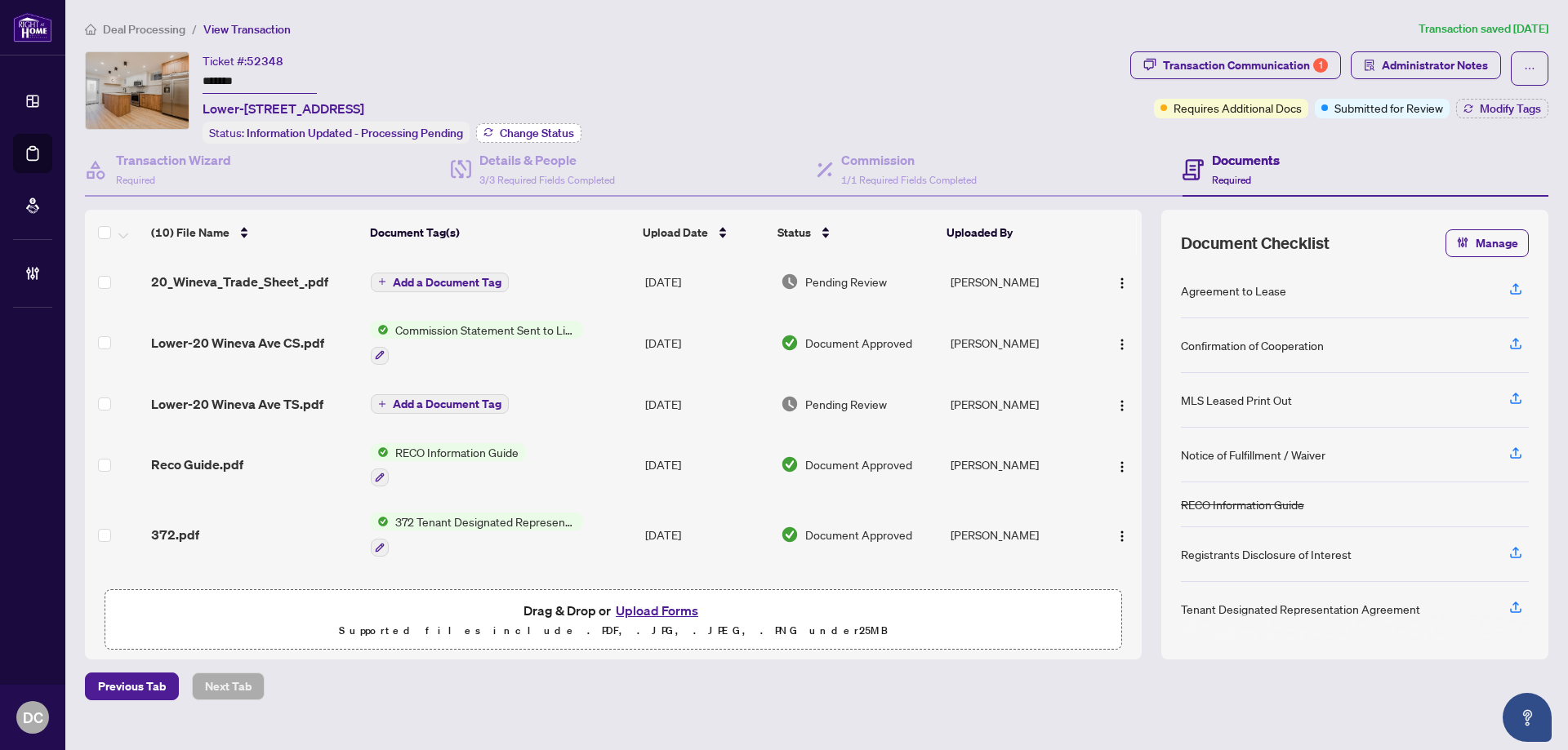
click at [551, 132] on span "Change Status" at bounding box center [537, 133] width 74 height 12
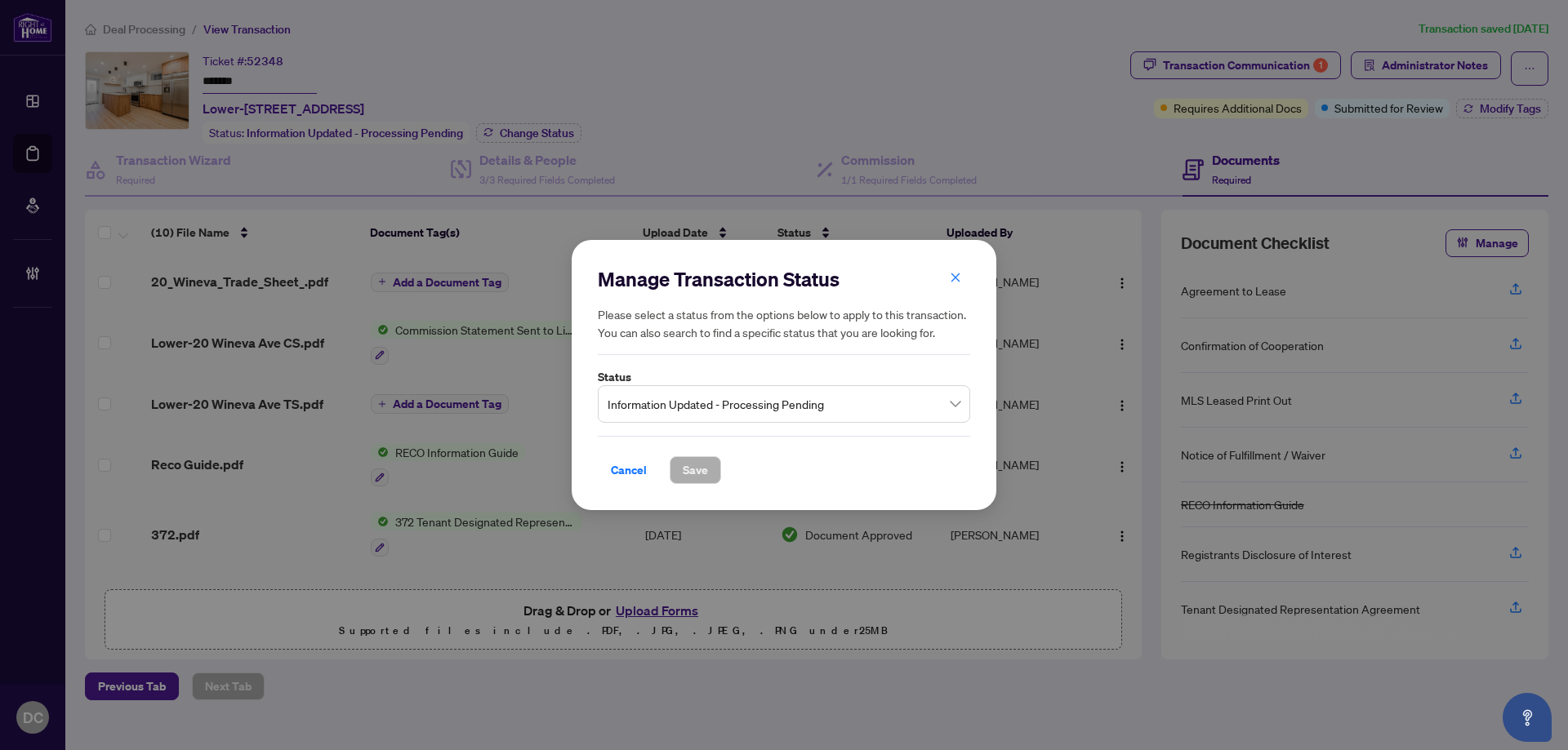
click at [703, 397] on span "Information Updated - Processing Pending" at bounding box center [784, 404] width 353 height 31
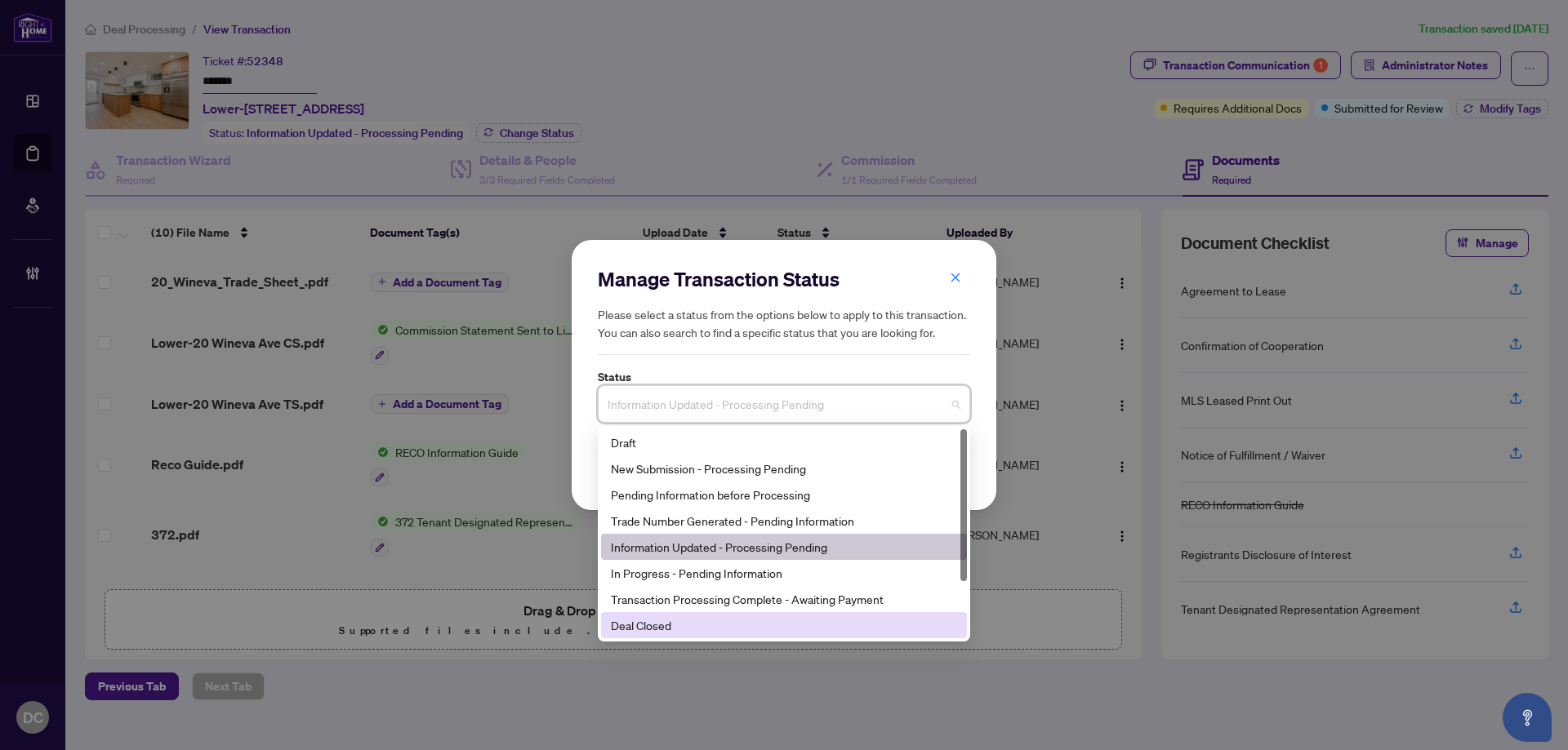
click at [684, 634] on div "Deal Closed" at bounding box center [784, 625] width 346 height 18
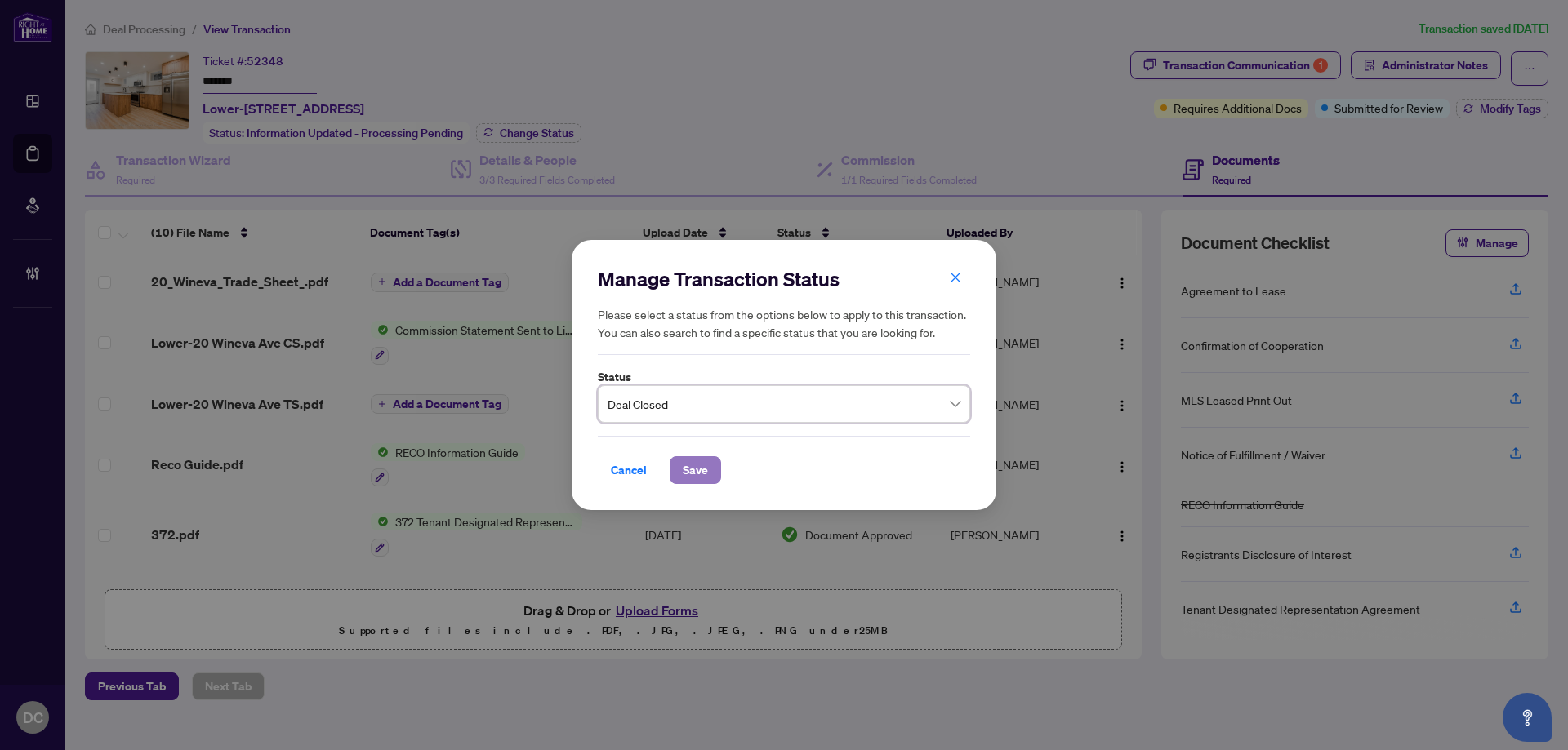
click at [701, 467] on span "Save" at bounding box center [696, 470] width 25 height 26
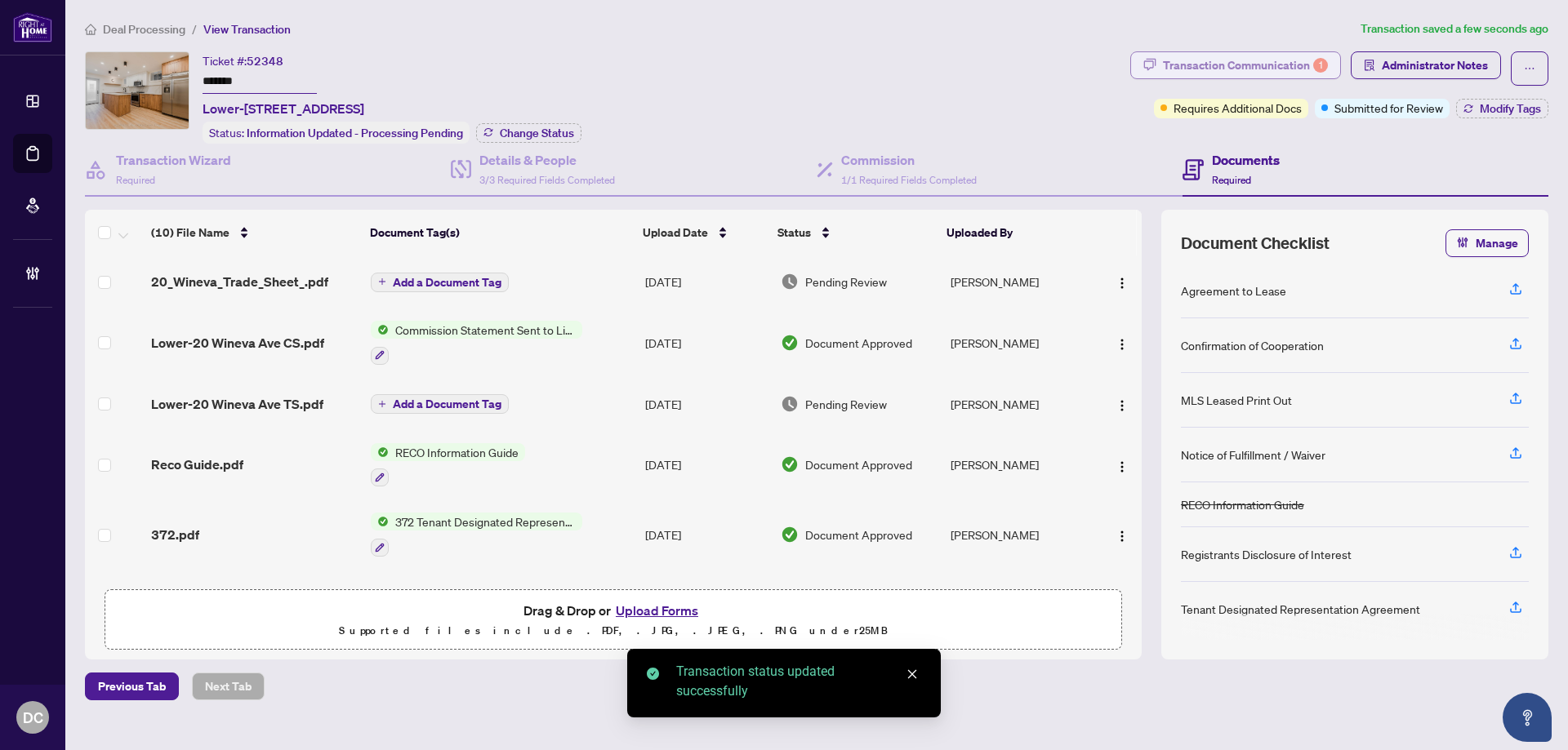
click at [1282, 67] on div "Transaction Communication 1" at bounding box center [1245, 65] width 165 height 26
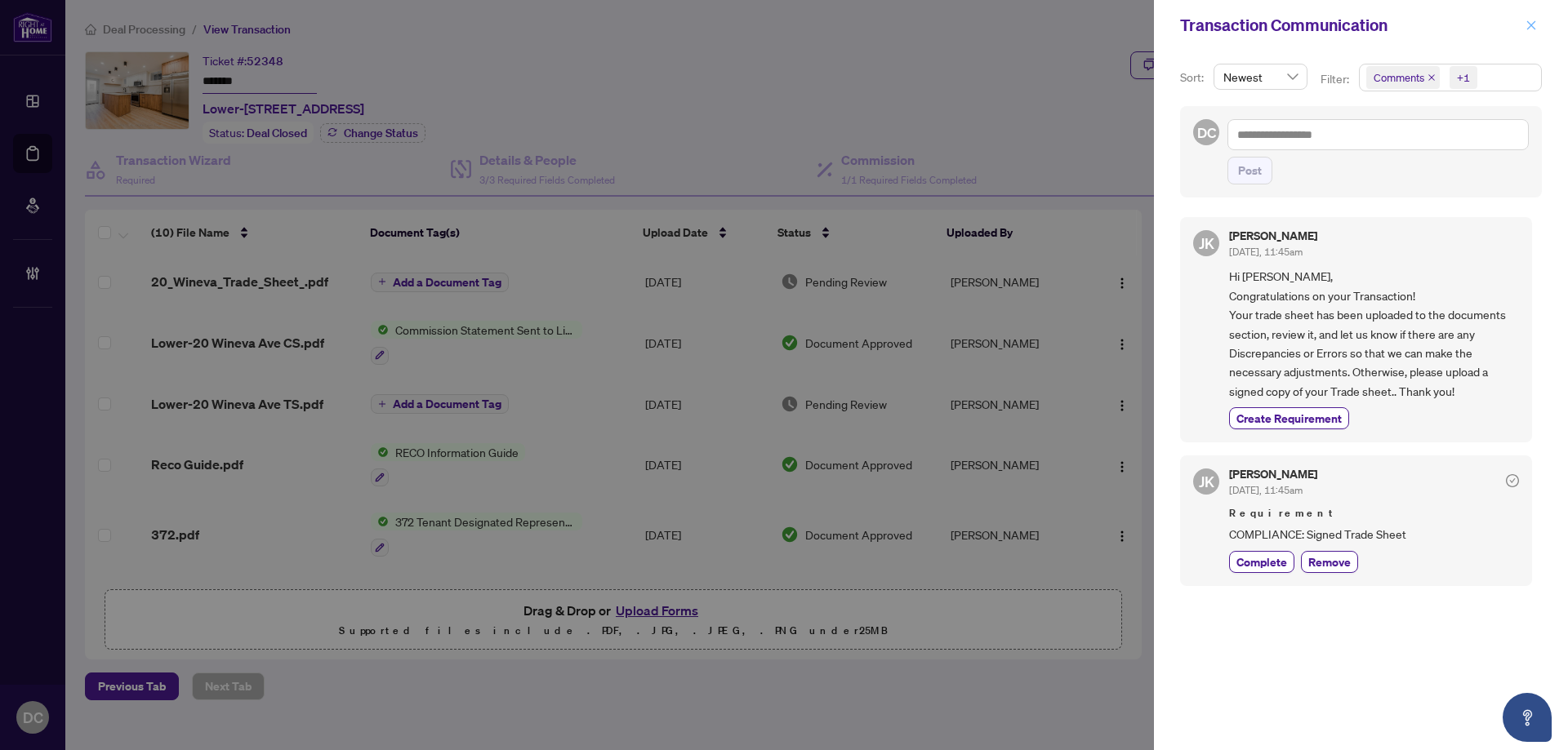
click at [1539, 28] on button "button" at bounding box center [1531, 25] width 22 height 20
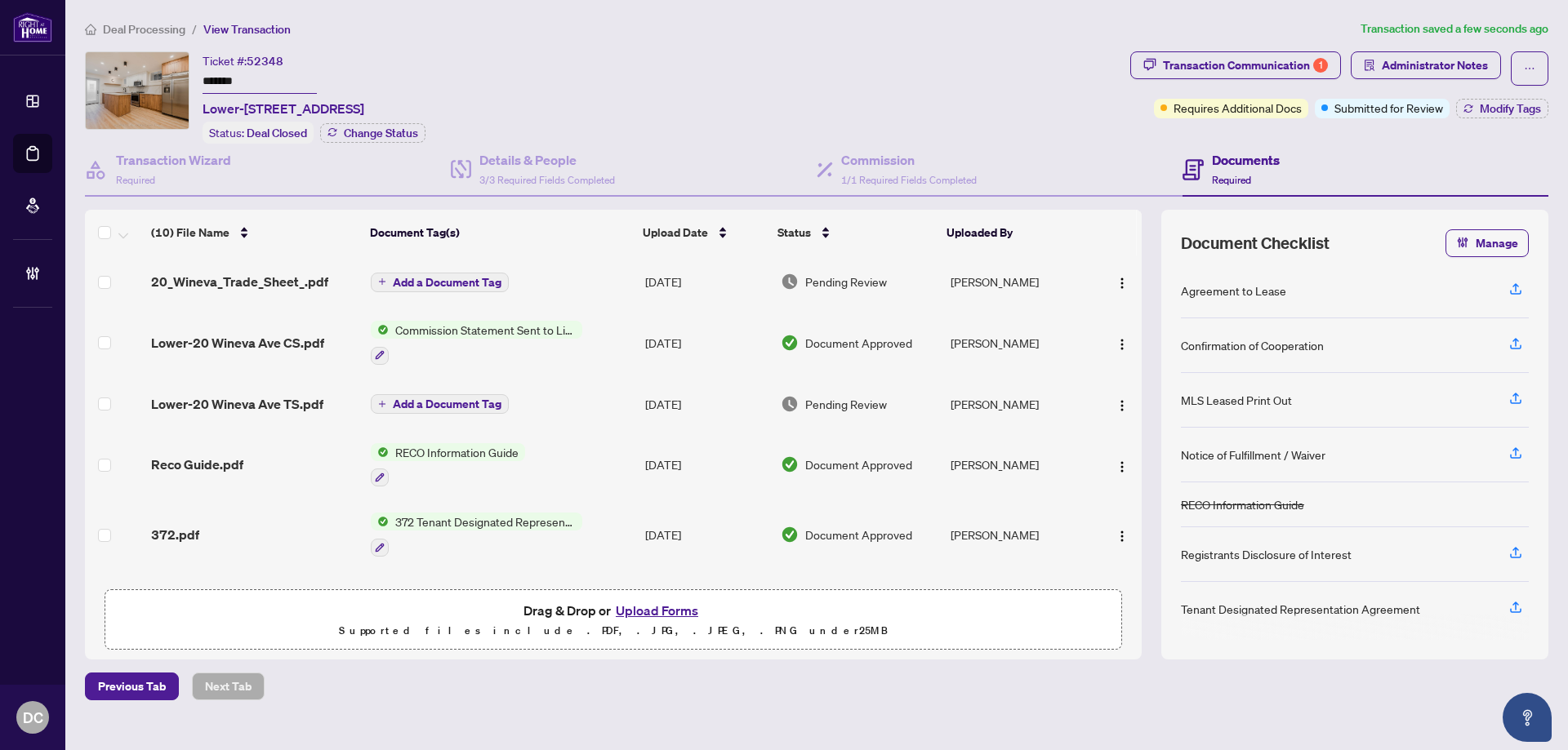
click at [602, 283] on td "Add a Document Tag" at bounding box center [501, 281] width 274 height 52
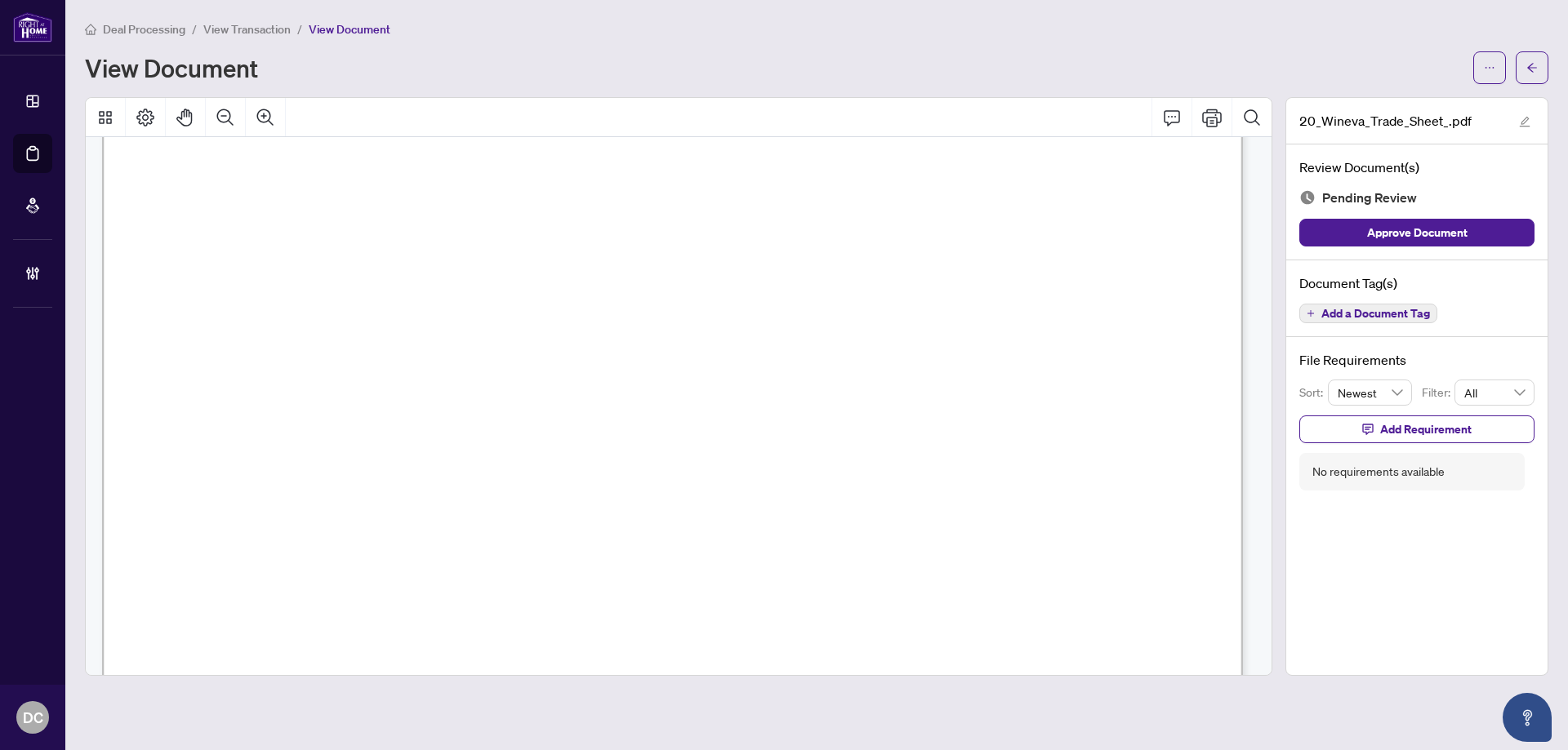
scroll to position [653, 0]
click at [1529, 57] on span "button" at bounding box center [1532, 67] width 12 height 26
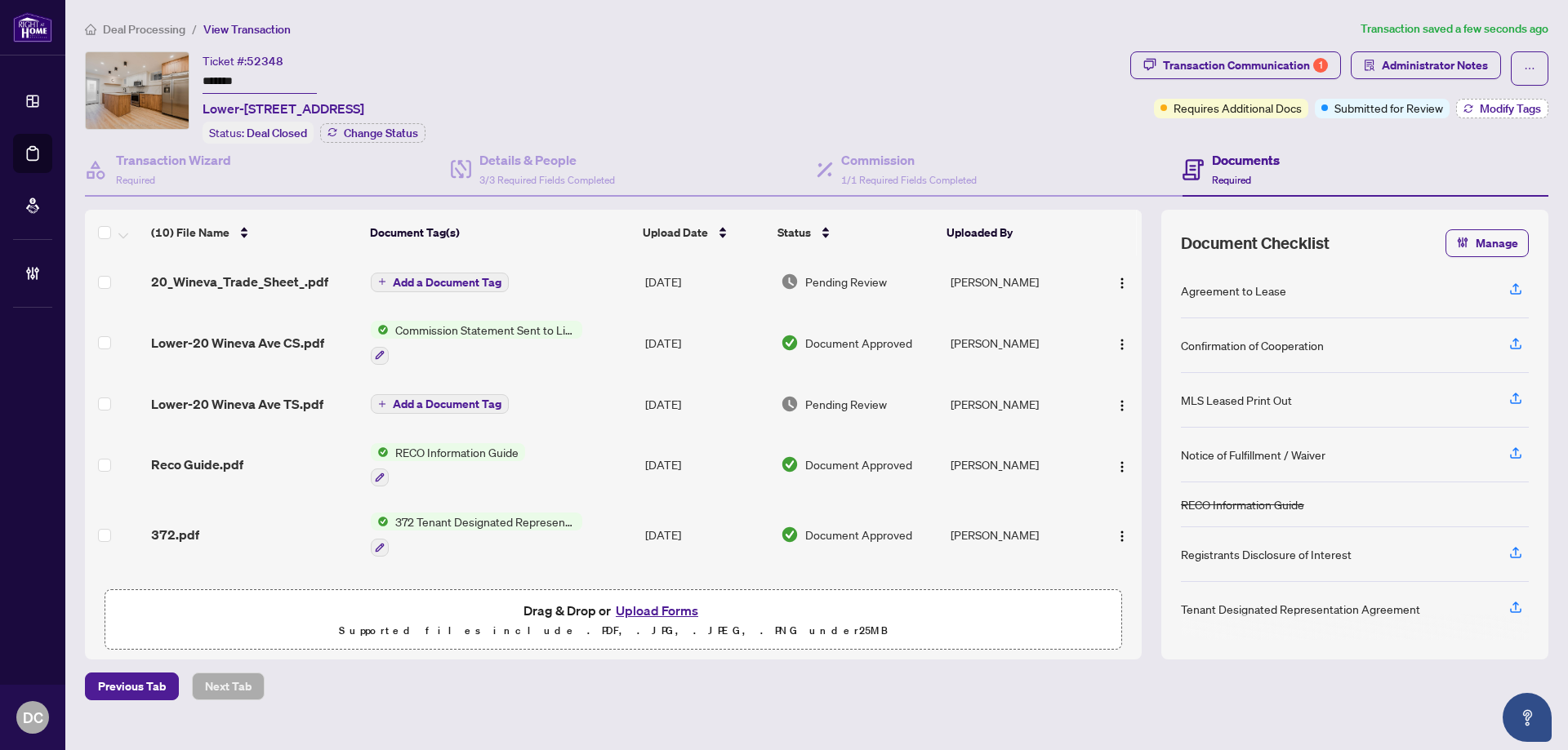
click at [1477, 116] on button "Modify Tags" at bounding box center [1502, 108] width 92 height 20
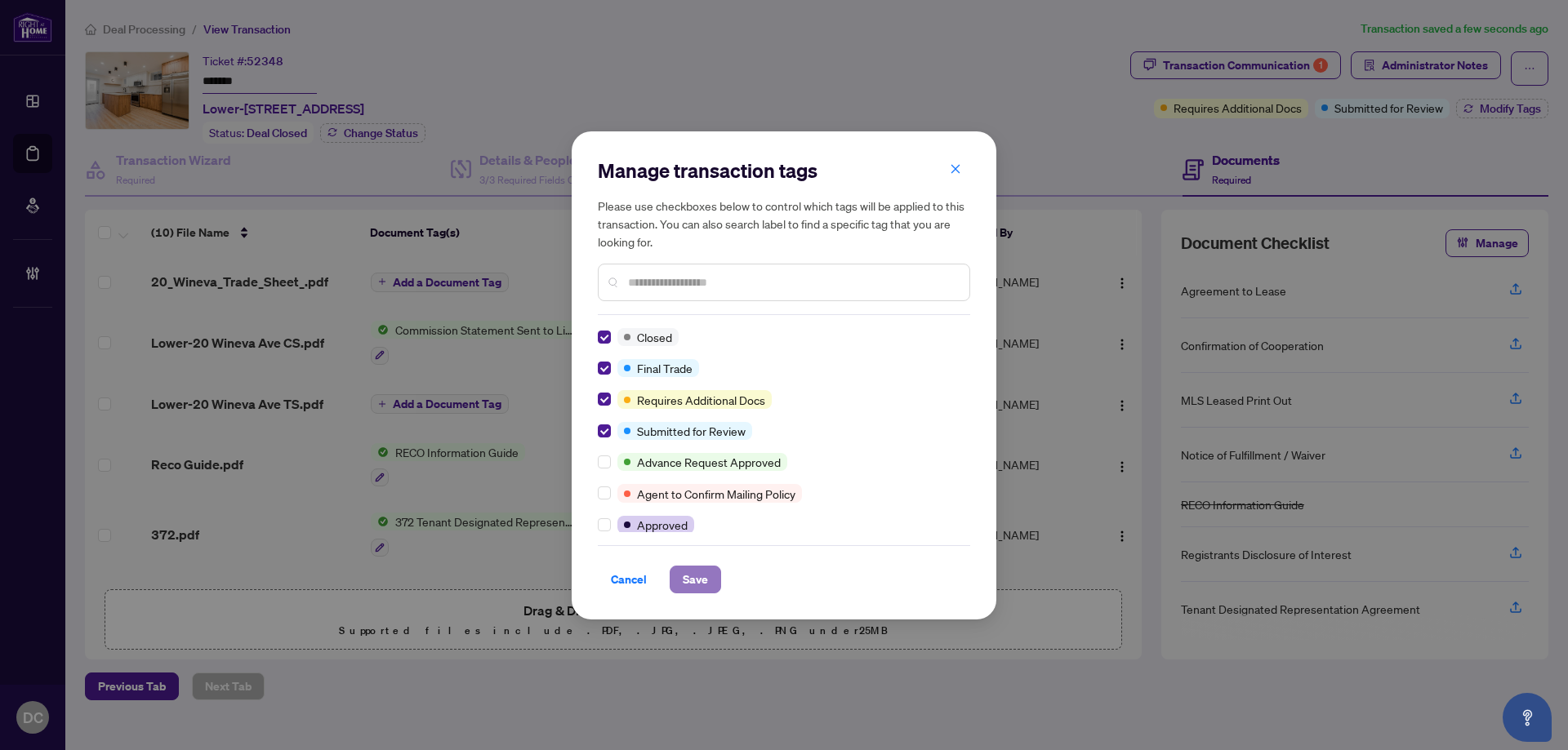
click at [692, 585] on span "Save" at bounding box center [696, 579] width 25 height 26
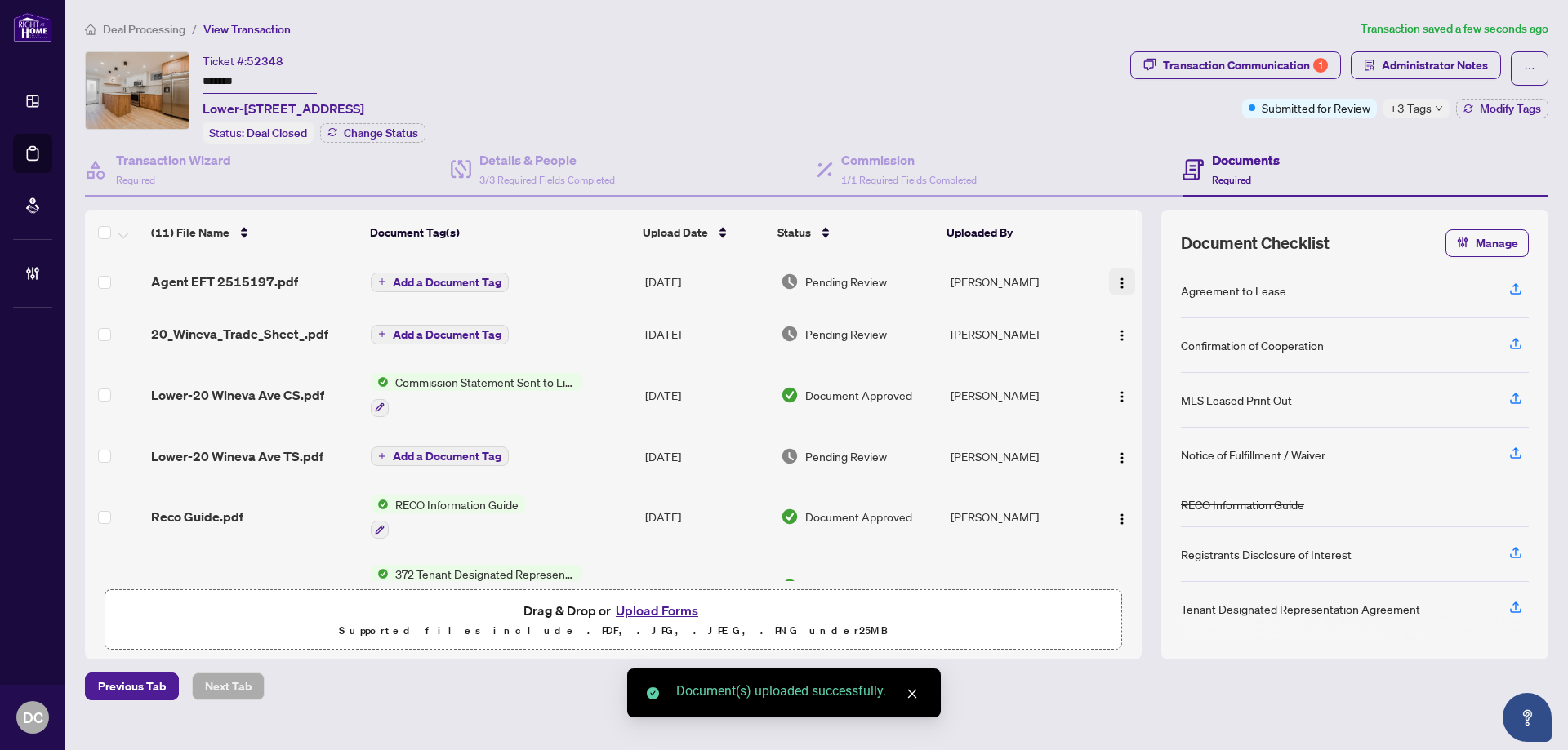
click at [1115, 282] on img "button" at bounding box center [1122, 283] width 13 height 13
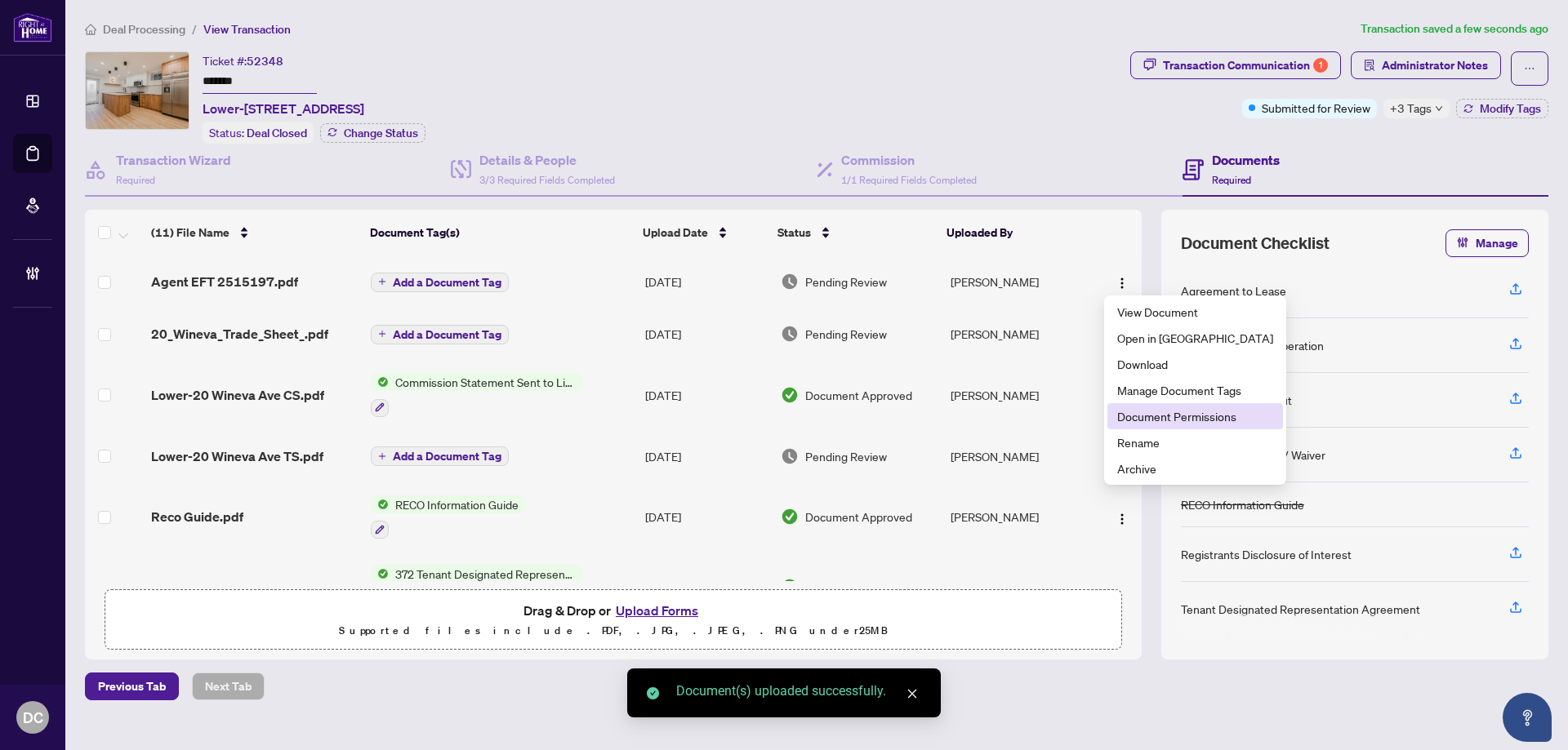
click at [1146, 418] on span "Document Permissions" at bounding box center [1195, 417] width 156 height 18
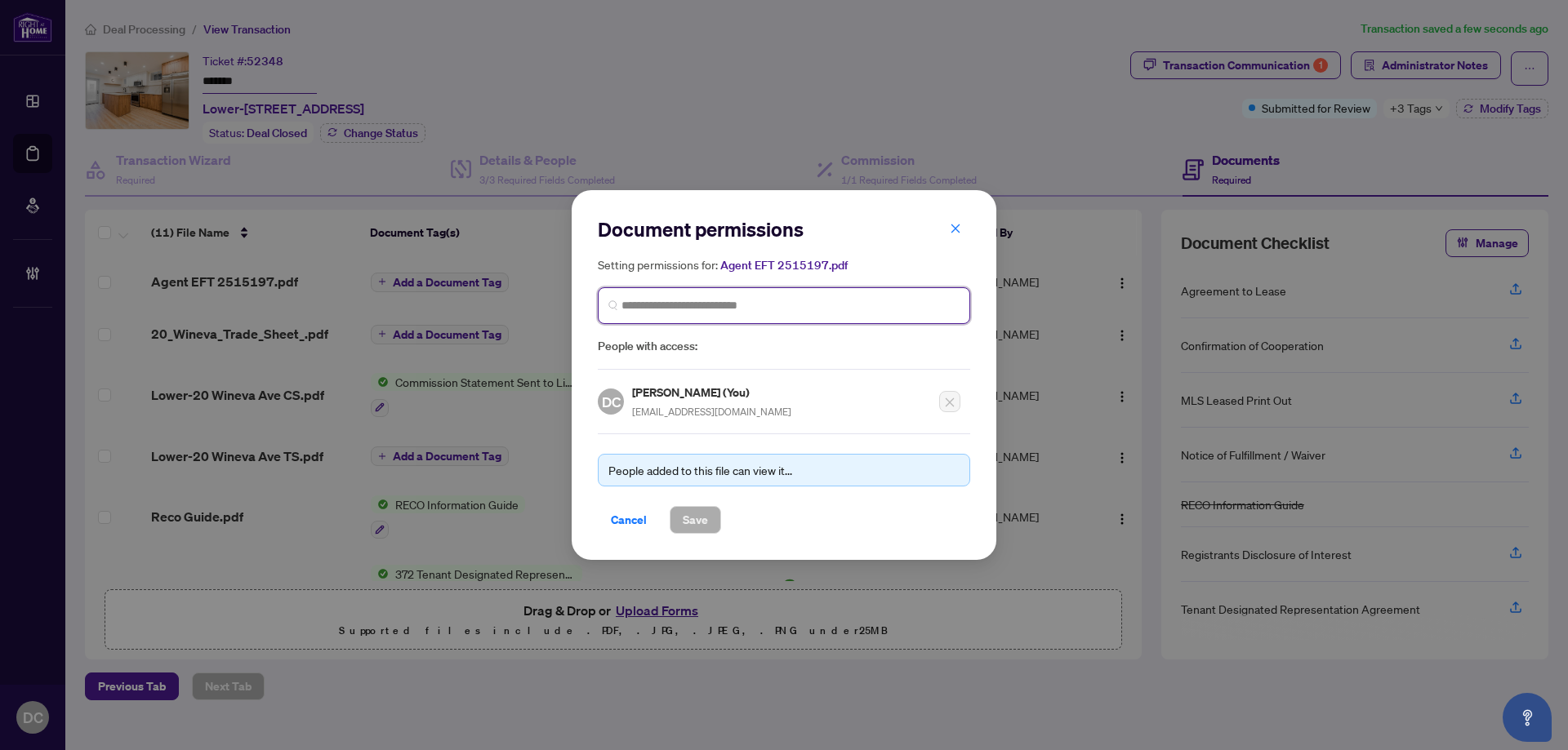
click at [737, 306] on input "search" at bounding box center [790, 306] width 338 height 17
type input "**********"
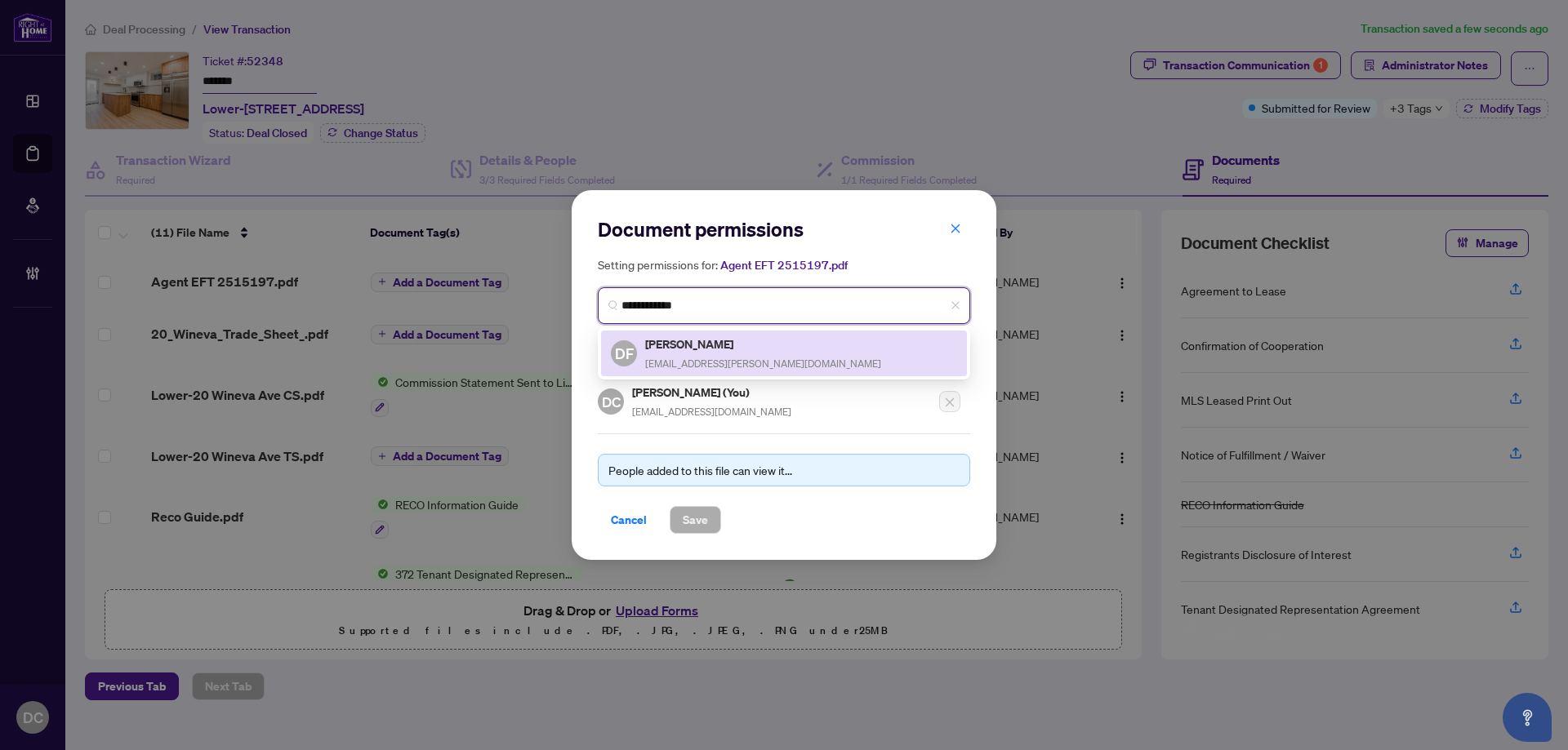
click at [737, 346] on h5 "Daniel Fitzsimmons" at bounding box center [763, 344] width 236 height 19
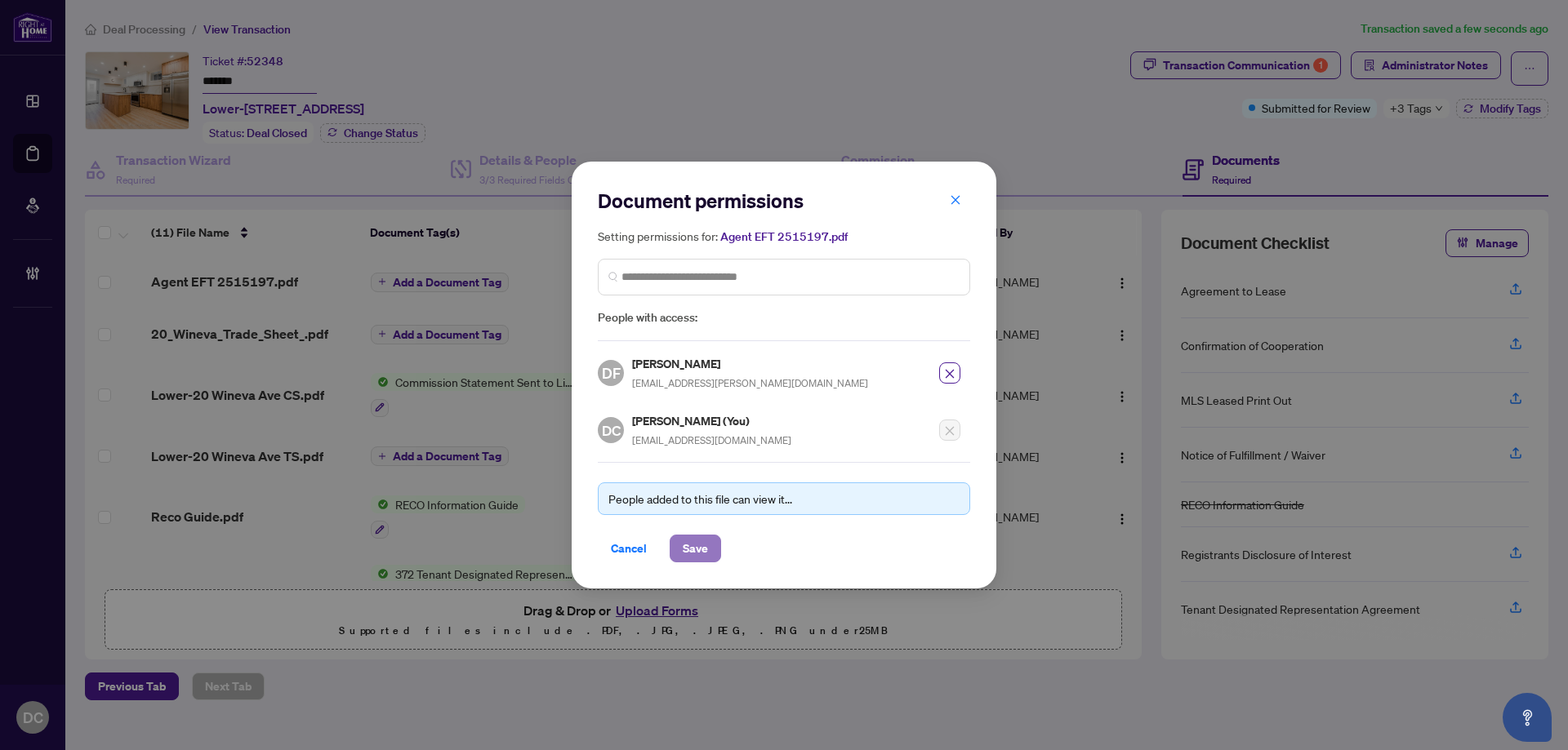
click at [700, 537] on span "Save" at bounding box center [696, 548] width 25 height 26
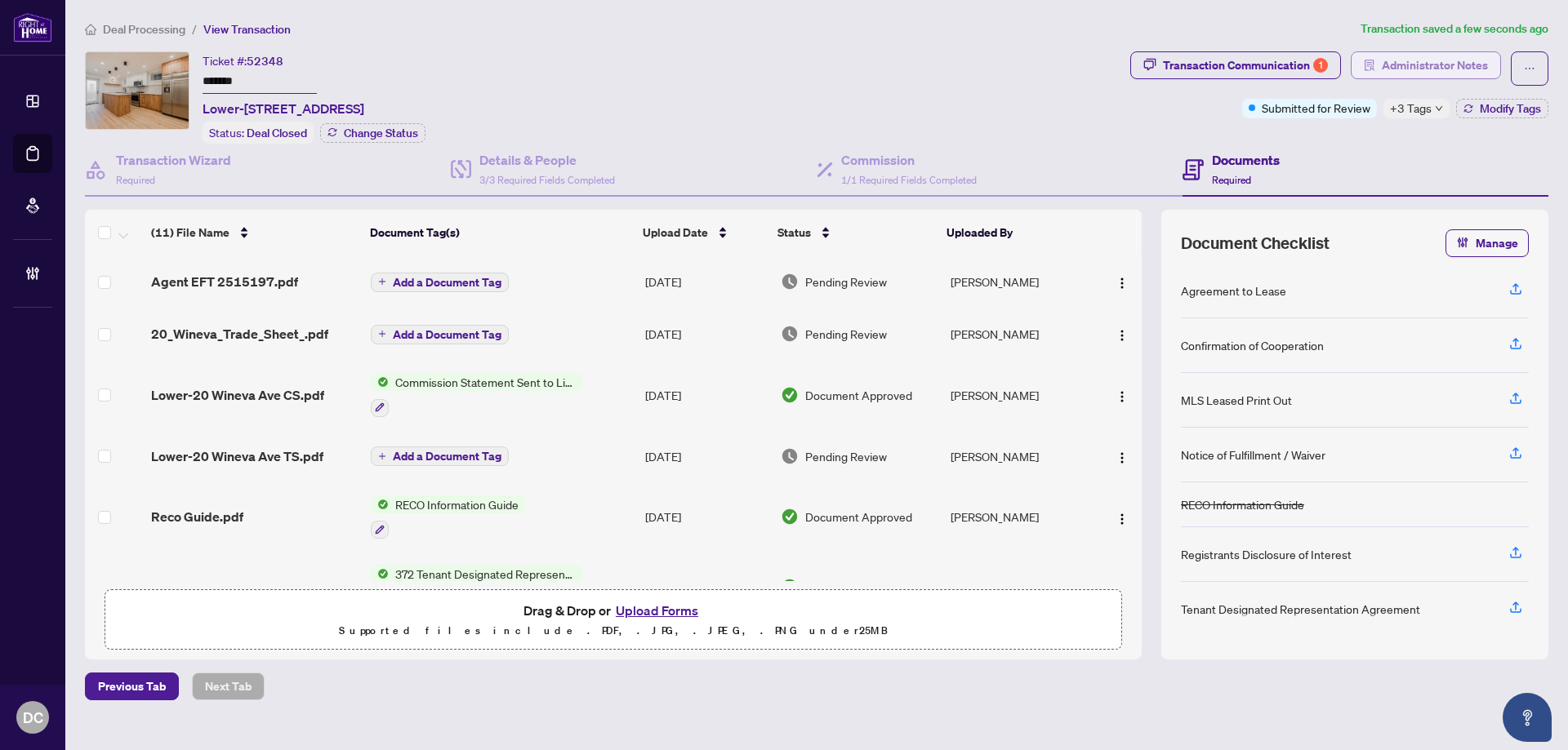
click at [1401, 64] on span "Administrator Notes" at bounding box center [1434, 65] width 106 height 26
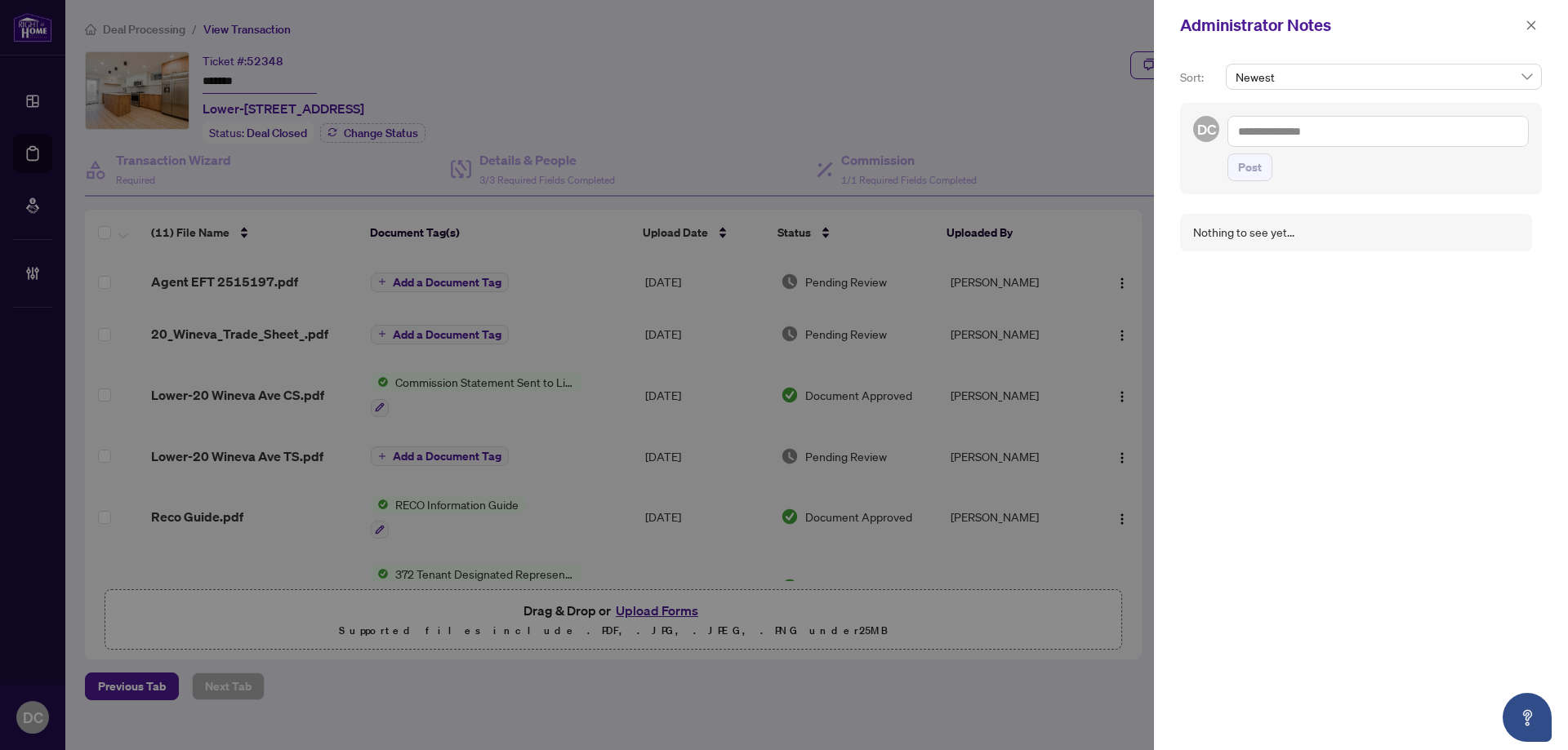
click at [1289, 123] on textarea at bounding box center [1378, 131] width 301 height 31
paste textarea "**********"
type textarea "**********"
click at [1253, 169] on span "Post" at bounding box center [1250, 167] width 23 height 26
click at [1538, 33] on button "button" at bounding box center [1531, 25] width 22 height 20
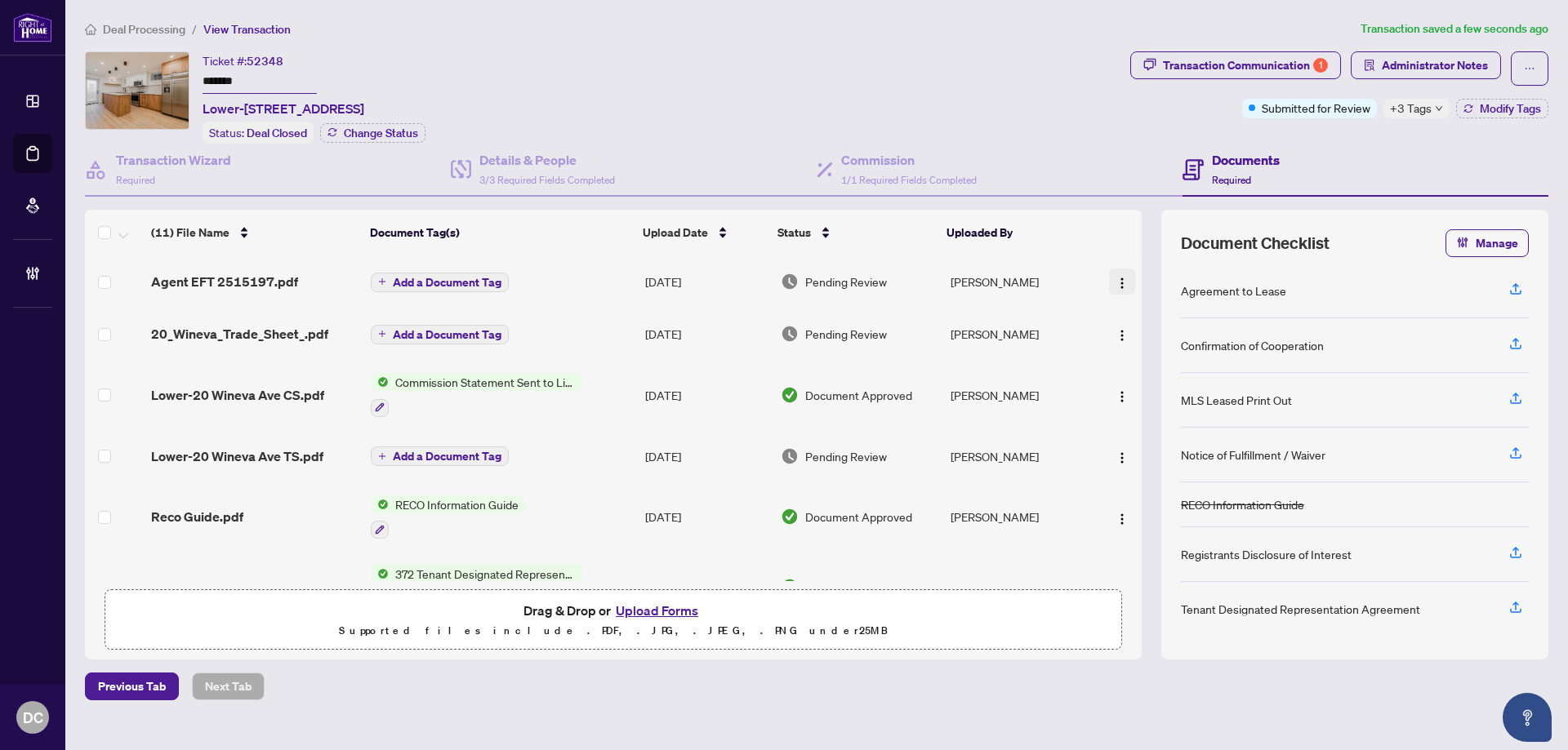
click at [1115, 280] on img "button" at bounding box center [1122, 283] width 13 height 13
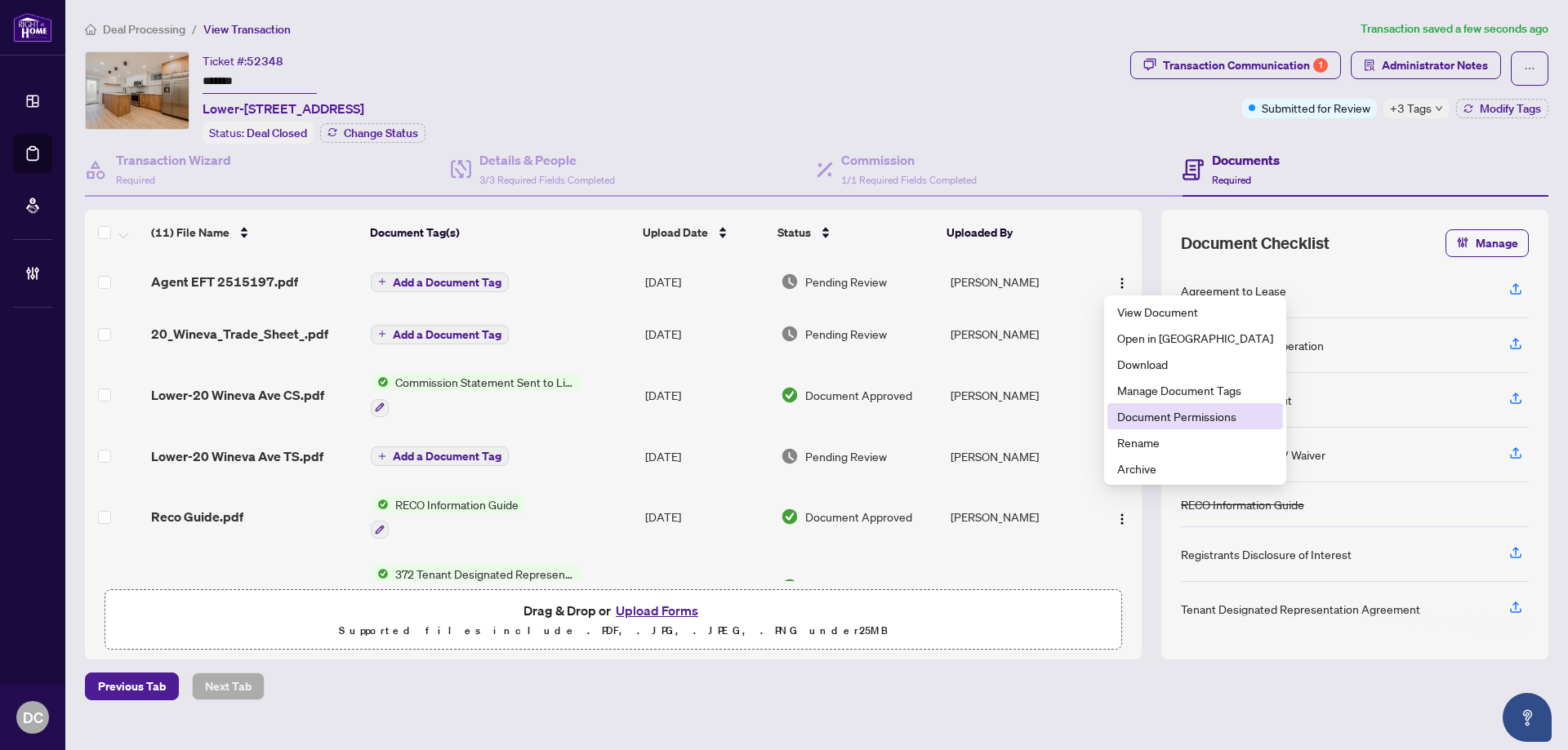
click at [1156, 412] on span "Document Permissions" at bounding box center [1195, 417] width 156 height 18
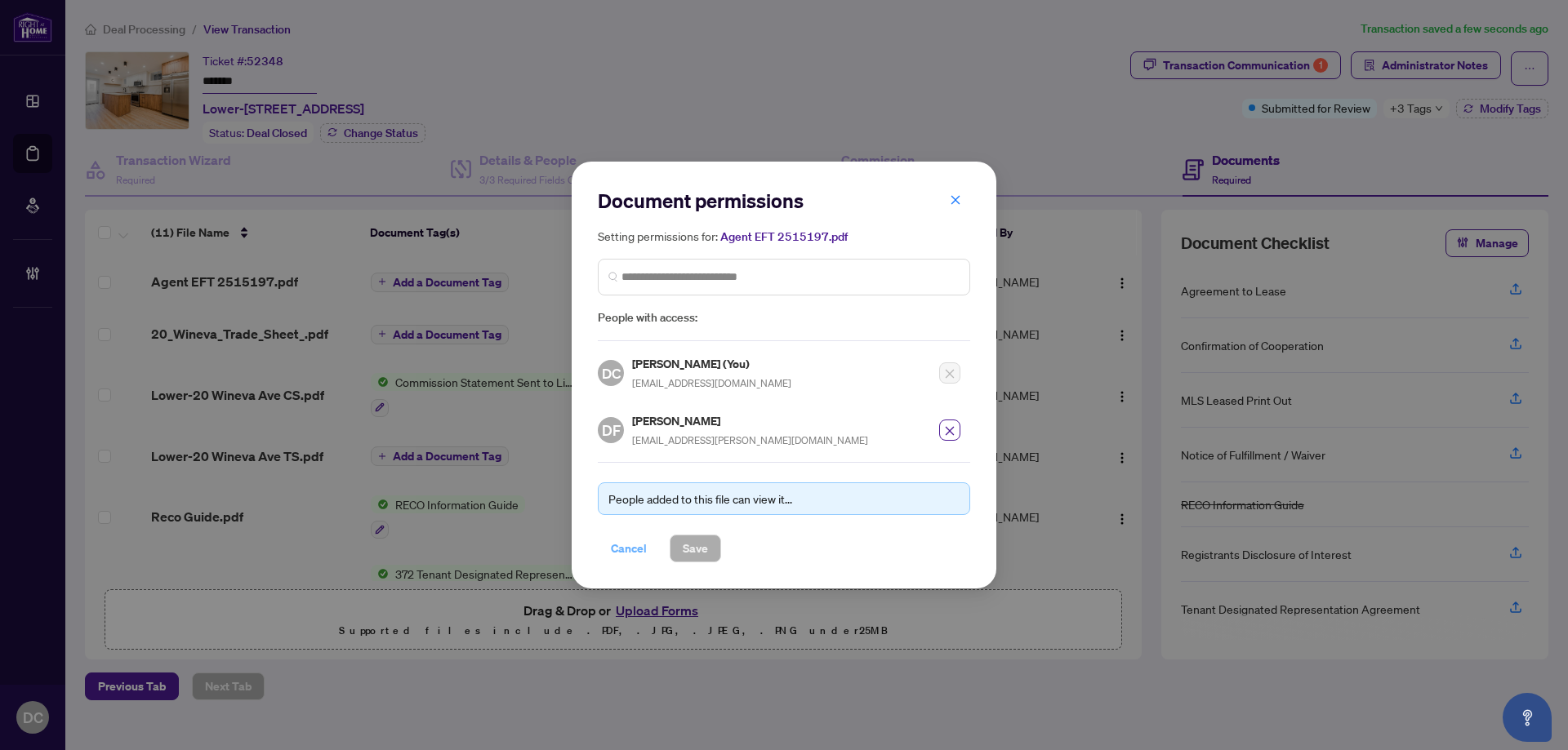
click at [637, 546] on span "Cancel" at bounding box center [628, 548] width 36 height 26
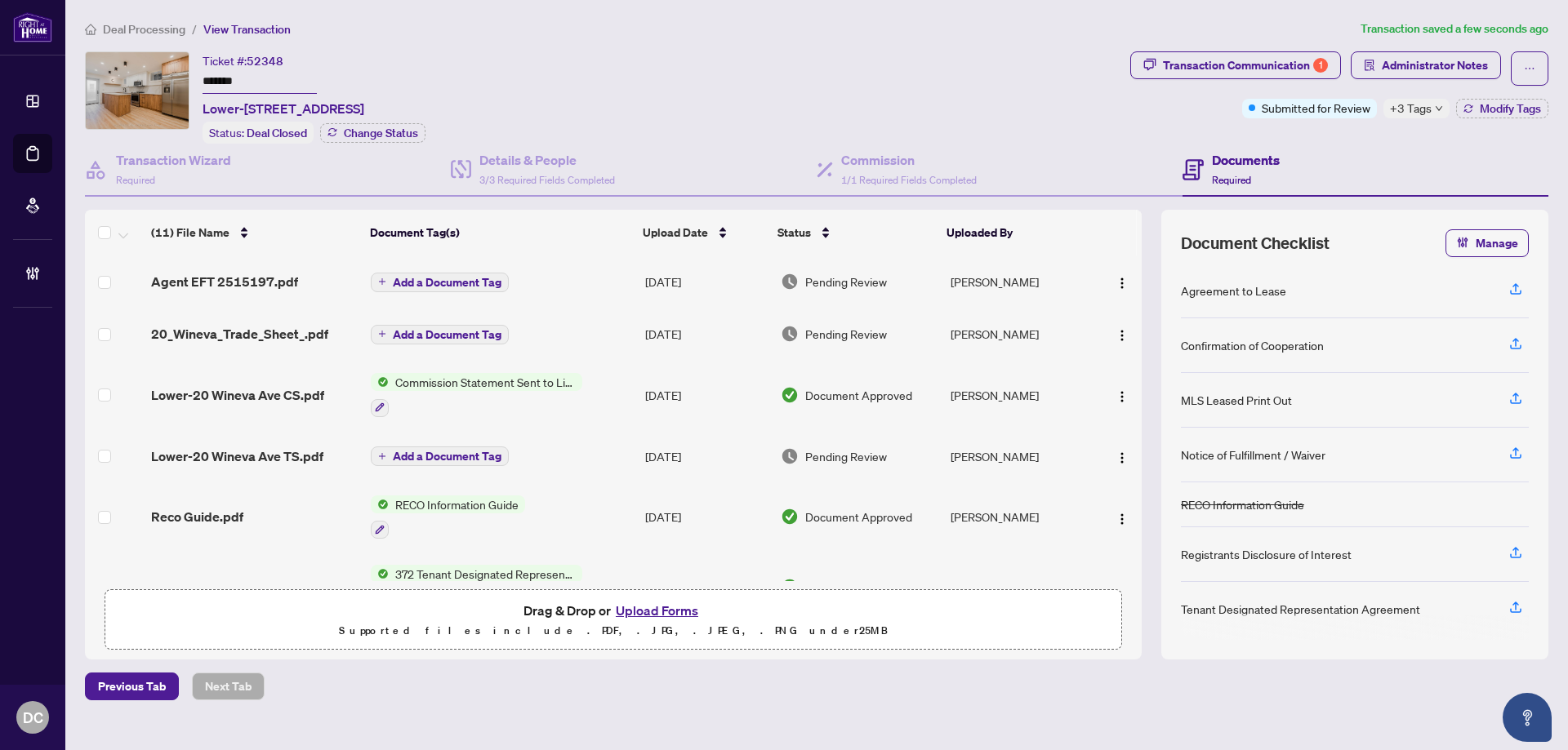
click at [162, 32] on span "Deal Processing" at bounding box center [144, 30] width 82 height 14
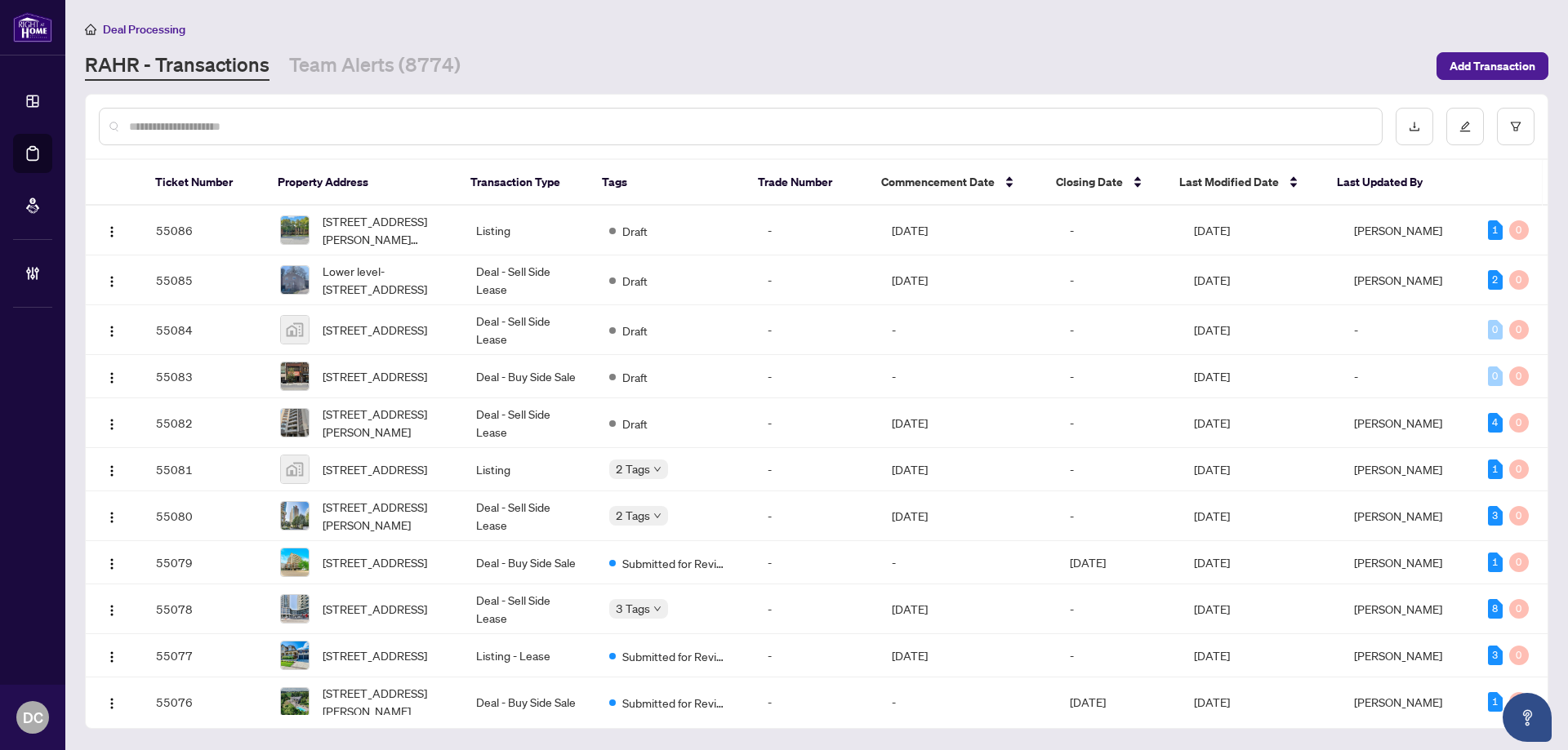
click at [386, 122] on input "text" at bounding box center [749, 126] width 1240 height 18
paste input "*******"
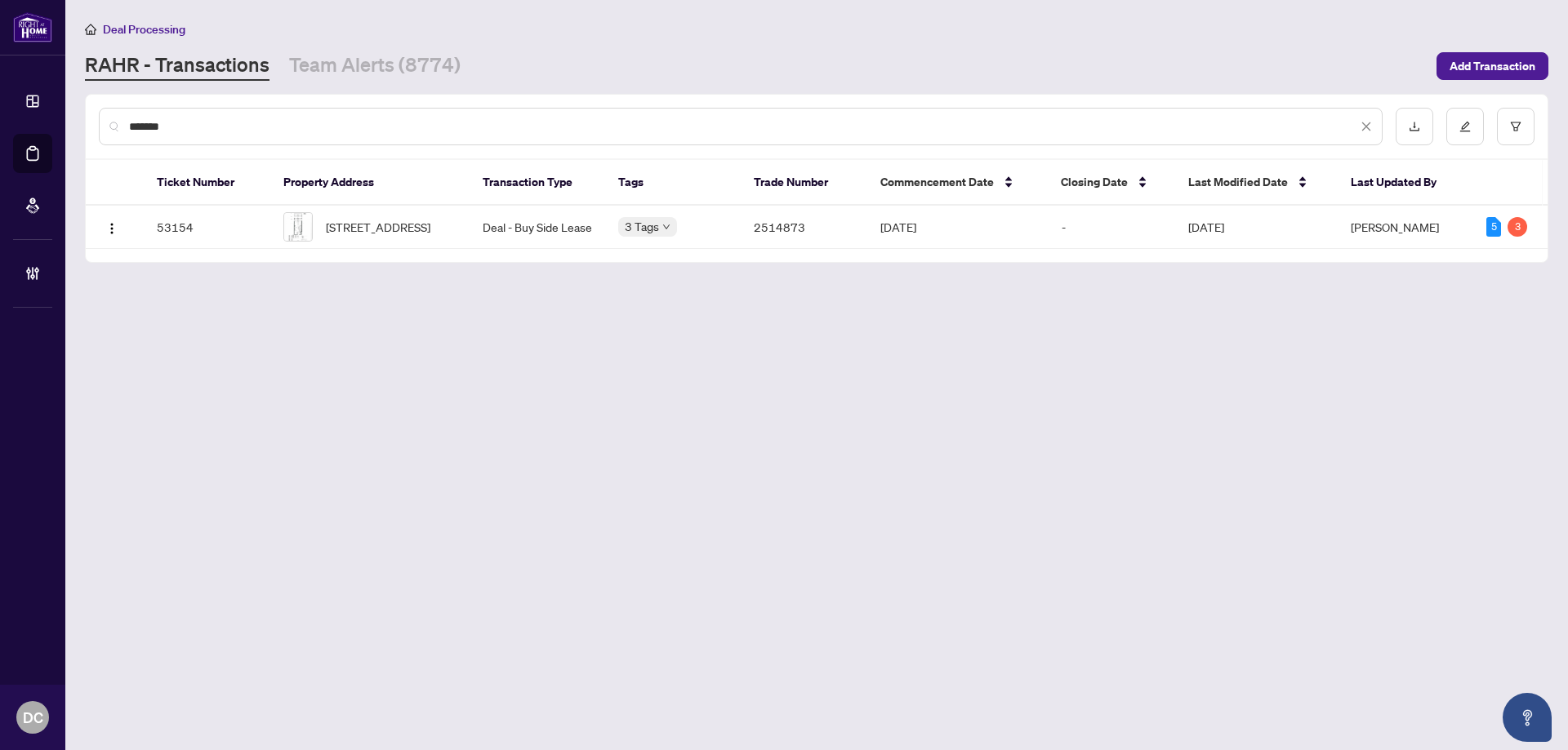
type input "*******"
click at [430, 228] on span "471-121 Lower Sherbourne St, Toronto, Ontario M5A 0W8, Canada" at bounding box center [377, 227] width 105 height 18
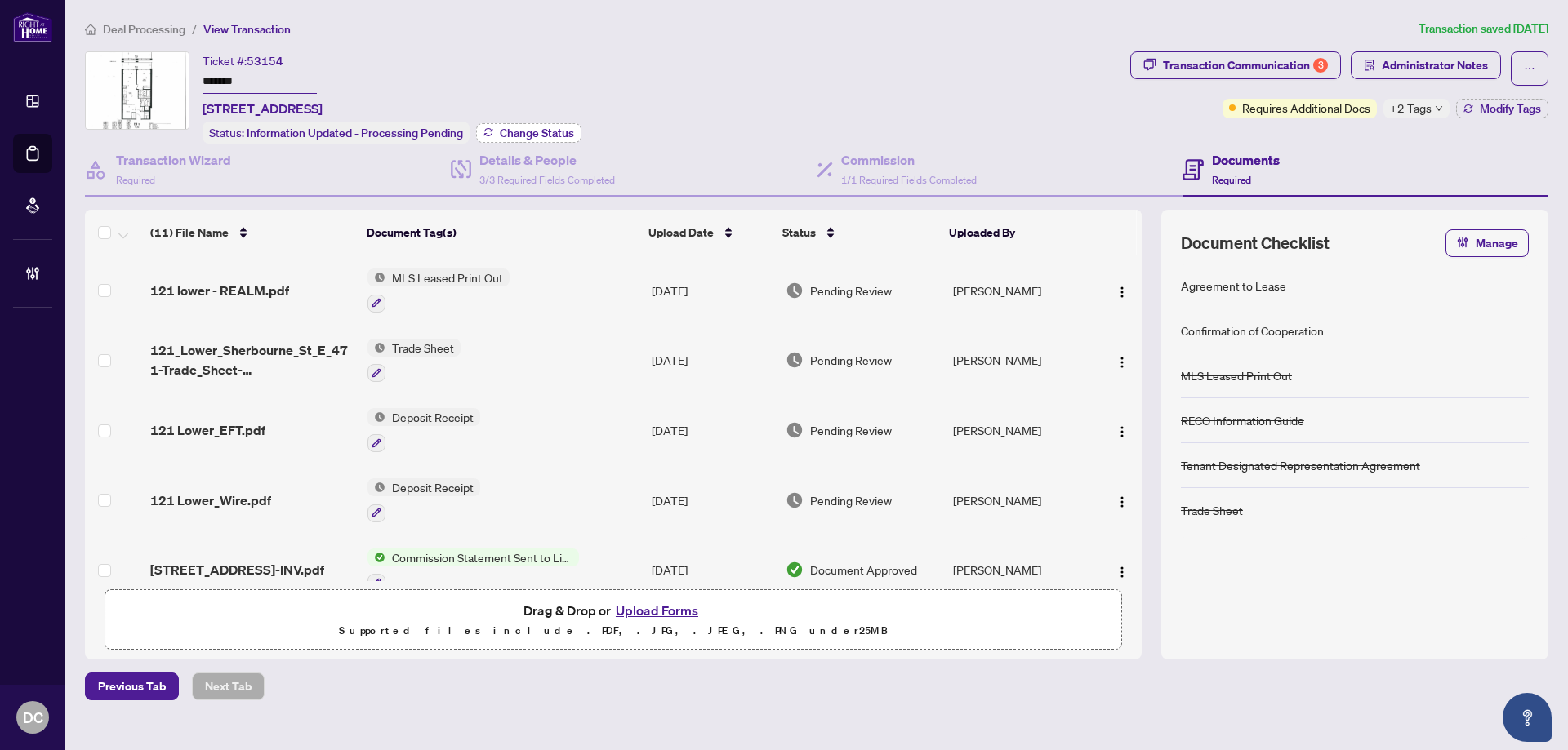
click at [546, 134] on span "Change Status" at bounding box center [537, 133] width 74 height 12
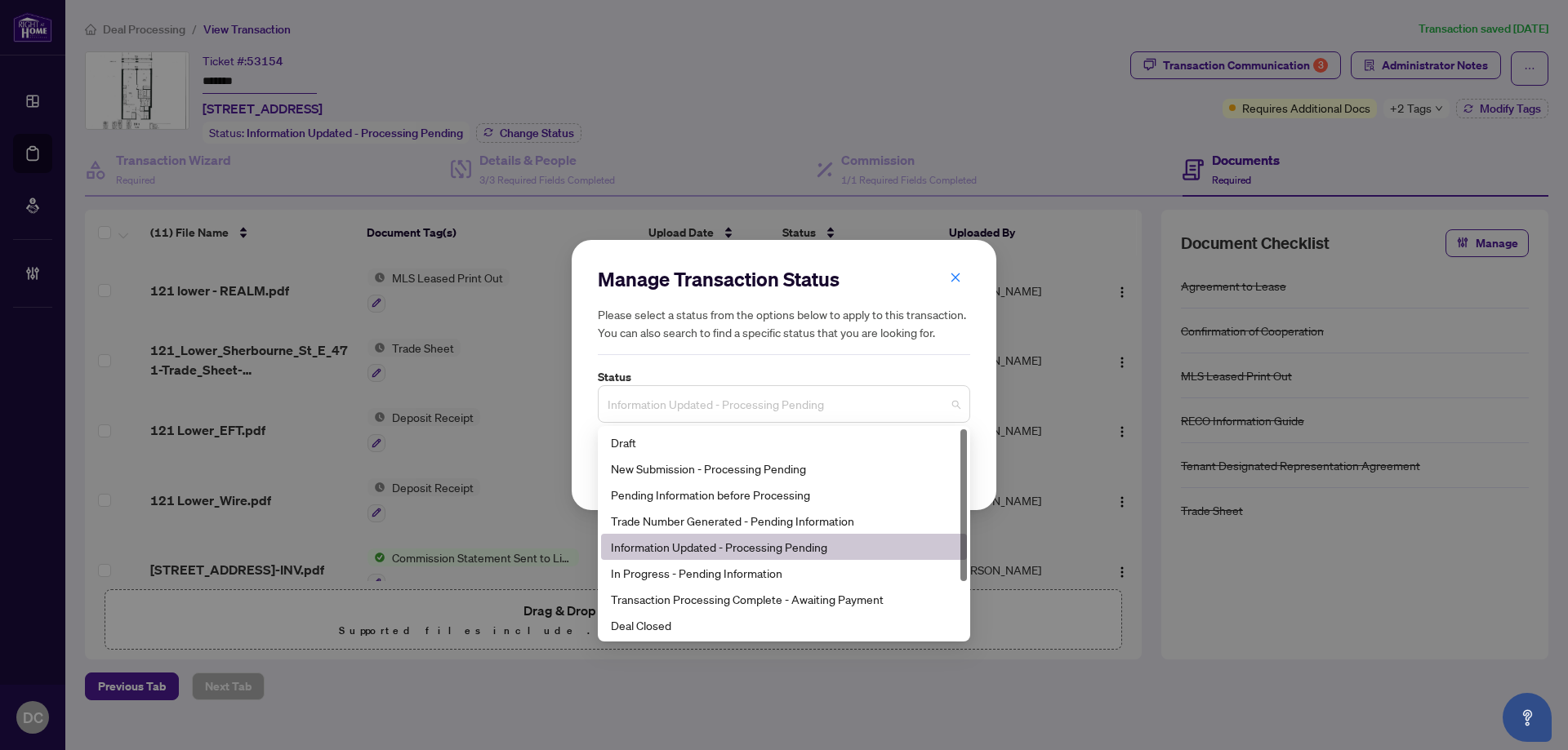
click at [804, 397] on span "Information Updated - Processing Pending" at bounding box center [784, 404] width 353 height 31
click at [723, 625] on div "Deal Closed" at bounding box center [784, 625] width 346 height 18
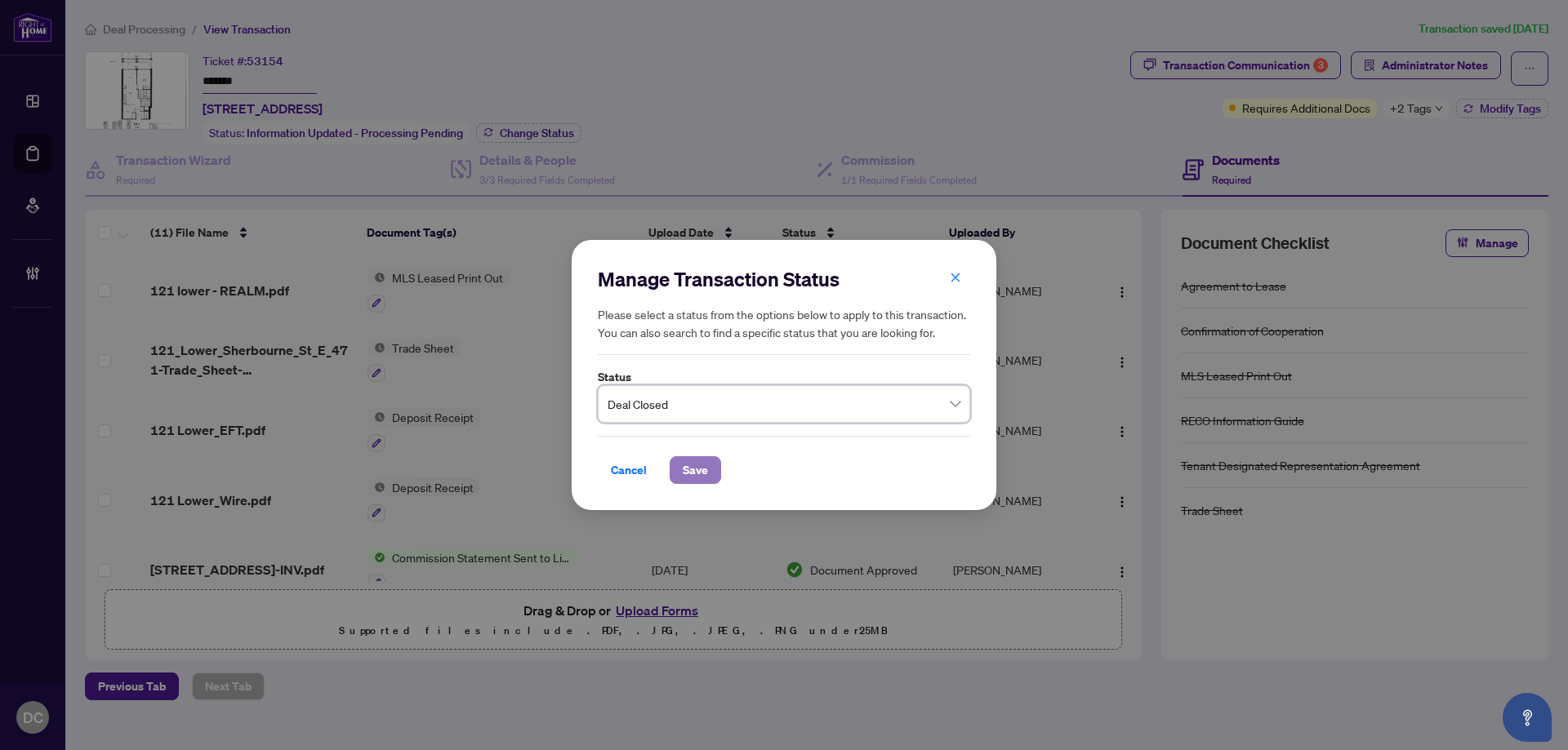
click at [707, 465] on span "Save" at bounding box center [696, 470] width 25 height 26
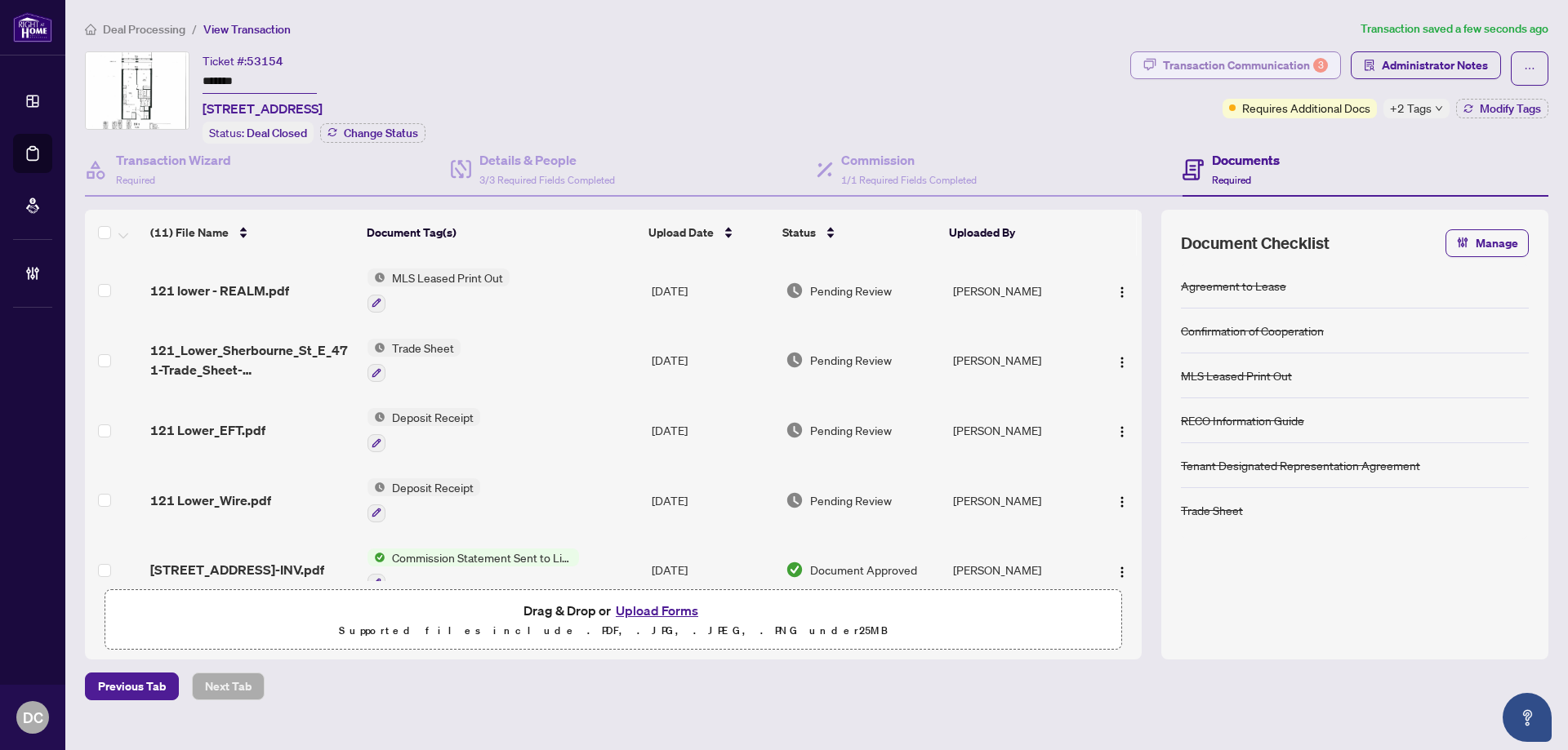
click at [1256, 65] on div "Transaction Communication 3" at bounding box center [1245, 65] width 165 height 26
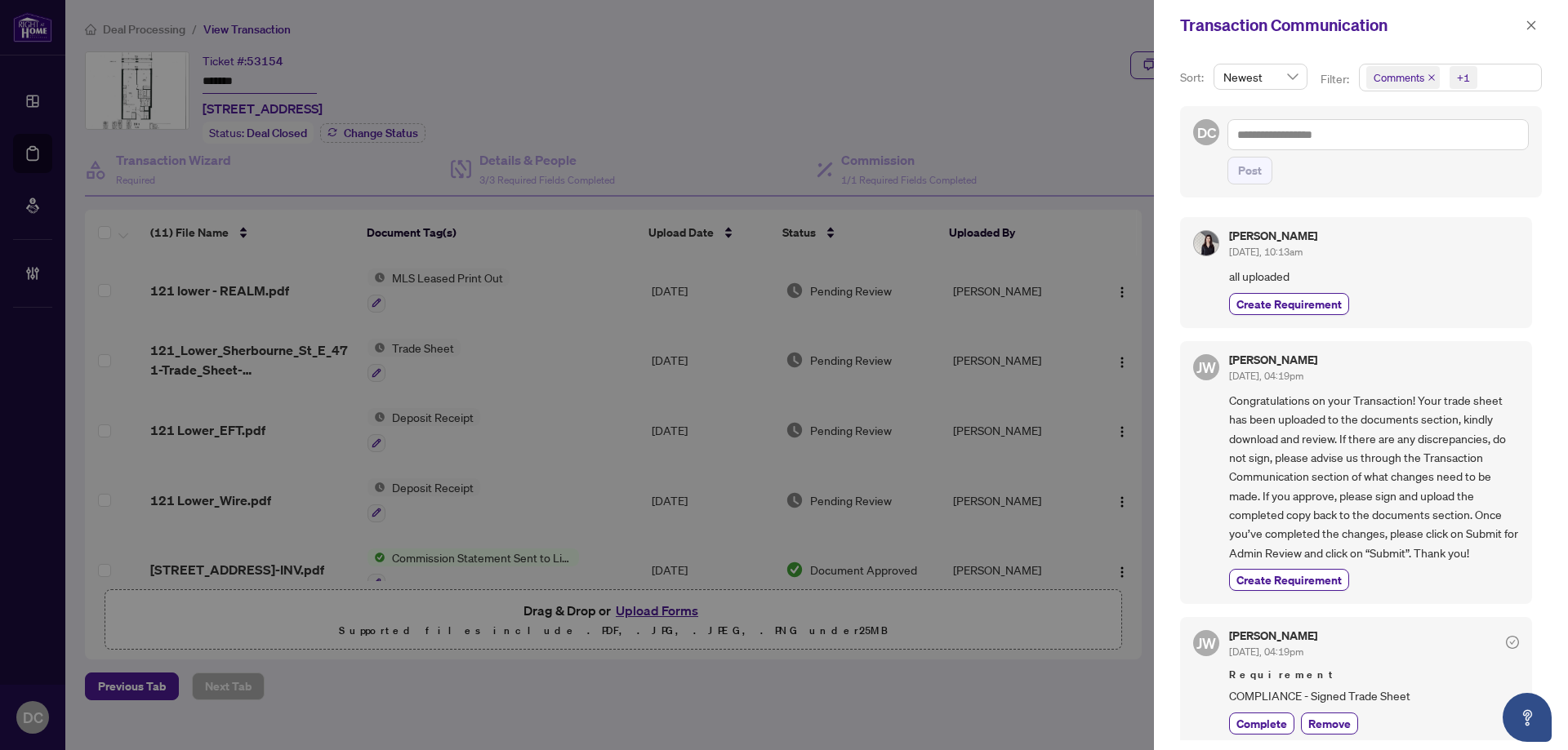
click at [1493, 82] on span "Comments +1" at bounding box center [1451, 77] width 181 height 26
click at [1406, 142] on span "Comments" at bounding box center [1419, 145] width 56 height 14
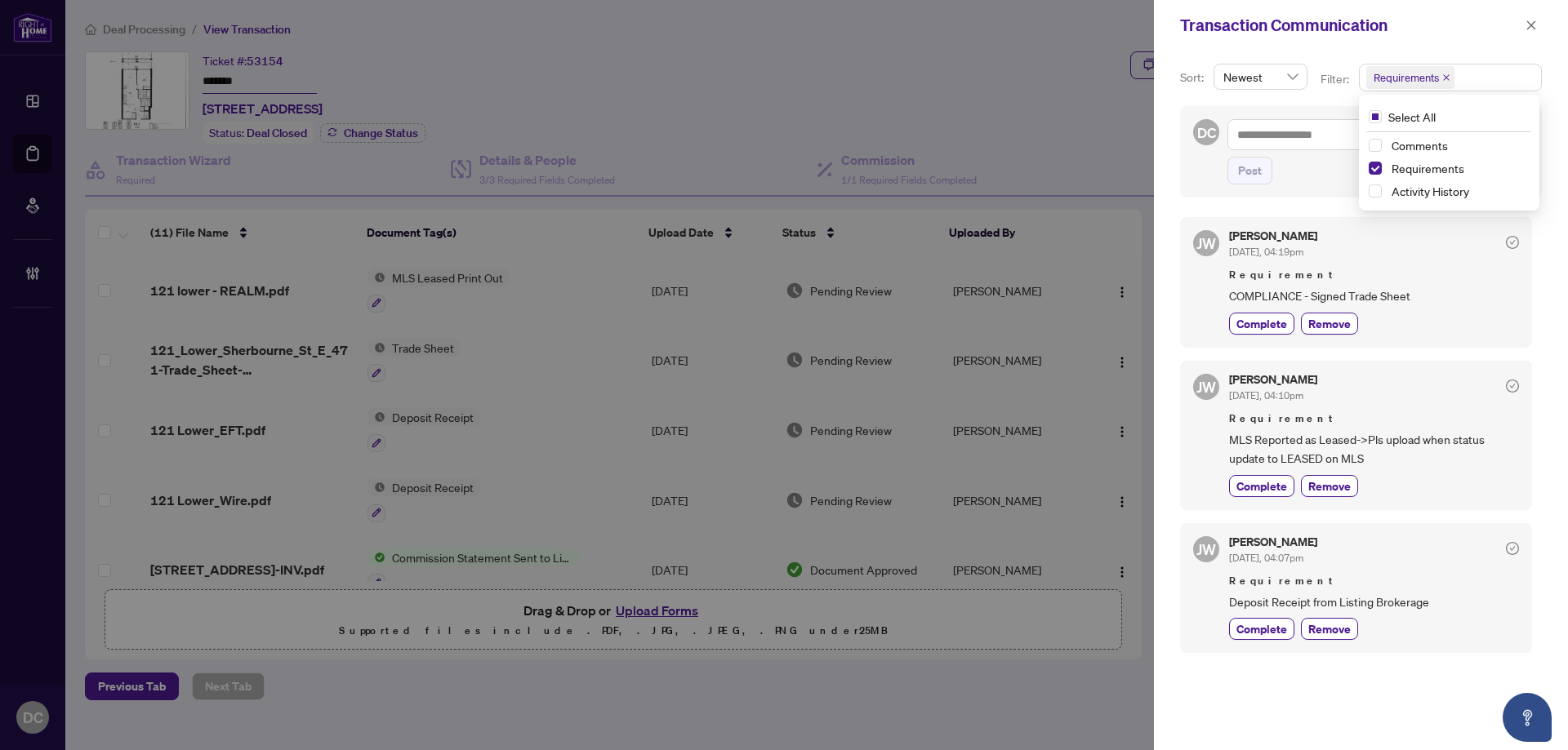
scroll to position [4, 0]
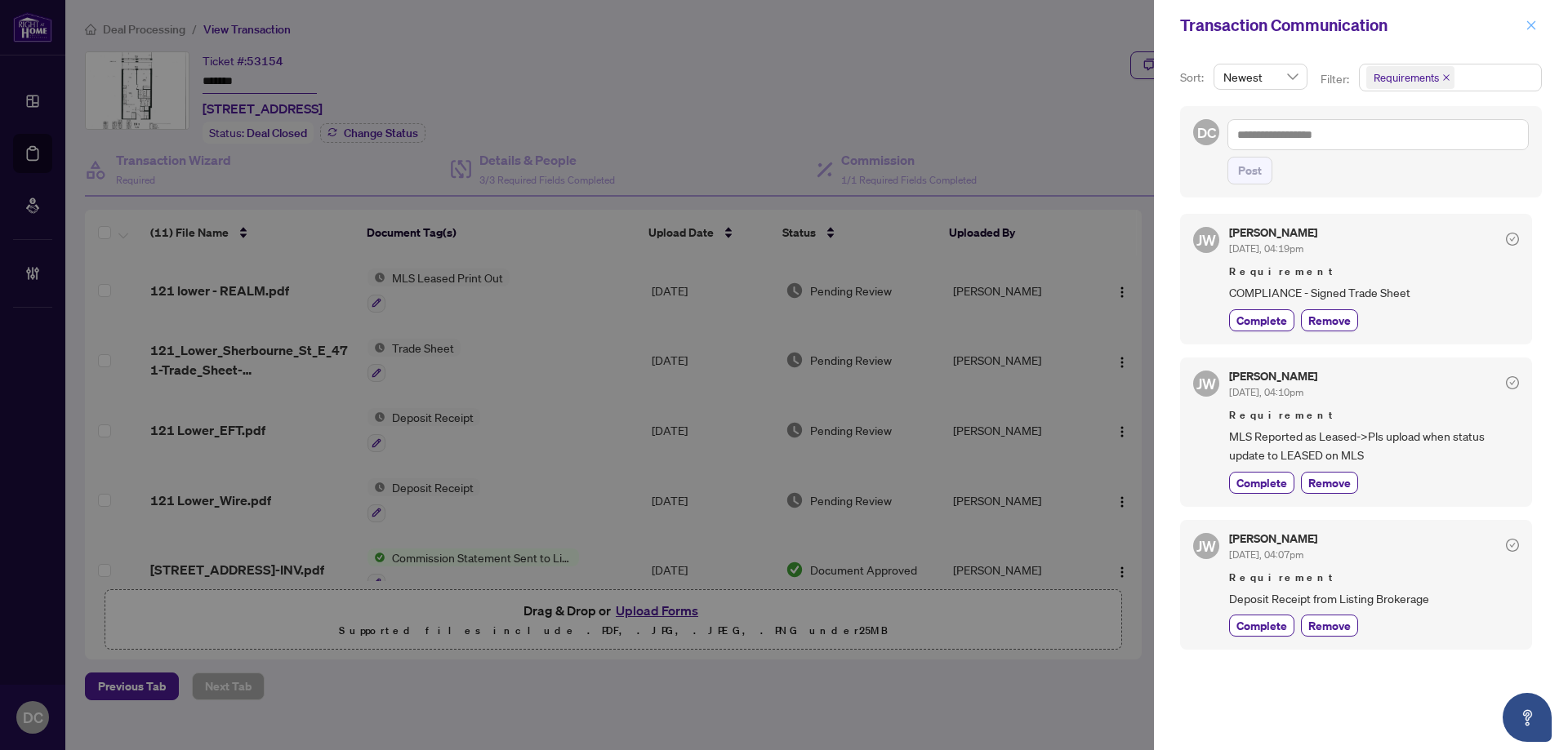
click at [1532, 27] on icon "close" at bounding box center [1531, 25] width 12 height 12
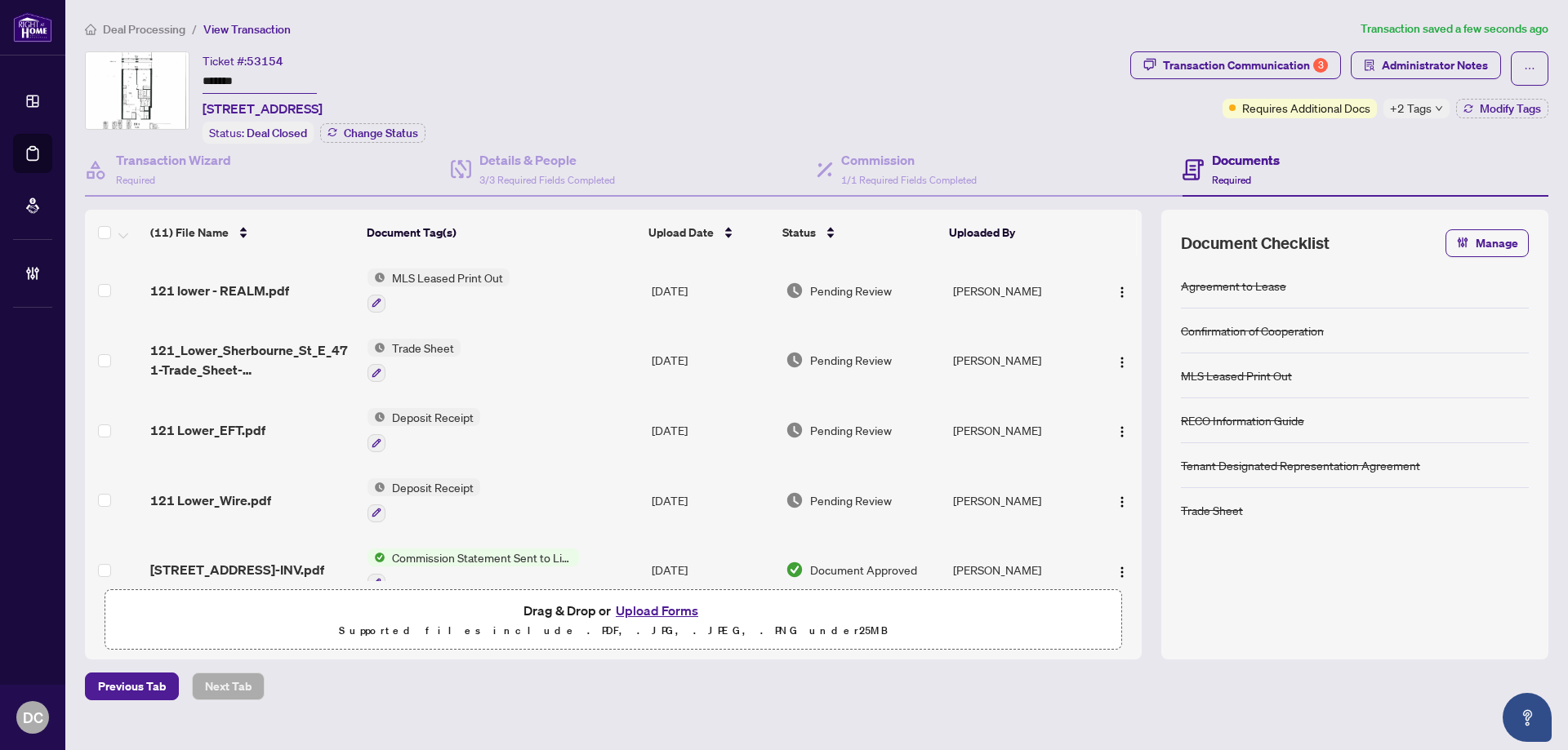
click at [700, 357] on td "Sep/16/2025" at bounding box center [712, 360] width 134 height 70
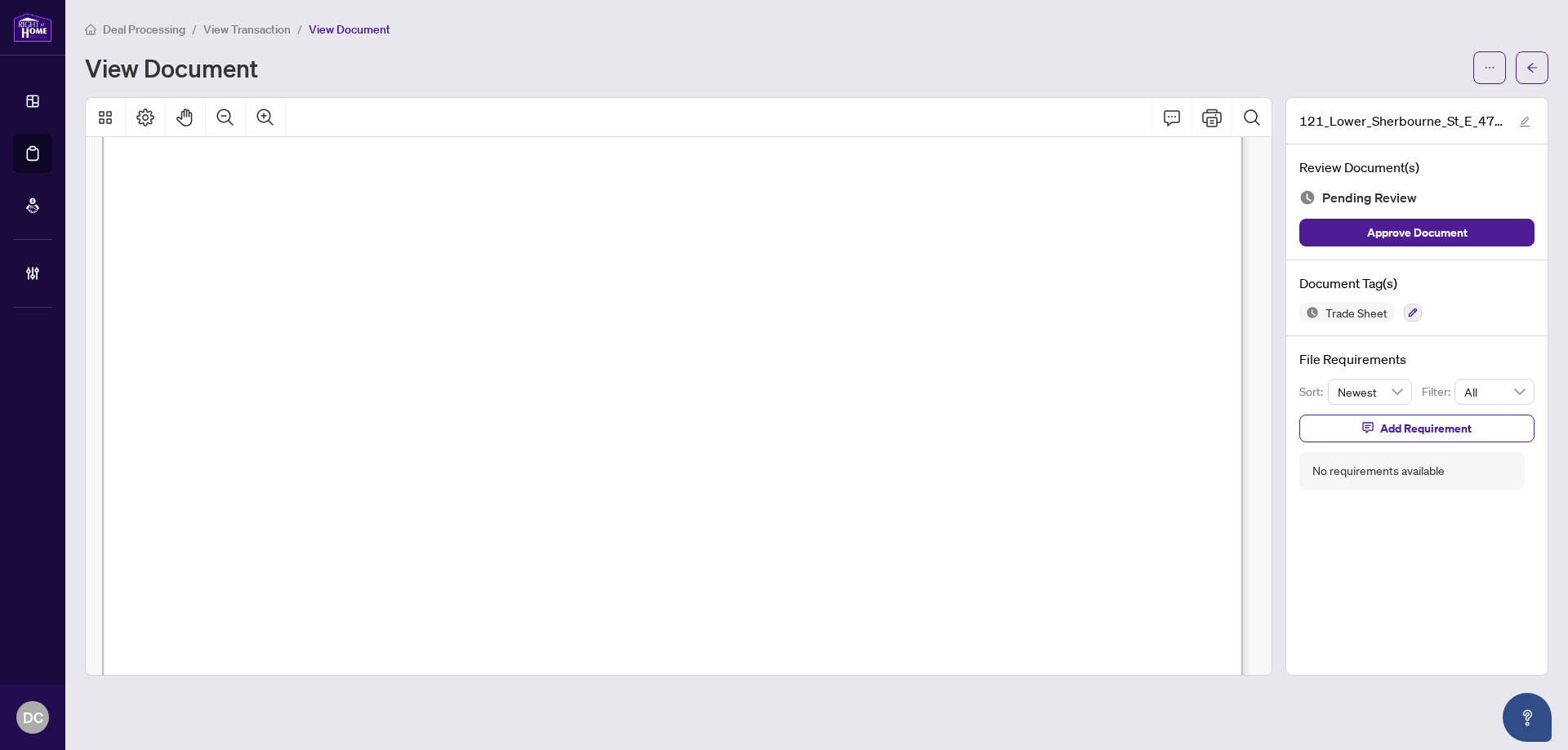
scroll to position [490, 0]
click at [1541, 67] on button "button" at bounding box center [1532, 67] width 32 height 32
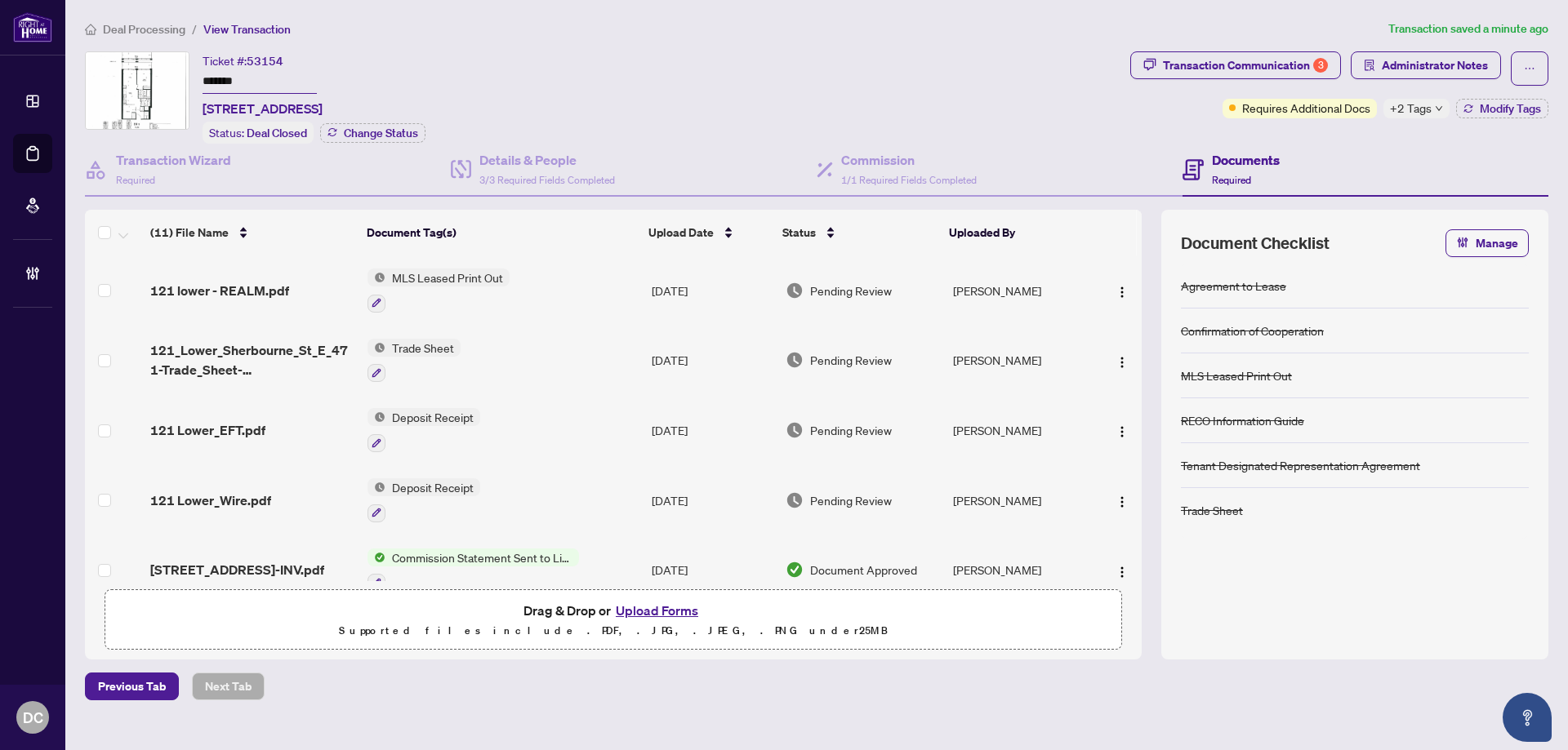
click at [1416, 107] on span "+2 Tags" at bounding box center [1411, 108] width 41 height 19
click at [1373, 139] on div "Transaction Communication 3 Administrator Notes Requires Additional Docs +2 Tag…" at bounding box center [1339, 97] width 425 height 92
click at [1477, 111] on button "Modify Tags" at bounding box center [1502, 108] width 92 height 20
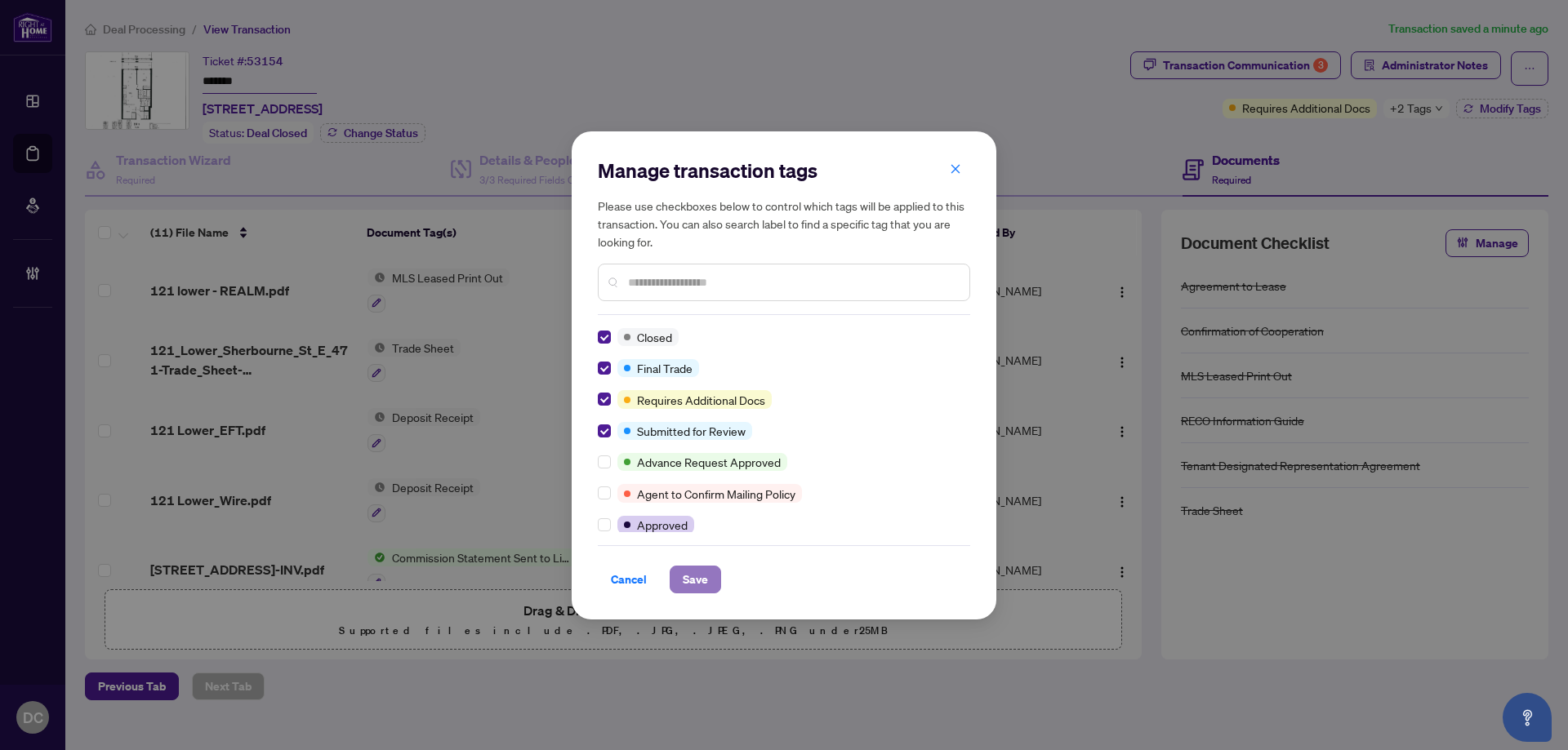
click at [687, 581] on span "Save" at bounding box center [696, 579] width 25 height 26
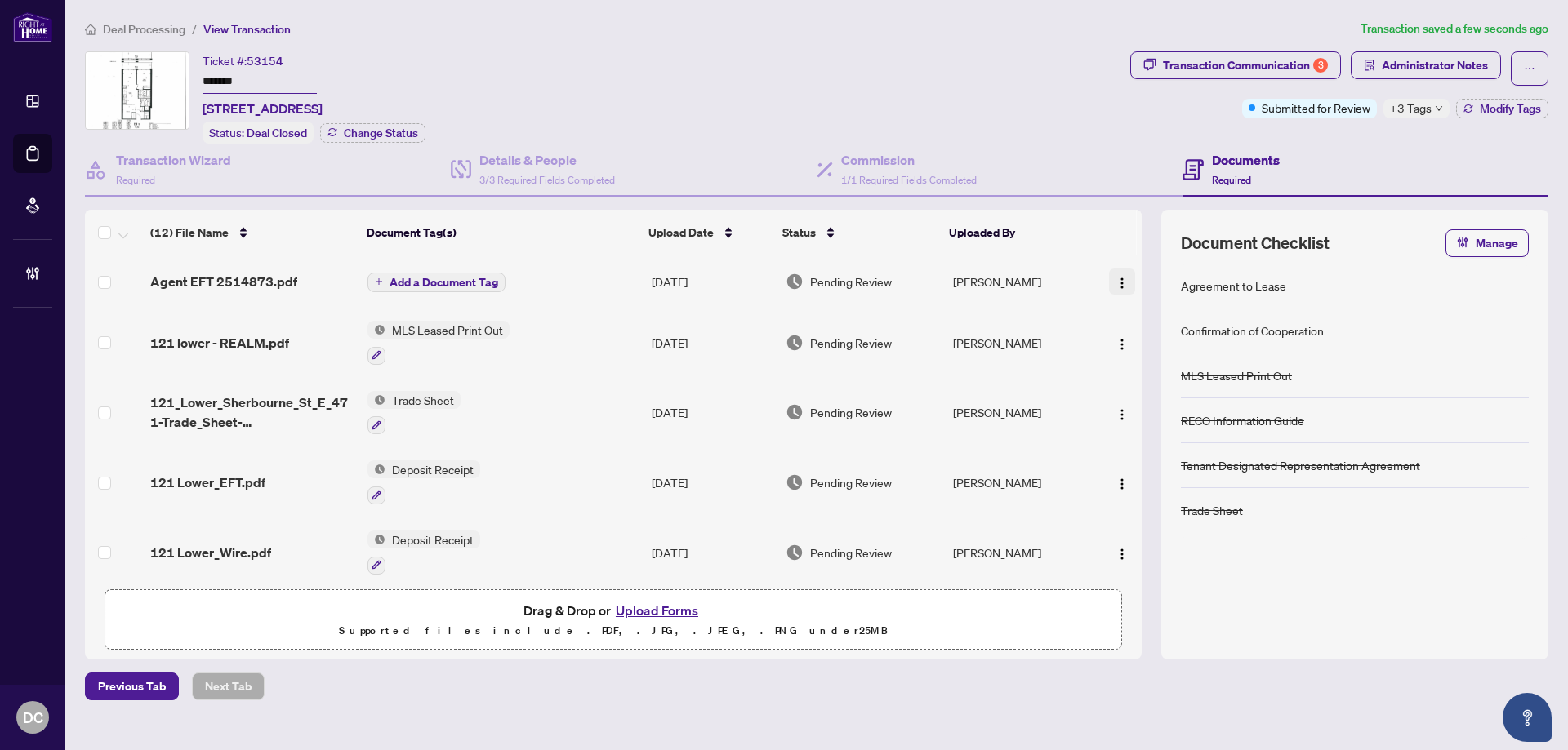
click at [1115, 286] on img "button" at bounding box center [1122, 283] width 13 height 13
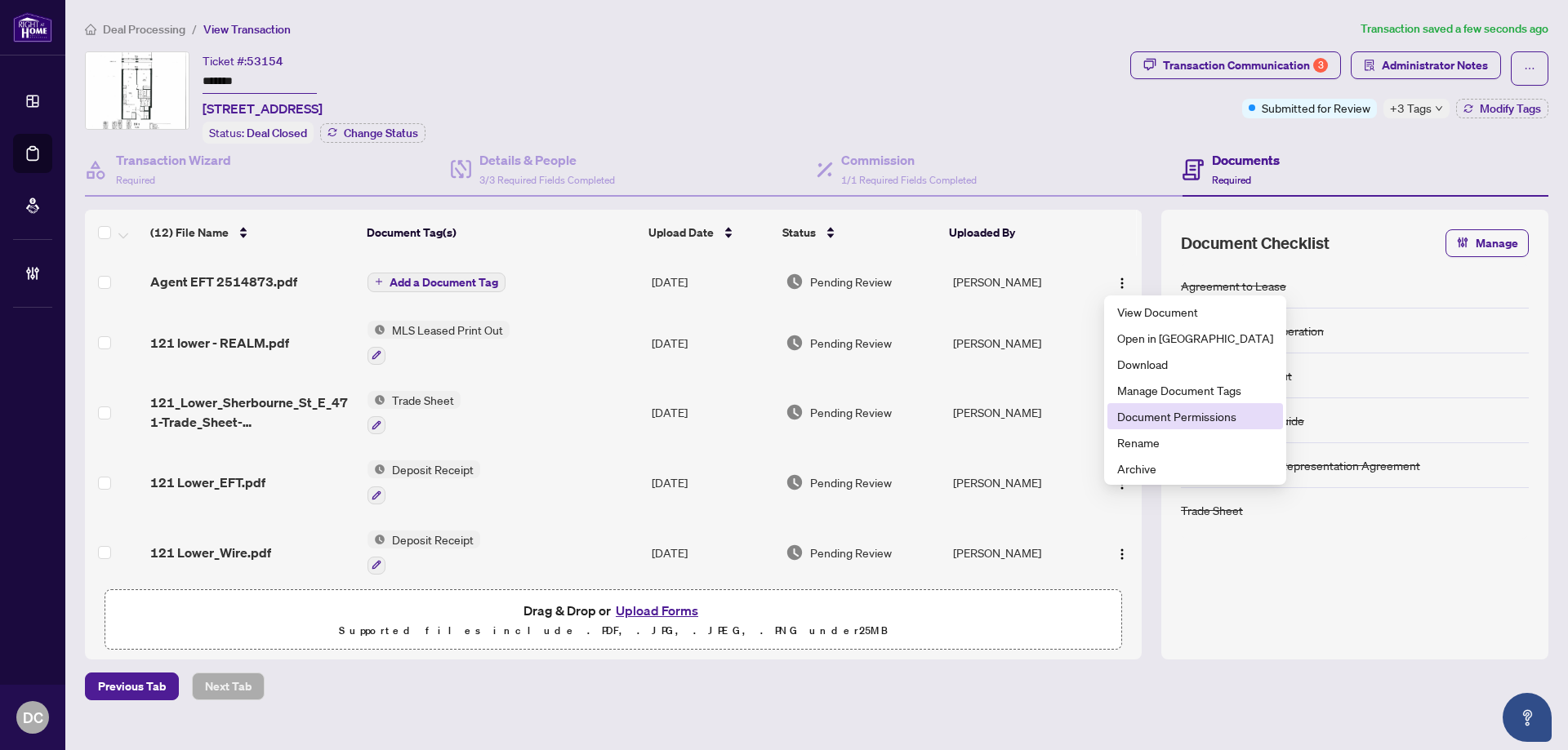
click at [1171, 419] on span "Document Permissions" at bounding box center [1195, 417] width 156 height 18
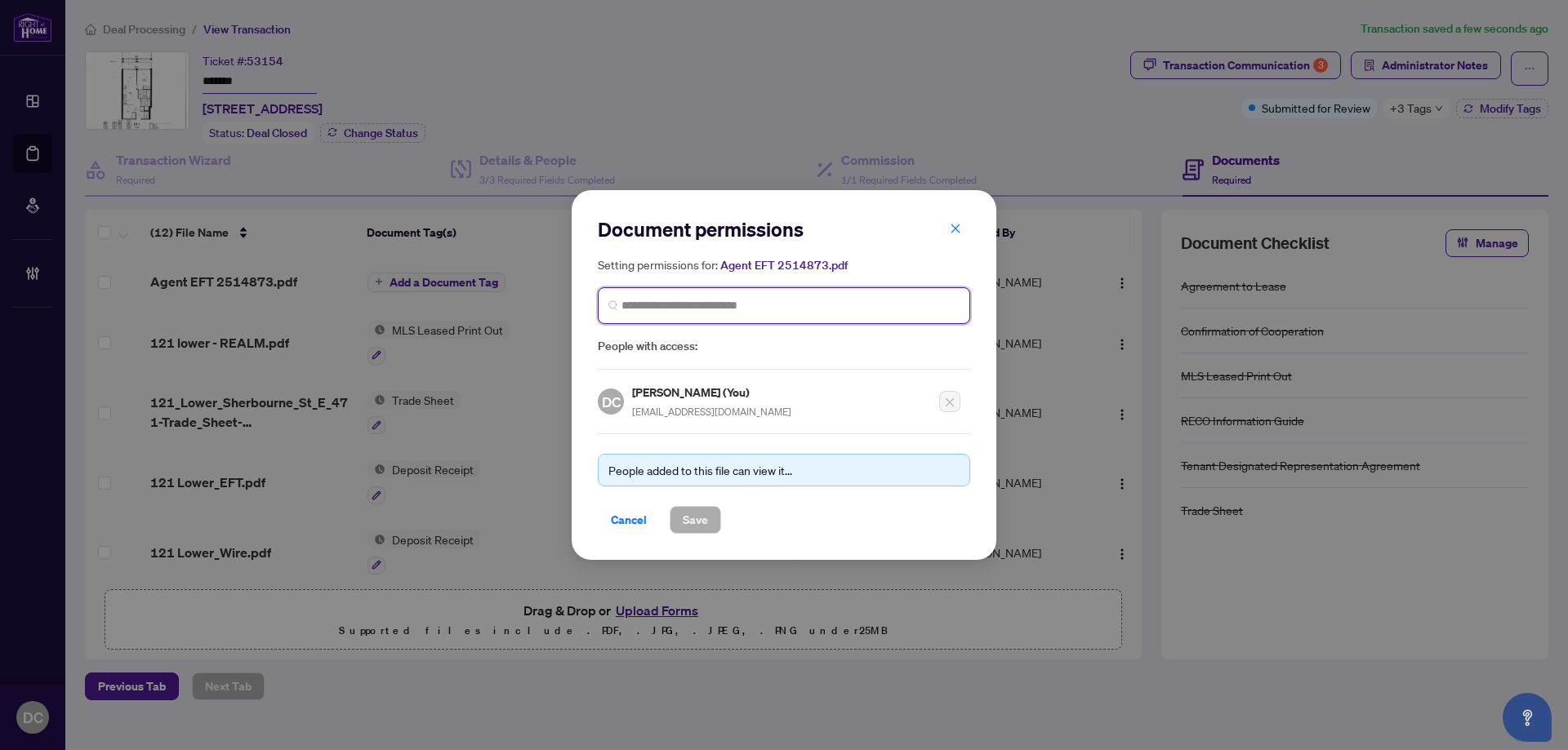
click at [712, 313] on input "search" at bounding box center [790, 306] width 338 height 17
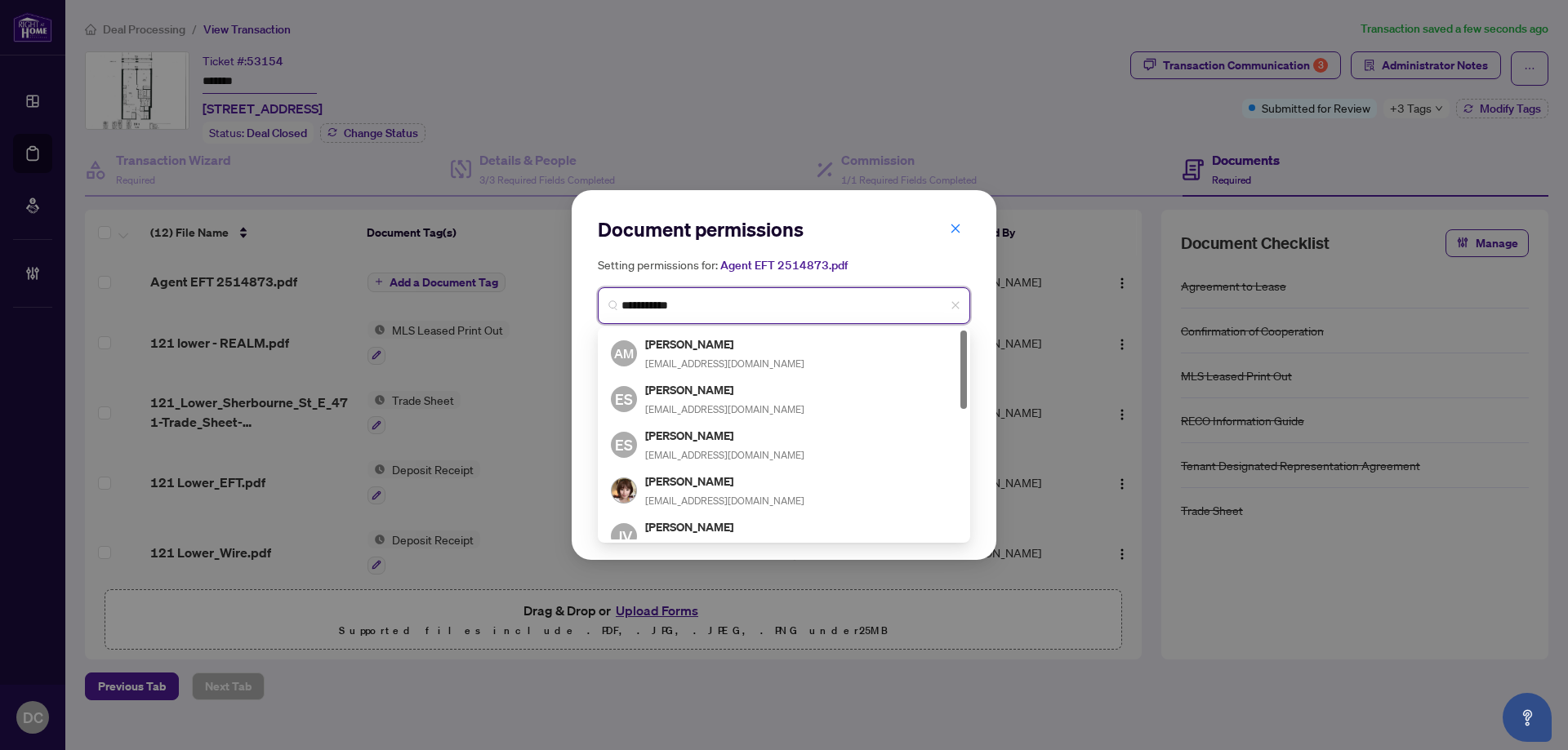
type input "**********"
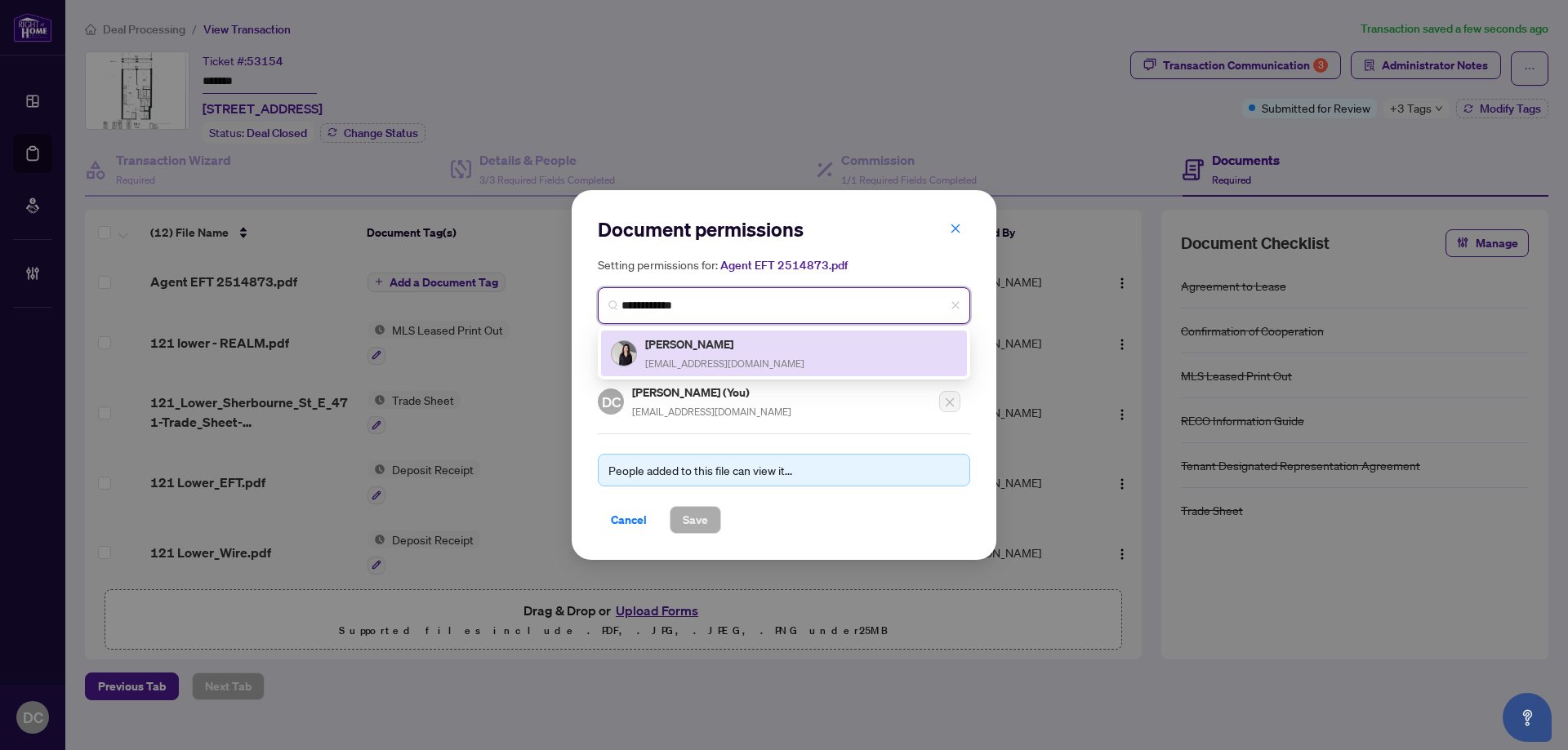
click at [691, 346] on h5 "Svitlana Kotliar" at bounding box center [725, 344] width 160 height 19
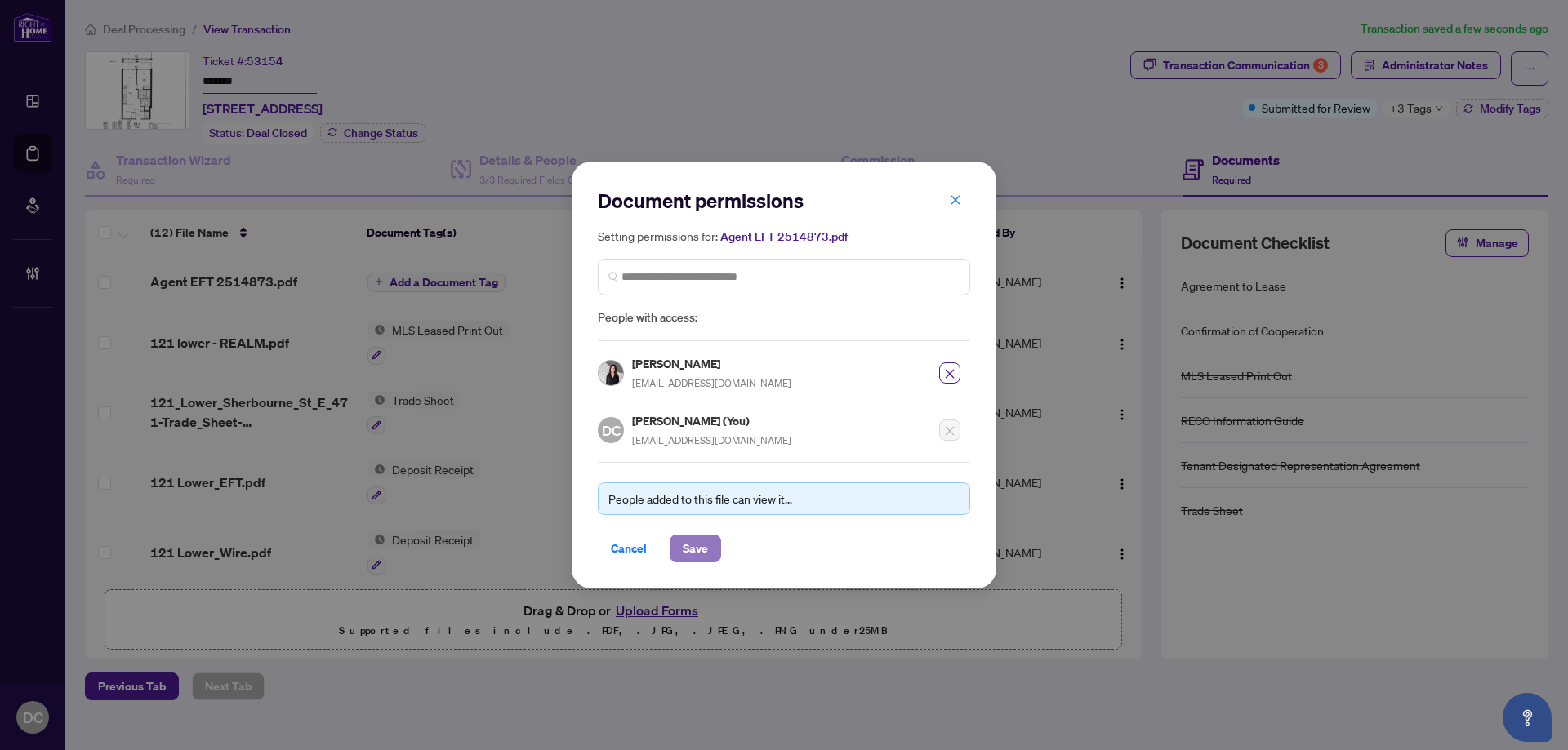
click at [693, 541] on span "Save" at bounding box center [696, 548] width 25 height 26
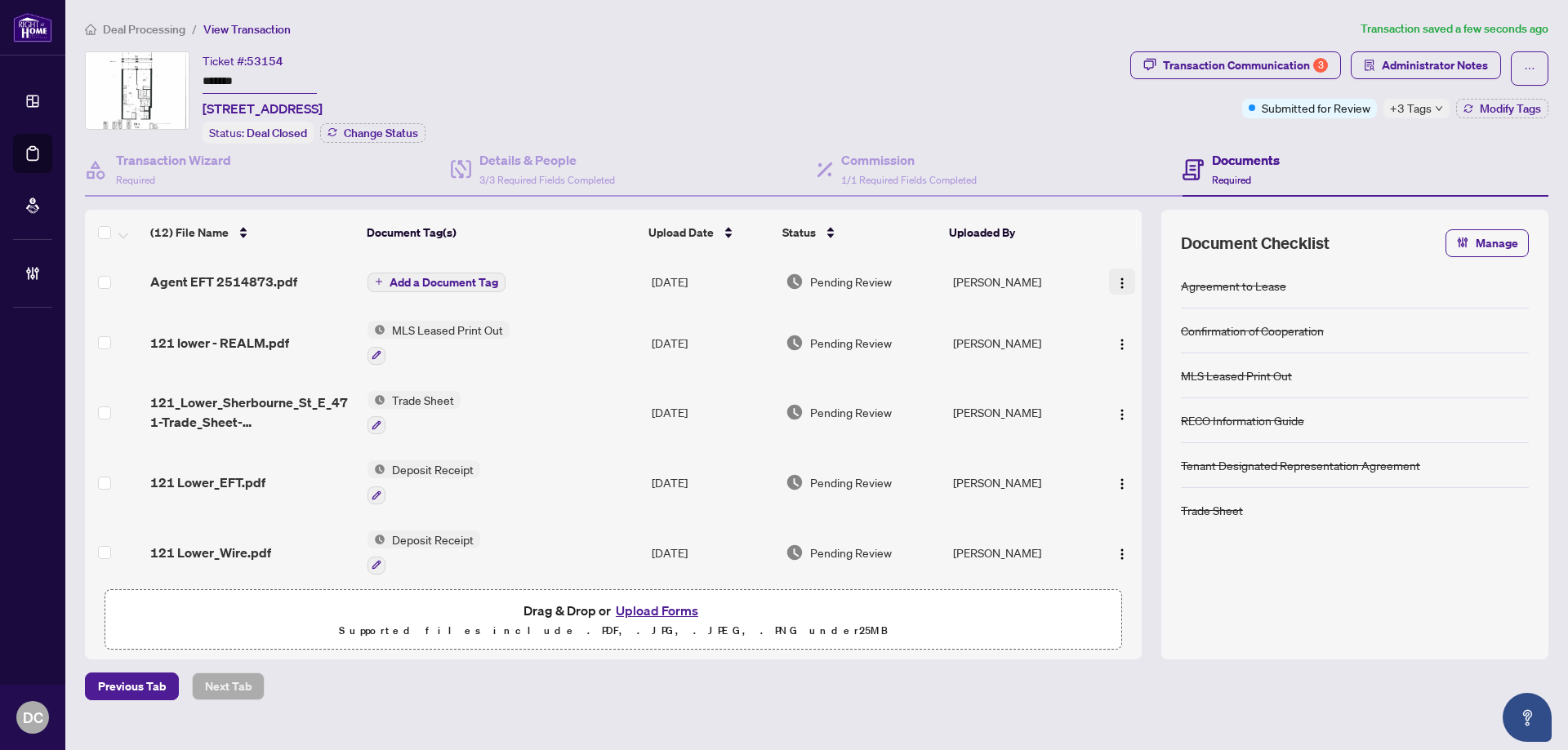
click at [1124, 278] on button "button" at bounding box center [1122, 281] width 26 height 26
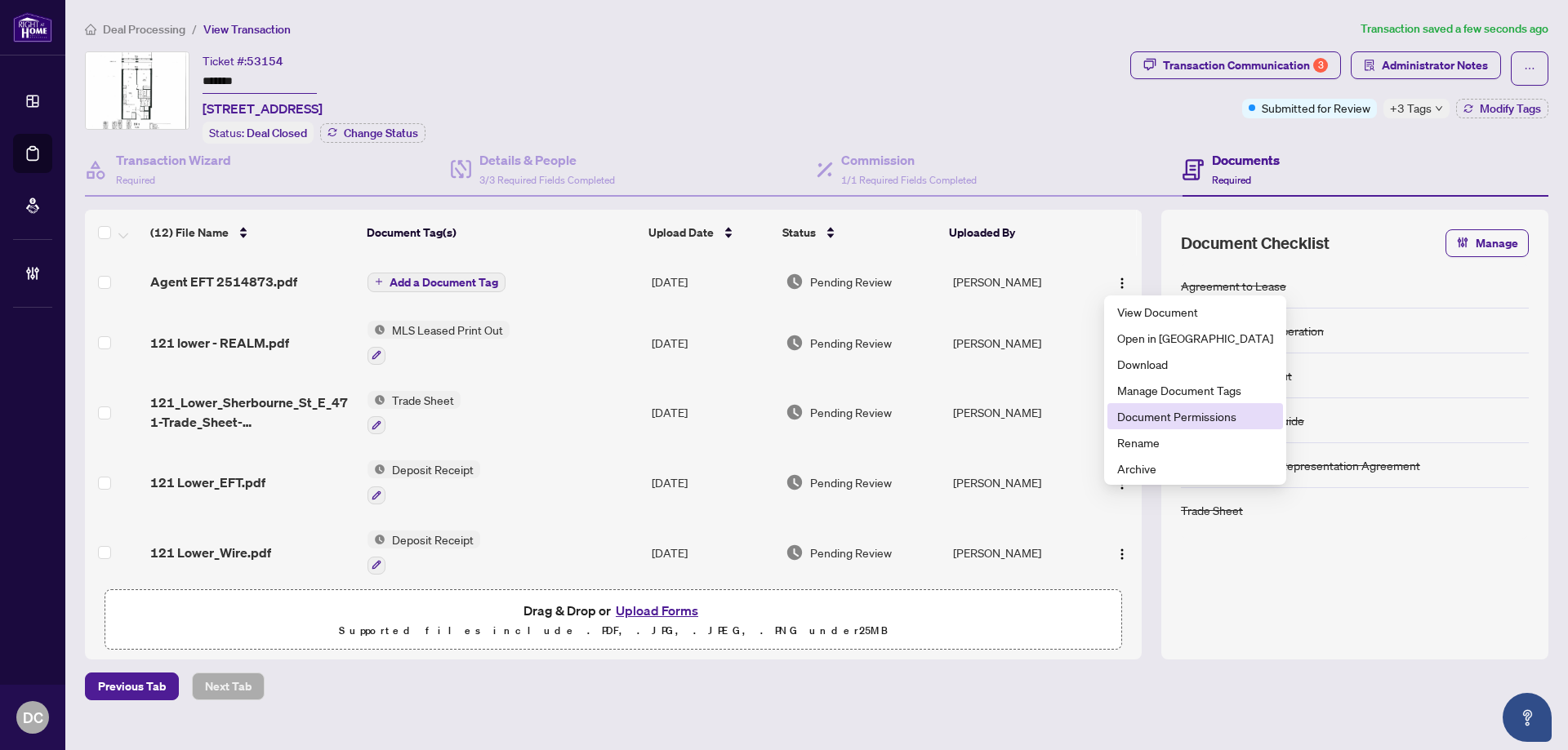
click at [1156, 413] on span "Document Permissions" at bounding box center [1195, 417] width 156 height 18
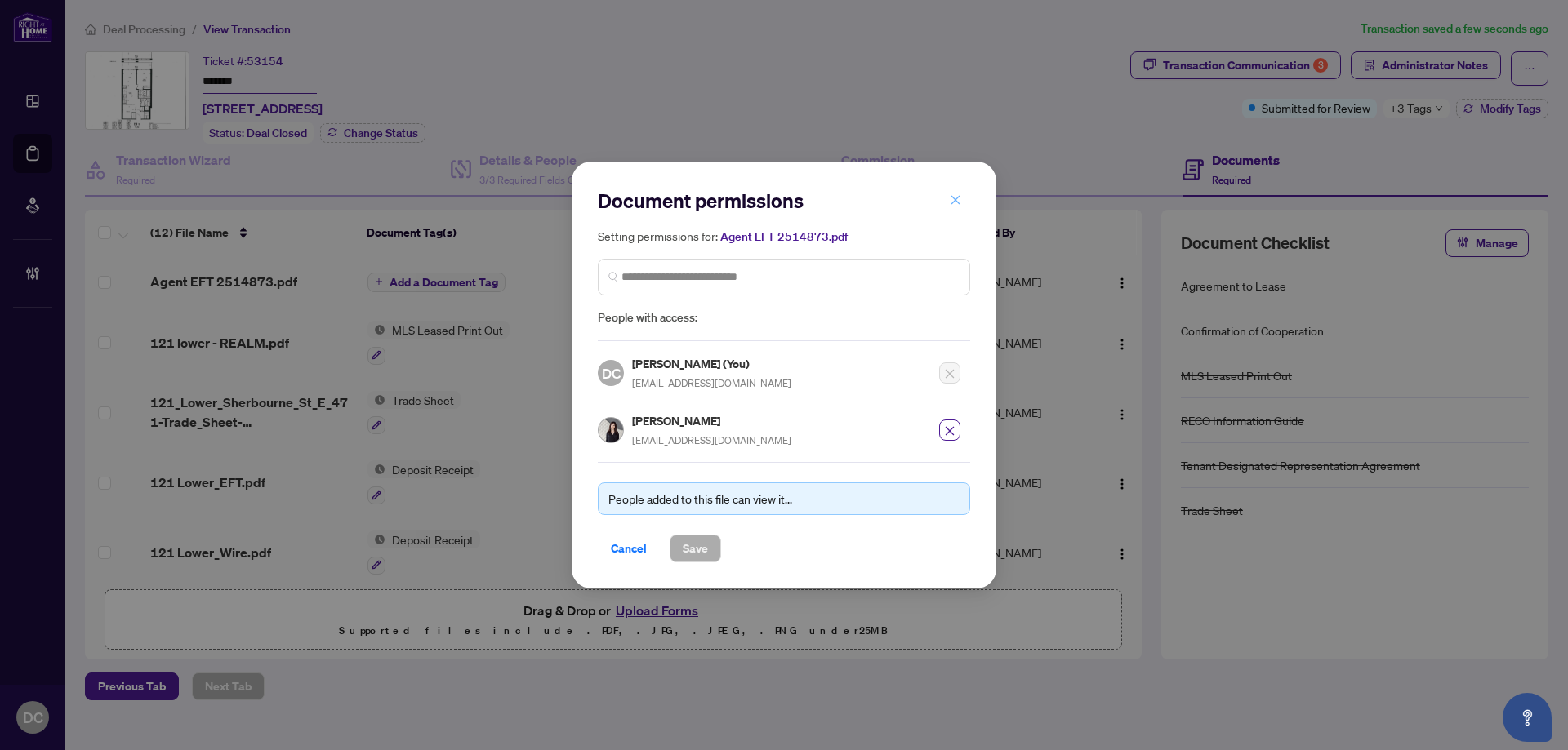
click at [957, 201] on icon "close" at bounding box center [956, 200] width 12 height 12
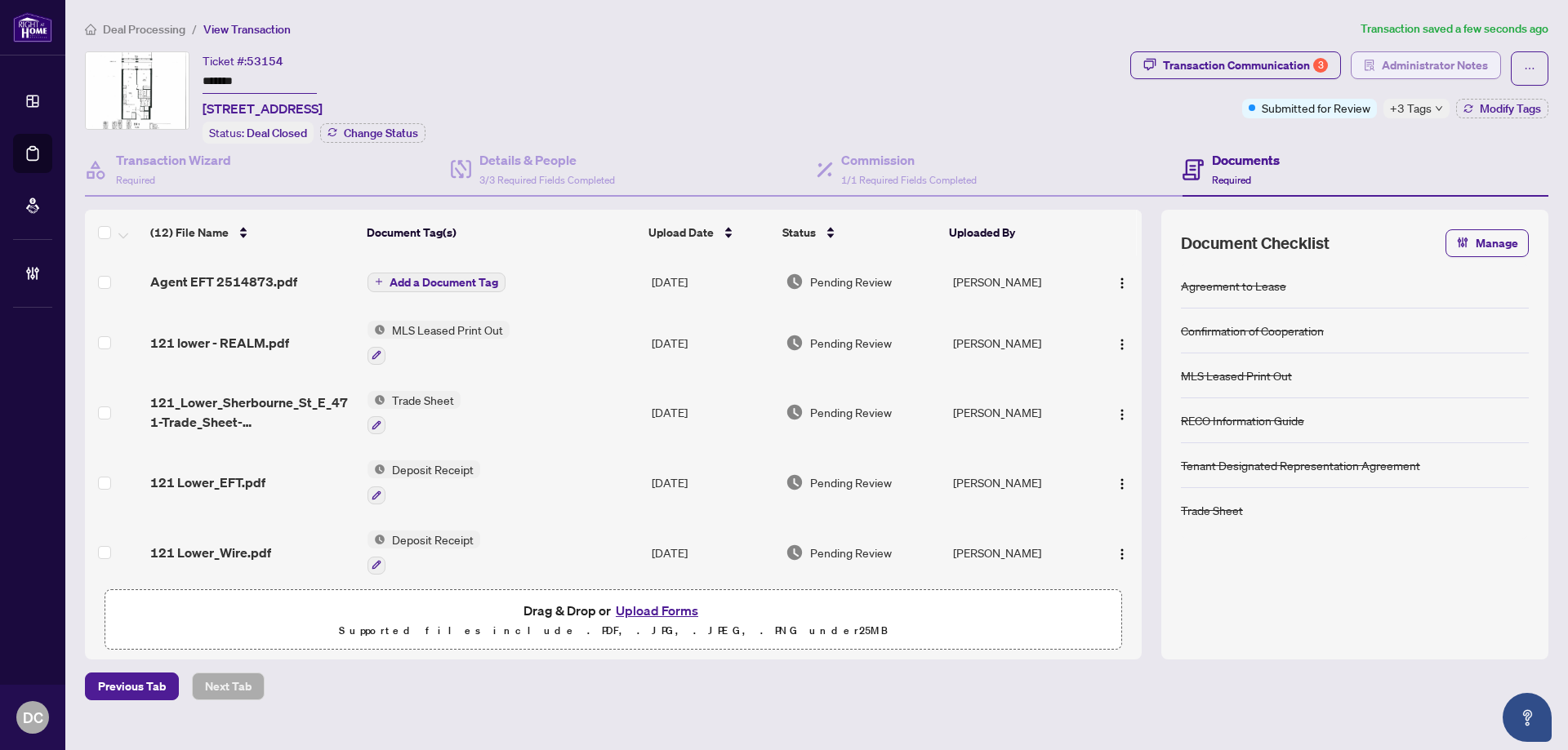
click at [1418, 60] on span "Administrator Notes" at bounding box center [1434, 65] width 106 height 26
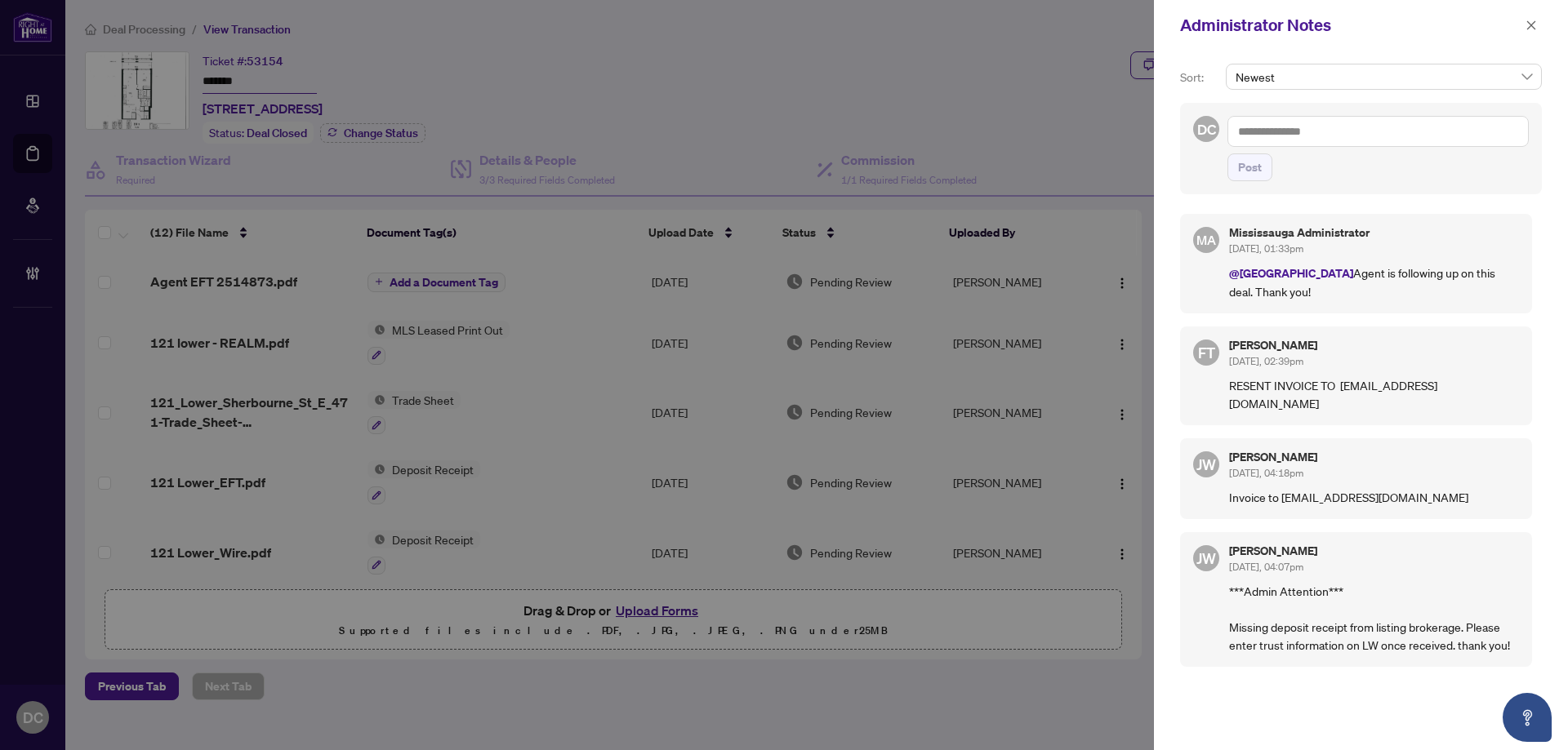
click at [1391, 124] on textarea at bounding box center [1378, 131] width 301 height 31
paste textarea "**********"
type textarea "**********"
click at [1262, 168] on button "Post" at bounding box center [1250, 167] width 45 height 28
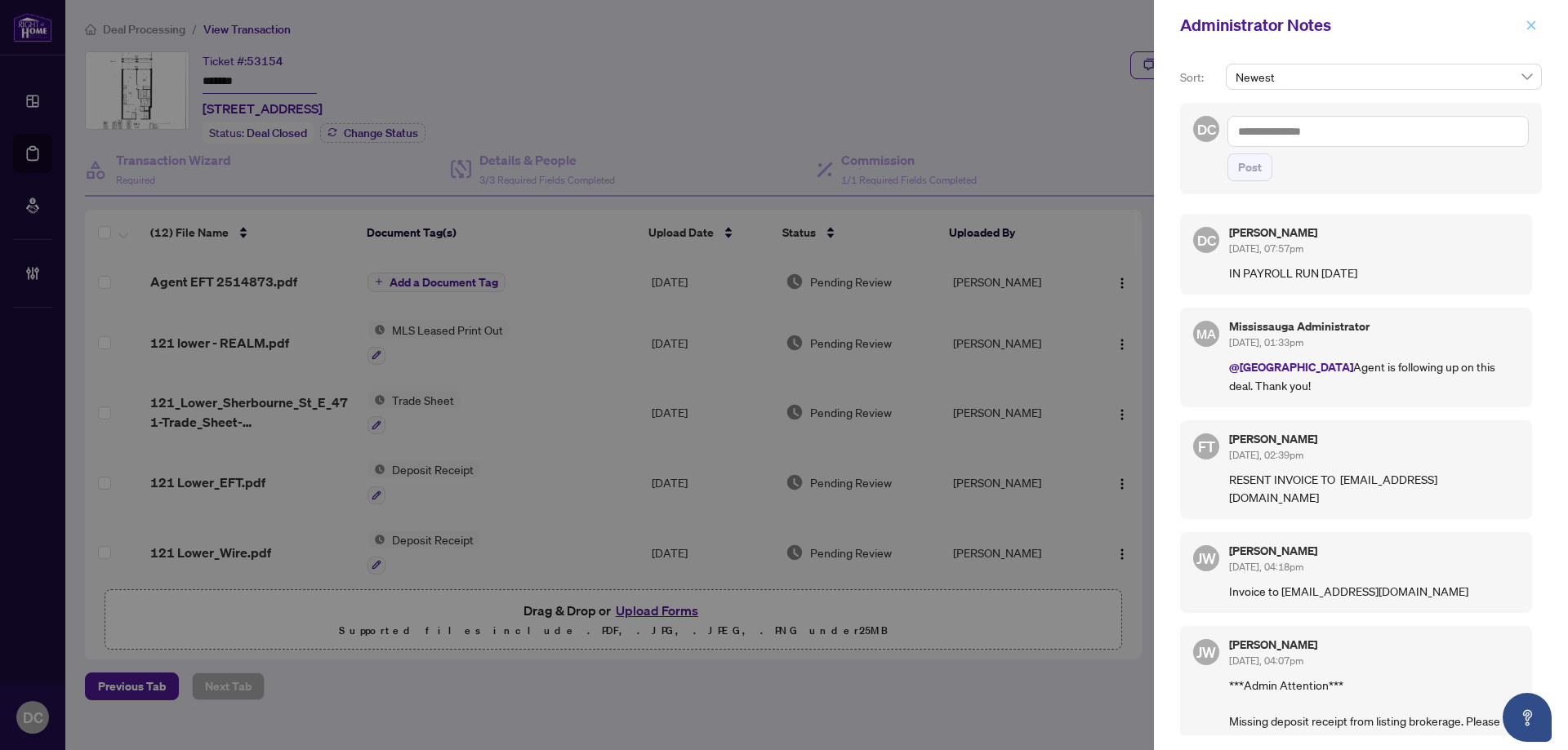
click at [1529, 22] on icon "close" at bounding box center [1532, 25] width 9 height 9
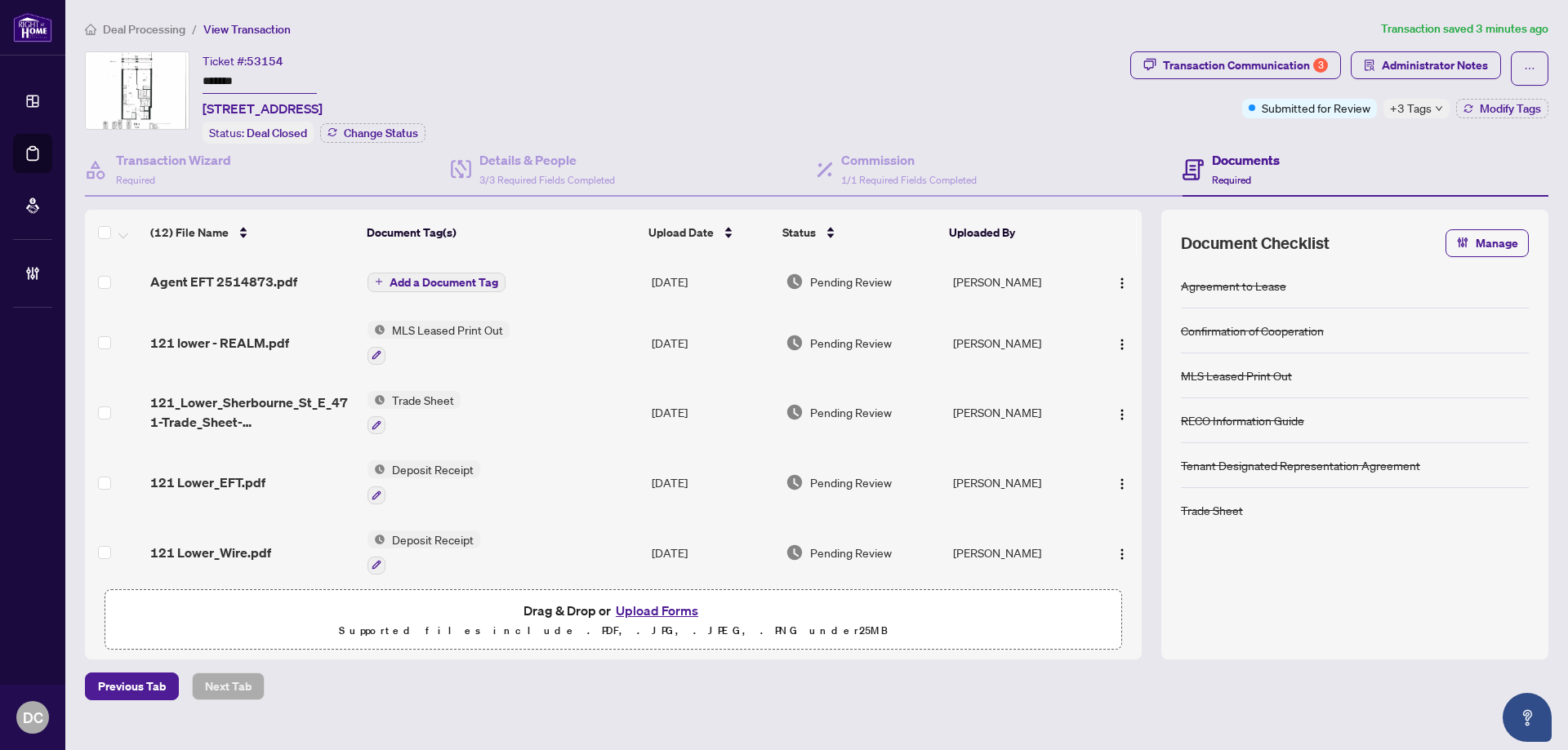
click at [163, 33] on span "Deal Processing" at bounding box center [144, 30] width 82 height 14
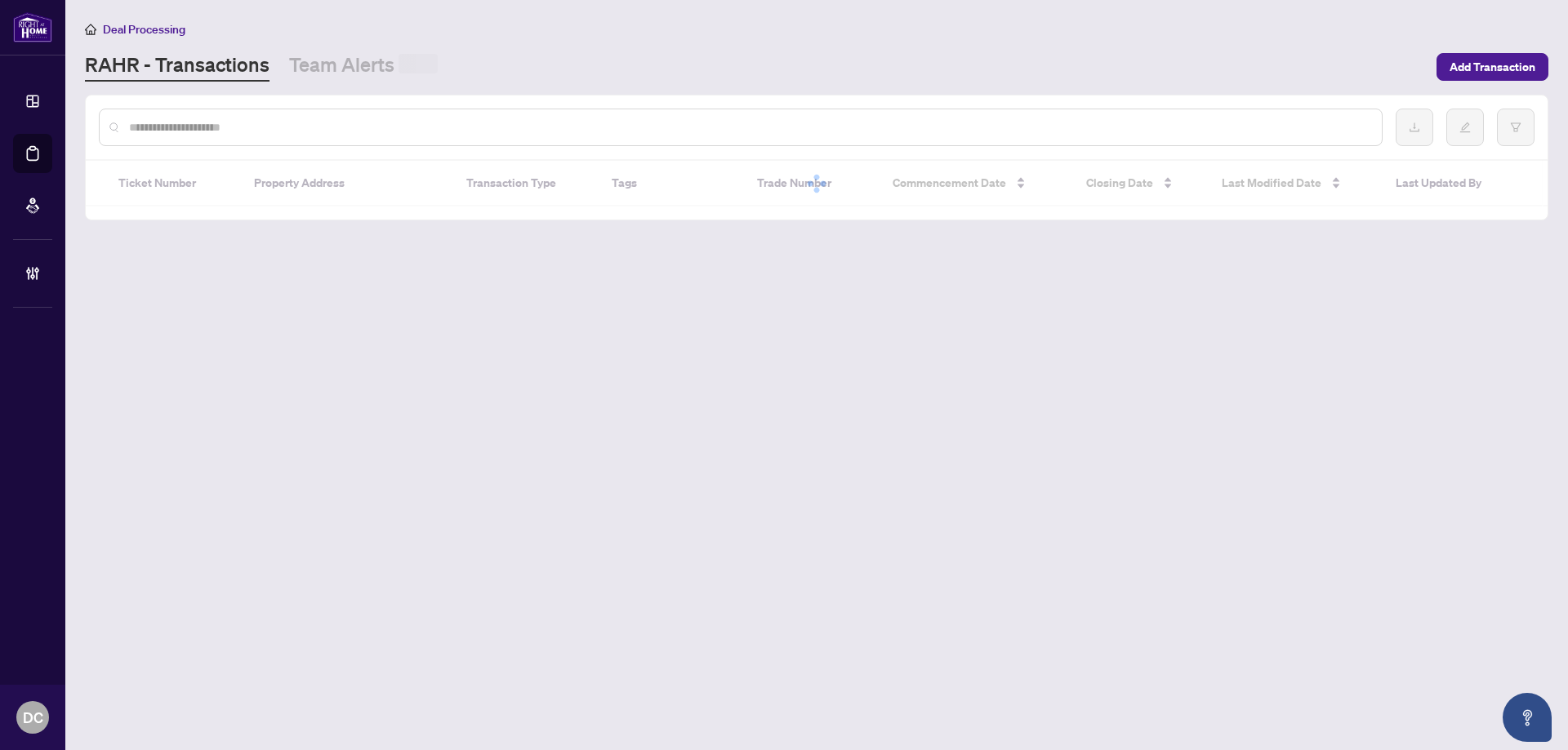
click at [274, 123] on input "text" at bounding box center [749, 127] width 1240 height 18
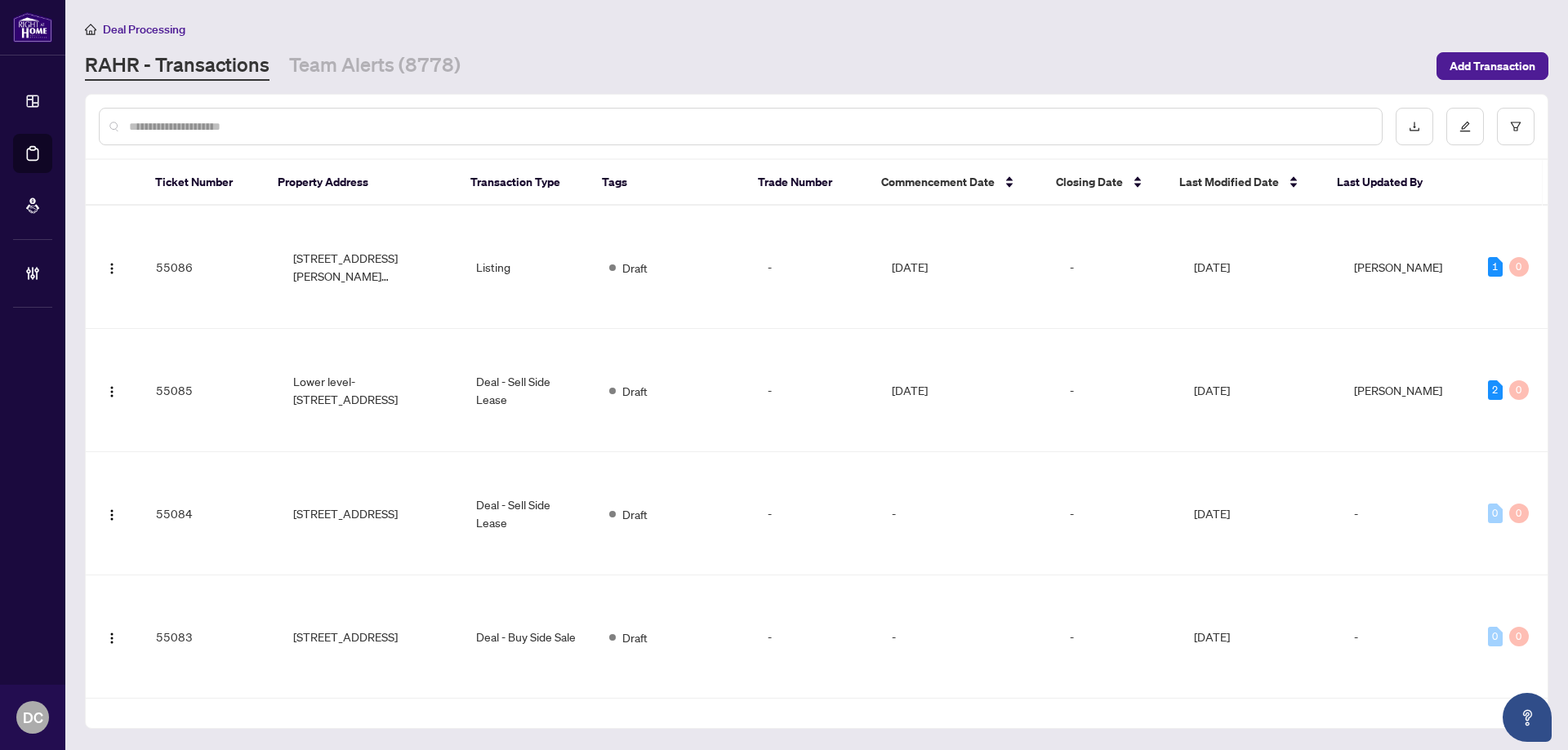
paste input "*********"
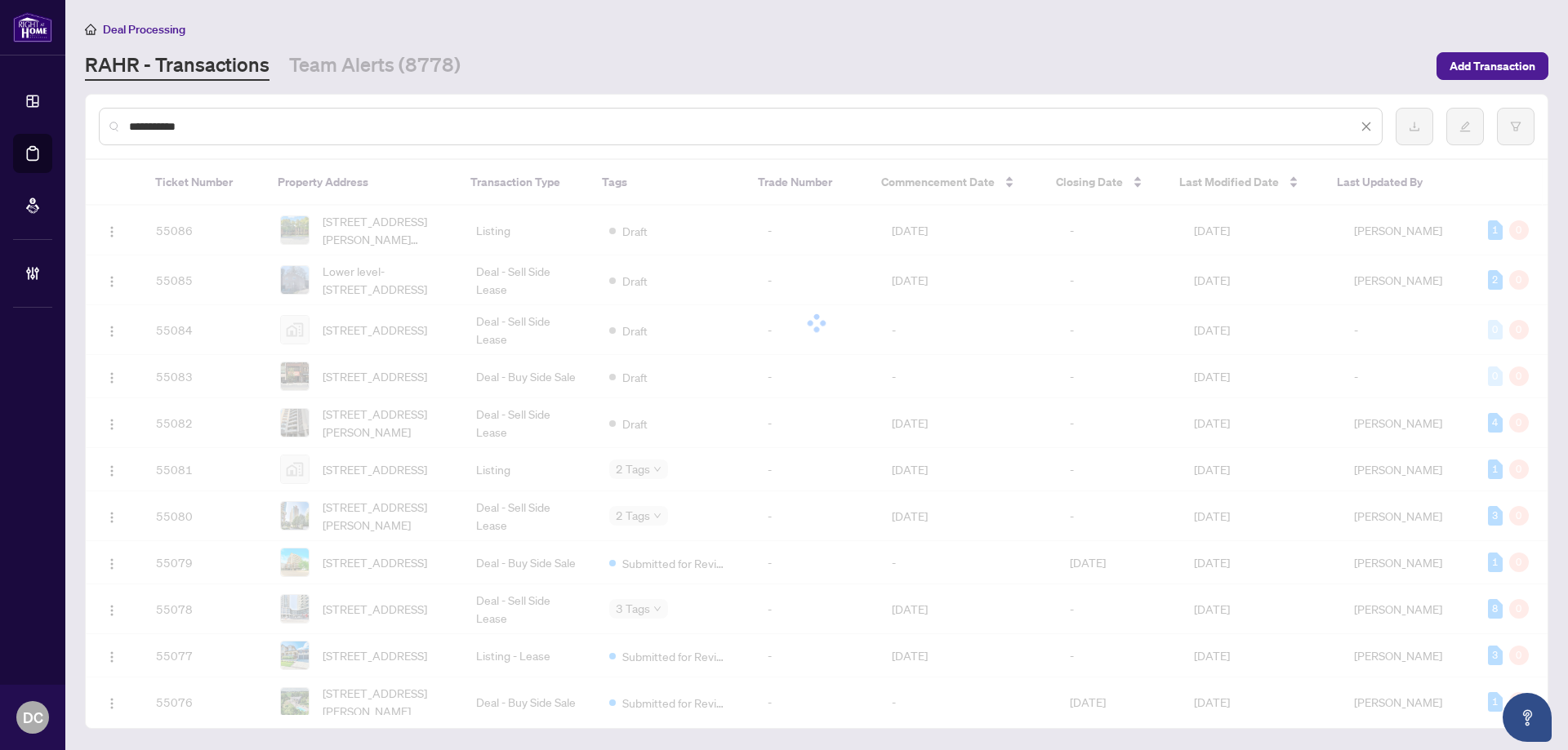
type input "*********"
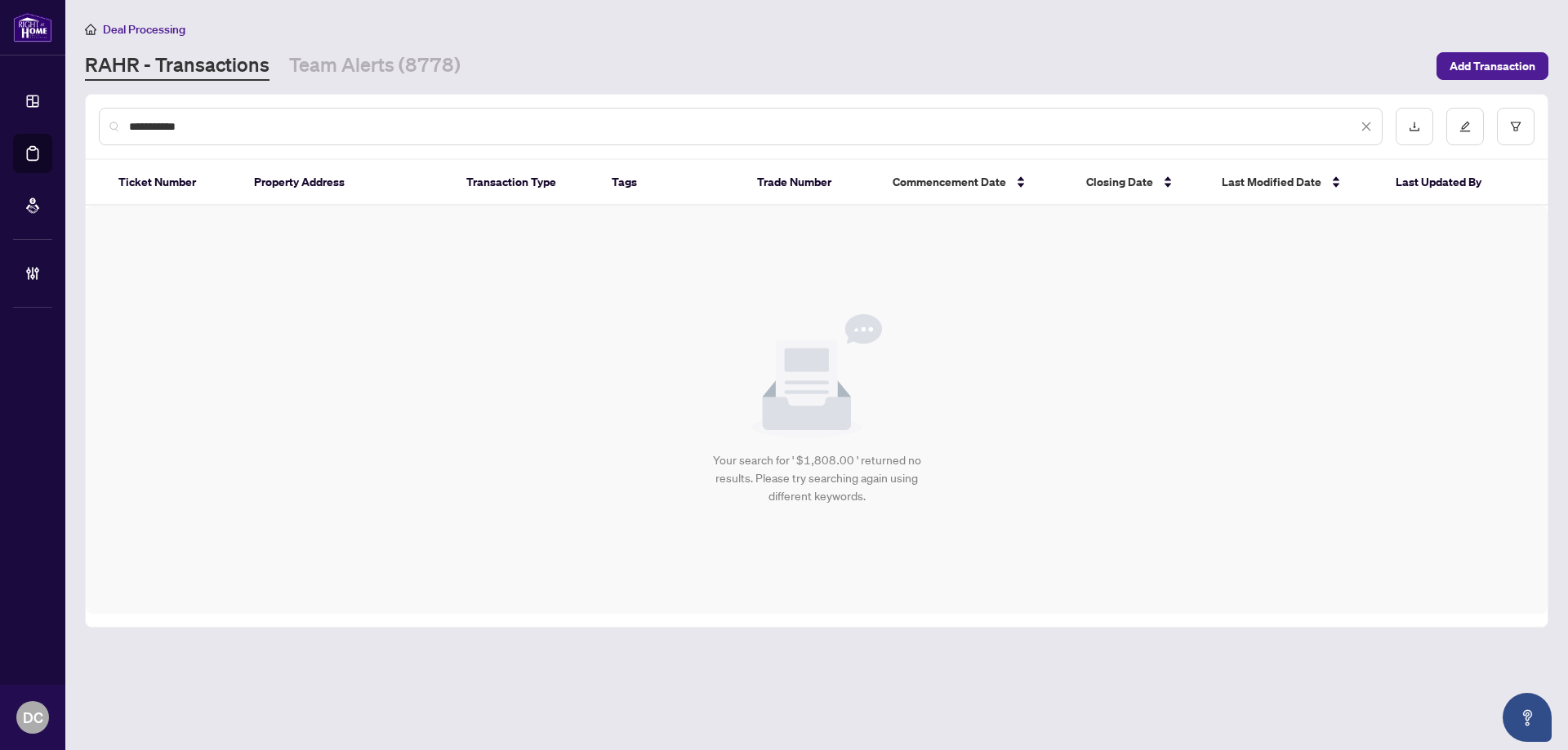
drag, startPoint x: 210, startPoint y: 129, endPoint x: 121, endPoint y: 128, distance: 89.0
click at [121, 128] on div "*********" at bounding box center [741, 126] width 1284 height 38
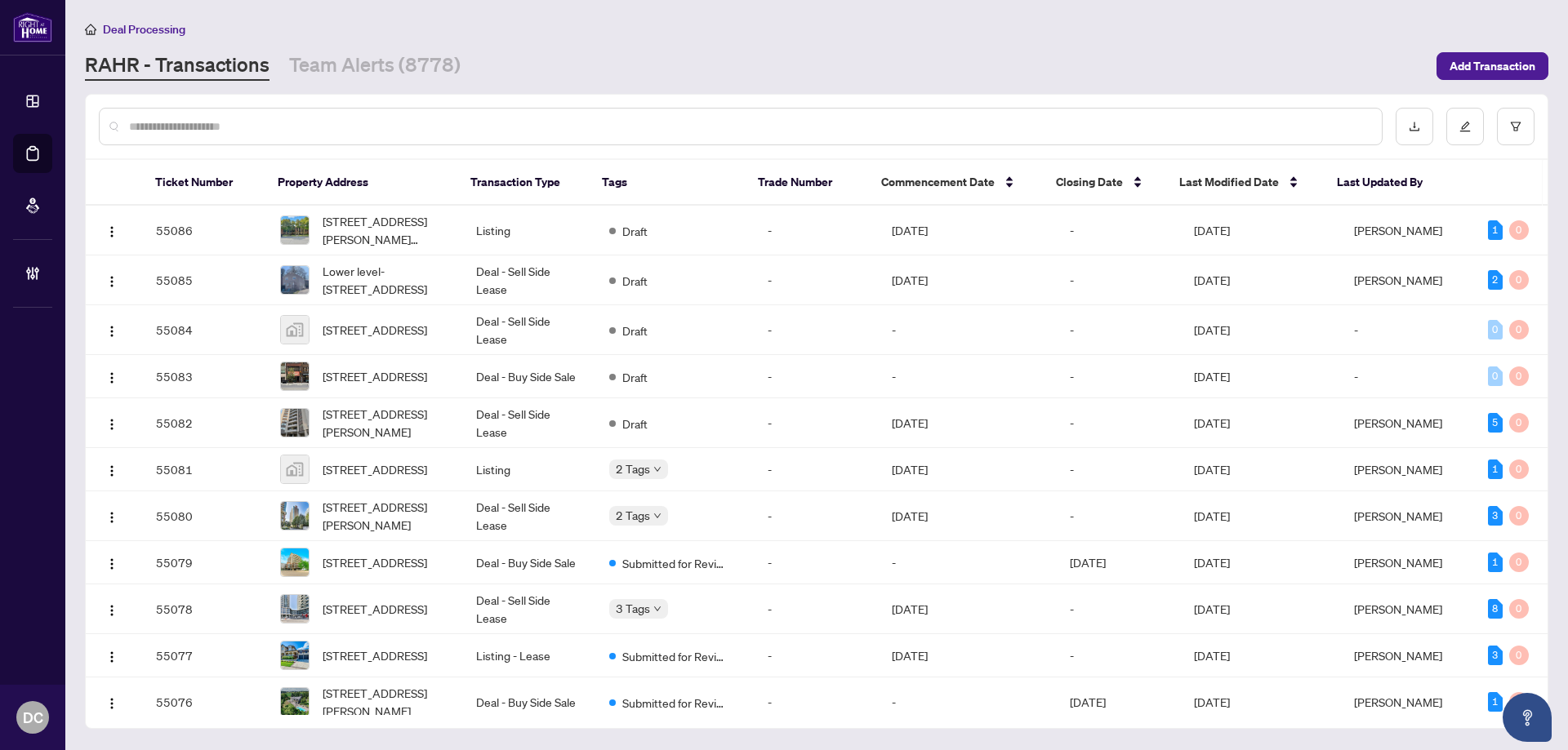
click at [353, 126] on input "text" at bounding box center [749, 126] width 1240 height 18
paste input "*******"
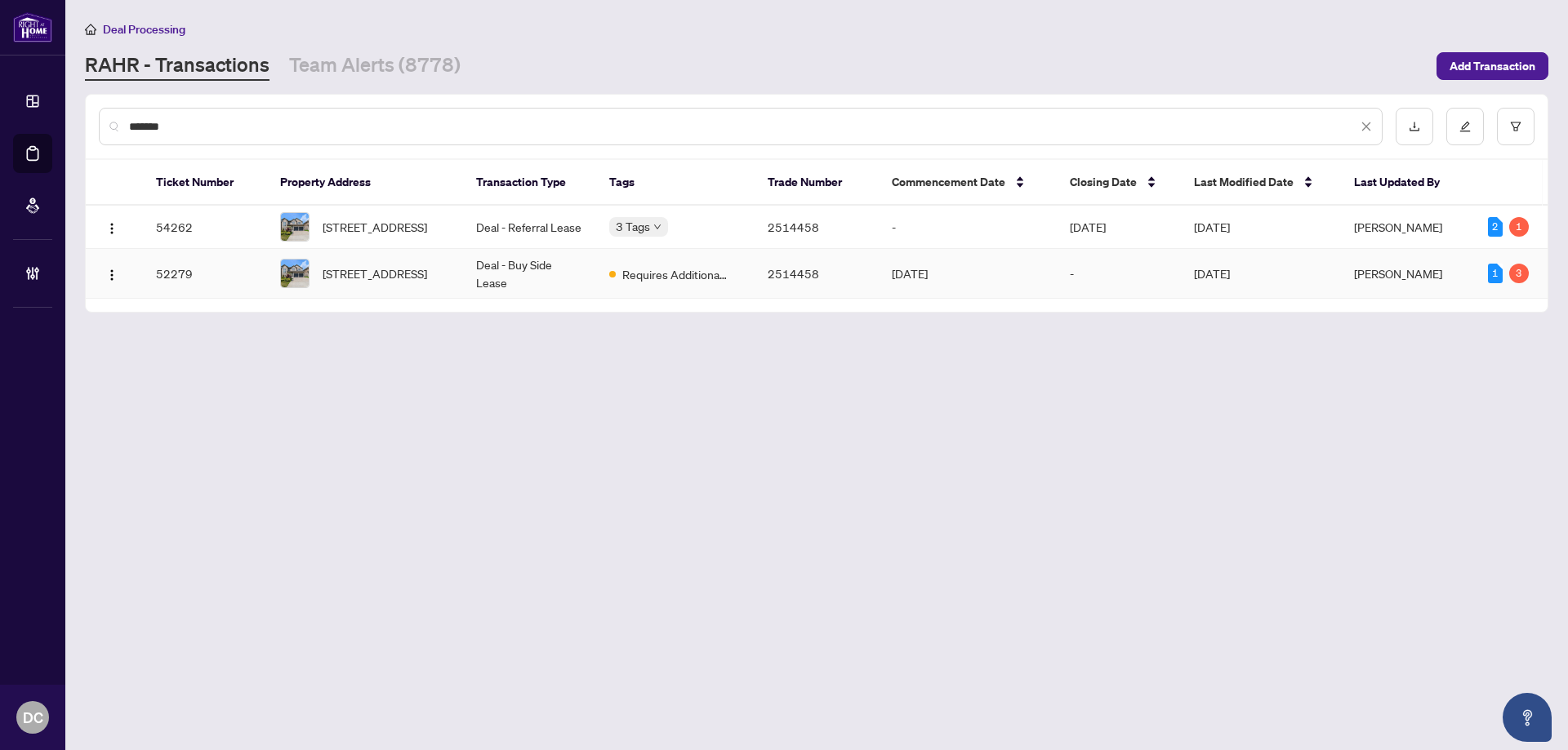
type input "*******"
click at [508, 282] on td "Deal - Buy Side Lease" at bounding box center [530, 274] width 133 height 50
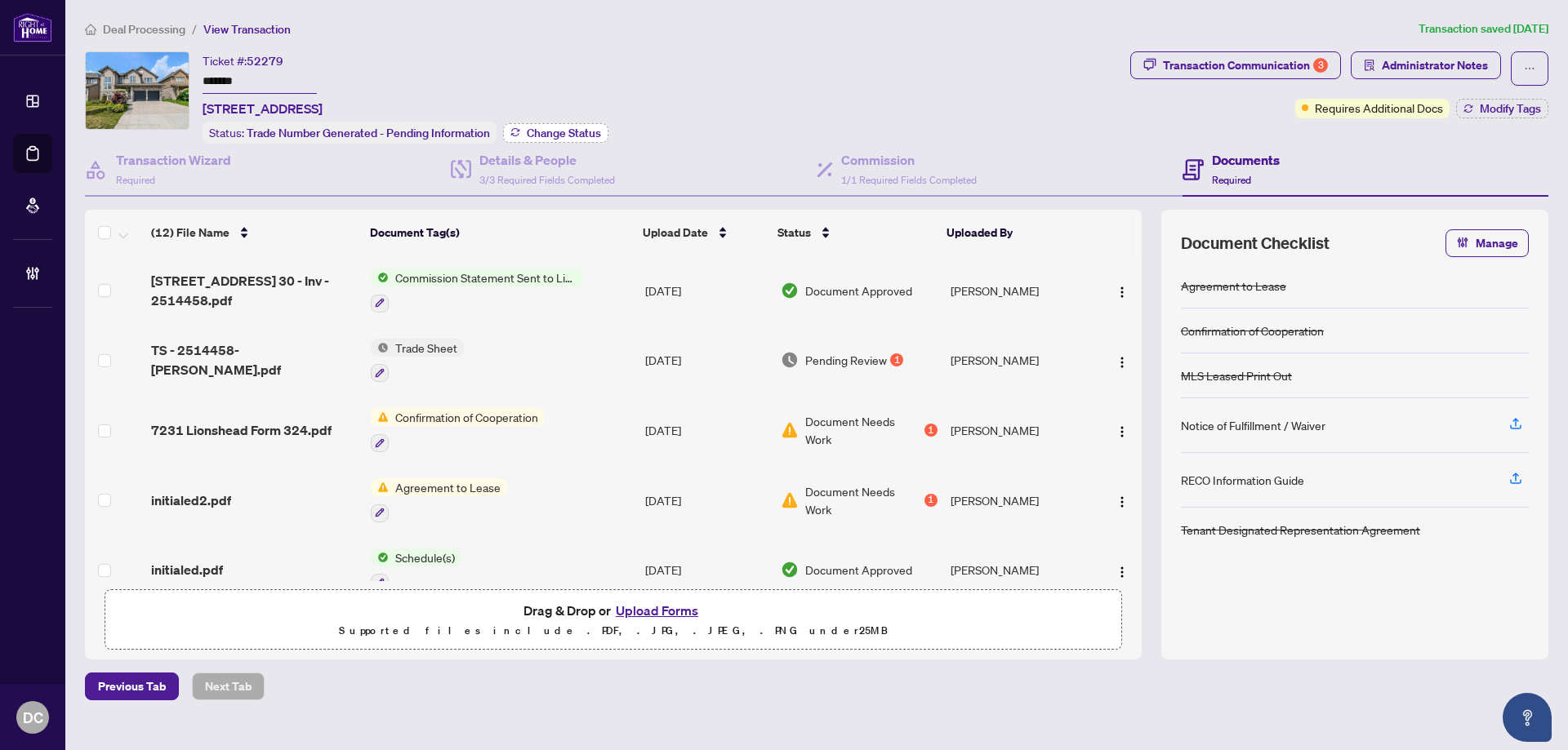
click at [514, 128] on icon "button" at bounding box center [515, 130] width 8 height 4
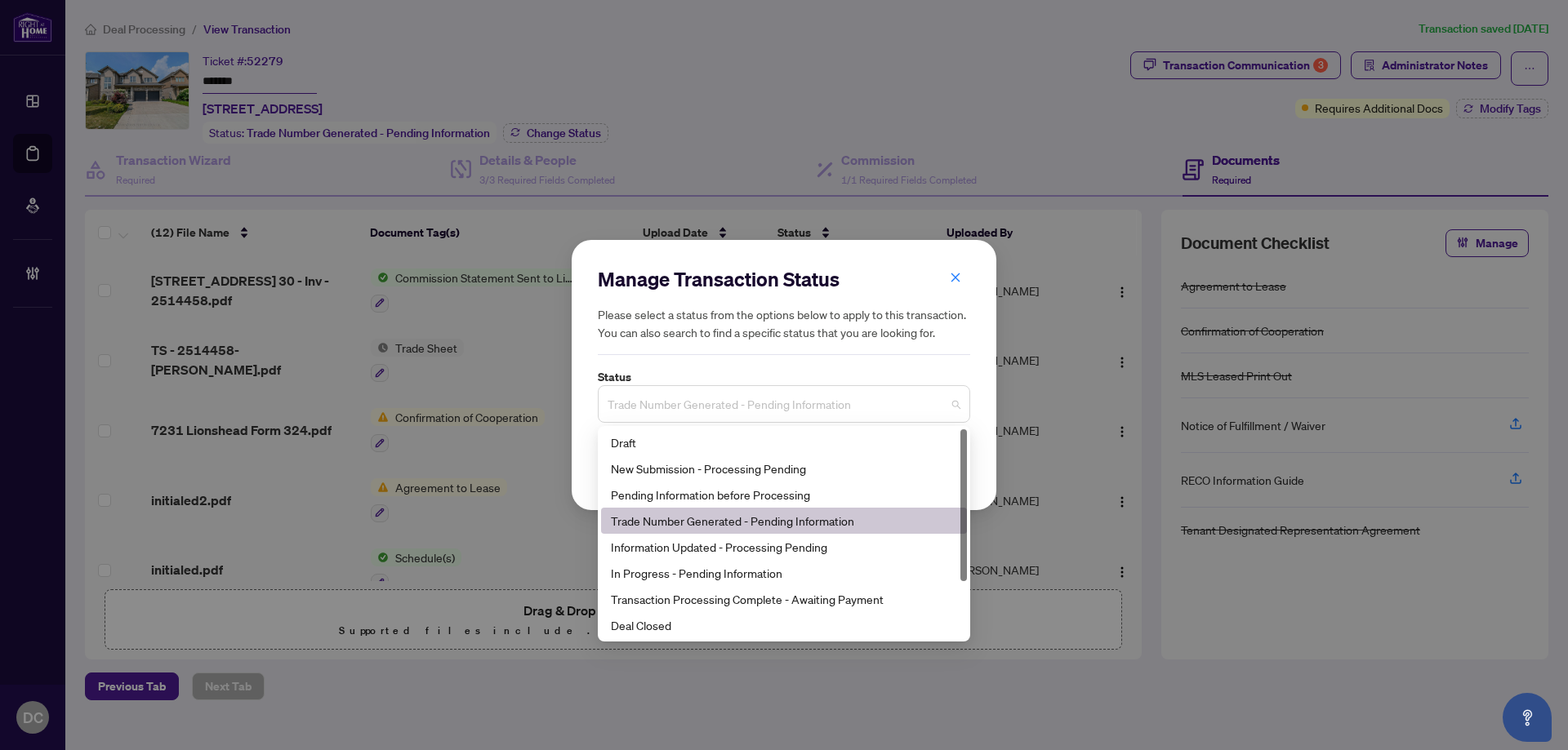
click at [804, 399] on span "Trade Number Generated - Pending Information" at bounding box center [784, 404] width 353 height 31
click at [665, 628] on div "Deal Closed" at bounding box center [784, 625] width 346 height 18
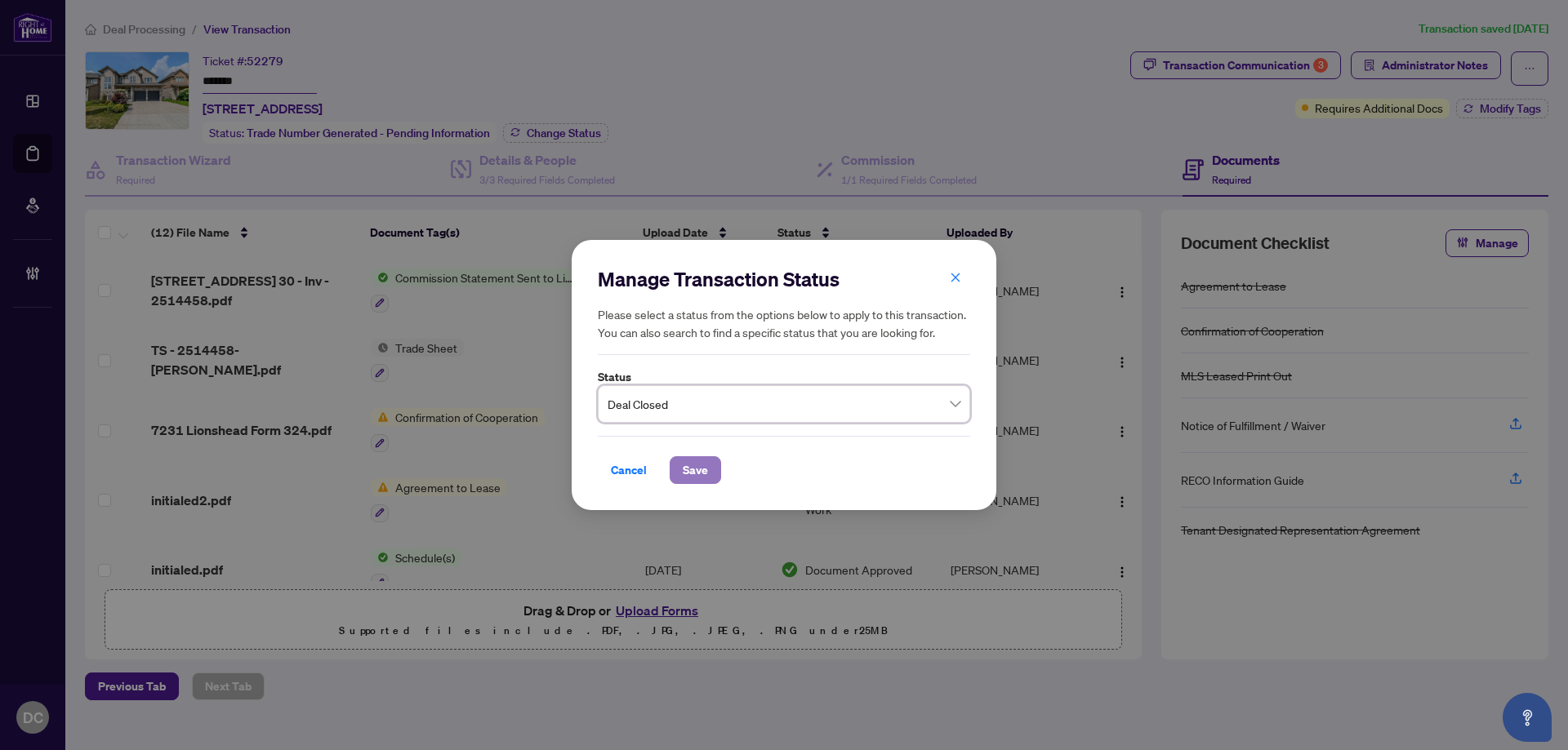
click at [684, 471] on span "Save" at bounding box center [696, 470] width 25 height 26
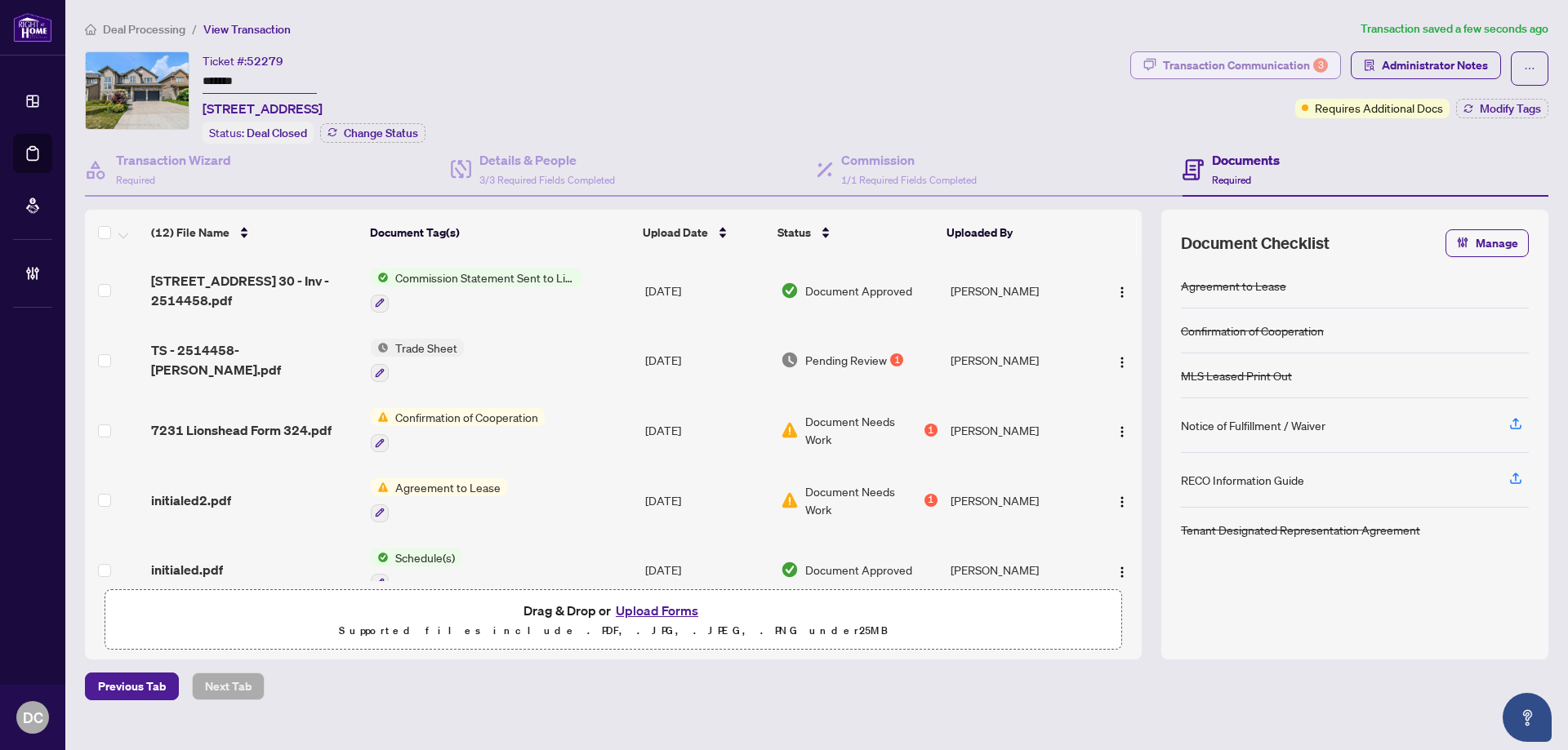
click at [1309, 64] on div "Transaction Communication 3" at bounding box center [1245, 65] width 165 height 26
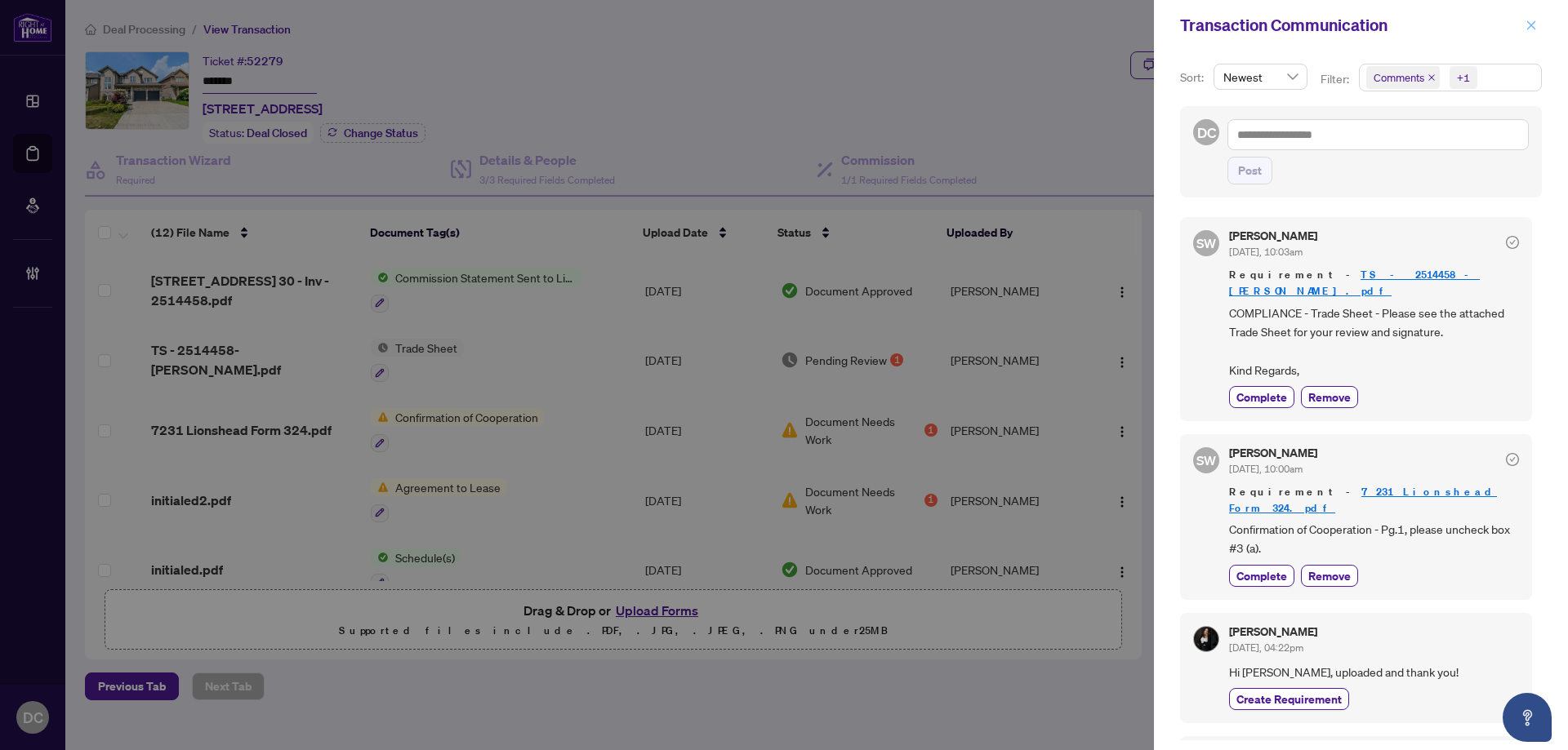
click at [1528, 23] on icon "close" at bounding box center [1531, 25] width 12 height 12
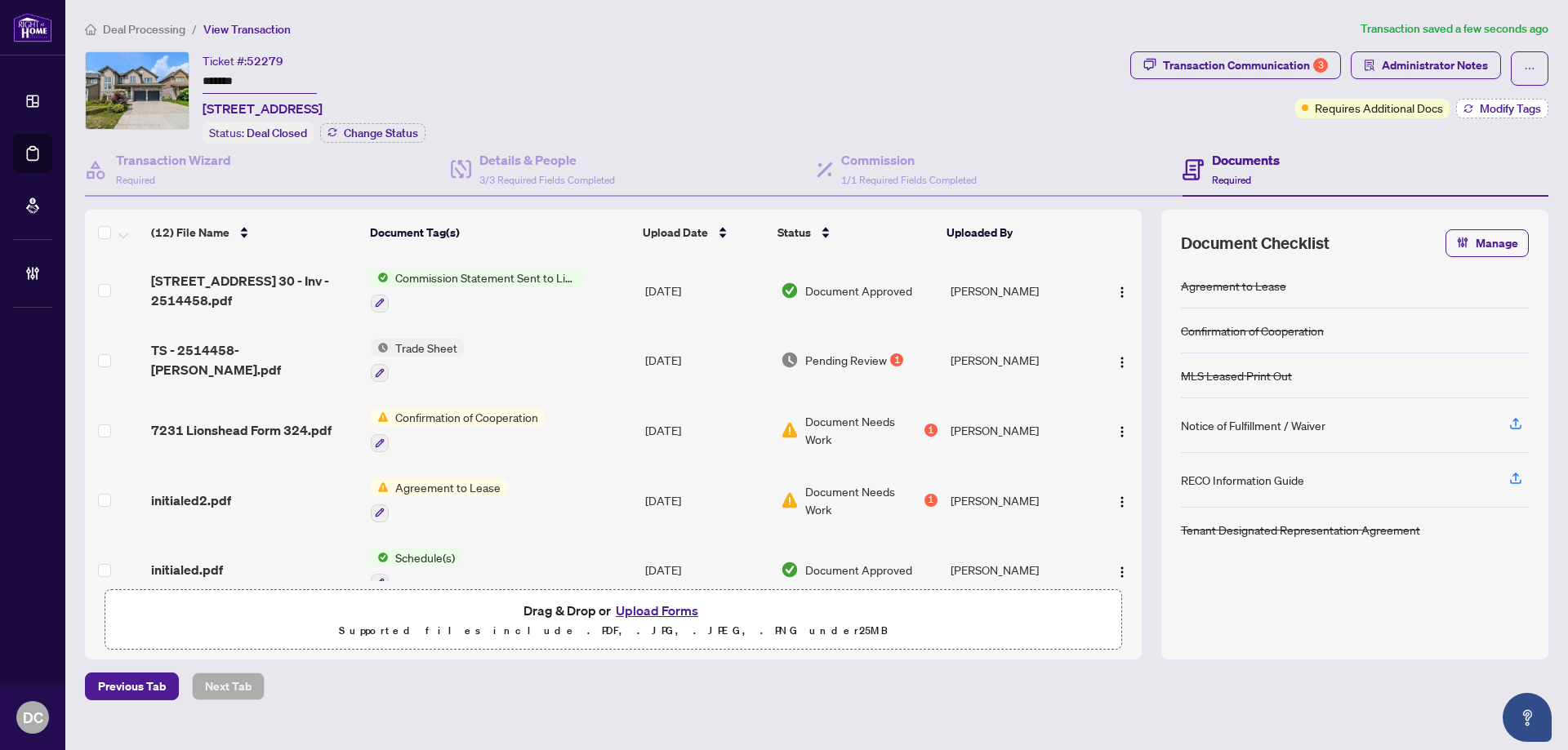
click at [1468, 115] on button "Modify Tags" at bounding box center [1502, 108] width 92 height 20
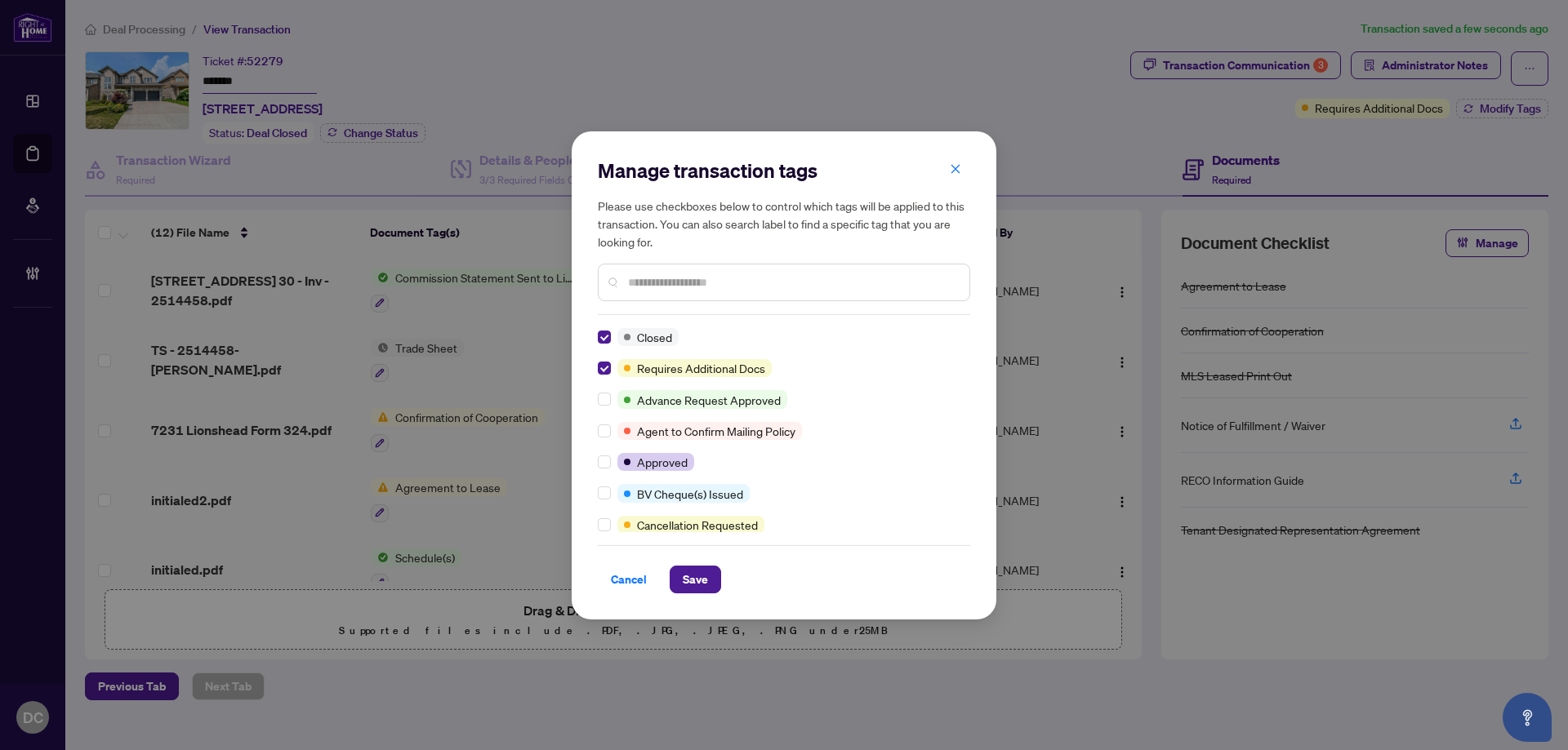
click at [660, 279] on input "text" at bounding box center [793, 282] width 328 height 18
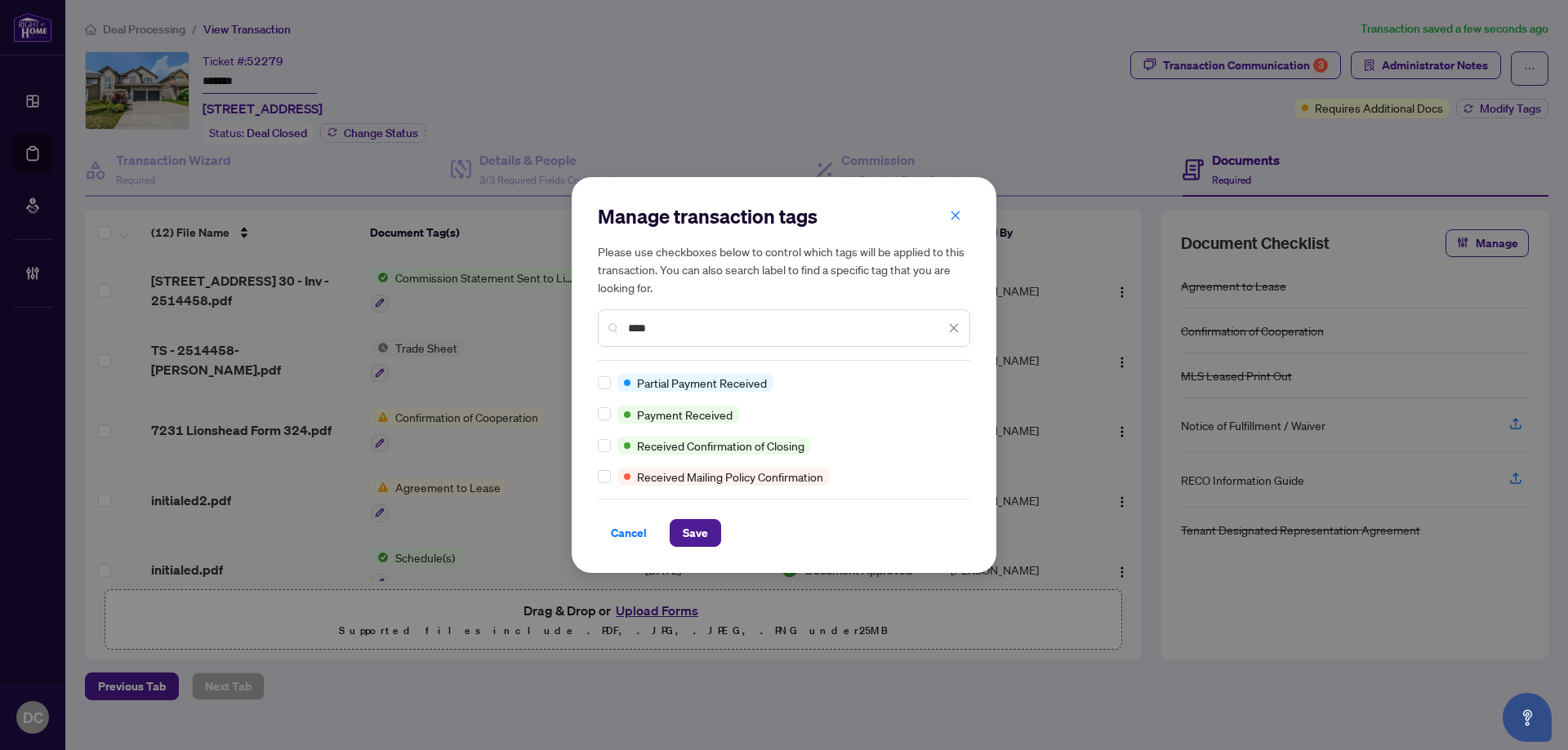
type input "****"
click at [697, 538] on span "Save" at bounding box center [696, 532] width 25 height 26
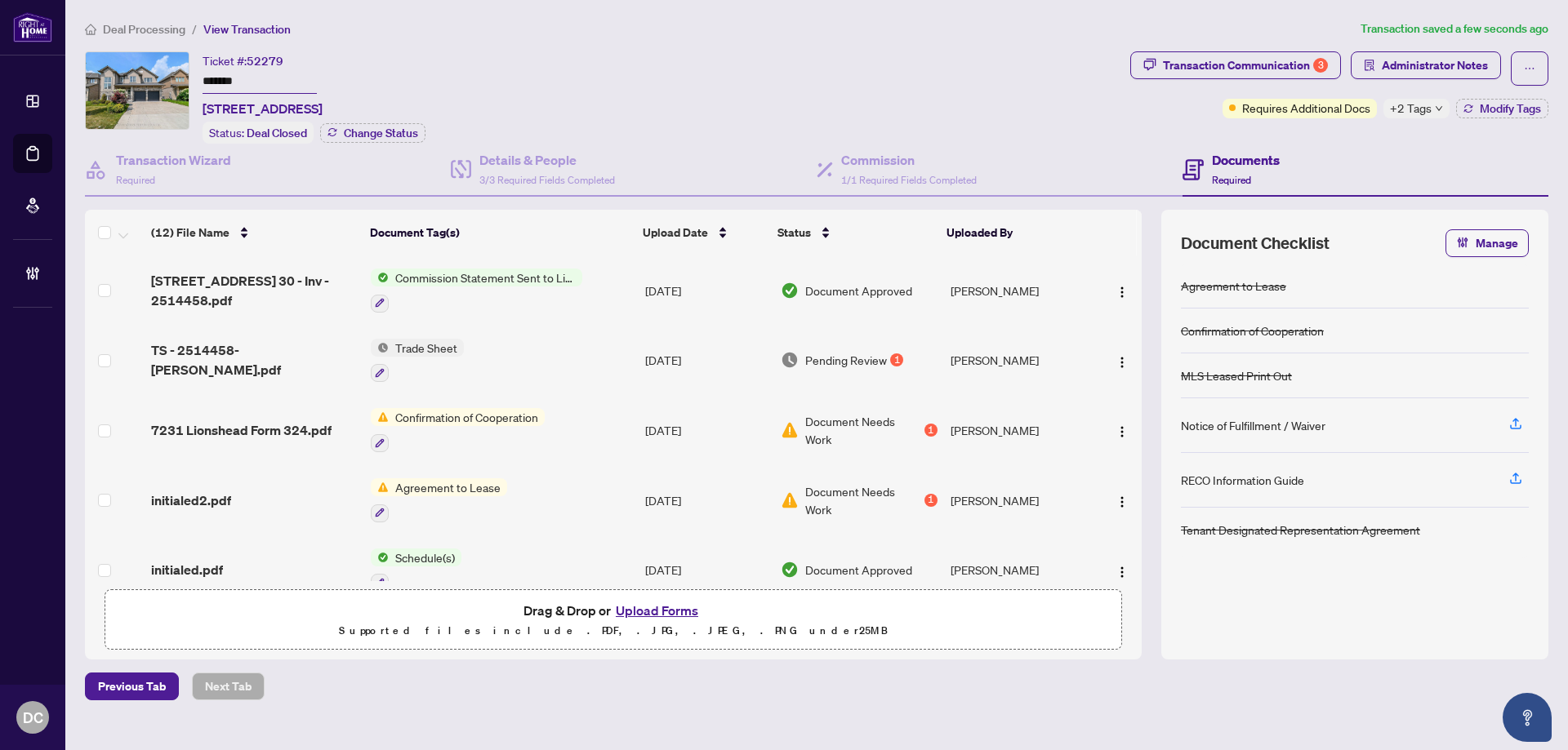
click at [563, 362] on td "Trade Sheet" at bounding box center [501, 360] width 274 height 70
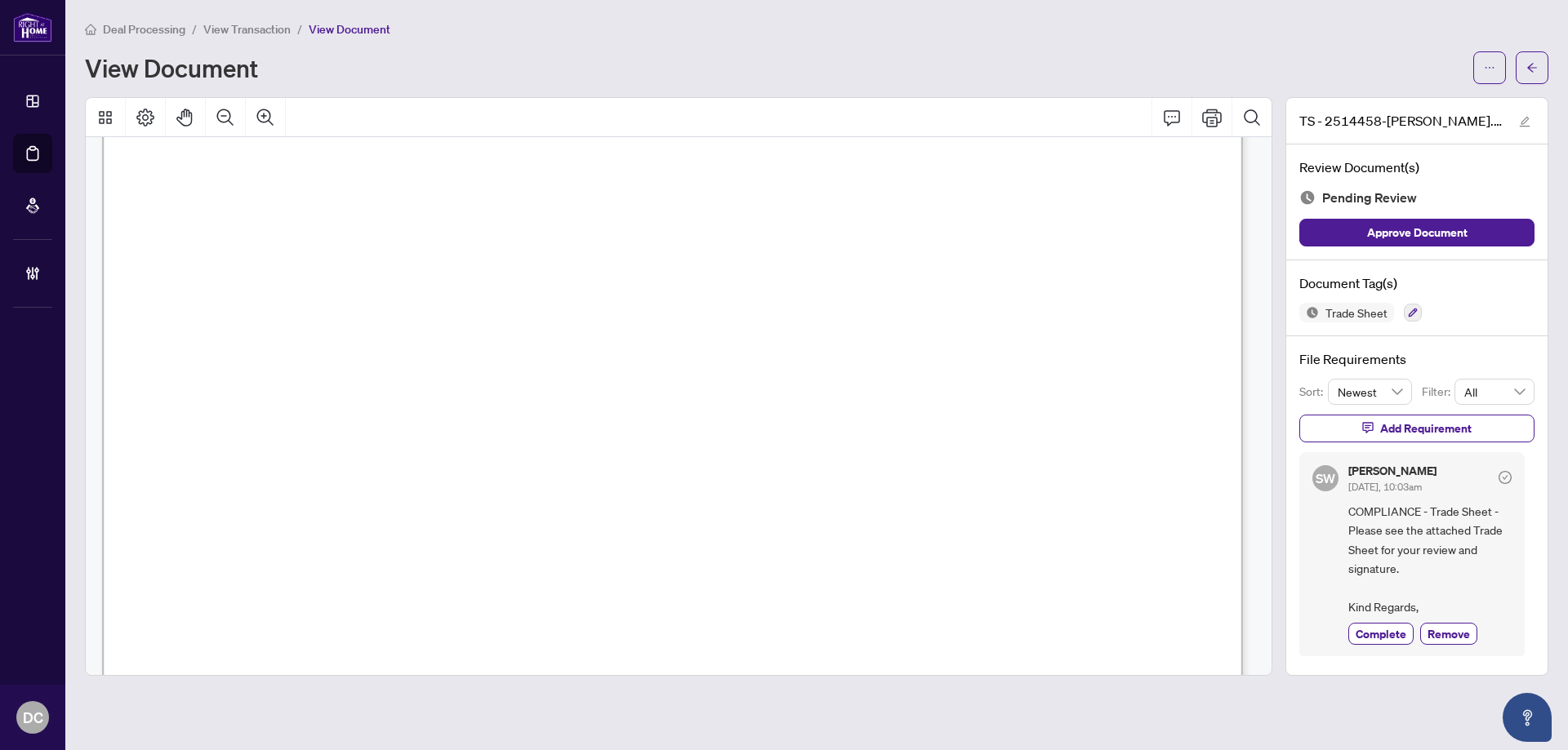
scroll to position [970, 0]
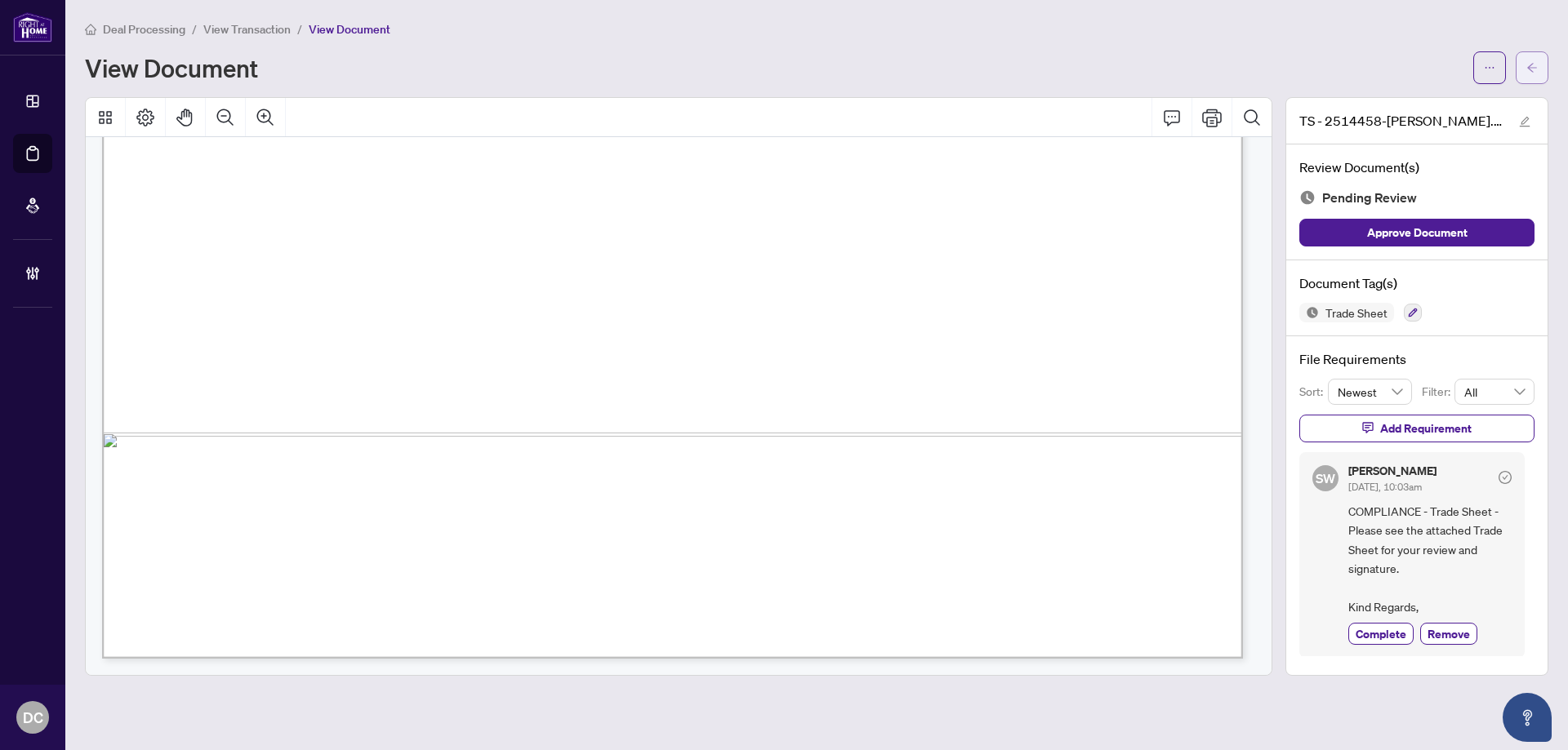
click at [1529, 63] on icon "arrow-left" at bounding box center [1532, 67] width 12 height 12
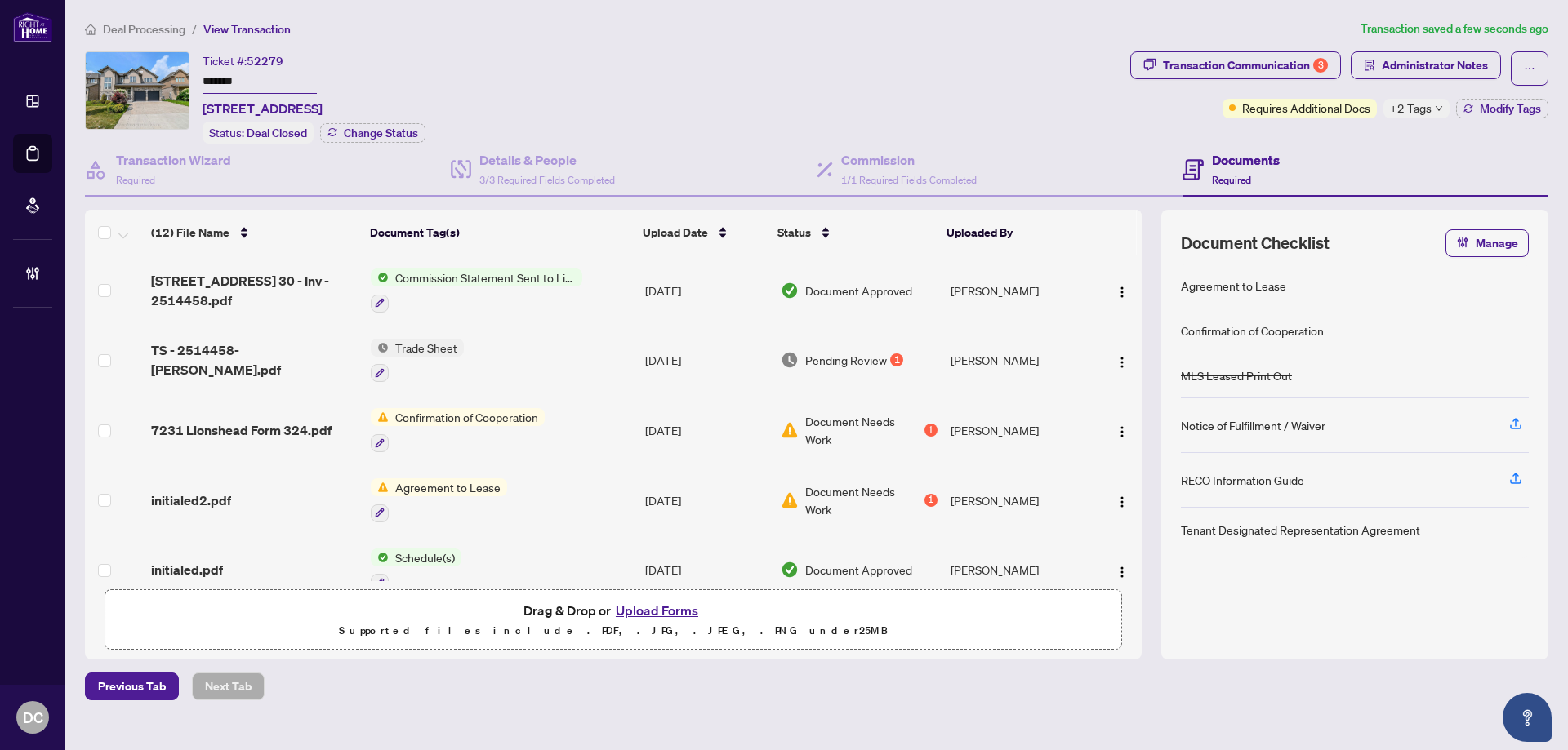
click at [1118, 289] on img "button" at bounding box center [1122, 292] width 13 height 13
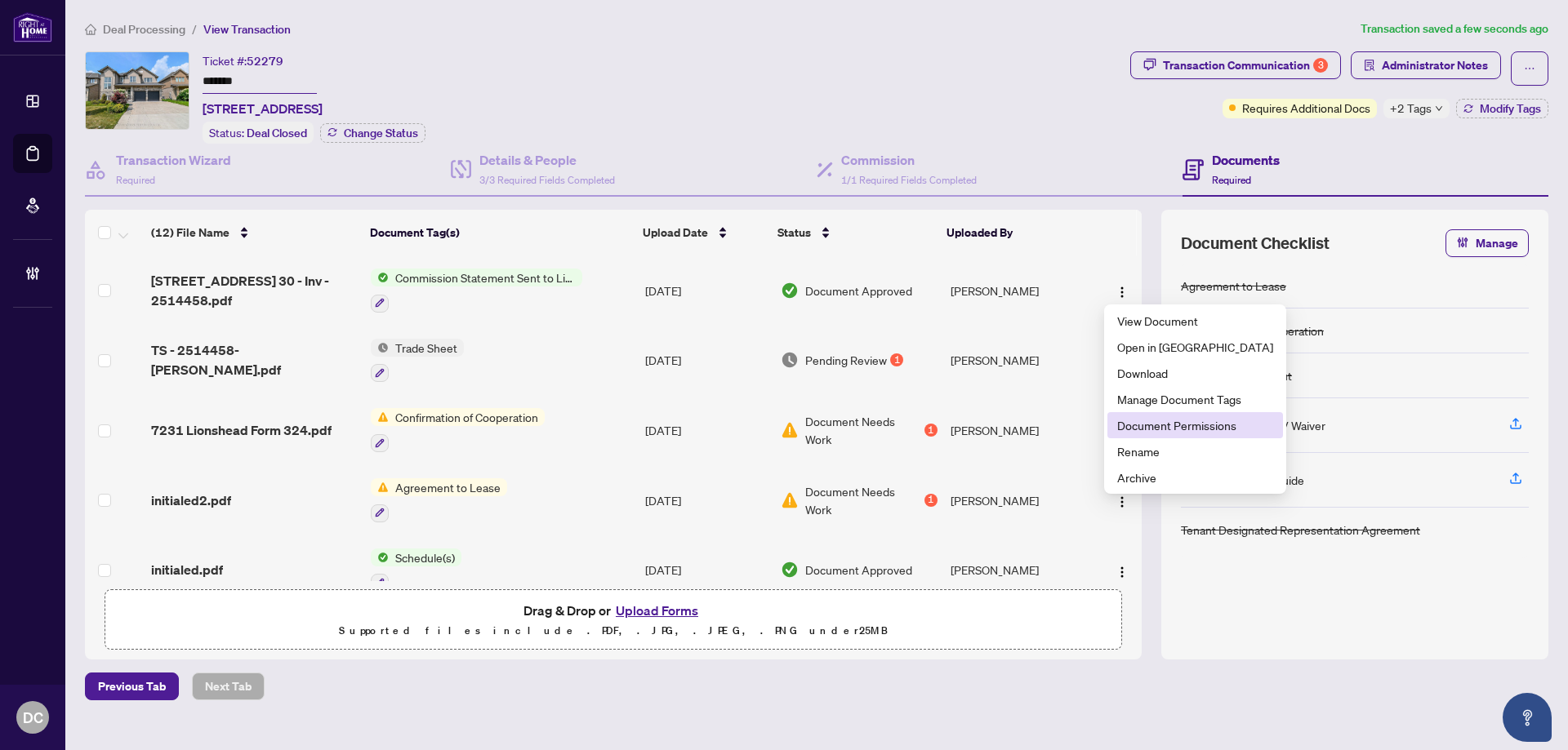
click at [1159, 422] on span "Document Permissions" at bounding box center [1195, 426] width 156 height 18
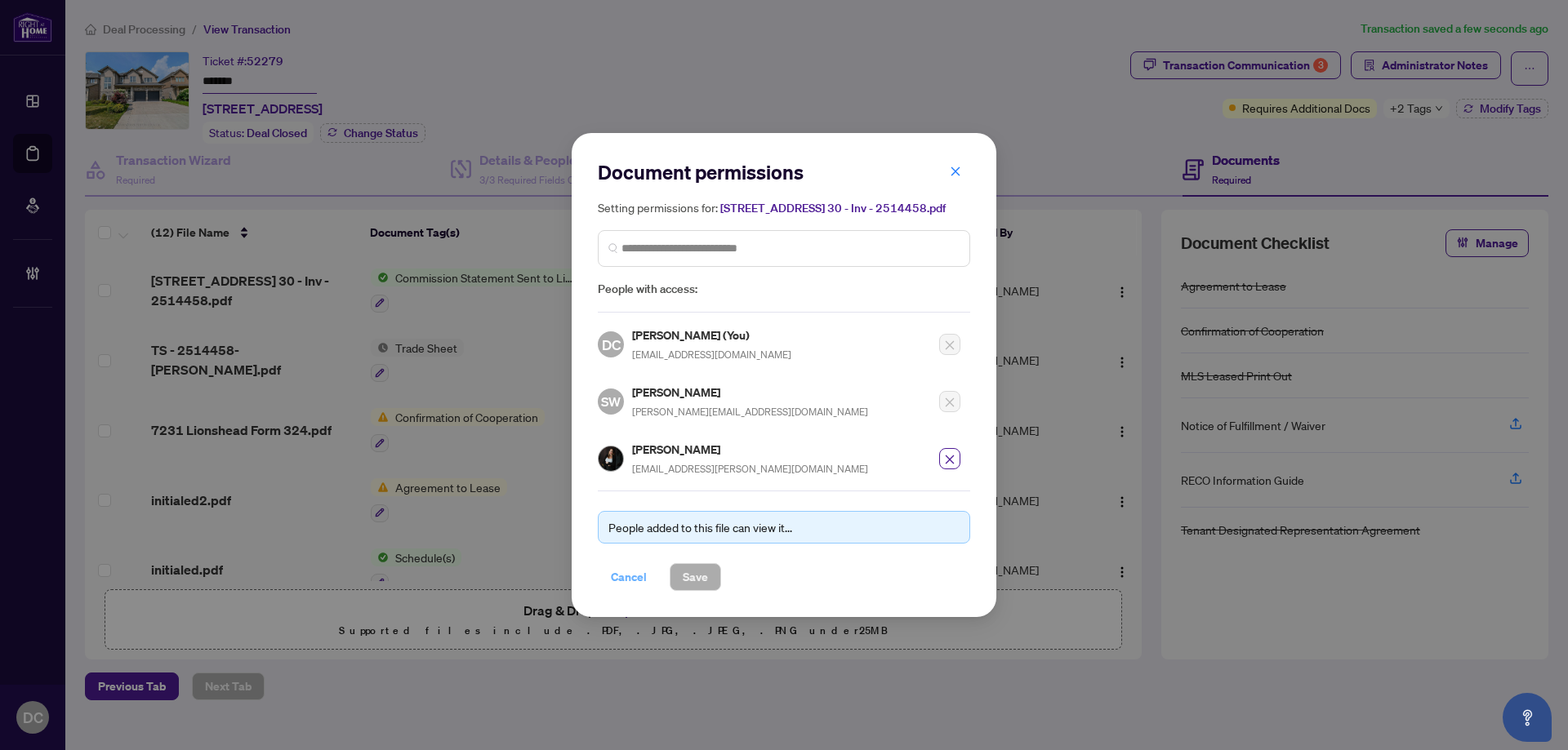
click at [608, 573] on button "Cancel" at bounding box center [628, 577] width 62 height 28
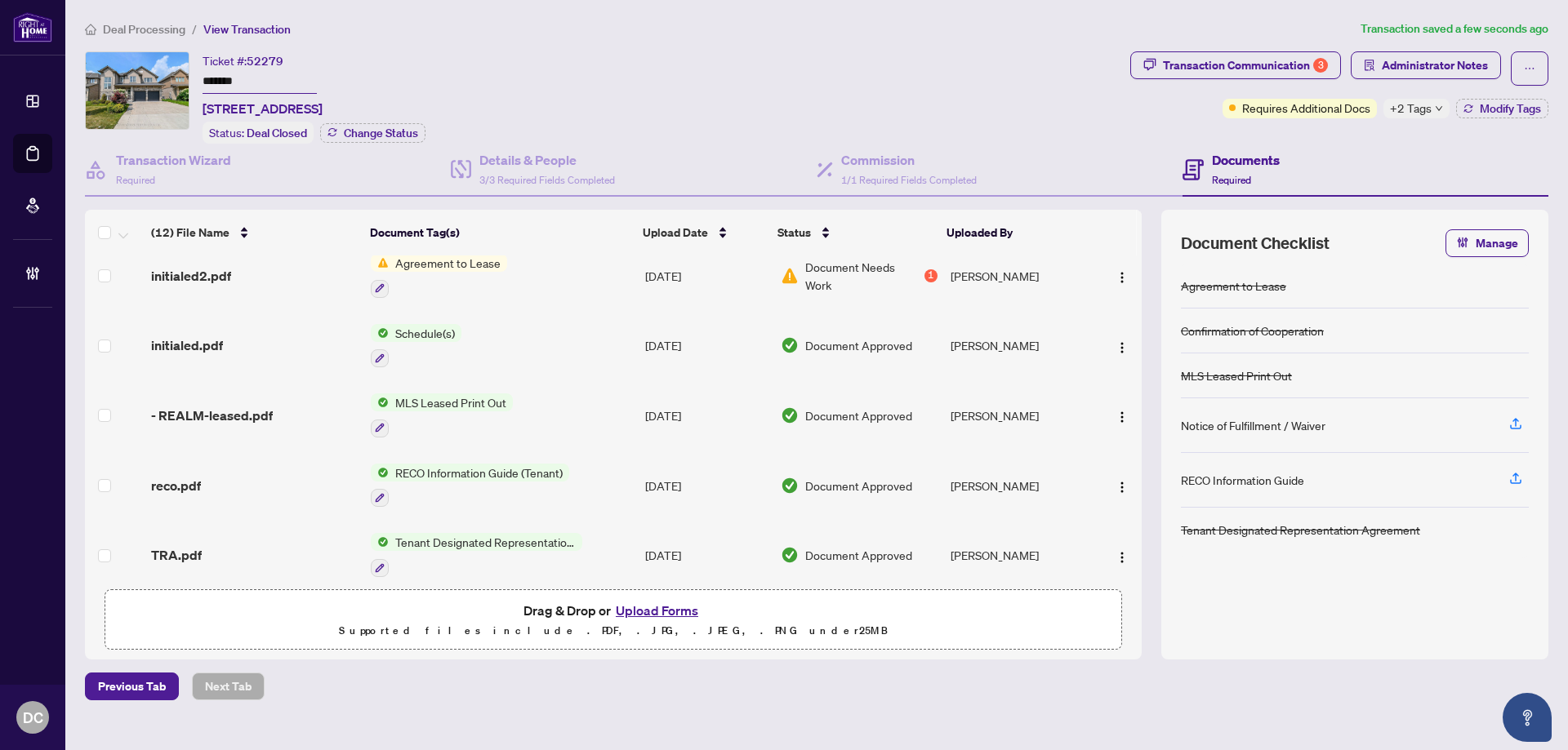
scroll to position [245, 0]
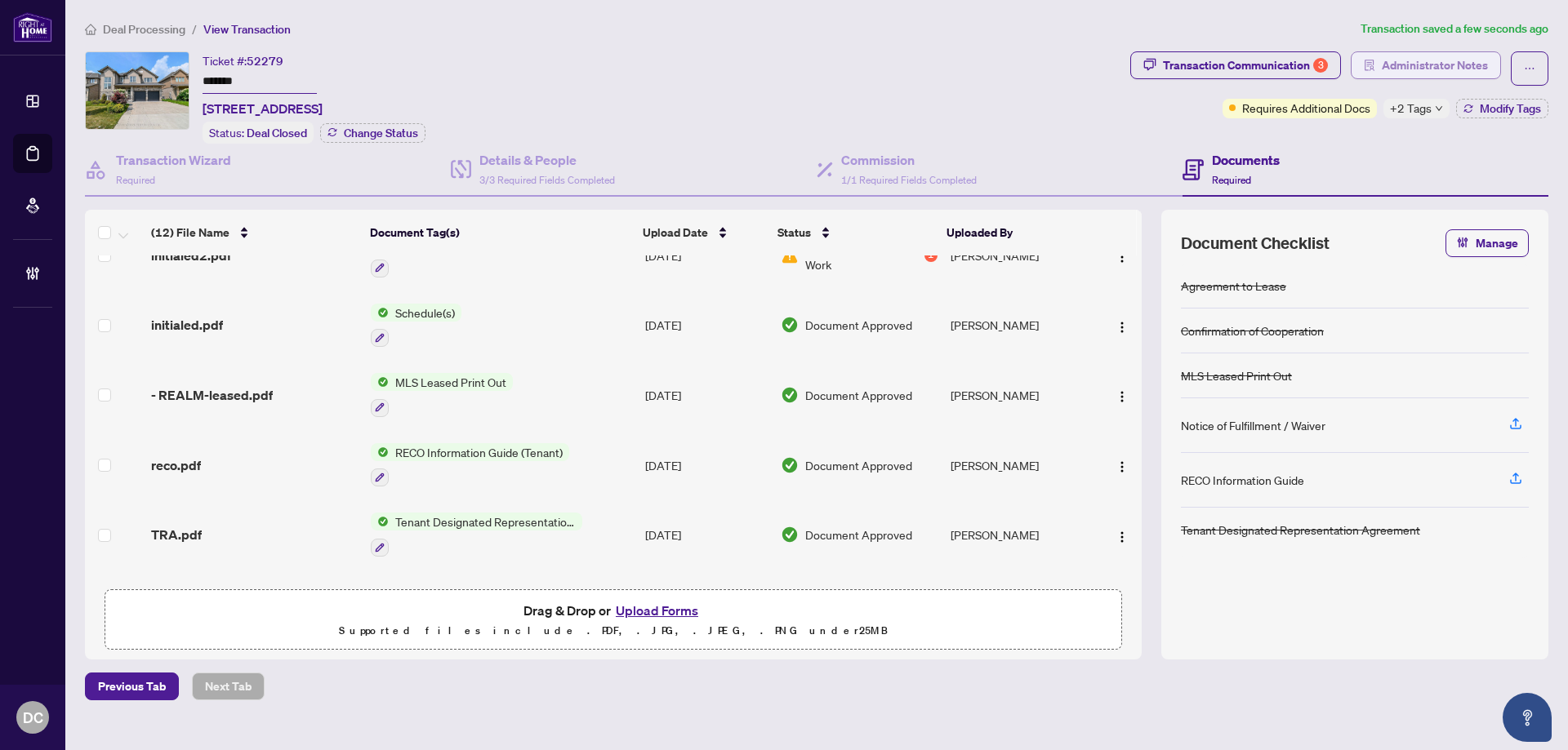
click at [1444, 73] on span "Administrator Notes" at bounding box center [1434, 65] width 106 height 26
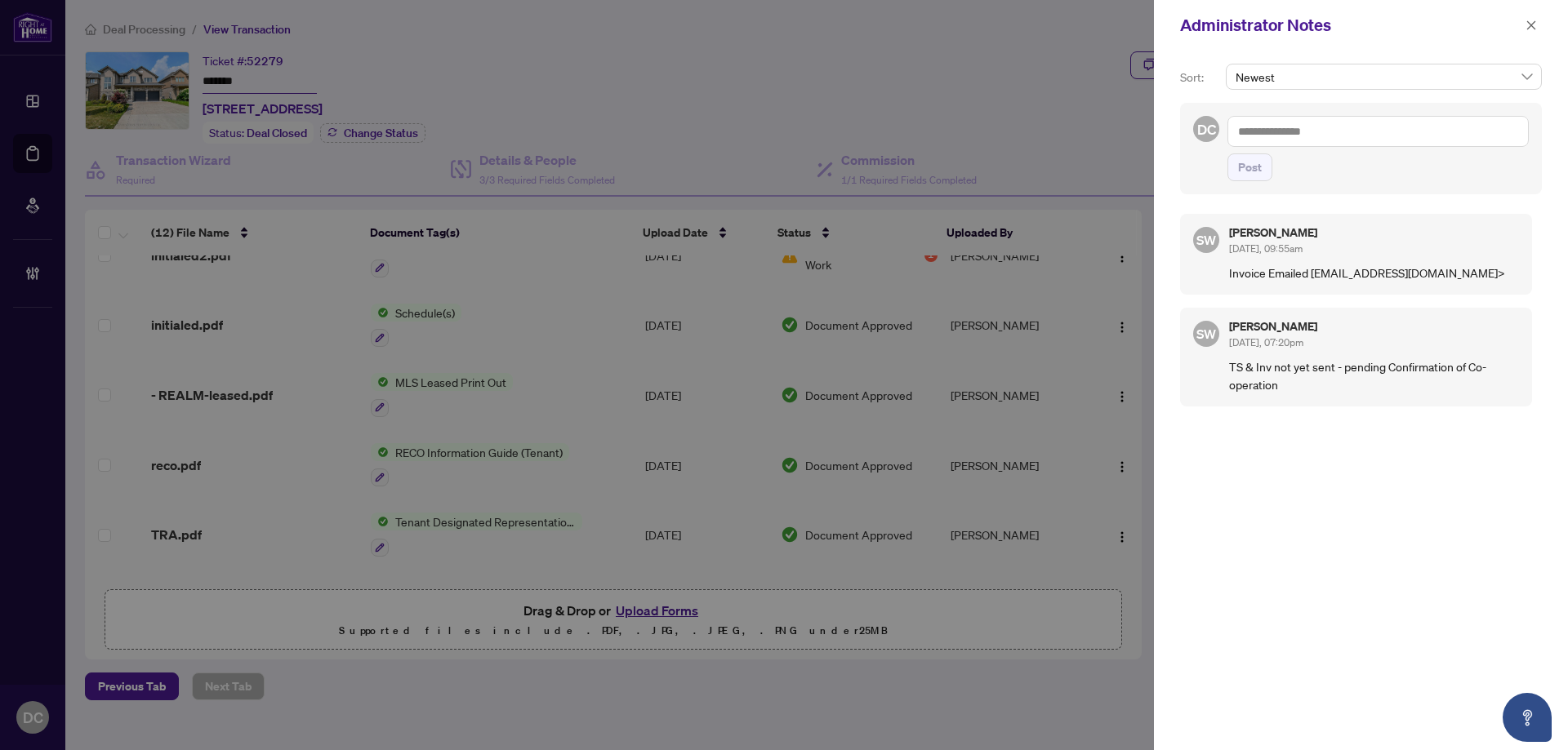
click at [1382, 127] on textarea at bounding box center [1378, 131] width 301 height 31
click at [1324, 141] on span "Simone Wright" at bounding box center [1373, 142] width 177 height 14
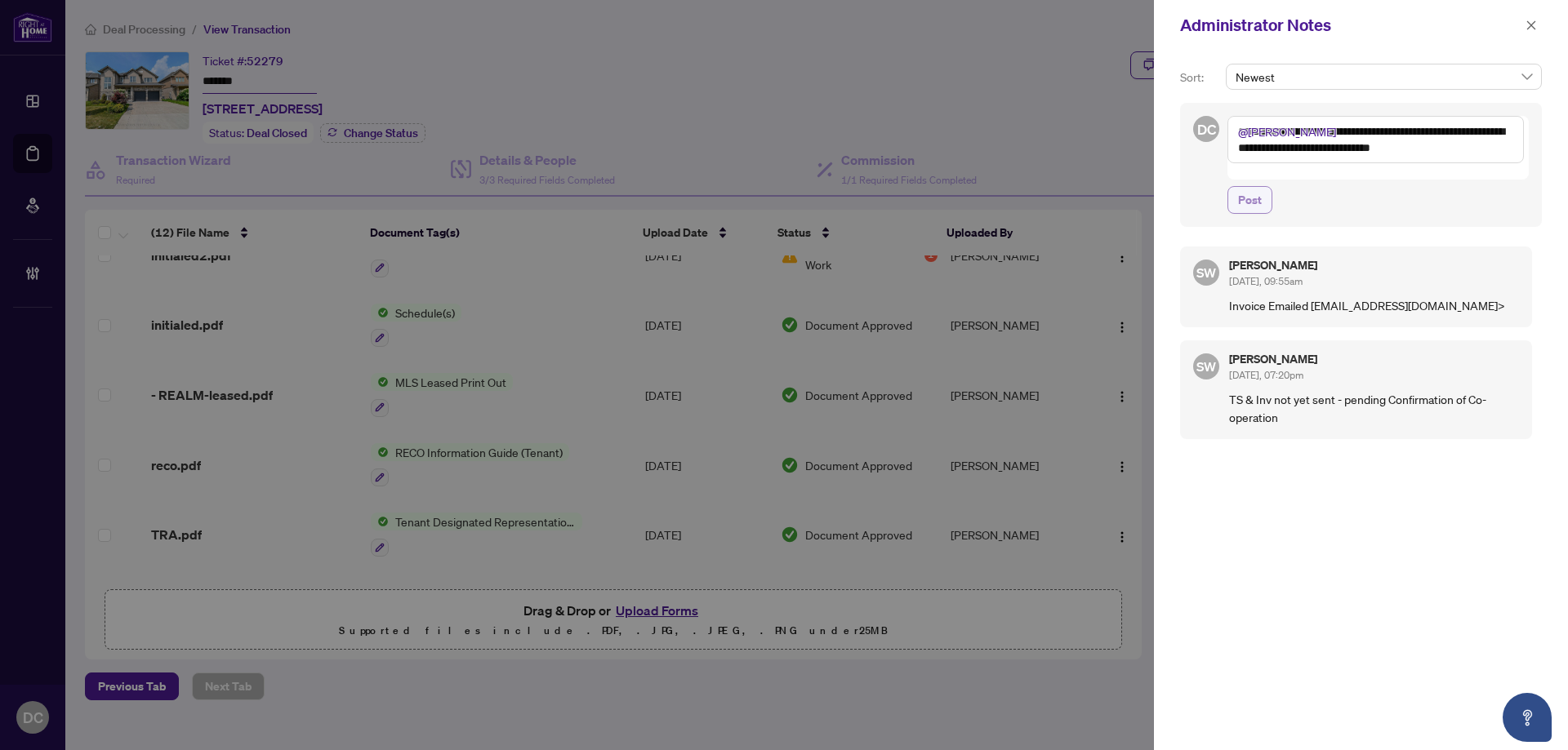
type textarea "**********"
click at [1267, 186] on button "Post" at bounding box center [1250, 200] width 45 height 28
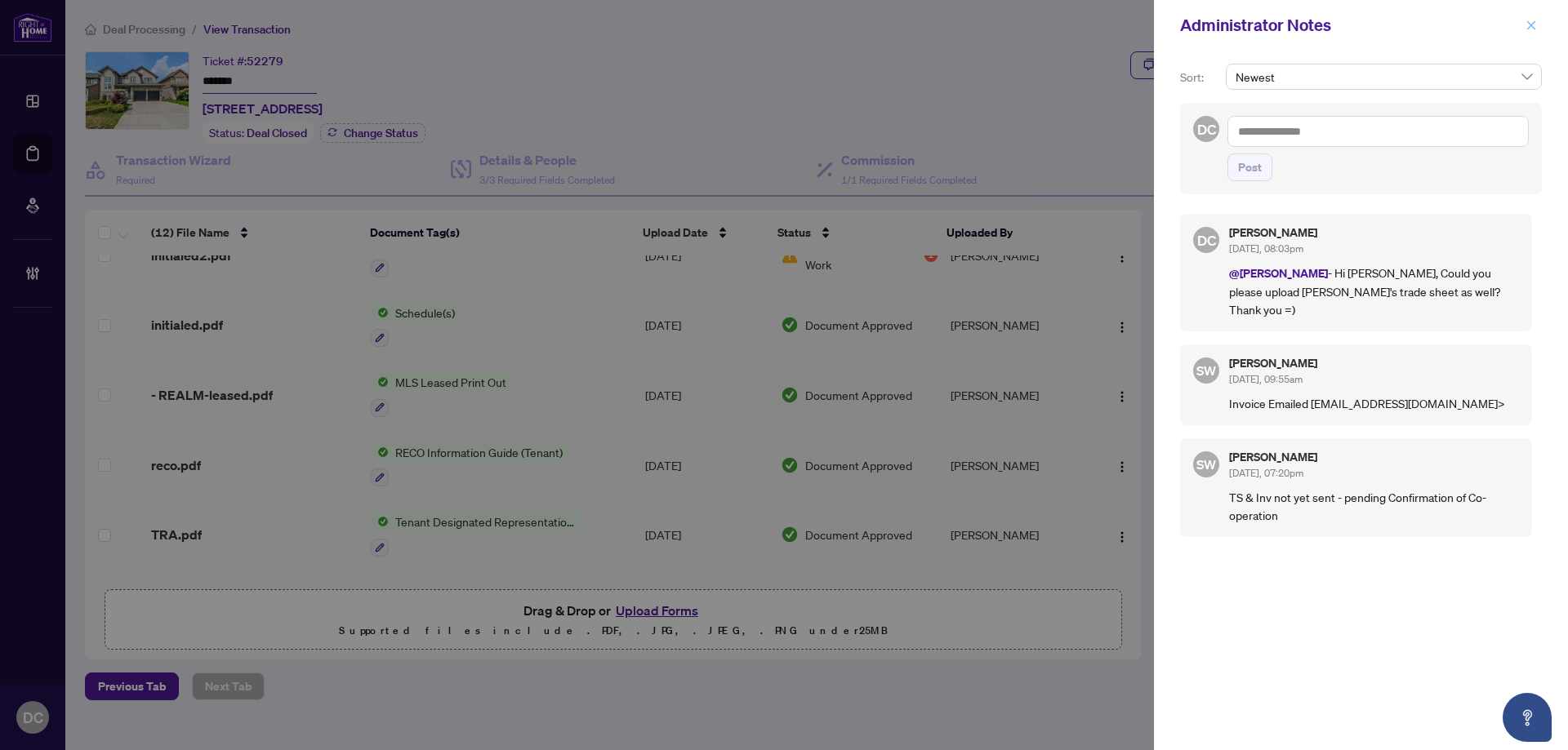
click at [1536, 20] on icon "close" at bounding box center [1531, 25] width 12 height 12
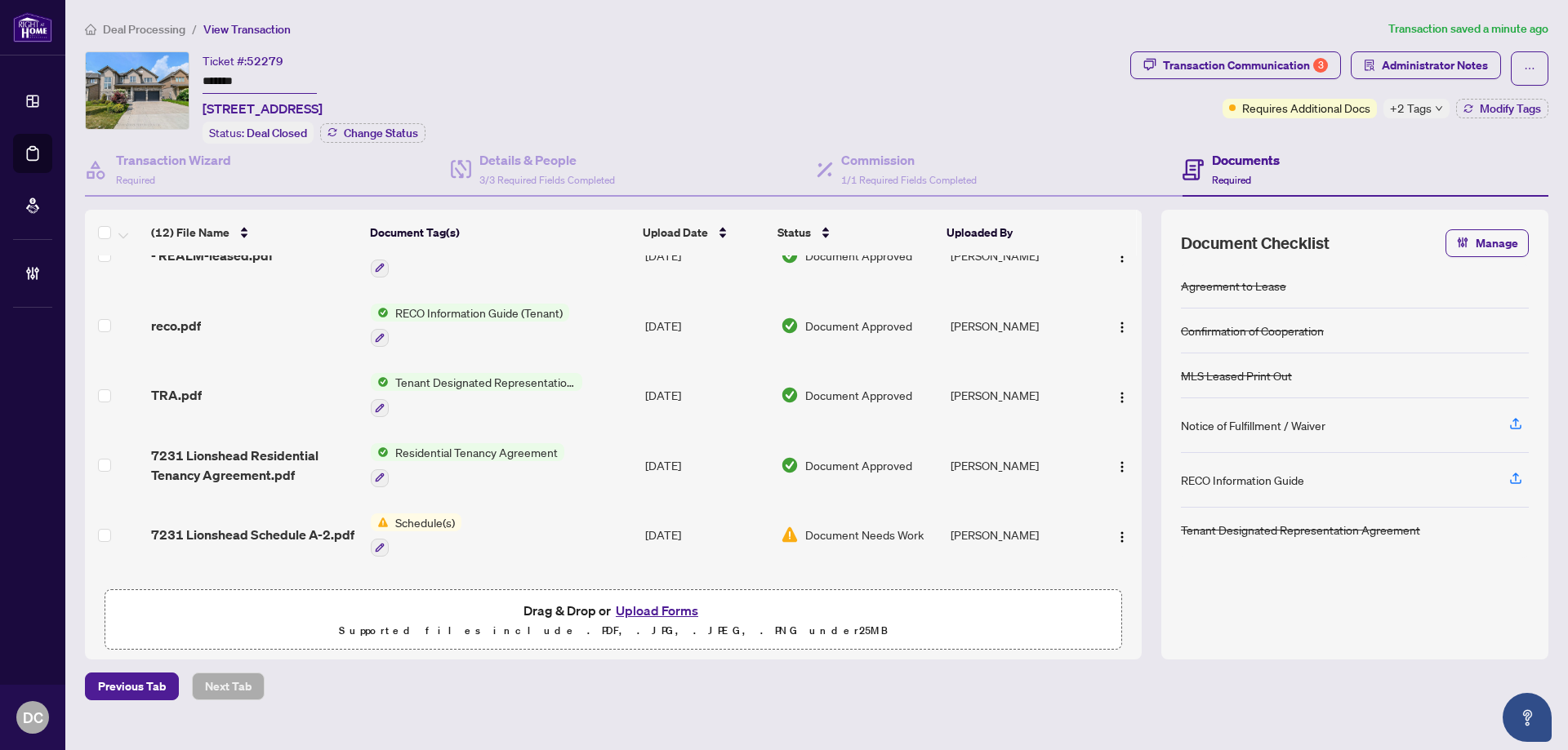
scroll to position [409, 0]
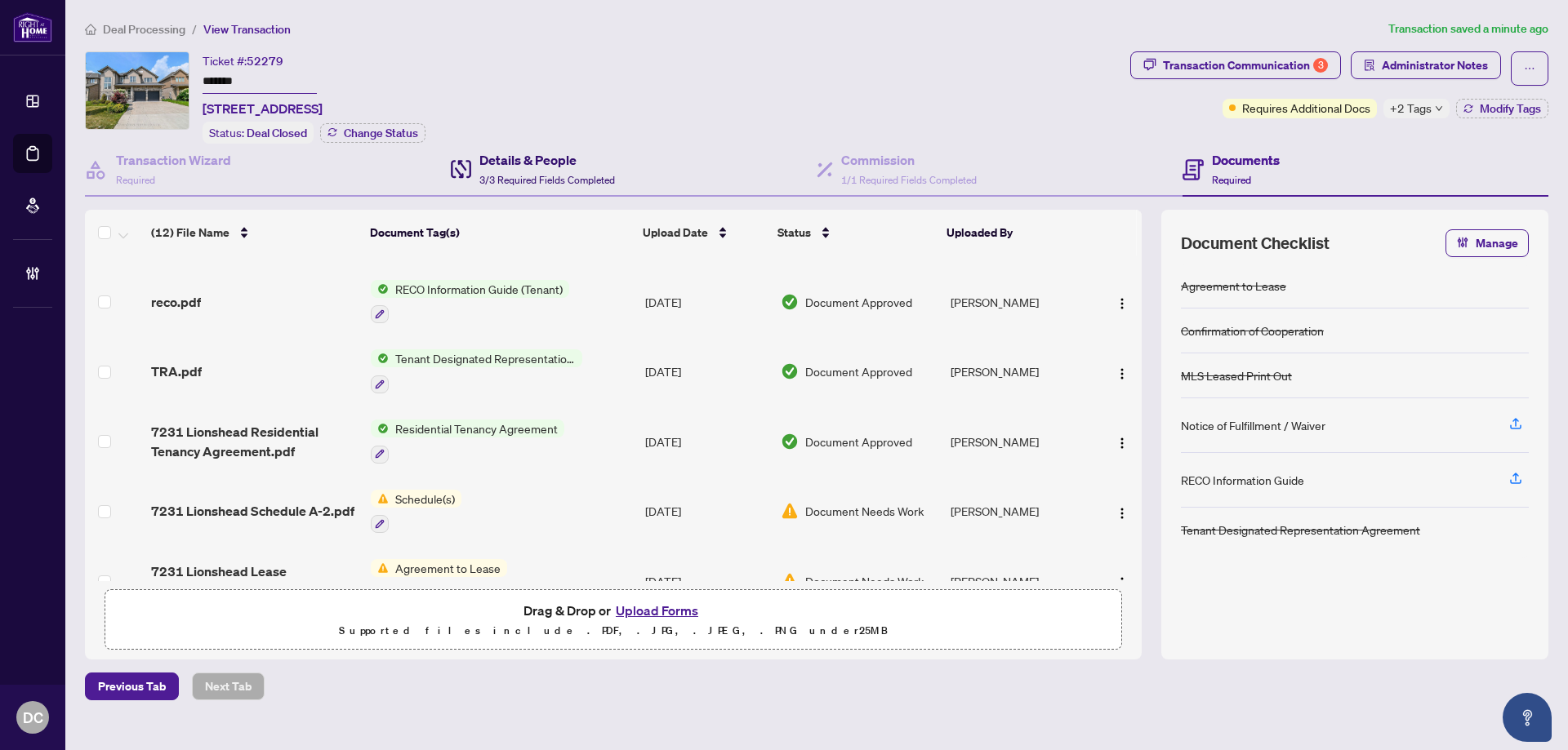
click at [515, 174] on span "3/3 Required Fields Completed" at bounding box center [547, 180] width 135 height 13
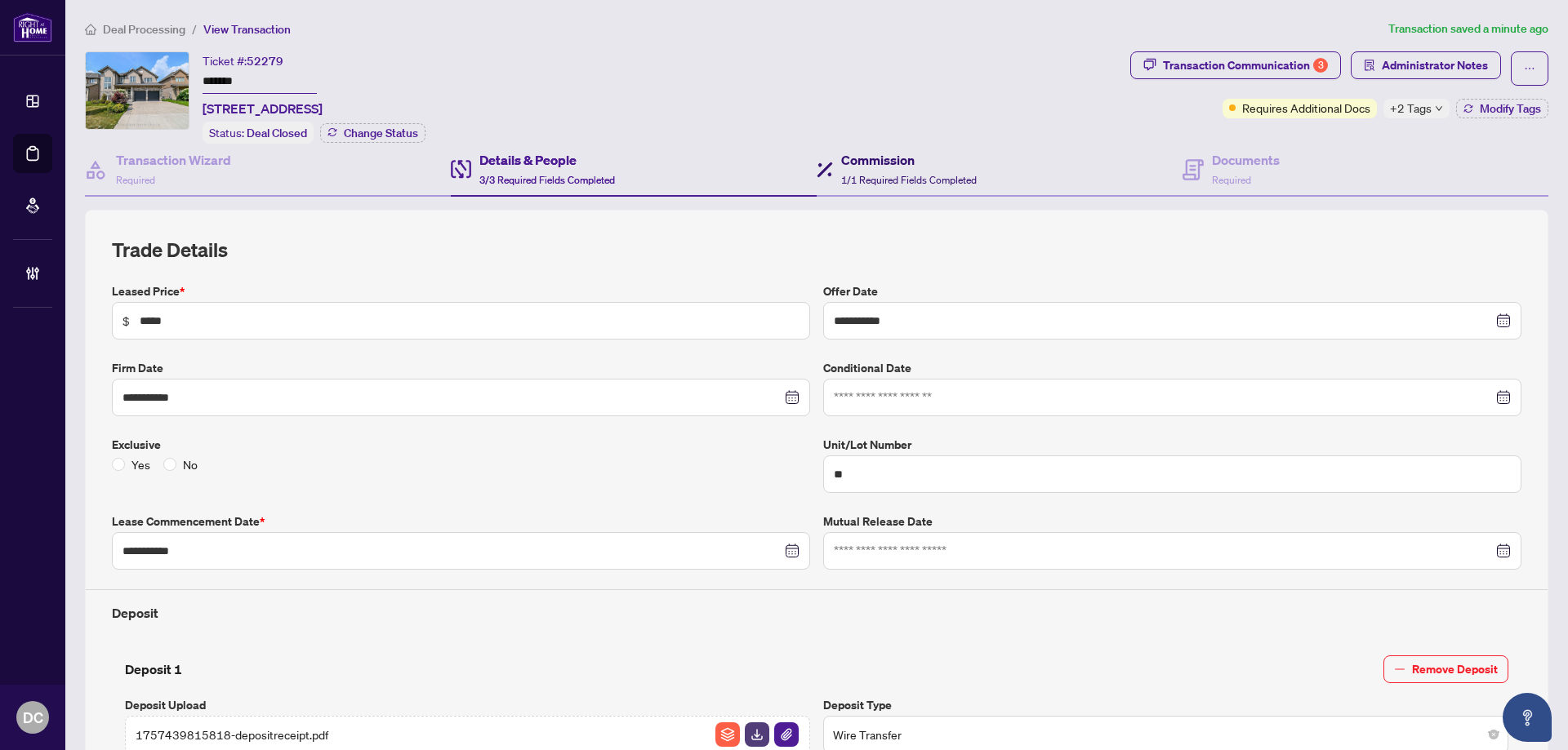
click at [877, 162] on h4 "Commission" at bounding box center [908, 160] width 135 height 20
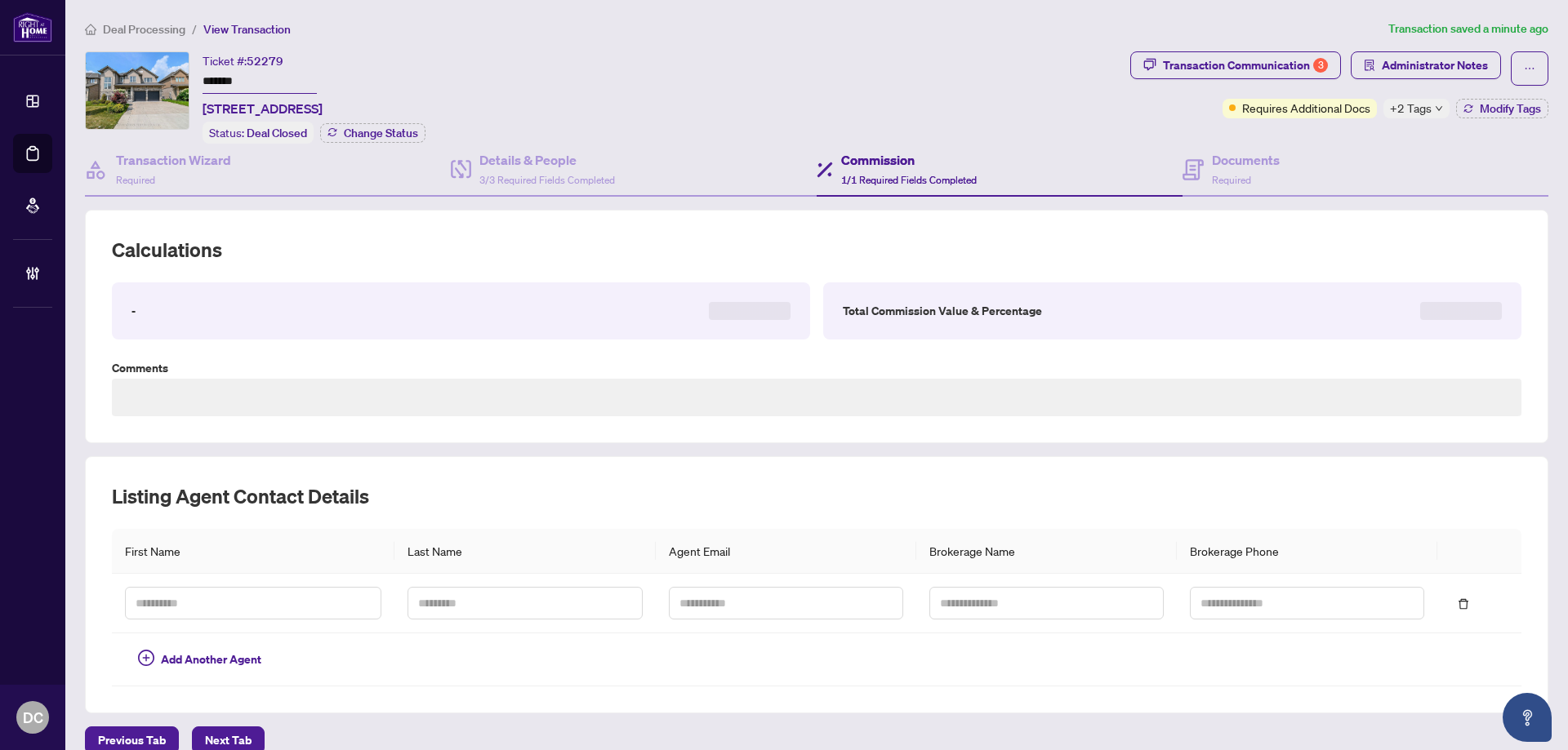
scroll to position [22, 0]
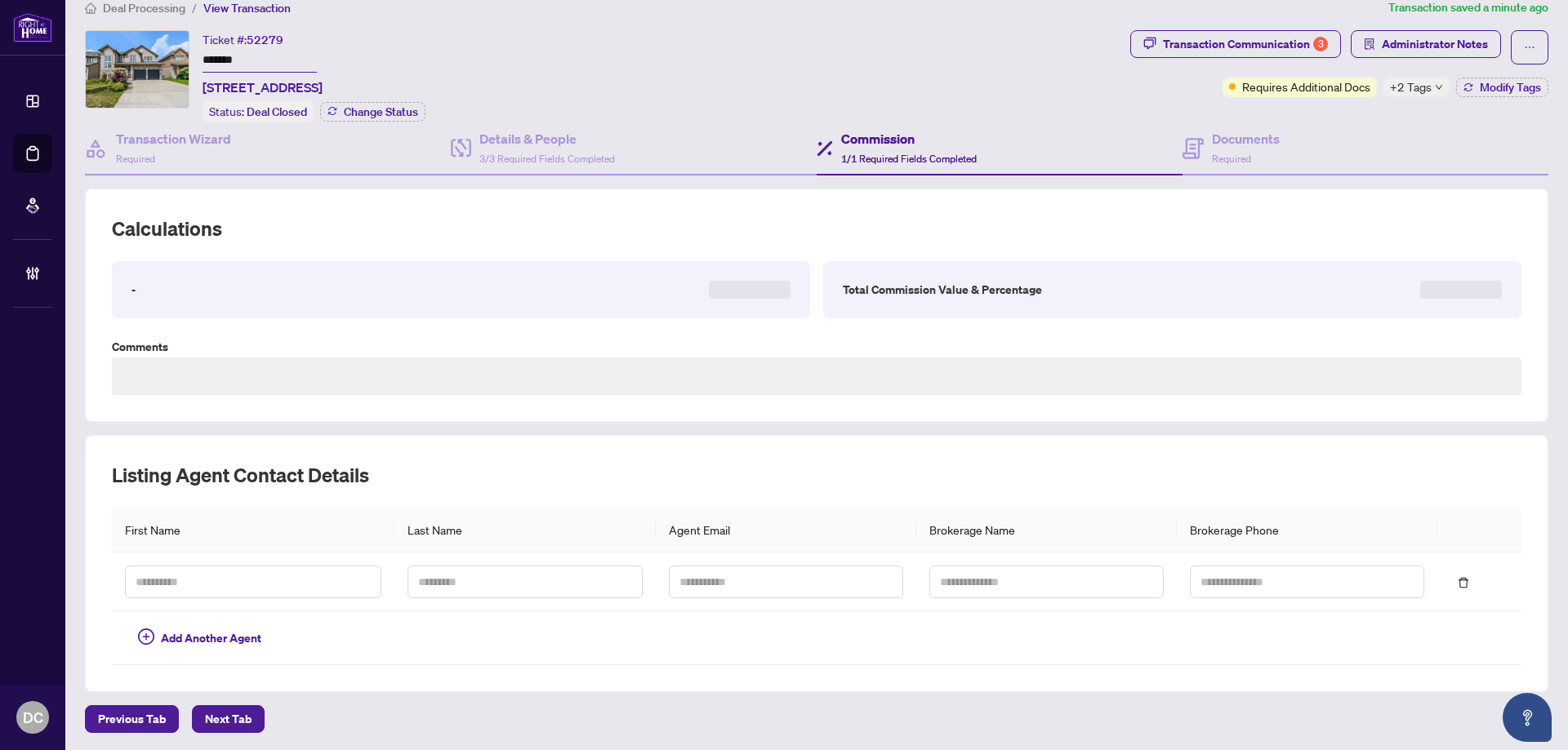
type textarea "**********"
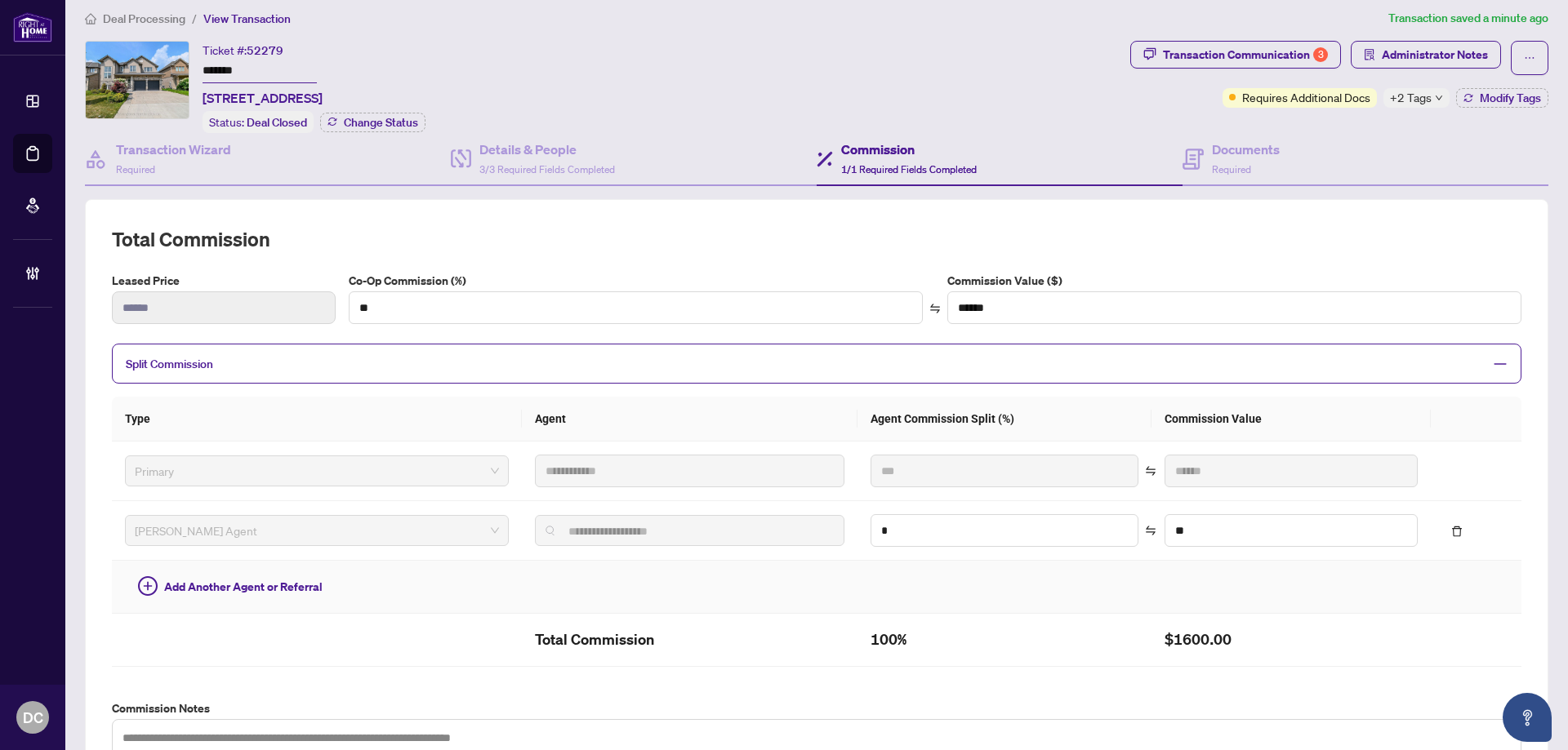
scroll to position [0, 0]
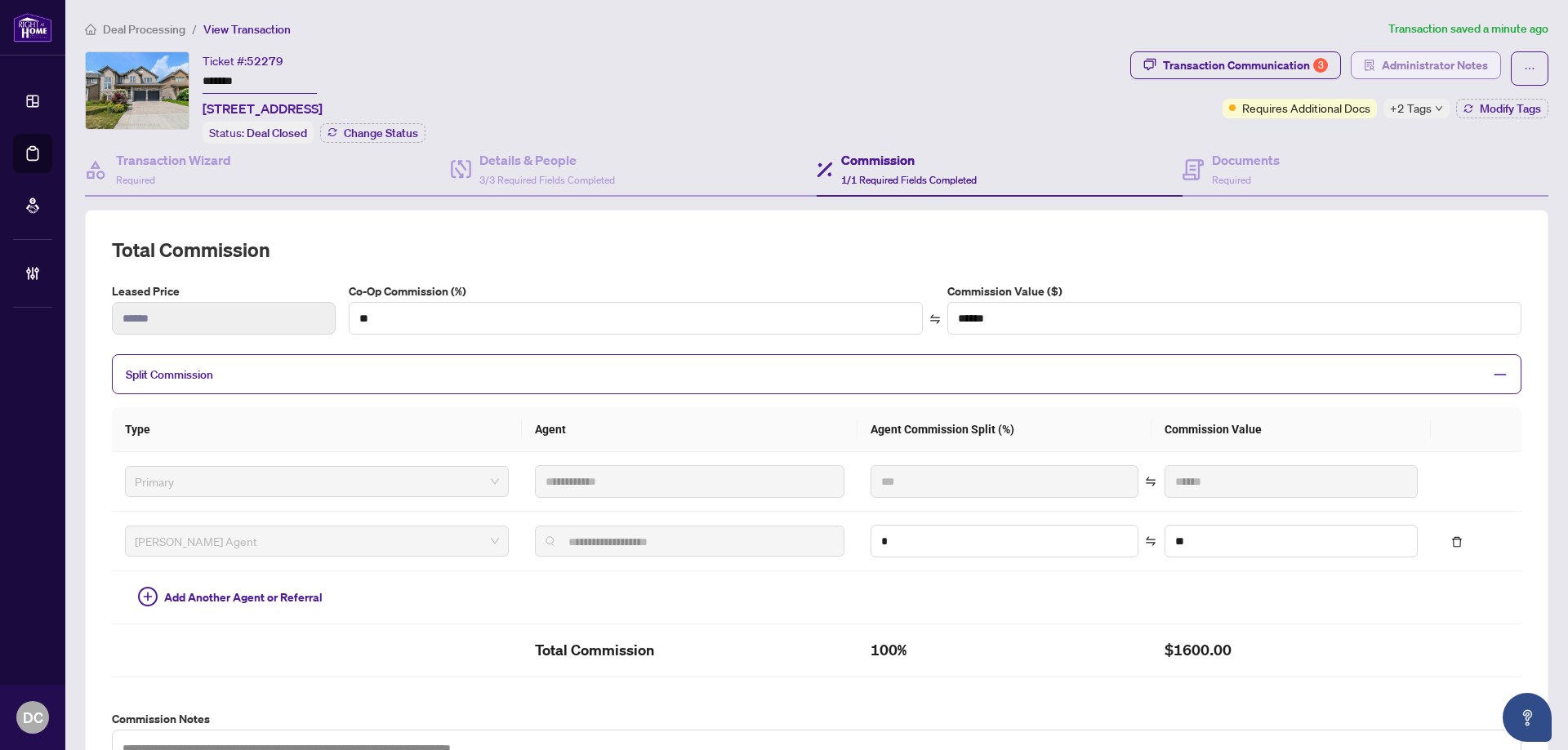
click at [1405, 65] on span "Administrator Notes" at bounding box center [1434, 65] width 106 height 26
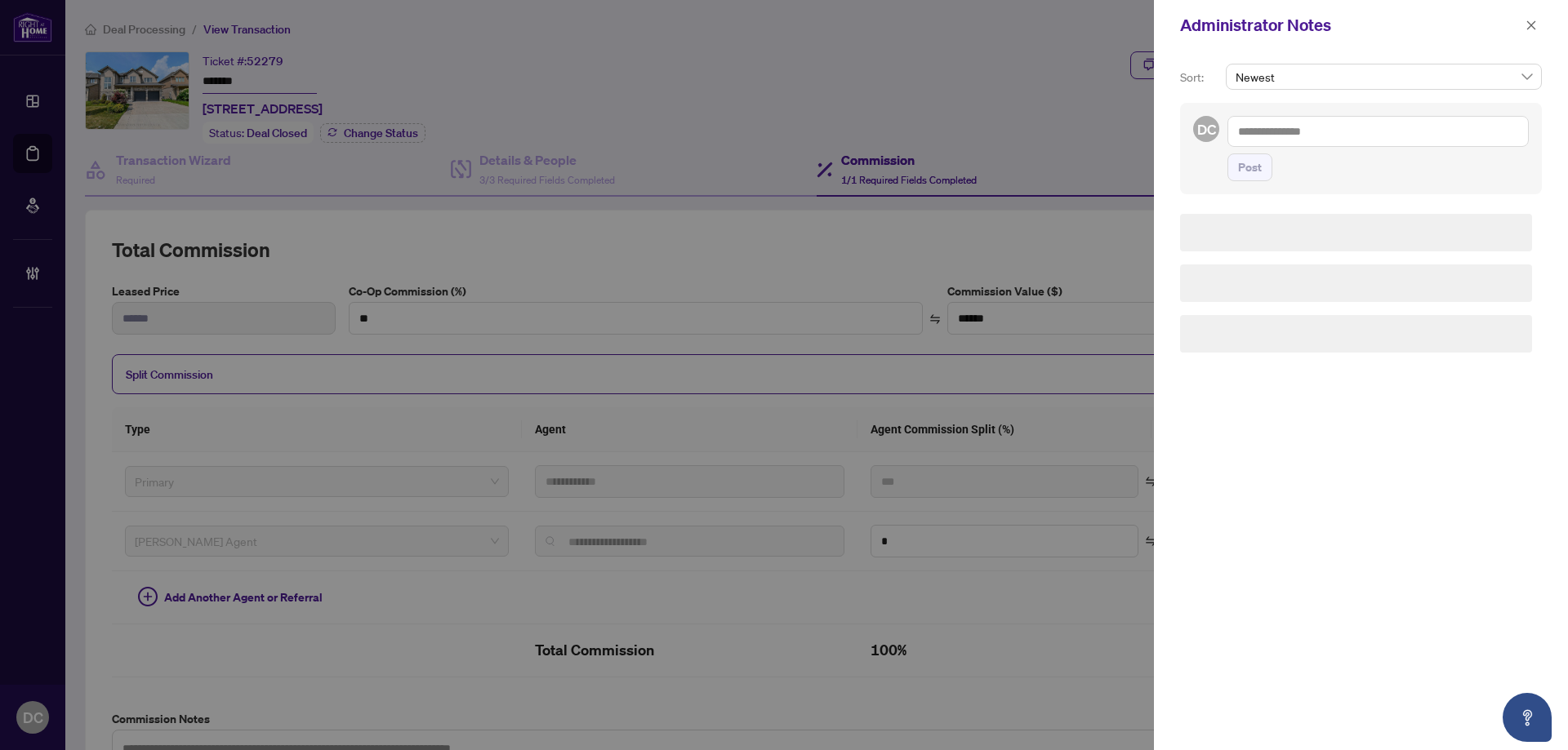
click at [1414, 134] on textarea at bounding box center [1378, 131] width 301 height 31
type textarea "*********"
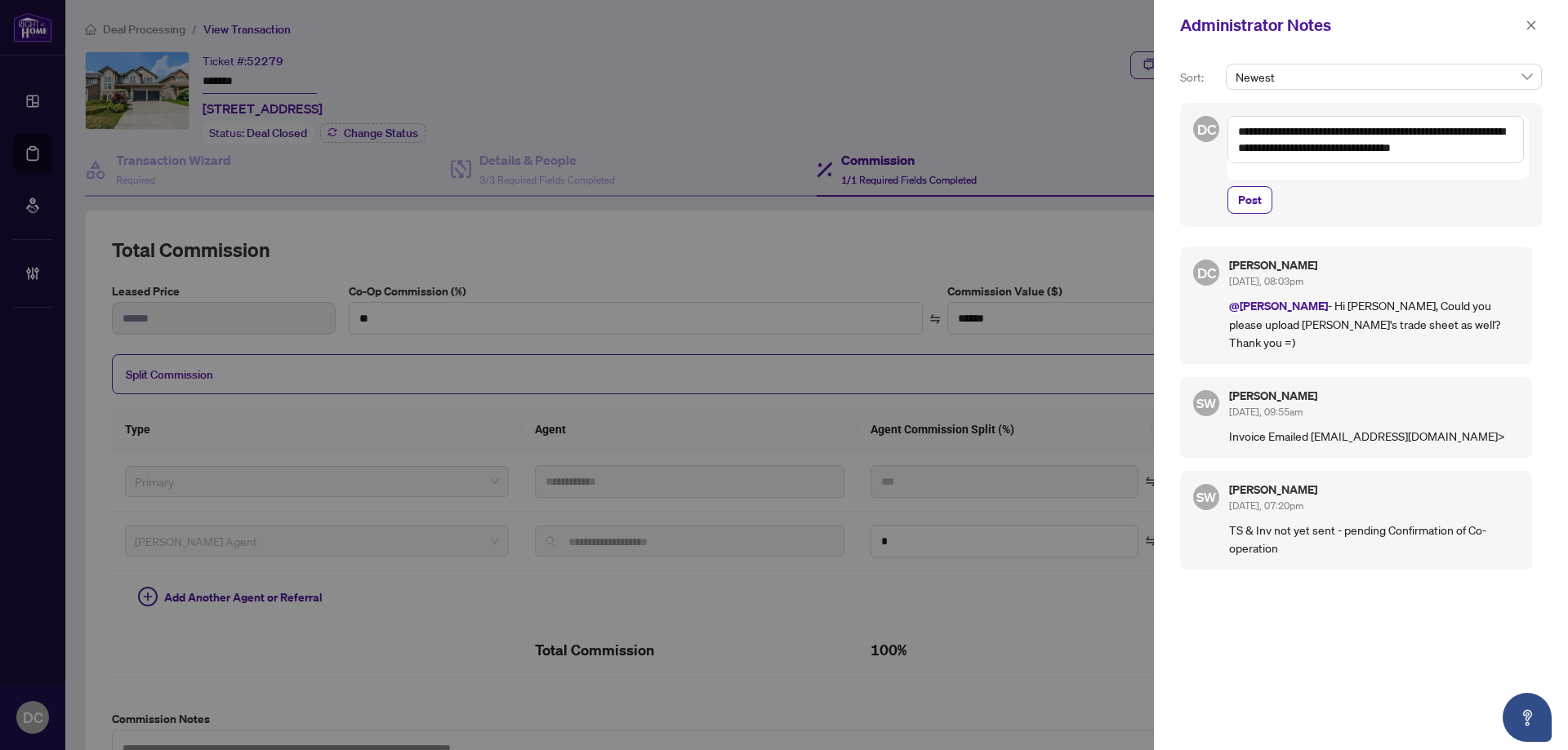
click at [1241, 133] on textarea "**********" at bounding box center [1375, 139] width 297 height 47
click at [1286, 134] on textarea "**********" at bounding box center [1375, 139] width 297 height 47
drag, startPoint x: 1292, startPoint y: 133, endPoint x: 1206, endPoint y: 133, distance: 86.0
click at [1206, 133] on div "**********" at bounding box center [1361, 165] width 362 height 124
click at [1310, 139] on b "[PERSON_NAME]" at bounding box center [1331, 142] width 88 height 14
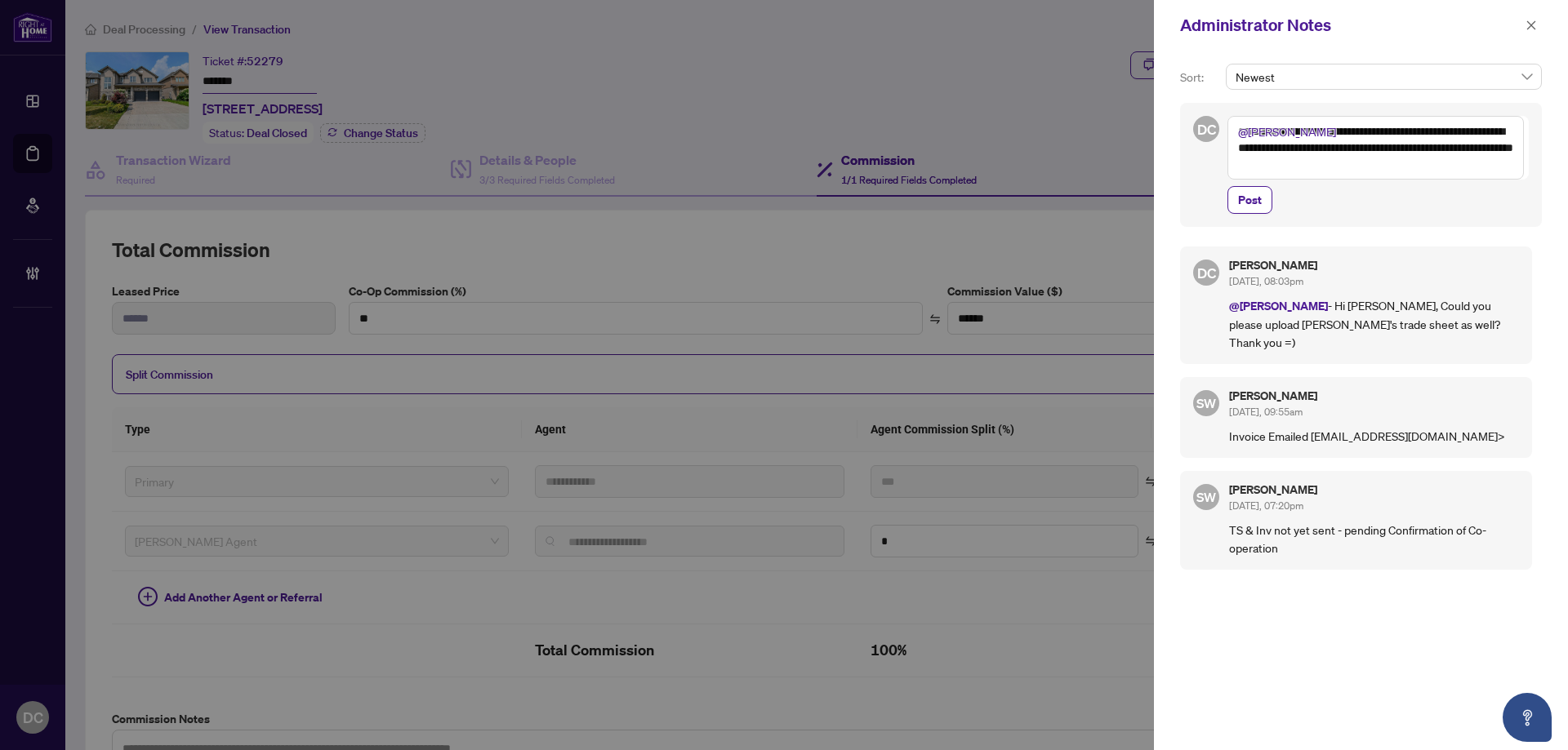
click at [1400, 151] on textarea "**********" at bounding box center [1375, 147] width 297 height 64
type textarea "**********"
click at [1256, 184] on div "**********" at bounding box center [1378, 164] width 301 height 98
click at [1255, 194] on span "Post" at bounding box center [1250, 200] width 23 height 26
click at [1532, 23] on icon "close" at bounding box center [1531, 25] width 12 height 12
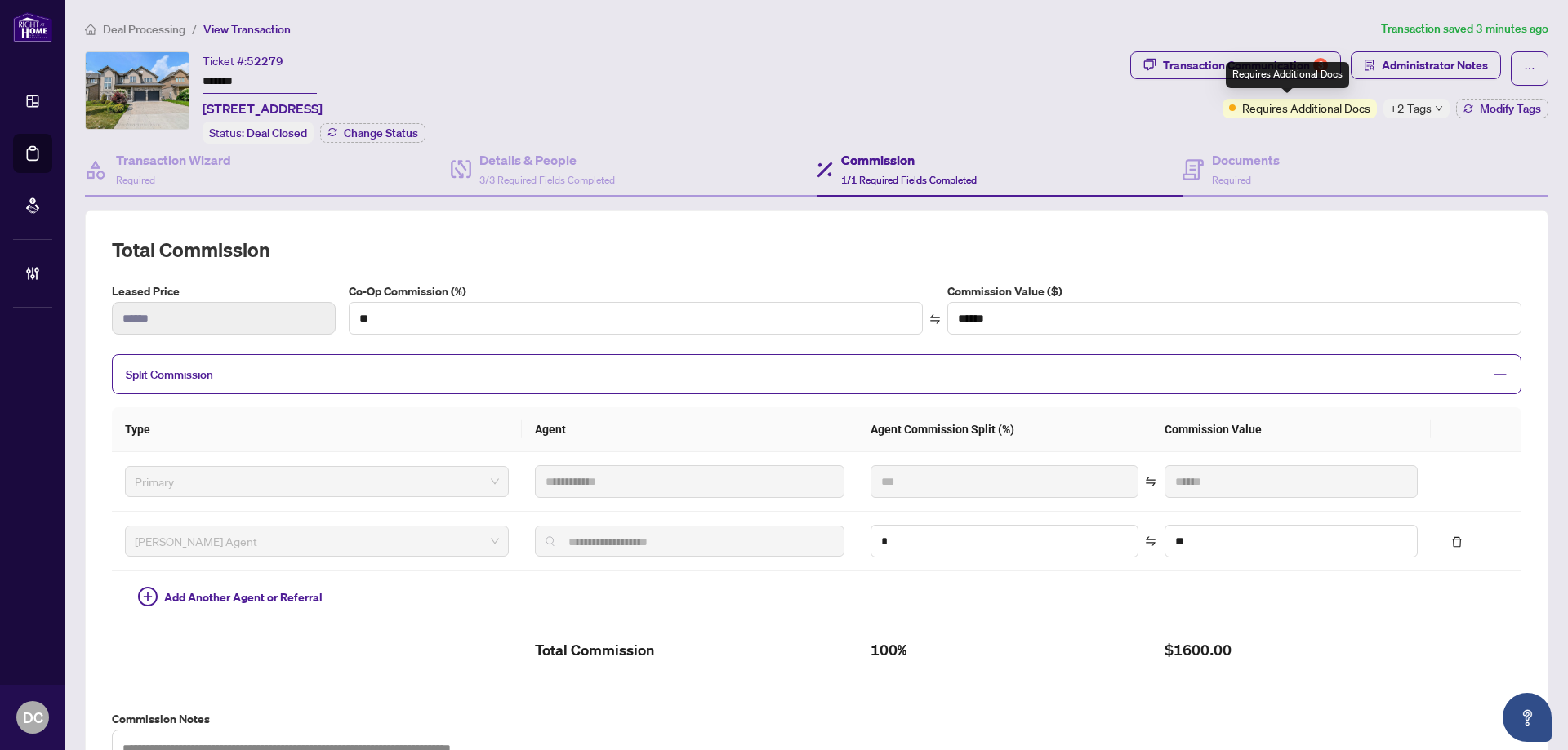
click at [1238, 75] on div "Requires Additional Docs" at bounding box center [1287, 74] width 124 height 26
click at [1212, 60] on div "Transaction Communication 3" at bounding box center [1245, 65] width 165 height 26
type textarea "**********"
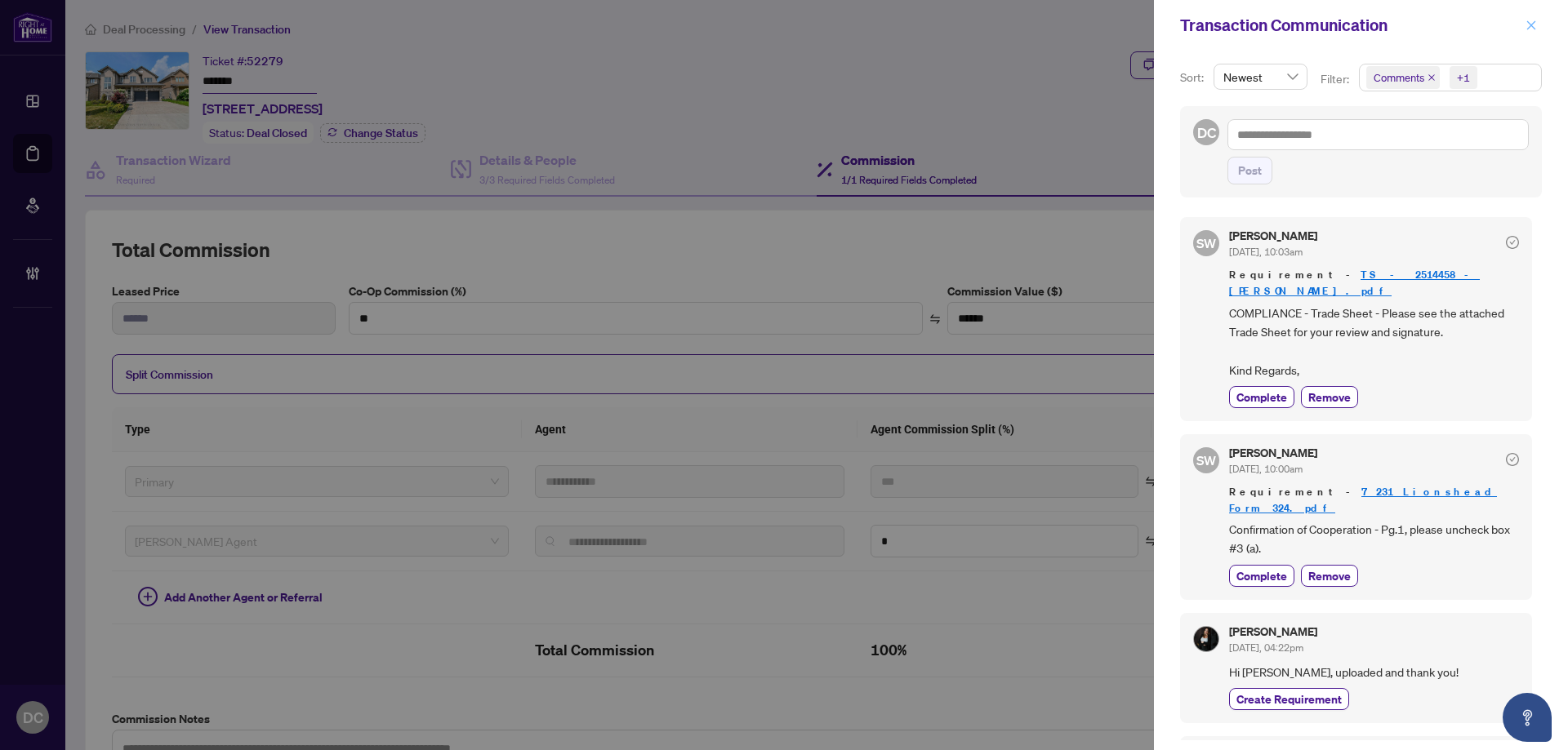
click at [1529, 25] on icon "close" at bounding box center [1531, 25] width 12 height 12
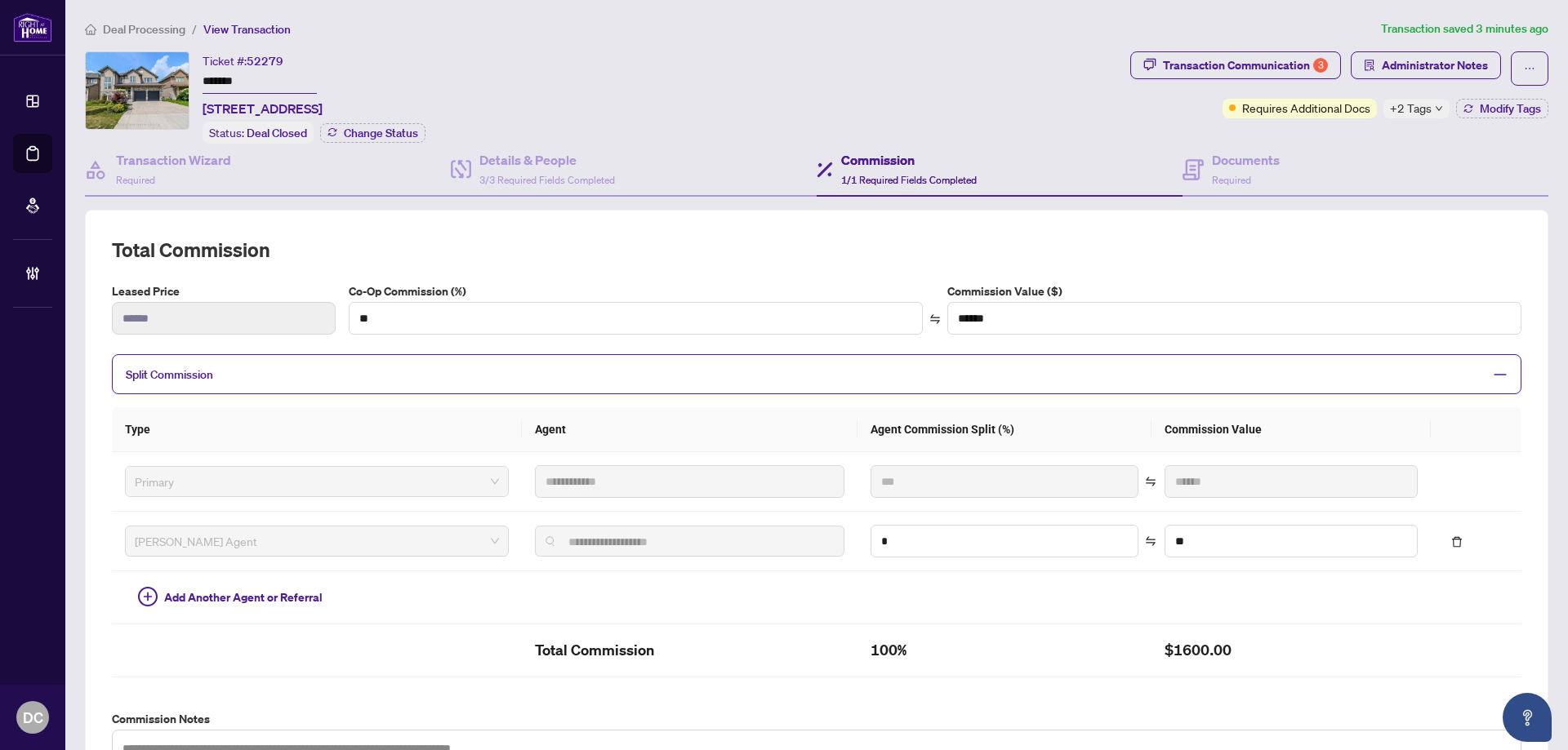
click at [169, 36] on li "Deal Processing" at bounding box center [135, 29] width 100 height 19
click at [169, 30] on span "Deal Processing" at bounding box center [144, 30] width 82 height 14
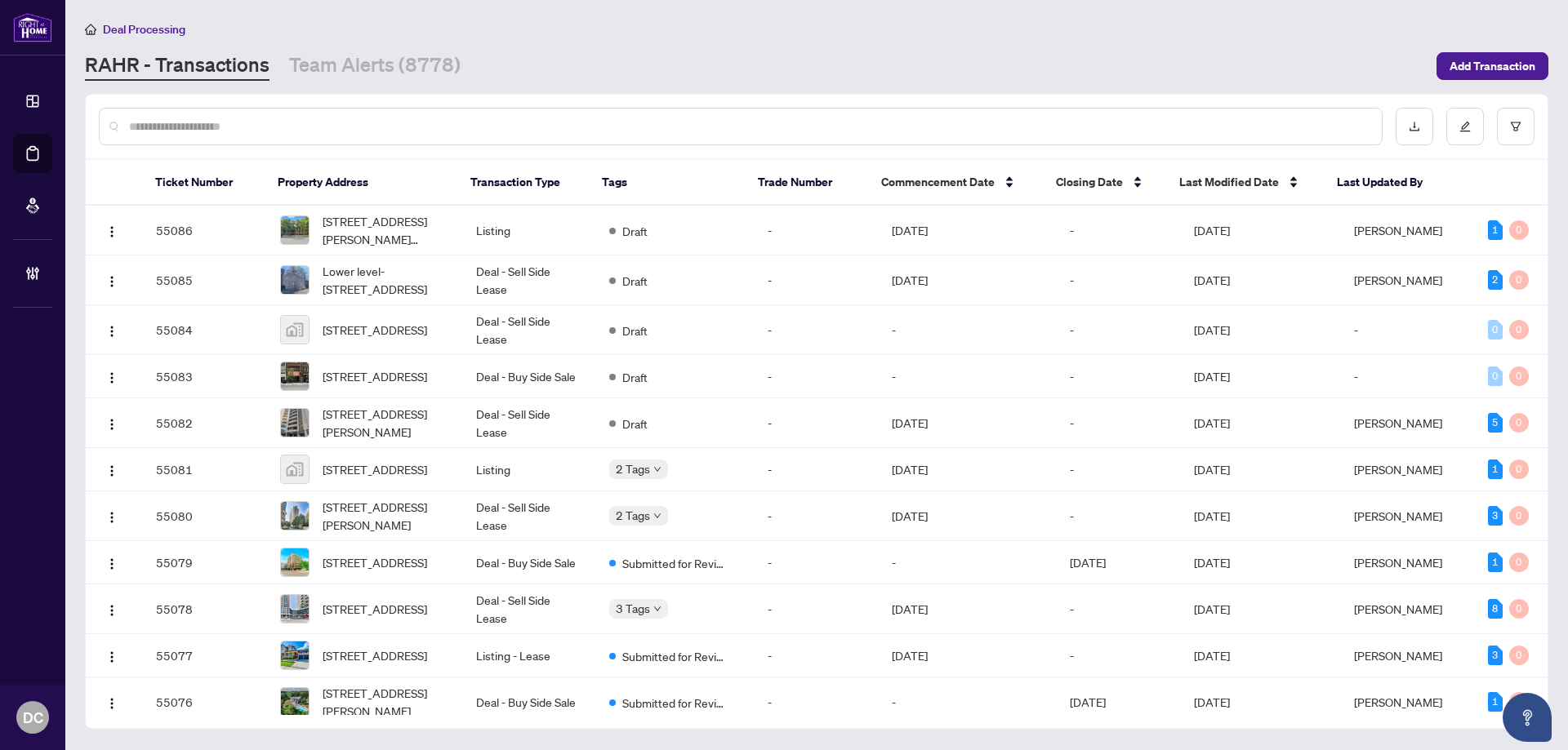
click at [301, 133] on input "text" at bounding box center [749, 126] width 1240 height 18
paste input "*******"
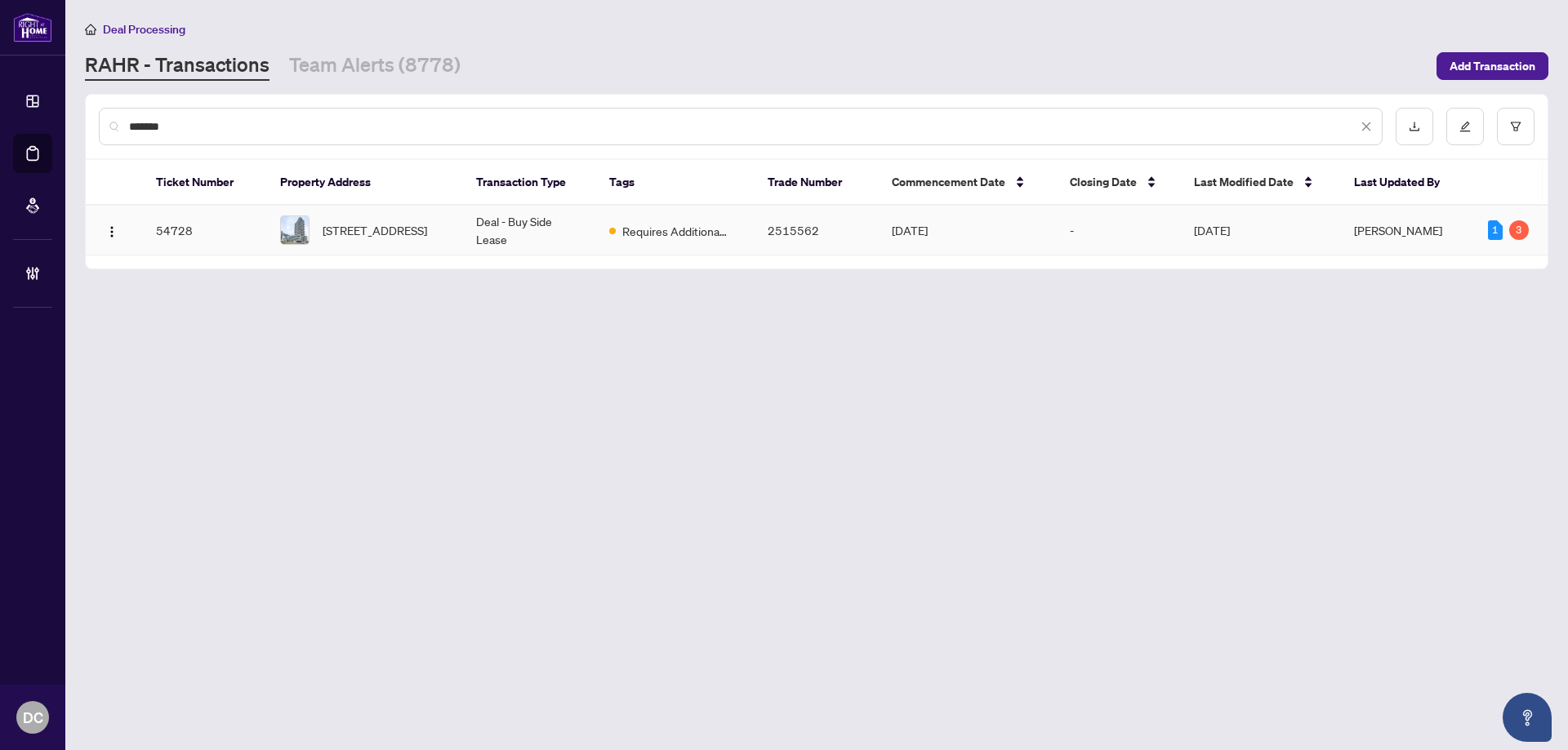
type input "*******"
click at [427, 223] on span "[STREET_ADDRESS]" at bounding box center [375, 230] width 105 height 18
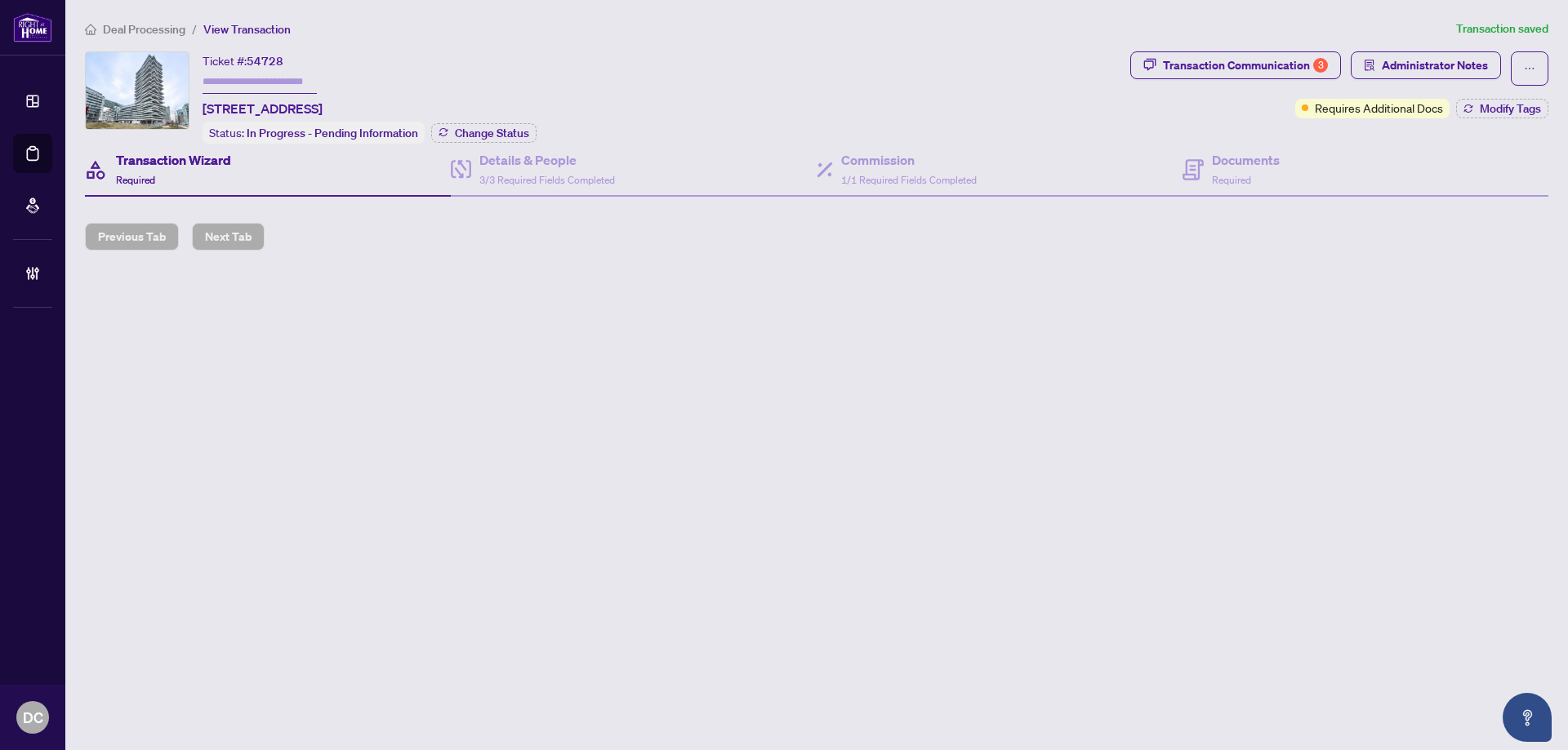
type input "*******"
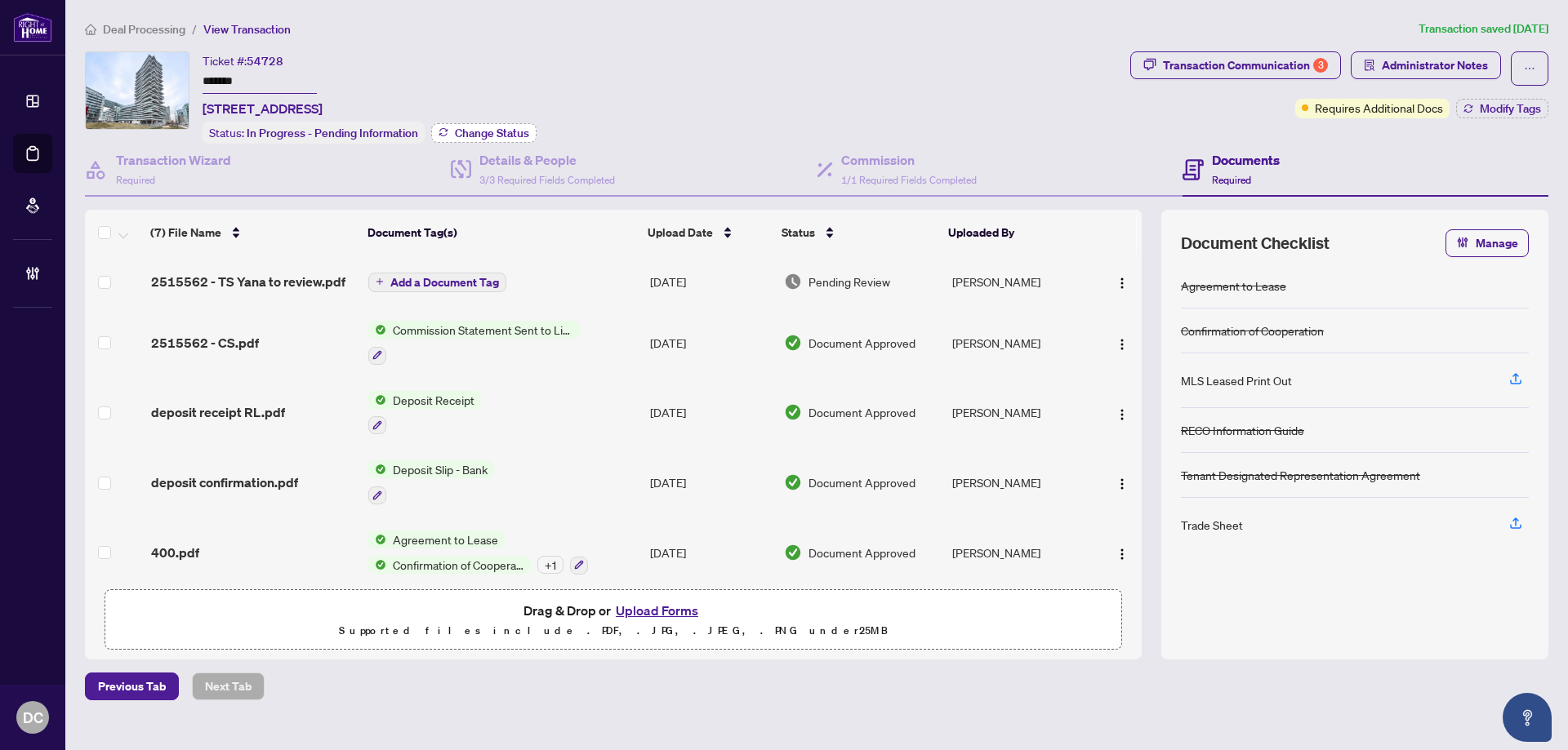
click at [507, 127] on span "Change Status" at bounding box center [491, 133] width 74 height 12
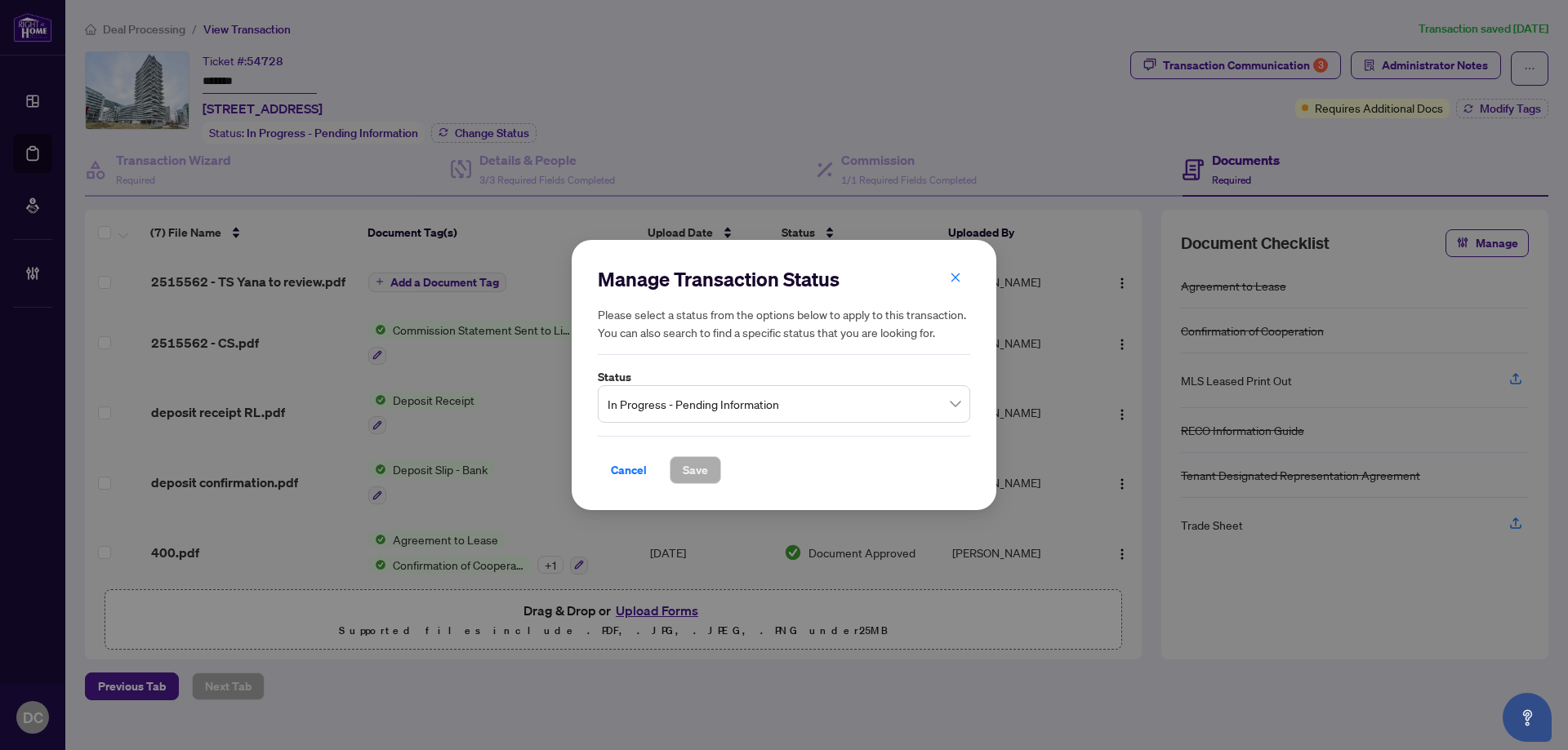
click at [843, 408] on span "In Progress - Pending Information" at bounding box center [784, 404] width 353 height 31
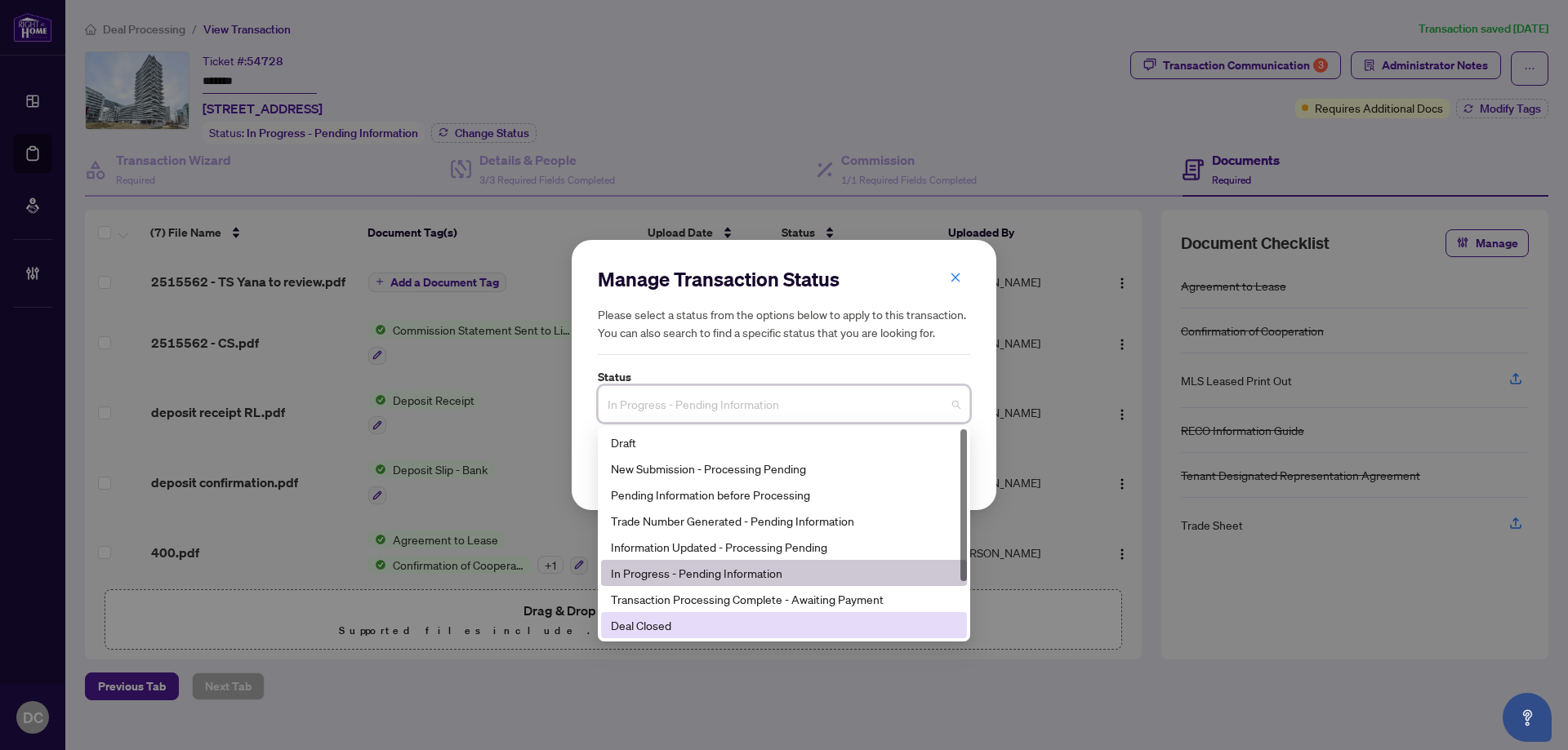
click at [681, 625] on div "Deal Closed" at bounding box center [784, 625] width 346 height 18
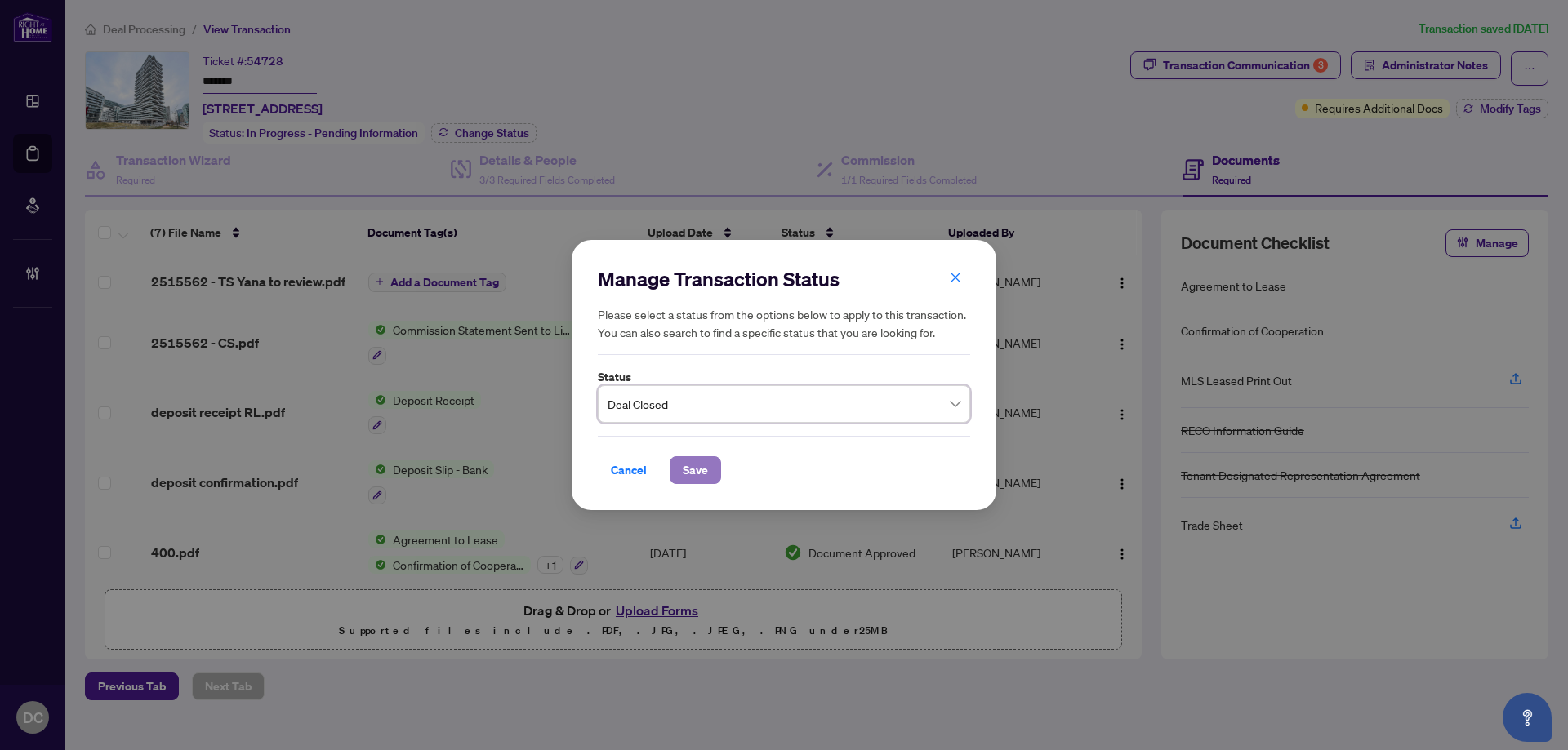
click at [694, 472] on span "Save" at bounding box center [696, 470] width 25 height 26
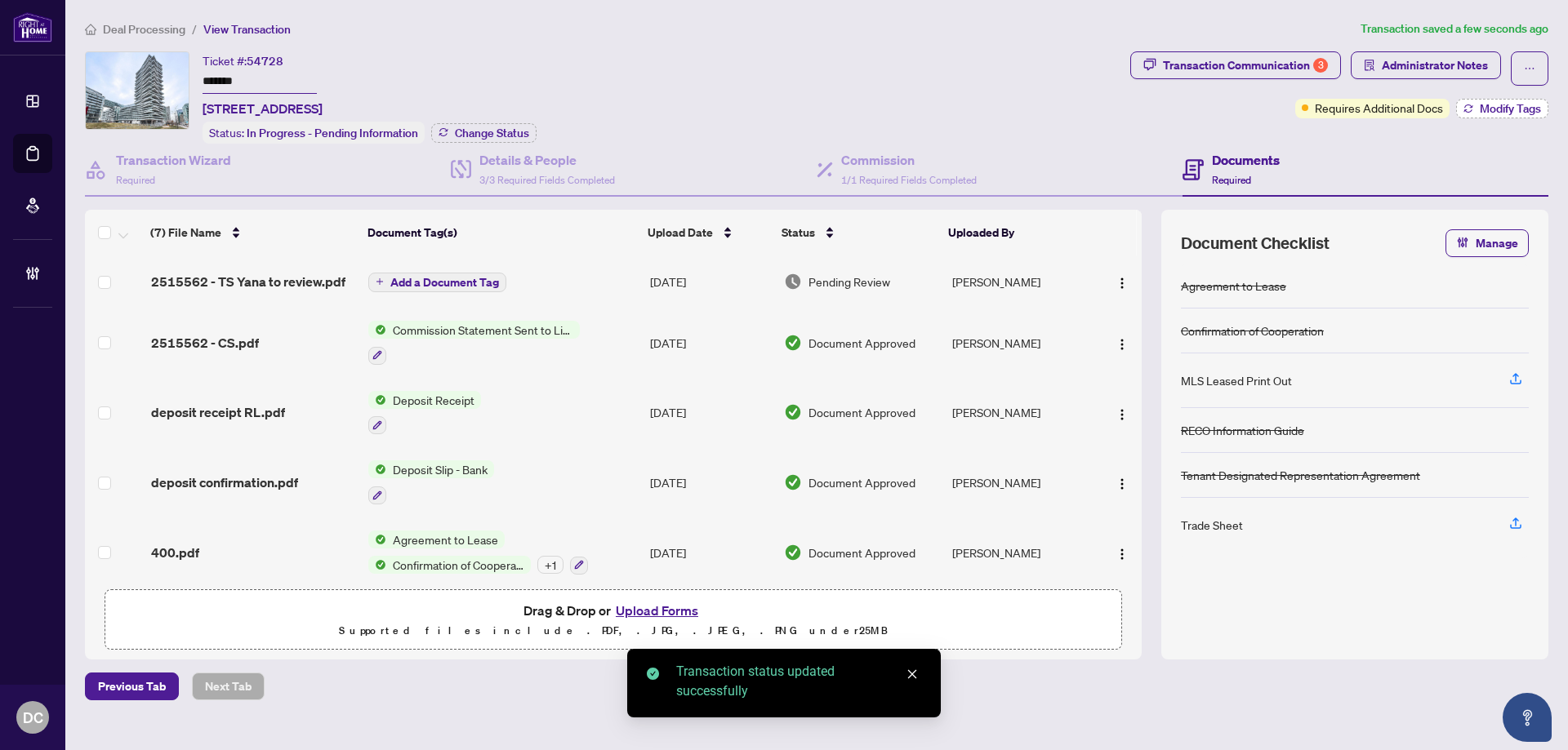
click at [1485, 115] on span "Modify Tags" at bounding box center [1511, 108] width 61 height 12
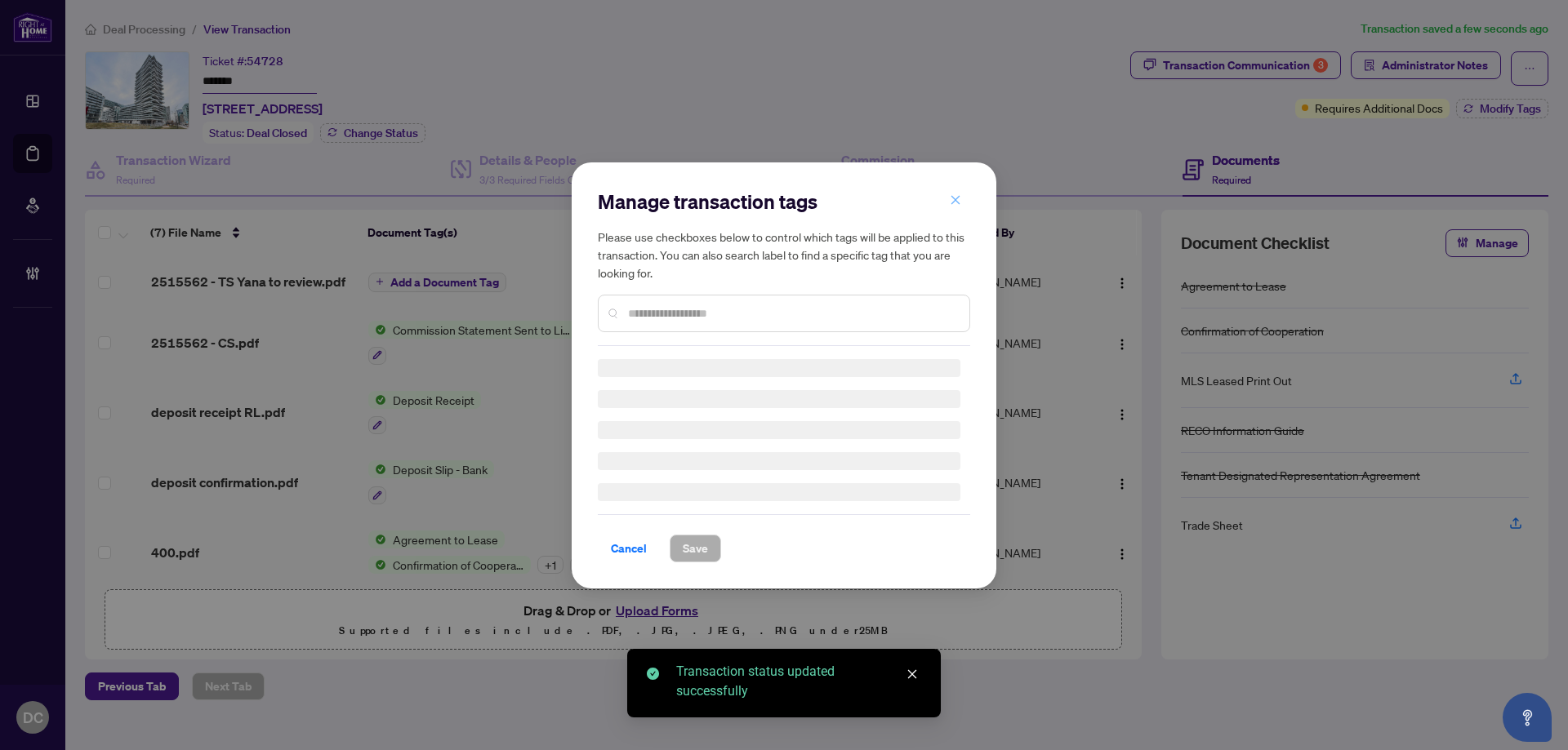
click at [957, 205] on icon "close" at bounding box center [956, 200] width 12 height 12
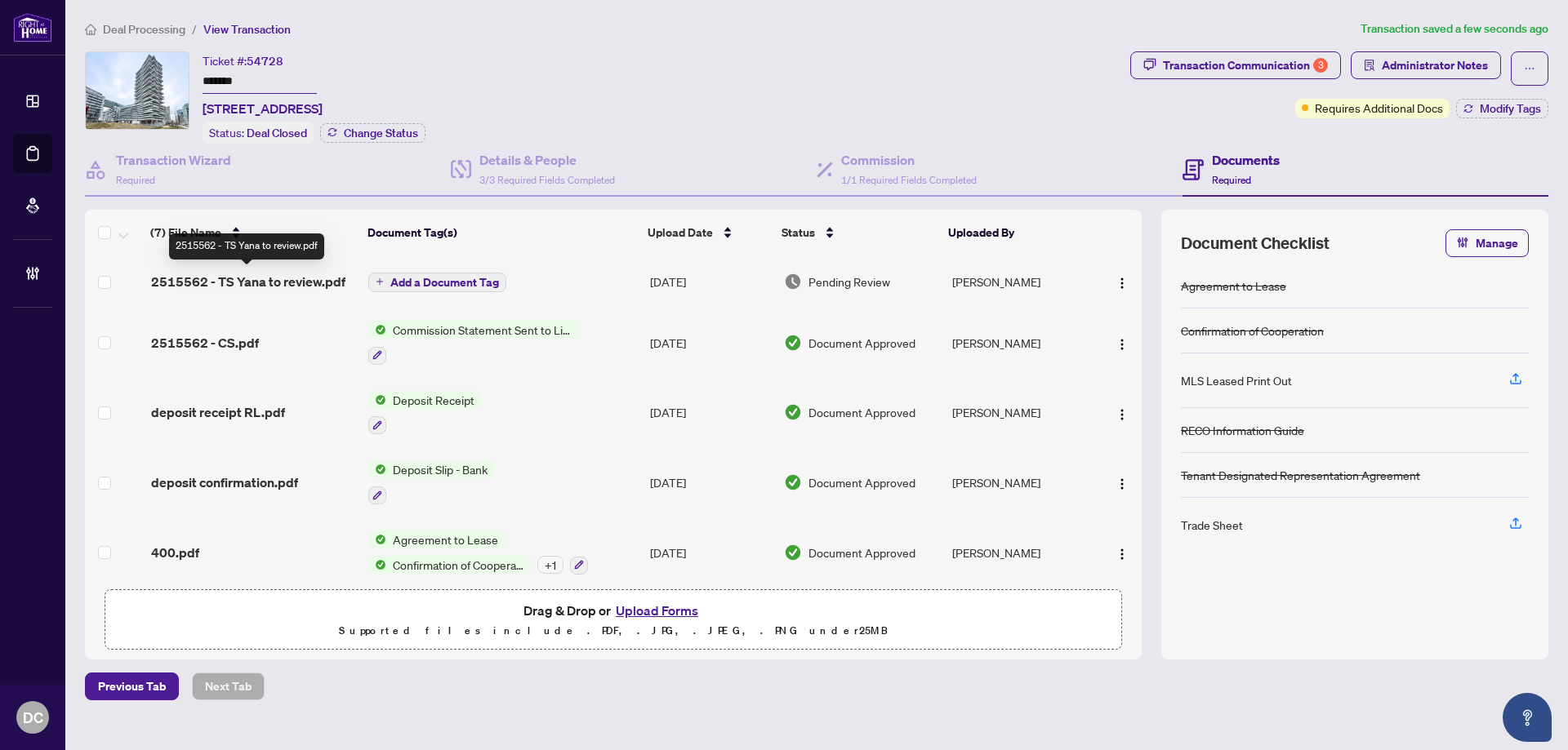
click at [242, 275] on span "2515562 - TS Yana to review.pdf" at bounding box center [248, 281] width 195 height 20
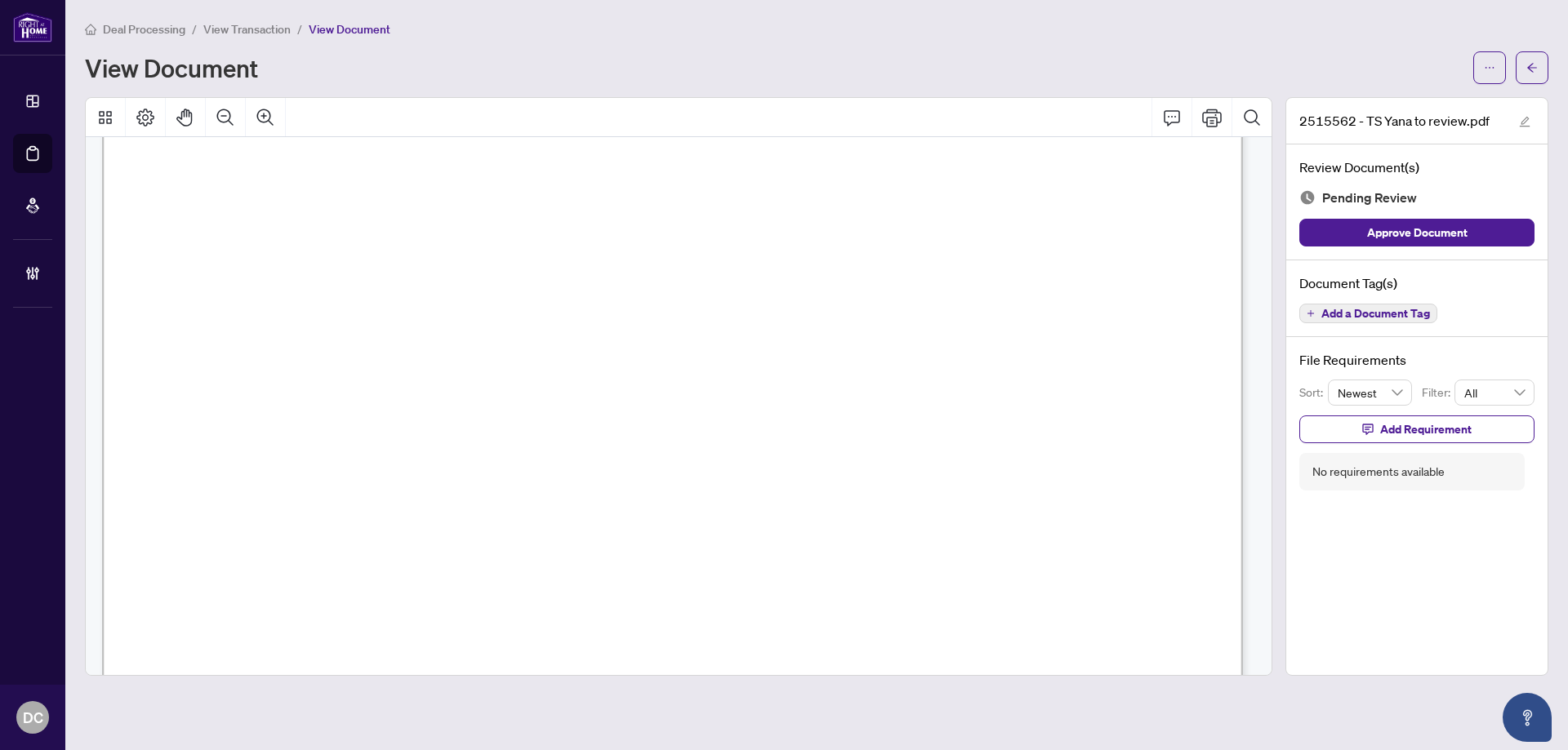
scroll to position [653, 0]
click at [1538, 62] on icon "arrow-left" at bounding box center [1532, 67] width 12 height 12
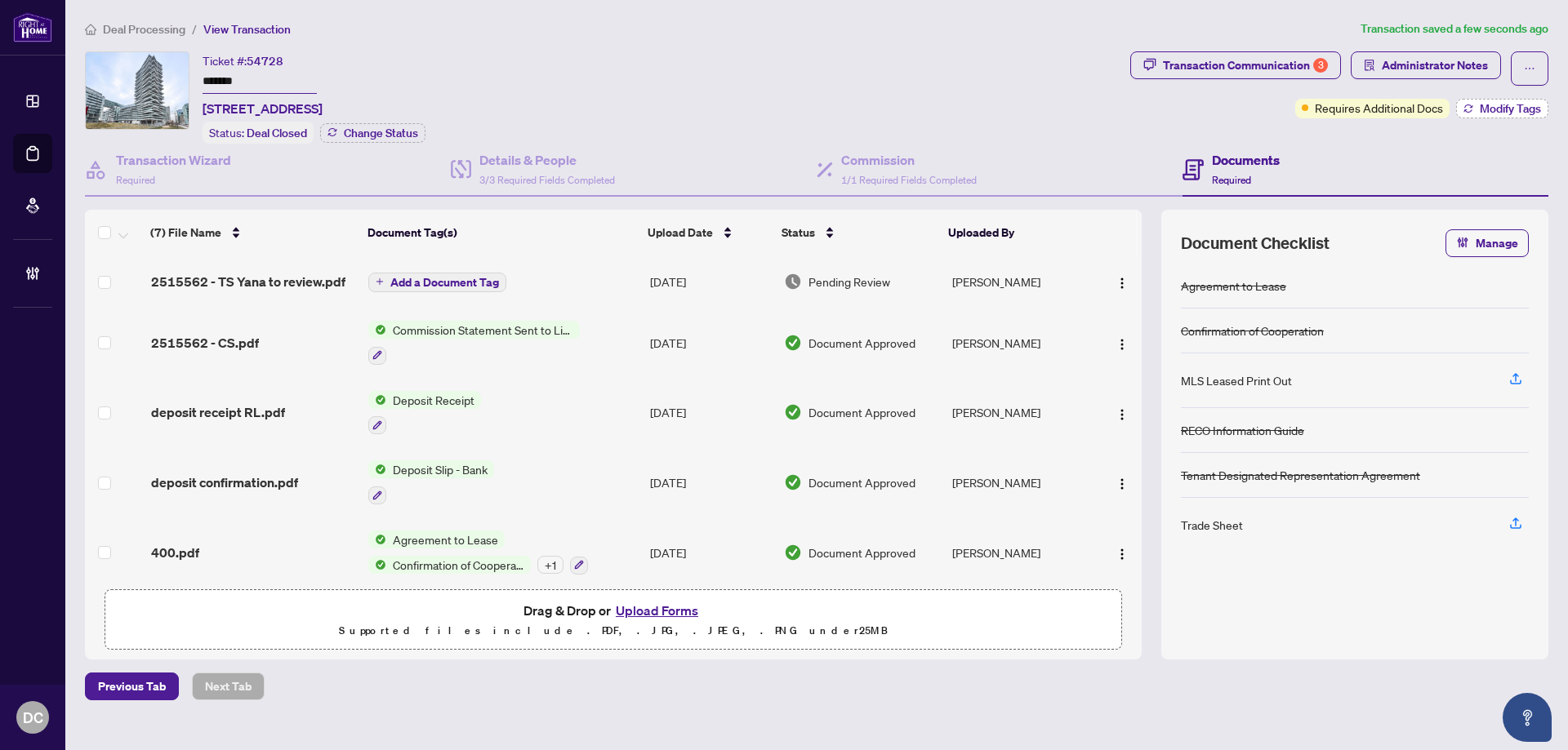
click at [1485, 109] on span "Modify Tags" at bounding box center [1511, 108] width 61 height 12
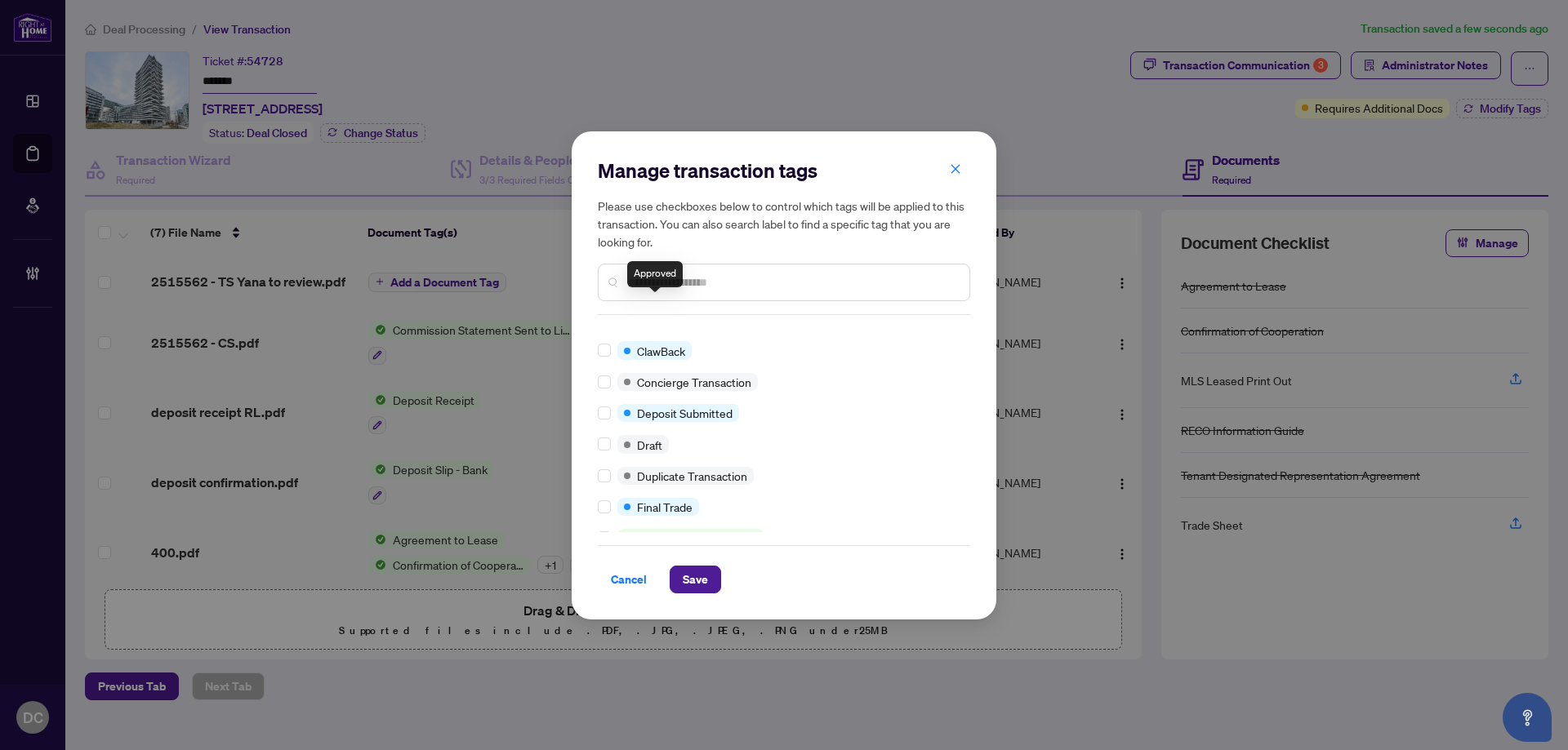
scroll to position [245, 0]
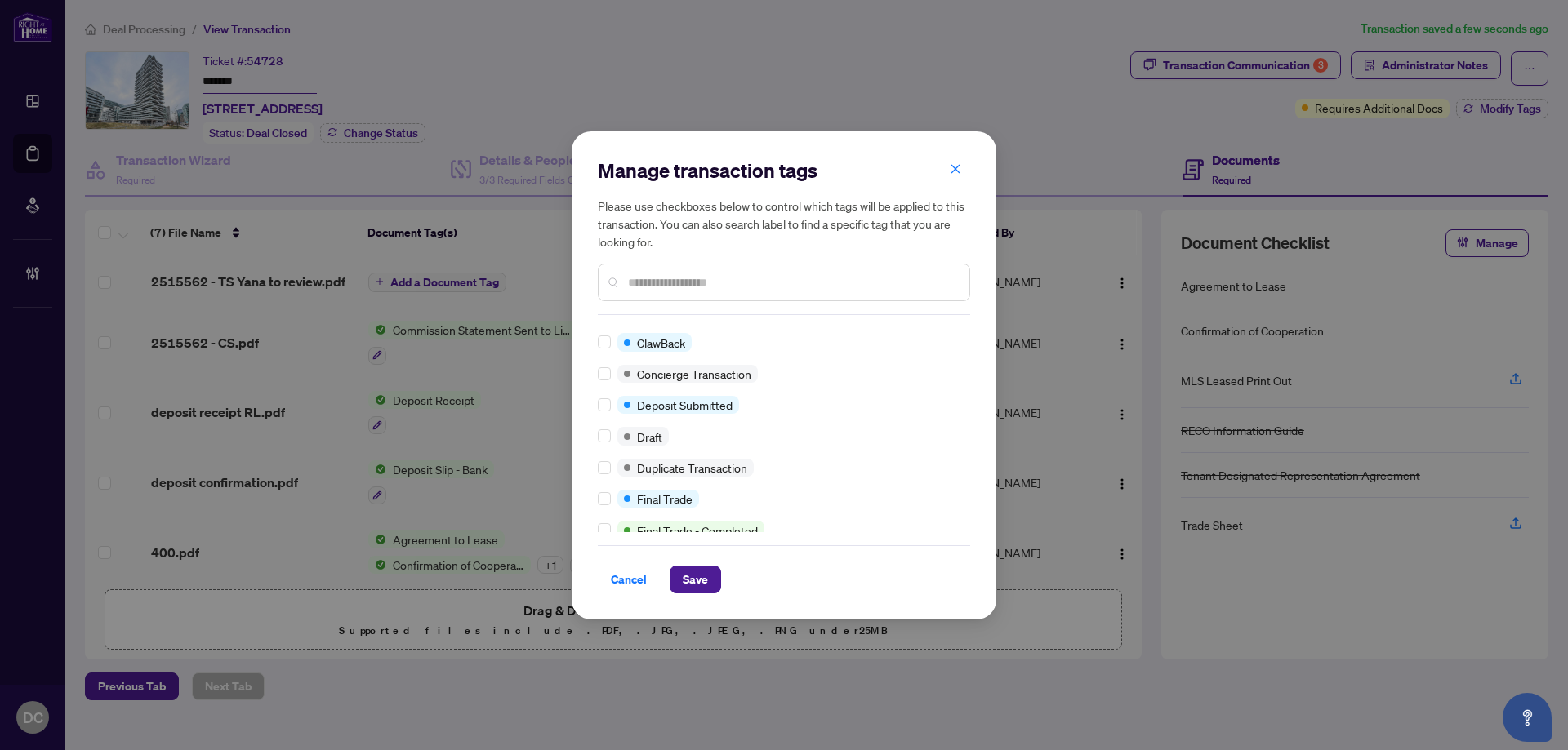
click at [668, 287] on input "text" at bounding box center [793, 282] width 328 height 18
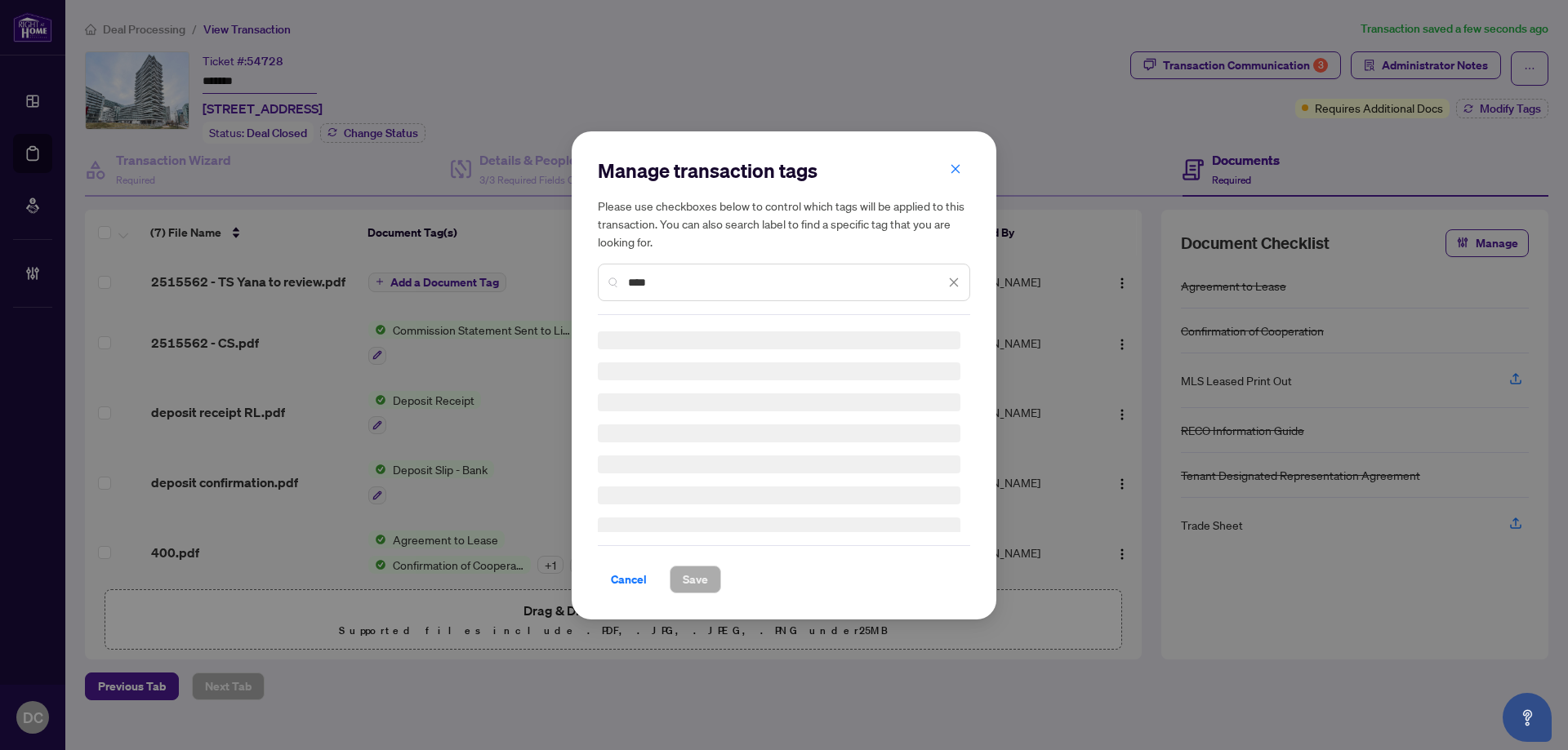
scroll to position [0, 0]
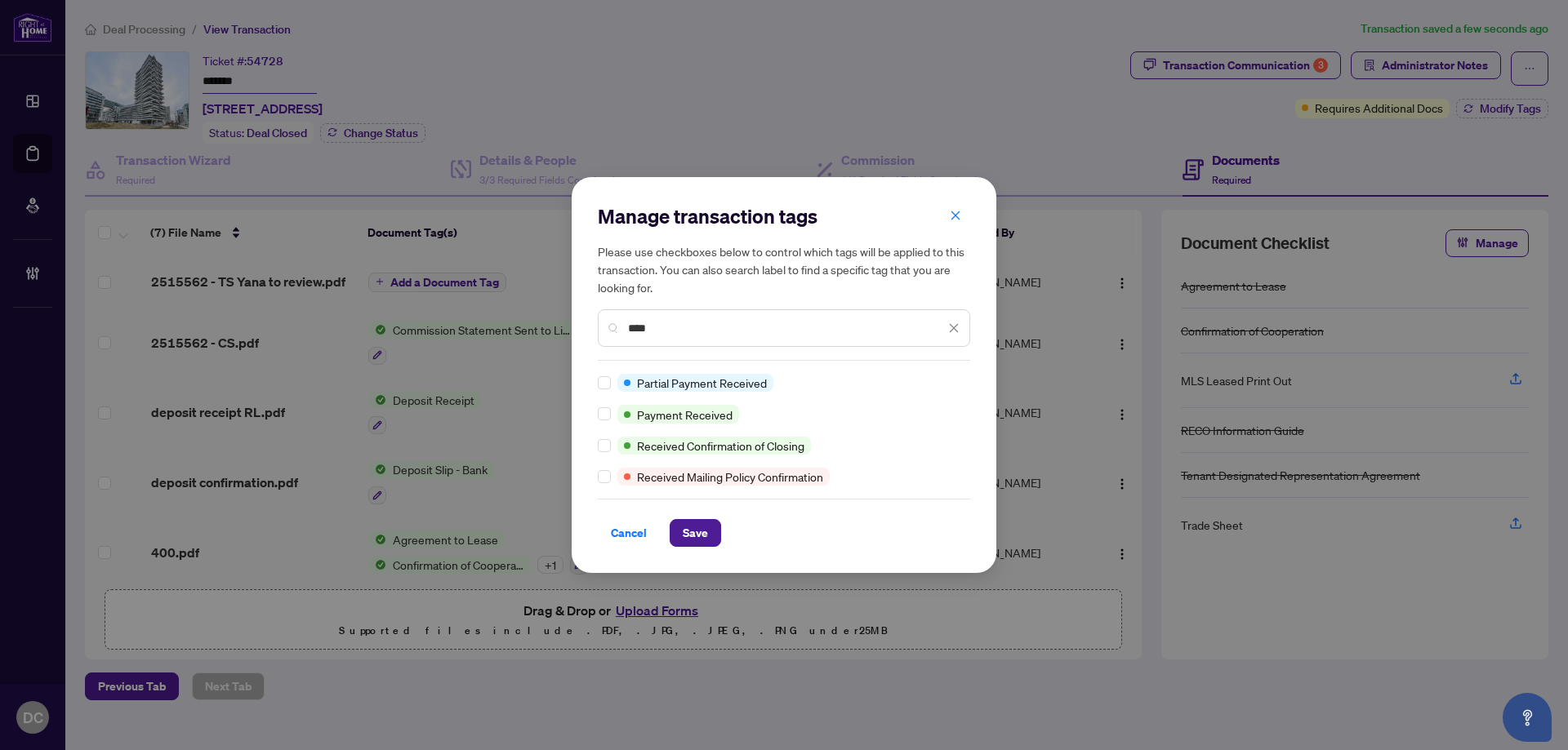
type input "****"
click at [689, 532] on span "Save" at bounding box center [696, 532] width 25 height 26
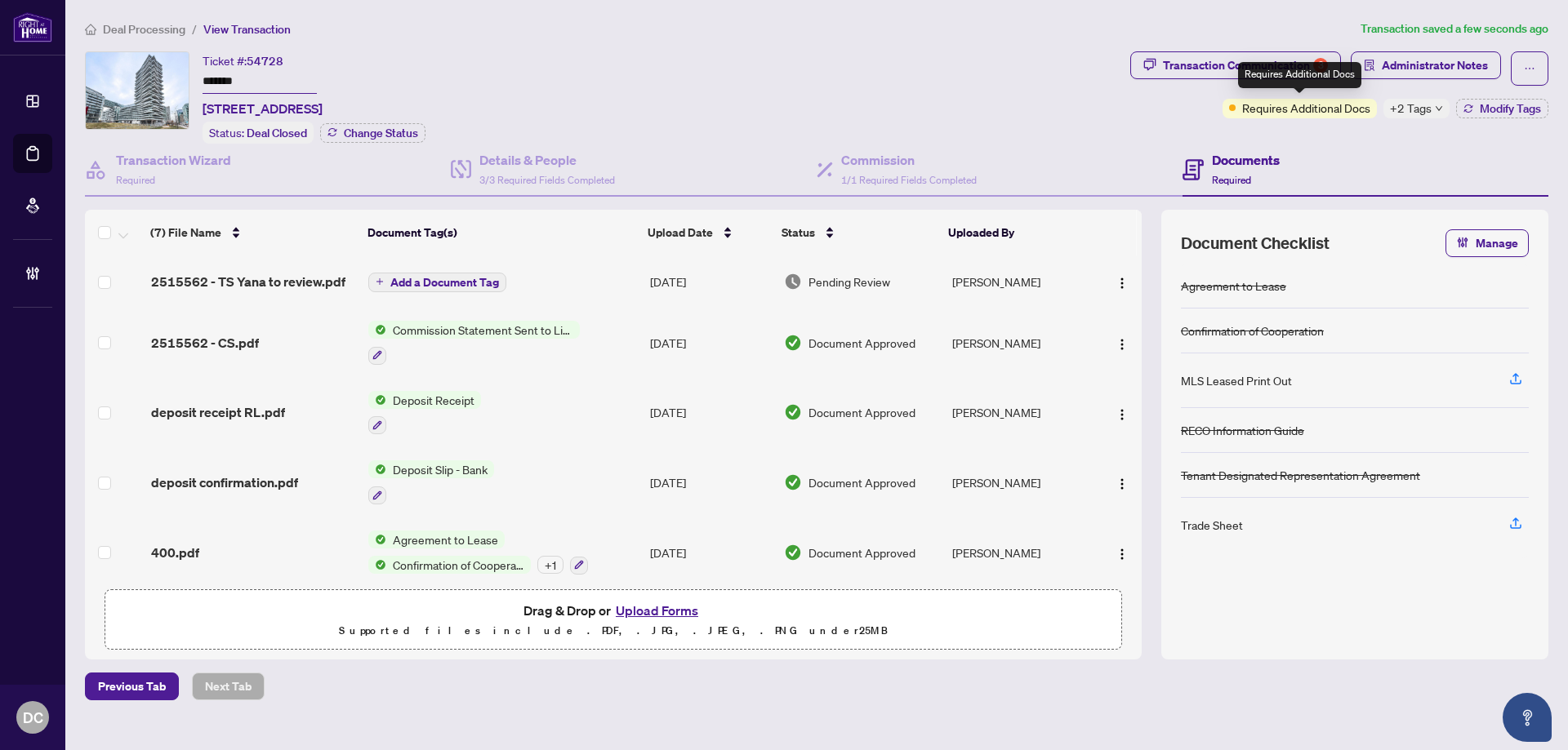
drag, startPoint x: 1287, startPoint y: 72, endPoint x: 1274, endPoint y: 69, distance: 13.3
click at [1286, 72] on div "Requires Additional Docs" at bounding box center [1300, 74] width 124 height 26
click at [1229, 65] on div "Transaction Communication 3" at bounding box center [1245, 65] width 165 height 26
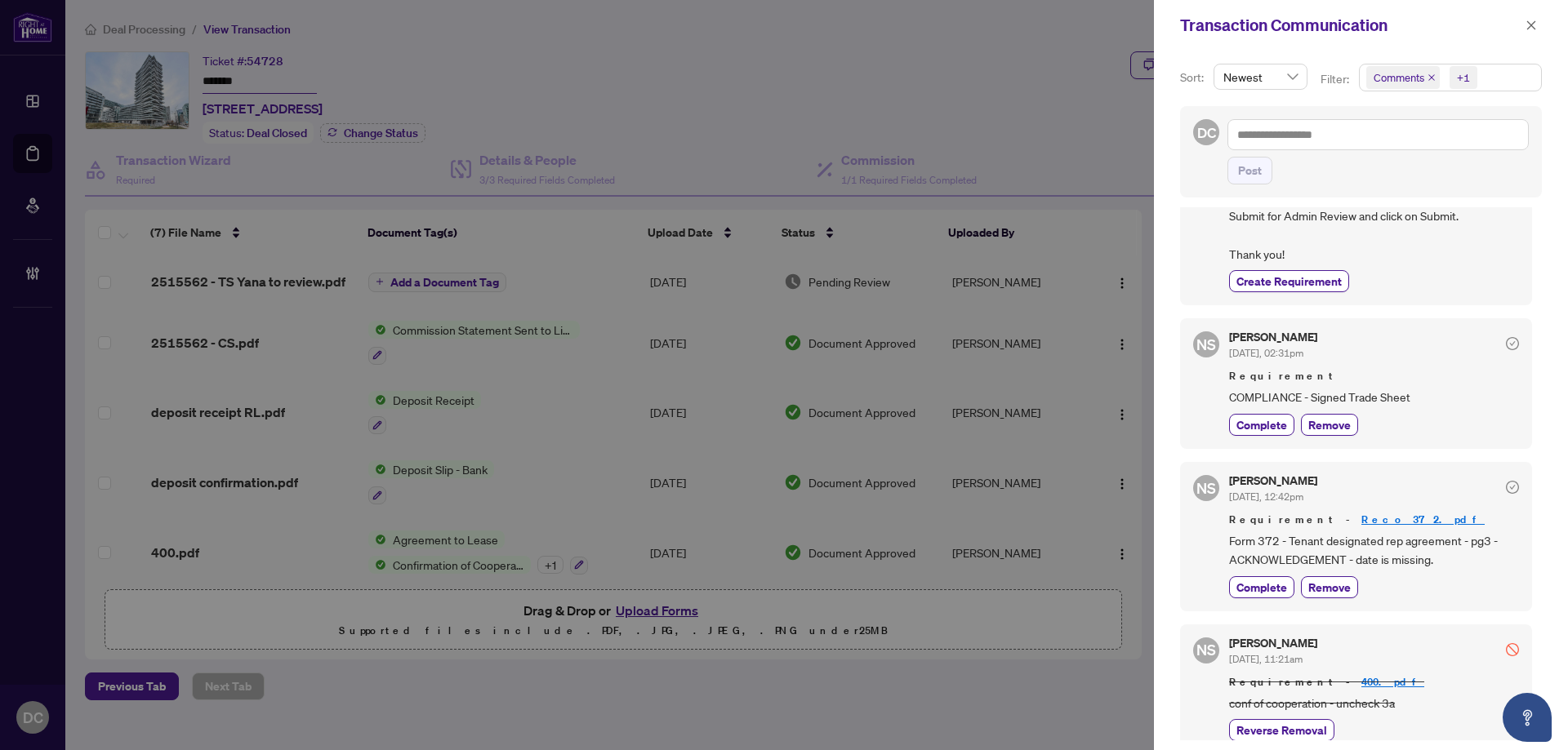
scroll to position [427, 0]
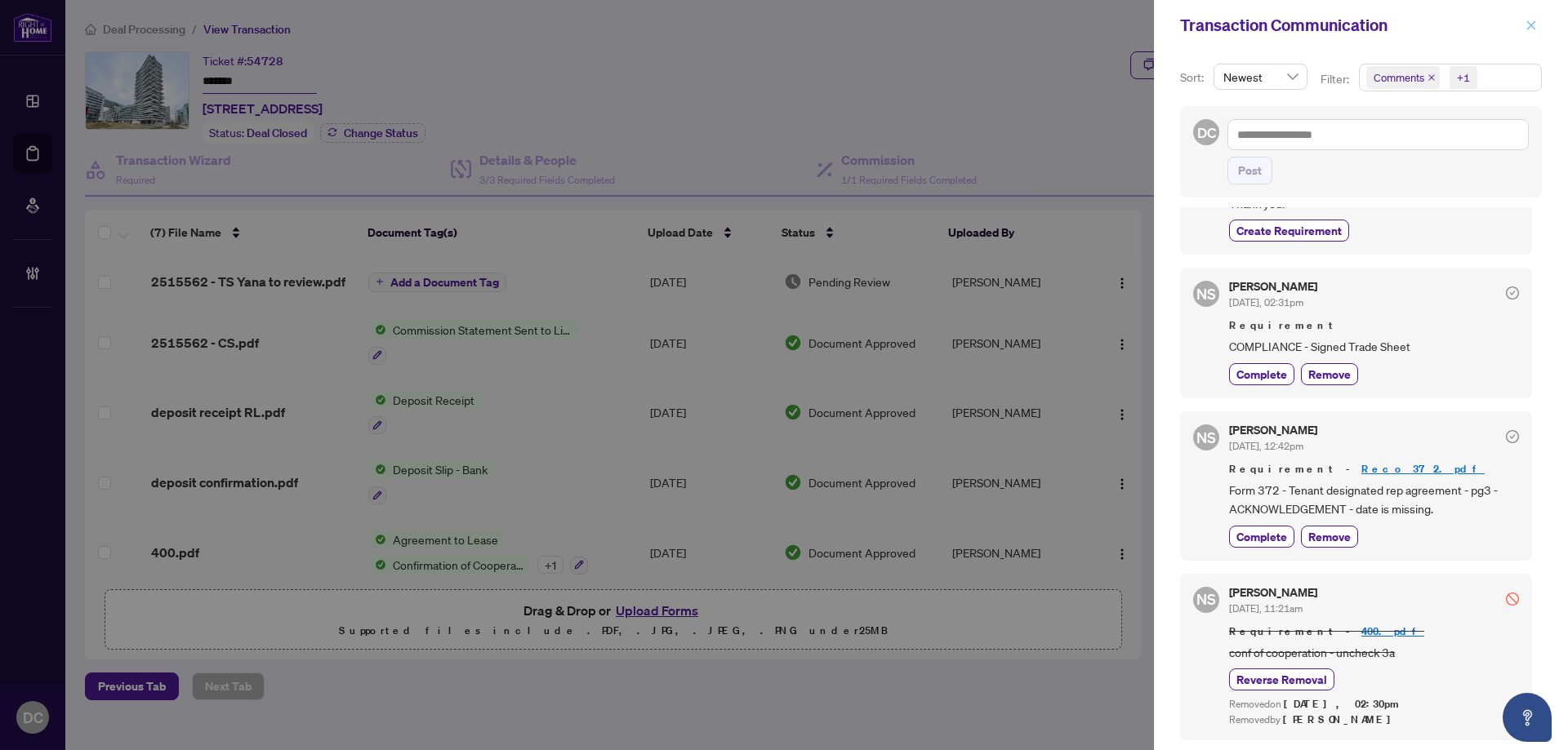
drag, startPoint x: 1520, startPoint y: 32, endPoint x: 1530, endPoint y: 24, distance: 12.8
click at [1520, 31] on span at bounding box center [1531, 25] width 22 height 20
click at [1532, 23] on icon "close" at bounding box center [1531, 25] width 12 height 12
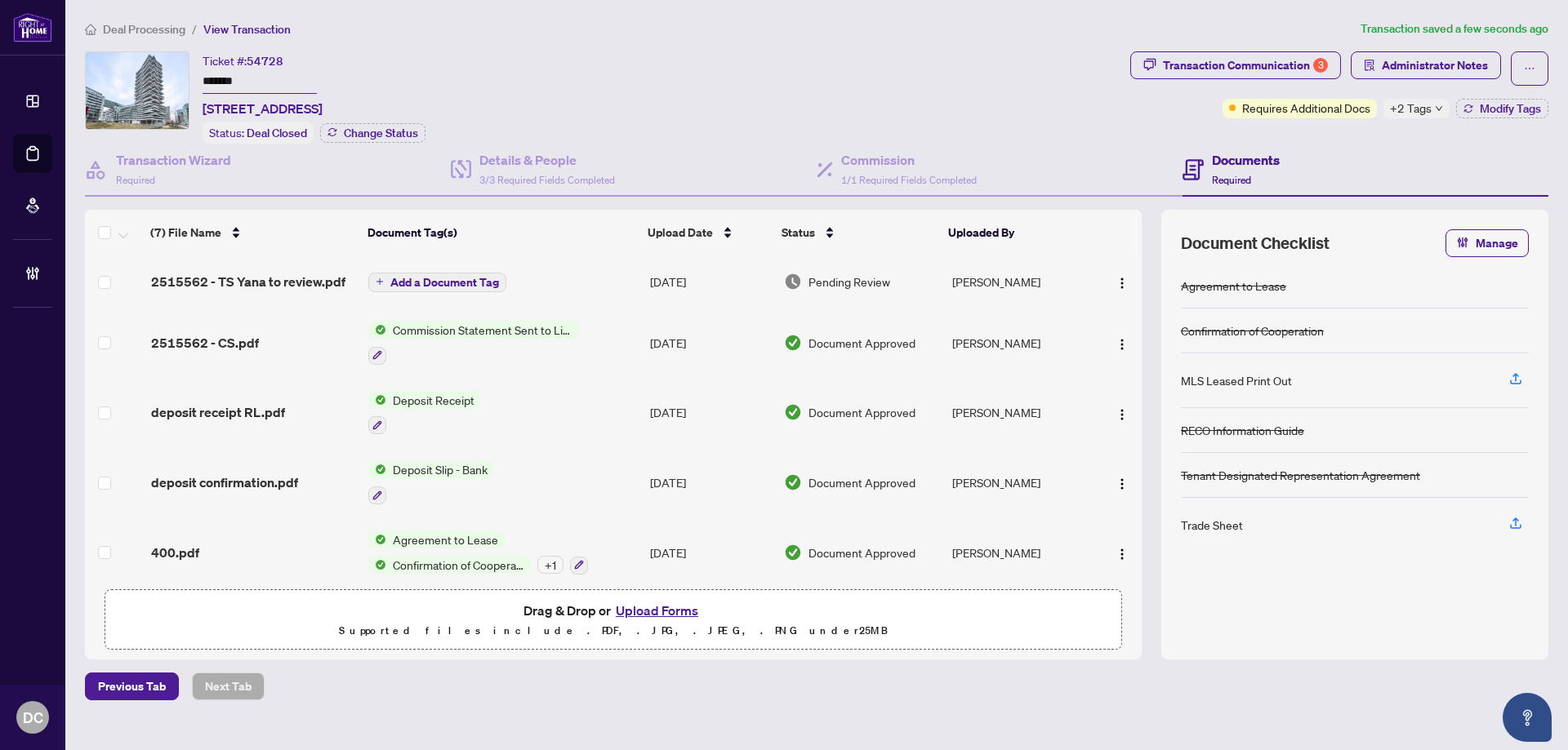
click at [1409, 106] on span "+2 Tags" at bounding box center [1411, 108] width 41 height 19
